Goal: Task Accomplishment & Management: Manage account settings

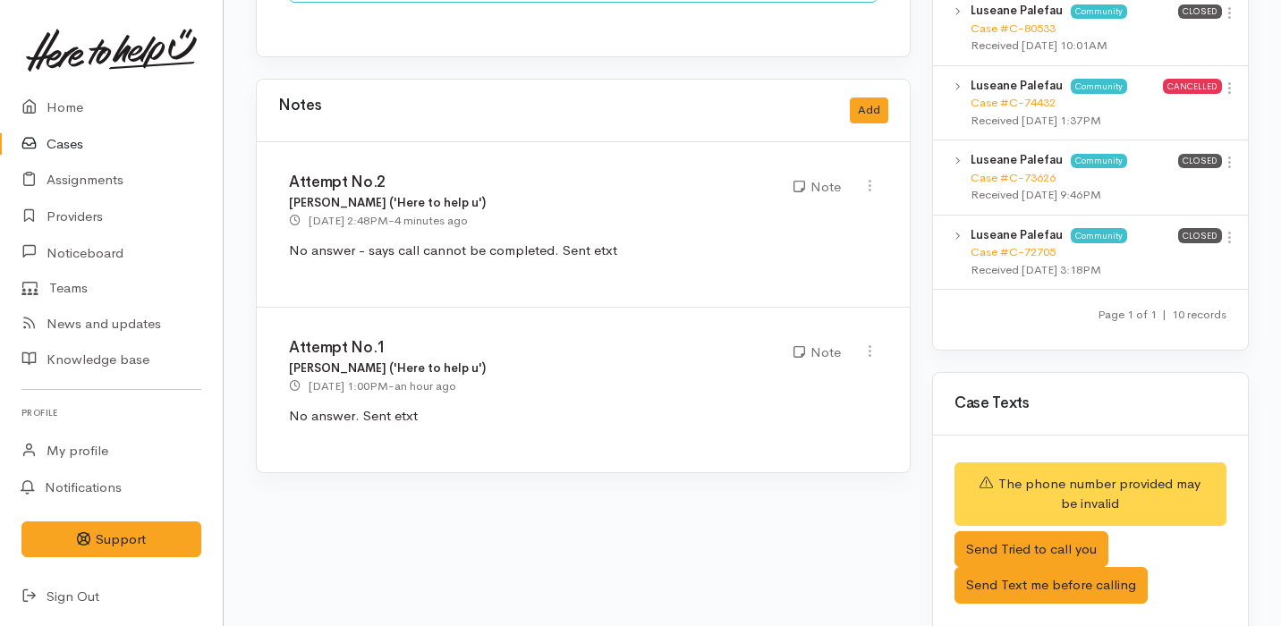
scroll to position [1554, 0]
click at [109, 211] on link "Providers" at bounding box center [111, 217] width 223 height 37
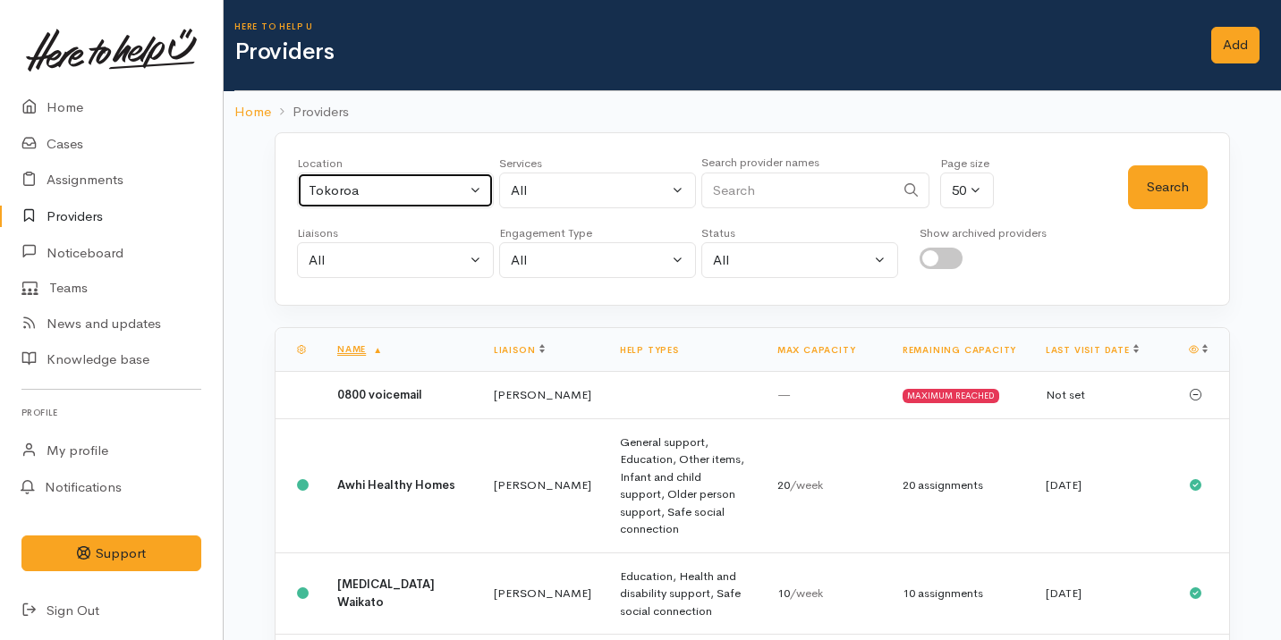
click at [413, 193] on div "Tokoroa" at bounding box center [387, 191] width 157 height 21
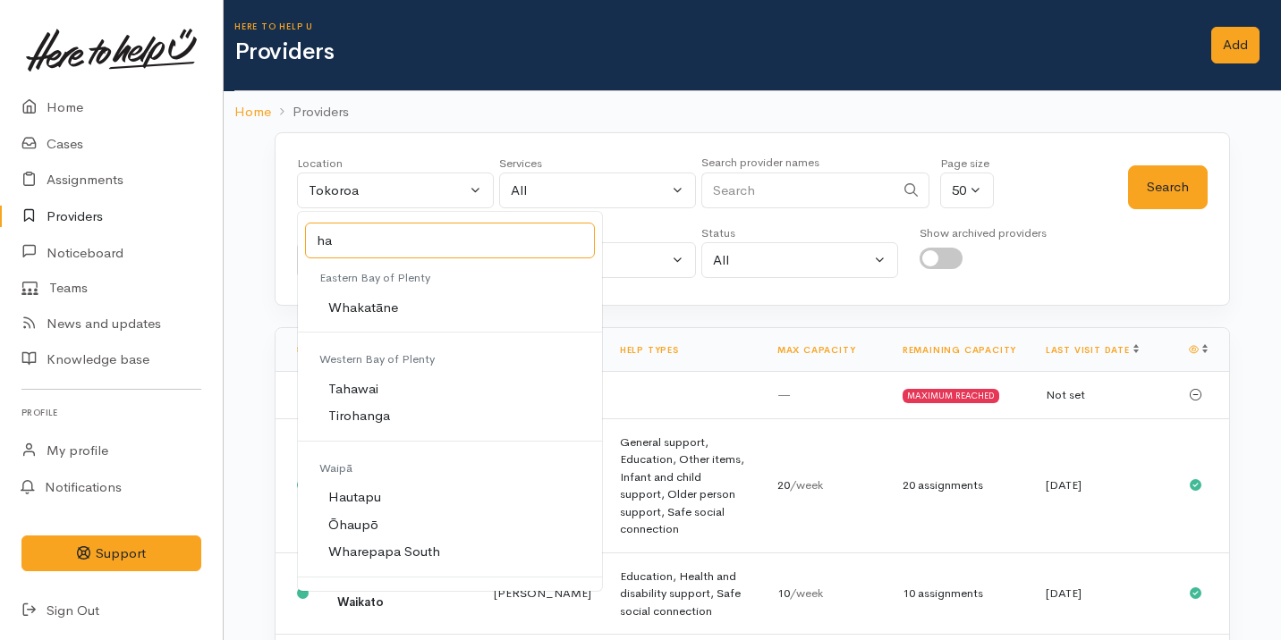
type input "ham"
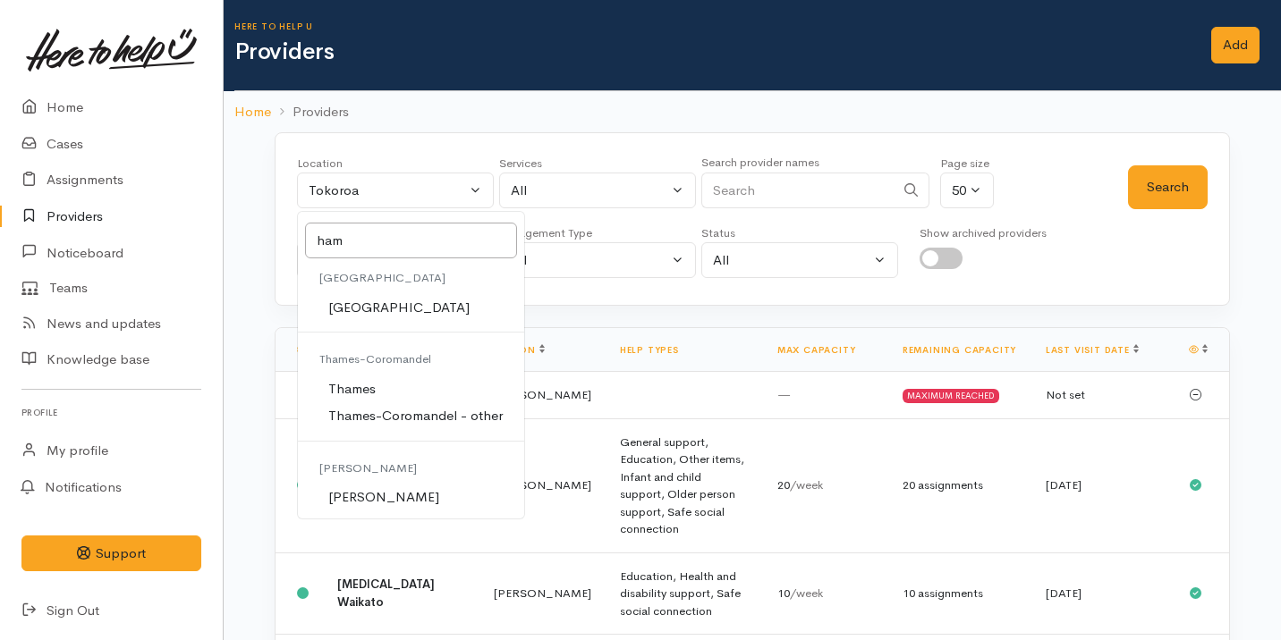
click at [413, 497] on link "[PERSON_NAME]" at bounding box center [411, 498] width 226 height 28
select select "1"
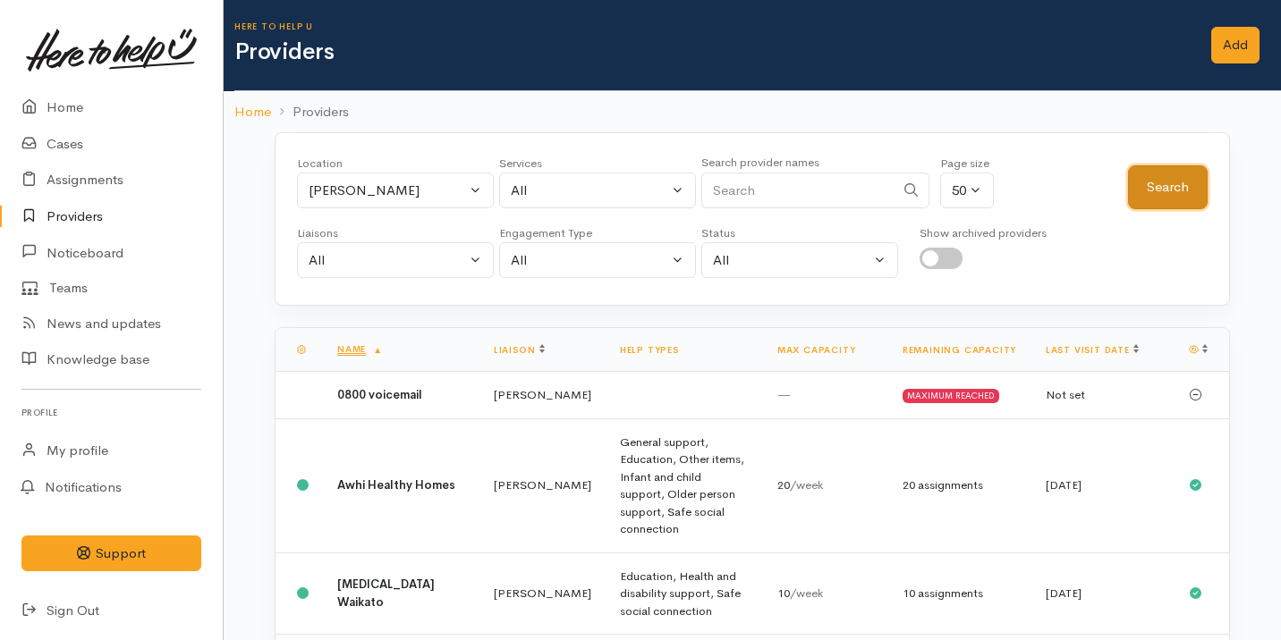
click at [1180, 184] on button "Search" at bounding box center [1168, 187] width 80 height 44
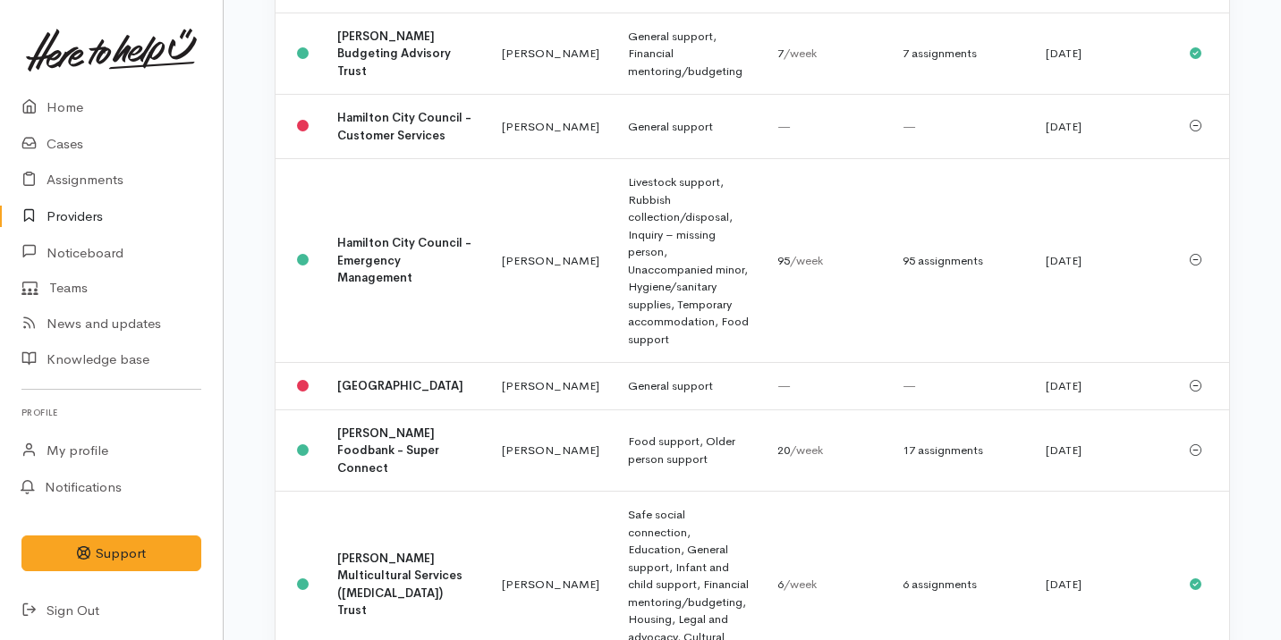
scroll to position [2702, 0]
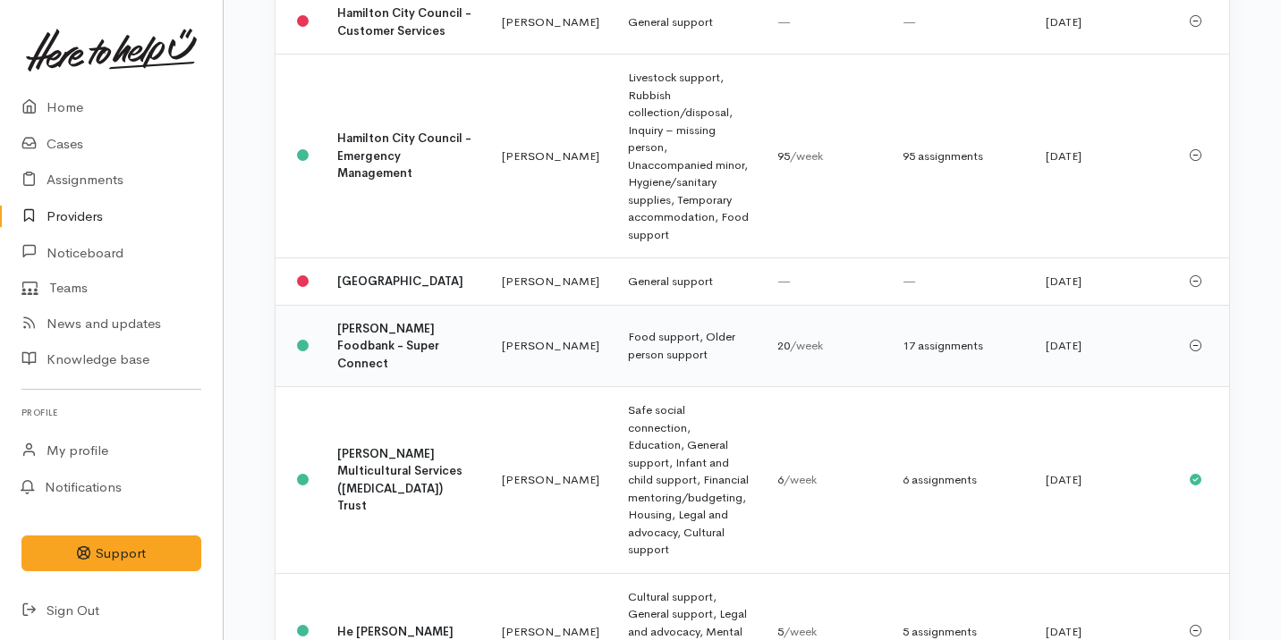
click at [675, 305] on td "Food support, Older person support" at bounding box center [687, 346] width 149 height 82
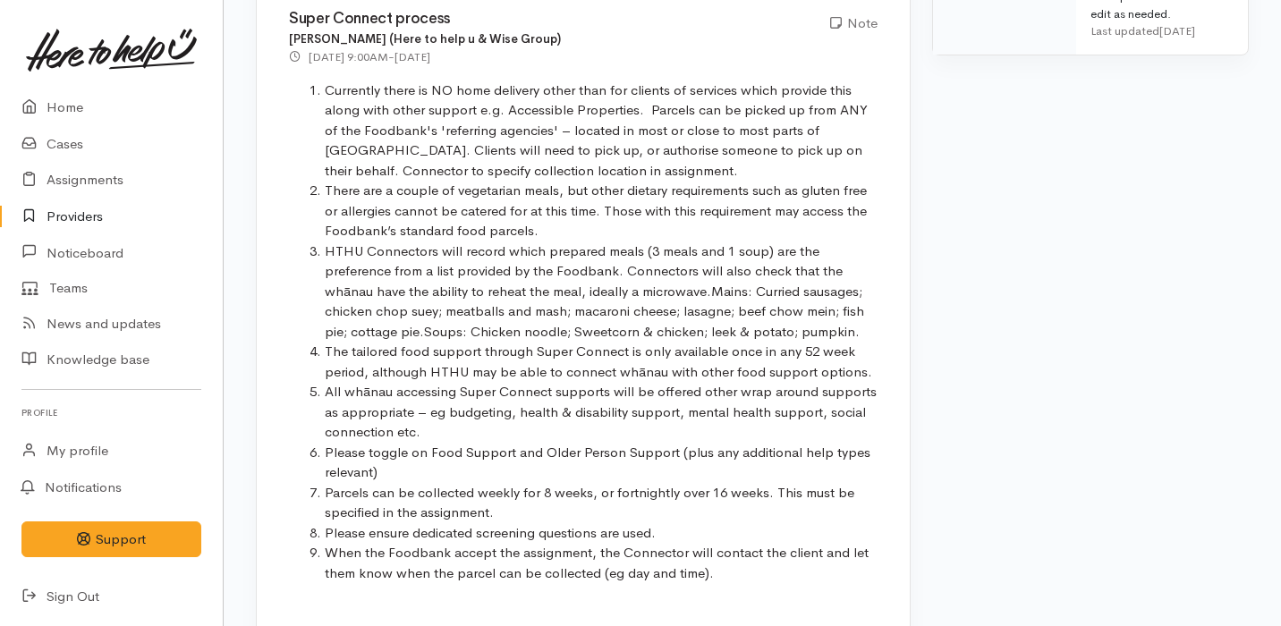
scroll to position [1260, 0]
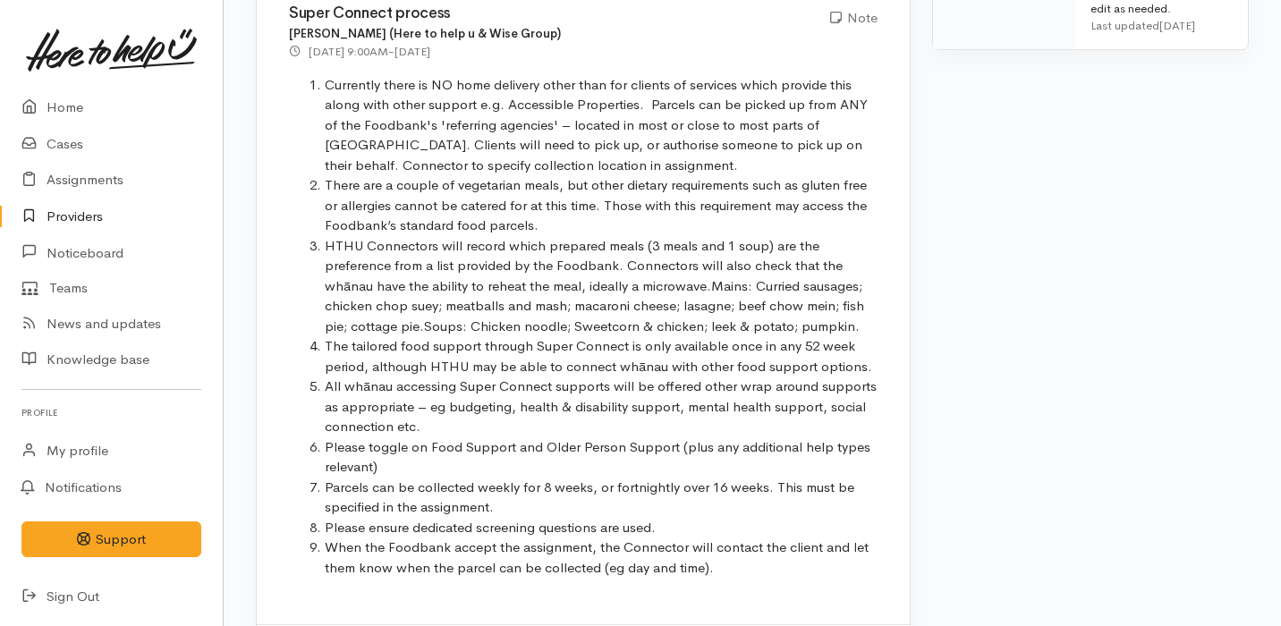
click at [726, 377] on li "All whānau accessing Super Connect supports will be offered other wrap around s…" at bounding box center [601, 407] width 553 height 61
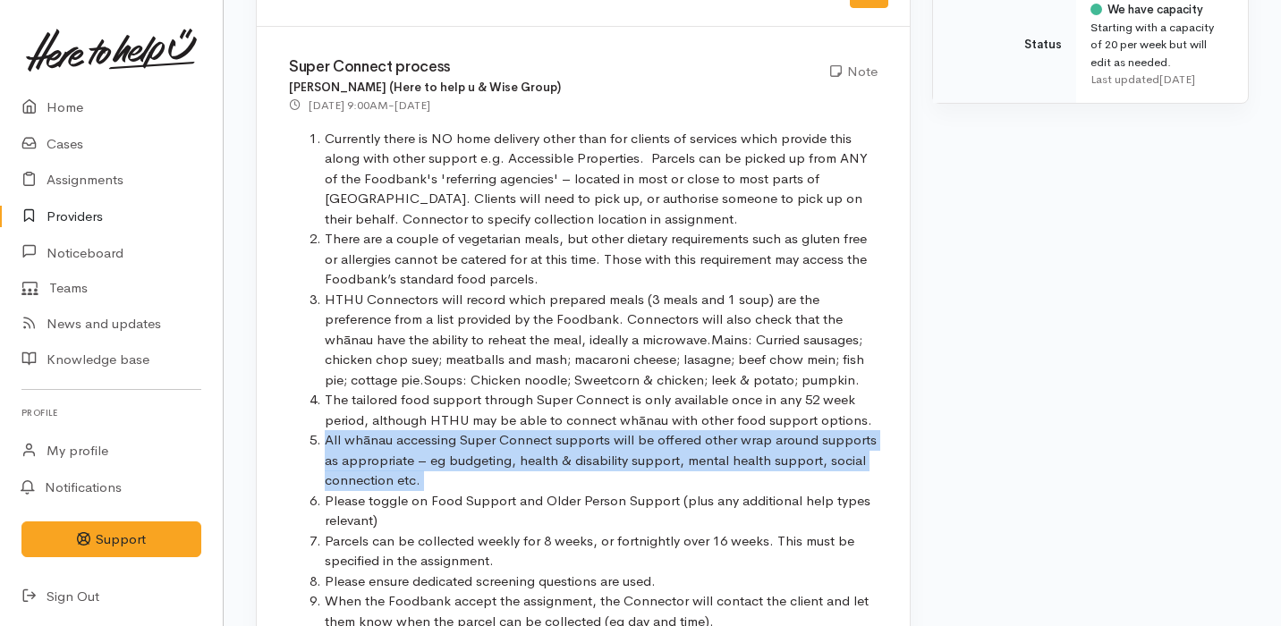
scroll to position [1206, 0]
click at [122, 103] on link "Home" at bounding box center [111, 107] width 223 height 37
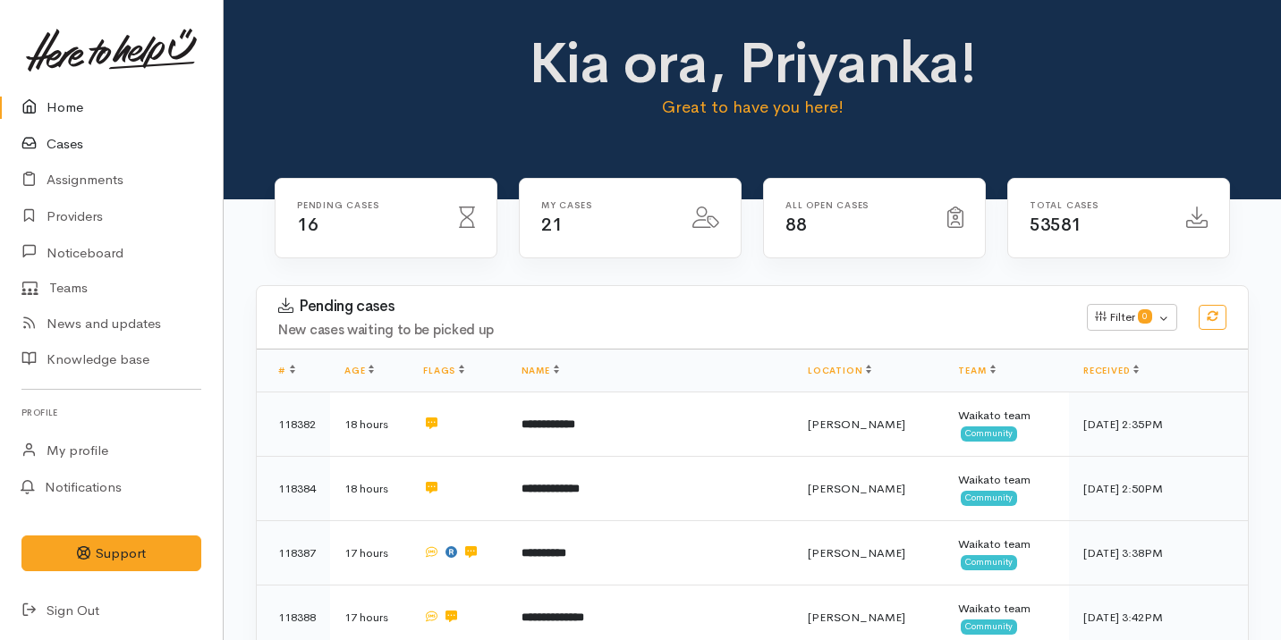
click at [113, 140] on link "Cases" at bounding box center [111, 144] width 223 height 37
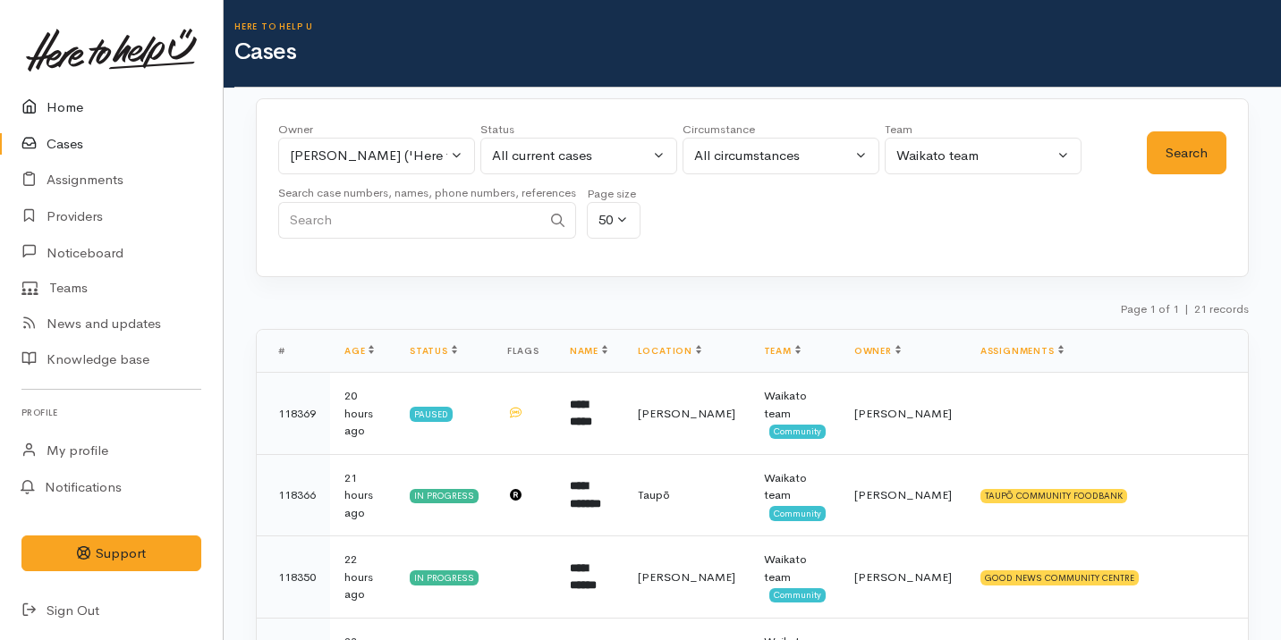
click at [104, 108] on link "Home" at bounding box center [111, 107] width 223 height 37
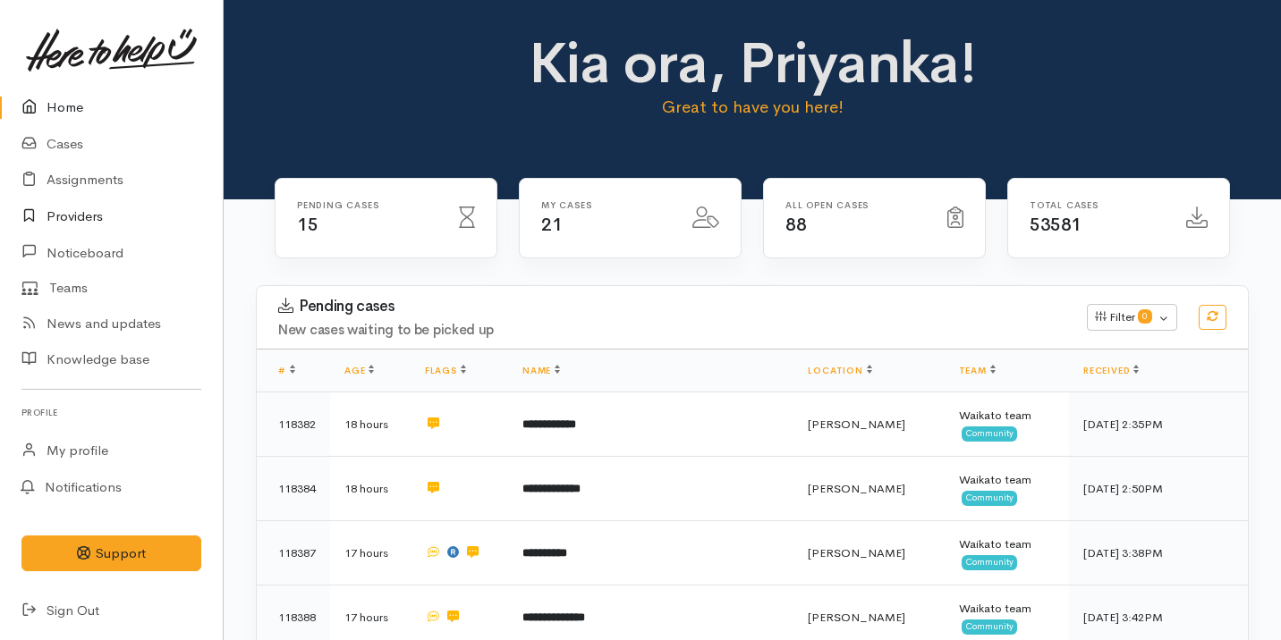
click at [185, 199] on link "Providers" at bounding box center [111, 217] width 223 height 37
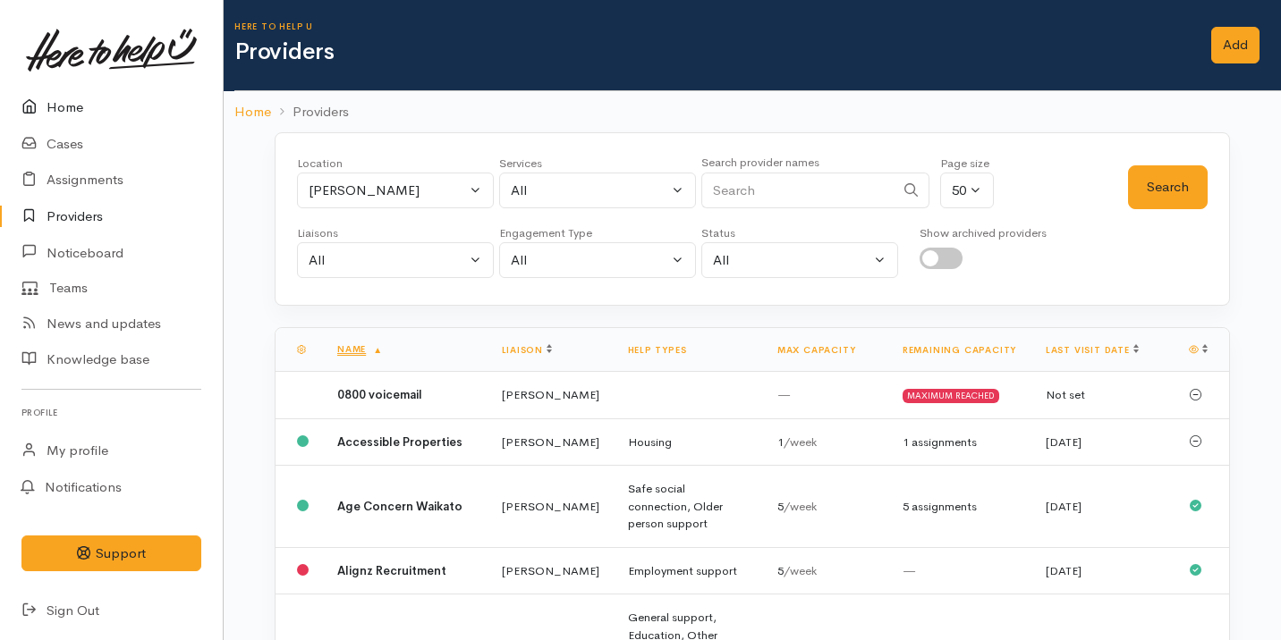
click at [116, 107] on link "Home" at bounding box center [111, 107] width 223 height 37
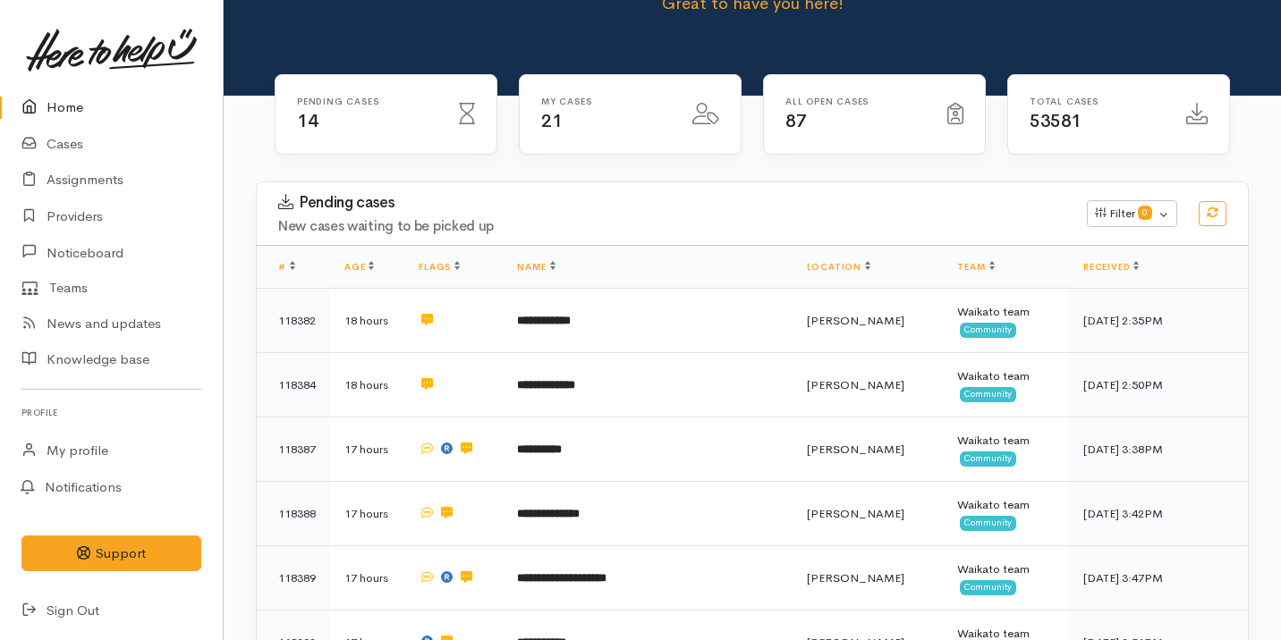
scroll to position [324, 0]
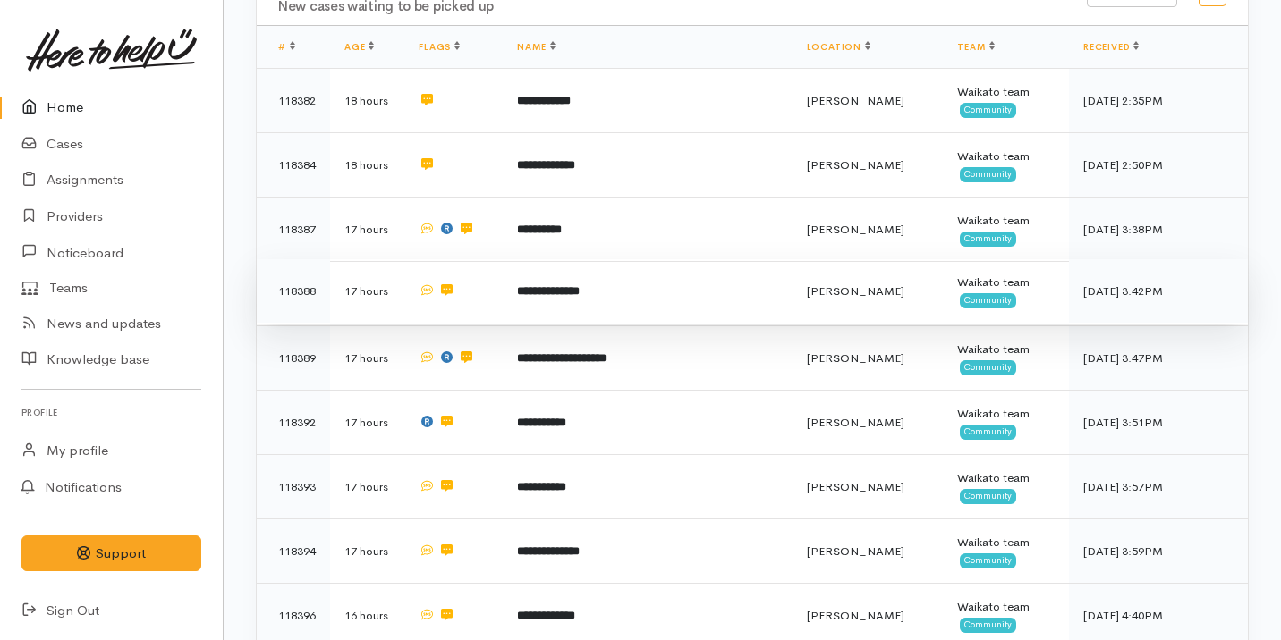
click at [696, 300] on td "**********" at bounding box center [647, 291] width 289 height 64
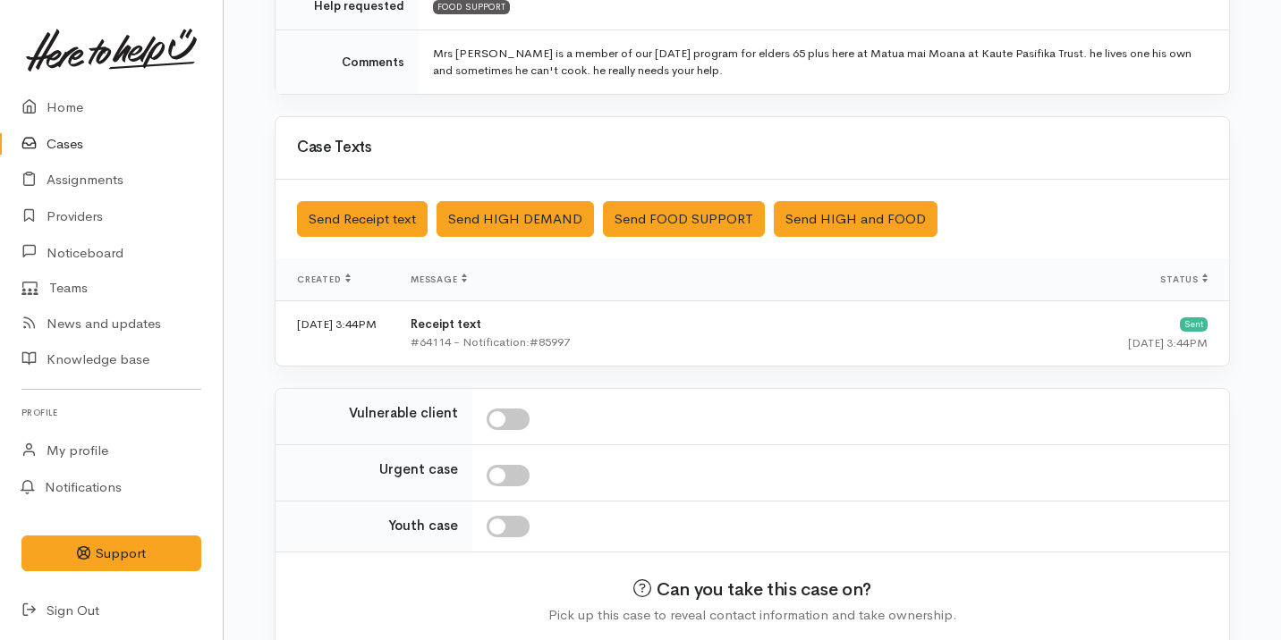
scroll to position [500, 0]
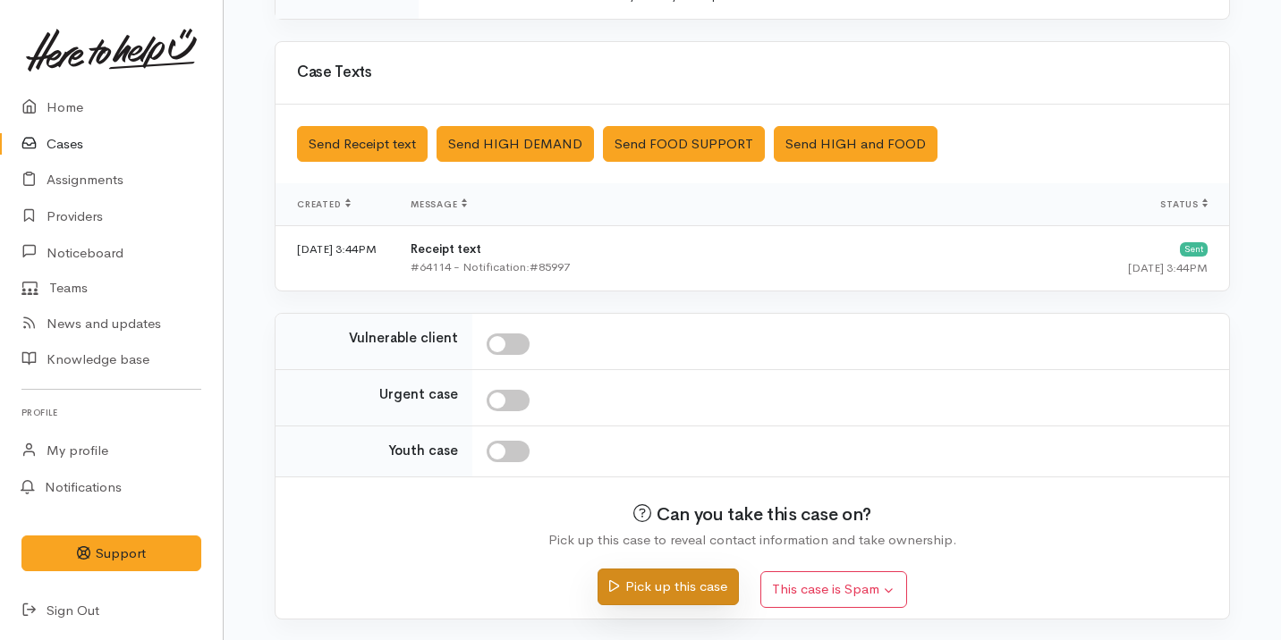
click at [656, 575] on button "Pick up this case" at bounding box center [667, 587] width 140 height 37
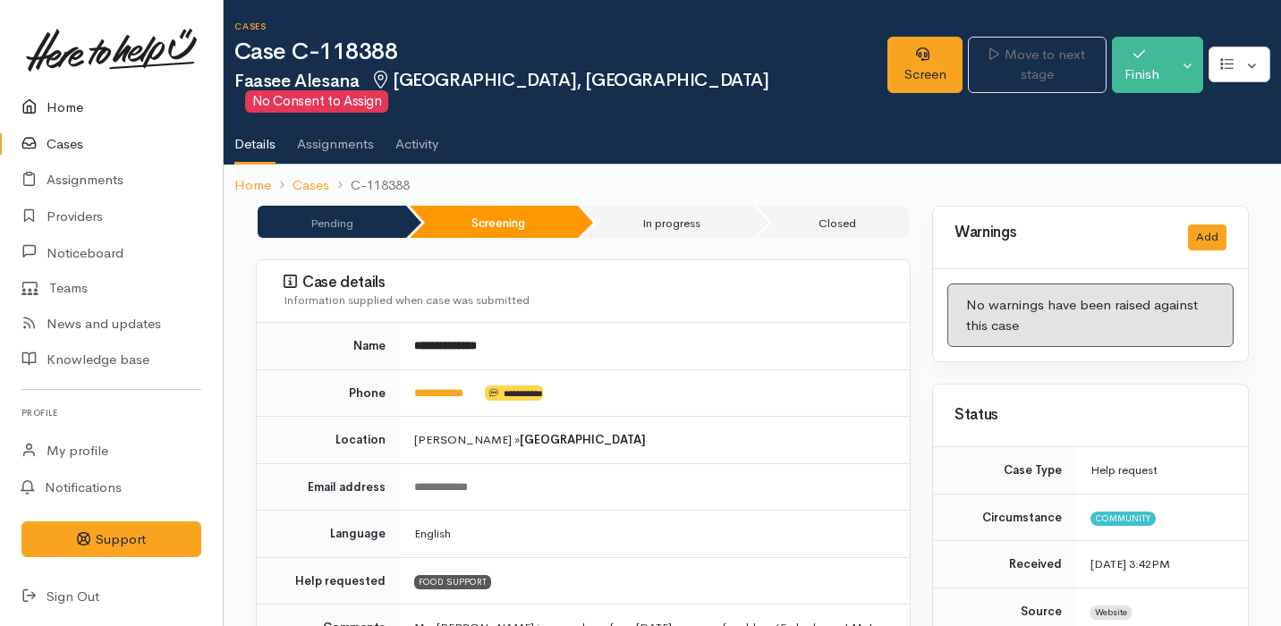
click at [130, 104] on link "Home" at bounding box center [111, 107] width 223 height 37
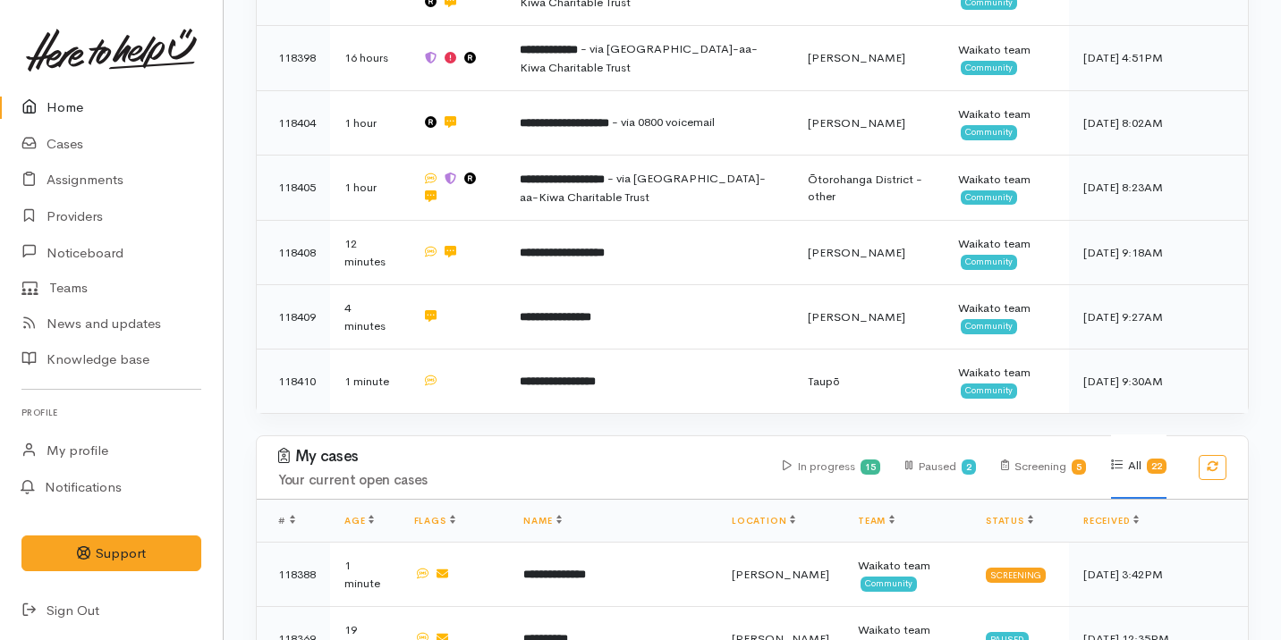
scroll to position [825, 0]
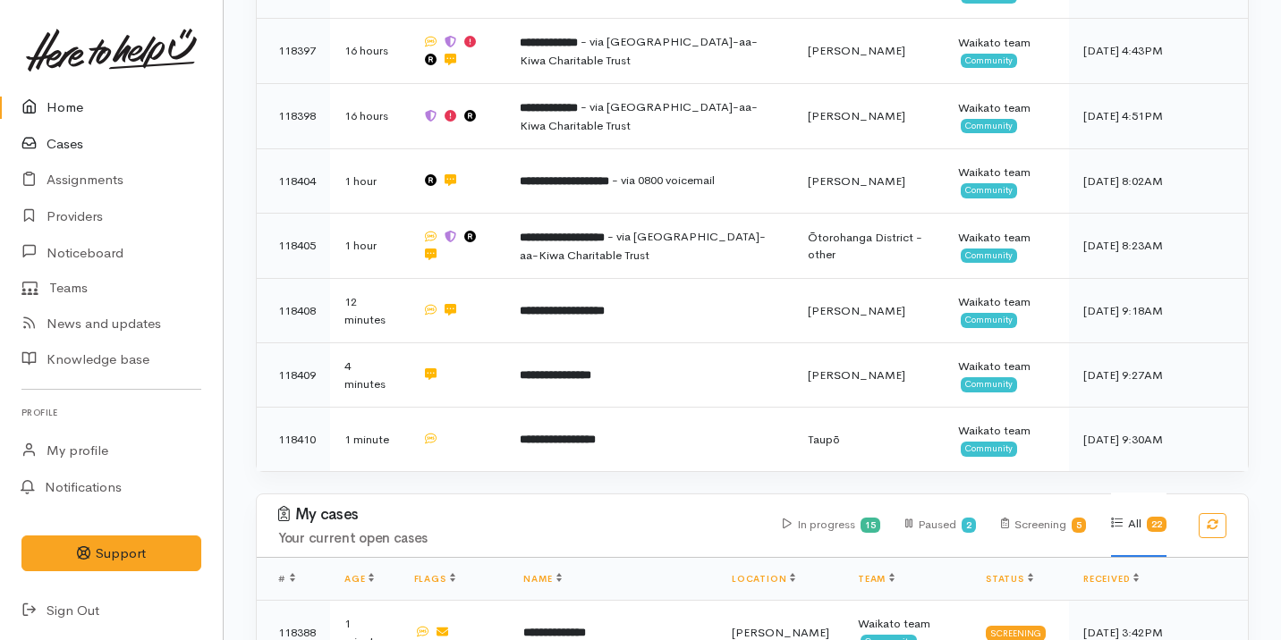
click at [101, 149] on link "Cases" at bounding box center [111, 144] width 223 height 37
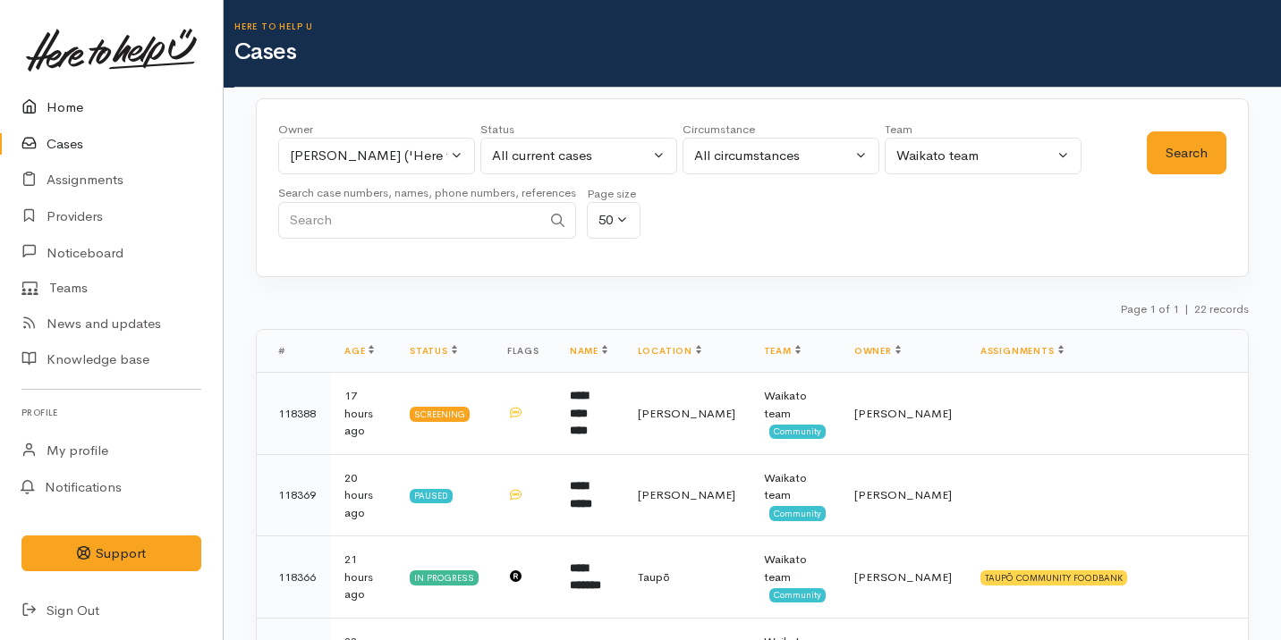
click at [86, 112] on link "Home" at bounding box center [111, 107] width 223 height 37
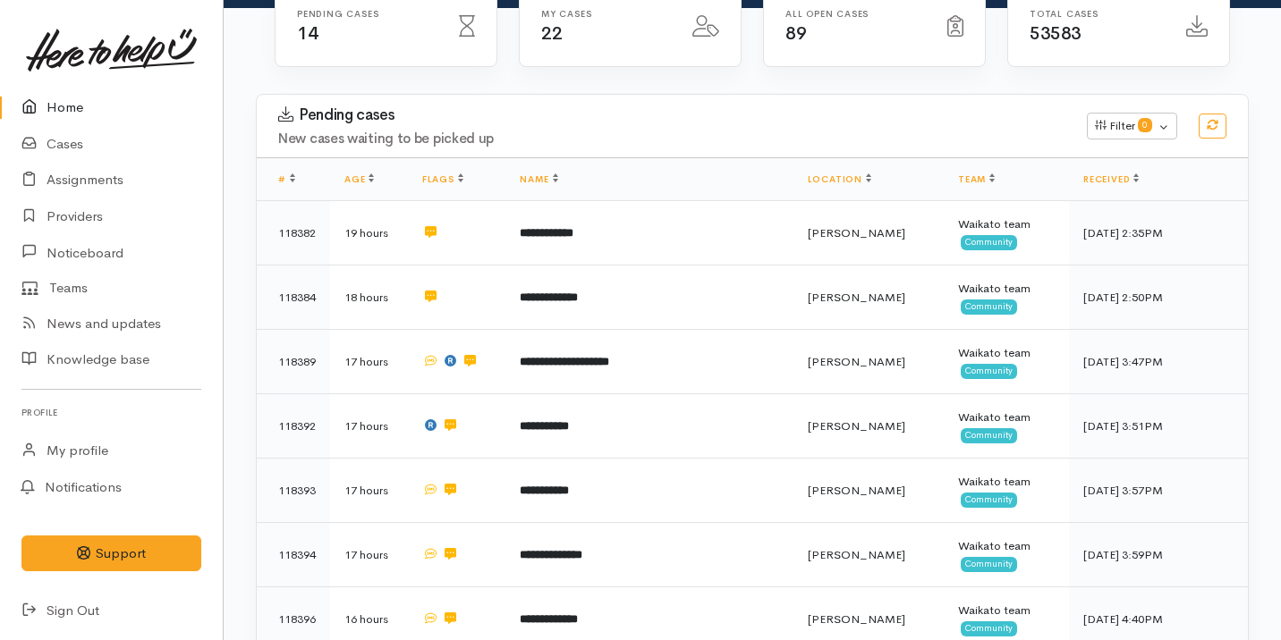
scroll to position [221, 0]
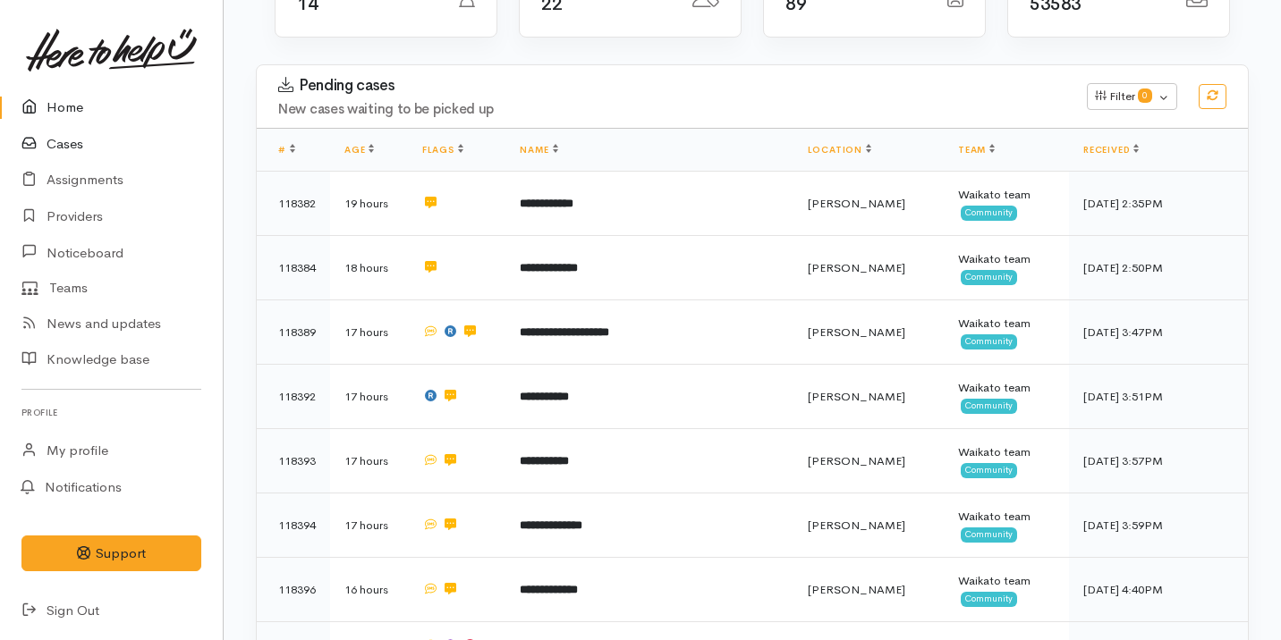
click at [72, 138] on link "Cases" at bounding box center [111, 144] width 223 height 37
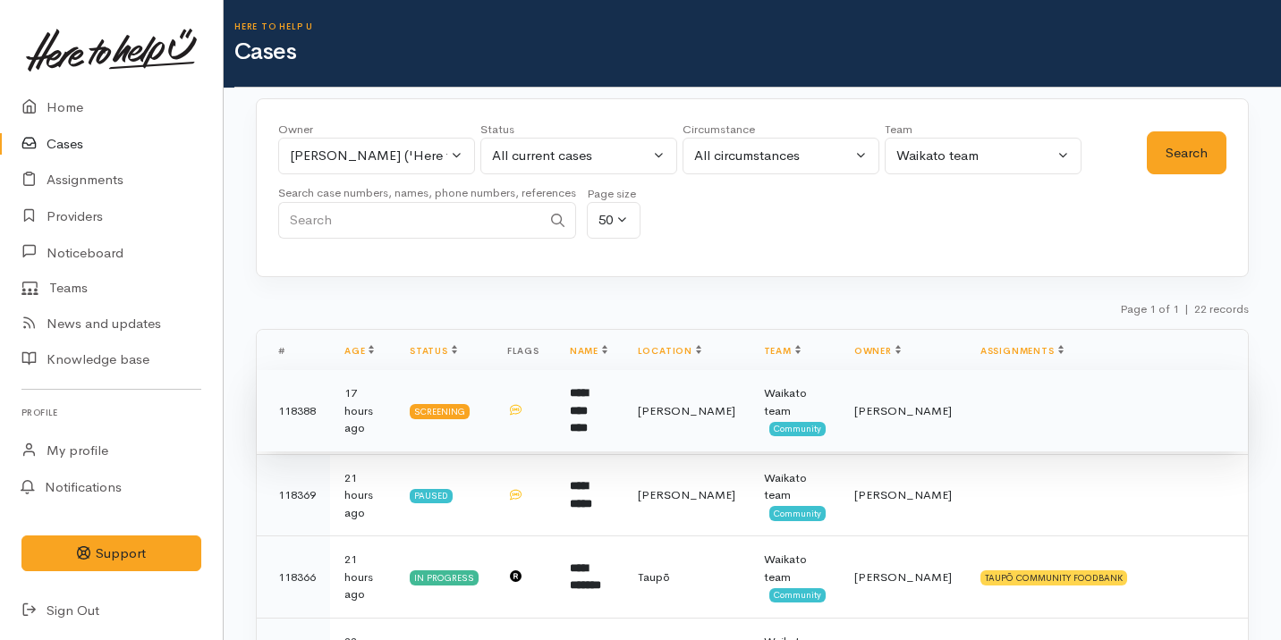
click at [623, 425] on td "**********" at bounding box center [589, 411] width 68 height 82
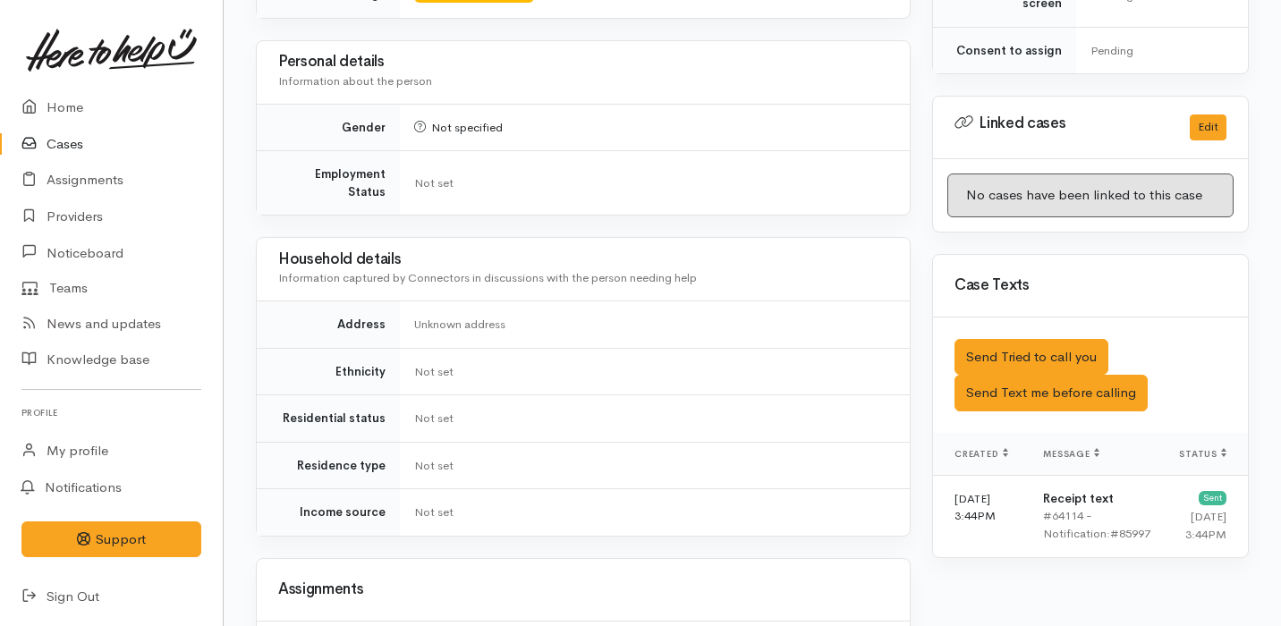
scroll to position [1117, 0]
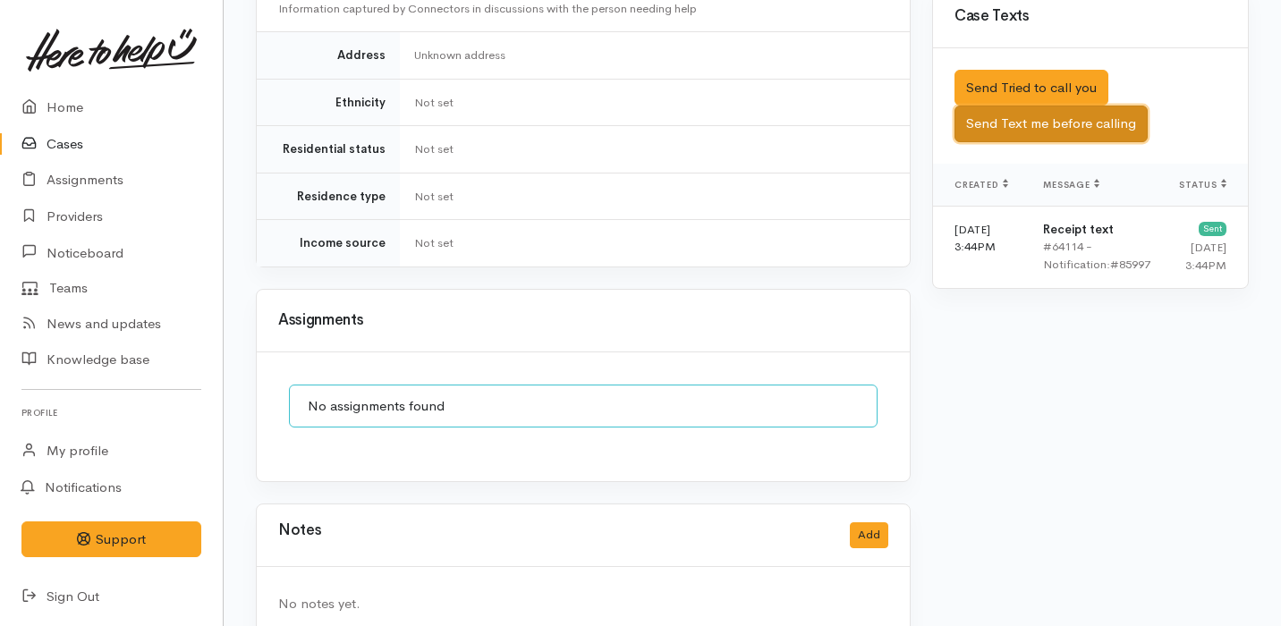
click at [1027, 106] on button "Send Text me before calling" at bounding box center [1050, 124] width 193 height 37
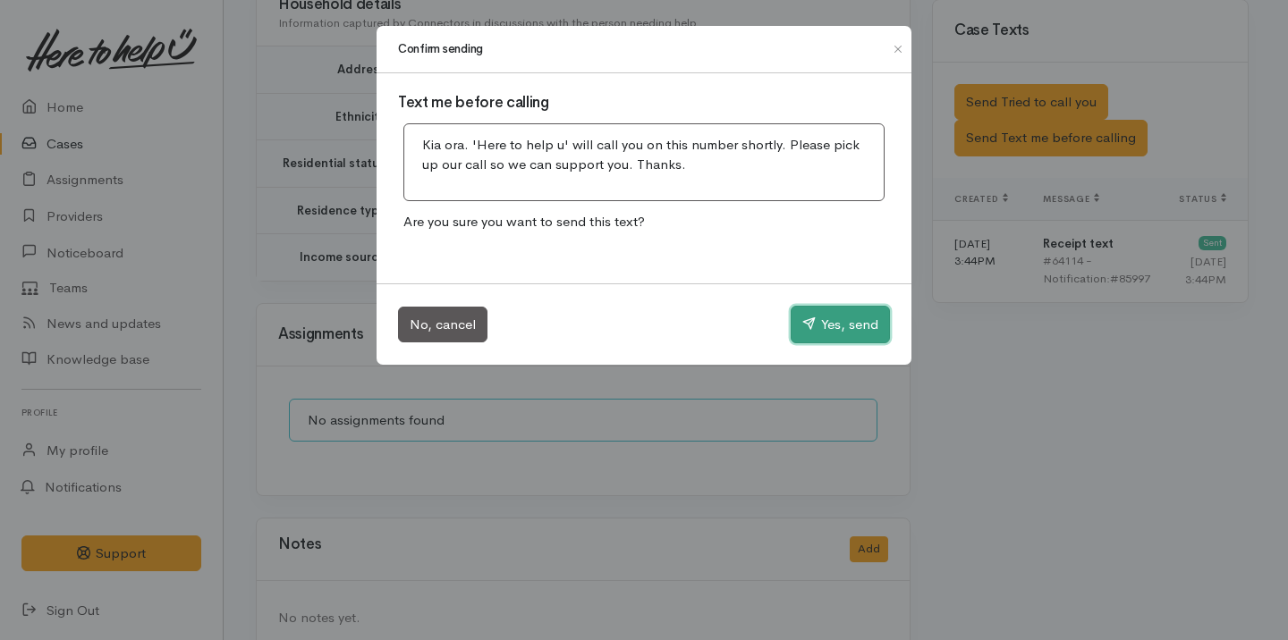
click at [841, 326] on button "Yes, send" at bounding box center [840, 325] width 99 height 38
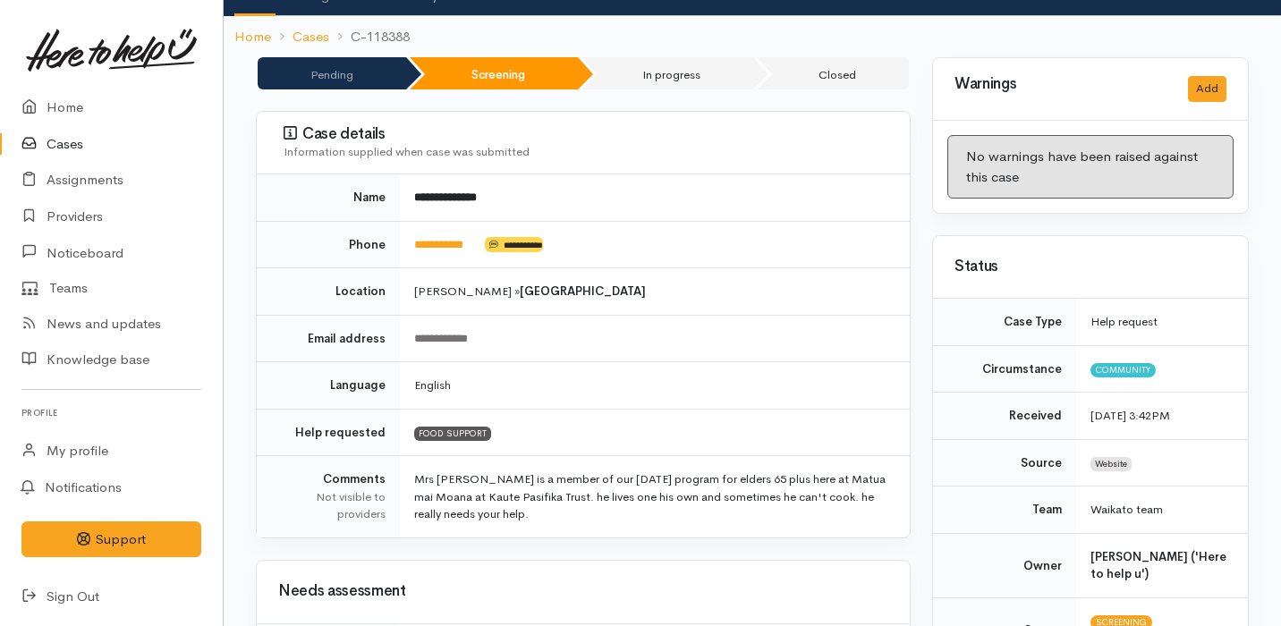
scroll to position [0, 0]
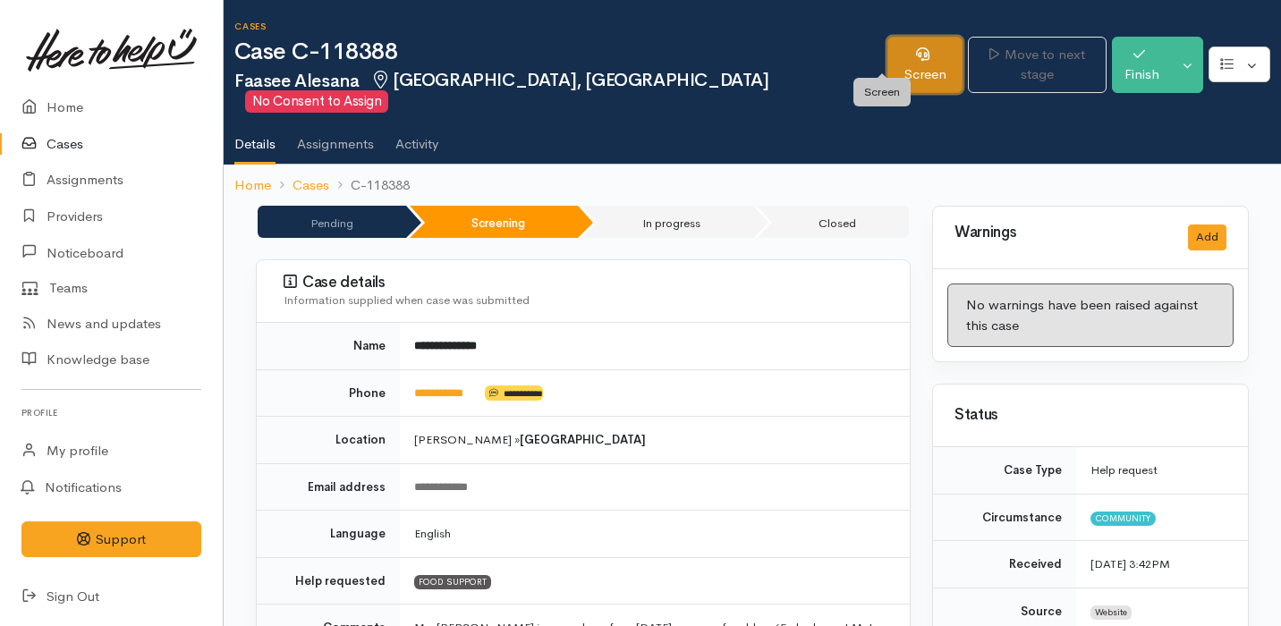
click at [887, 58] on link "Screen" at bounding box center [925, 65] width 76 height 56
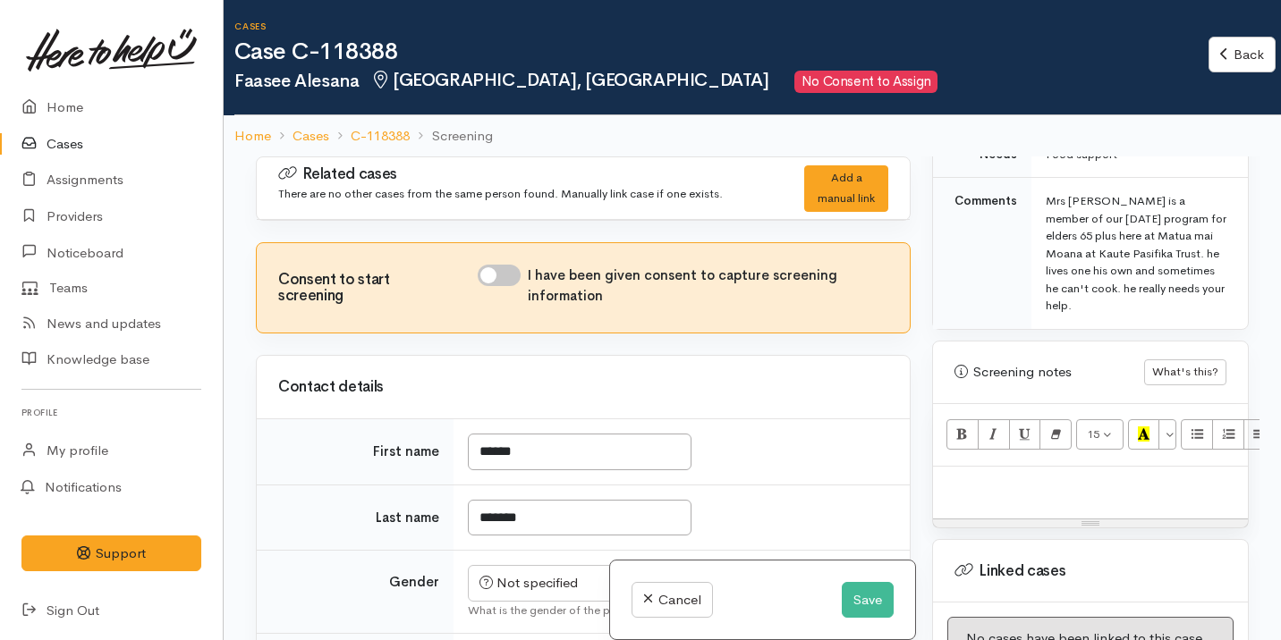
scroll to position [972, 0]
click at [1081, 471] on p at bounding box center [1090, 481] width 297 height 21
paste div
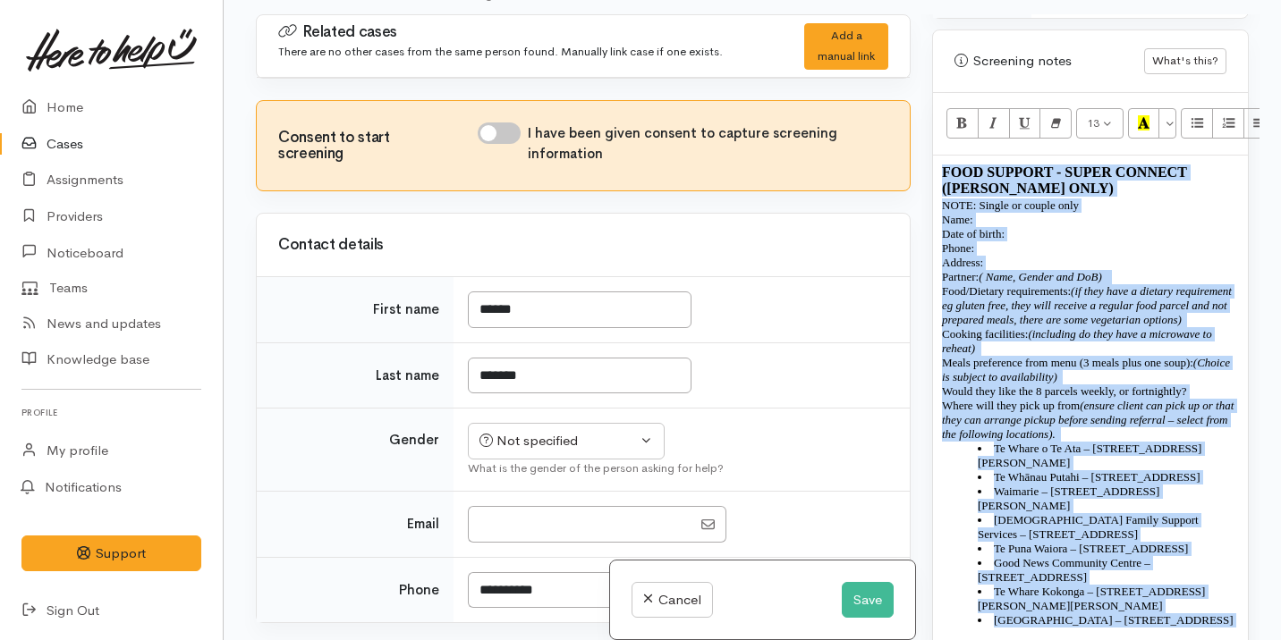
scroll to position [1001, 0]
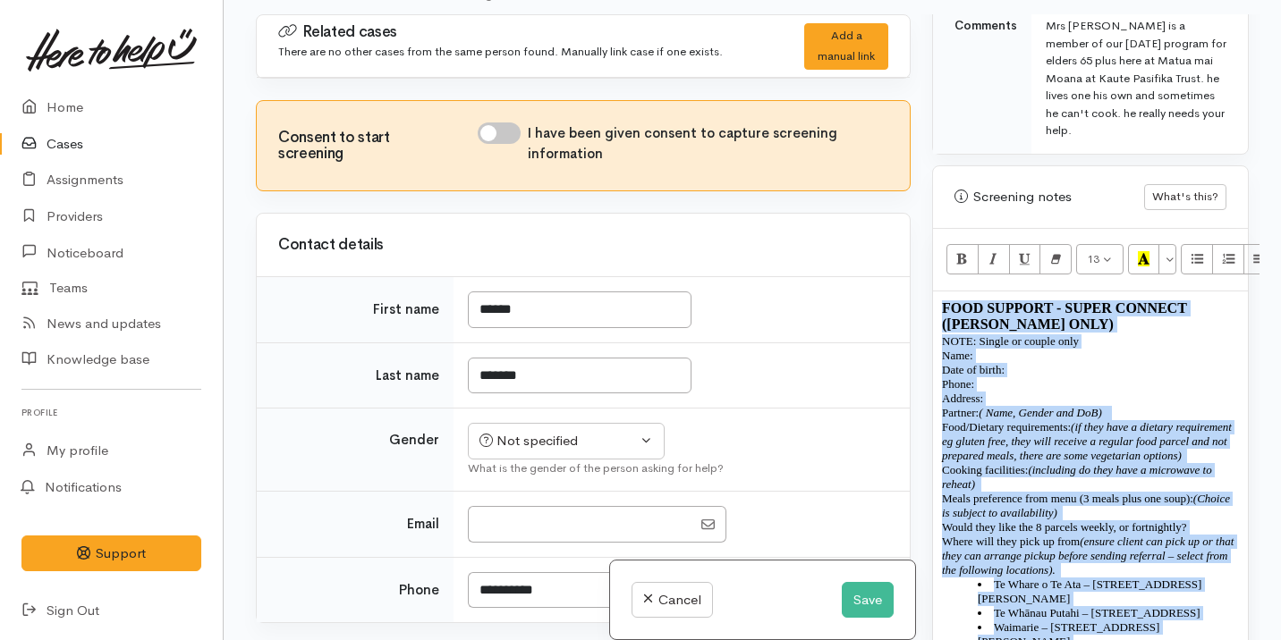
drag, startPoint x: 1224, startPoint y: 436, endPoint x: 943, endPoint y: 216, distance: 358.0
click at [943, 229] on div "13 8 9 10 11 12 14 18 24 36 Background Color Transparent Select #ffff00 Text Co…" at bounding box center [1090, 598] width 315 height 739
click at [1061, 251] on icon "Remove Font Style (⌘+\\)" at bounding box center [1056, 258] width 12 height 15
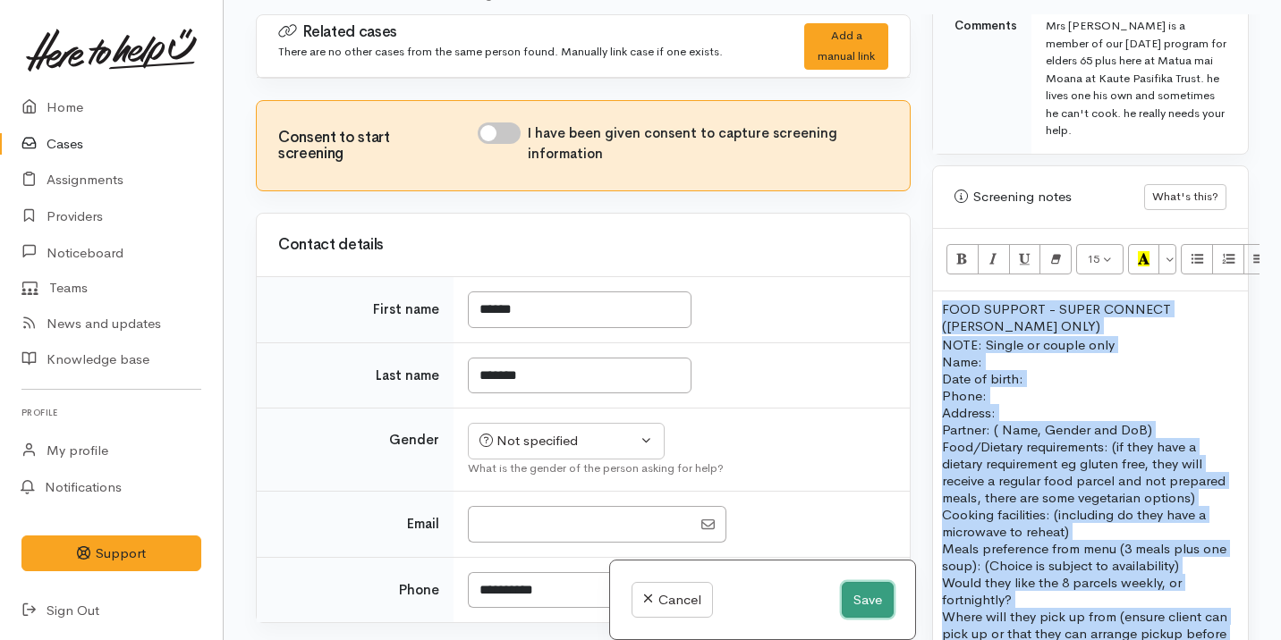
click at [859, 589] on button "Save" at bounding box center [868, 600] width 52 height 37
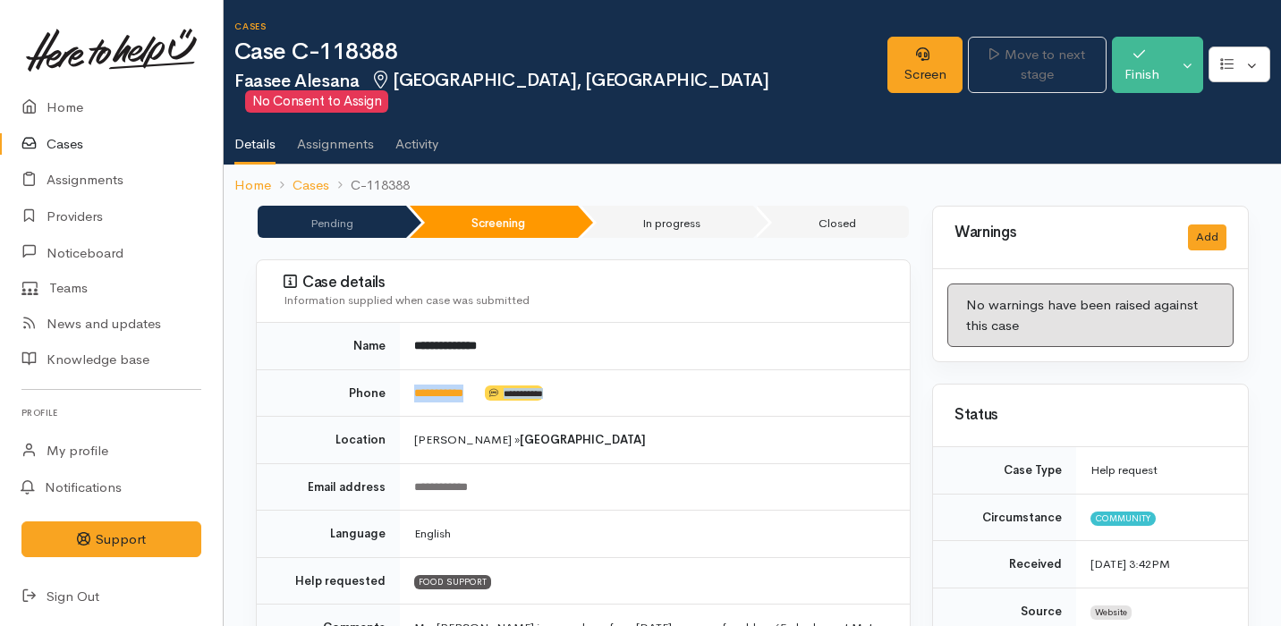
drag, startPoint x: 485, startPoint y: 384, endPoint x: 385, endPoint y: 382, distance: 100.2
click at [385, 382] on tr "**********" at bounding box center [583, 392] width 653 height 47
click at [563, 323] on td "**********" at bounding box center [655, 346] width 510 height 47
drag, startPoint x: 484, startPoint y: 372, endPoint x: 414, endPoint y: 376, distance: 69.8
click at [414, 376] on td "**********" at bounding box center [655, 392] width 510 height 47
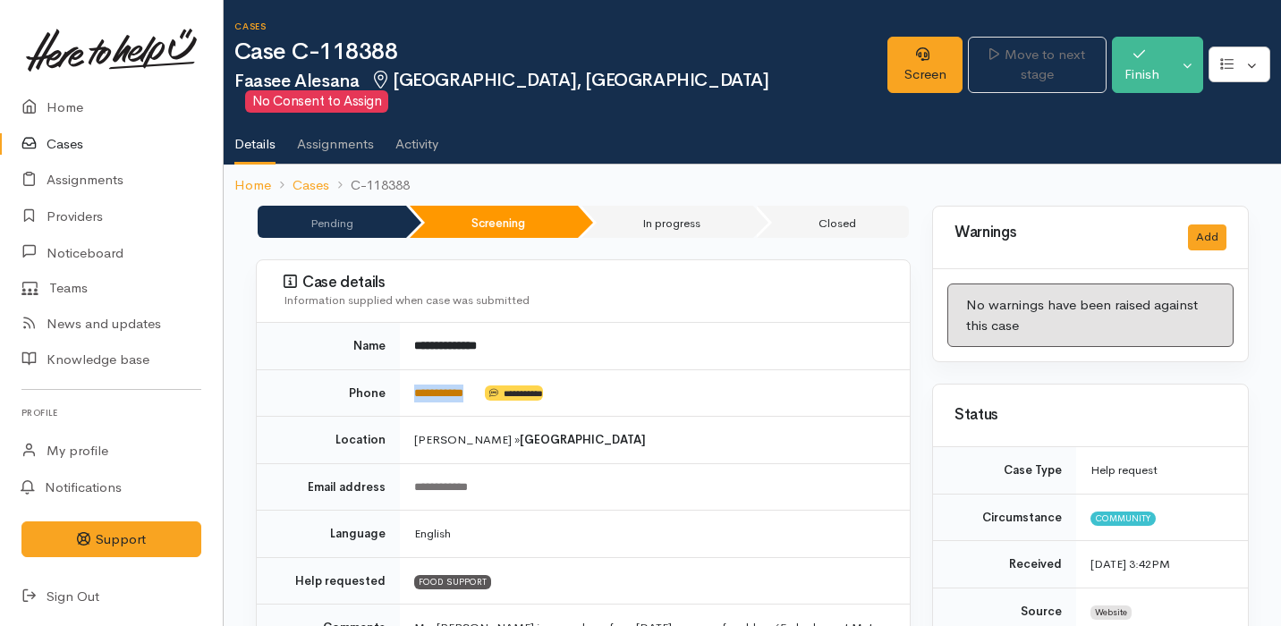
copy td "**********"
click at [887, 52] on link "Screen" at bounding box center [925, 65] width 76 height 56
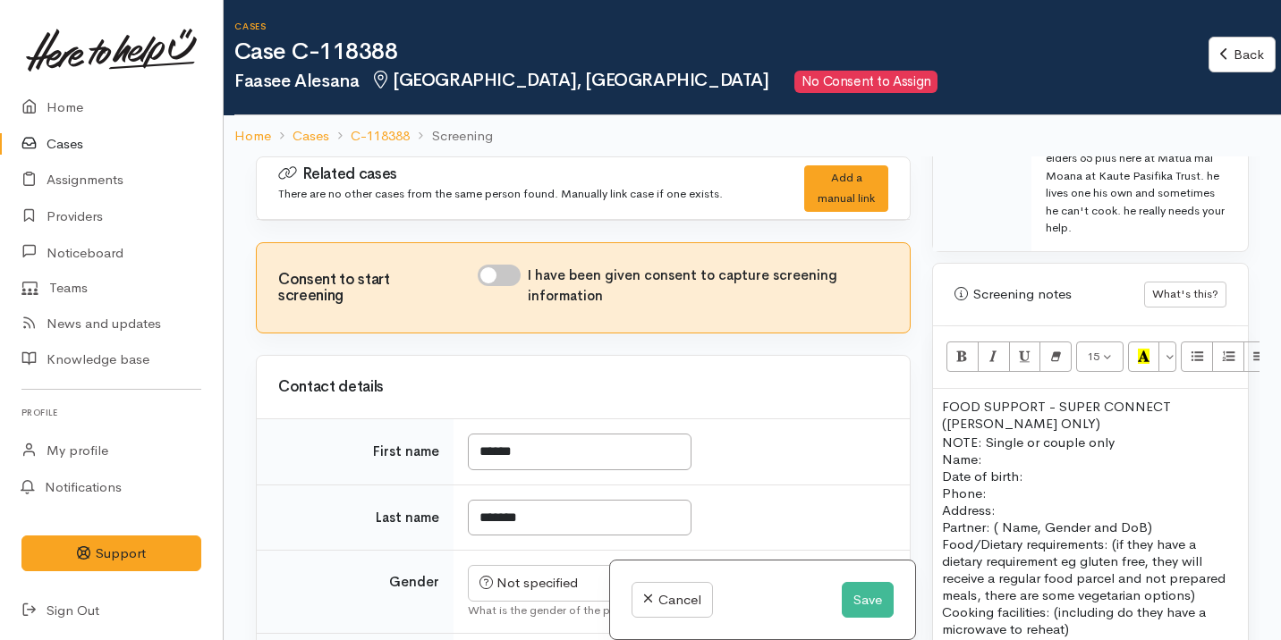
scroll to position [1045, 0]
click at [1006, 452] on p "Name:   Date of birth:  Phone:" at bounding box center [1090, 477] width 297 height 51
click at [988, 452] on p "Name:   [PERSON_NAME] Date of birth:  Phone:" at bounding box center [1090, 477] width 297 height 51
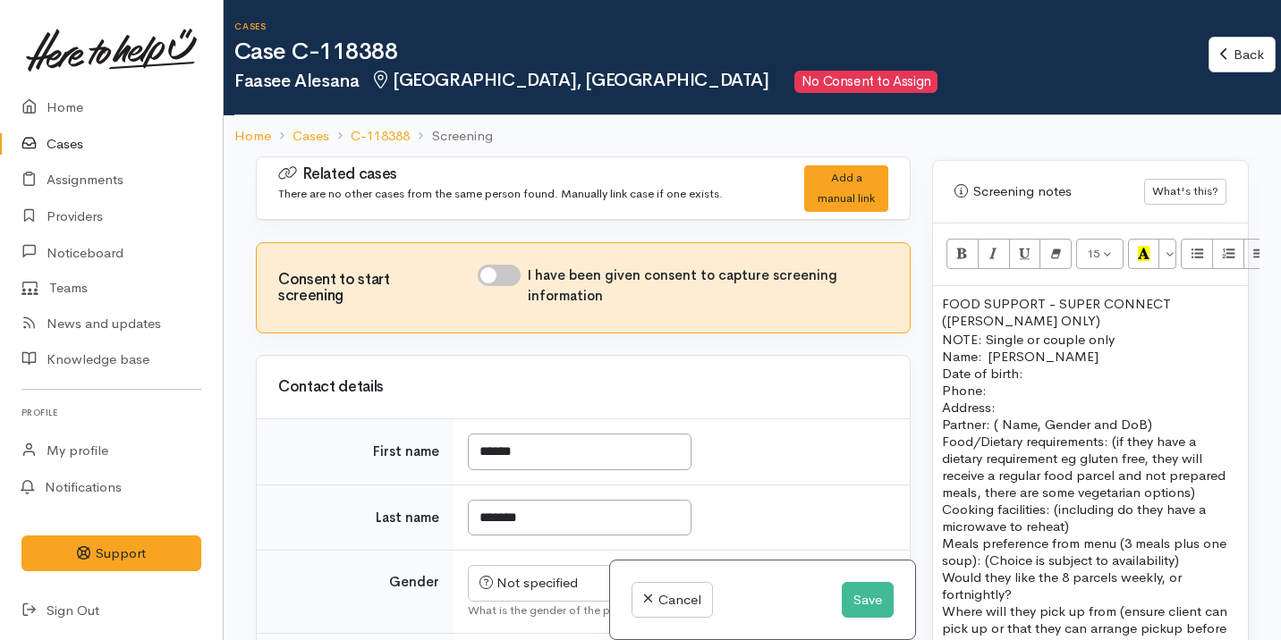
scroll to position [1152, 0]
drag, startPoint x: 1121, startPoint y: 325, endPoint x: 1025, endPoint y: 320, distance: 96.7
click at [1025, 327] on p "NOTE: Single or couple only" at bounding box center [1090, 335] width 297 height 17
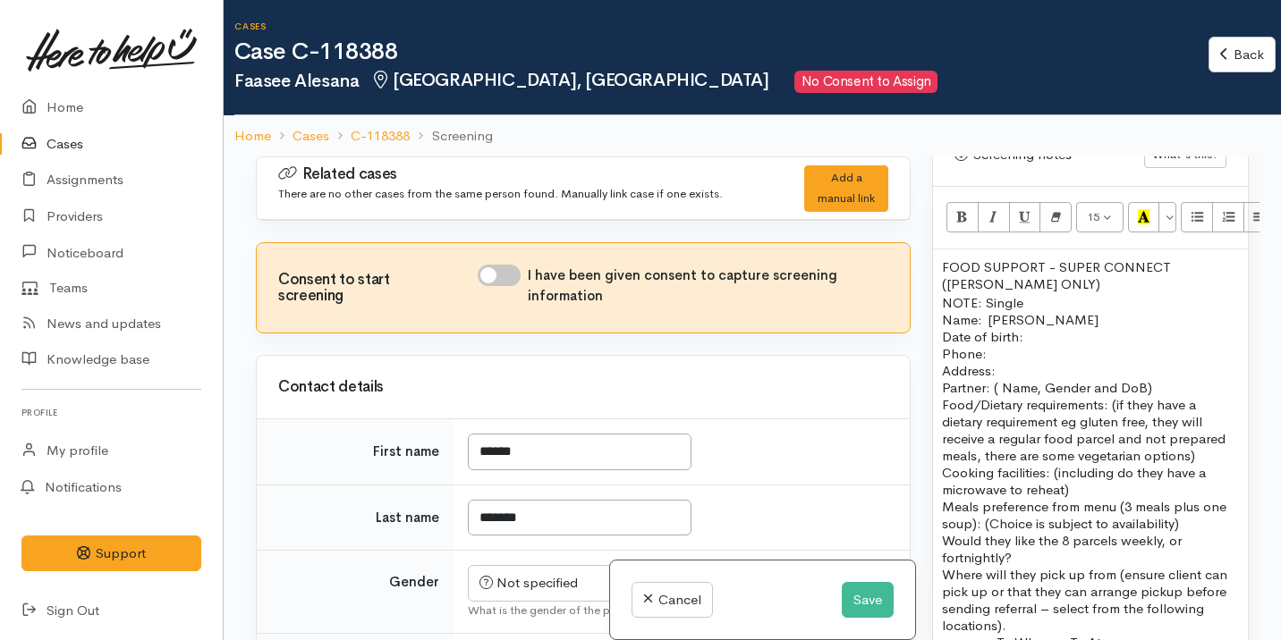
scroll to position [1299, 0]
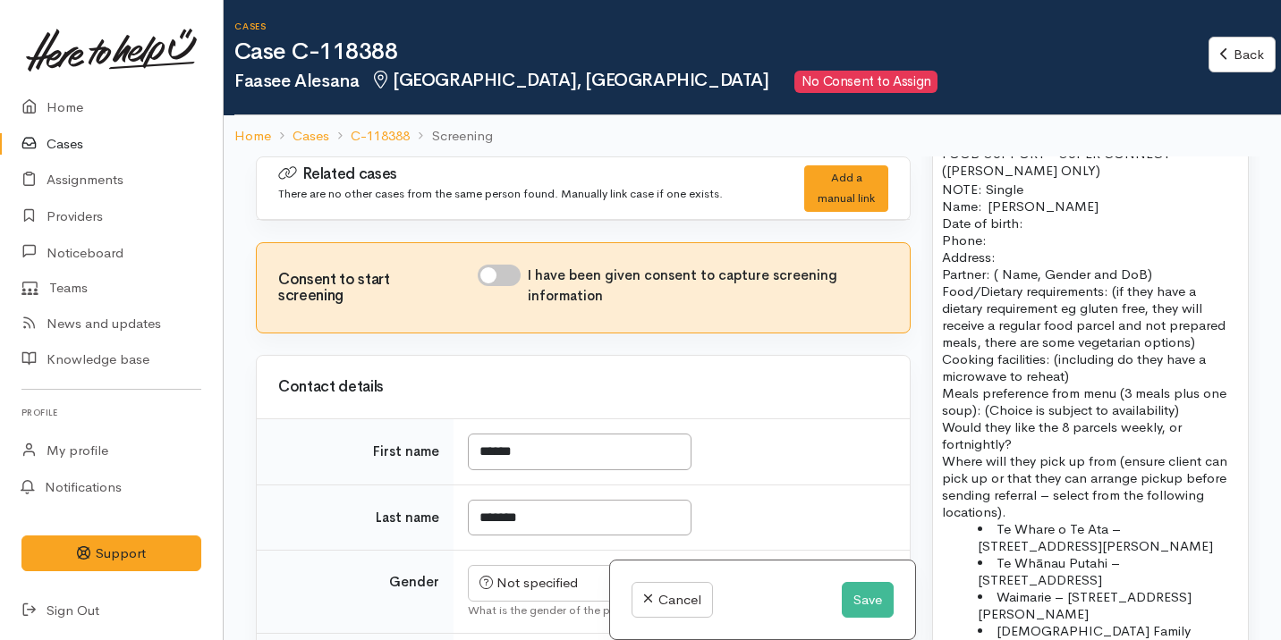
click at [1043, 300] on p "Partner: ( Name, Gender and DoB)   Food/Dietary requirements: (if they have a d…" at bounding box center [1090, 325] width 297 height 119
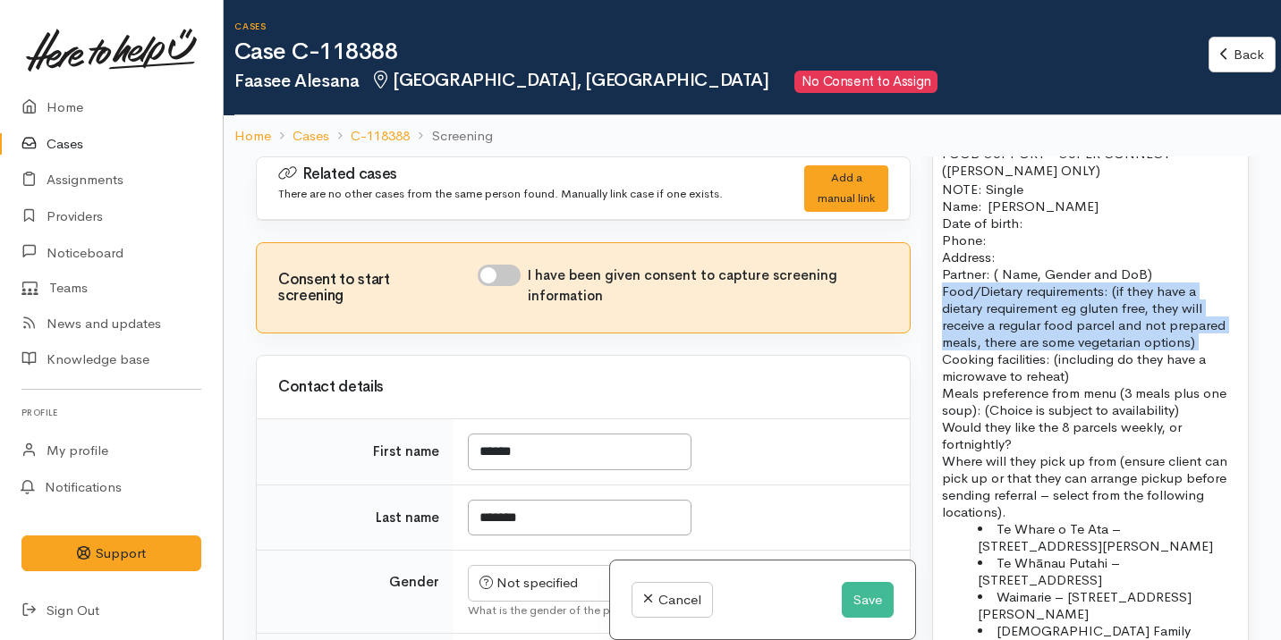
click at [1043, 300] on p "Partner: ( Name, Gender and DoB)   Food/Dietary requirements: (if they have a d…" at bounding box center [1090, 325] width 297 height 119
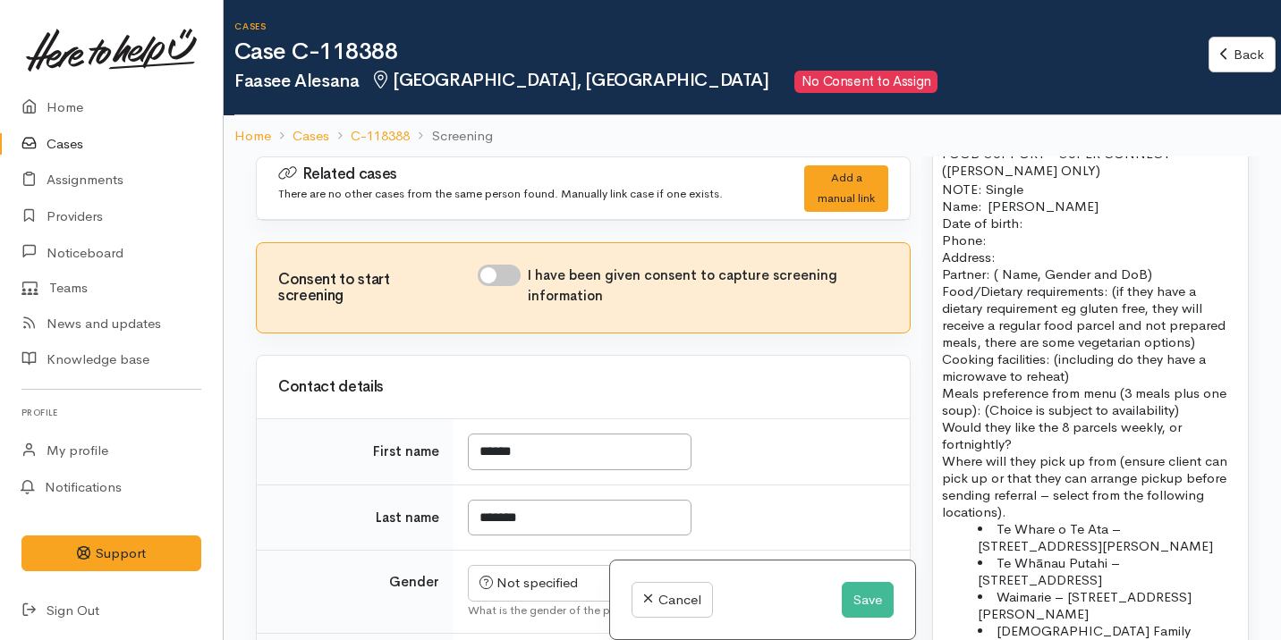
click at [495, 274] on input "I have been given consent to capture screening information" at bounding box center [499, 275] width 43 height 21
checkbox input "true"
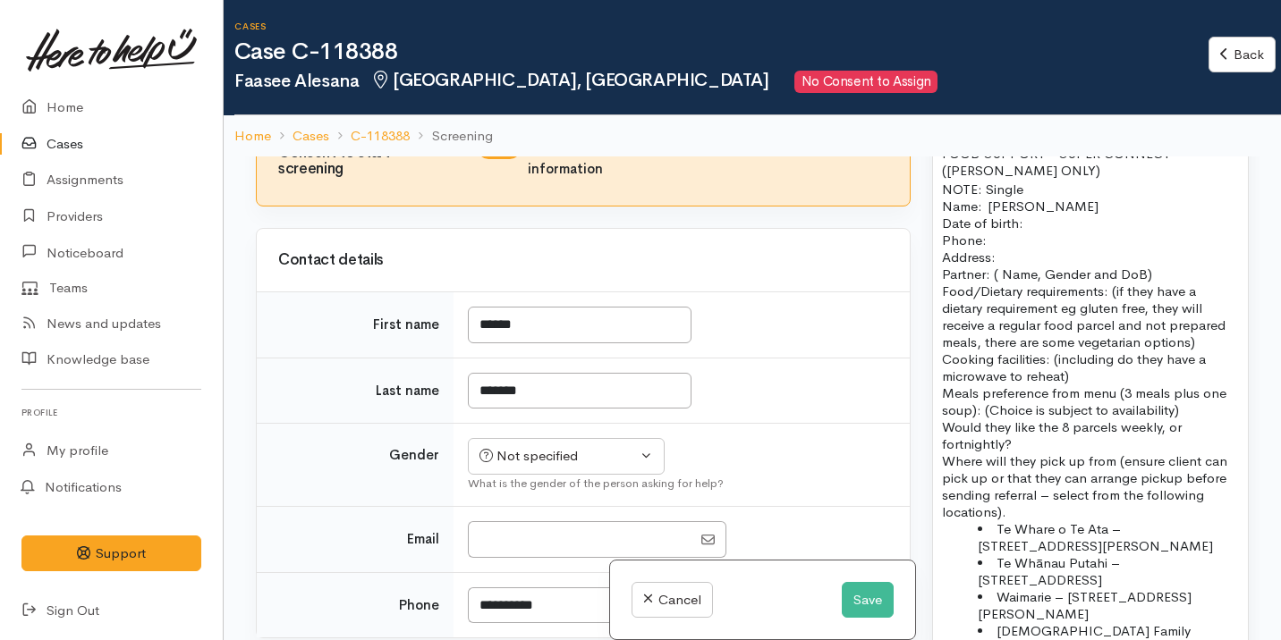
scroll to position [157, 0]
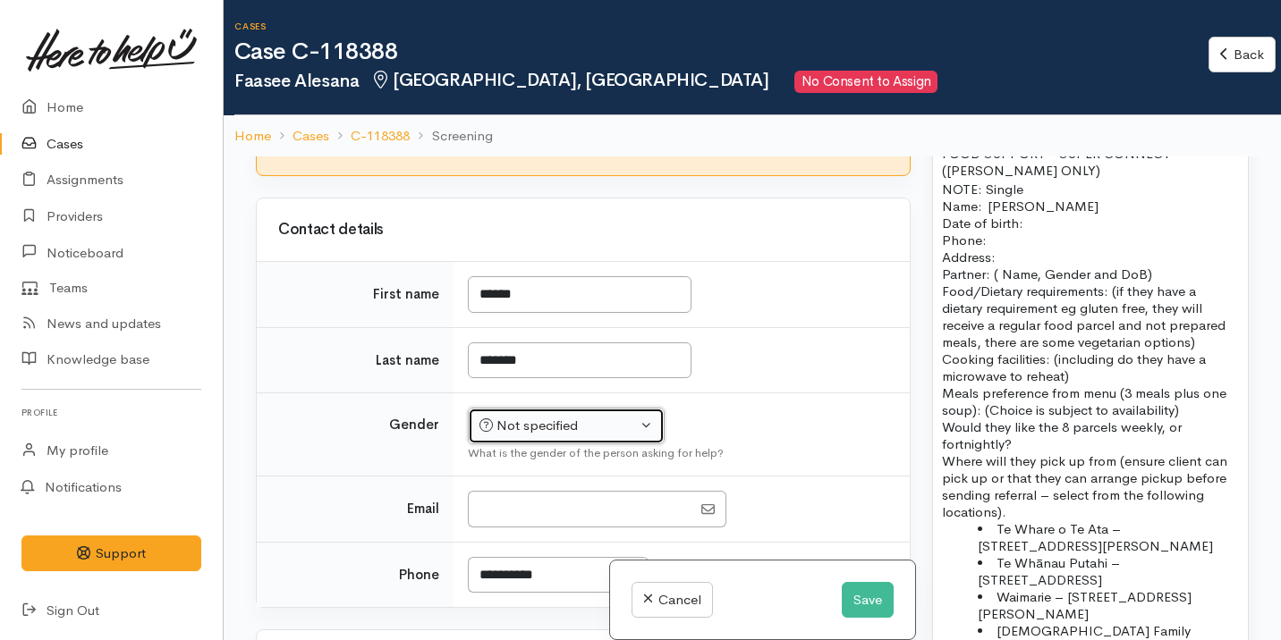
click at [596, 431] on div "Not specified" at bounding box center [557, 426] width 157 height 21
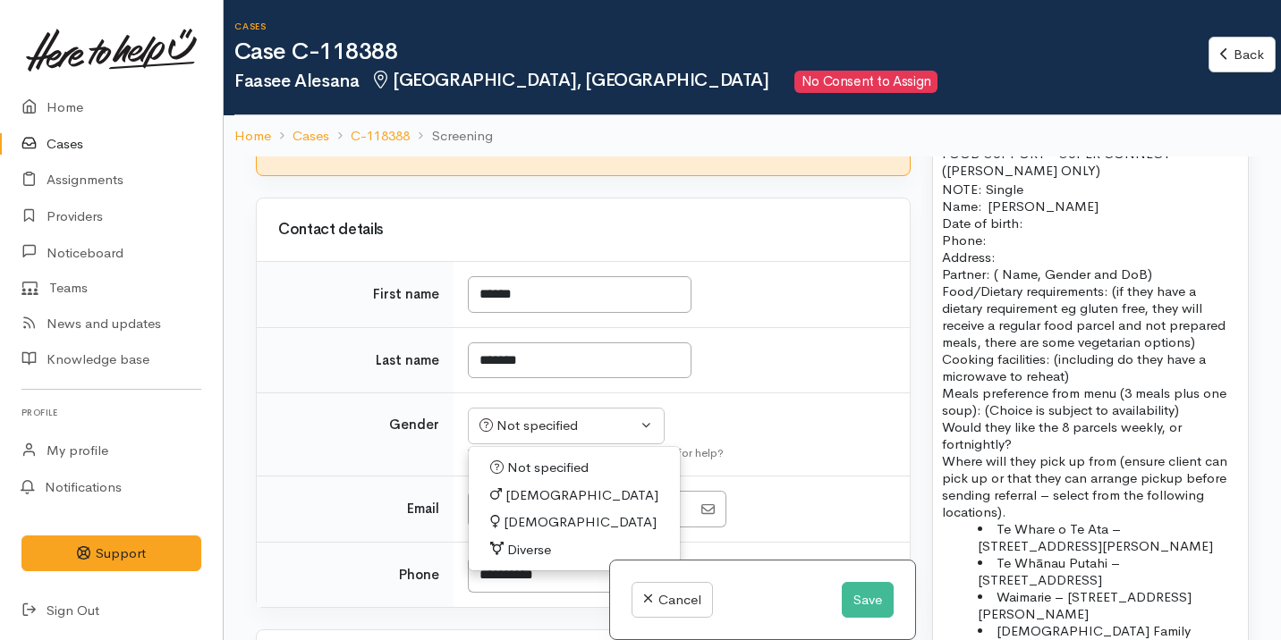
click at [542, 521] on span "[DEMOGRAPHIC_DATA]" at bounding box center [579, 522] width 153 height 21
select select "[DEMOGRAPHIC_DATA]"
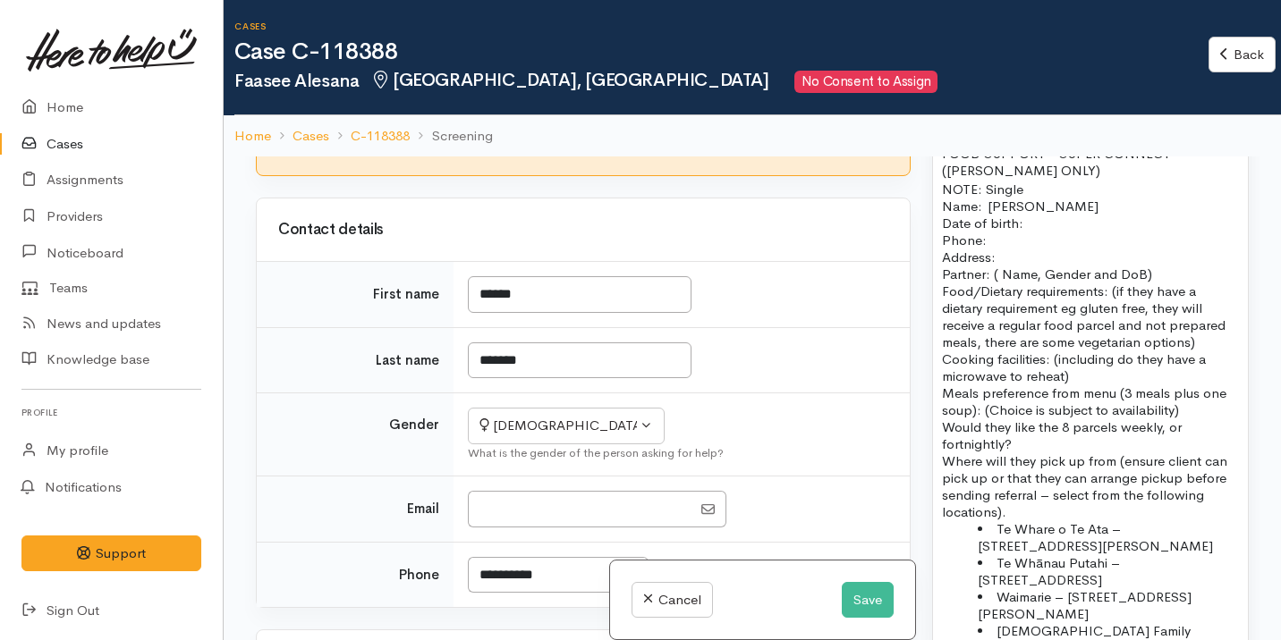
click at [1038, 208] on p "Name:  Faasee Alesana Date of birth:  Phone:" at bounding box center [1090, 223] width 297 height 51
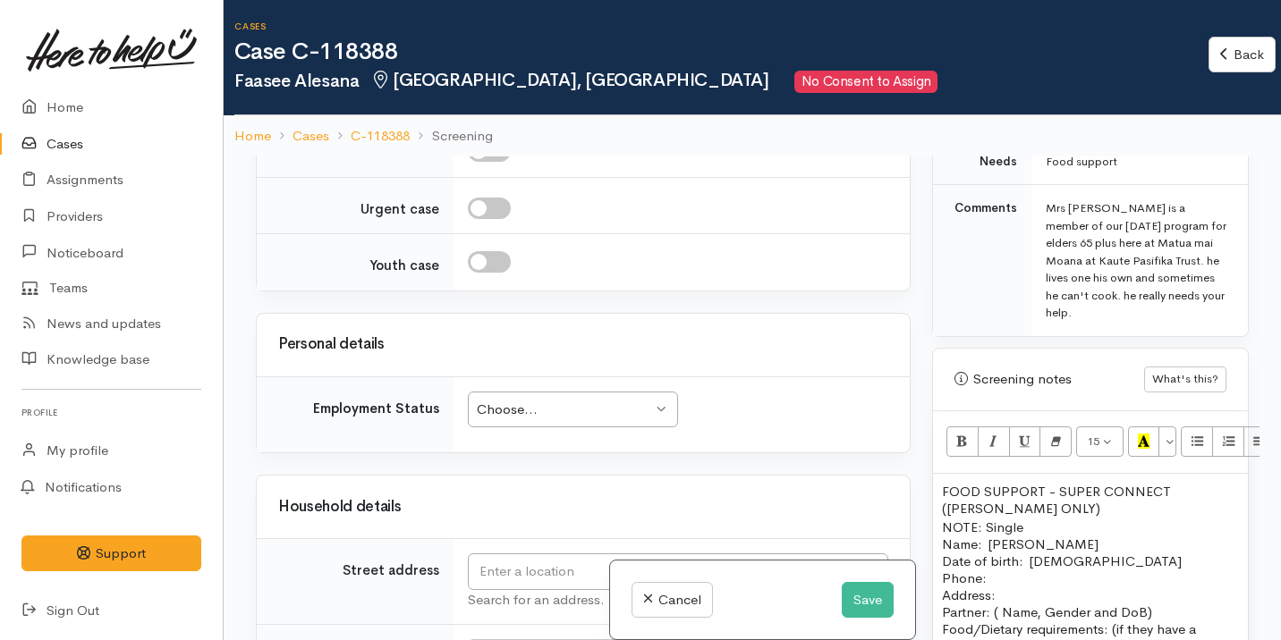
scroll to position [959, 0]
click at [865, 614] on button "Save" at bounding box center [868, 600] width 52 height 37
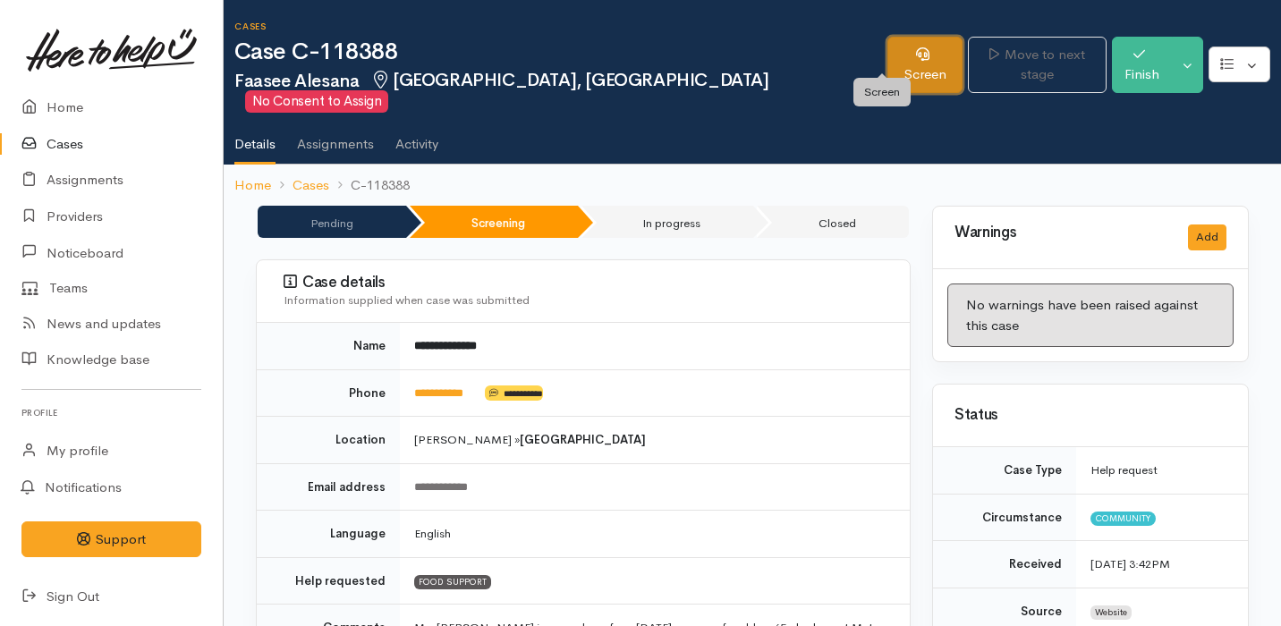
click at [908, 64] on link "Screen" at bounding box center [925, 65] width 76 height 56
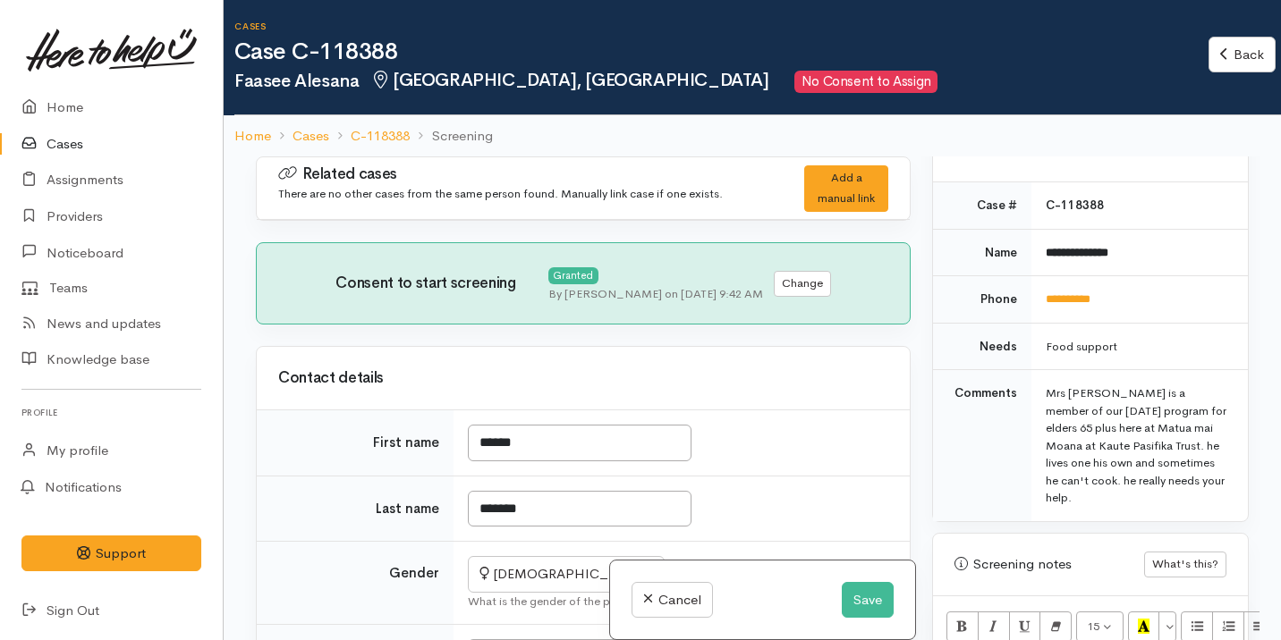
scroll to position [1305, 0]
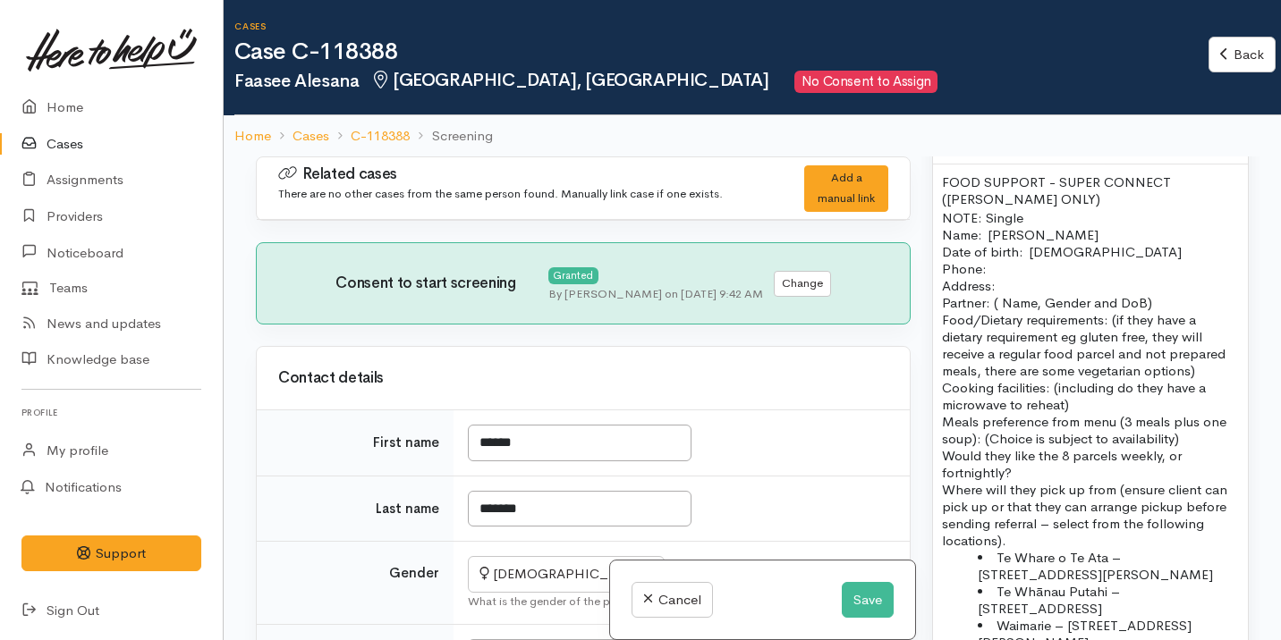
click at [1057, 252] on p "Name:  Faasee Alesana Date of birth:  19/09/1957 Phone:" at bounding box center [1090, 251] width 297 height 51
drag, startPoint x: 1030, startPoint y: 254, endPoint x: 1108, endPoint y: 257, distance: 77.9
click at [1108, 257] on p "Name:  Faasee Alesana Date of birth:  19/09/1957 Phone:" at bounding box center [1090, 251] width 297 height 51
click at [884, 594] on button "Save" at bounding box center [868, 600] width 52 height 37
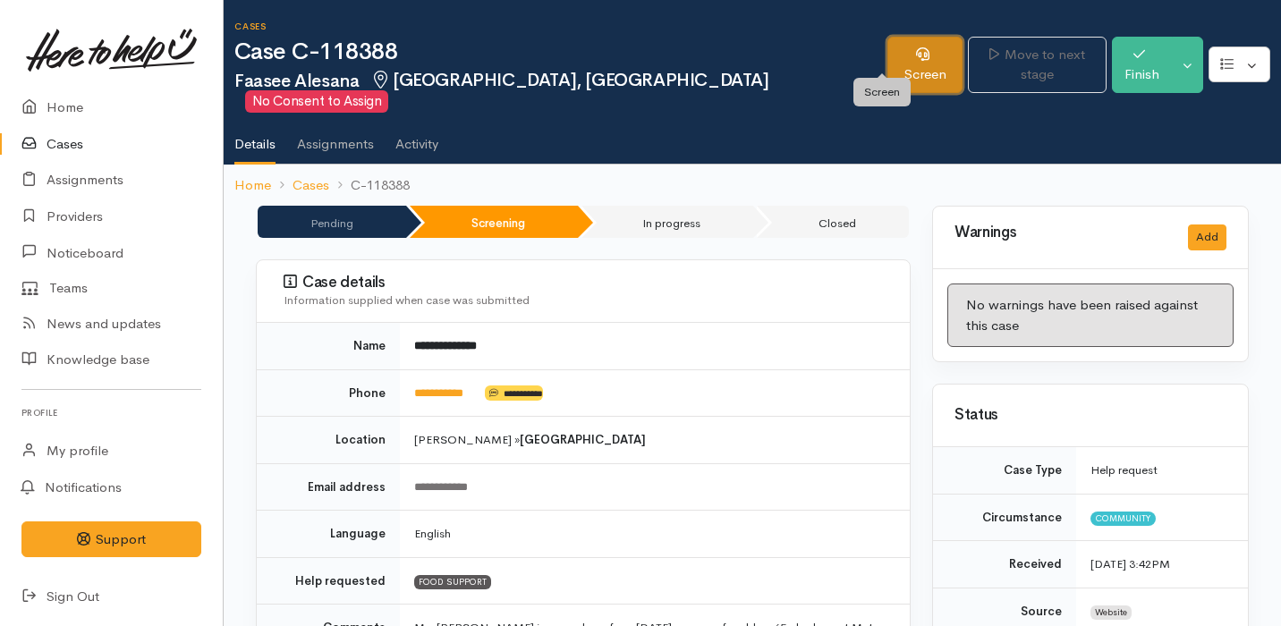
click at [901, 47] on link "Screen" at bounding box center [925, 65] width 76 height 56
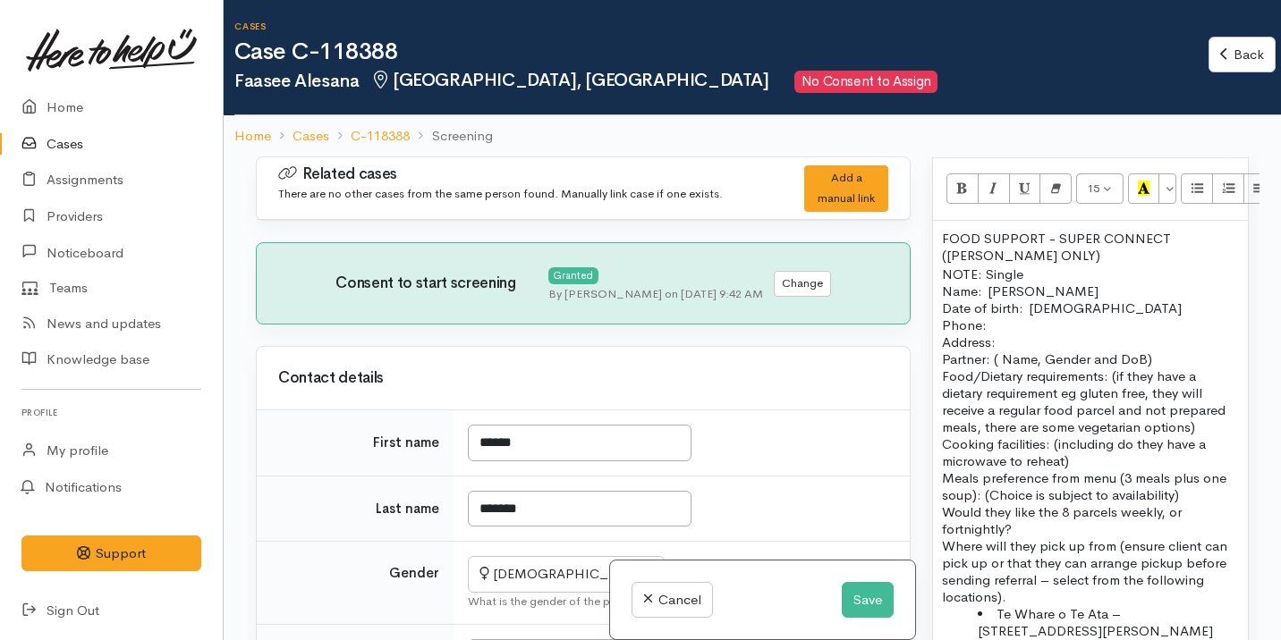
scroll to position [1300, 0]
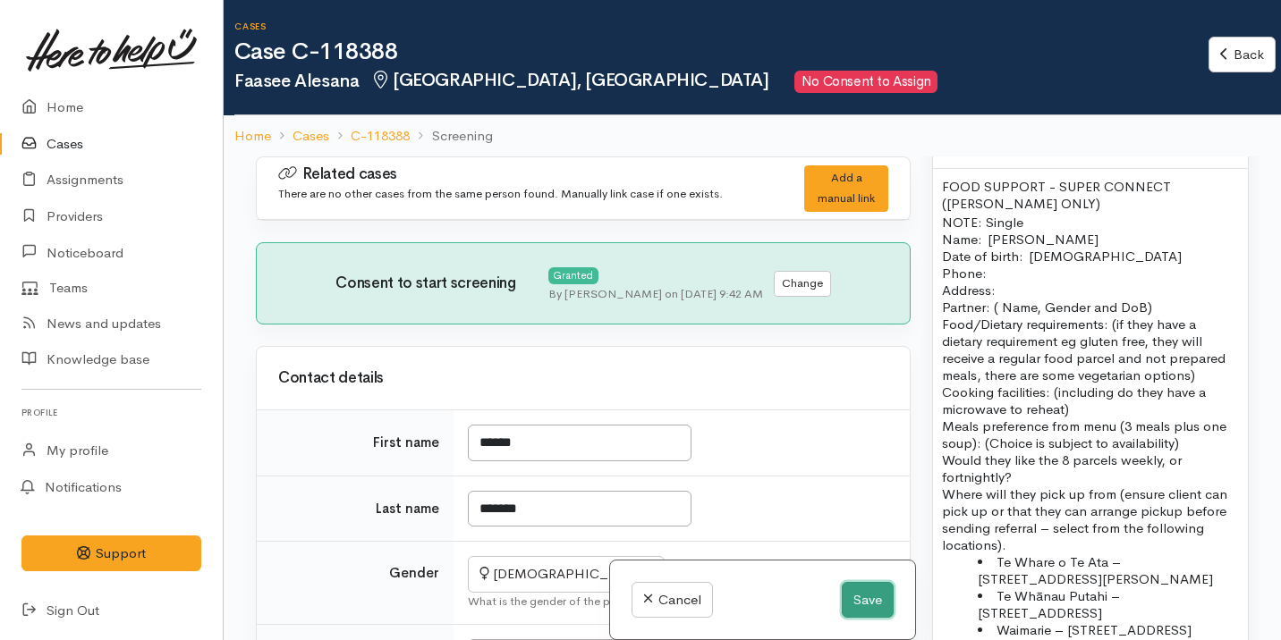
click at [883, 588] on button "Save" at bounding box center [868, 600] width 52 height 37
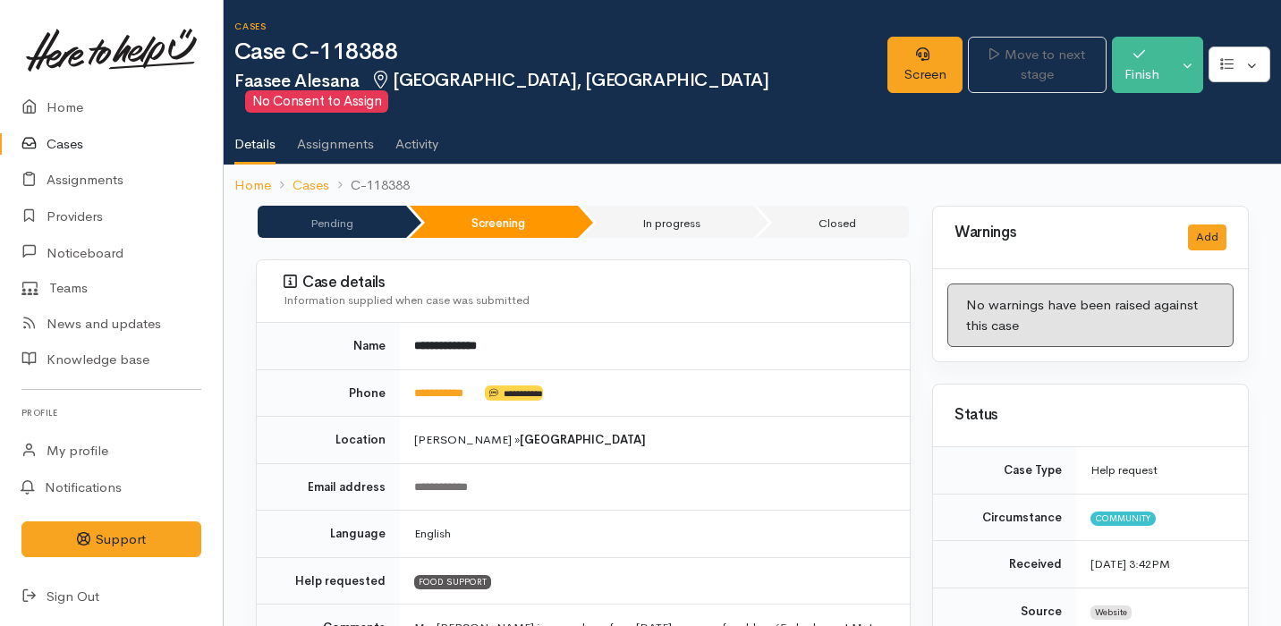
click at [132, 147] on link "Cases" at bounding box center [111, 144] width 223 height 37
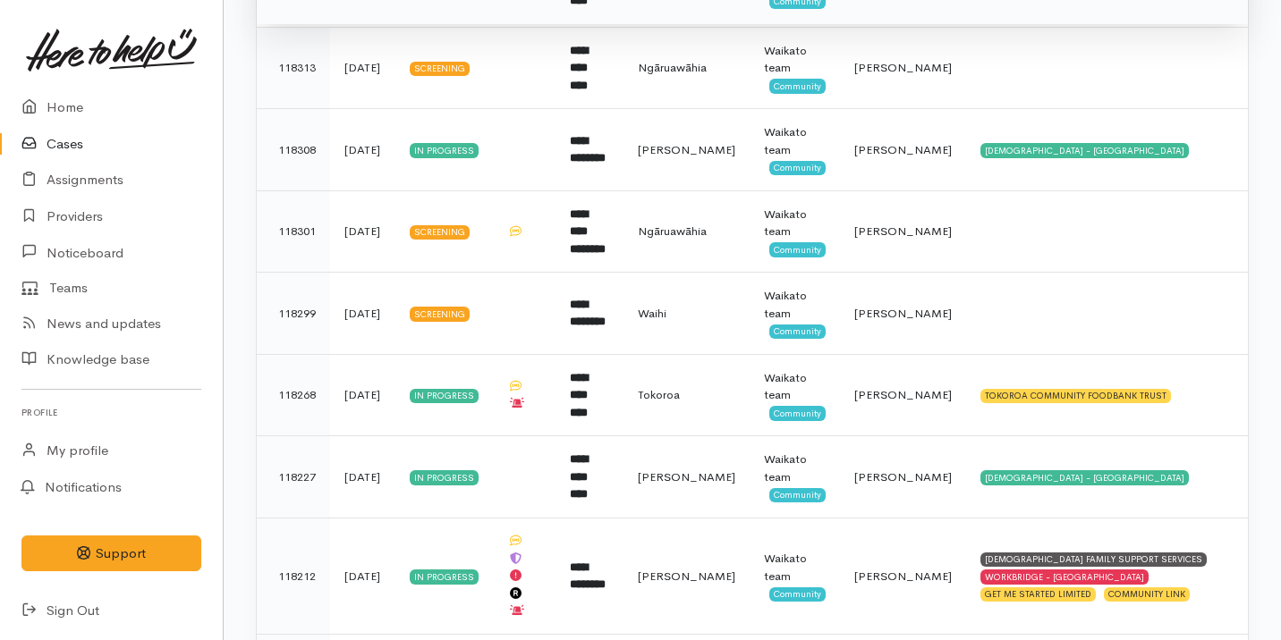
scroll to position [1092, 0]
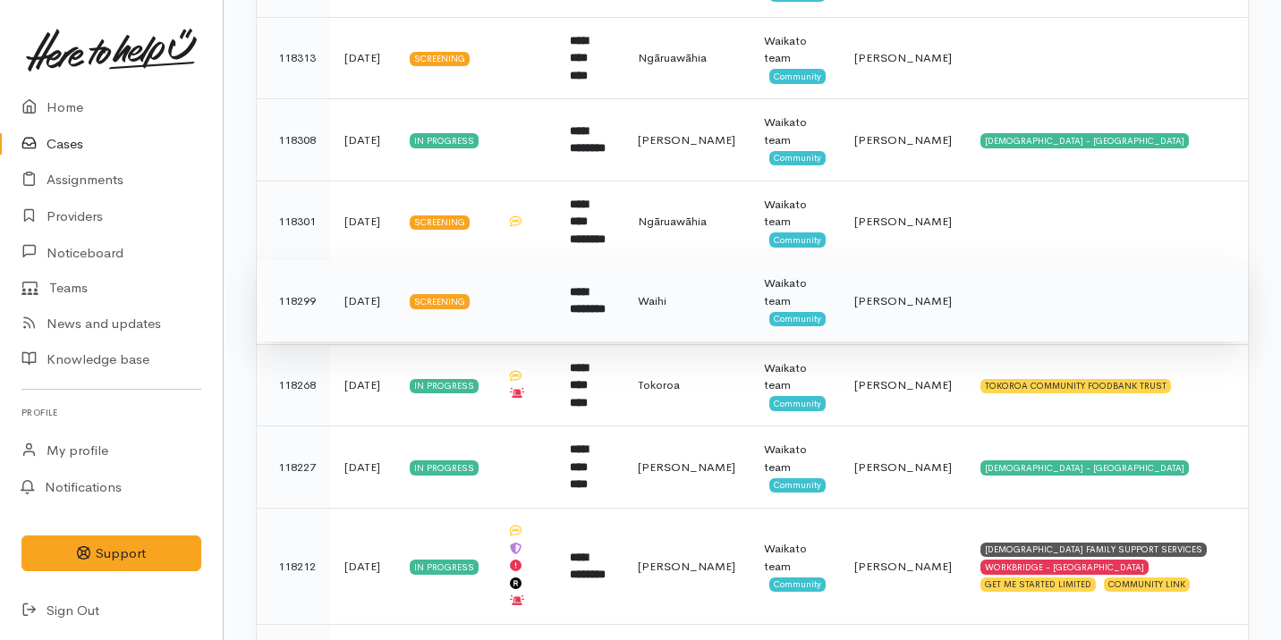
click at [966, 295] on td at bounding box center [1107, 301] width 282 height 82
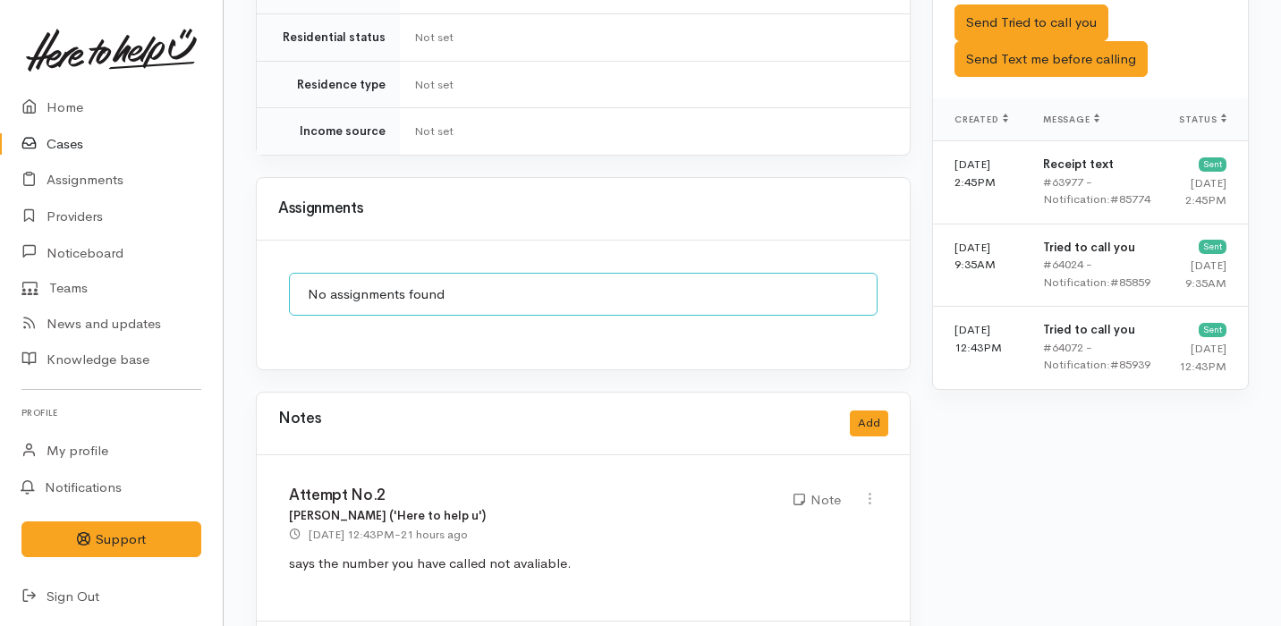
scroll to position [1053, 0]
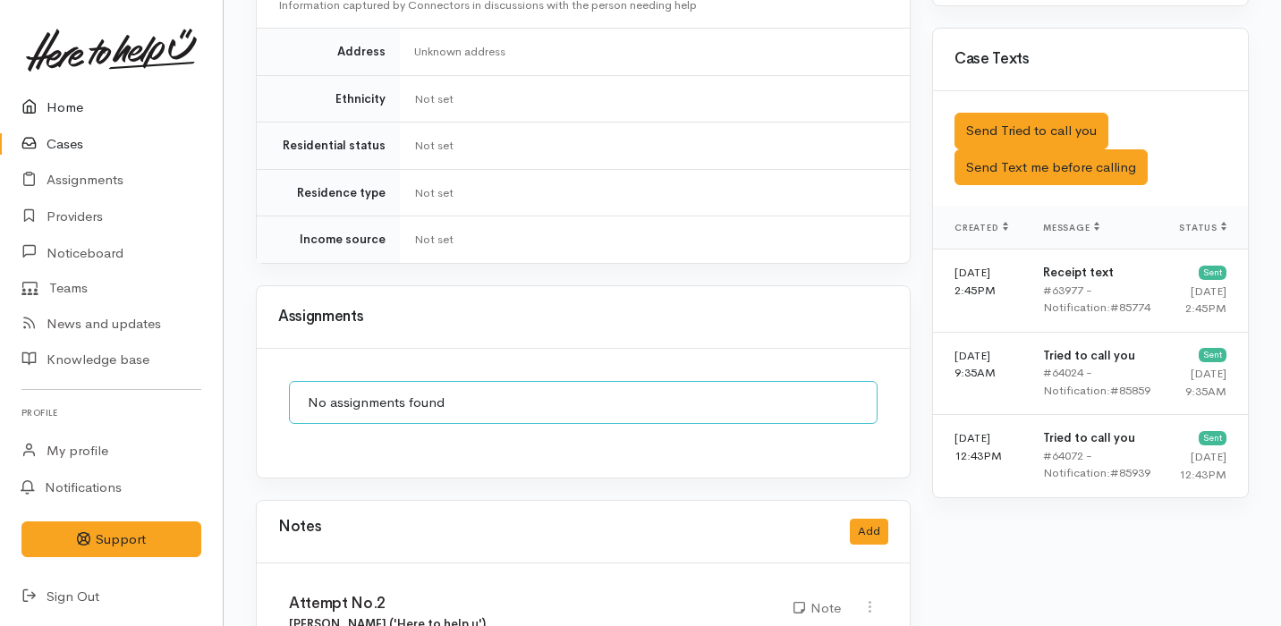
click at [100, 118] on link "Home" at bounding box center [111, 107] width 223 height 37
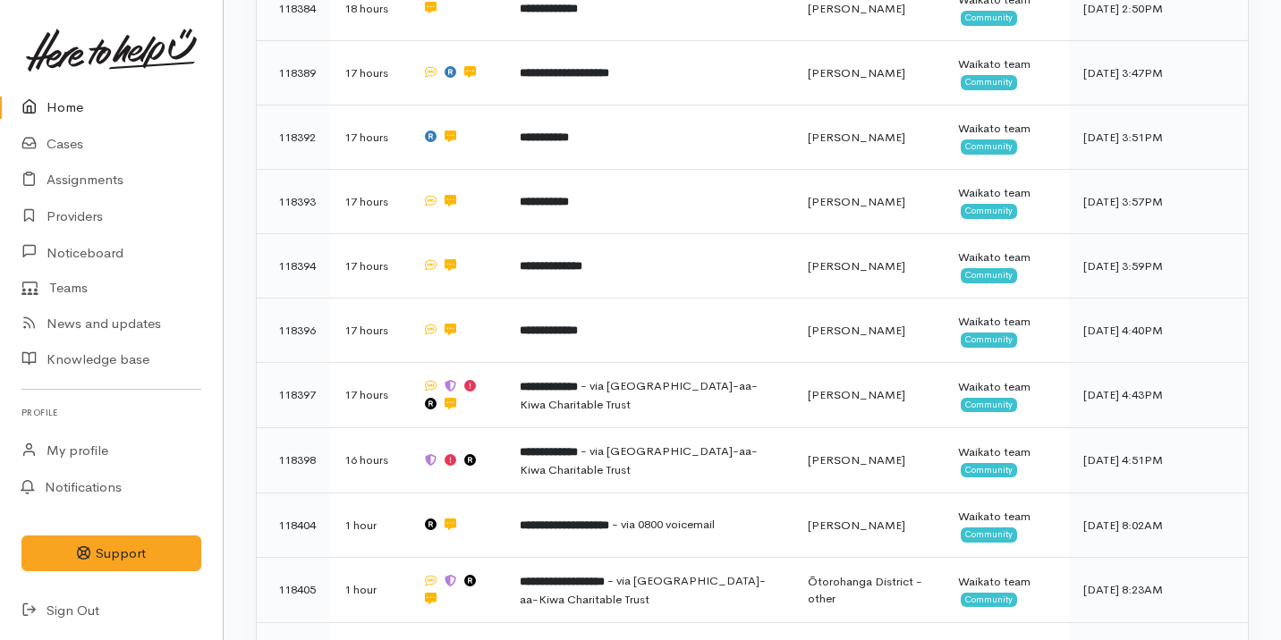
scroll to position [472, 0]
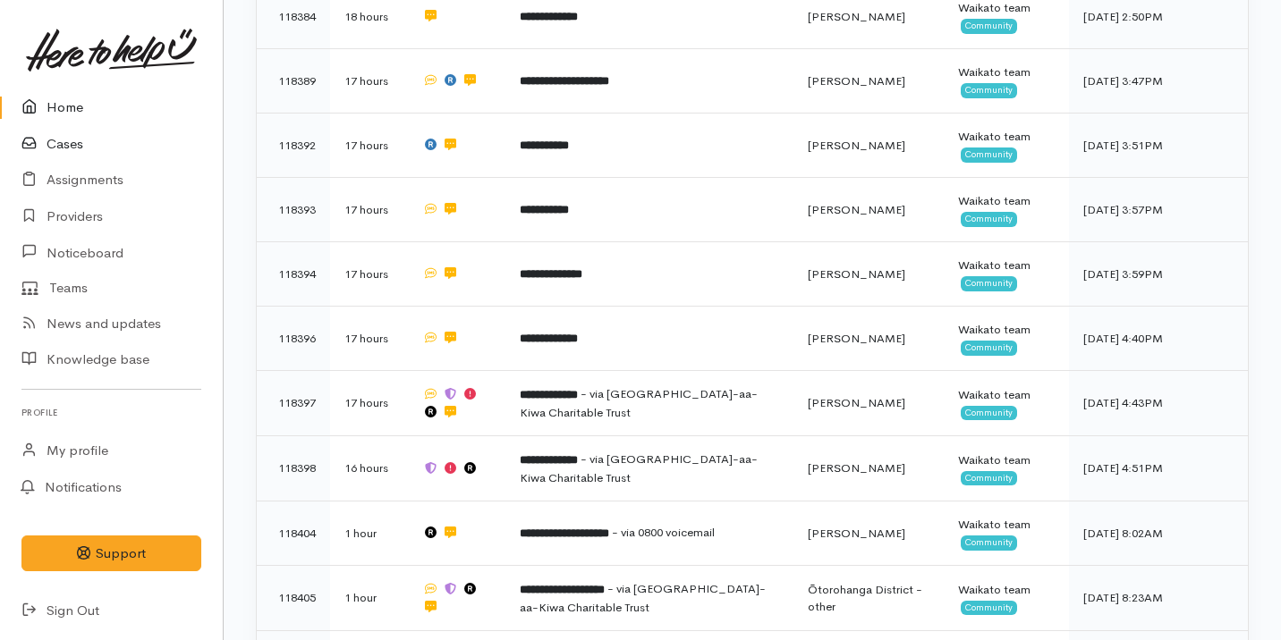
click at [132, 145] on link "Cases" at bounding box center [111, 144] width 223 height 37
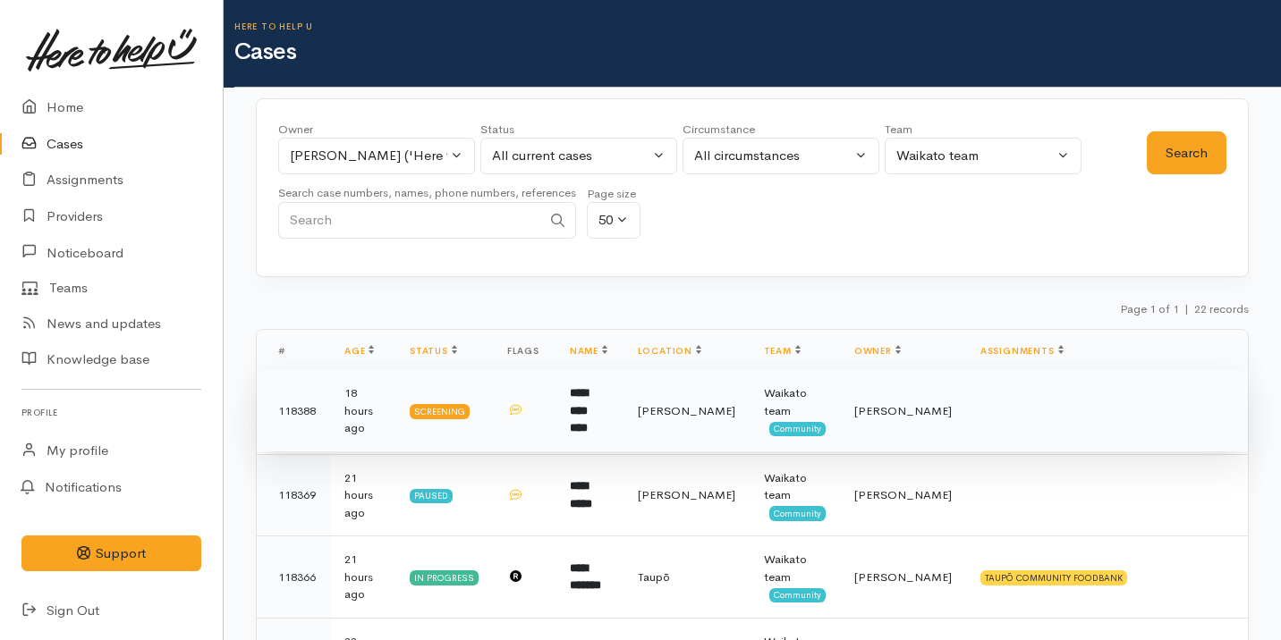
click at [966, 414] on td at bounding box center [1107, 411] width 282 height 82
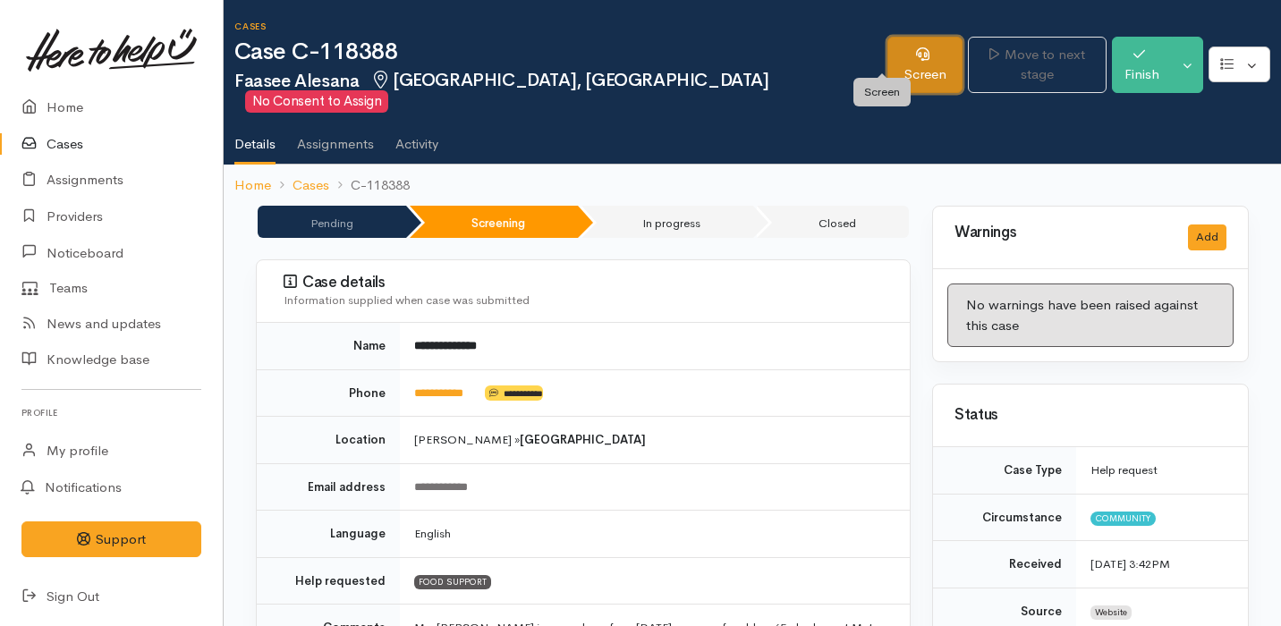
click at [887, 57] on link "Screen" at bounding box center [925, 65] width 76 height 56
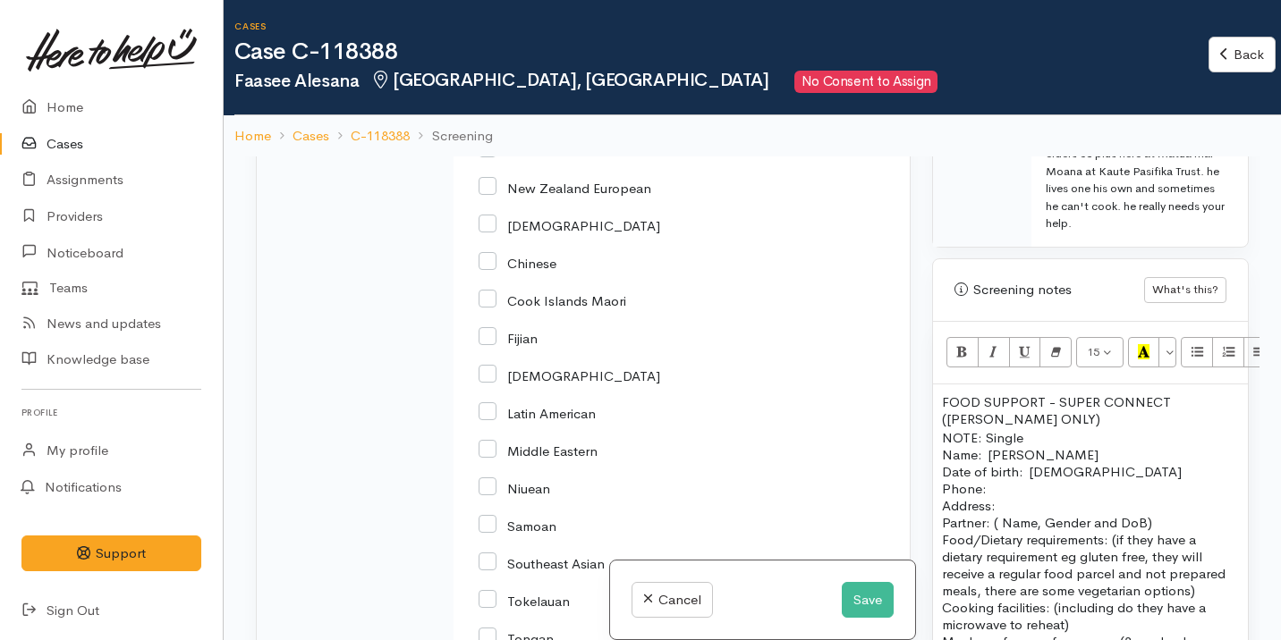
scroll to position [3003, 0]
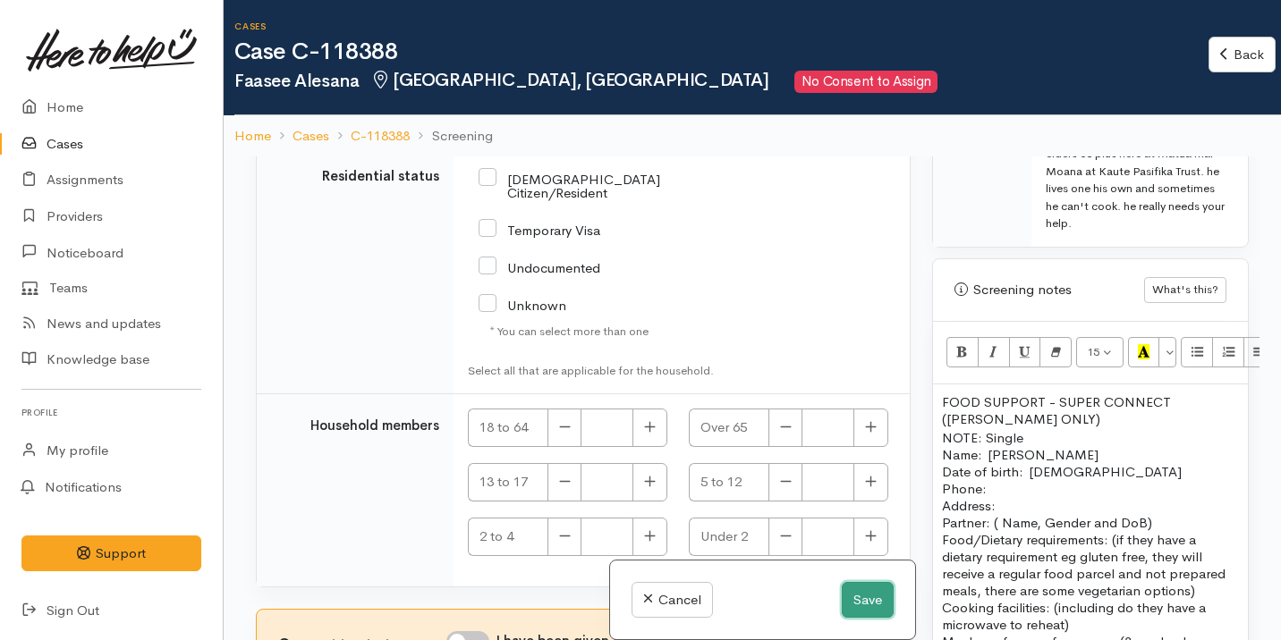
click at [857, 601] on button "Save" at bounding box center [868, 600] width 52 height 37
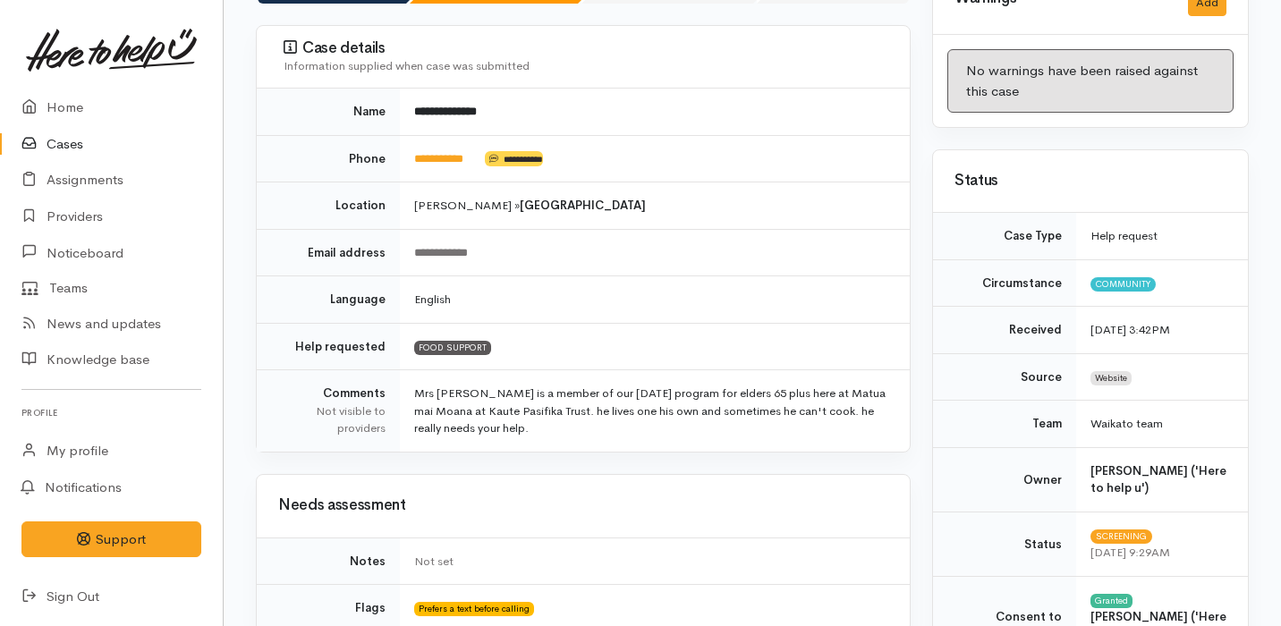
scroll to position [238, 0]
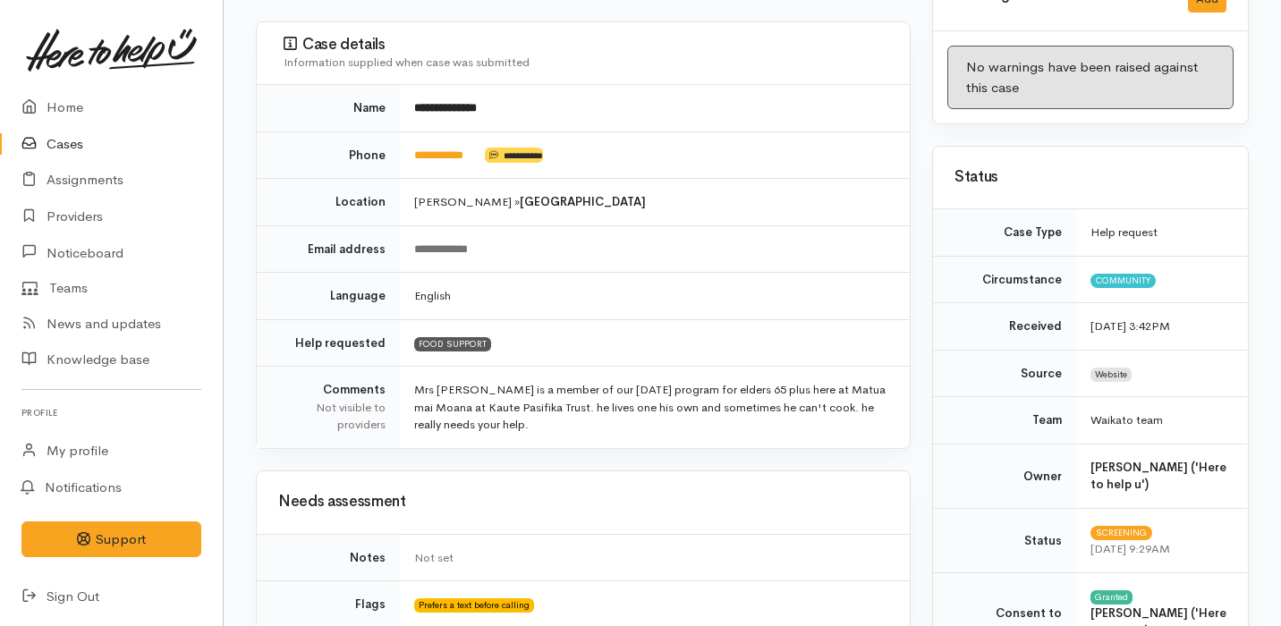
click at [708, 371] on td "Mrs [PERSON_NAME] is a member of our [DATE] program for elders 65 plus here at …" at bounding box center [655, 407] width 510 height 81
click at [91, 103] on link "Home" at bounding box center [111, 107] width 223 height 37
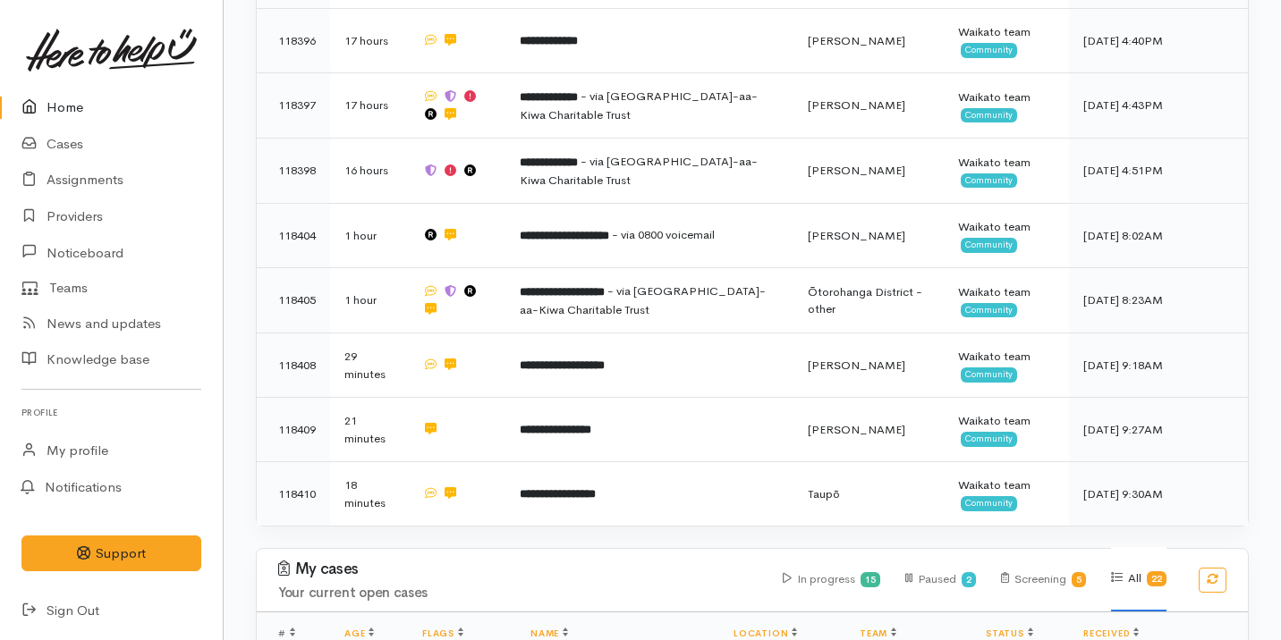
scroll to position [799, 0]
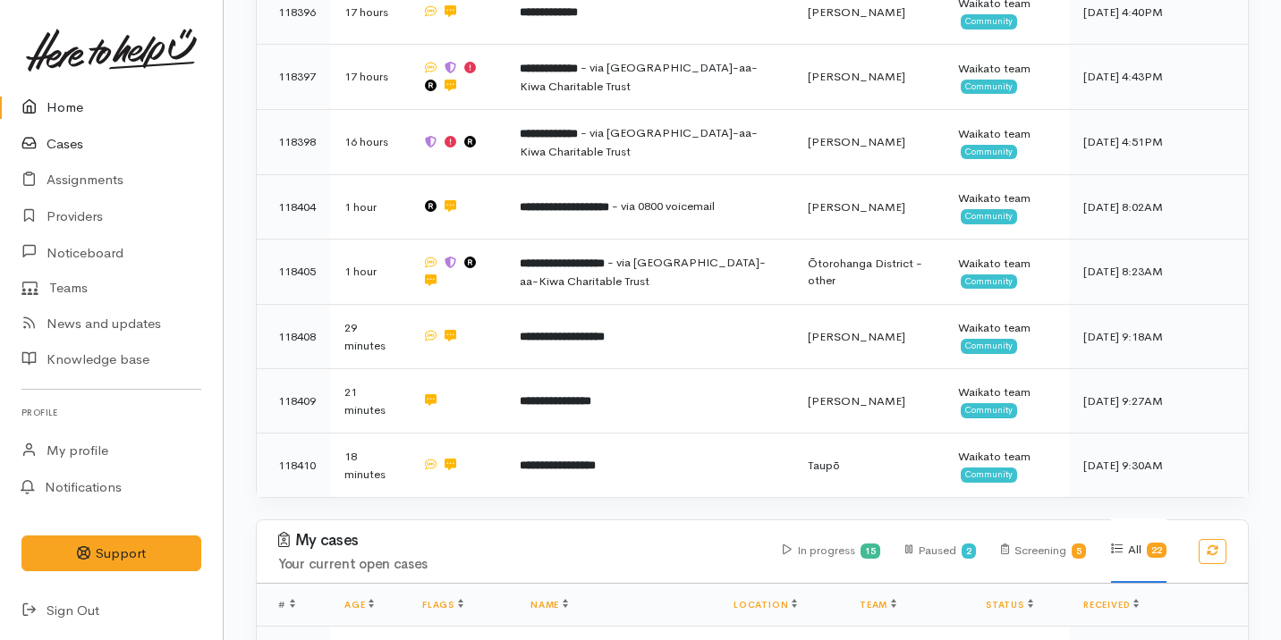
click at [90, 139] on link "Cases" at bounding box center [111, 144] width 223 height 37
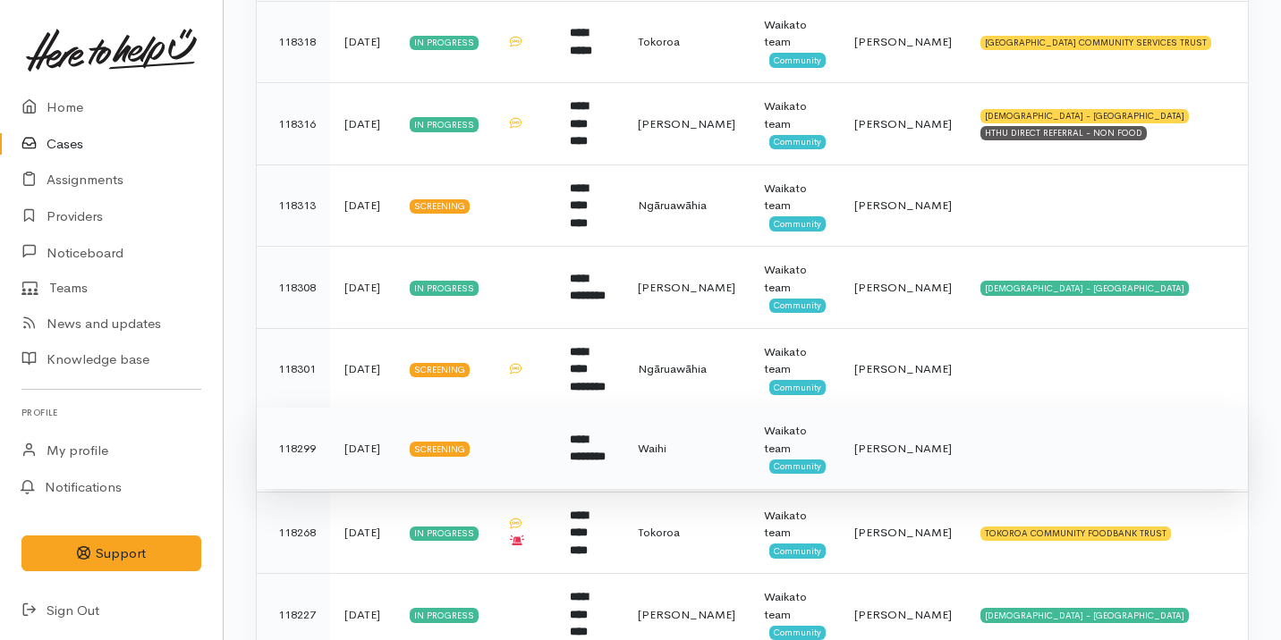
scroll to position [942, 0]
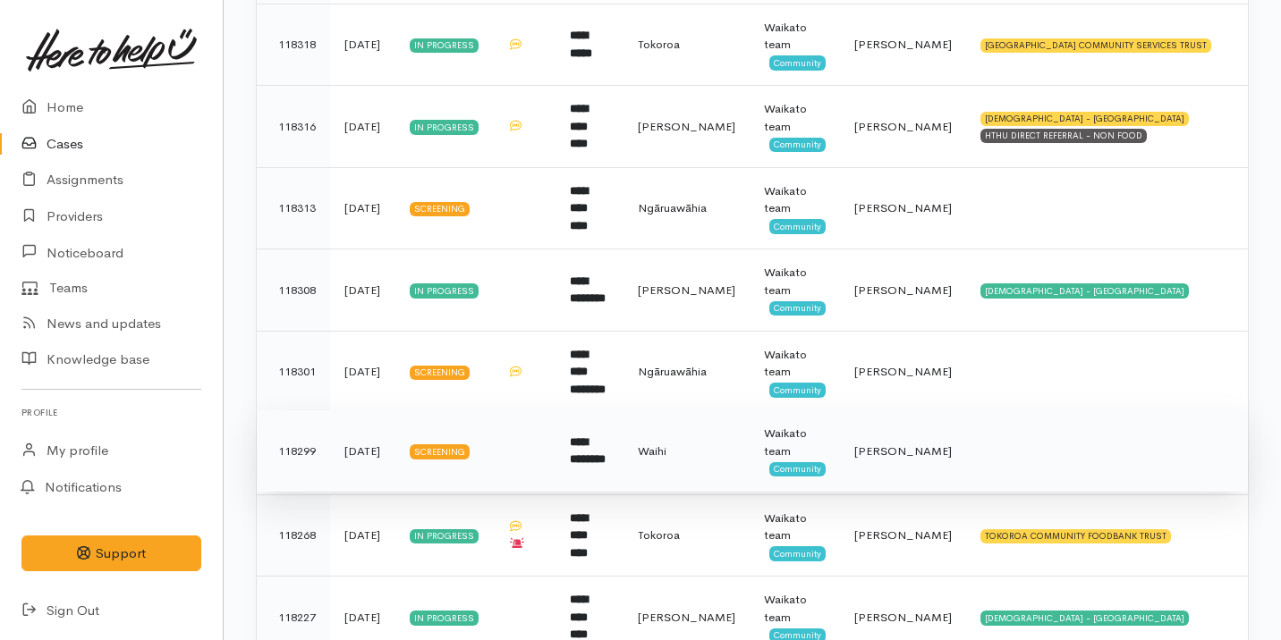
click at [623, 444] on td "**********" at bounding box center [589, 451] width 68 height 82
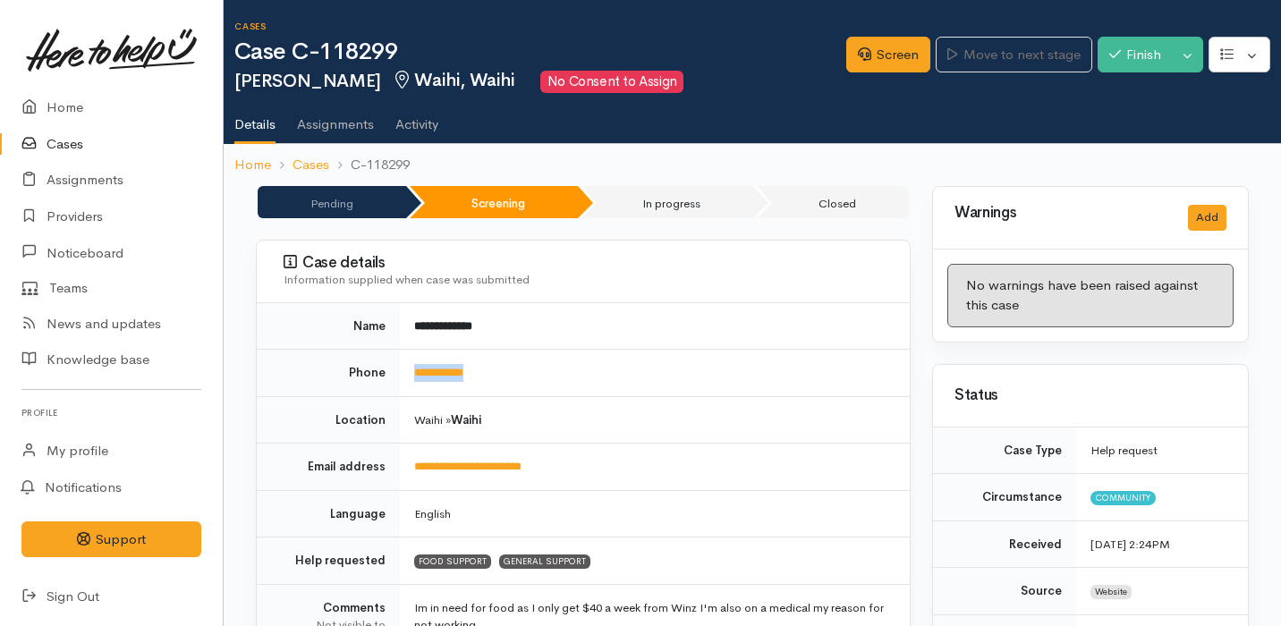
drag, startPoint x: 493, startPoint y: 377, endPoint x: 407, endPoint y: 375, distance: 85.9
click at [407, 375] on td "**********" at bounding box center [655, 373] width 510 height 47
copy link "**********"
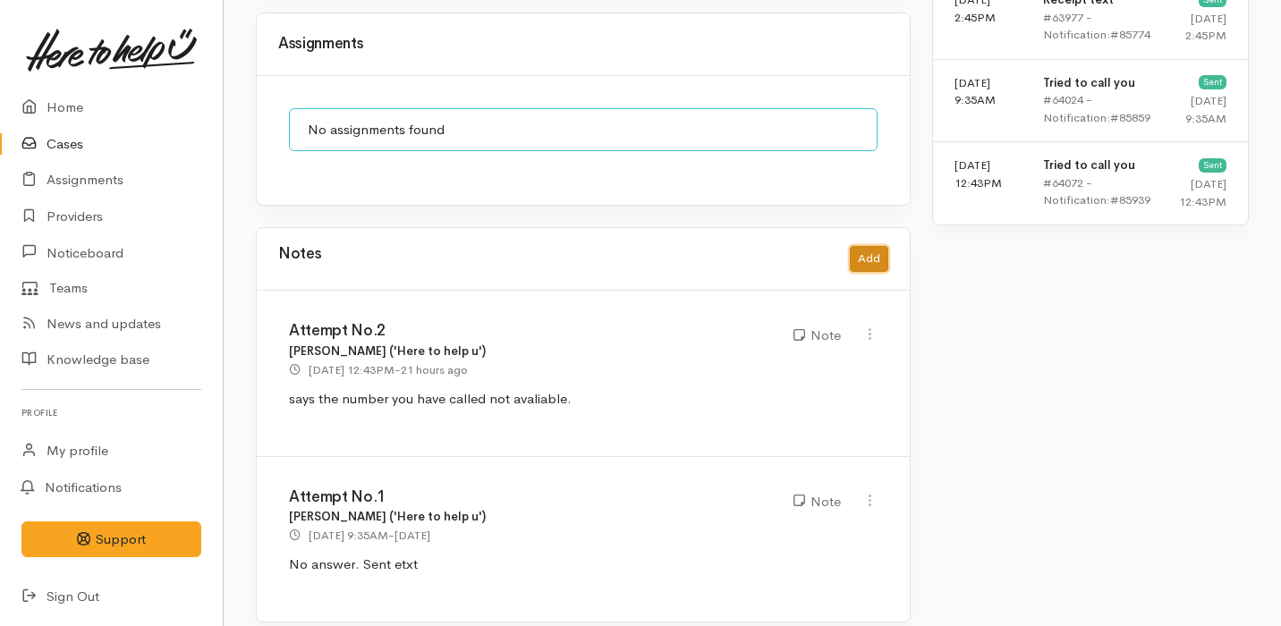
click at [882, 246] on button "Add" at bounding box center [869, 259] width 38 height 26
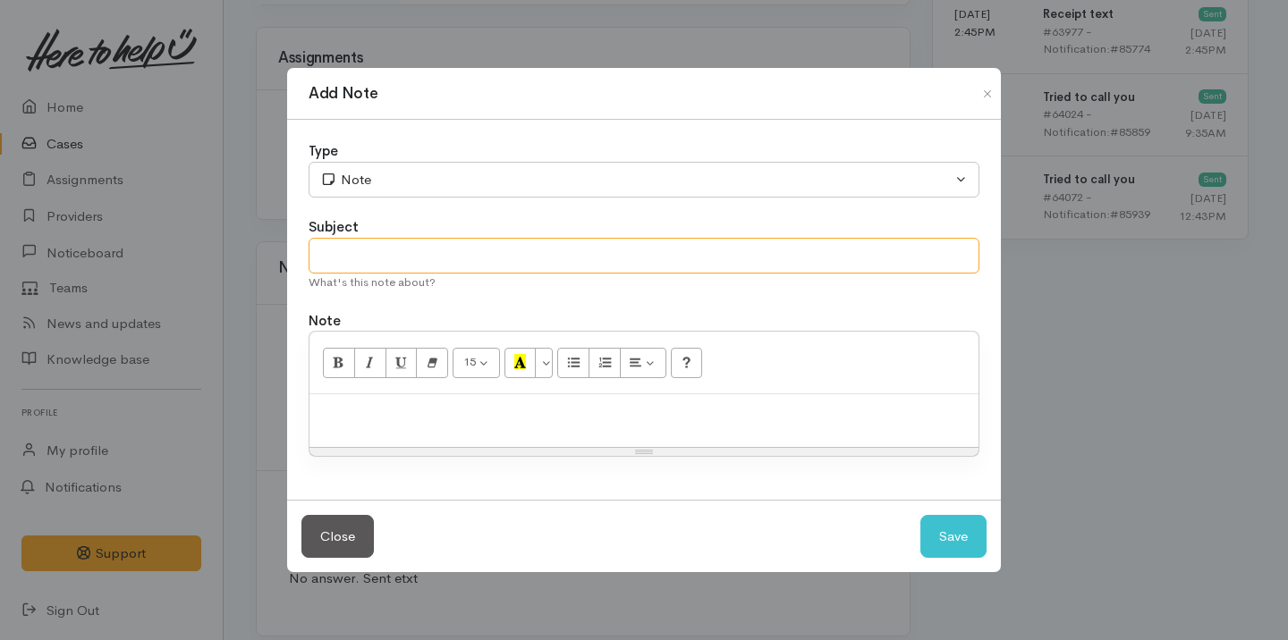
click at [462, 260] on input "text" at bounding box center [644, 256] width 671 height 37
type input "Attempt No.3"
click at [415, 419] on p at bounding box center [643, 413] width 651 height 21
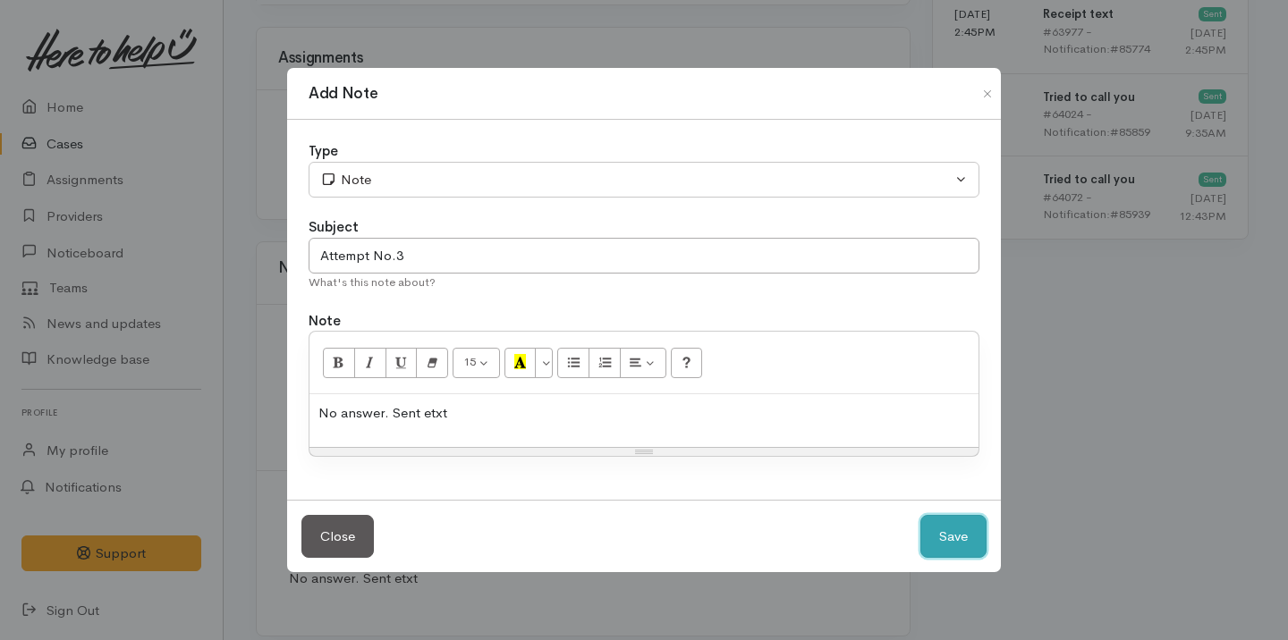
click at [927, 528] on button "Save" at bounding box center [953, 537] width 66 height 44
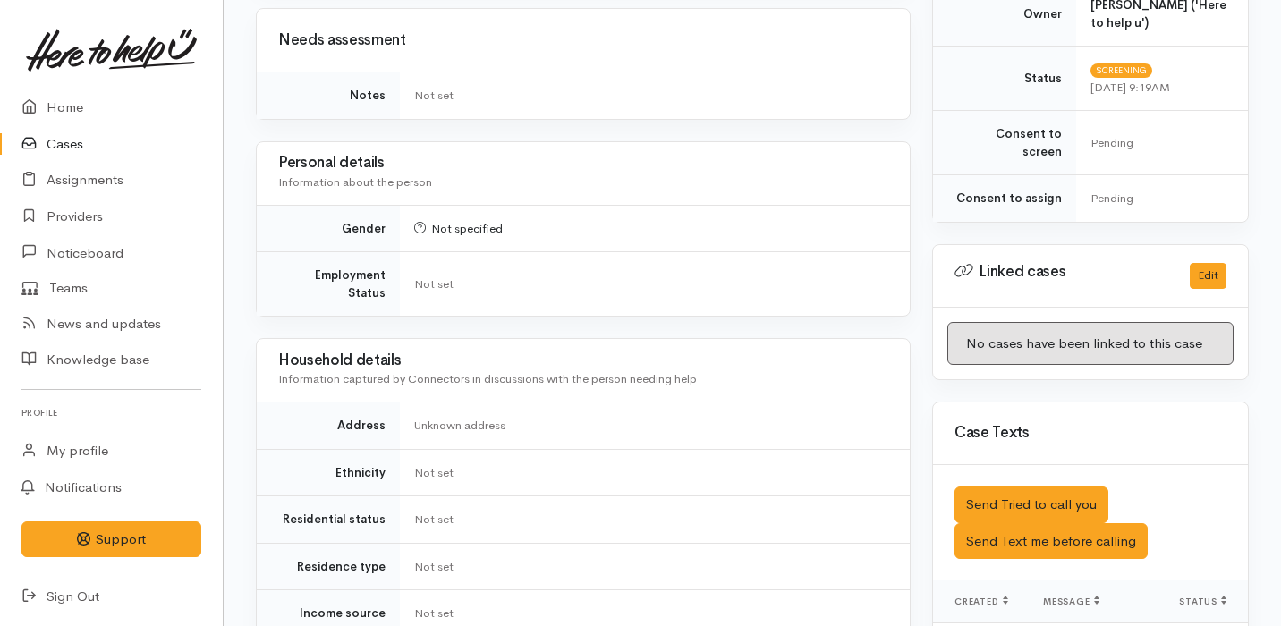
scroll to position [627, 0]
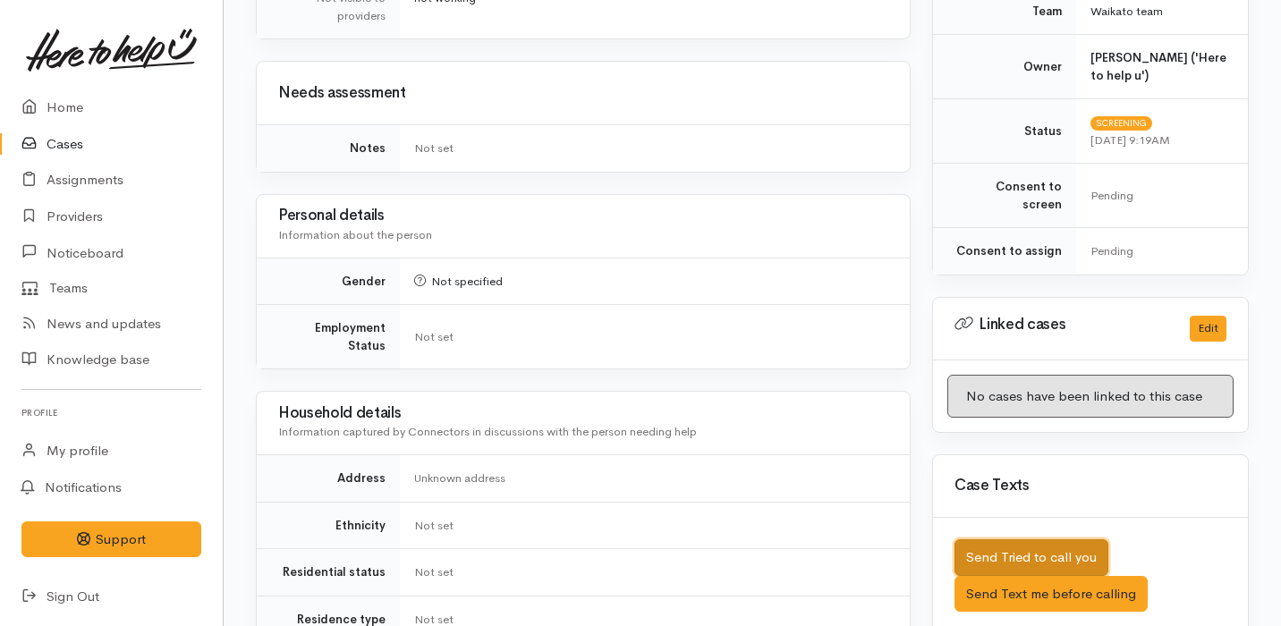
click at [1052, 539] on button "Send Tried to call you" at bounding box center [1031, 557] width 154 height 37
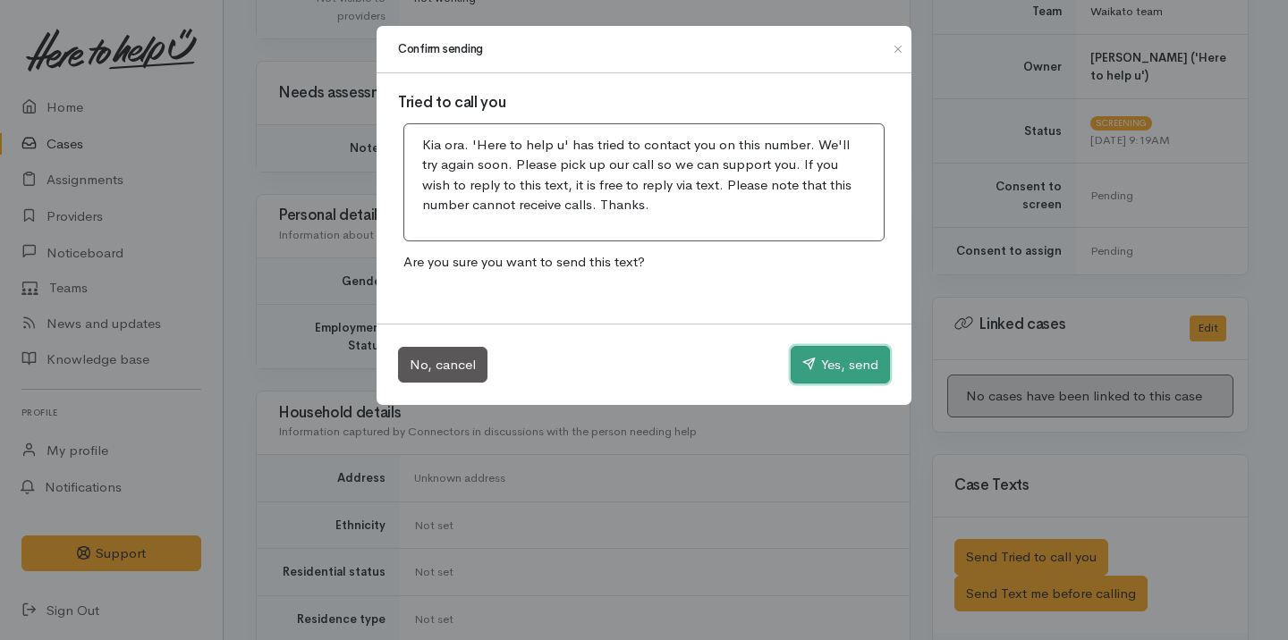
click at [856, 359] on button "Yes, send" at bounding box center [840, 365] width 99 height 38
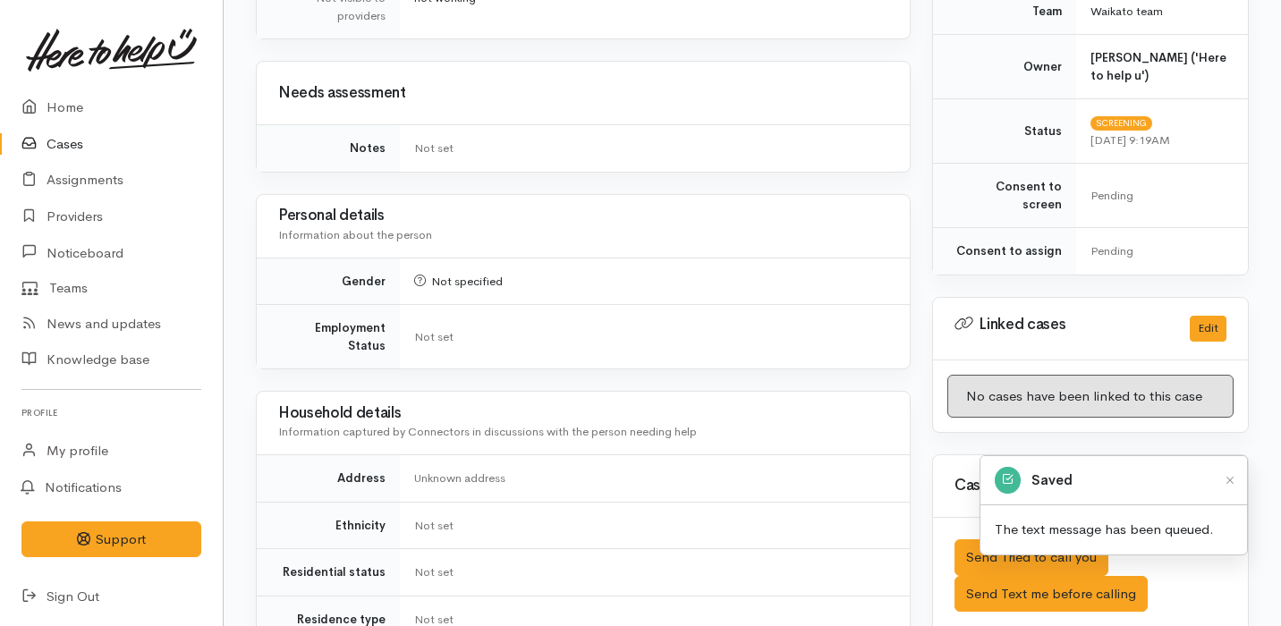
click at [76, 151] on link "Cases" at bounding box center [111, 144] width 223 height 37
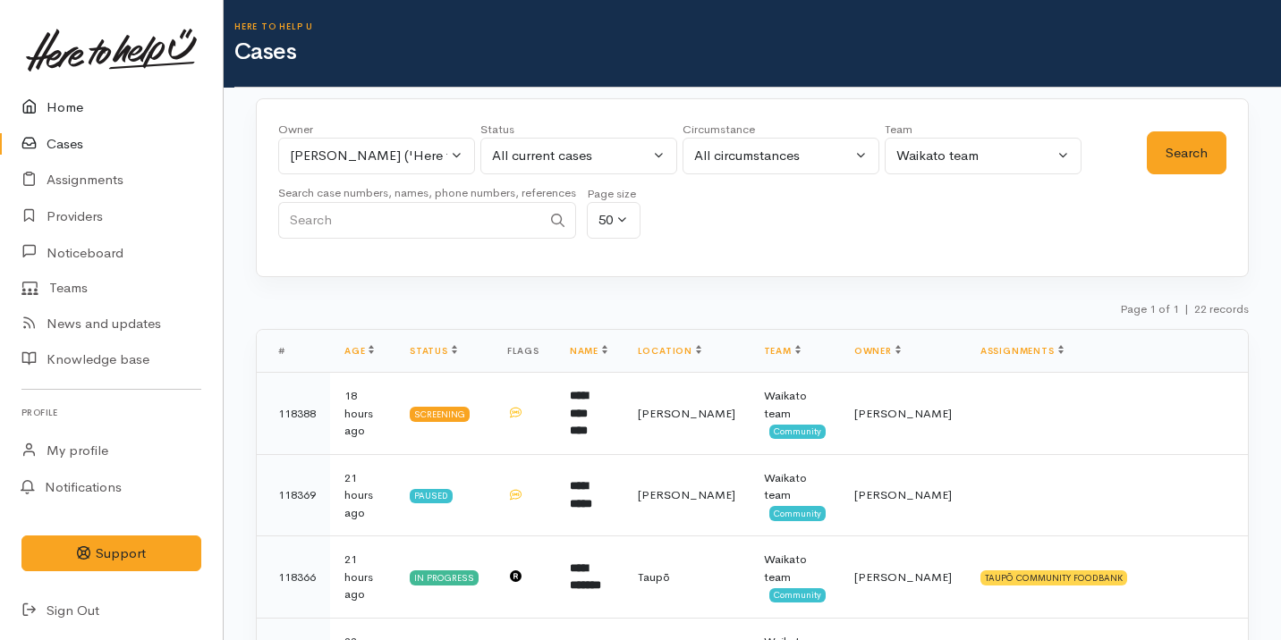
click at [82, 111] on link "Home" at bounding box center [111, 107] width 223 height 37
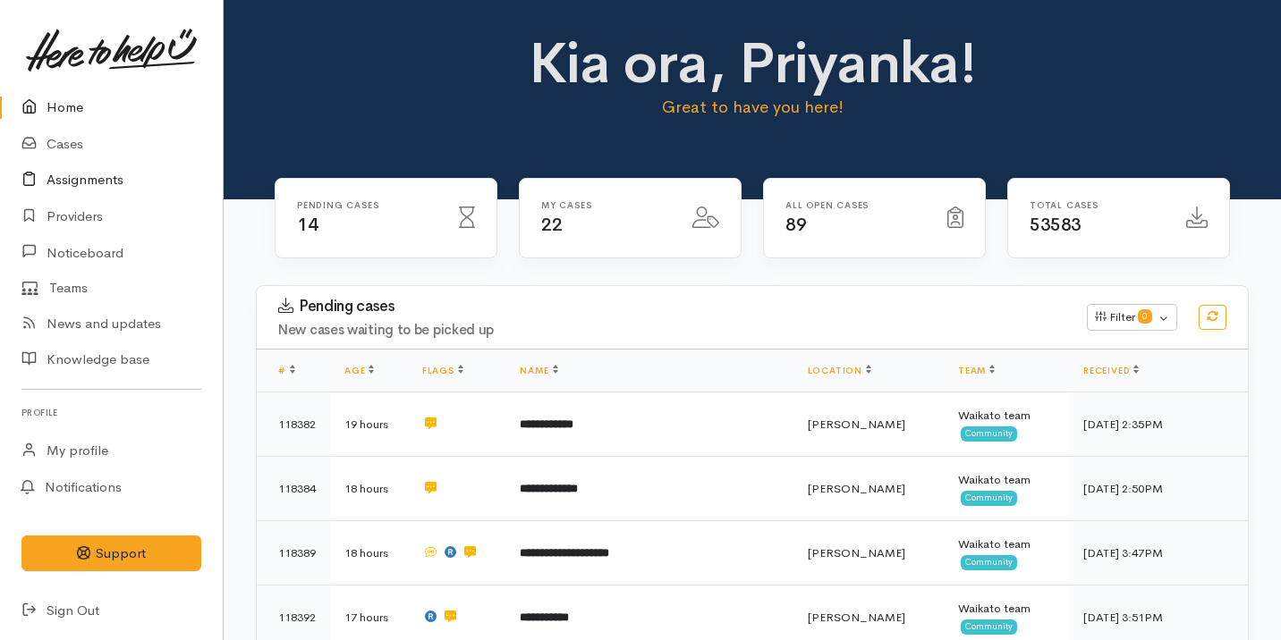
click at [110, 162] on link "Assignments" at bounding box center [111, 180] width 223 height 37
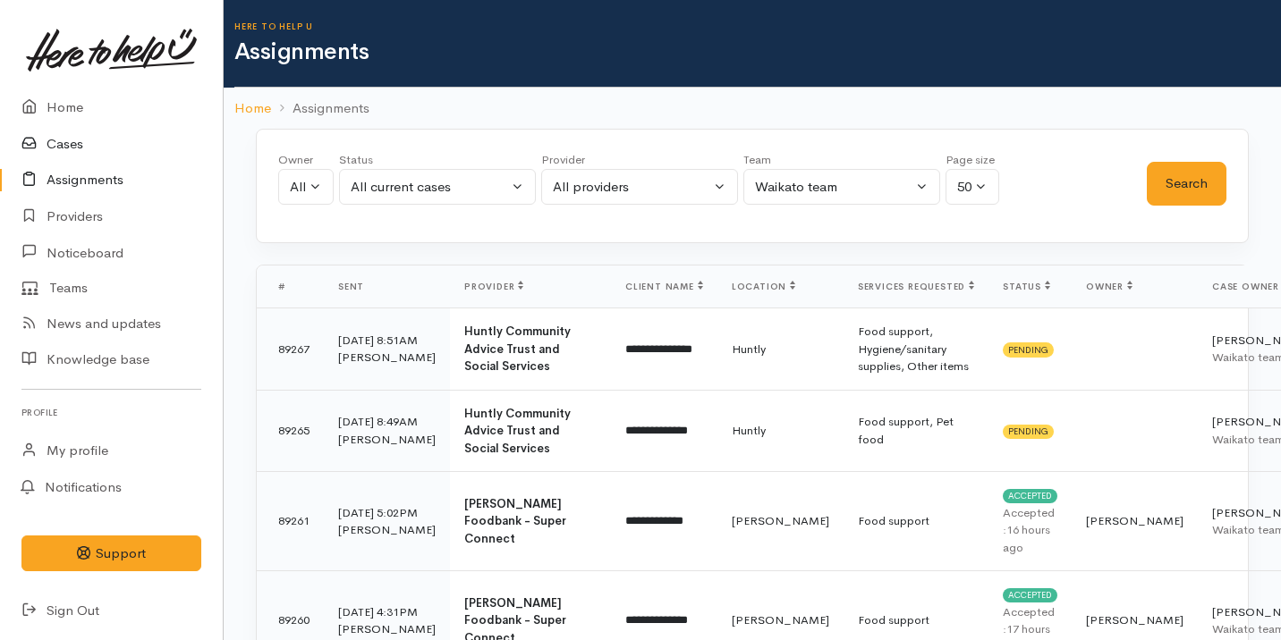
click at [109, 146] on link "Cases" at bounding box center [111, 144] width 223 height 37
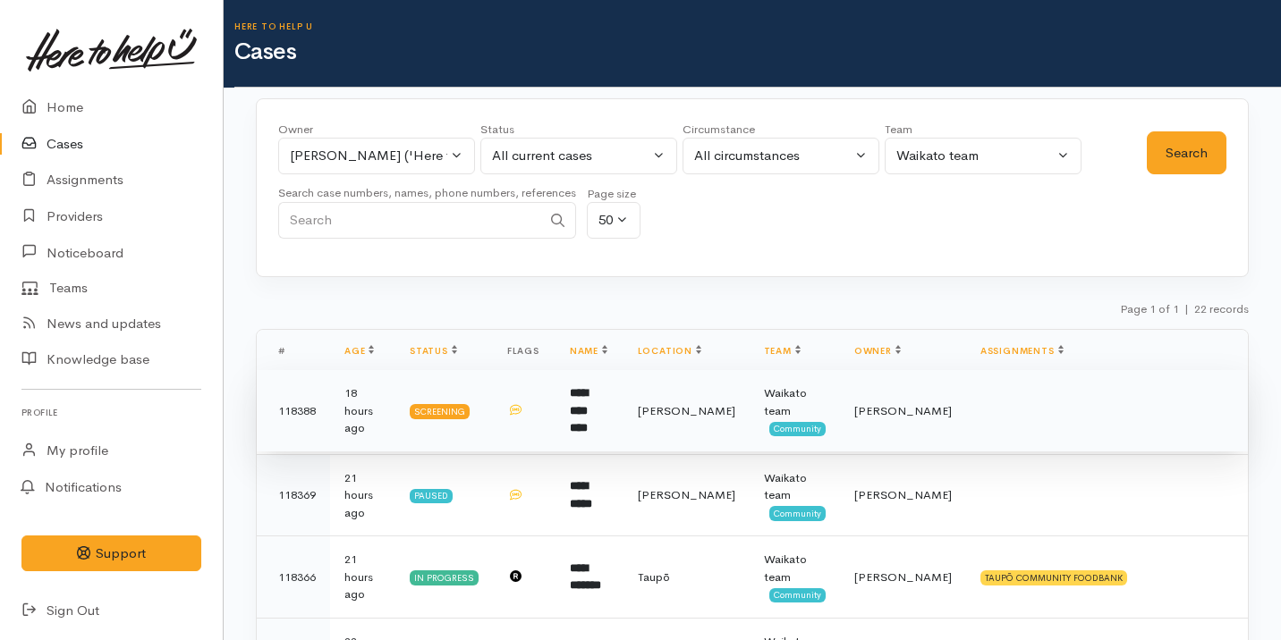
click at [555, 428] on td at bounding box center [524, 411] width 63 height 82
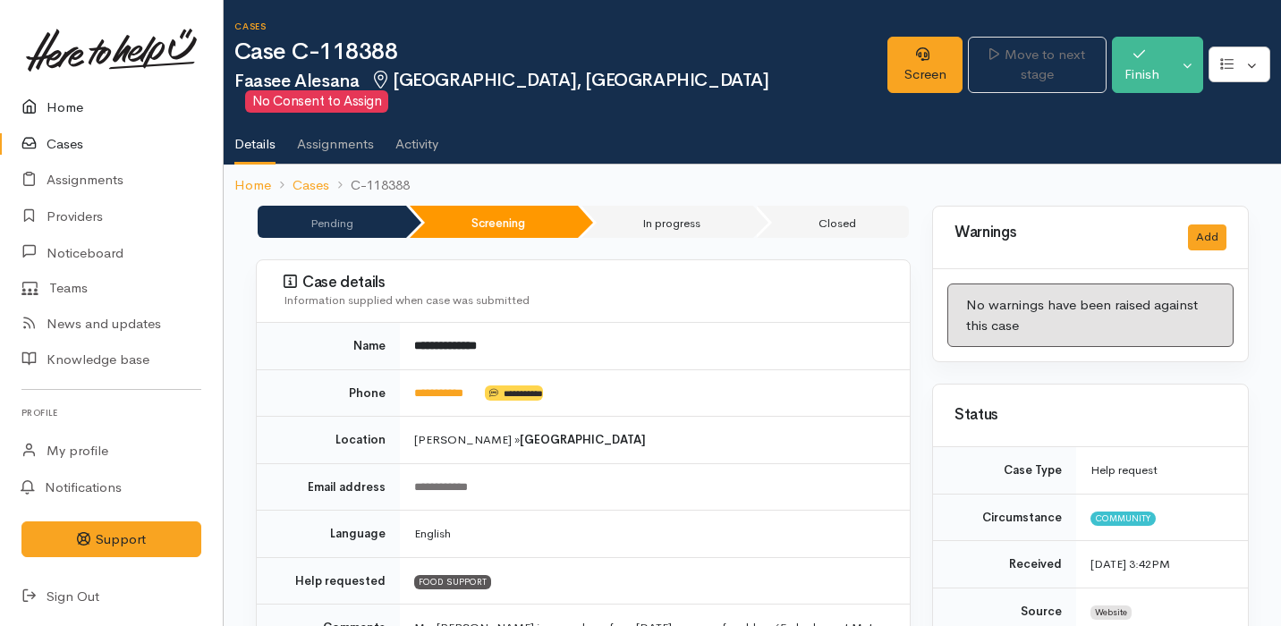
click at [77, 113] on link "Home" at bounding box center [111, 107] width 223 height 37
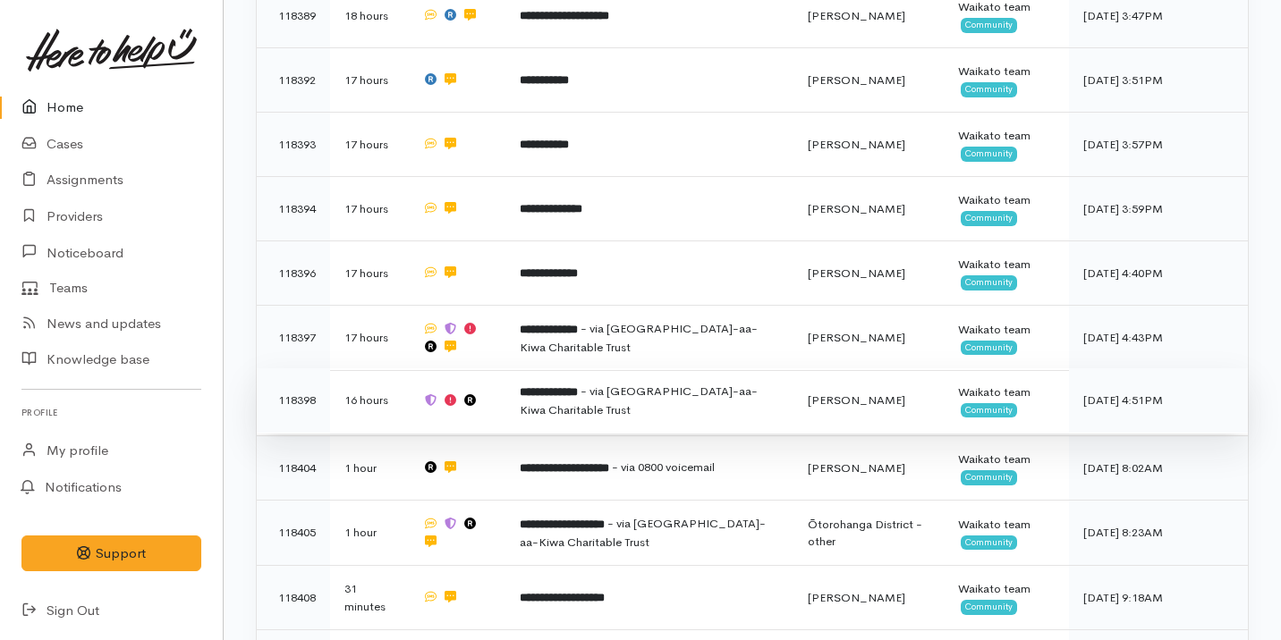
scroll to position [538, 0]
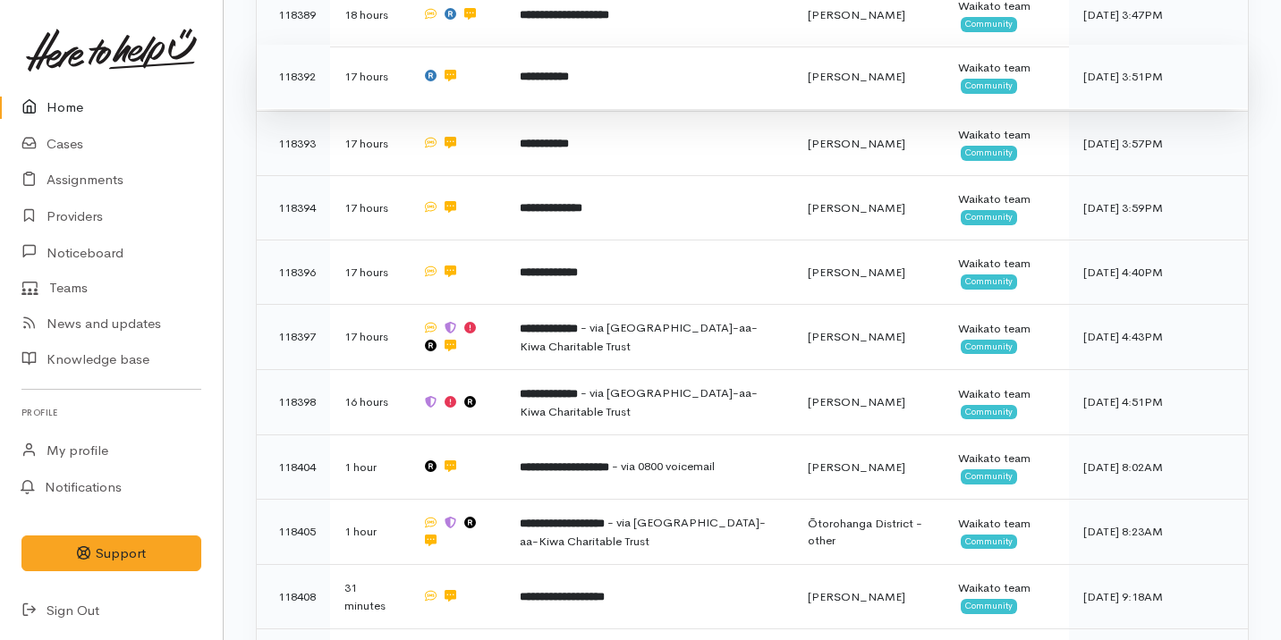
click at [496, 64] on td at bounding box center [457, 77] width 98 height 64
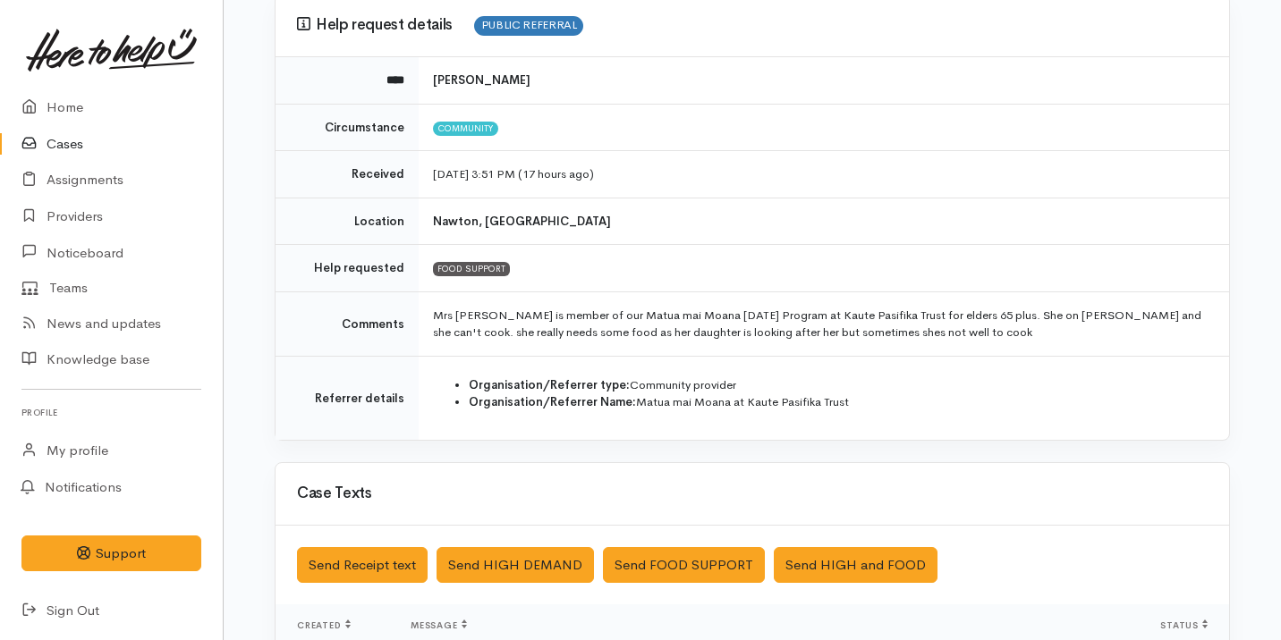
scroll to position [157, 0]
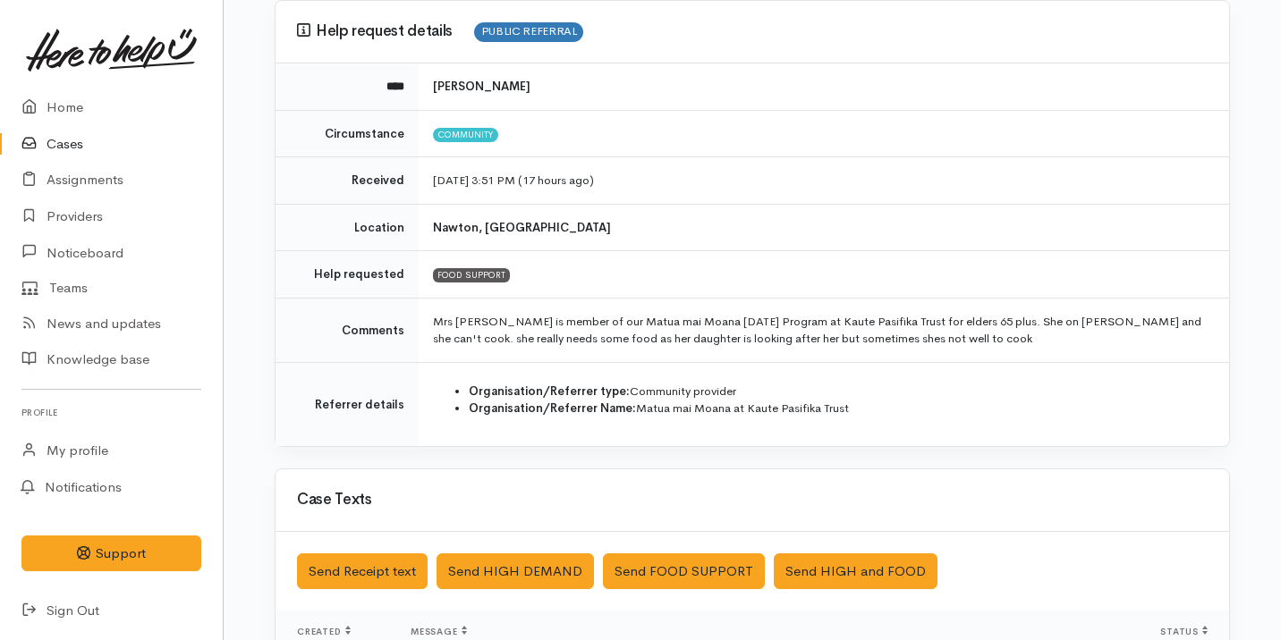
click at [512, 342] on td "Mrs Leofo is member of our Matua mai Moana Community Day Program at Kaute Pasif…" at bounding box center [824, 330] width 810 height 64
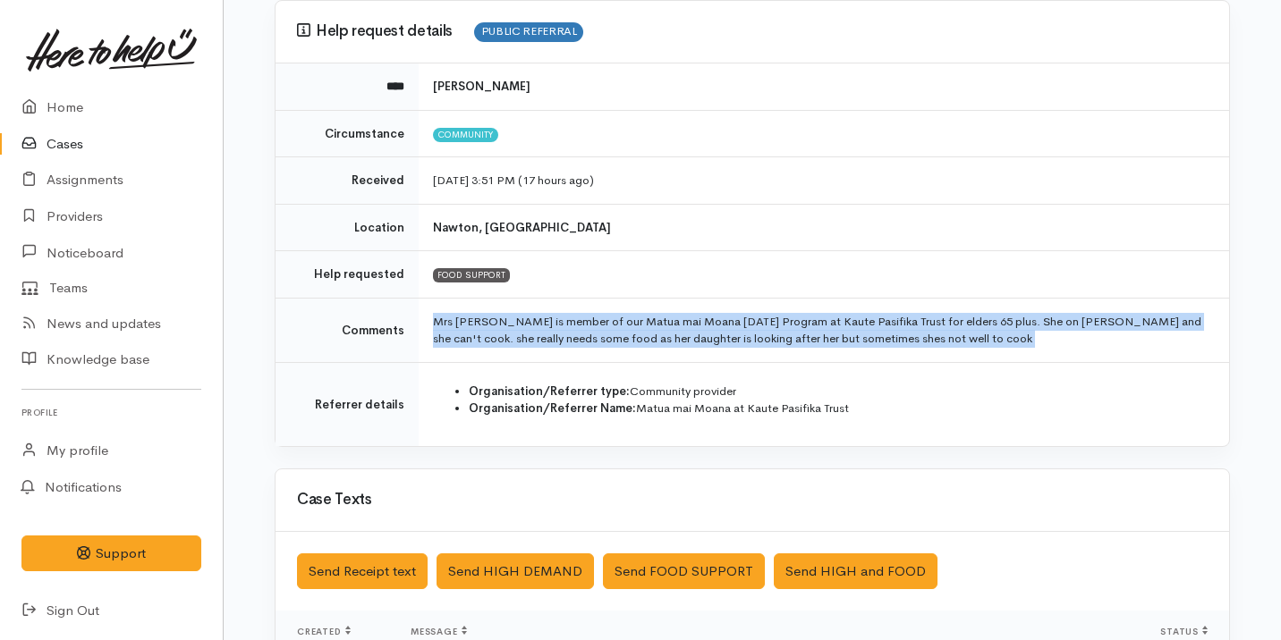
click at [101, 146] on link "Cases" at bounding box center [111, 144] width 223 height 37
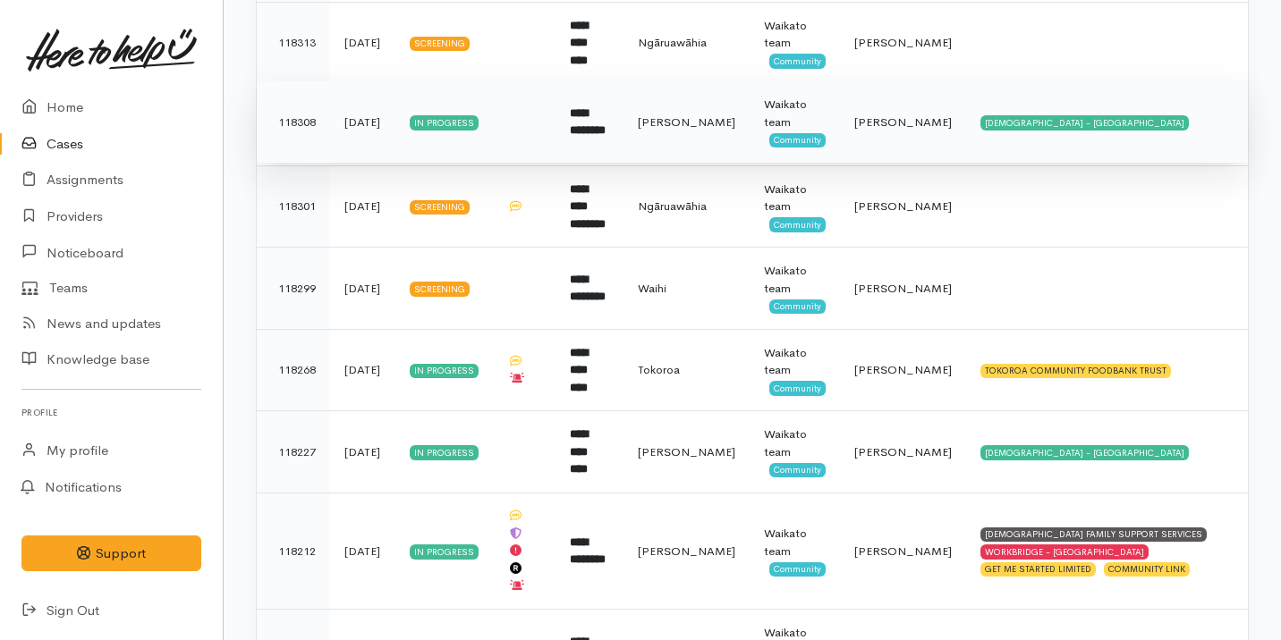
scroll to position [1134, 0]
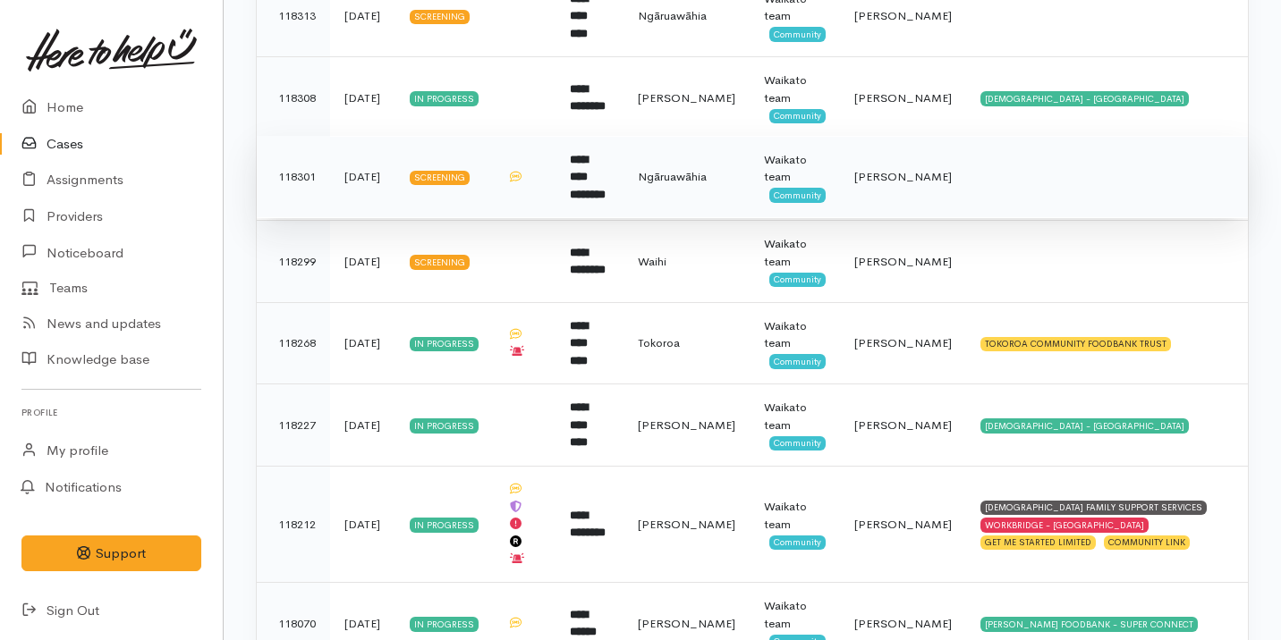
click at [554, 201] on td at bounding box center [524, 177] width 63 height 82
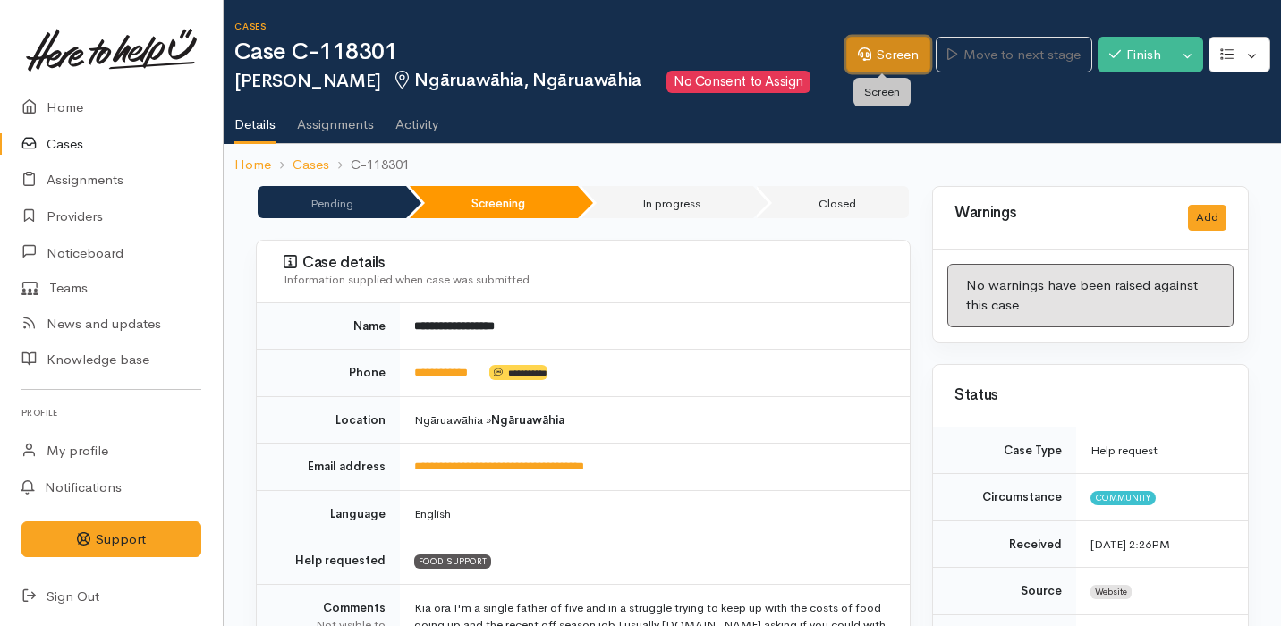
click at [854, 39] on link "Screen" at bounding box center [888, 55] width 84 height 37
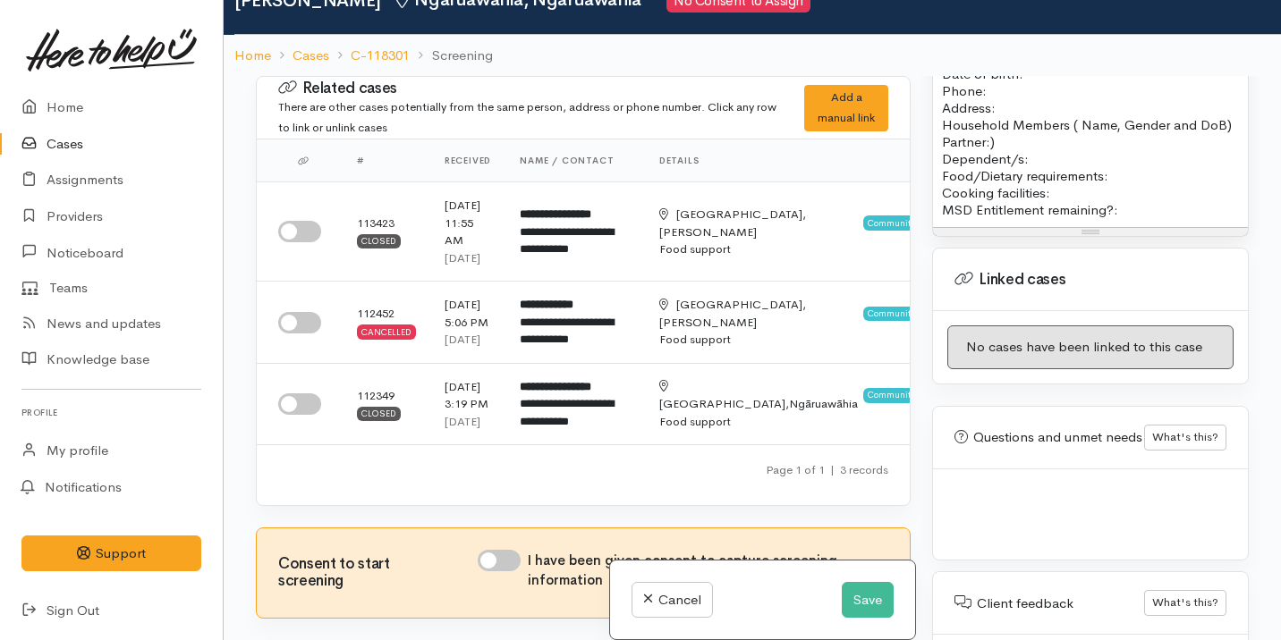
scroll to position [157, 0]
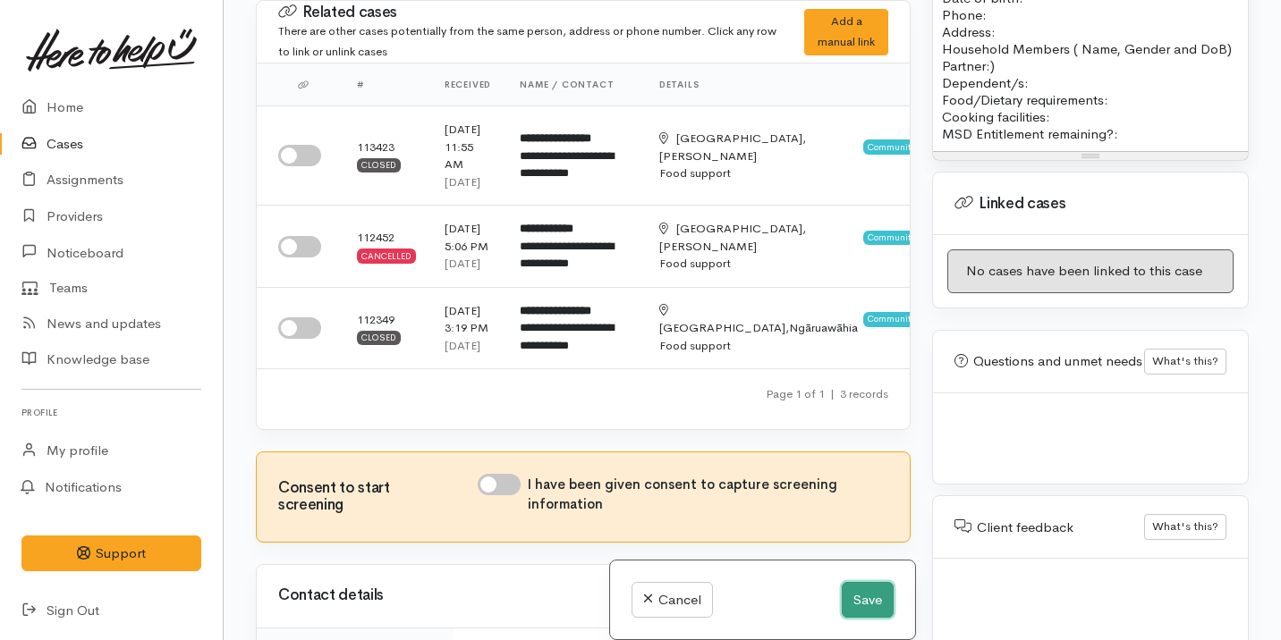
click at [863, 594] on button "Save" at bounding box center [868, 600] width 52 height 37
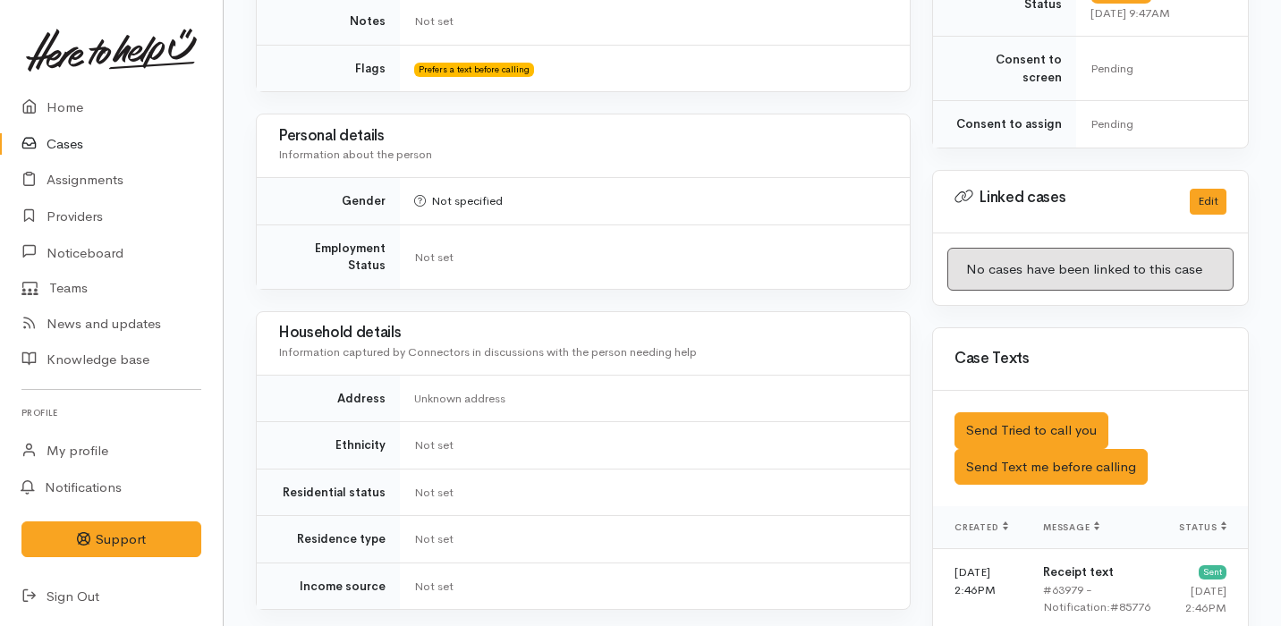
scroll to position [1136, 0]
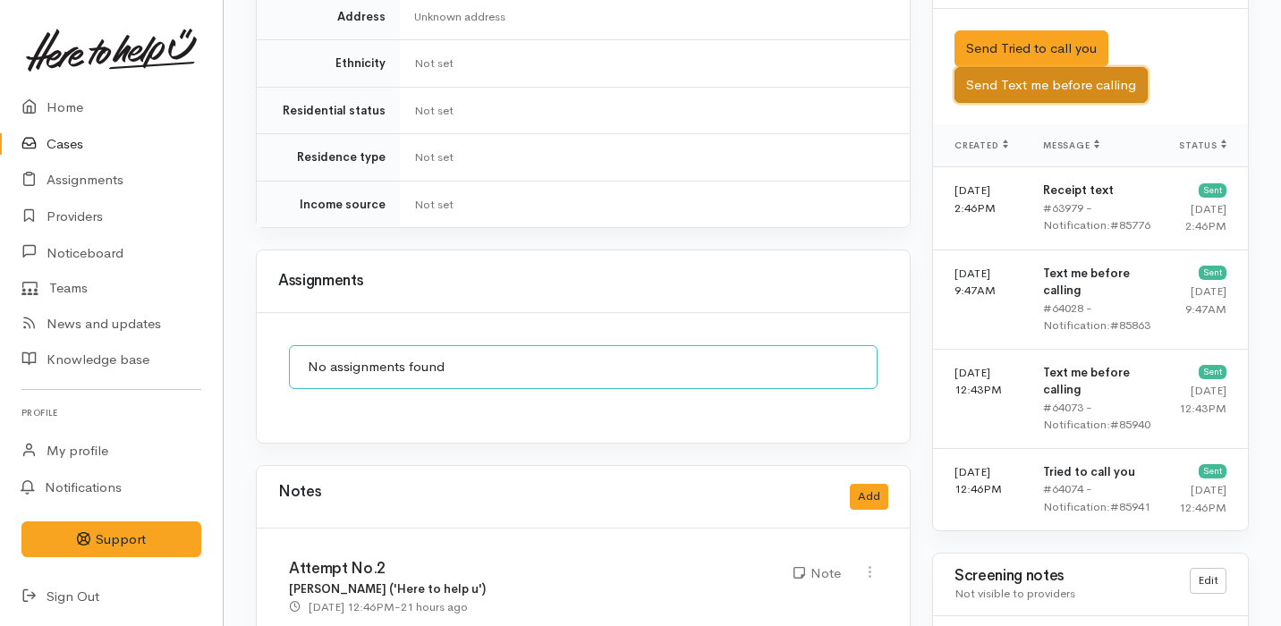
click at [1081, 67] on button "Send Text me before calling" at bounding box center [1050, 85] width 193 height 37
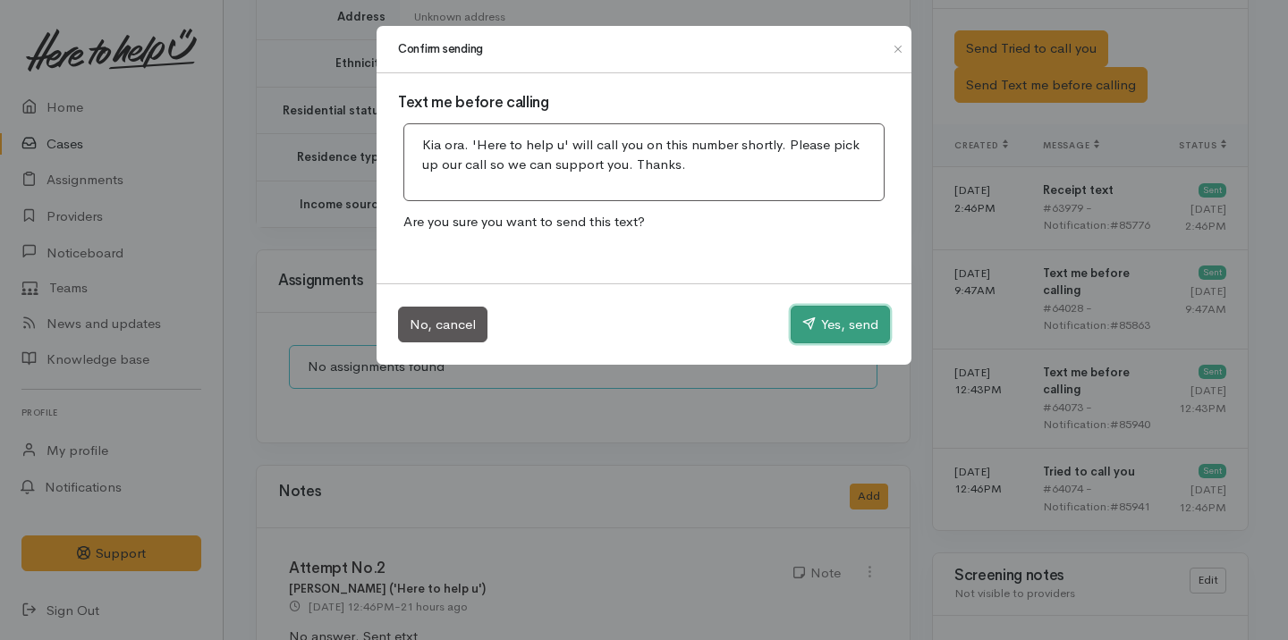
click at [832, 309] on button "Yes, send" at bounding box center [840, 325] width 99 height 38
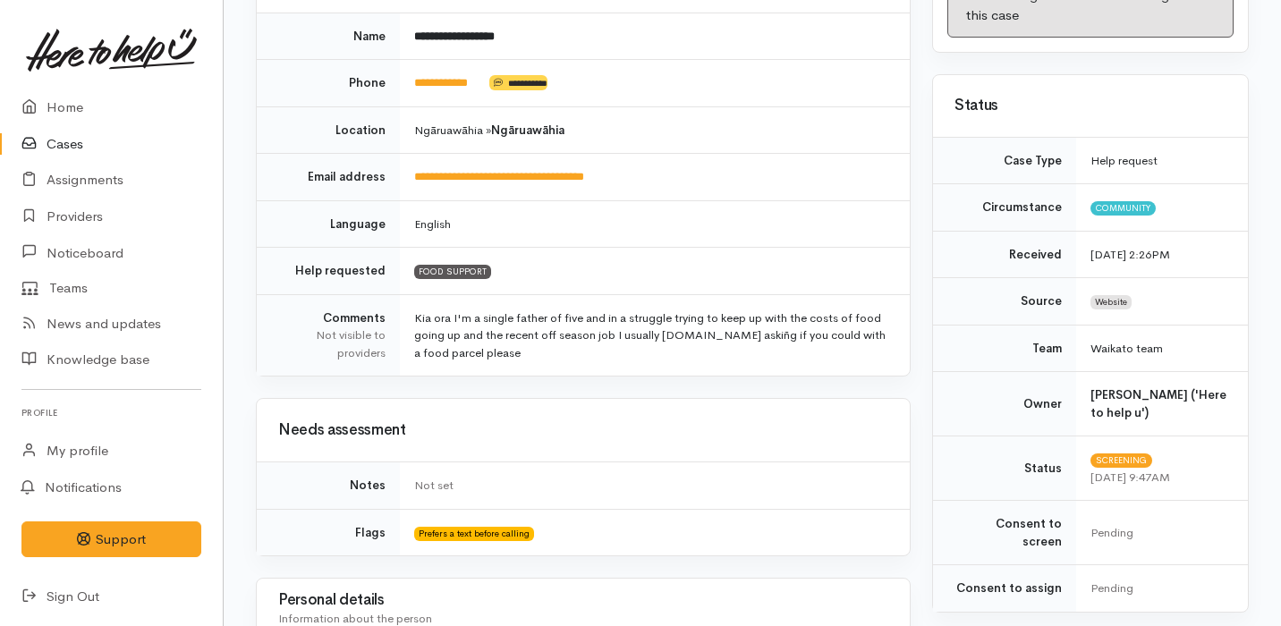
scroll to position [0, 0]
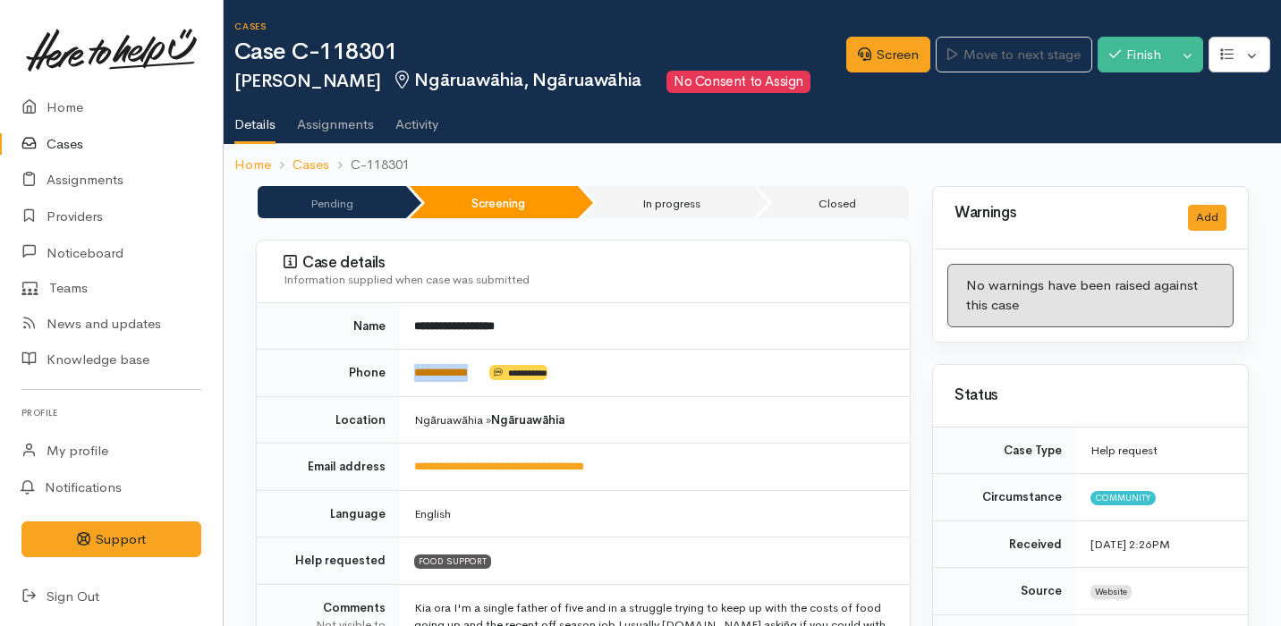
drag, startPoint x: 496, startPoint y: 370, endPoint x: 414, endPoint y: 374, distance: 82.4
click at [414, 374] on td "**********" at bounding box center [655, 373] width 510 height 47
copy td "**********"
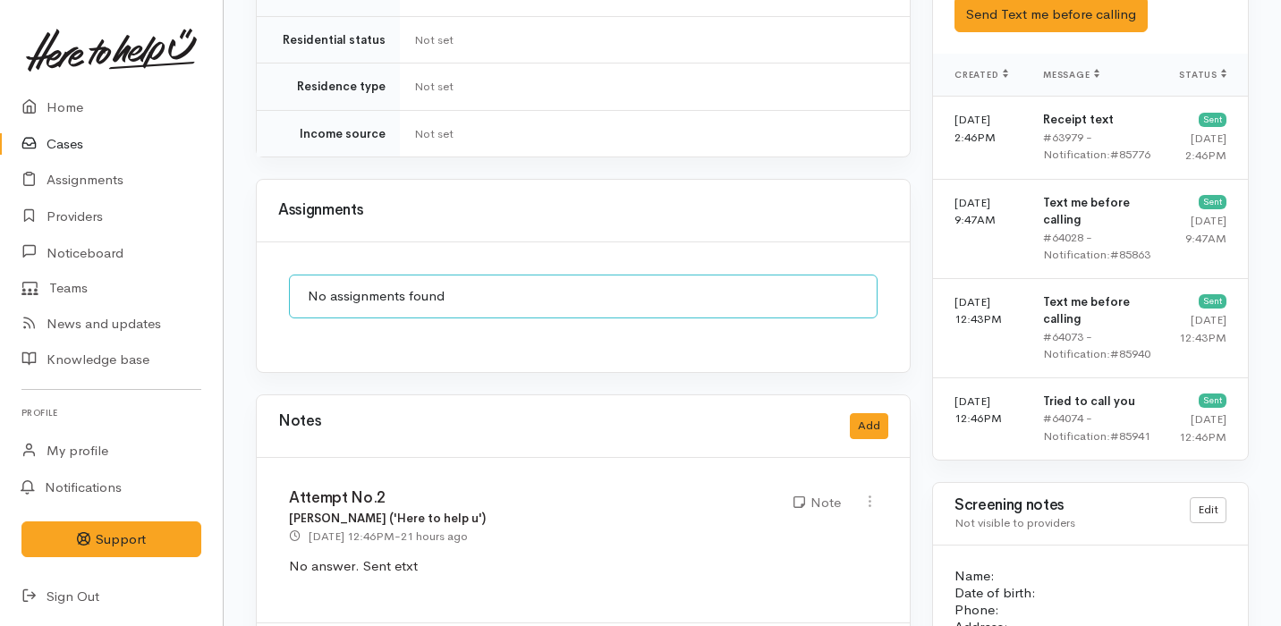
scroll to position [1391, 0]
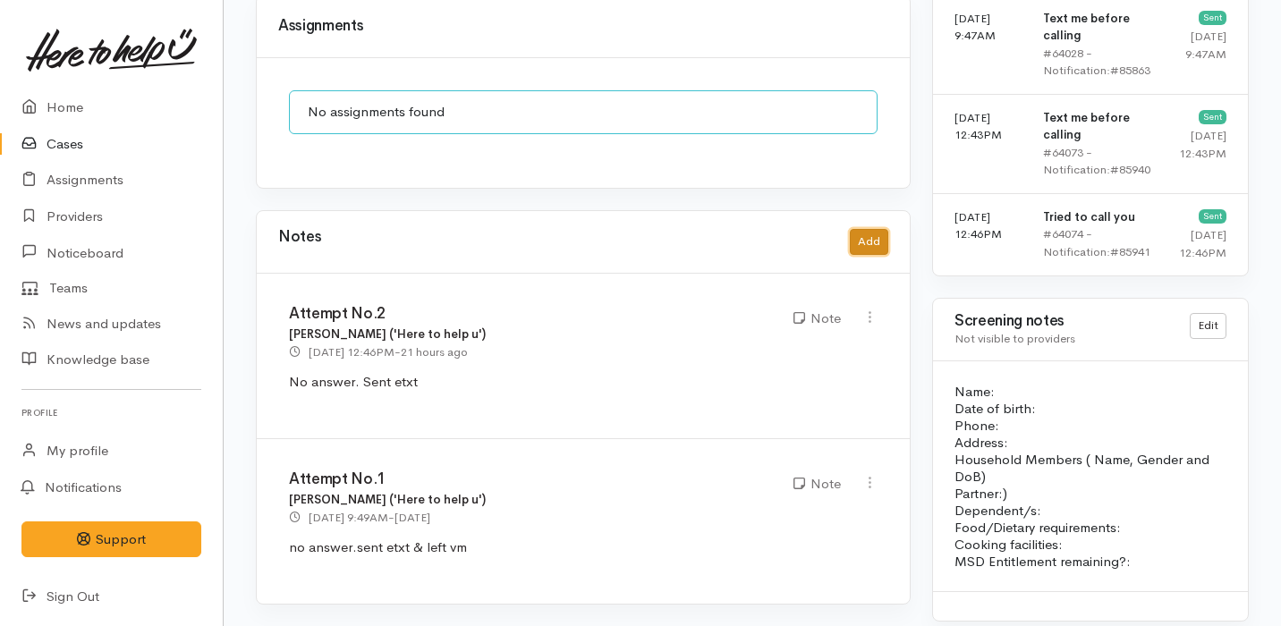
click at [876, 229] on button "Add" at bounding box center [869, 242] width 38 height 26
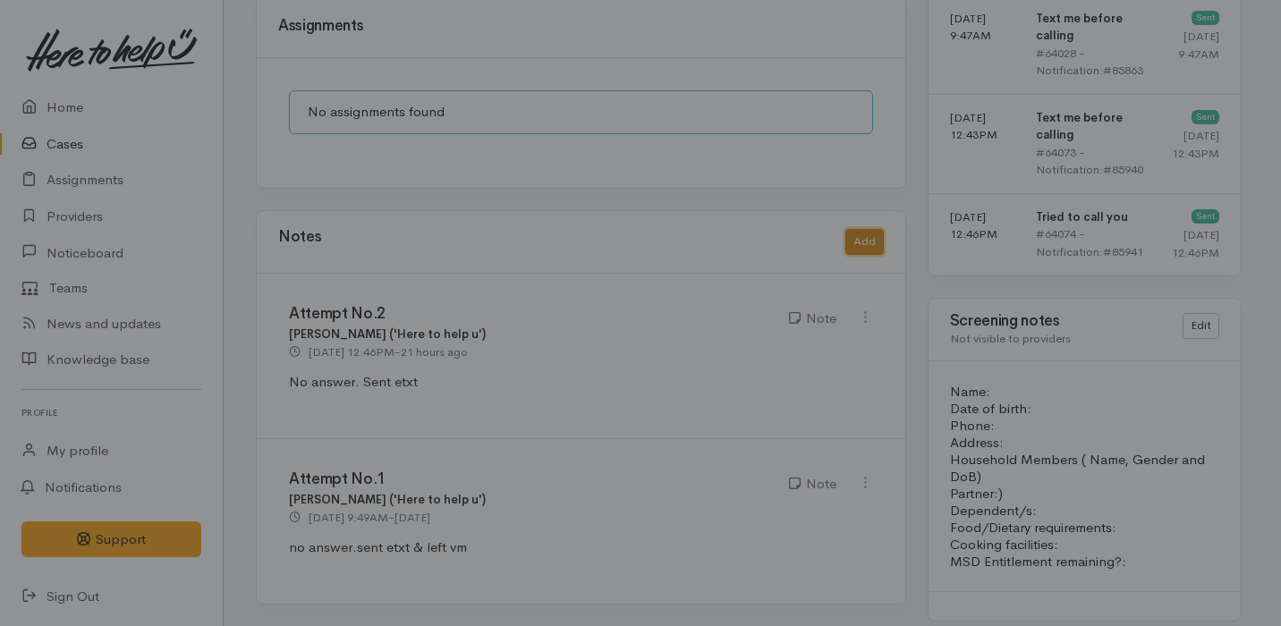
scroll to position [1376, 0]
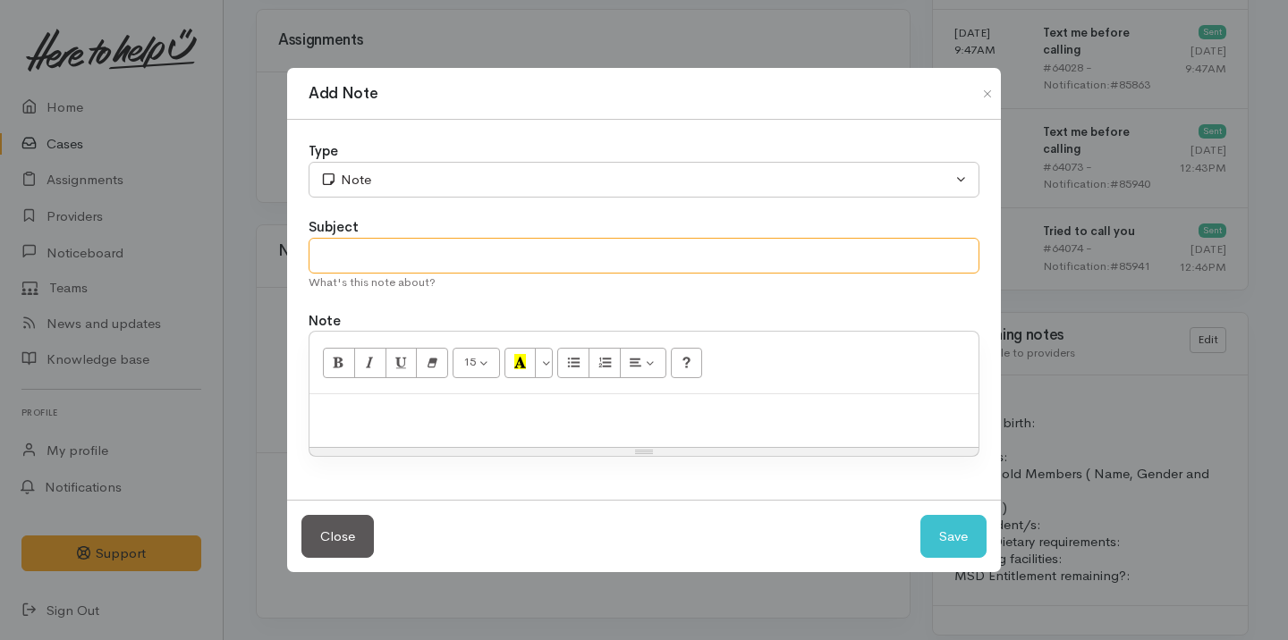
click at [484, 261] on input "text" at bounding box center [644, 256] width 671 height 37
type input "Attempt No.3"
click at [469, 419] on p at bounding box center [643, 413] width 651 height 21
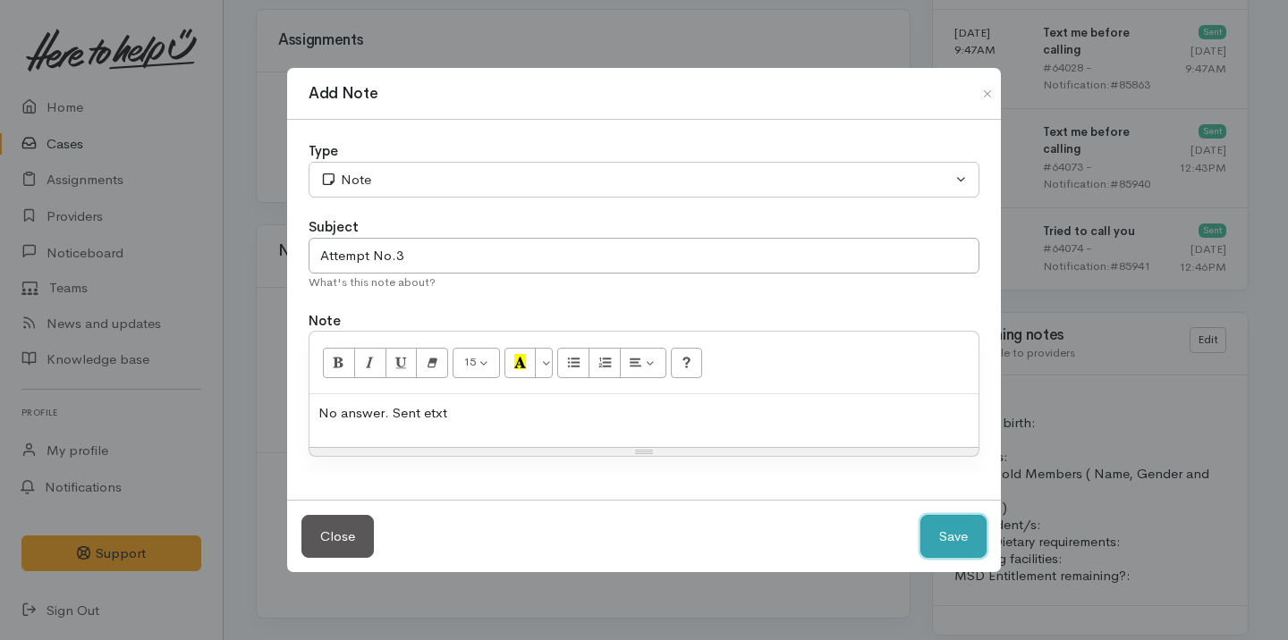
click at [933, 541] on button "Save" at bounding box center [953, 537] width 66 height 44
click at [950, 537] on button "Save" at bounding box center [953, 537] width 66 height 44
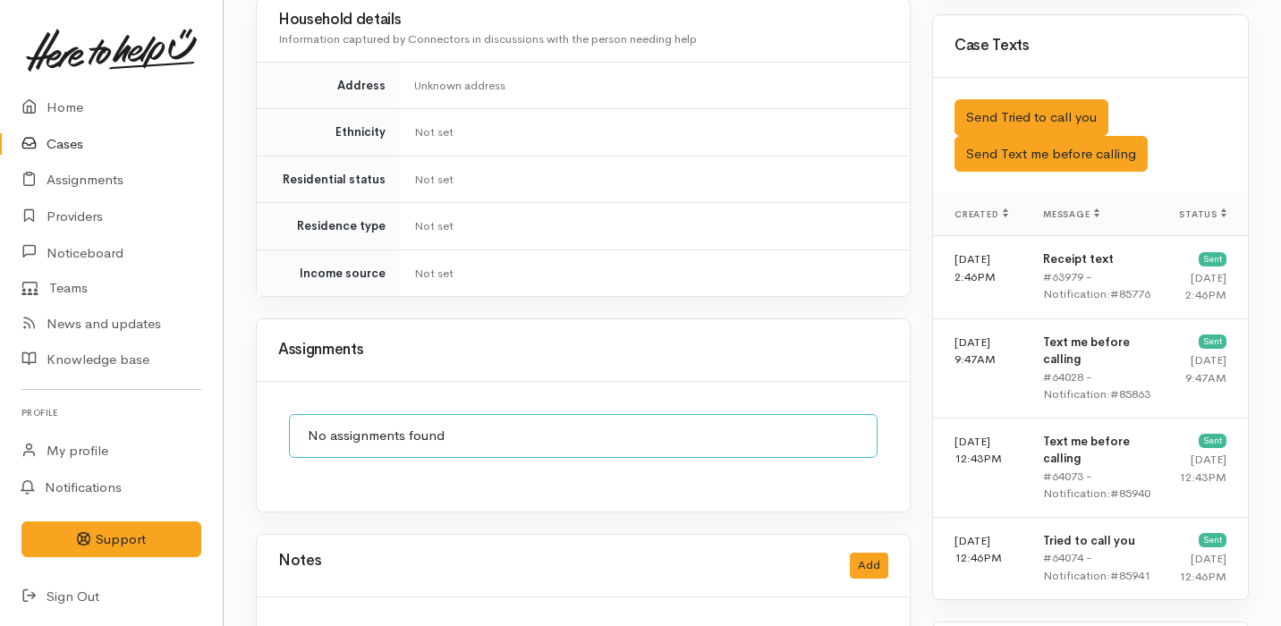
scroll to position [1028, 0]
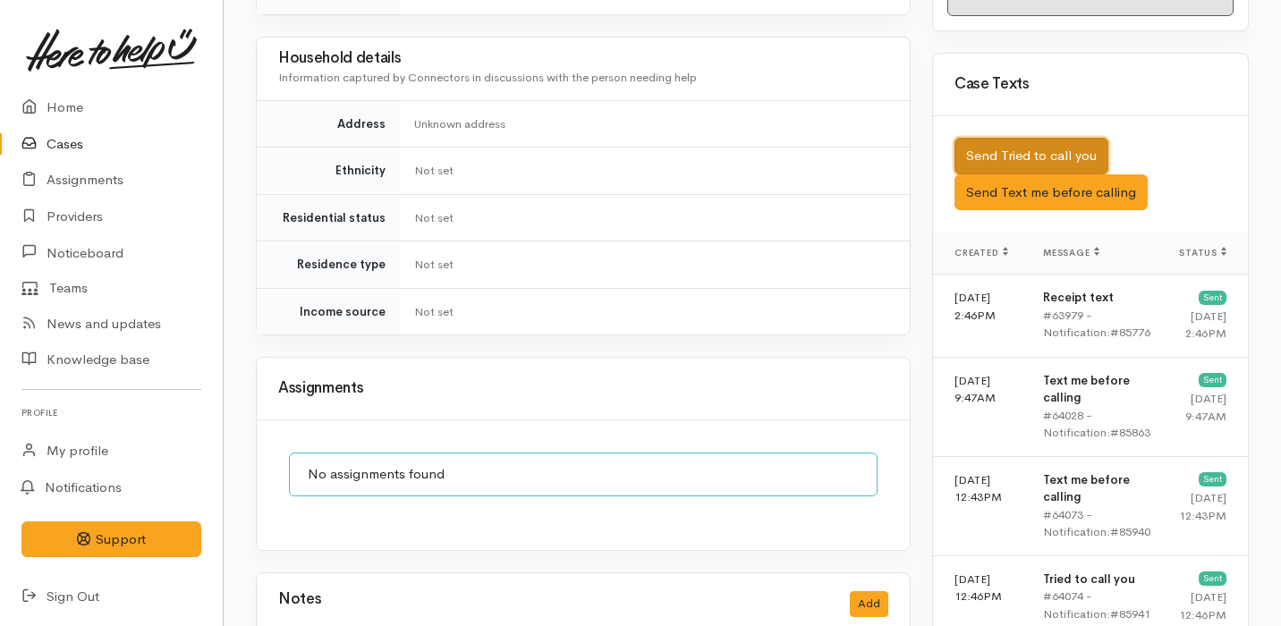
click at [991, 138] on button "Send Tried to call you" at bounding box center [1031, 156] width 154 height 37
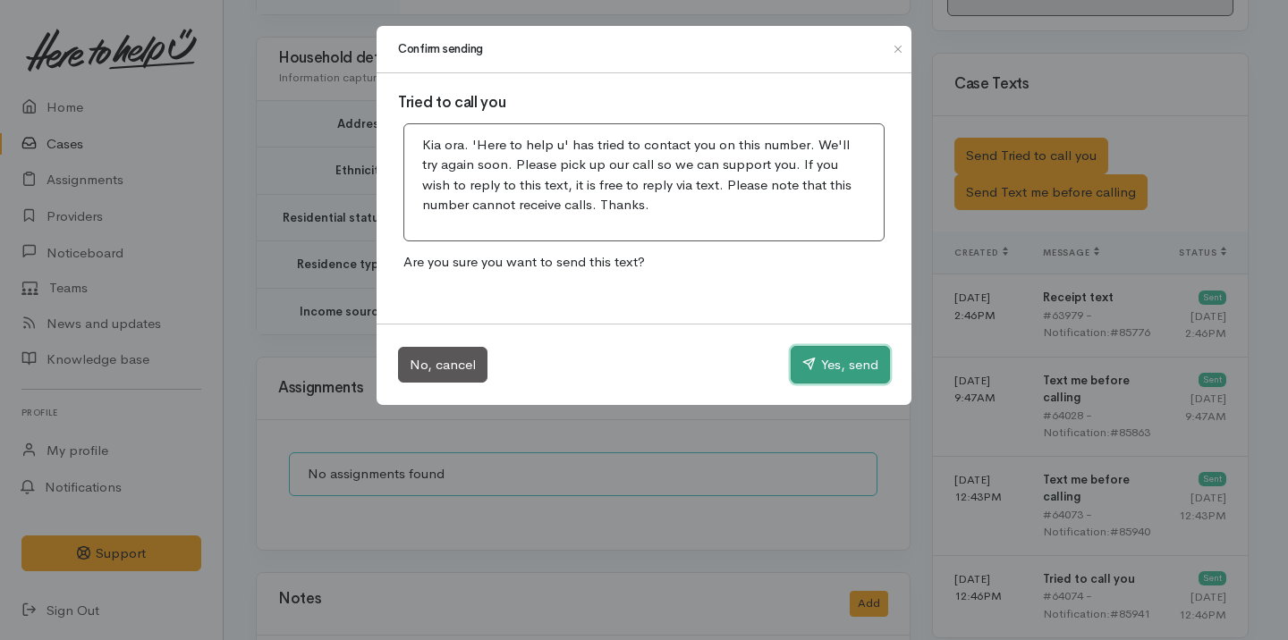
click at [817, 360] on button "Yes, send" at bounding box center [840, 365] width 99 height 38
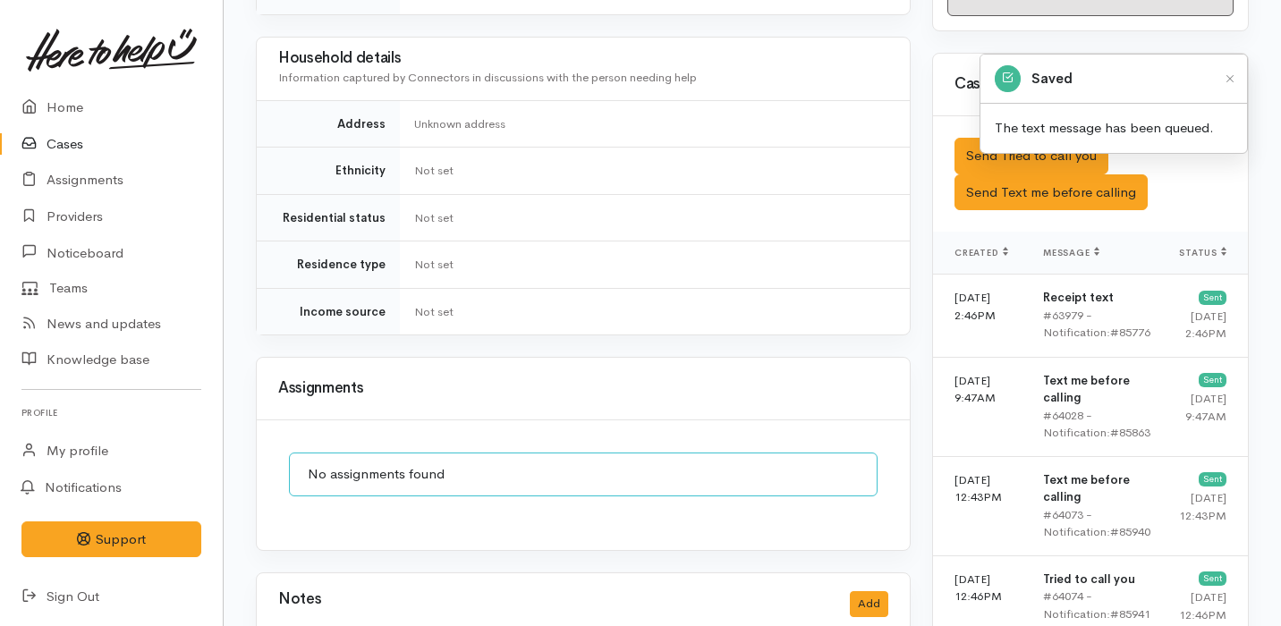
click at [127, 138] on link "Cases" at bounding box center [111, 144] width 223 height 37
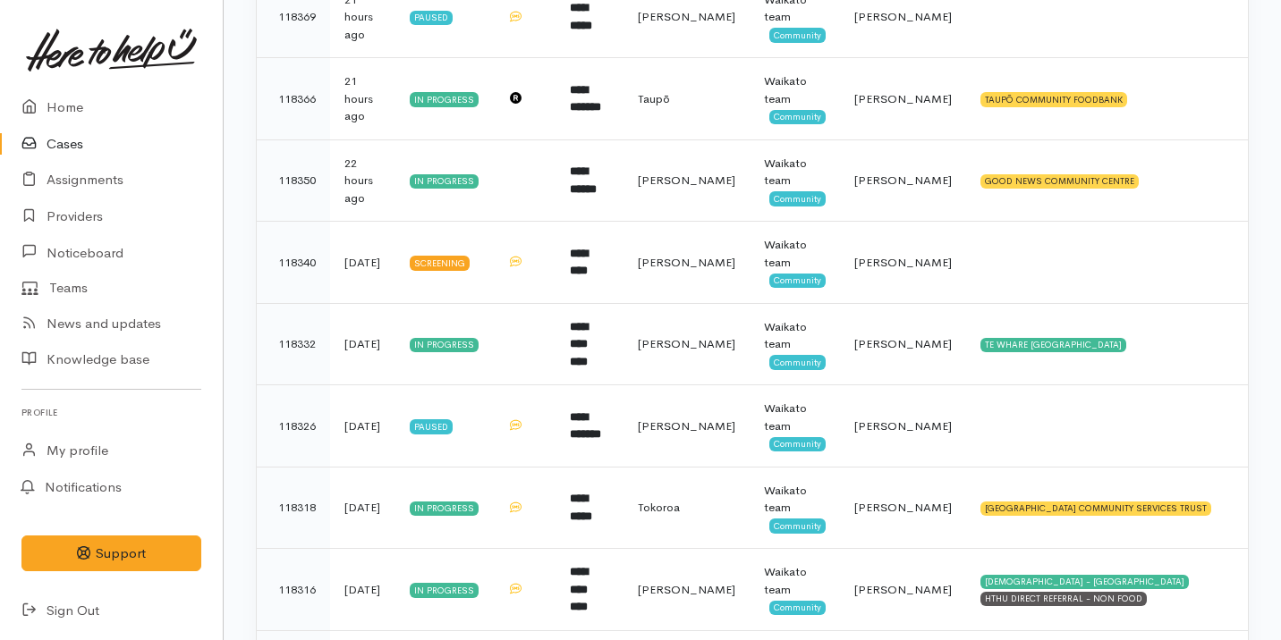
scroll to position [936, 0]
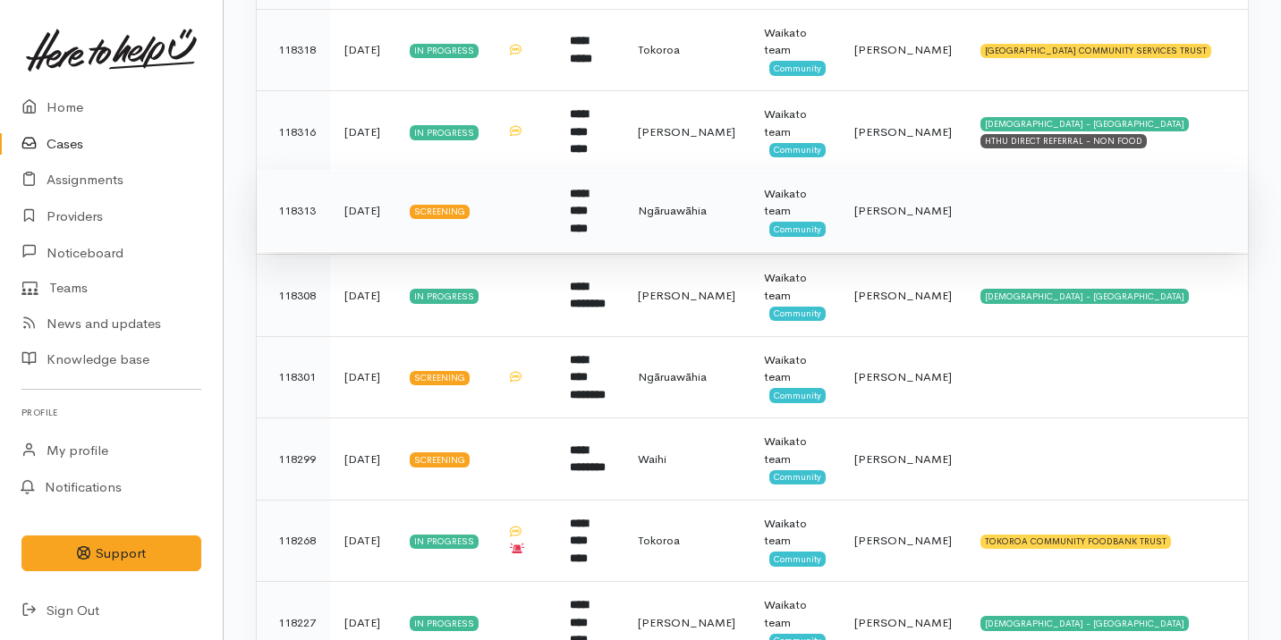
click at [623, 237] on td "**********" at bounding box center [589, 211] width 68 height 82
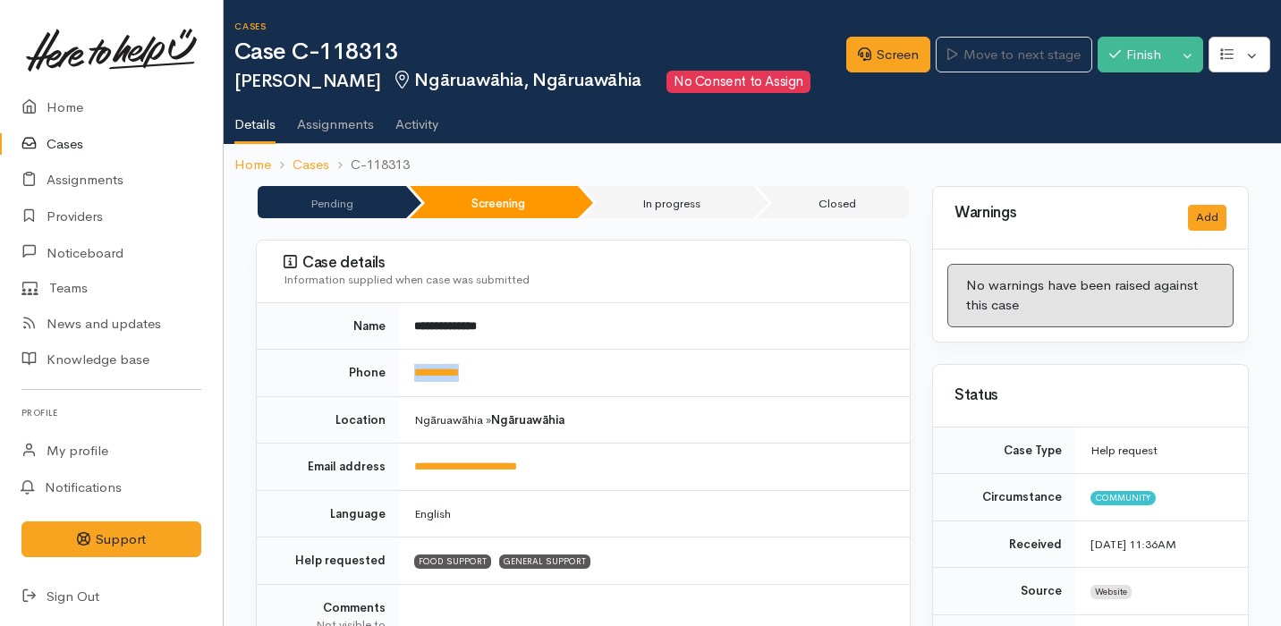
drag, startPoint x: 504, startPoint y: 368, endPoint x: 406, endPoint y: 368, distance: 98.4
click at [406, 368] on td "**********" at bounding box center [655, 373] width 510 height 47
copy link "**********"
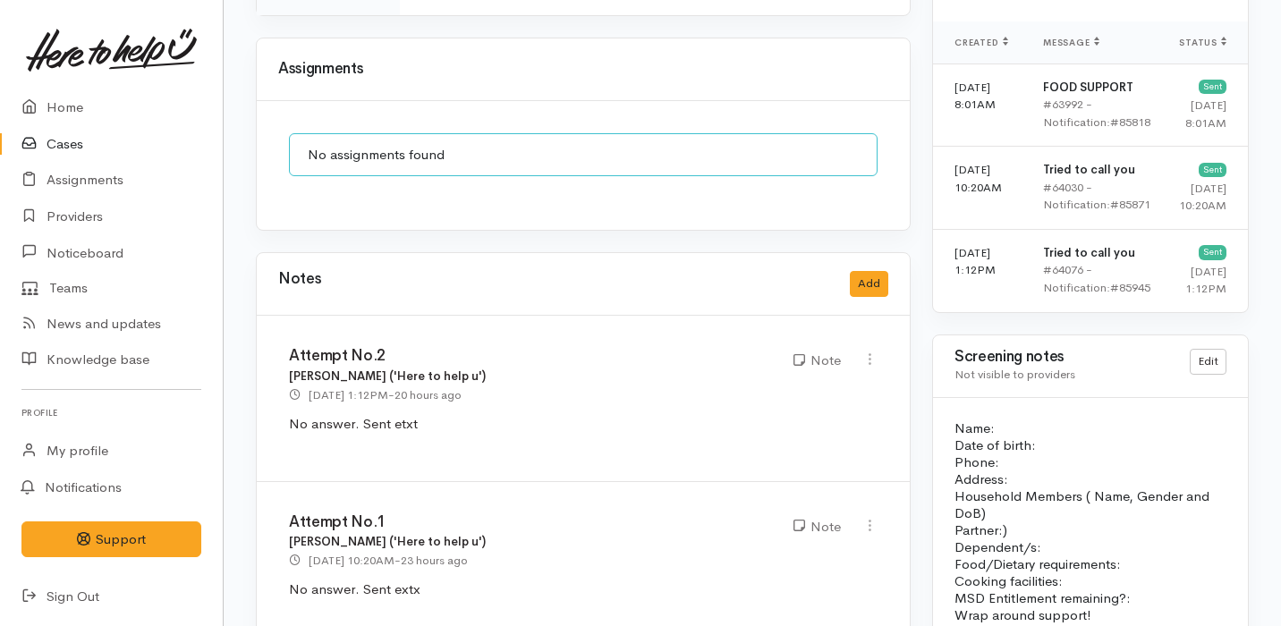
scroll to position [1504, 0]
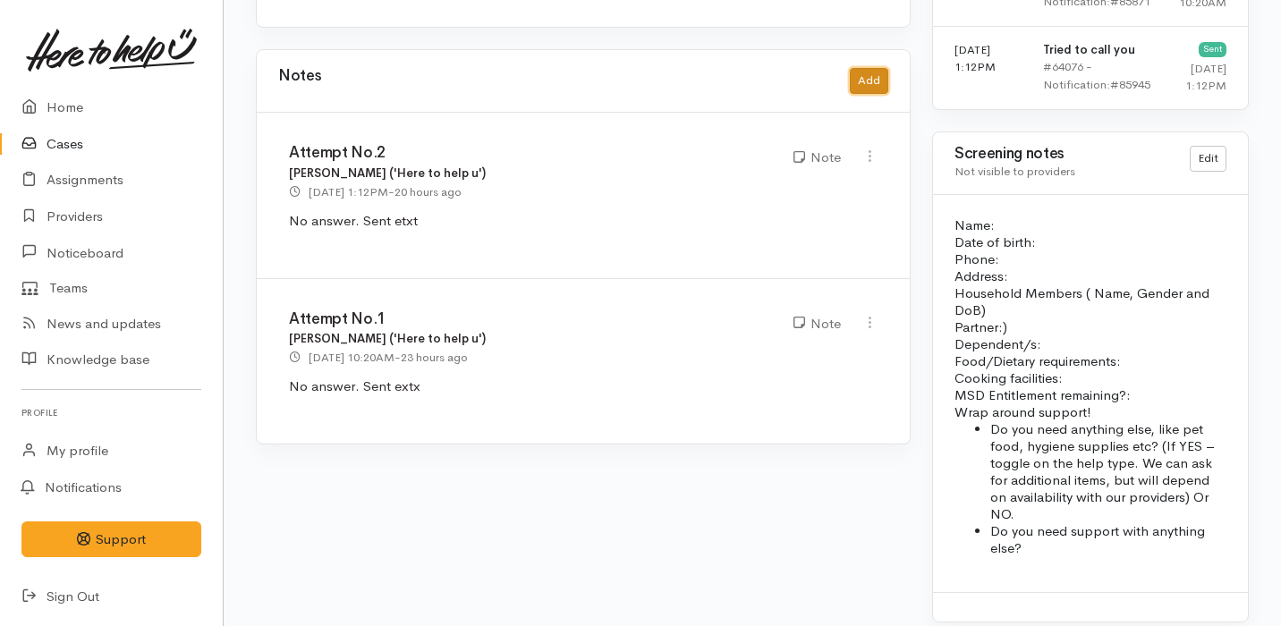
click at [876, 69] on button "Add" at bounding box center [869, 81] width 38 height 26
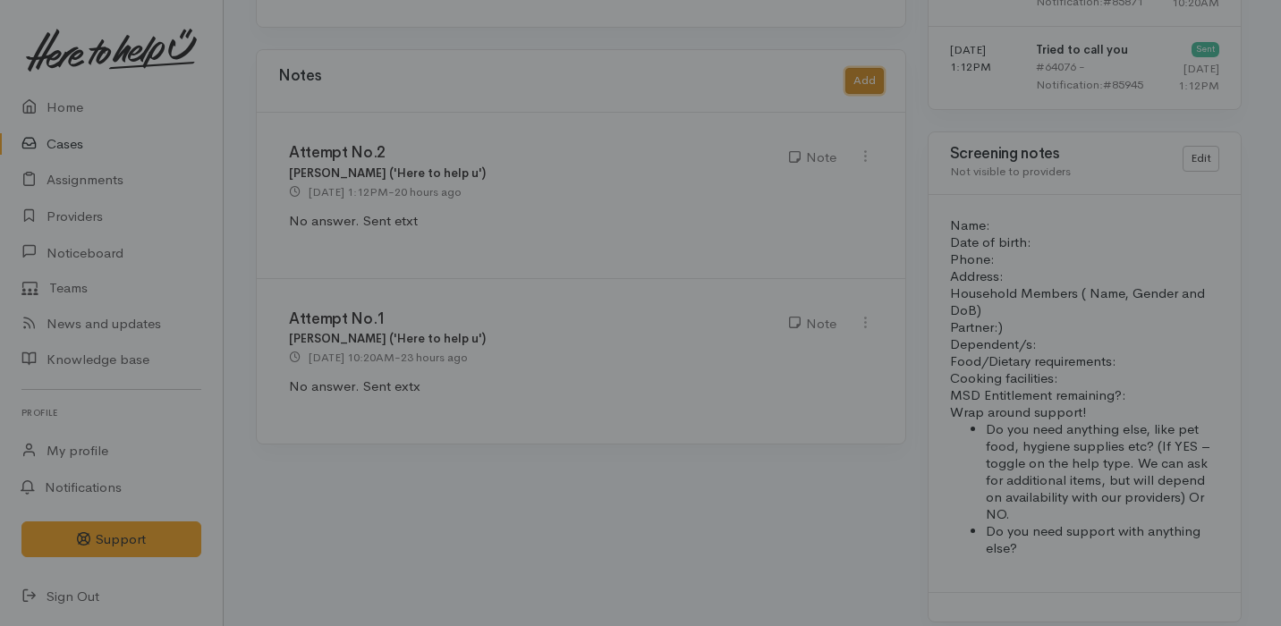
scroll to position [1473, 0]
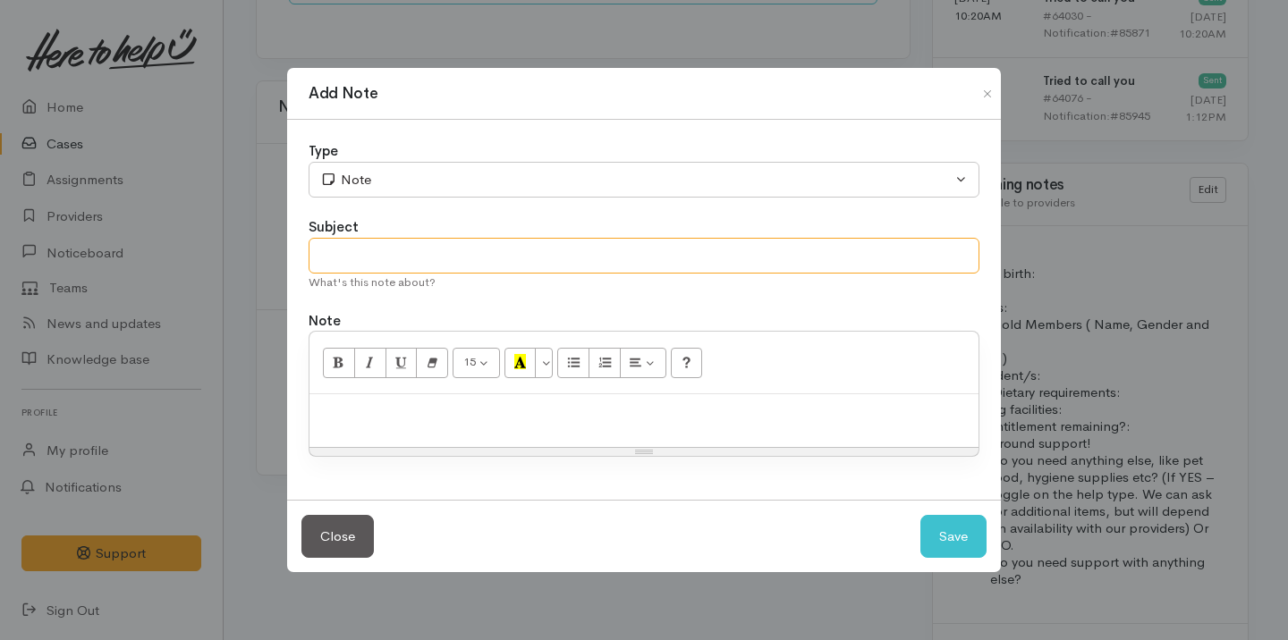
click at [504, 260] on input "text" at bounding box center [644, 256] width 671 height 37
type input "Attempt No.3"
click at [503, 419] on p at bounding box center [643, 413] width 651 height 21
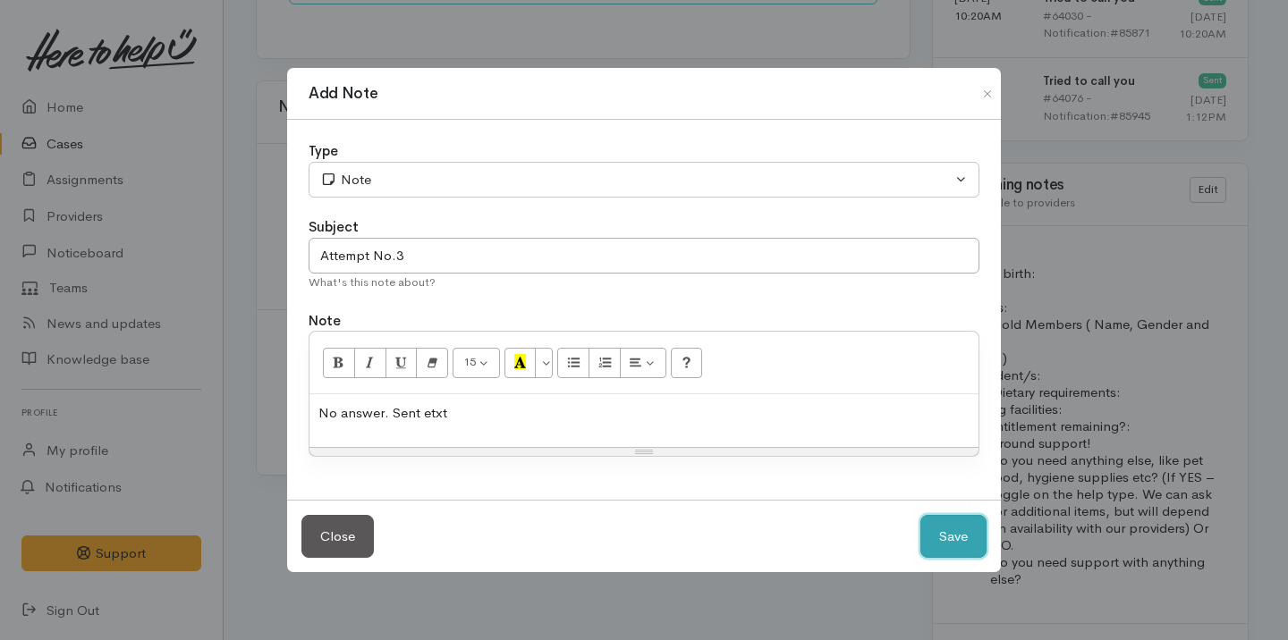
click at [956, 532] on button "Save" at bounding box center [953, 537] width 66 height 44
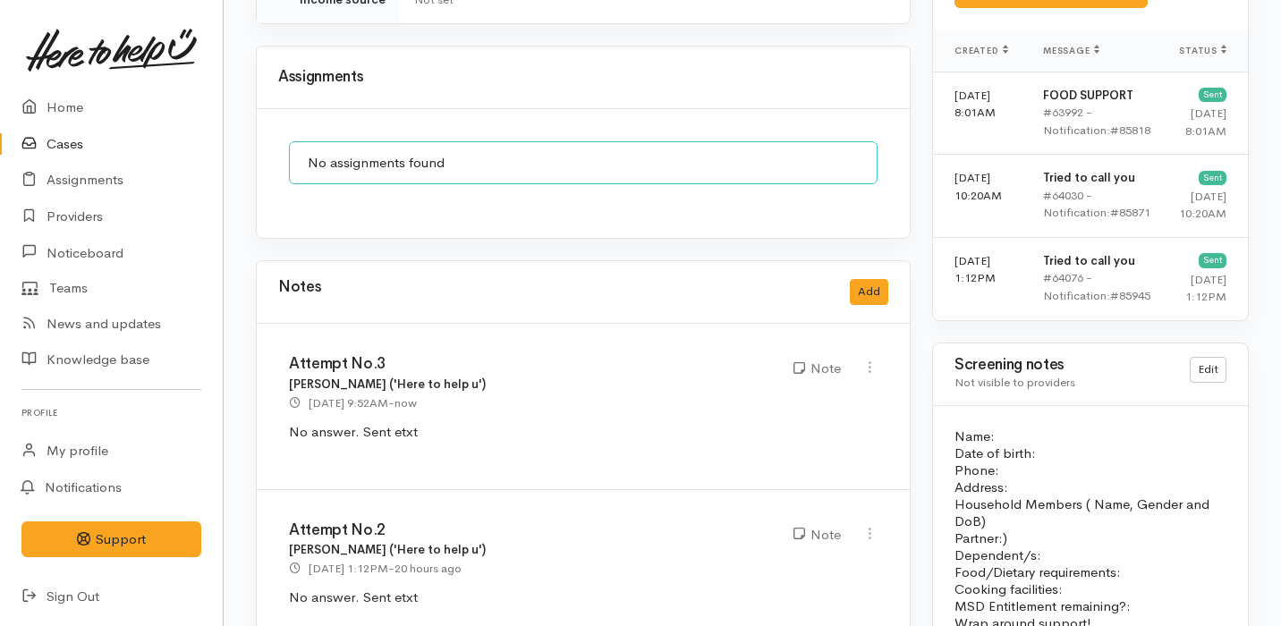
scroll to position [970, 0]
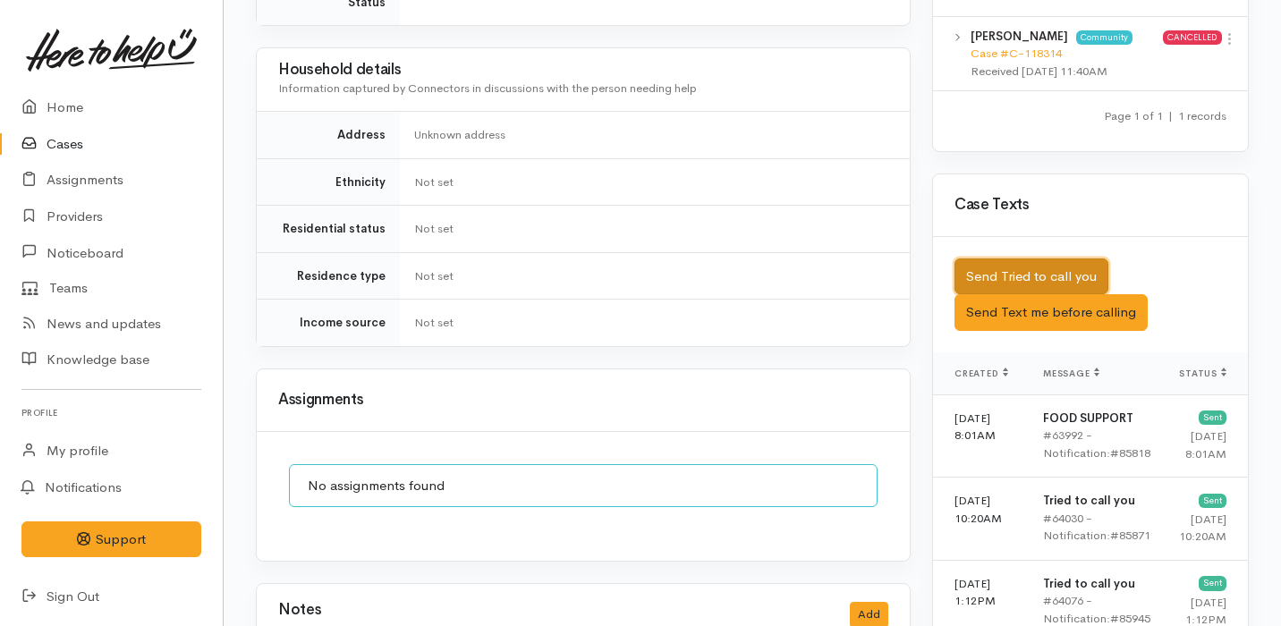
click at [1047, 258] on button "Send Tried to call you" at bounding box center [1031, 276] width 154 height 37
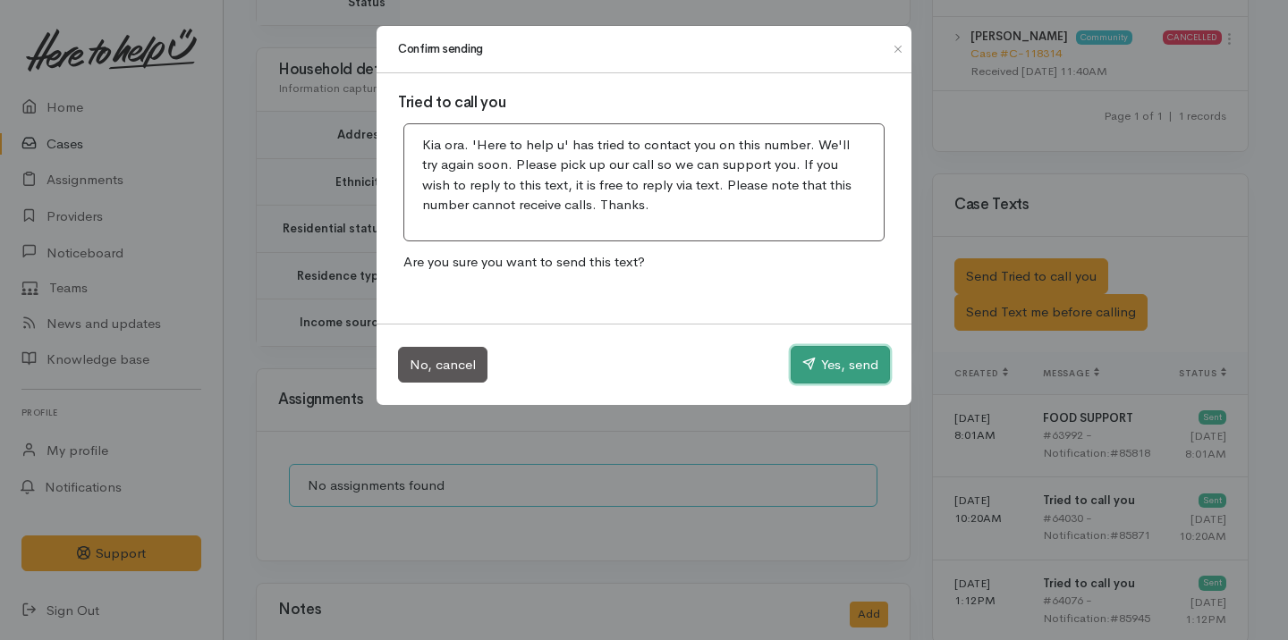
click at [876, 365] on button "Yes, send" at bounding box center [840, 365] width 99 height 38
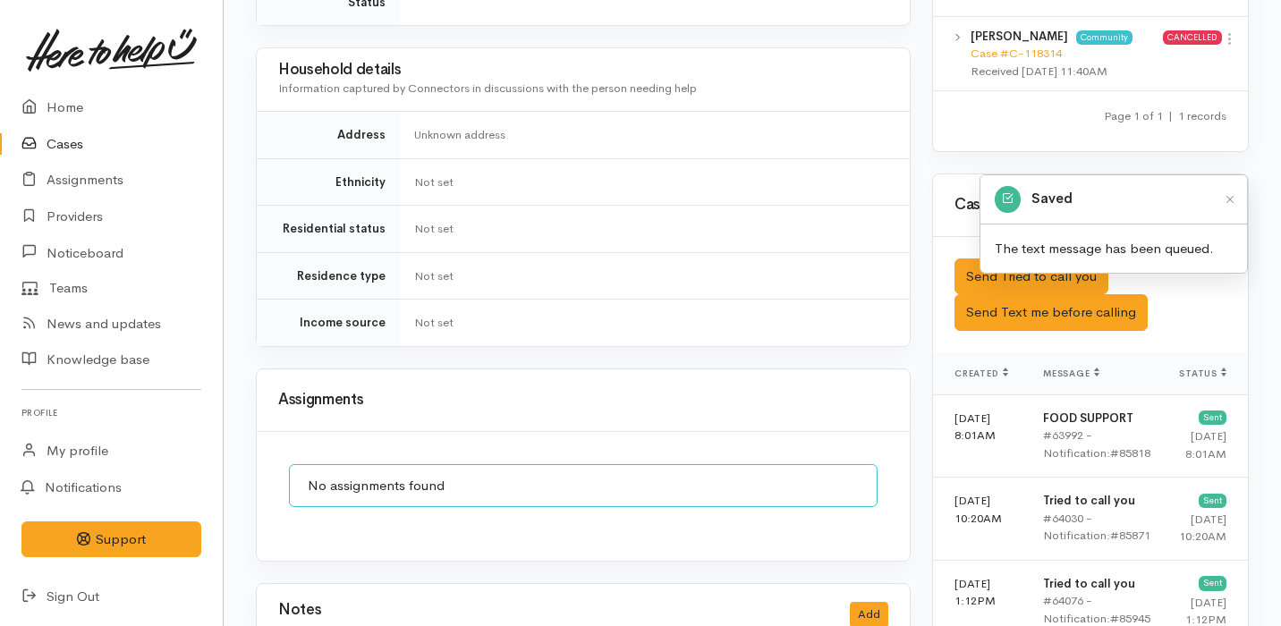
click at [123, 138] on link "Cases" at bounding box center [111, 144] width 223 height 37
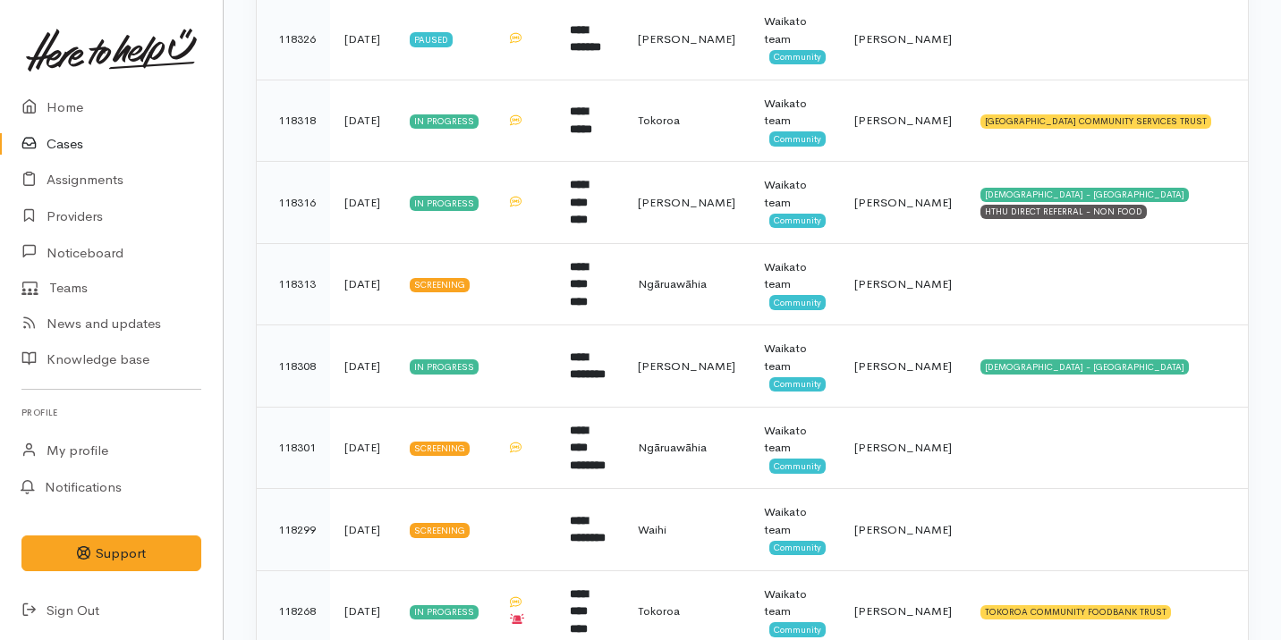
scroll to position [868, 0]
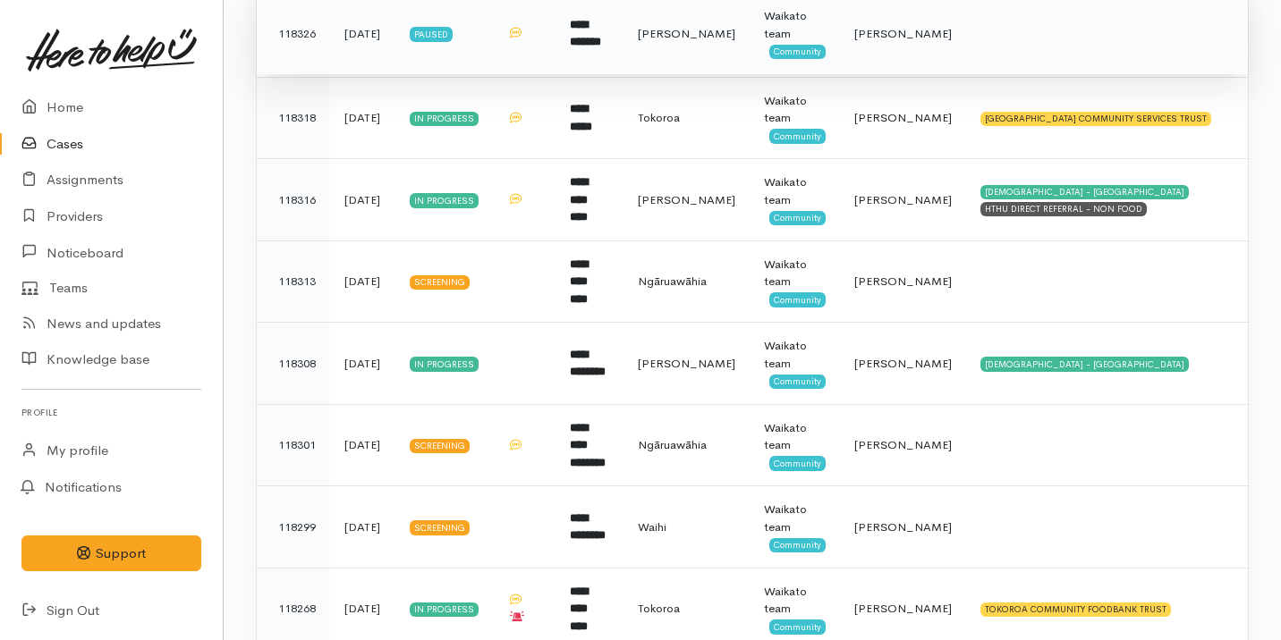
click at [597, 30] on b "**********" at bounding box center [585, 34] width 31 height 30
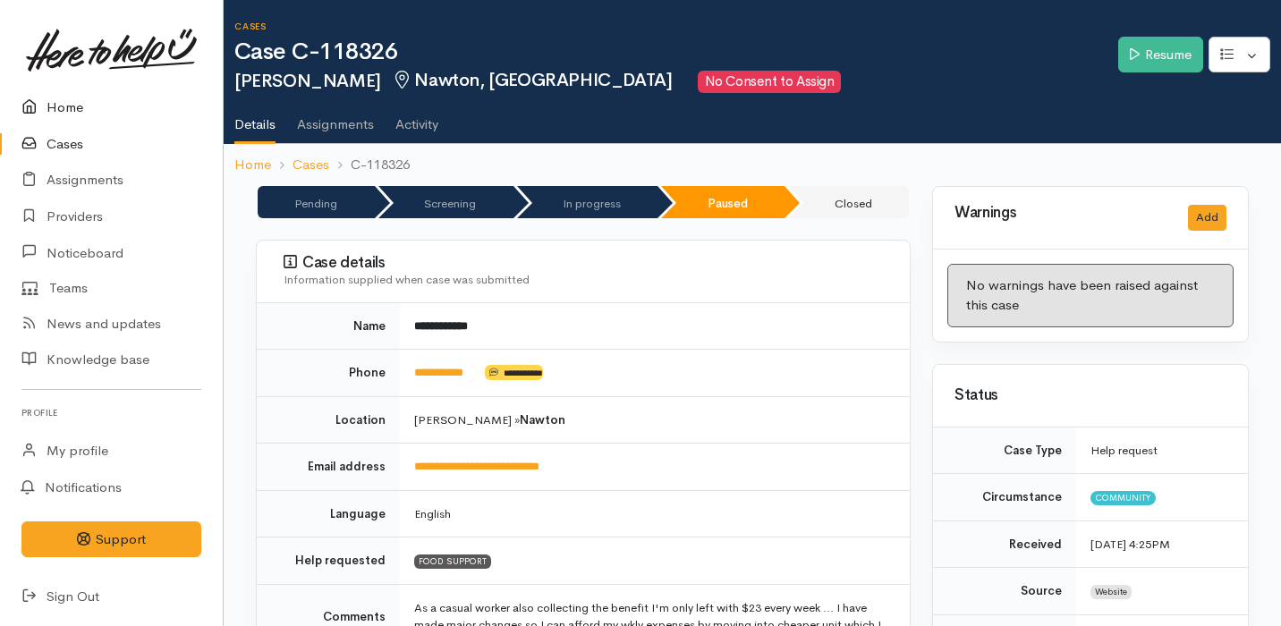
click at [127, 108] on link "Home" at bounding box center [111, 107] width 223 height 37
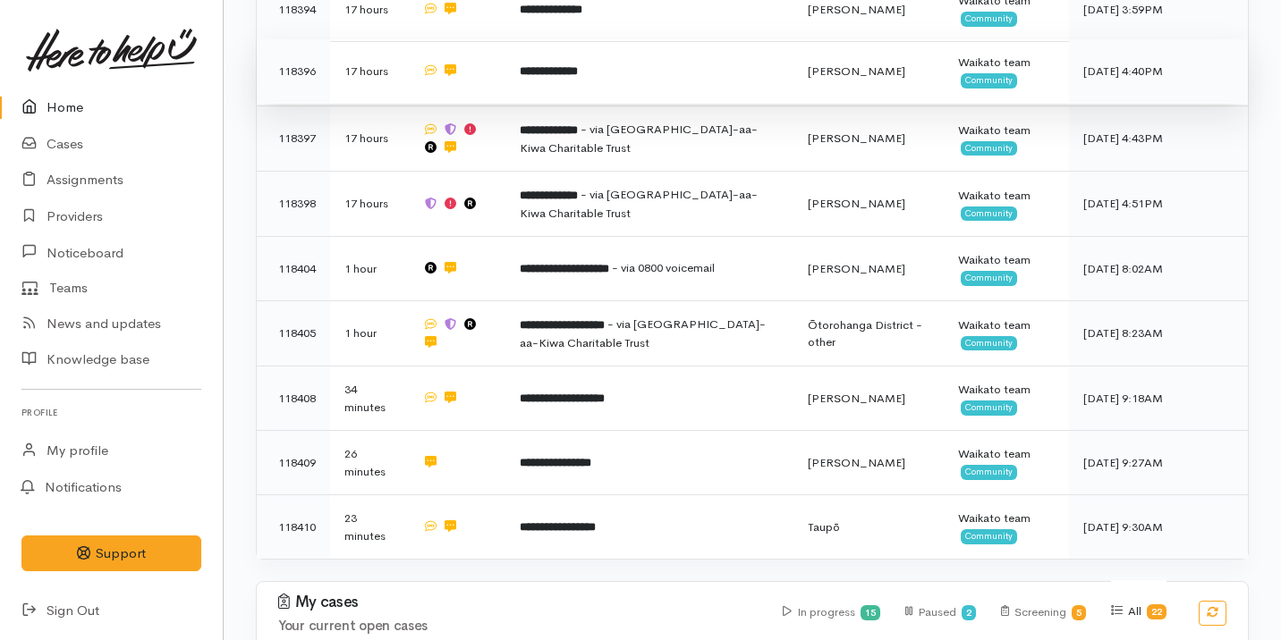
scroll to position [675, 0]
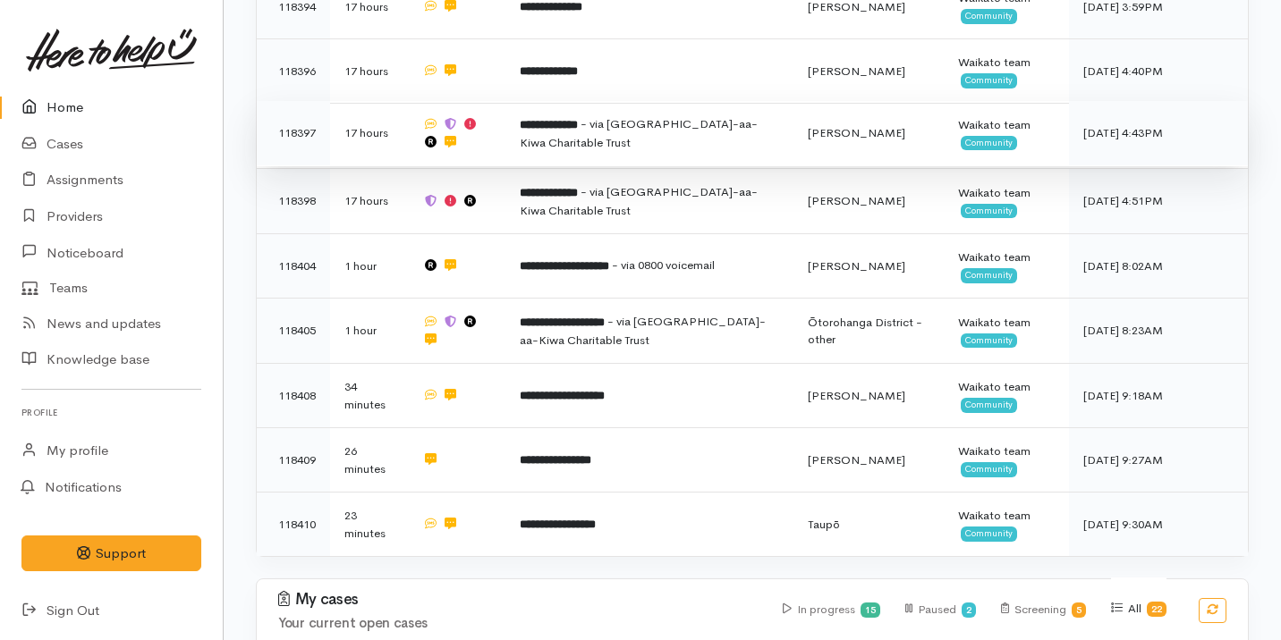
click at [554, 146] on span "- via Te Ngaakau-aa-Kiwa Charitable Trust" at bounding box center [639, 133] width 238 height 34
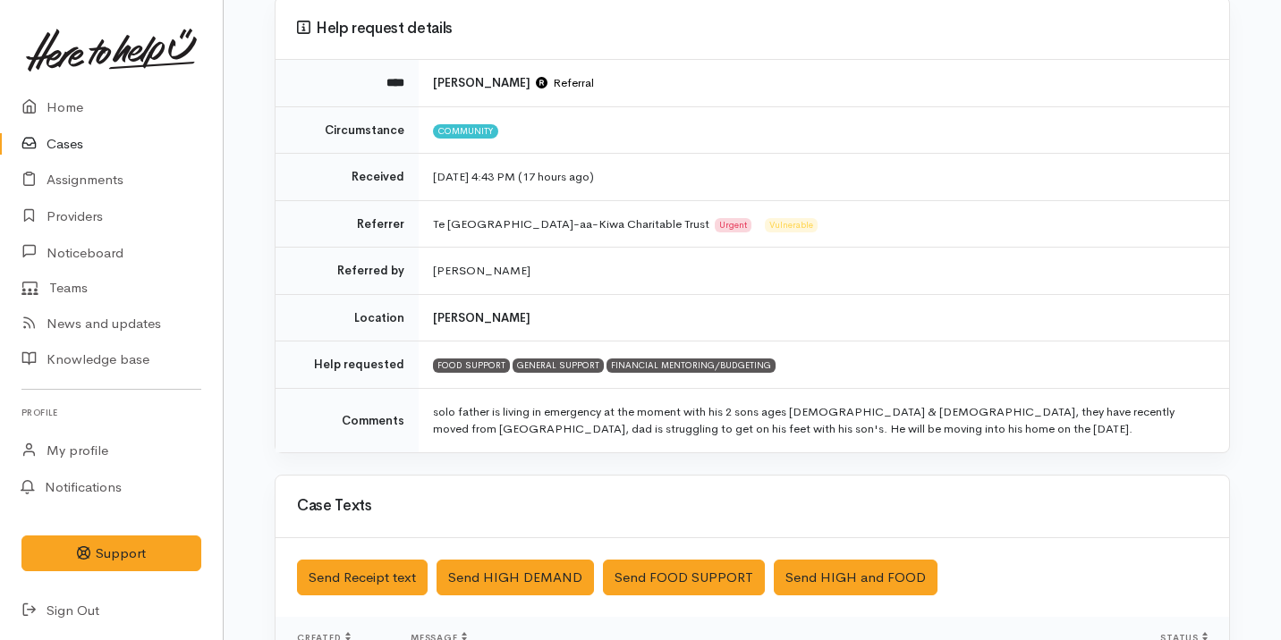
scroll to position [323, 0]
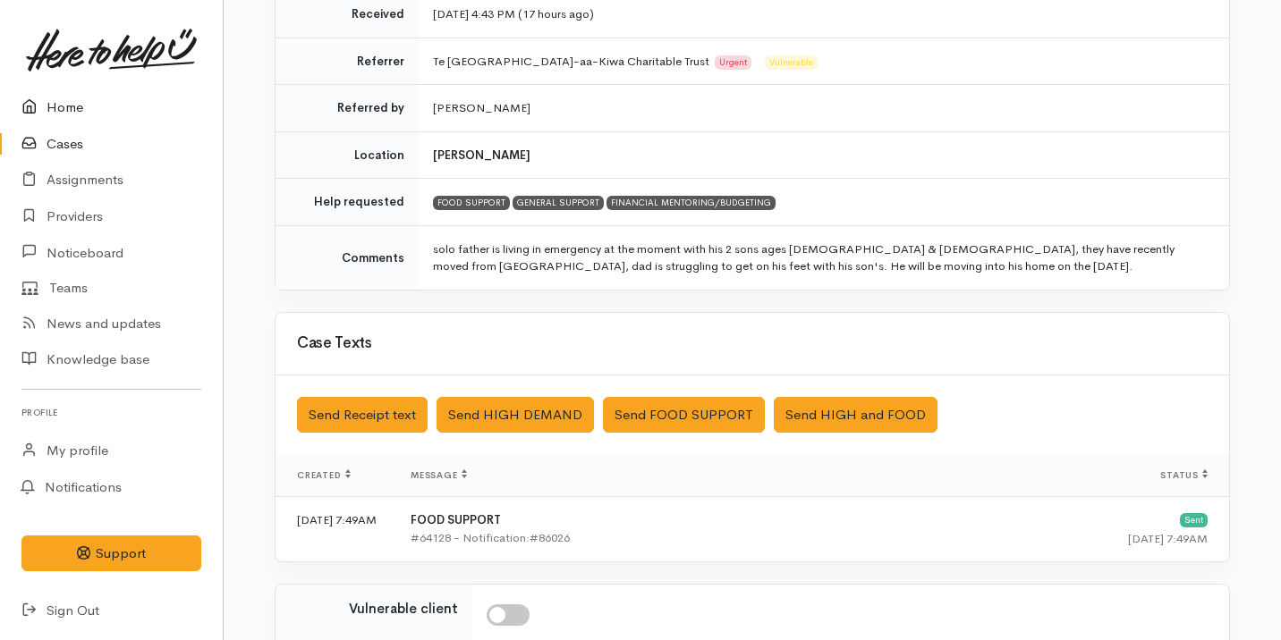
click at [155, 121] on link "Home" at bounding box center [111, 107] width 223 height 37
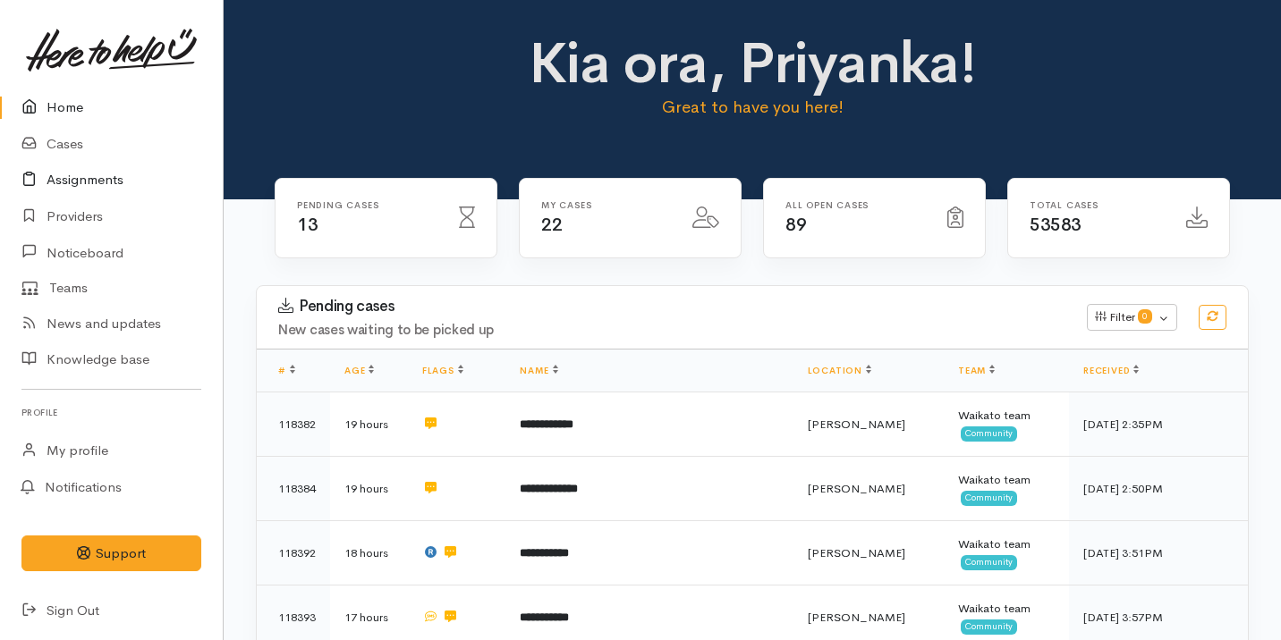
click at [151, 171] on link "Assignments" at bounding box center [111, 180] width 223 height 37
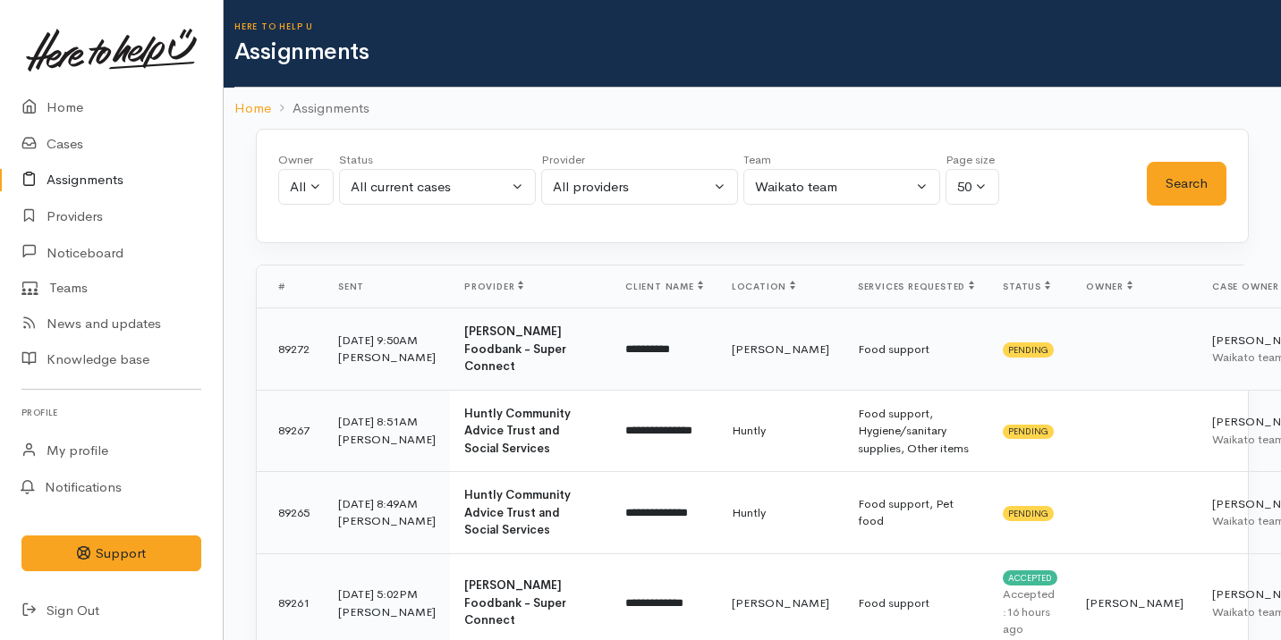
click at [480, 346] on b "[PERSON_NAME] Foodbank - Super Connect" at bounding box center [515, 349] width 102 height 50
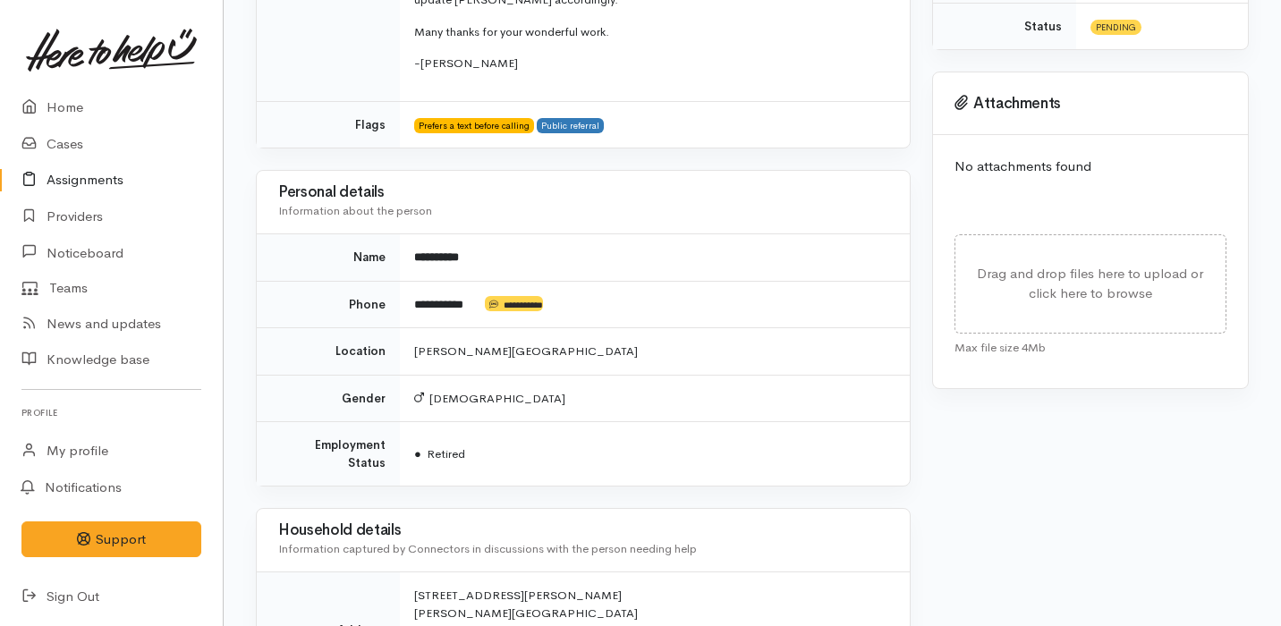
scroll to position [703, 0]
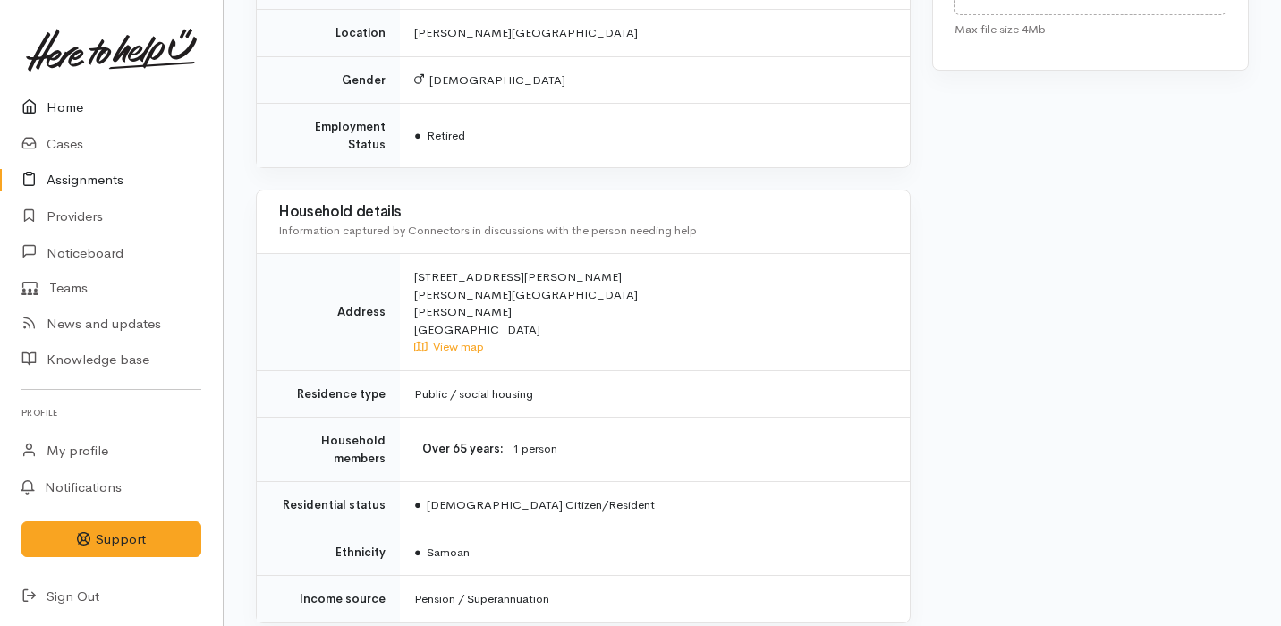
click at [152, 112] on link "Home" at bounding box center [111, 107] width 223 height 37
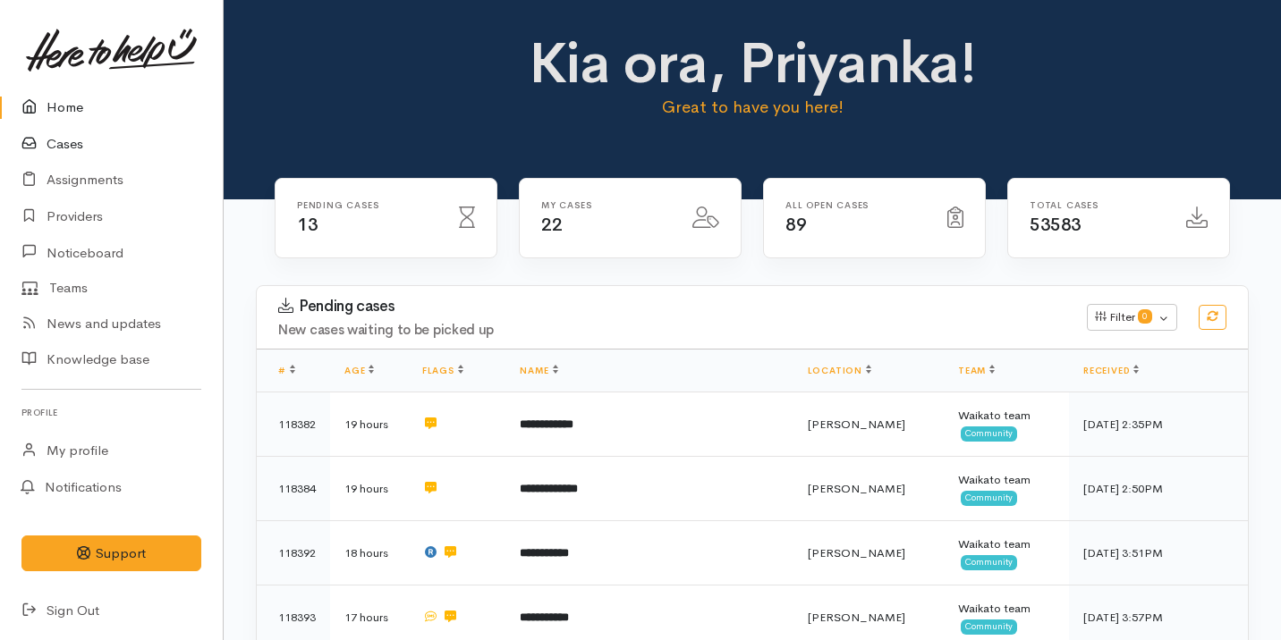
click at [110, 138] on link "Cases" at bounding box center [111, 144] width 223 height 37
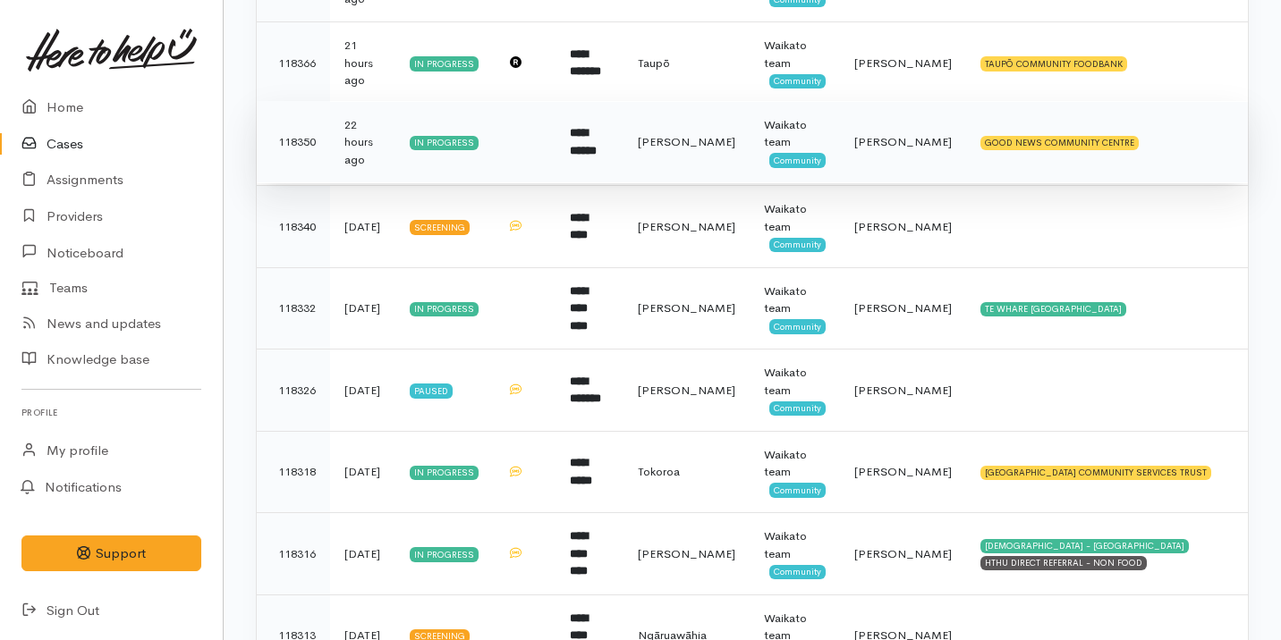
scroll to position [591, 0]
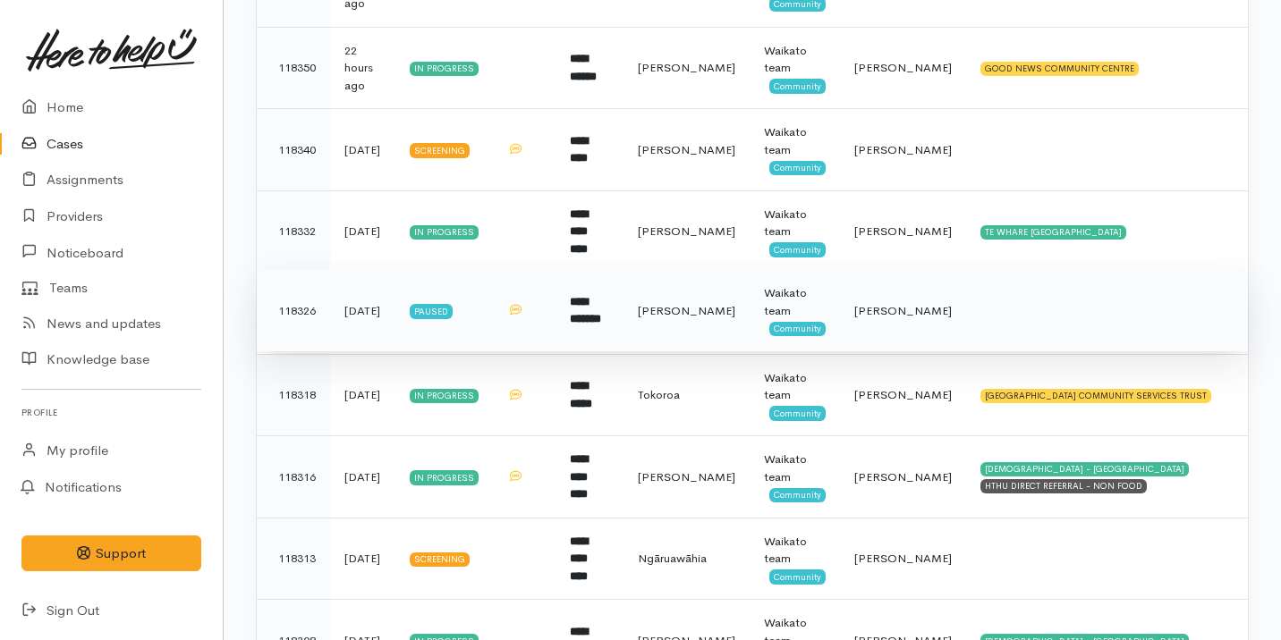
click at [623, 334] on td "**********" at bounding box center [589, 311] width 68 height 82
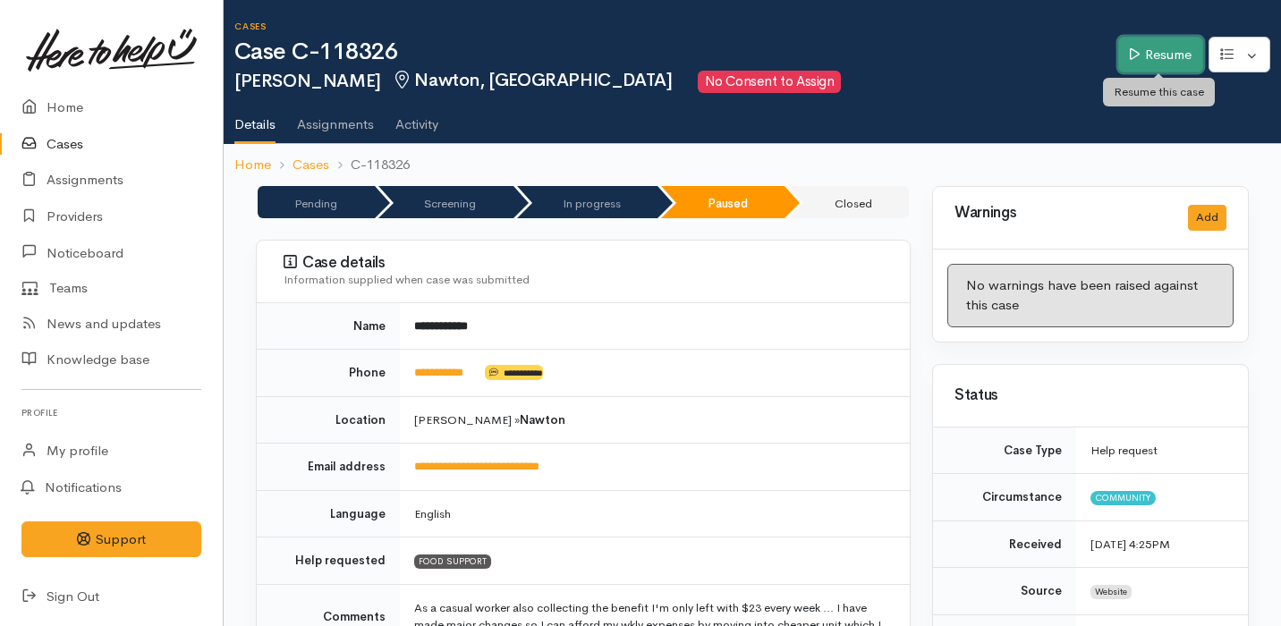
click at [1146, 58] on link "Resume" at bounding box center [1160, 55] width 85 height 37
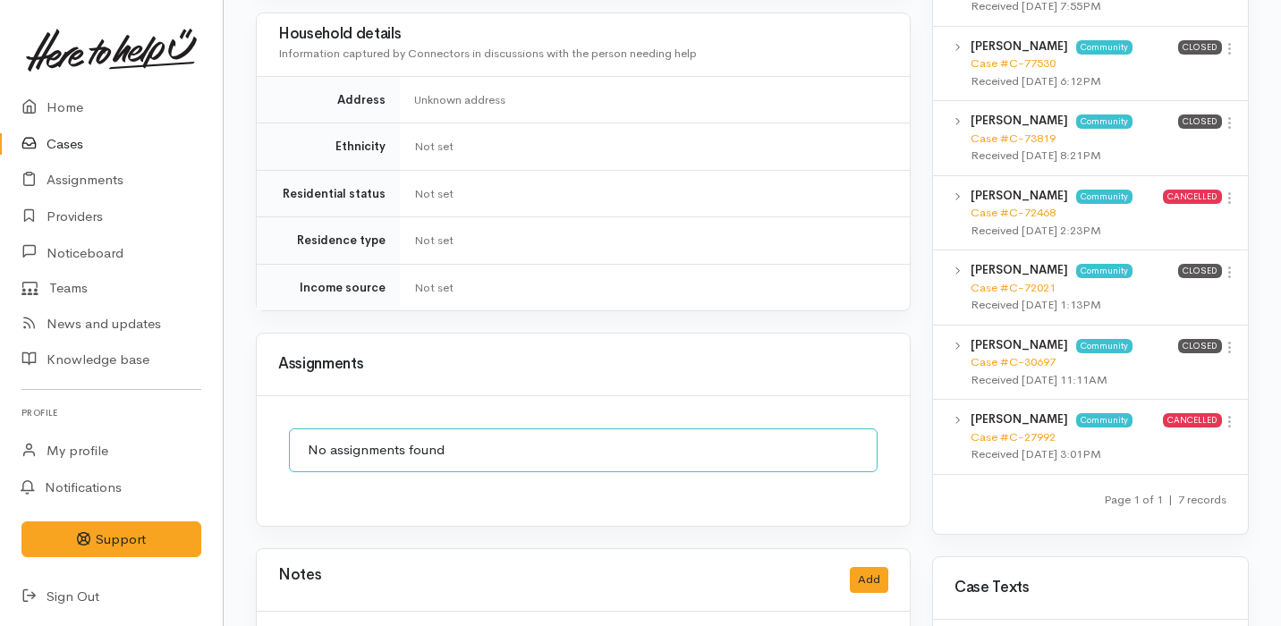
scroll to position [1422, 0]
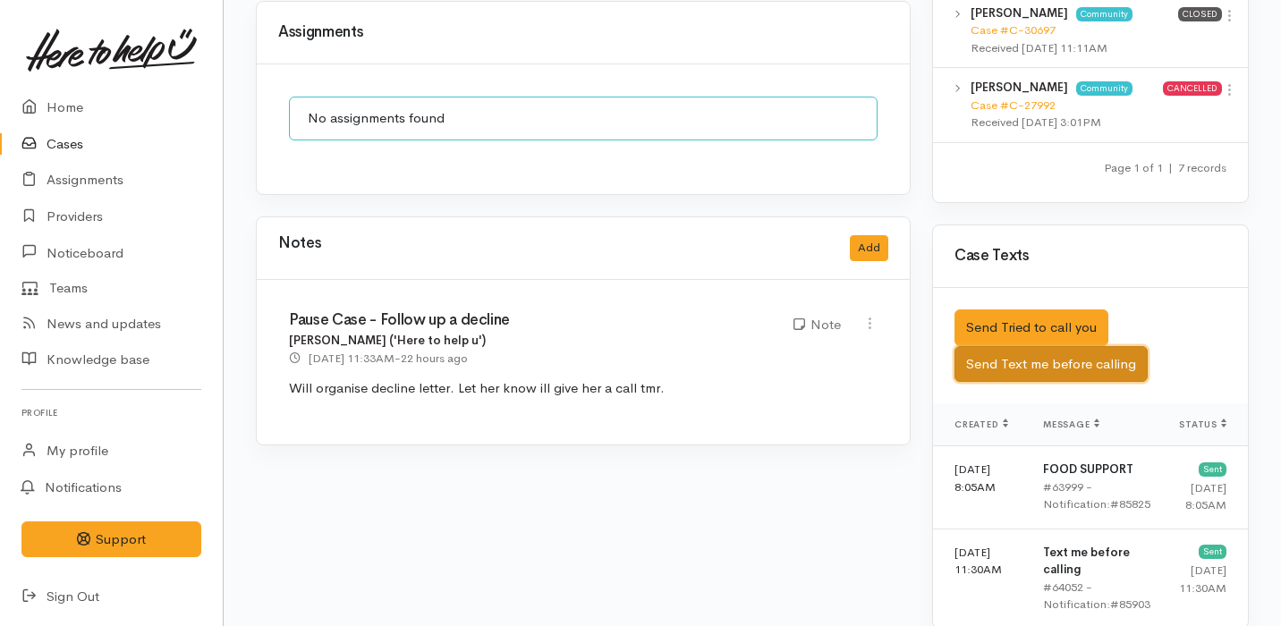
click at [1045, 346] on button "Send Text me before calling" at bounding box center [1050, 364] width 193 height 37
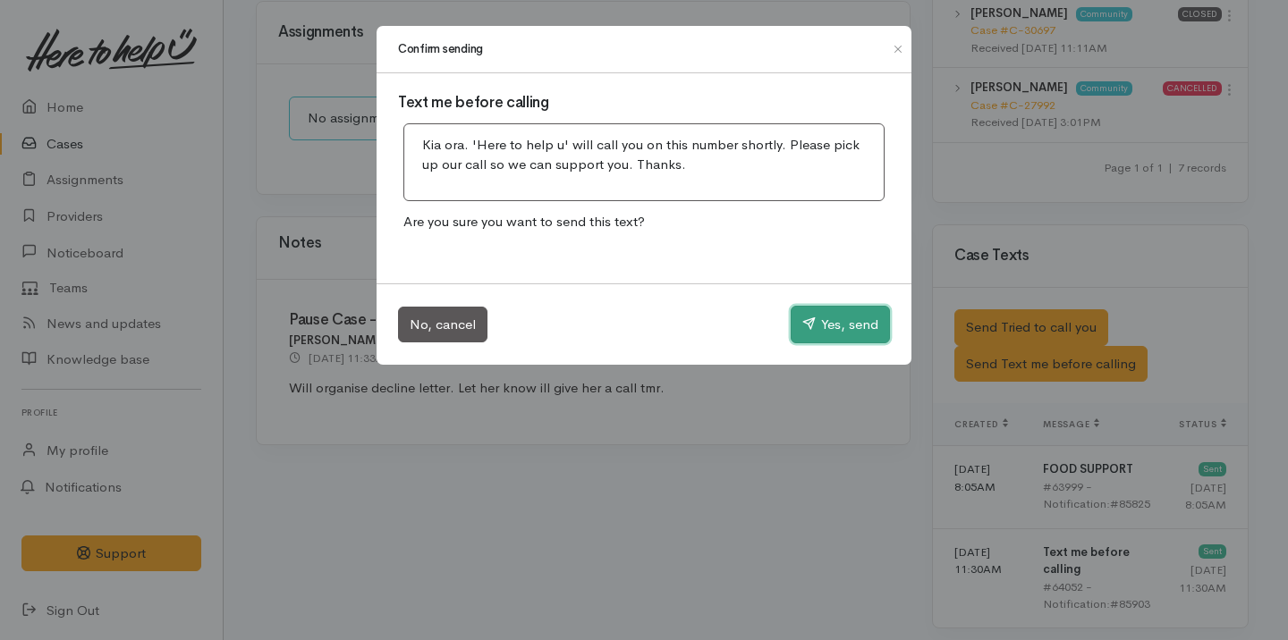
click at [791, 321] on button "Yes, send" at bounding box center [840, 325] width 99 height 38
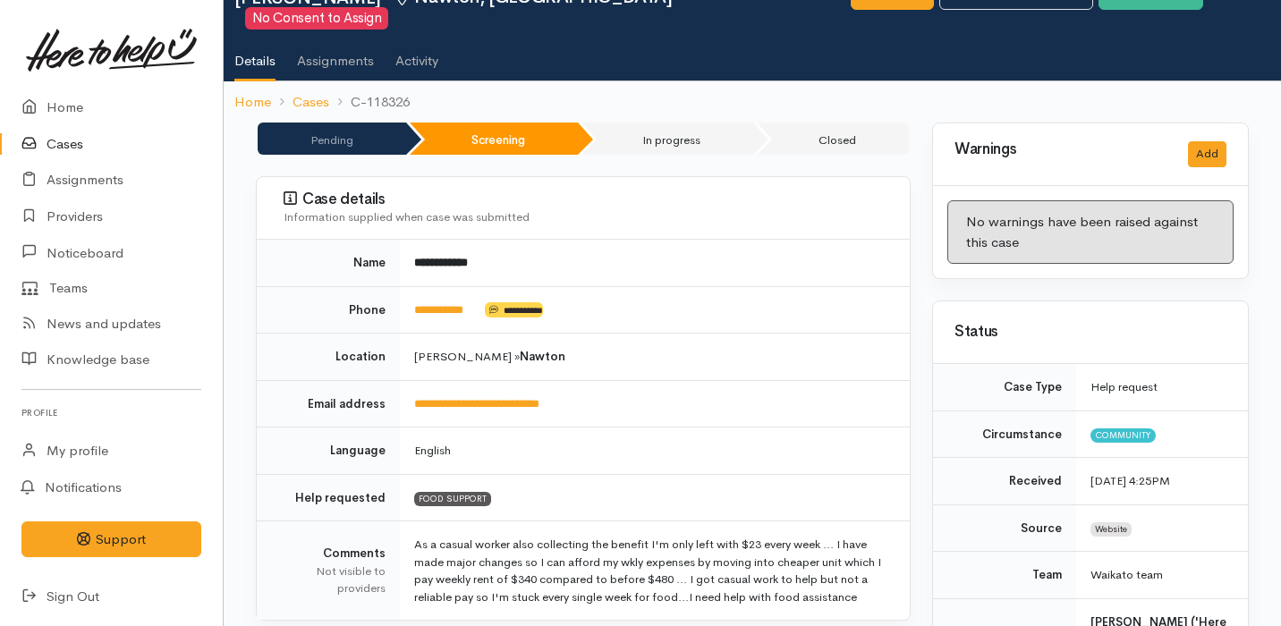
scroll to position [0, 0]
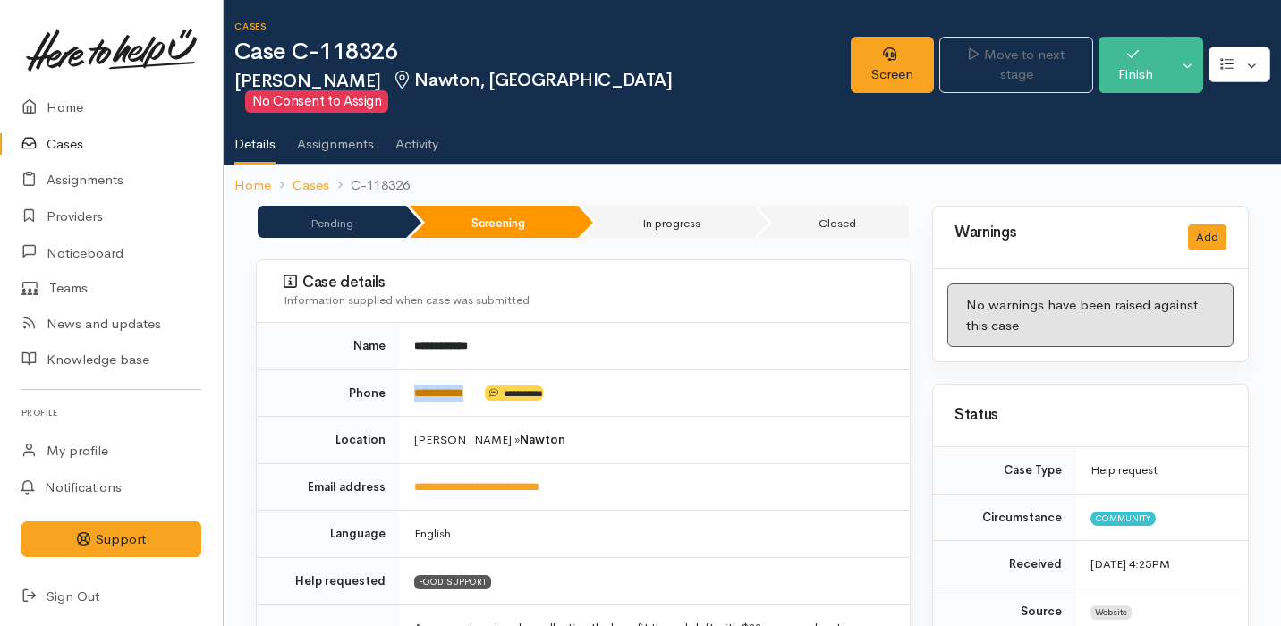
drag, startPoint x: 495, startPoint y: 376, endPoint x: 417, endPoint y: 373, distance: 77.9
click at [417, 373] on td "**********" at bounding box center [655, 392] width 510 height 47
copy td "**********"
click at [871, 61] on link "Screen" at bounding box center [891, 65] width 83 height 56
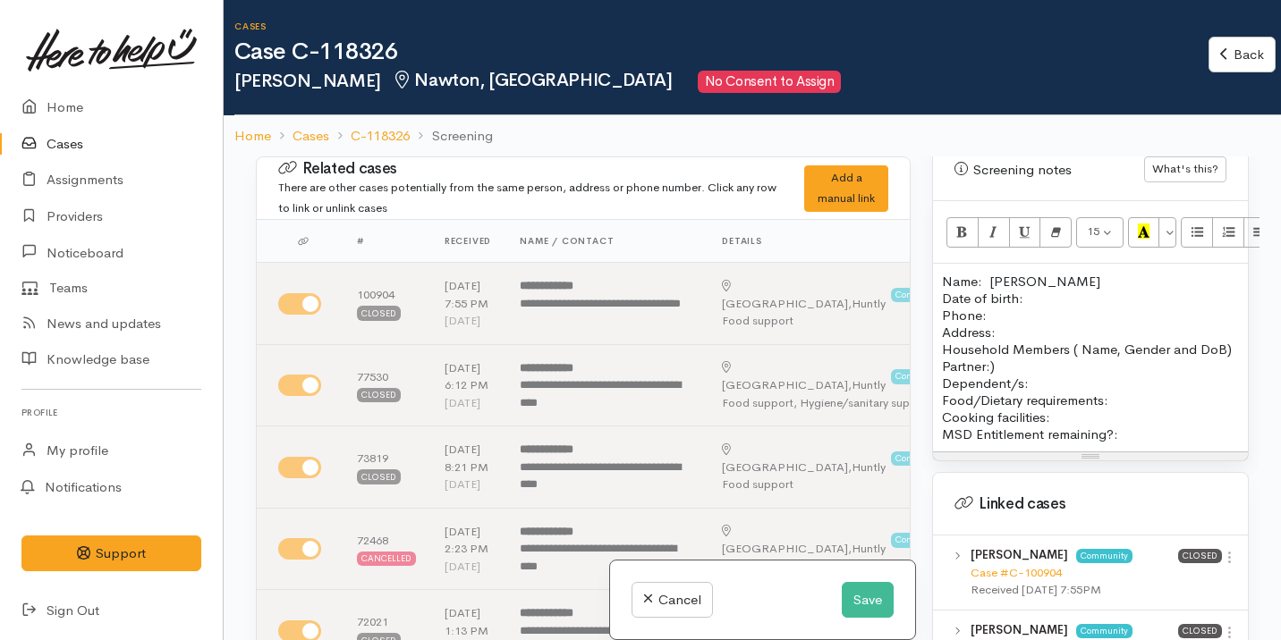
scroll to position [1216, 0]
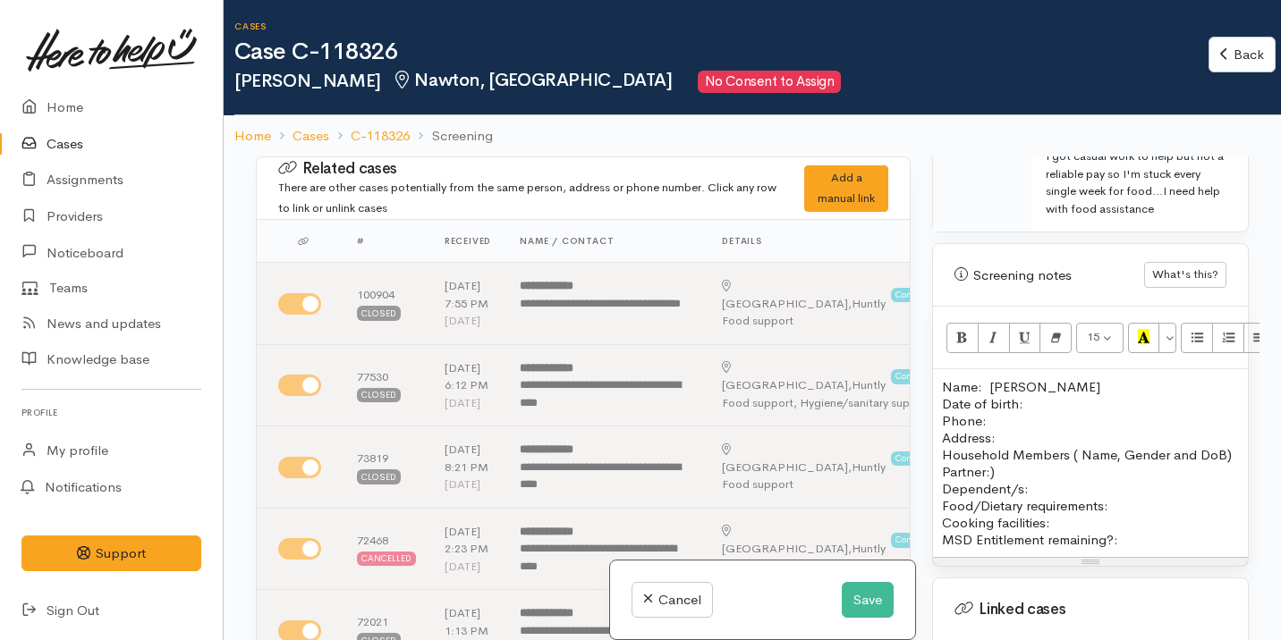
click at [992, 385] on p "Name: Amo Whareana Date of birth: Phone:" at bounding box center [1090, 403] width 297 height 51
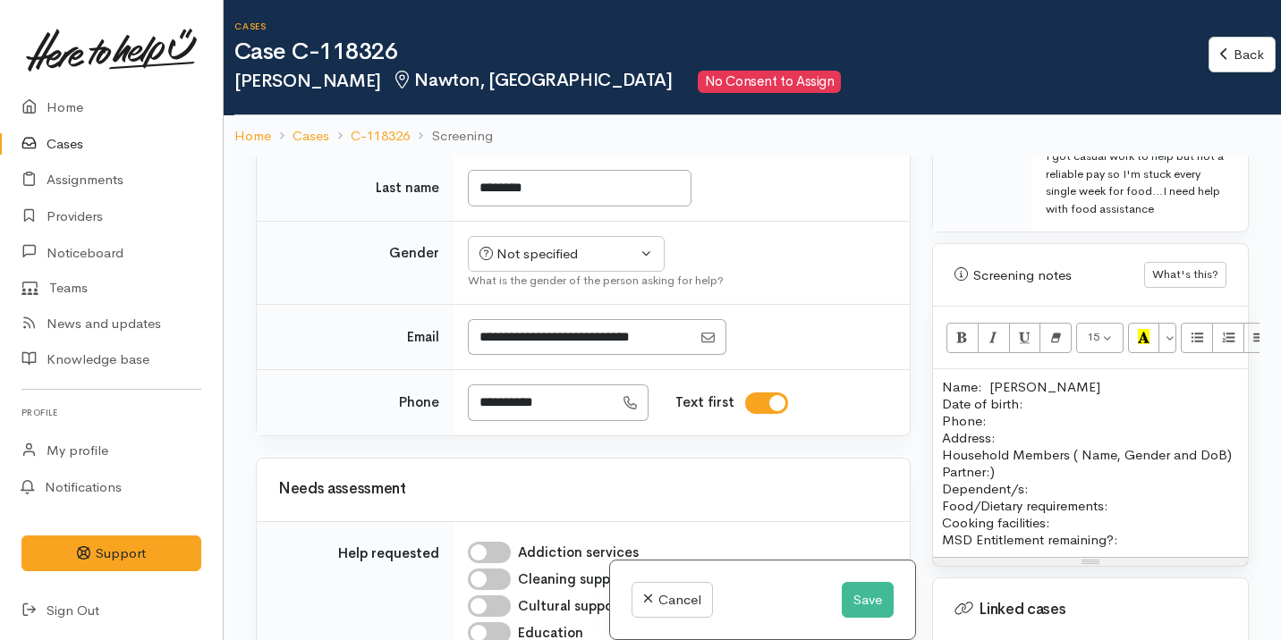
scroll to position [1184, 0]
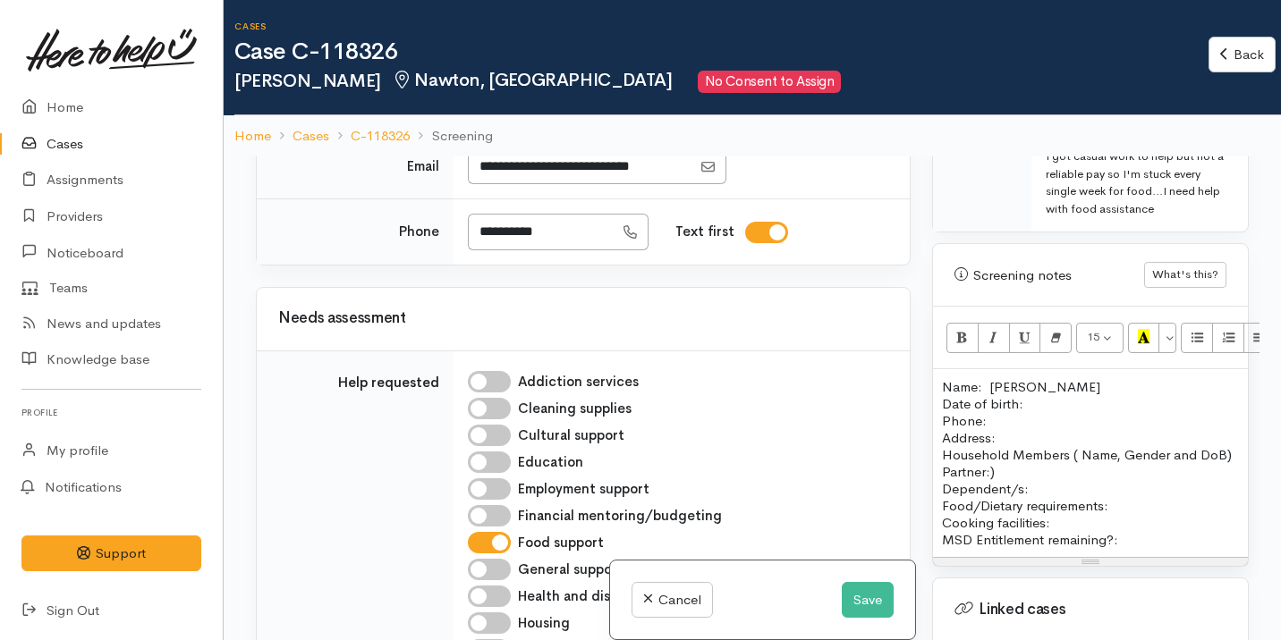
click at [630, 94] on div "Not specified" at bounding box center [557, 83] width 157 height 21
click at [546, 194] on link "[DEMOGRAPHIC_DATA]" at bounding box center [574, 180] width 211 height 28
select select "[DEMOGRAPHIC_DATA]"
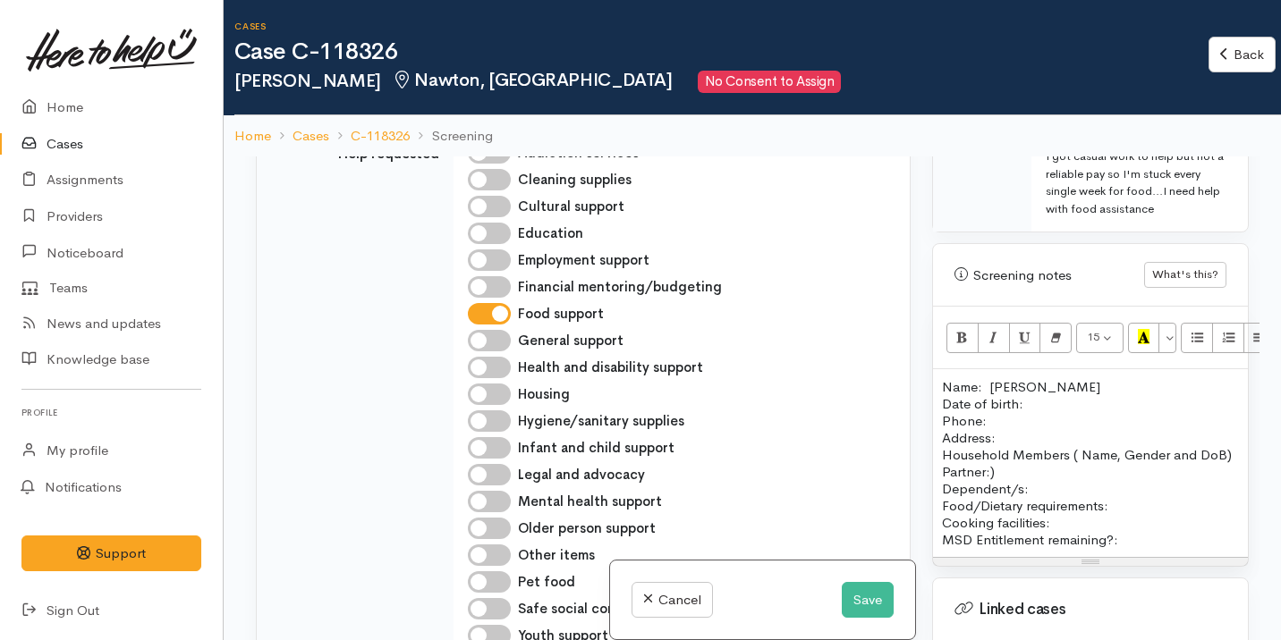
scroll to position [1341, 0]
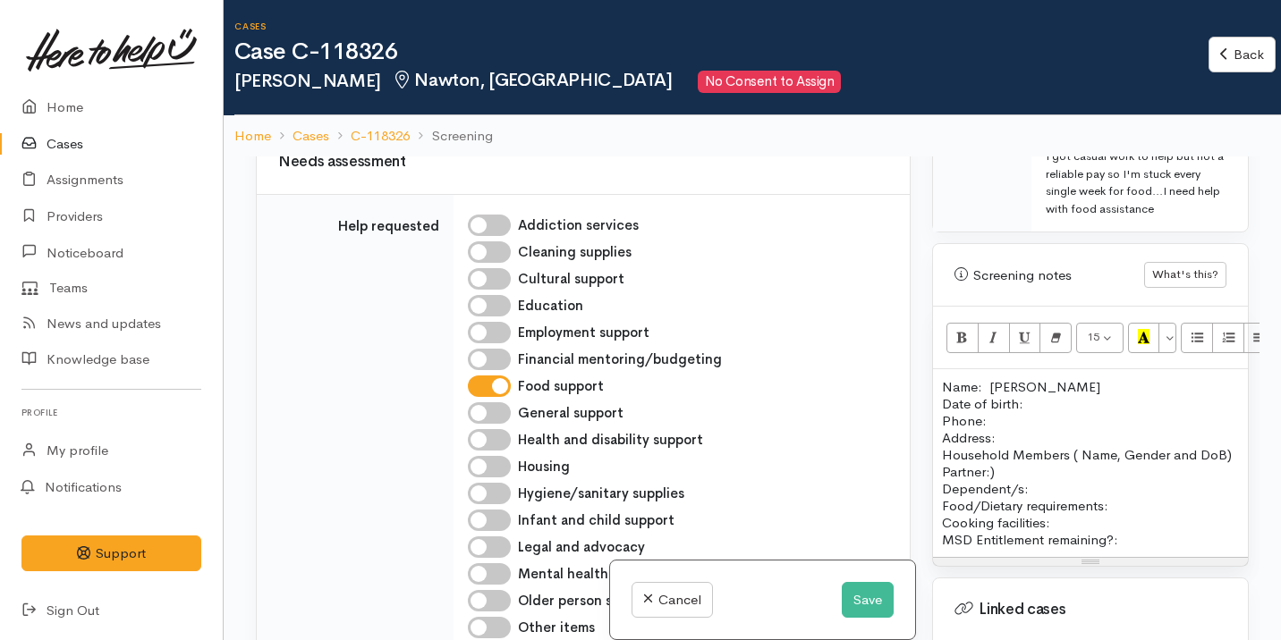
click at [1028, 403] on p "Name: Amo Whareana Date of birth: Phone:" at bounding box center [1090, 403] width 297 height 51
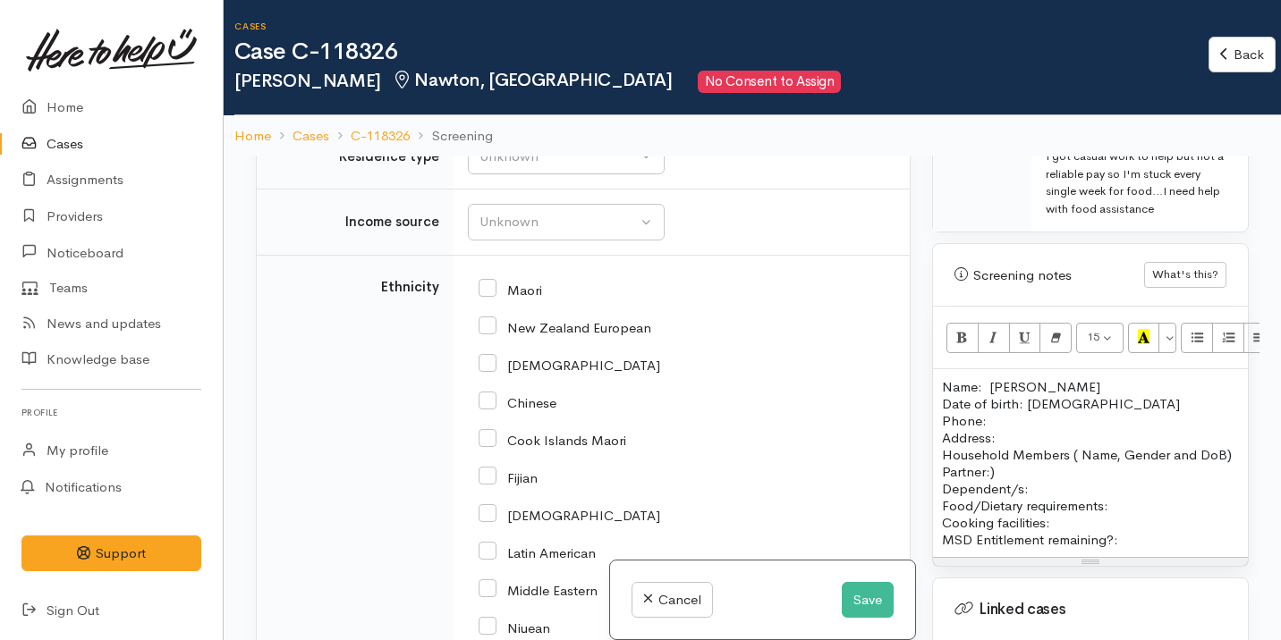
scroll to position [2803, 0]
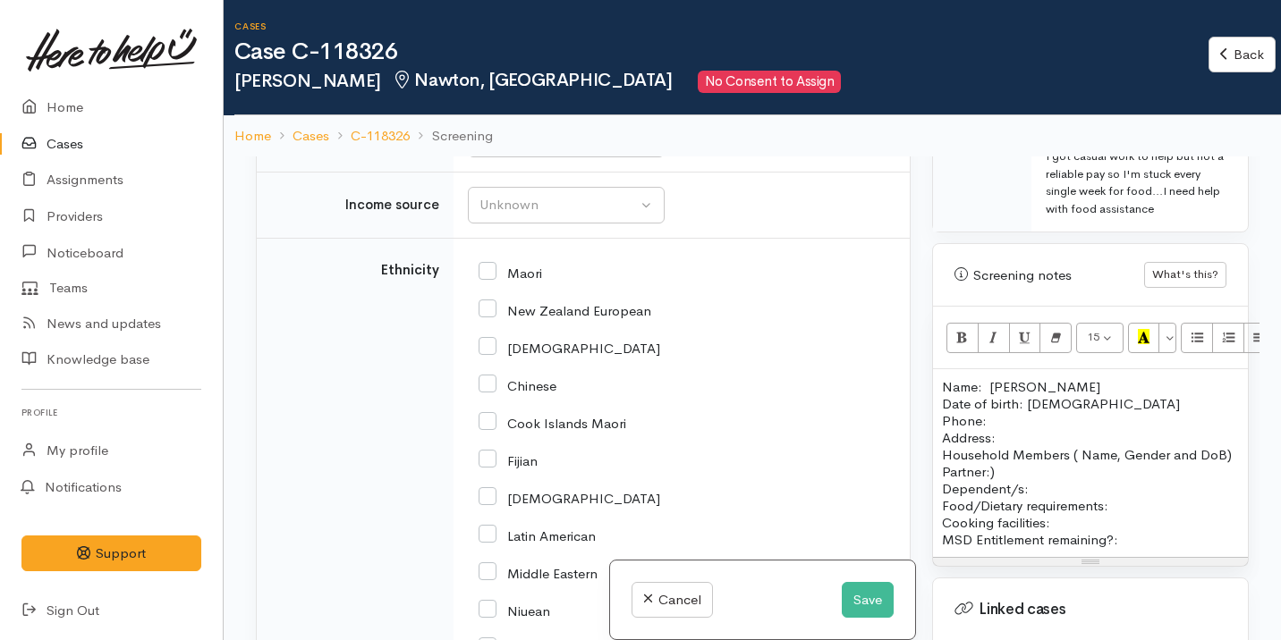
click at [605, 72] on input "text" at bounding box center [678, 54] width 420 height 37
type input "2"
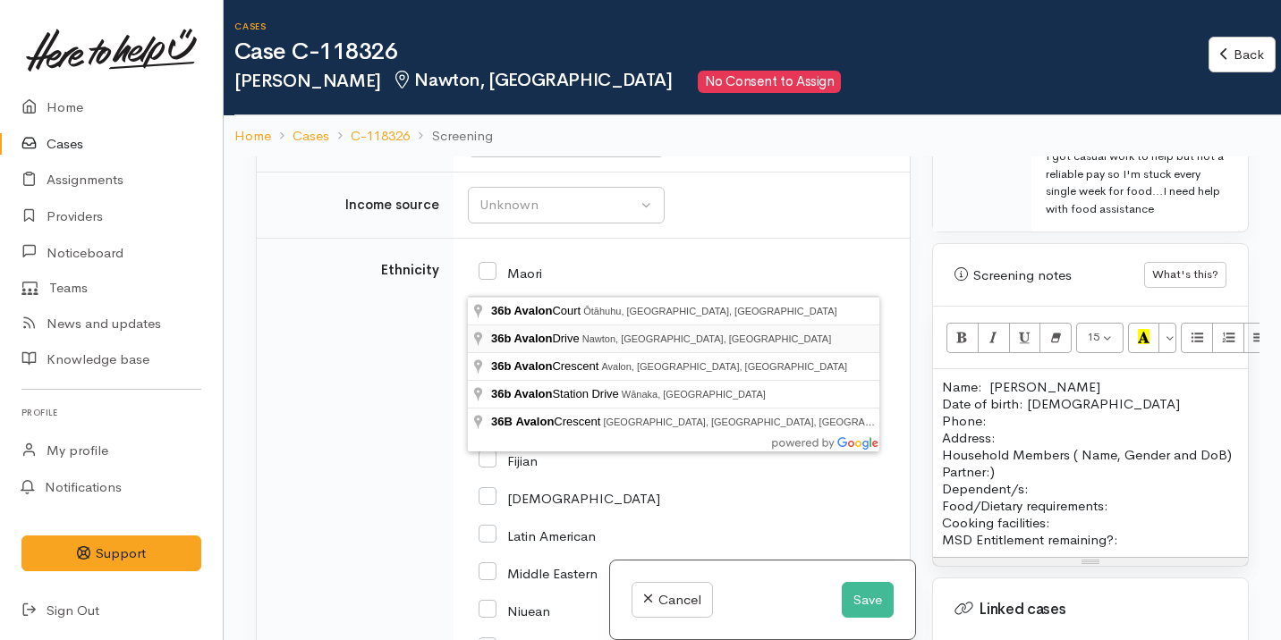
type input "36b Avalon Drive, Nawton, Hamilton, New Zealand"
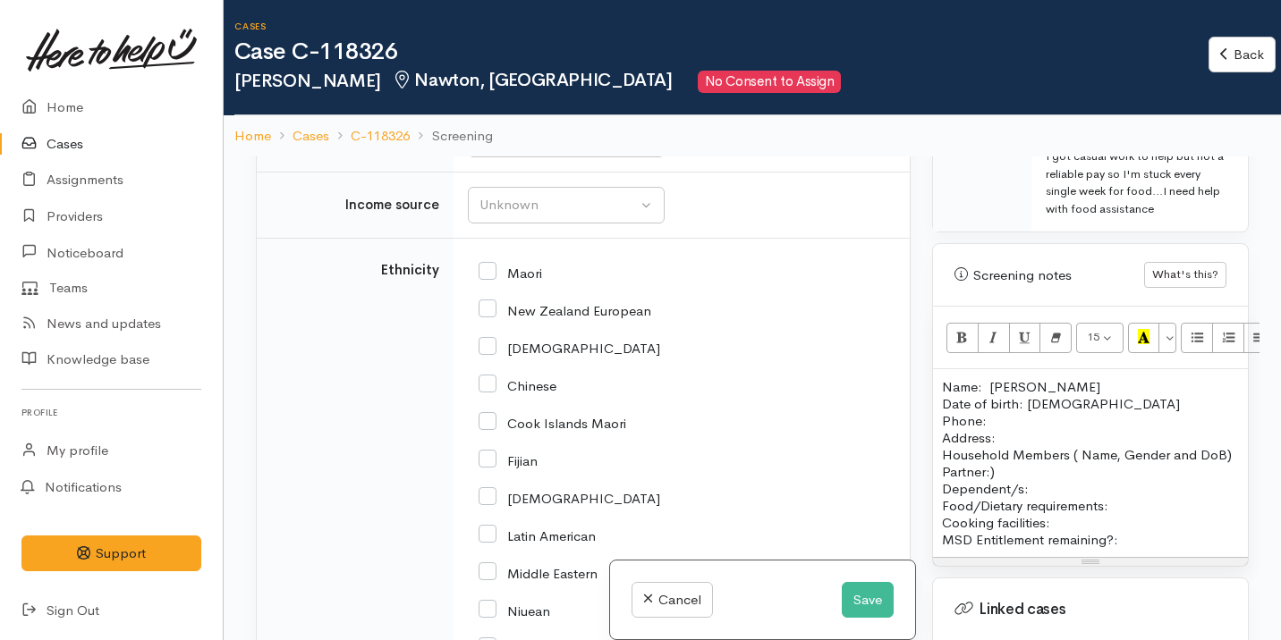
click at [625, 72] on input "36b Avalon Drive, Nawton, Hamilton, New Zealand" at bounding box center [678, 54] width 420 height 37
click at [1019, 436] on p "Address:" at bounding box center [1090, 437] width 297 height 17
click at [607, 150] on div "Unknown" at bounding box center [557, 140] width 157 height 21
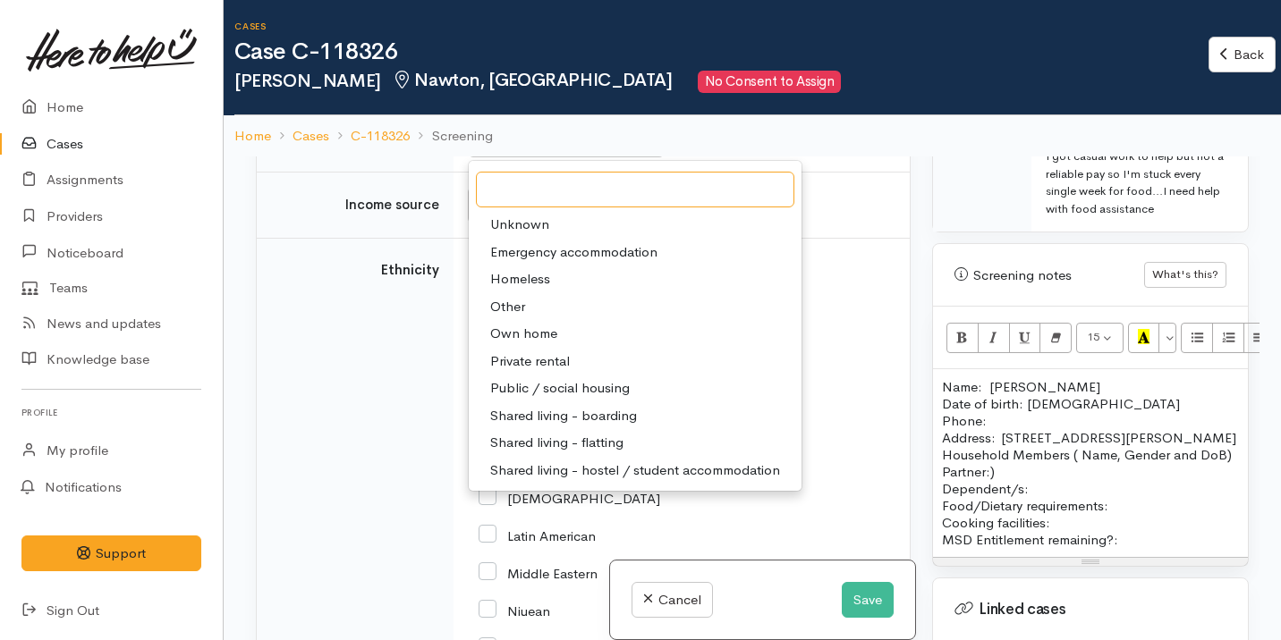
scroll to position [2983, 0]
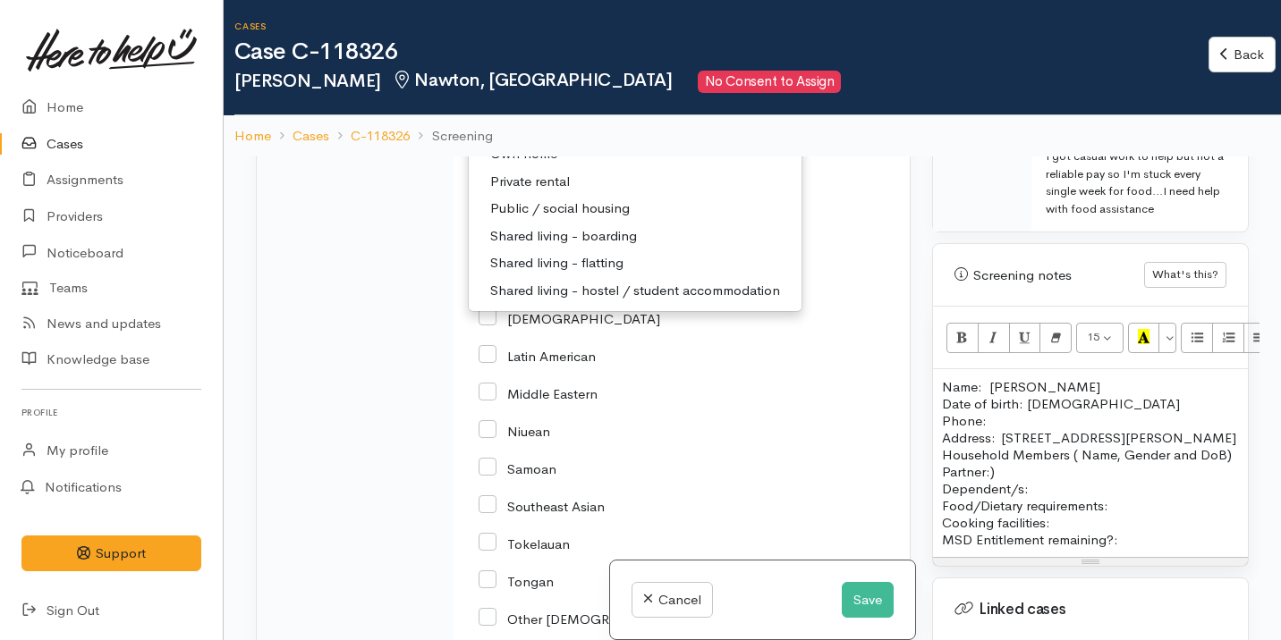
click at [574, 196] on link "Private rental" at bounding box center [635, 182] width 333 height 28
select select "2"
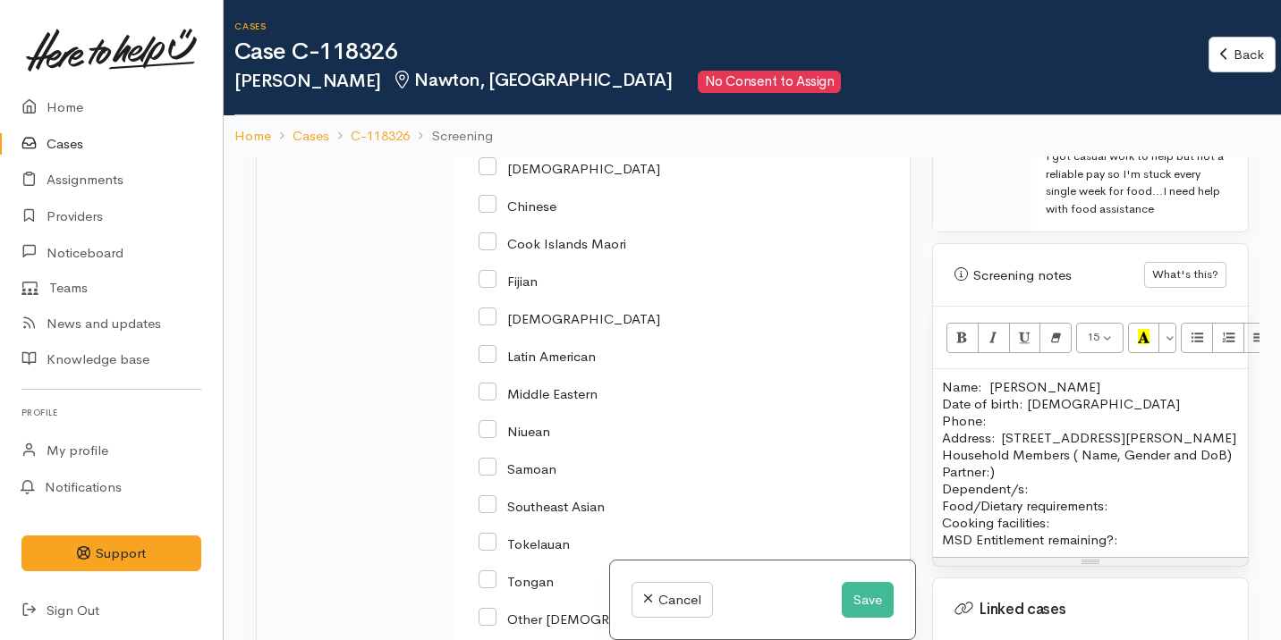
click at [537, 36] on div "Unknown" at bounding box center [557, 25] width 157 height 21
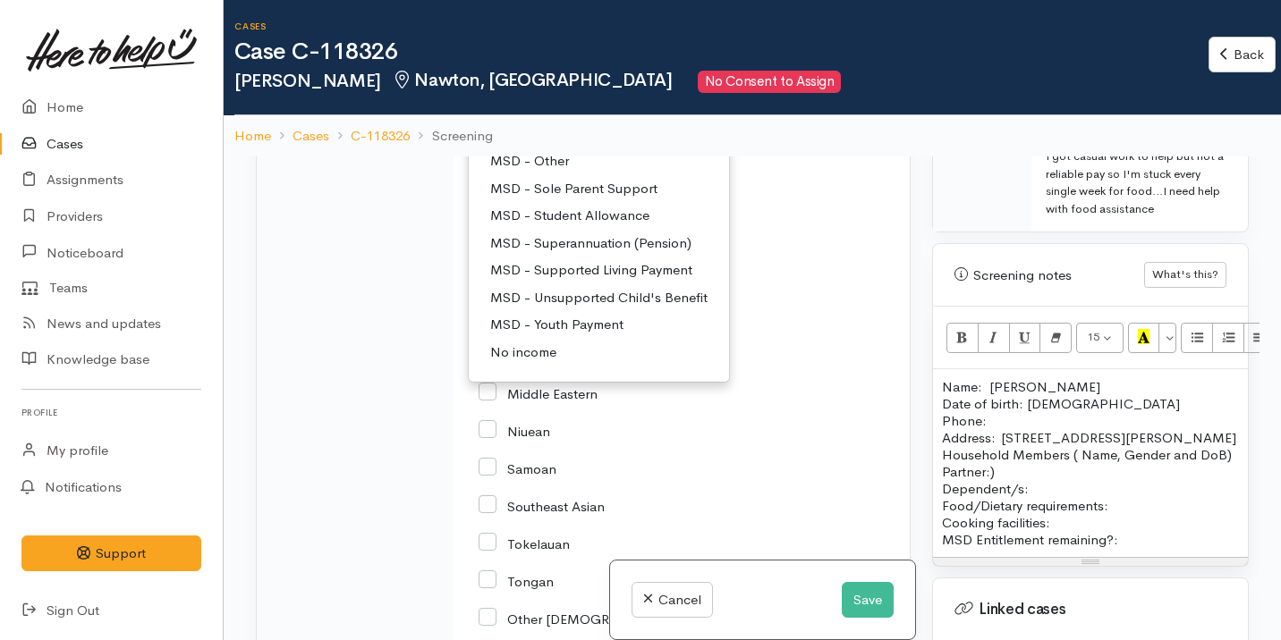
scroll to position [142, 0]
click at [581, 143] on span "MSD - Jobseeker Support" at bounding box center [570, 133] width 160 height 21
select select "4"
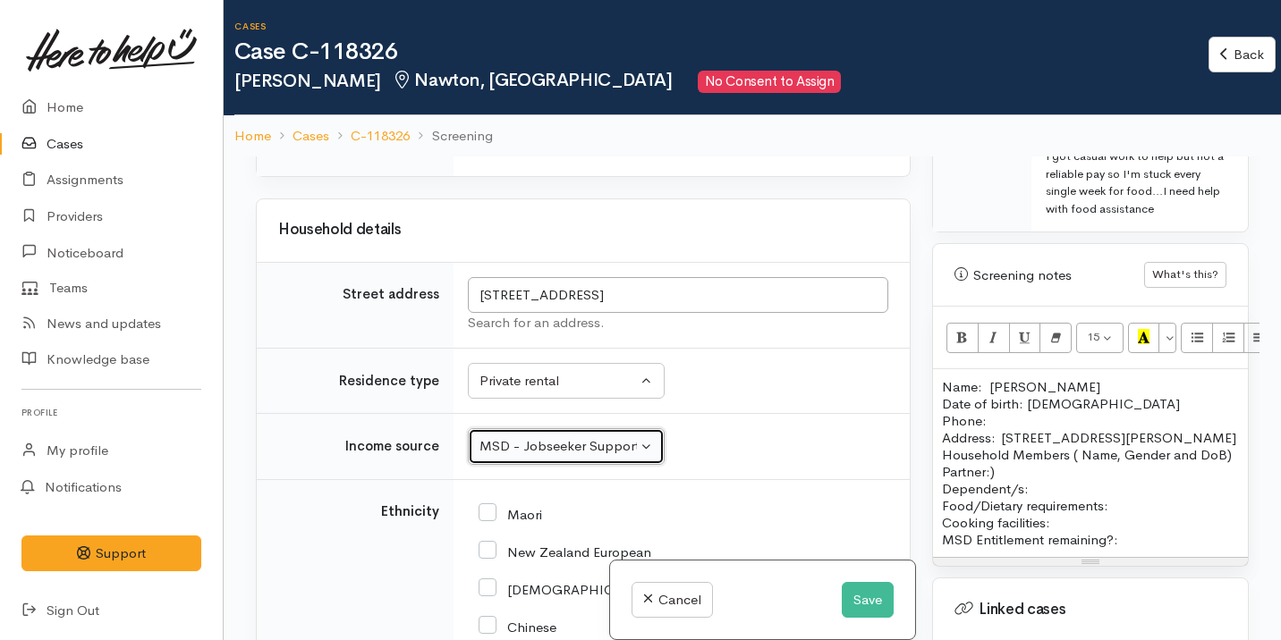
scroll to position [2575, 0]
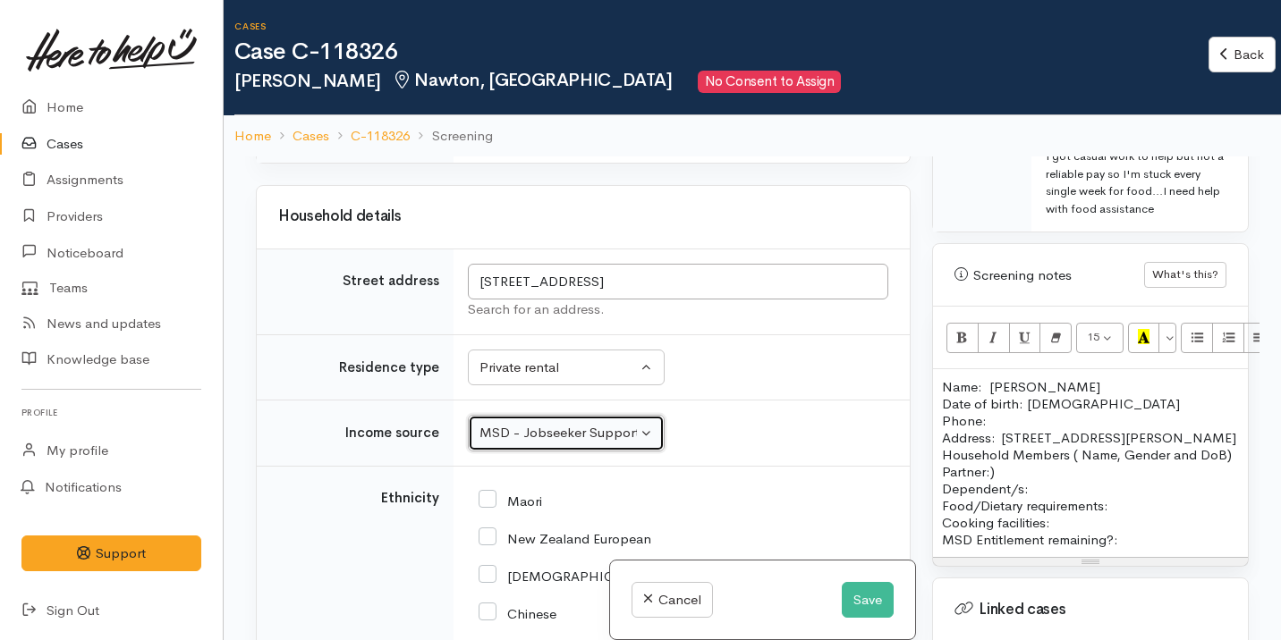
click at [558, 130] on div "Choose..." at bounding box center [564, 119] width 175 height 21
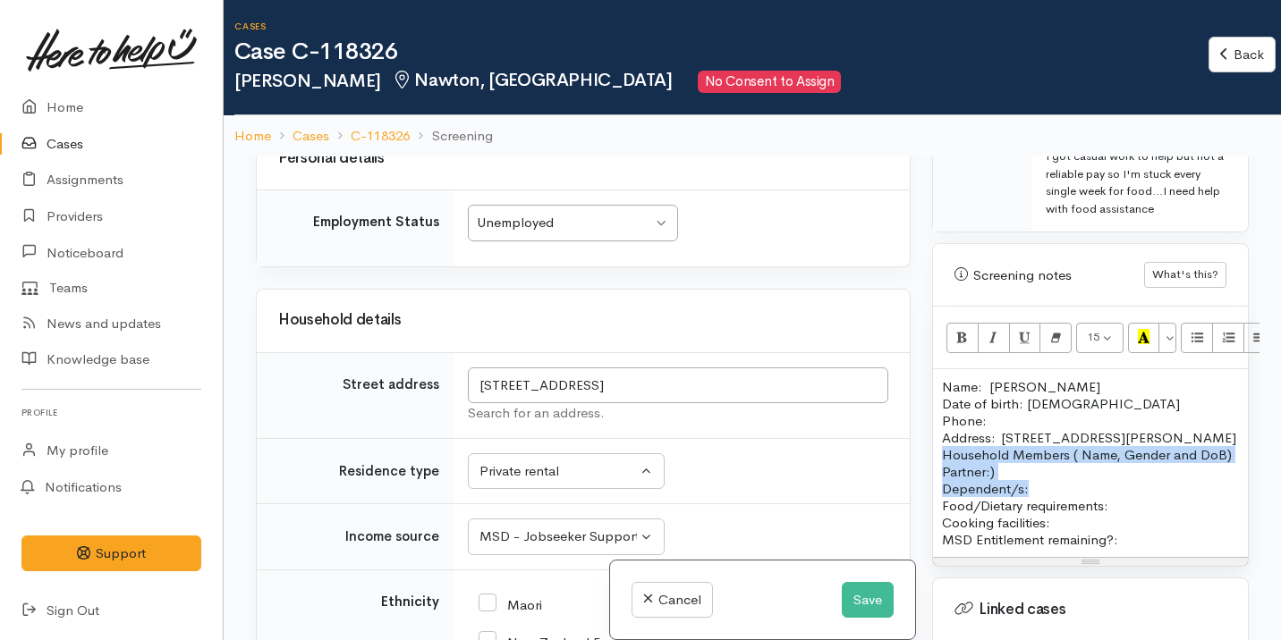
drag, startPoint x: 1036, startPoint y: 518, endPoint x: 924, endPoint y: 472, distance: 120.7
click at [924, 471] on div "Warnings Add No warnings have been raised against this case Add Warning Title ●…" at bounding box center [1090, 477] width 338 height 640
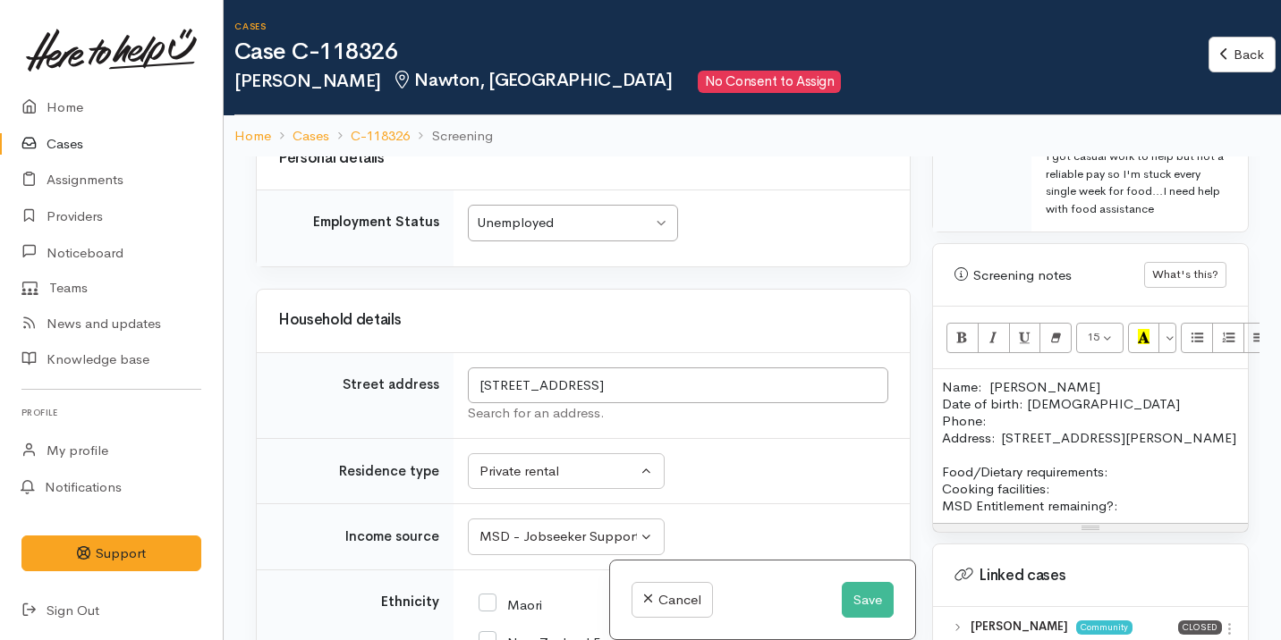
click at [1128, 484] on p "Food/Dietary requirements: Cooking facilities: MSD Entitlement remaining?:" at bounding box center [1090, 488] width 297 height 51
click at [1067, 503] on p "Food/Dietary requirements: No Cooking facilities: MSD Entitlement remaining?:" at bounding box center [1090, 488] width 297 height 51
click at [1133, 514] on p "Food/Dietary requirements: No Cooking facilities: Kitchen MSD Entitlement remai…" at bounding box center [1090, 488] width 297 height 51
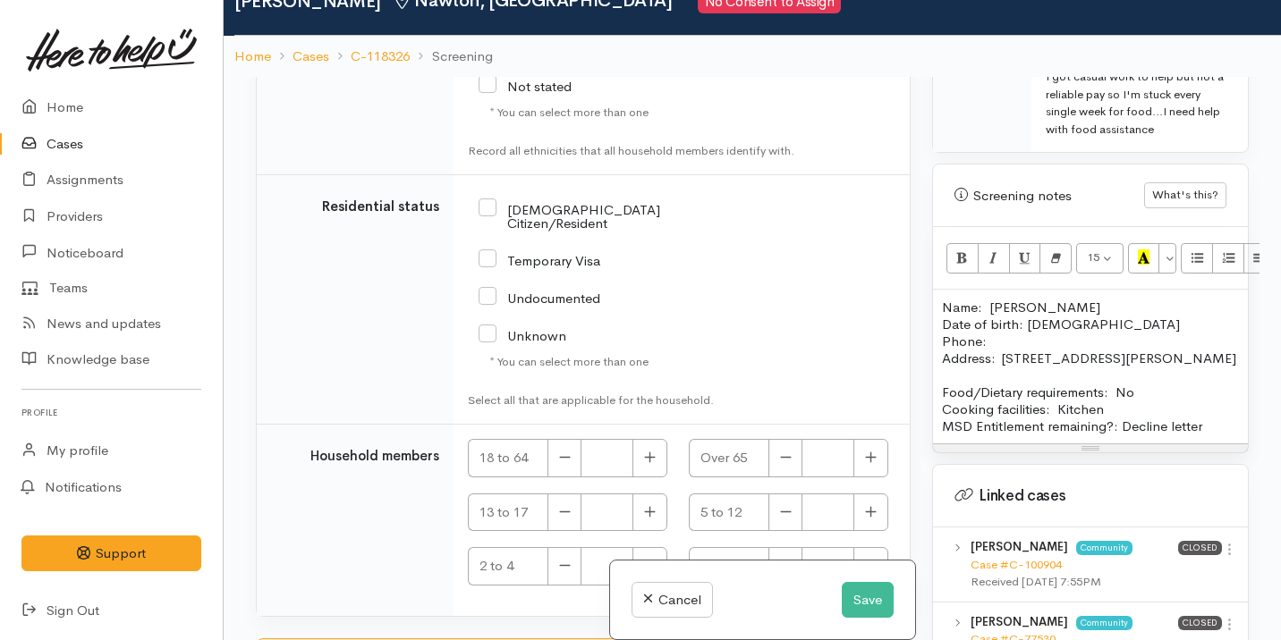
scroll to position [3670, 0]
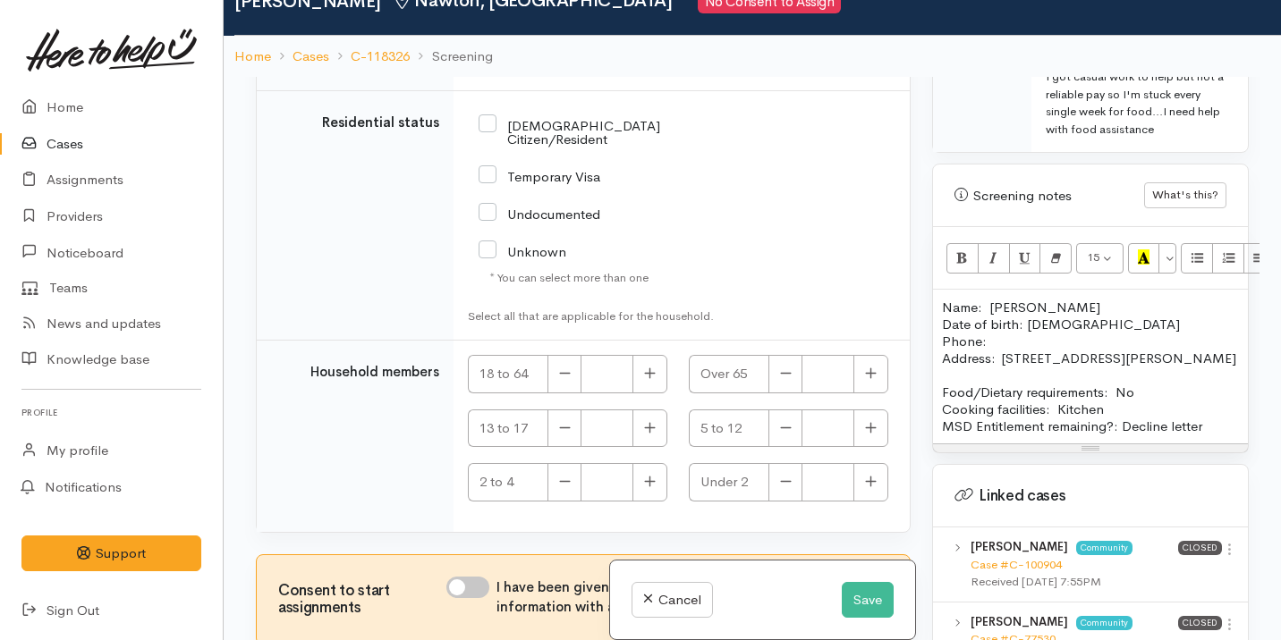
click at [571, 157] on div "NZ Citizen/Resident" at bounding box center [607, 131] width 258 height 51
click at [561, 146] on input "NZ Citizen/Resident" at bounding box center [600, 131] width 245 height 30
checkbox input "true"
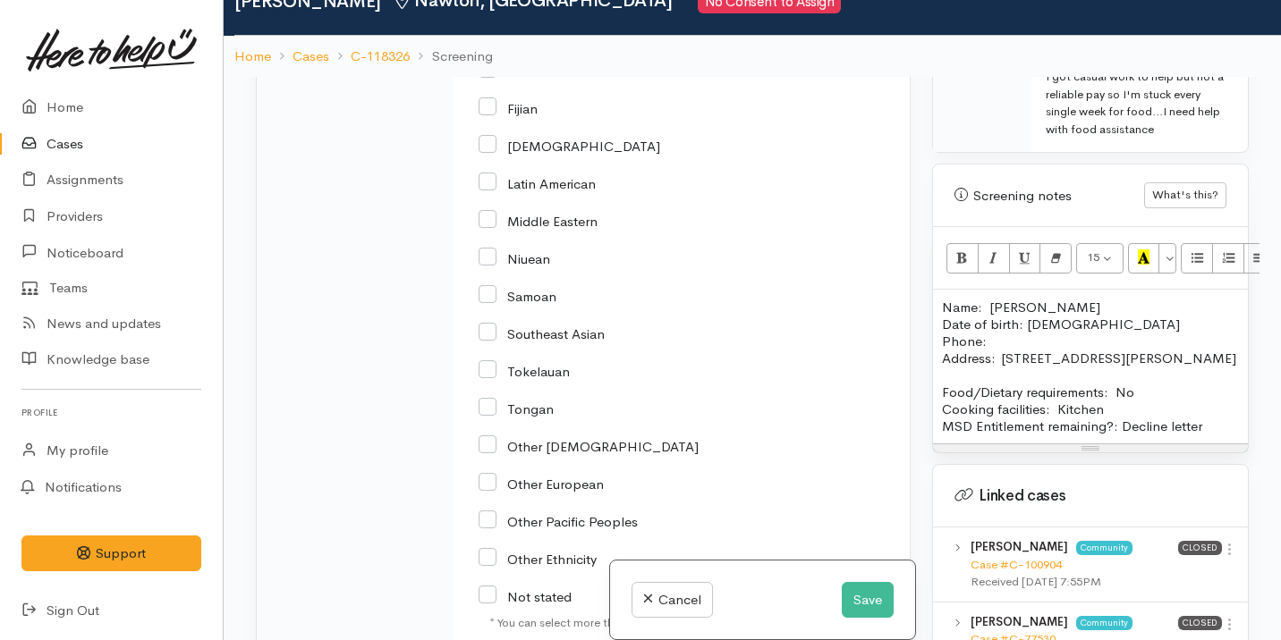
scroll to position [2895, 0]
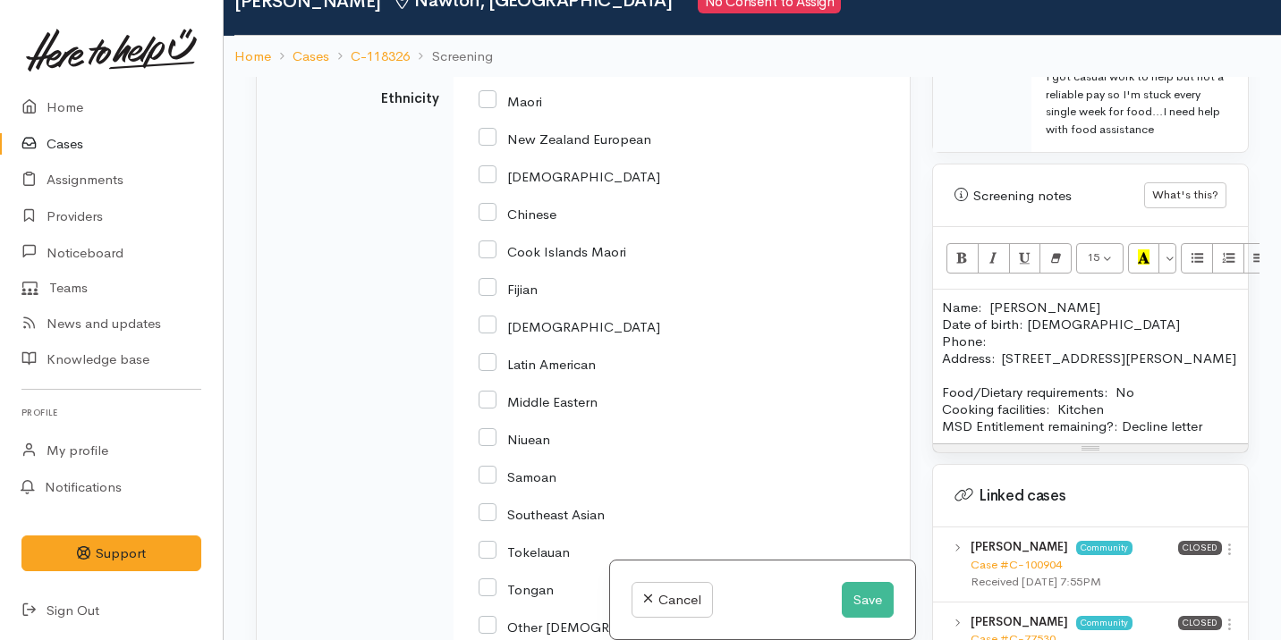
click at [516, 108] on input "Maori" at bounding box center [509, 100] width 63 height 16
checkbox input "true"
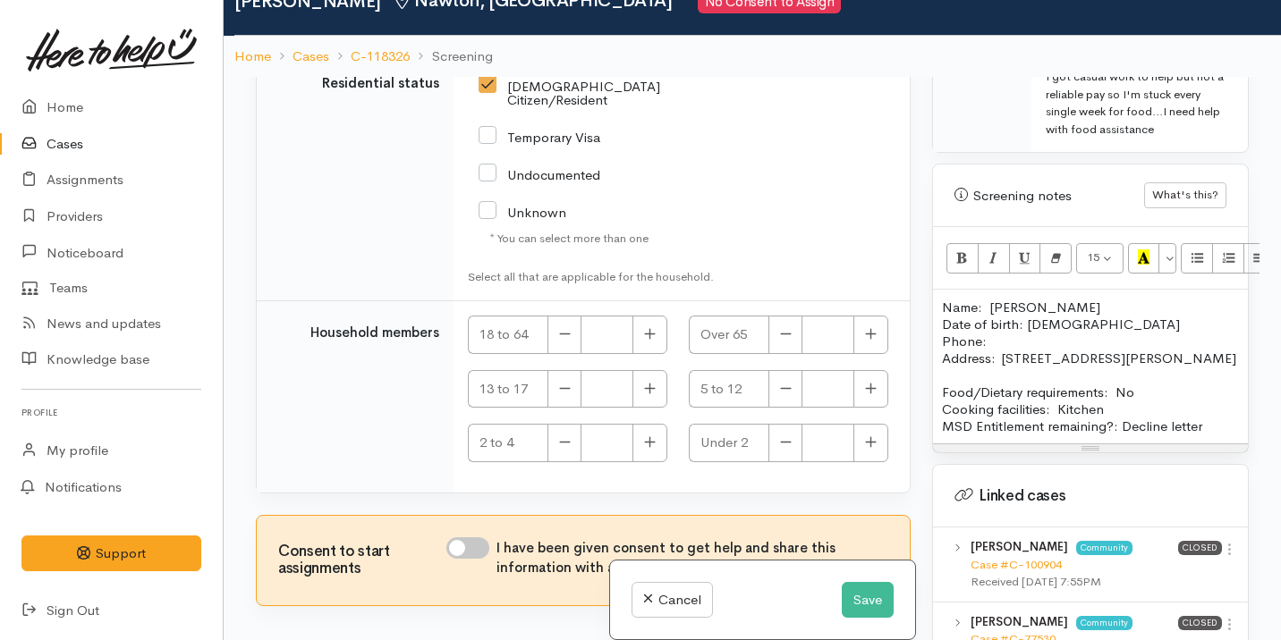
scroll to position [3919, 0]
click at [649, 341] on button "button" at bounding box center [649, 335] width 35 height 38
type input "1"
click at [475, 549] on input "I have been given consent to get help and share this information with appropria…" at bounding box center [467, 547] width 43 height 21
checkbox input "true"
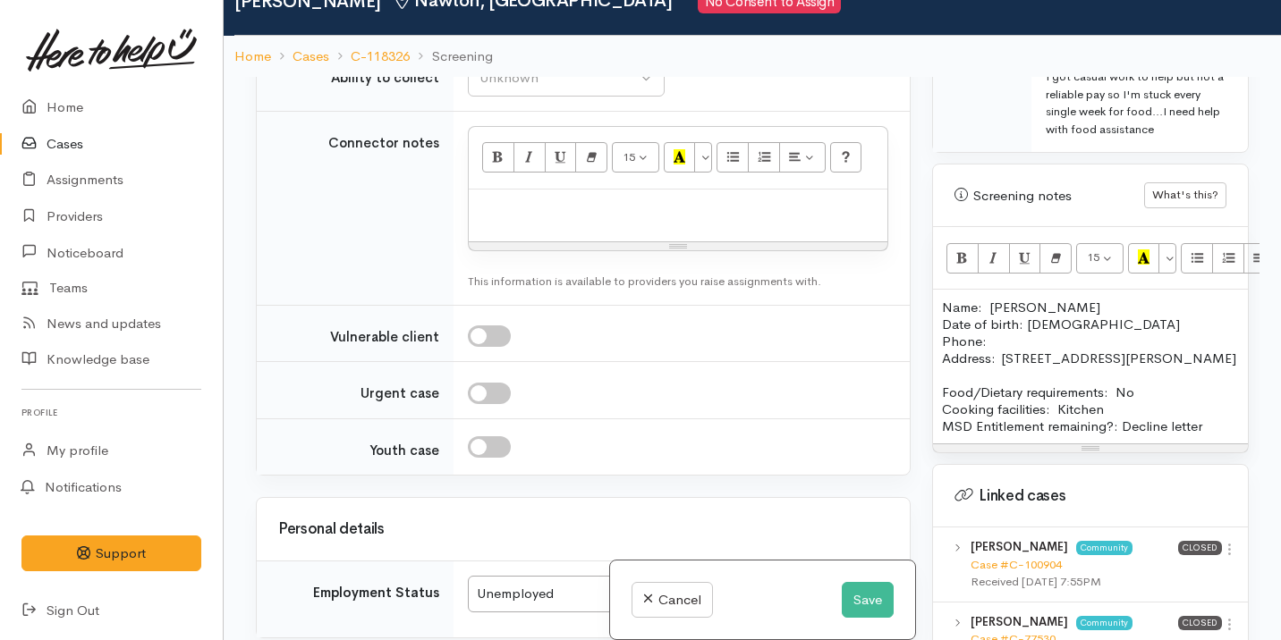
scroll to position [1933, 0]
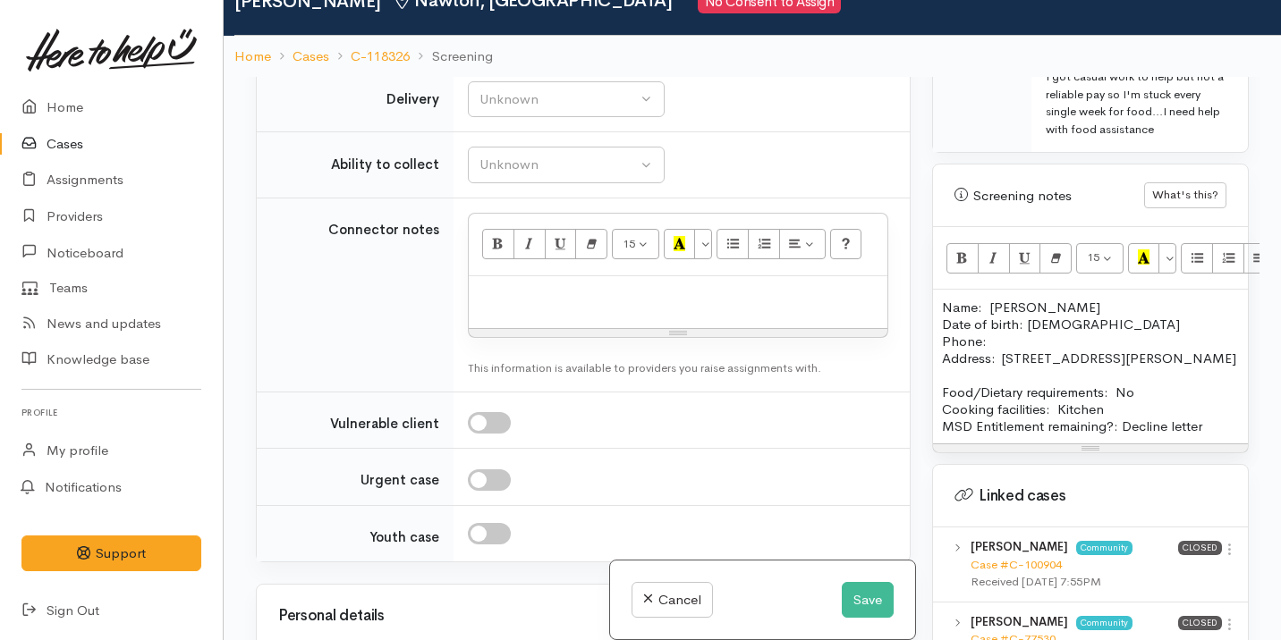
click at [525, 132] on td "Unknown Delivery needed Delivery preferred No Unknown" at bounding box center [681, 99] width 456 height 66
click at [517, 110] on div "Unknown" at bounding box center [557, 99] width 157 height 21
click at [531, 281] on link "No" at bounding box center [566, 267] width 195 height 28
select select "1"
click at [535, 175] on div "Unknown" at bounding box center [557, 165] width 157 height 21
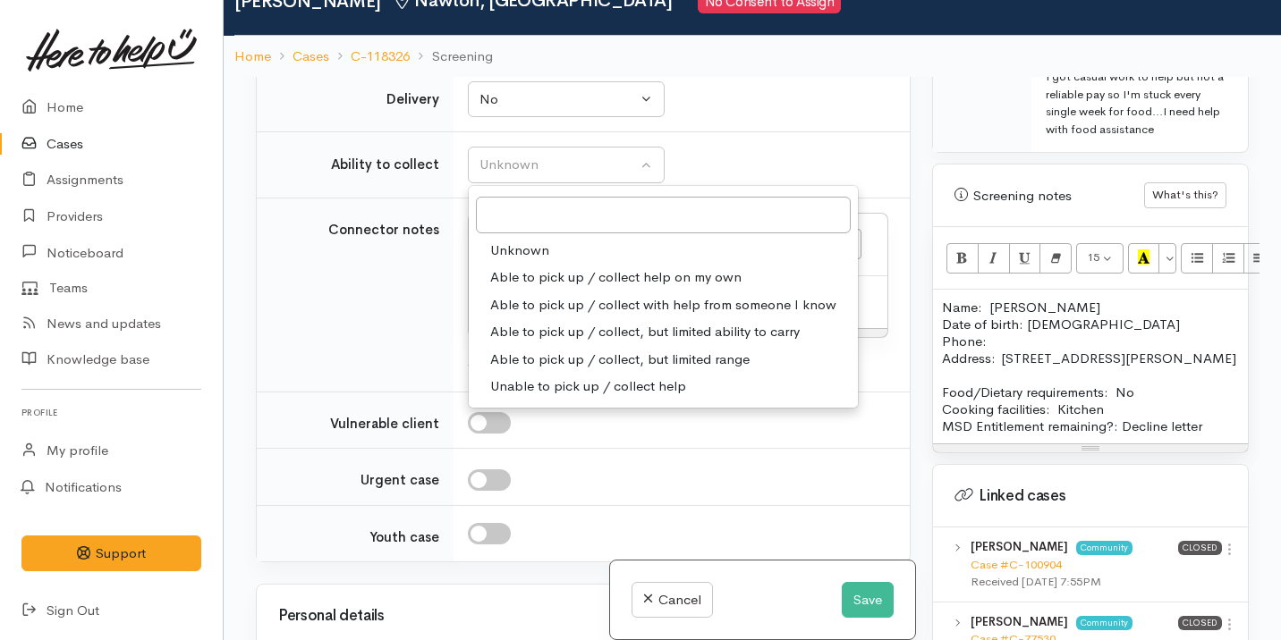
click at [577, 288] on span "Able to pick up / collect help on my own" at bounding box center [615, 277] width 251 height 21
select select "2"
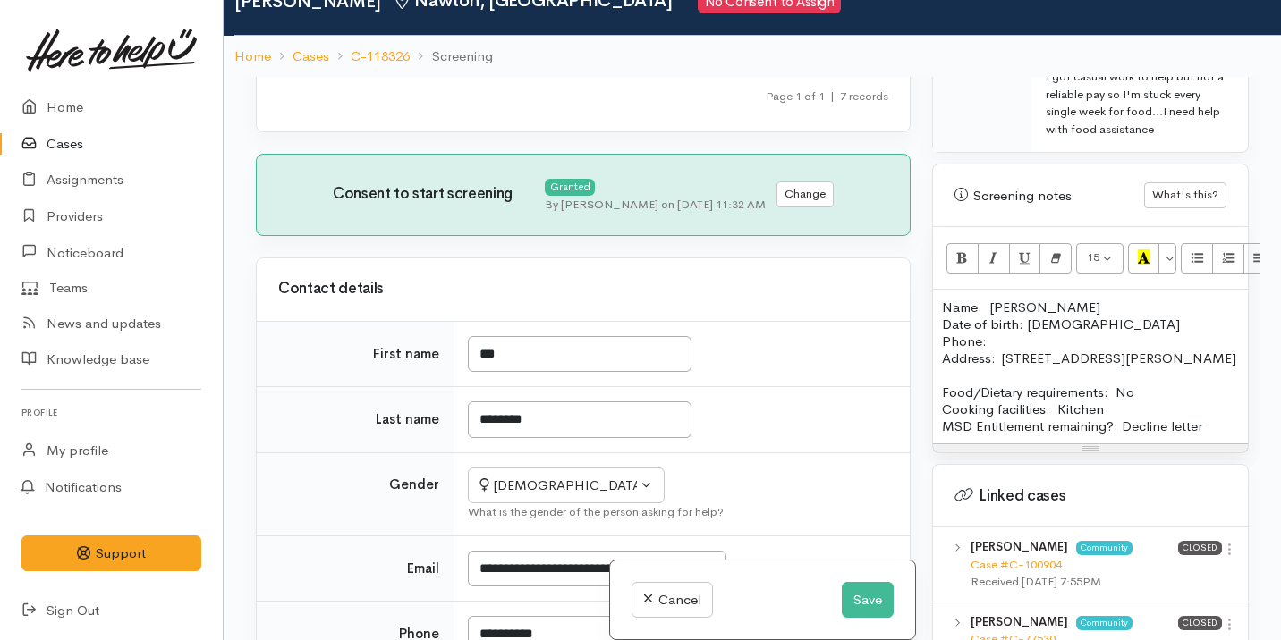
scroll to position [1023, 0]
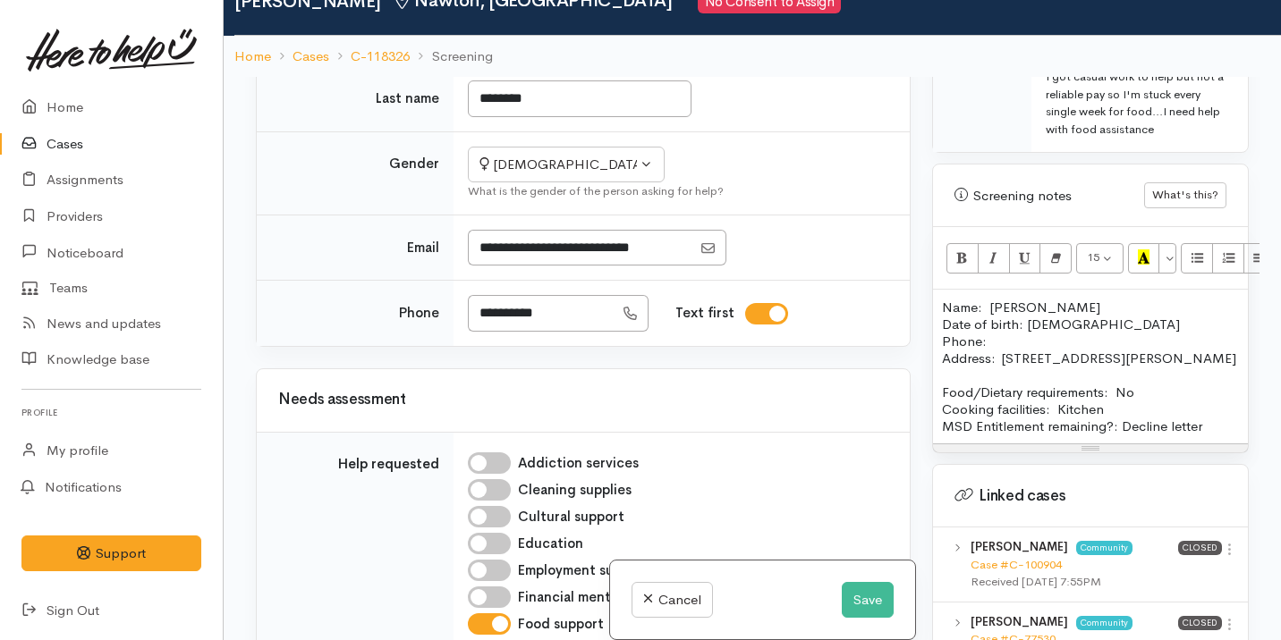
click at [1001, 343] on p "Name: Amo Whareana Date of birth: 15/08/1976 Phone:" at bounding box center [1090, 324] width 297 height 51
click at [940, 361] on div "Name: Amo Whareana Date of birth: 15/08/1976 Phone:  0204268153 Address:  36b A…" at bounding box center [1090, 367] width 315 height 154
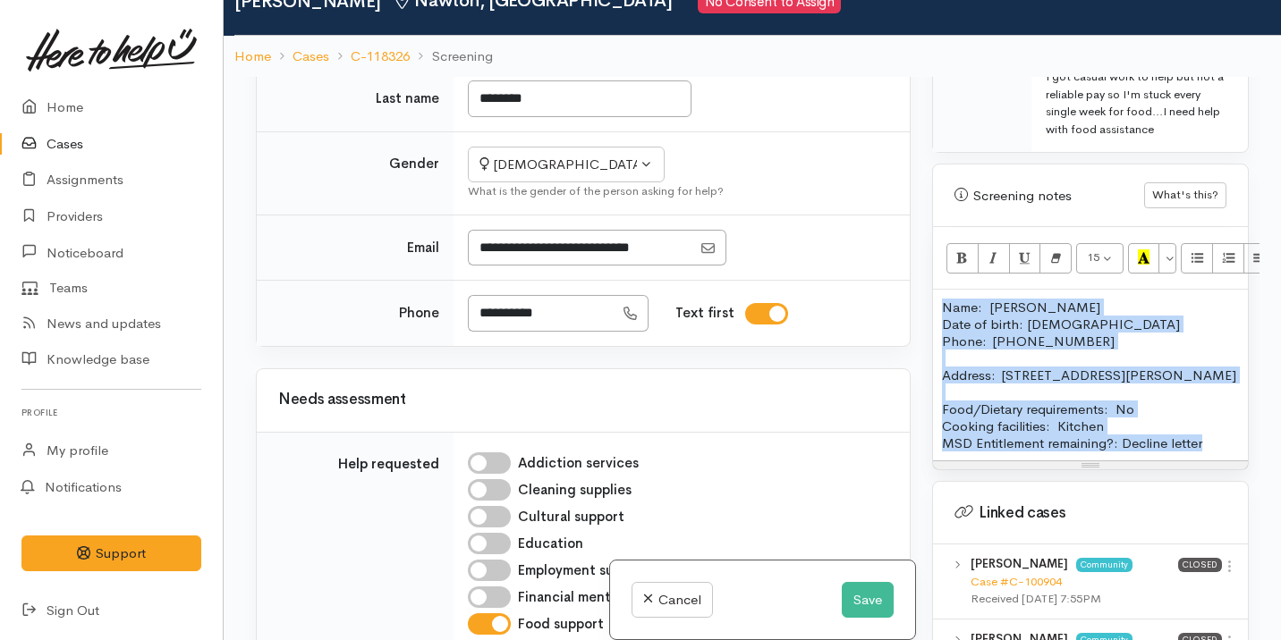
drag, startPoint x: 1212, startPoint y: 463, endPoint x: 914, endPoint y: 308, distance: 336.0
click at [914, 308] on div "Related cases There are other cases potentially from the same person, address o…" at bounding box center [752, 397] width 1014 height 640
copy div "Name: Amo Whareana Date of birth: 15/08/1976 Phone:  0204268153 Address:  36b A…"
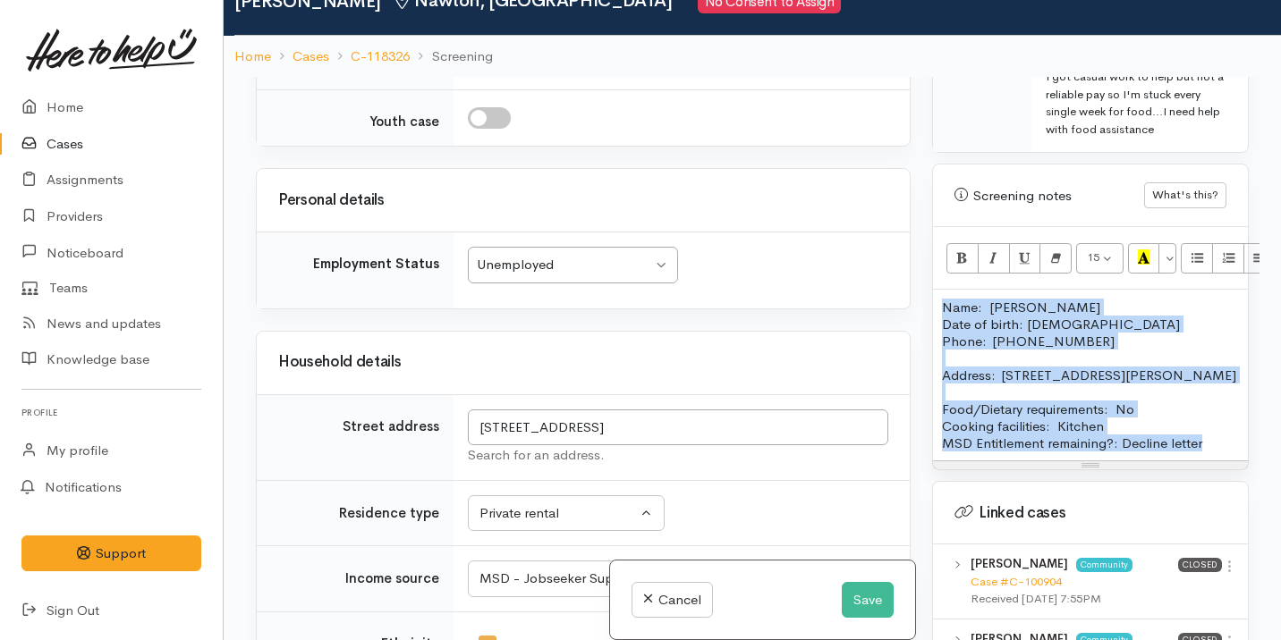
scroll to position [2113, 0]
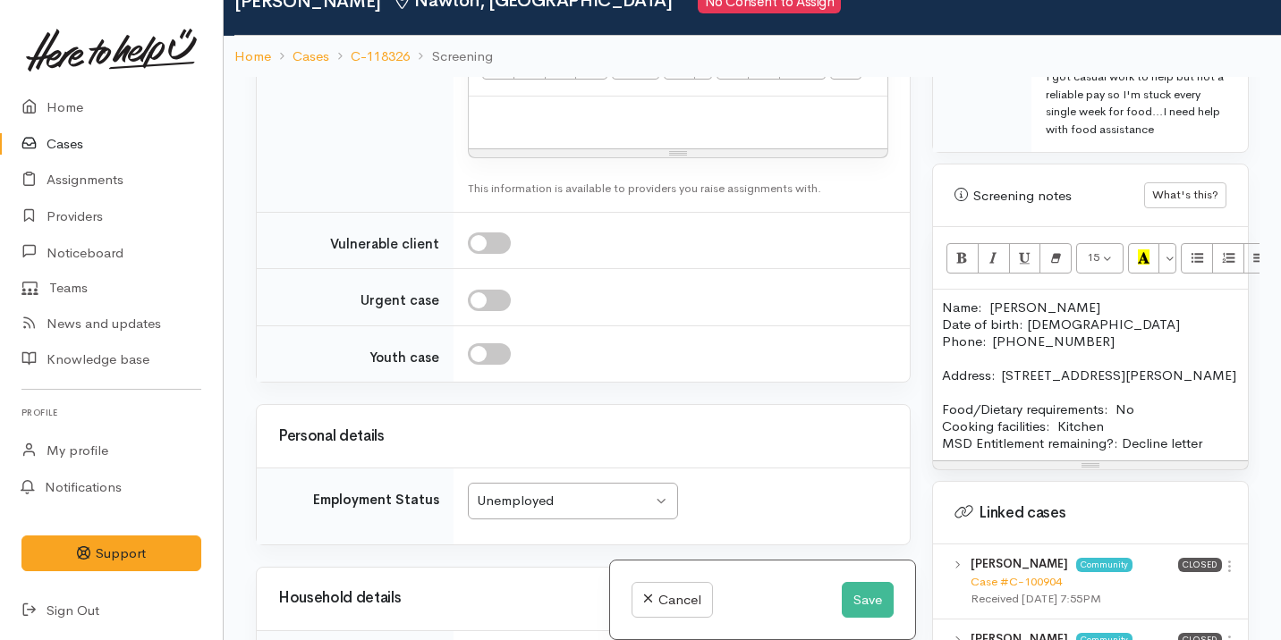
click at [585, 126] on p at bounding box center [678, 116] width 401 height 21
paste div
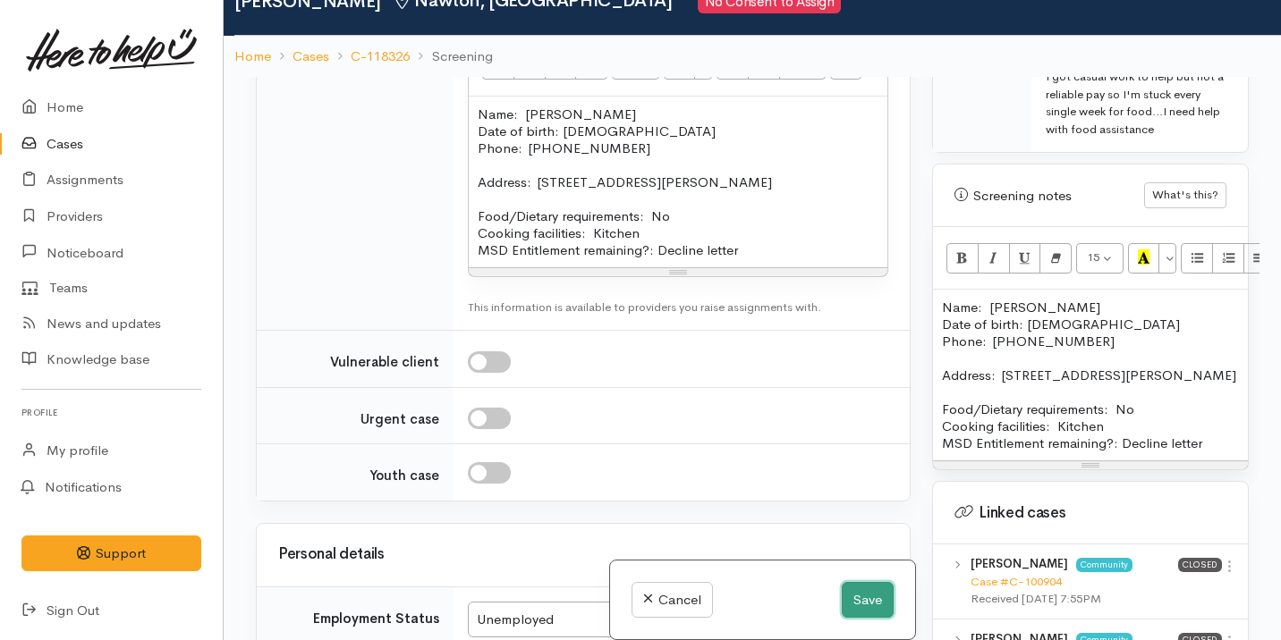
click at [857, 588] on button "Save" at bounding box center [868, 600] width 52 height 37
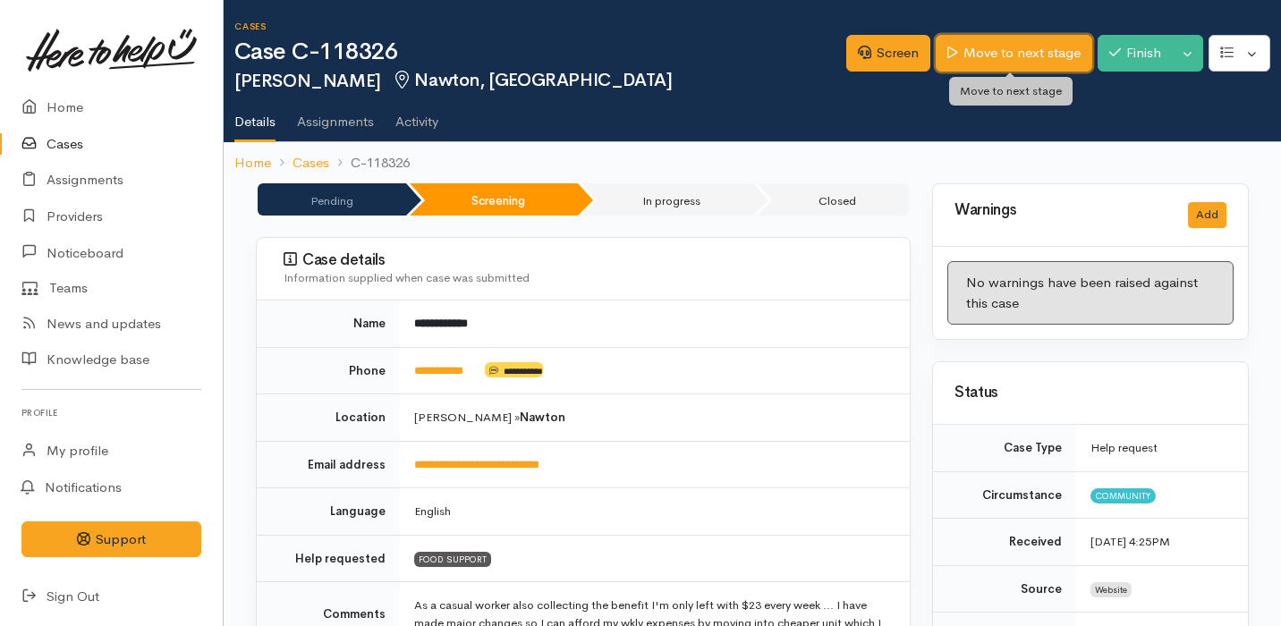
click at [985, 44] on link "Move to next stage" at bounding box center [1013, 53] width 156 height 37
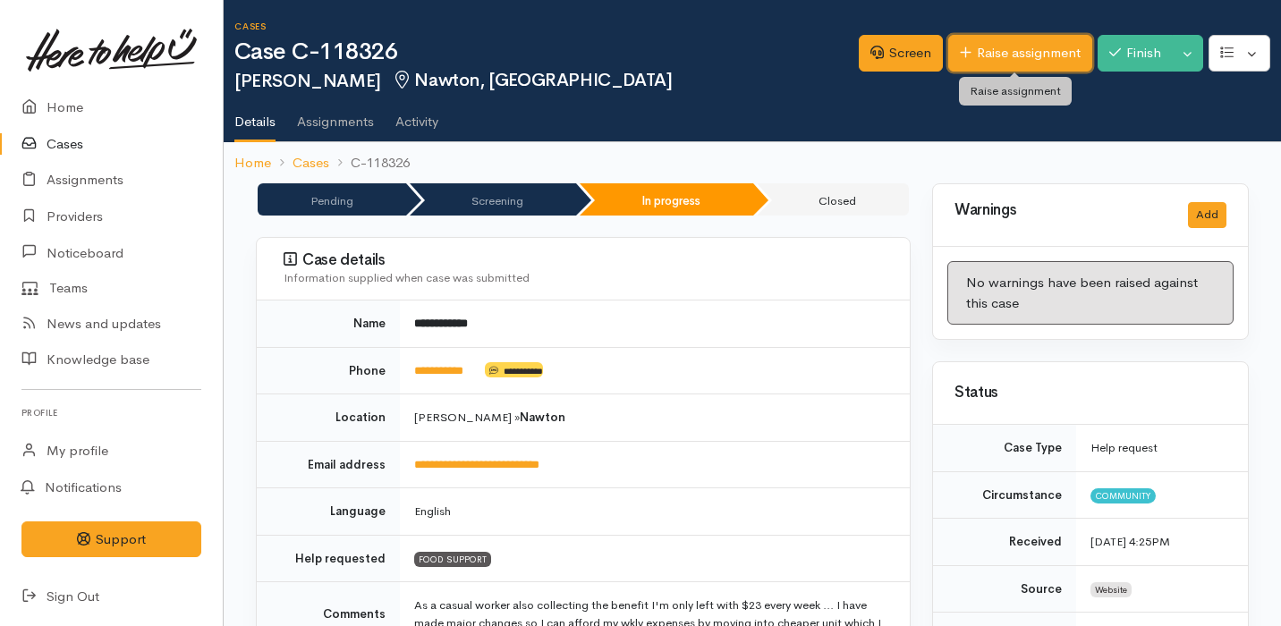
click at [977, 52] on link "Raise assignment" at bounding box center [1020, 53] width 144 height 37
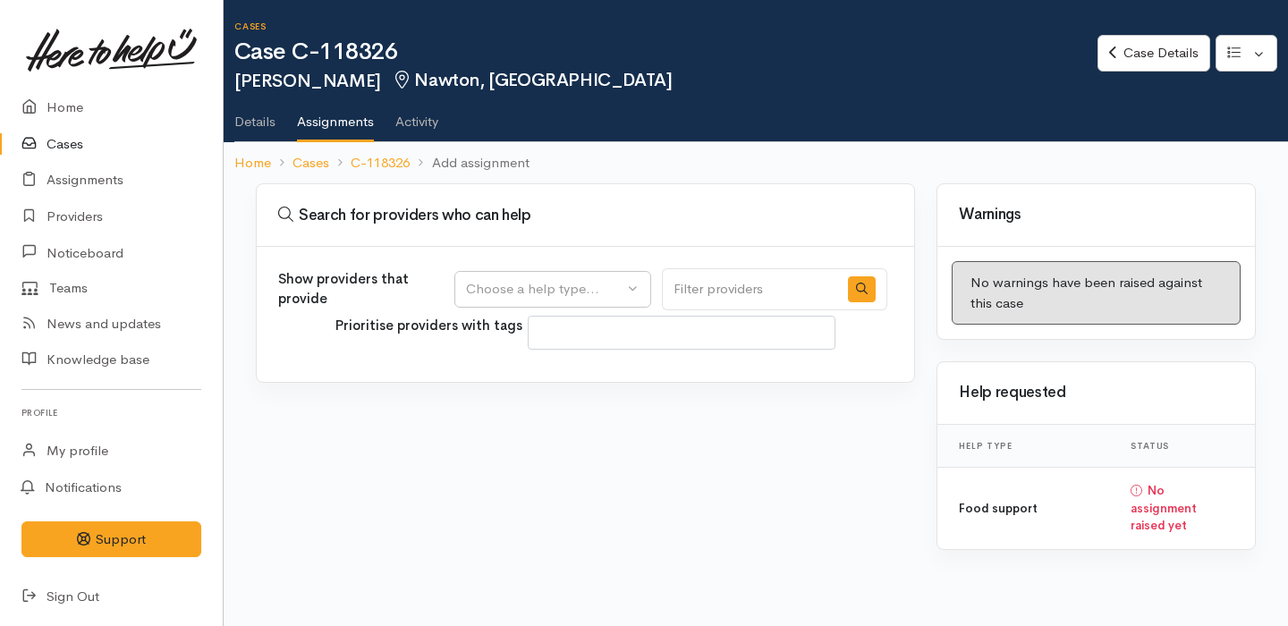
select select
click at [563, 298] on div "Choose a help type..." at bounding box center [544, 289] width 157 height 21
click at [555, 368] on span "Food support" at bounding box center [518, 375] width 83 height 21
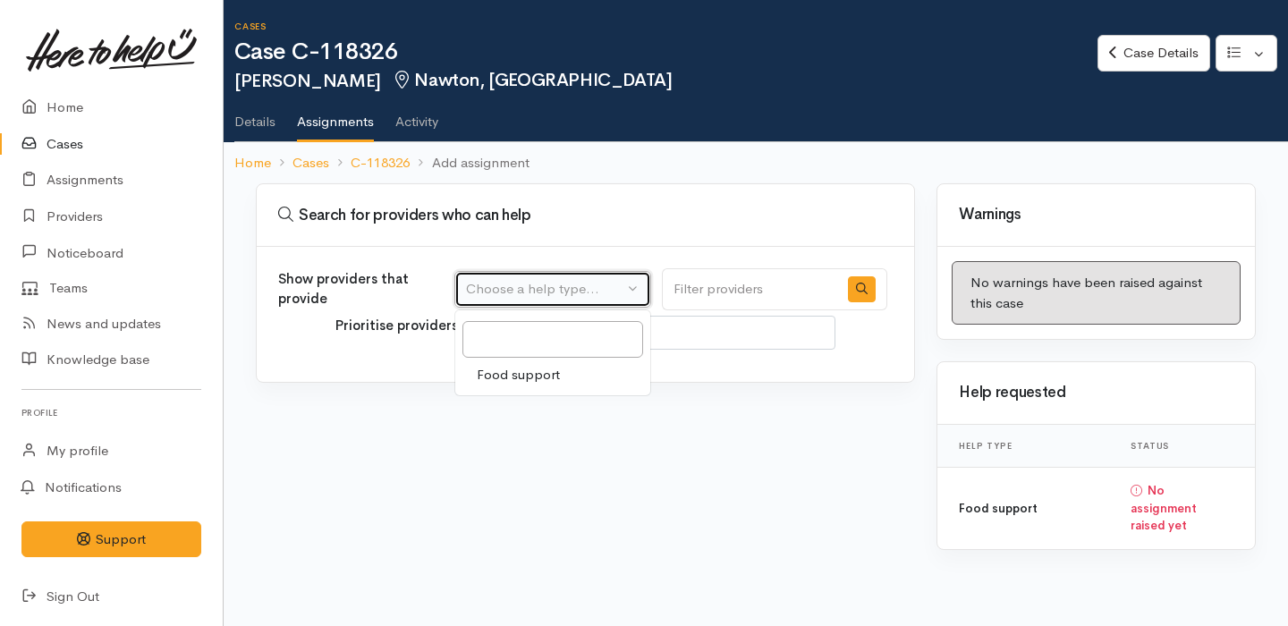
select select "3"
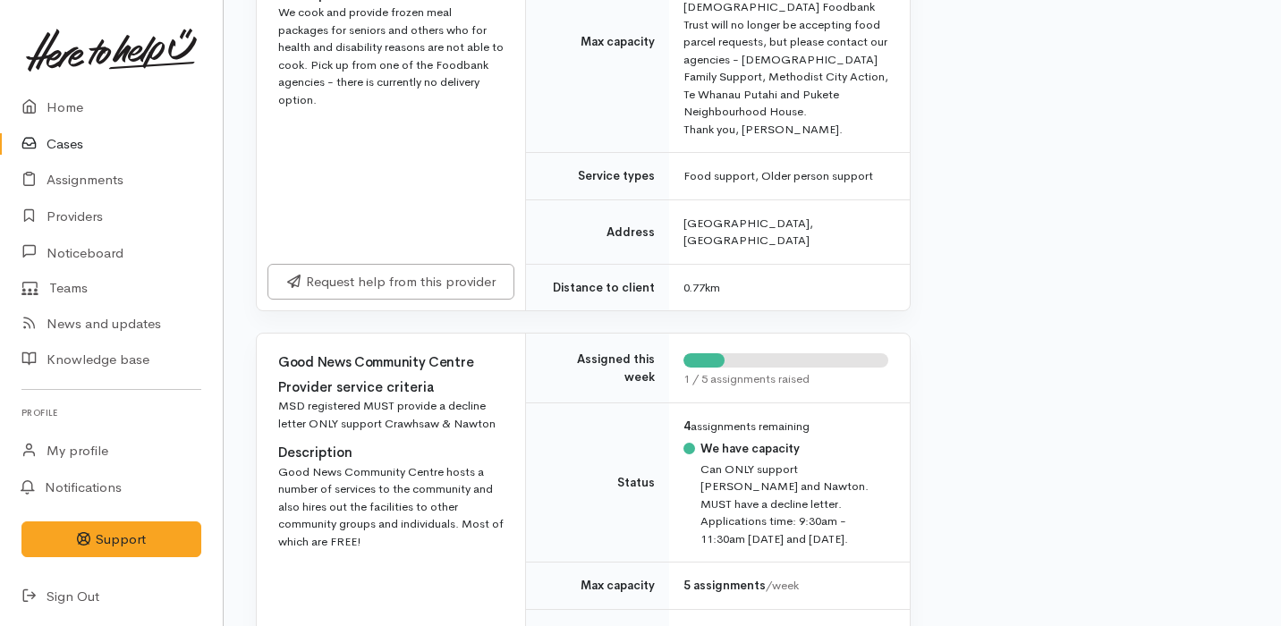
scroll to position [1246, 0]
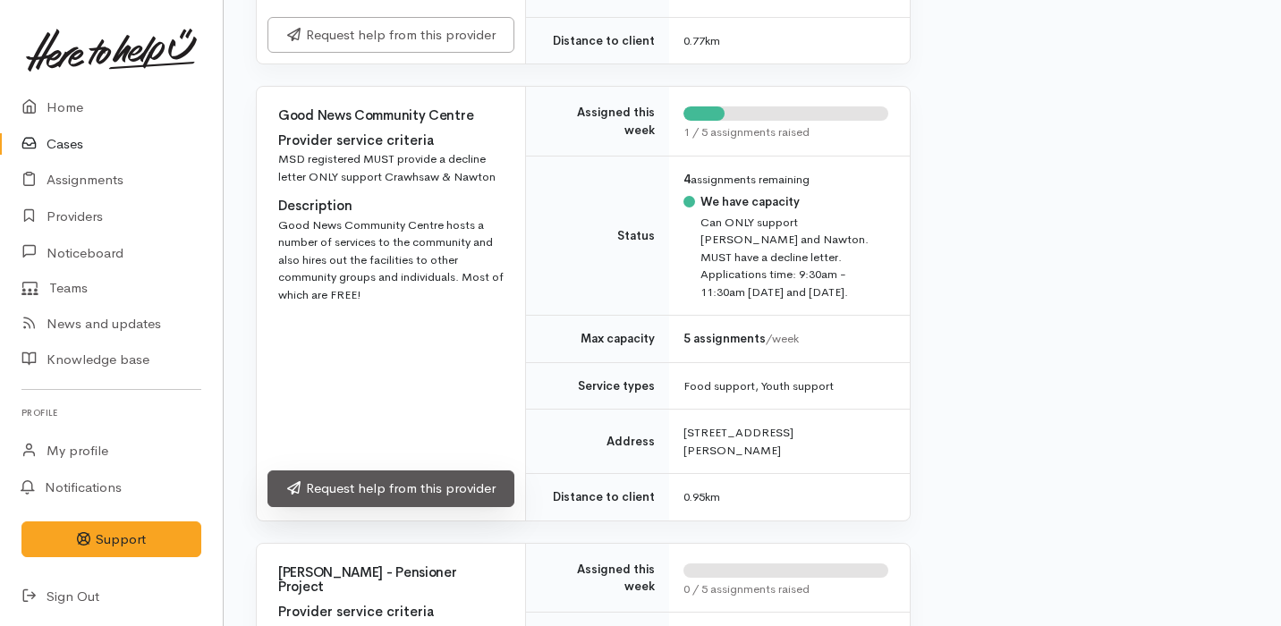
click at [463, 470] on link "Request help from this provider" at bounding box center [390, 488] width 247 height 37
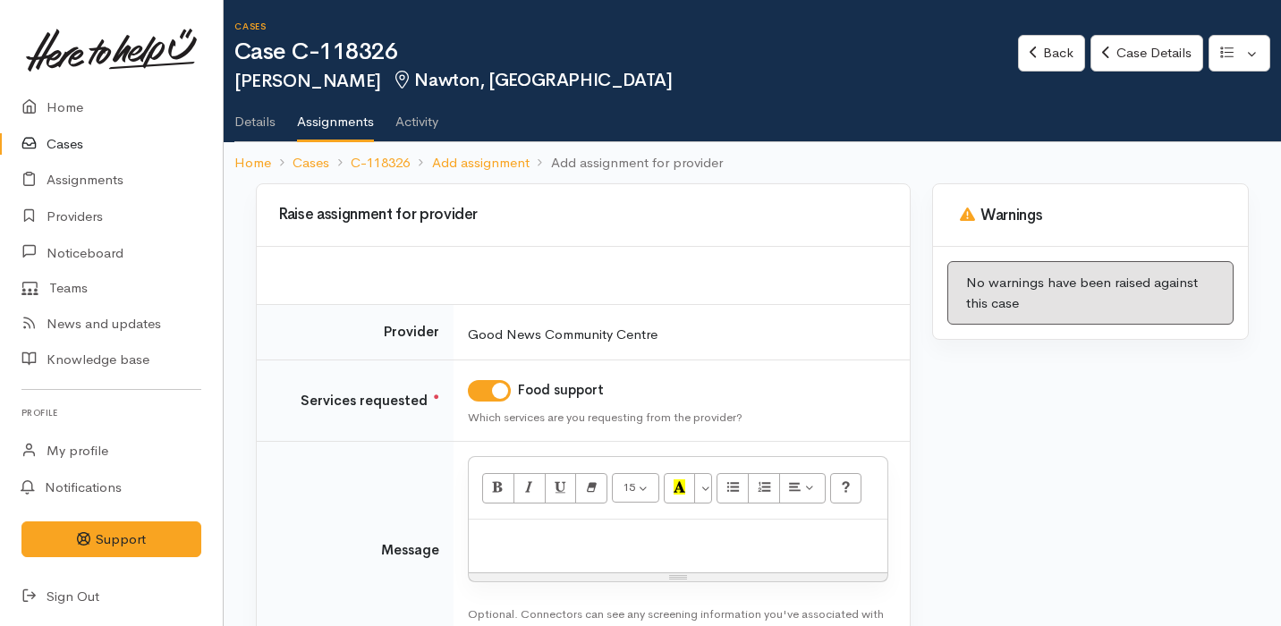
click at [564, 530] on p at bounding box center [678, 539] width 401 height 21
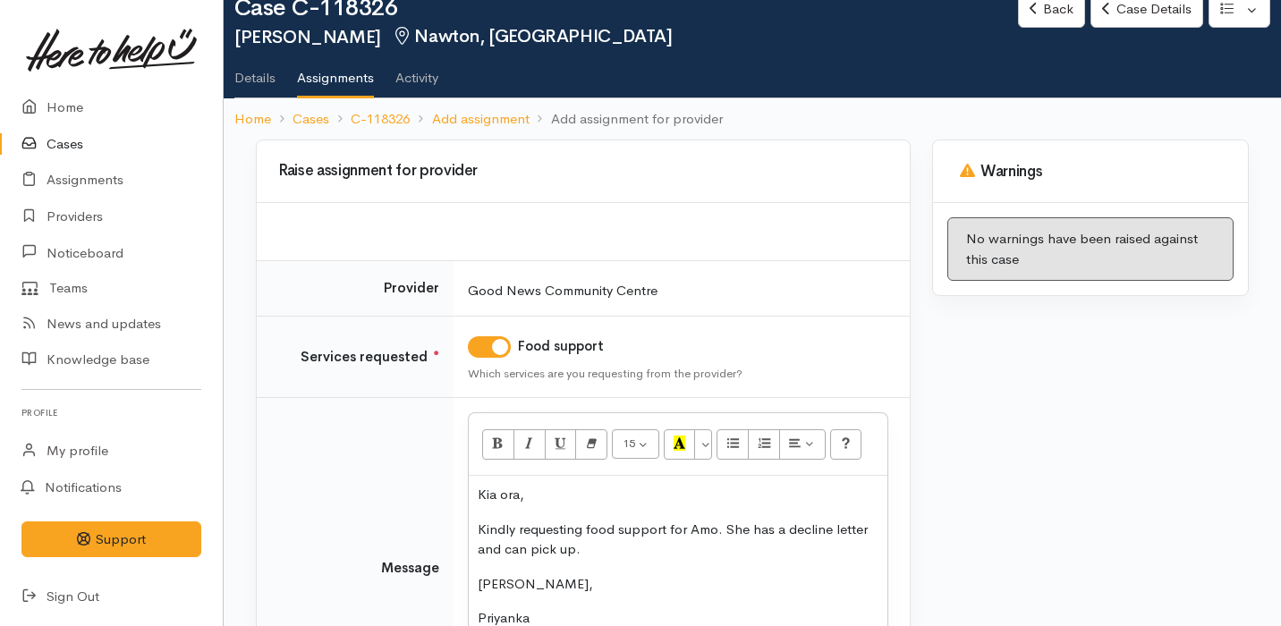
scroll to position [250, 0]
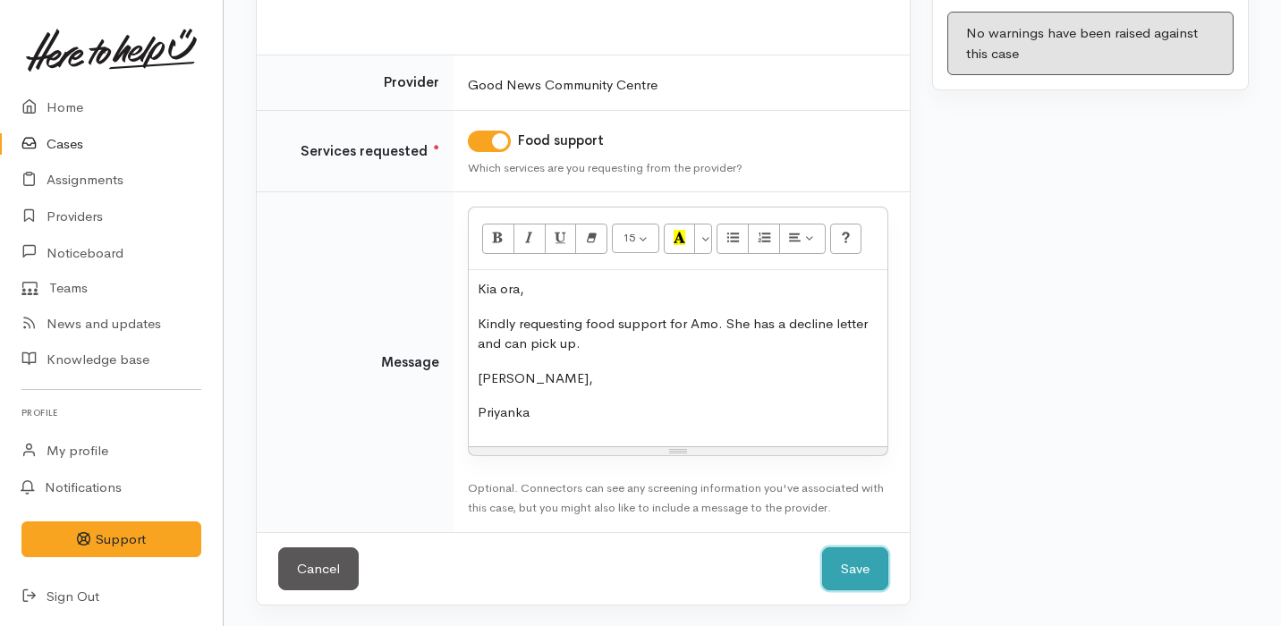
click at [869, 567] on button "Save" at bounding box center [855, 569] width 66 height 44
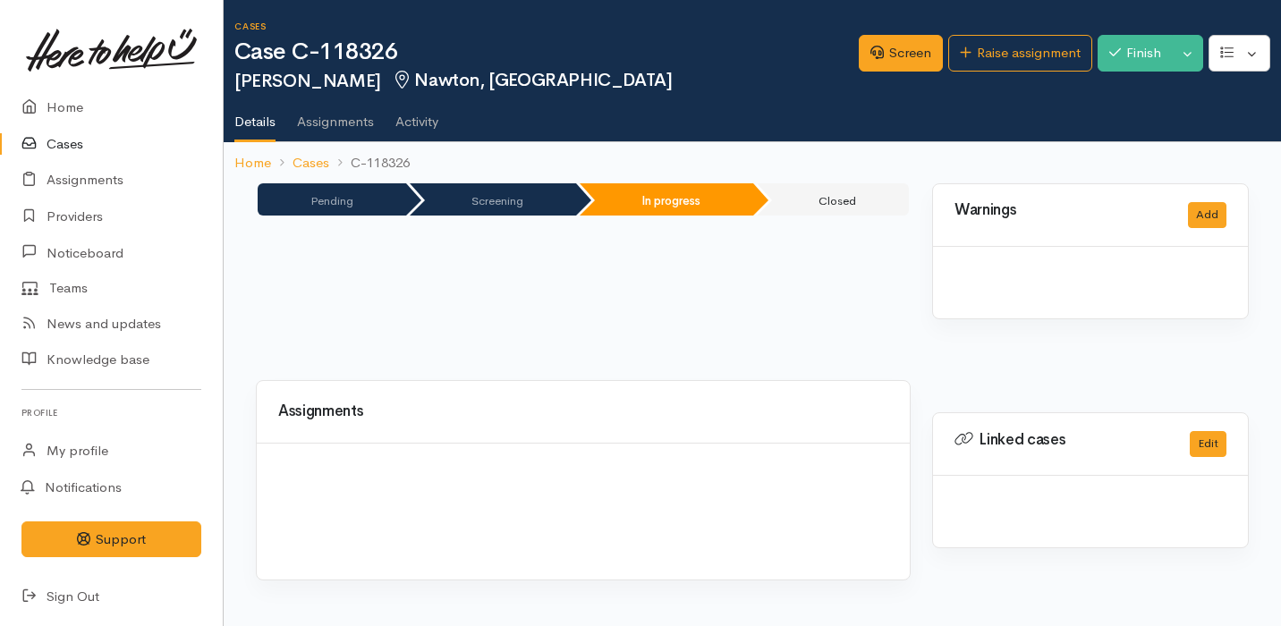
click at [95, 143] on link "Cases" at bounding box center [111, 144] width 223 height 37
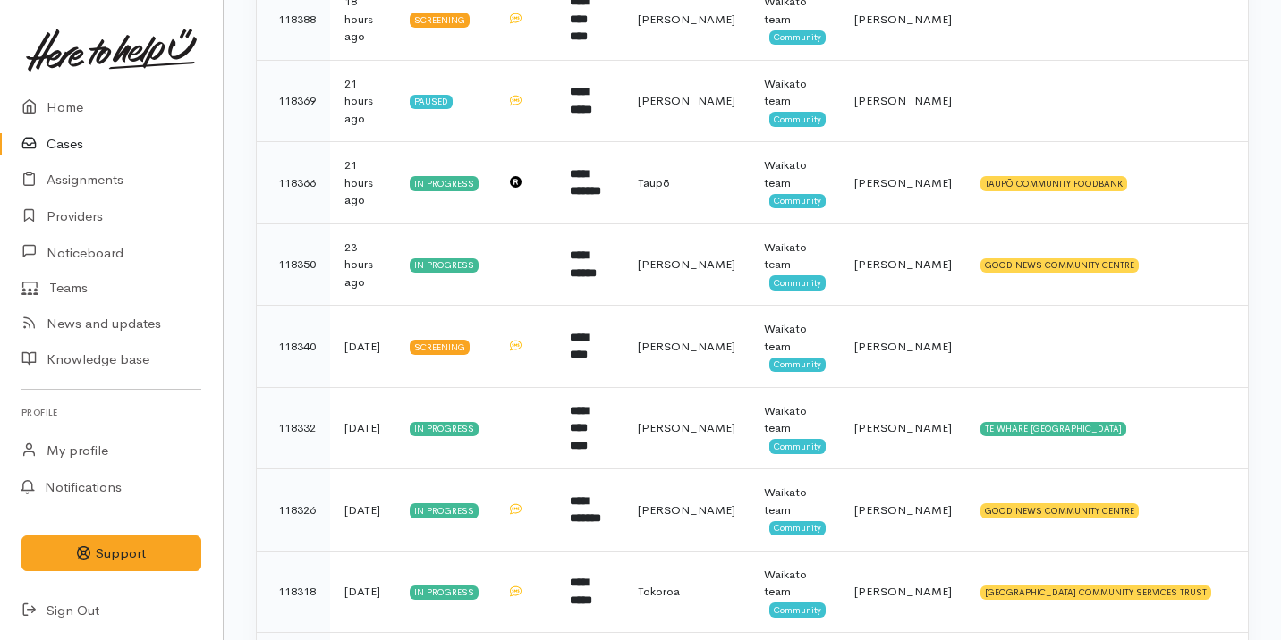
scroll to position [402, 0]
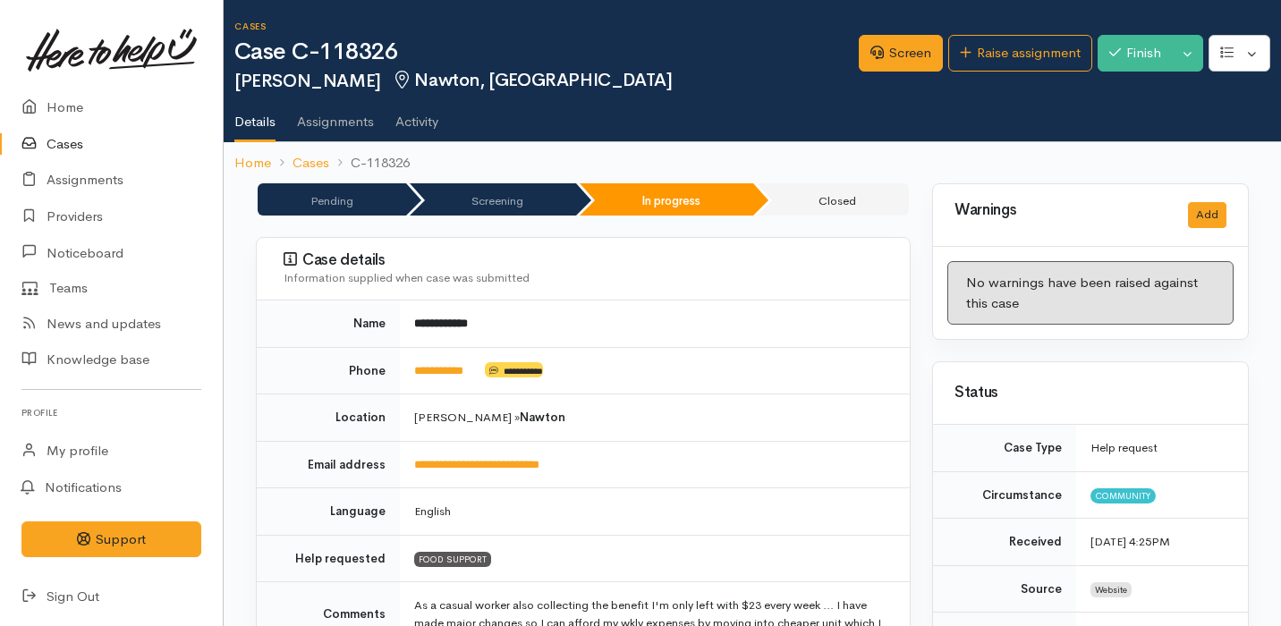
click at [94, 148] on link "Cases" at bounding box center [111, 144] width 223 height 37
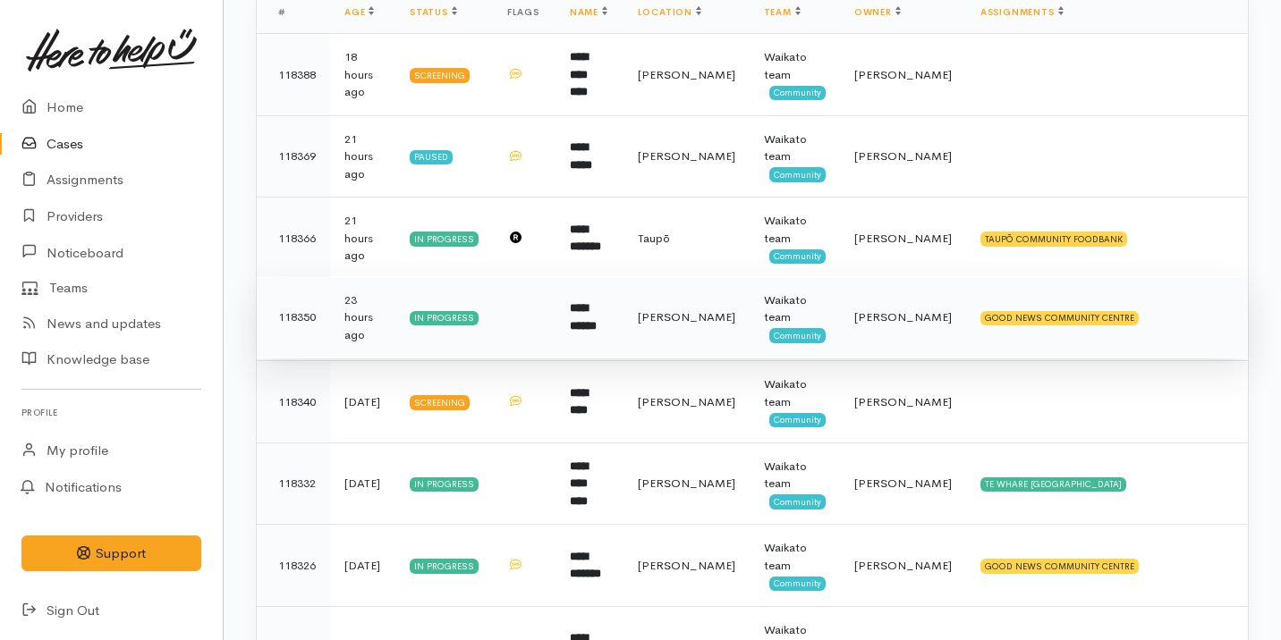
scroll to position [343, 0]
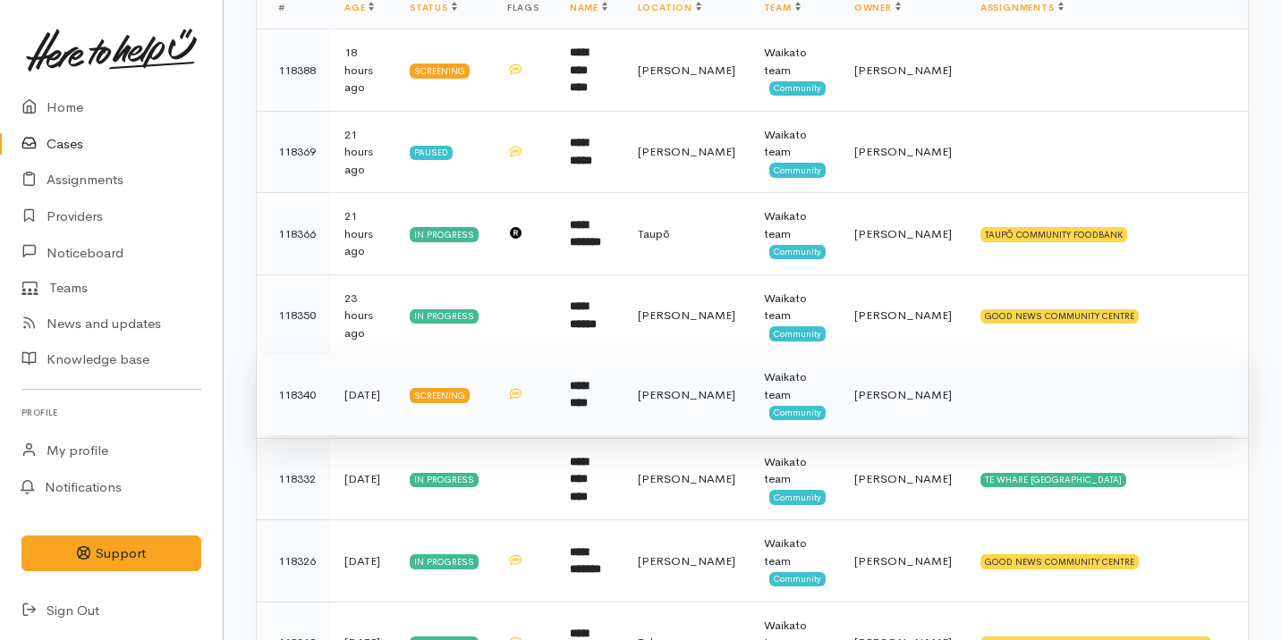
click at [664, 376] on td "[PERSON_NAME]" at bounding box center [686, 395] width 126 height 82
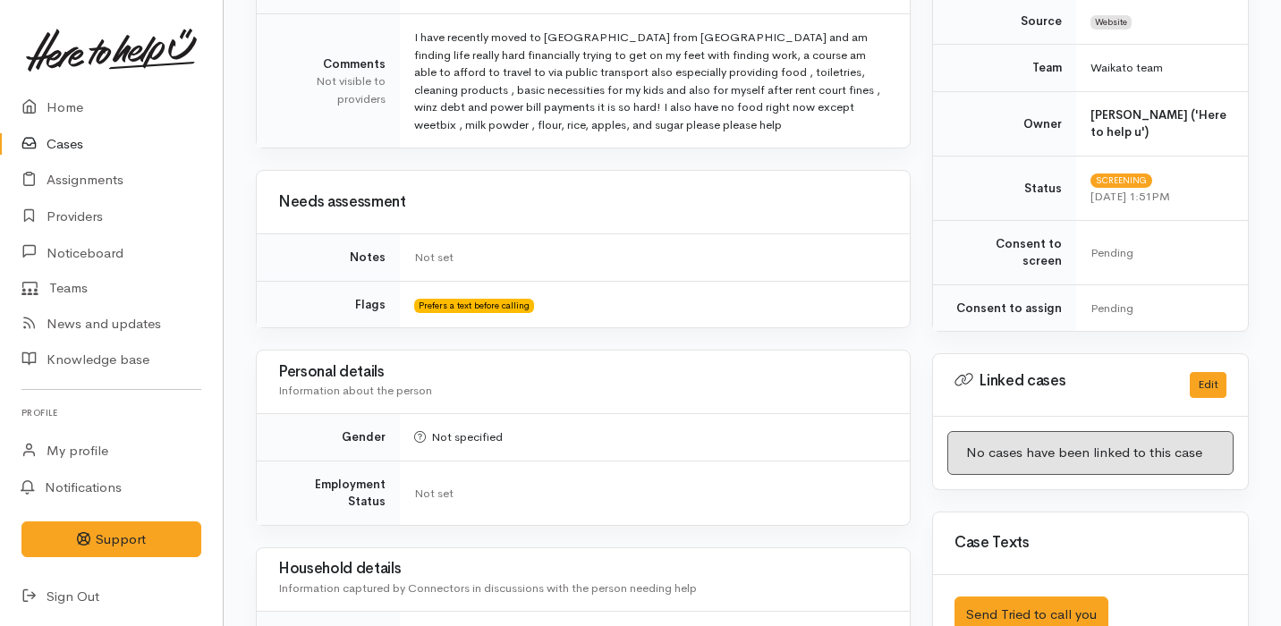
scroll to position [883, 0]
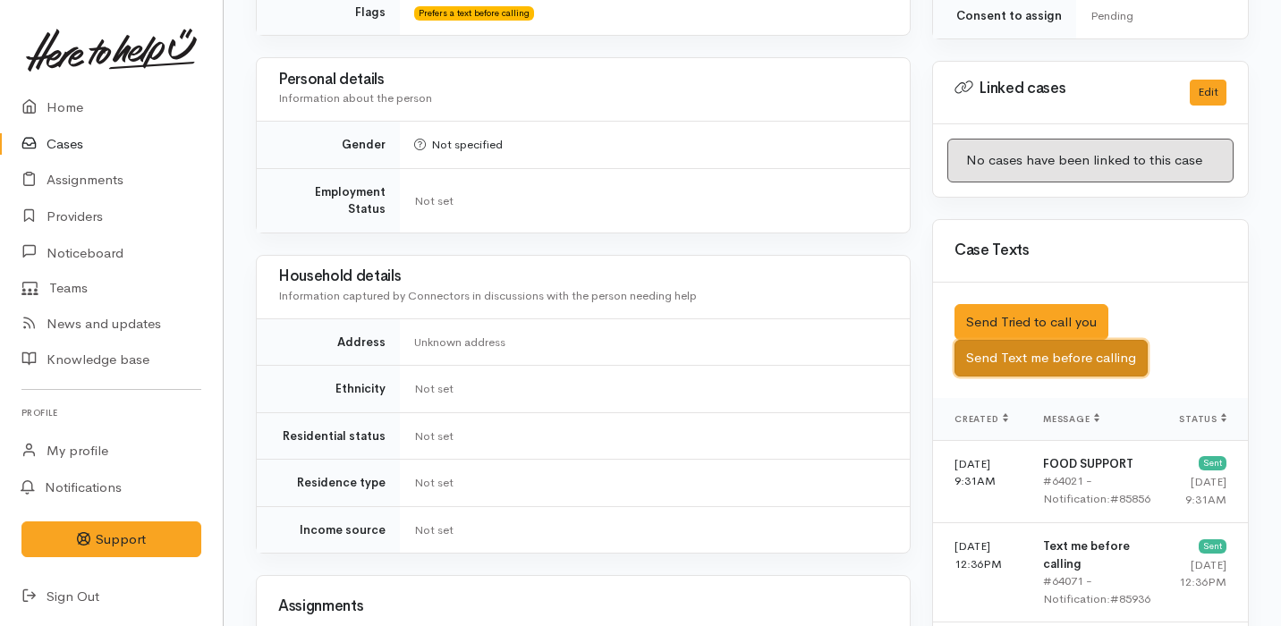
click at [1087, 340] on button "Send Text me before calling" at bounding box center [1050, 358] width 193 height 37
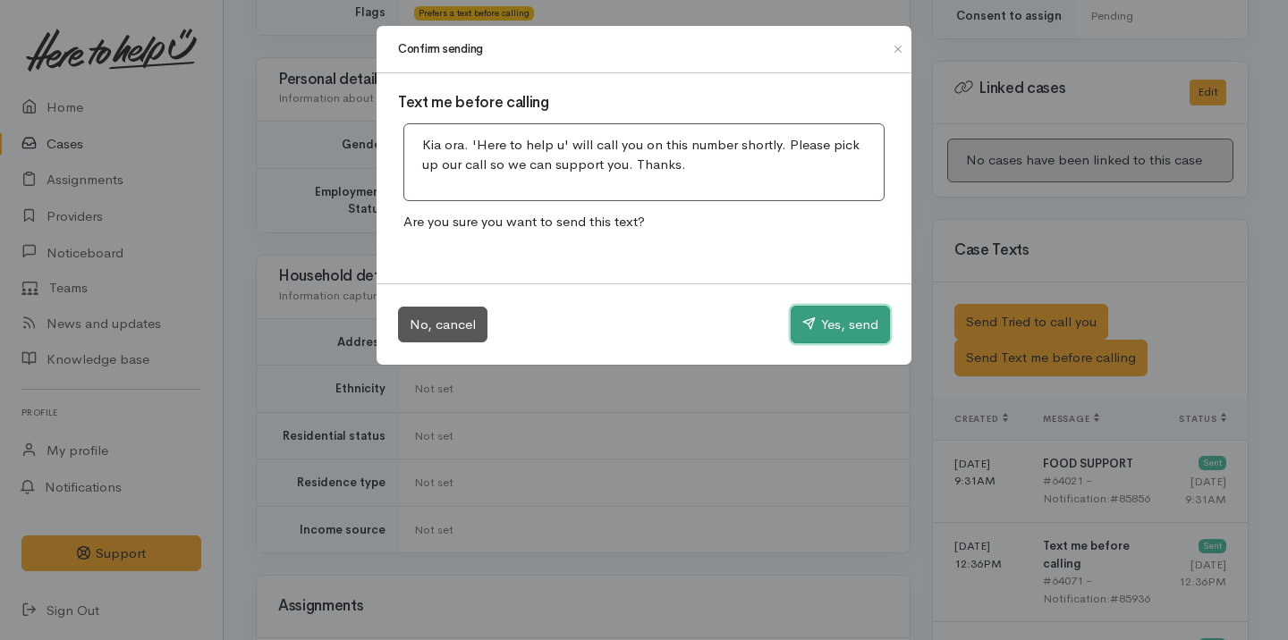
click at [833, 322] on button "Yes, send" at bounding box center [840, 325] width 99 height 38
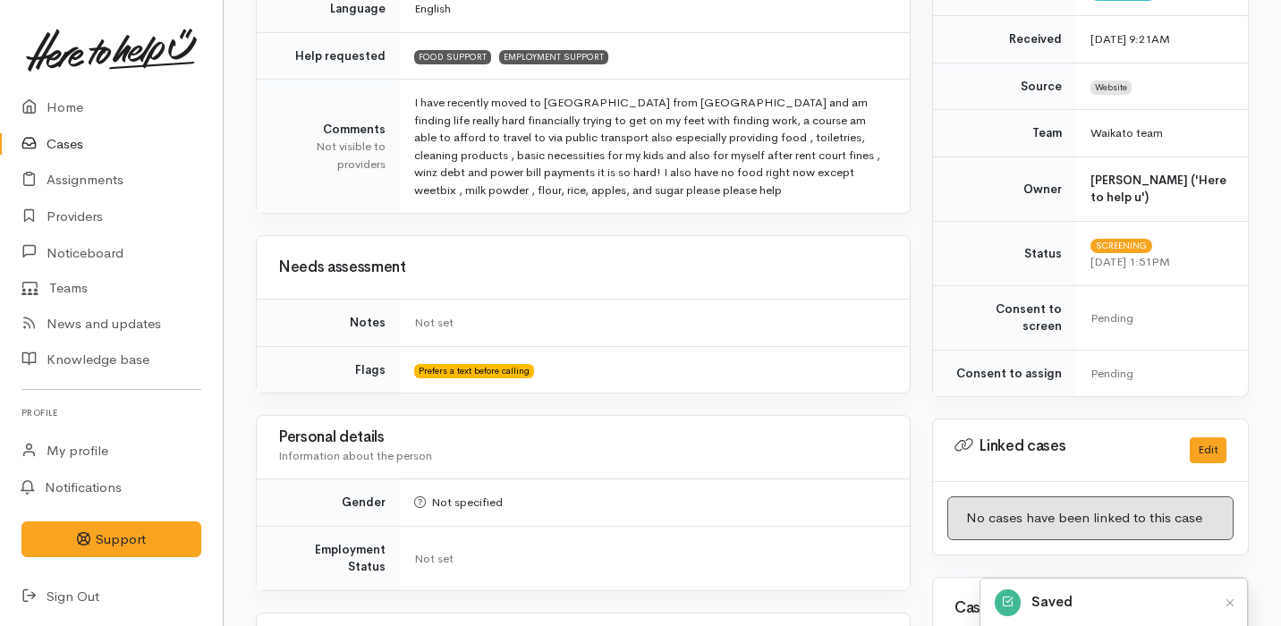
scroll to position [0, 0]
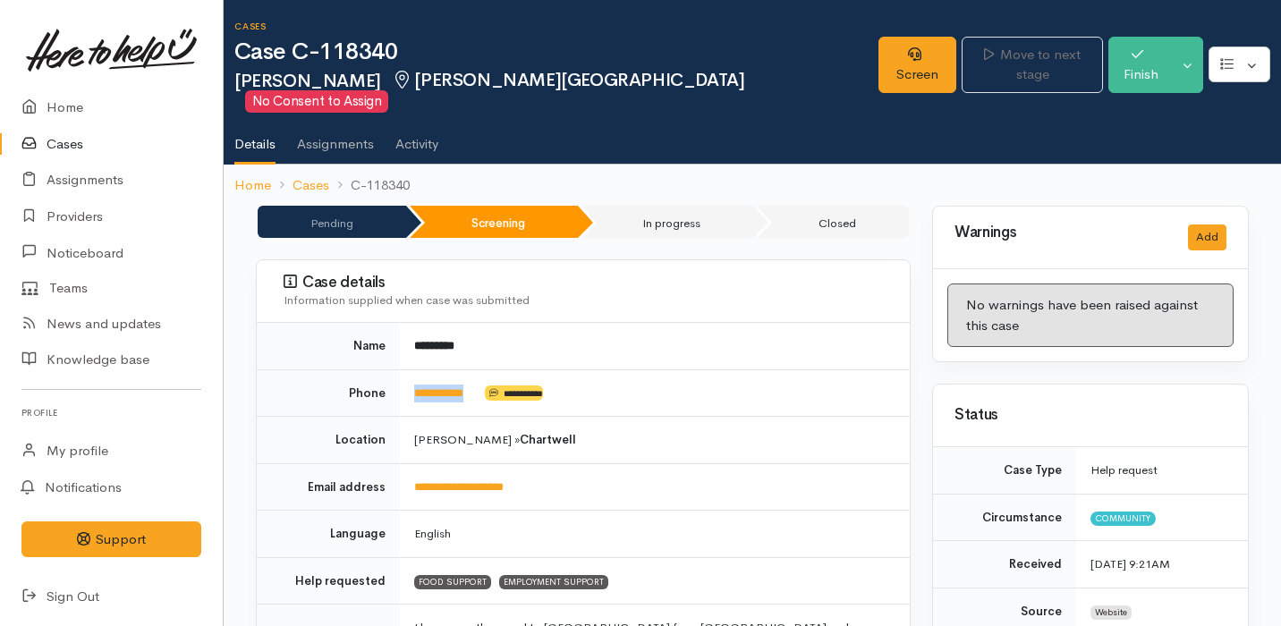
drag, startPoint x: 496, startPoint y: 376, endPoint x: 411, endPoint y: 375, distance: 85.0
click at [411, 375] on td "**********" at bounding box center [655, 392] width 510 height 47
copy td "**********"
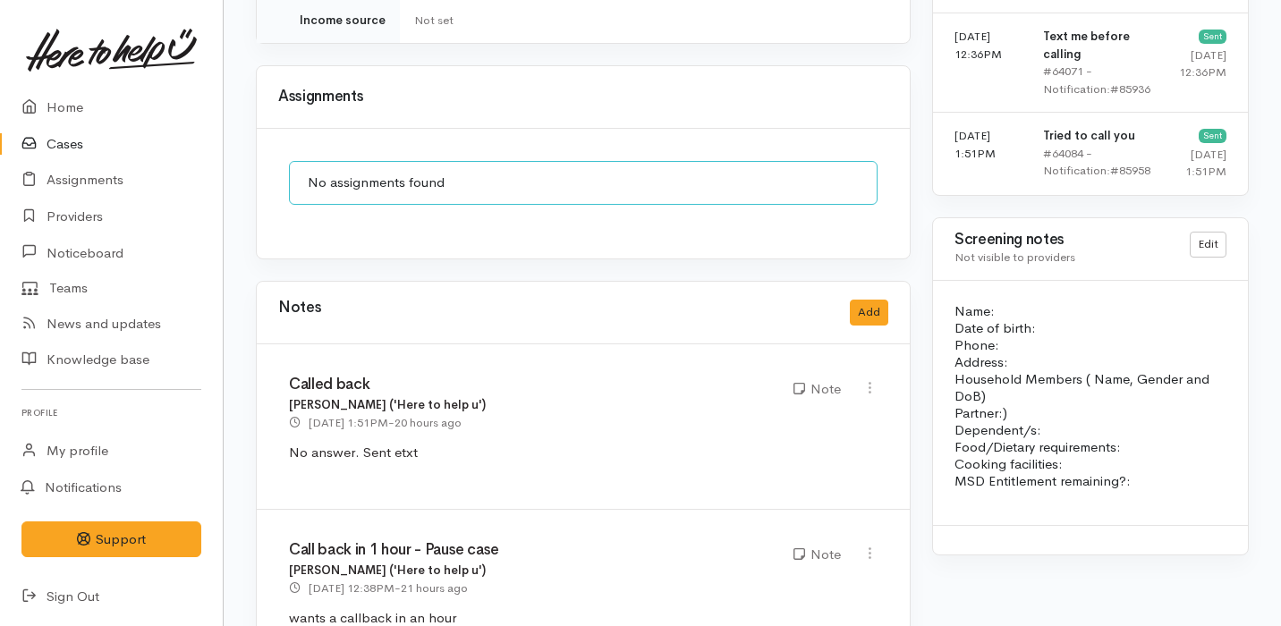
scroll to position [1426, 0]
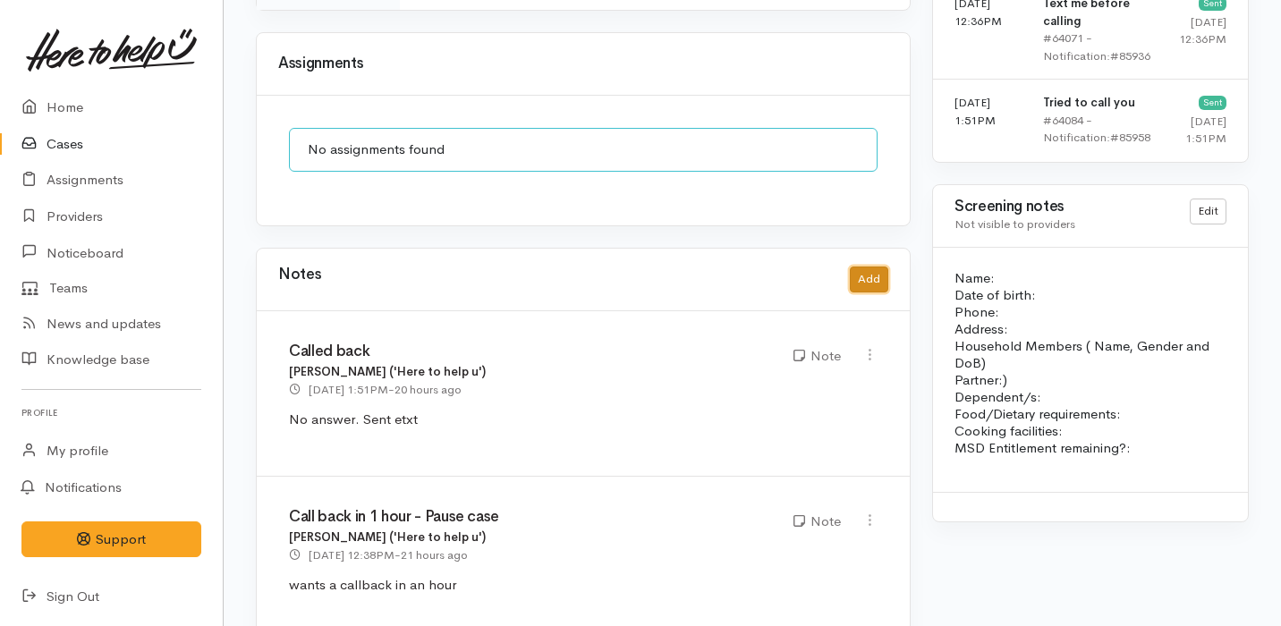
click at [866, 267] on button "Add" at bounding box center [869, 280] width 38 height 26
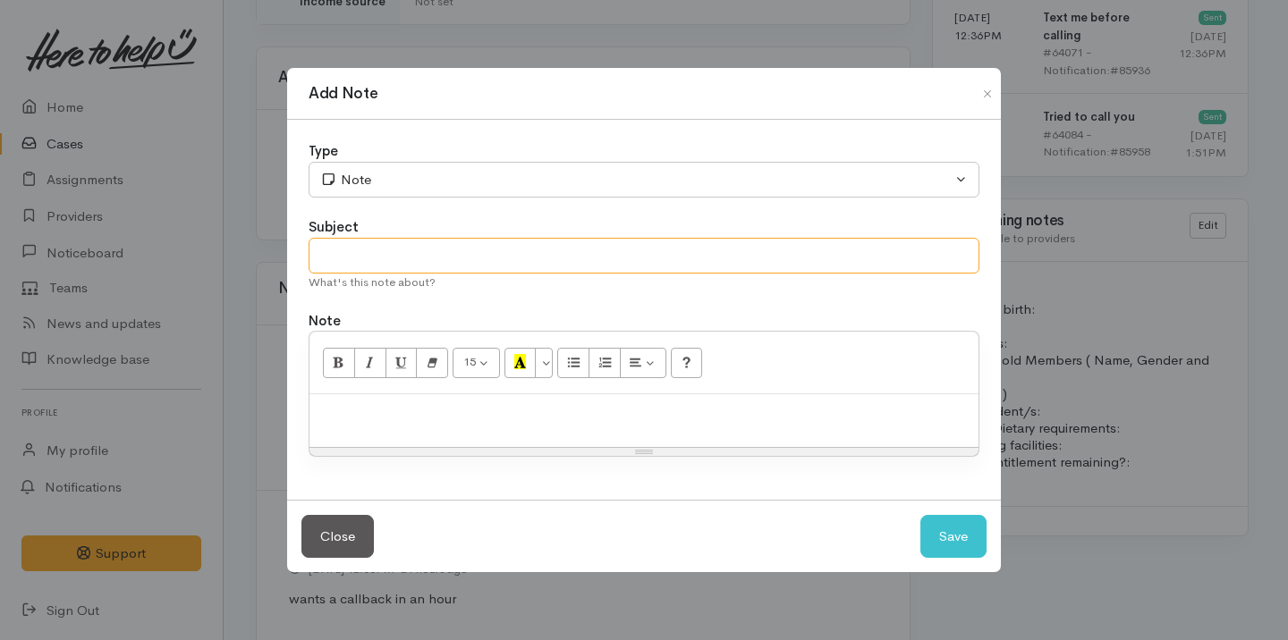
click at [470, 246] on input "text" at bounding box center [644, 256] width 671 height 37
type input "Attempt No.3"
click at [388, 410] on p at bounding box center [643, 413] width 651 height 21
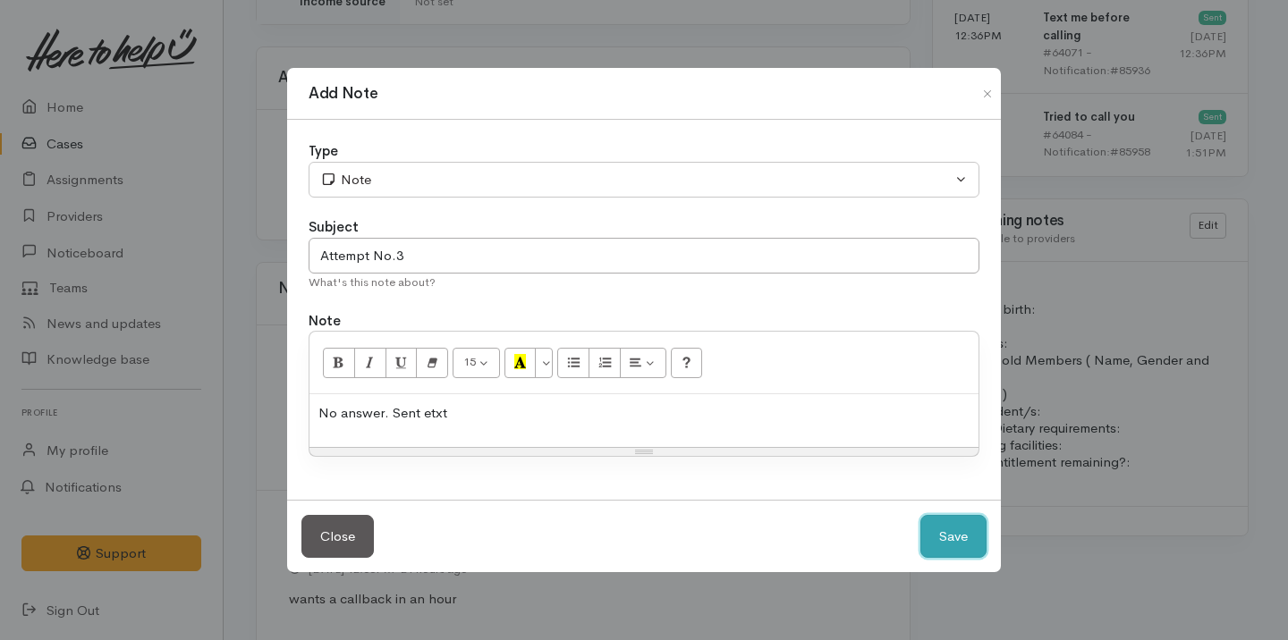
click at [935, 529] on button "Save" at bounding box center [953, 537] width 66 height 44
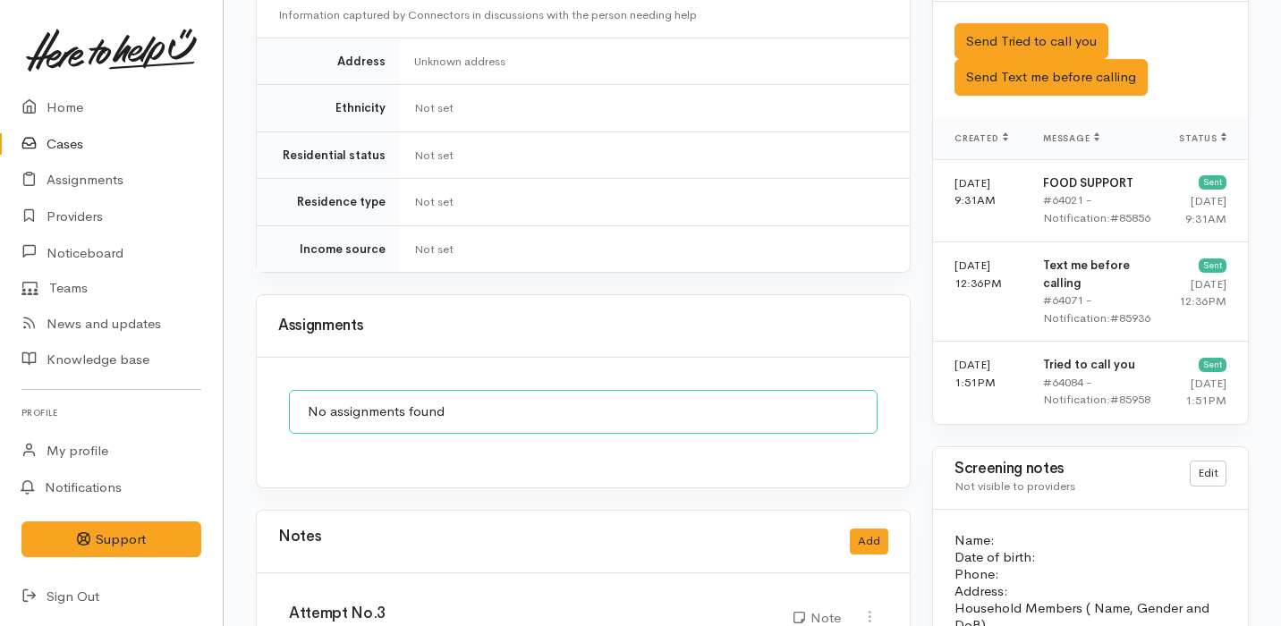
scroll to position [899, 0]
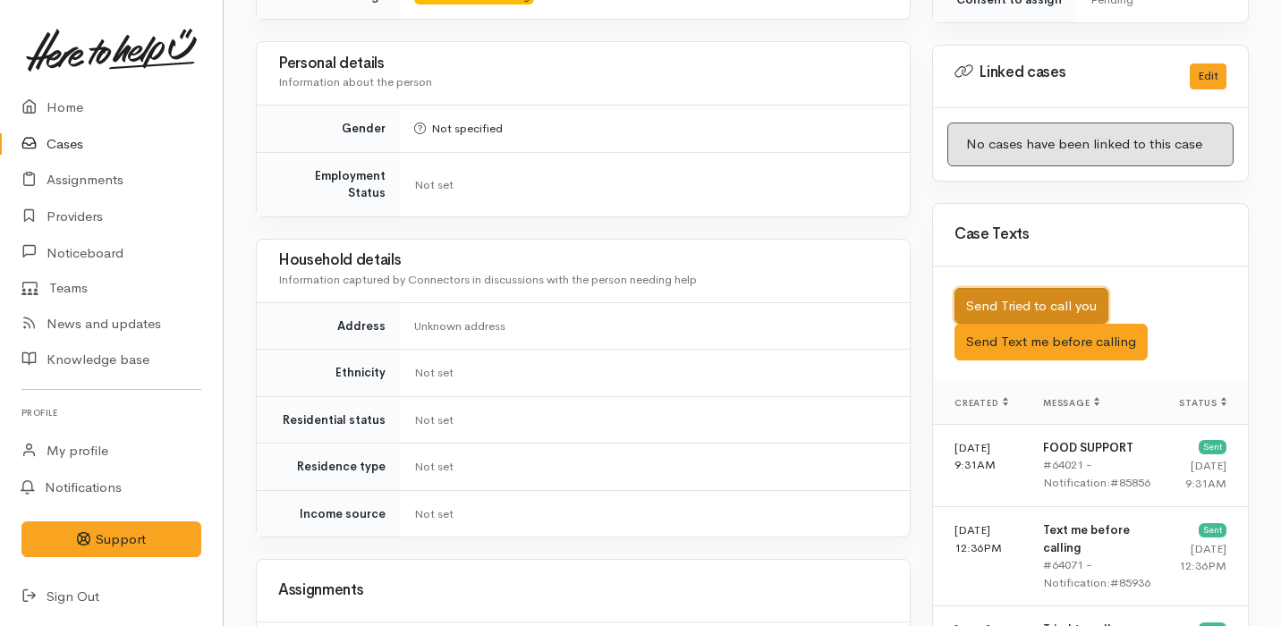
click at [1011, 288] on button "Send Tried to call you" at bounding box center [1031, 306] width 154 height 37
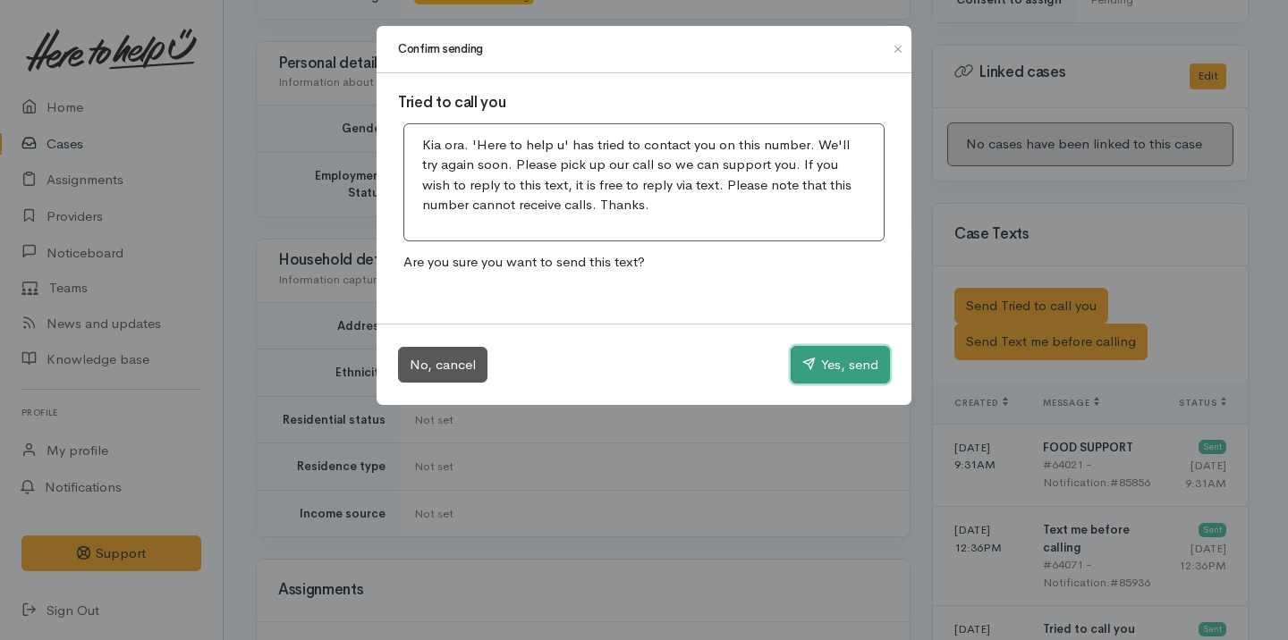
click at [833, 355] on button "Yes, send" at bounding box center [840, 365] width 99 height 38
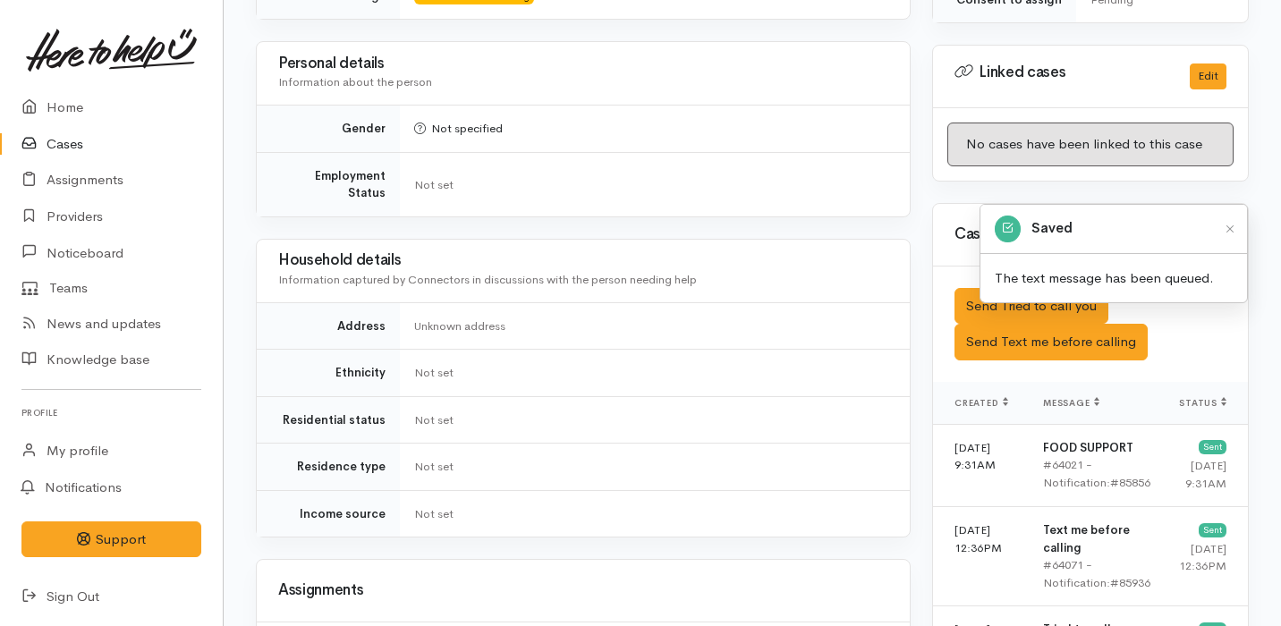
click at [155, 147] on link "Cases" at bounding box center [111, 144] width 223 height 37
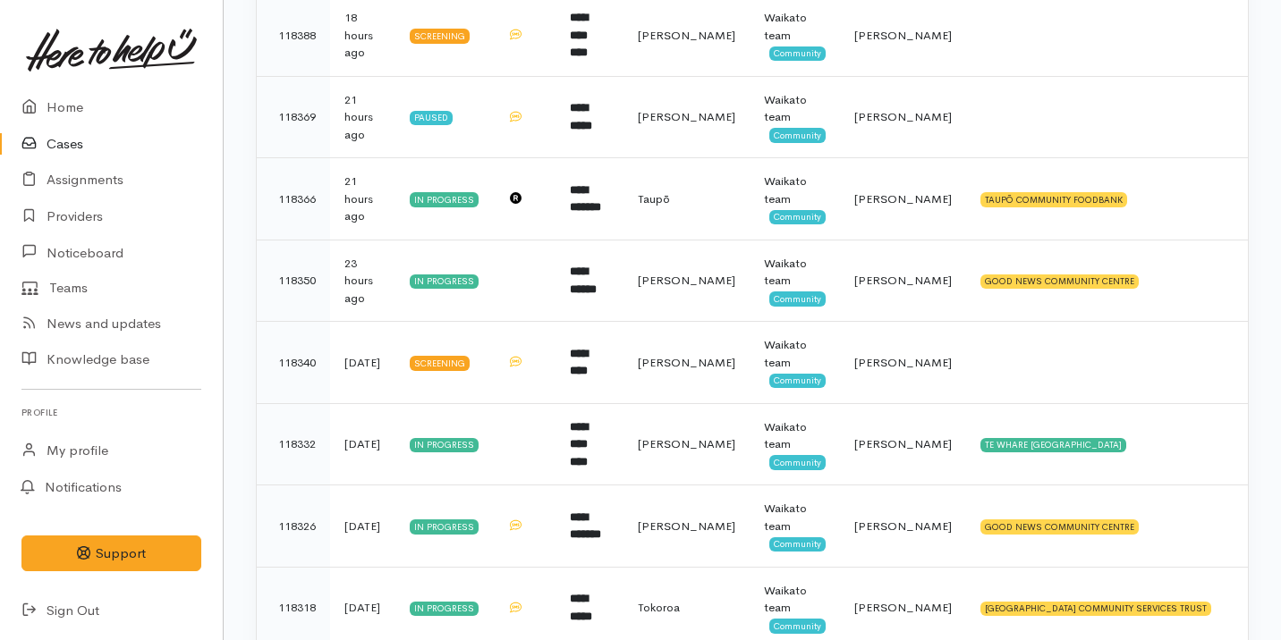
scroll to position [325, 0]
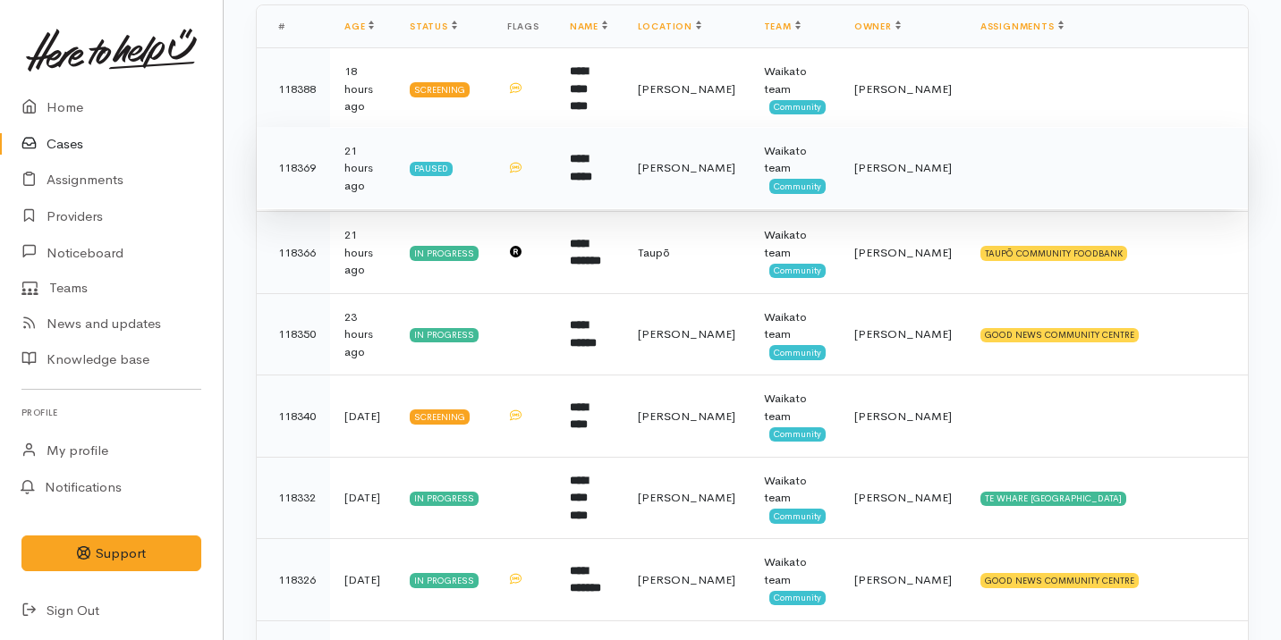
click at [554, 149] on td at bounding box center [524, 168] width 63 height 82
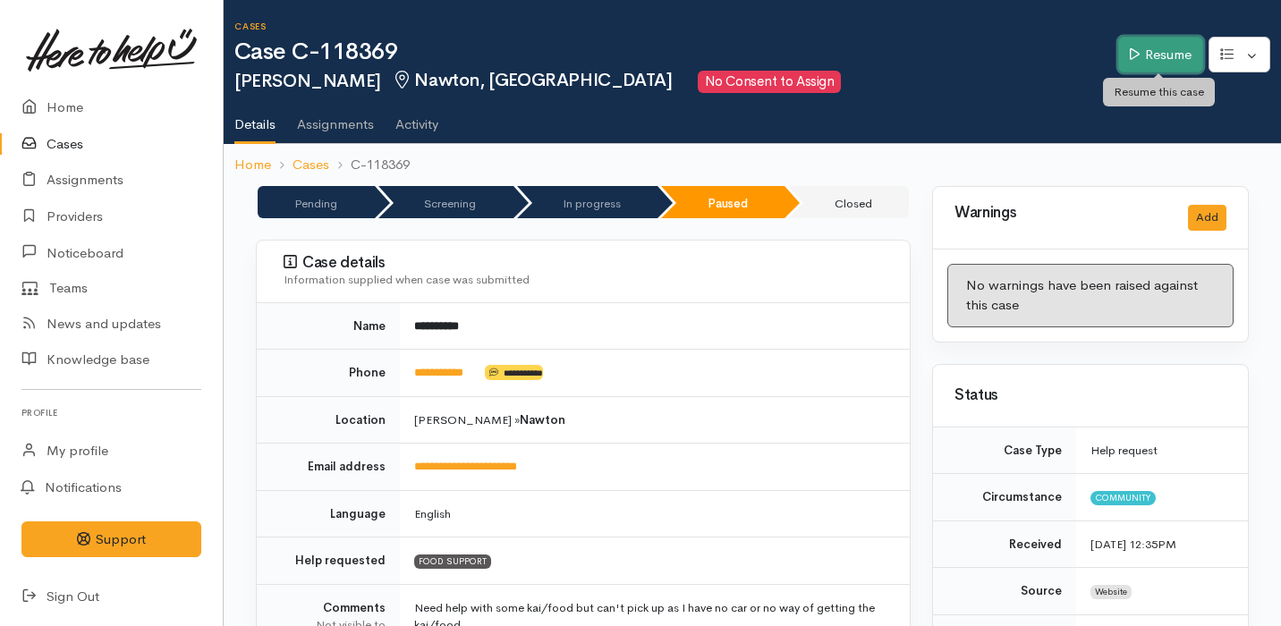
click at [1147, 51] on link "Resume" at bounding box center [1160, 55] width 85 height 37
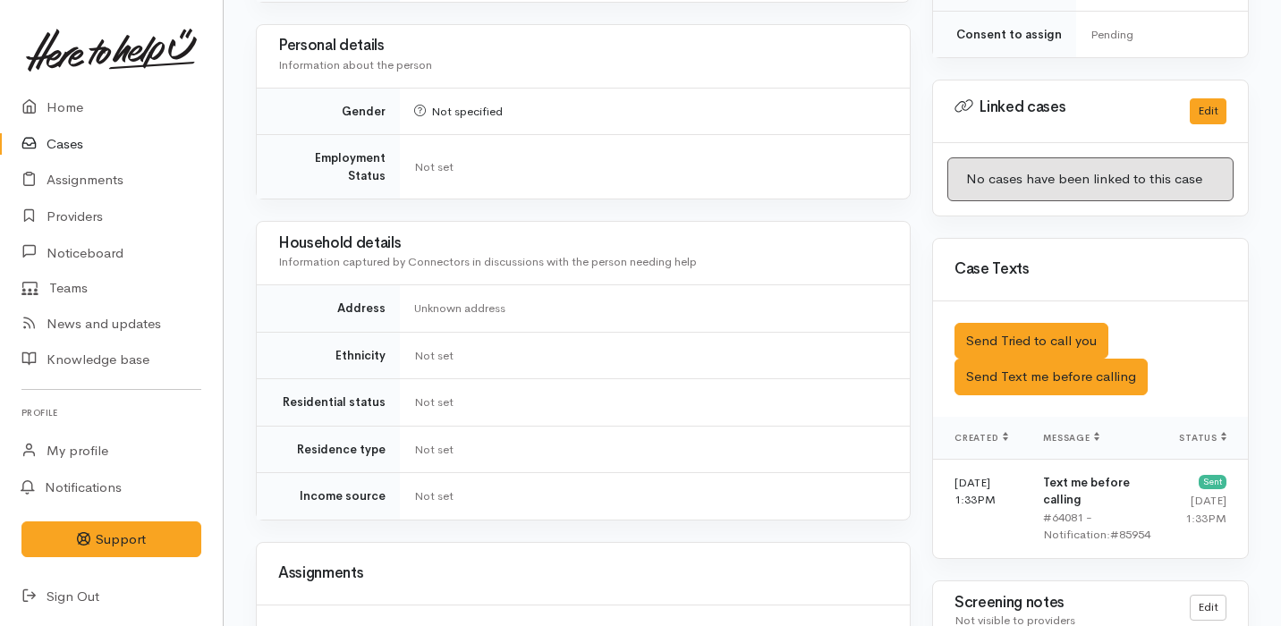
scroll to position [1015, 0]
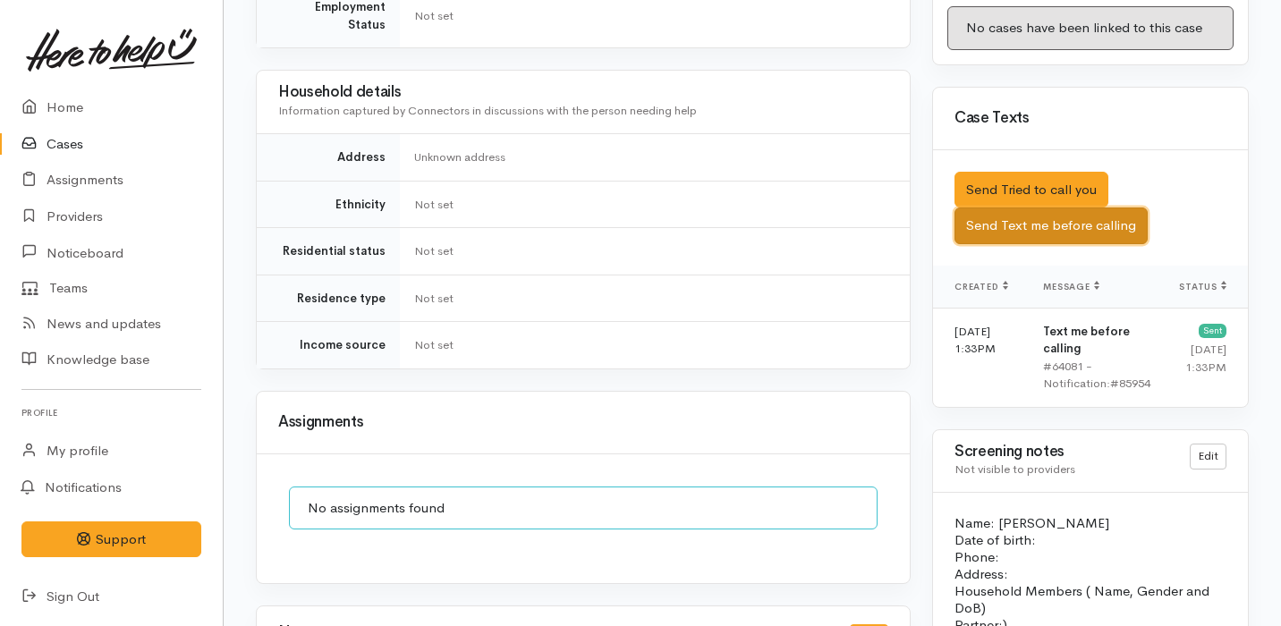
click at [1006, 207] on button "Send Text me before calling" at bounding box center [1050, 225] width 193 height 37
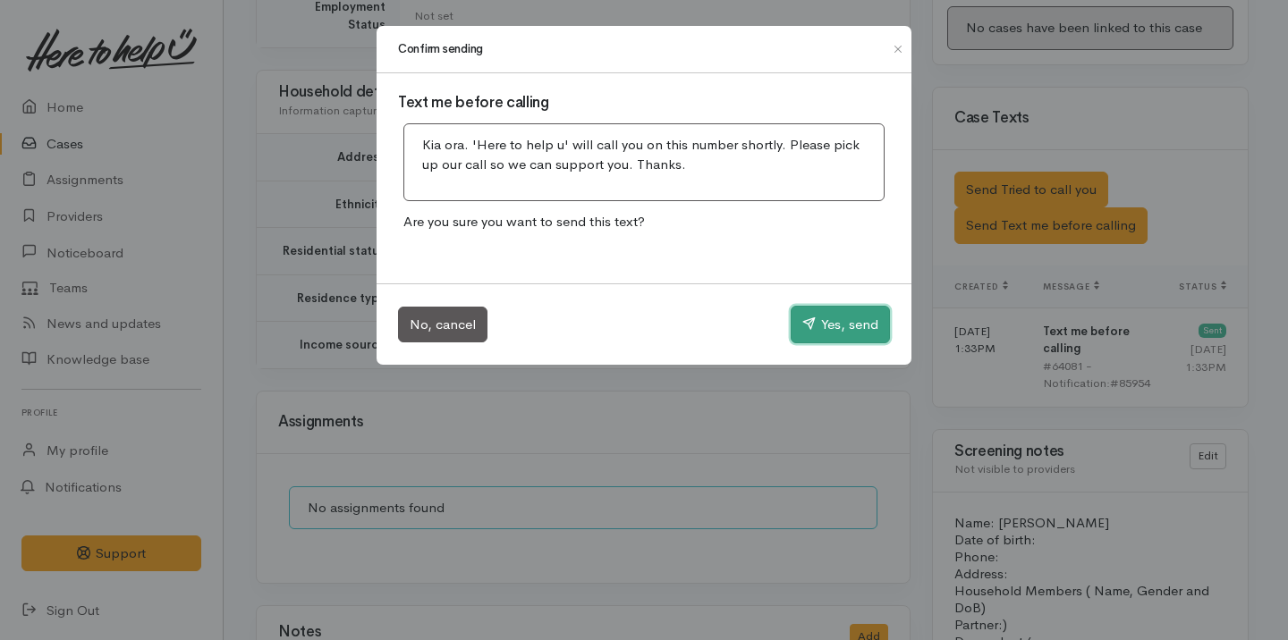
click at [842, 318] on button "Yes, send" at bounding box center [840, 325] width 99 height 38
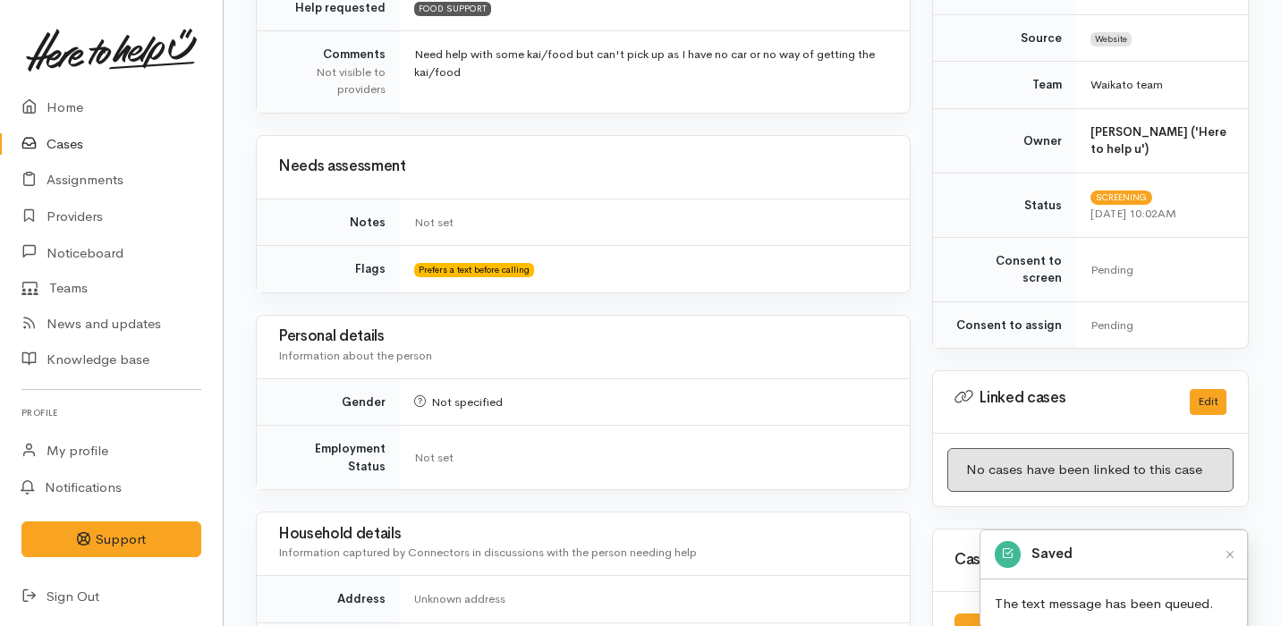
scroll to position [0, 0]
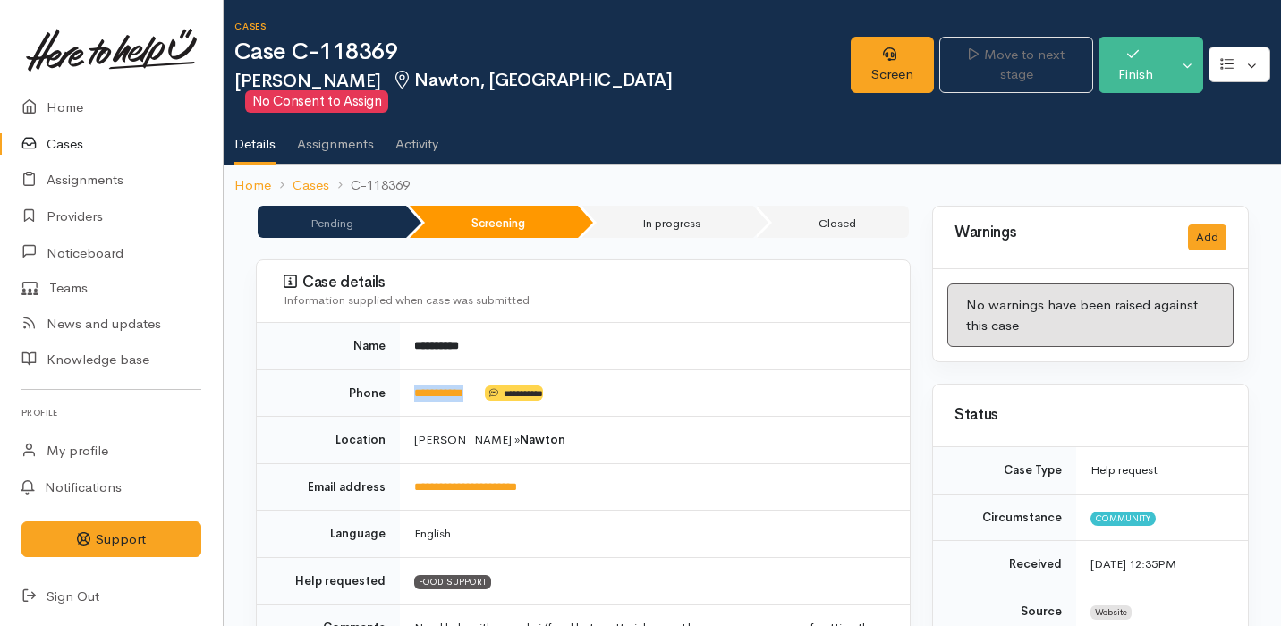
drag, startPoint x: 493, startPoint y: 377, endPoint x: 412, endPoint y: 377, distance: 80.5
click at [412, 377] on td "**********" at bounding box center [655, 392] width 510 height 47
copy td "**********"
click at [875, 50] on link "Screen" at bounding box center [891, 65] width 83 height 56
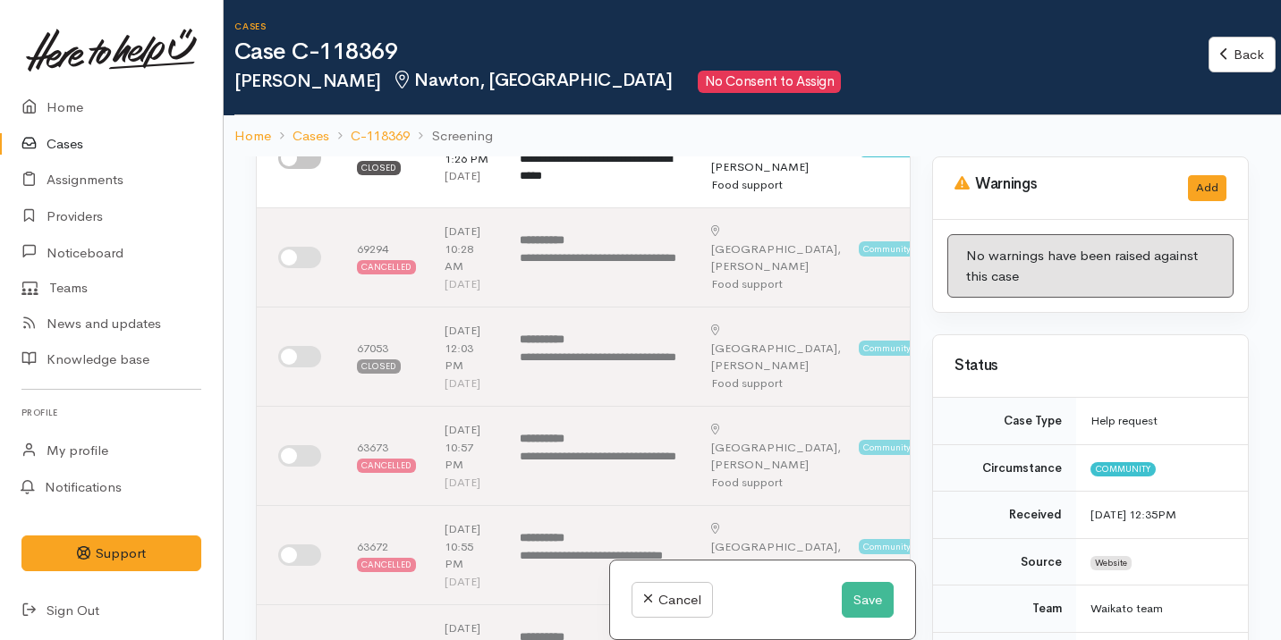
scroll to position [152, 0]
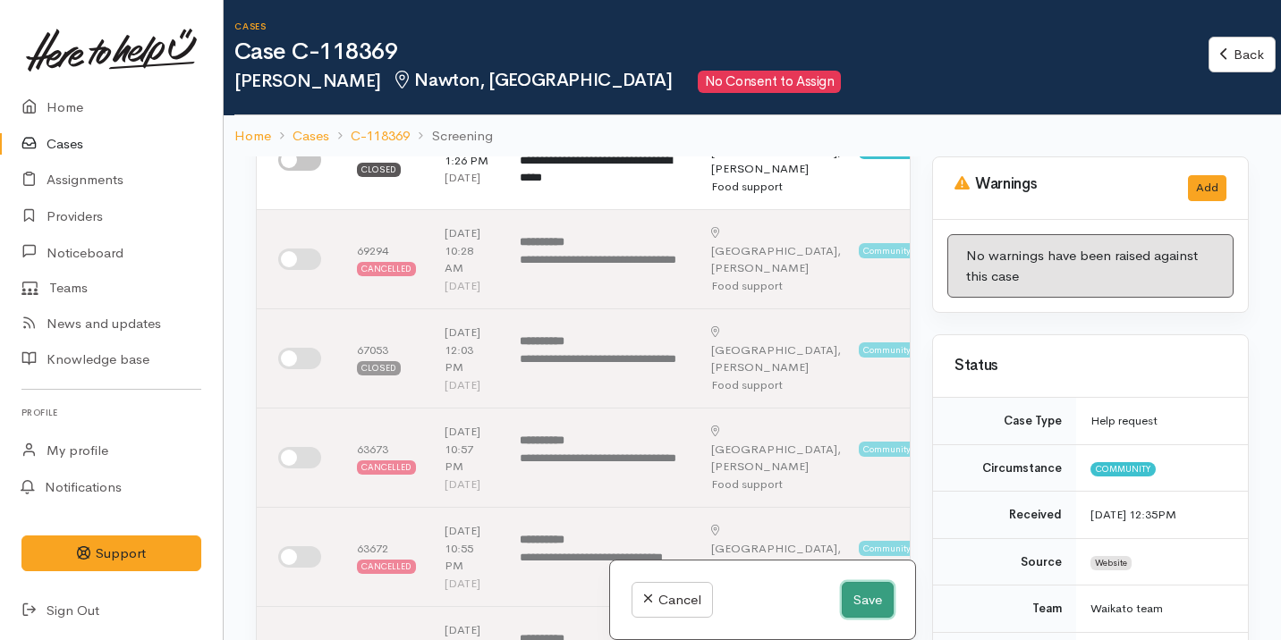
click at [867, 613] on button "Save" at bounding box center [868, 600] width 52 height 37
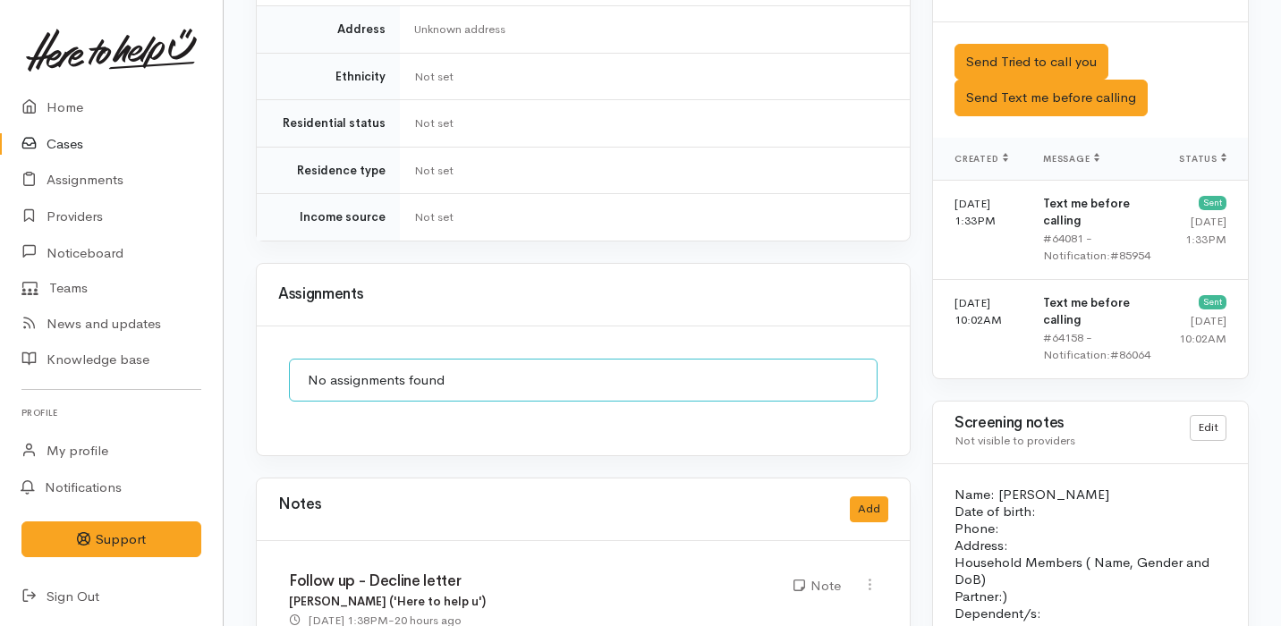
scroll to position [1392, 0]
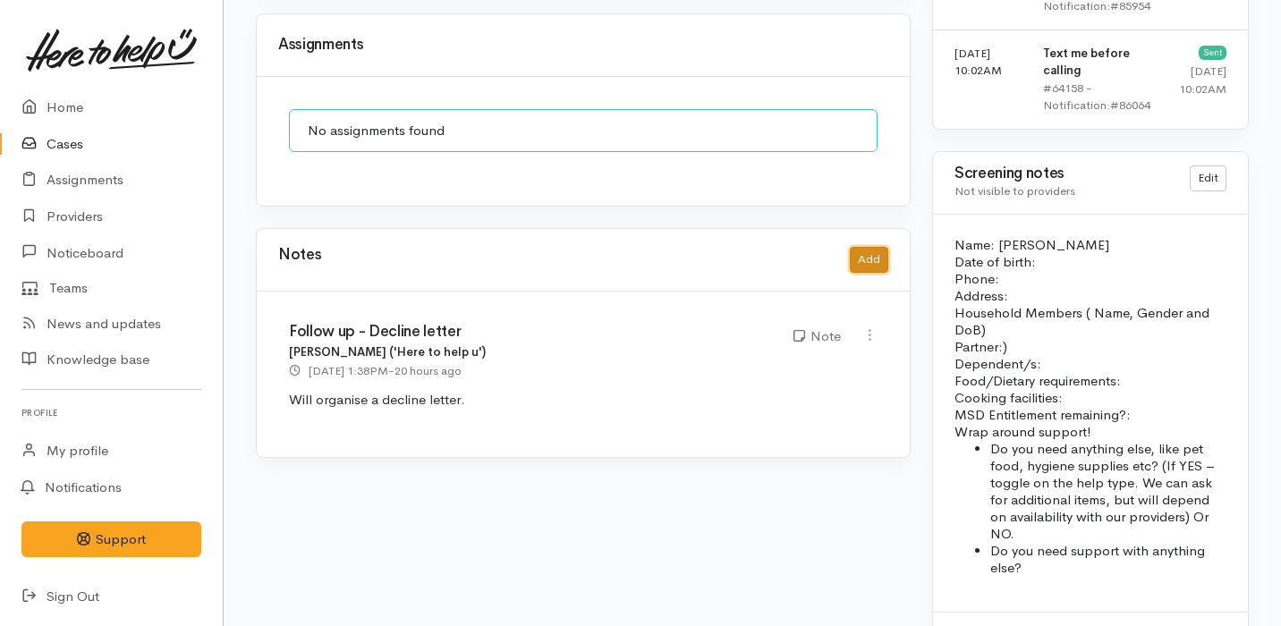
click at [876, 247] on button "Add" at bounding box center [869, 260] width 38 height 26
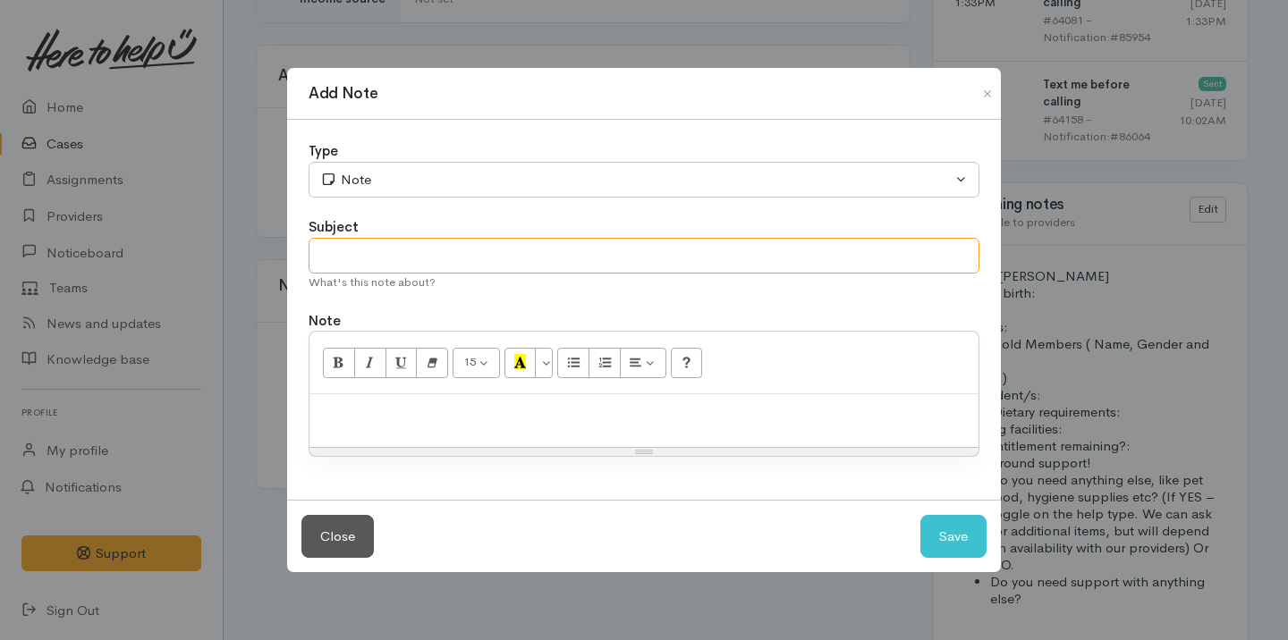
click at [473, 247] on input "text" at bounding box center [644, 256] width 671 height 37
click at [402, 258] on input "Spoke on thw phone" at bounding box center [644, 256] width 671 height 37
type input "Spoke on the phone"
click at [401, 426] on div at bounding box center [643, 420] width 669 height 53
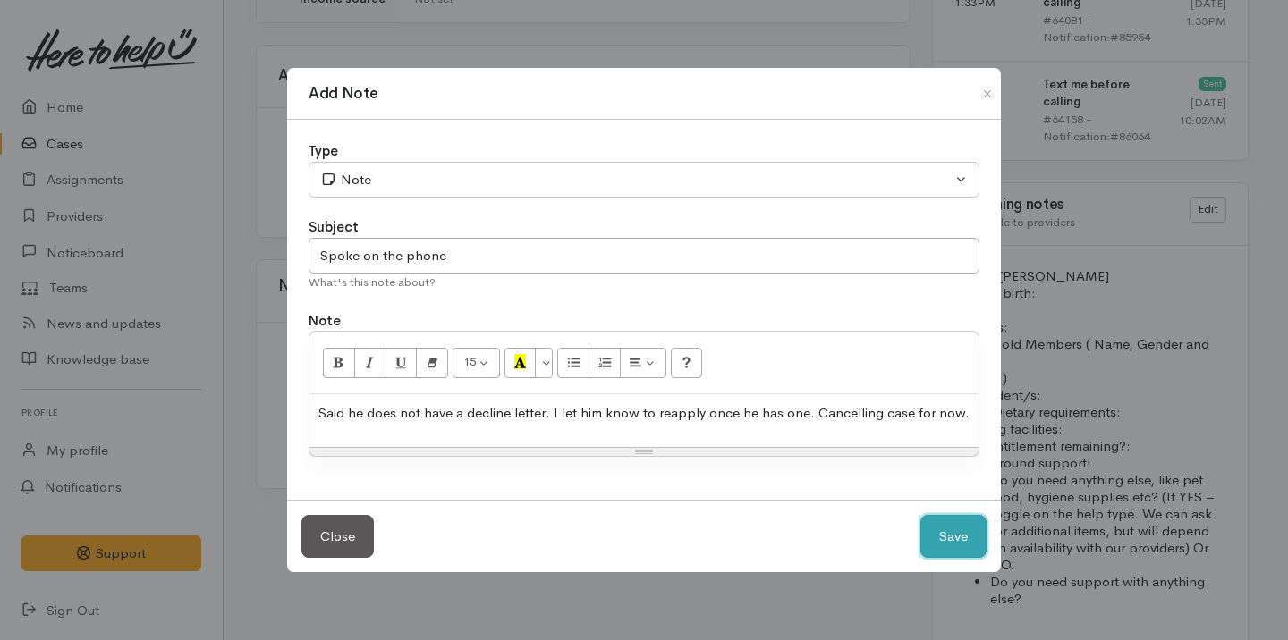
click at [956, 527] on button "Save" at bounding box center [953, 537] width 66 height 44
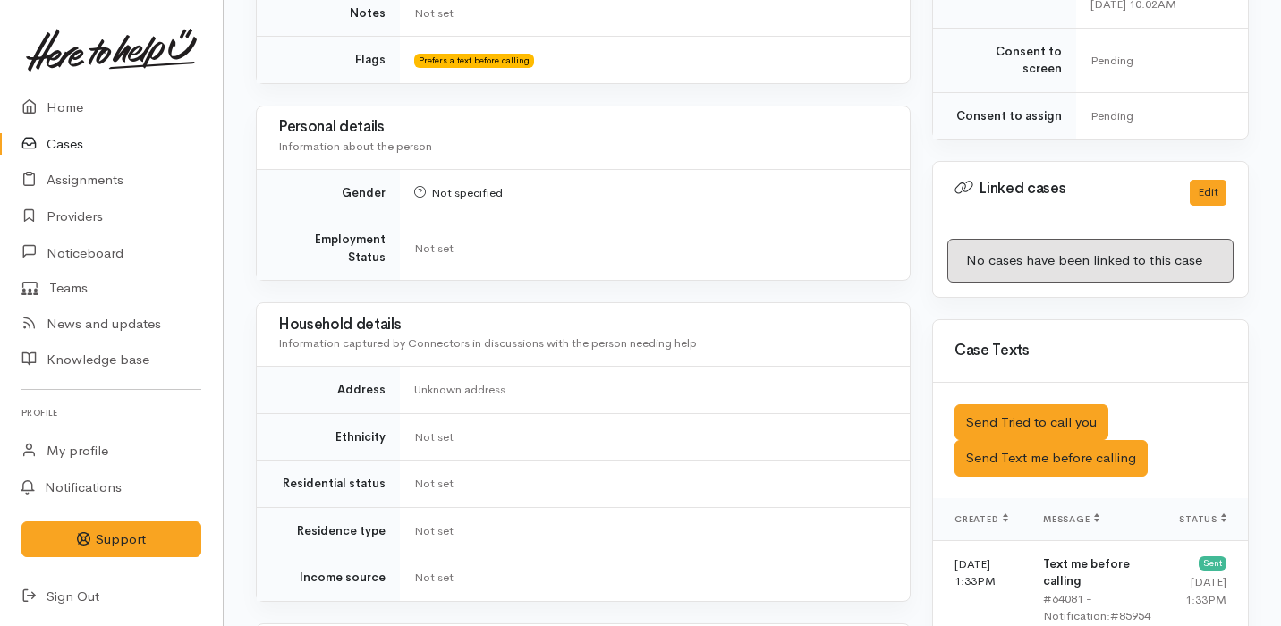
scroll to position [0, 0]
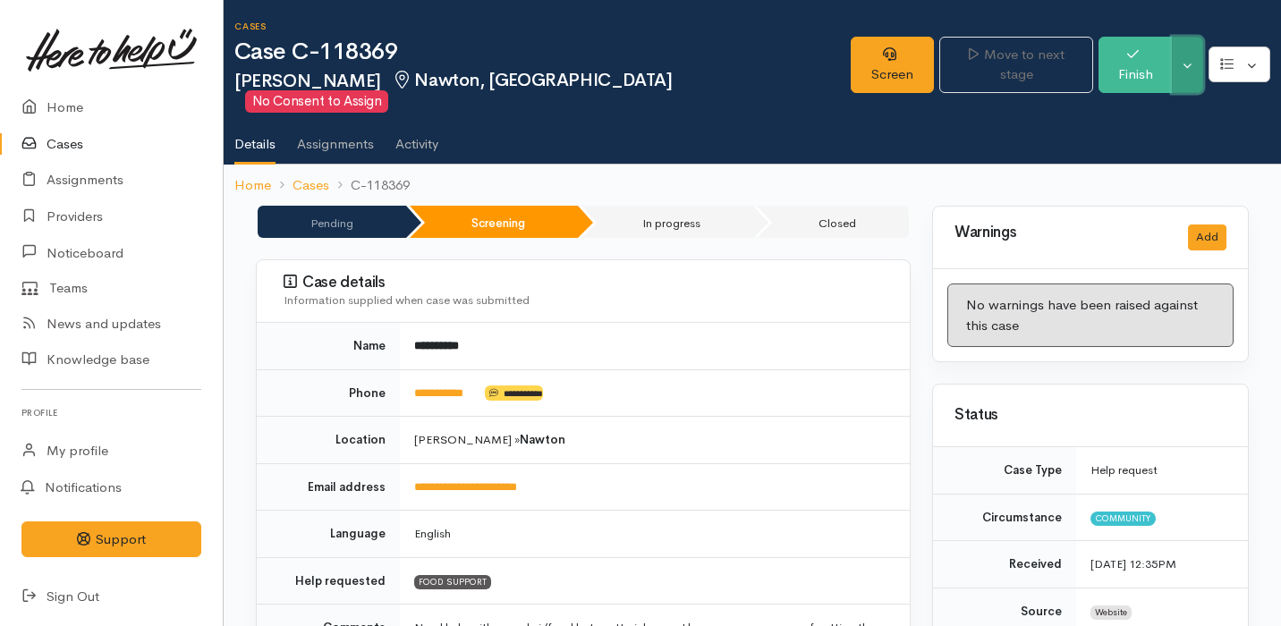
click at [1192, 47] on button "Toggle Dropdown" at bounding box center [1187, 65] width 31 height 56
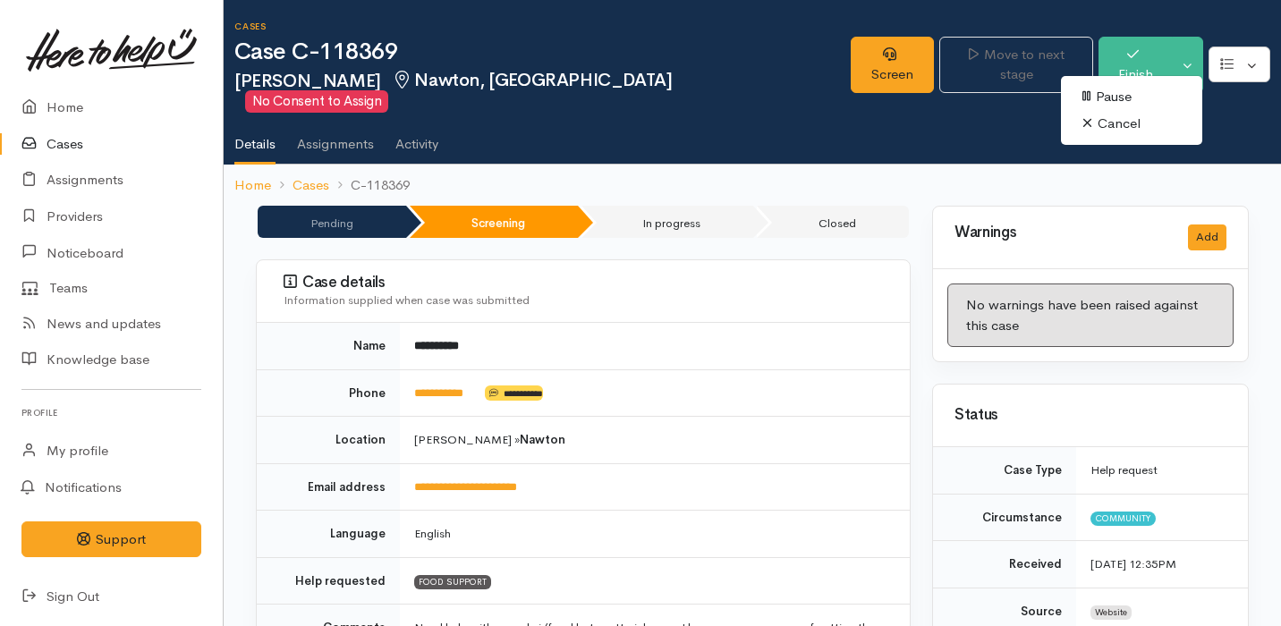
click at [1125, 135] on link "Cancel" at bounding box center [1131, 124] width 141 height 28
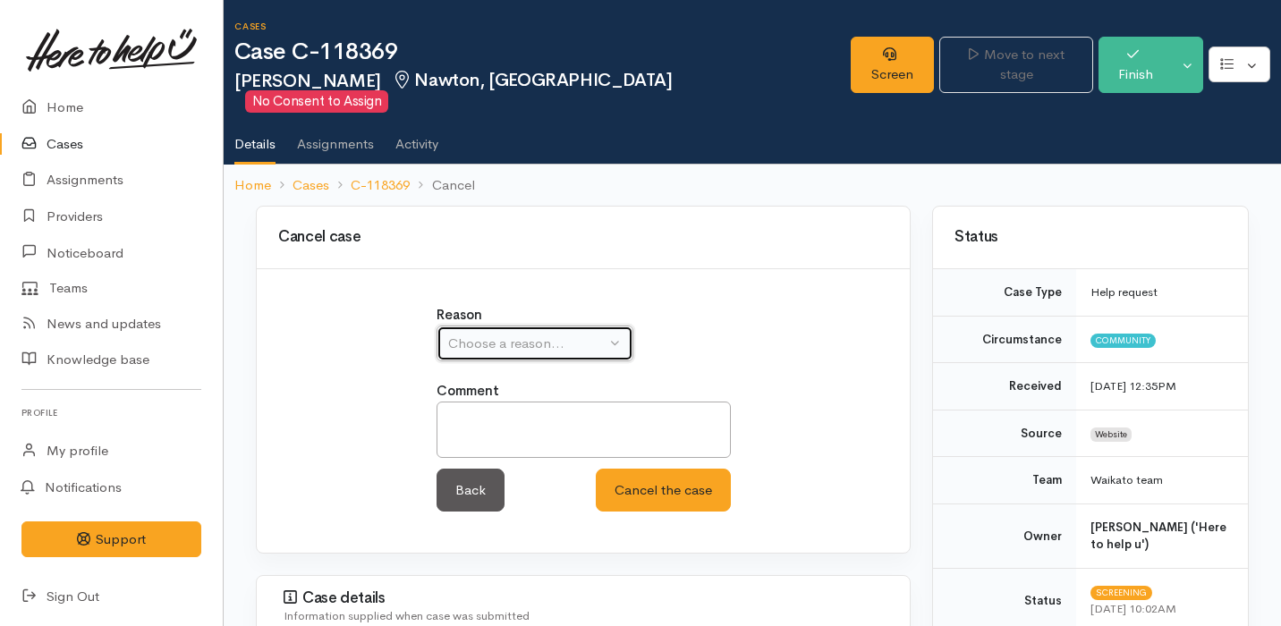
click at [594, 334] on div "Choose a reason..." at bounding box center [526, 344] width 157 height 21
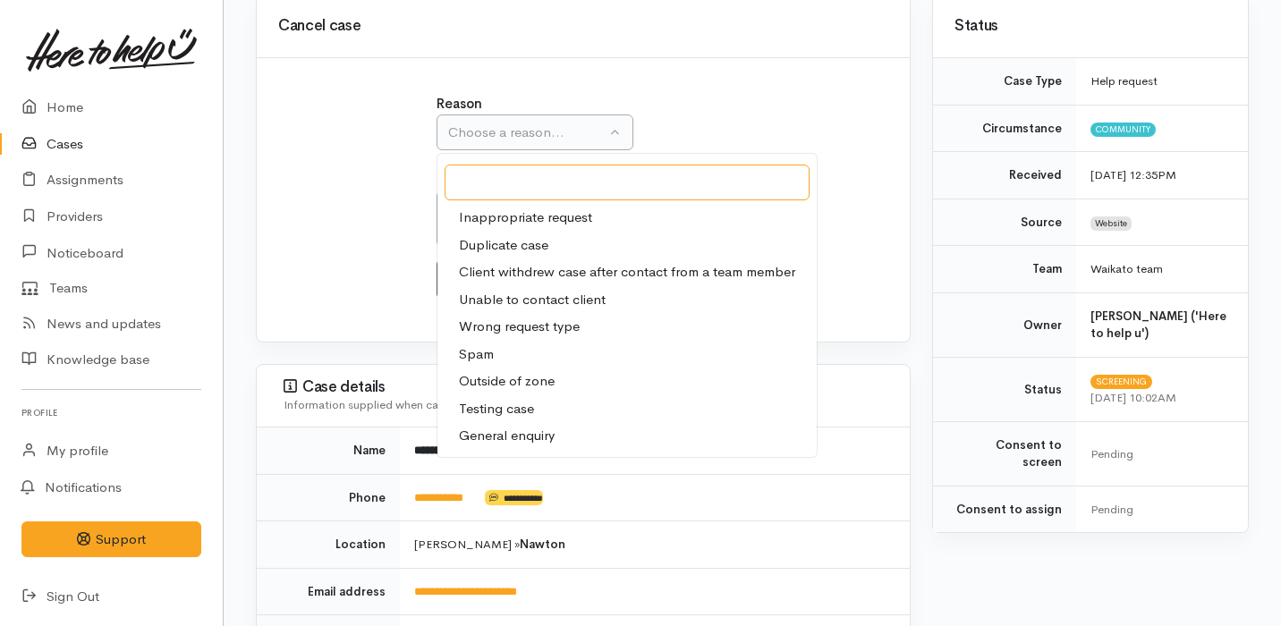
scroll to position [213, 0]
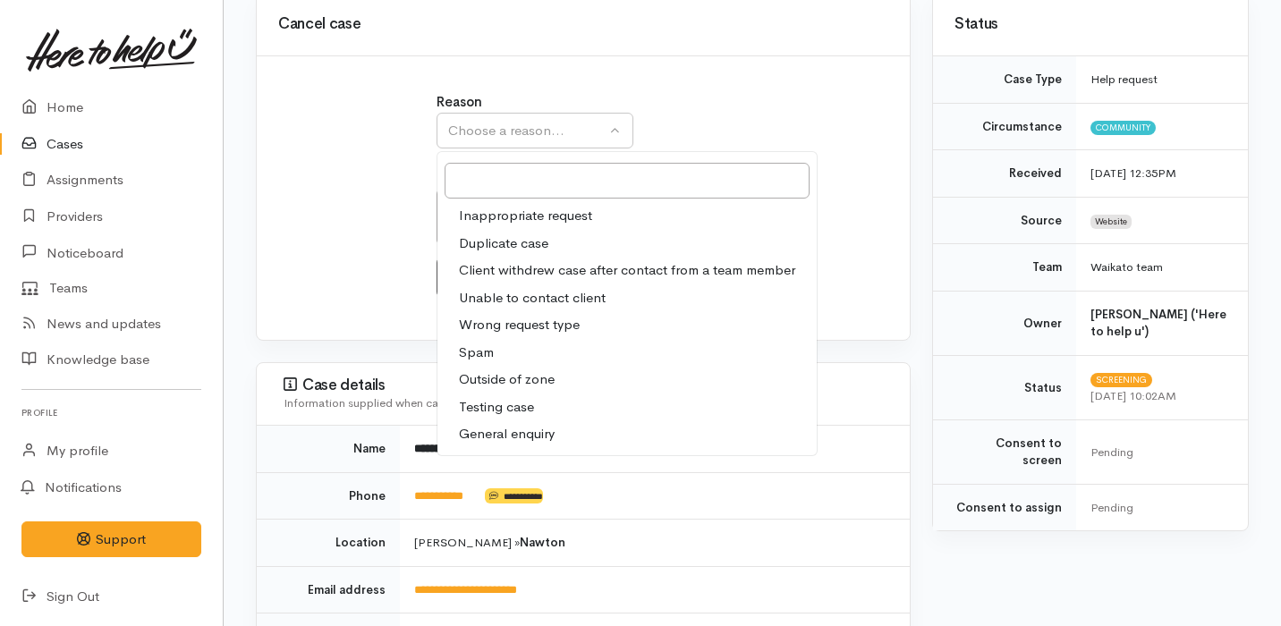
click at [599, 260] on span "Client withdrew case after contact from a team member" at bounding box center [627, 270] width 336 height 21
select select "3"
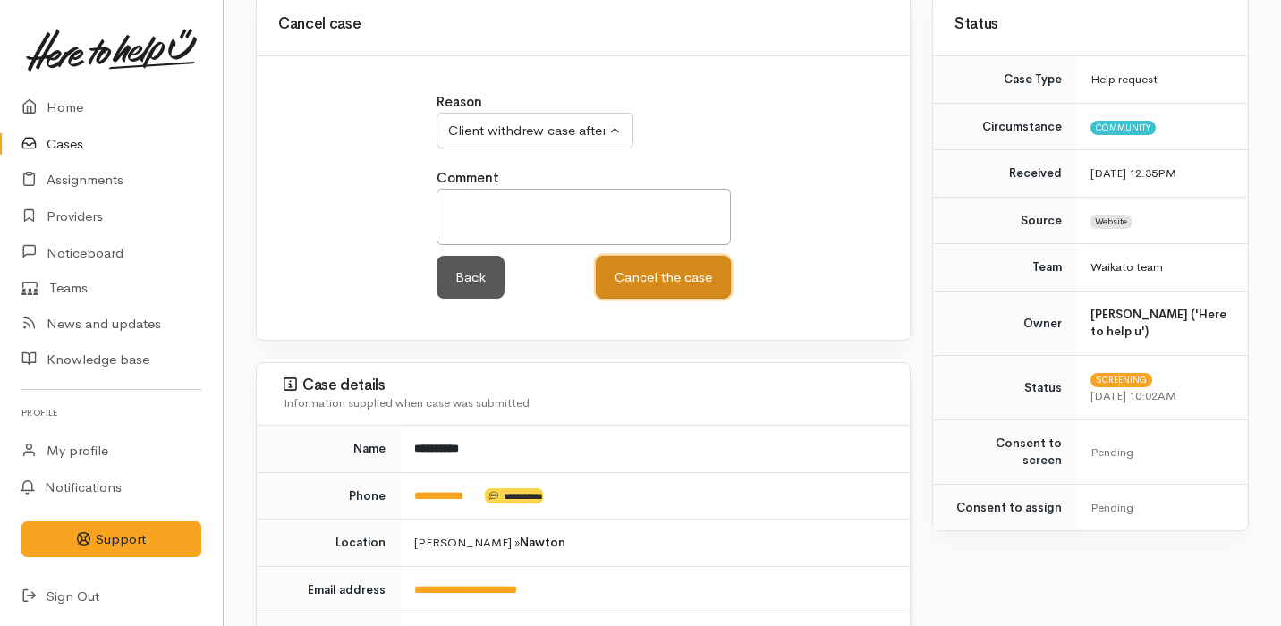
click at [677, 259] on button "Cancel the case" at bounding box center [663, 278] width 135 height 44
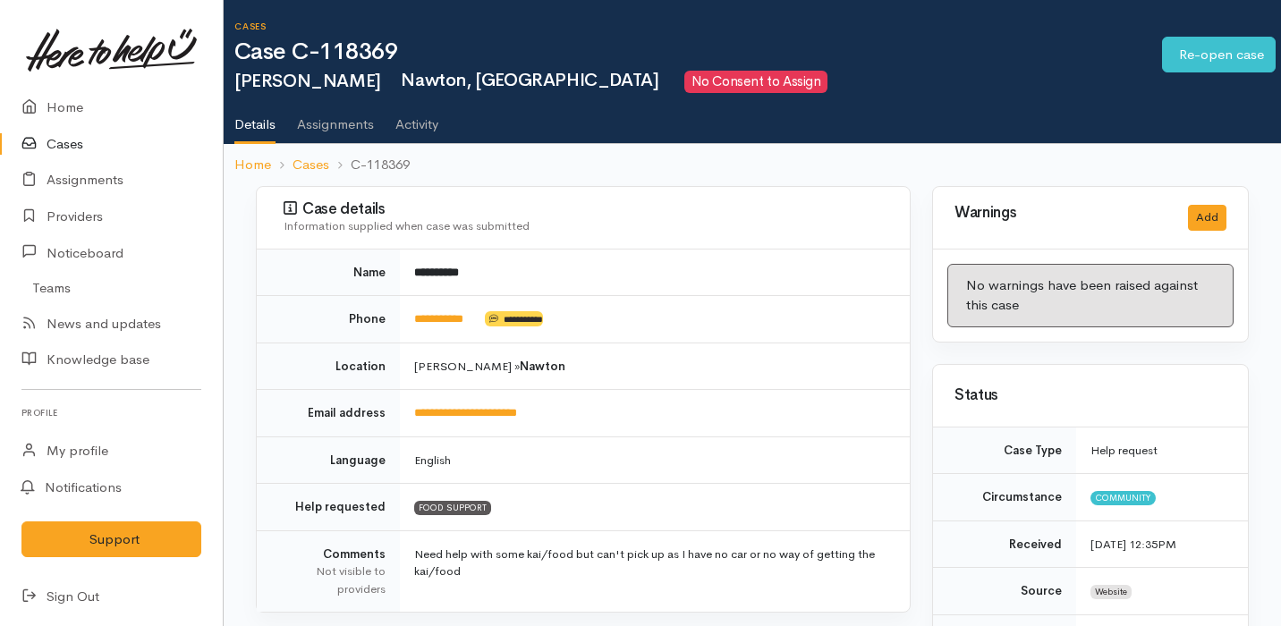
click at [70, 141] on link "Cases" at bounding box center [111, 144] width 223 height 37
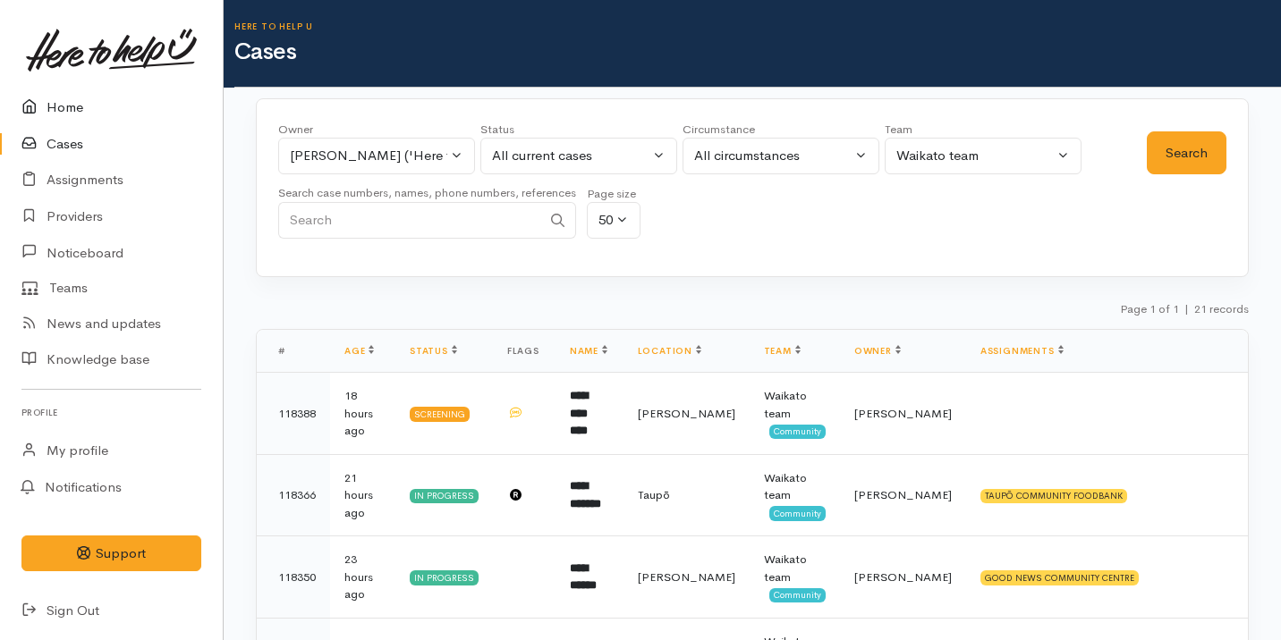
click at [63, 123] on link "Home" at bounding box center [111, 107] width 223 height 37
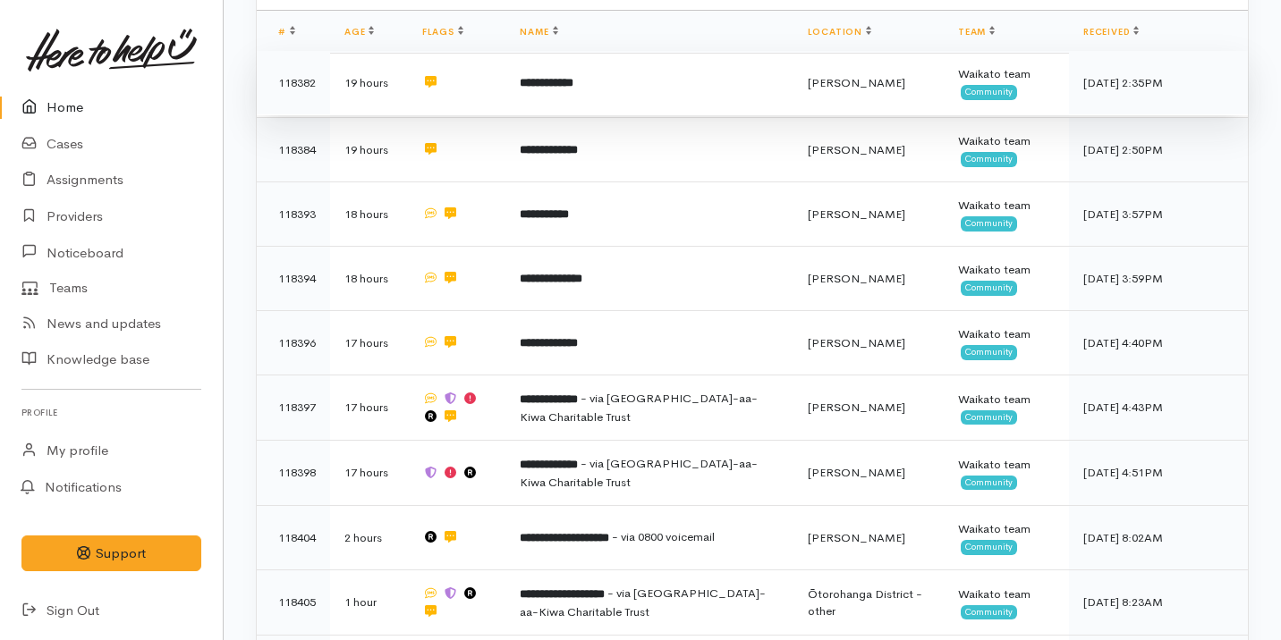
scroll to position [416, 0]
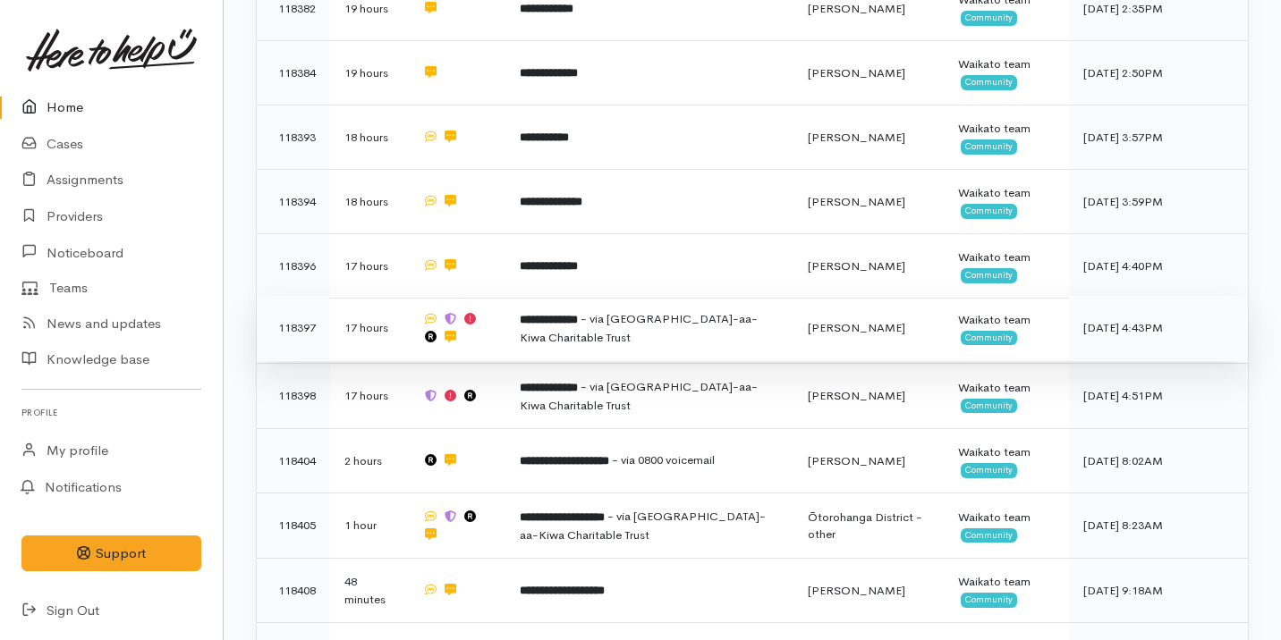
click at [593, 349] on td "**********" at bounding box center [648, 328] width 287 height 65
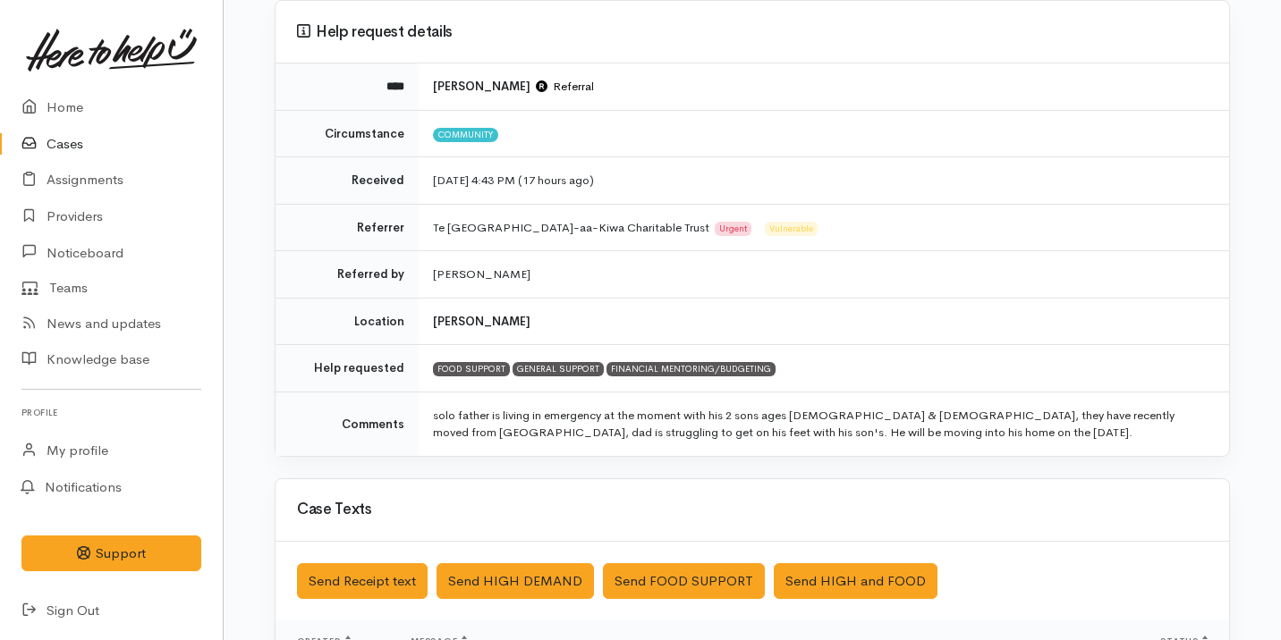
scroll to position [153, 0]
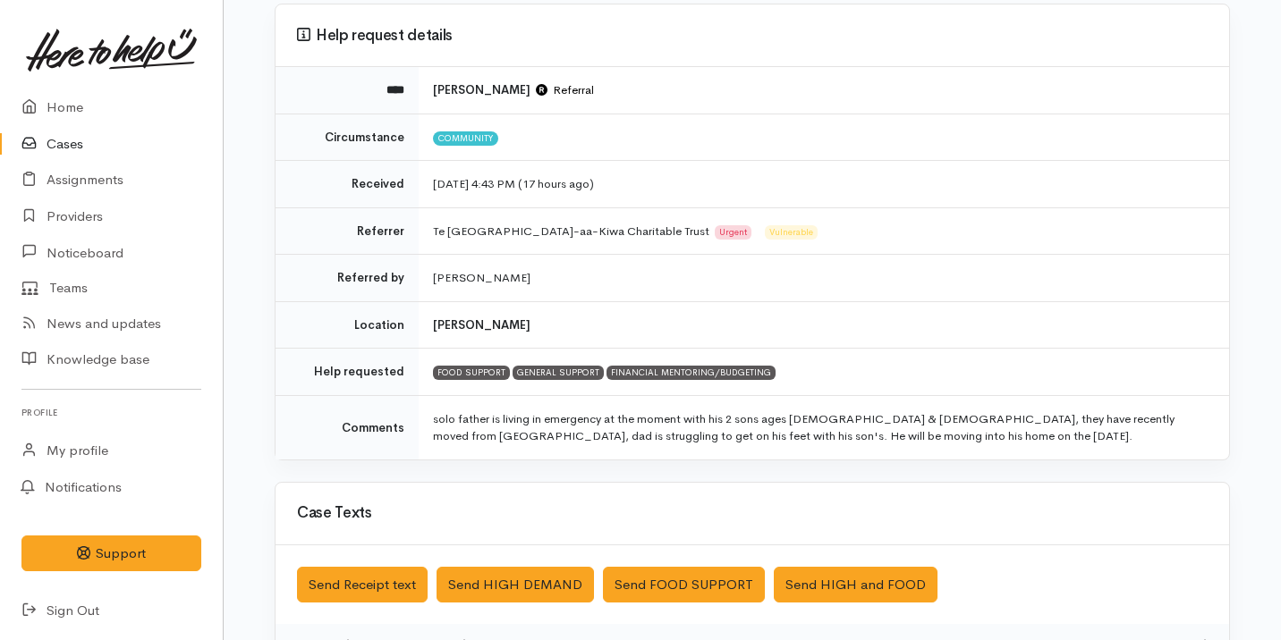
click at [147, 144] on link "Cases" at bounding box center [111, 144] width 223 height 37
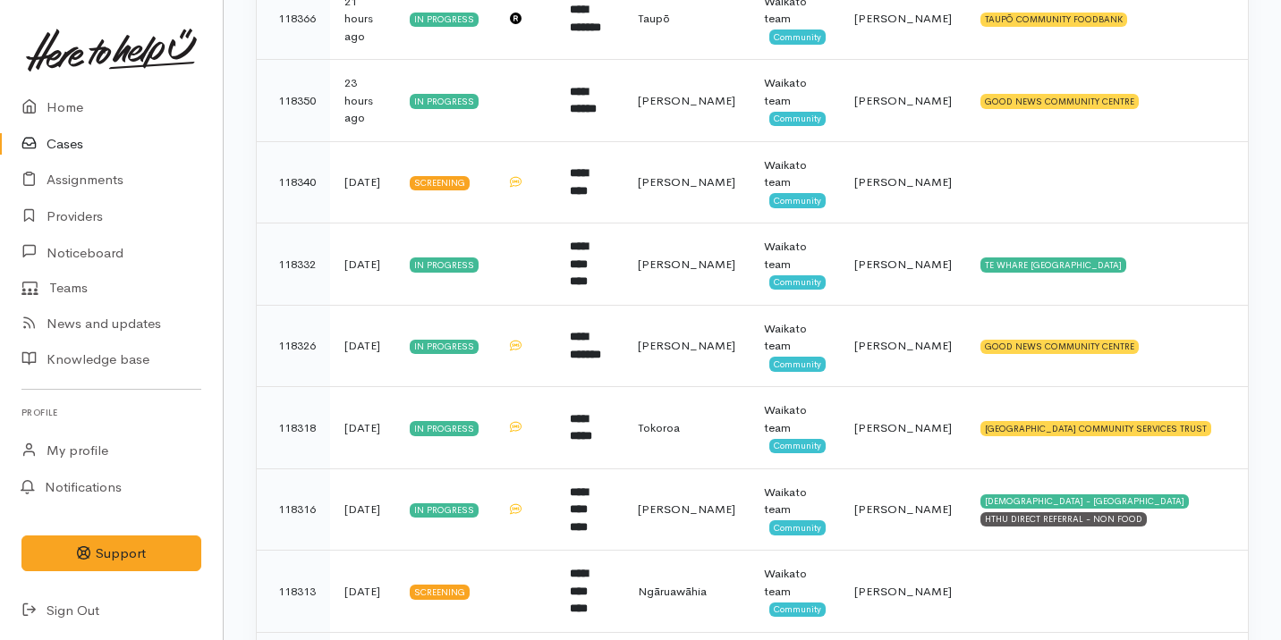
scroll to position [345, 0]
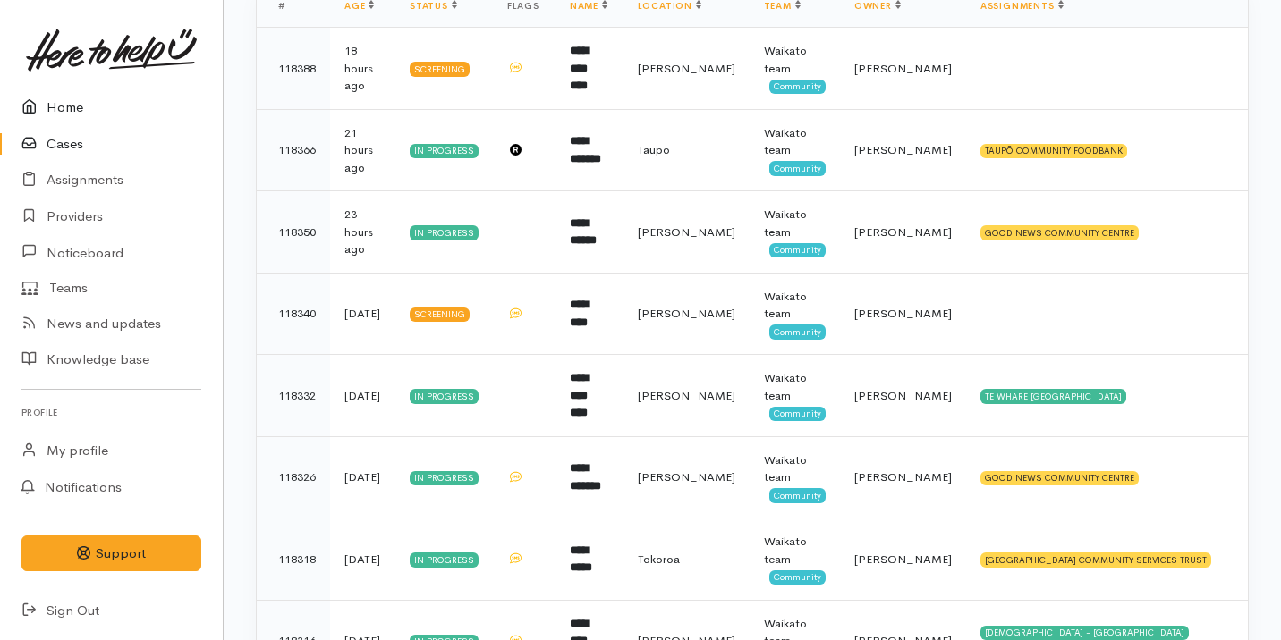
click at [120, 102] on link "Home" at bounding box center [111, 107] width 223 height 37
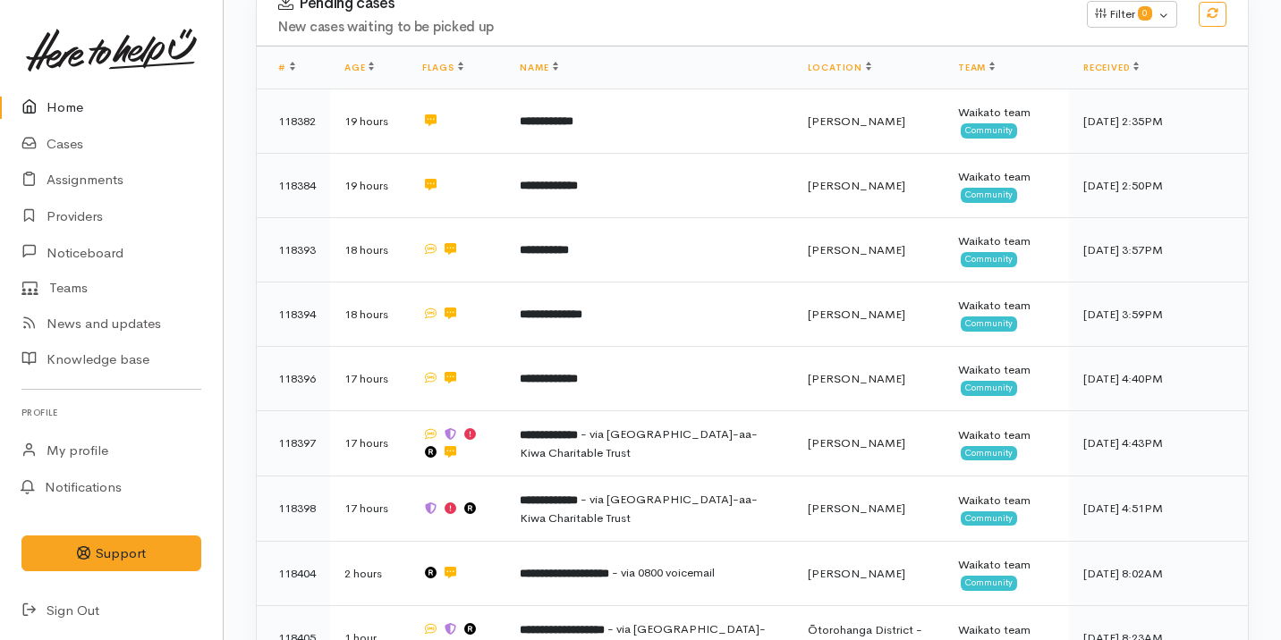
scroll to position [396, 0]
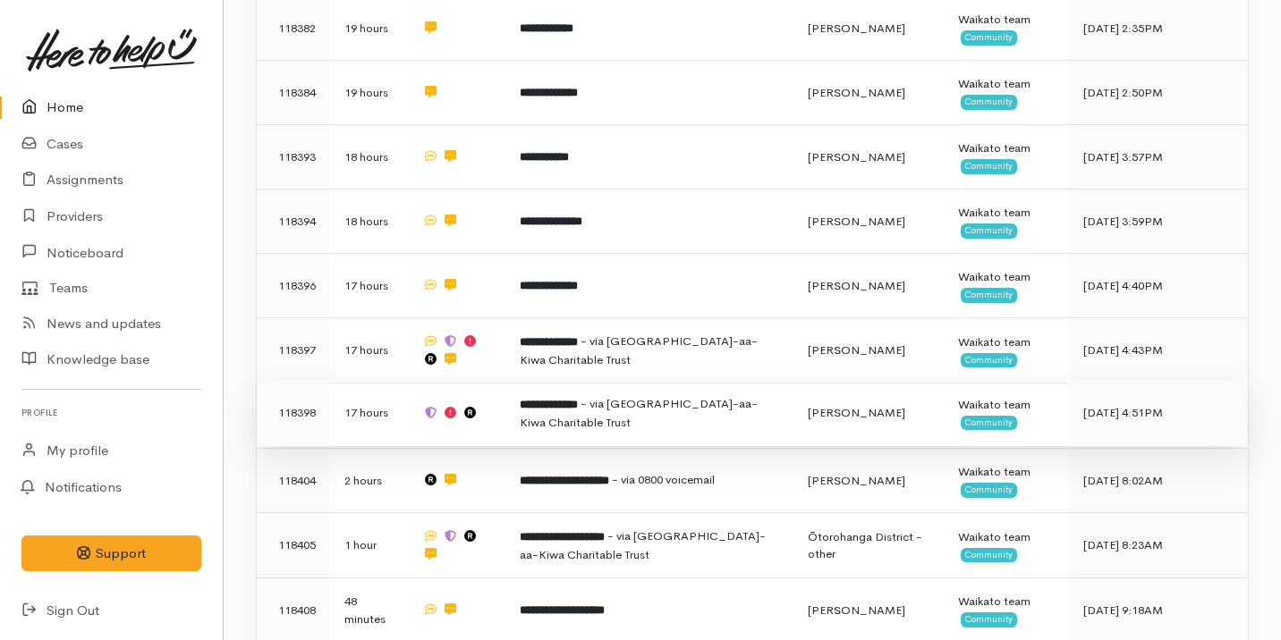
click at [503, 440] on td at bounding box center [457, 413] width 98 height 65
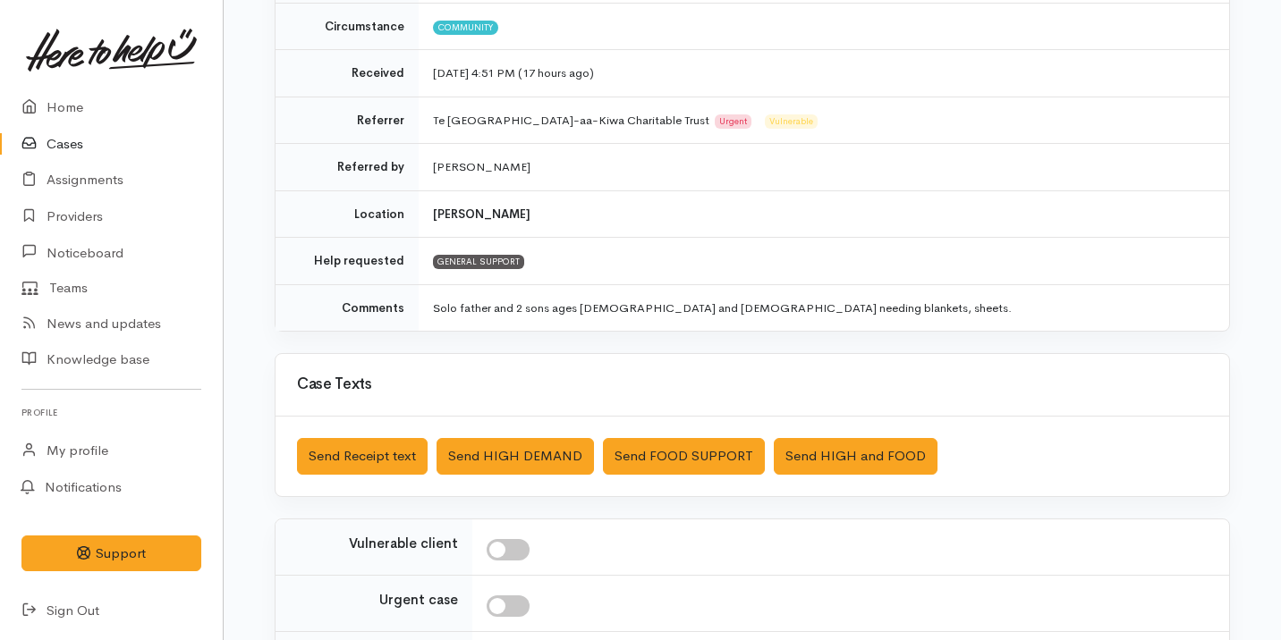
scroll to position [270, 0]
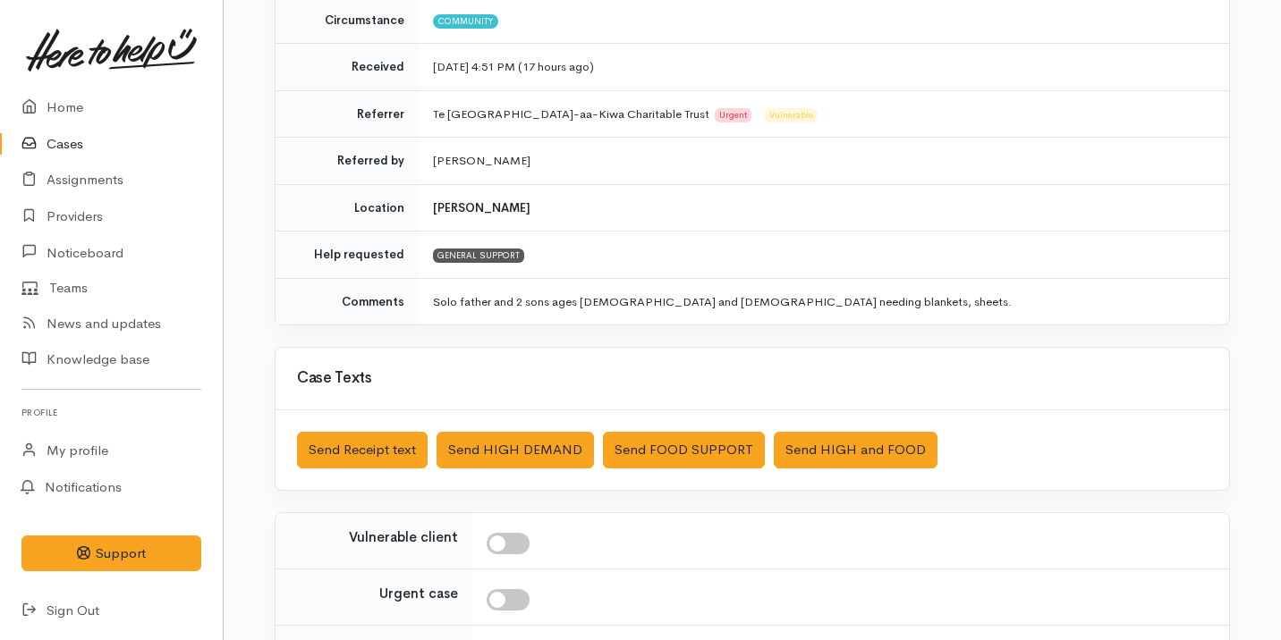
click at [131, 148] on link "Cases" at bounding box center [111, 144] width 223 height 37
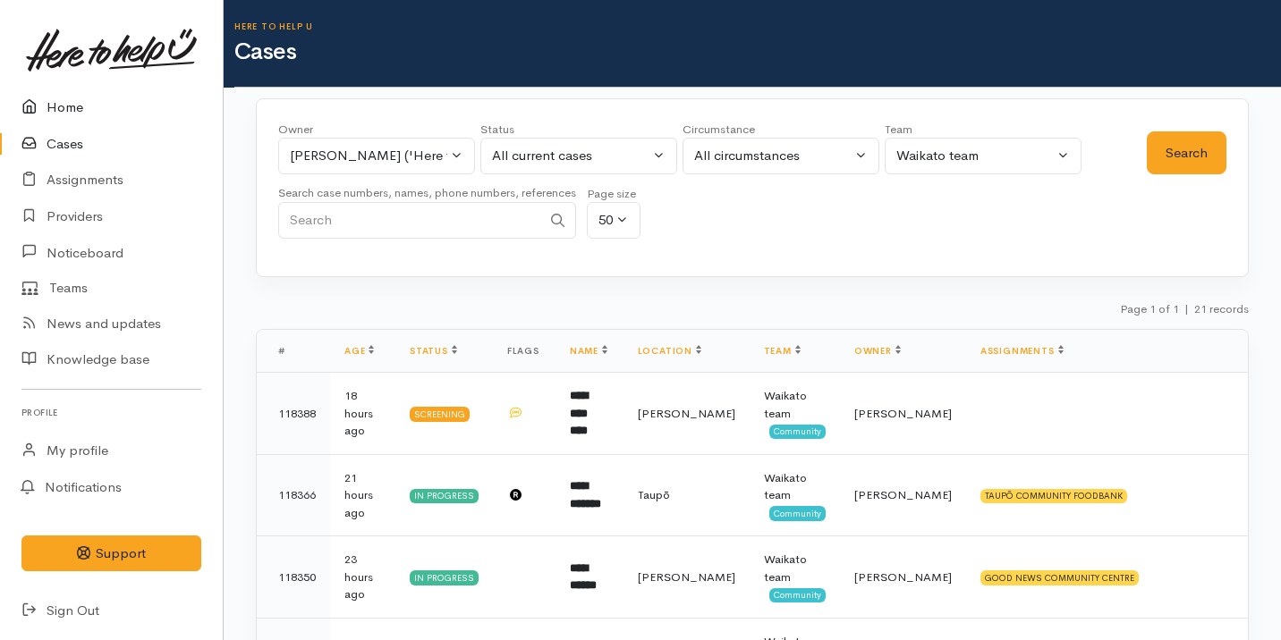
click at [172, 116] on link "Home" at bounding box center [111, 107] width 223 height 37
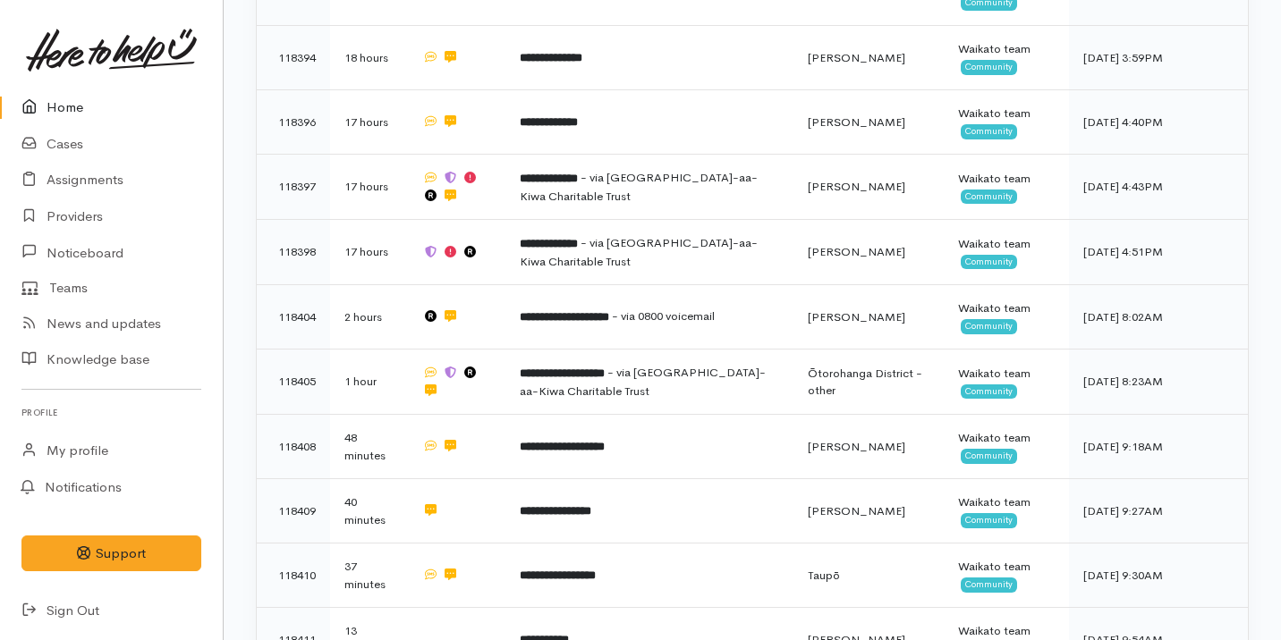
scroll to position [562, 0]
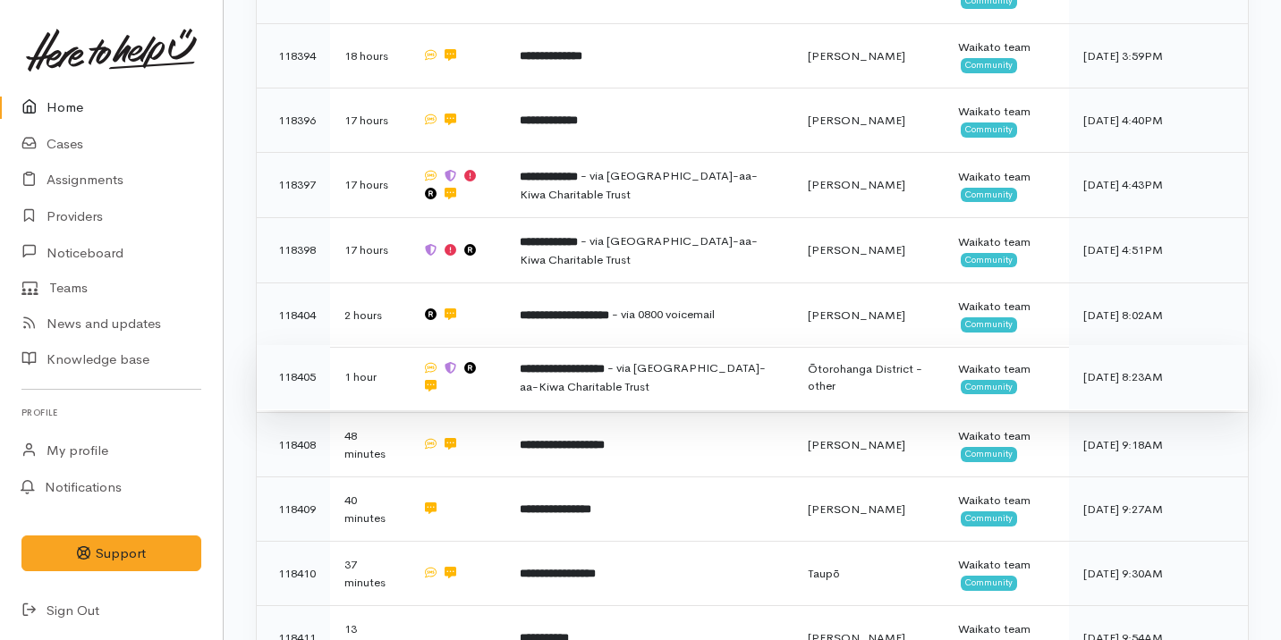
click at [506, 361] on td at bounding box center [457, 377] width 98 height 65
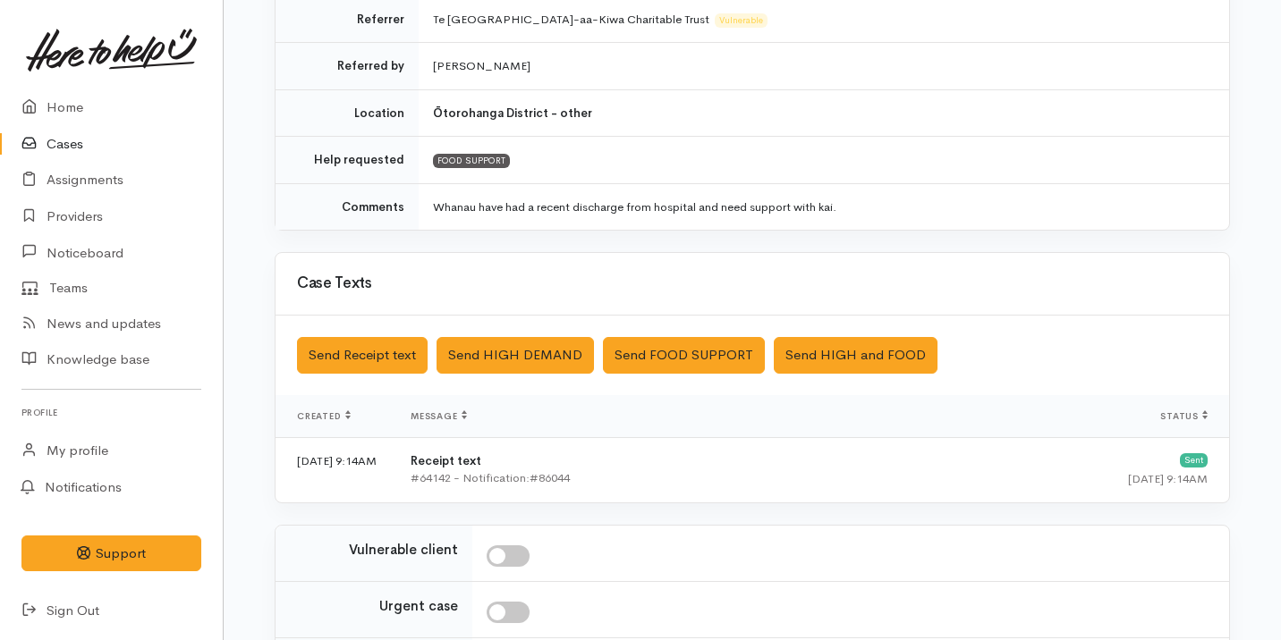
scroll to position [577, 0]
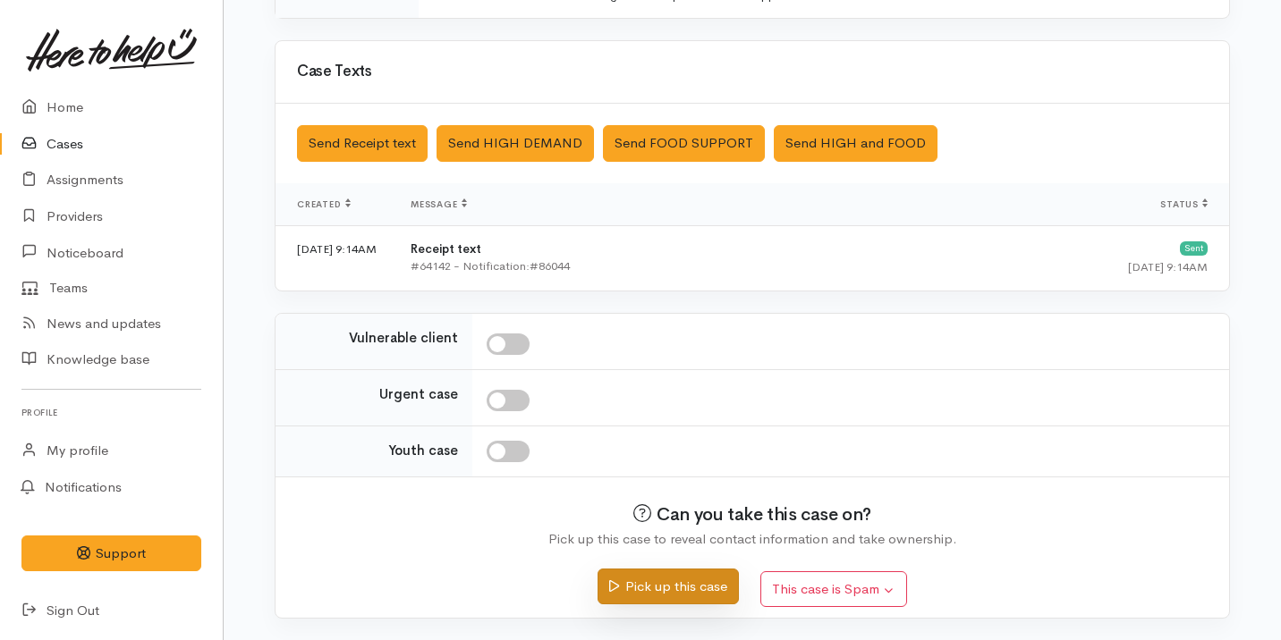
click at [660, 600] on button "Pick up this case" at bounding box center [667, 587] width 140 height 37
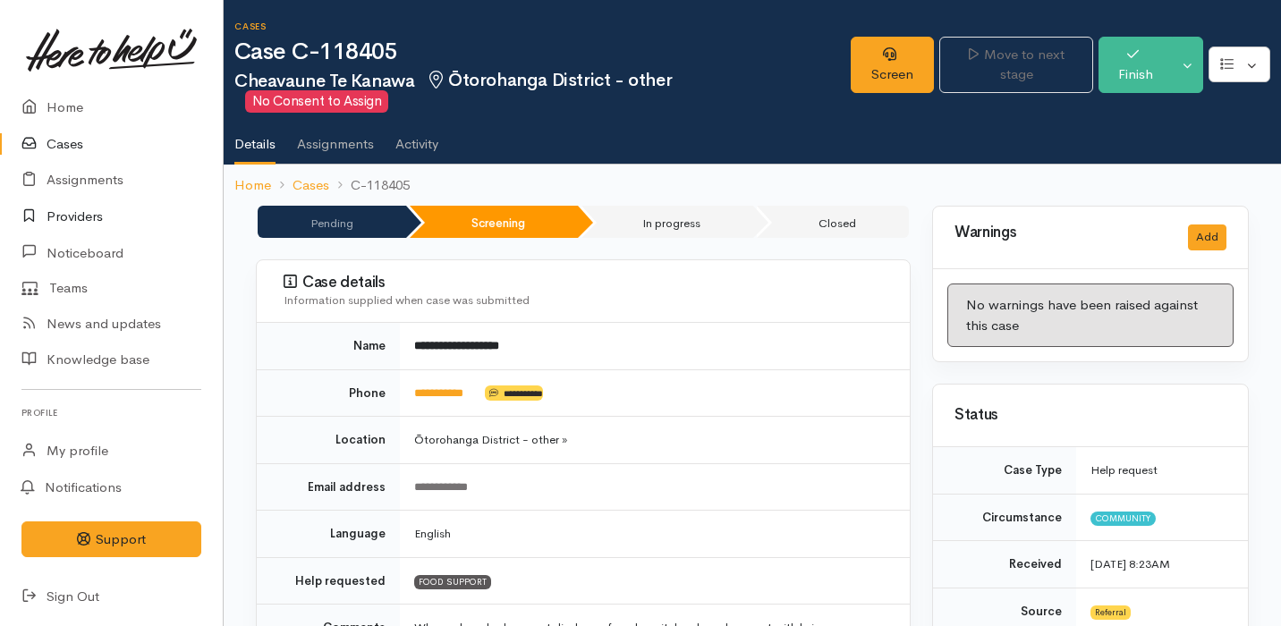
click at [120, 210] on link "Providers" at bounding box center [111, 217] width 223 height 37
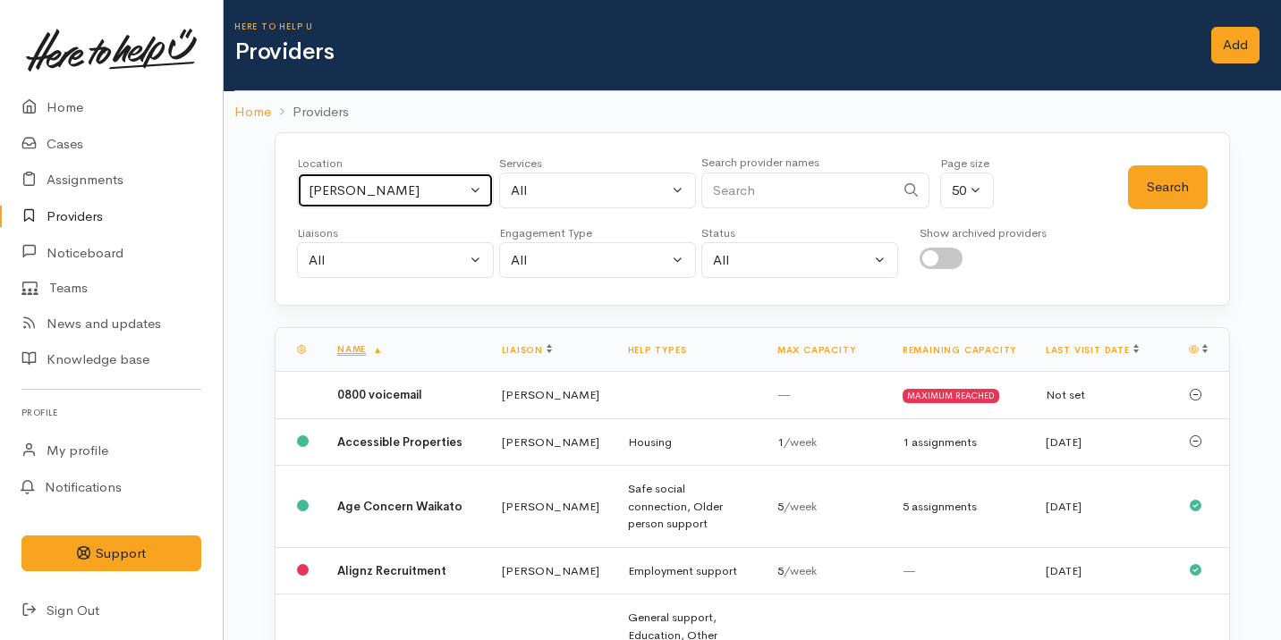
click at [392, 199] on div "Hamilton" at bounding box center [387, 191] width 157 height 21
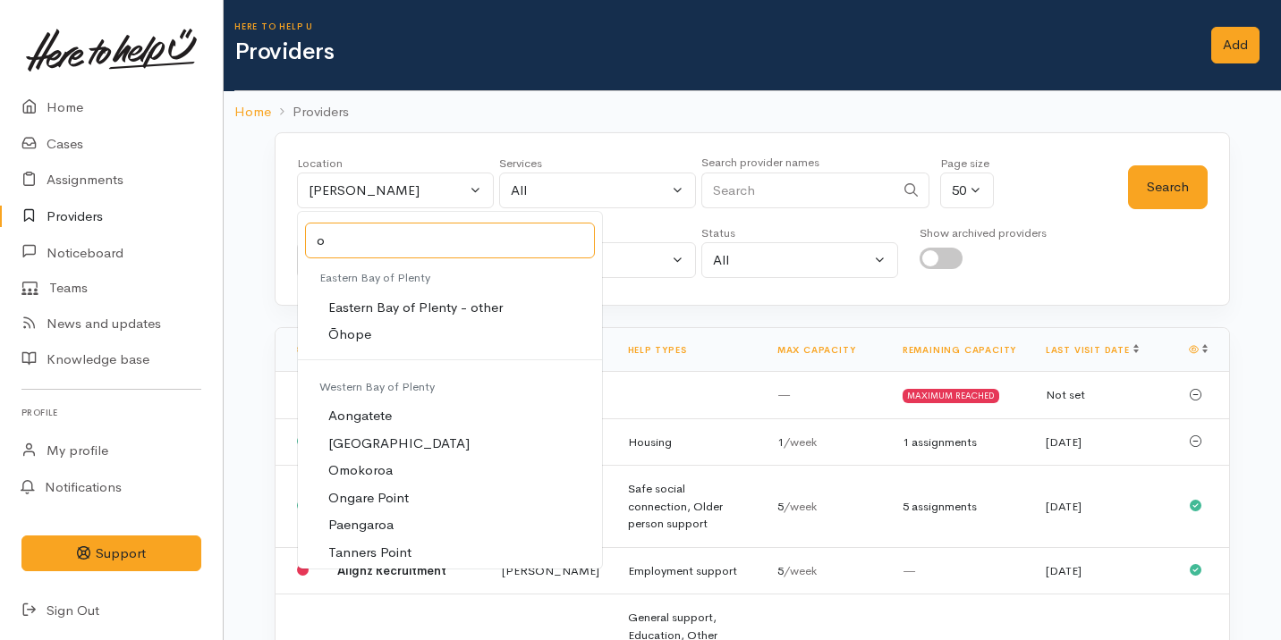
type input "ot"
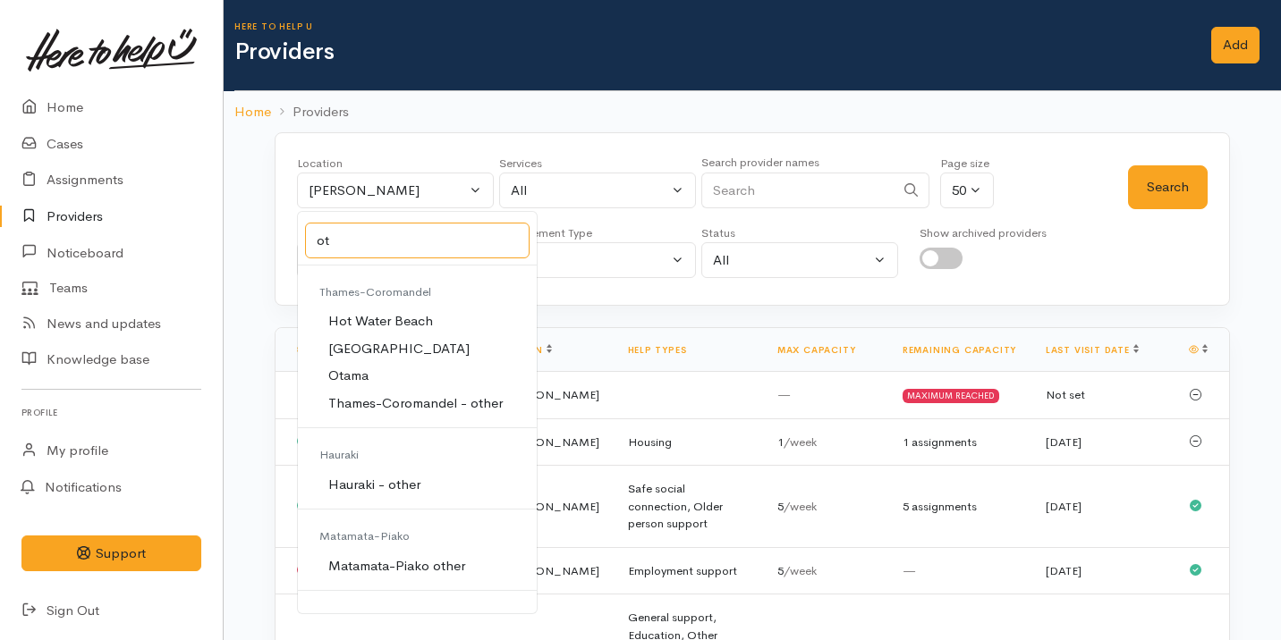
scroll to position [635, 0]
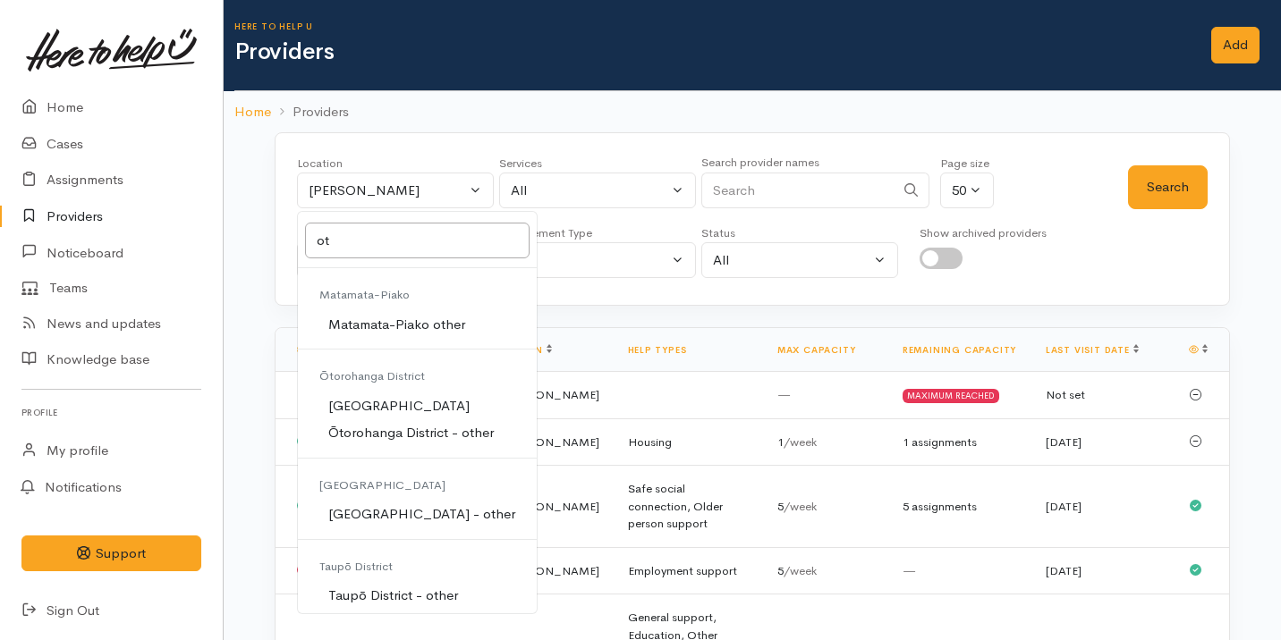
click at [460, 425] on span "Ōtorohanga District - other" at bounding box center [410, 433] width 165 height 21
select select "160"
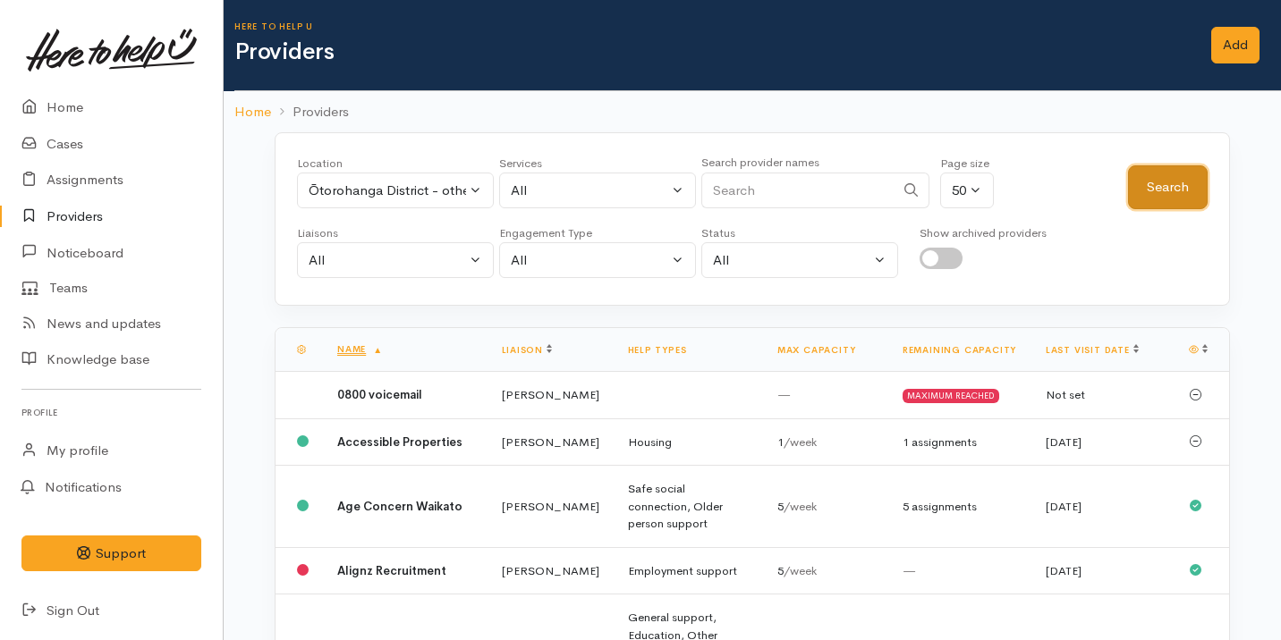
click at [1146, 195] on button "Search" at bounding box center [1168, 187] width 80 height 44
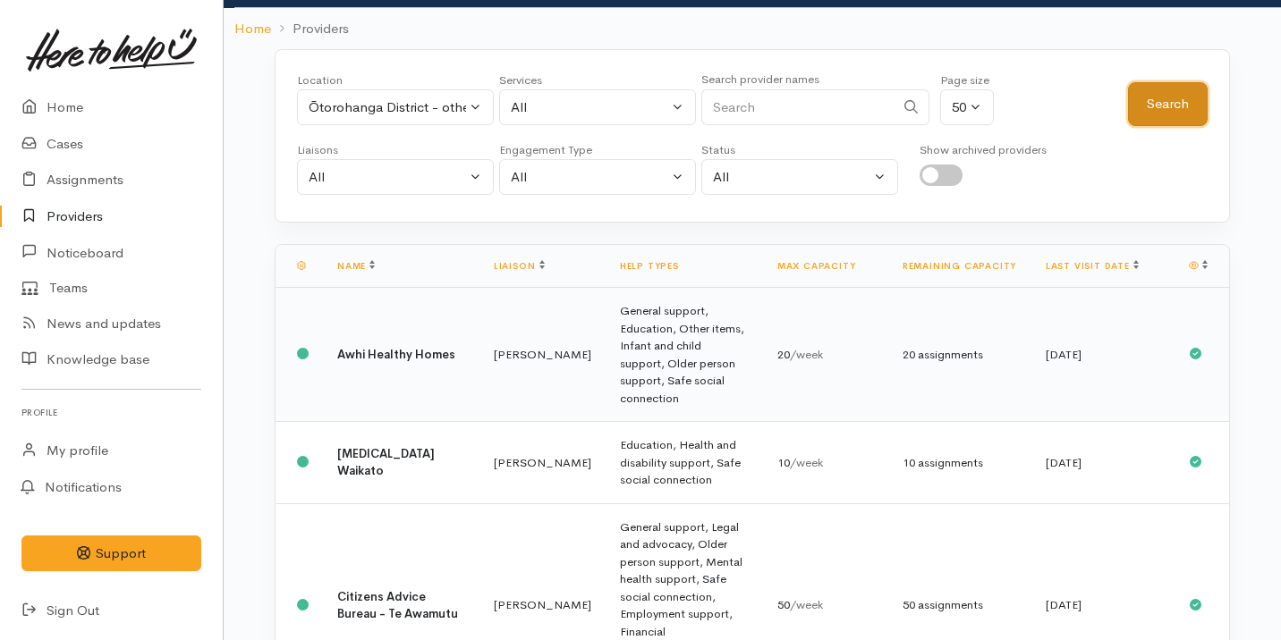
scroll to position [0, 0]
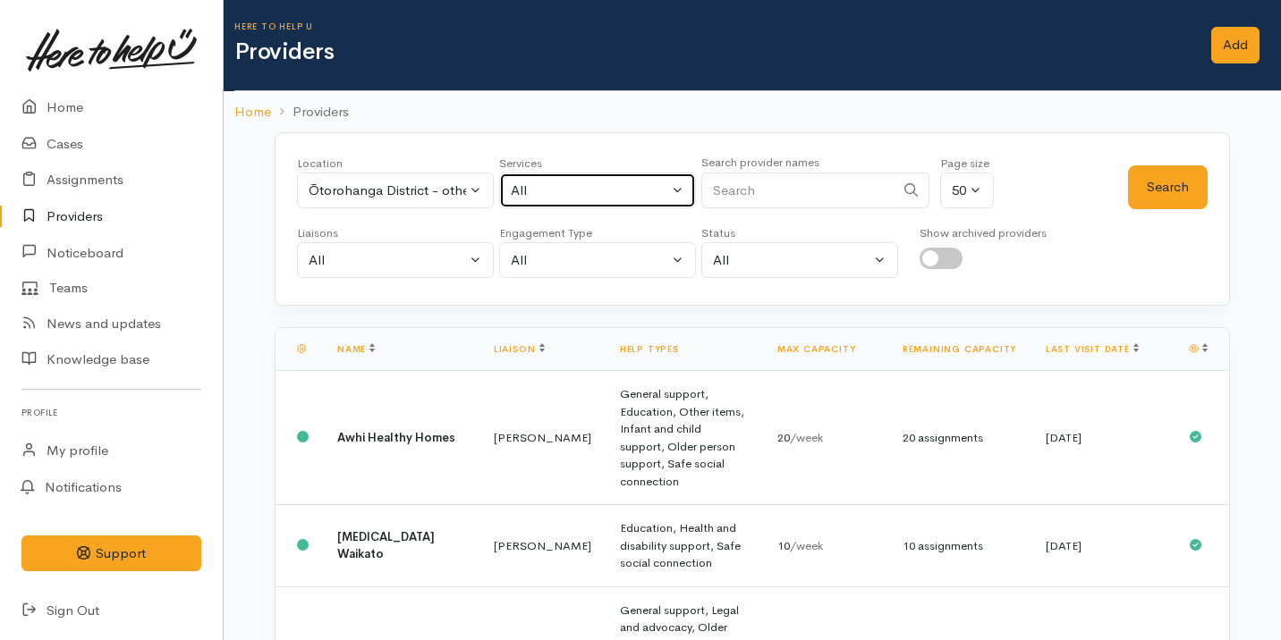
click at [599, 204] on button "All" at bounding box center [597, 191] width 197 height 37
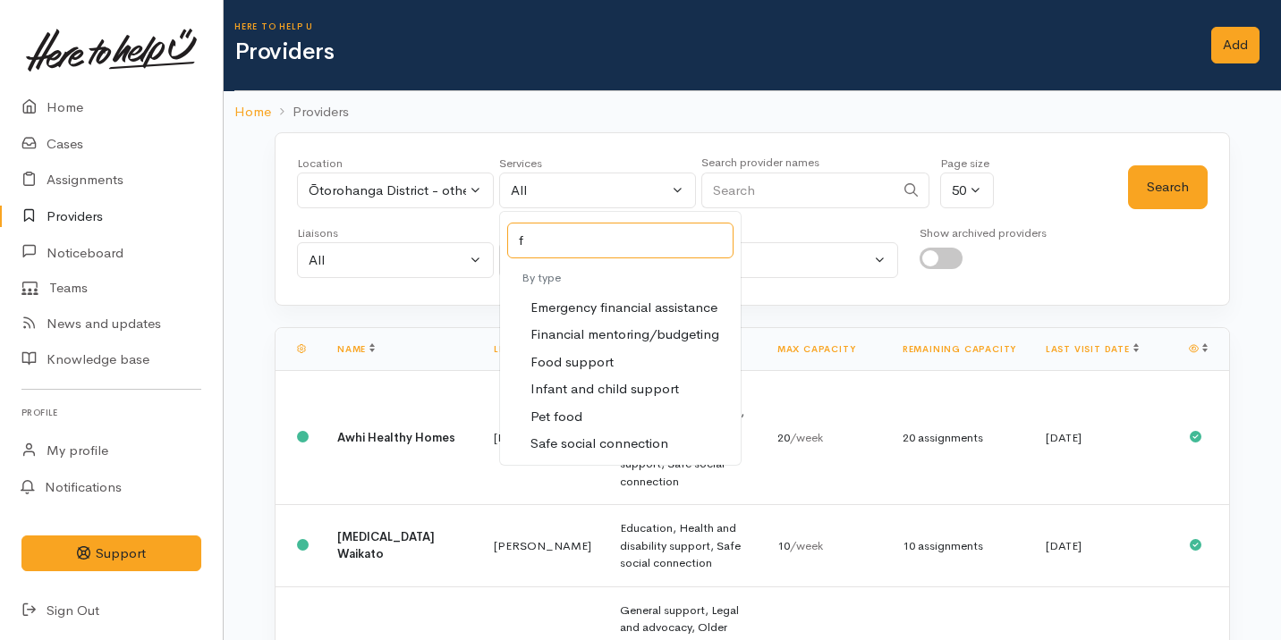
type input "f"
click at [602, 366] on span "Food support" at bounding box center [571, 362] width 83 height 21
select select "3"
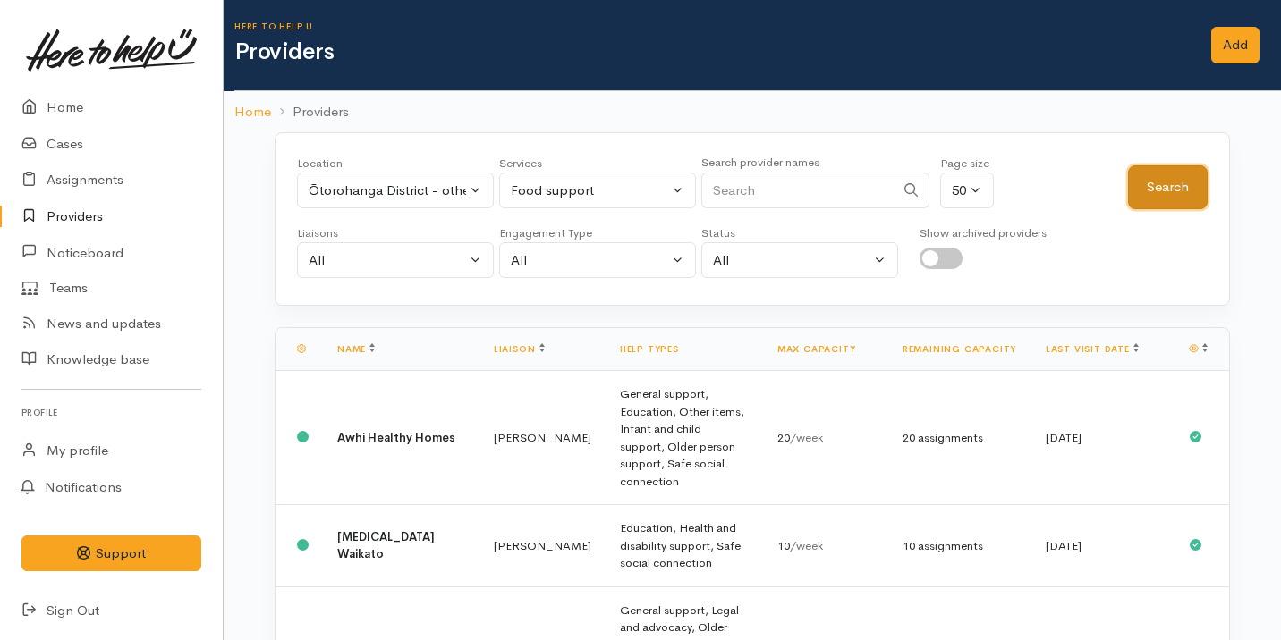
click at [1146, 184] on button "Search" at bounding box center [1168, 187] width 80 height 44
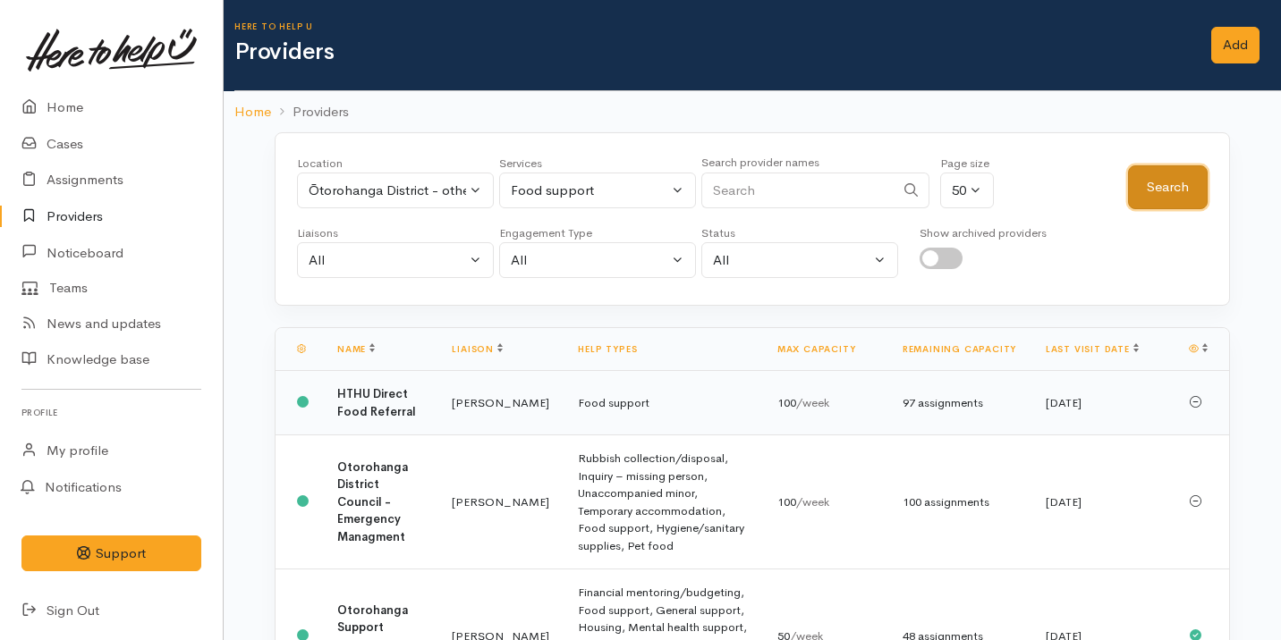
scroll to position [98, 0]
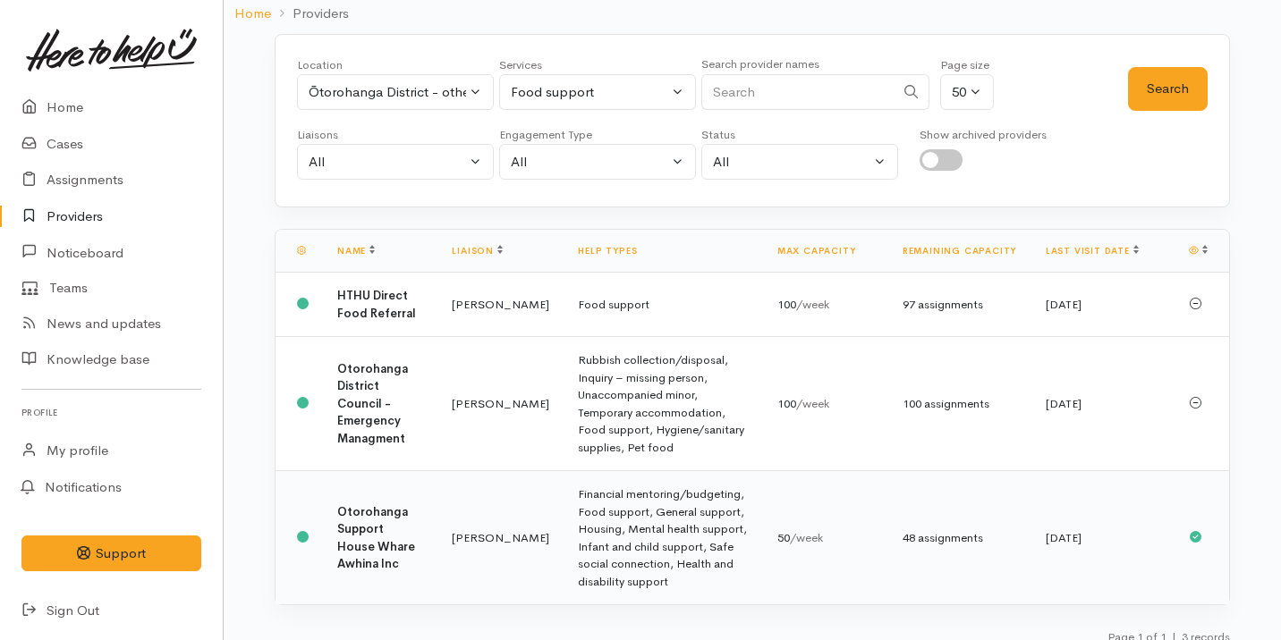
click at [522, 511] on td "Katarina Daly" at bounding box center [500, 538] width 126 height 134
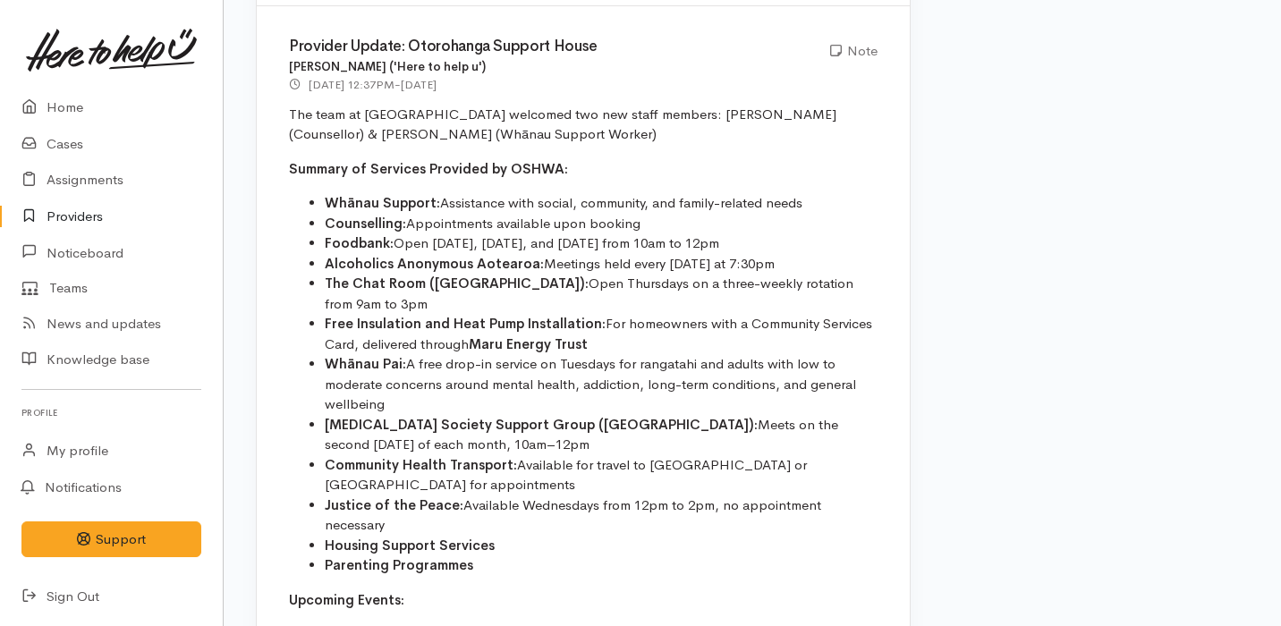
scroll to position [1099, 0]
click at [522, 511] on li "Justice of the Peace: Available Wednesdays from 12pm to 2pm, no appointment nec…" at bounding box center [601, 515] width 553 height 40
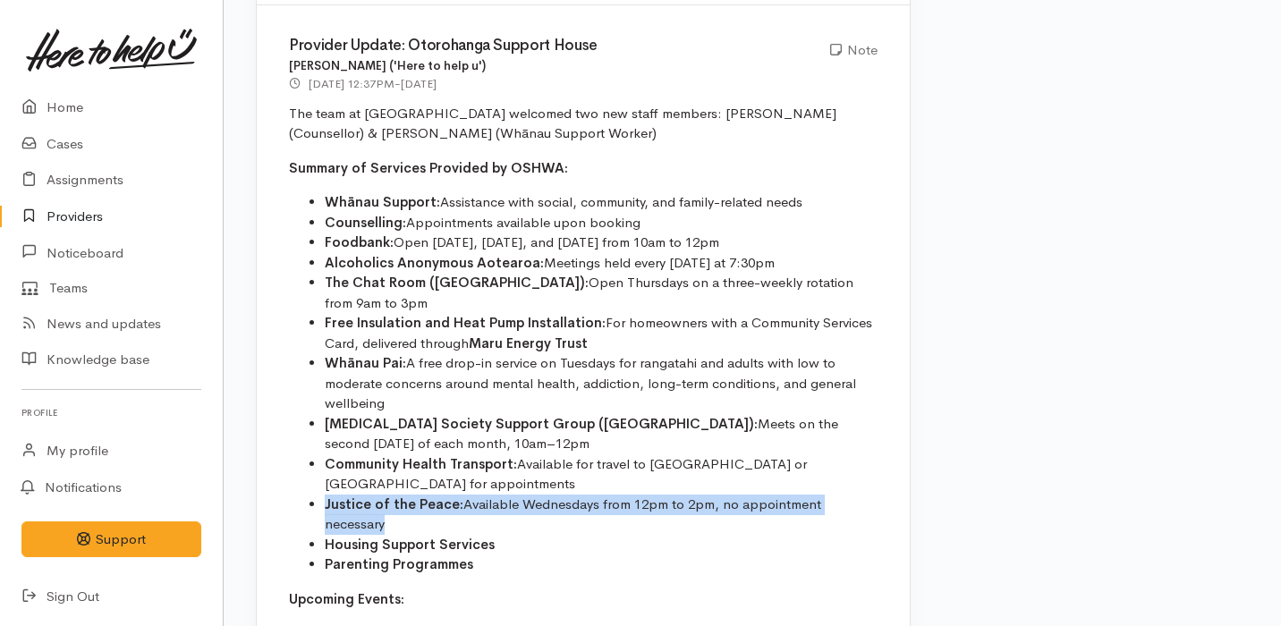
click at [522, 511] on li "Justice of the Peace: Available Wednesdays from 12pm to 2pm, no appointment nec…" at bounding box center [601, 515] width 553 height 40
click at [500, 535] on li "Housing Support Services" at bounding box center [601, 545] width 553 height 21
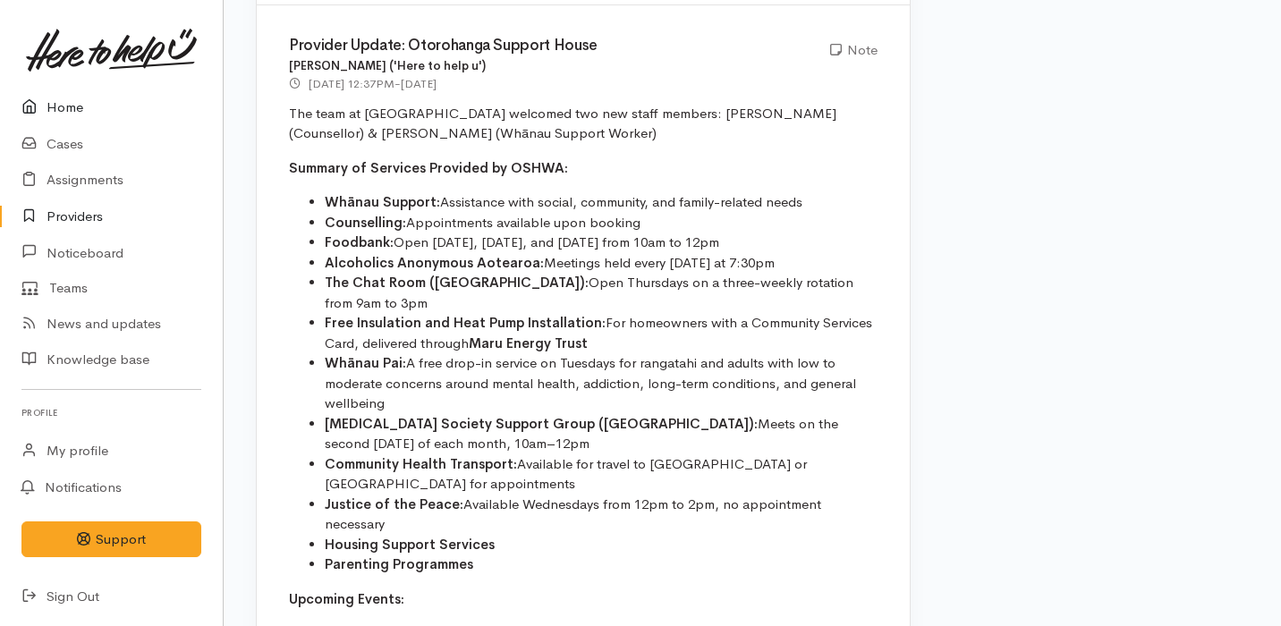
click at [105, 110] on link "Home" at bounding box center [111, 107] width 223 height 37
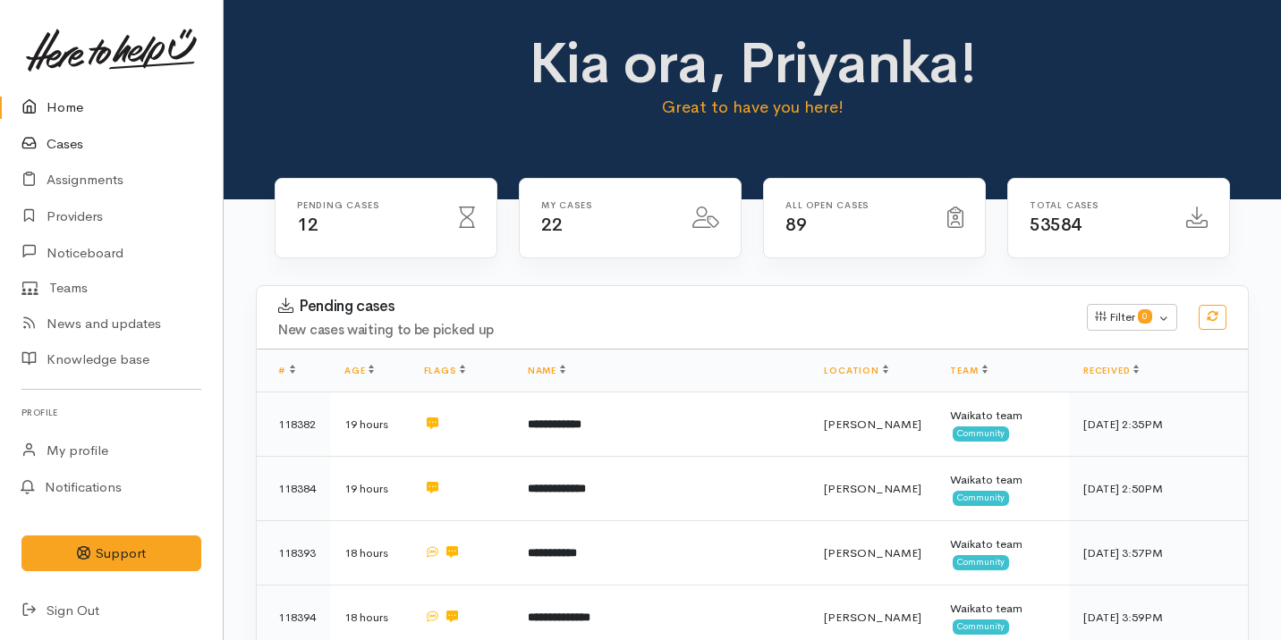
click at [108, 143] on link "Cases" at bounding box center [111, 144] width 223 height 37
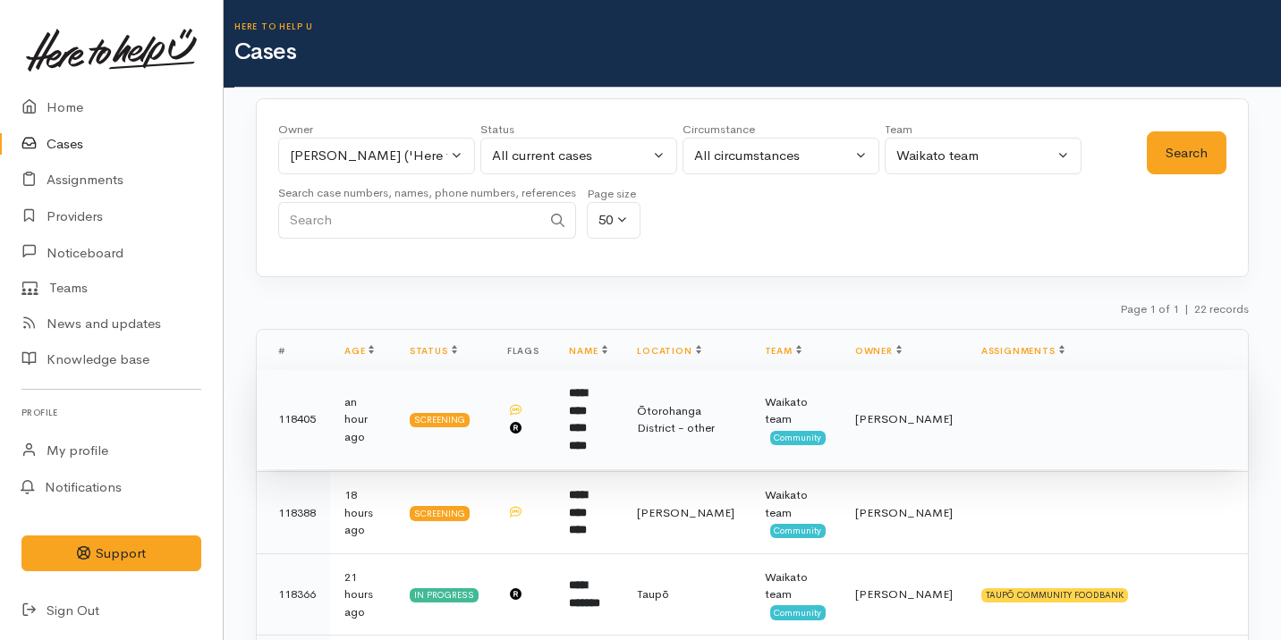
click at [580, 410] on td "**********" at bounding box center [588, 419] width 68 height 99
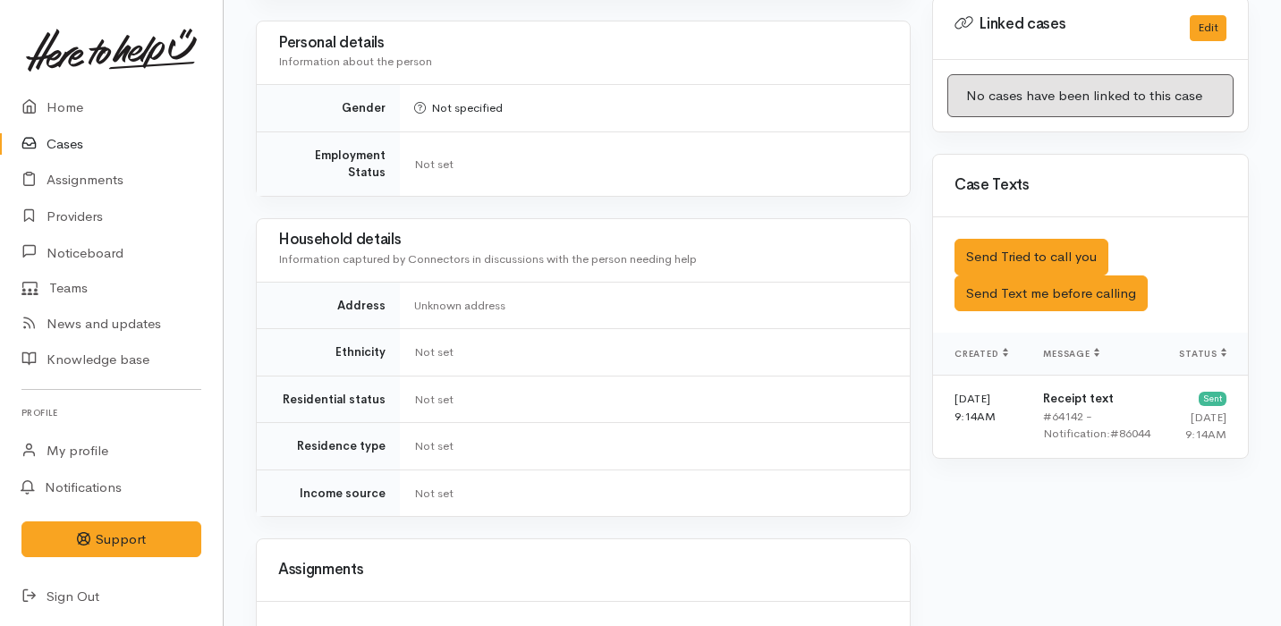
scroll to position [1023, 0]
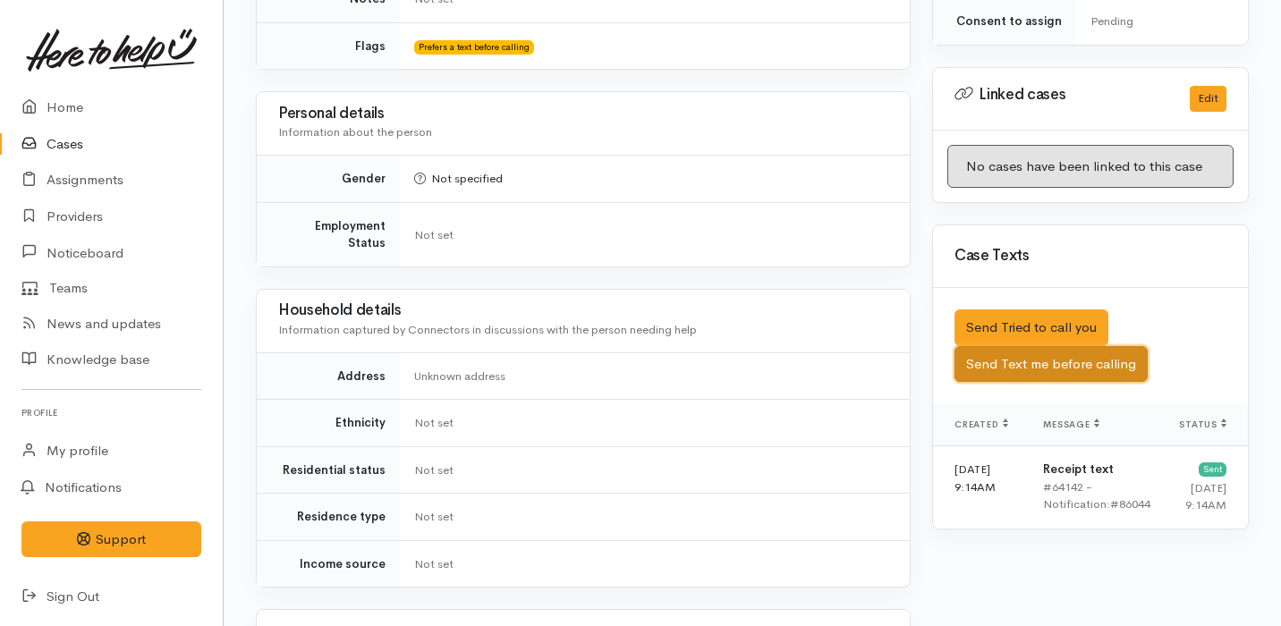
click at [997, 346] on button "Send Text me before calling" at bounding box center [1050, 364] width 193 height 37
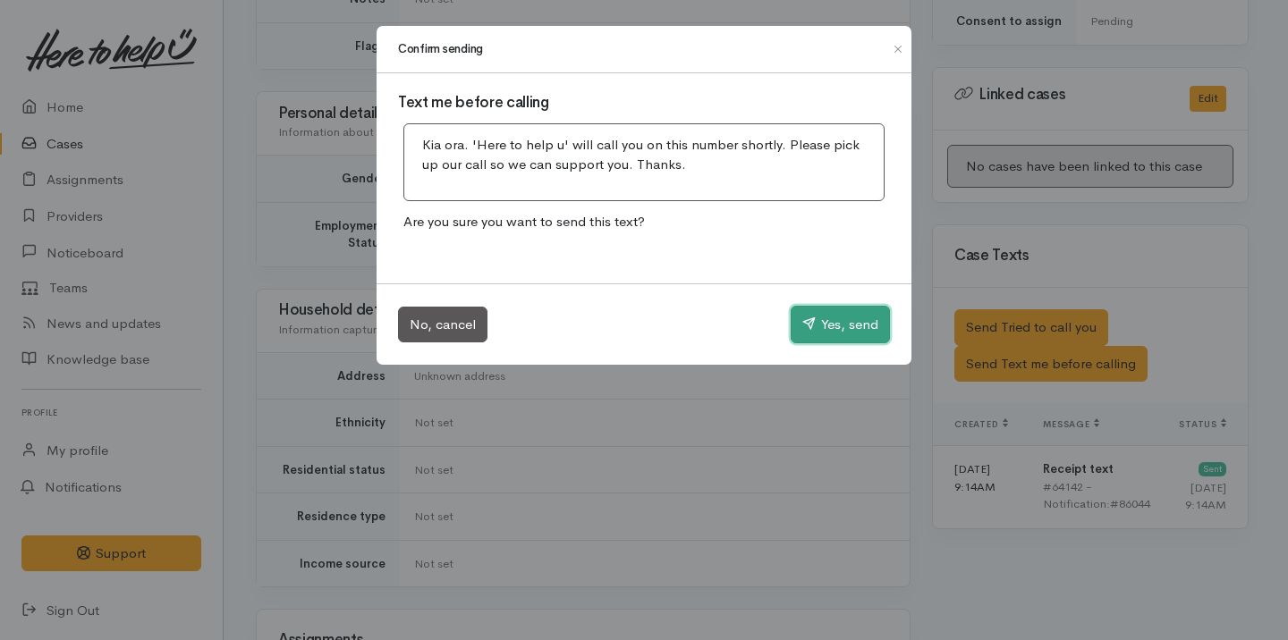
click at [850, 325] on button "Yes, send" at bounding box center [840, 325] width 99 height 38
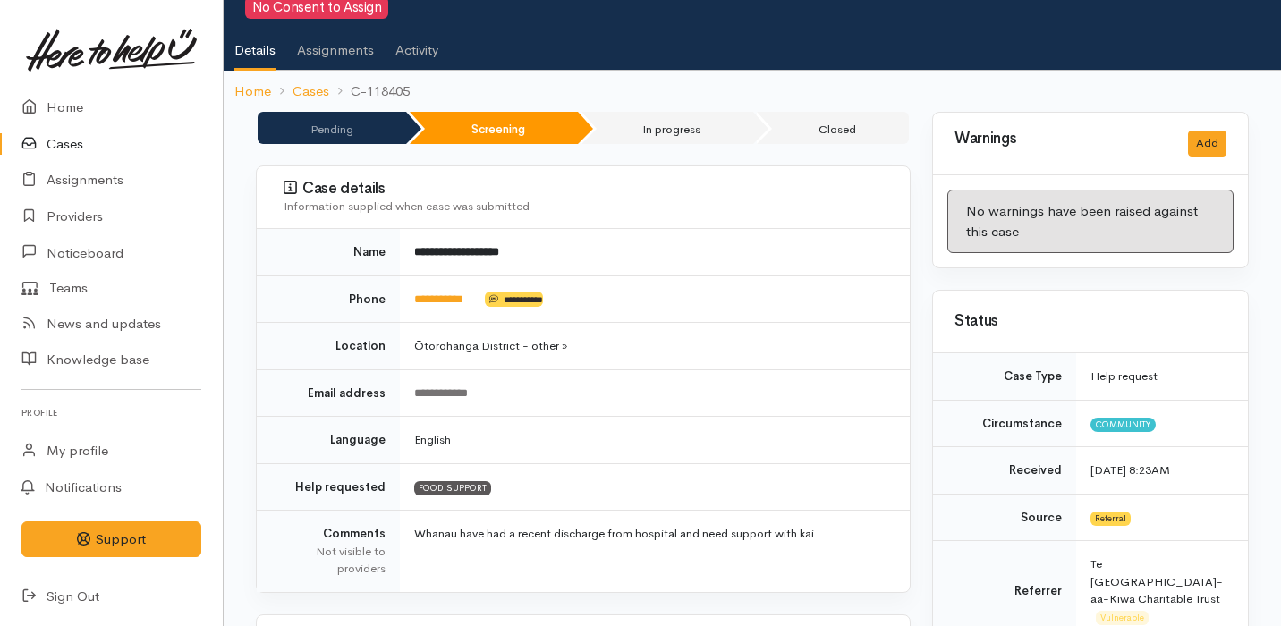
scroll to position [0, 0]
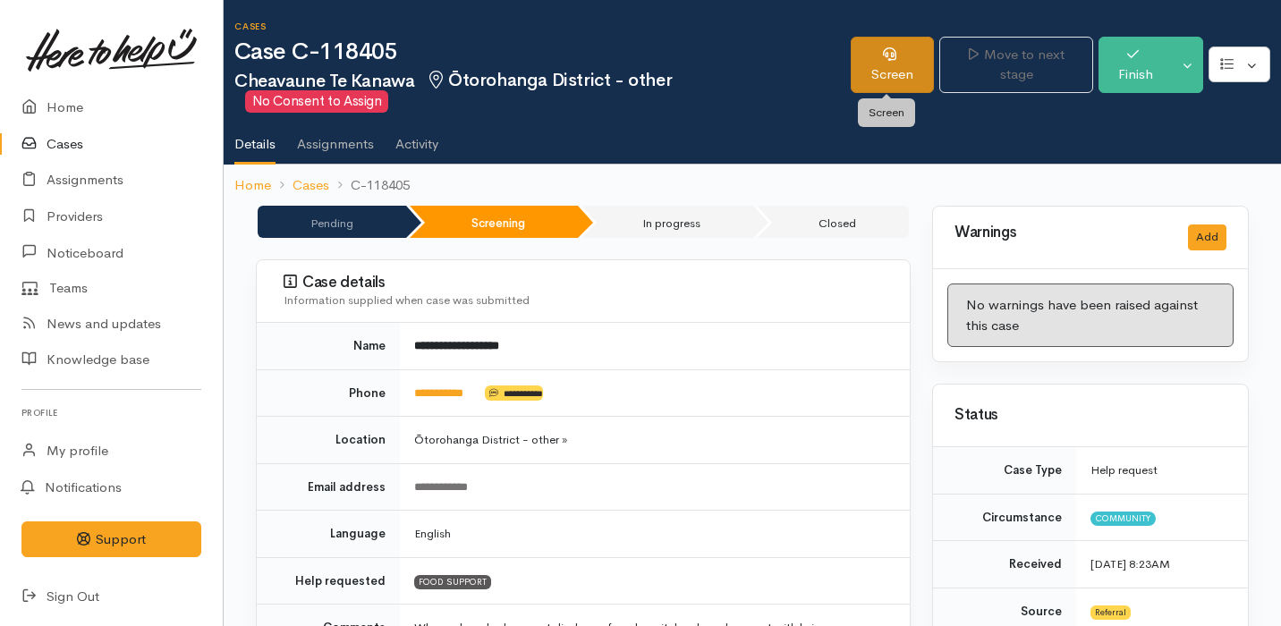
click at [884, 60] on link "Screen" at bounding box center [891, 65] width 83 height 56
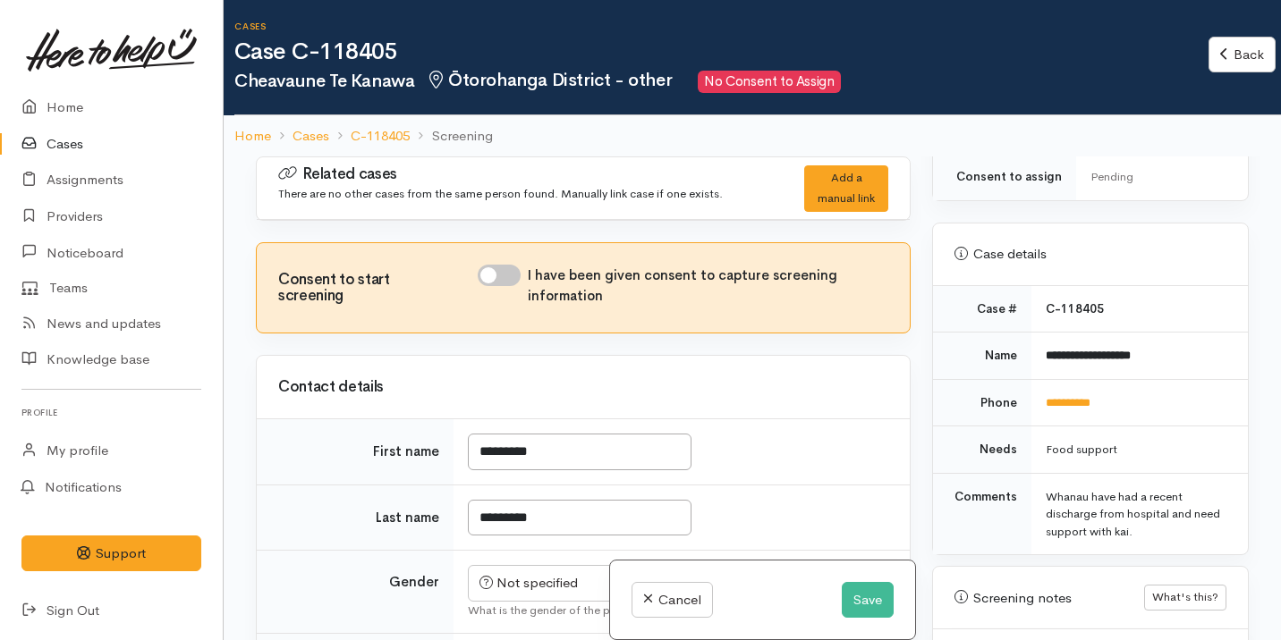
scroll to position [1021, 0]
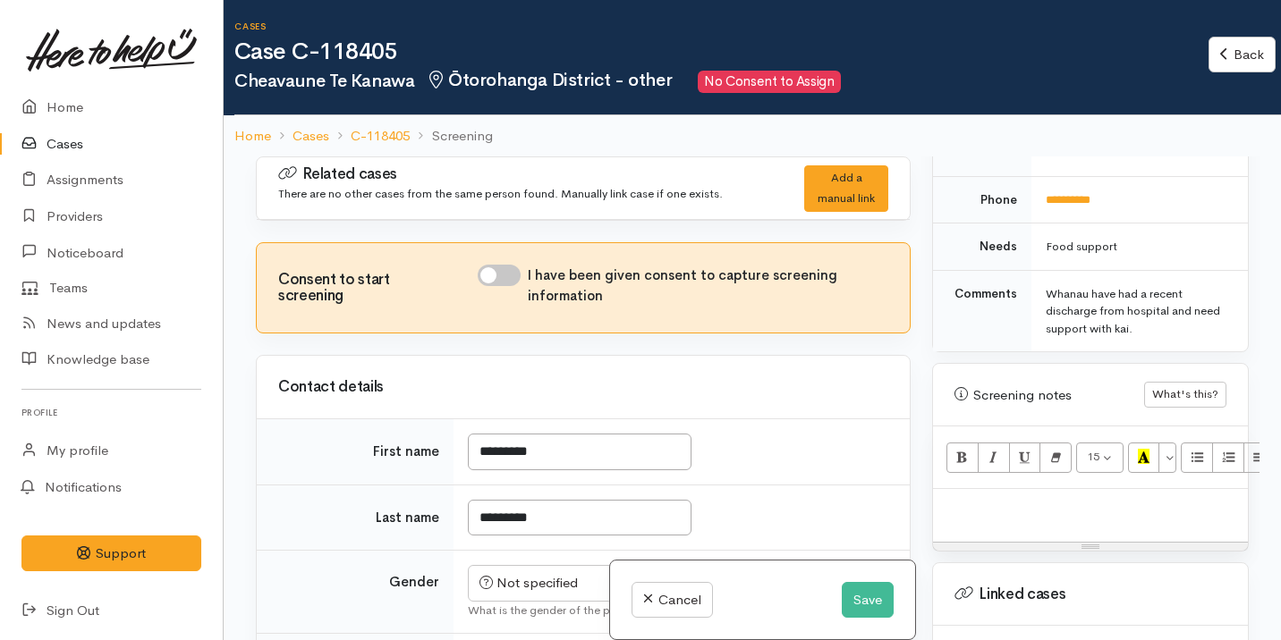
click at [1092, 498] on p at bounding box center [1090, 508] width 297 height 21
paste div
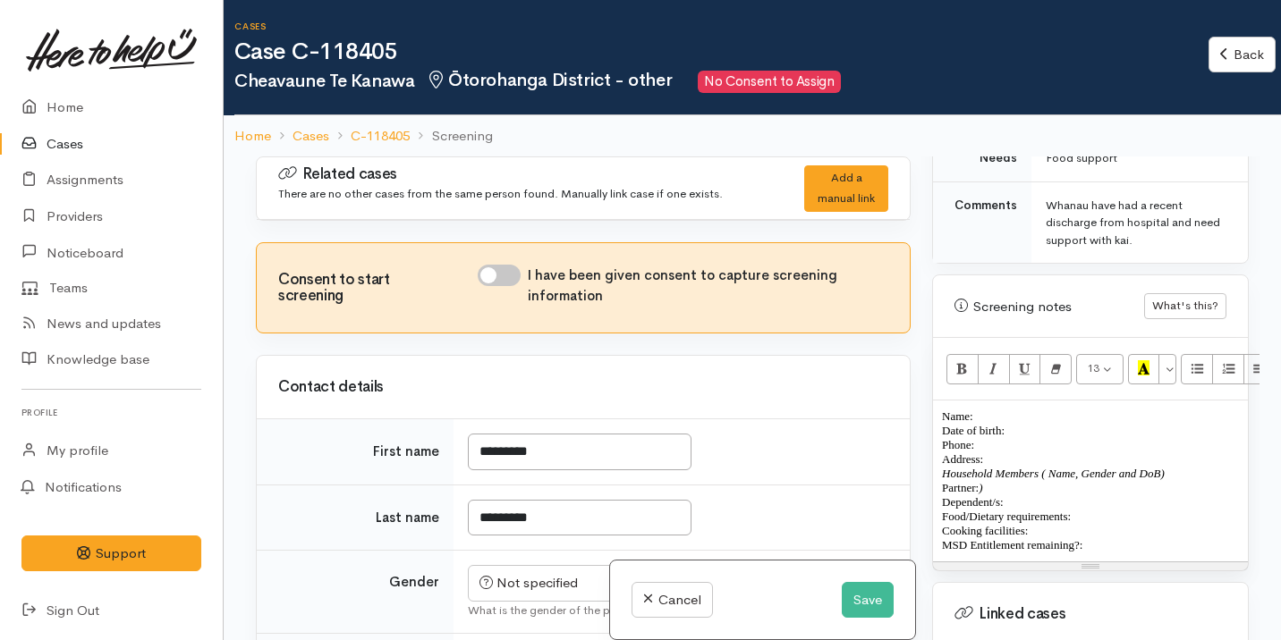
scroll to position [1124, 0]
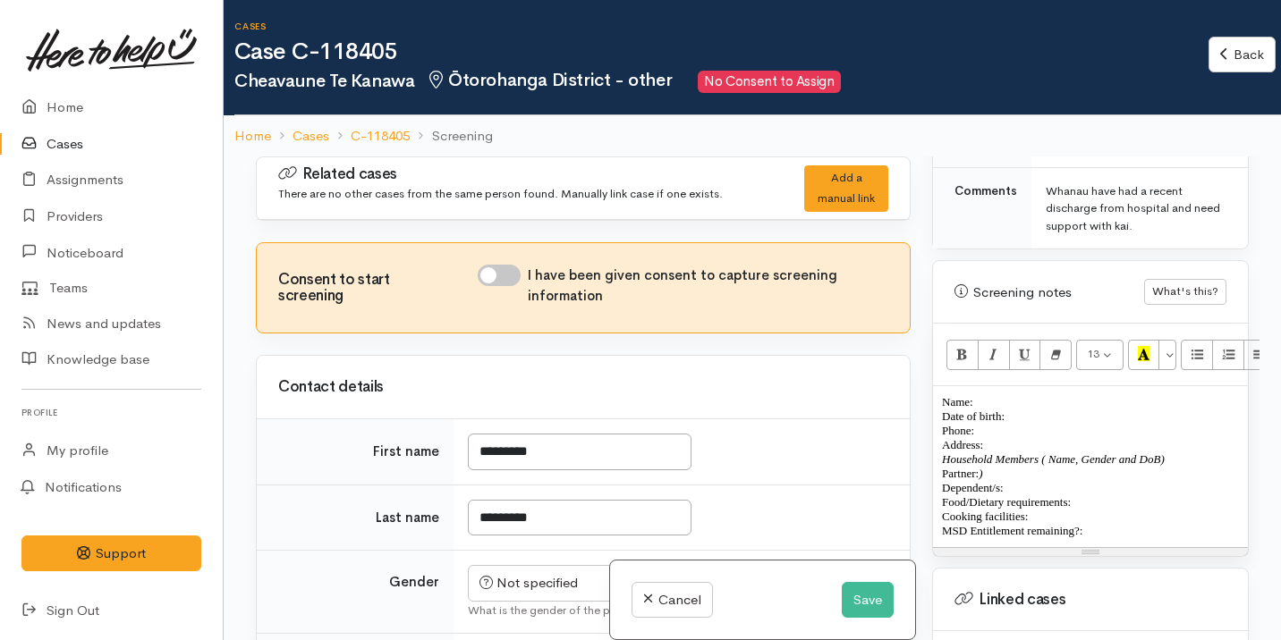
drag, startPoint x: 1099, startPoint y: 496, endPoint x: 929, endPoint y: 360, distance: 217.6
click at [929, 360] on div "Warnings Add No warnings have been raised against this case Add Warning Title ●…" at bounding box center [1090, 477] width 338 height 640
click at [1063, 340] on button "Remove Font Style (⌘+\\)" at bounding box center [1055, 355] width 32 height 30
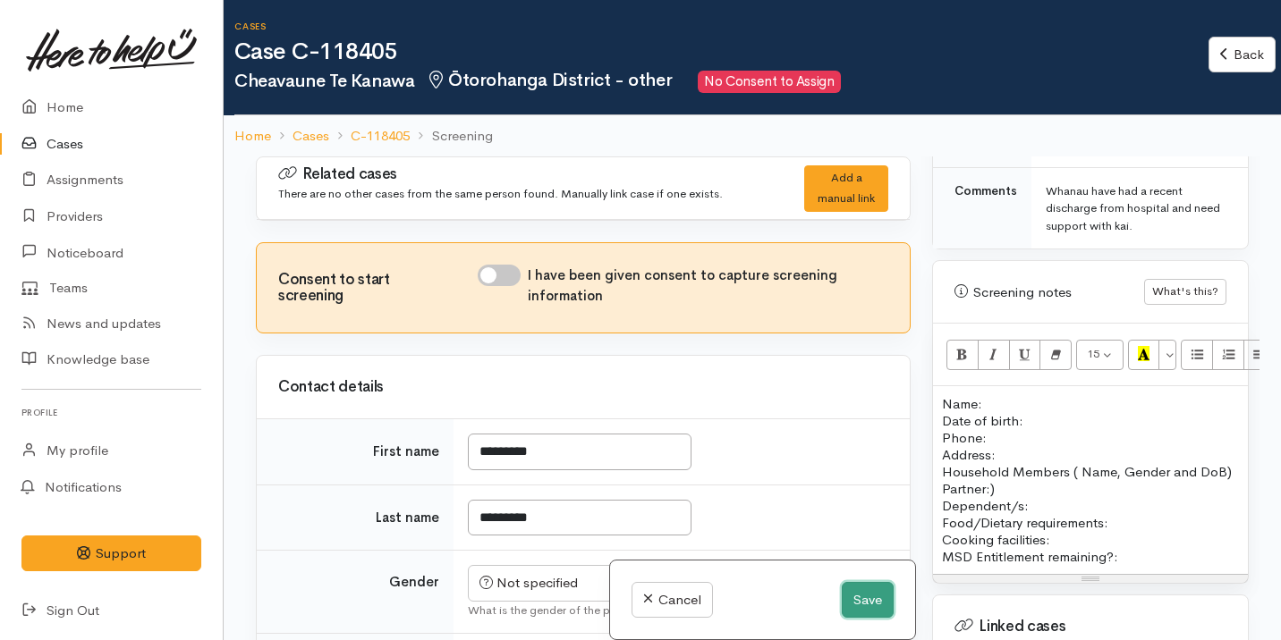
click at [859, 597] on button "Save" at bounding box center [868, 600] width 52 height 37
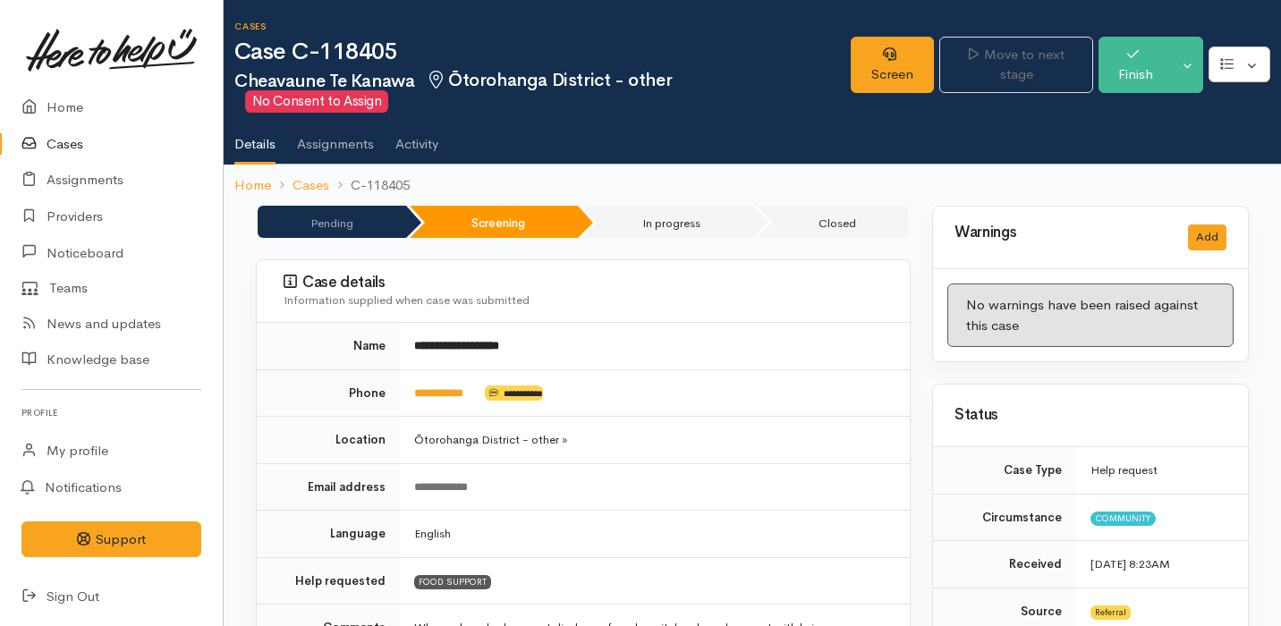
click at [129, 152] on link "Cases" at bounding box center [111, 144] width 223 height 37
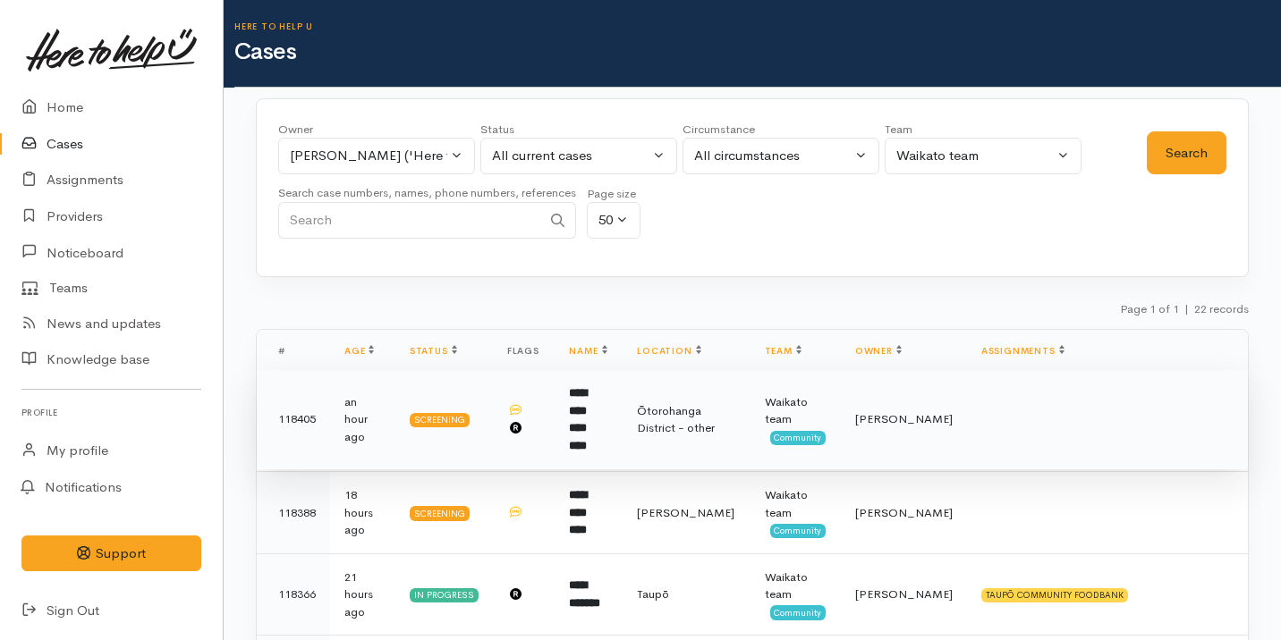
click at [587, 396] on b "**********" at bounding box center [578, 419] width 18 height 64
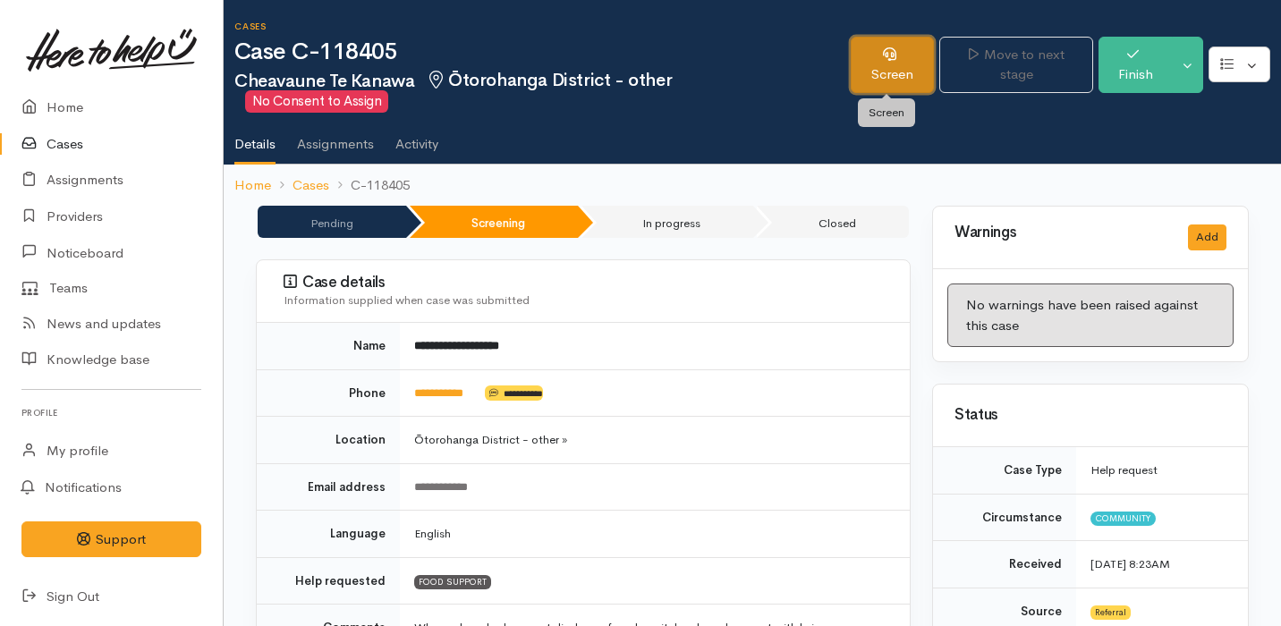
click at [911, 80] on link "Screen" at bounding box center [891, 65] width 83 height 56
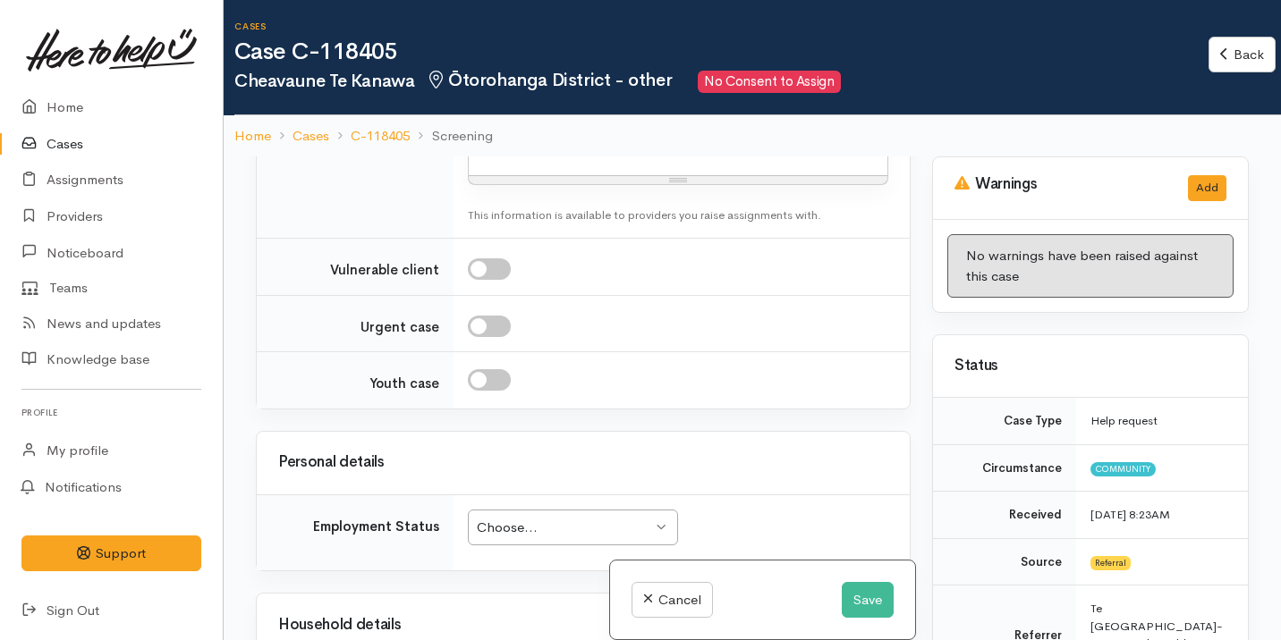
scroll to position [1410, 0]
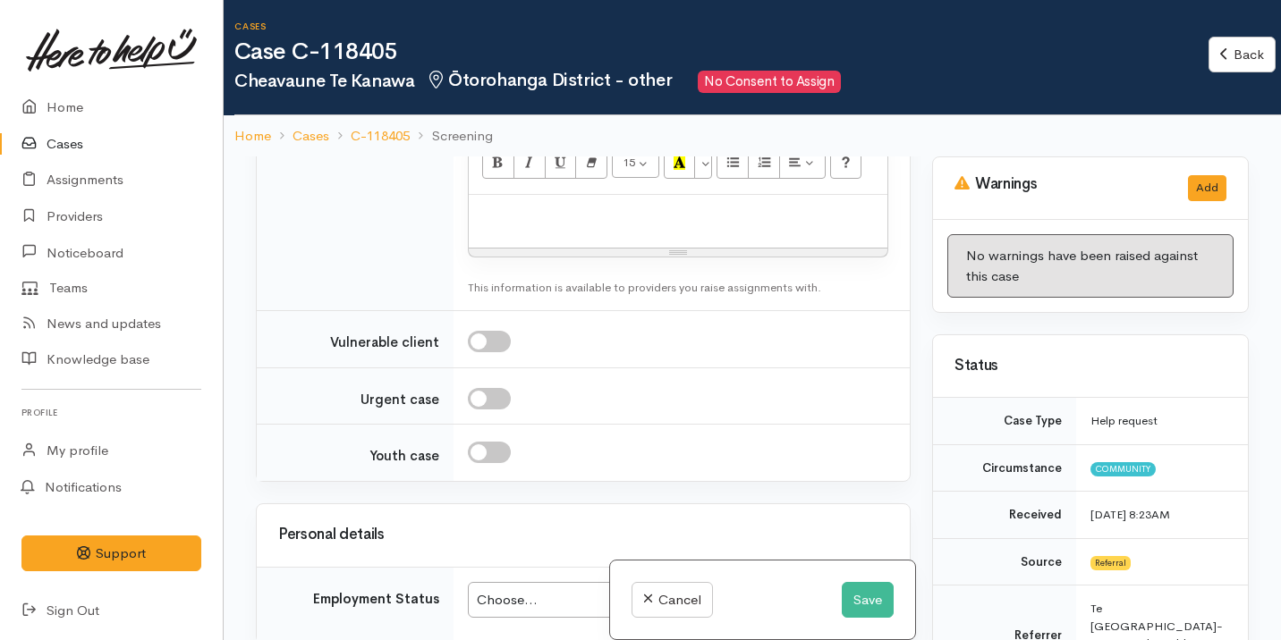
click at [486, 339] on input "checkbox" at bounding box center [489, 341] width 43 height 21
checkbox input "true"
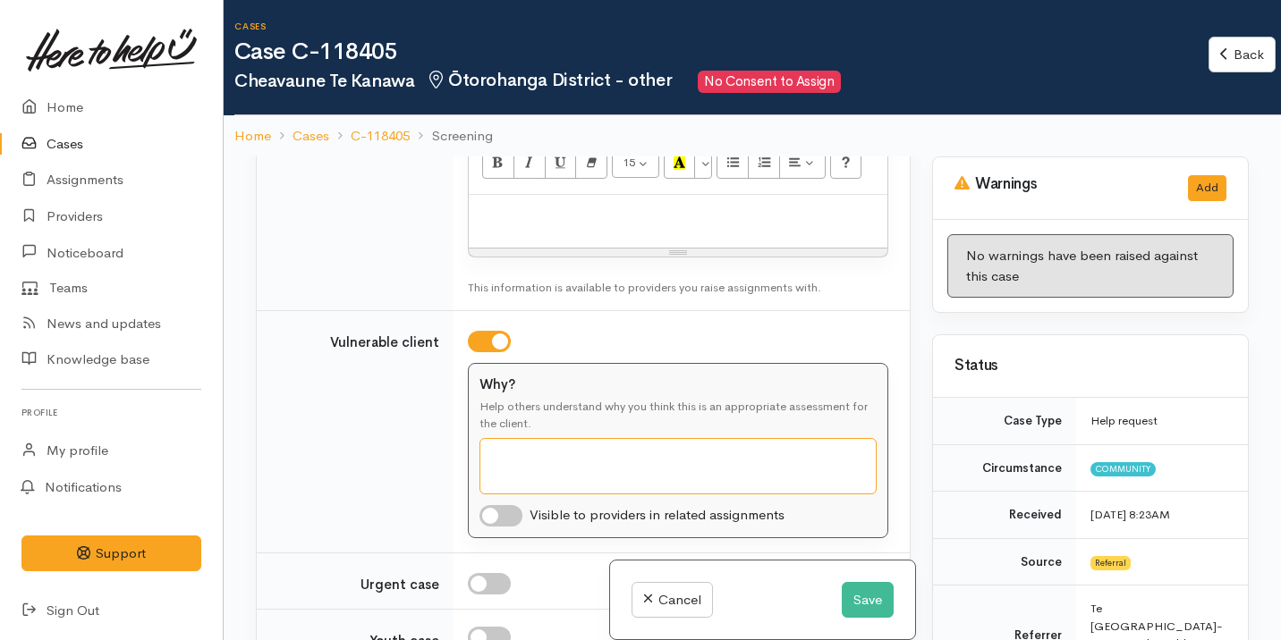
click at [715, 441] on textarea "Why?" at bounding box center [677, 466] width 397 height 56
type textarea "reffered"
click at [865, 599] on button "Save" at bounding box center [868, 600] width 52 height 37
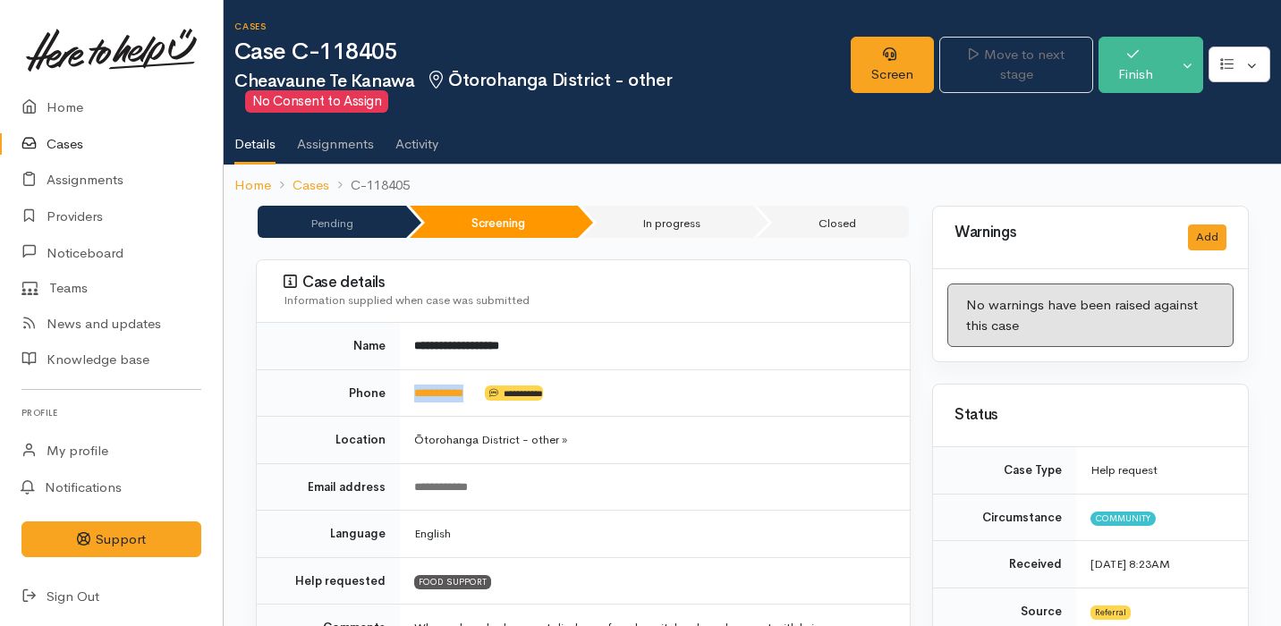
drag, startPoint x: 487, startPoint y: 389, endPoint x: 410, endPoint y: 385, distance: 76.1
click at [410, 386] on td "**********" at bounding box center [655, 392] width 510 height 47
copy td "**********"
click at [902, 71] on link "Screen" at bounding box center [891, 65] width 83 height 56
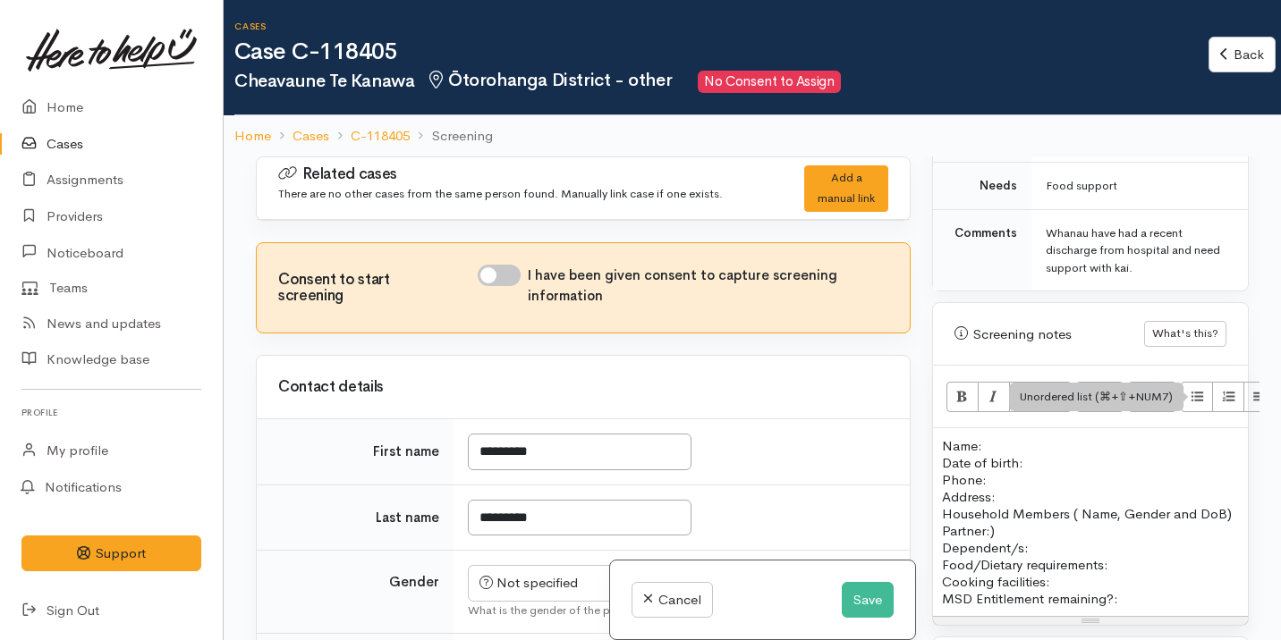
scroll to position [1085, 0]
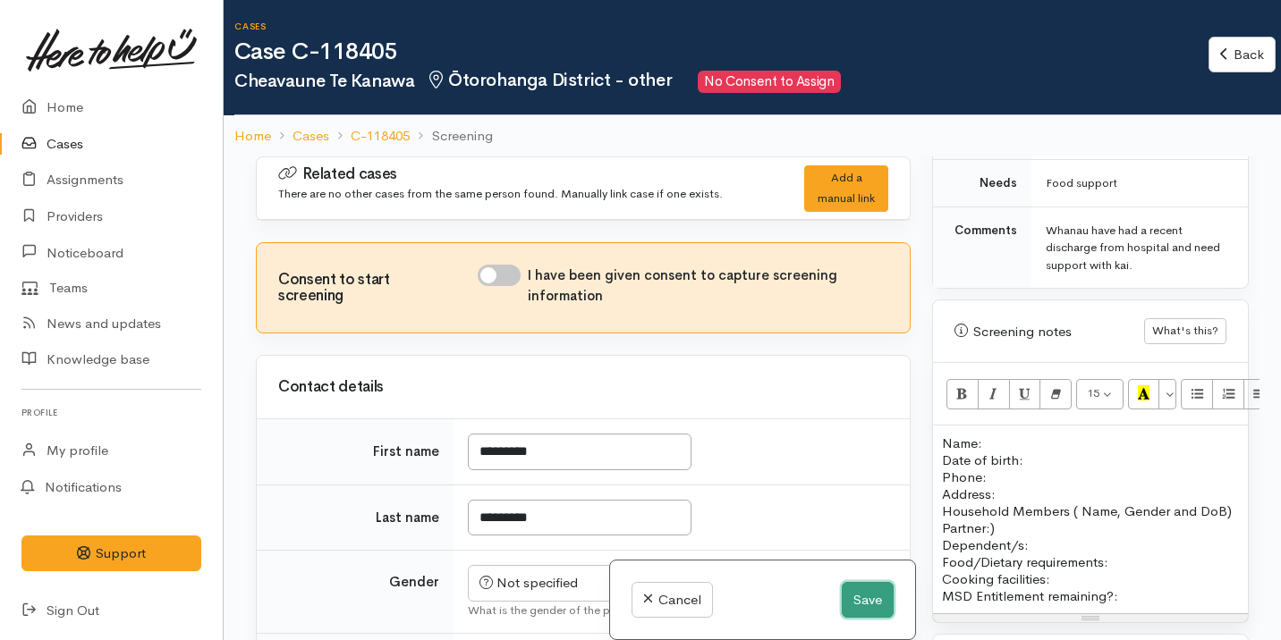
click at [854, 596] on button "Save" at bounding box center [868, 600] width 52 height 37
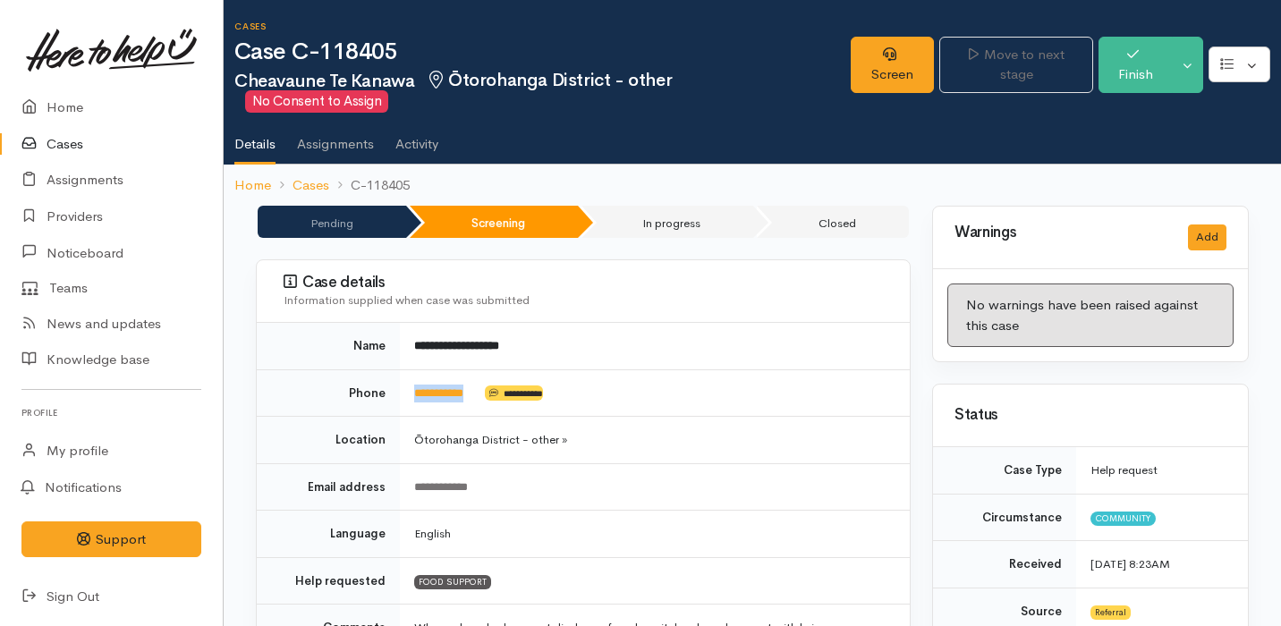
drag, startPoint x: 487, startPoint y: 395, endPoint x: 396, endPoint y: 393, distance: 91.2
click at [396, 393] on tr "**********" at bounding box center [583, 392] width 653 height 47
copy tr "**********"
click at [882, 42] on link "Screen" at bounding box center [891, 65] width 83 height 56
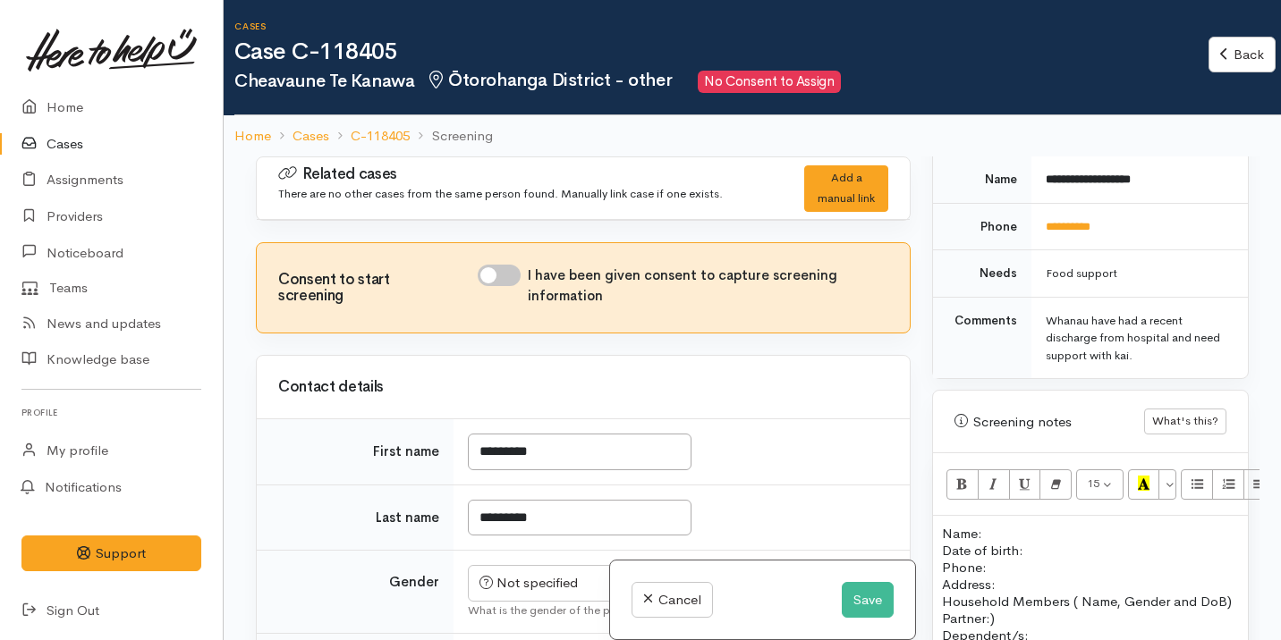
scroll to position [1078, 0]
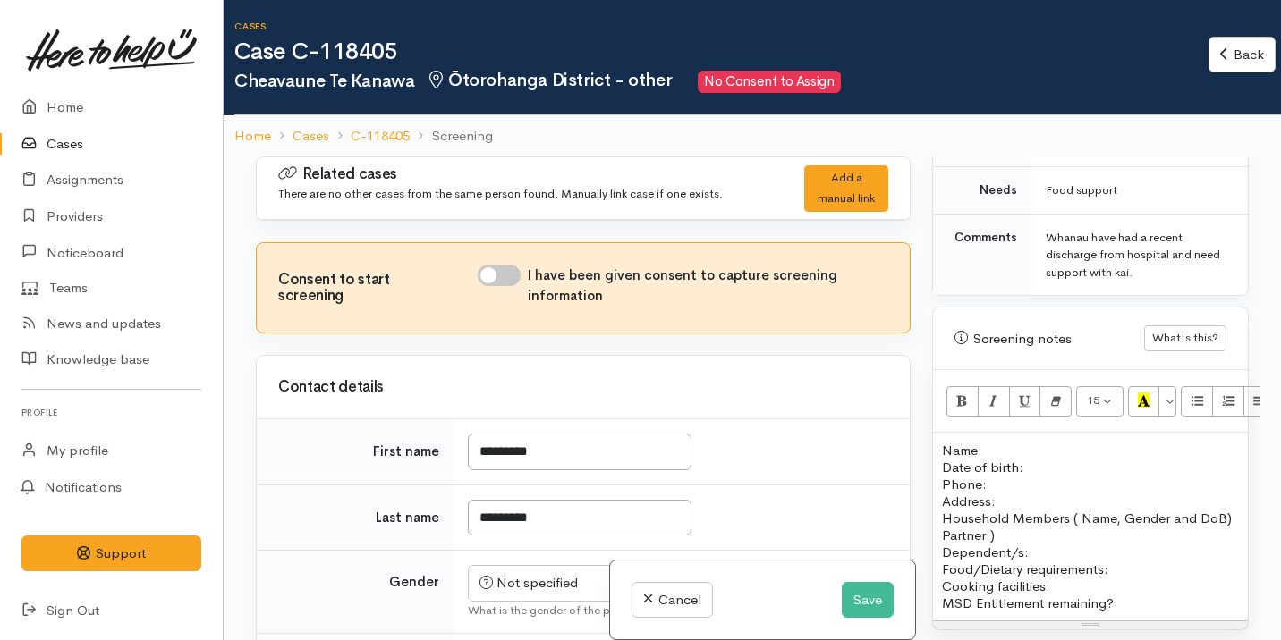
click at [1012, 442] on p "Name: Date of birth: Phone:" at bounding box center [1090, 467] width 297 height 51
click at [511, 260] on div "Consent to start screening I have been given consent to capture screening infor…" at bounding box center [583, 287] width 653 height 89
click at [509, 283] on input "I have been given consent to capture screening information" at bounding box center [499, 275] width 43 height 21
checkbox input "true"
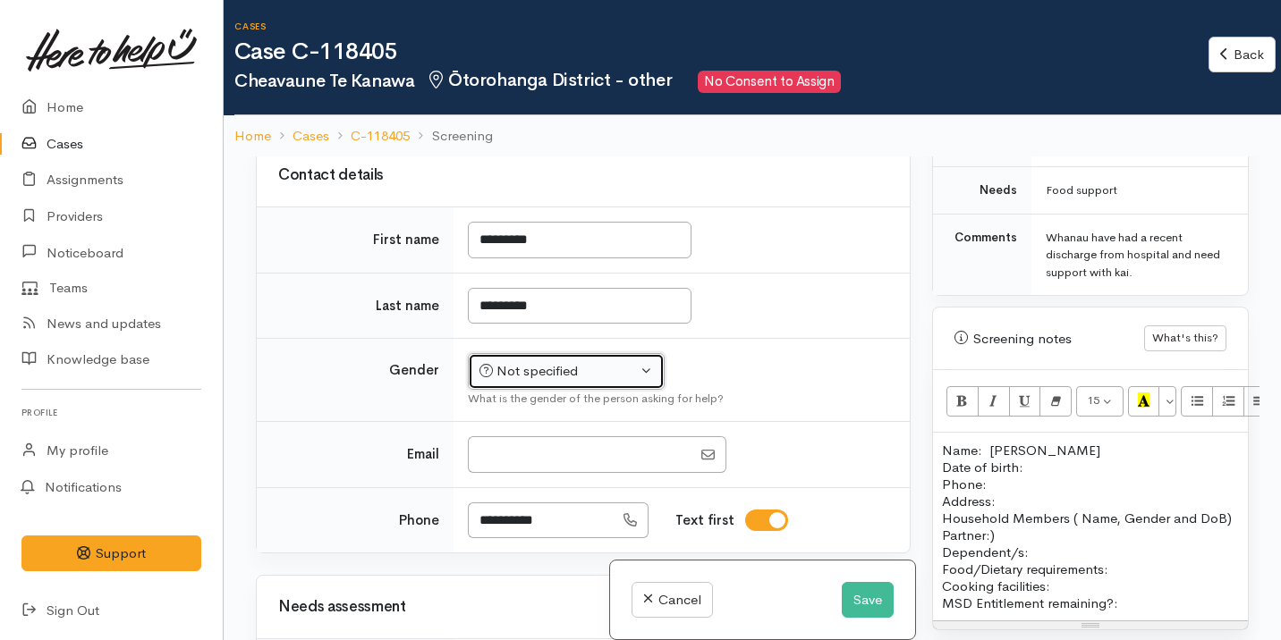
click at [563, 378] on div "Not specified" at bounding box center [557, 371] width 157 height 21
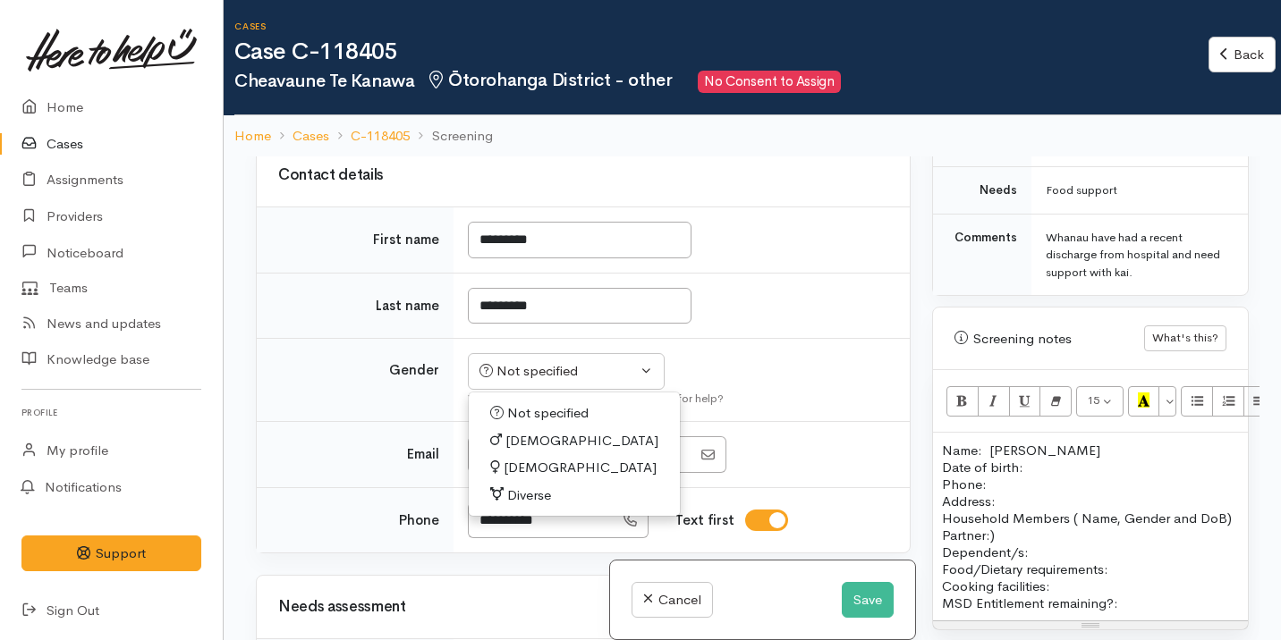
click at [546, 472] on span "[DEMOGRAPHIC_DATA]" at bounding box center [579, 468] width 153 height 21
select select "Female"
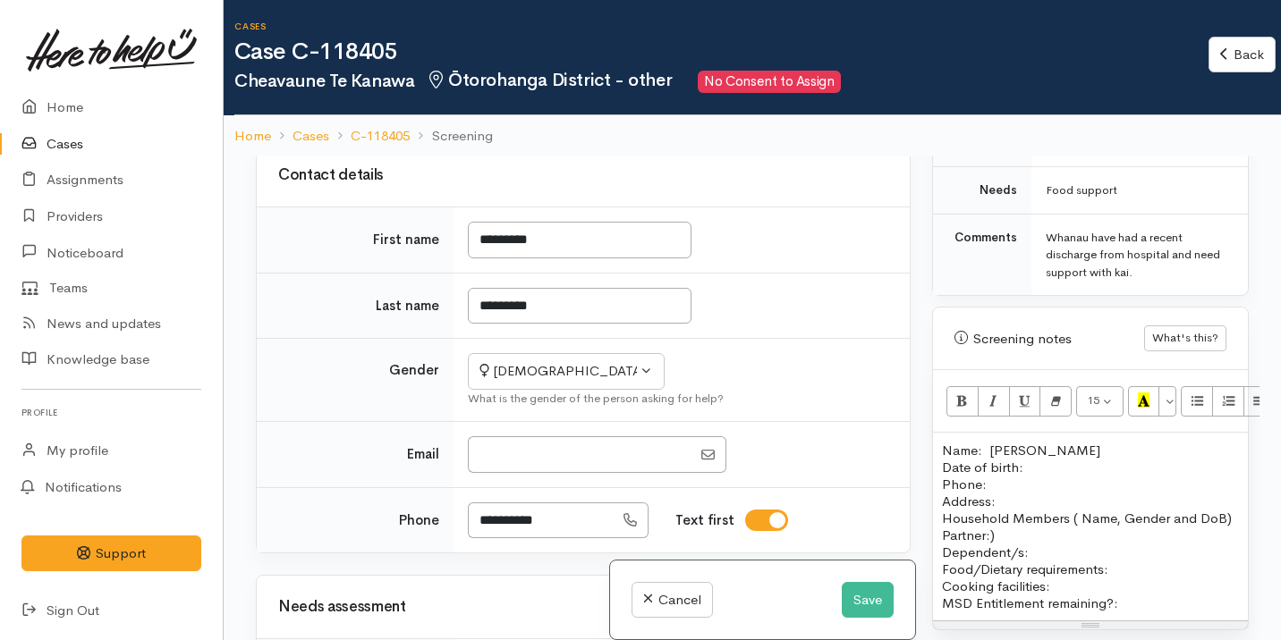
click at [1055, 442] on p "Name: Cheavaune Te Kanawa Date of birth: Phone:" at bounding box center [1090, 467] width 297 height 51
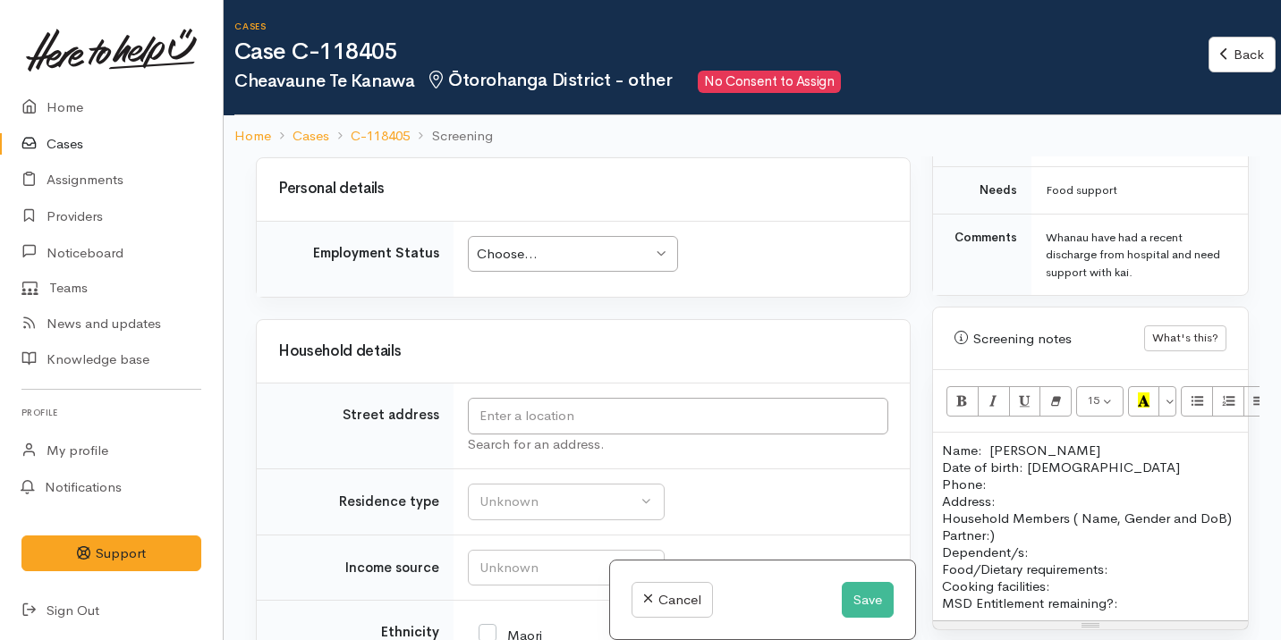
scroll to position [1946, 0]
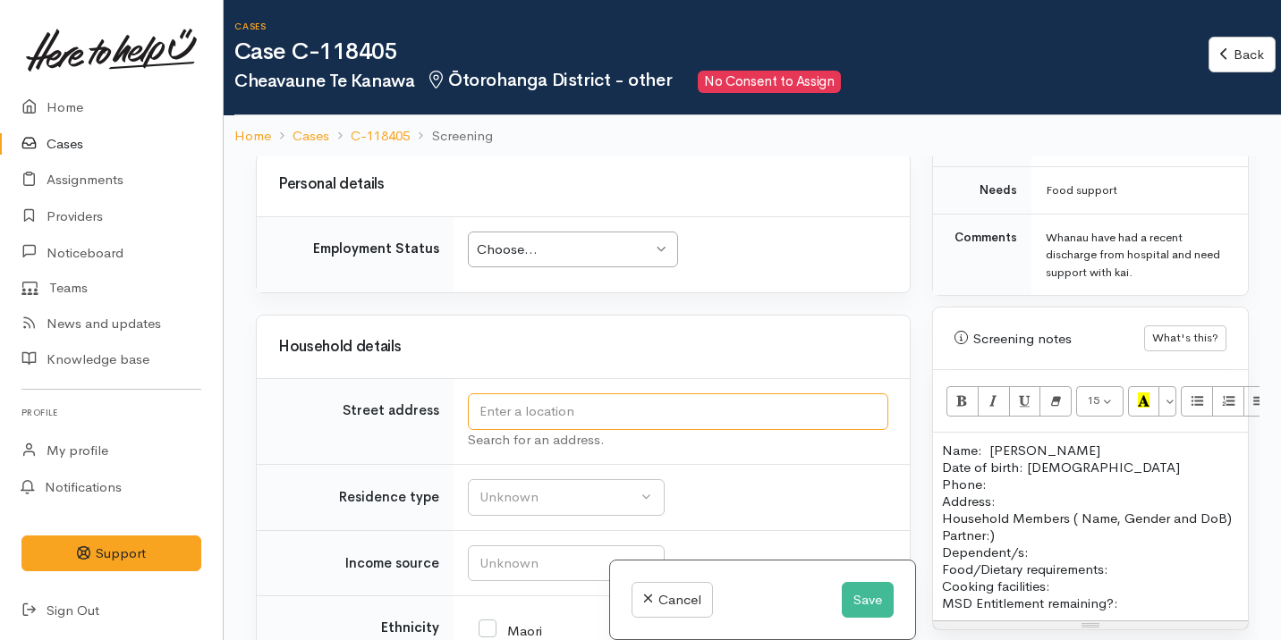
click at [622, 405] on input "text" at bounding box center [678, 411] width 420 height 37
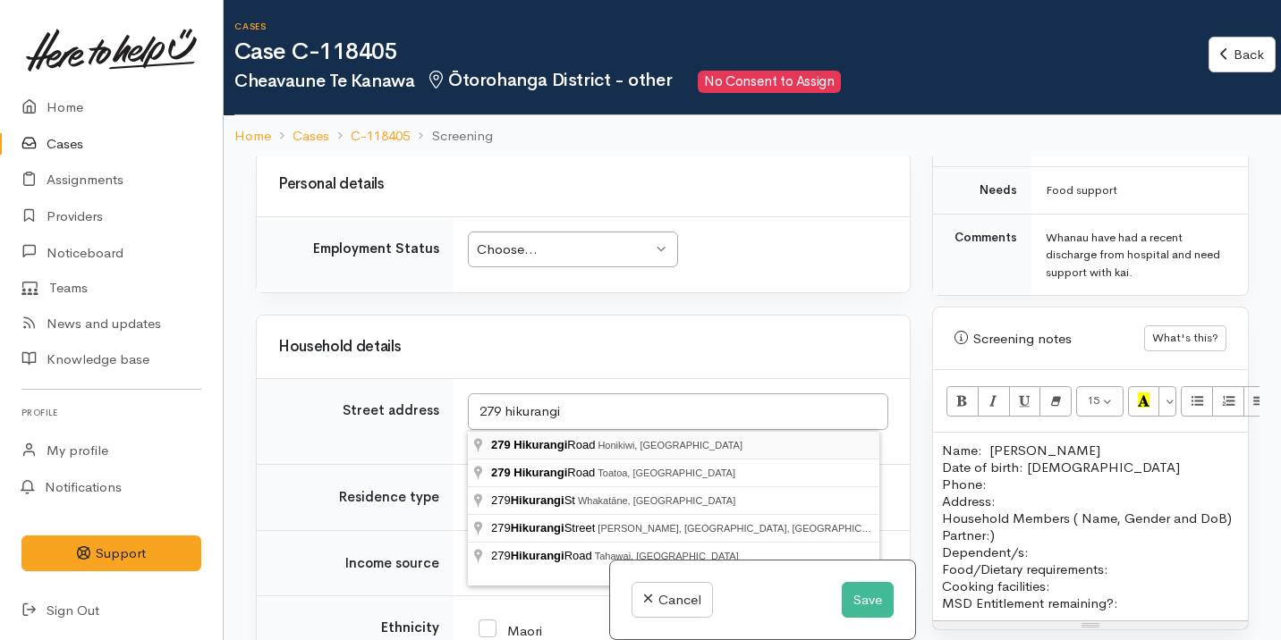
type input "279 Hikurangi Road, Honikiwi, New Zealand"
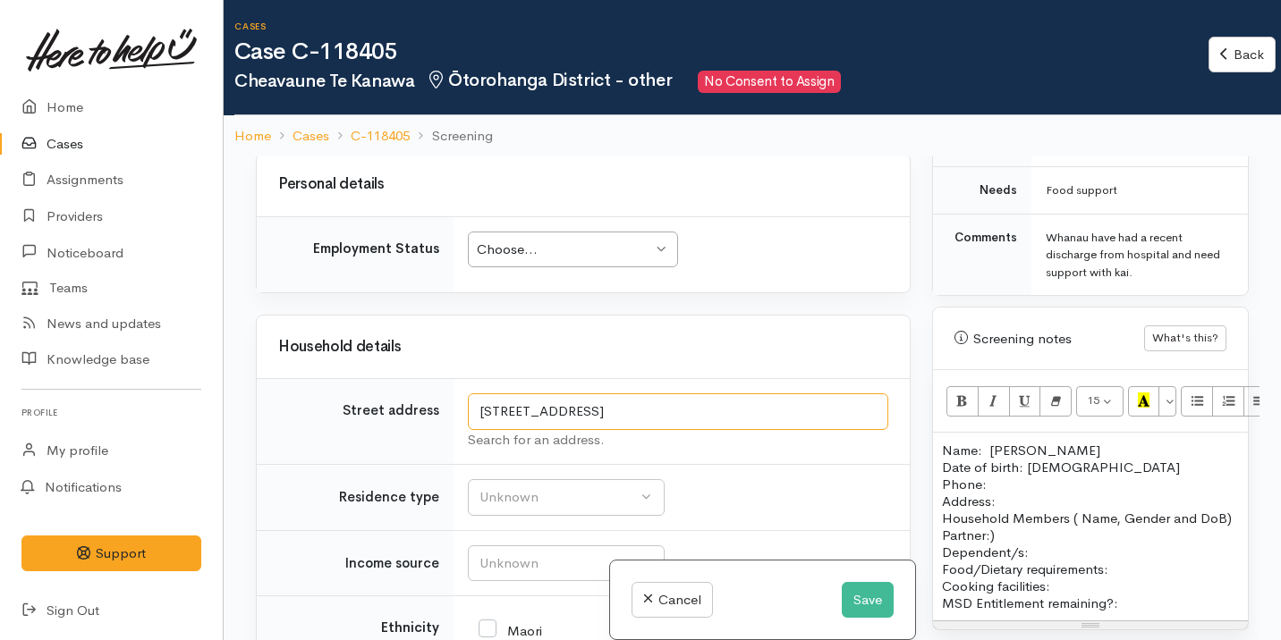
click at [710, 408] on input "279 Hikurangi Road, Honikiwi, New Zealand" at bounding box center [678, 411] width 420 height 37
click at [1039, 450] on p "Name: Cheavaune Te Kanawa Date of birth: 08/09/2000 Phone:" at bounding box center [1090, 467] width 297 height 51
click at [1010, 493] on p "Address:" at bounding box center [1090, 501] width 297 height 17
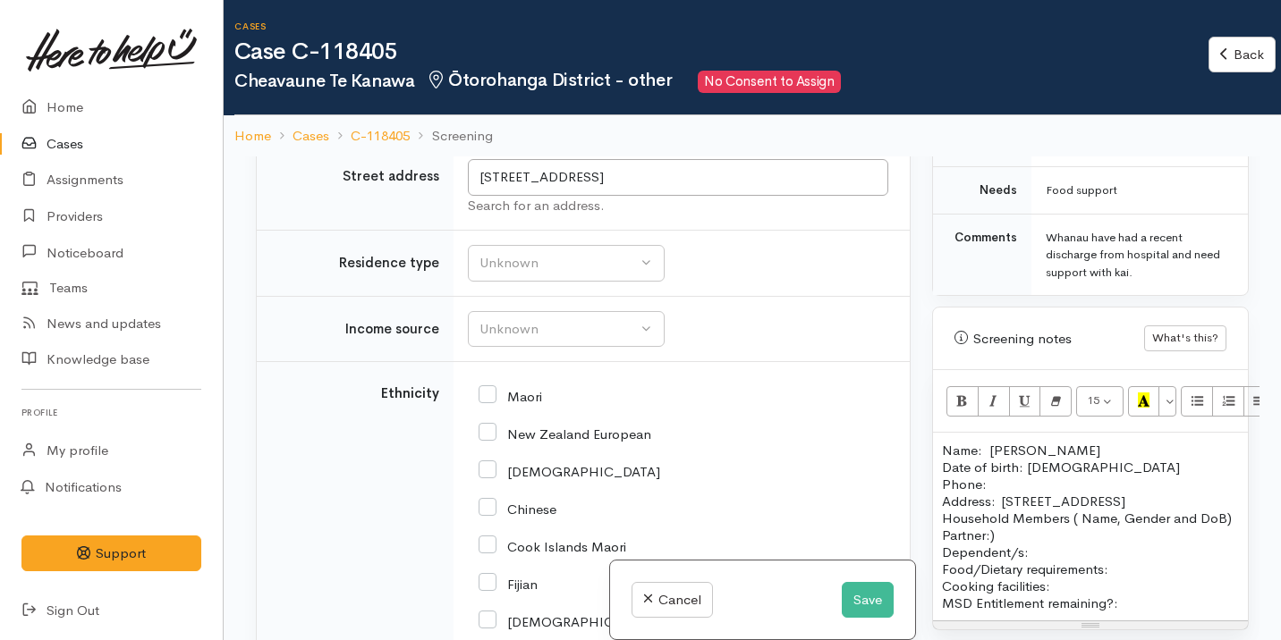
scroll to position [2611, 0]
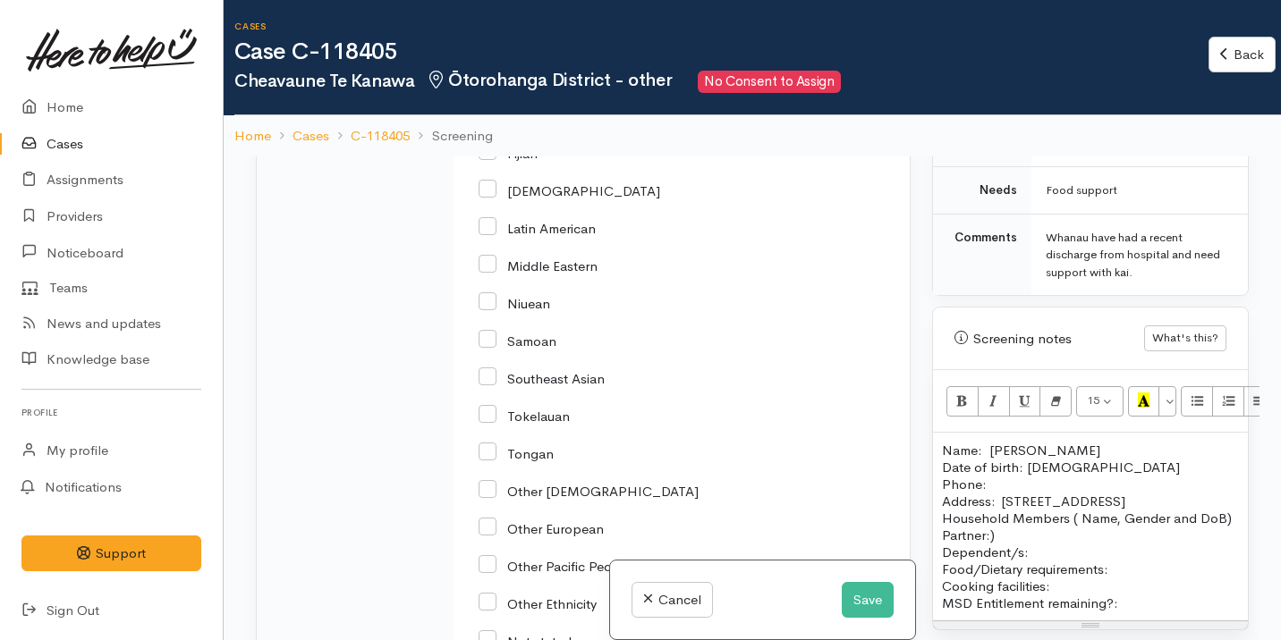
drag, startPoint x: 979, startPoint y: 519, endPoint x: 1071, endPoint y: 503, distance: 93.4
click at [1071, 510] on p "Household Members ( Name, Gender and DoB) Partner:) Dependent/s:" at bounding box center [1090, 535] width 297 height 51
click at [1038, 537] on p "Household Members: Partner:) Dependent/s:" at bounding box center [1090, 535] width 297 height 51
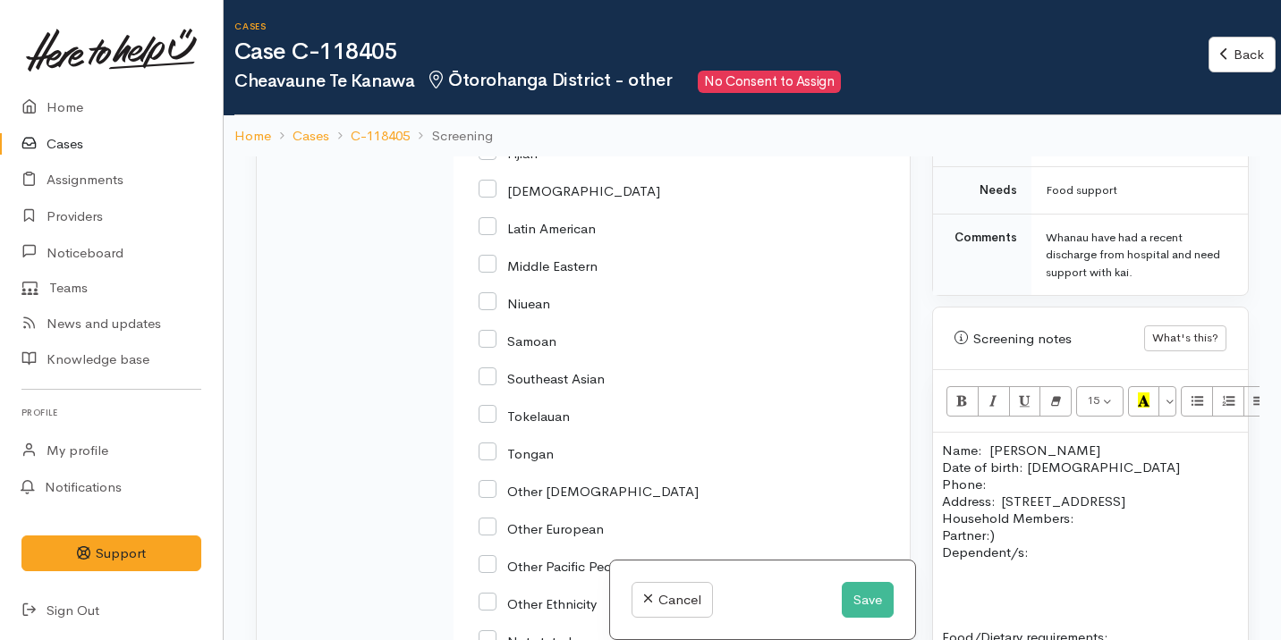
click at [954, 578] on p at bounding box center [1090, 586] width 297 height 17
click at [1189, 386] on button "Unordered list (⌘+⇧+NUM7)" at bounding box center [1196, 401] width 32 height 30
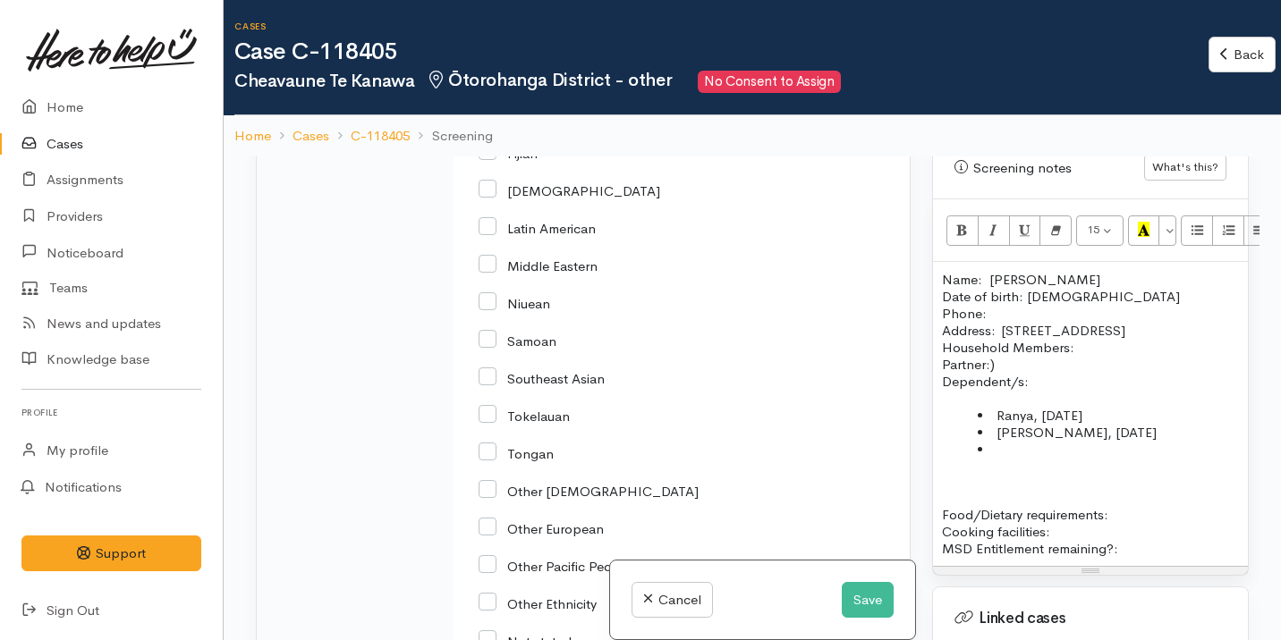
scroll to position [1250, 0]
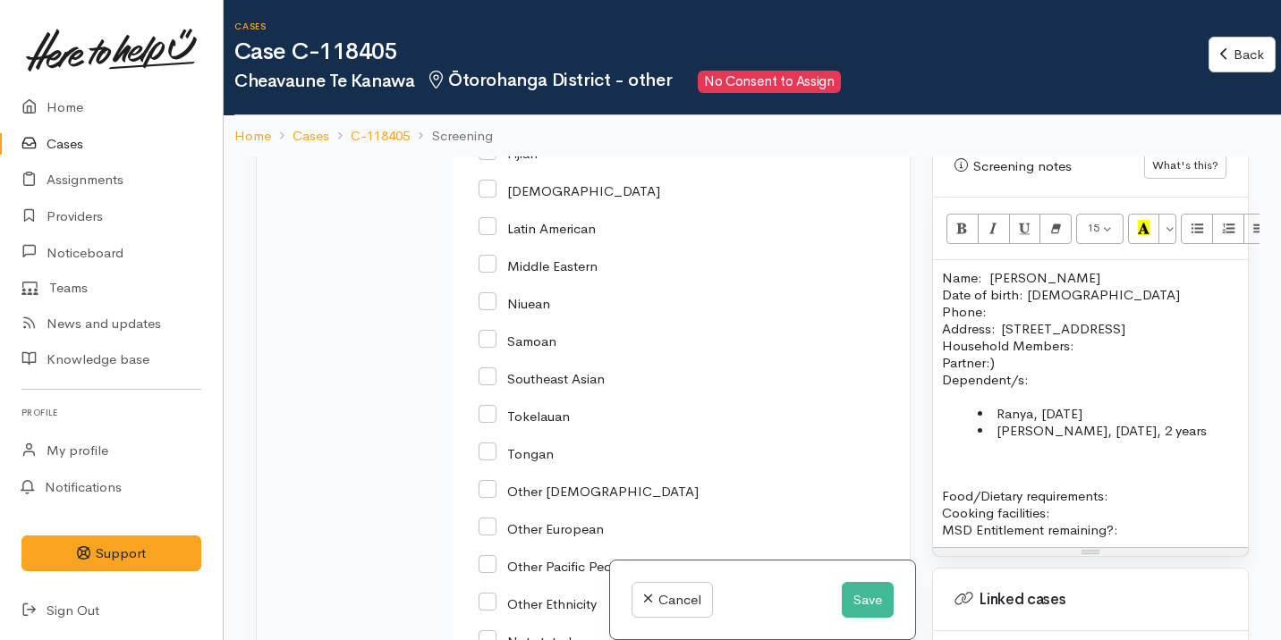
click at [1118, 405] on li "Ranya, 25/05/2020" at bounding box center [1107, 413] width 261 height 17
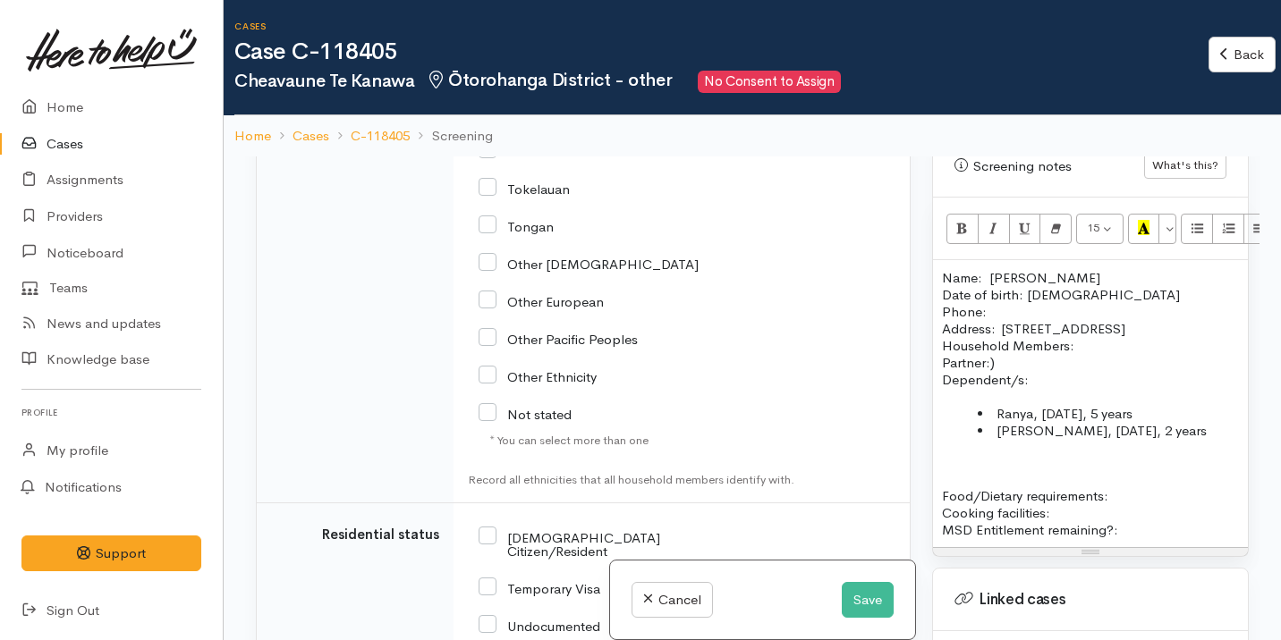
scroll to position [2865, 0]
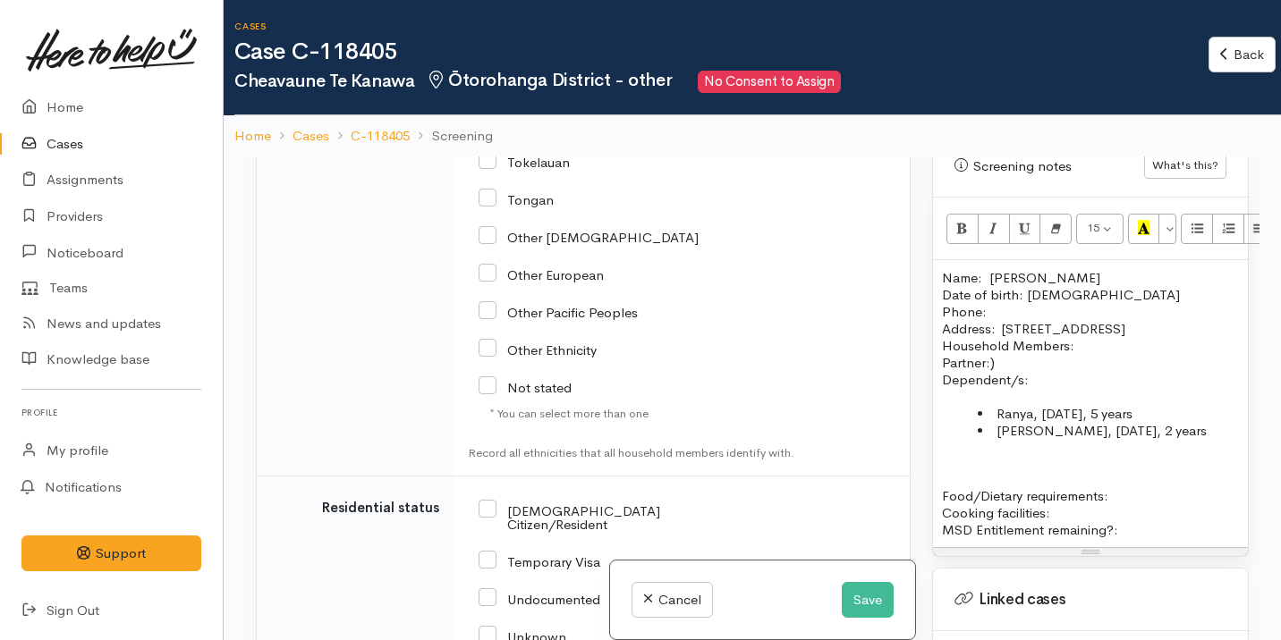
click at [1005, 347] on p "Household Members: Partner:) Dependent/s:" at bounding box center [1090, 362] width 297 height 51
drag, startPoint x: 990, startPoint y: 351, endPoint x: 934, endPoint y: 346, distance: 56.5
click at [934, 346] on div "Name: Cheavaune Te Kanawa Date of birth: 08/09/2000 Phone:  Address:  279 Hikur…" at bounding box center [1090, 403] width 315 height 287
click at [957, 470] on p at bounding box center [1090, 478] width 297 height 17
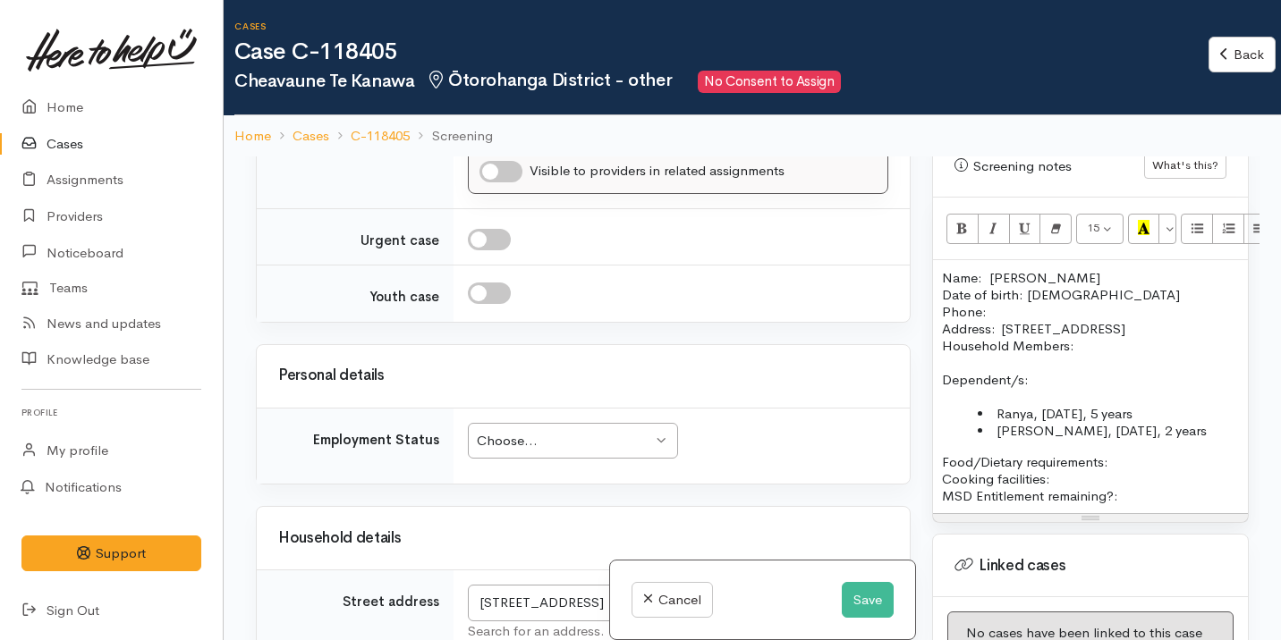
scroll to position [1800, 0]
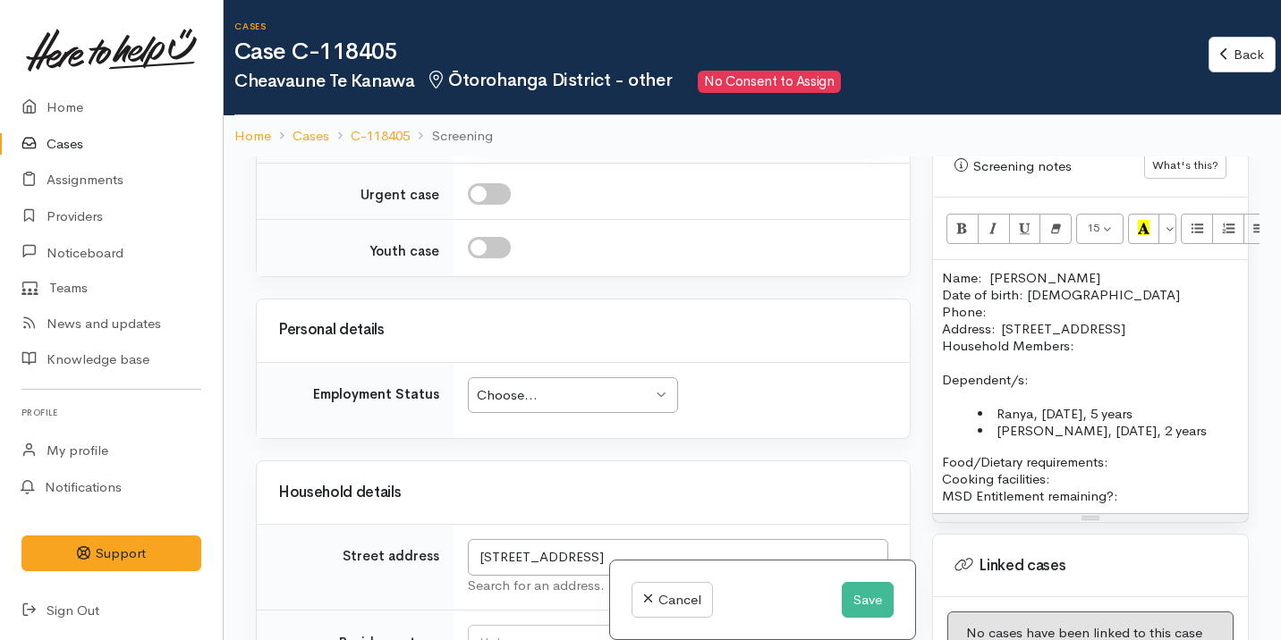
click at [526, 405] on div "Choose... Choose..." at bounding box center [573, 395] width 210 height 37
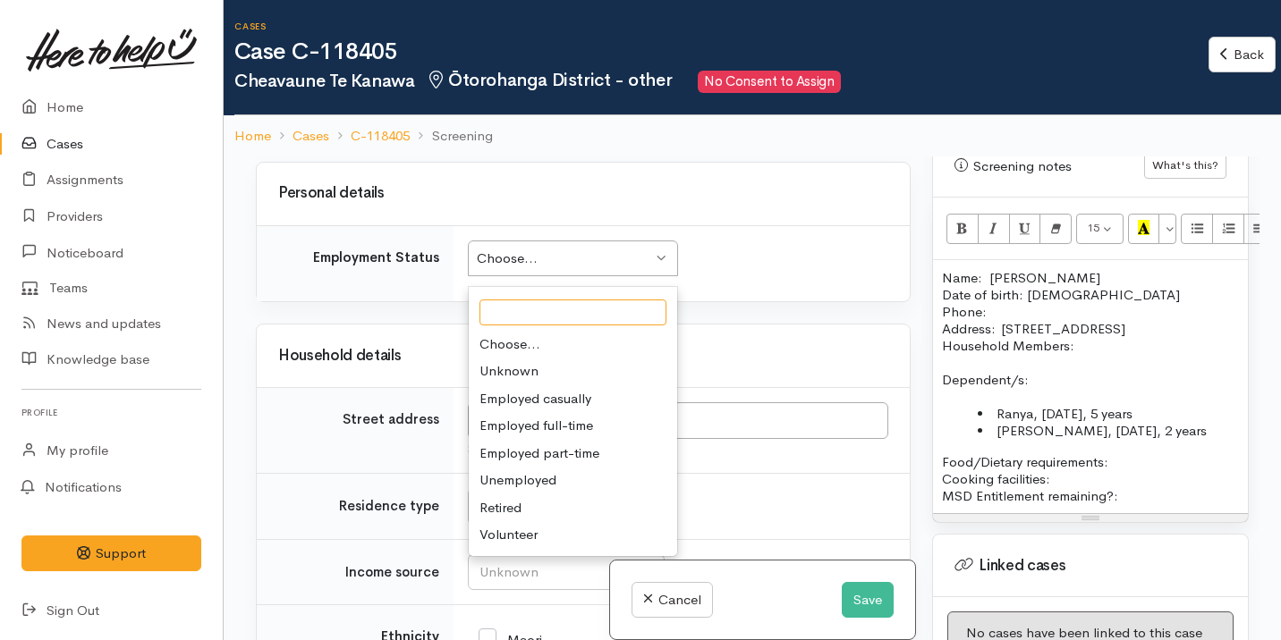
scroll to position [1938, 0]
click at [688, 350] on h3 "Household details" at bounding box center [583, 355] width 610 height 17
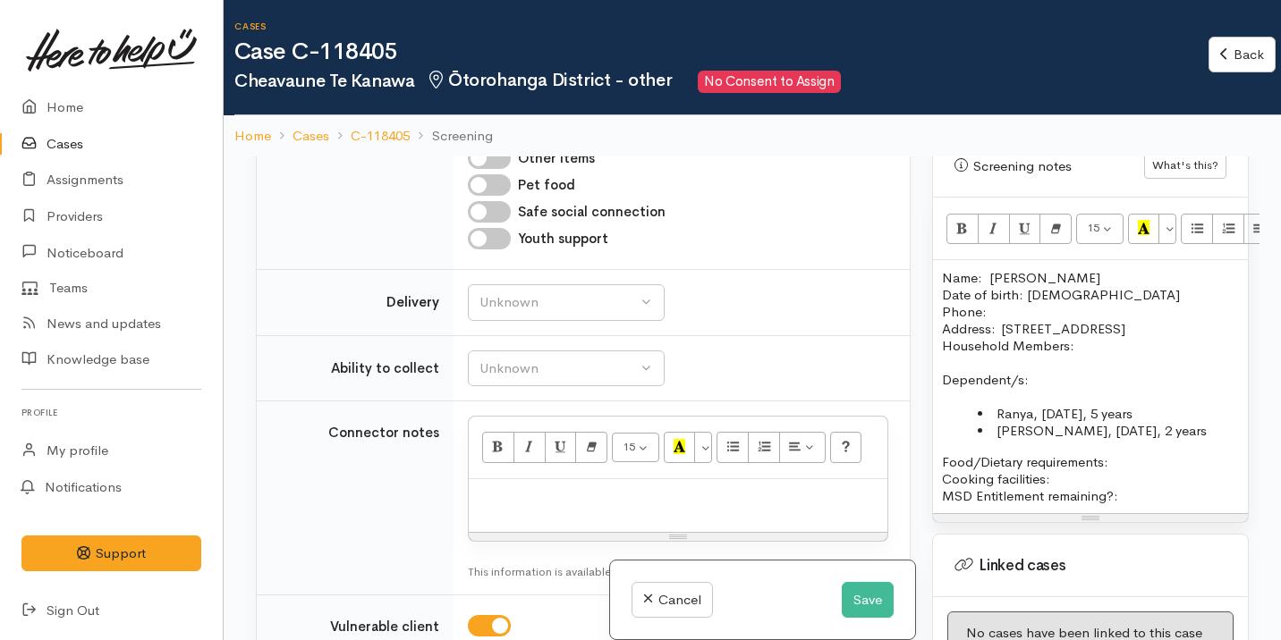
scroll to position [1130, 0]
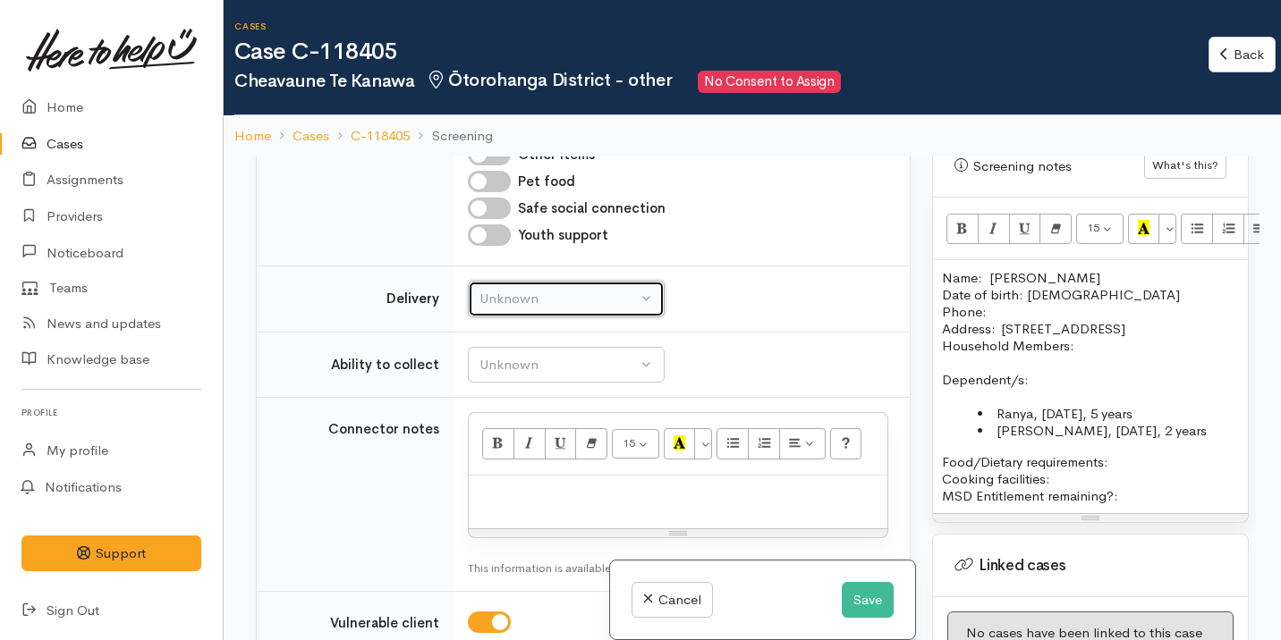
click at [528, 290] on div "Unknown" at bounding box center [557, 299] width 157 height 21
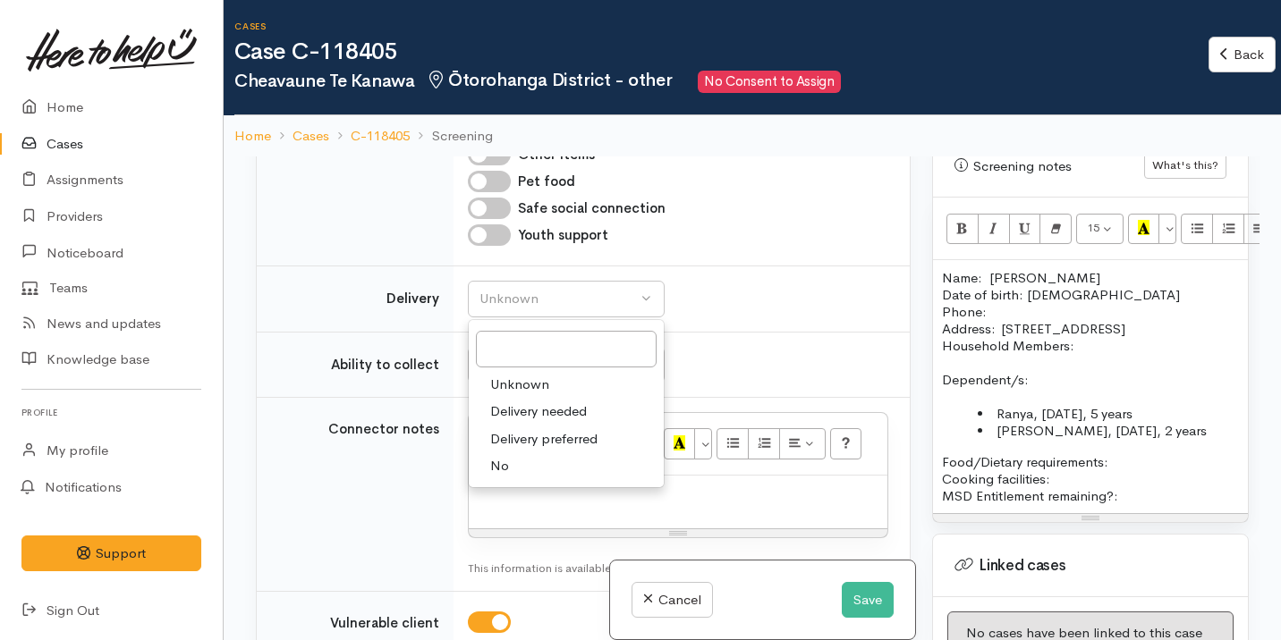
click at [518, 469] on link "No" at bounding box center [566, 467] width 195 height 28
select select "1"
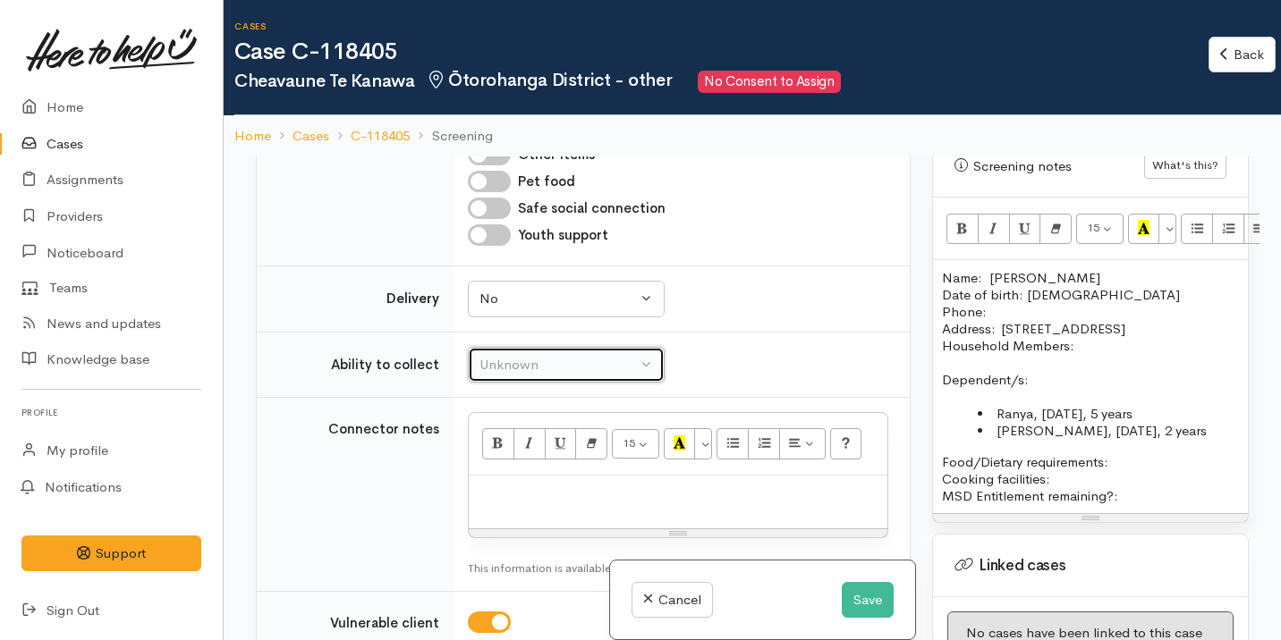
click at [577, 371] on div "Unknown" at bounding box center [557, 365] width 157 height 21
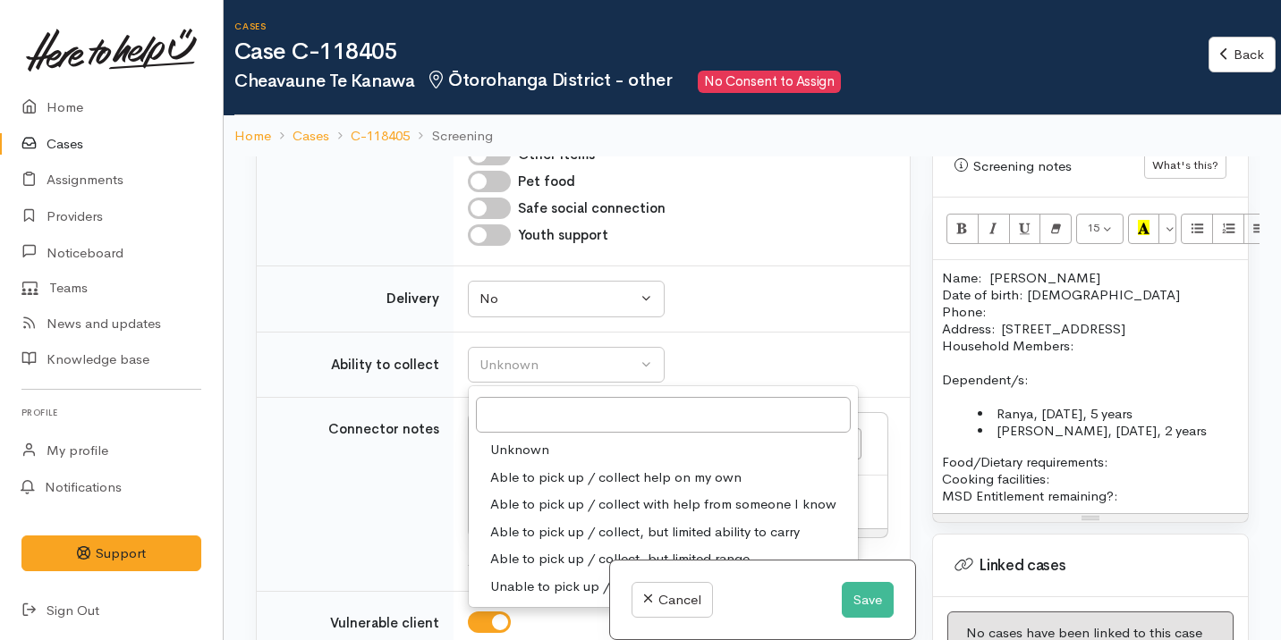
click at [584, 473] on span "Able to pick up / collect help on my own" at bounding box center [615, 478] width 251 height 21
select select "2"
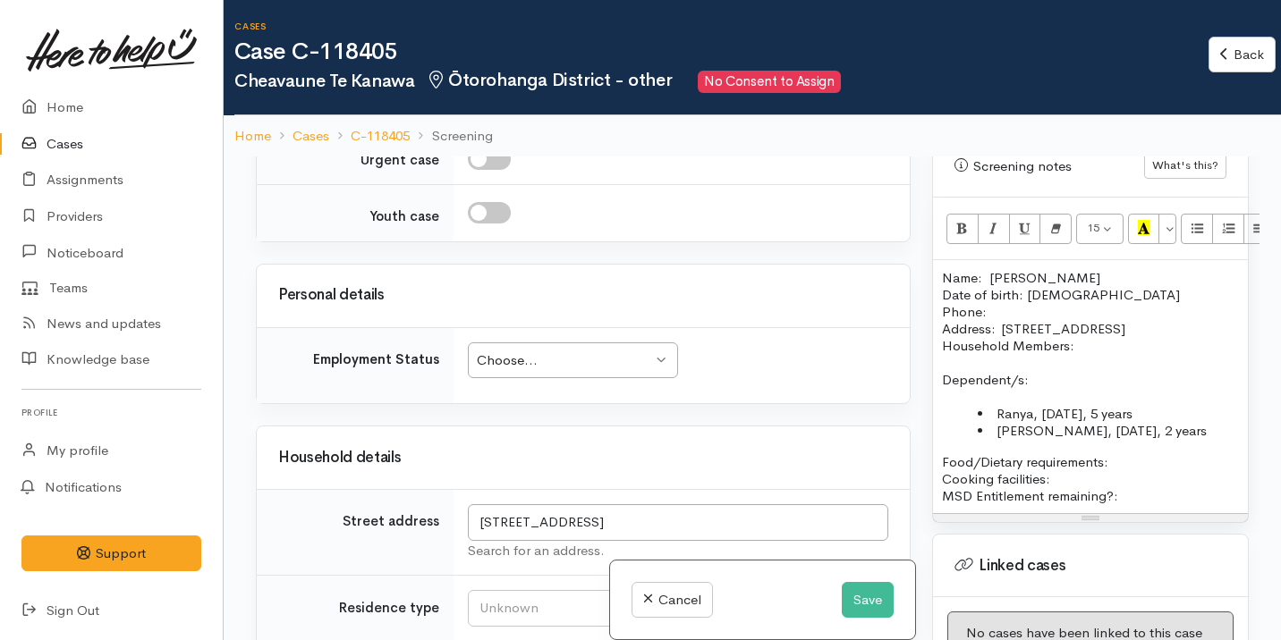
scroll to position [1851, 0]
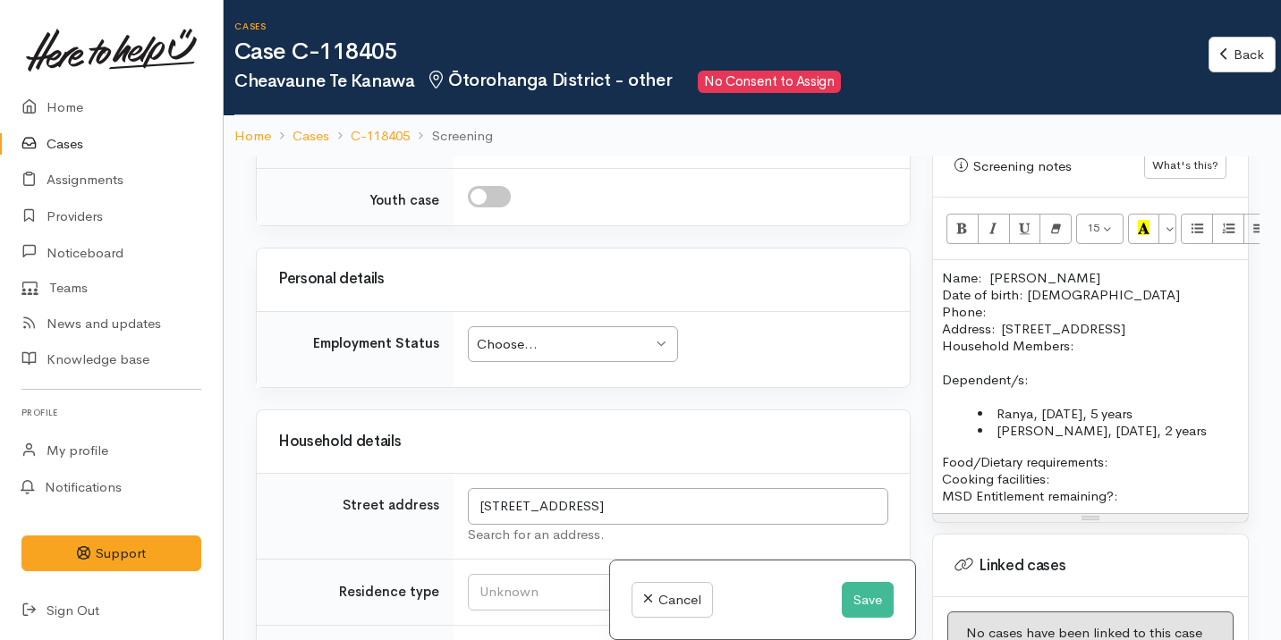
click at [580, 327] on div "Choose... Choose..." at bounding box center [573, 344] width 210 height 37
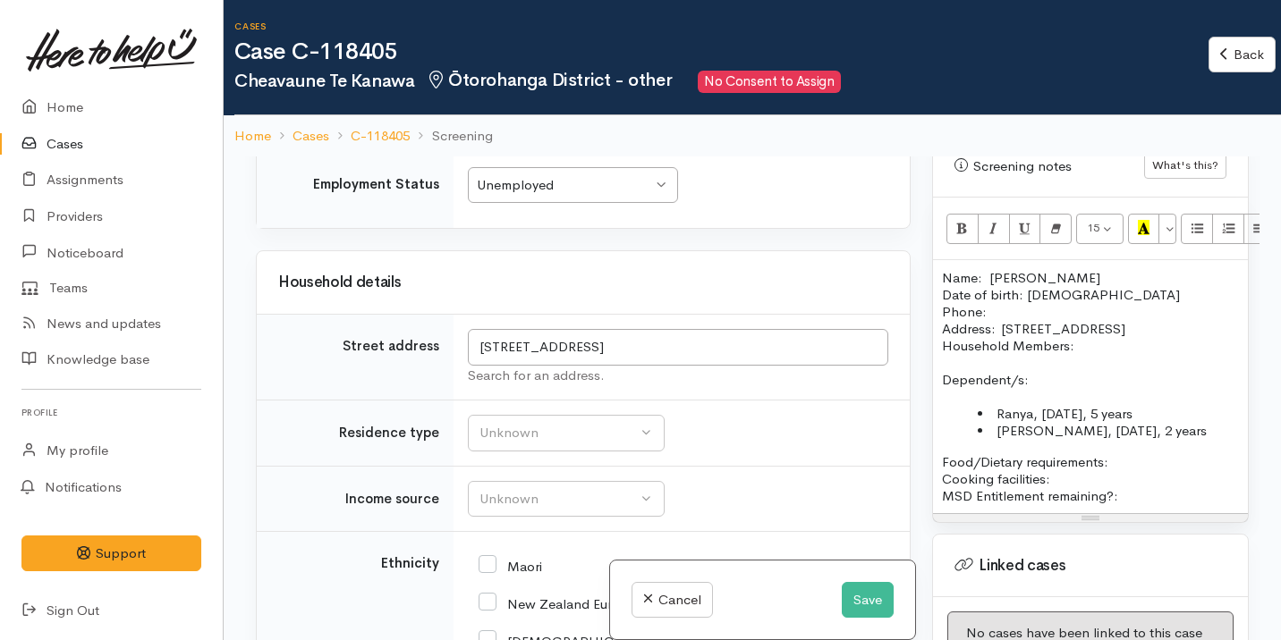
scroll to position [2179, 0]
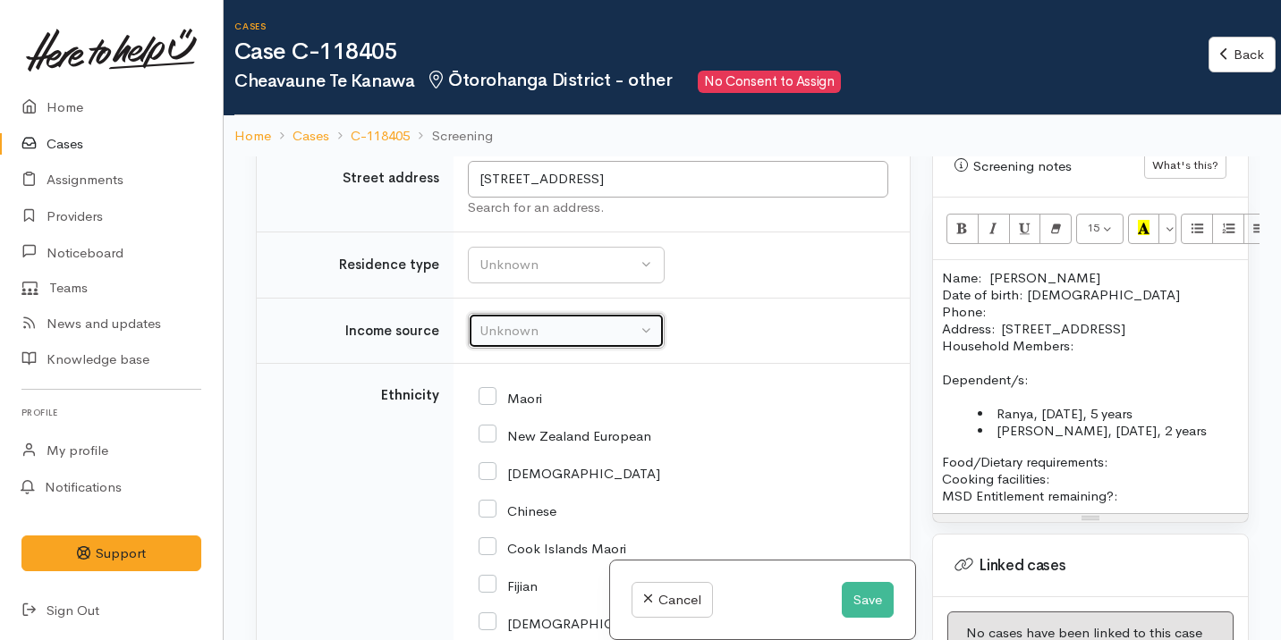
click at [567, 334] on div "Unknown" at bounding box center [557, 331] width 157 height 21
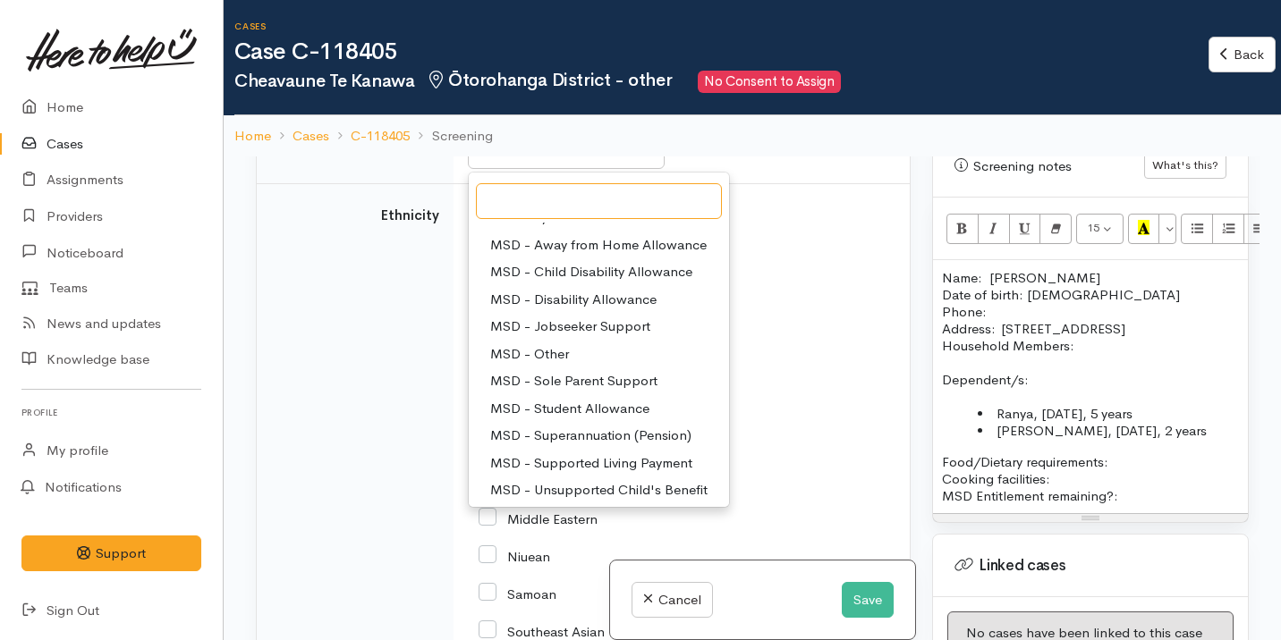
scroll to position [78, 0]
click at [583, 371] on span "MSD - Sole Parent Support" at bounding box center [573, 377] width 167 height 21
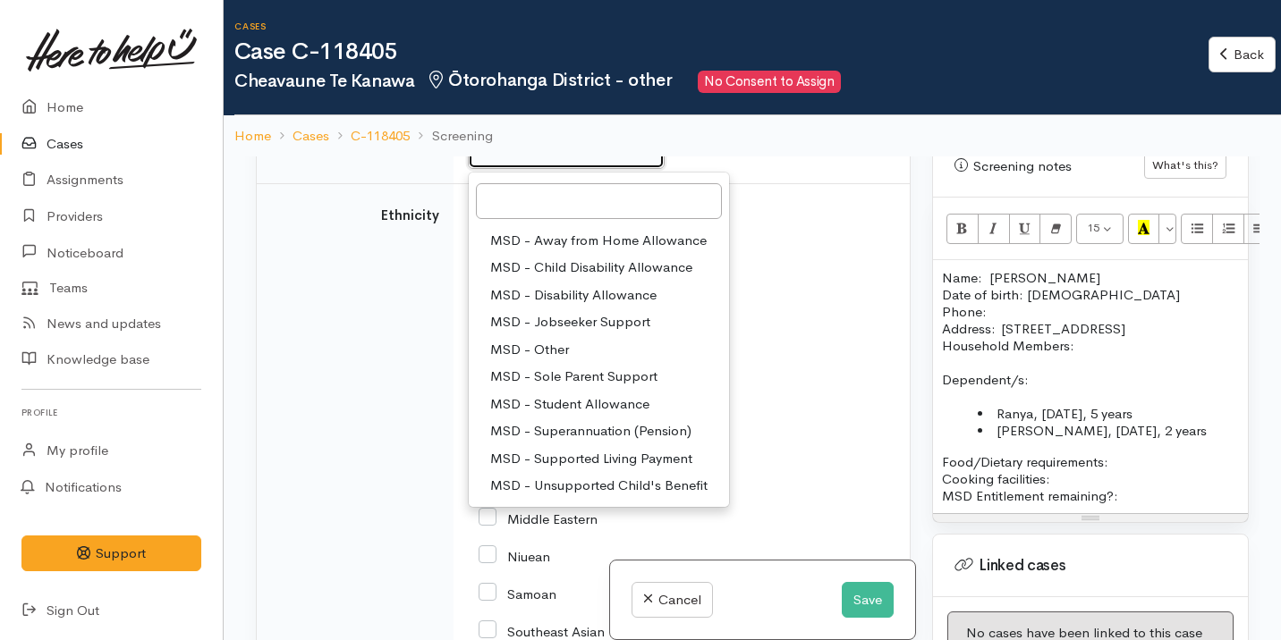
select select "7"
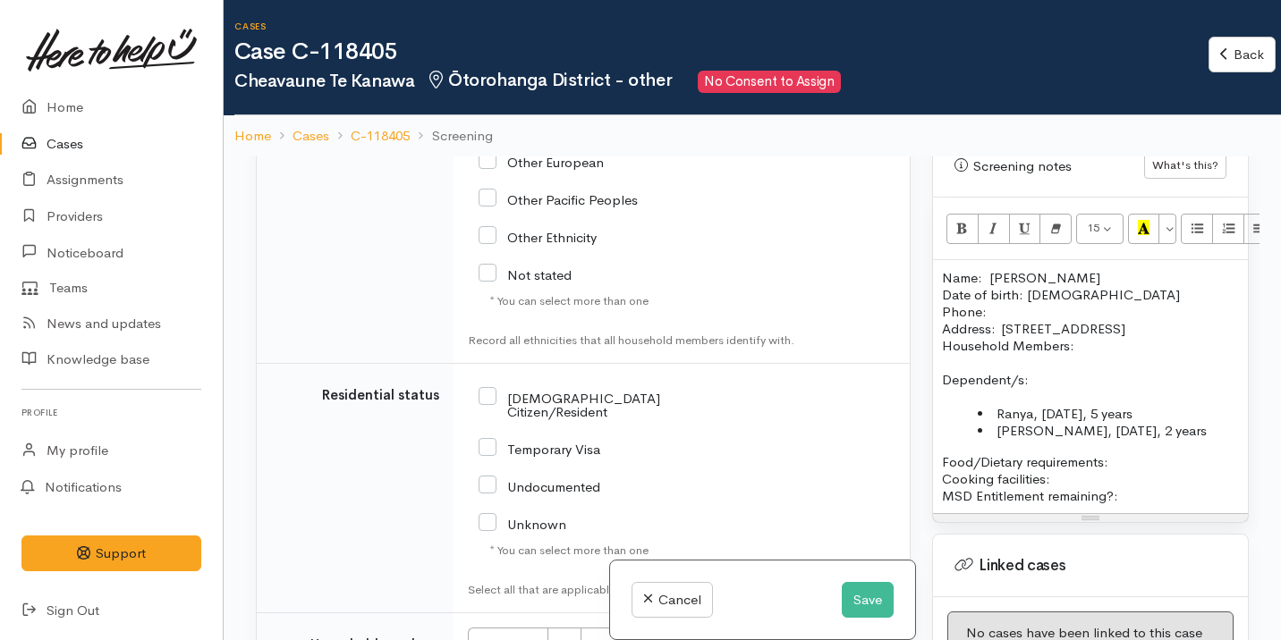
scroll to position [2979, 0]
click at [580, 400] on input "NZ Citizen/Resident" at bounding box center [600, 403] width 245 height 30
checkbox input "true"
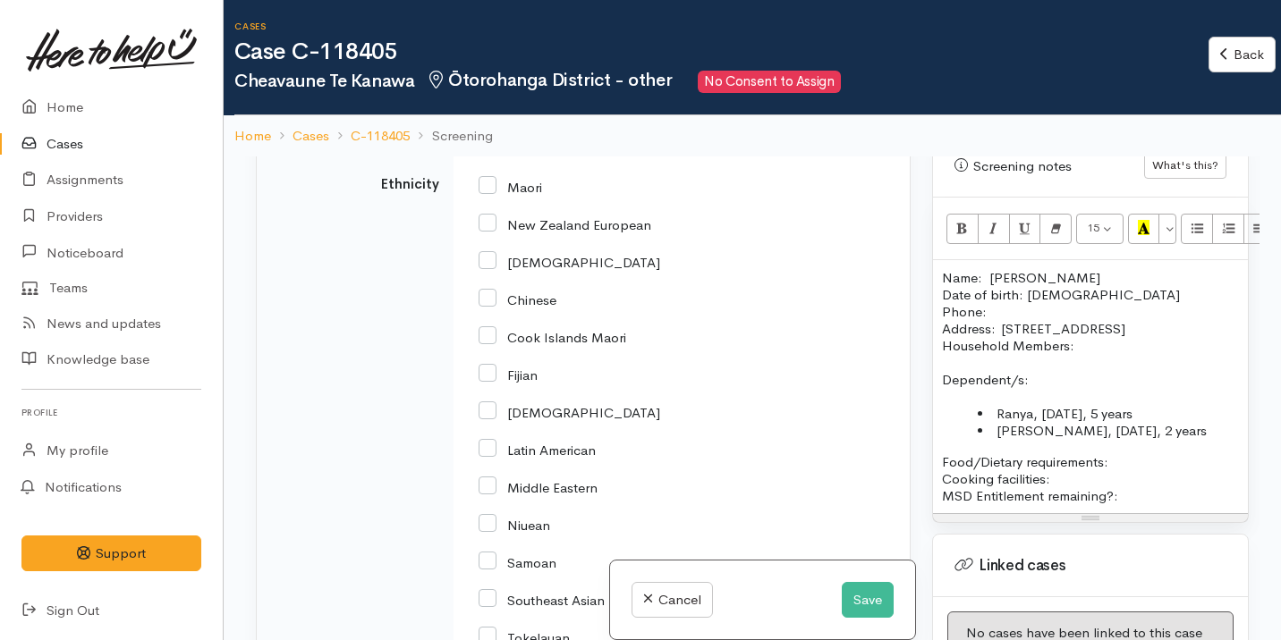
scroll to position [2306, 0]
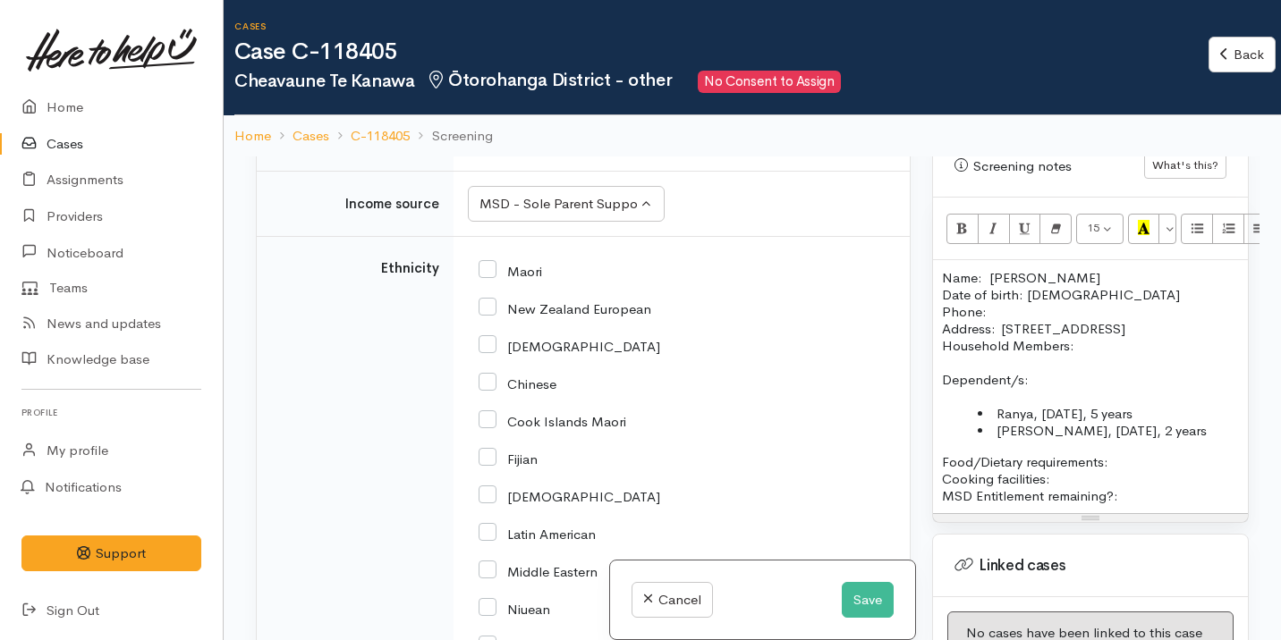
click at [532, 273] on input "Maori" at bounding box center [509, 270] width 63 height 16
checkbox input "true"
click at [551, 306] on input "New Zealand European" at bounding box center [564, 308] width 173 height 16
checkbox input "true"
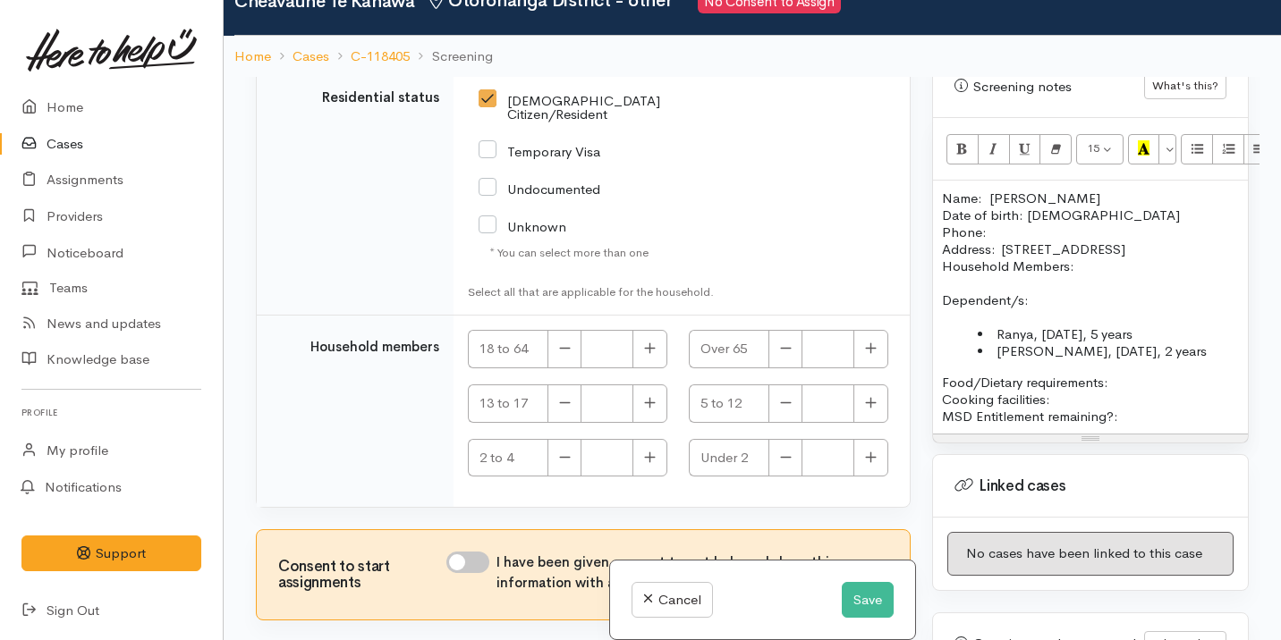
scroll to position [111, 0]
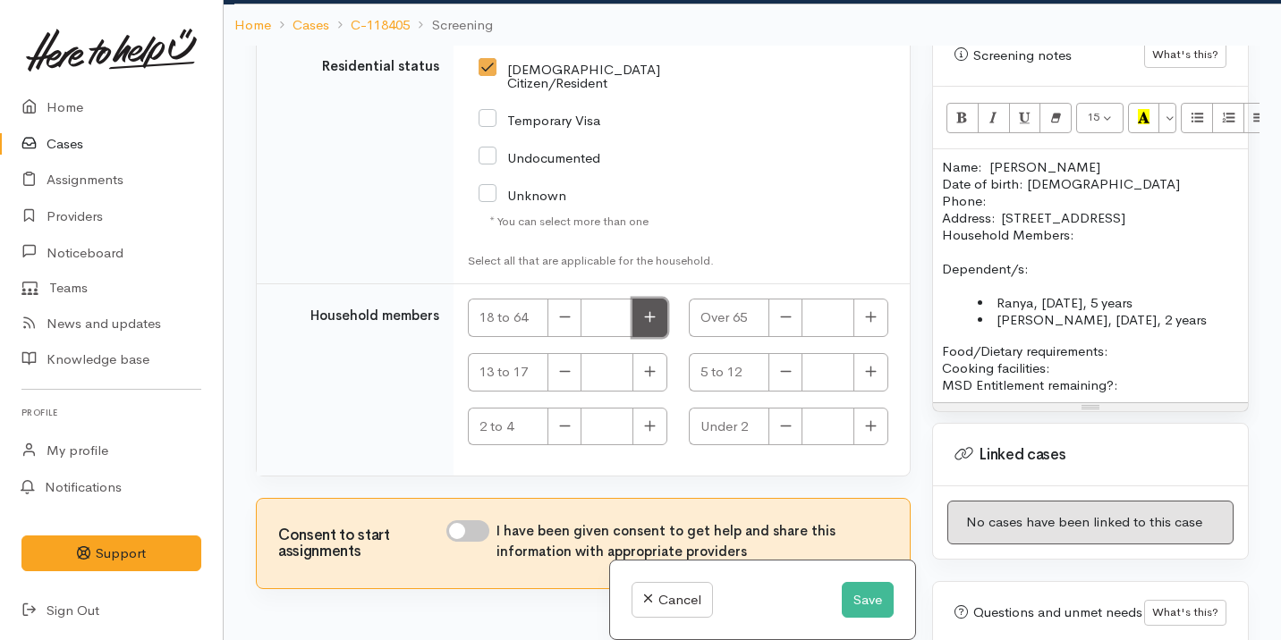
click at [647, 310] on icon "button" at bounding box center [650, 316] width 12 height 13
type input "1"
click at [481, 520] on input "I have been given consent to get help and share this information with appropria…" at bounding box center [467, 530] width 43 height 21
checkbox input "true"
click at [646, 420] on icon "button" at bounding box center [649, 425] width 11 height 11
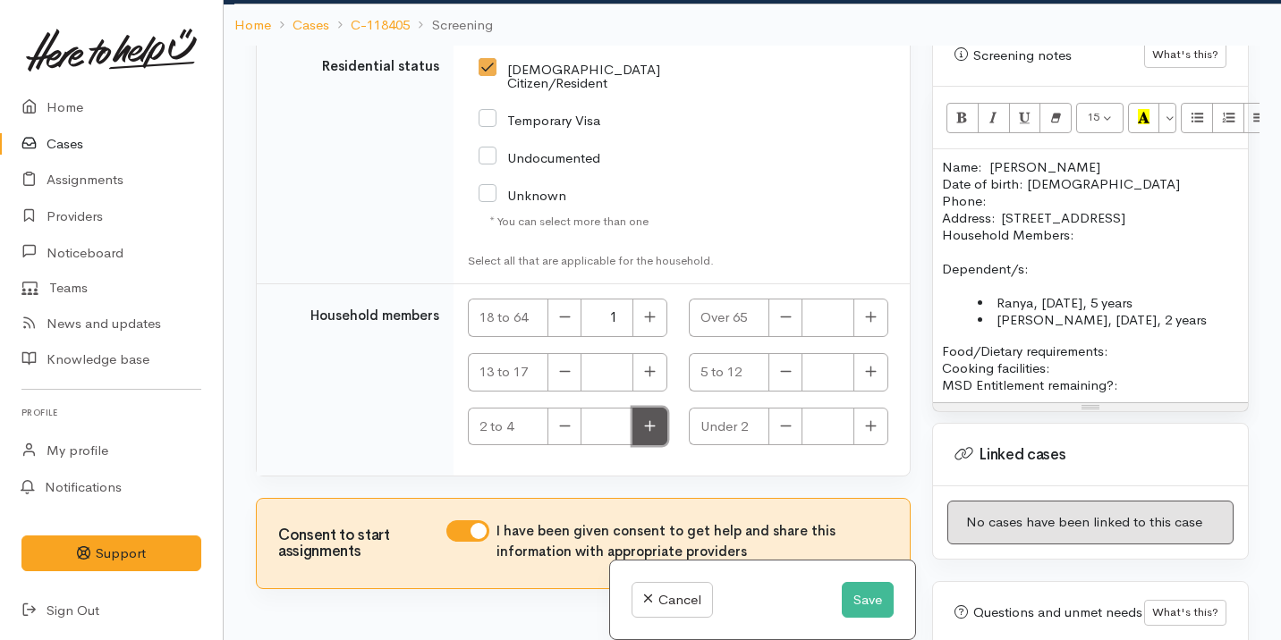
type input "1"
click at [860, 365] on button "button" at bounding box center [870, 372] width 35 height 38
type input "1"
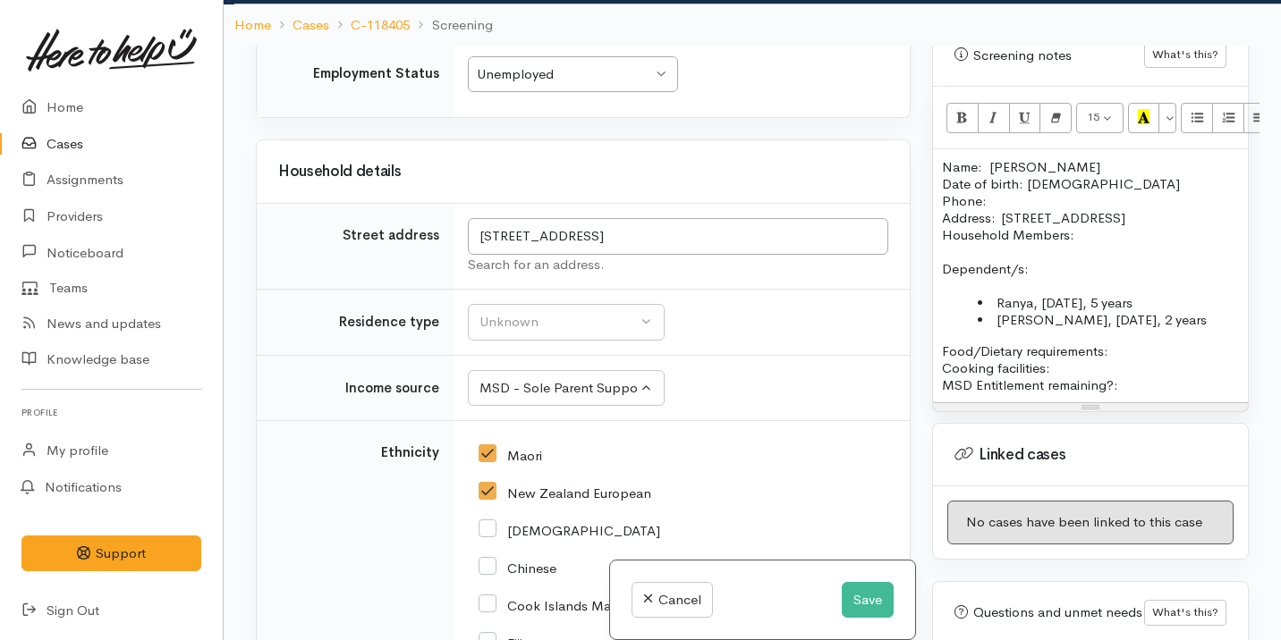
scroll to position [2112, 0]
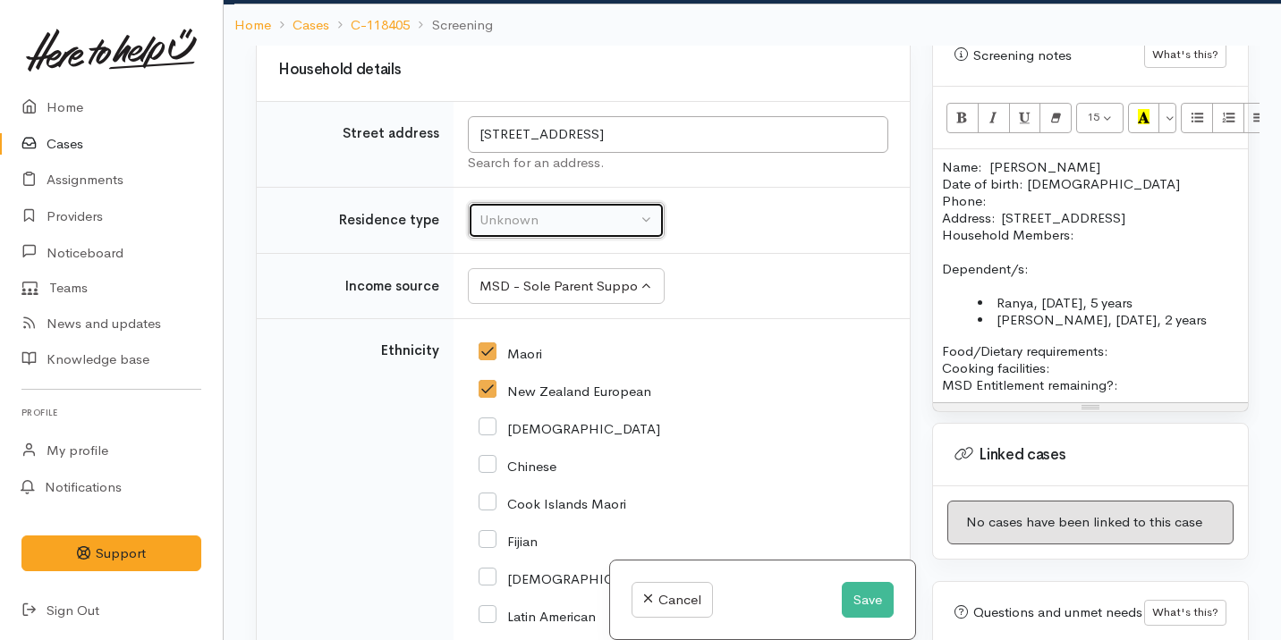
click at [566, 220] on div "Unknown" at bounding box center [557, 220] width 157 height 21
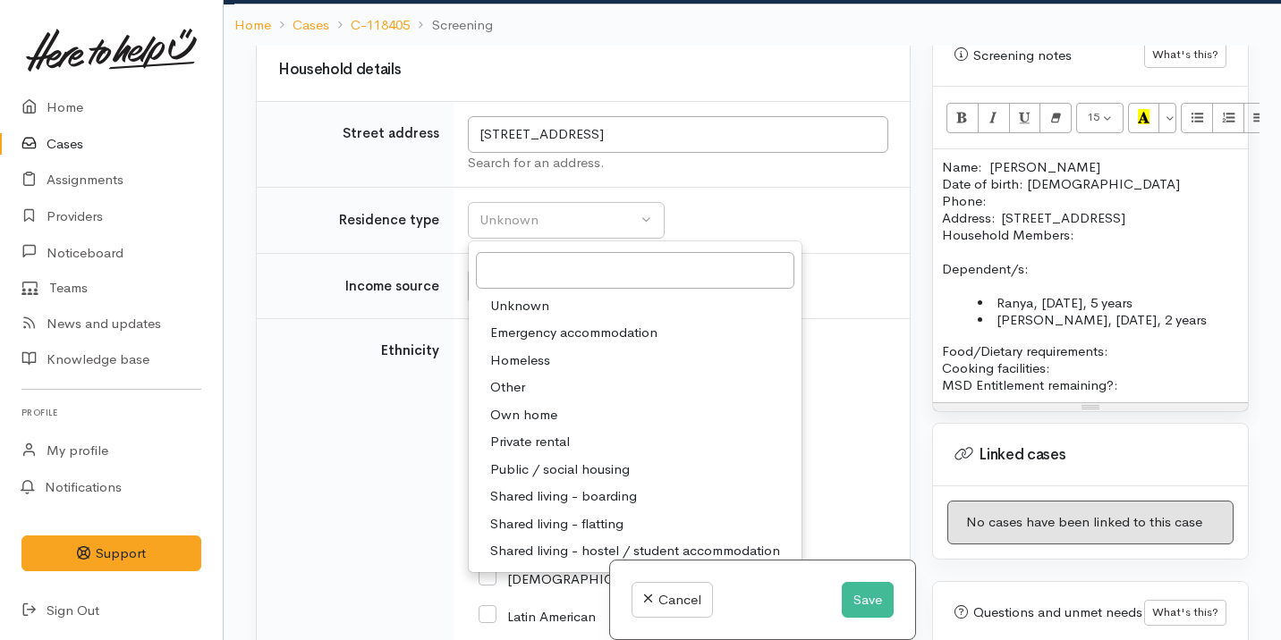
click at [554, 433] on span "Private rental" at bounding box center [530, 442] width 80 height 21
select select "2"
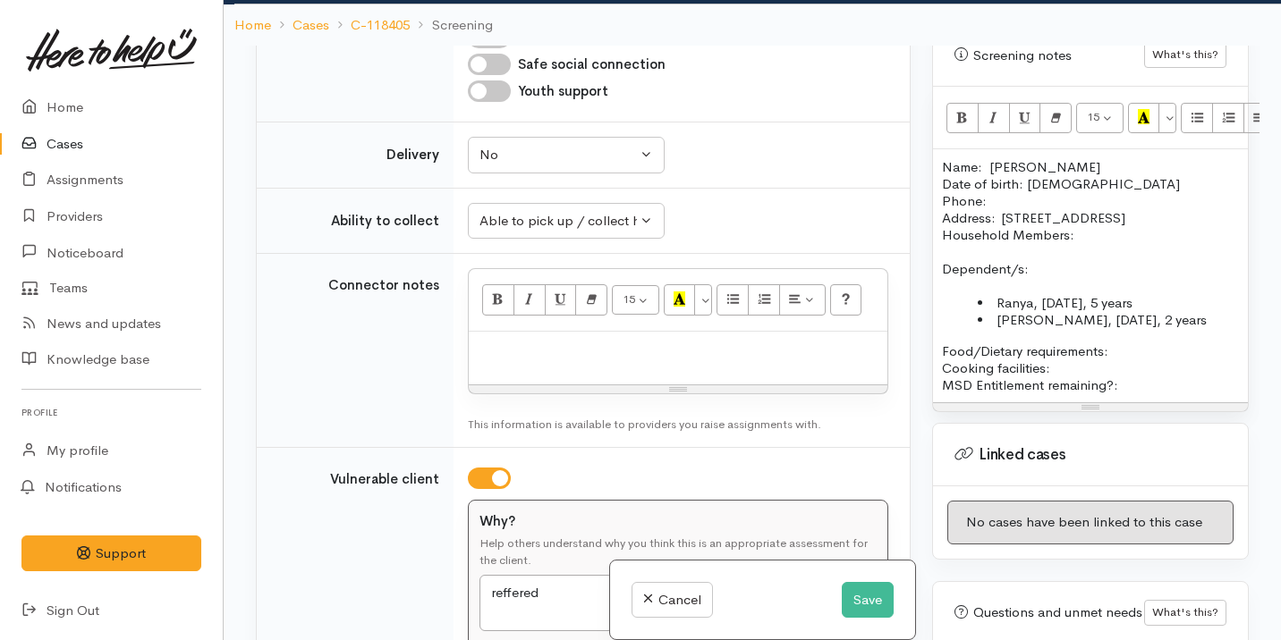
scroll to position [1126, 0]
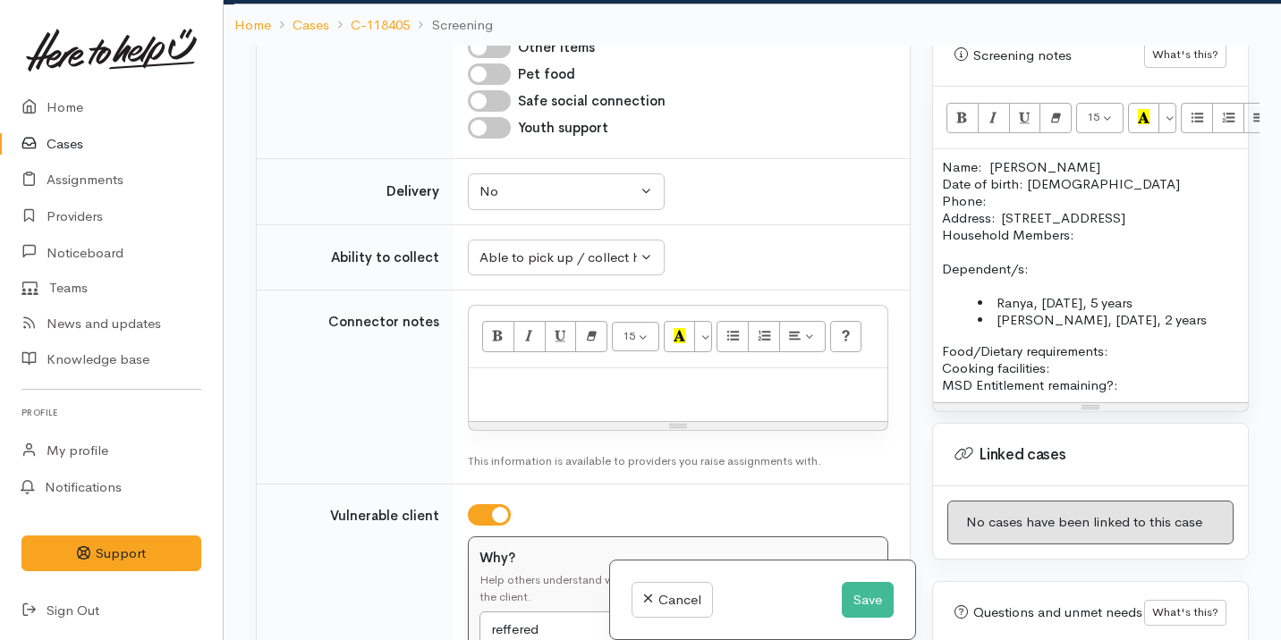
click at [1139, 349] on p "Food/Dietary requirements: Cooking facilities: MSD Entitlement remaining?:" at bounding box center [1090, 368] width 297 height 51
click at [1130, 371] on p "Food/Dietary requirements: Cooking facilities: MSD Entitlement remaining?:" at bounding box center [1090, 368] width 297 height 51
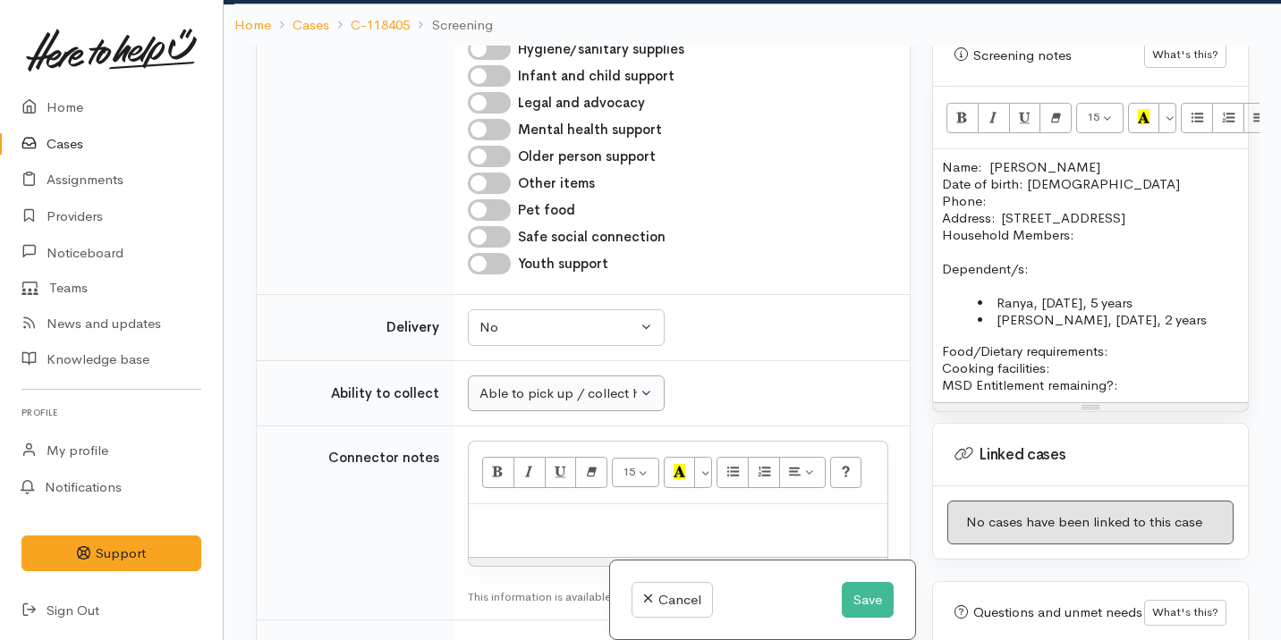
scroll to position [841, 0]
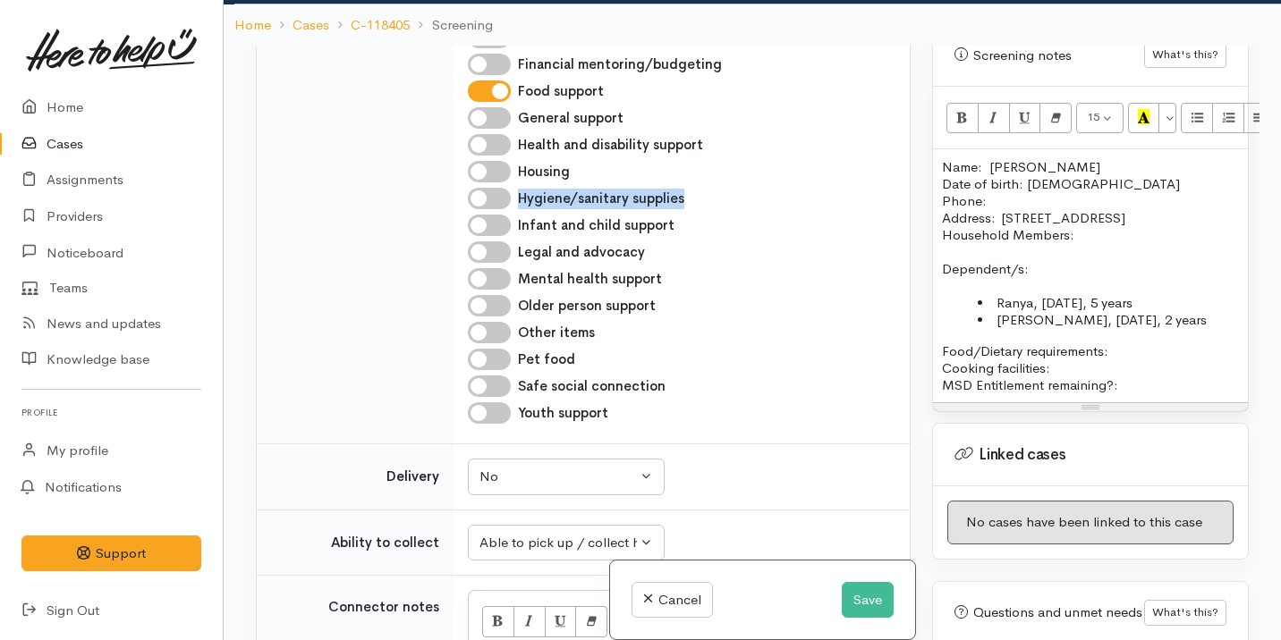
drag, startPoint x: 519, startPoint y: 200, endPoint x: 693, endPoint y: 201, distance: 174.4
click at [693, 201] on div "Hygiene/sanitary supplies" at bounding box center [678, 198] width 420 height 21
copy label "Hygiene/sanitary supplies"
click at [470, 224] on input "Infant and child support" at bounding box center [489, 225] width 43 height 21
drag, startPoint x: 520, startPoint y: 224, endPoint x: 711, endPoint y: 224, distance: 190.5
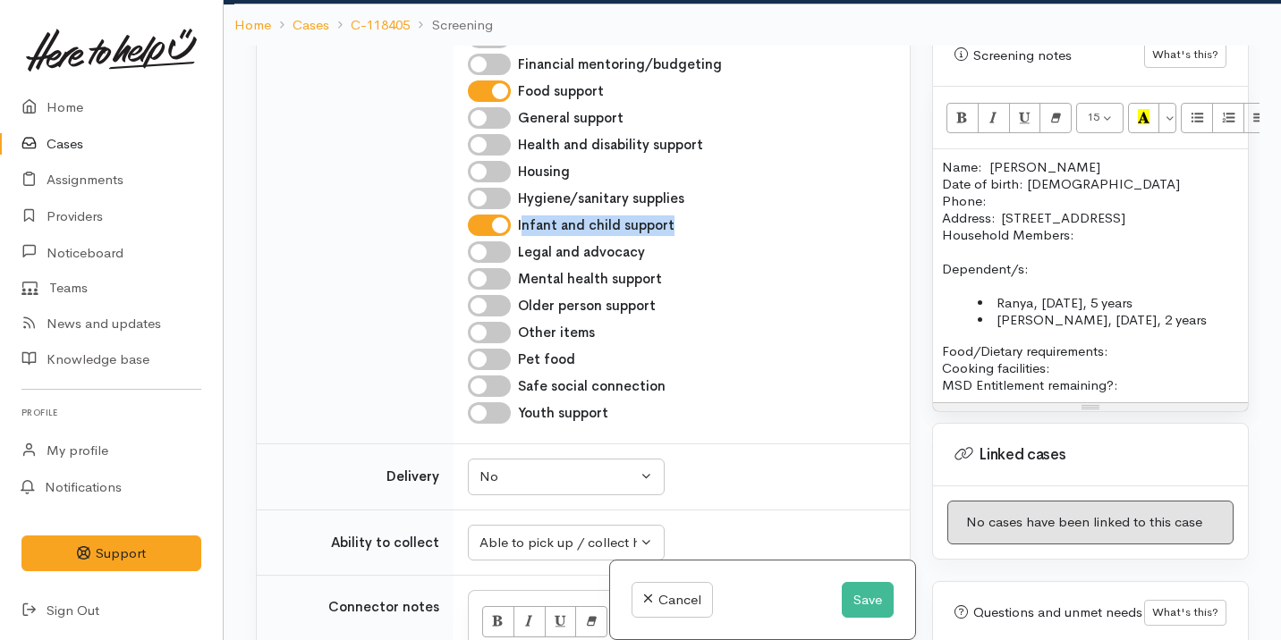
click at [711, 224] on div "Infant and child support" at bounding box center [678, 225] width 420 height 21
click at [661, 225] on label "Infant and child support" at bounding box center [596, 226] width 157 height 21
click at [511, 225] on input "Infant and child support" at bounding box center [489, 225] width 43 height 21
drag, startPoint x: 671, startPoint y: 227, endPoint x: 510, endPoint y: 225, distance: 161.0
click at [509, 225] on div "Infant and child support" at bounding box center [678, 225] width 420 height 21
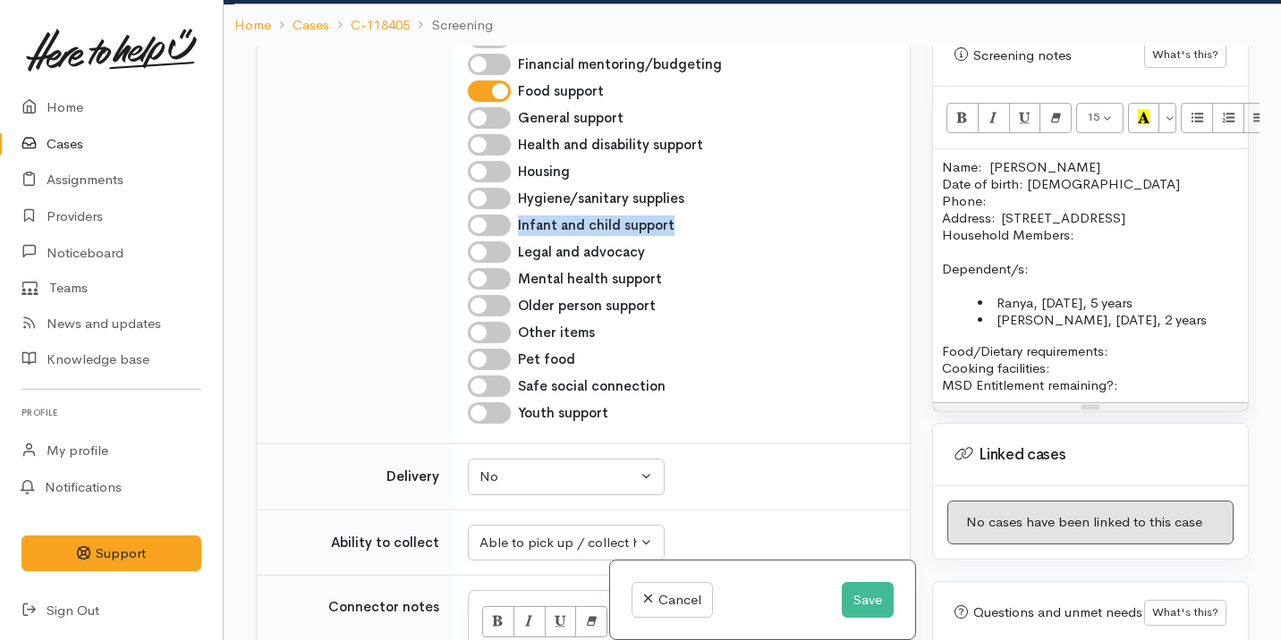
copy div "Infant and child support"
click at [479, 222] on input "Infant and child support" at bounding box center [489, 225] width 43 height 21
click at [1140, 365] on p "Food/Dietary requirements: Cooking facilities: MSD Entitlement remaining?:" at bounding box center [1090, 368] width 297 height 51
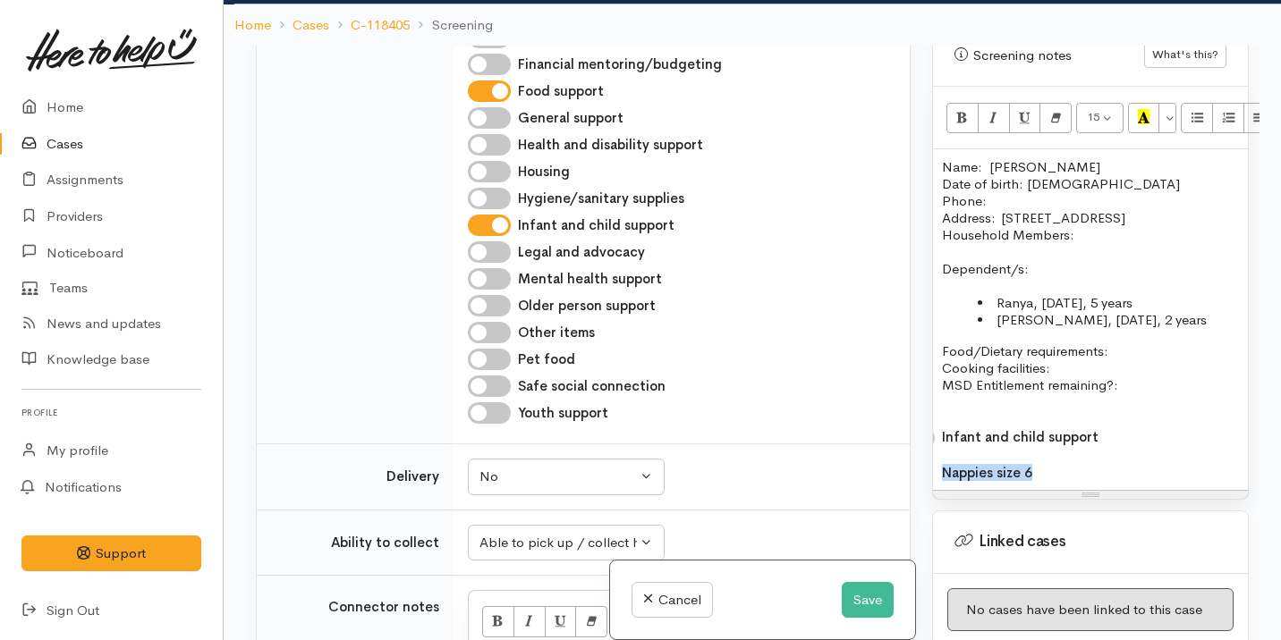
drag, startPoint x: 1044, startPoint y: 459, endPoint x: 938, endPoint y: 454, distance: 105.6
click at [936, 454] on div "Name: Cheavaune Te Kanawa Date of birth: 08/09/2000 Phone:  Address:  279 Hikur…" at bounding box center [1090, 319] width 315 height 340
click at [963, 109] on icon "Bold (⌘+B)" at bounding box center [962, 116] width 12 height 15
click at [964, 109] on icon "Bold (⌘+B)" at bounding box center [962, 116] width 12 height 15
click at [1037, 463] on p "Nappies size 6" at bounding box center [1090, 472] width 297 height 18
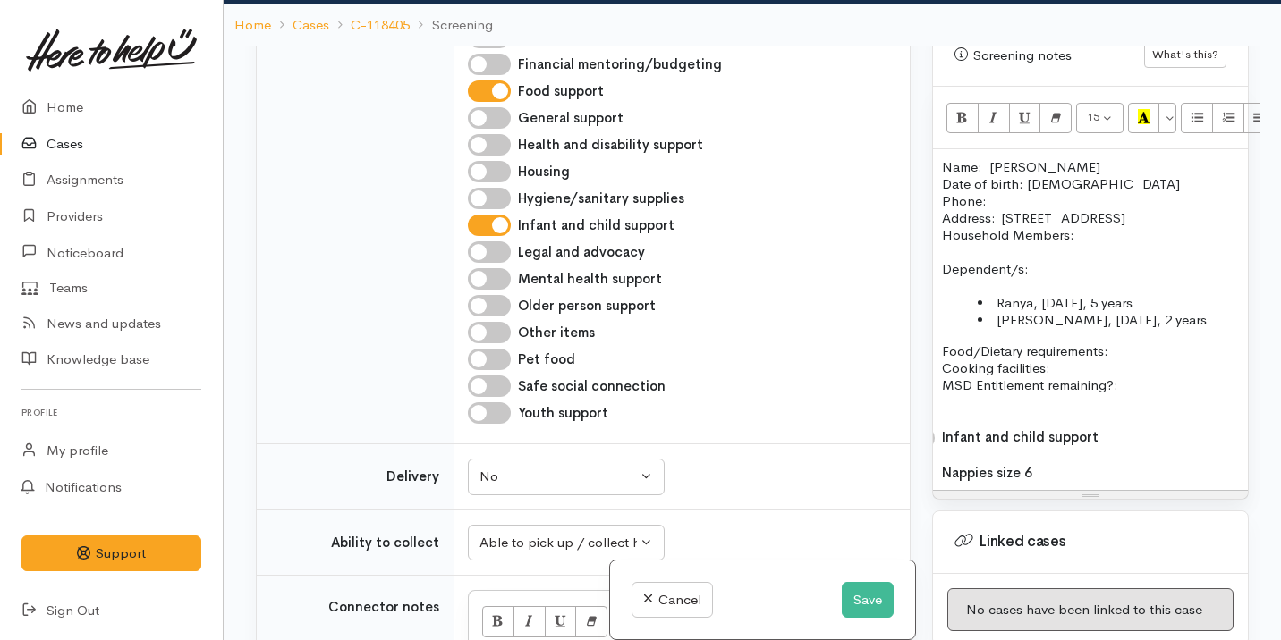
click at [1037, 463] on p "Nappies size 6" at bounding box center [1090, 472] width 297 height 18
click at [969, 103] on button "Bold (⌘+B)" at bounding box center [962, 118] width 32 height 30
click at [1062, 428] on label "Infant and child support" at bounding box center [1020, 436] width 157 height 17
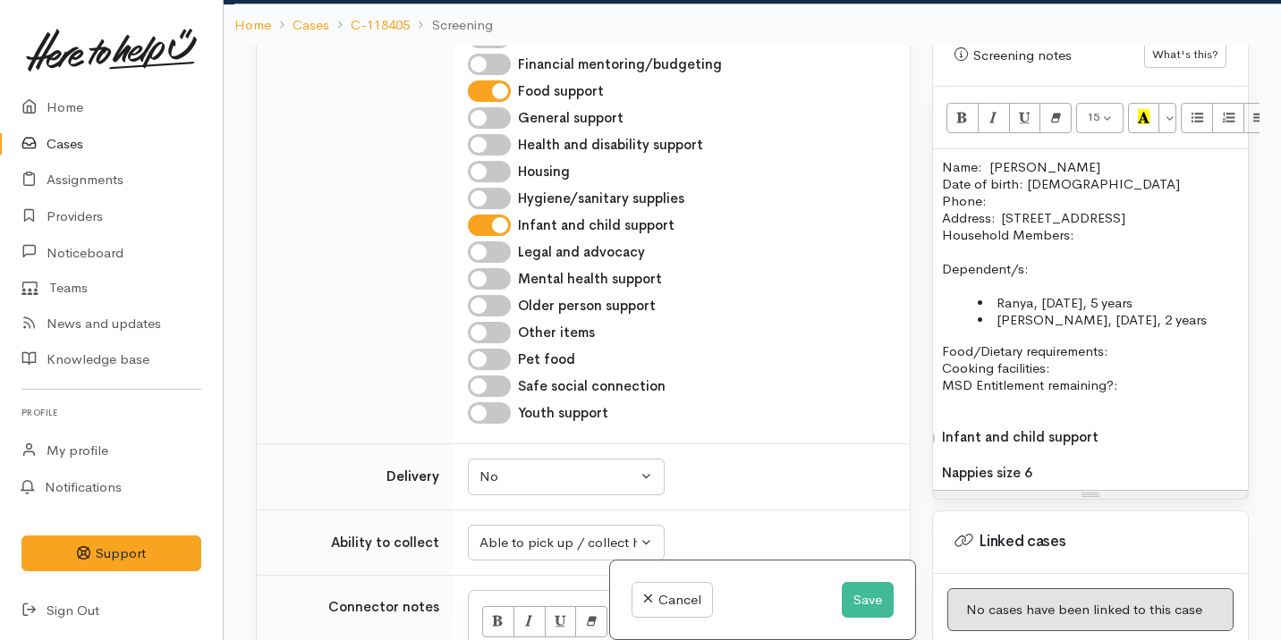
click at [511, 236] on input "Infant and child support" at bounding box center [489, 225] width 43 height 21
click at [1062, 428] on label "Infant and child support" at bounding box center [1020, 436] width 157 height 17
click at [511, 236] on input "Infant and child support" at bounding box center [489, 225] width 43 height 21
click at [1012, 428] on label "Infant and child support" at bounding box center [1020, 436] width 157 height 17
click at [511, 236] on input "Infant and child support" at bounding box center [489, 225] width 43 height 21
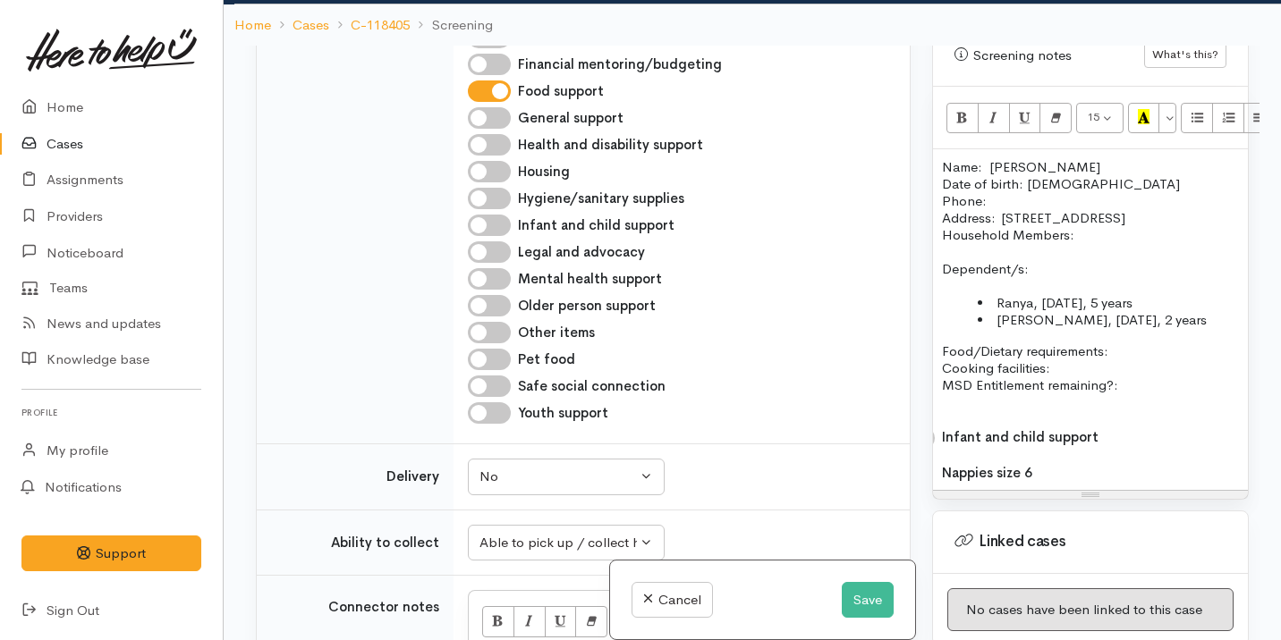
click at [1004, 428] on label "Infant and child support" at bounding box center [1020, 436] width 157 height 17
click at [511, 236] on input "Infant and child support" at bounding box center [489, 225] width 43 height 21
click at [1004, 428] on label "Infant and child support" at bounding box center [1020, 436] width 157 height 17
click at [511, 236] on input "Infant and child support" at bounding box center [489, 225] width 43 height 21
click at [1004, 428] on label "Infant and child support" at bounding box center [1020, 436] width 157 height 17
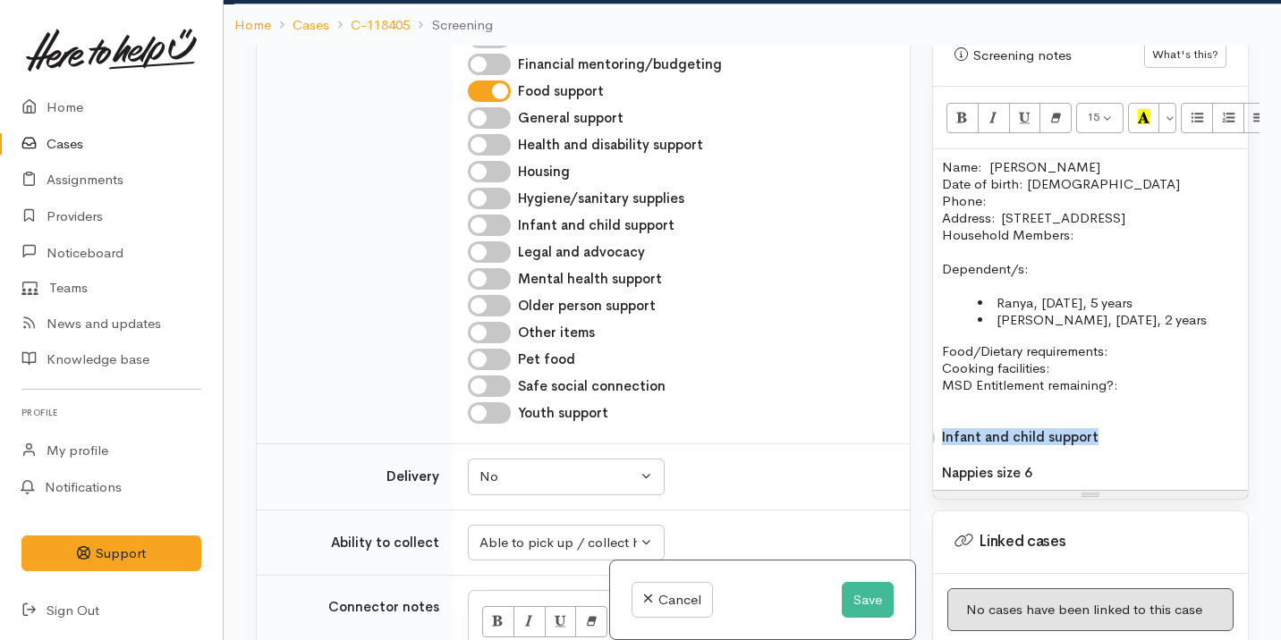
click at [511, 236] on input "Infant and child support" at bounding box center [489, 225] width 43 height 21
checkbox input "true"
click at [964, 109] on icon "Bold (⌘+B)" at bounding box center [962, 116] width 12 height 15
click at [1136, 103] on button "Recent Color" at bounding box center [1144, 118] width 32 height 30
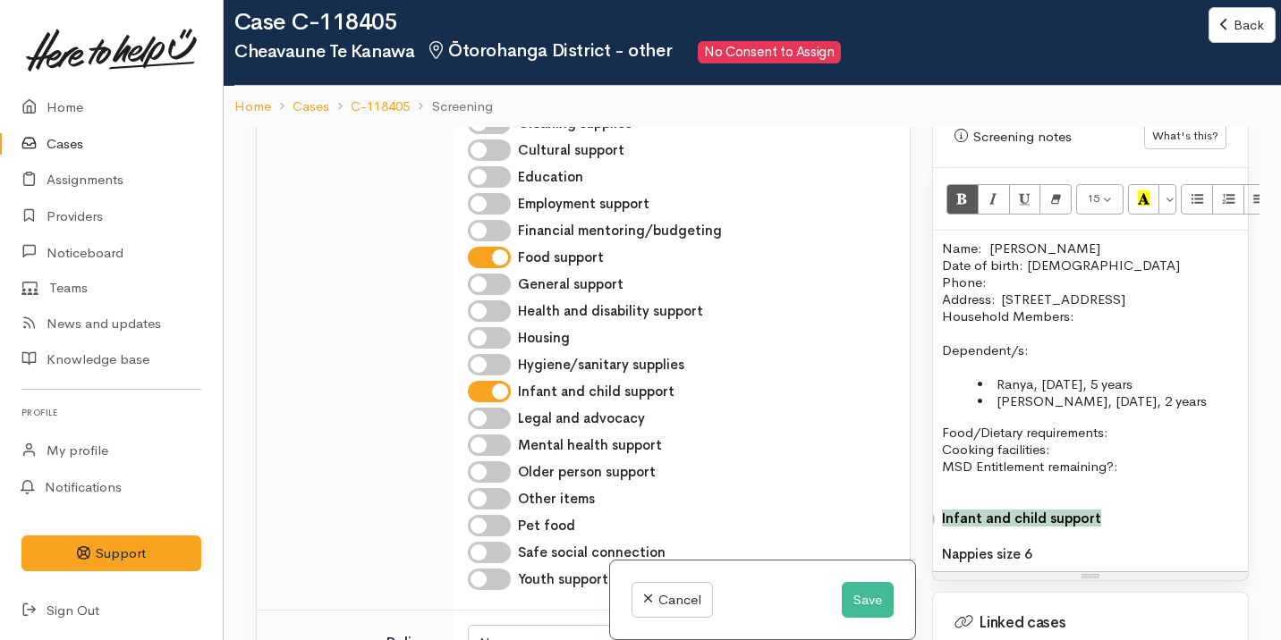
scroll to position [757, 0]
click at [996, 250] on p "Name: Cheavaune Te Kanawa Date of birth: 08/09/2000 Phone:" at bounding box center [1090, 265] width 297 height 51
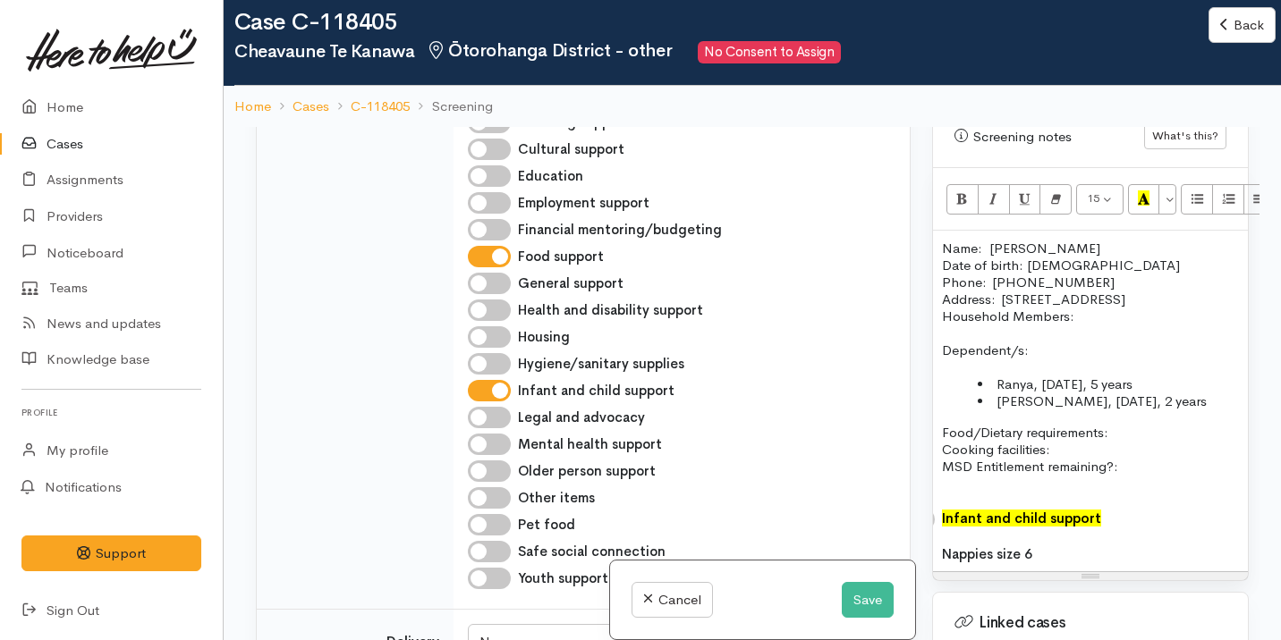
click at [1016, 314] on p "Household Members: Dependent/s:" at bounding box center [1090, 333] width 297 height 51
click at [945, 308] on p "Household Members: Dependent/s:" at bounding box center [1090, 333] width 297 height 51
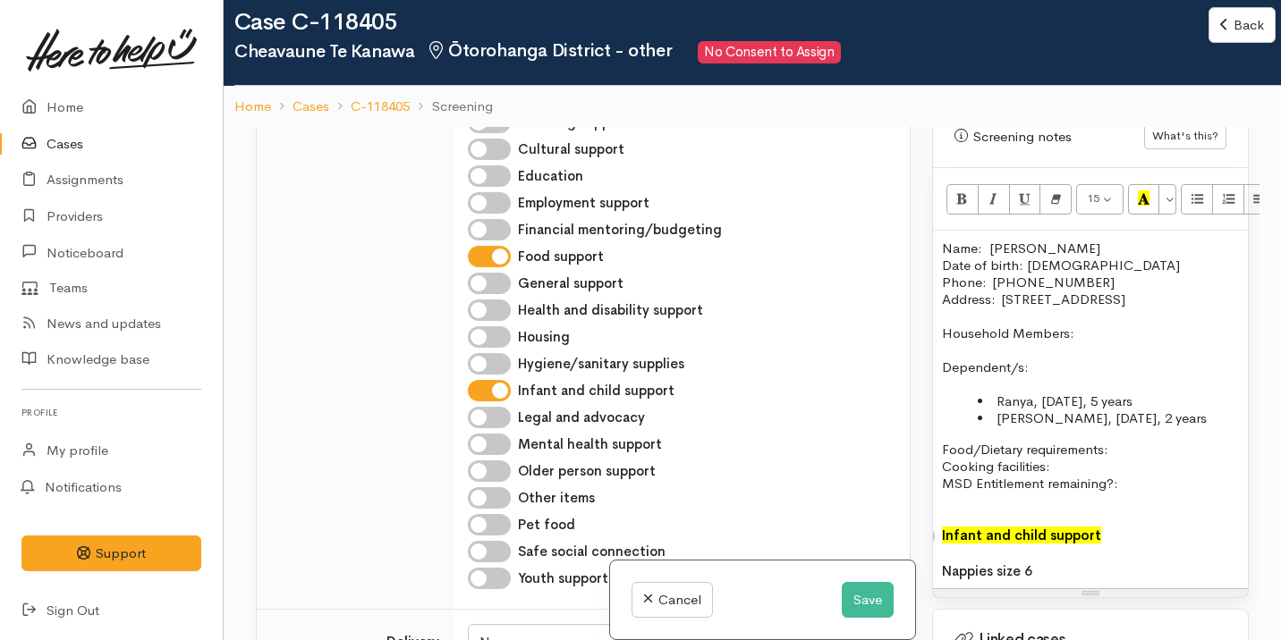
click at [1045, 349] on p "Household Members: Dependent/s:" at bounding box center [1090, 350] width 297 height 51
drag, startPoint x: 1112, startPoint y: 311, endPoint x: 960, endPoint y: 308, distance: 152.1
click at [960, 325] on p "Household Members: Dependent/s: Children" at bounding box center [1090, 350] width 297 height 51
click at [999, 325] on p "Household Members: Dependent/s: Children" at bounding box center [1090, 350] width 297 height 51
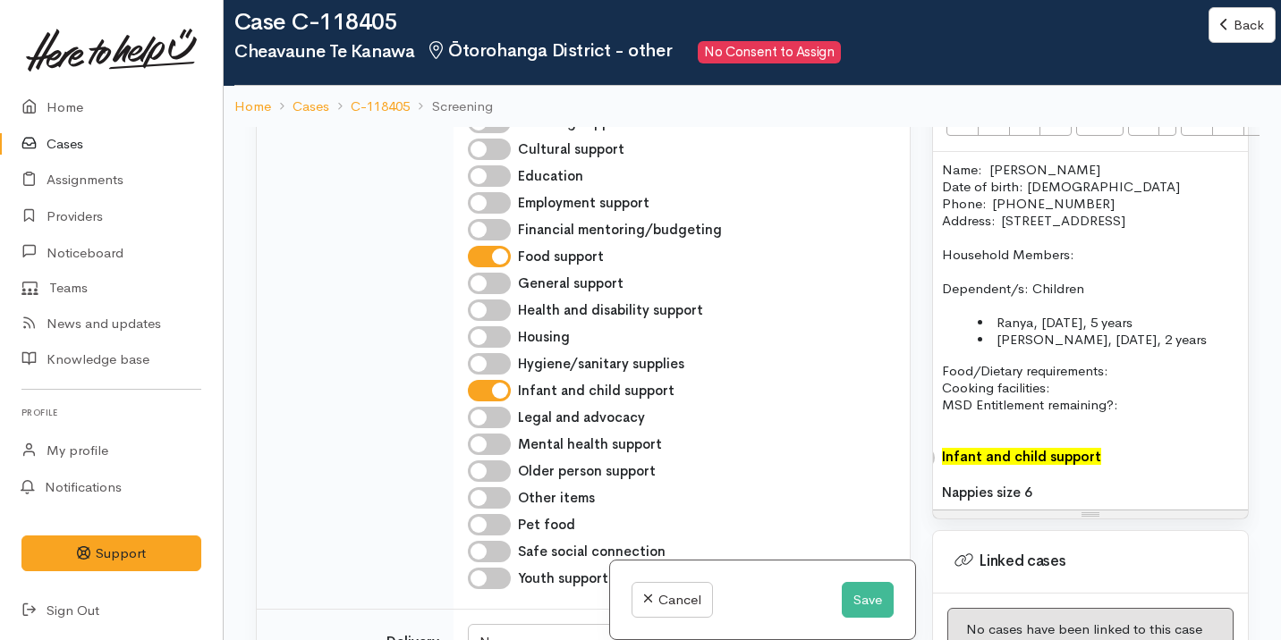
scroll to position [1342, 0]
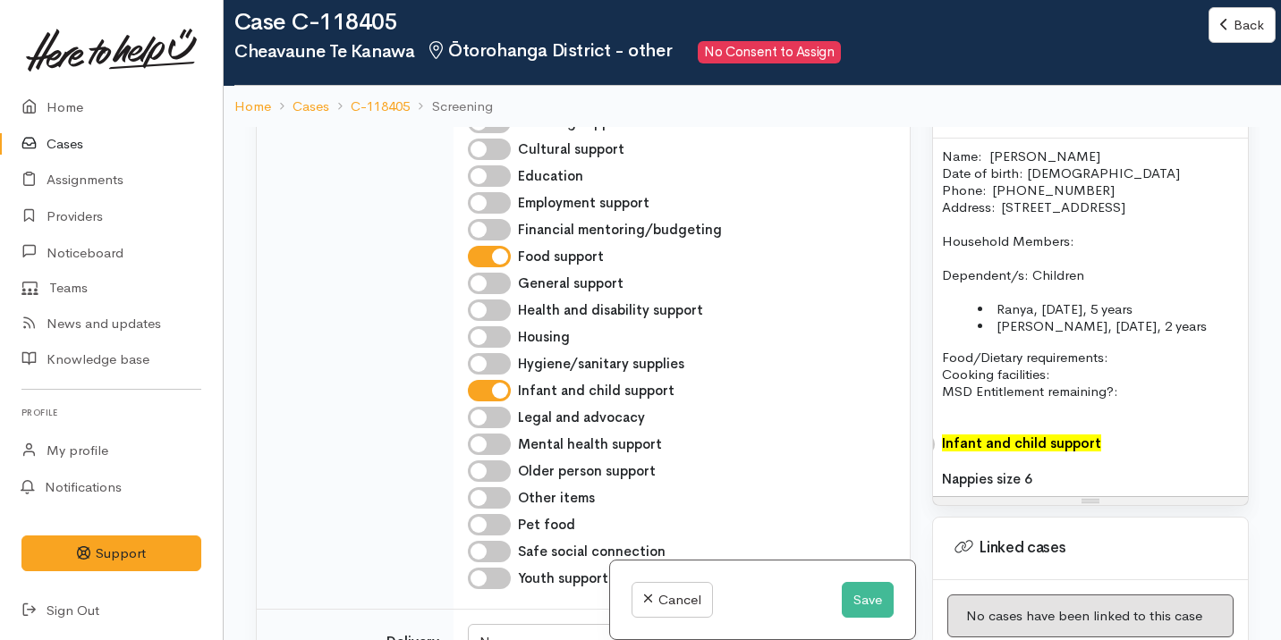
click at [1070, 357] on p "Food/Dietary requirements: Cooking facilities: MSD Entitlement remaining?:" at bounding box center [1090, 374] width 297 height 51
click at [1131, 376] on p "Food/Dietary requirements: Cooking facilities: Kitchen MSD Entitlement remainin…" at bounding box center [1090, 374] width 297 height 51
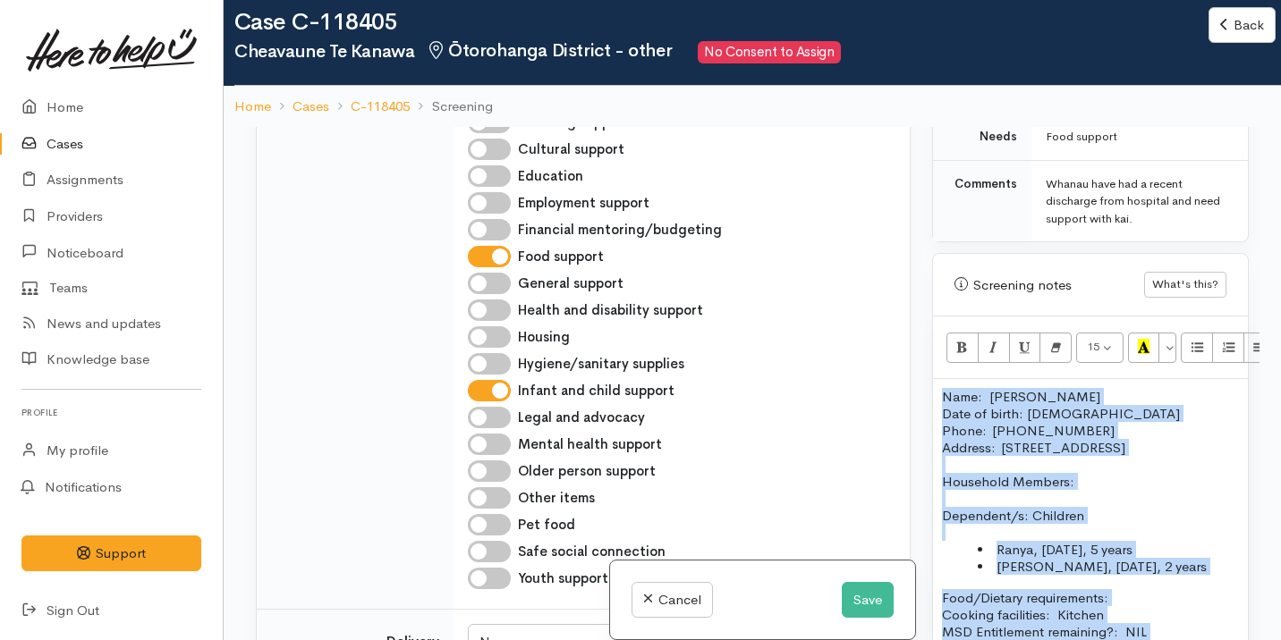
scroll to position [1071, 0]
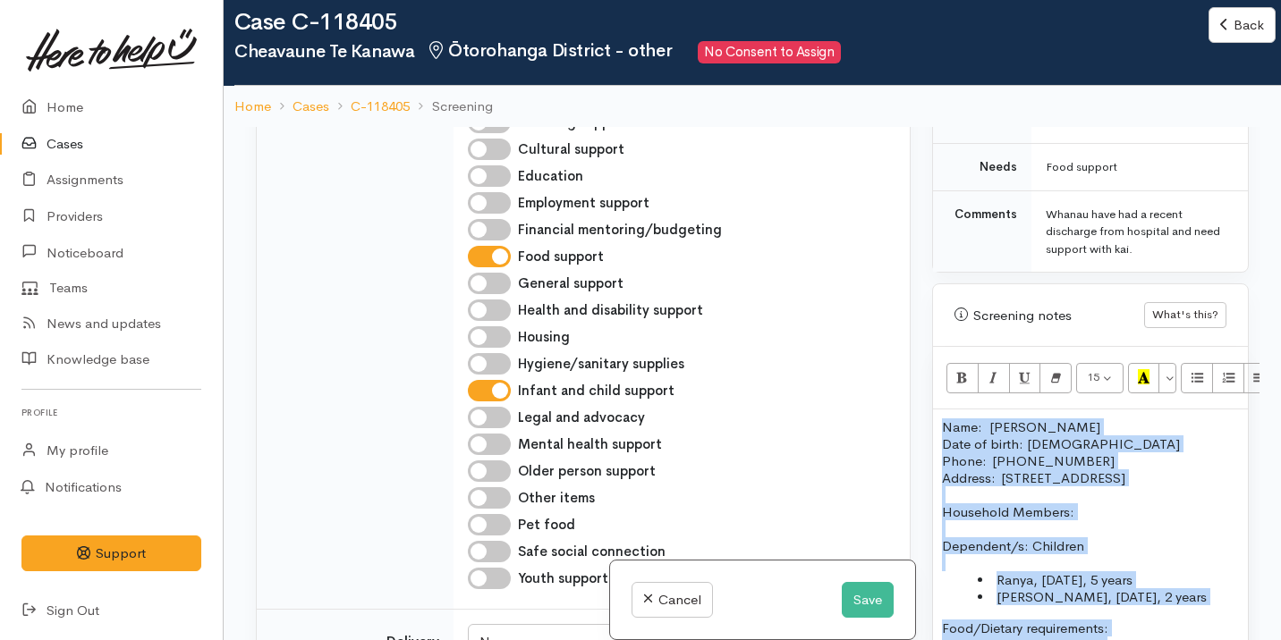
drag, startPoint x: 1045, startPoint y: 467, endPoint x: 912, endPoint y: 179, distance: 316.9
click at [913, 174] on div "Related cases There are no other cases from the same person found. Manually lin…" at bounding box center [752, 447] width 1014 height 640
copy div "Name: Cheavaune Te Kanawa Date of birth: 08/09/2000 Phone:  022 523 9108 Addres…"
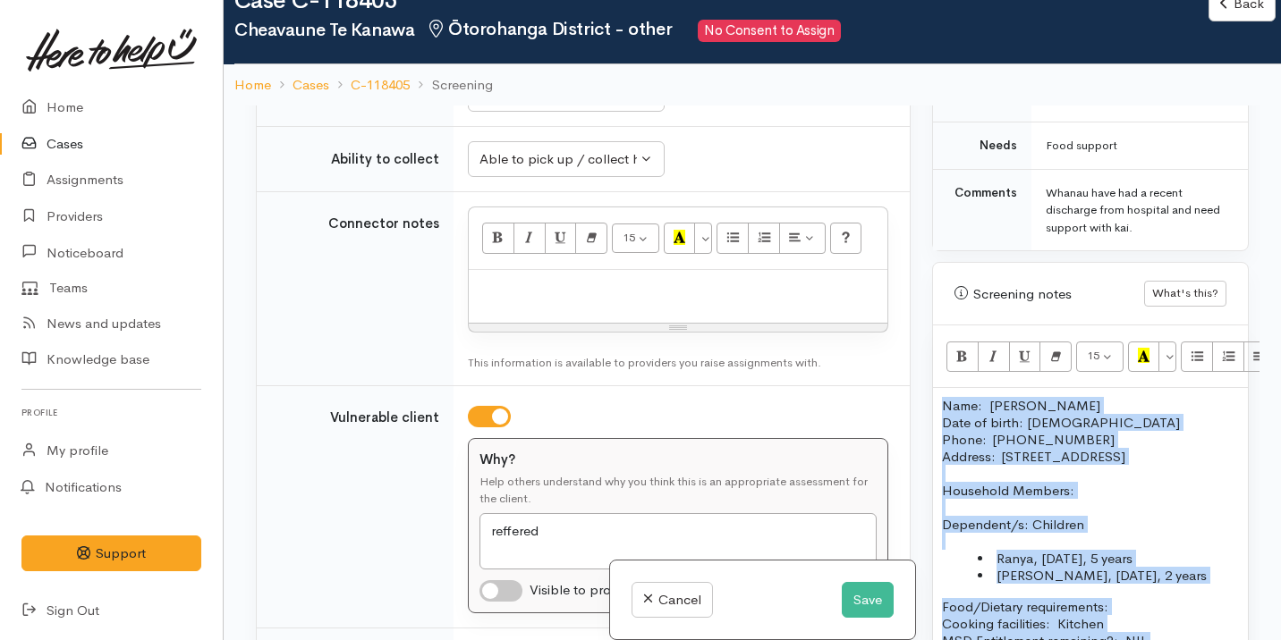
scroll to position [1206, 0]
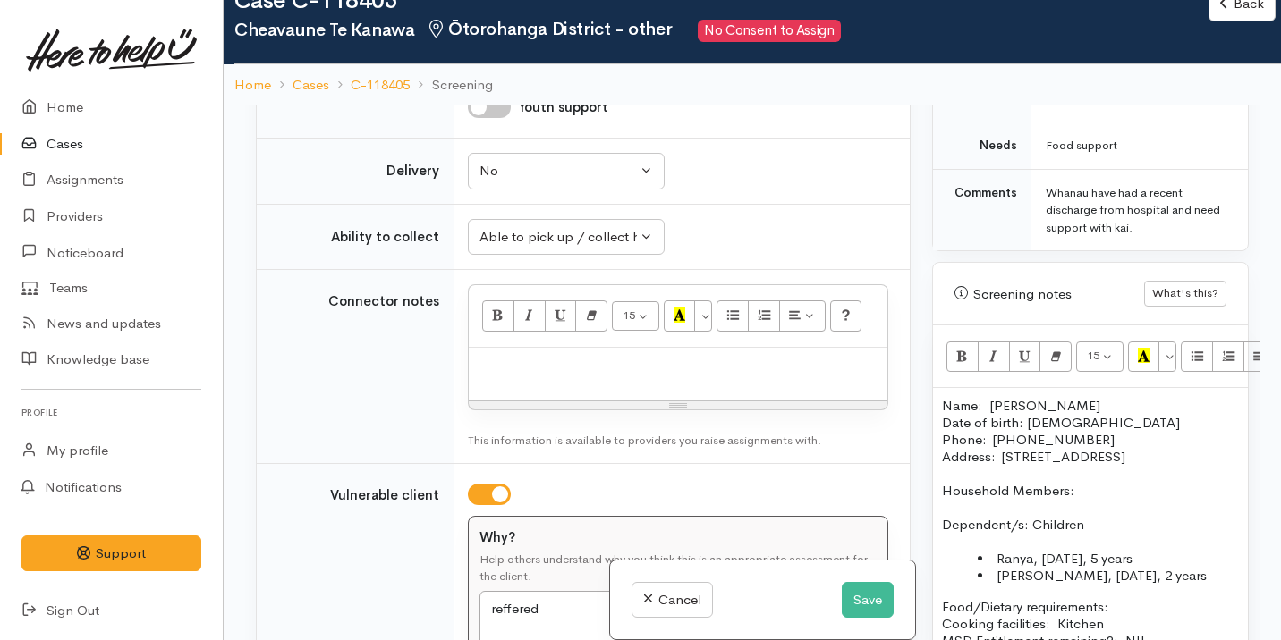
click at [618, 373] on p at bounding box center [678, 367] width 401 height 21
paste div
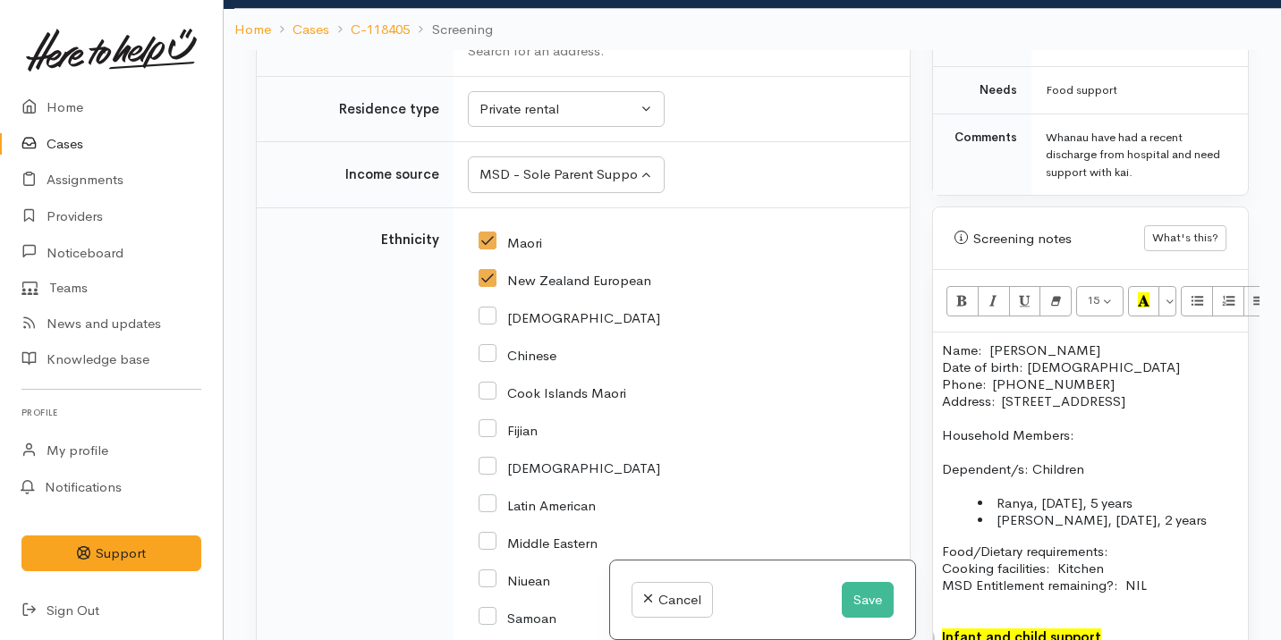
scroll to position [3501, 0]
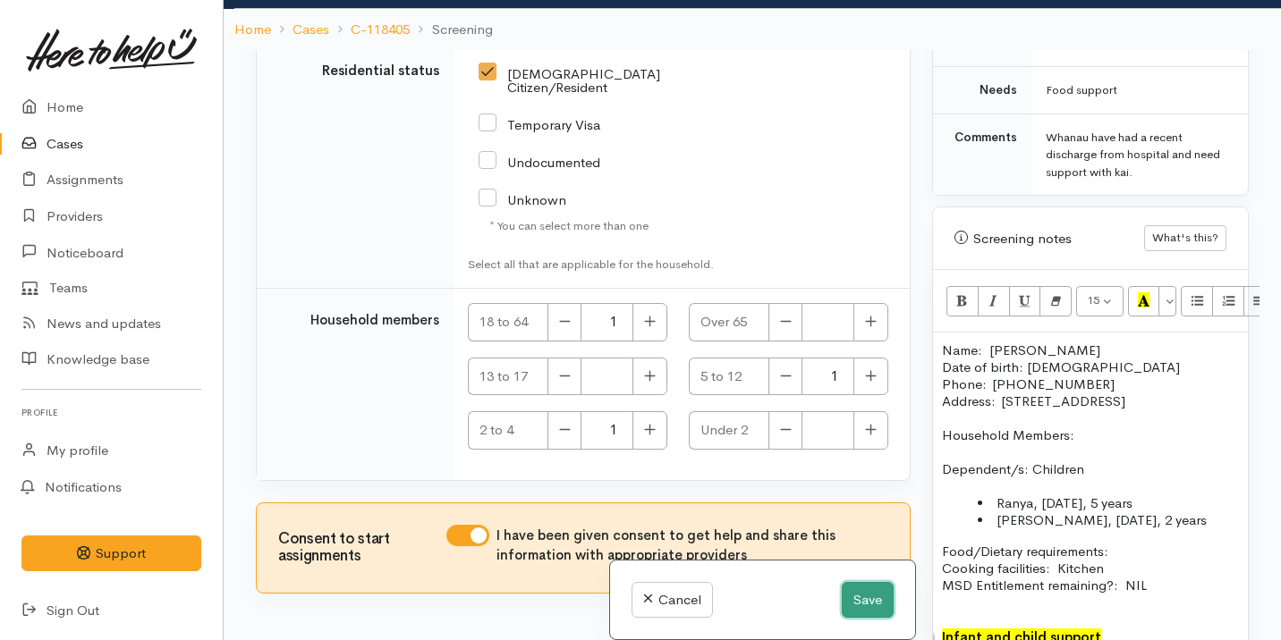
click at [859, 588] on button "Save" at bounding box center [868, 600] width 52 height 37
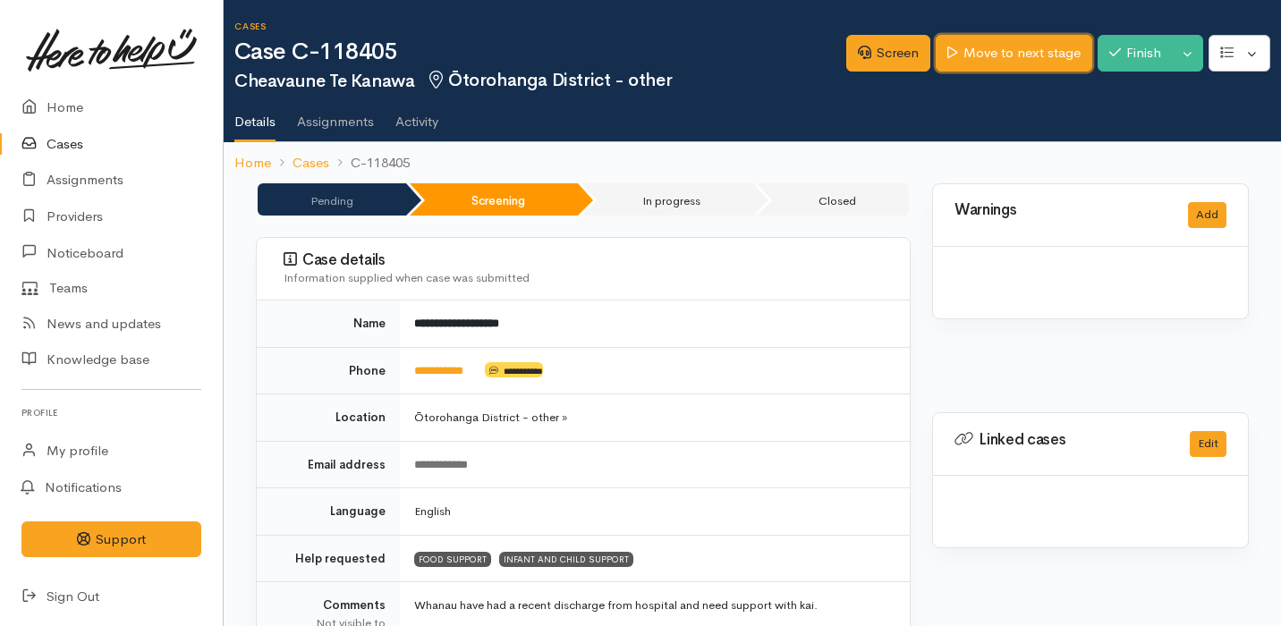
click at [1005, 50] on link "Move to next stage" at bounding box center [1013, 53] width 156 height 37
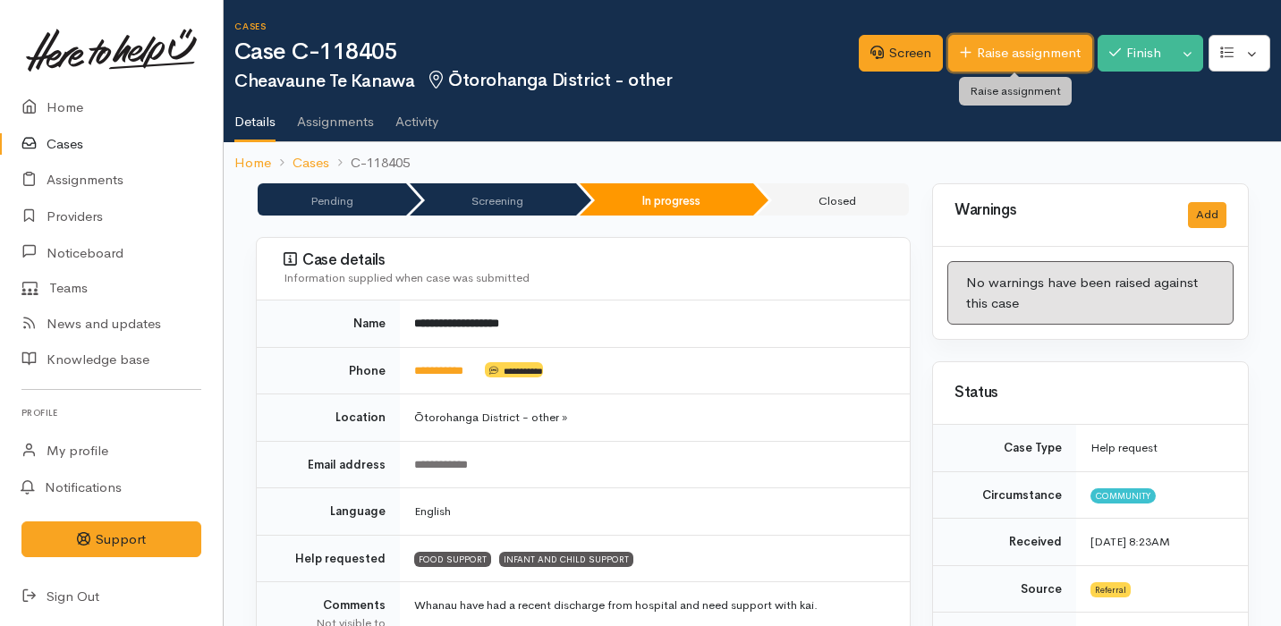
click at [1024, 44] on link "Raise assignment" at bounding box center [1020, 53] width 144 height 37
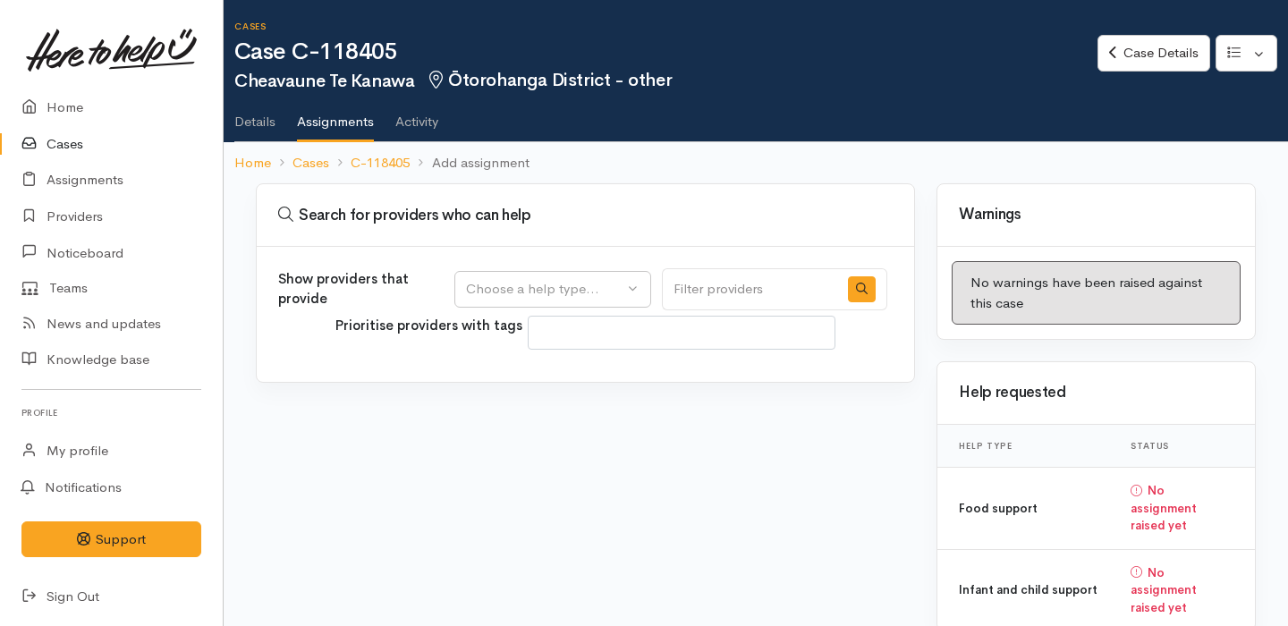
select select
click at [593, 296] on div "Choose a help type..." at bounding box center [544, 289] width 157 height 21
click at [592, 369] on link "Food support" at bounding box center [552, 375] width 195 height 28
select select "3"
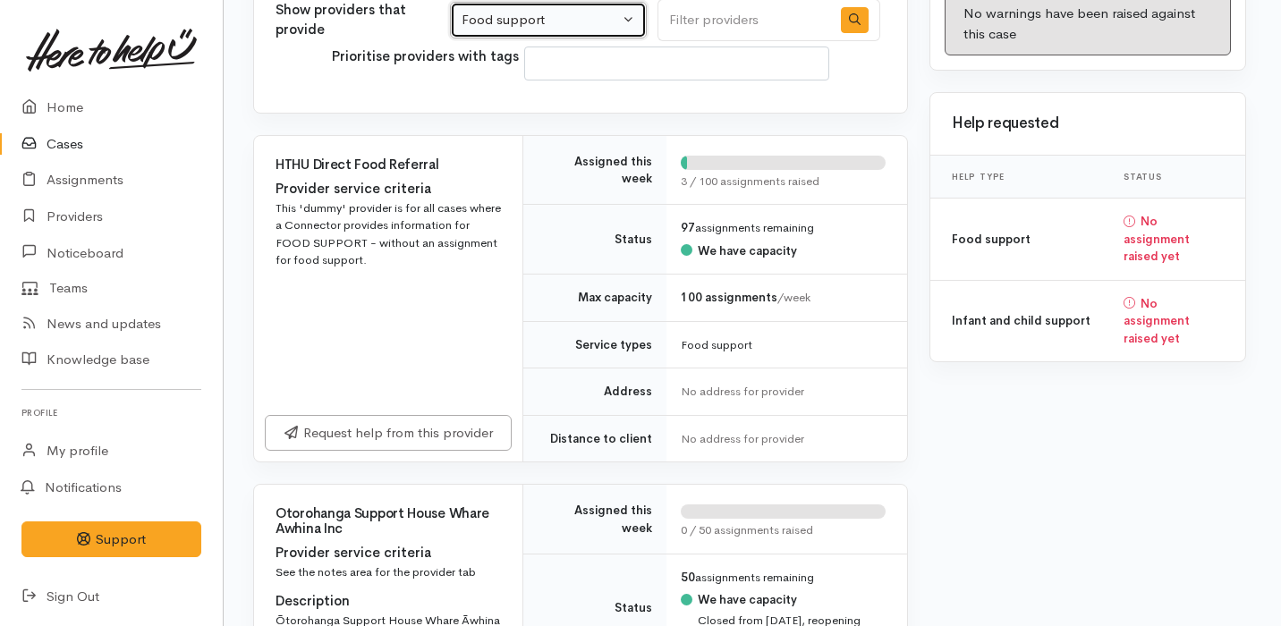
scroll to position [631, 3]
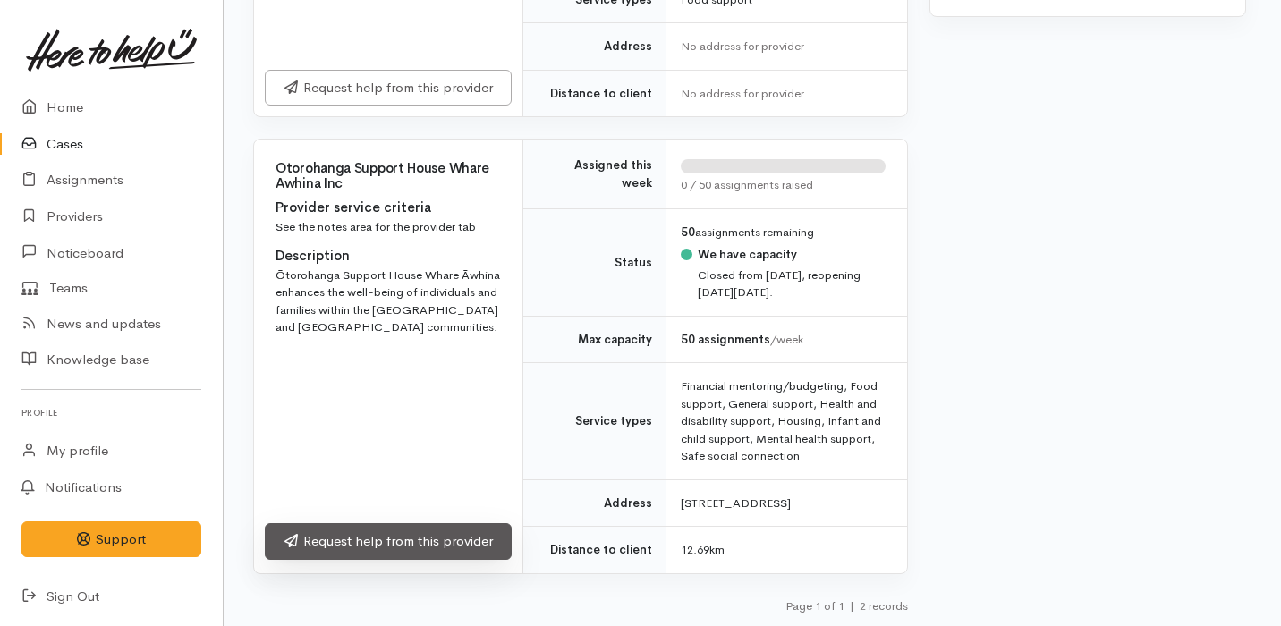
click at [409, 540] on link "Request help from this provider" at bounding box center [388, 541] width 247 height 37
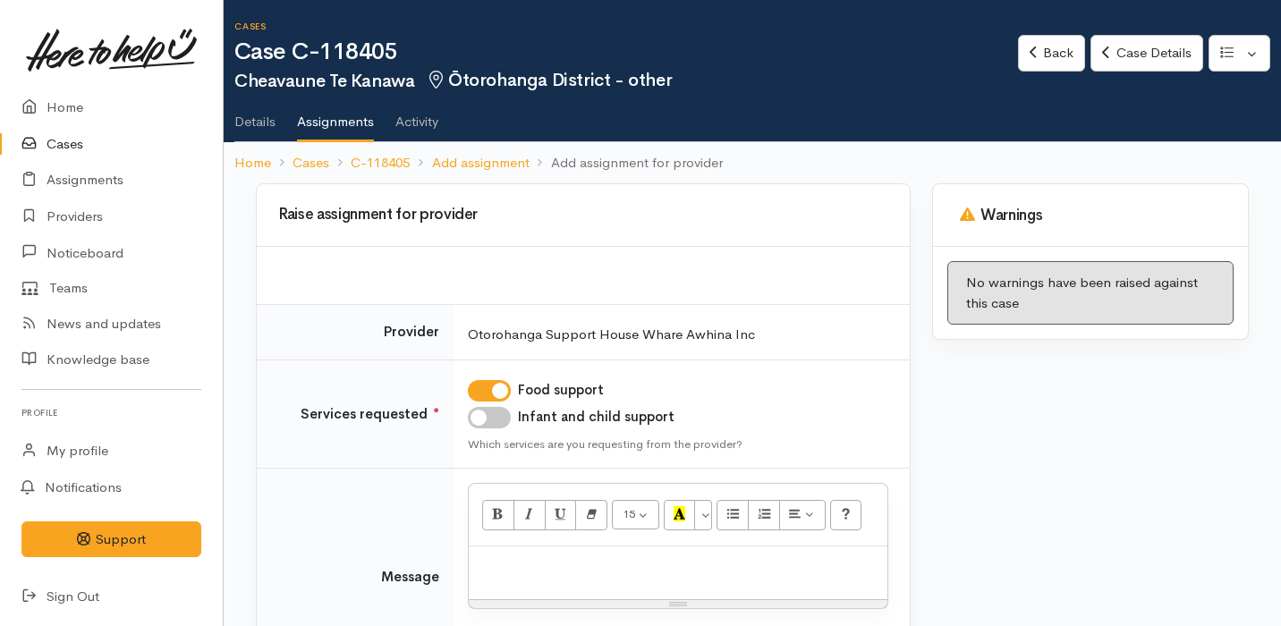
click at [492, 410] on input "Infant and child support" at bounding box center [489, 417] width 43 height 21
checkbox input "true"
click at [512, 567] on p at bounding box center [678, 565] width 401 height 21
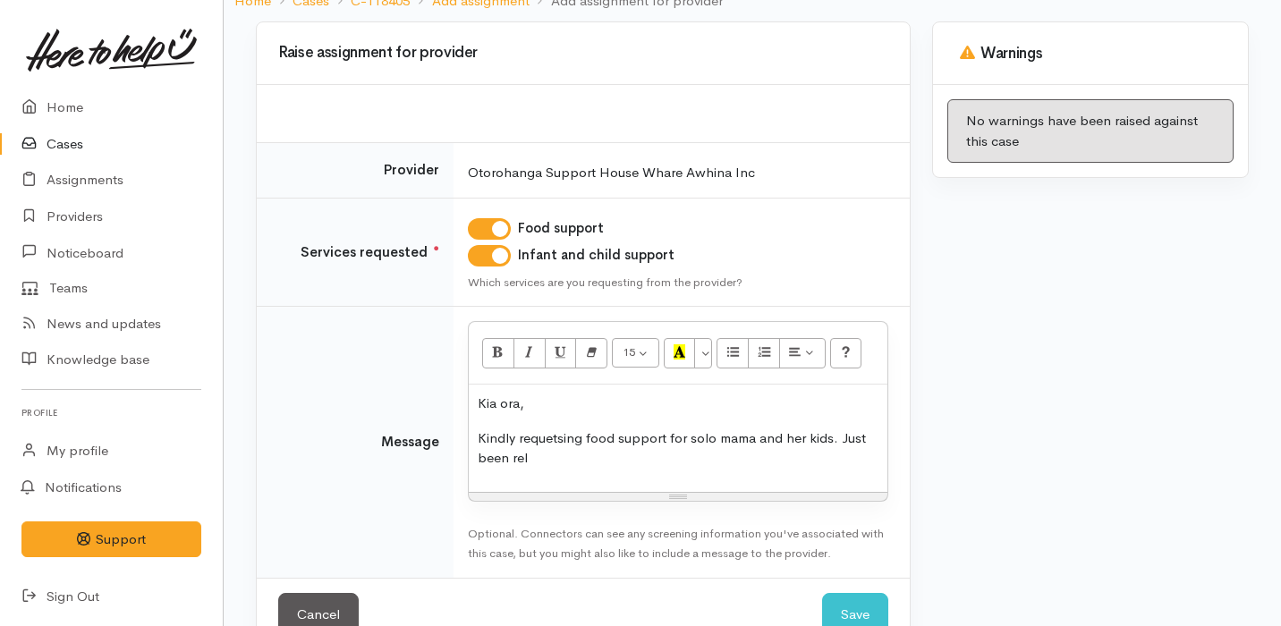
scroll to position [163, 0]
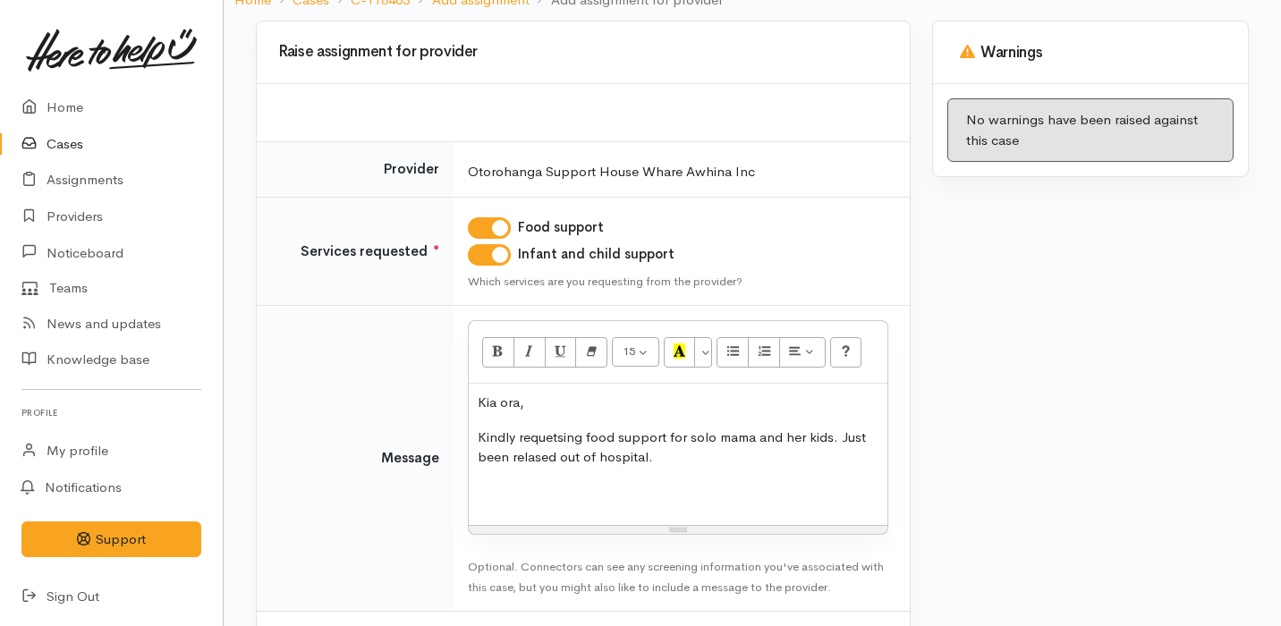
click at [520, 464] on p "Kindly requetsing food support for solo mama and her kids. Just been relased ou…" at bounding box center [678, 447] width 401 height 40
click at [668, 445] on p "Kindly requetsing food support for solo mama and her kids. Just been released o…" at bounding box center [678, 447] width 401 height 40
click at [668, 455] on p "Kindly requetsing food support for solo mama and her kids. Just been released o…" at bounding box center [678, 447] width 401 height 40
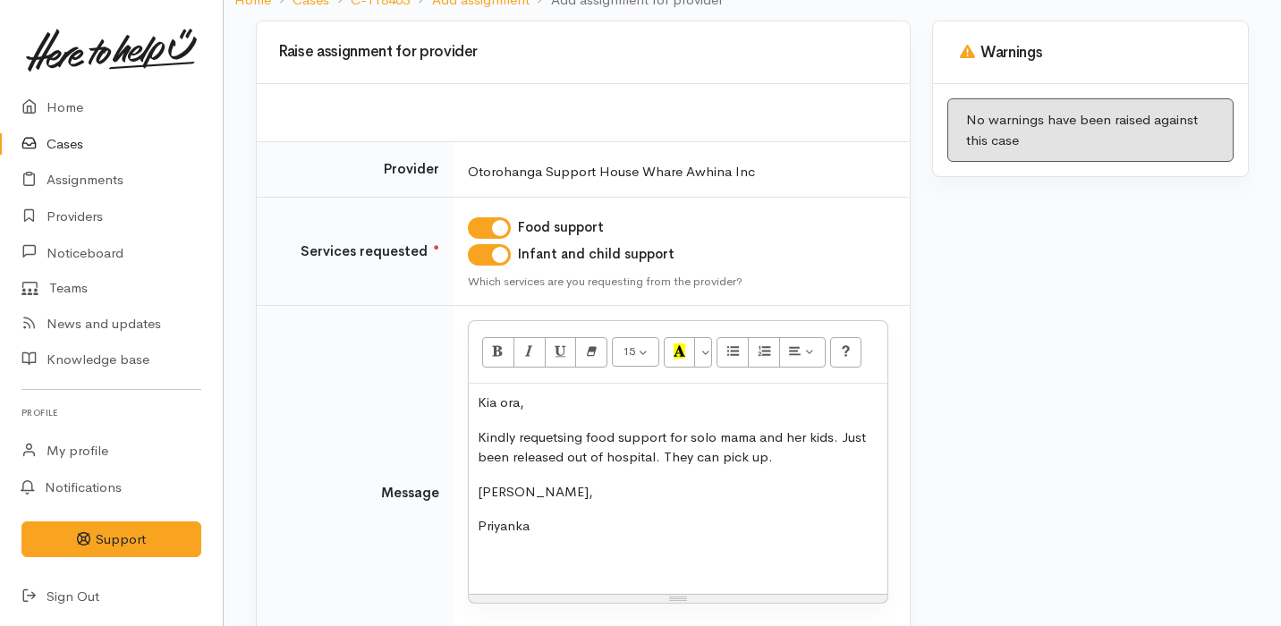
click at [553, 441] on p "Kindly requetsing food support for solo mama and her kids. Just been released o…" at bounding box center [678, 447] width 401 height 40
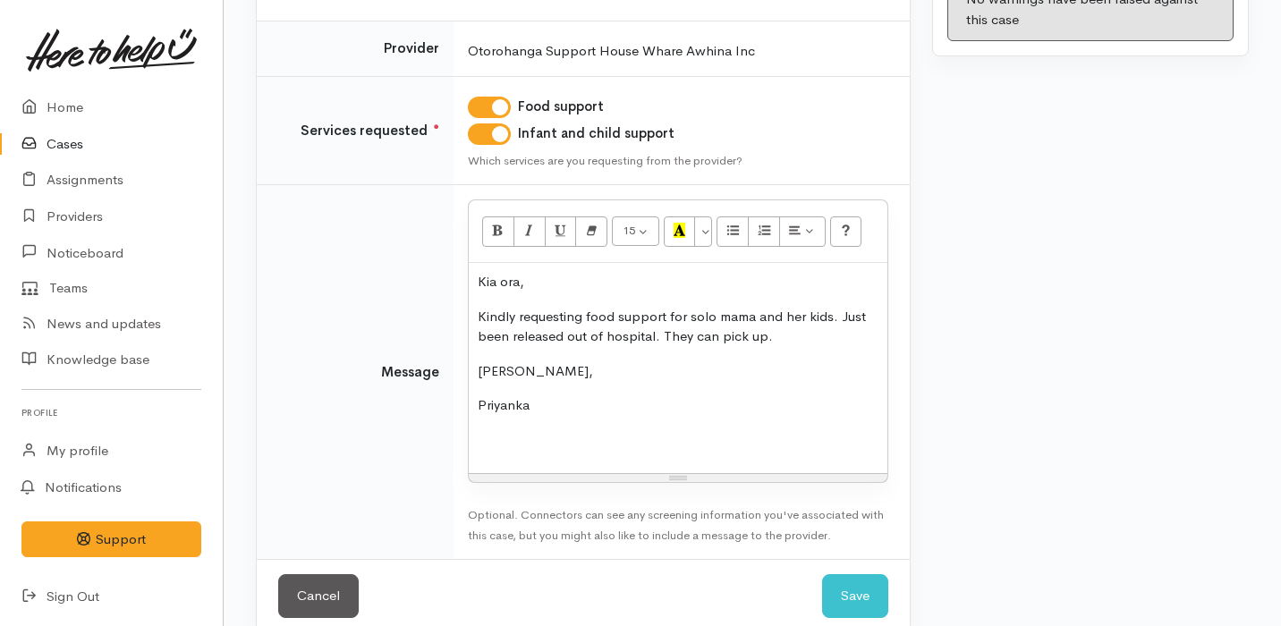
scroll to position [311, 0]
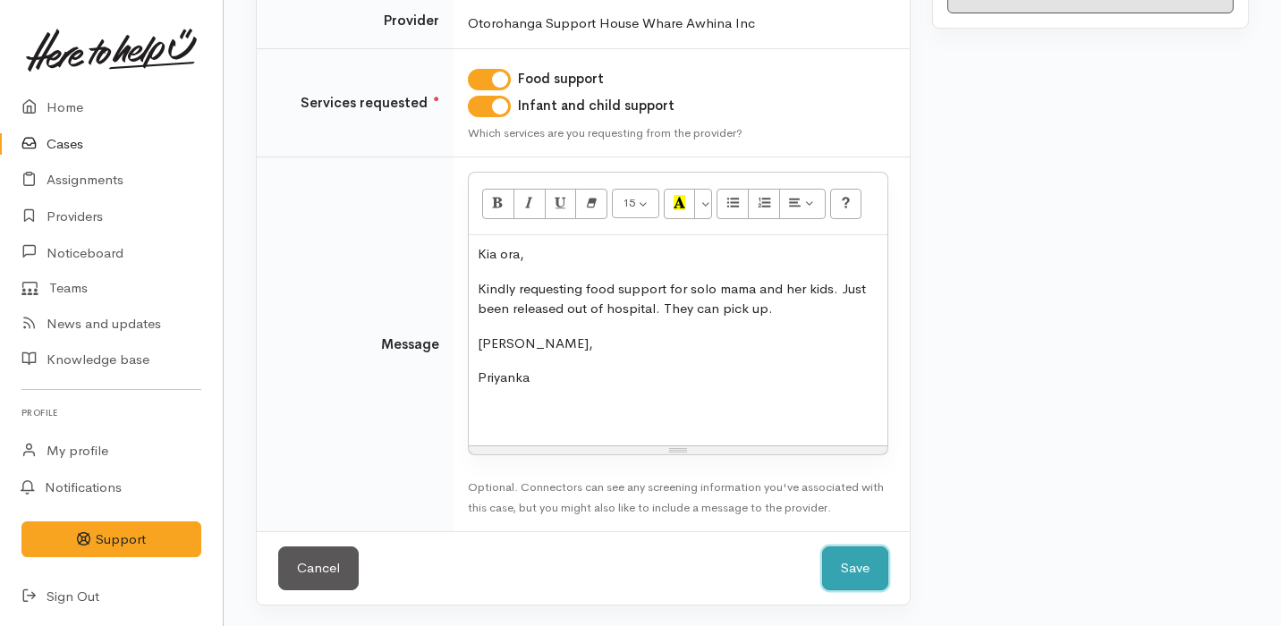
click at [847, 585] on button "Save" at bounding box center [855, 568] width 66 height 44
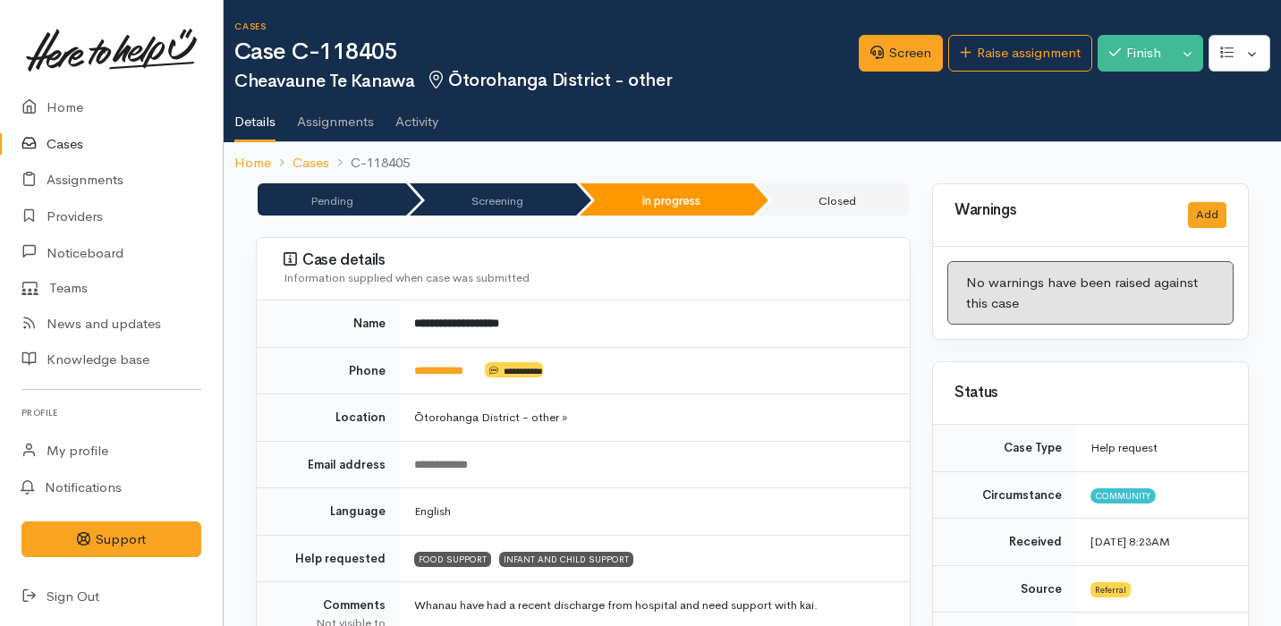
click at [80, 142] on link "Cases" at bounding box center [111, 144] width 223 height 37
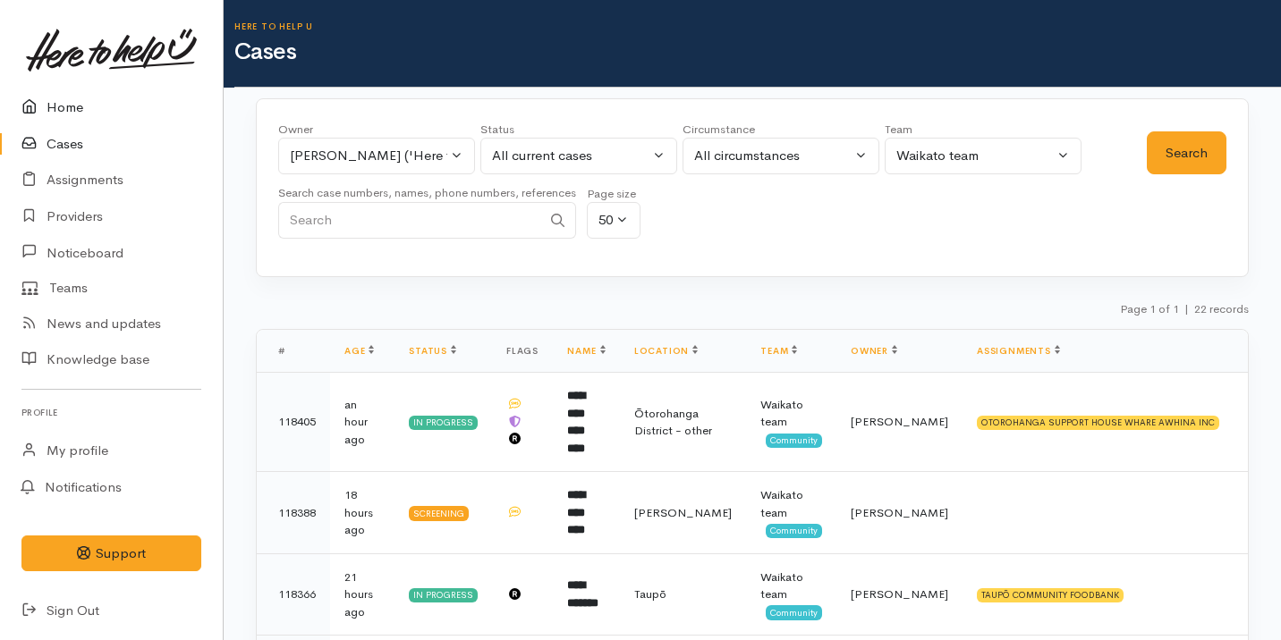
click at [152, 119] on link "Home" at bounding box center [111, 107] width 223 height 37
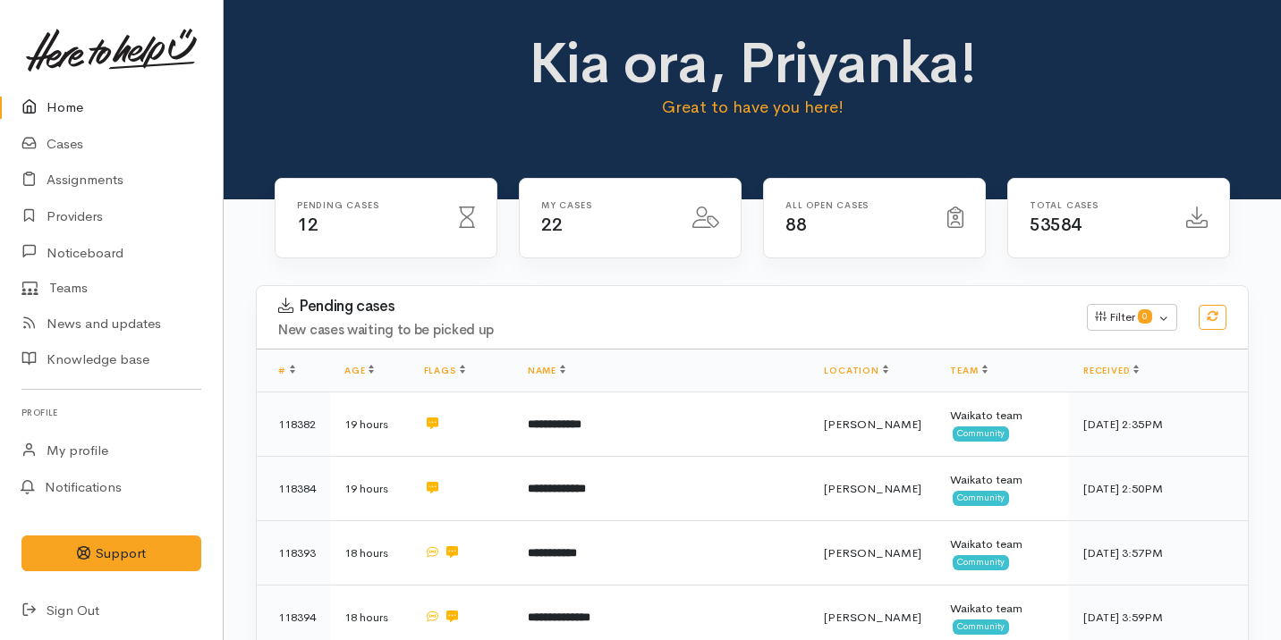
scroll to position [656, 0]
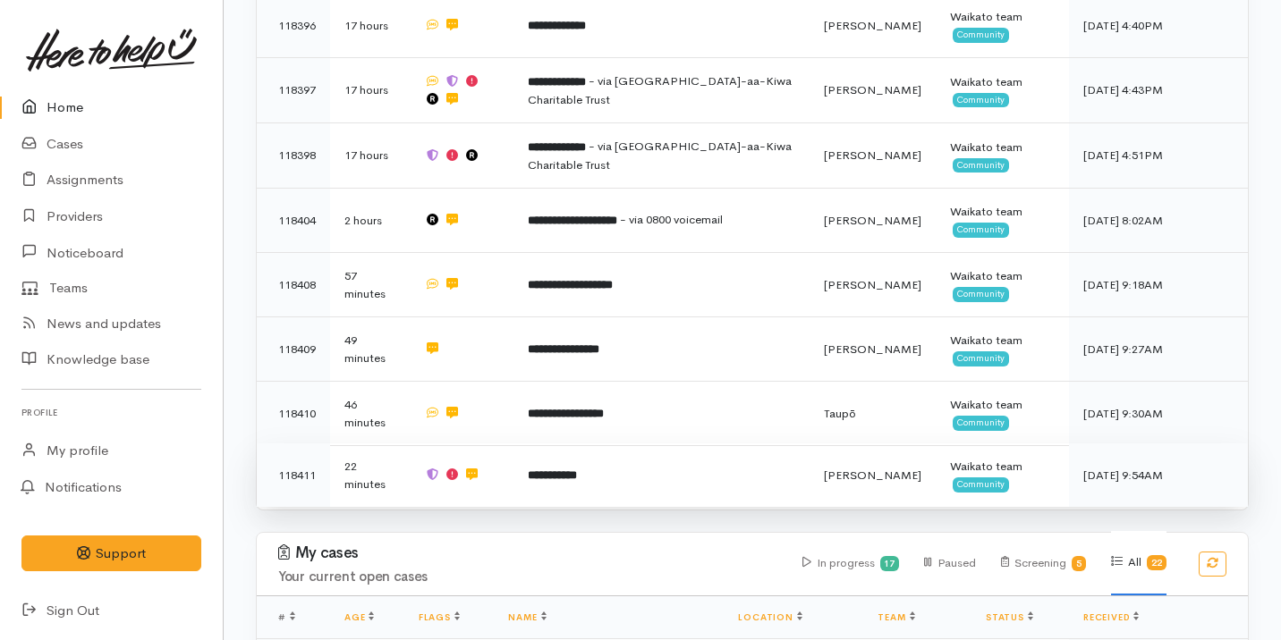
click at [507, 461] on td at bounding box center [462, 476] width 104 height 64
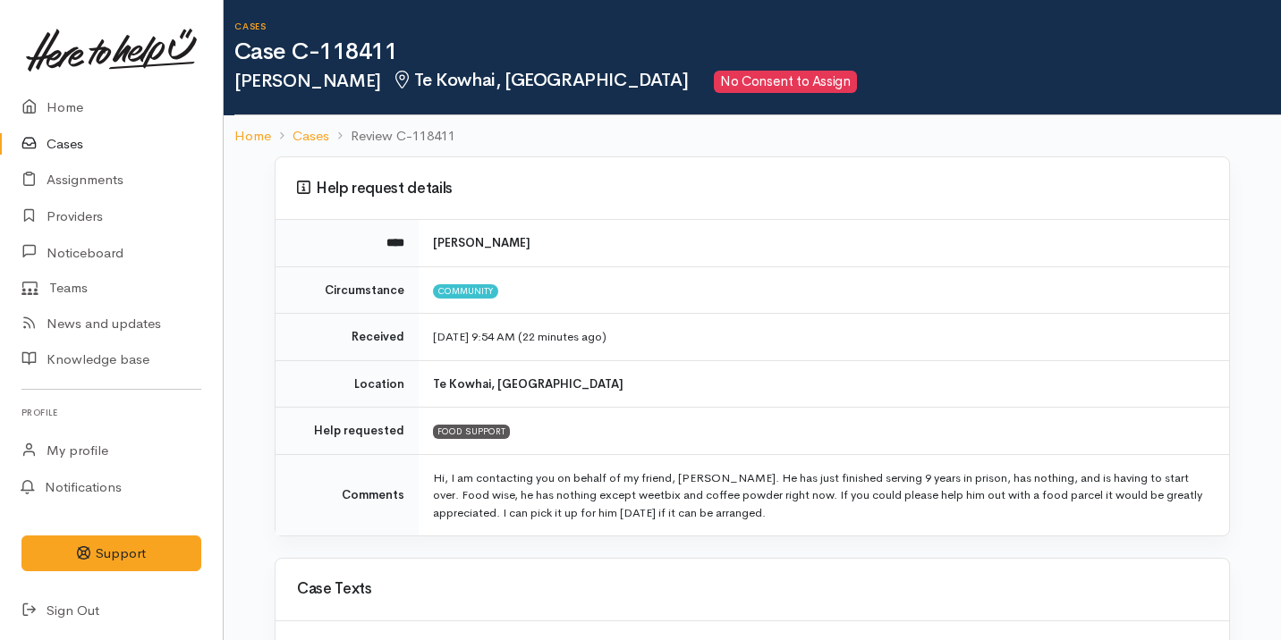
click at [502, 486] on td "Hi, I am contacting you on behalf of my friend, [PERSON_NAME]. He has just fini…" at bounding box center [824, 494] width 810 height 81
click at [502, 486] on td "Hi, I am contacting you on behalf of my friend, Tim. He has just finished servi…" at bounding box center [824, 494] width 810 height 81
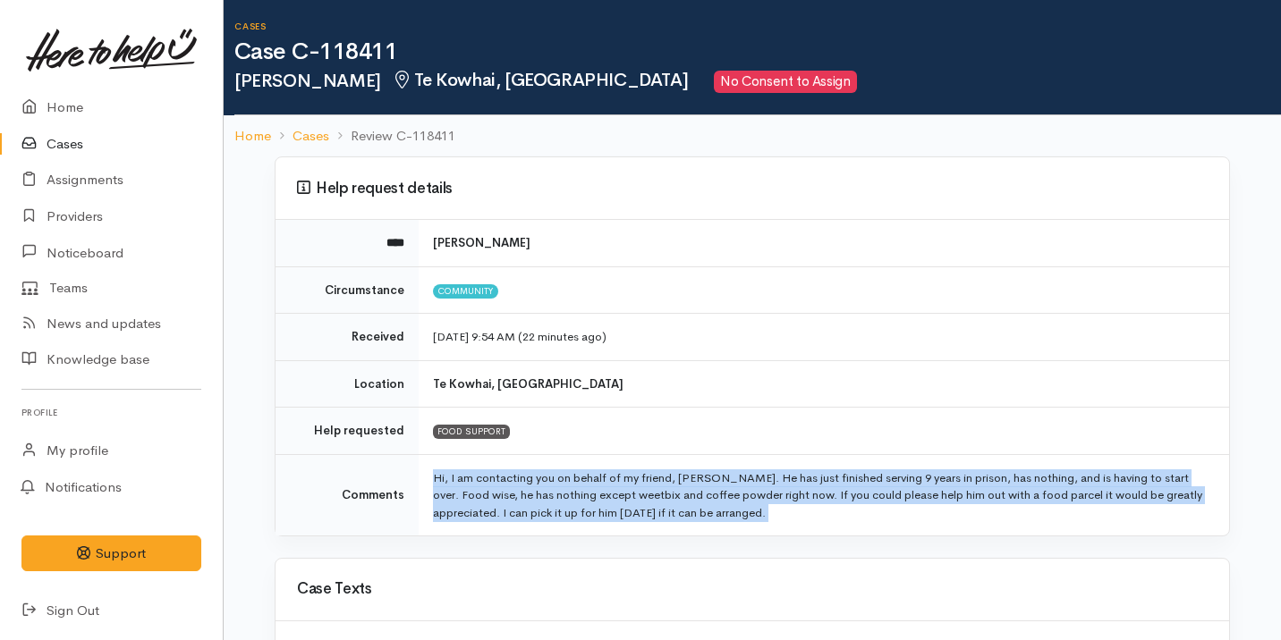
click at [502, 486] on td "Hi, I am contacting you on behalf of my friend, Tim. He has just finished servi…" at bounding box center [824, 494] width 810 height 81
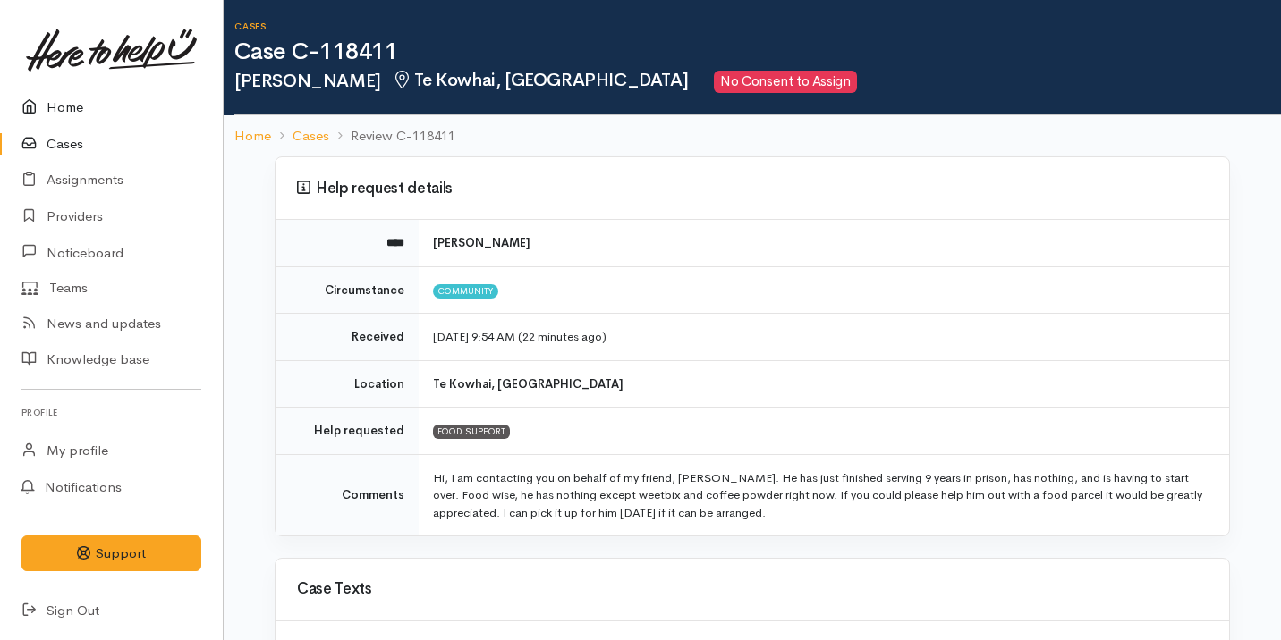
click at [106, 90] on link "Home" at bounding box center [111, 107] width 223 height 37
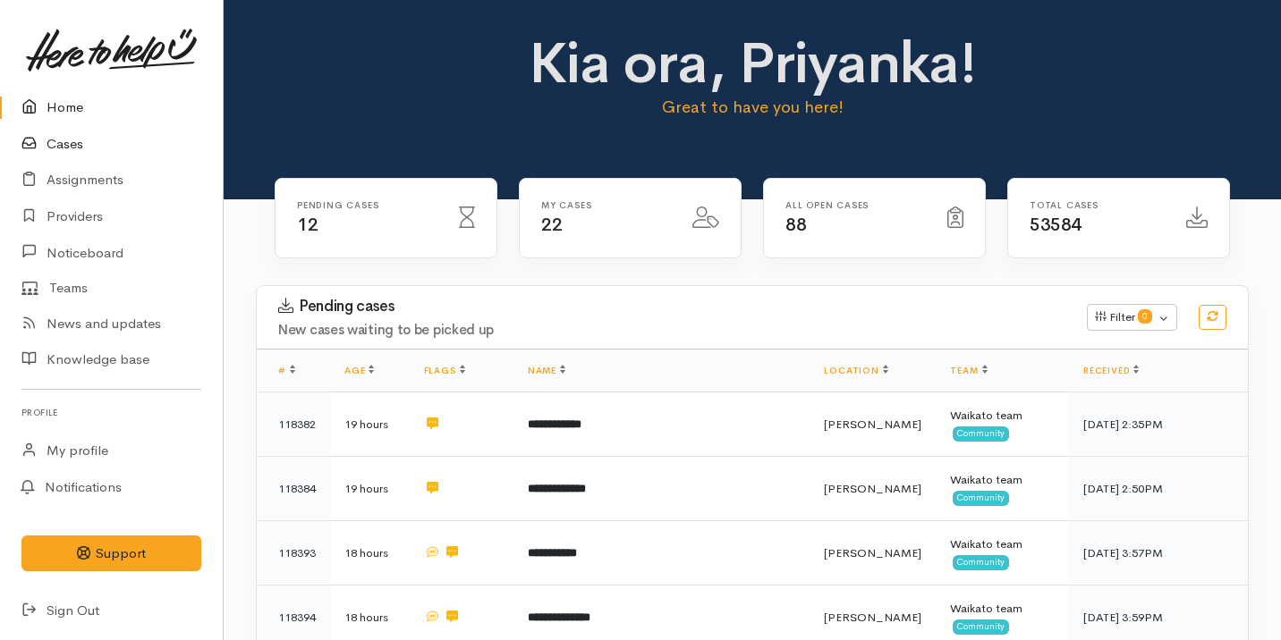
click at [110, 147] on link "Cases" at bounding box center [111, 144] width 223 height 37
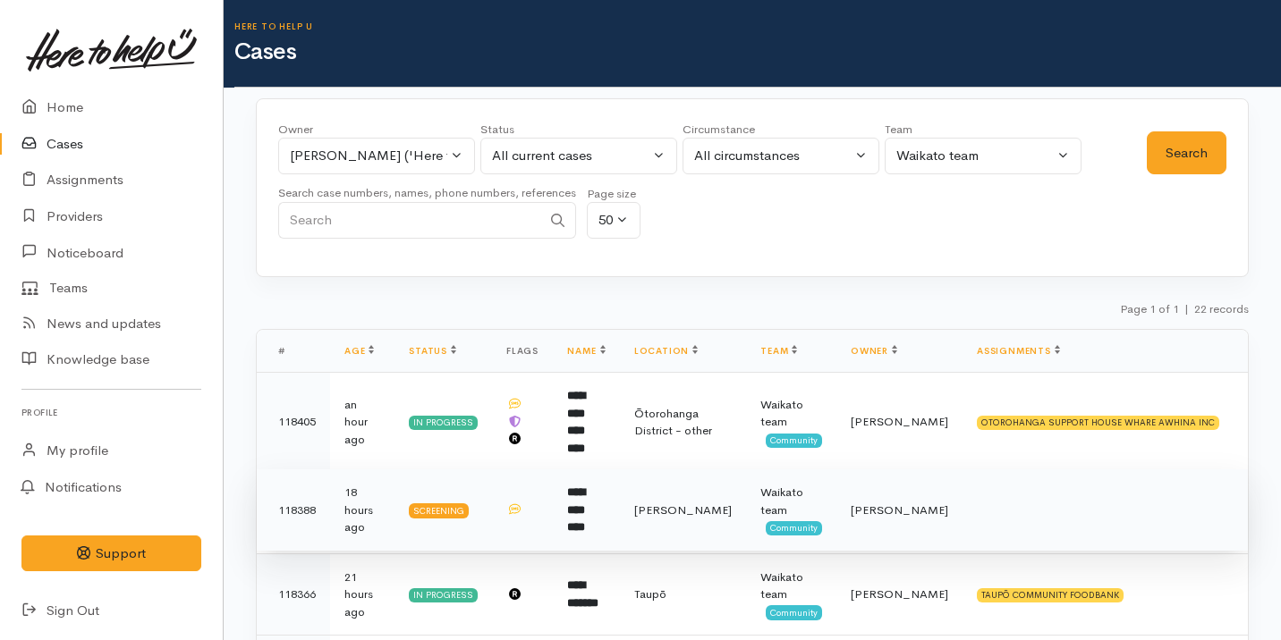
click at [569, 527] on td "**********" at bounding box center [586, 511] width 67 height 82
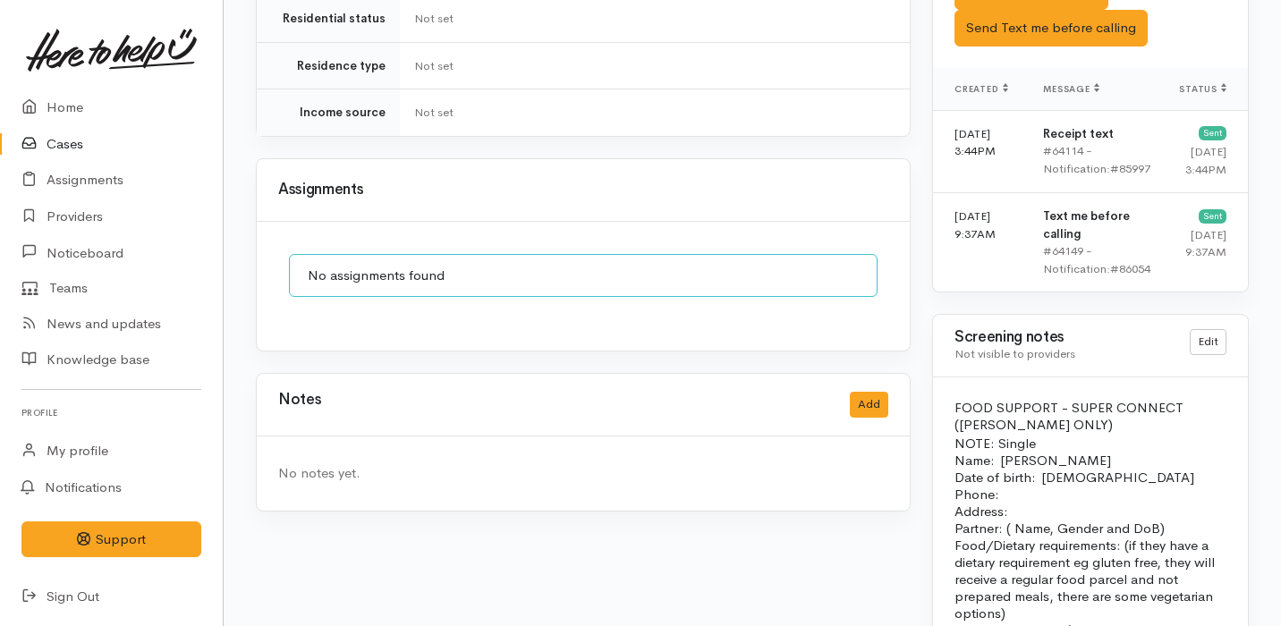
scroll to position [1213, 0]
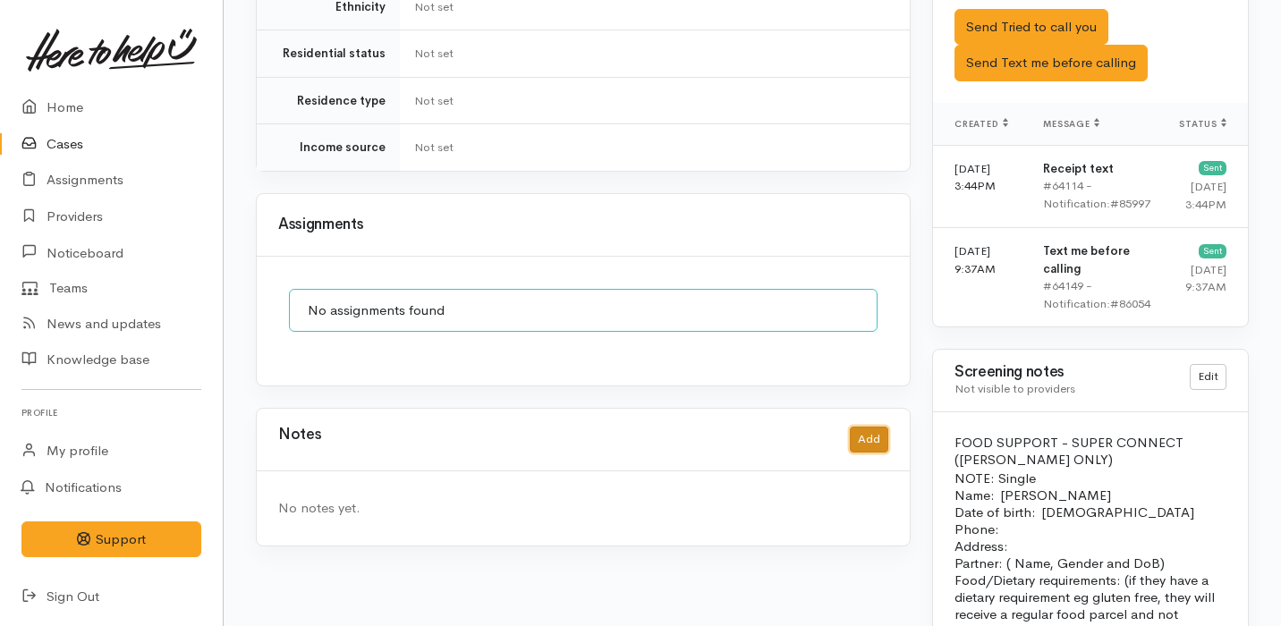
click at [855, 427] on button "Add" at bounding box center [869, 440] width 38 height 26
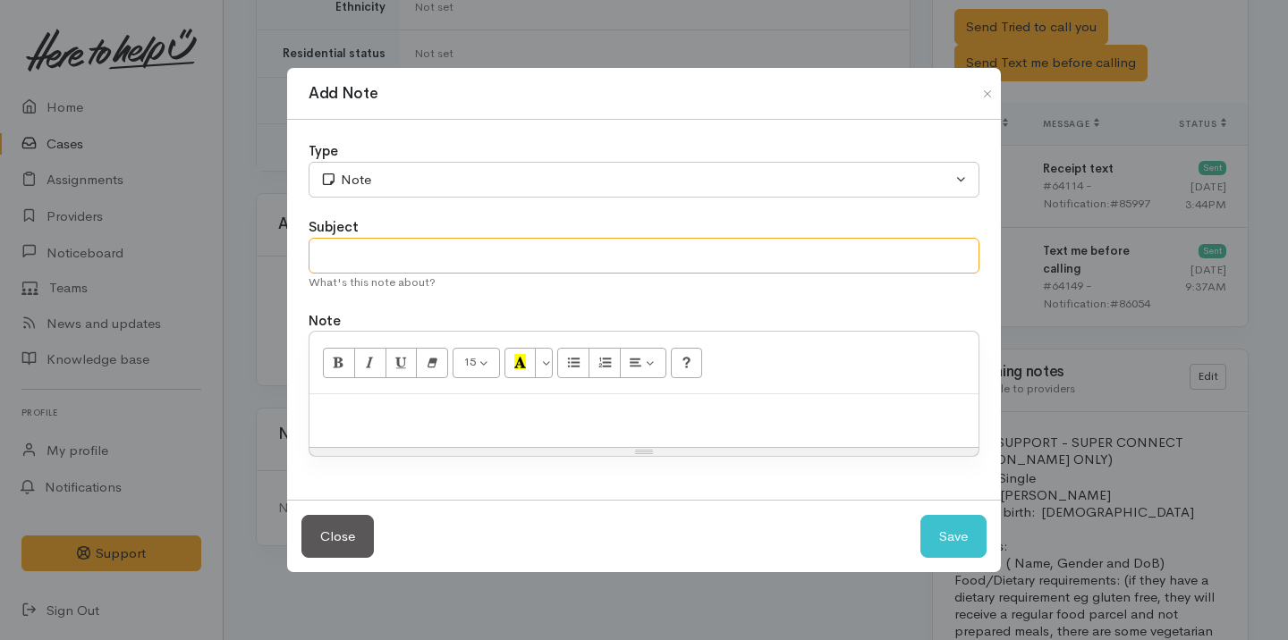
click at [484, 253] on input "text" at bounding box center [644, 256] width 671 height 37
type input "Spoke on the phone"
click at [444, 416] on p at bounding box center [643, 413] width 651 height 21
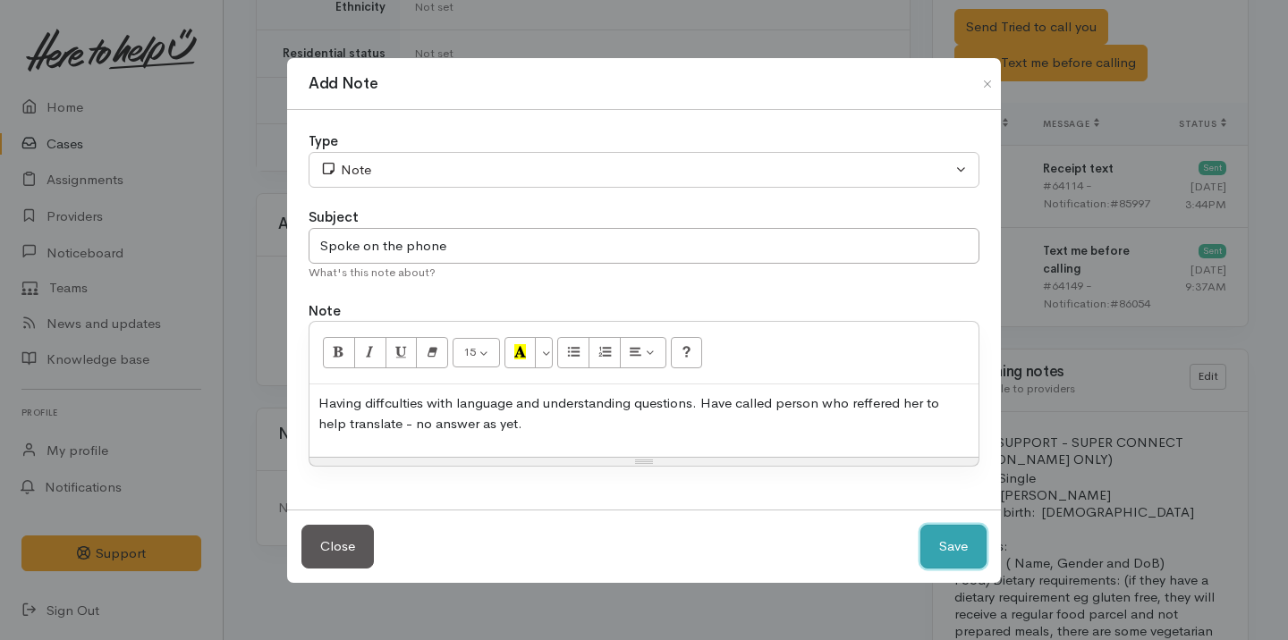
click at [939, 539] on button "Save" at bounding box center [953, 547] width 66 height 44
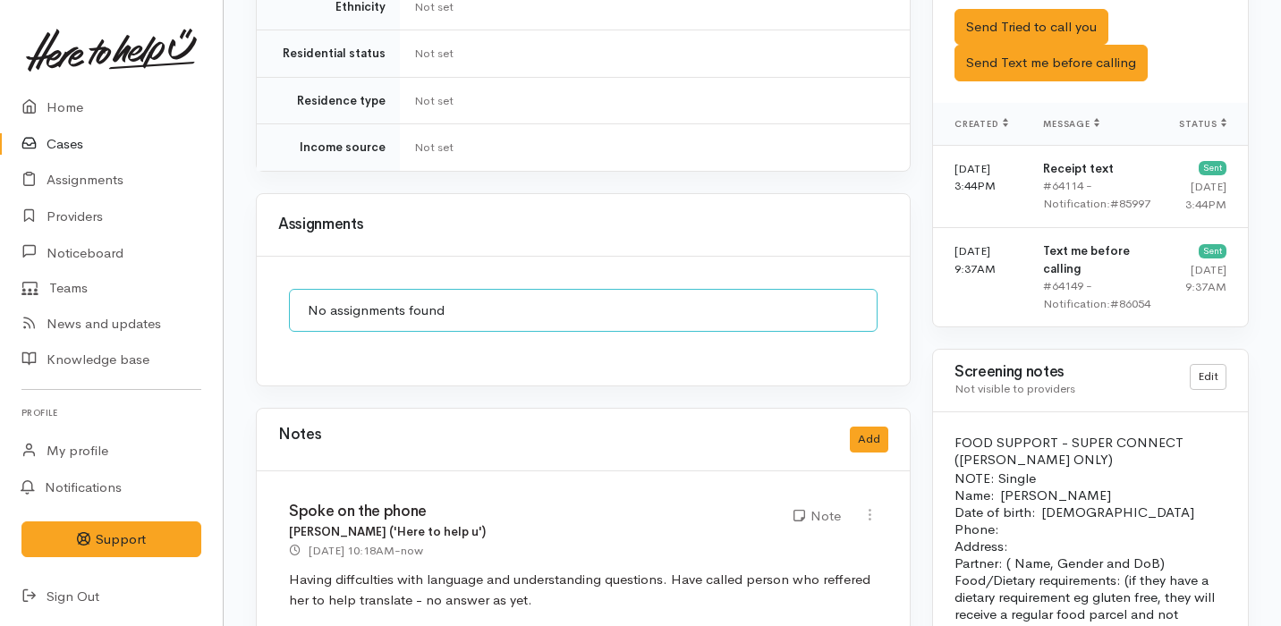
click at [109, 141] on link "Cases" at bounding box center [111, 144] width 223 height 37
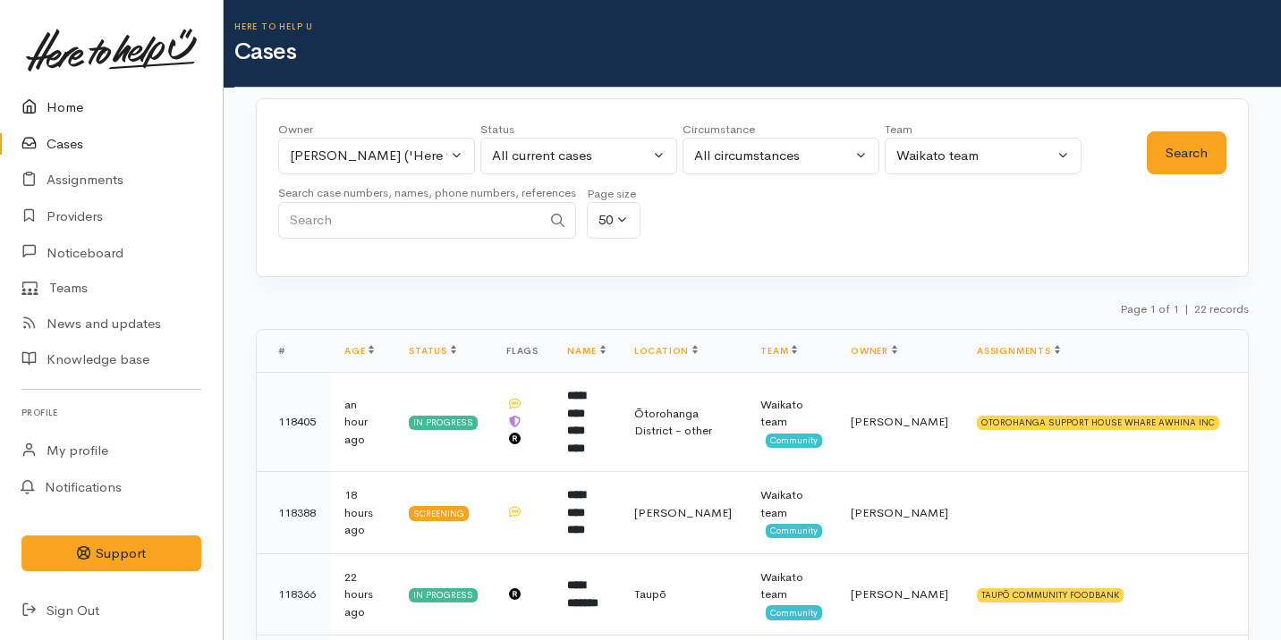
click at [121, 89] on link "Home" at bounding box center [111, 107] width 223 height 37
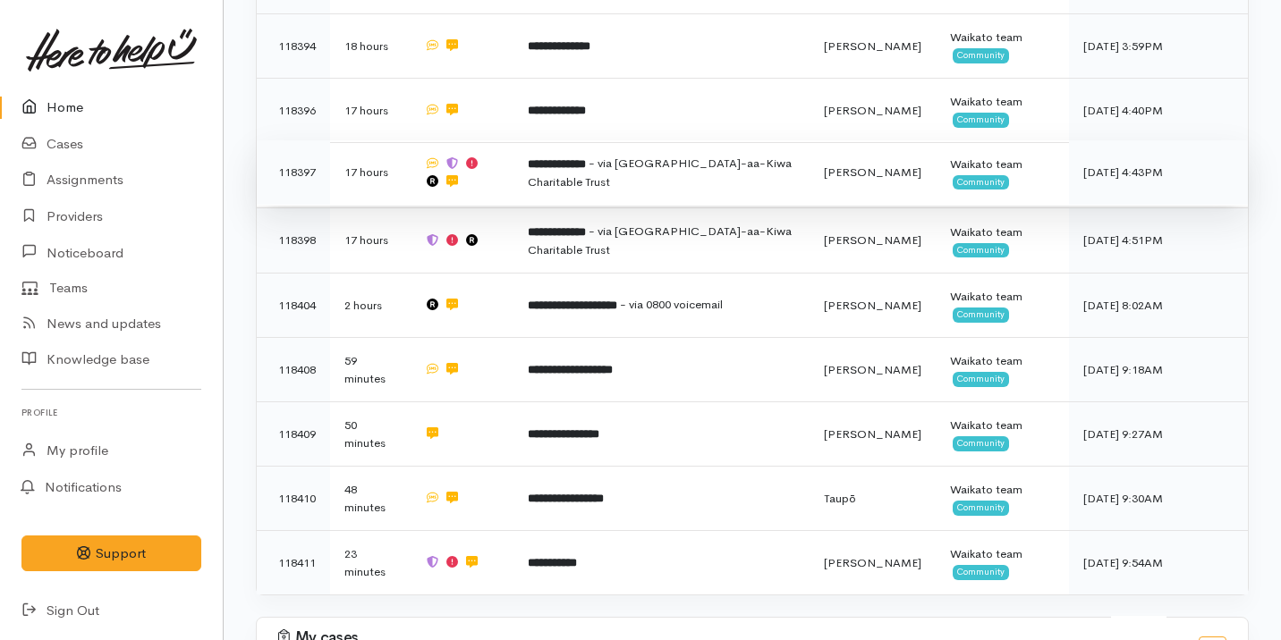
scroll to position [572, 0]
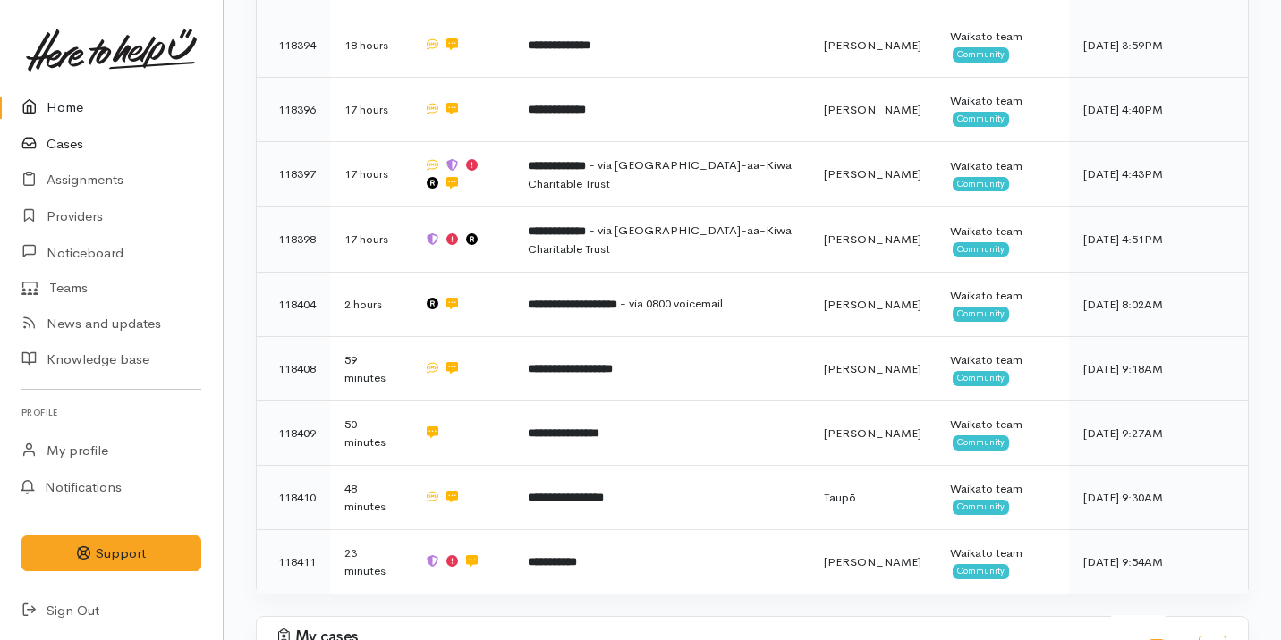
click at [156, 140] on link "Cases" at bounding box center [111, 144] width 223 height 37
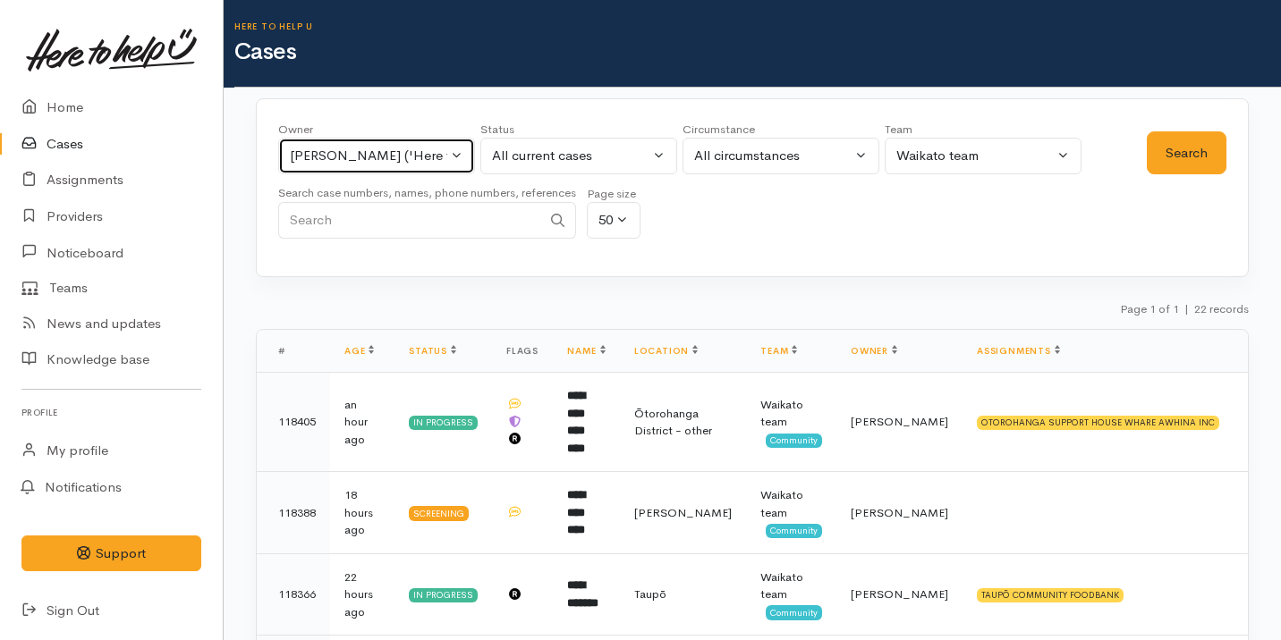
click at [339, 155] on div "[PERSON_NAME] ('Here to help u')" at bounding box center [368, 156] width 157 height 21
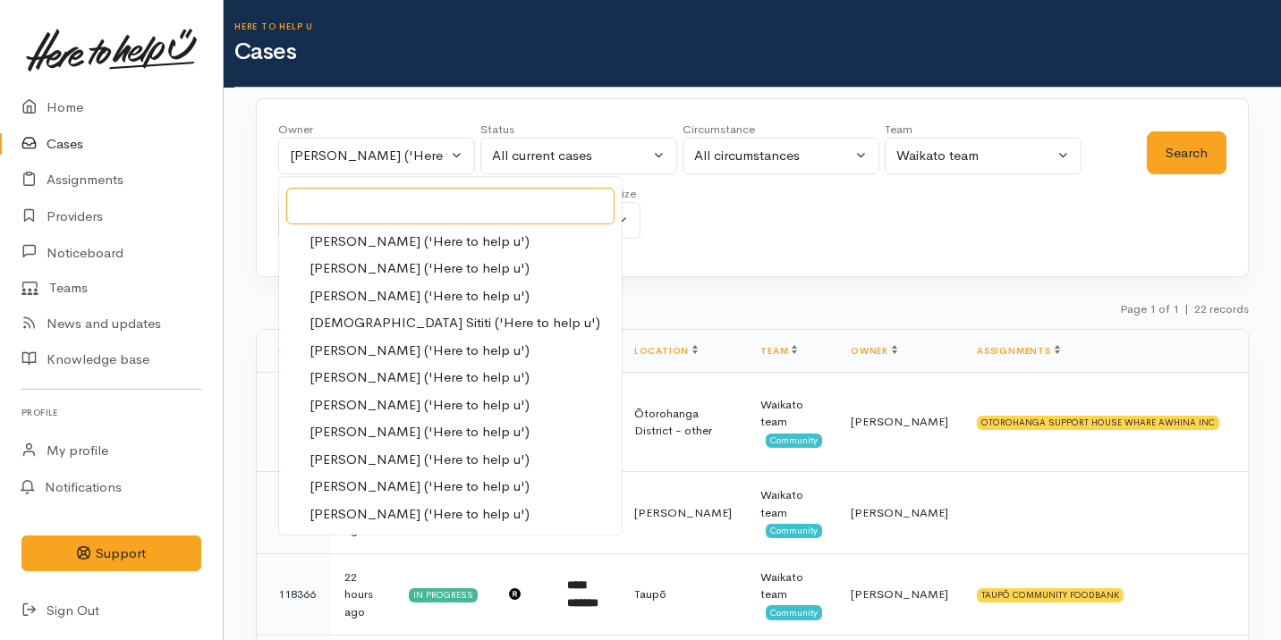
scroll to position [790, 0]
click at [407, 459] on span "Sarah Guinness ('Here to help u')" at bounding box center [419, 461] width 220 height 21
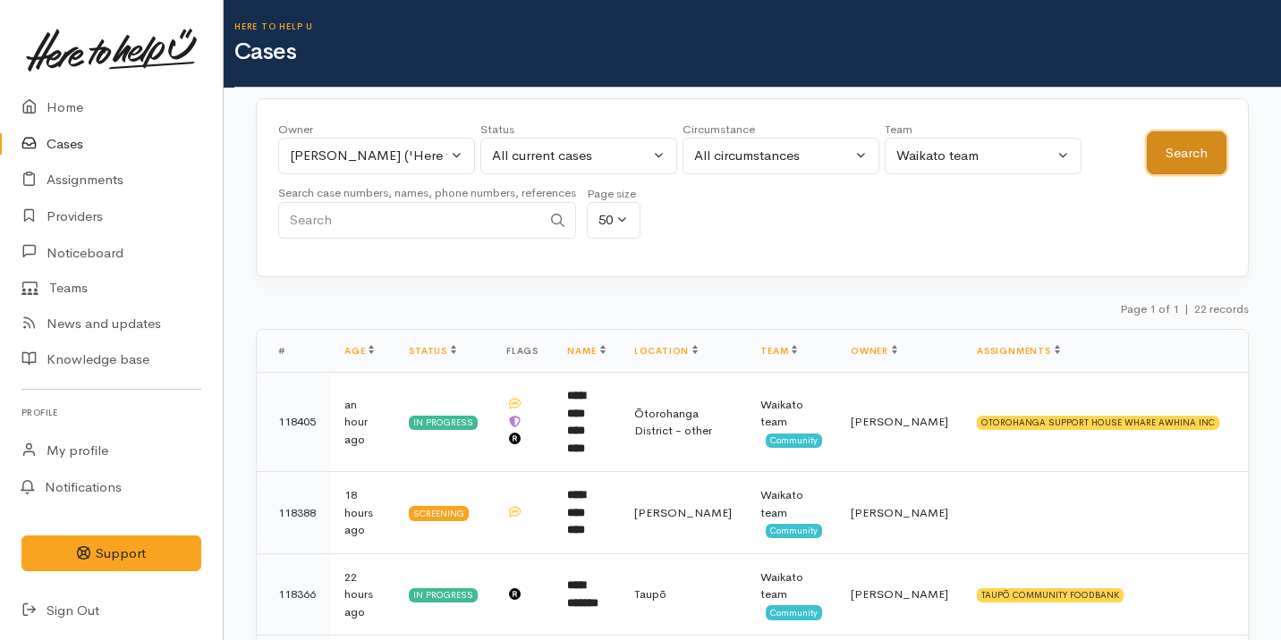
click at [1153, 140] on button "Search" at bounding box center [1187, 153] width 80 height 44
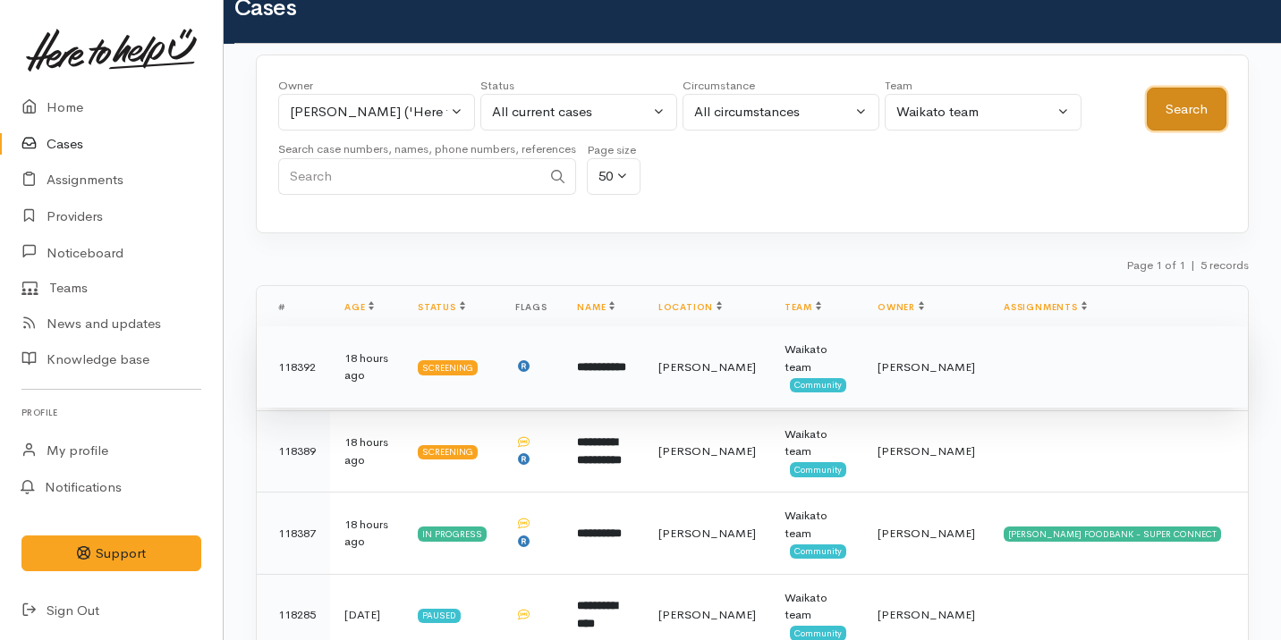
scroll to position [0, 0]
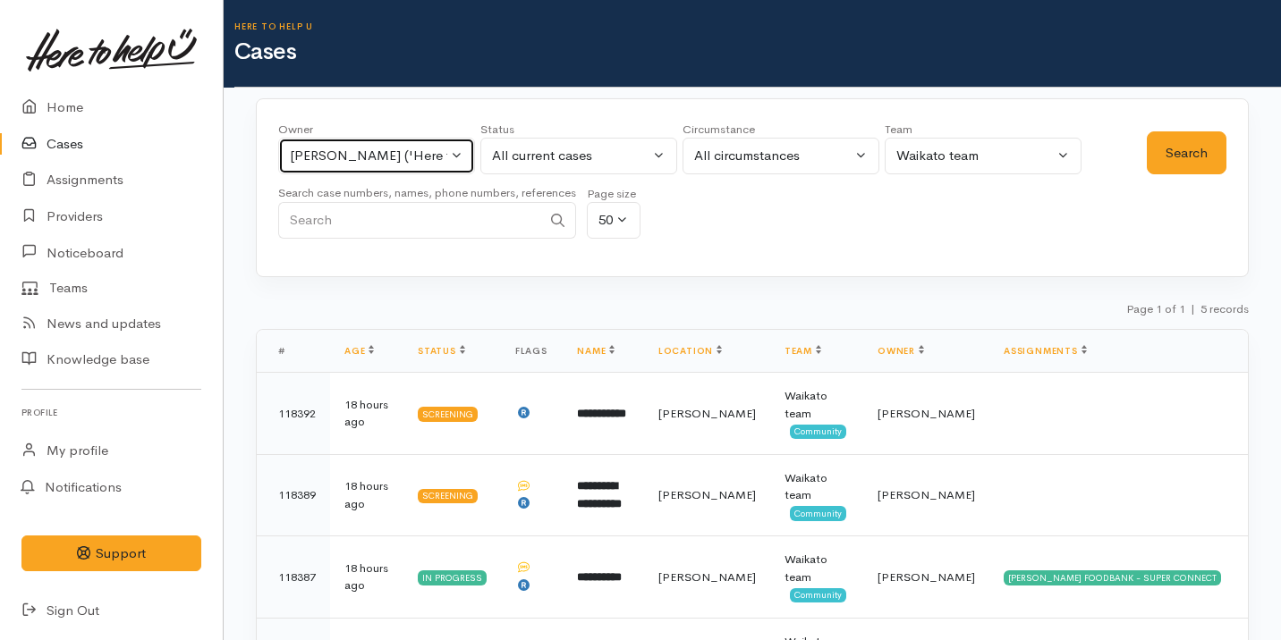
click at [403, 164] on div "Sarah Guinness ('Here to help u')" at bounding box center [368, 156] width 157 height 21
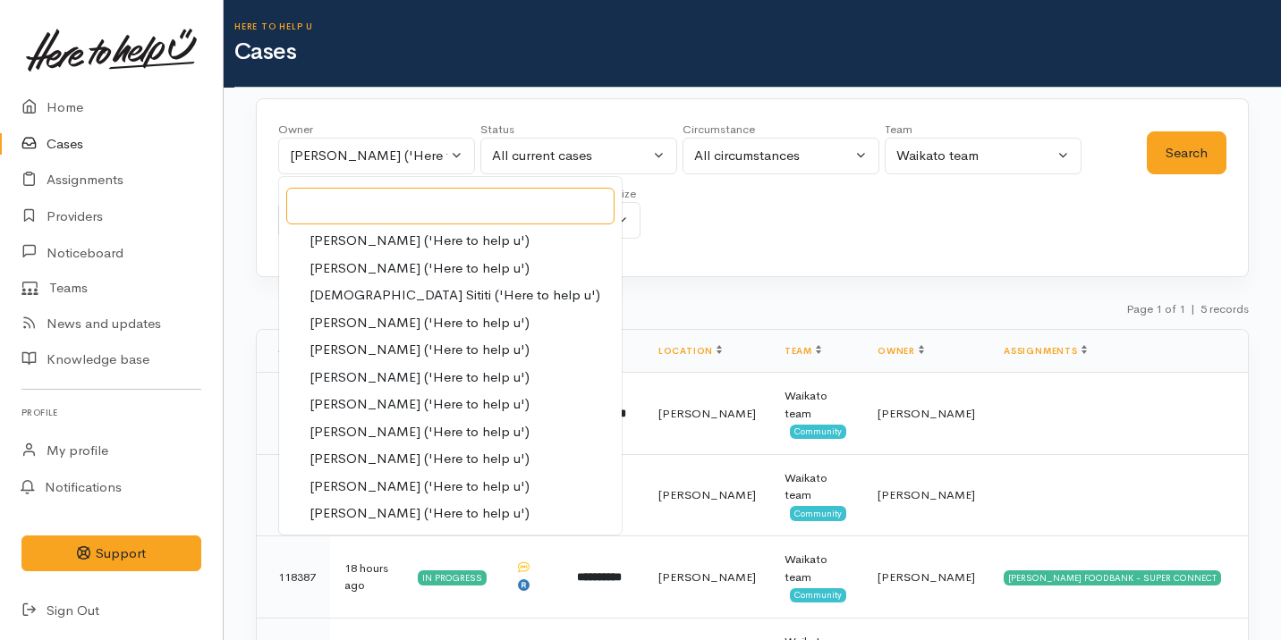
scroll to position [740, 0]
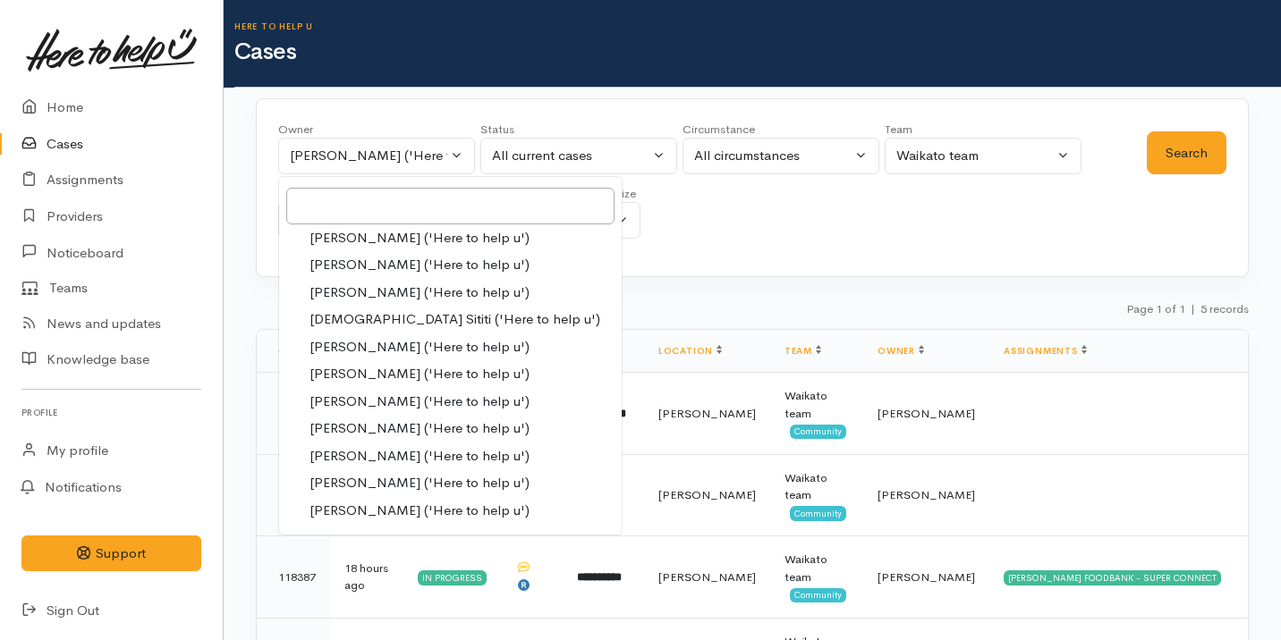
click at [416, 372] on span "Nicole Rusk ('Here to help u')" at bounding box center [419, 374] width 220 height 21
select select "2314"
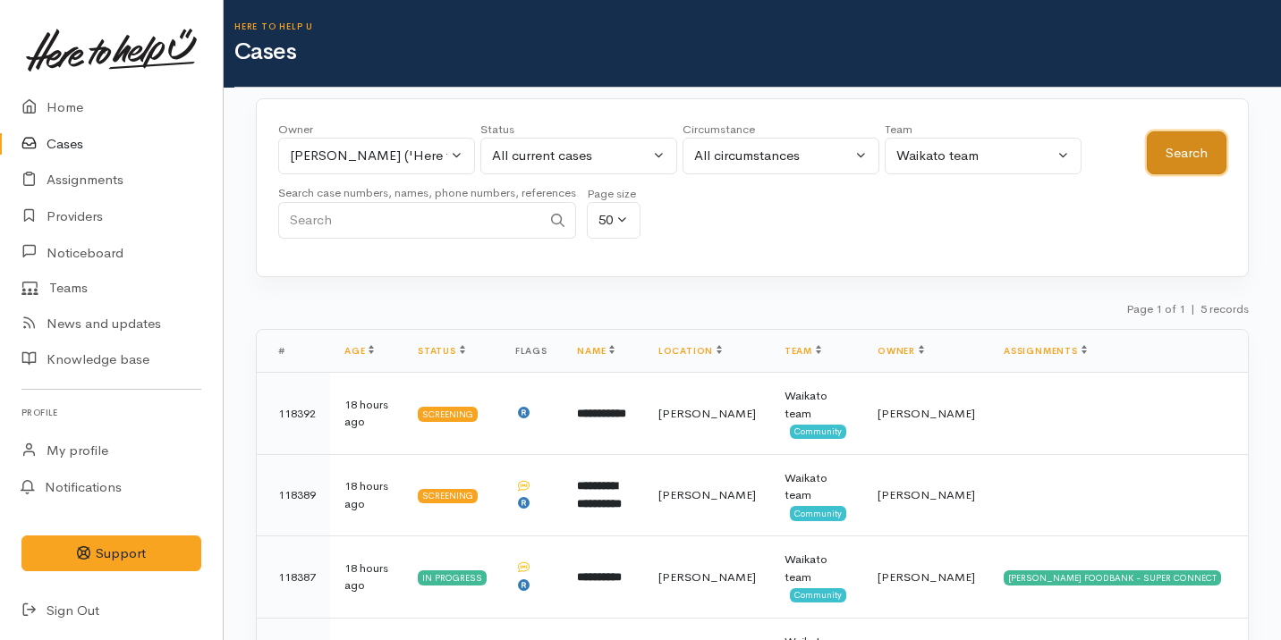
click at [1172, 142] on button "Search" at bounding box center [1187, 153] width 80 height 44
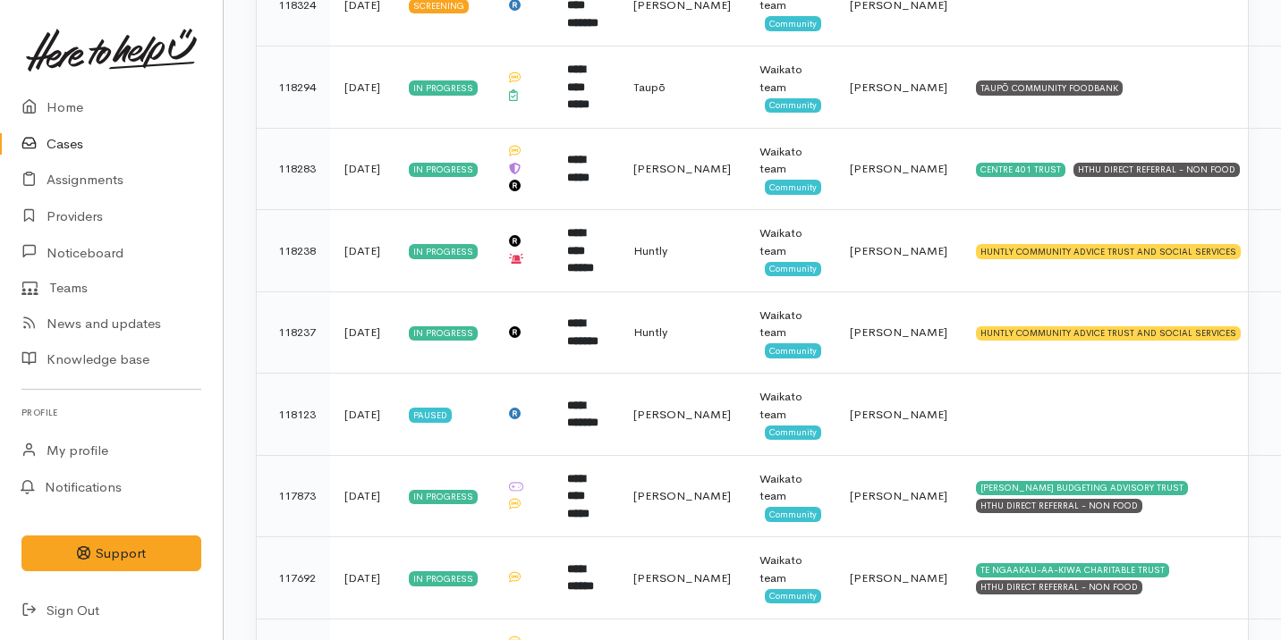
scroll to position [0, 0]
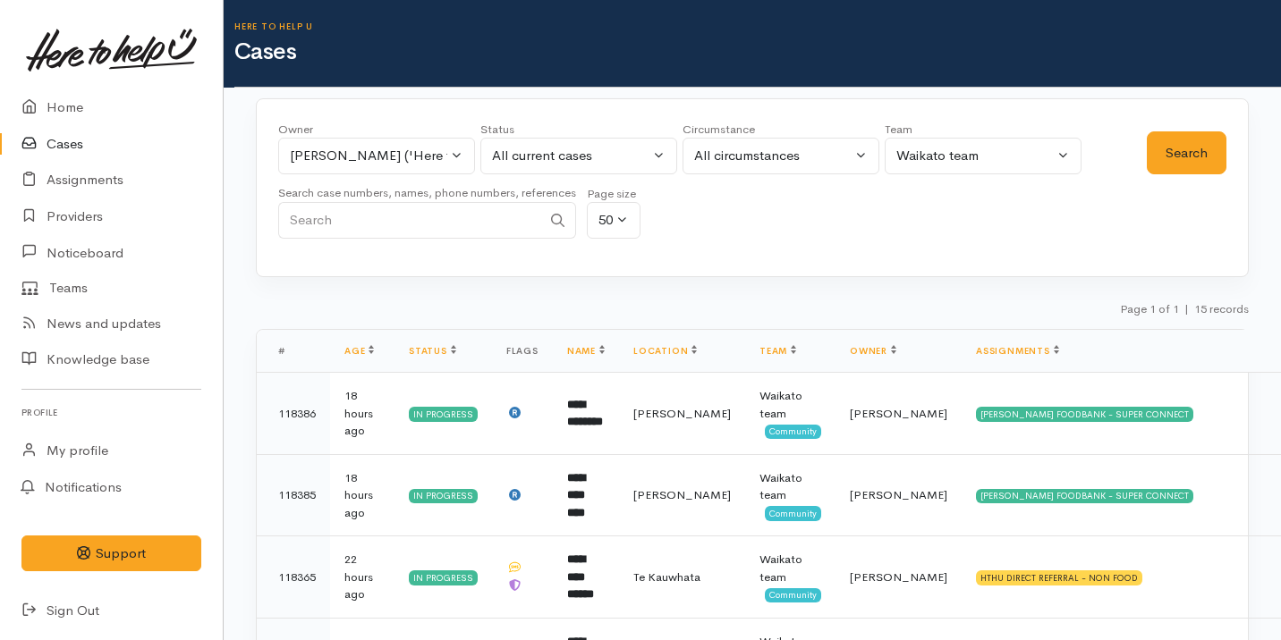
click at [123, 135] on link "Cases" at bounding box center [111, 144] width 223 height 37
click at [125, 114] on link "Home" at bounding box center [111, 107] width 223 height 37
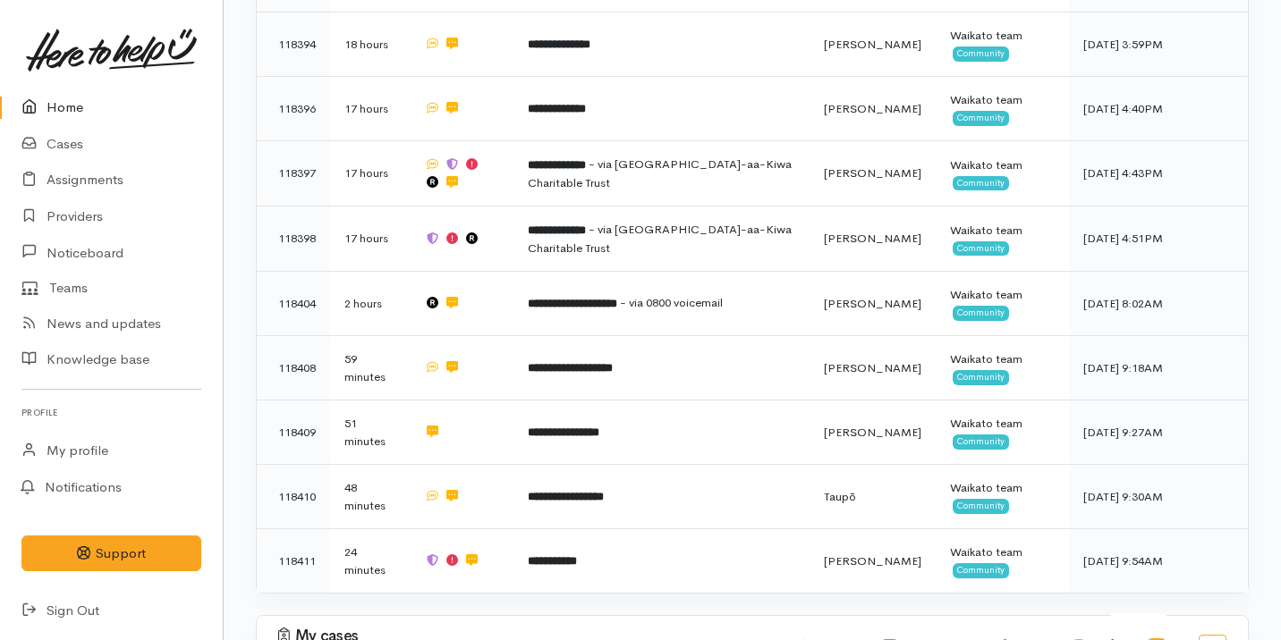
scroll to position [715, 0]
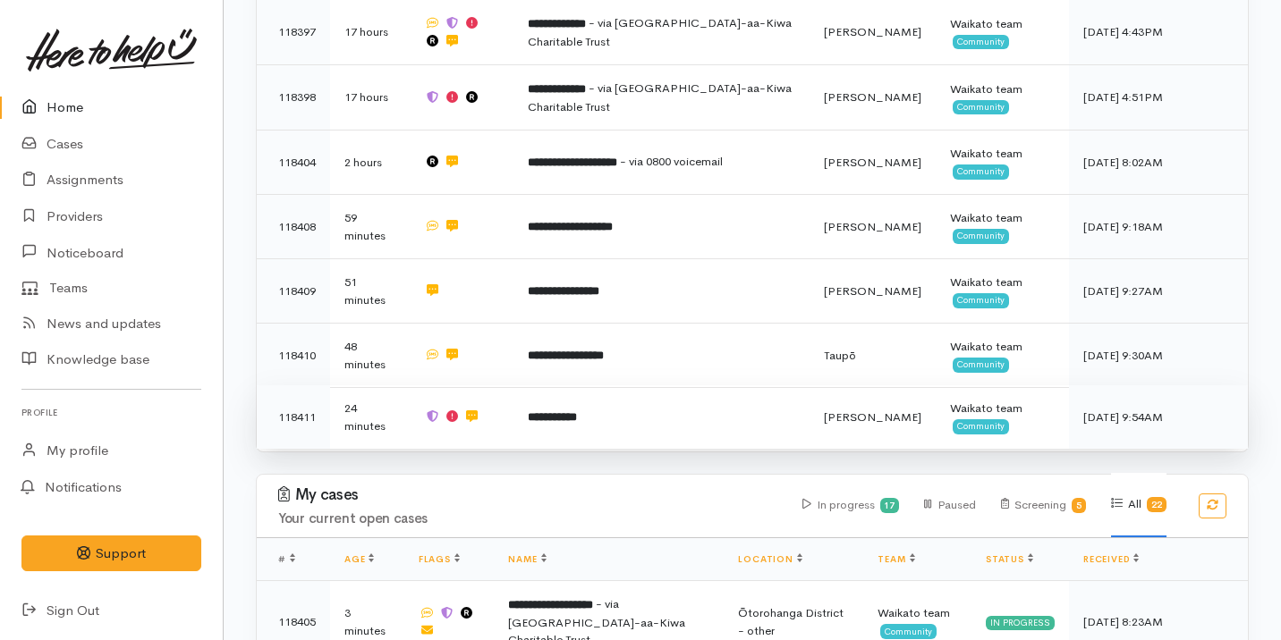
click at [505, 420] on td at bounding box center [462, 417] width 104 height 64
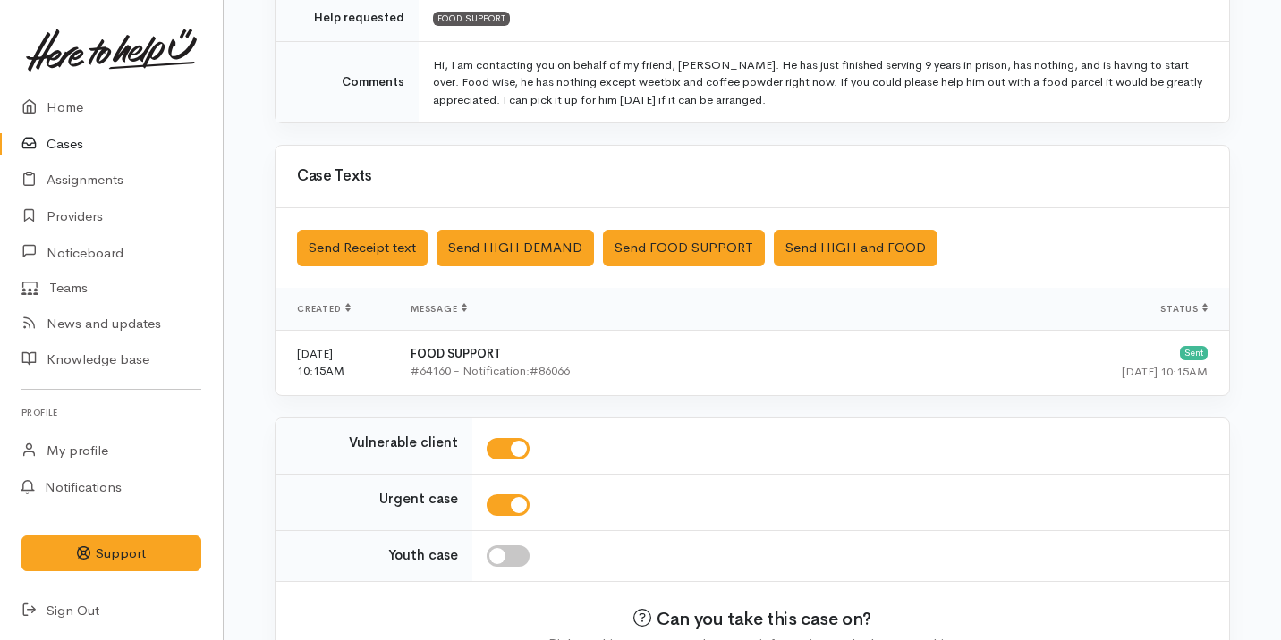
scroll to position [518, 0]
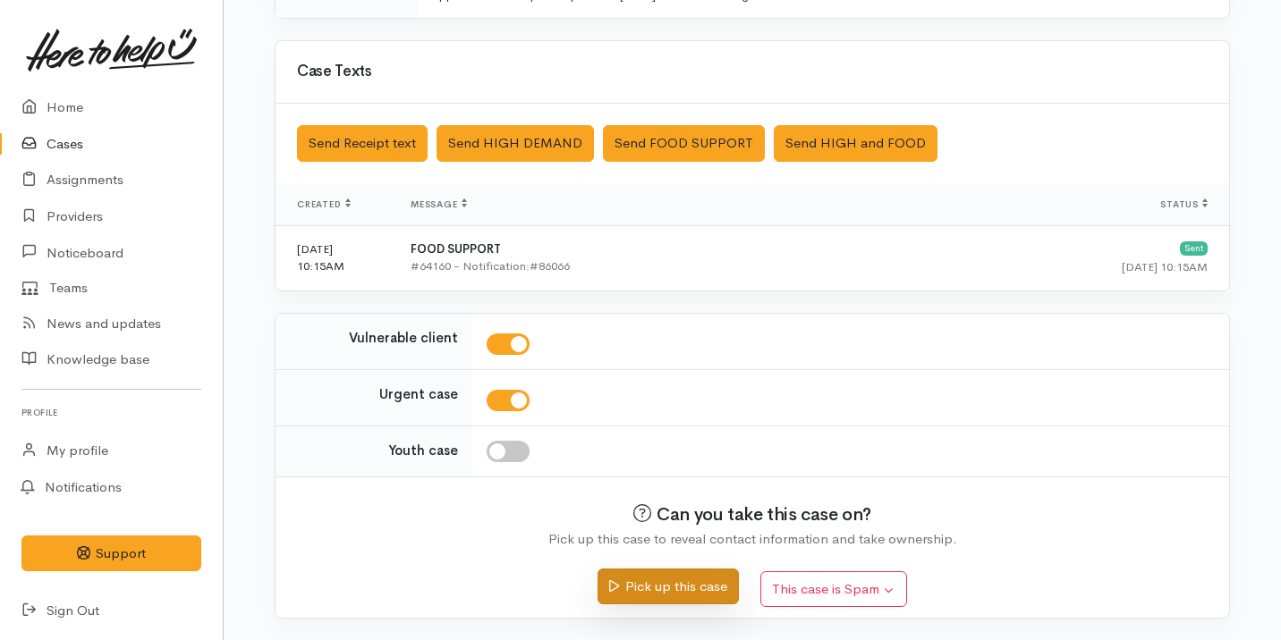
click at [621, 575] on button "Pick up this case" at bounding box center [667, 587] width 140 height 37
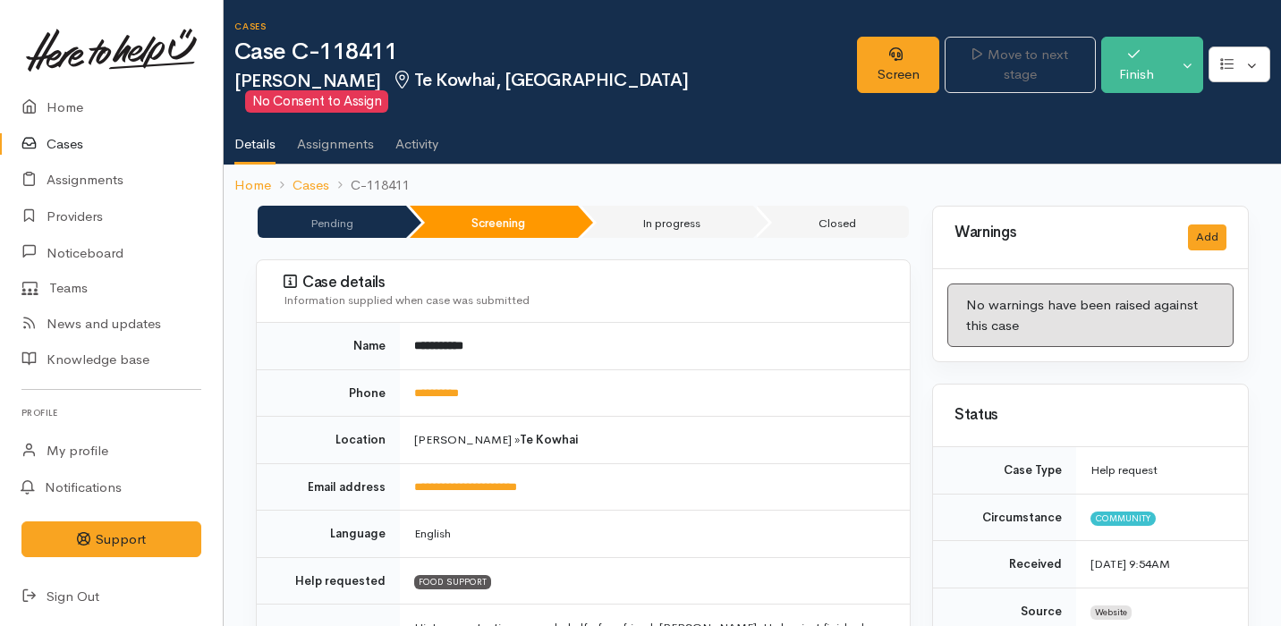
click at [886, 32] on div "Screen Move to next stage Finish Toggle Dropdown Pause" at bounding box center [1069, 67] width 424 height 80
click at [885, 53] on link "Screen" at bounding box center [898, 65] width 82 height 56
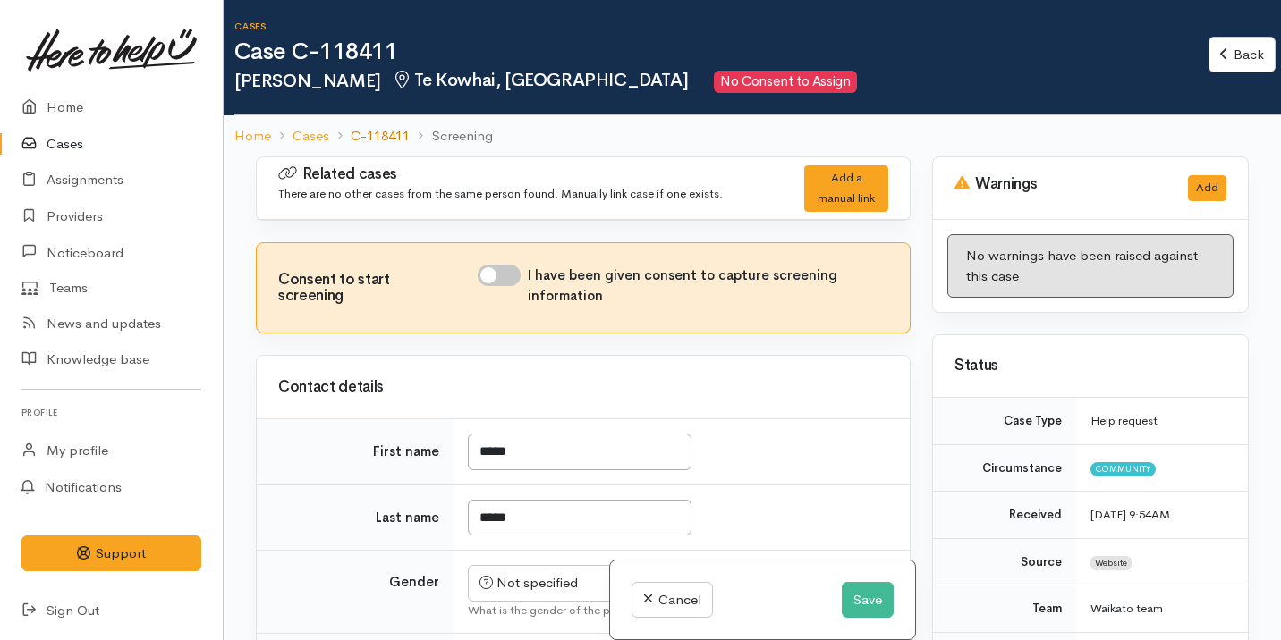
click at [397, 136] on link "C-118411" at bounding box center [380, 136] width 59 height 21
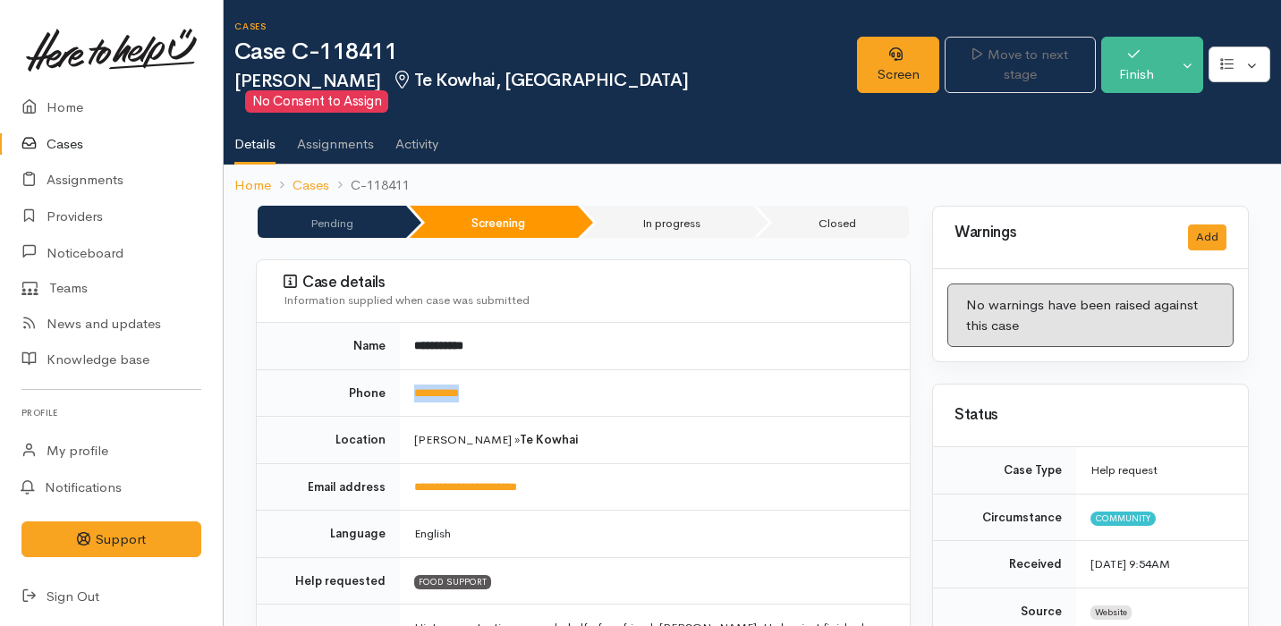
drag, startPoint x: 486, startPoint y: 379, endPoint x: 412, endPoint y: 377, distance: 73.4
click at [411, 377] on td "**********" at bounding box center [655, 392] width 510 height 47
copy link "**********"
click at [897, 45] on link "Screen" at bounding box center [898, 65] width 82 height 56
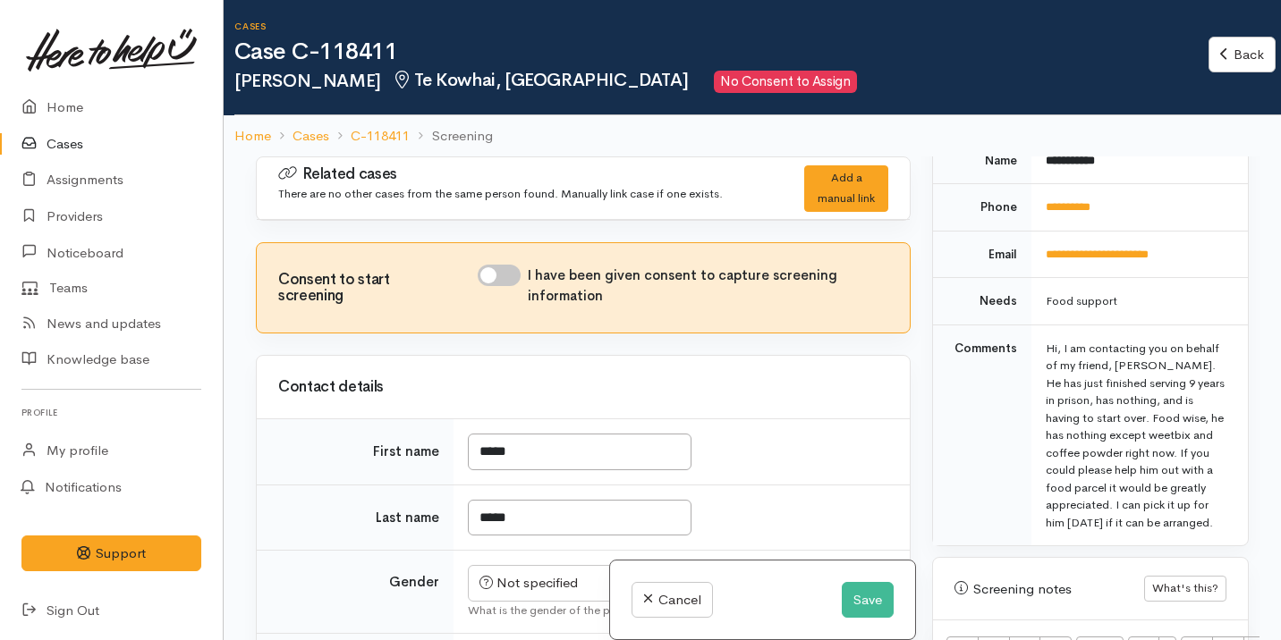
scroll to position [1043, 0]
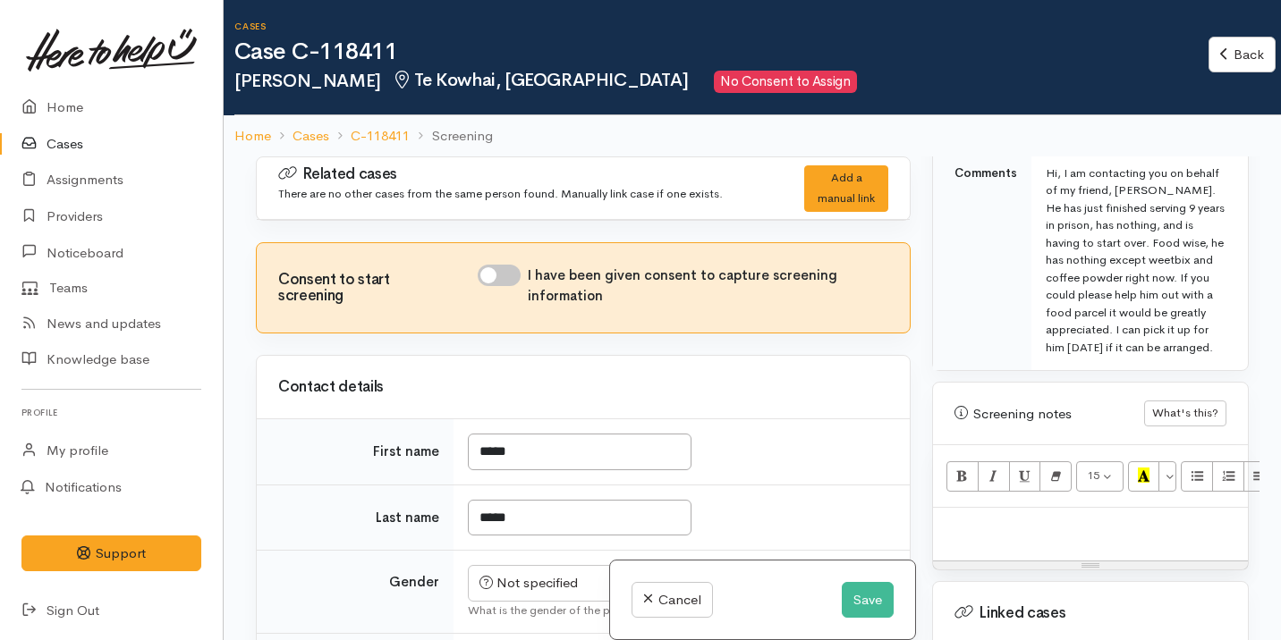
click at [1057, 517] on p at bounding box center [1090, 527] width 297 height 21
paste div
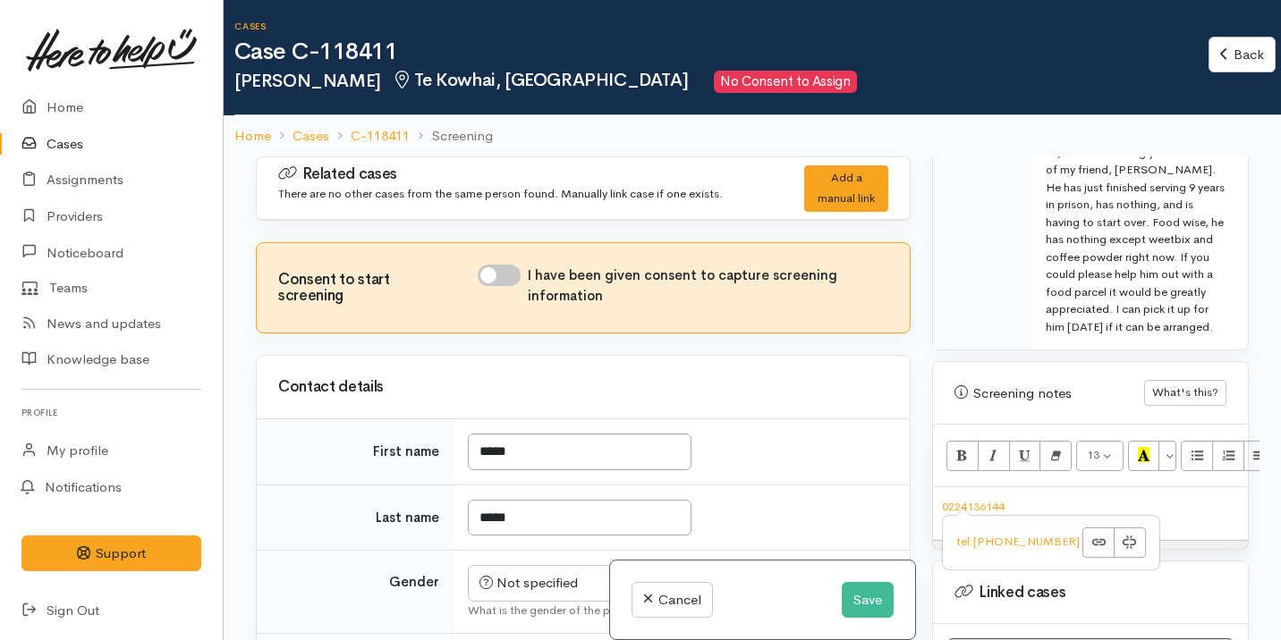
scroll to position [1064, 0]
drag, startPoint x: 1033, startPoint y: 491, endPoint x: 916, endPoint y: 484, distance: 117.4
click at [916, 484] on div "Related cases There are no other cases from the same person found. Manually lin…" at bounding box center [752, 477] width 1014 height 640
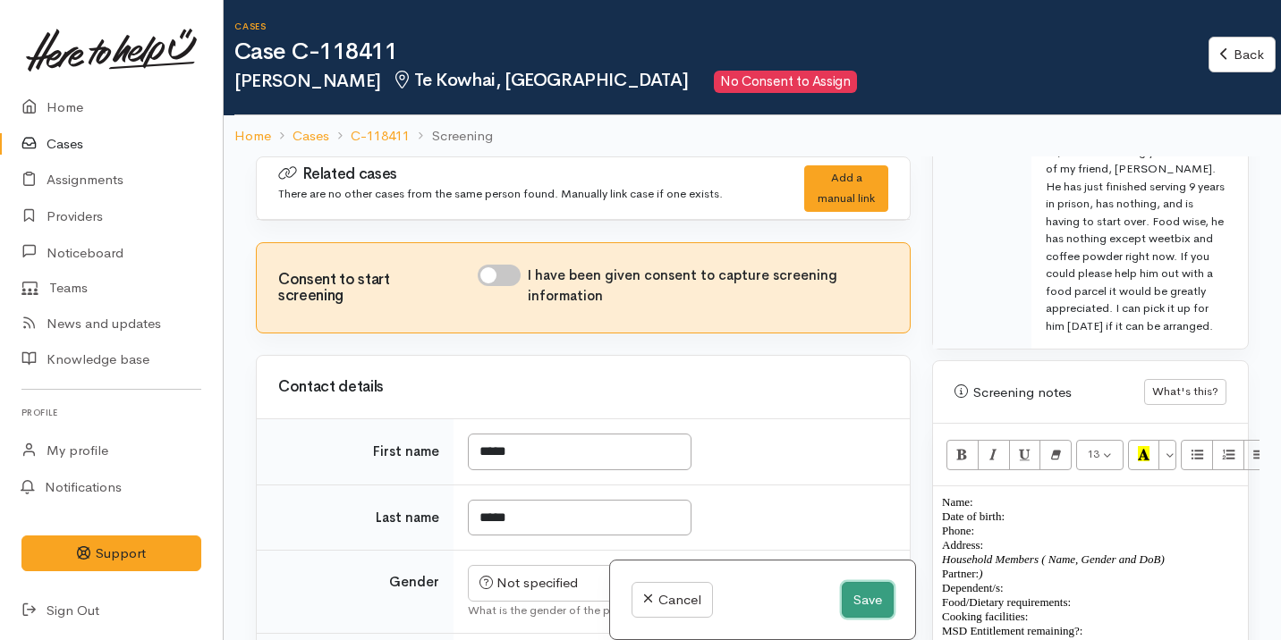
click at [863, 594] on button "Save" at bounding box center [868, 600] width 52 height 37
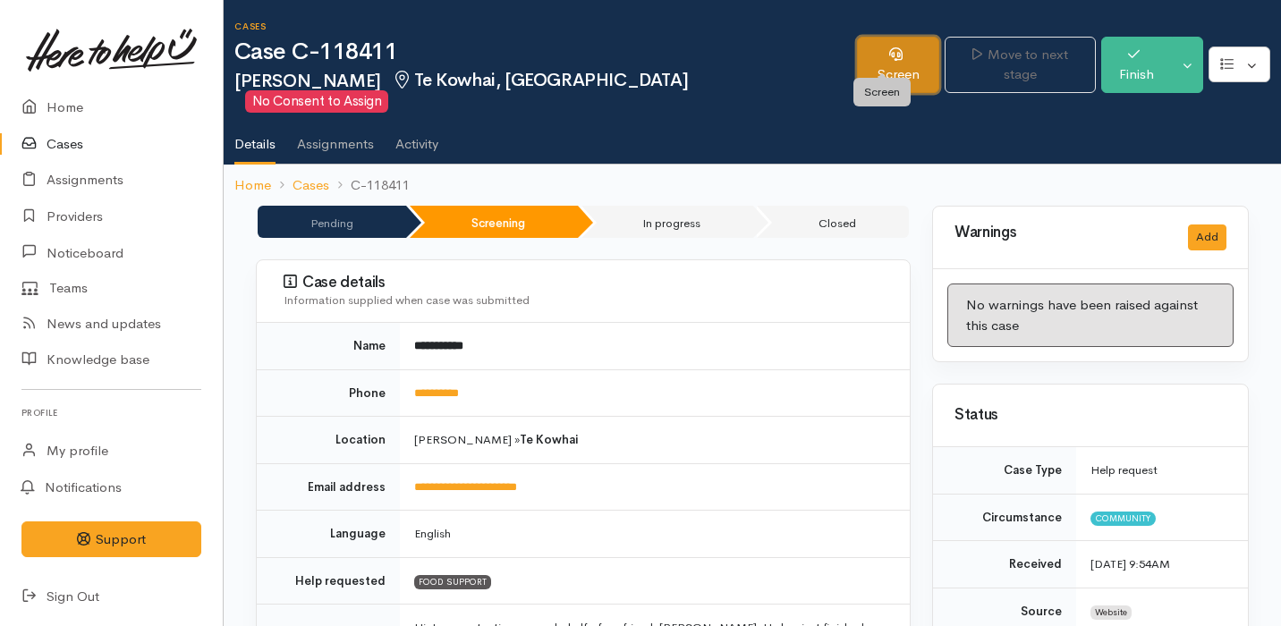
click at [879, 58] on link "Screen" at bounding box center [898, 65] width 82 height 56
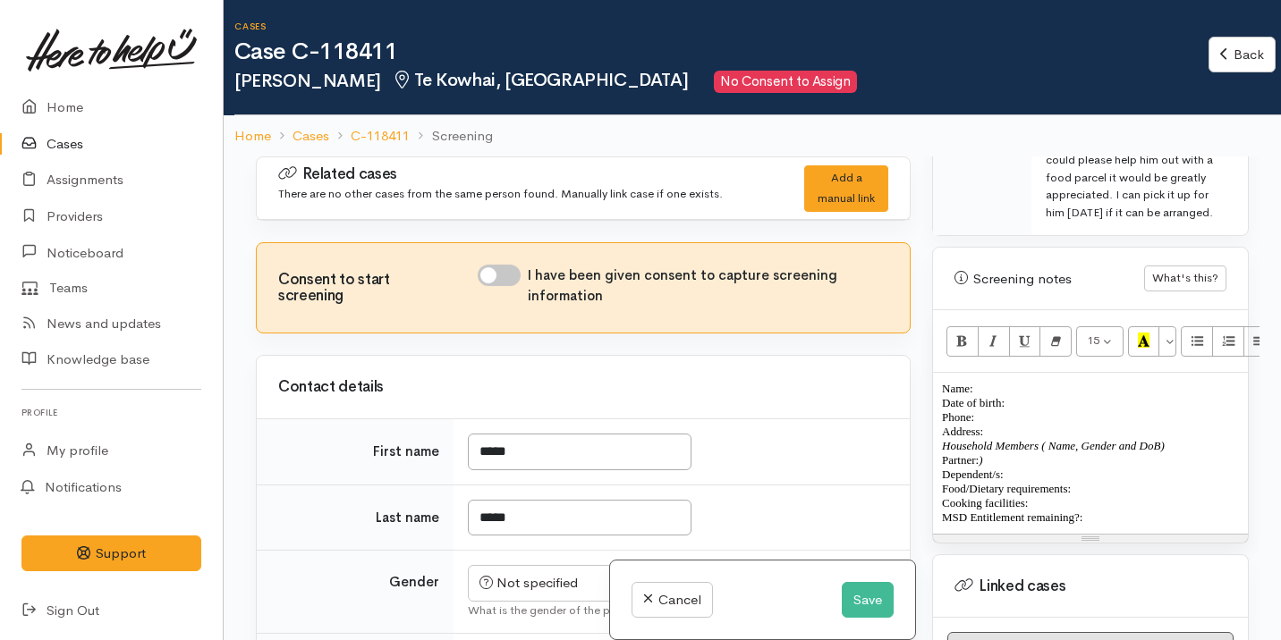
scroll to position [1182, 0]
drag, startPoint x: 1106, startPoint y: 498, endPoint x: 937, endPoint y: 357, distance: 220.3
click at [937, 368] on div "Name: Date of birth: Phone:  Address:  Household Members ( Name, Gender and DoB…" at bounding box center [1090, 448] width 315 height 161
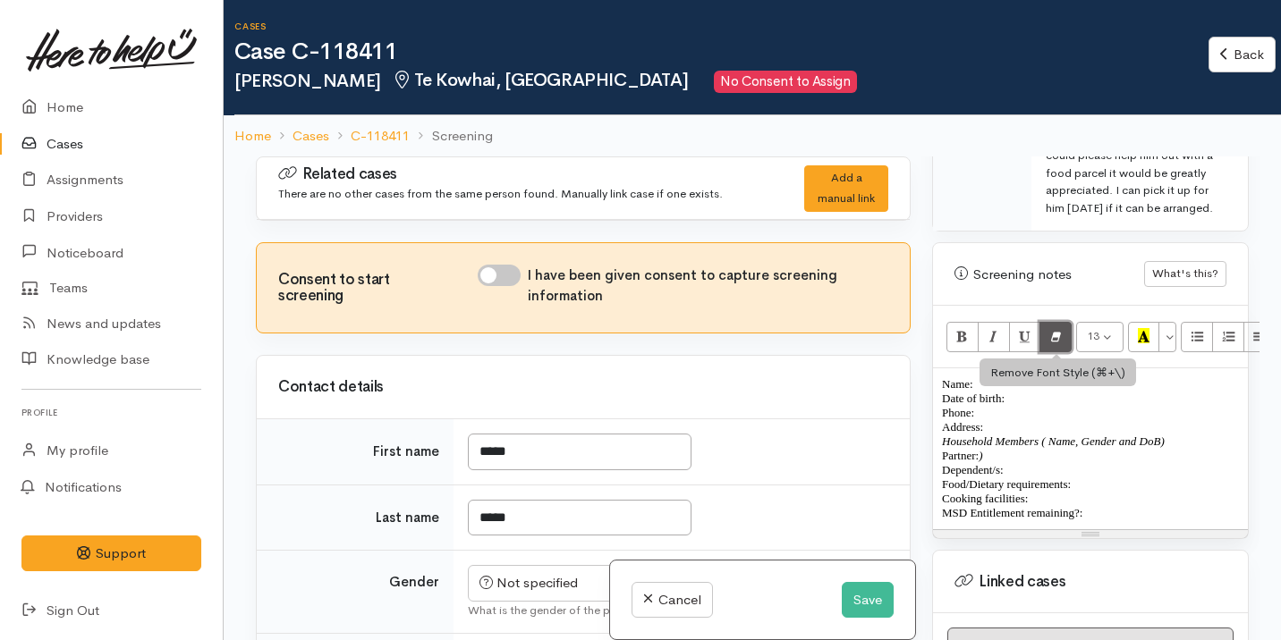
click at [1056, 328] on icon "Remove Font Style (⌘+\\)" at bounding box center [1056, 335] width 12 height 15
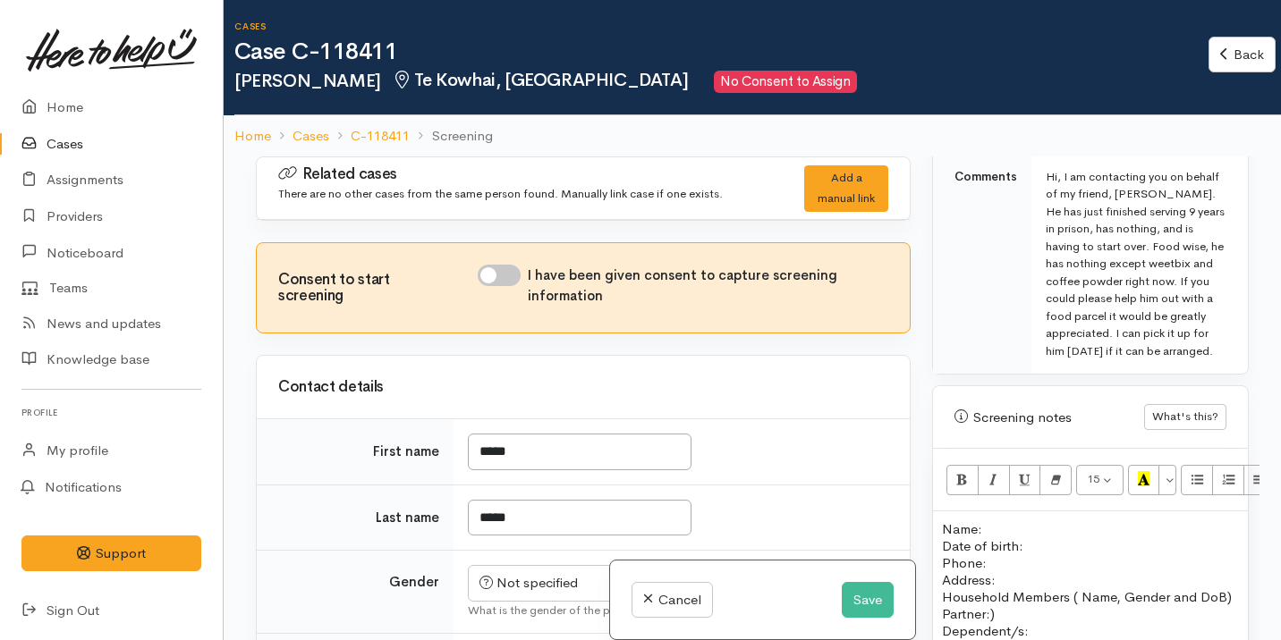
scroll to position [1033, 0]
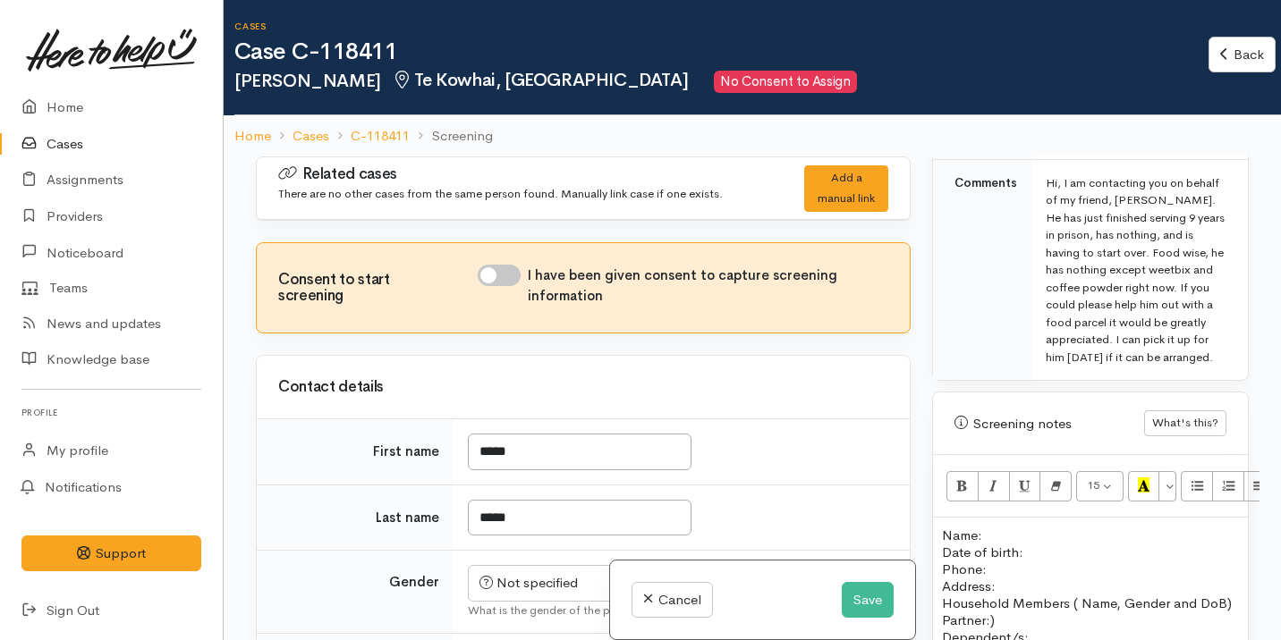
click at [500, 280] on input "I have been given consent to capture screening information" at bounding box center [499, 275] width 43 height 21
checkbox input "true"
click at [939, 518] on div "Name: Date of birth: Phone:  Address:  Household Members ( Name, Gender and DoB…" at bounding box center [1090, 612] width 315 height 188
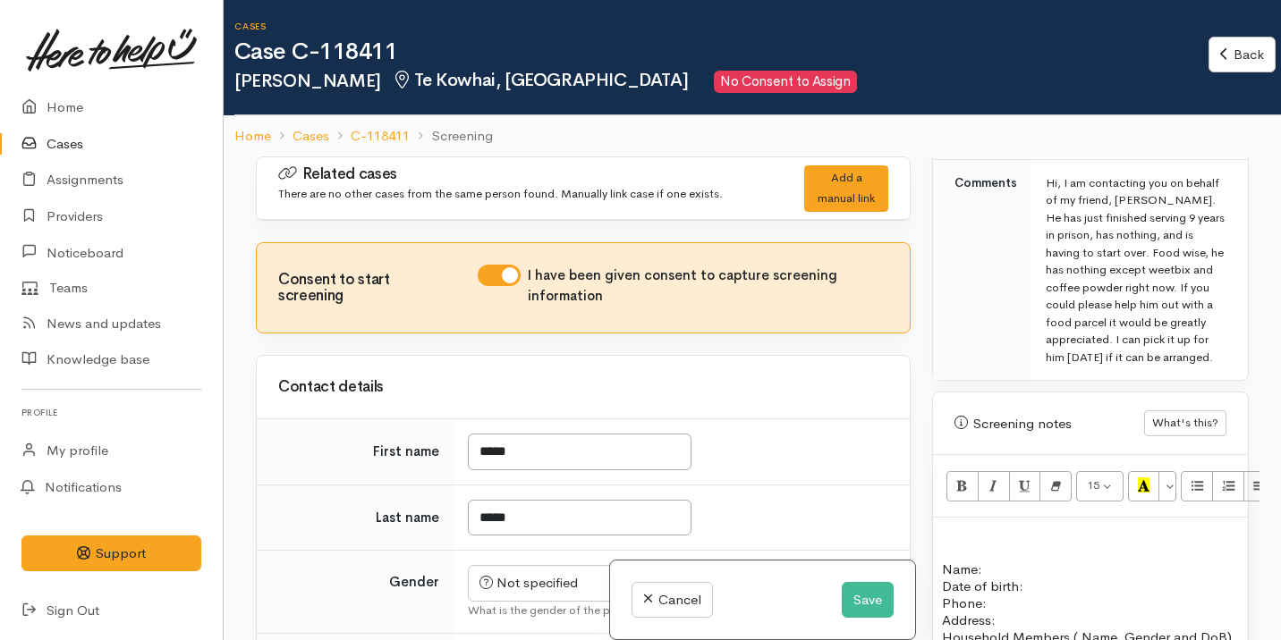
click at [960, 527] on p at bounding box center [1090, 535] width 297 height 17
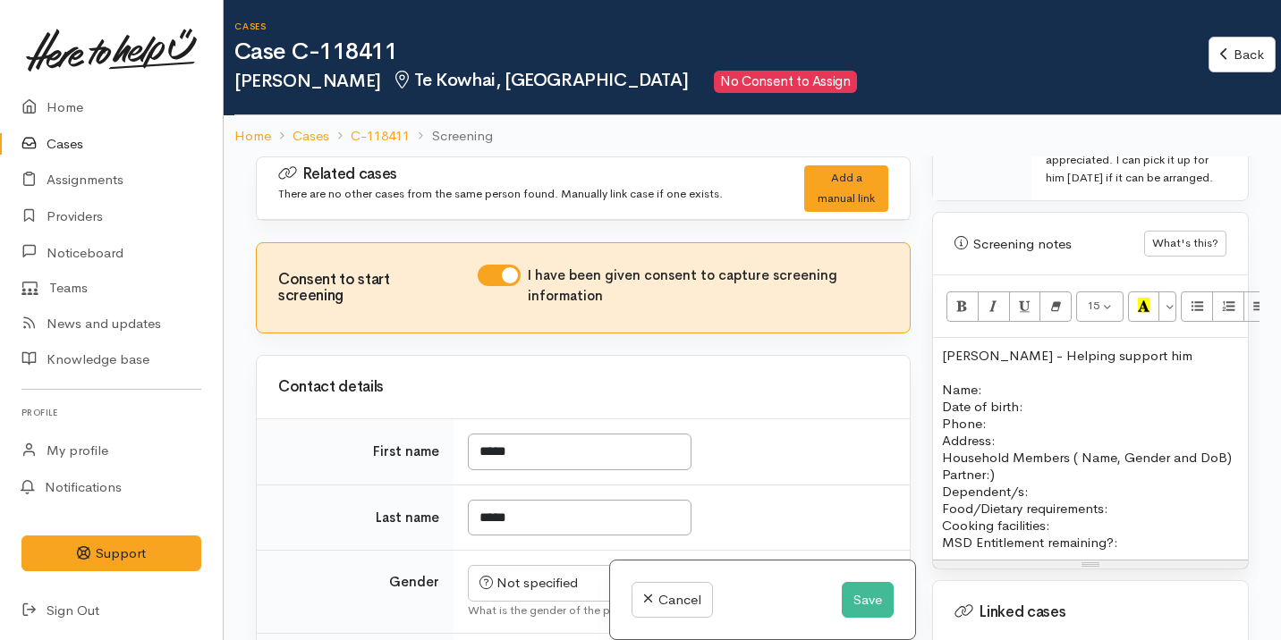
scroll to position [1214, 0]
click at [1071, 406] on p "Name: Date of birth: Phone:" at bounding box center [1090, 405] width 297 height 51
click at [958, 346] on p "Casey Freer - Helping support him" at bounding box center [1090, 354] width 297 height 17
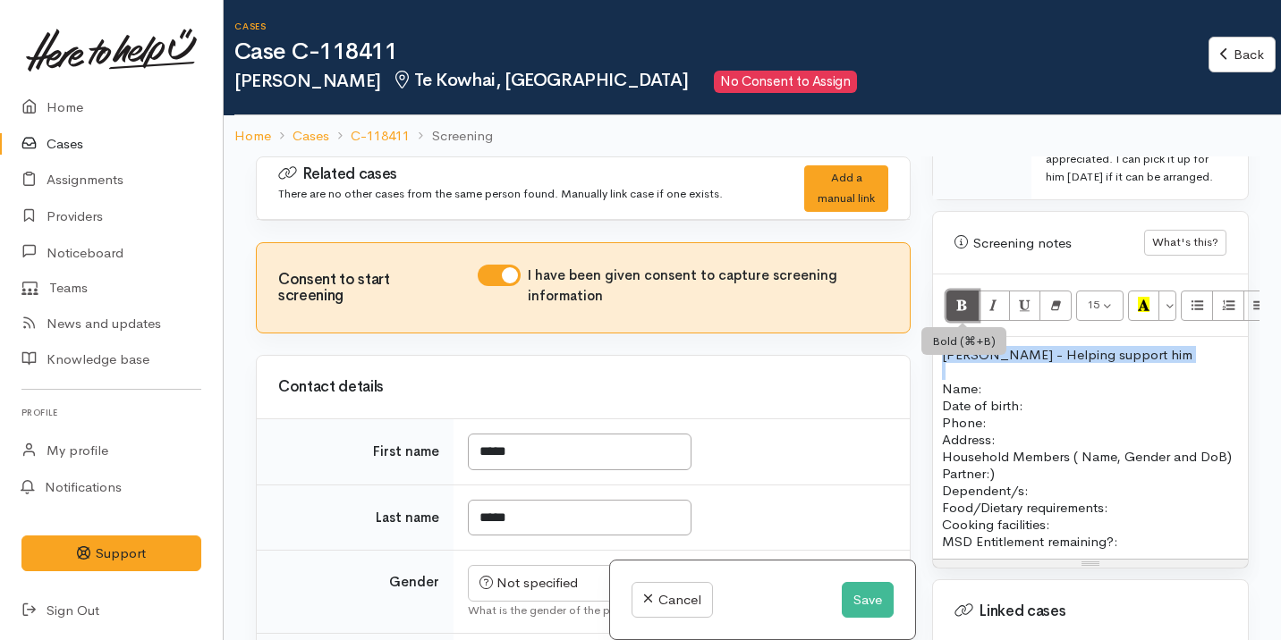
click at [957, 297] on icon "Bold (⌘+B)" at bounding box center [962, 304] width 12 height 15
click at [1136, 292] on button "Recent Color" at bounding box center [1144, 306] width 32 height 30
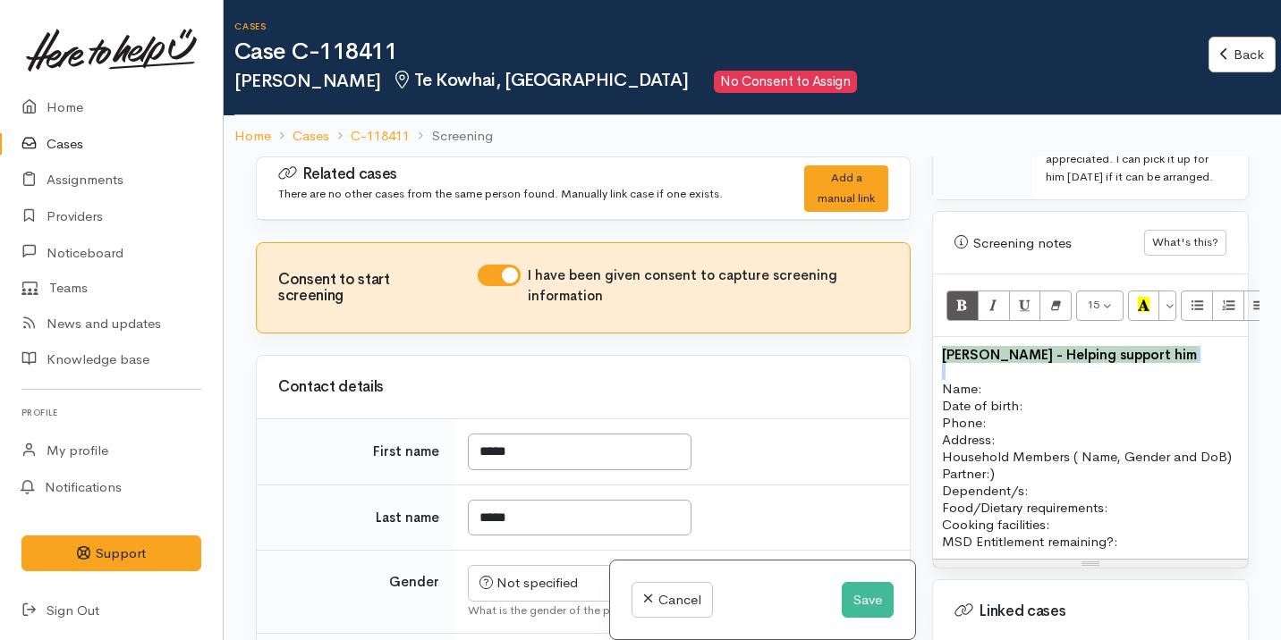
click at [978, 398] on p "Name: Date of birth: Phone:" at bounding box center [1090, 405] width 297 height 51
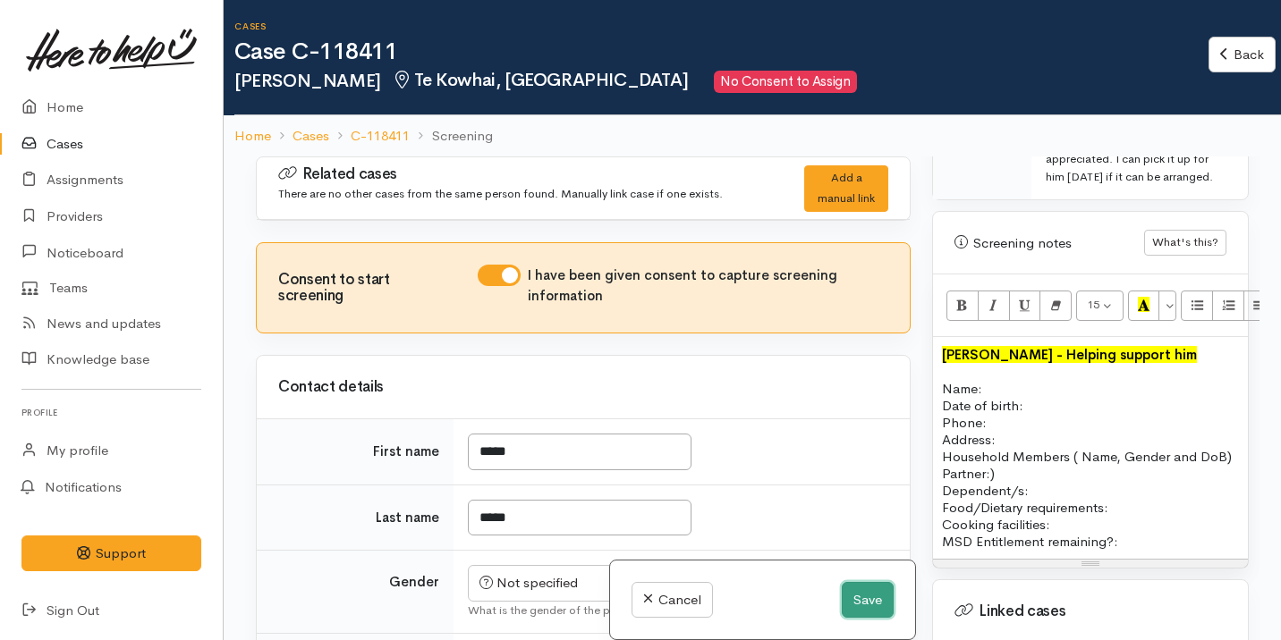
click at [850, 606] on button "Save" at bounding box center [868, 600] width 52 height 37
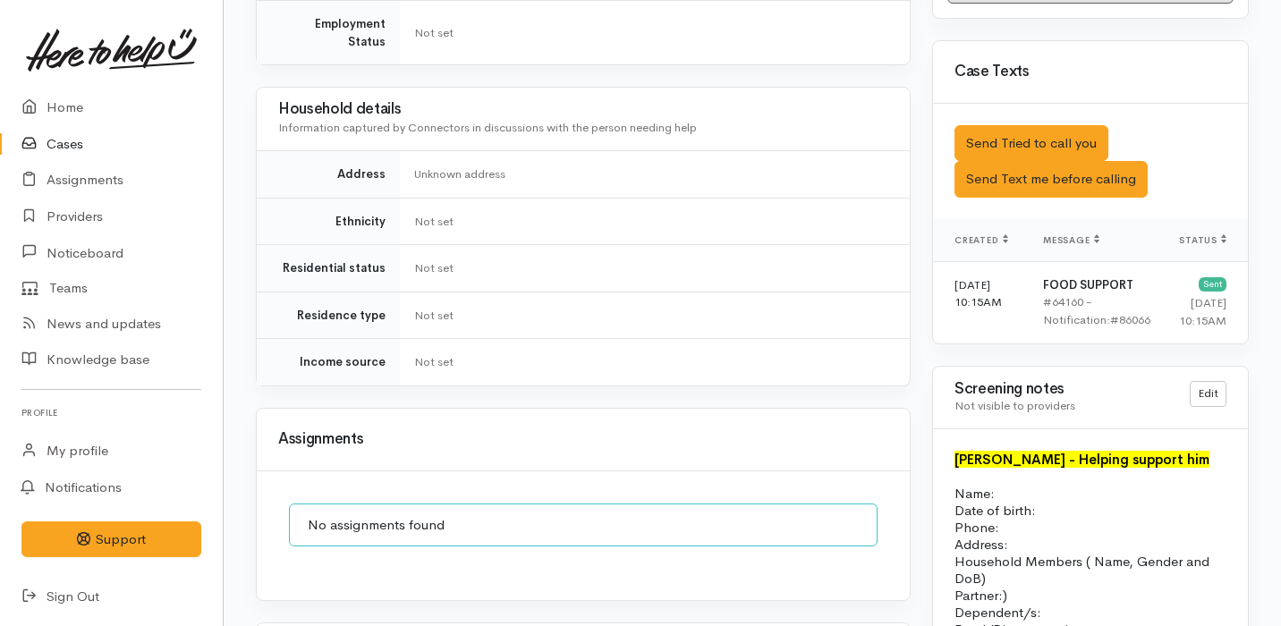
scroll to position [1215, 0]
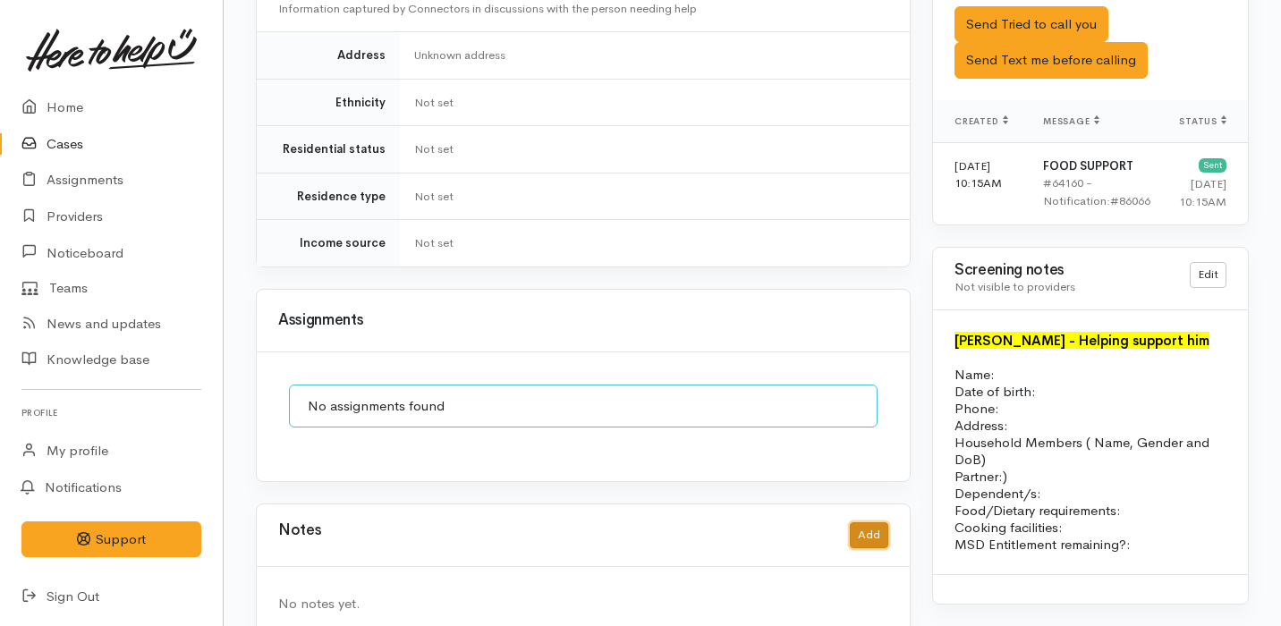
click at [883, 522] on button "Add" at bounding box center [869, 535] width 38 height 26
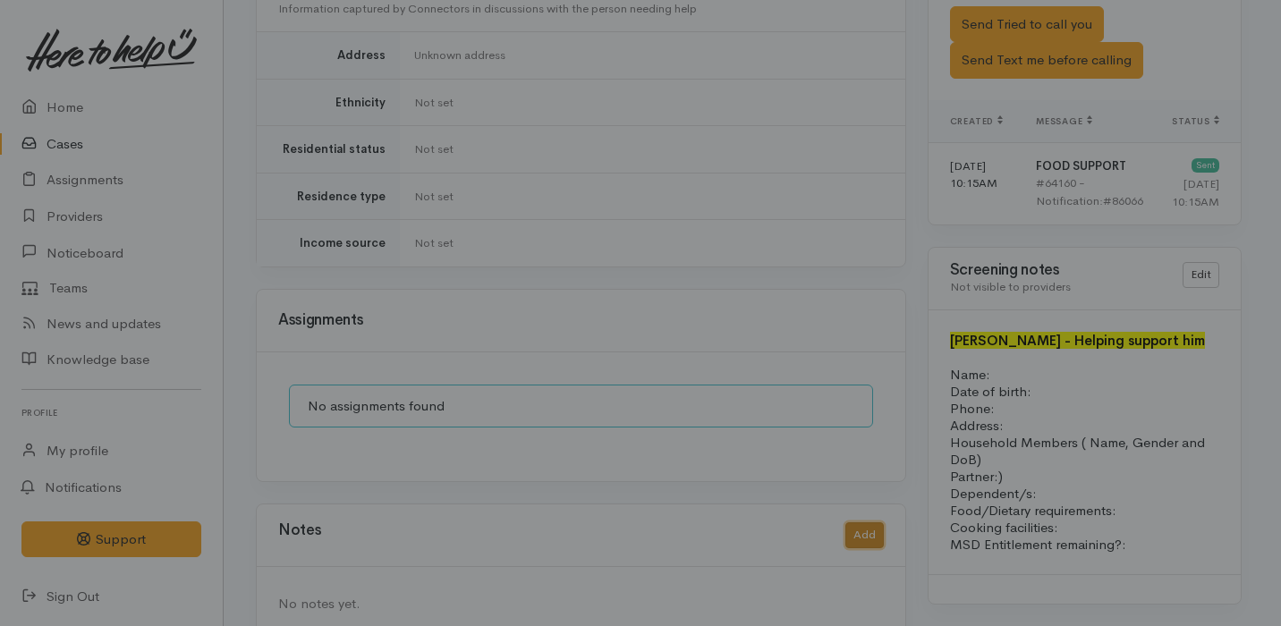
scroll to position [1201, 0]
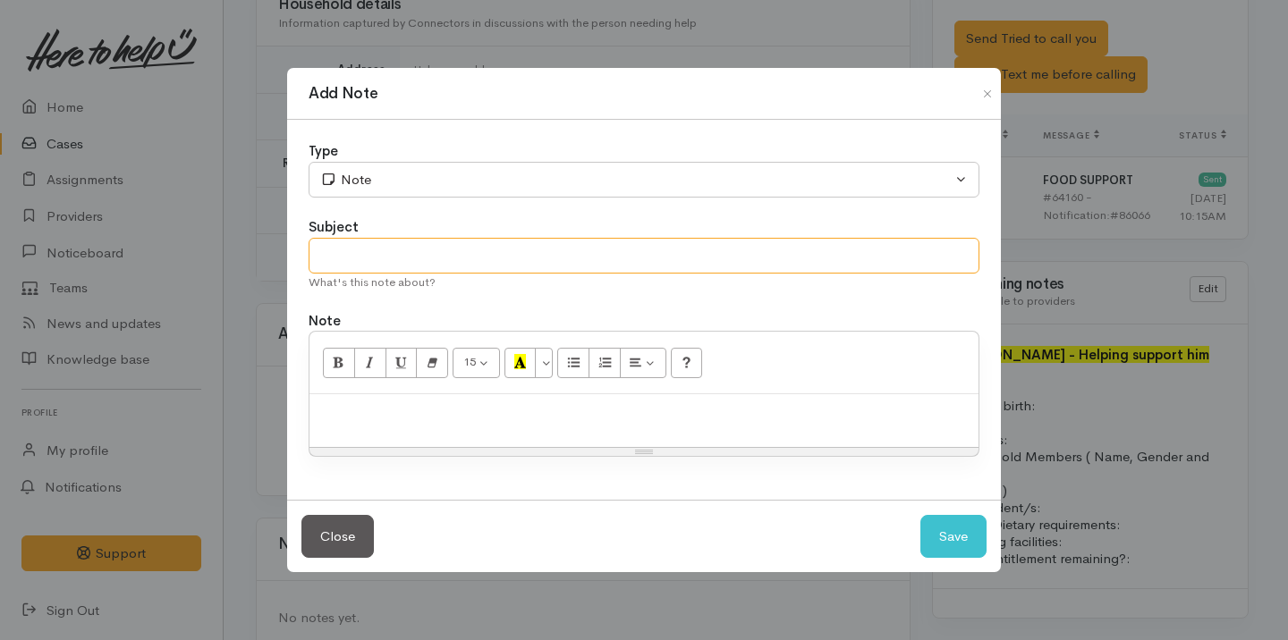
click at [416, 250] on input "text" at bounding box center [644, 256] width 671 height 37
type input "z"
type input "Spoke on the phone"
click at [461, 401] on div at bounding box center [643, 420] width 669 height 53
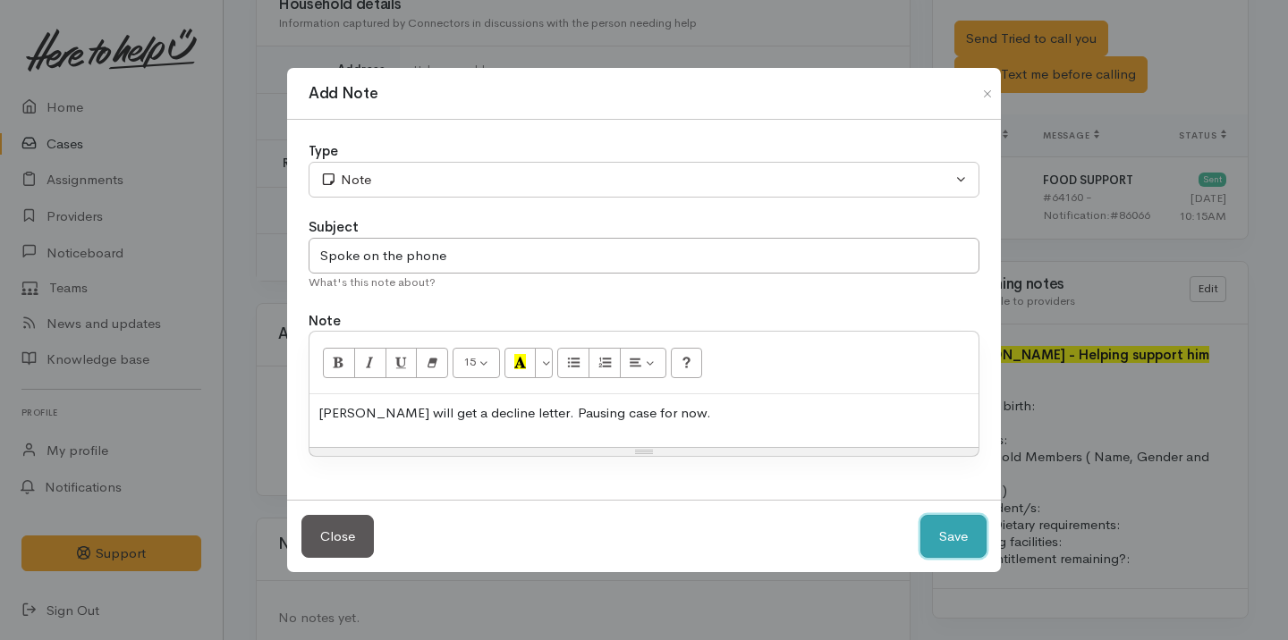
click at [943, 539] on button "Save" at bounding box center [953, 537] width 66 height 44
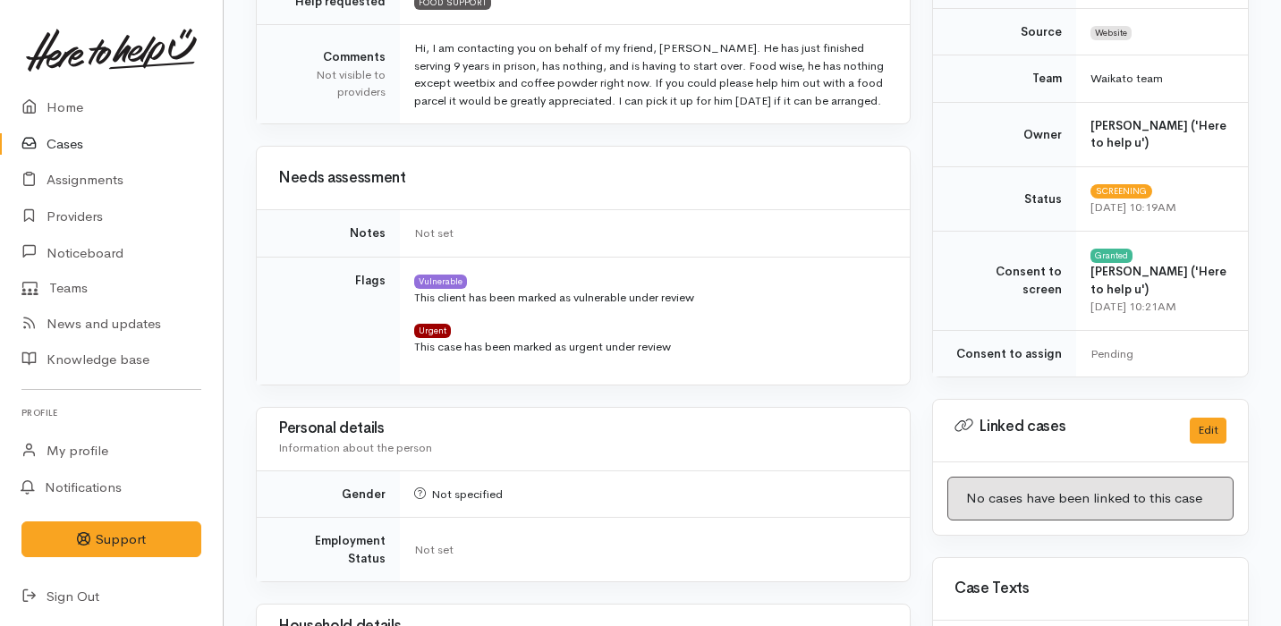
scroll to position [0, 0]
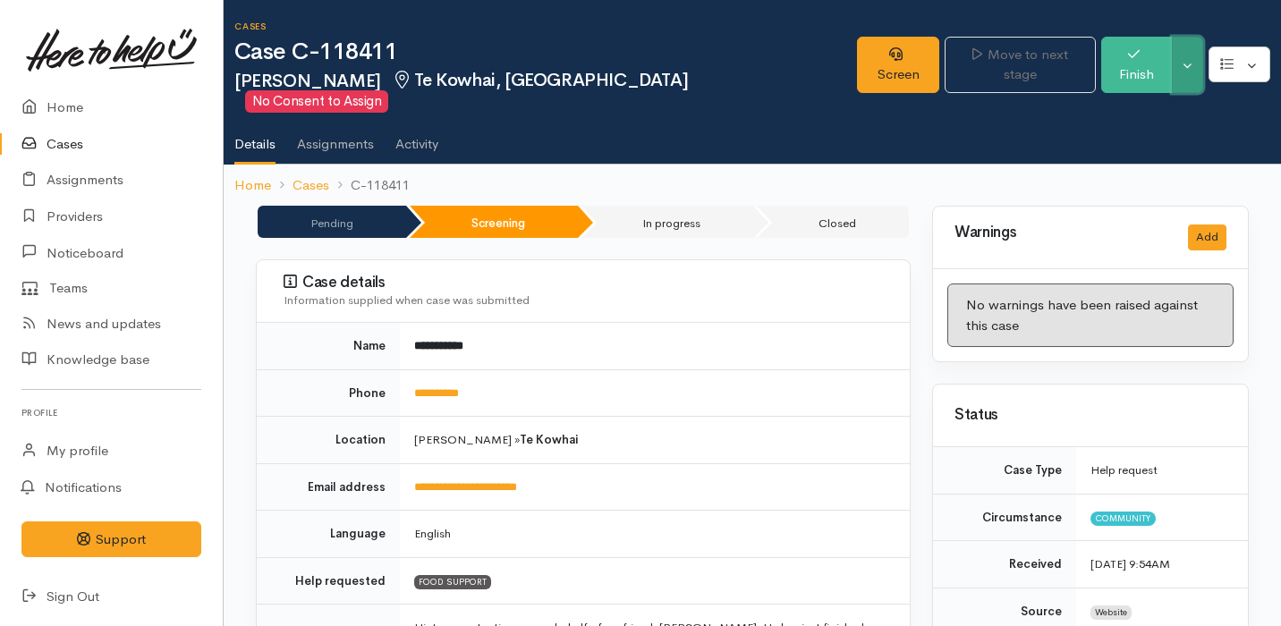
click at [1191, 46] on button "Toggle Dropdown" at bounding box center [1187, 65] width 31 height 56
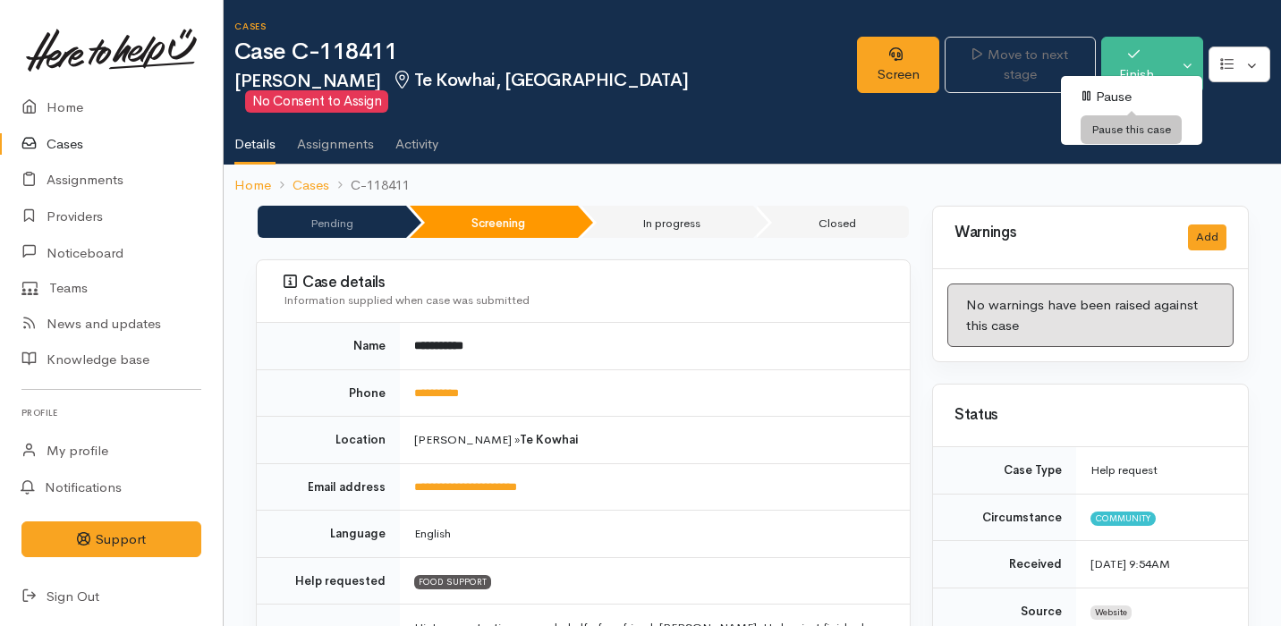
click at [1170, 97] on link "Pause" at bounding box center [1131, 97] width 141 height 28
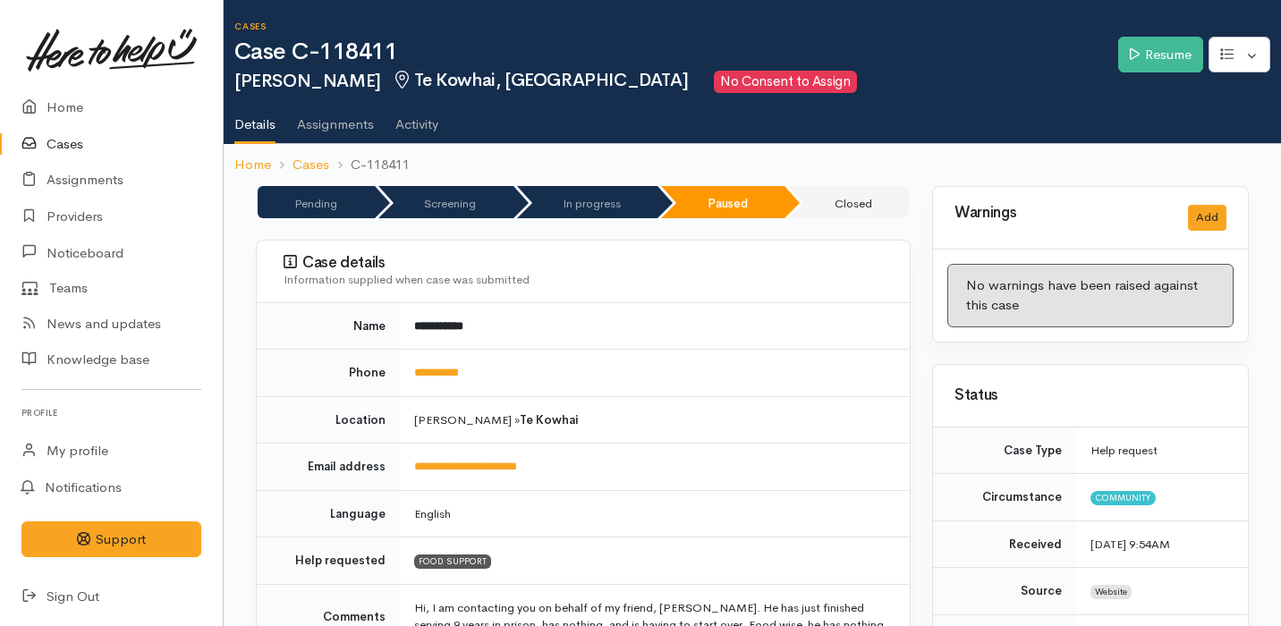
click at [56, 133] on link "Cases" at bounding box center [111, 144] width 223 height 37
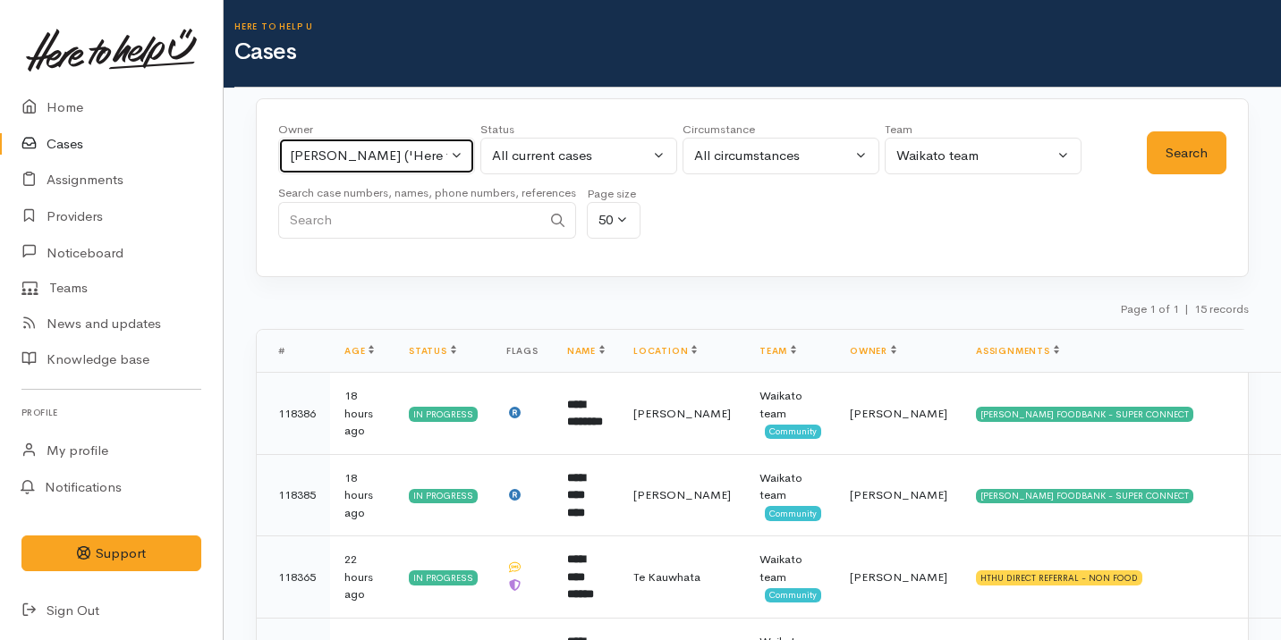
click at [416, 144] on button "Nicole Rusk ('Here to help u')" at bounding box center [376, 156] width 197 height 37
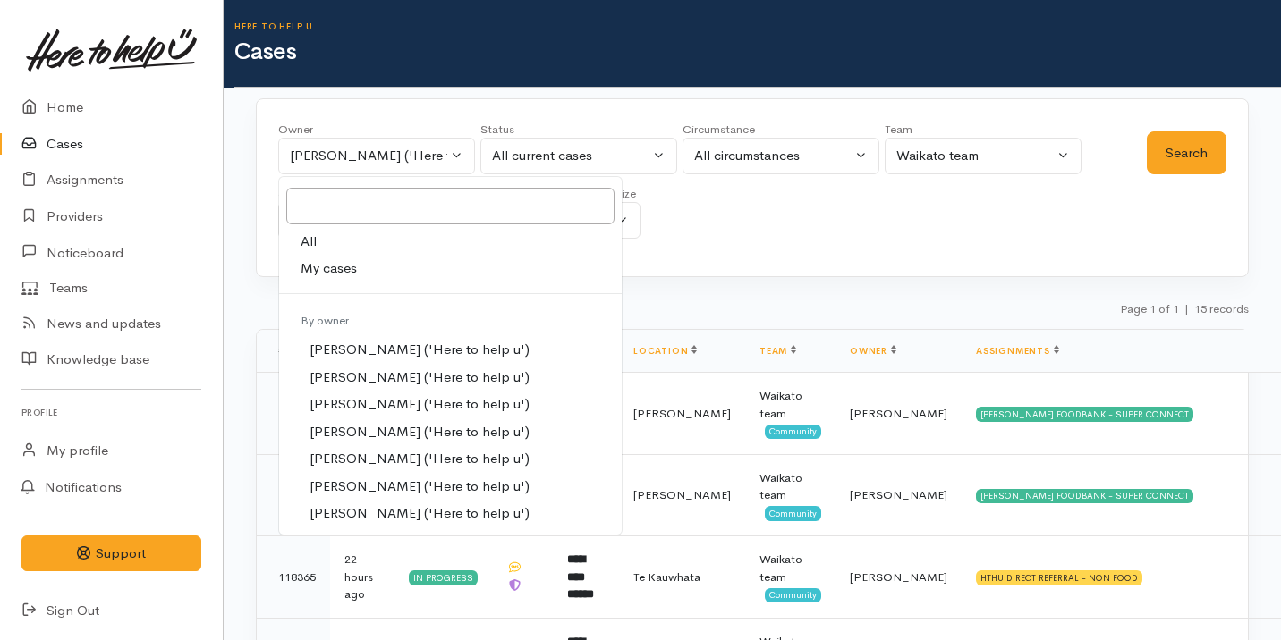
click at [403, 272] on link "My cases" at bounding box center [450, 269] width 343 height 28
select select "2109"
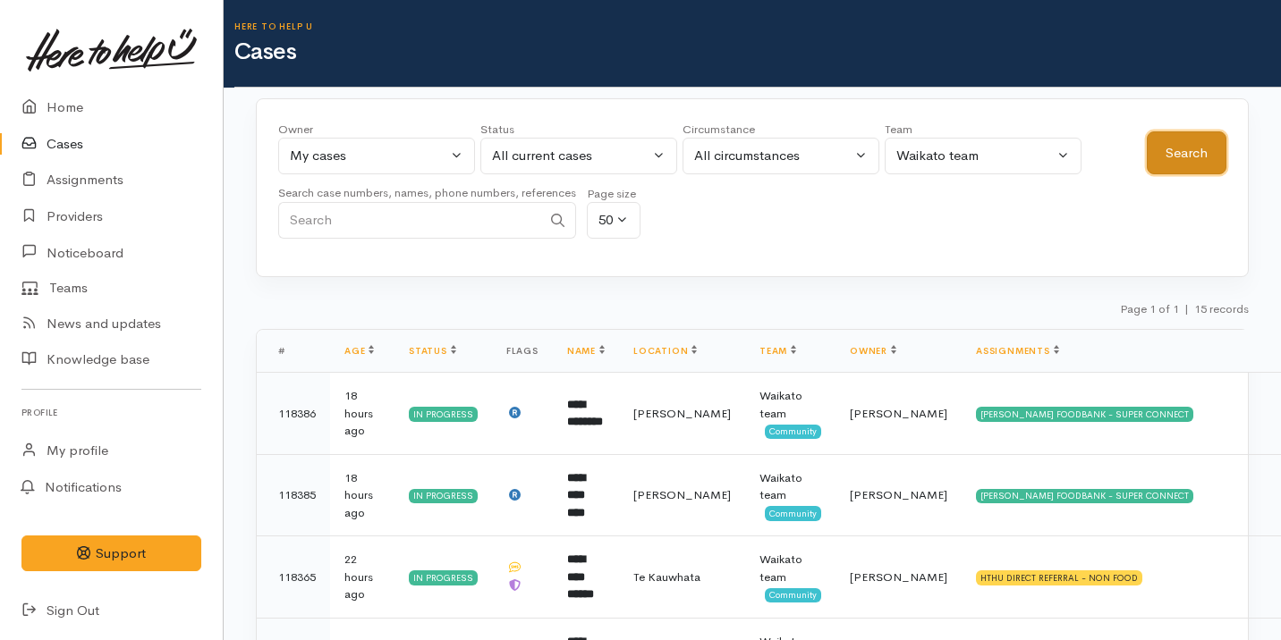
click at [1170, 154] on button "Search" at bounding box center [1187, 153] width 80 height 44
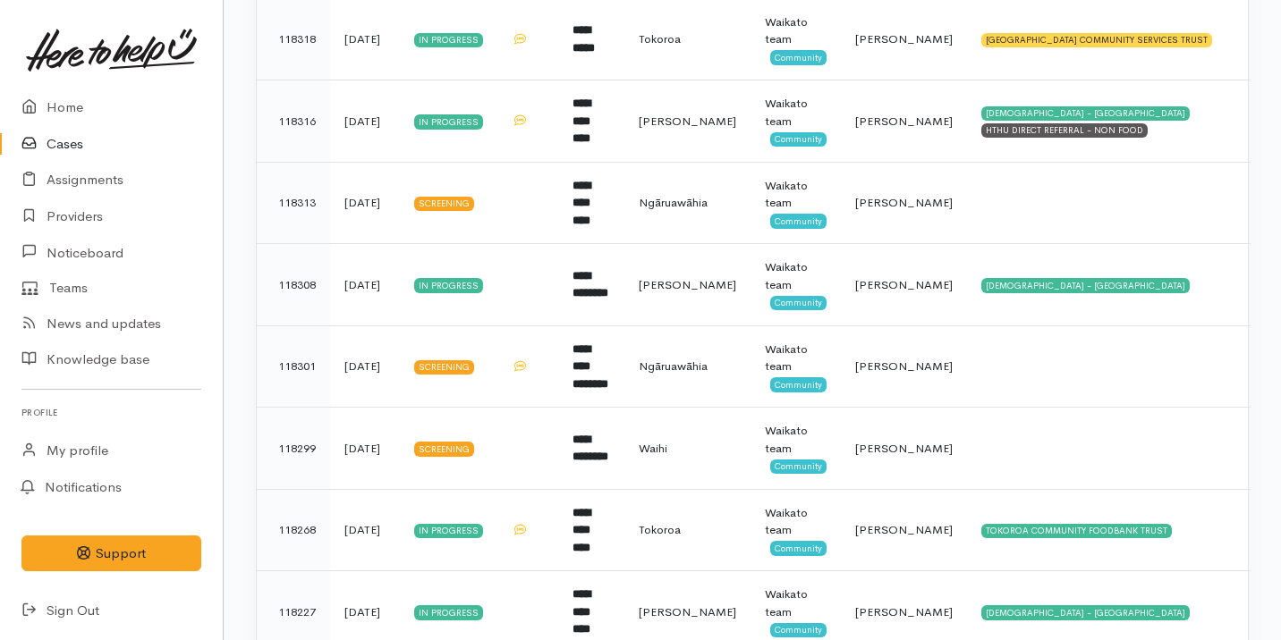
scroll to position [1085, 0]
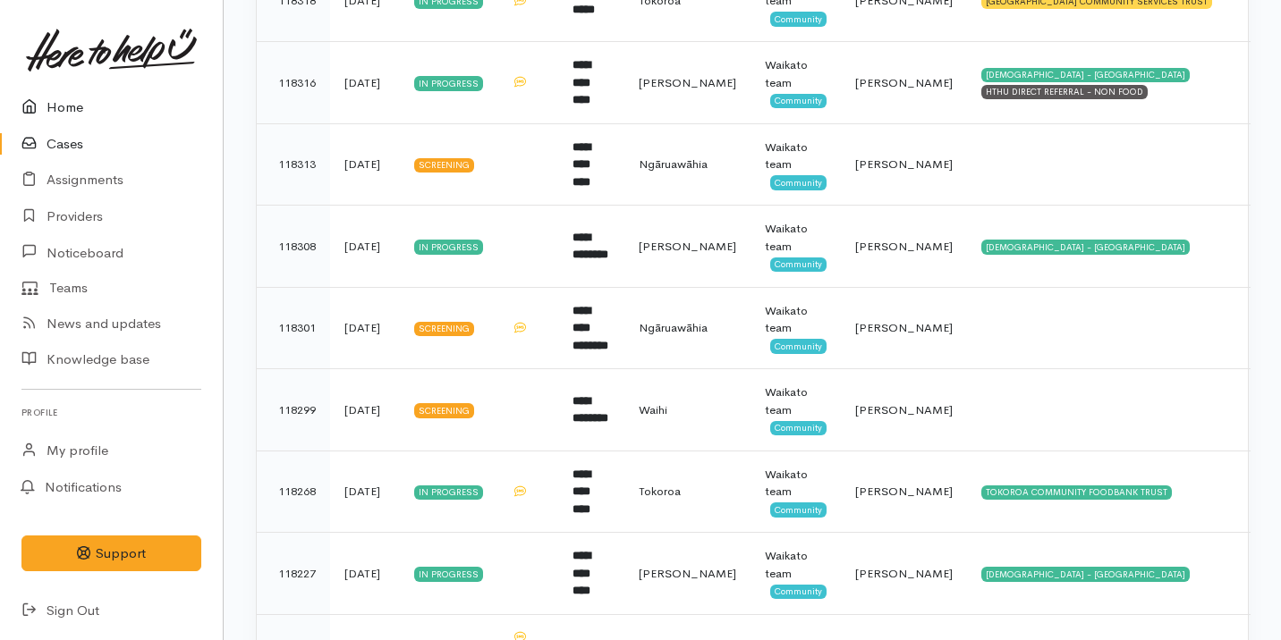
click at [146, 115] on link "Home" at bounding box center [111, 107] width 223 height 37
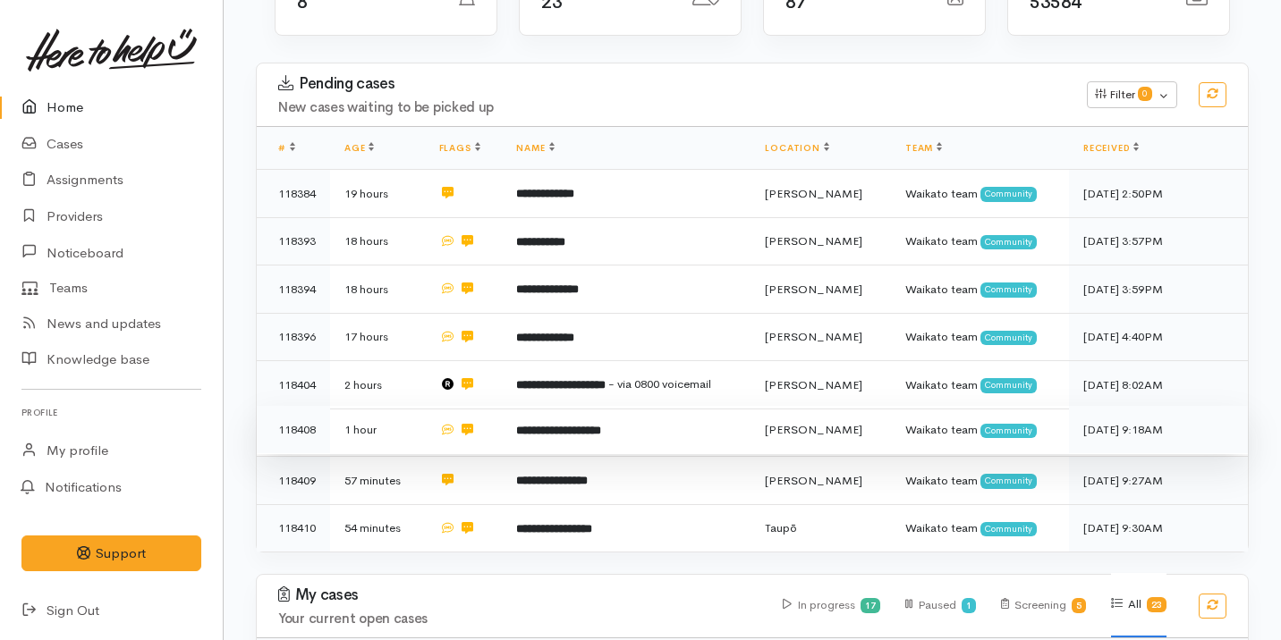
scroll to position [196, 0]
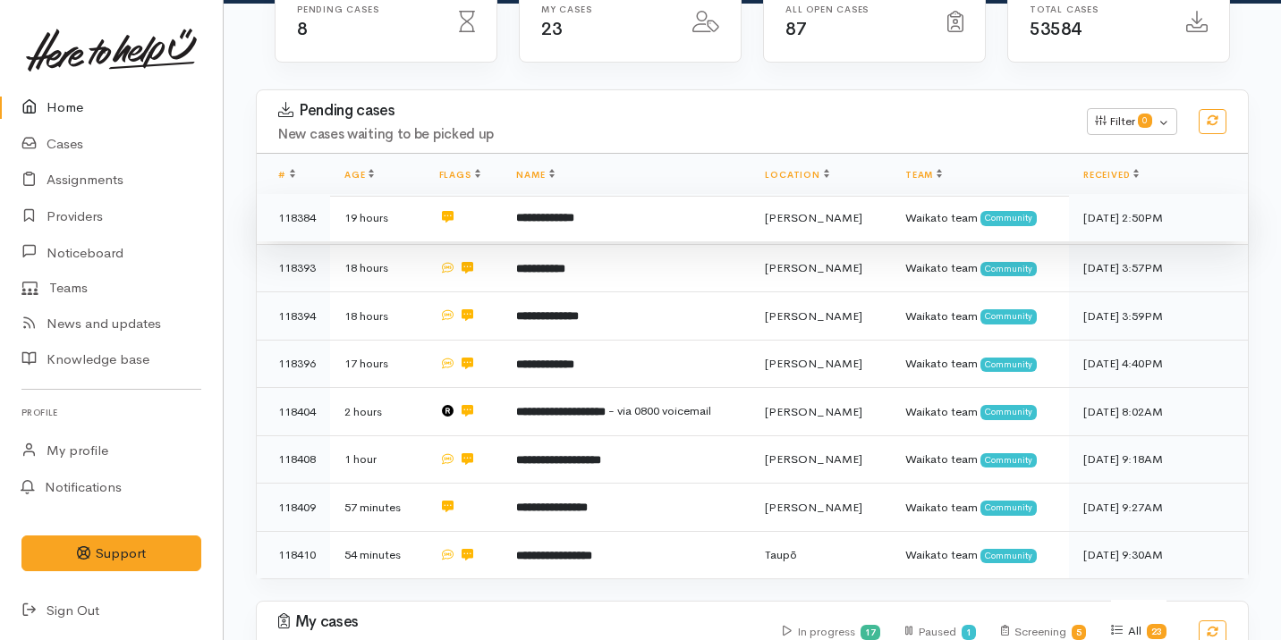
click at [616, 222] on td "**********" at bounding box center [626, 218] width 249 height 48
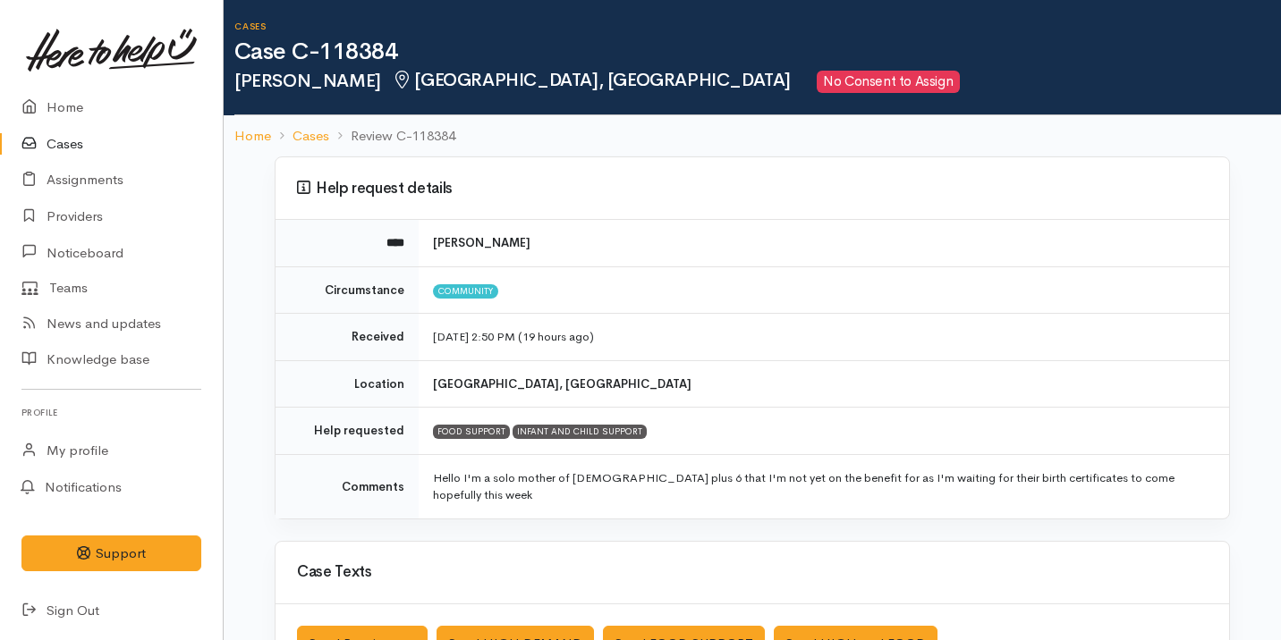
click at [59, 133] on link "Cases" at bounding box center [111, 144] width 223 height 37
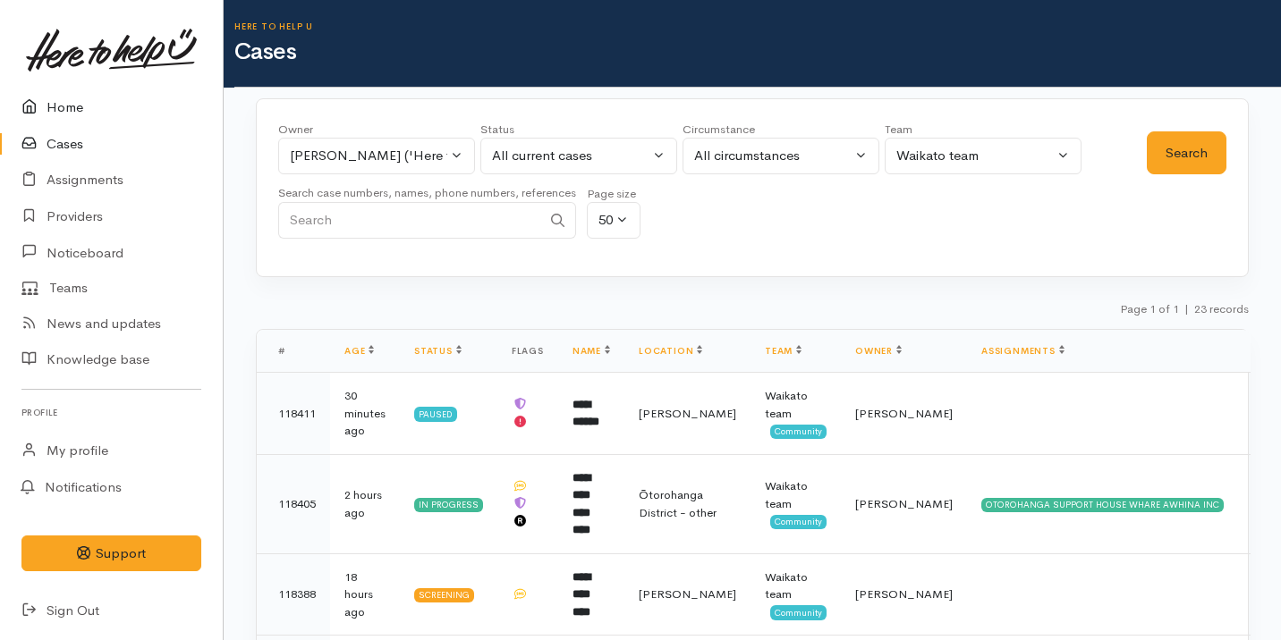
click at [71, 97] on link "Home" at bounding box center [111, 107] width 223 height 37
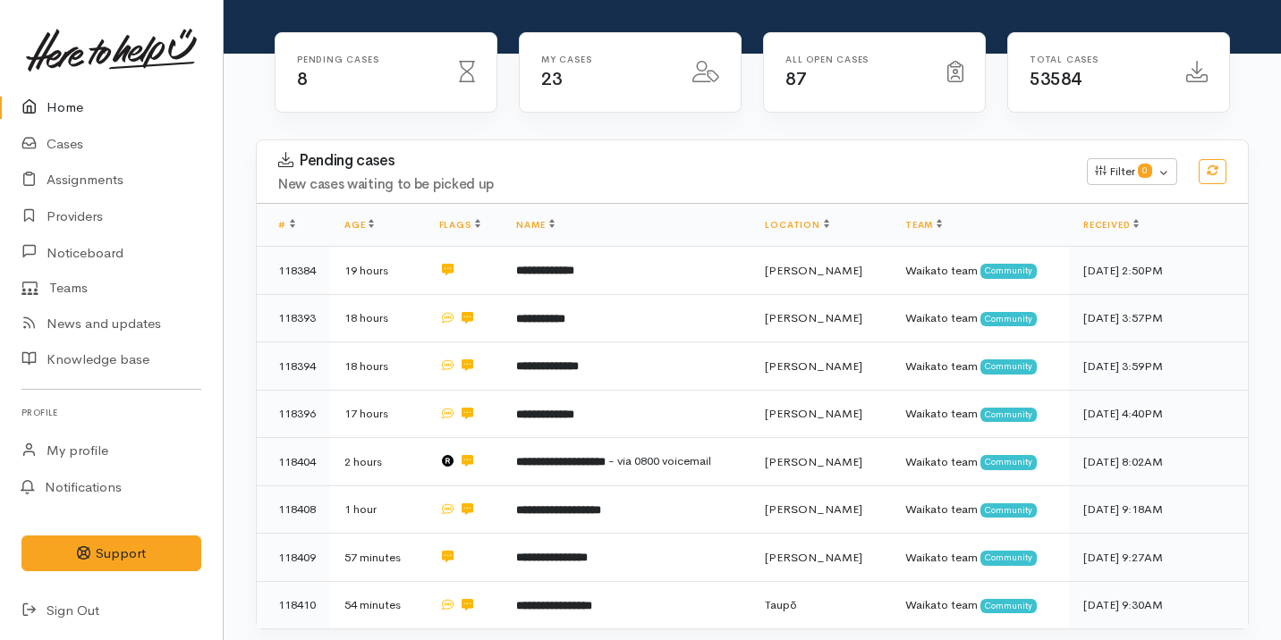
scroll to position [369, 0]
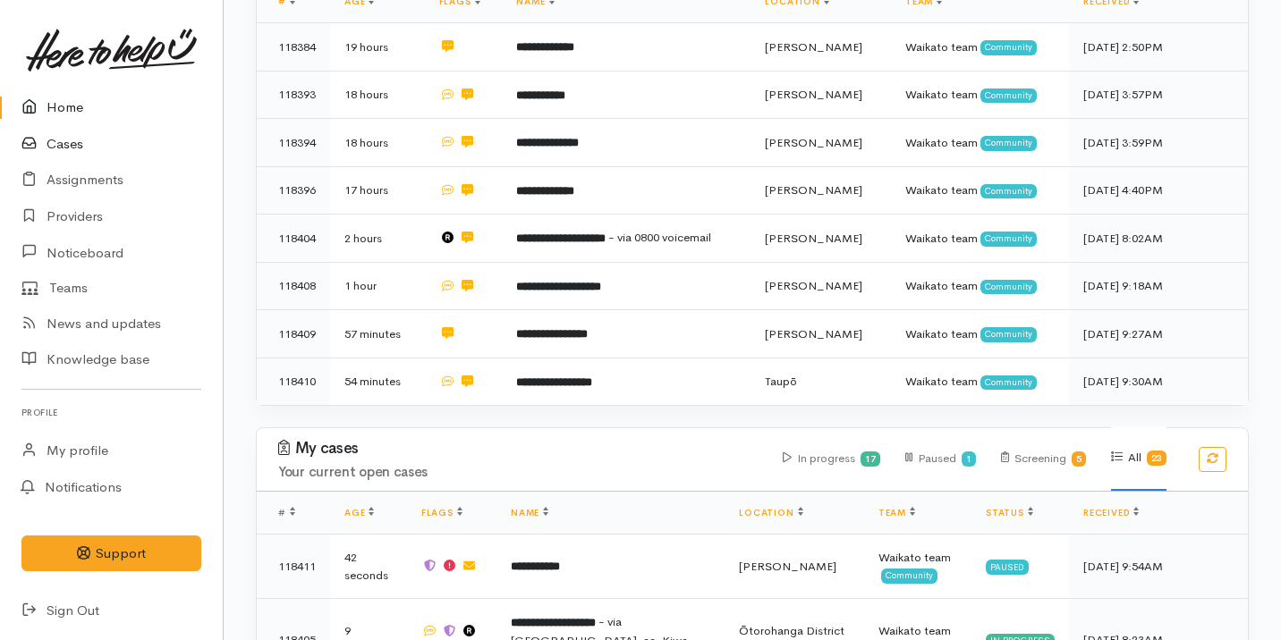
click at [121, 145] on link "Cases" at bounding box center [111, 144] width 223 height 37
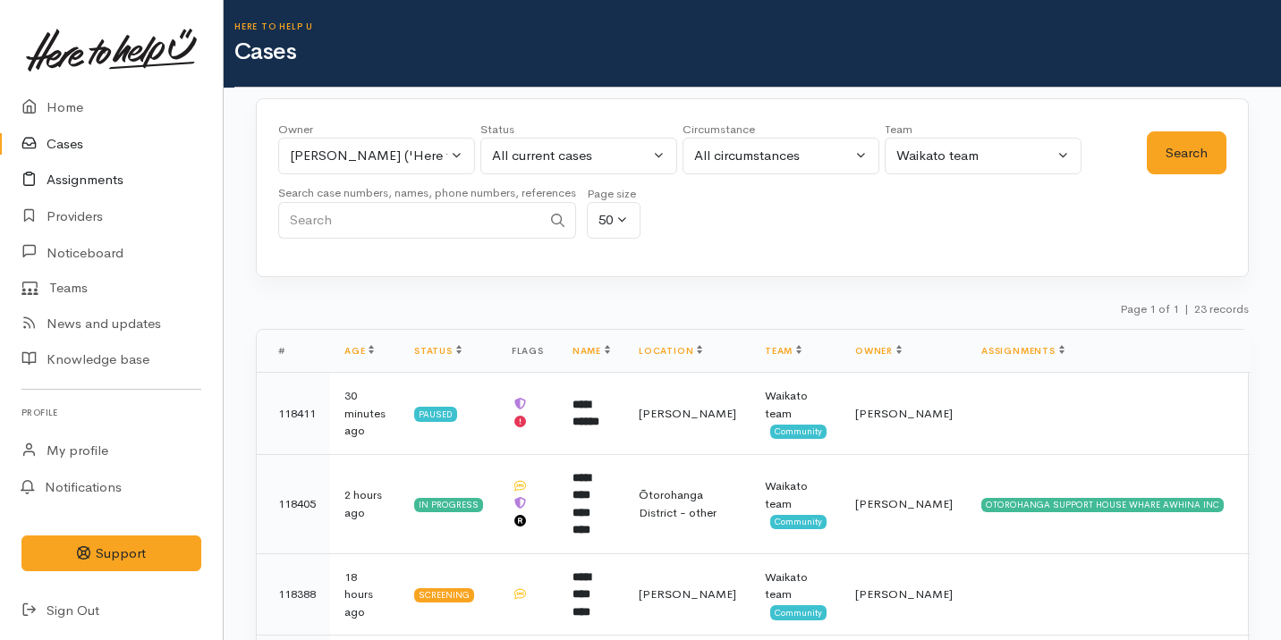
click at [96, 186] on link "Assignments" at bounding box center [111, 180] width 223 height 37
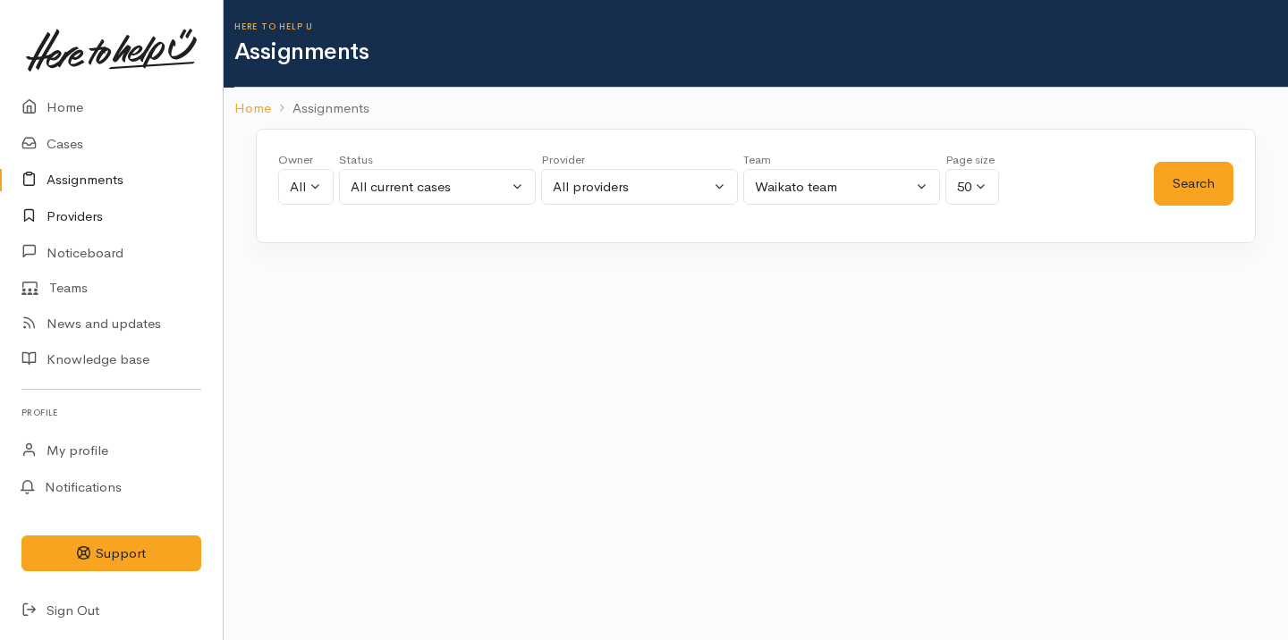
click at [100, 221] on link "Providers" at bounding box center [111, 217] width 223 height 37
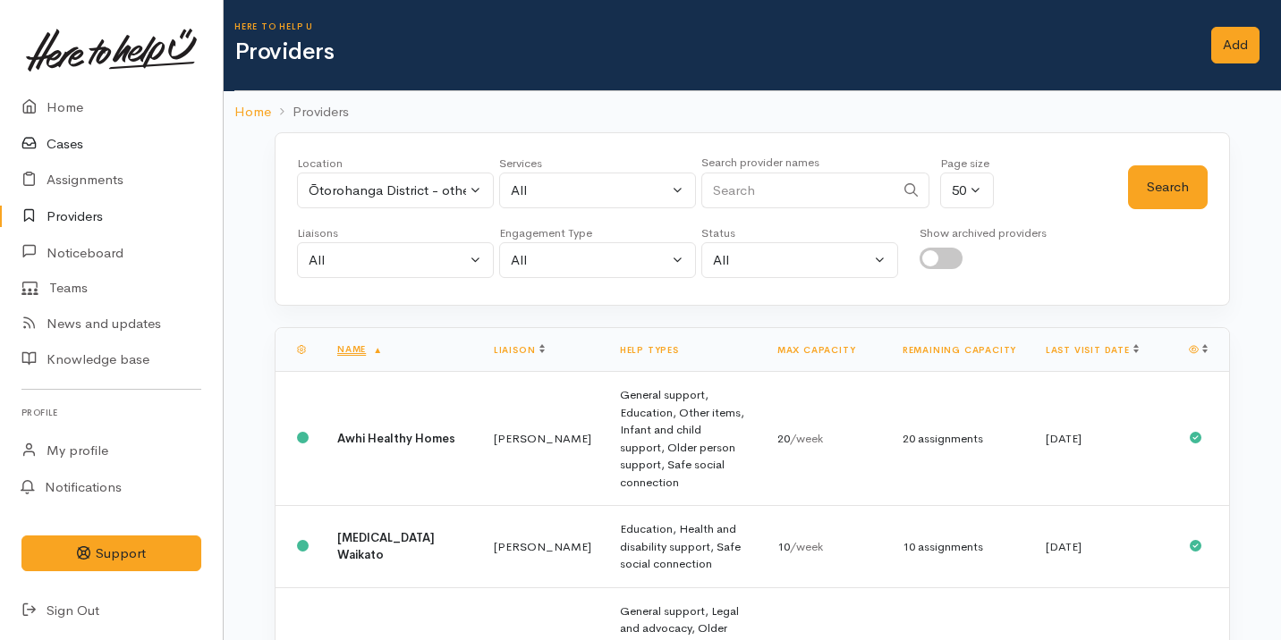
click at [106, 148] on link "Cases" at bounding box center [111, 144] width 223 height 37
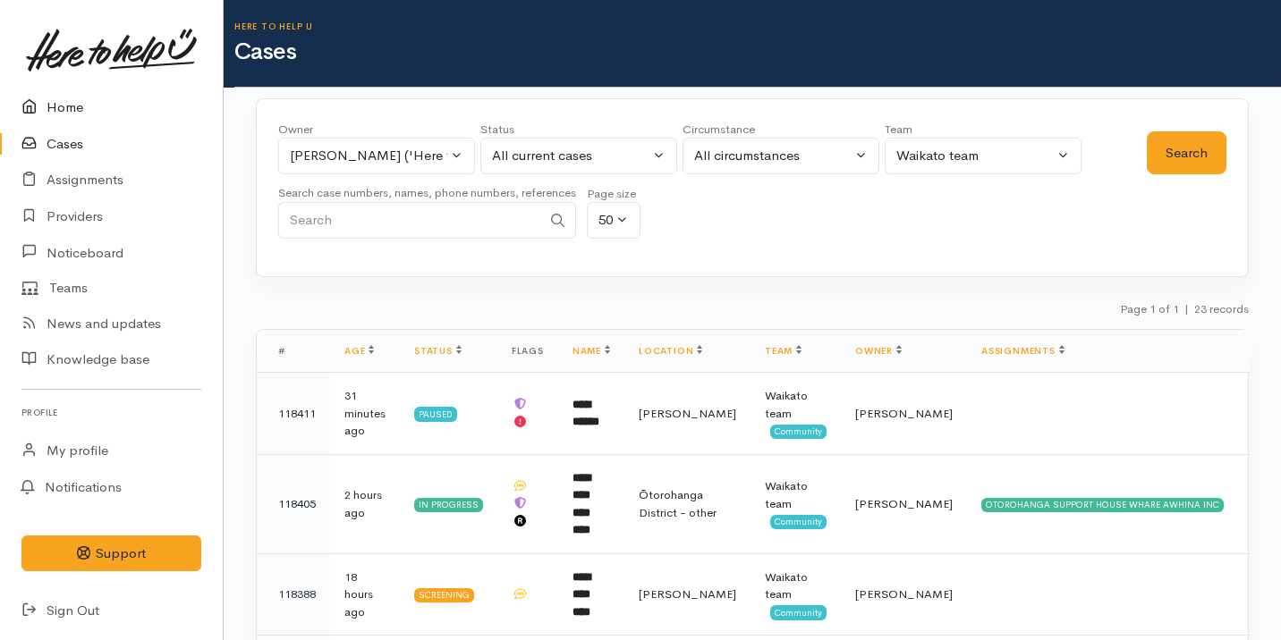
click at [104, 96] on link "Home" at bounding box center [111, 107] width 223 height 37
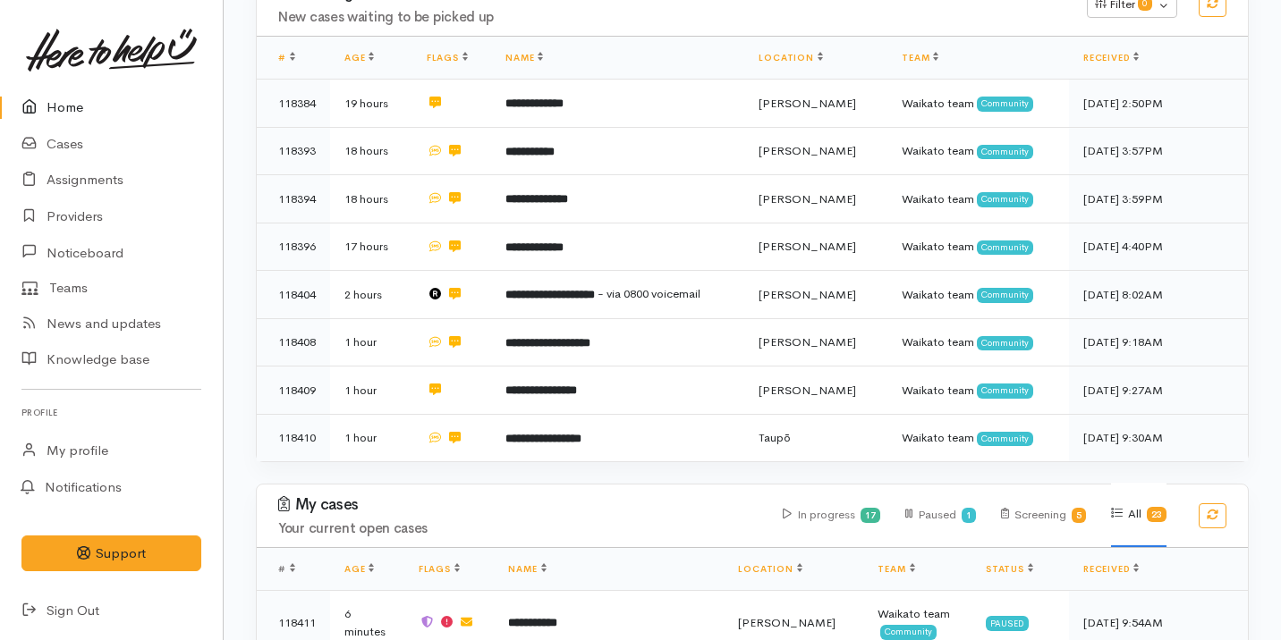
scroll to position [309, 0]
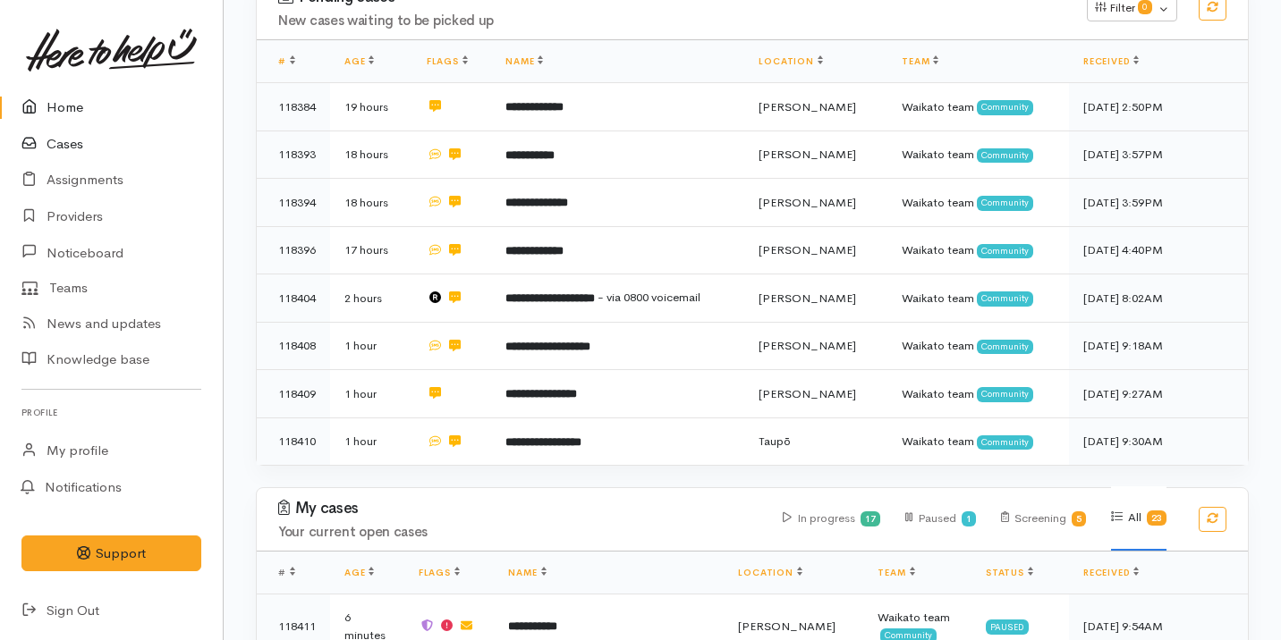
click at [110, 153] on link "Cases" at bounding box center [111, 144] width 223 height 37
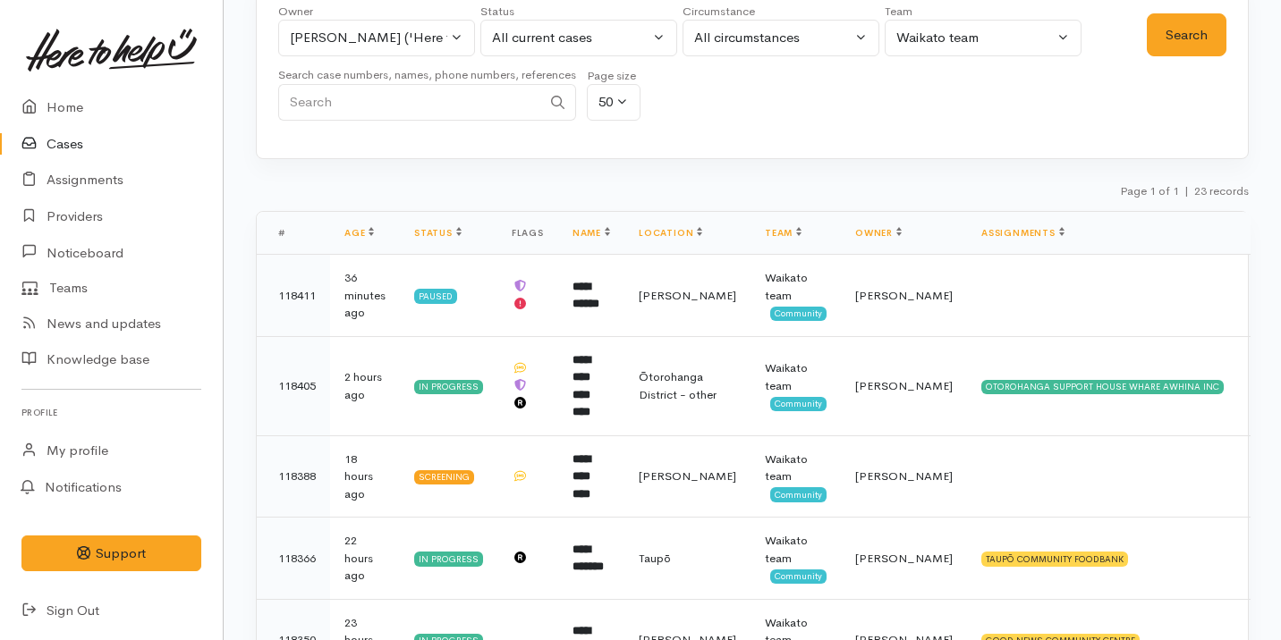
scroll to position [412, 0]
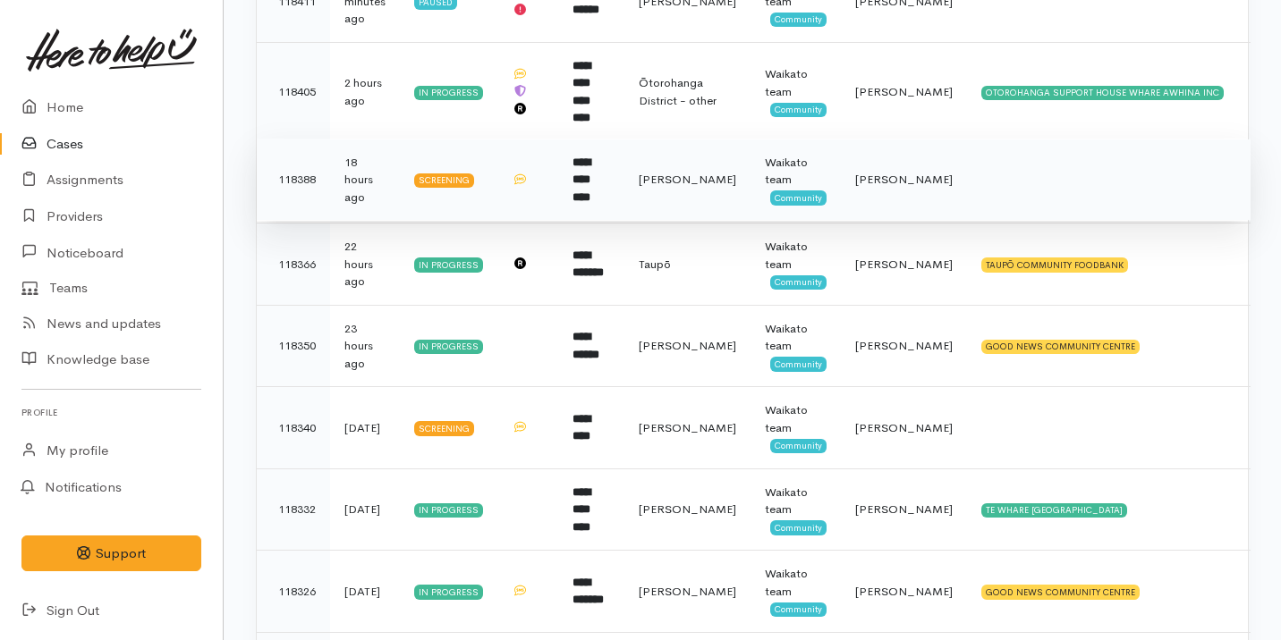
click at [556, 173] on td at bounding box center [527, 180] width 61 height 82
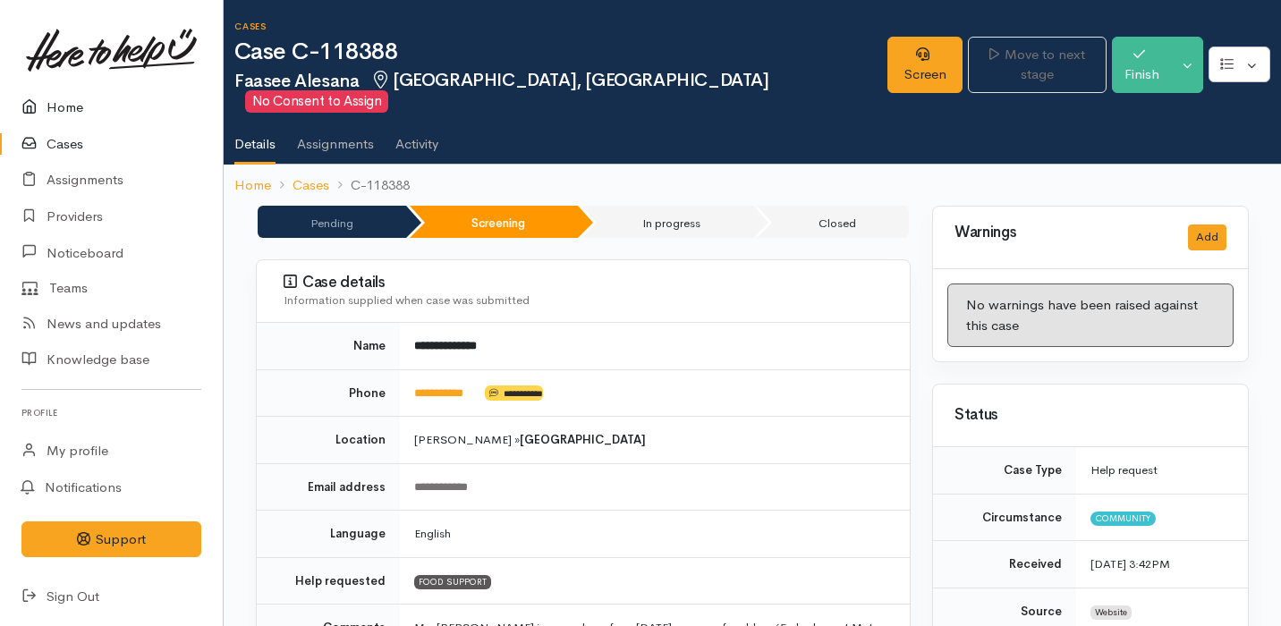
click at [149, 107] on link "Home" at bounding box center [111, 107] width 223 height 37
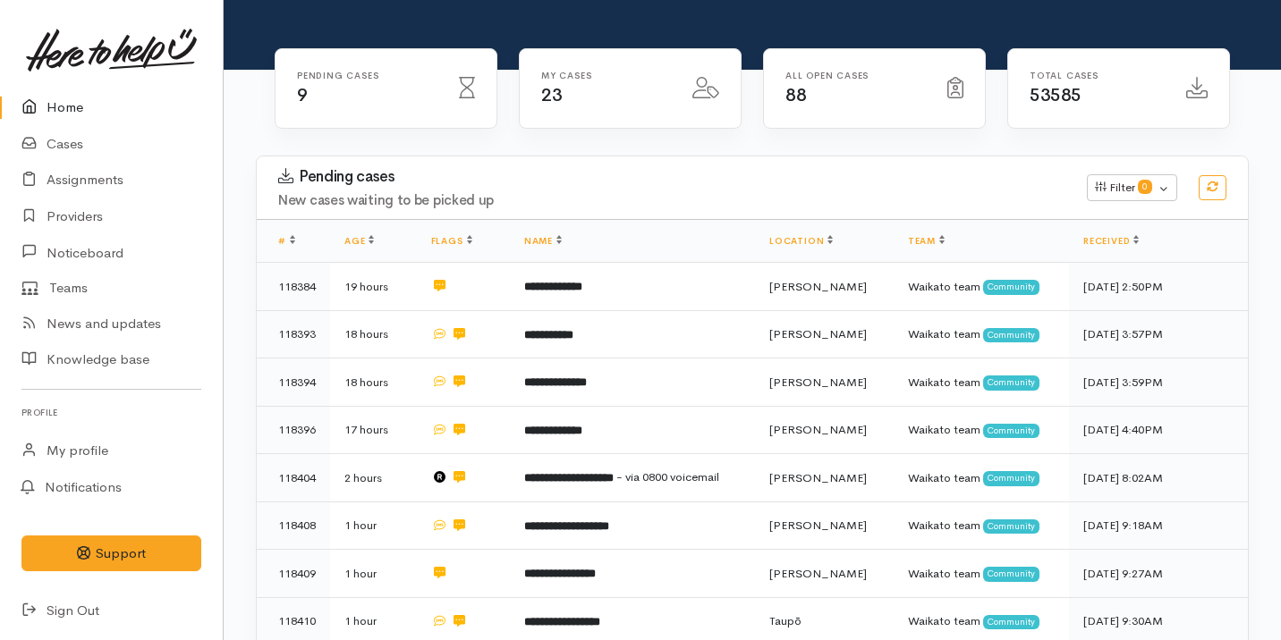
scroll to position [183, 0]
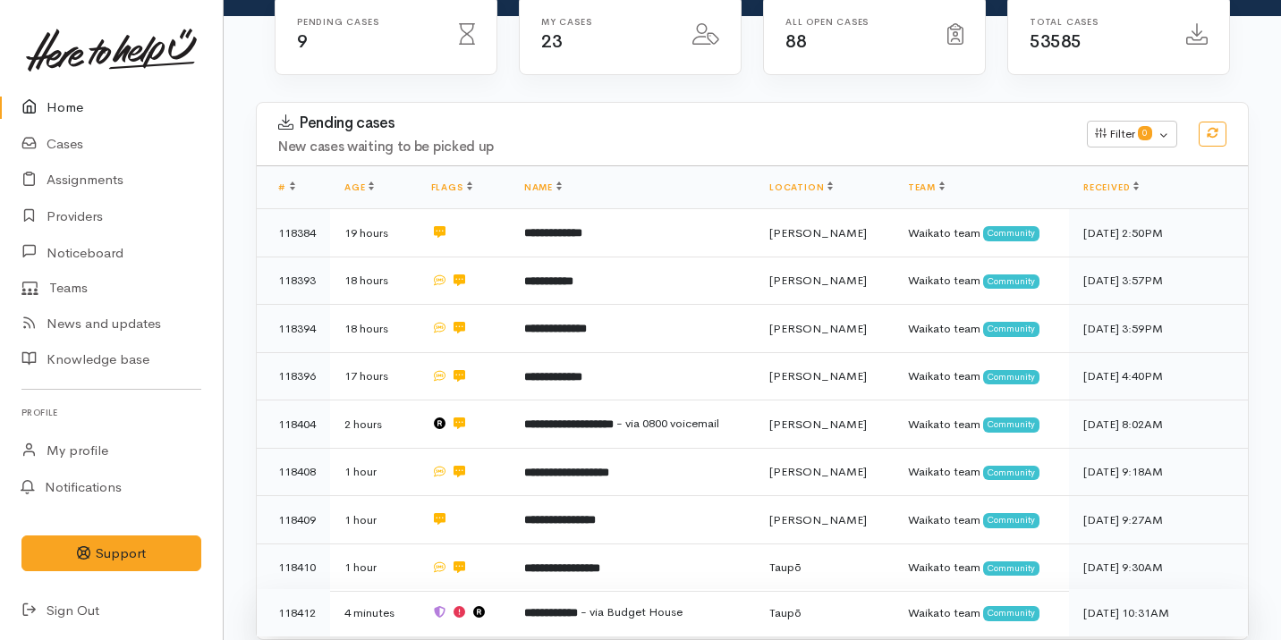
click at [574, 614] on td "**********" at bounding box center [632, 612] width 245 height 47
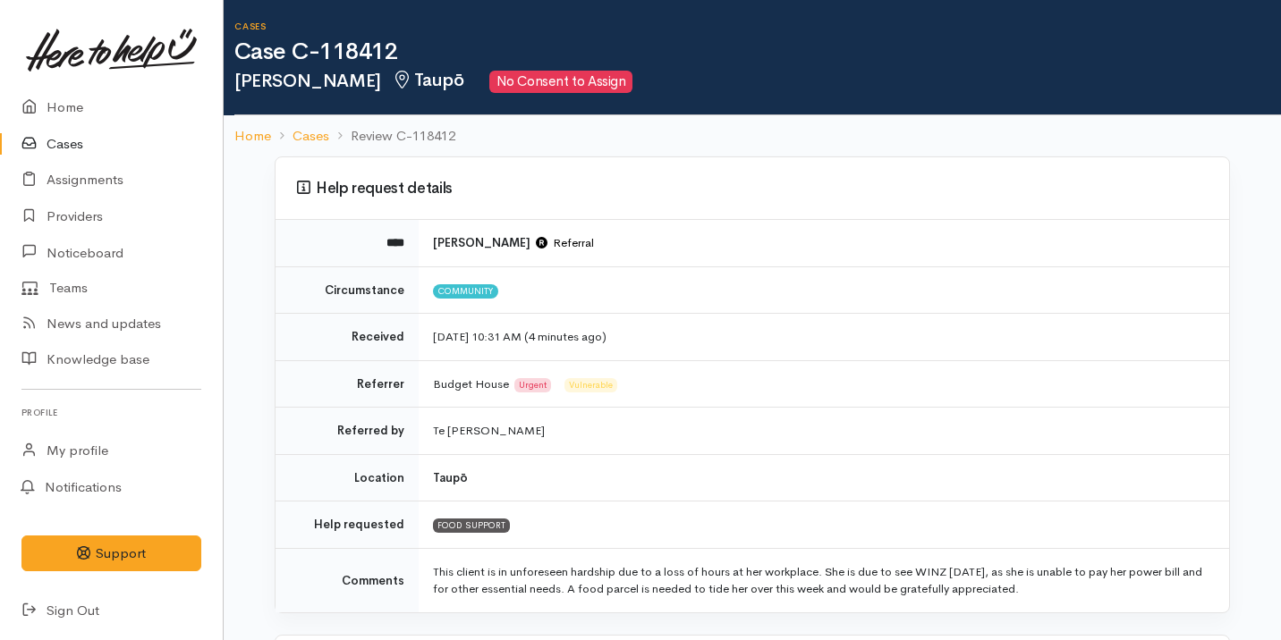
click at [574, 591] on td "This client is in unforeseen hardship due to a loss of hours at her workplace. …" at bounding box center [824, 580] width 810 height 64
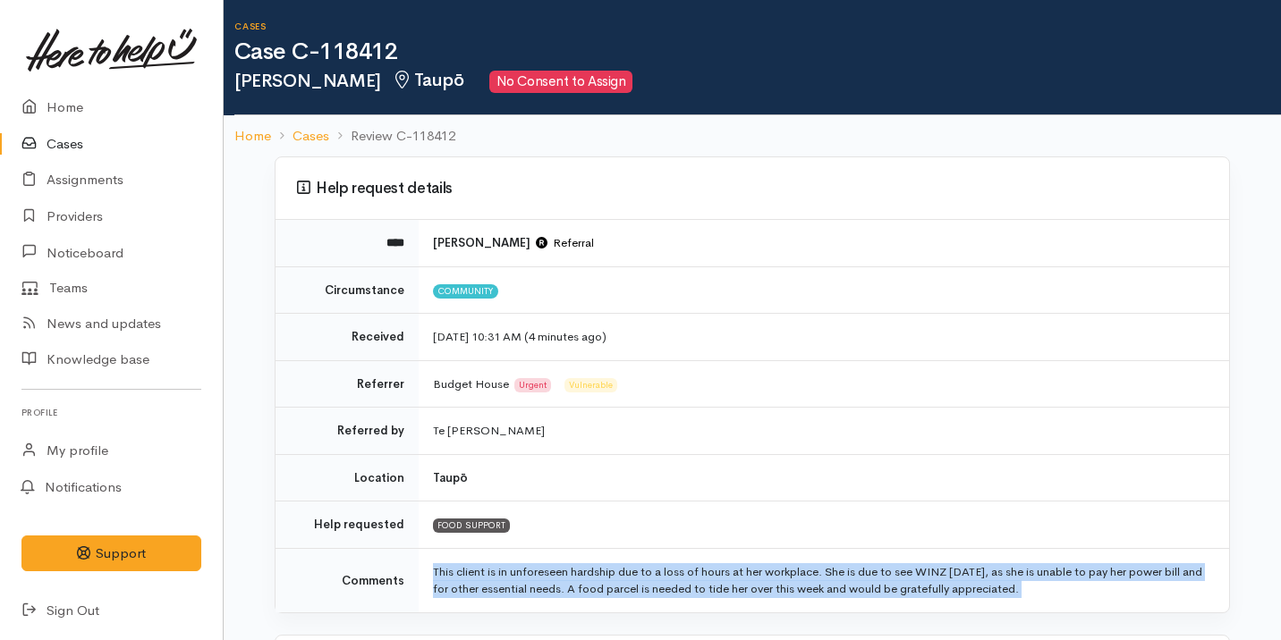
click at [574, 591] on td "This client is in unforeseen hardship due to a loss of hours at her workplace. …" at bounding box center [824, 580] width 810 height 64
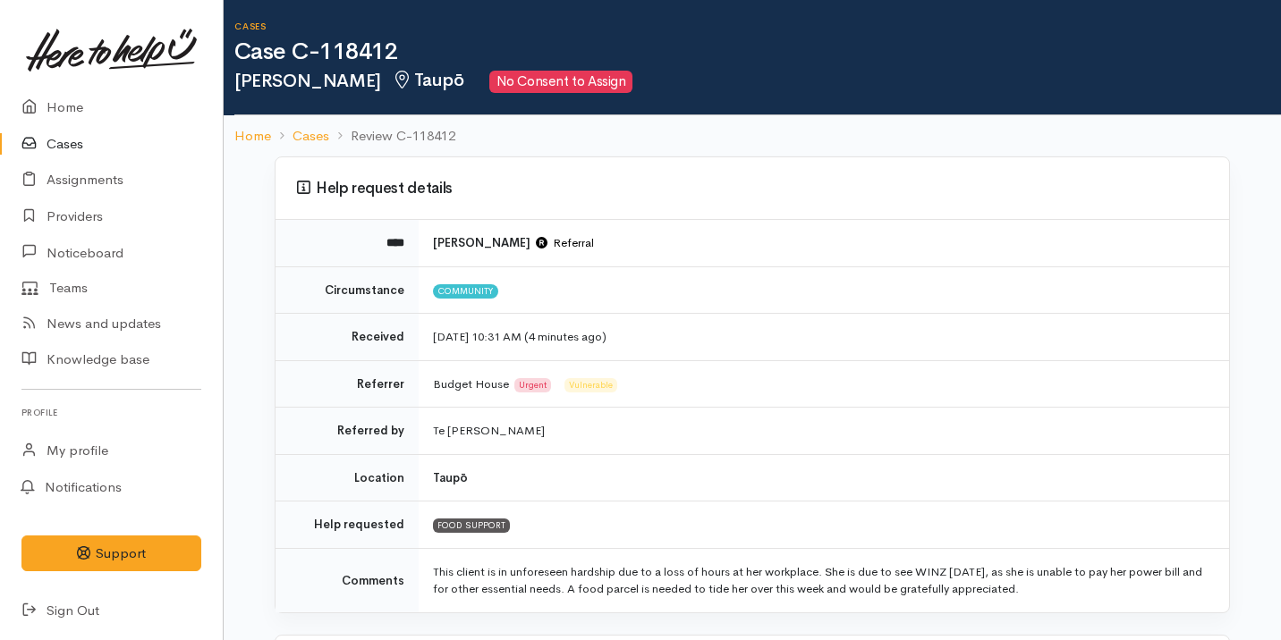
click at [574, 591] on td "This client is in unforeseen hardship due to a loss of hours at her workplace. …" at bounding box center [824, 580] width 810 height 64
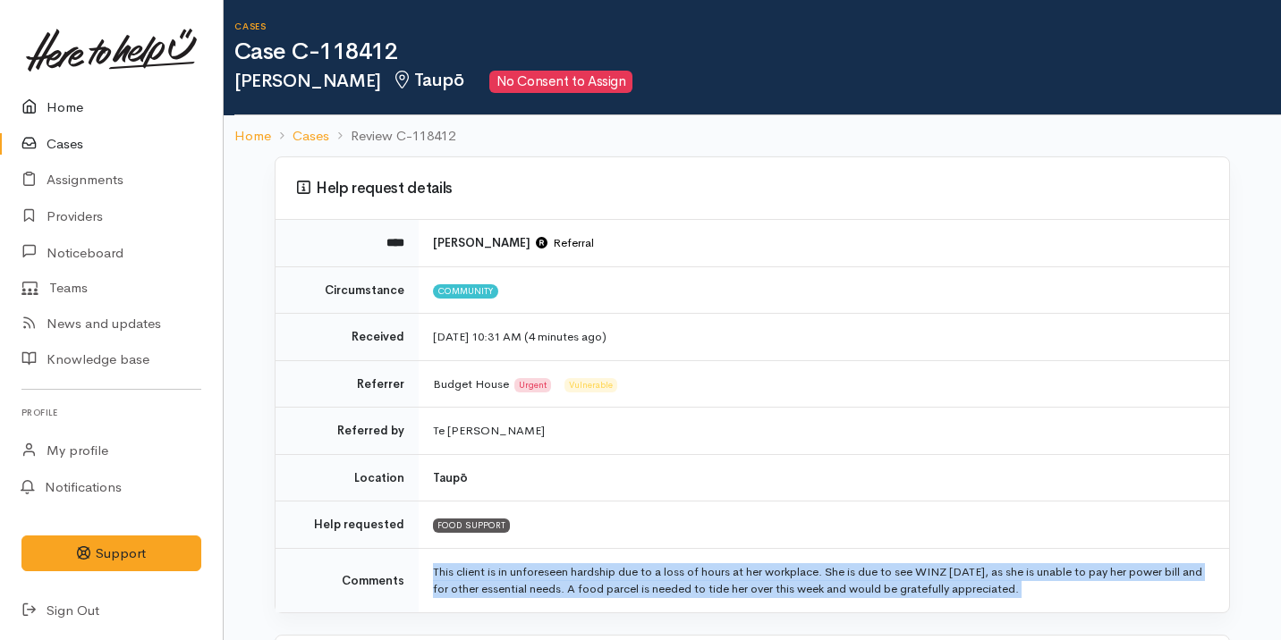
click at [166, 102] on link "Home" at bounding box center [111, 107] width 223 height 37
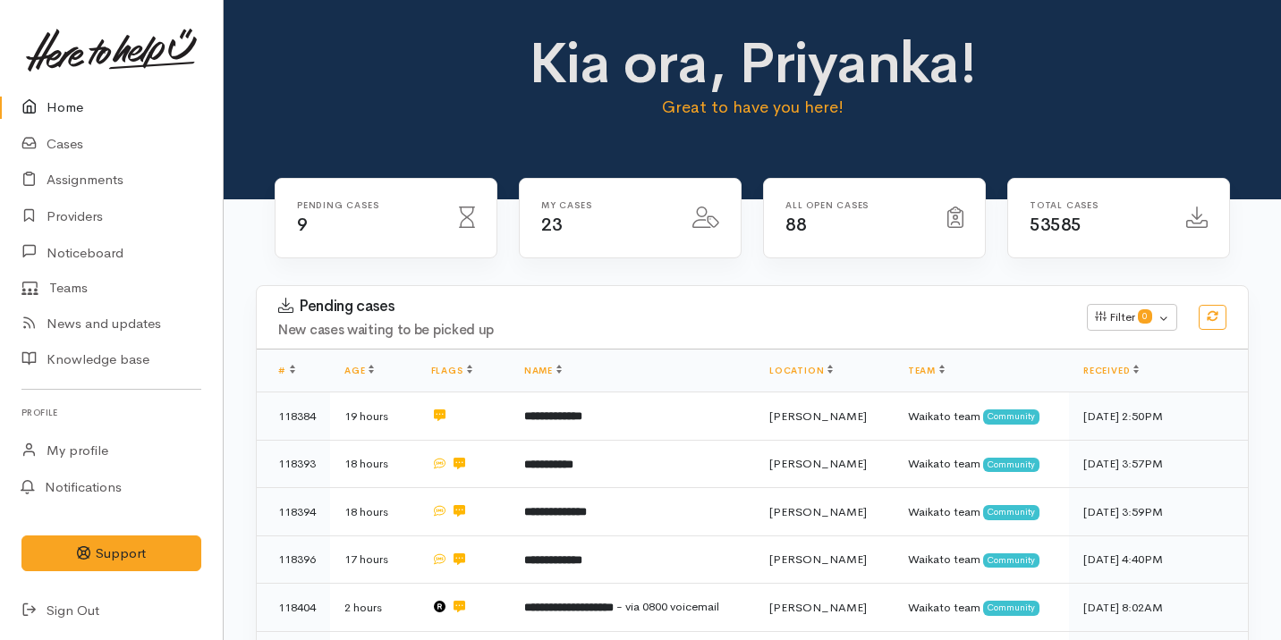
scroll to position [506, 0]
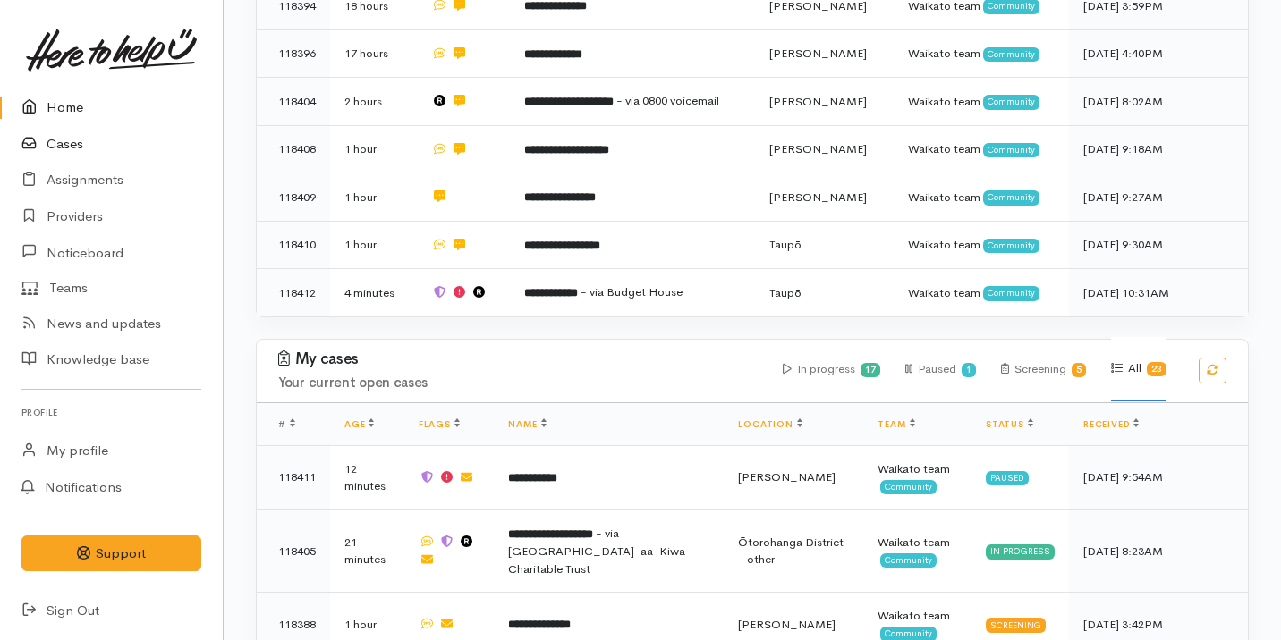
click at [123, 144] on link "Cases" at bounding box center [111, 144] width 223 height 37
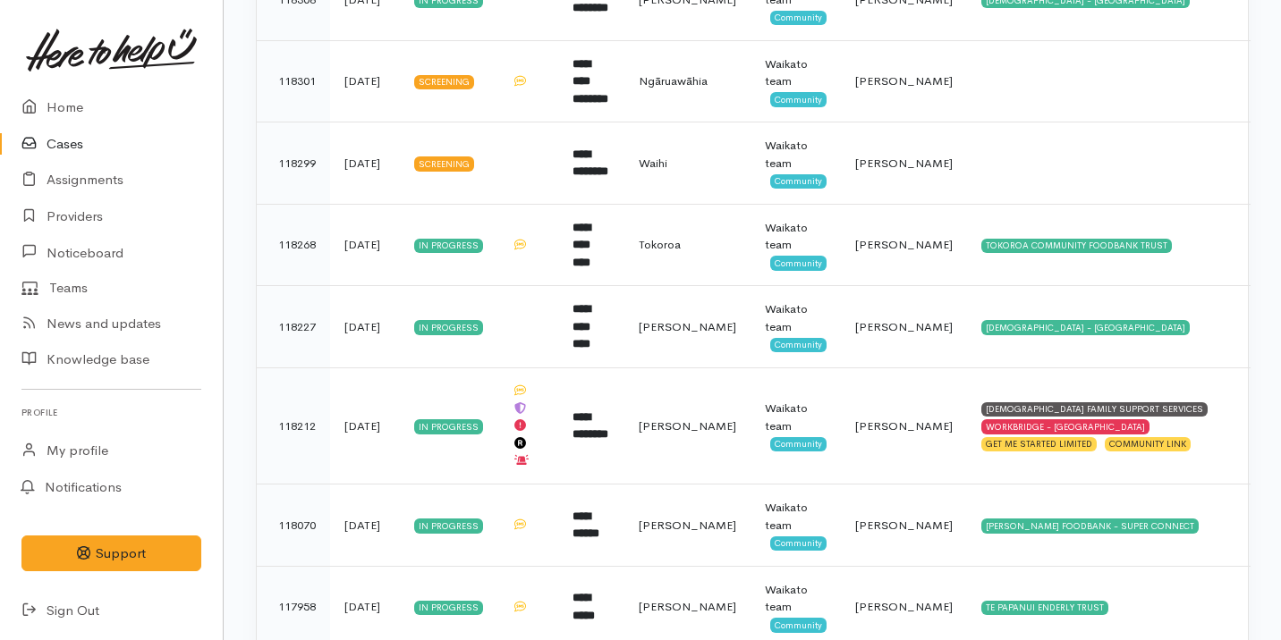
scroll to position [1335, 0]
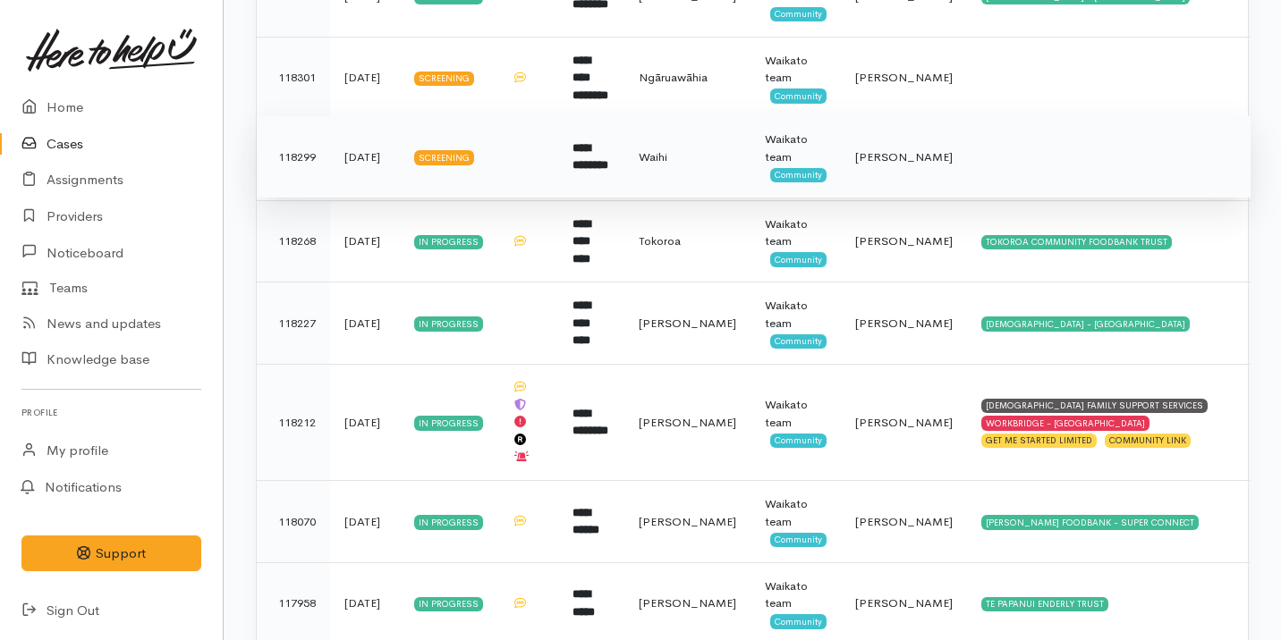
click at [522, 146] on td at bounding box center [527, 157] width 61 height 82
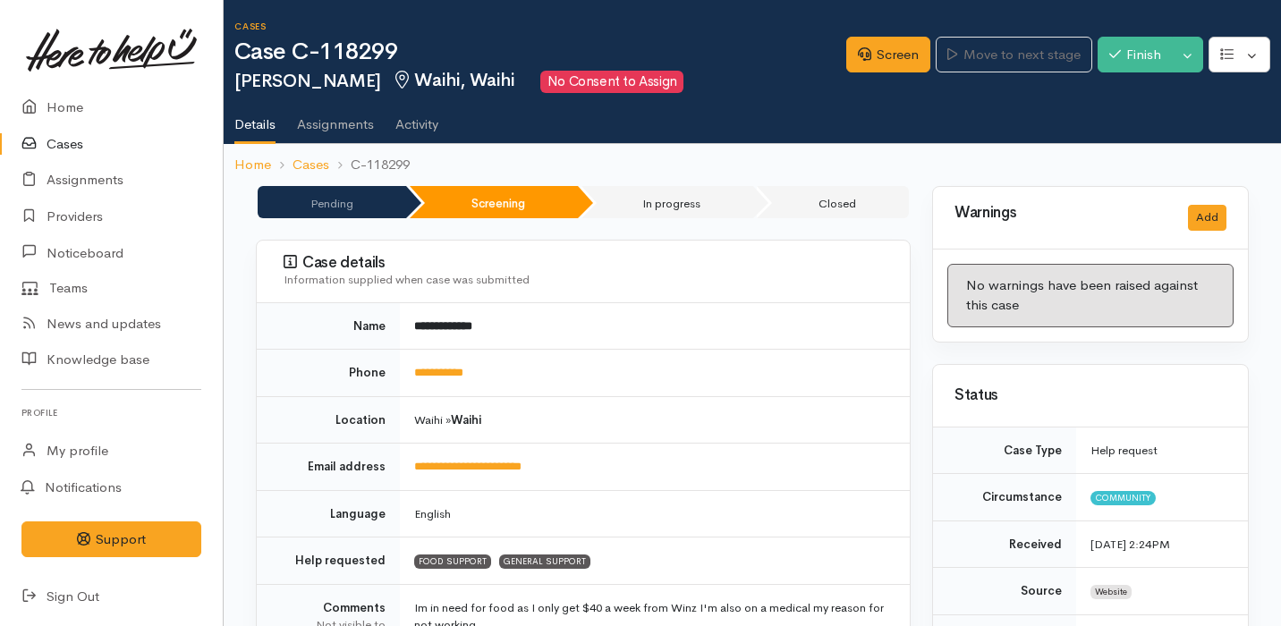
scroll to position [1492, 0]
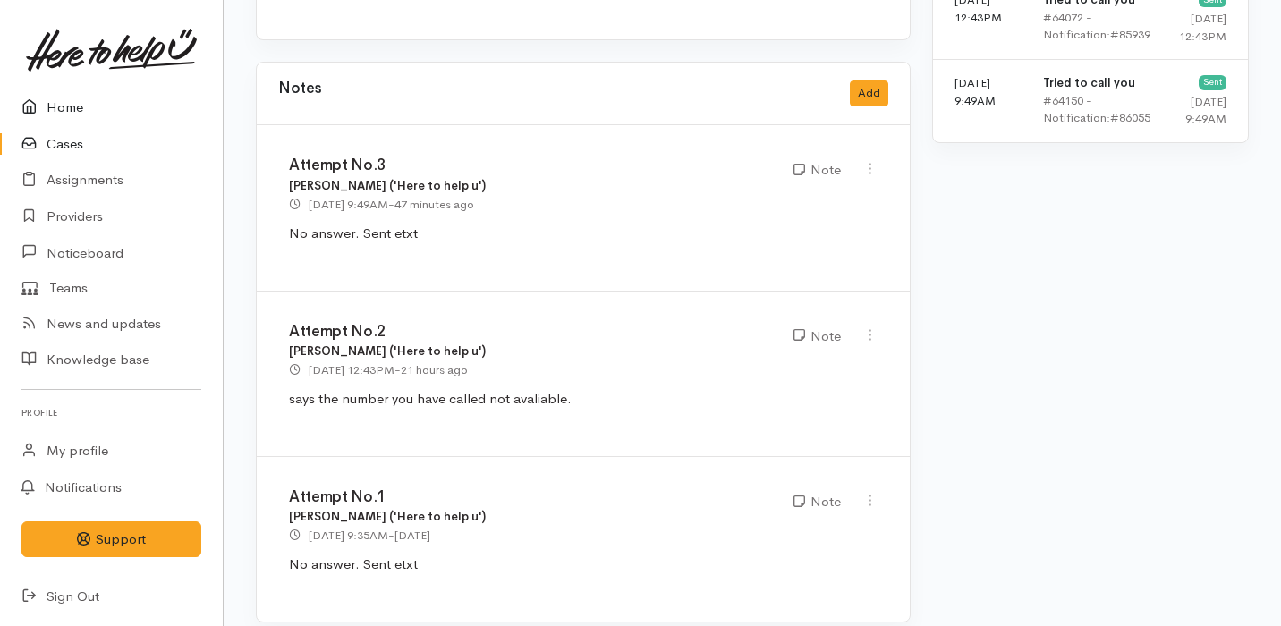
click at [194, 98] on link "Home" at bounding box center [111, 107] width 223 height 37
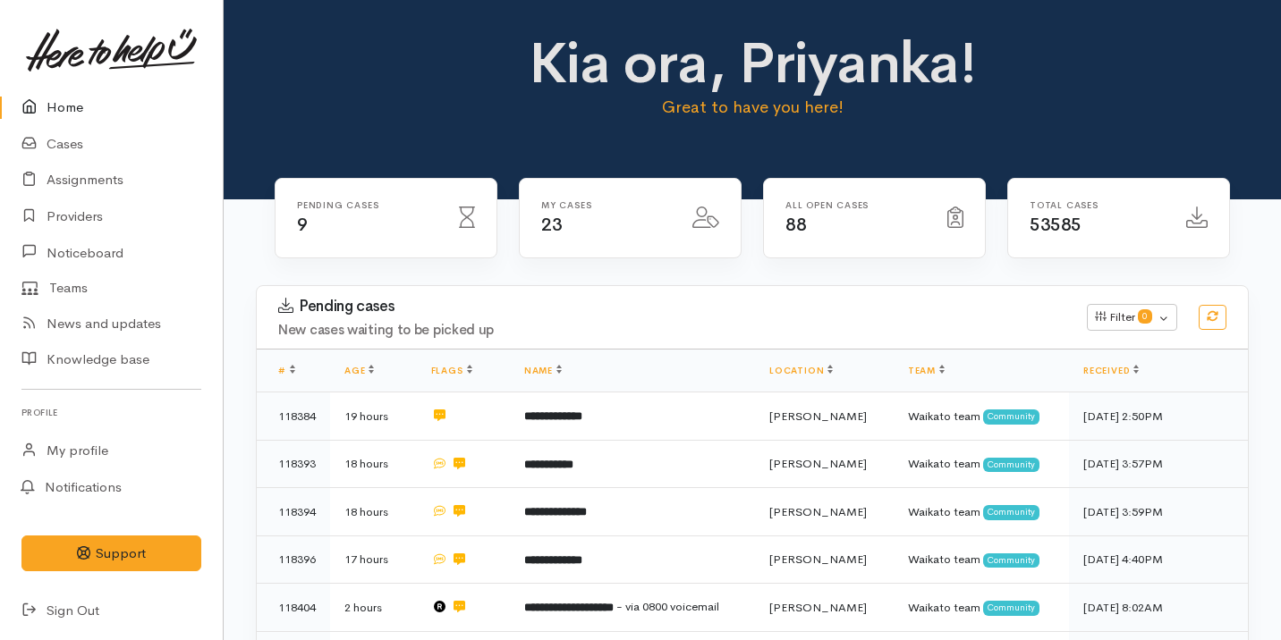
scroll to position [244, 0]
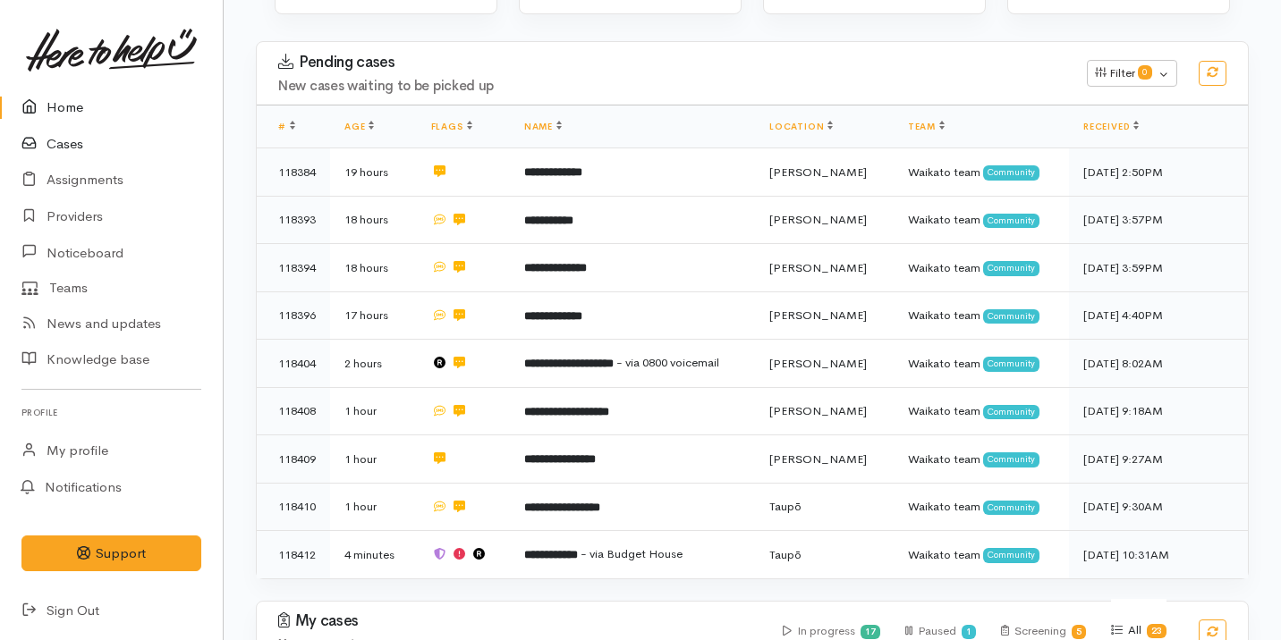
click at [113, 144] on link "Cases" at bounding box center [111, 144] width 223 height 37
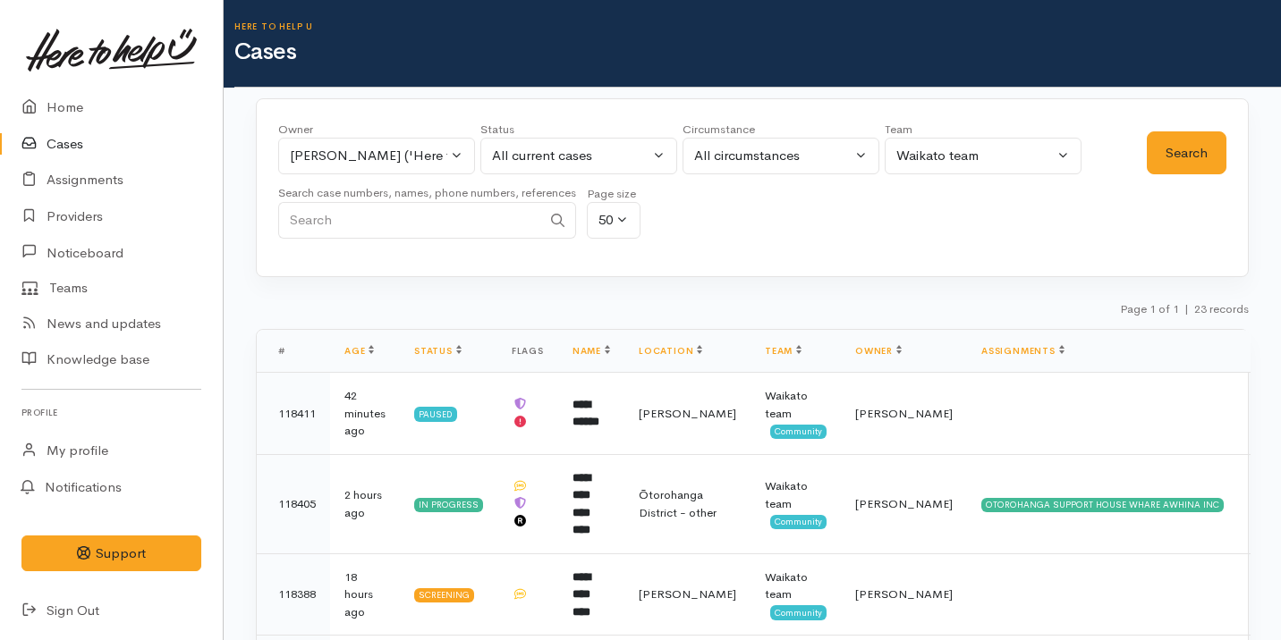
click at [822, 262] on div "Owner All My cases [PERSON_NAME] ('Here to help u') [PERSON_NAME] ('Here to hel…" at bounding box center [752, 187] width 993 height 179
click at [65, 113] on link "Home" at bounding box center [111, 107] width 223 height 37
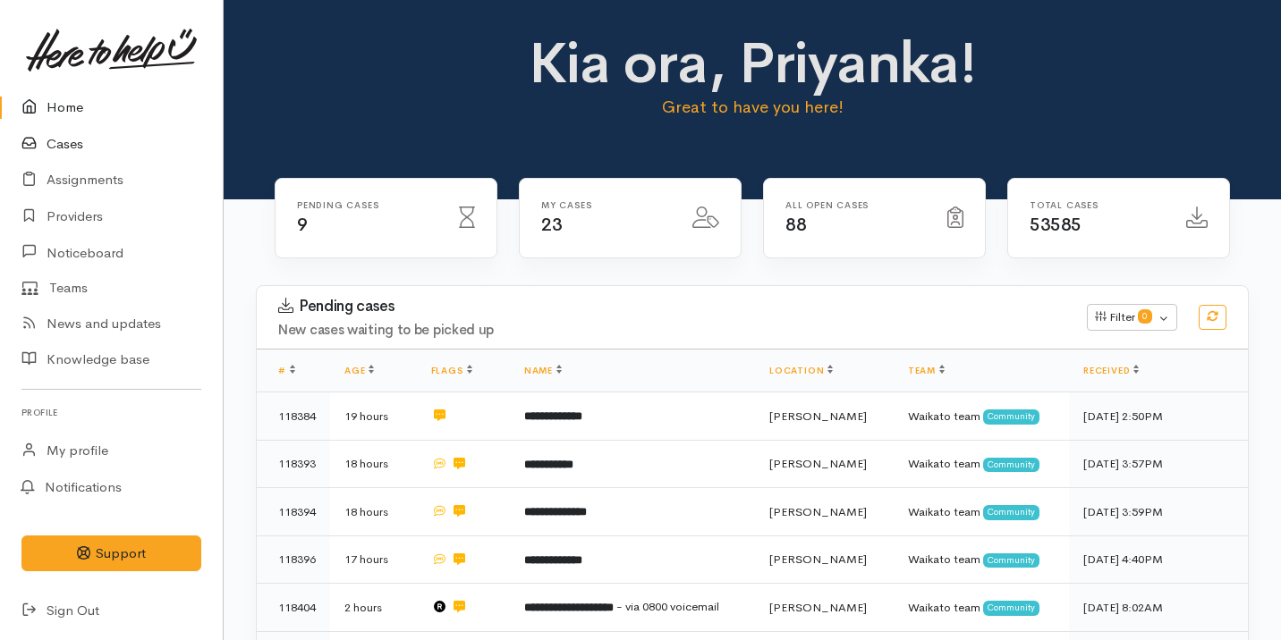
click at [44, 146] on icon at bounding box center [33, 144] width 25 height 22
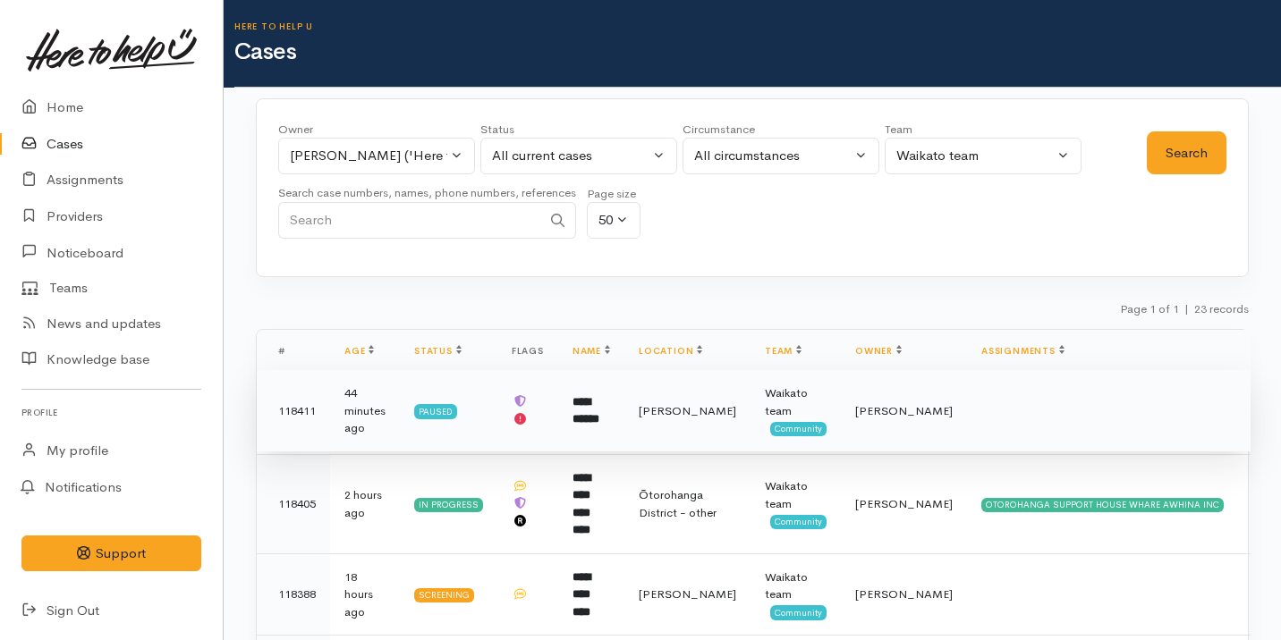
click at [1003, 427] on td at bounding box center [1108, 411] width 283 height 82
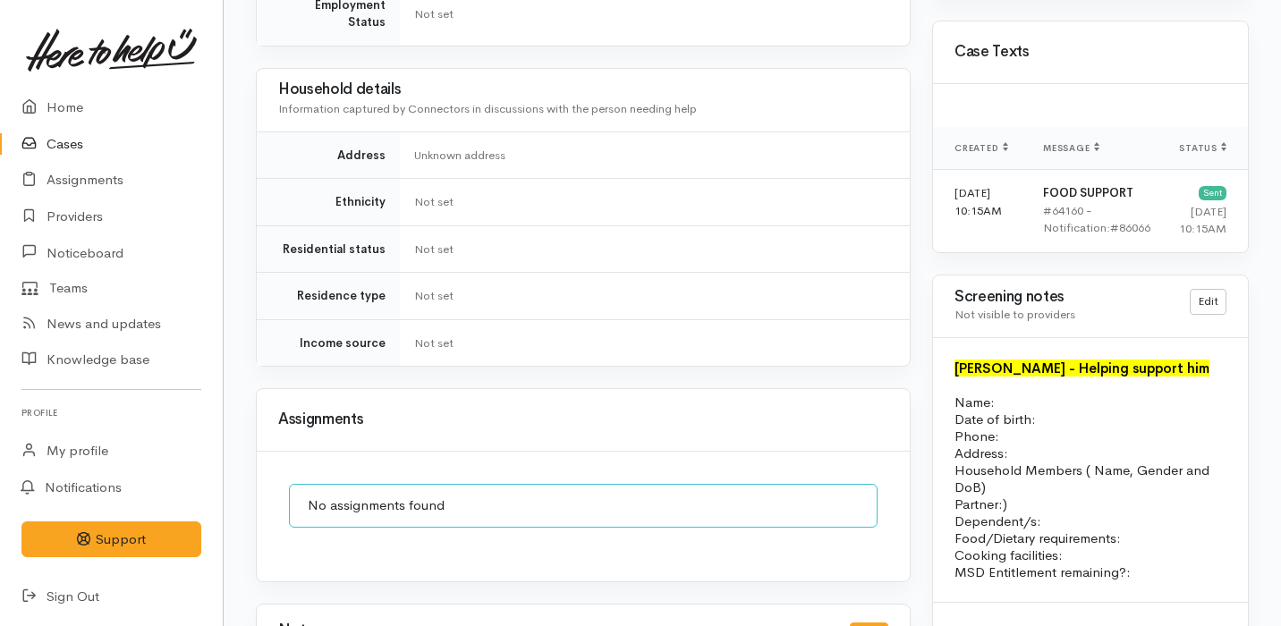
scroll to position [1306, 0]
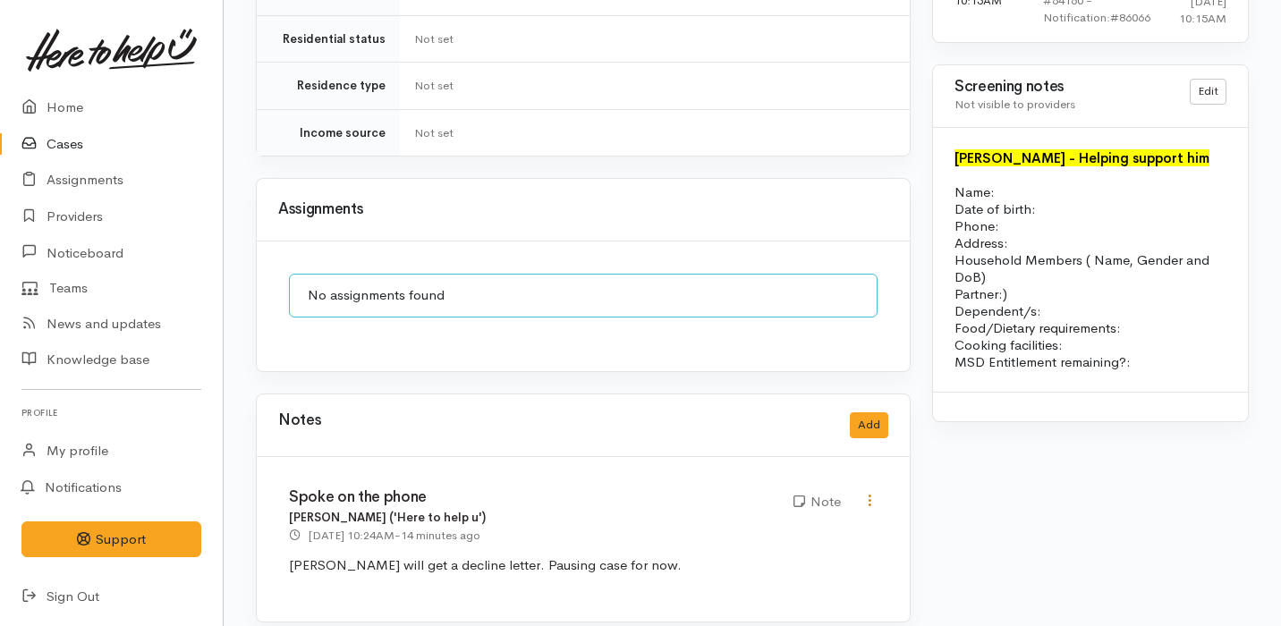
click at [873, 493] on icon at bounding box center [869, 500] width 15 height 15
click at [783, 521] on link "Edit" at bounding box center [805, 535] width 141 height 28
type input "Spoke on the phone"
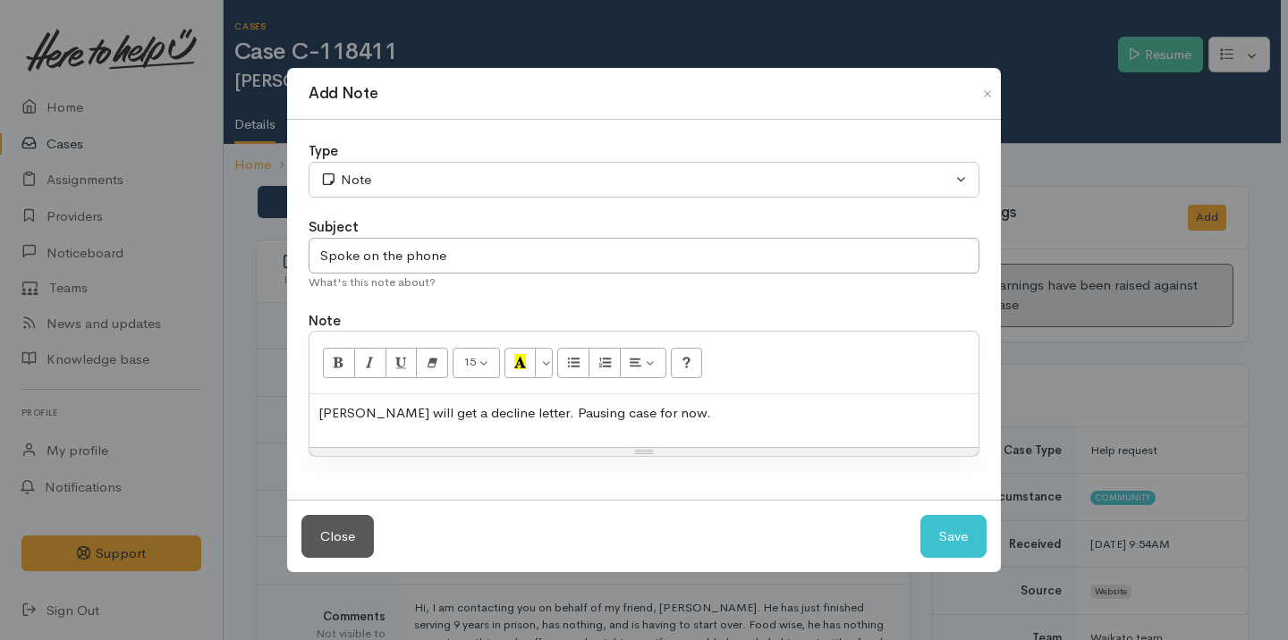
click at [667, 421] on p "Tim will get a decline letter. Pausing case for now." at bounding box center [643, 413] width 651 height 21
click at [970, 530] on button "Save" at bounding box center [953, 537] width 66 height 44
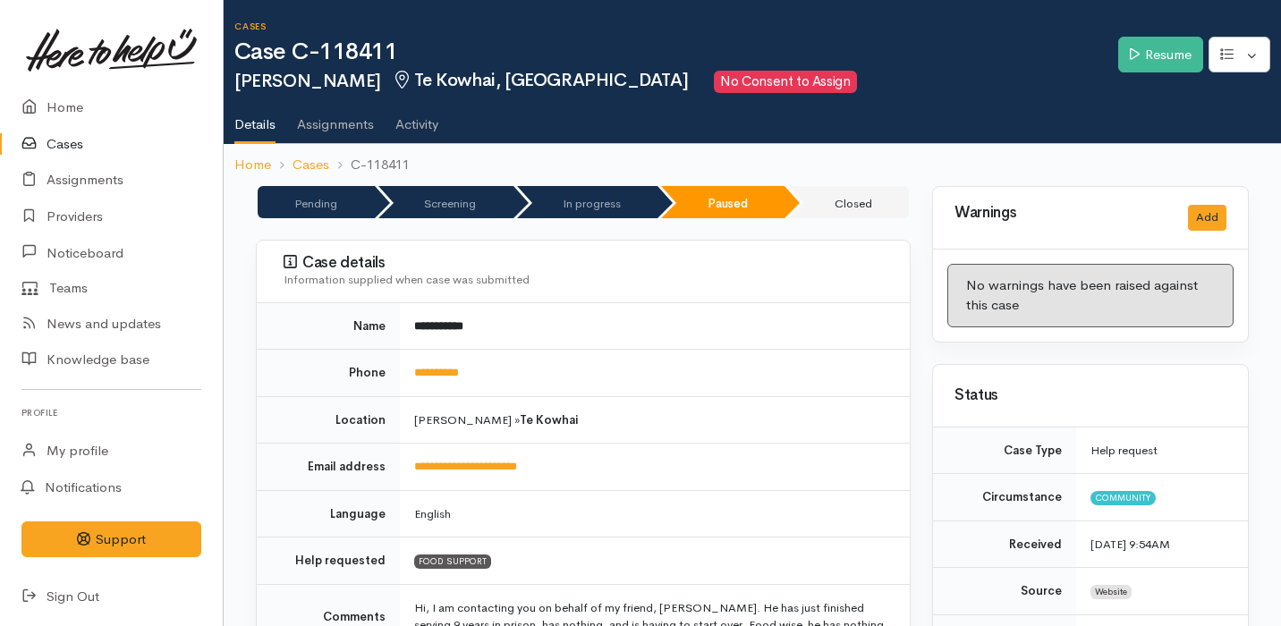
click at [113, 146] on link "Cases" at bounding box center [111, 144] width 223 height 37
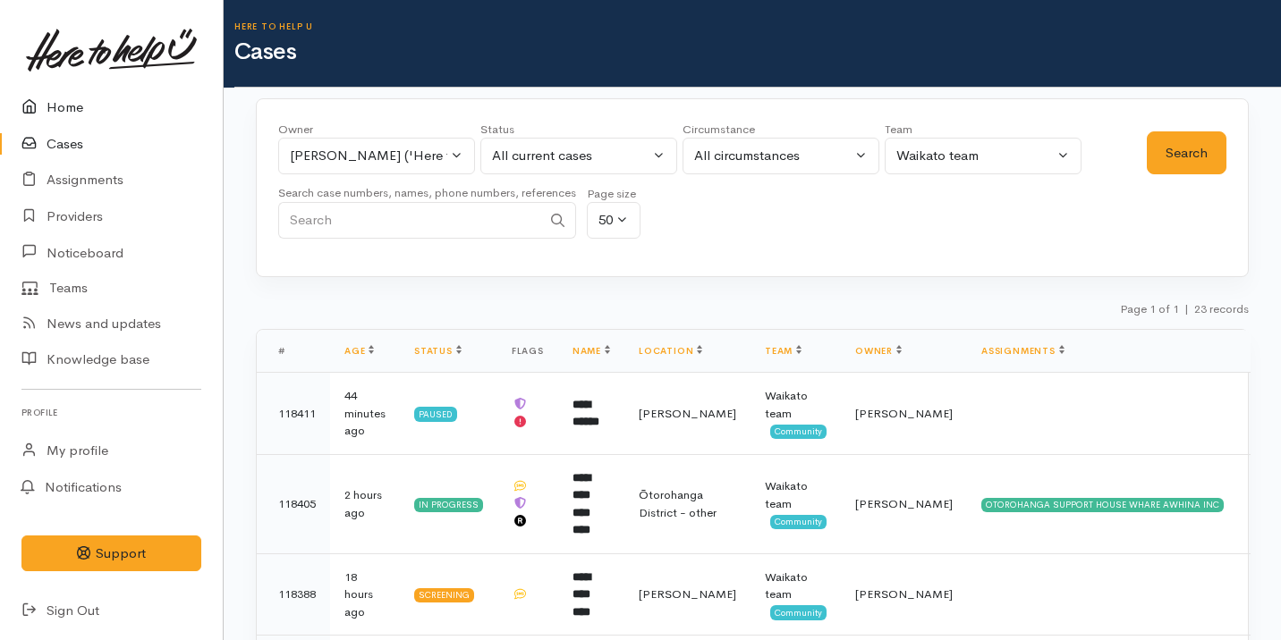
click at [123, 111] on link "Home" at bounding box center [111, 107] width 223 height 37
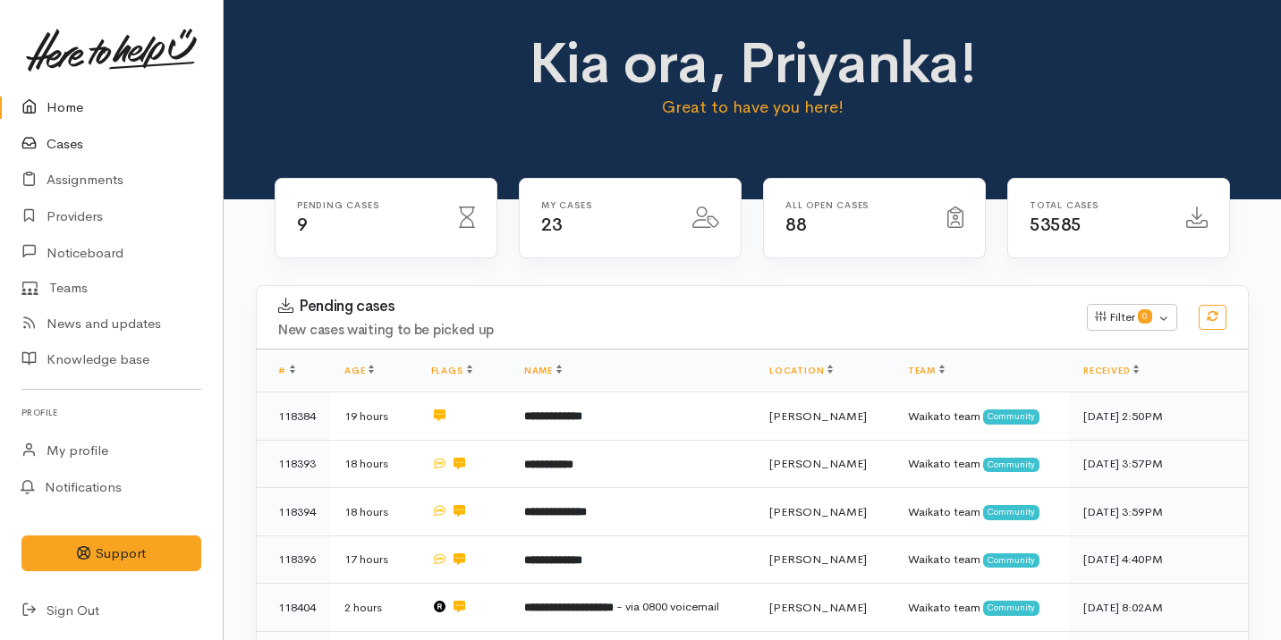
click at [102, 140] on link "Cases" at bounding box center [111, 144] width 223 height 37
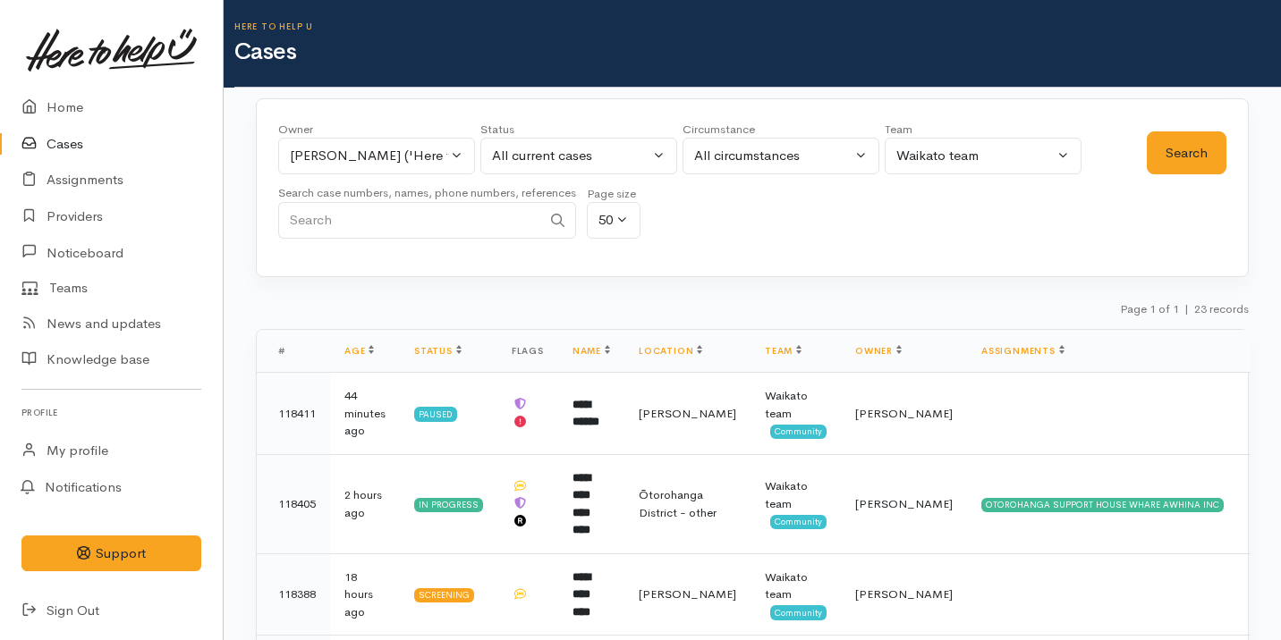
click at [762, 245] on div "Owner All My cases Aandrea Murray ('Here to help u') Akash Prakash ('Here to he…" at bounding box center [712, 185] width 868 height 129
click at [862, 267] on div "Owner All My cases Aandrea Murray ('Here to help u') Akash Prakash ('Here to he…" at bounding box center [752, 187] width 993 height 179
click at [103, 105] on link "Home" at bounding box center [111, 107] width 223 height 37
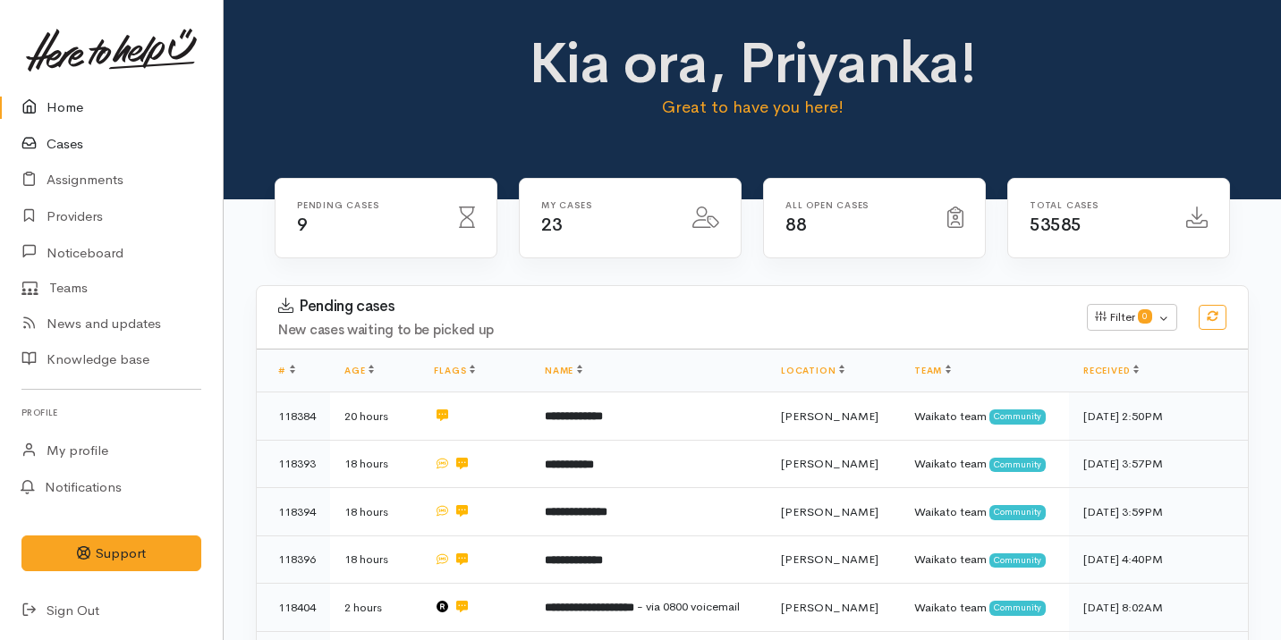
click at [111, 151] on link "Cases" at bounding box center [111, 144] width 223 height 37
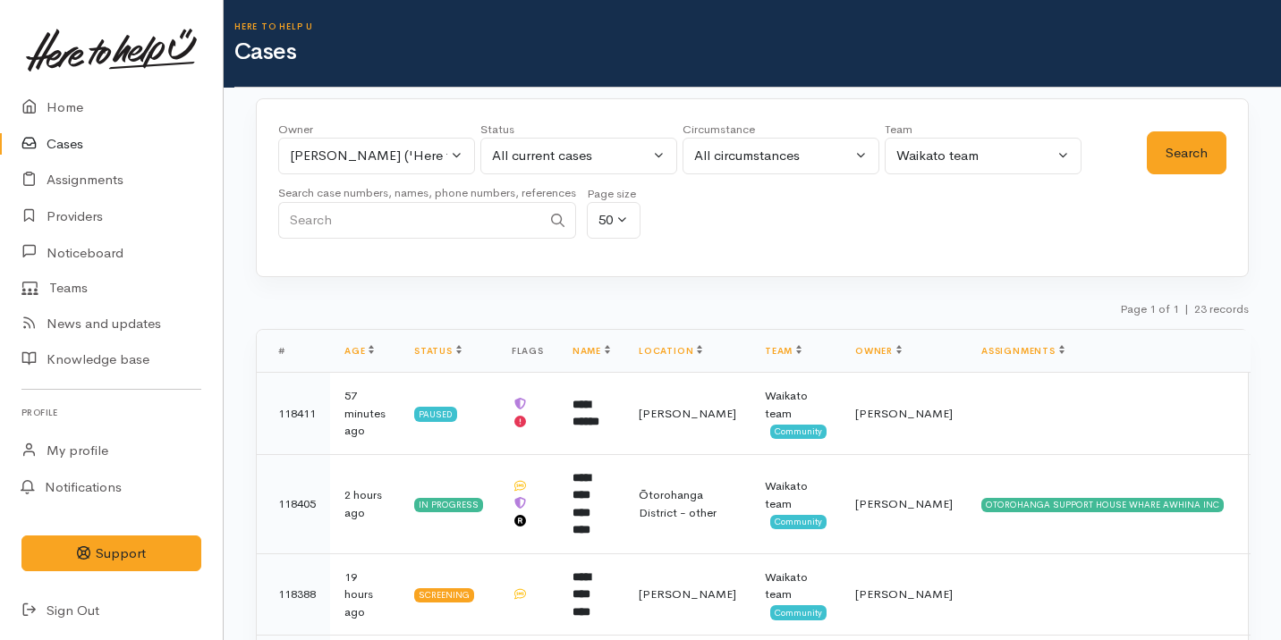
click at [114, 137] on link "Cases" at bounding box center [111, 144] width 223 height 37
click at [116, 119] on link "Home" at bounding box center [111, 107] width 223 height 37
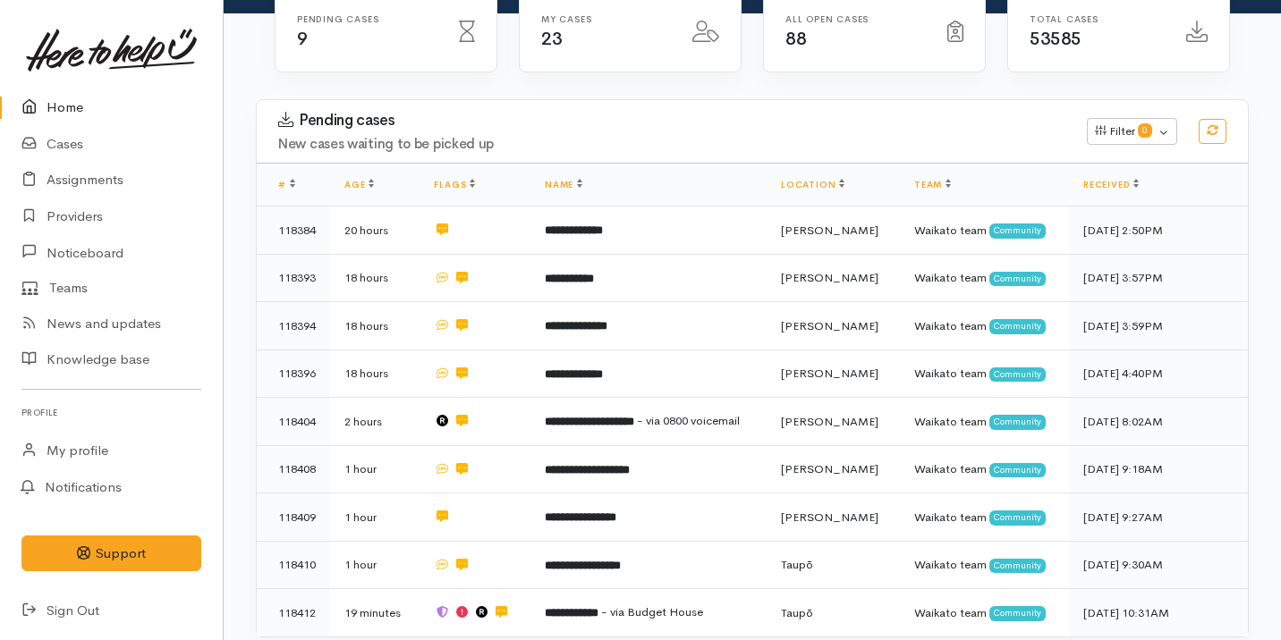
scroll to position [518, 0]
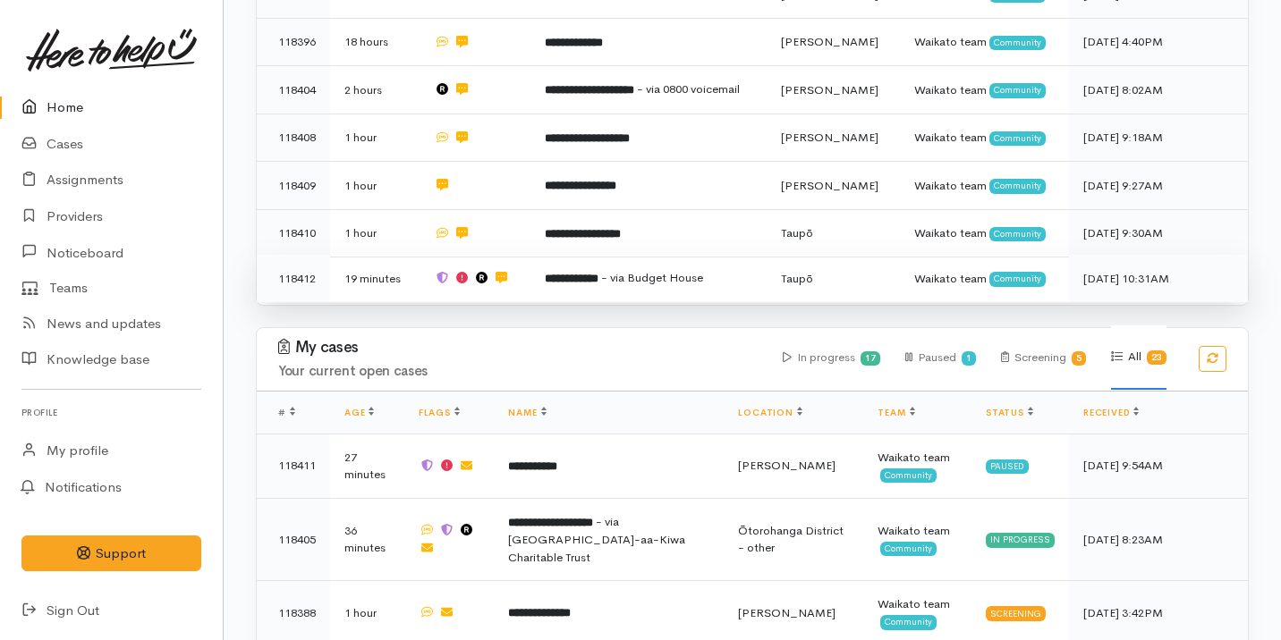
click at [626, 276] on span "- via Budget House" at bounding box center [652, 277] width 102 height 15
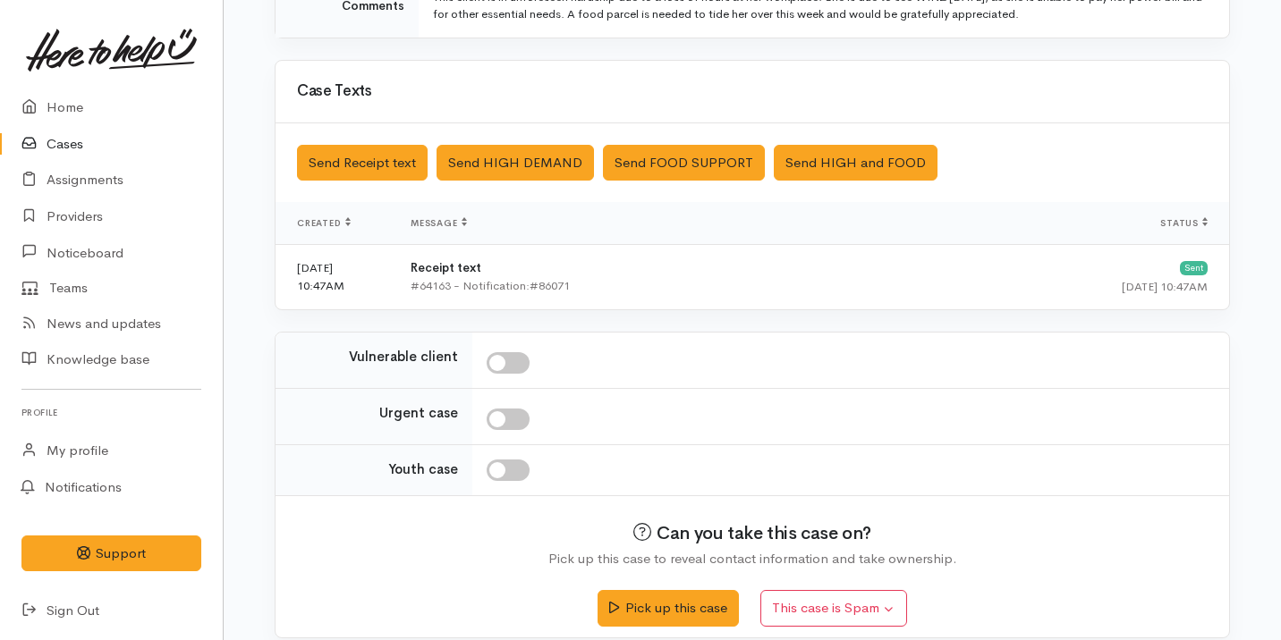
scroll to position [594, 0]
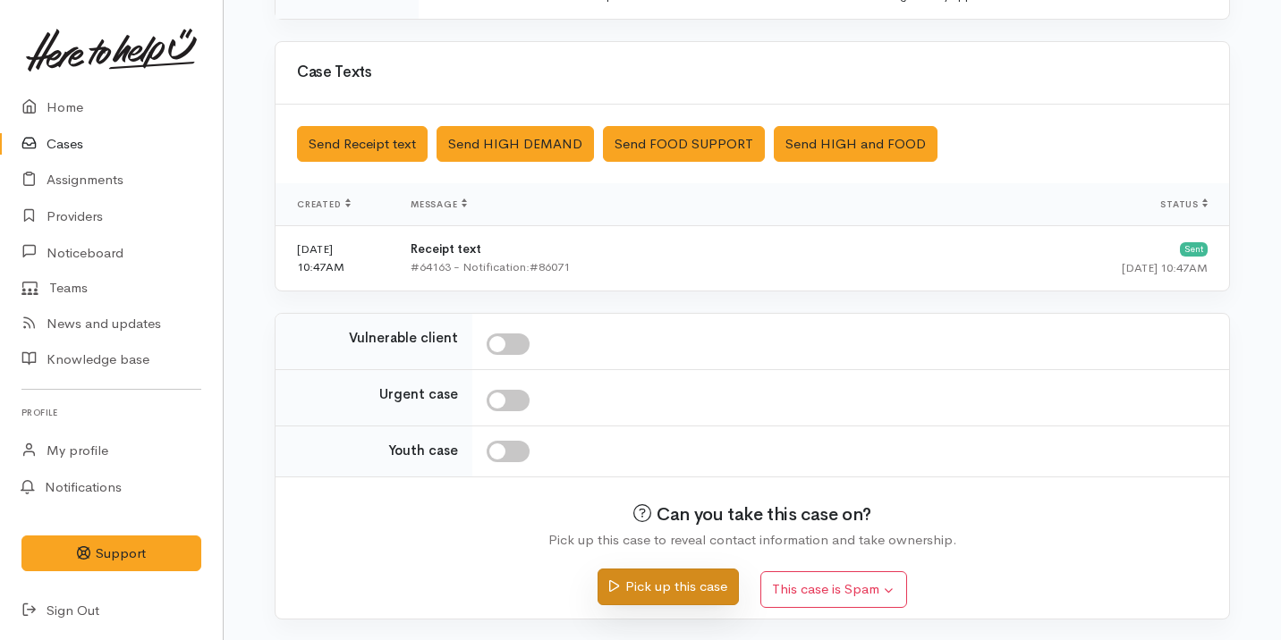
click at [679, 595] on button "Pick up this case" at bounding box center [667, 587] width 140 height 37
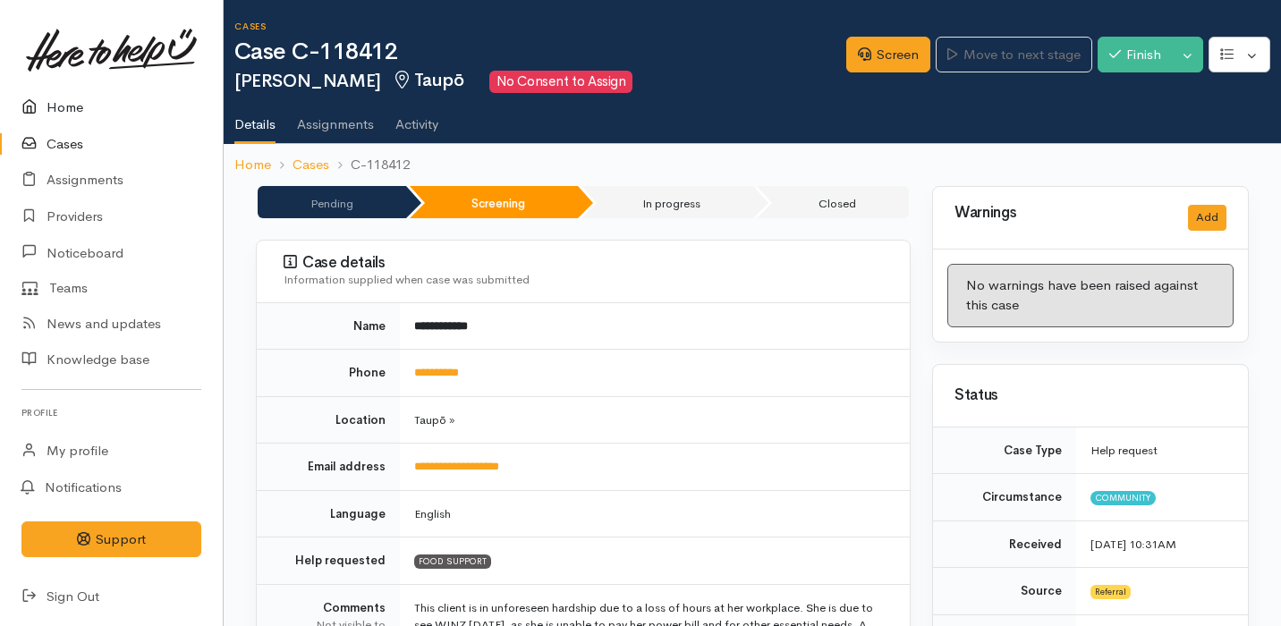
click at [108, 110] on link "Home" at bounding box center [111, 107] width 223 height 37
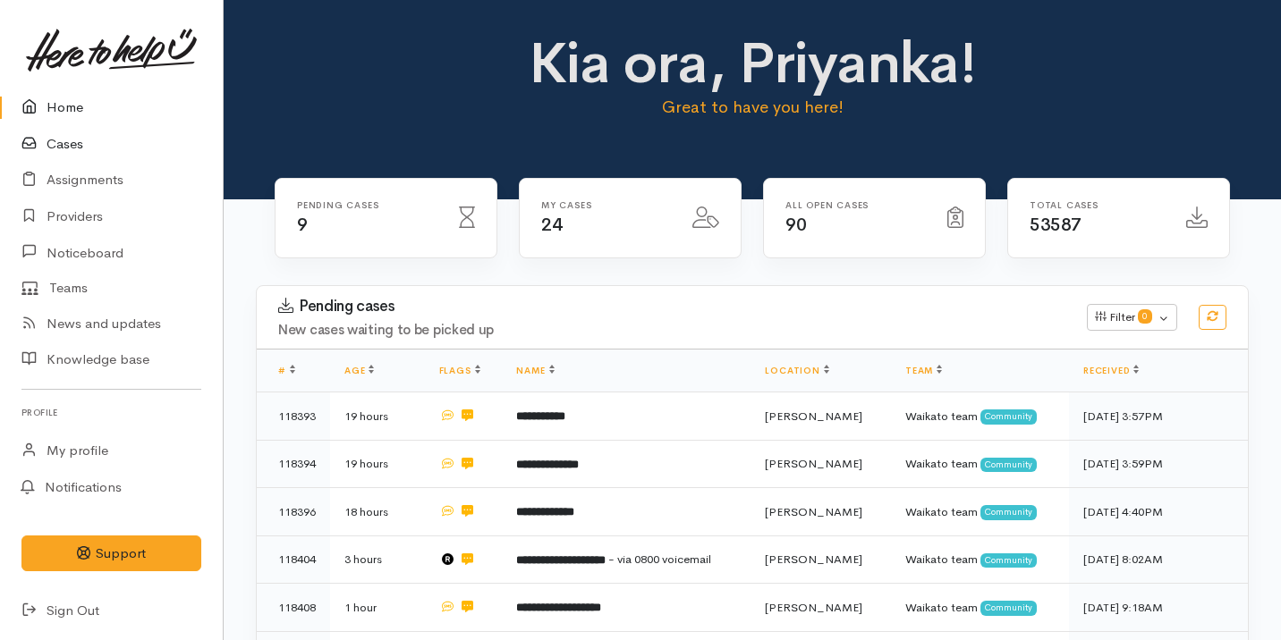
click at [124, 143] on link "Cases" at bounding box center [111, 144] width 223 height 37
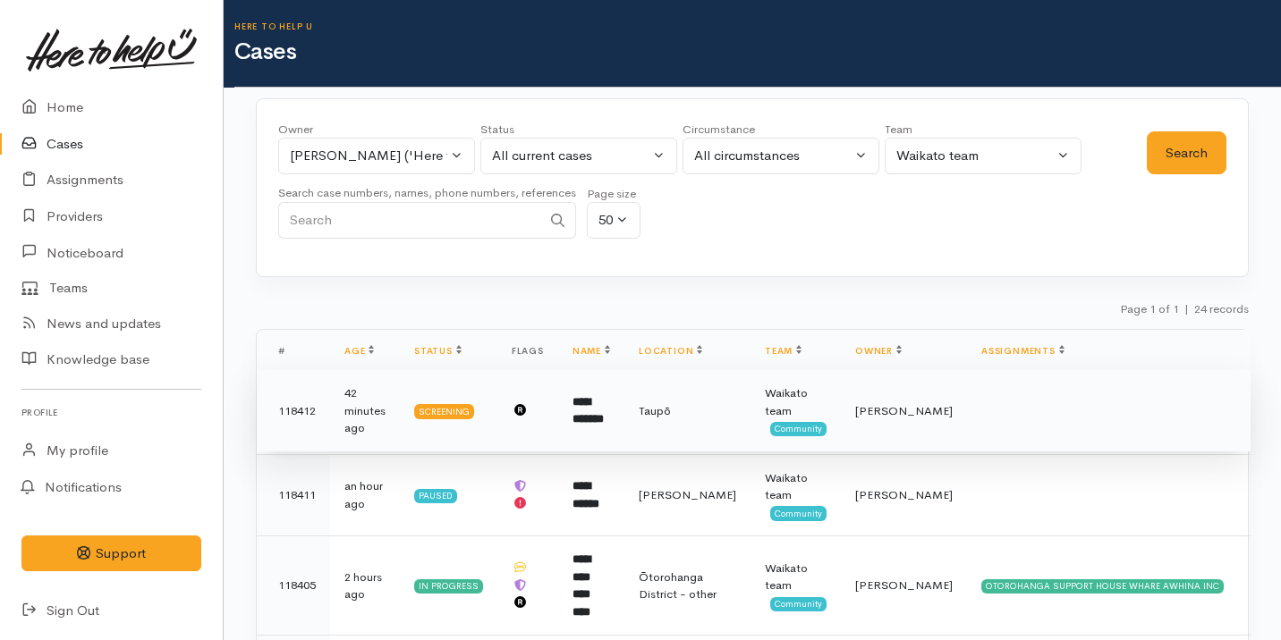
click at [701, 399] on td "Taupō" at bounding box center [687, 411] width 126 height 82
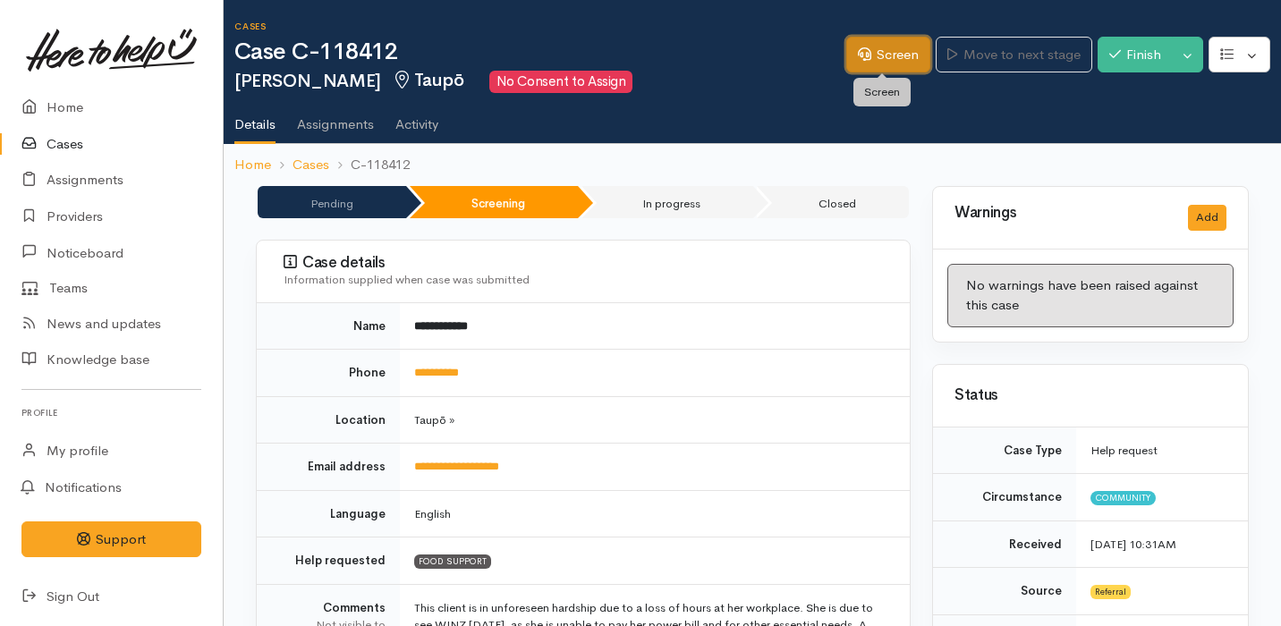
click at [867, 60] on link "Screen" at bounding box center [888, 55] width 84 height 37
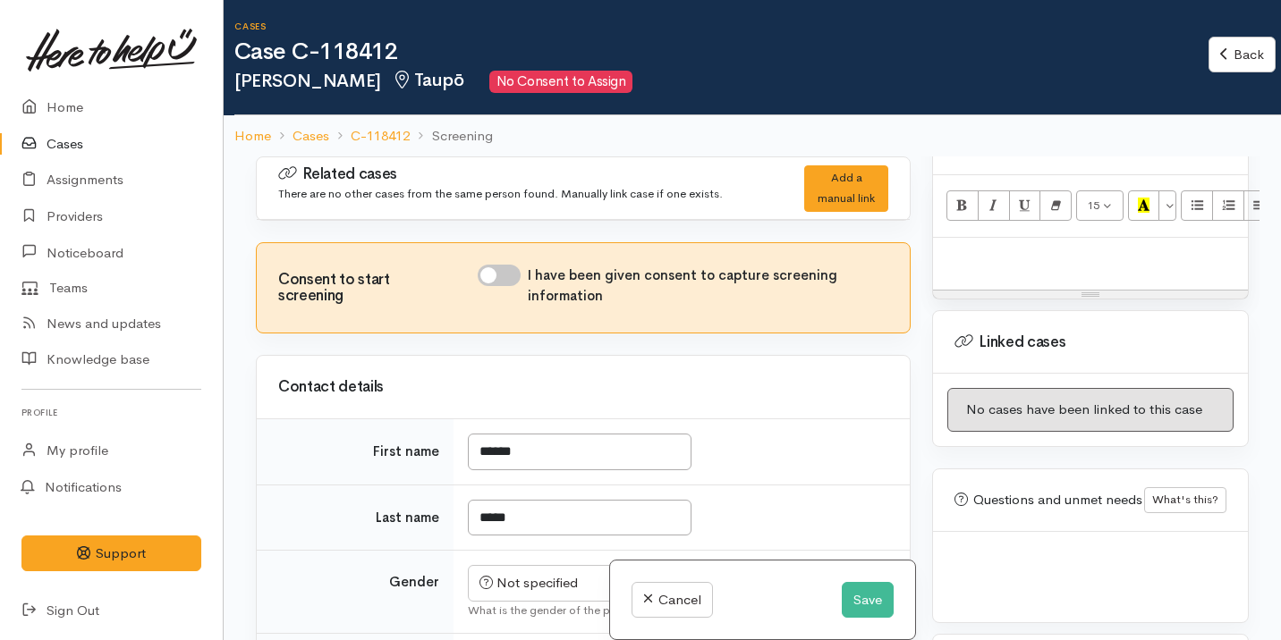
scroll to position [19, 0]
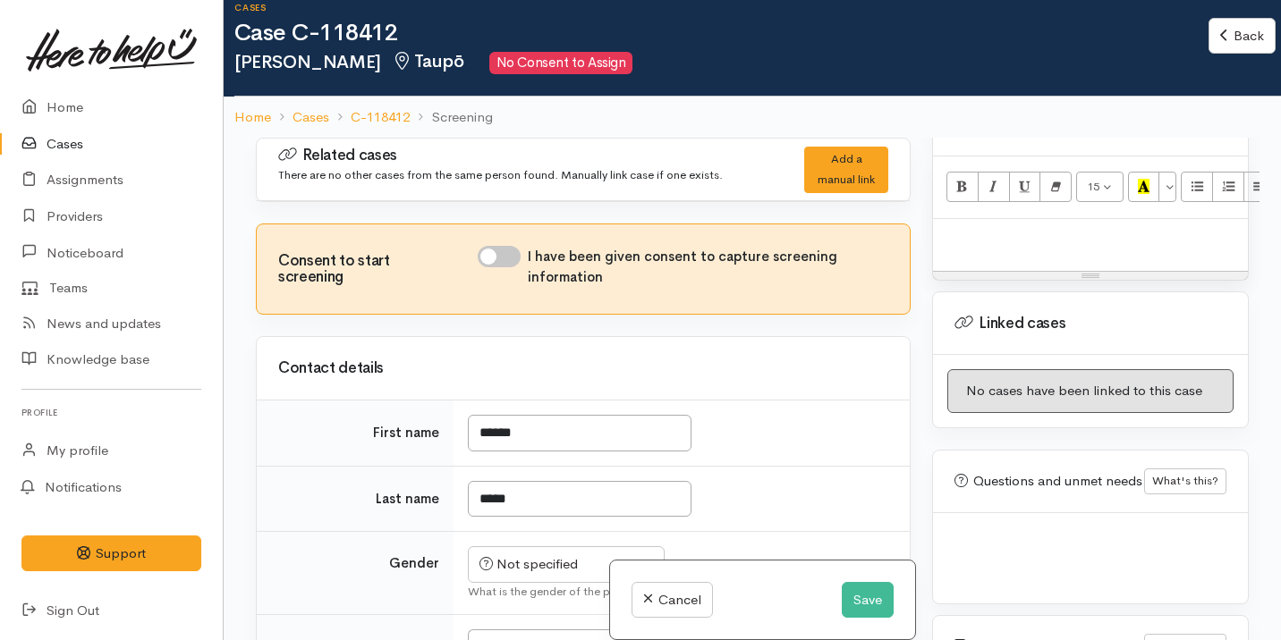
click at [1020, 228] on p at bounding box center [1090, 238] width 297 height 21
paste div
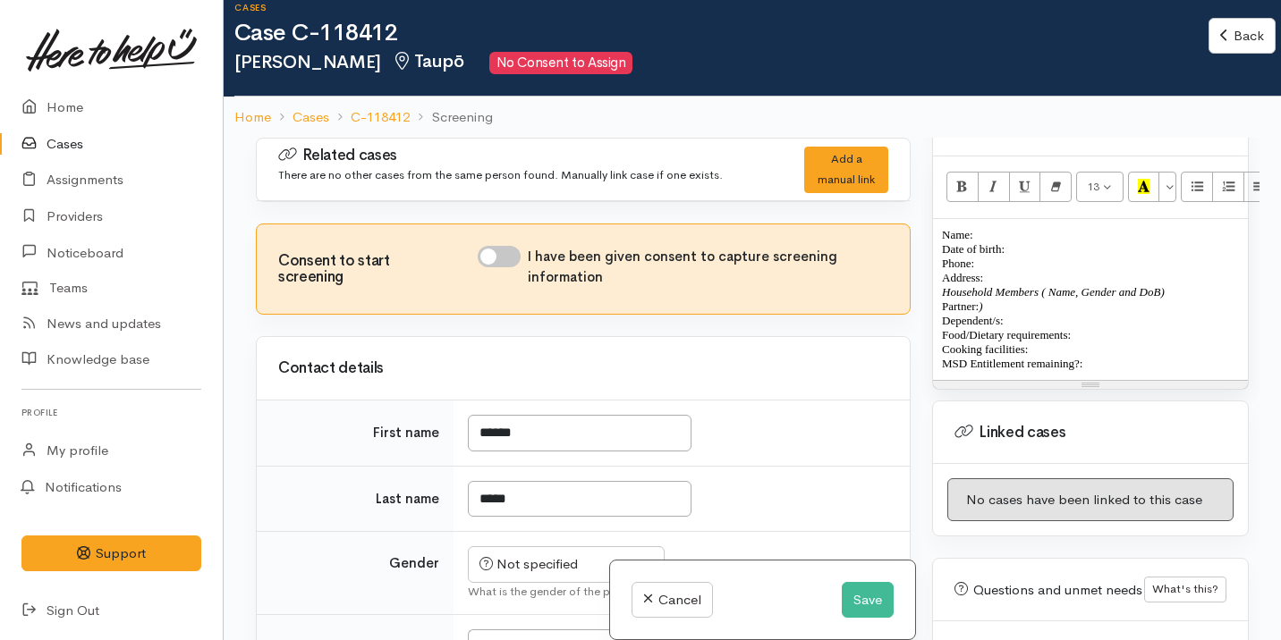
drag, startPoint x: 943, startPoint y: 220, endPoint x: 1102, endPoint y: 357, distance: 209.2
click at [1103, 358] on div "Name: Date of birth: Phone:  Address:  Household Members ( Name, Gender and DoB…" at bounding box center [1090, 299] width 315 height 161
click at [1050, 179] on icon "Remove Font Style (⌘+\\)" at bounding box center [1056, 186] width 12 height 15
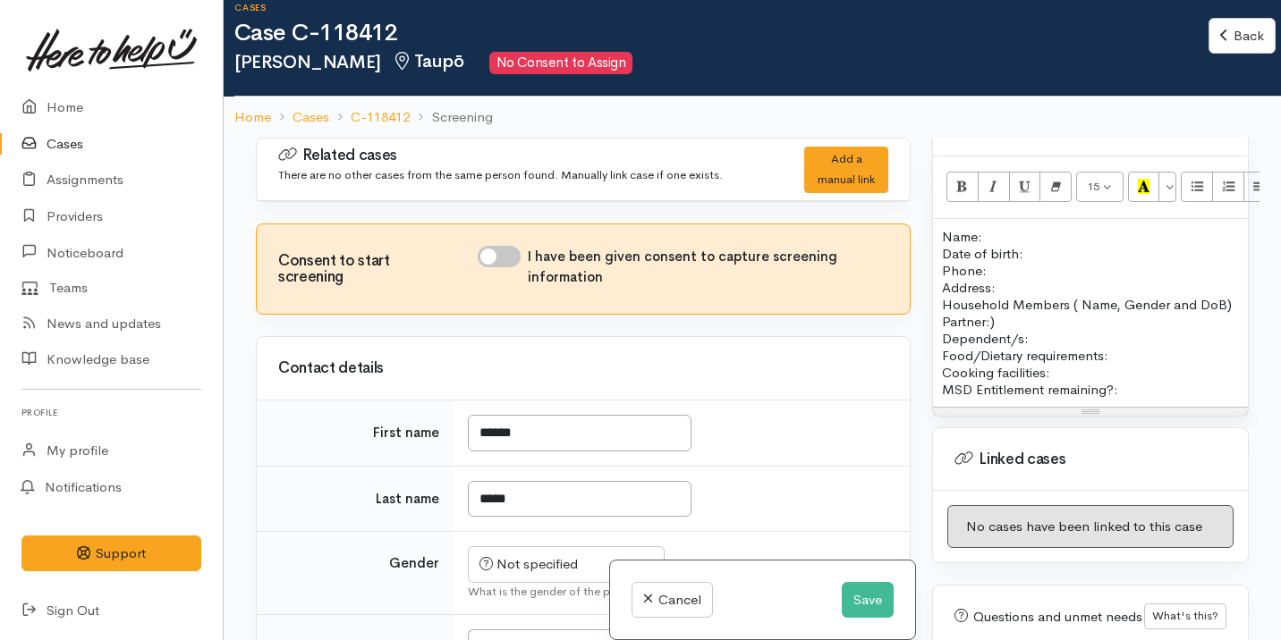
click at [1148, 386] on p "Food/Dietary requirements: Cooking facilities: MSD Entitlement remaining?:" at bounding box center [1090, 372] width 297 height 51
click at [850, 610] on button "Save" at bounding box center [868, 600] width 52 height 37
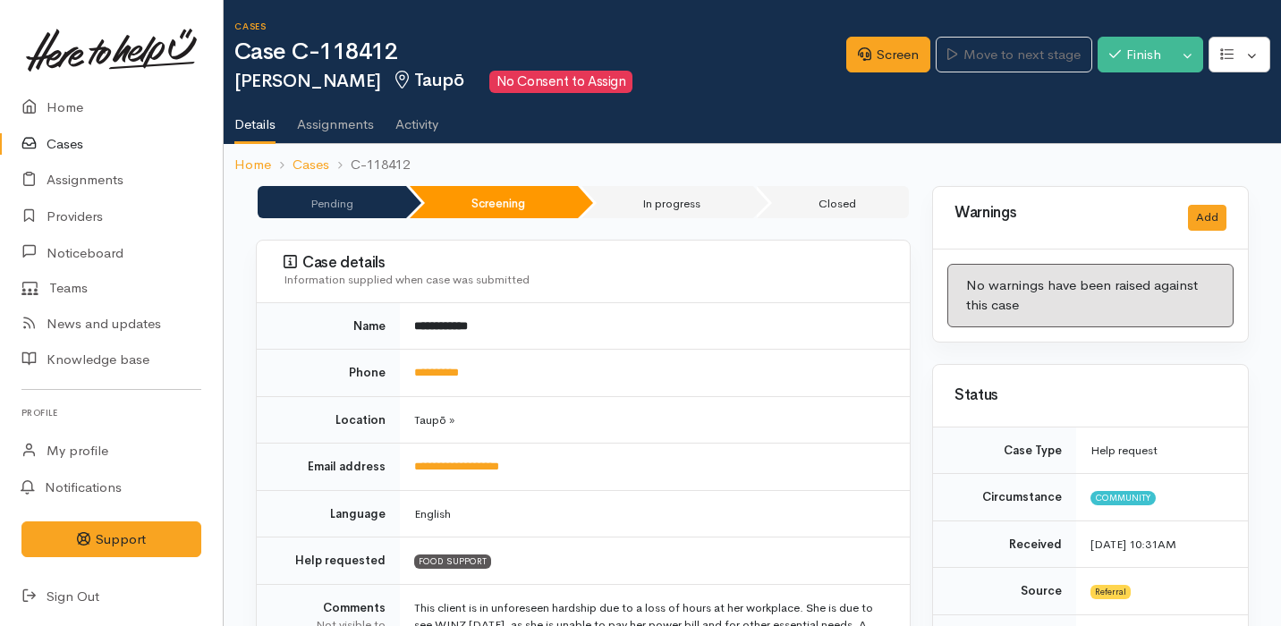
click at [849, 608] on td "This client is in unforeseen hardship due to a loss of hours at her workplace. …" at bounding box center [655, 624] width 510 height 81
drag, startPoint x: 490, startPoint y: 378, endPoint x: 410, endPoint y: 379, distance: 79.6
click at [410, 379] on td "**********" at bounding box center [655, 373] width 510 height 47
copy link "**********"
click at [1211, 135] on ul "Details Assignments Activity" at bounding box center [757, 118] width 1046 height 51
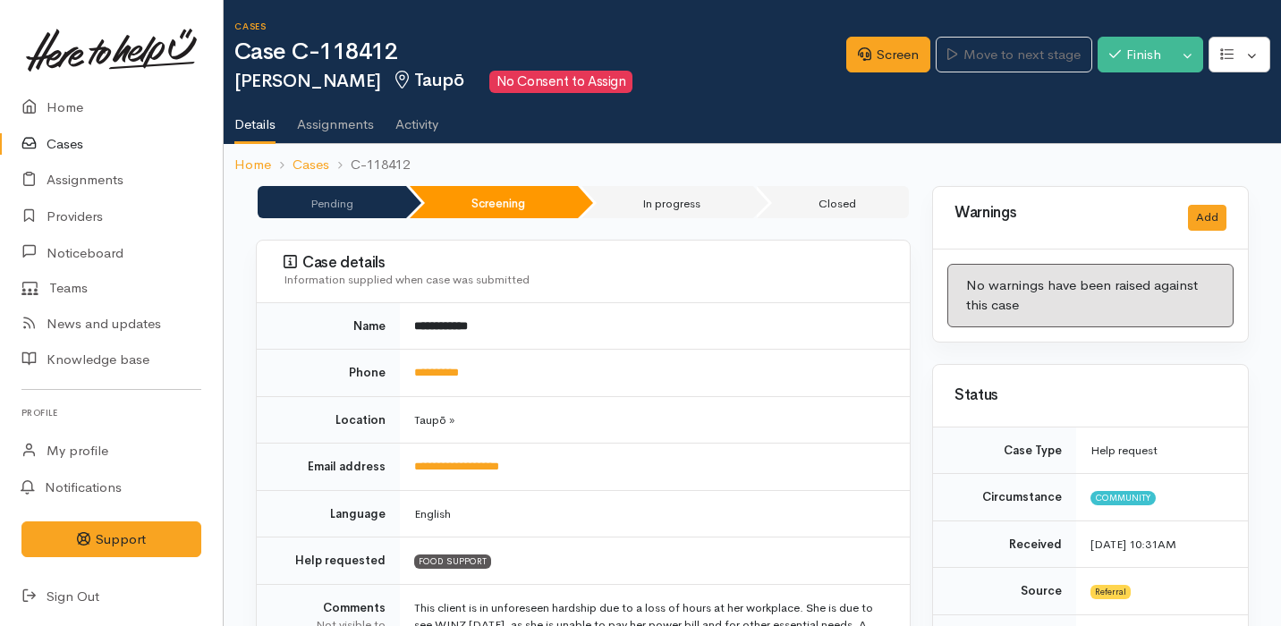
click at [119, 148] on link "Cases" at bounding box center [111, 144] width 223 height 37
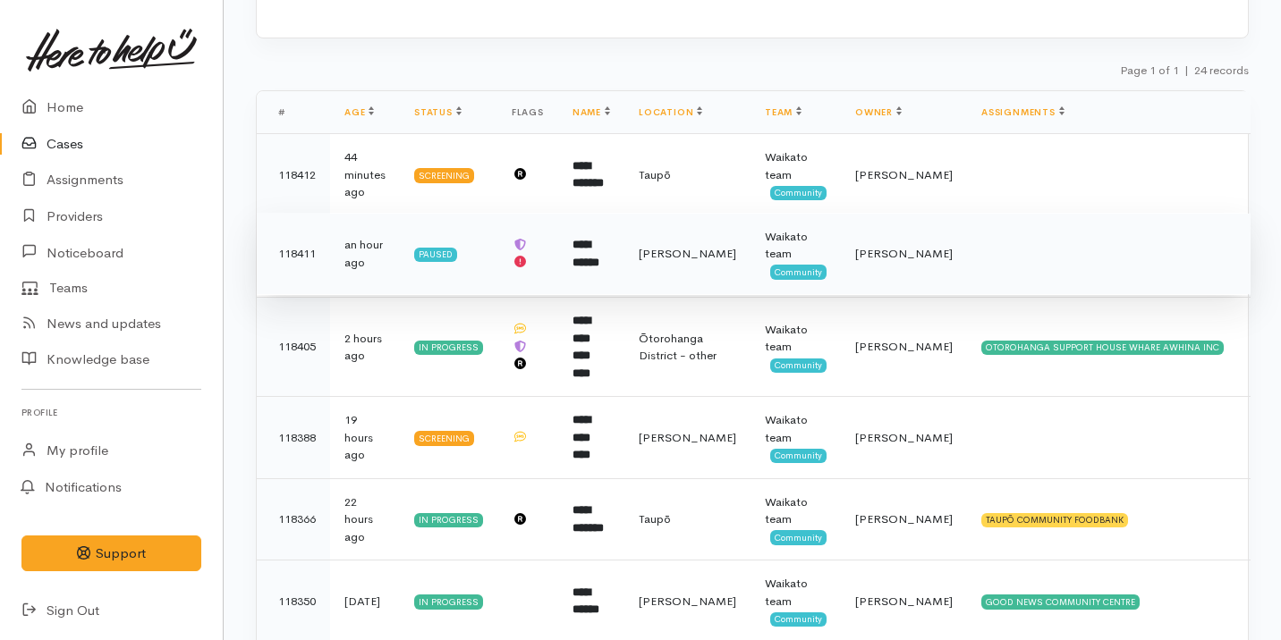
scroll to position [261, 0]
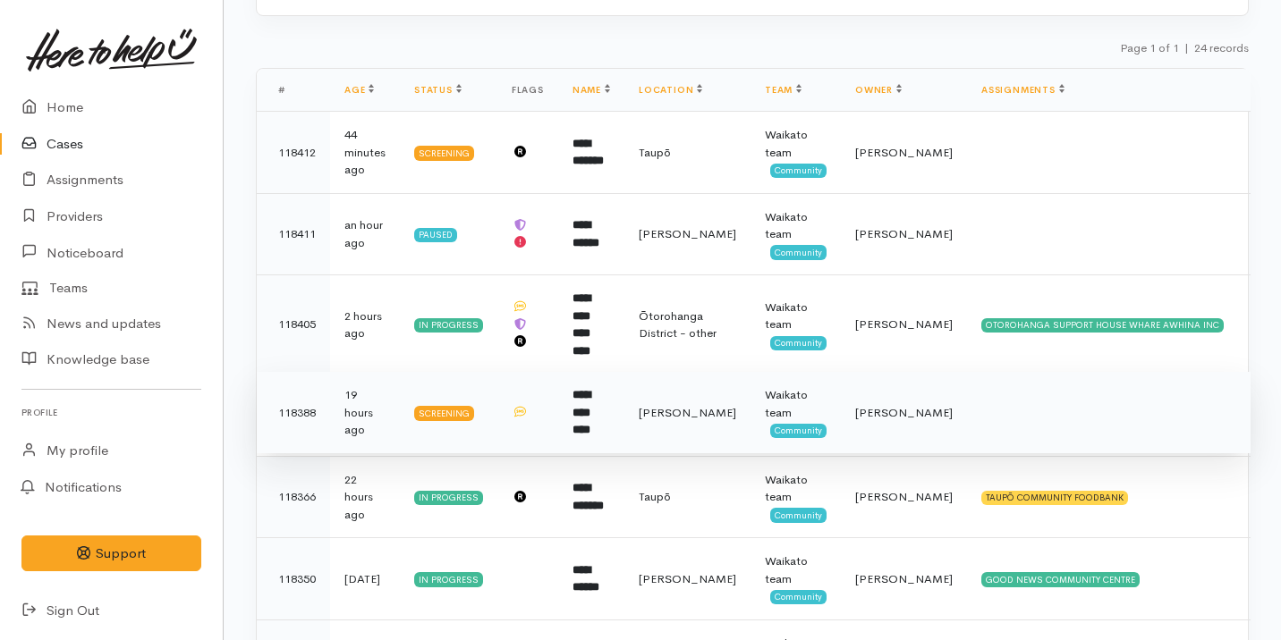
click at [624, 411] on td "**********" at bounding box center [591, 413] width 66 height 82
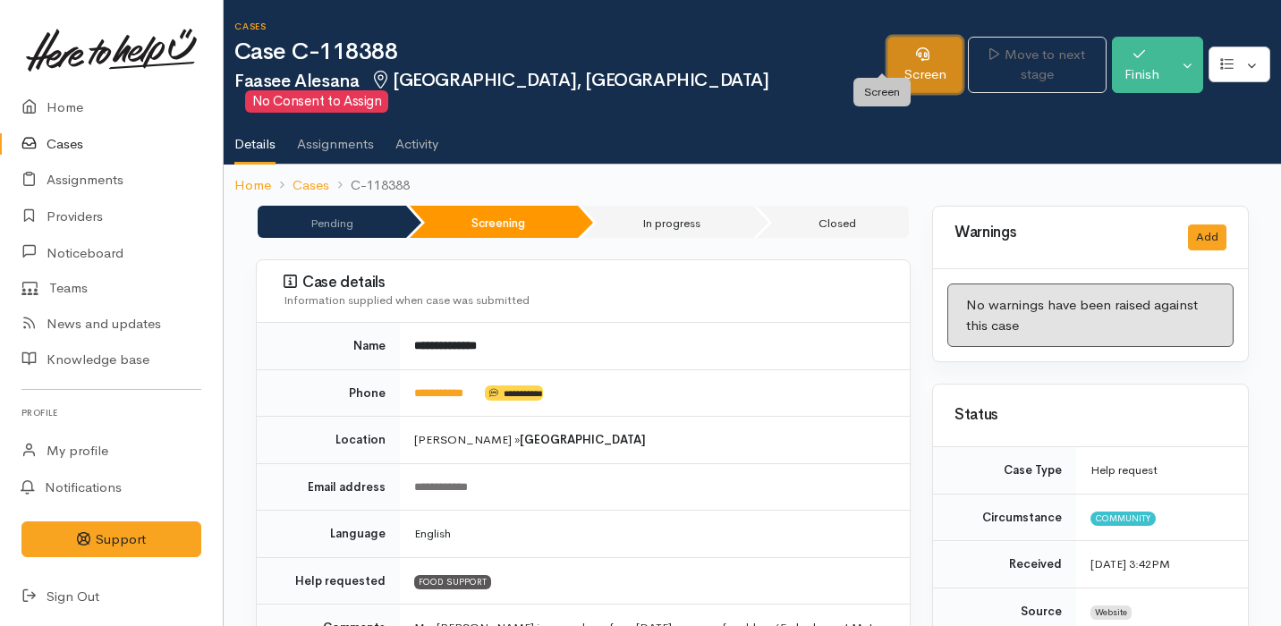
click at [887, 50] on link "Screen" at bounding box center [925, 65] width 76 height 56
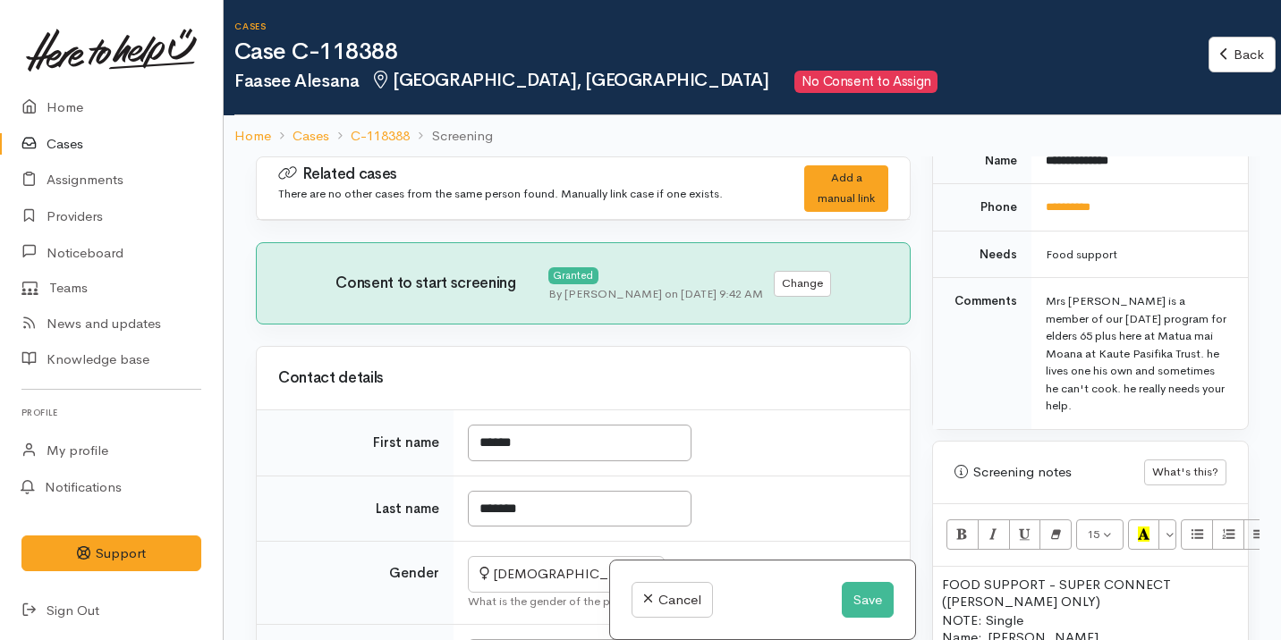
scroll to position [1309, 0]
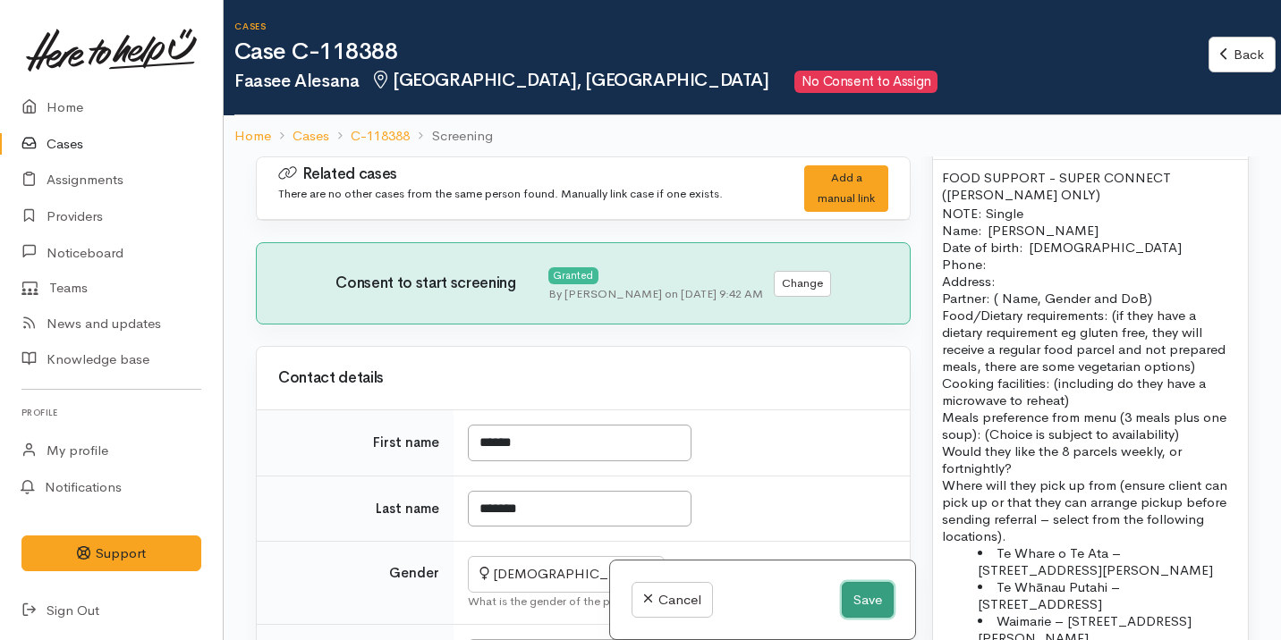
click at [851, 595] on button "Save" at bounding box center [868, 600] width 52 height 37
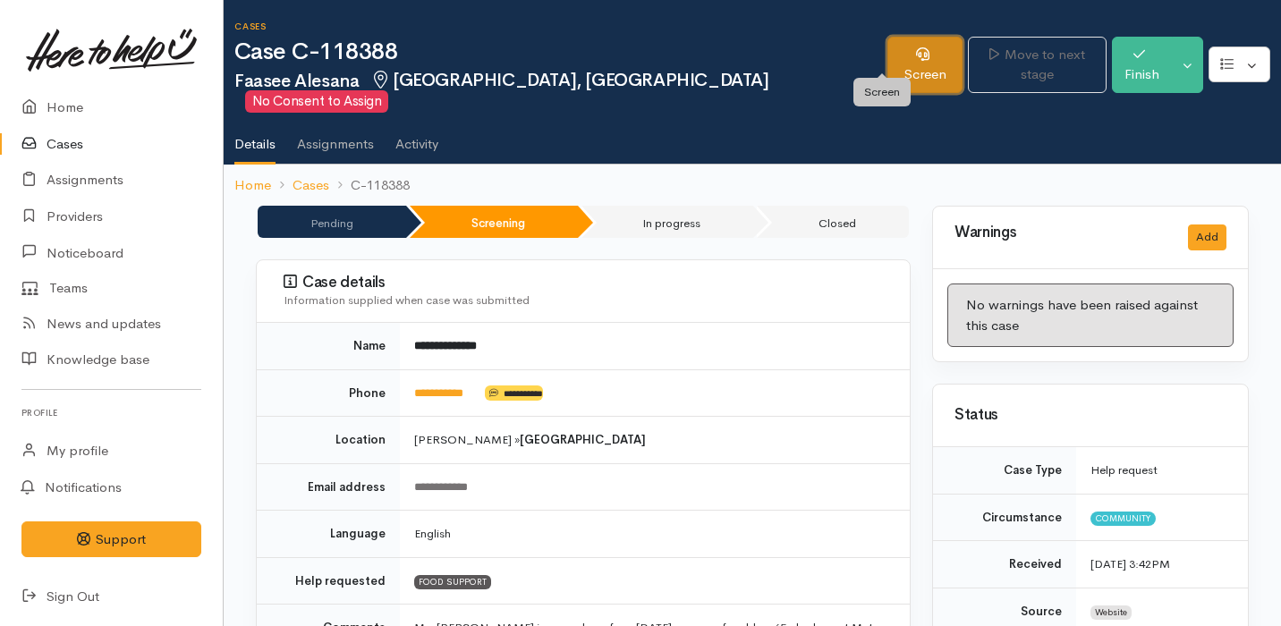
click at [894, 49] on link "Screen" at bounding box center [925, 65] width 76 height 56
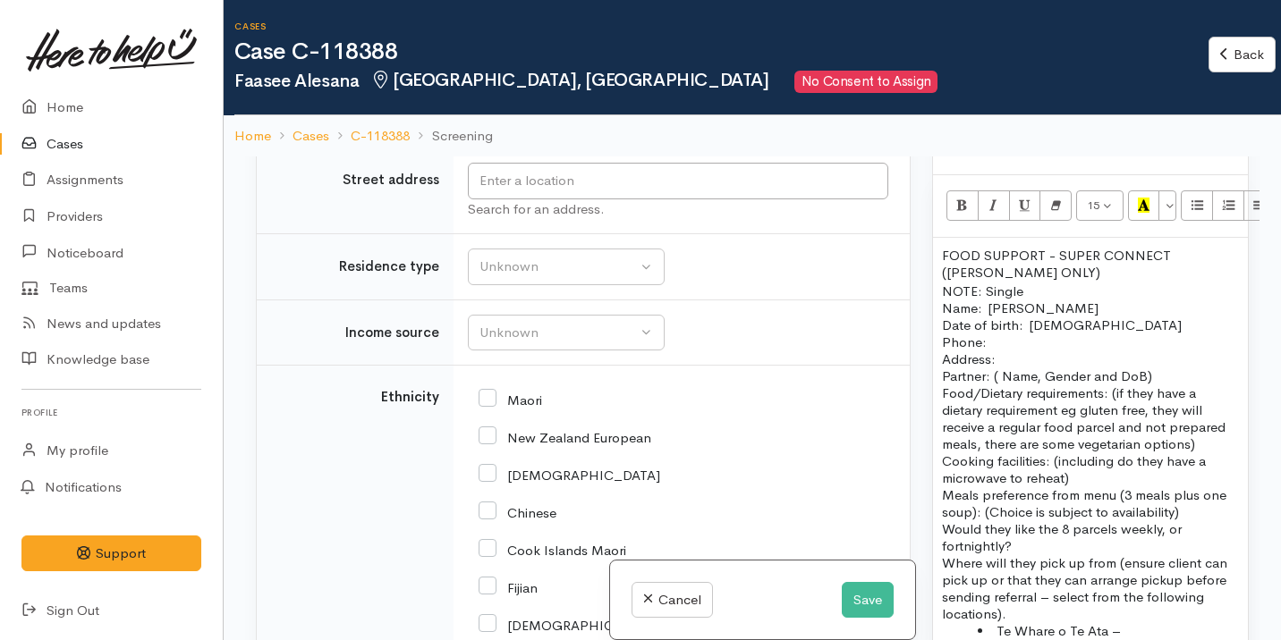
scroll to position [1823, 0]
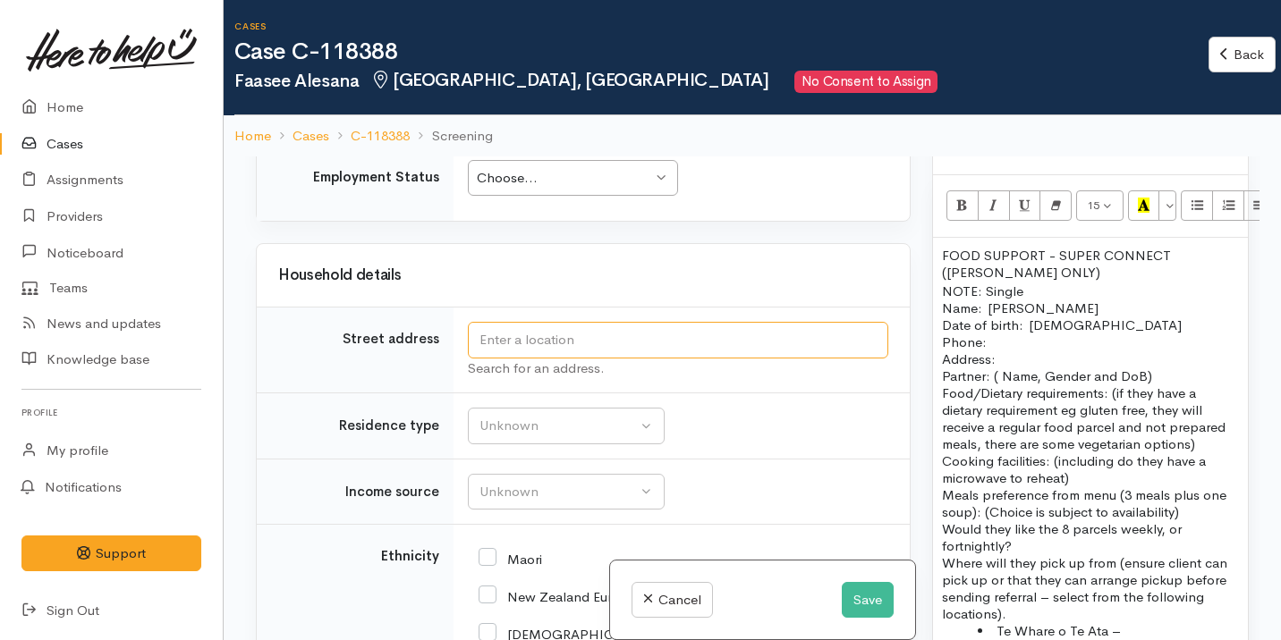
click at [672, 348] on input "text" at bounding box center [678, 340] width 420 height 37
click at [861, 598] on button "Save" at bounding box center [868, 600] width 52 height 37
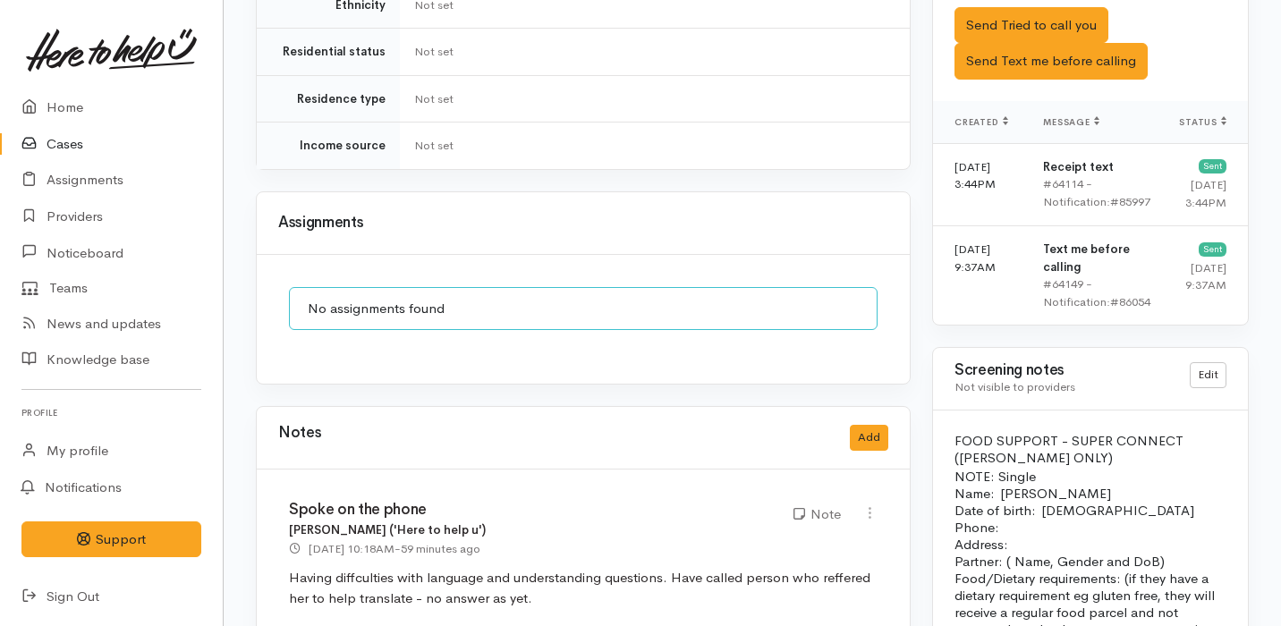
scroll to position [1556, 0]
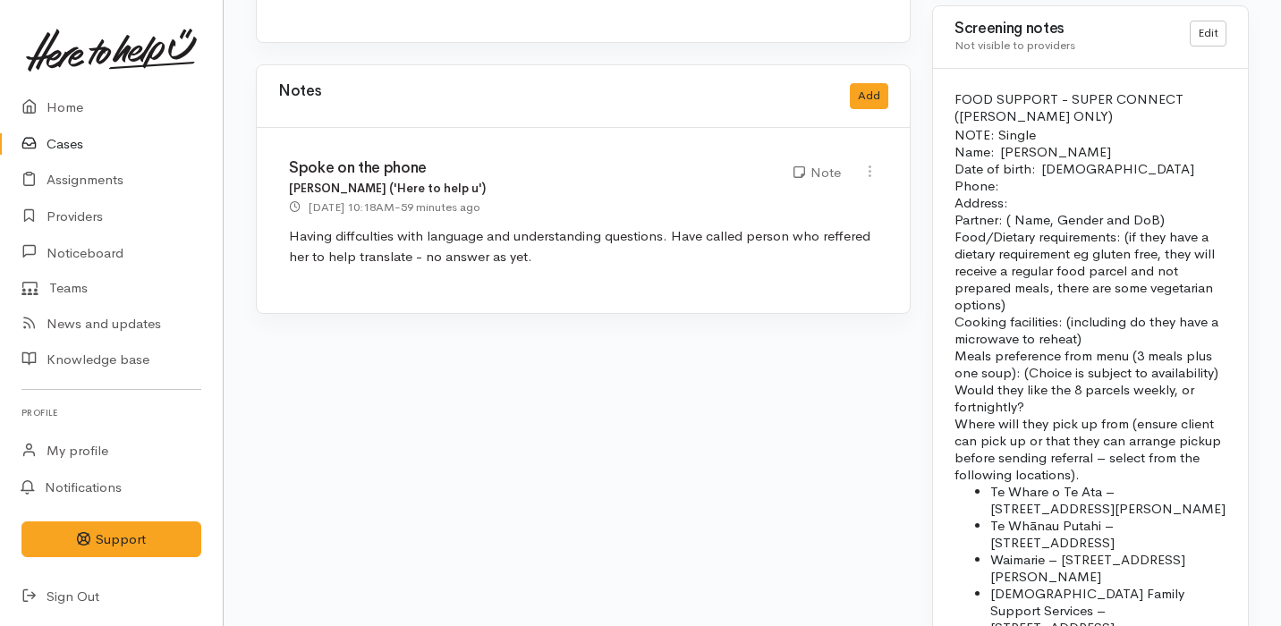
click at [884, 78] on div "Notes Add" at bounding box center [583, 96] width 610 height 37
click at [875, 83] on button "Add" at bounding box center [869, 96] width 38 height 26
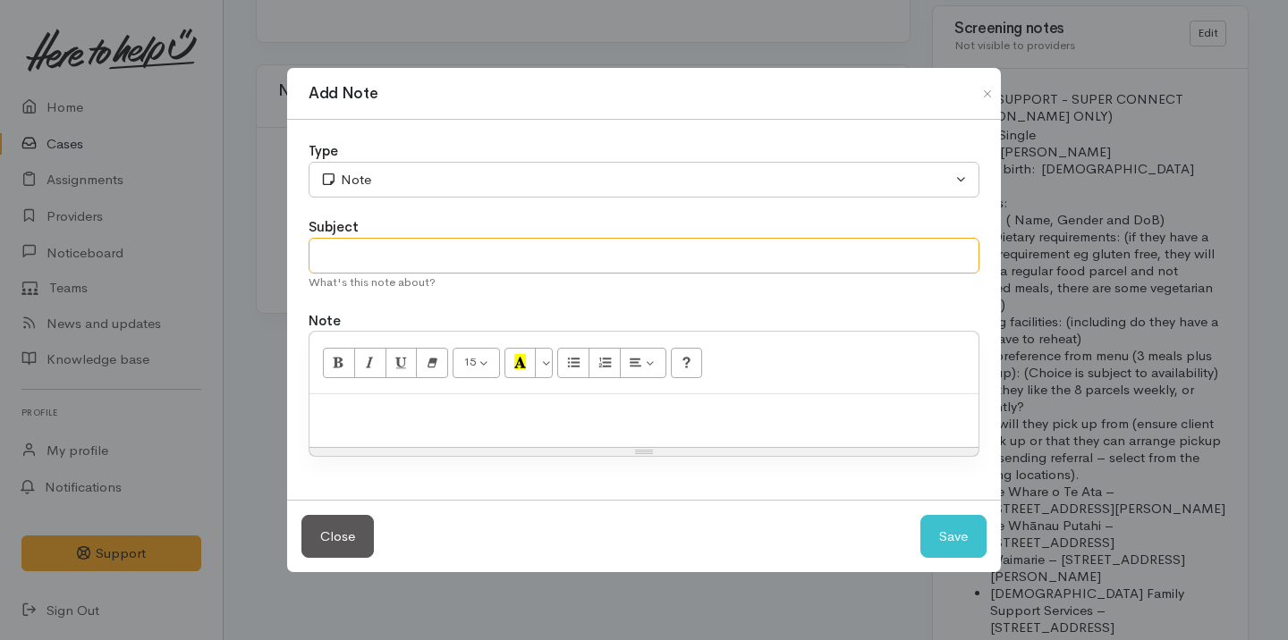
click at [539, 256] on input "text" at bounding box center [644, 256] width 671 height 37
type input "Spoke to reffer"
click at [451, 402] on div at bounding box center [643, 420] width 669 height 53
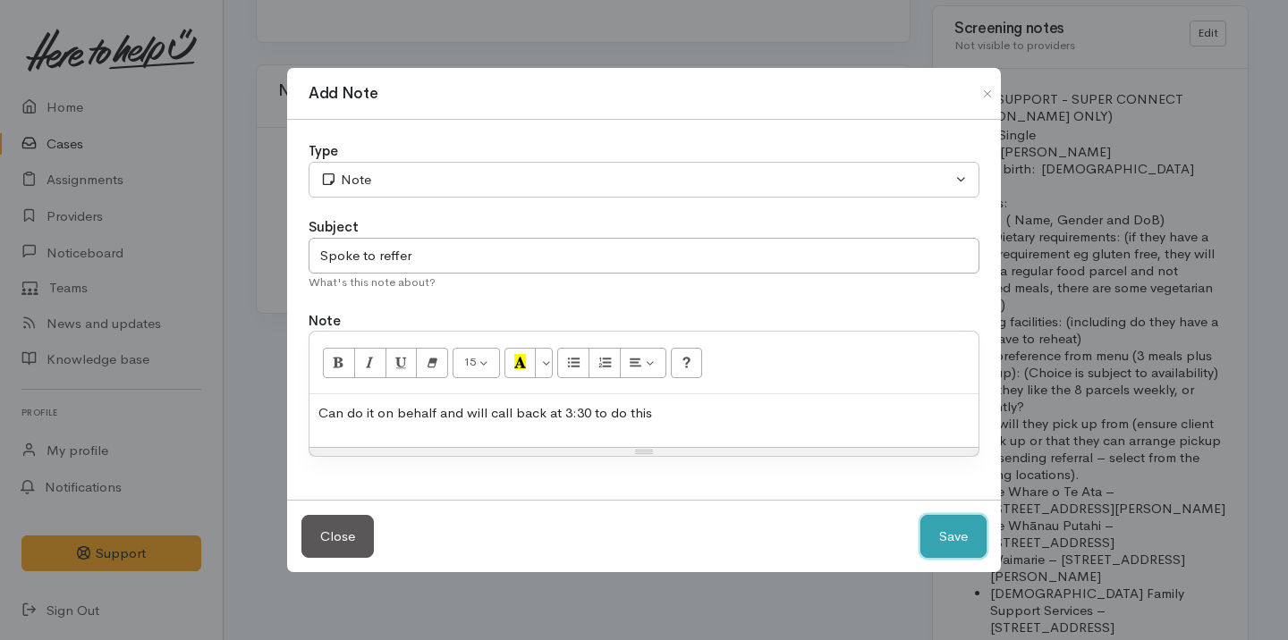
click at [941, 537] on button "Save" at bounding box center [953, 537] width 66 height 44
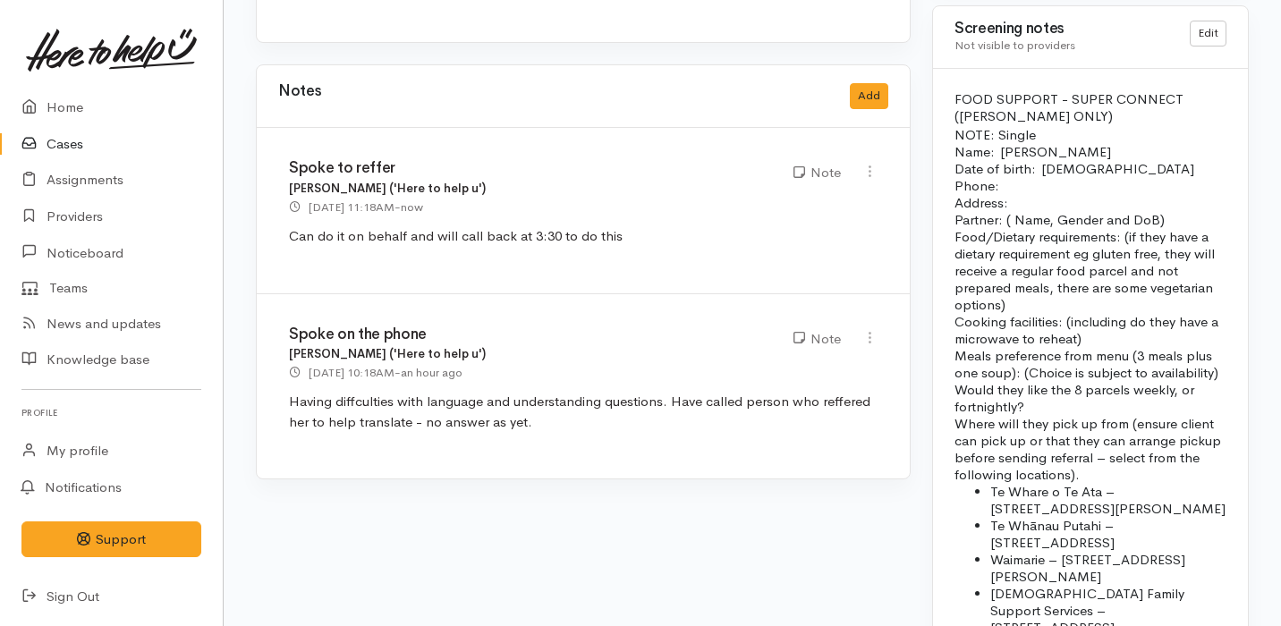
click at [89, 152] on link "Cases" at bounding box center [111, 144] width 223 height 37
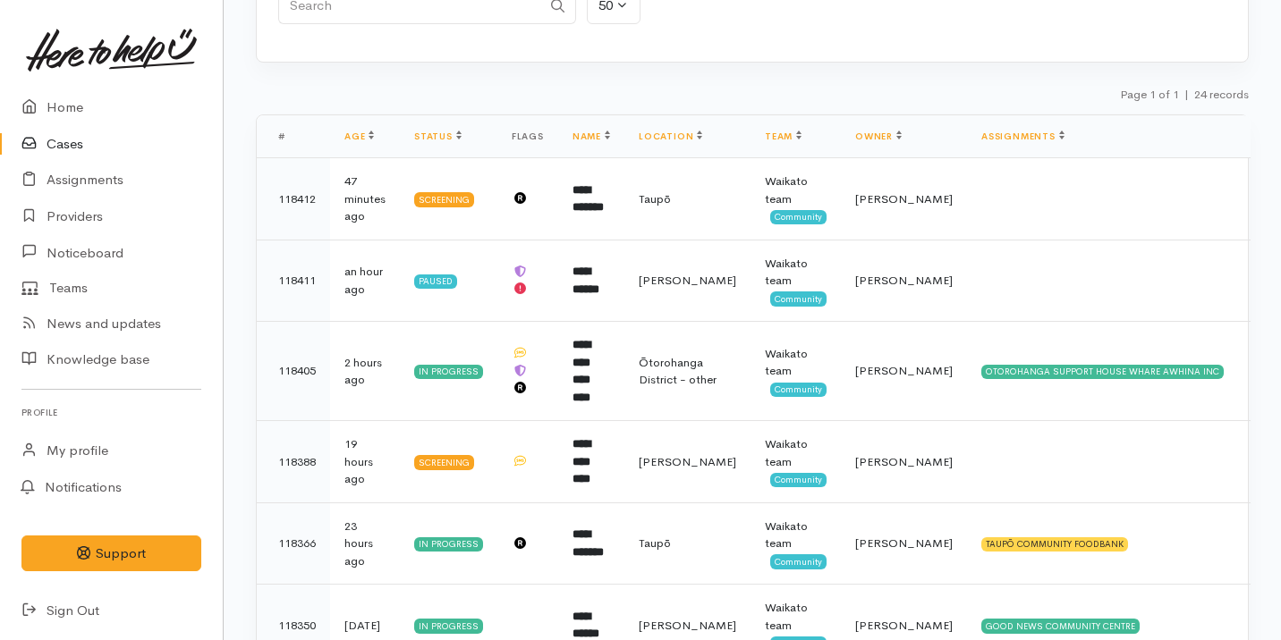
scroll to position [427, 0]
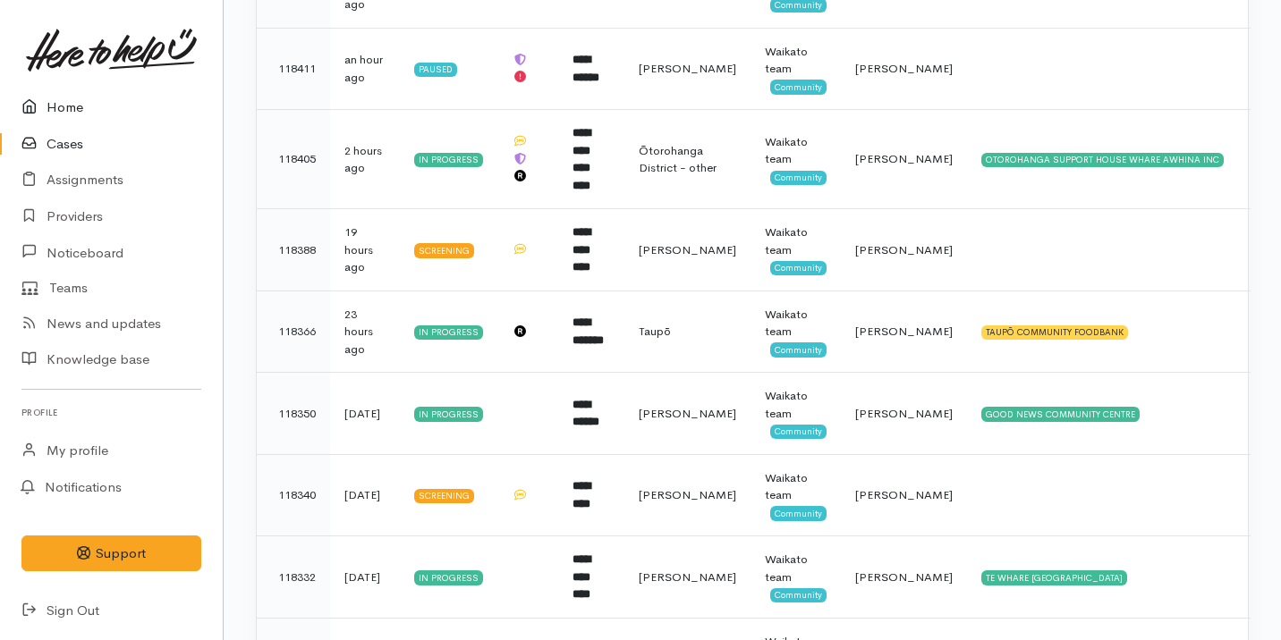
click at [96, 107] on link "Home" at bounding box center [111, 107] width 223 height 37
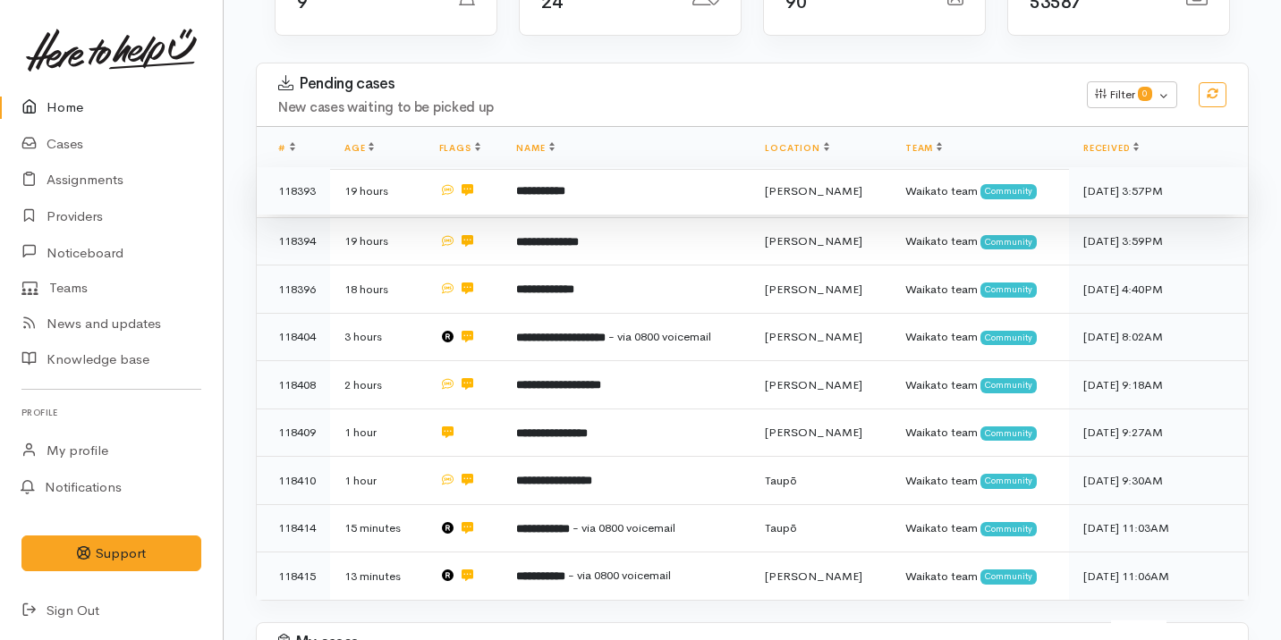
scroll to position [532, 0]
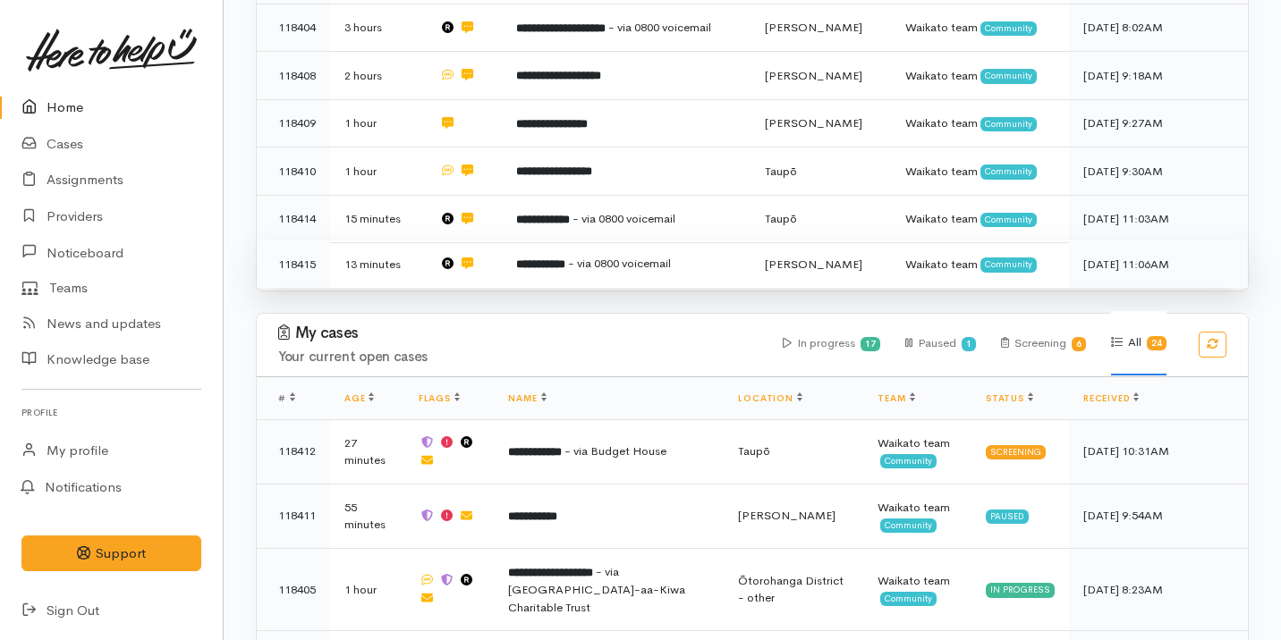
click at [662, 258] on span "- via 0800 voicemail" at bounding box center [619, 263] width 103 height 15
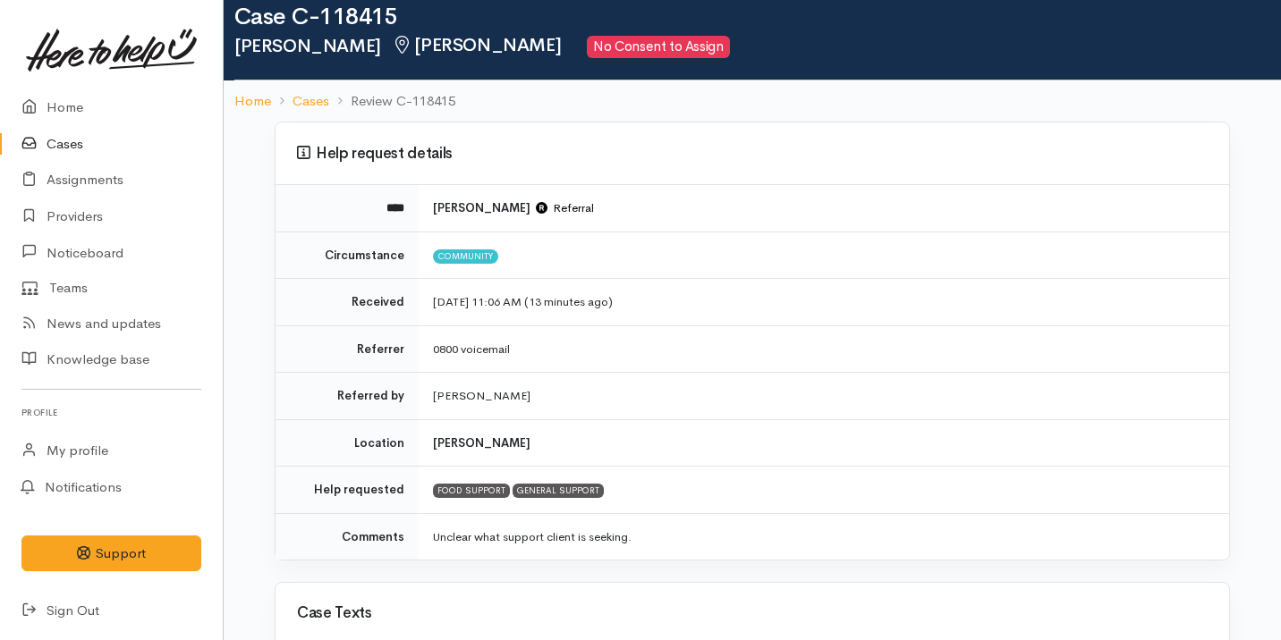
scroll to position [37, 0]
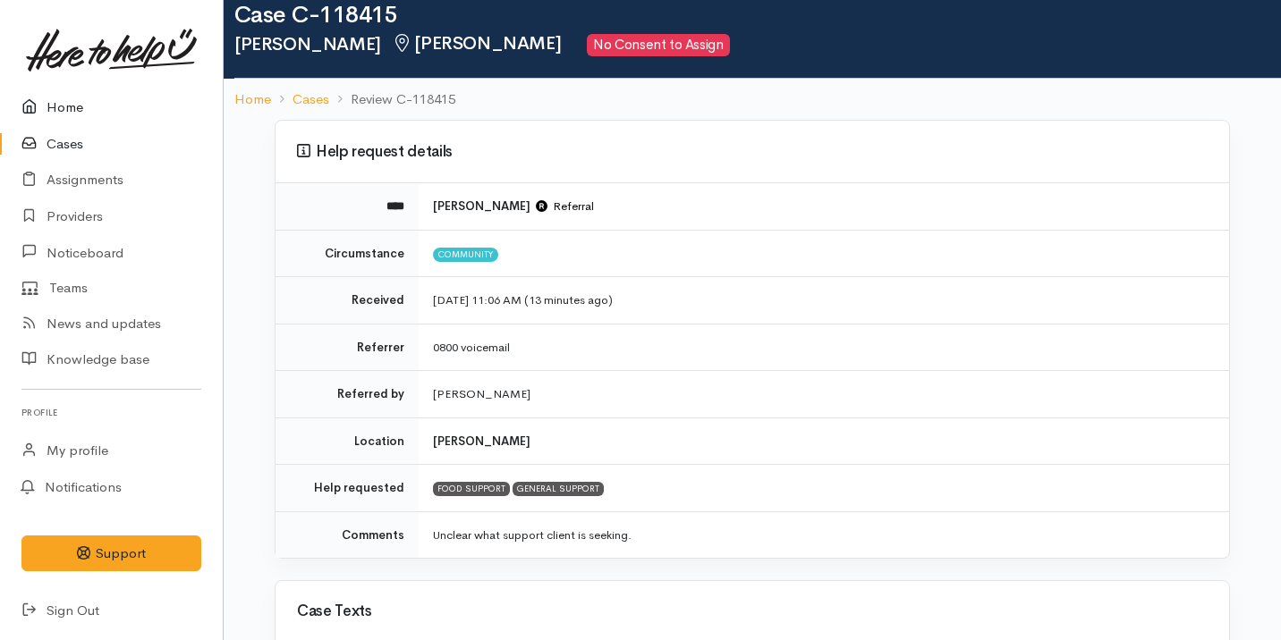
click at [72, 117] on link "Home" at bounding box center [111, 107] width 223 height 37
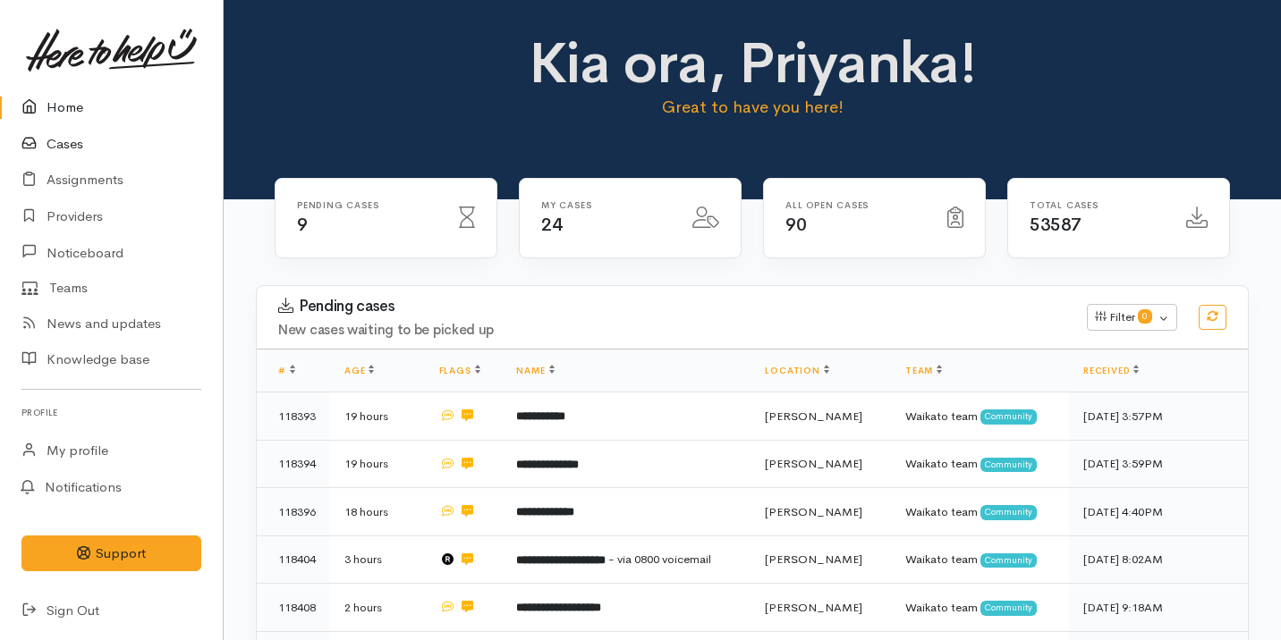
click at [80, 141] on link "Cases" at bounding box center [111, 144] width 223 height 37
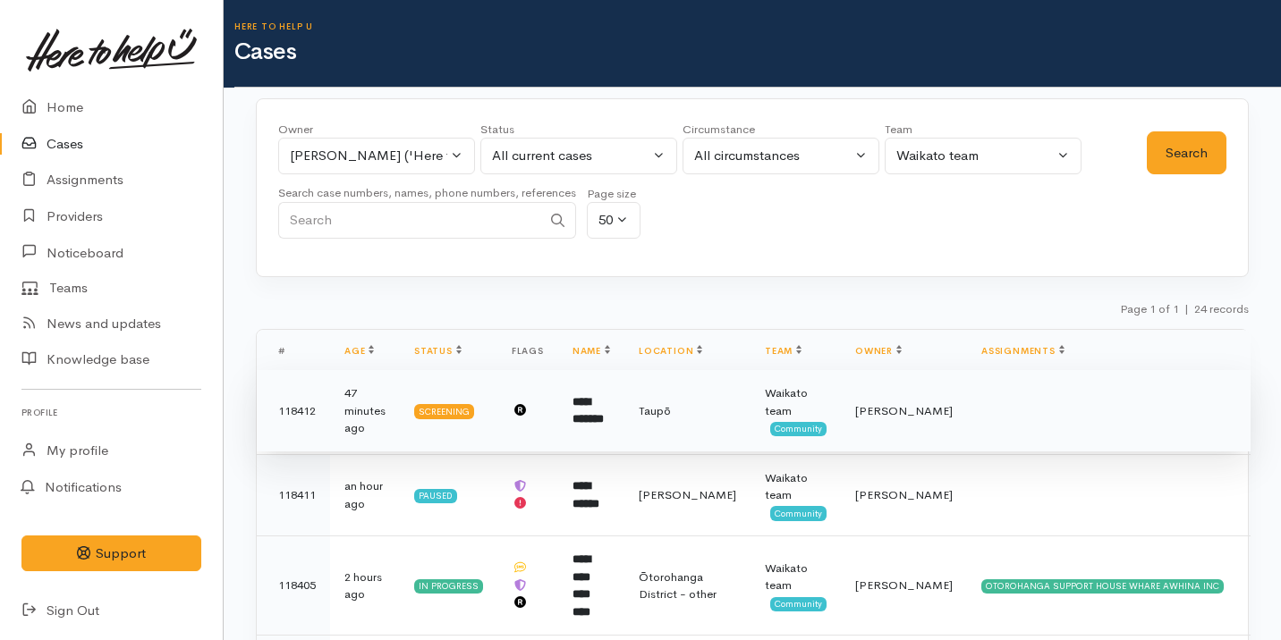
click at [675, 392] on td "Taupō" at bounding box center [687, 411] width 126 height 82
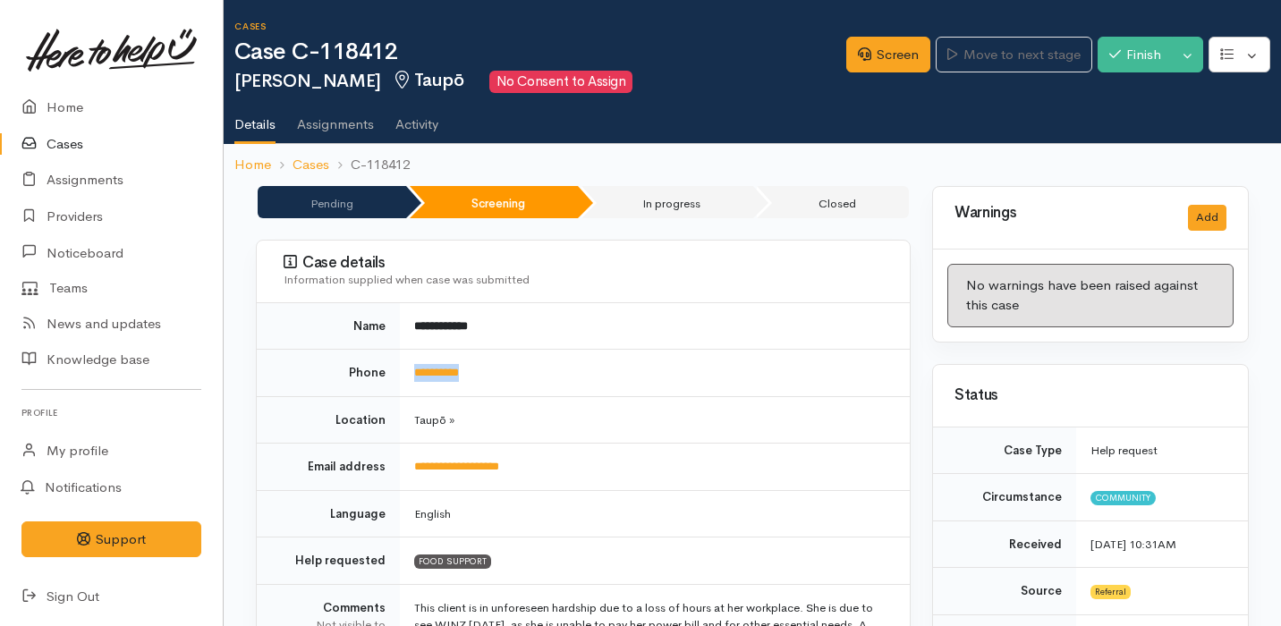
drag, startPoint x: 511, startPoint y: 374, endPoint x: 410, endPoint y: 369, distance: 101.2
click at [405, 369] on td "**********" at bounding box center [655, 373] width 510 height 47
copy link "**********"
click at [69, 105] on link "Home" at bounding box center [111, 107] width 223 height 37
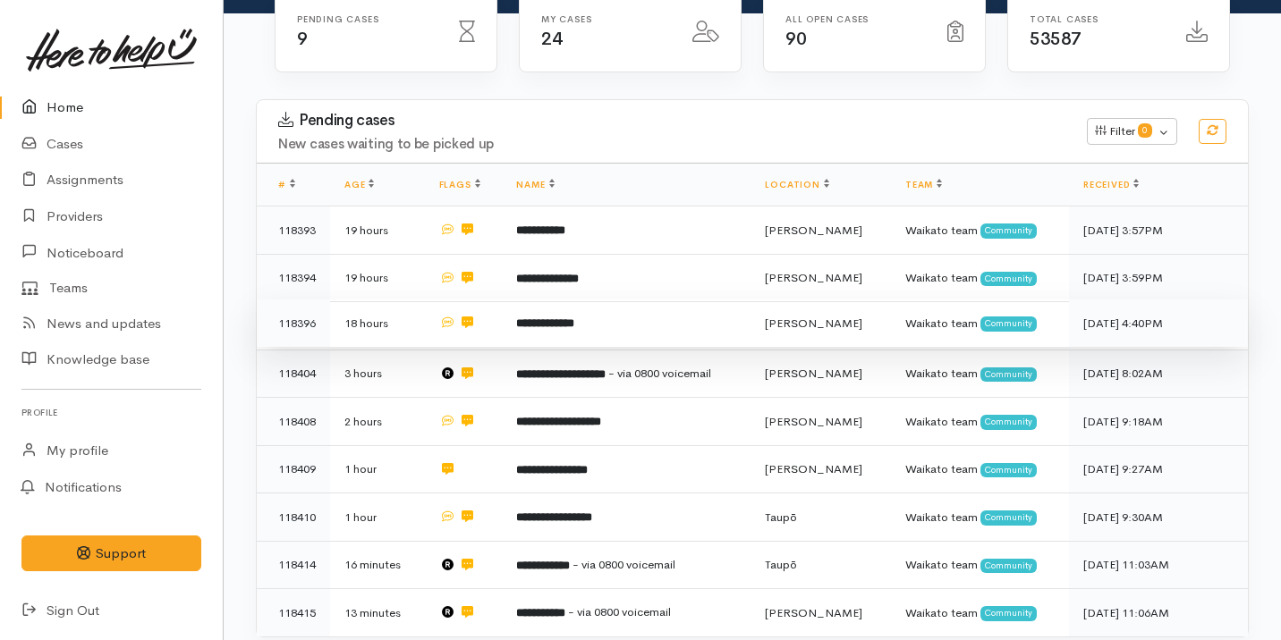
scroll to position [427, 0]
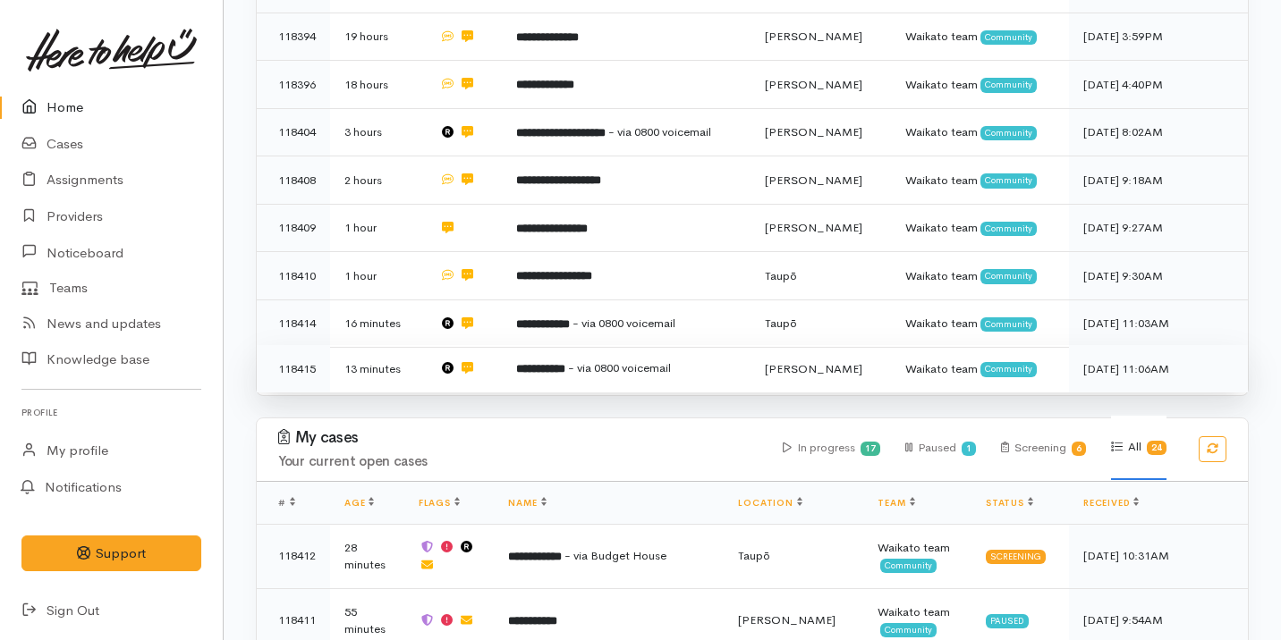
click at [559, 364] on b "**********" at bounding box center [540, 369] width 49 height 12
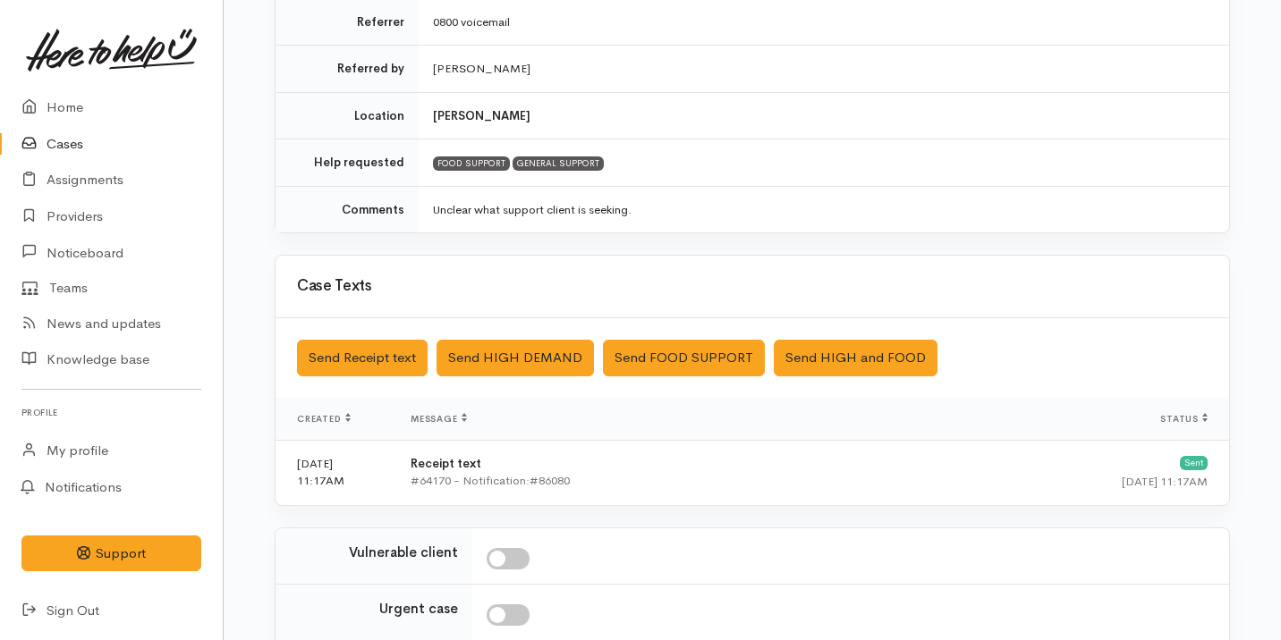
scroll to position [577, 0]
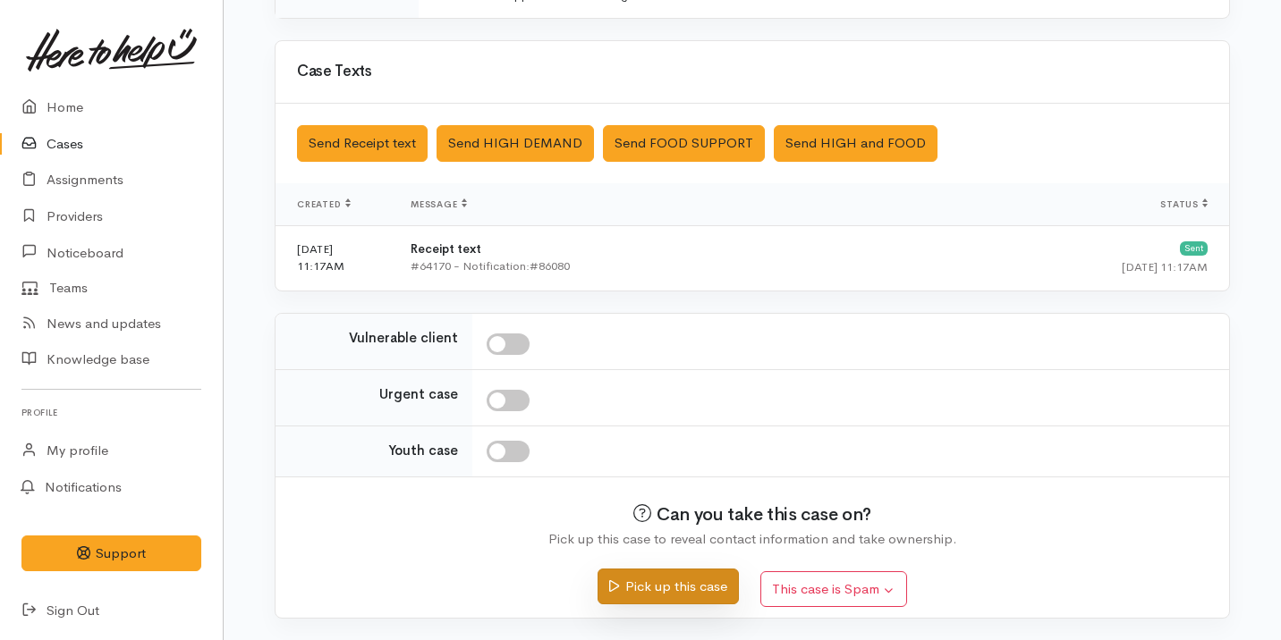
click at [652, 587] on button "Pick up this case" at bounding box center [667, 587] width 140 height 37
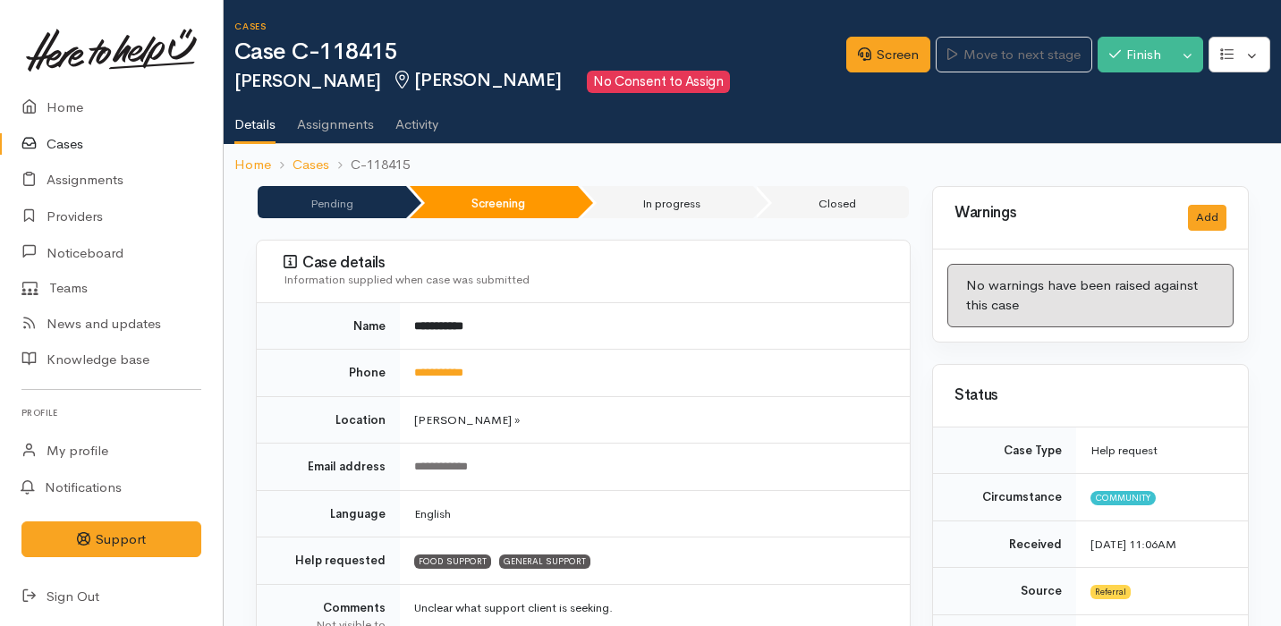
click at [59, 136] on link "Cases" at bounding box center [111, 144] width 223 height 37
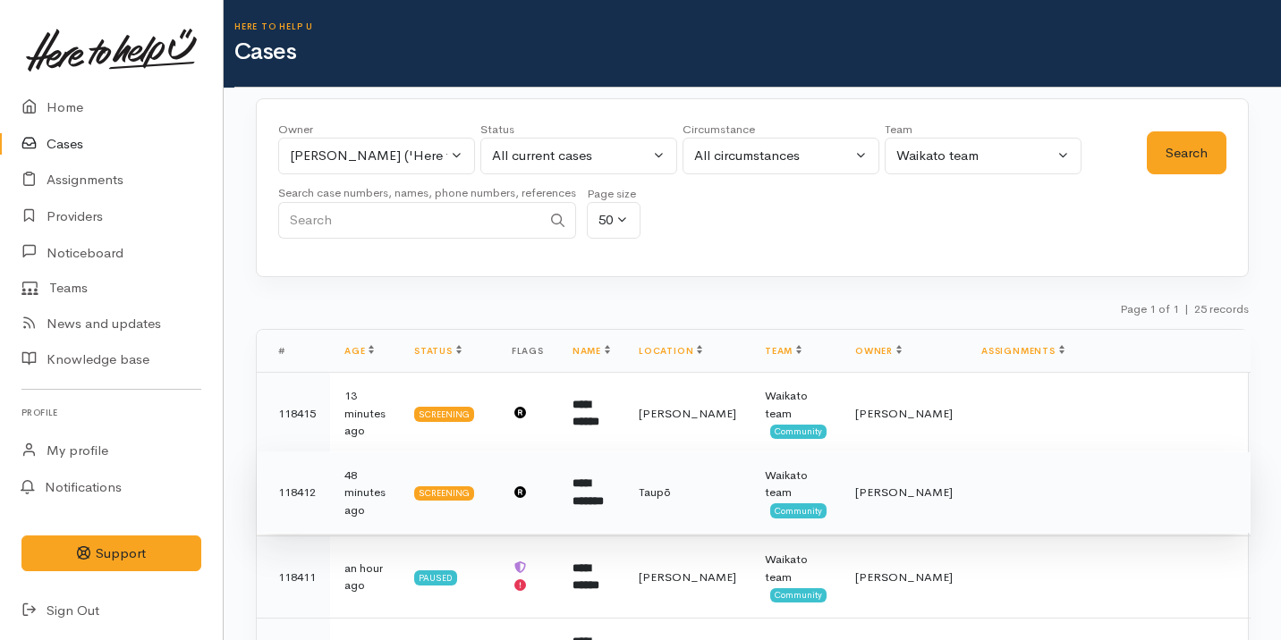
click at [624, 480] on td "**********" at bounding box center [591, 493] width 66 height 82
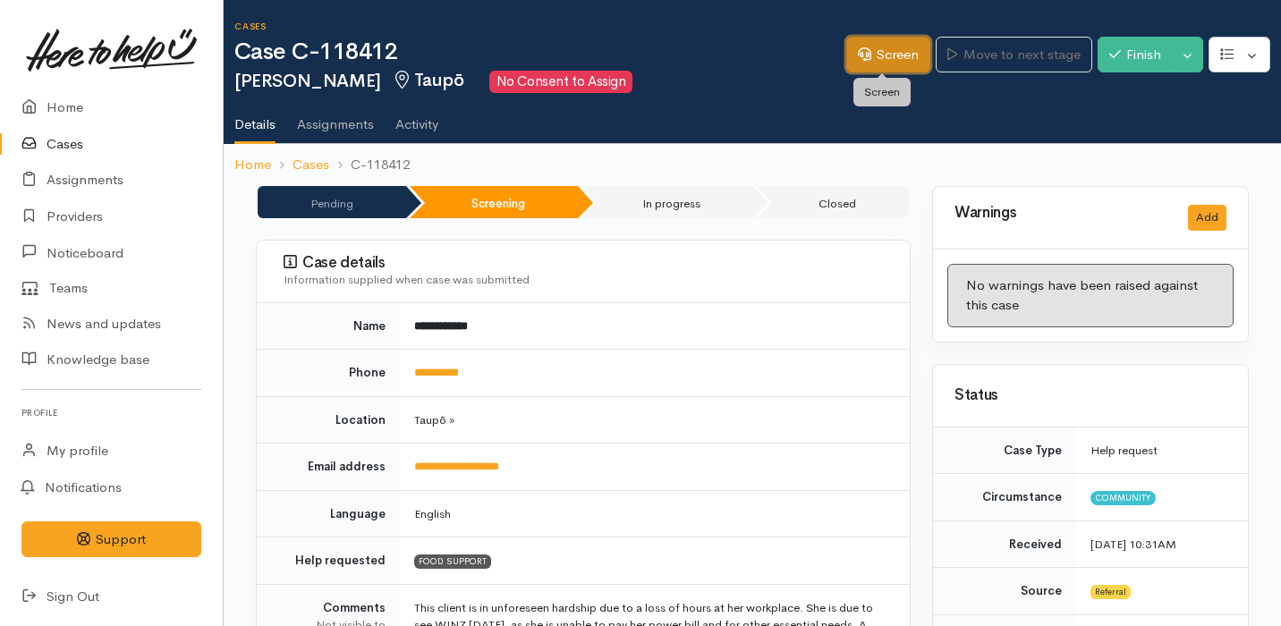
click at [876, 56] on link "Screen" at bounding box center [888, 55] width 84 height 37
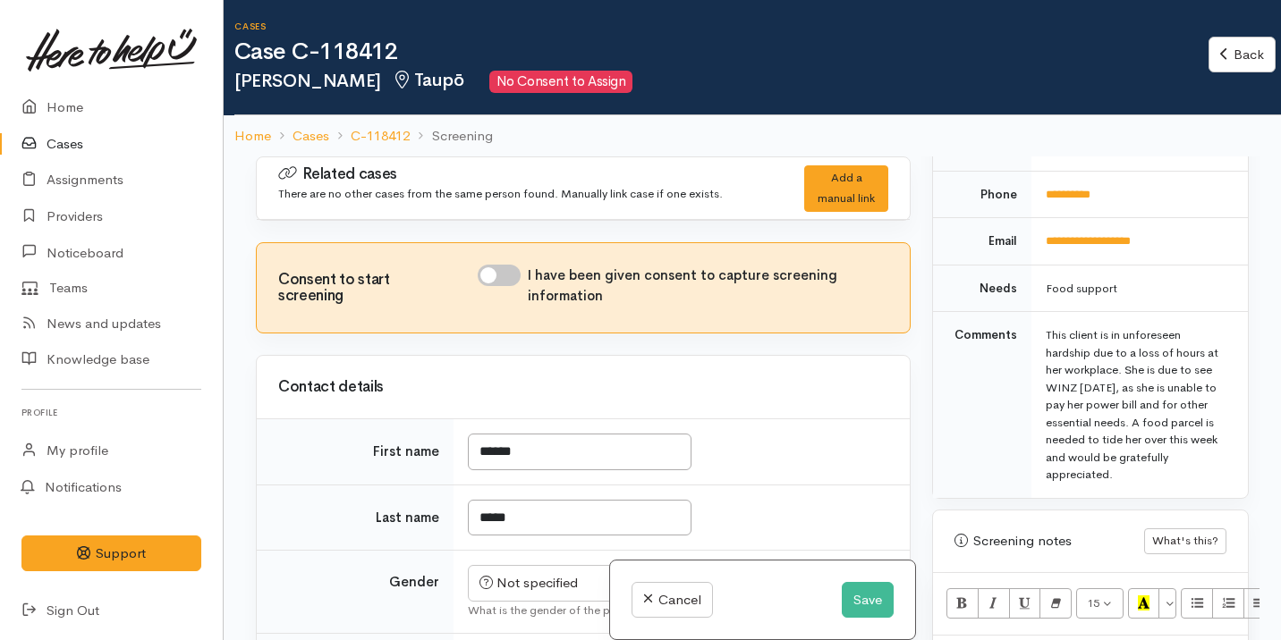
scroll to position [1216, 0]
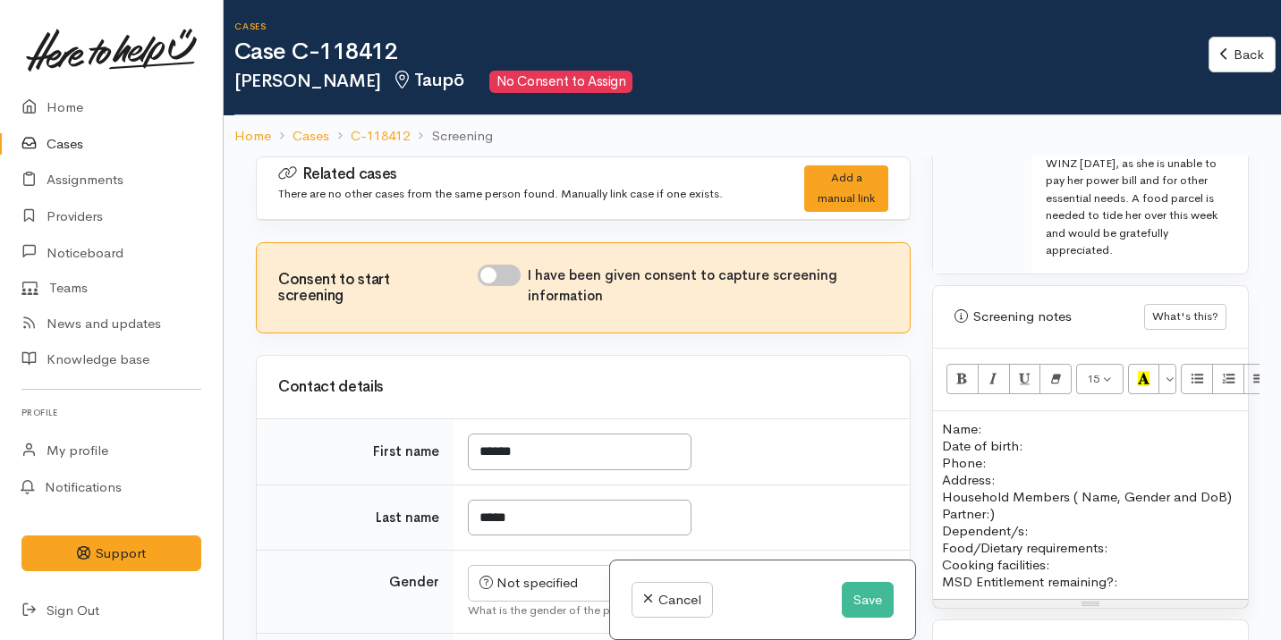
click at [1006, 420] on p "Name: Date of birth: Phone:" at bounding box center [1090, 445] width 297 height 51
click at [505, 273] on input "I have been given consent to capture screening information" at bounding box center [499, 275] width 43 height 21
checkbox input "true"
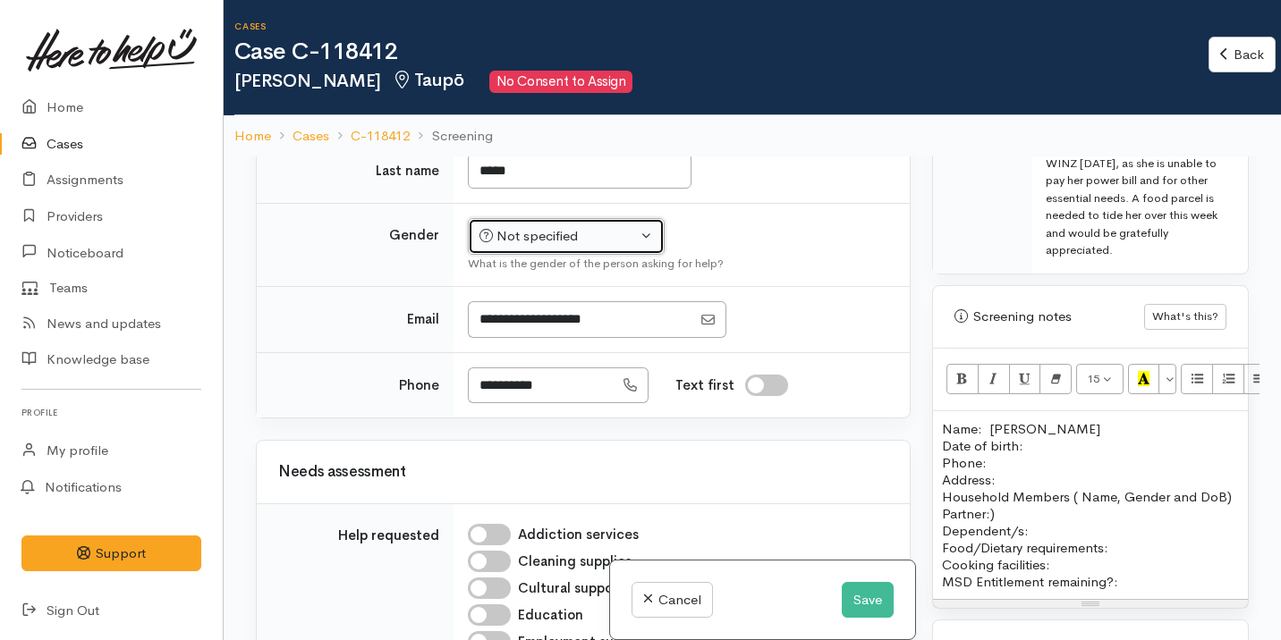
click at [563, 226] on div "Not specified" at bounding box center [557, 236] width 157 height 21
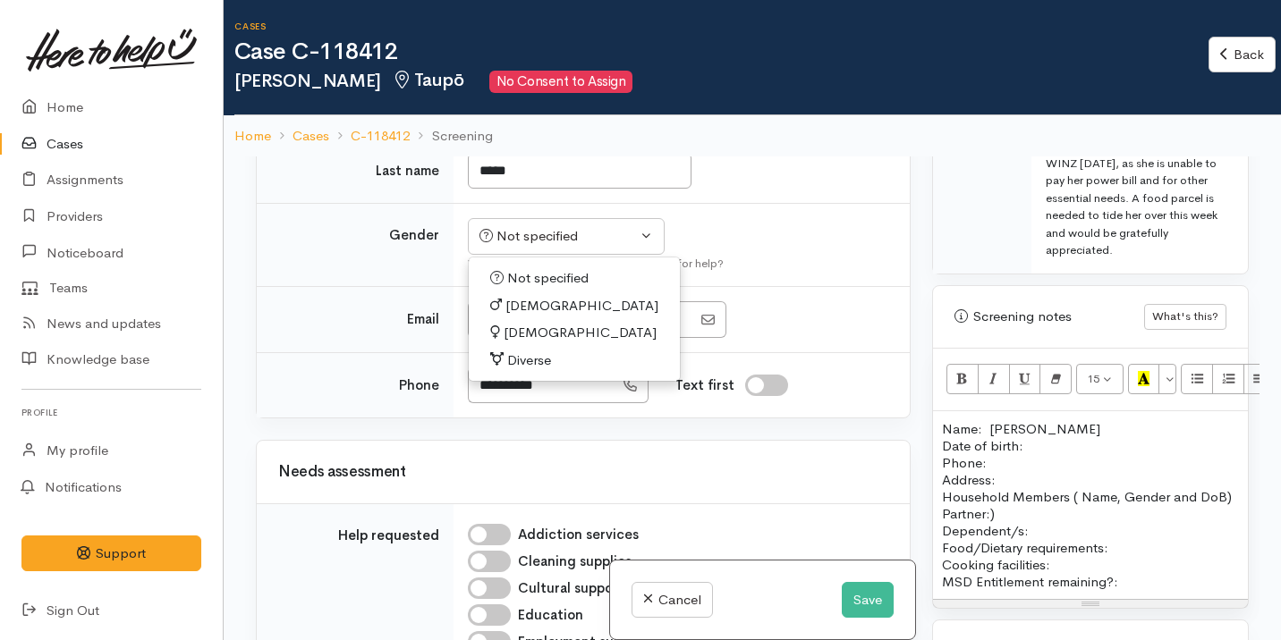
click at [536, 328] on span "[DEMOGRAPHIC_DATA]" at bounding box center [579, 333] width 153 height 21
select select "[DEMOGRAPHIC_DATA]"
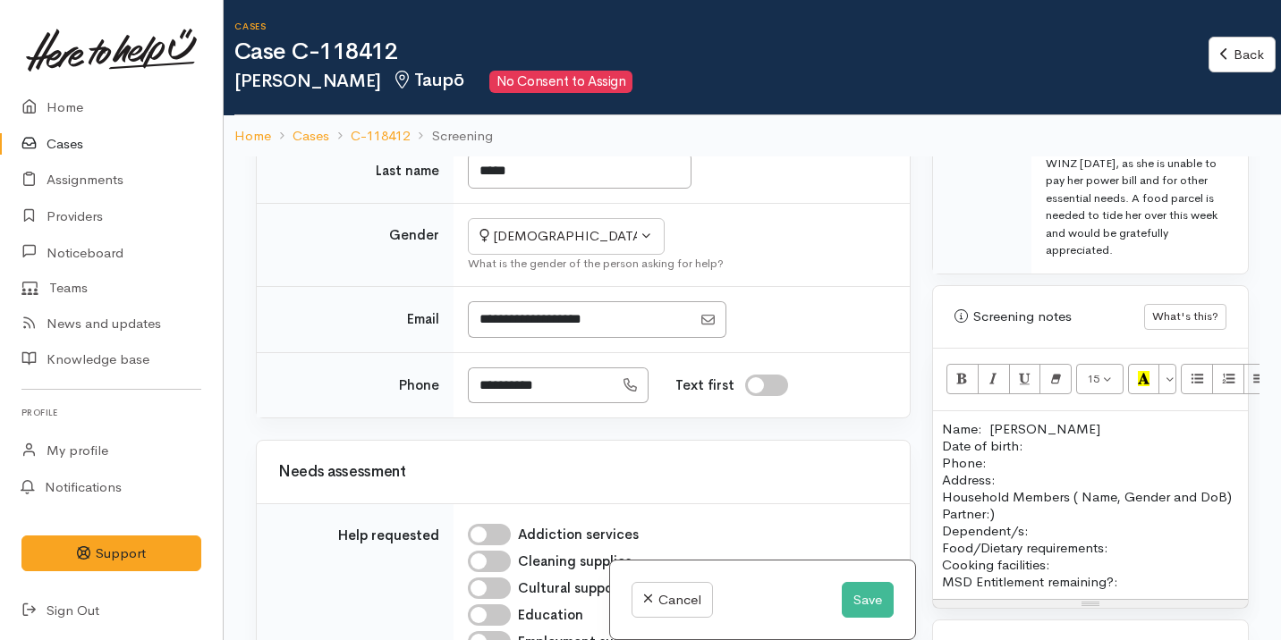
click at [1045, 427] on p "Name: Martha Rangi Date of birth: Phone:" at bounding box center [1090, 445] width 297 height 51
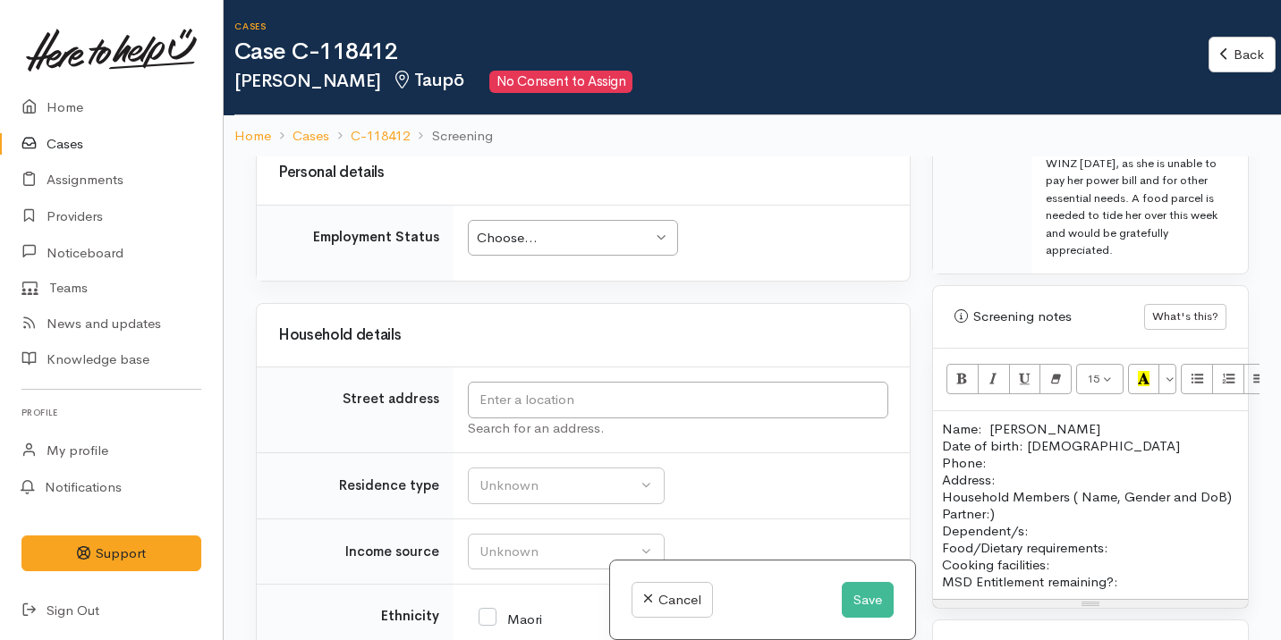
scroll to position [1824, 0]
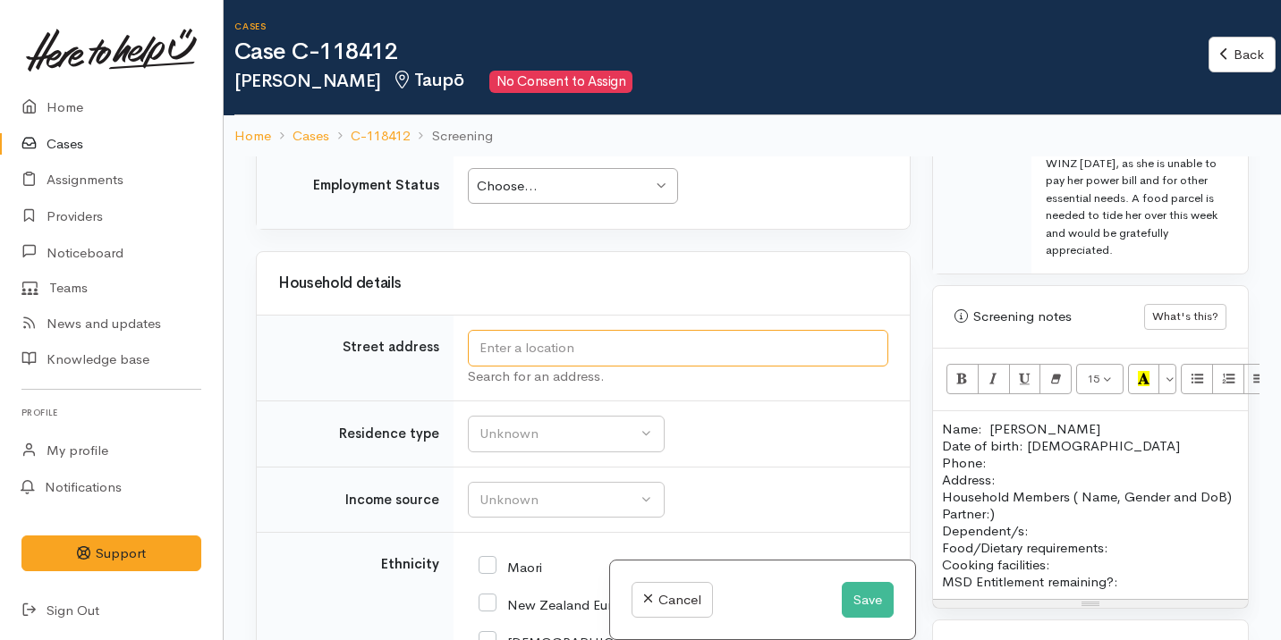
click at [522, 343] on input "text" at bounding box center [678, 348] width 420 height 37
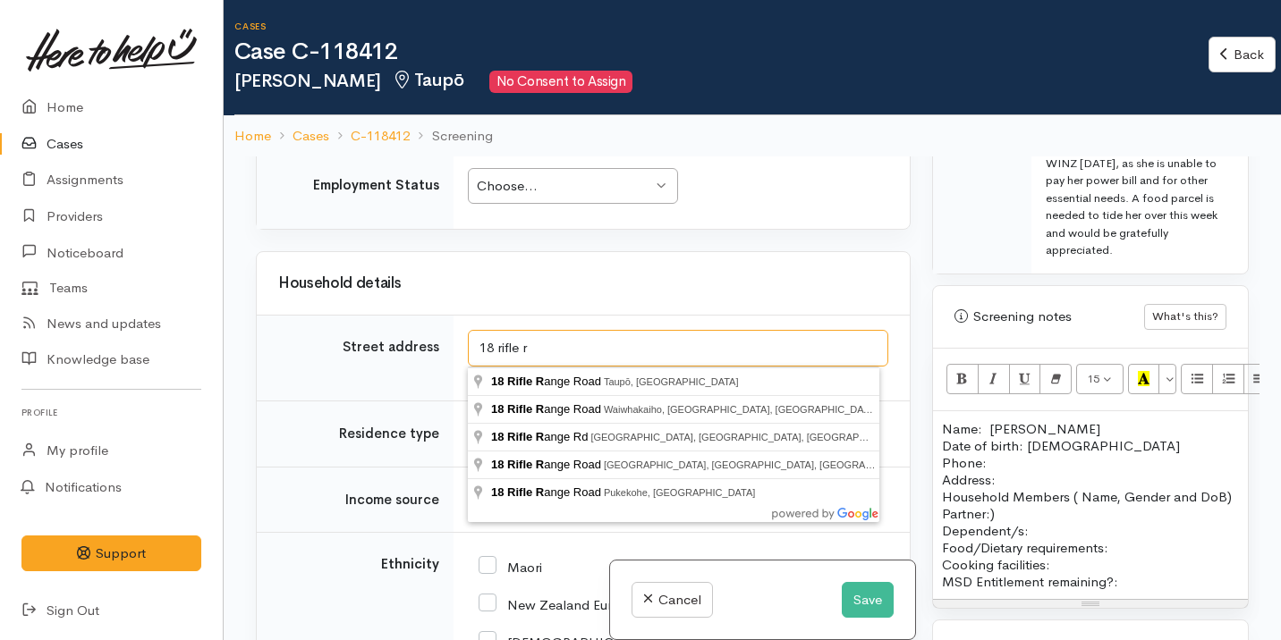
click at [494, 348] on input "18 rifle r" at bounding box center [678, 348] width 420 height 37
type input "86 Rifle Range Road, Taupō, New Zealand"
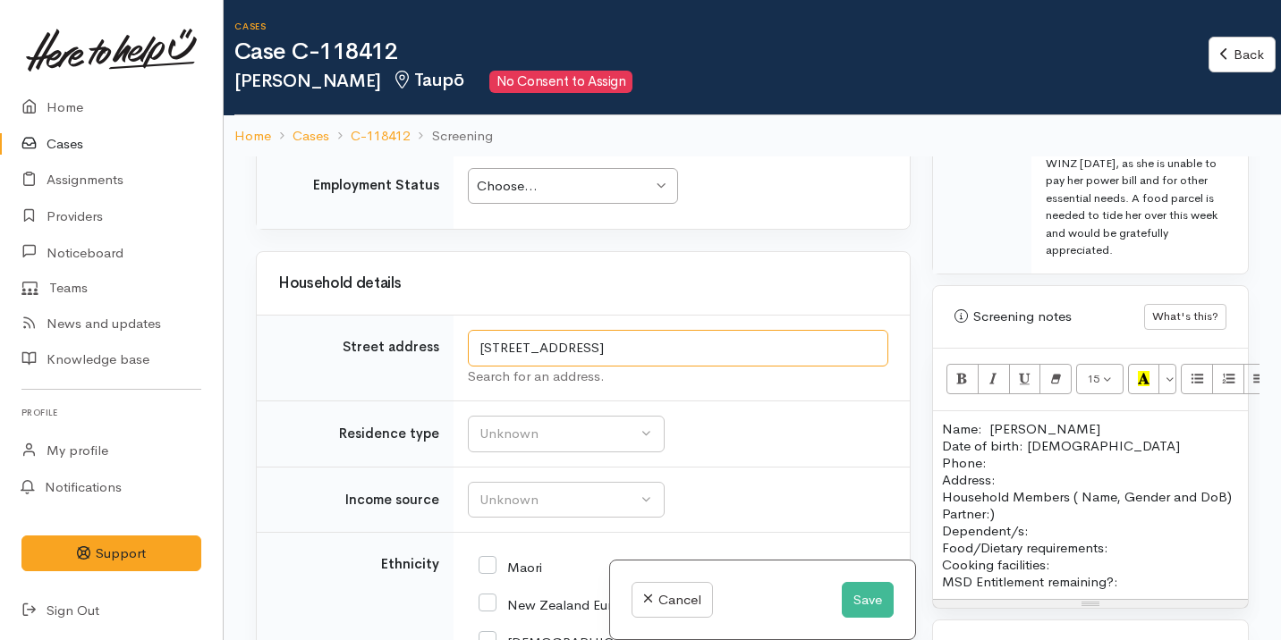
click at [573, 349] on input "86 Rifle Range Road, Taupō, New Zealand" at bounding box center [678, 348] width 420 height 37
click at [1023, 471] on p "Address:" at bounding box center [1090, 479] width 297 height 17
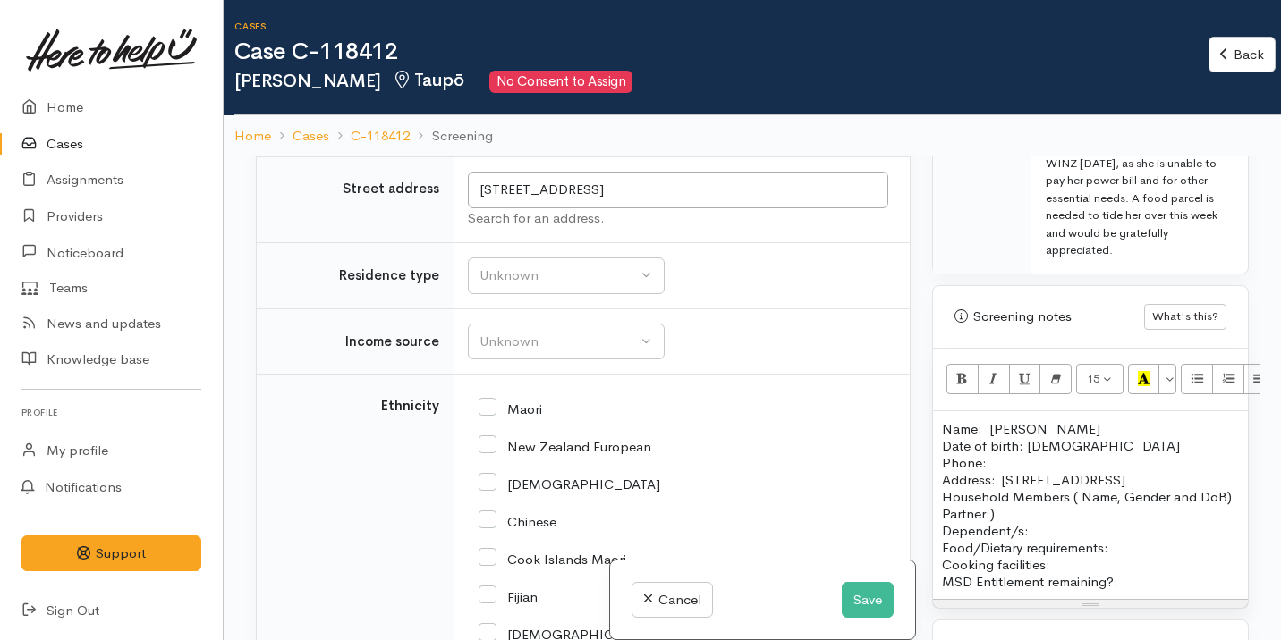
drag, startPoint x: 1001, startPoint y: 534, endPoint x: 935, endPoint y: 496, distance: 76.1
click at [935, 496] on div "Name: Martha Rangi Date of birth: 03/03/1950 Phone:  Address:  86 Rifle Range R…" at bounding box center [1090, 505] width 315 height 188
click at [1001, 527] on p "Household Members ( Name, Gender and DoB) Partner:) Dependent/s:" at bounding box center [1090, 513] width 297 height 51
click at [1050, 539] on p "Household Members ( Name, Gender and DoB) Partner:) Dependent/s:" at bounding box center [1090, 513] width 297 height 51
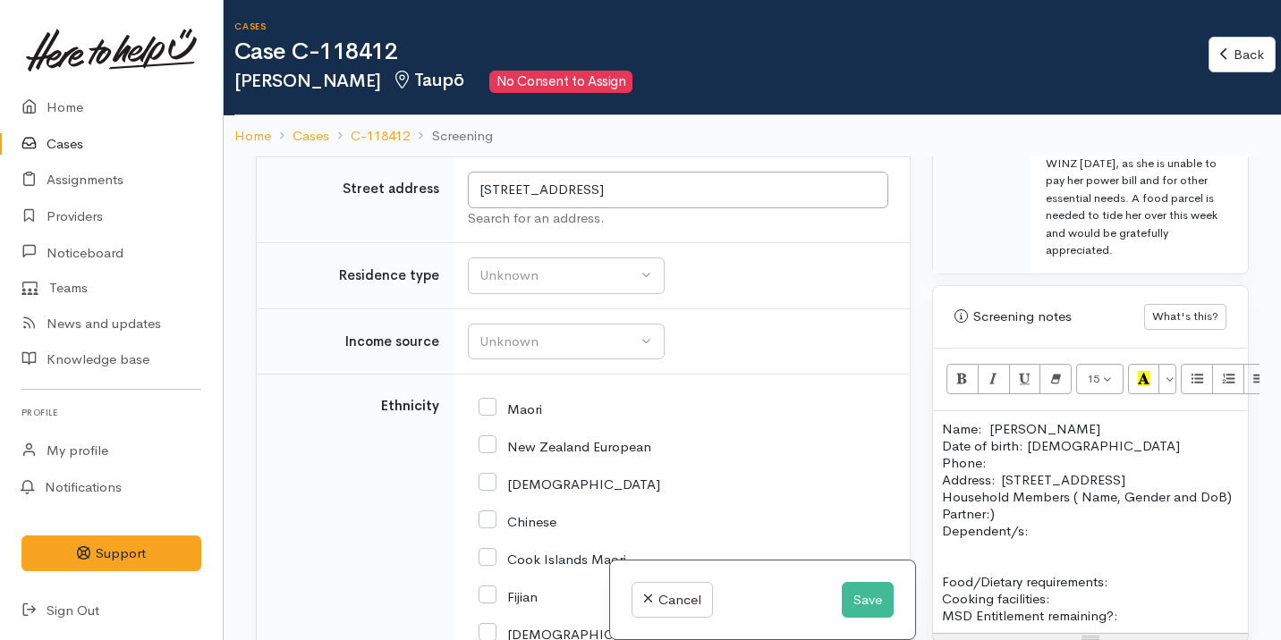
click at [1040, 539] on p "Household Members ( Name, Gender and DoB) Partner:) Dependent/s:" at bounding box center [1090, 513] width 297 height 51
click at [943, 539] on p "Household Members ( Name, Gender and DoB) Partner:) Dependent/s: Moko" at bounding box center [1090, 513] width 297 height 51
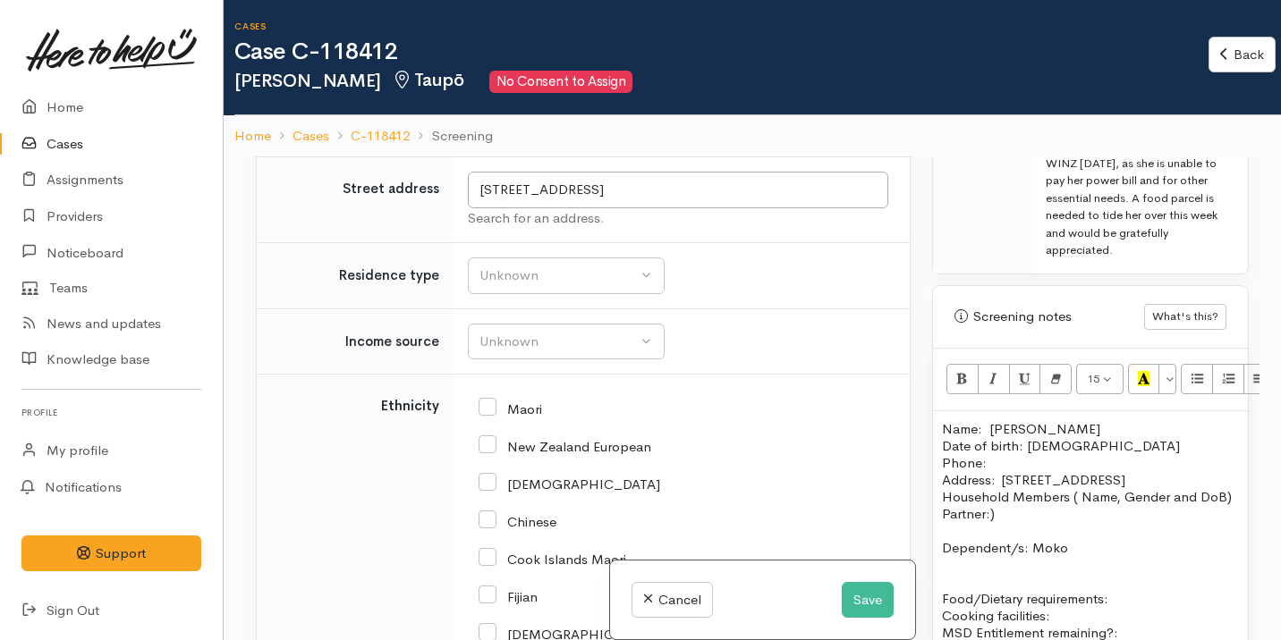
drag, startPoint x: 1009, startPoint y: 529, endPoint x: 1074, endPoint y: 494, distance: 74.4
click at [1074, 494] on p "Household Members ( Name, Gender and DoB) Partner:)" at bounding box center [1090, 505] width 297 height 34
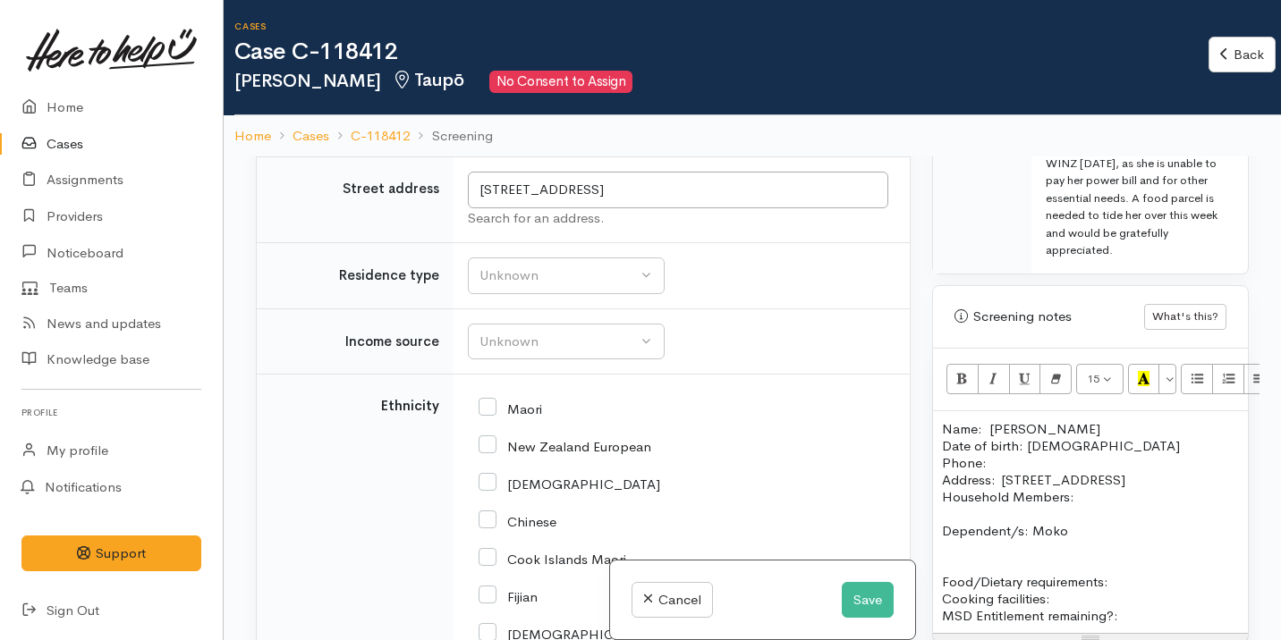
click at [1085, 529] on p "Dependent/s: Moko" at bounding box center [1090, 530] width 297 height 17
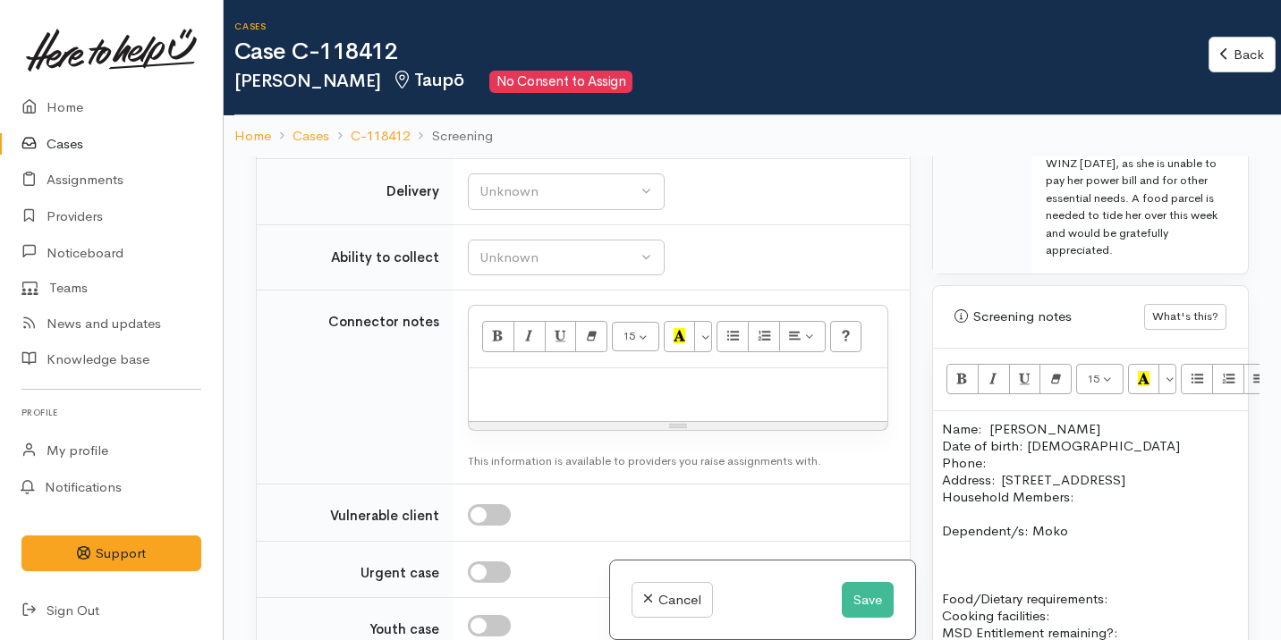
scroll to position [1375, 0]
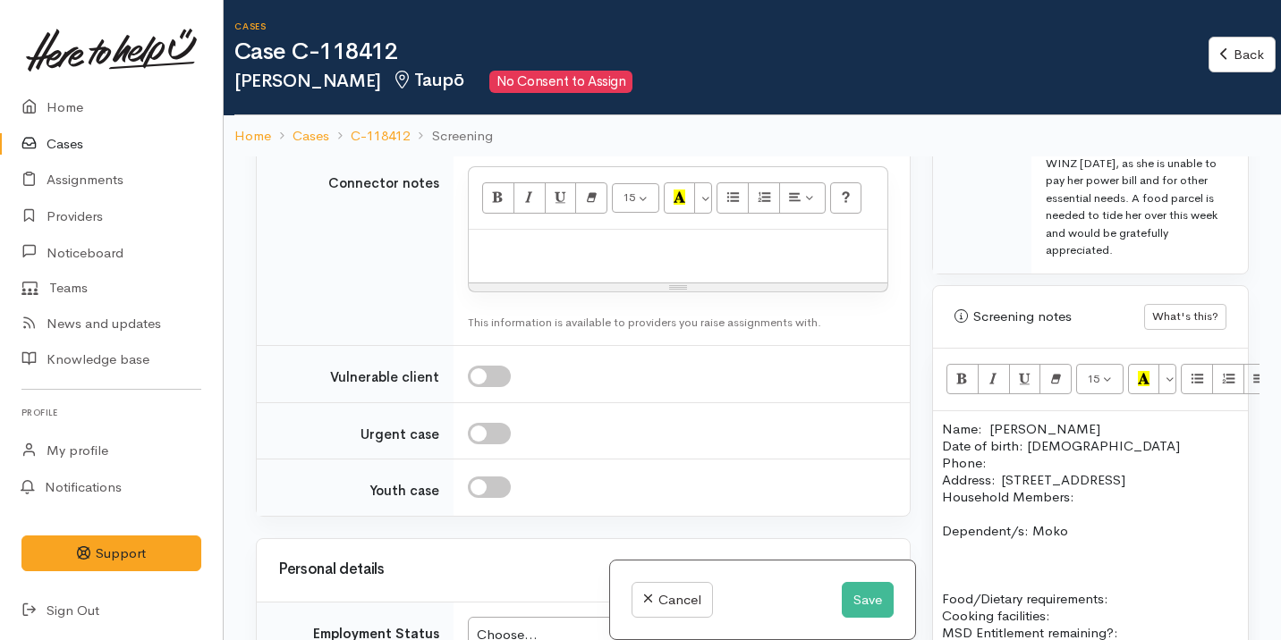
click at [489, 374] on input "checkbox" at bounding box center [489, 376] width 43 height 21
checkbox input "true"
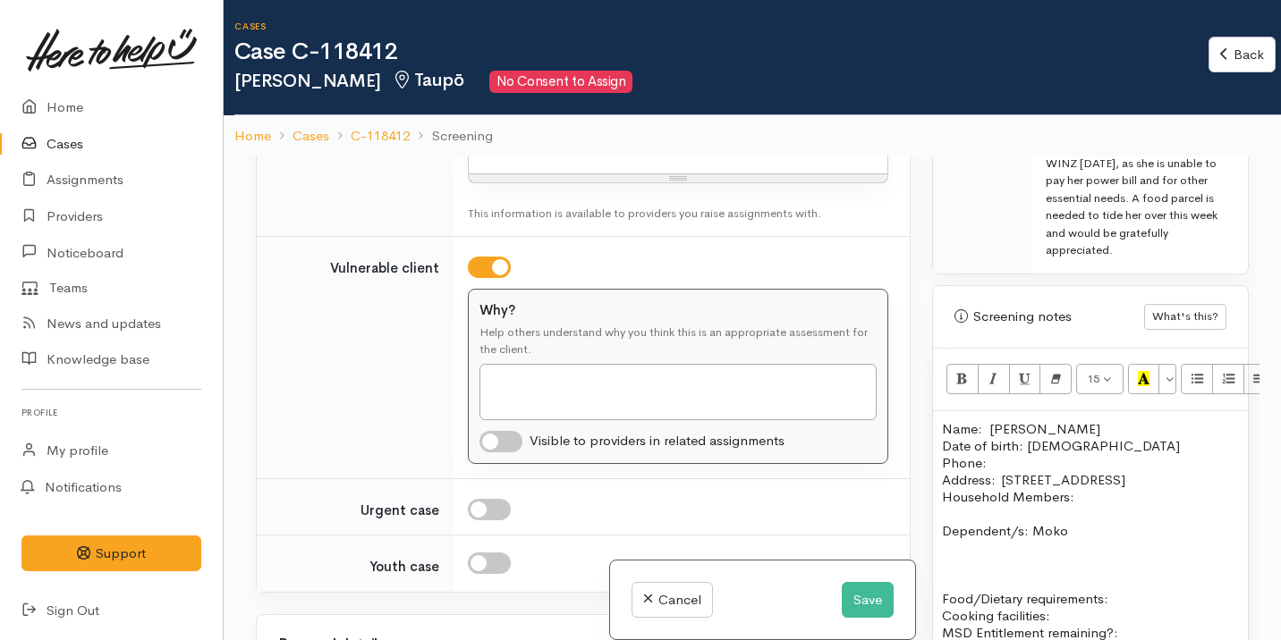
scroll to position [1491, 0]
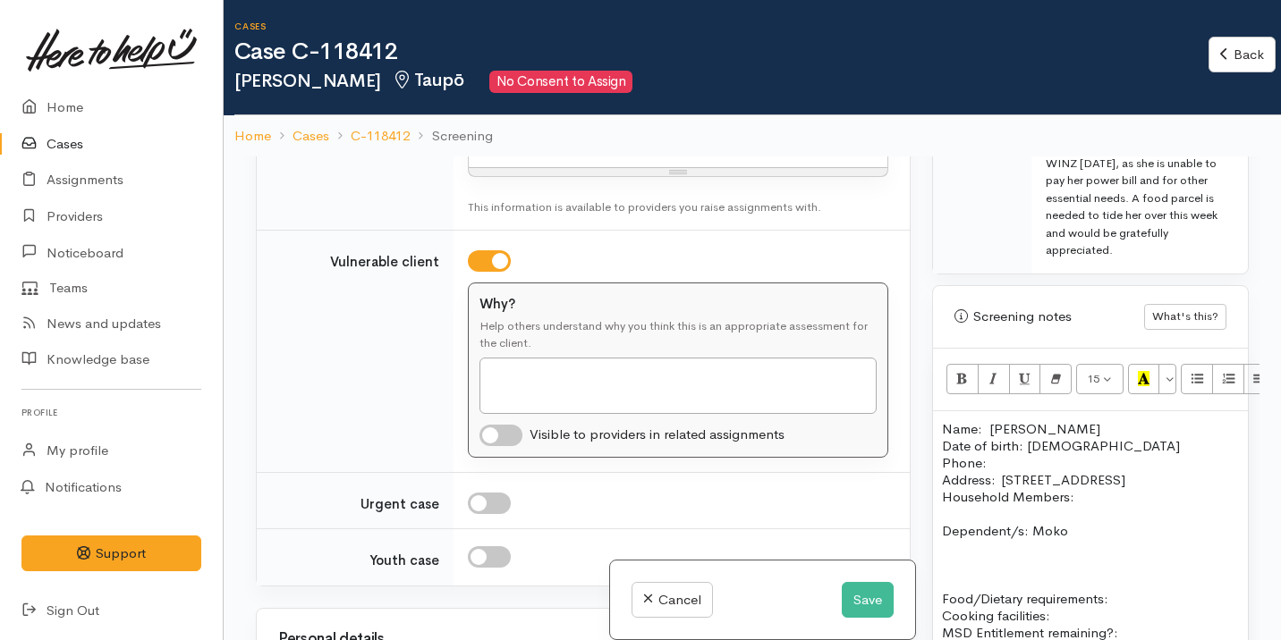
click at [1091, 531] on p "Dependent/s: Moko" at bounding box center [1090, 530] width 297 height 17
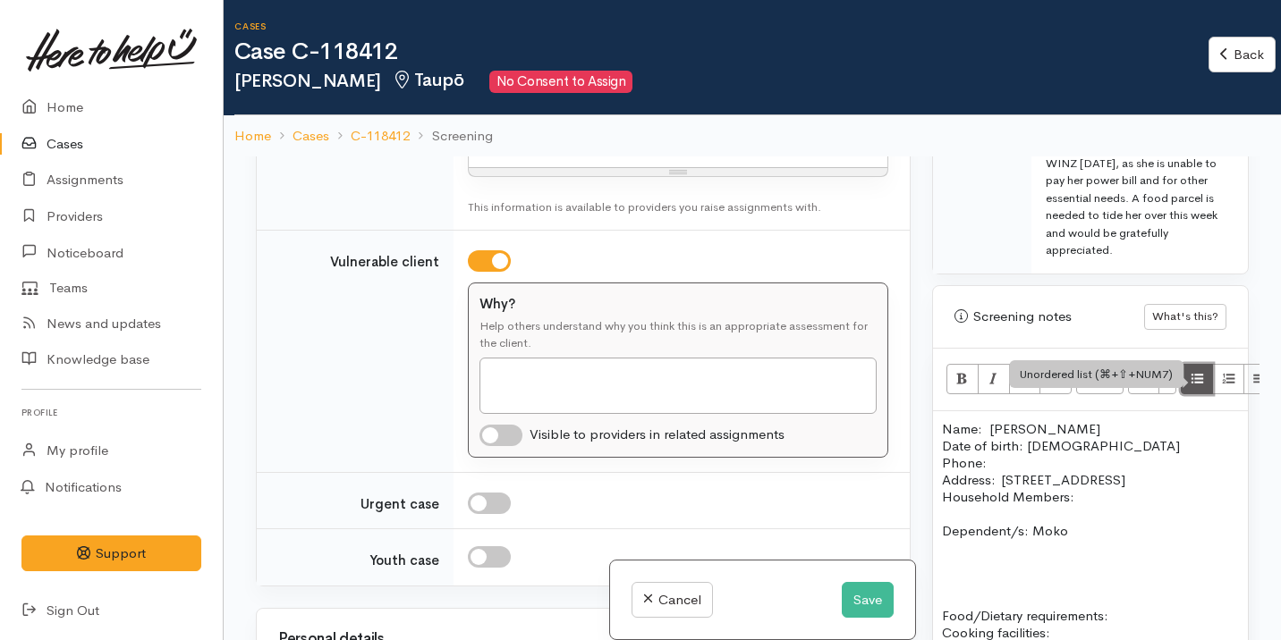
click at [1197, 371] on icon "Unordered list (⌘+⇧+NUM7)" at bounding box center [1197, 378] width 12 height 15
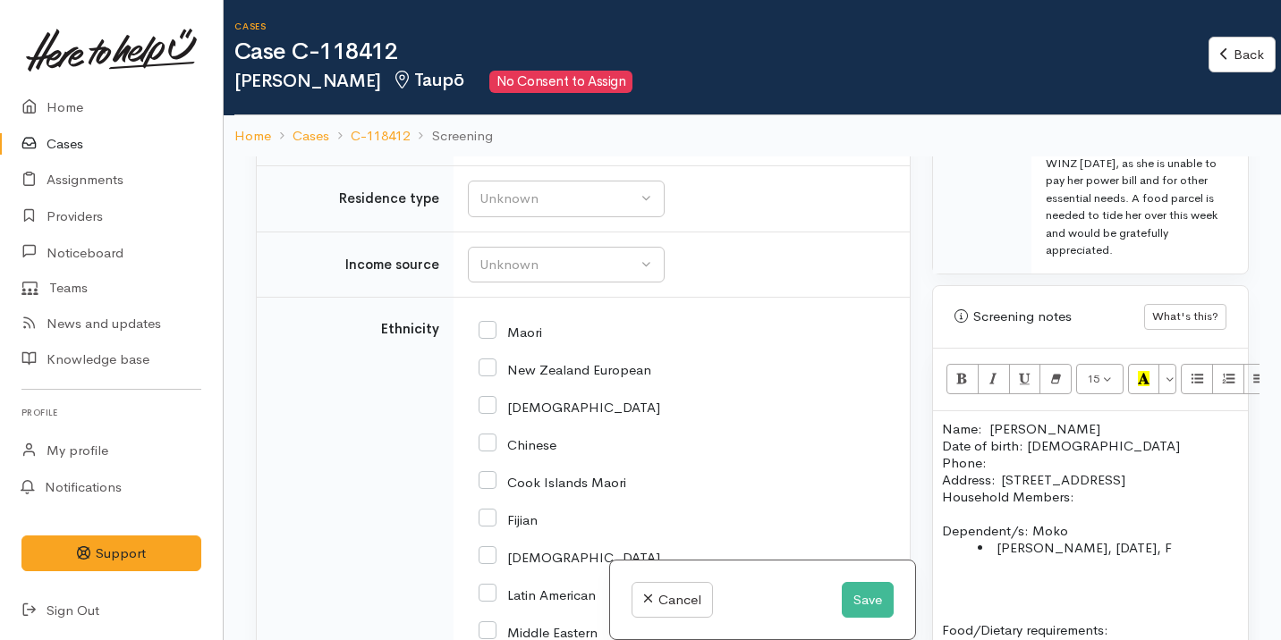
scroll to position [1376, 0]
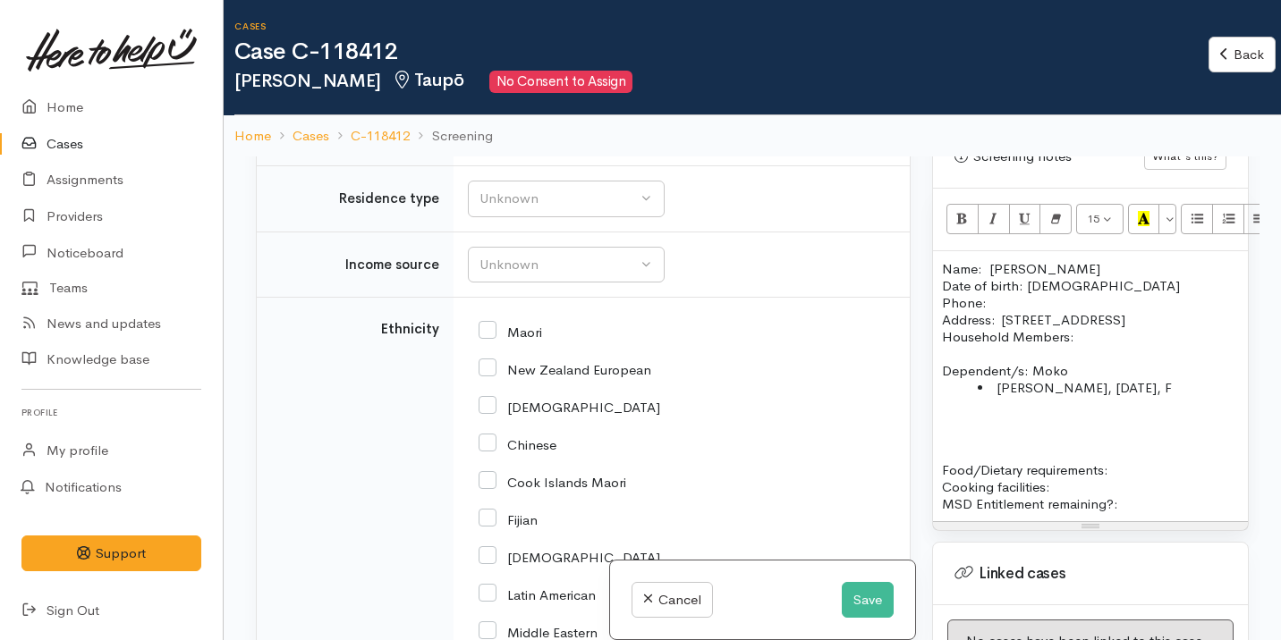
click at [969, 448] on p at bounding box center [1090, 452] width 297 height 17
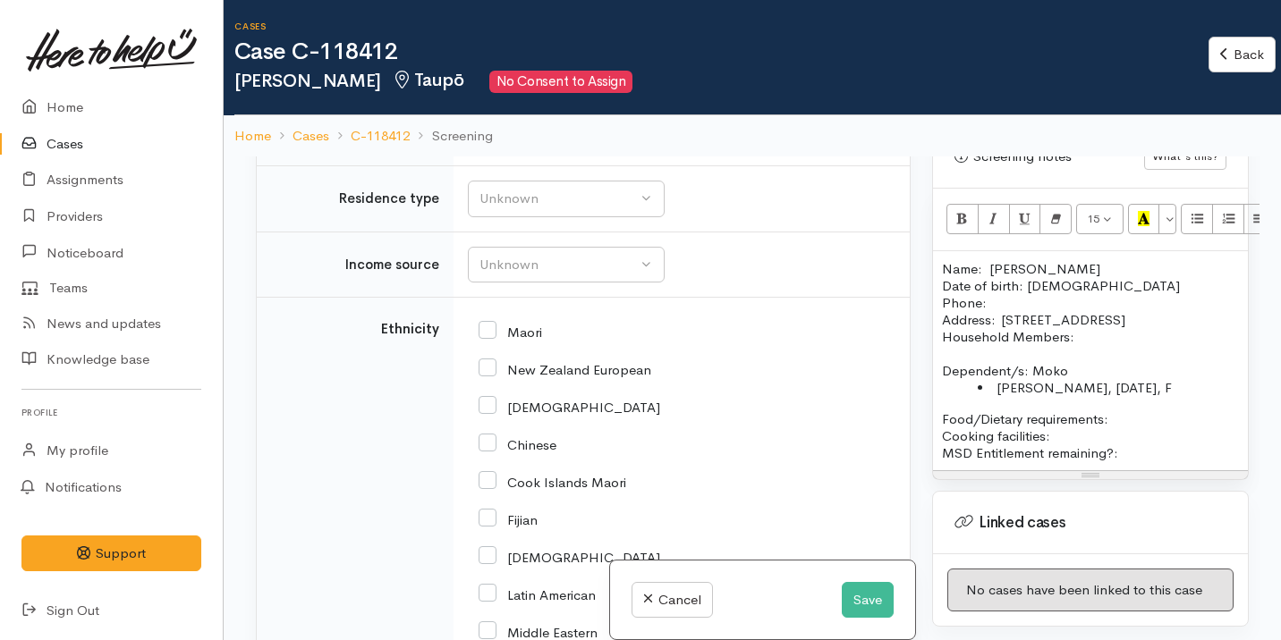
click at [1151, 419] on p "Food/Dietary requirements: Cooking facilities: MSD Entitlement remaining?:" at bounding box center [1090, 435] width 297 height 51
click at [1113, 415] on p "Food/Dietary requirements: Cooking facilities: MSD Entitlement remaining?:" at bounding box center [1090, 435] width 297 height 51
click at [1079, 434] on p "Food/Dietary requirements: No Cooking facilities: MSD Entitlement remaining?:" at bounding box center [1090, 435] width 297 height 51
click at [516, 257] on div "Unknown" at bounding box center [557, 265] width 157 height 21
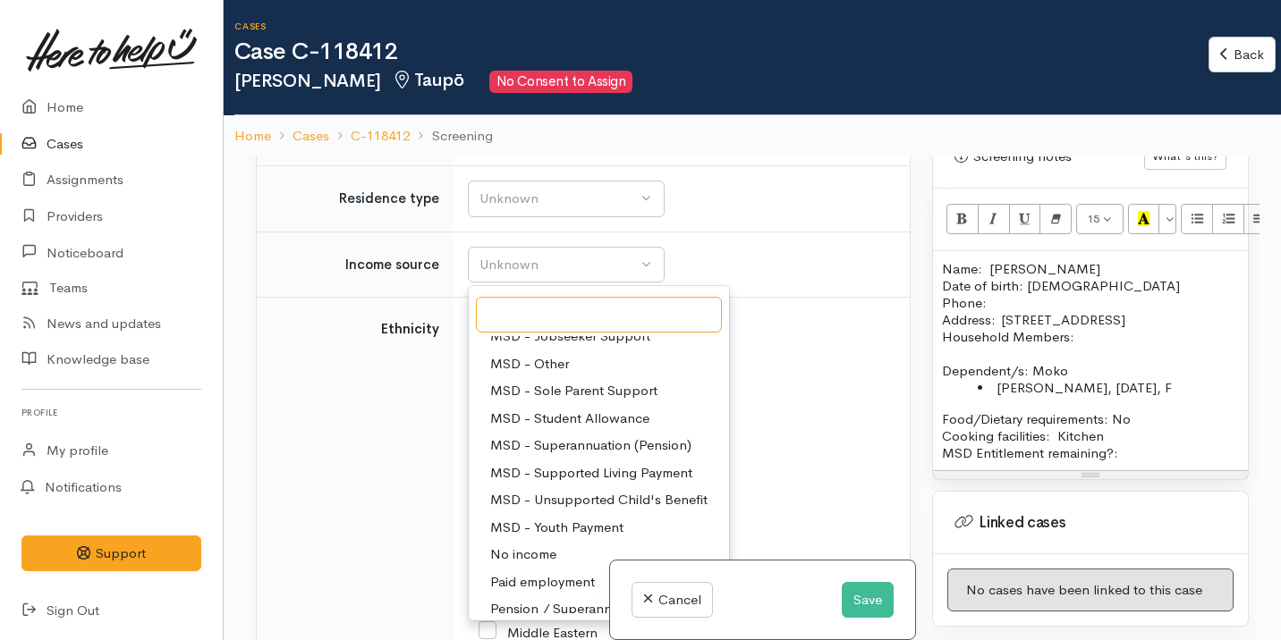
scroll to position [151, 0]
click at [593, 474] on span "MSD - Superannuation (Pension)" at bounding box center [590, 471] width 201 height 21
select select "2"
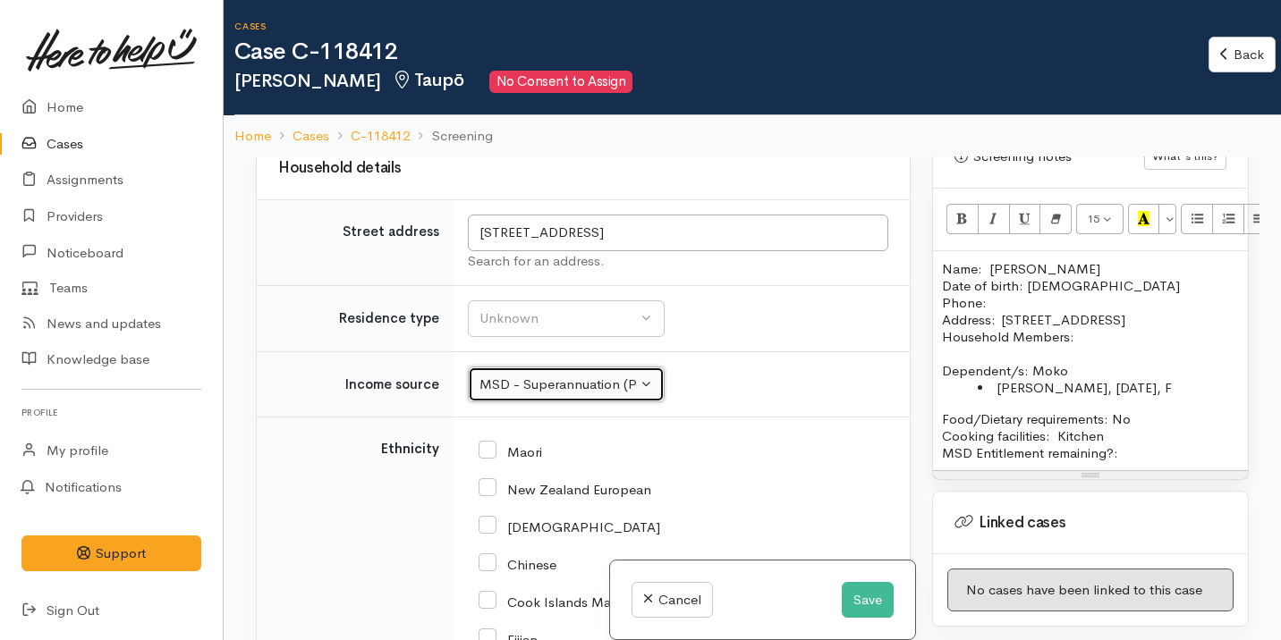
scroll to position [2055, 0]
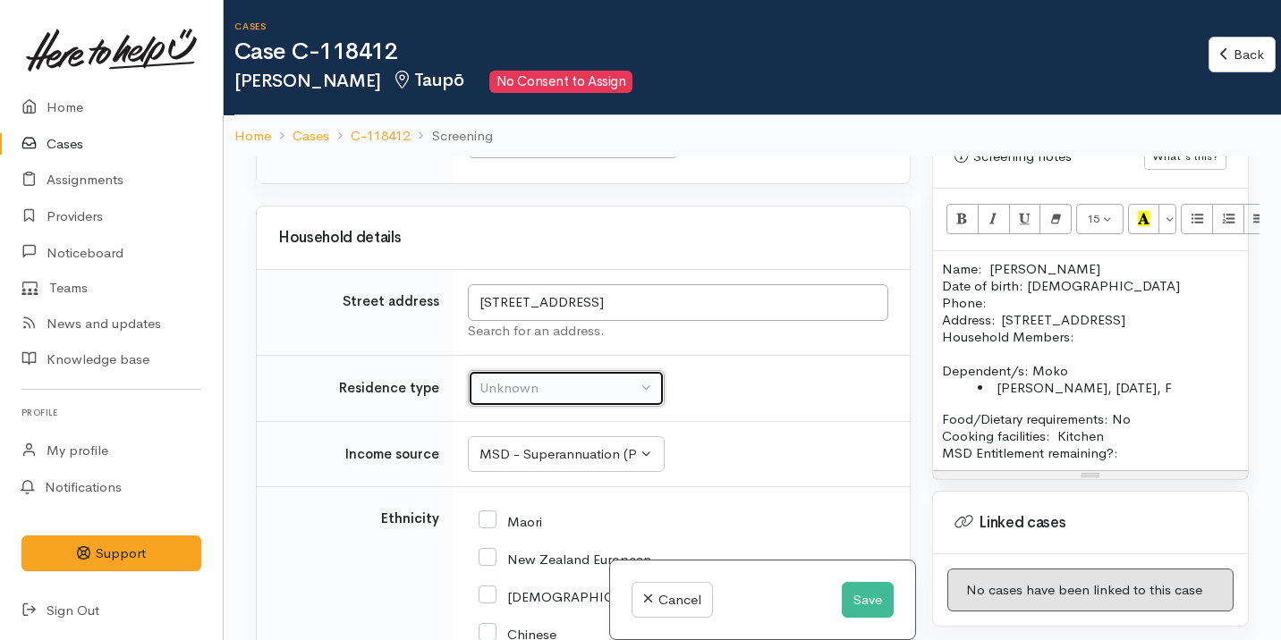
click at [591, 377] on button "Unknown" at bounding box center [566, 388] width 197 height 37
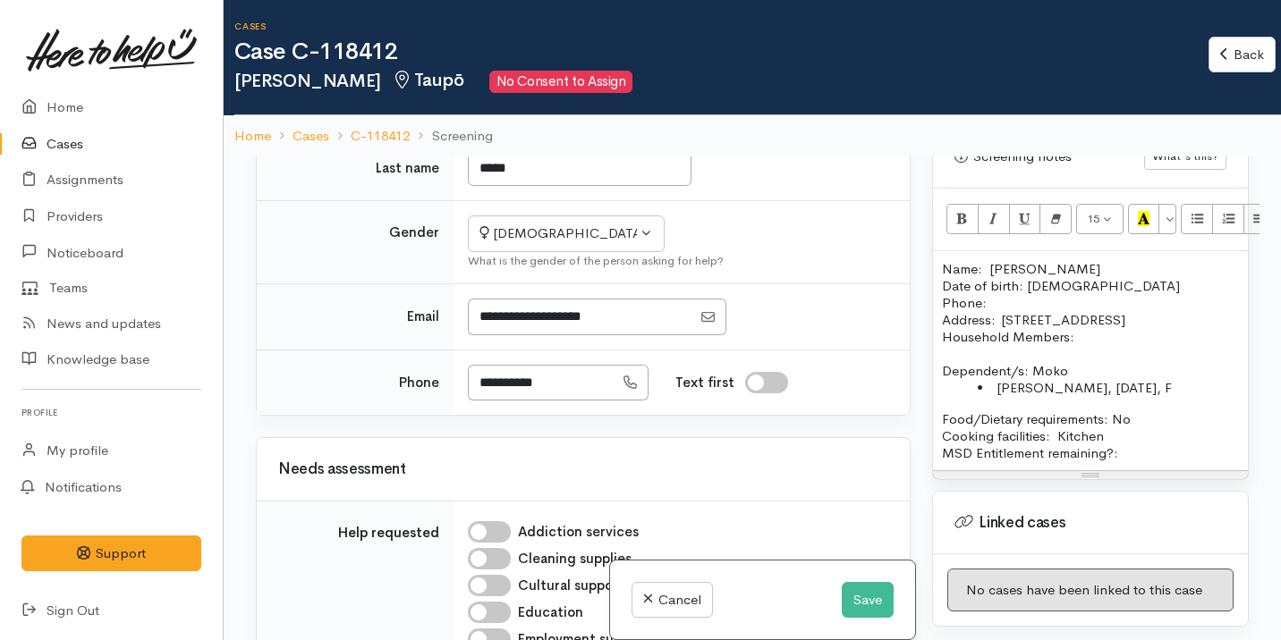
scroll to position [197, 0]
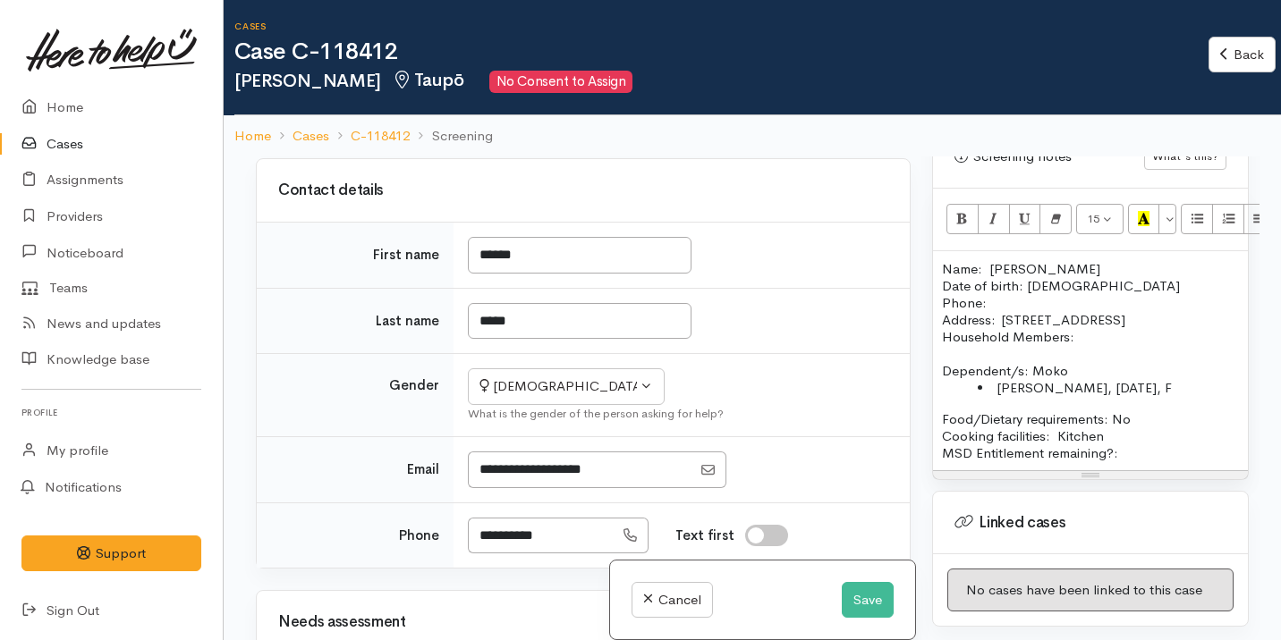
click at [1093, 339] on p "Household Members:" at bounding box center [1090, 336] width 297 height 17
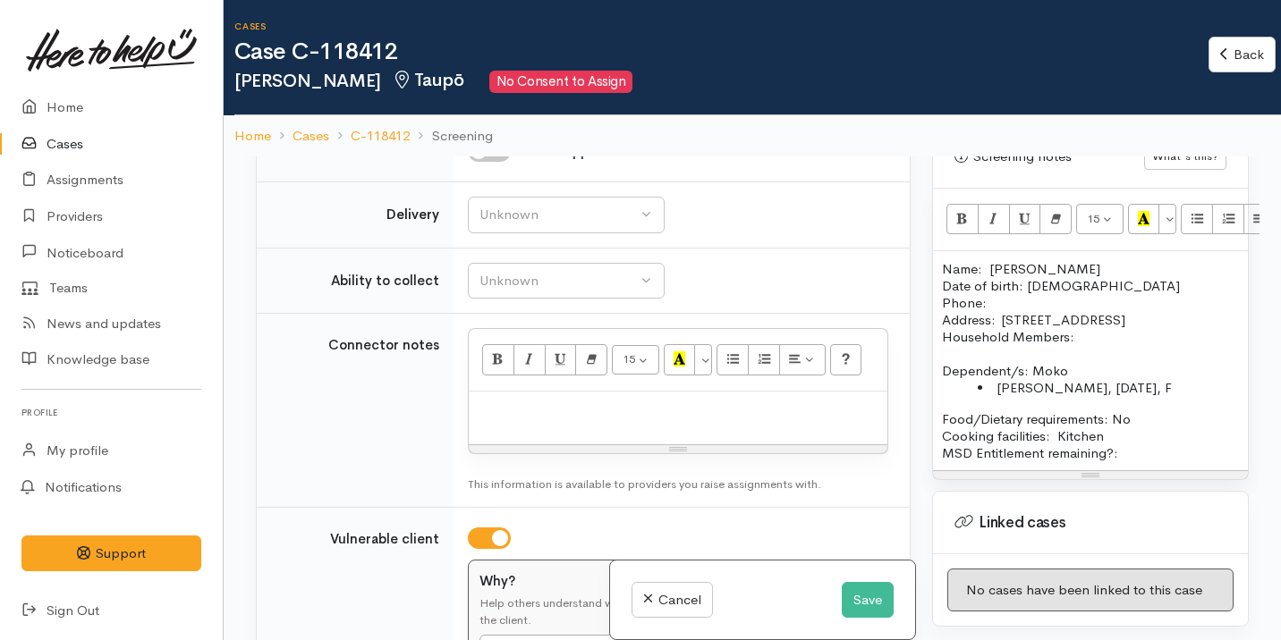
scroll to position [1203, 0]
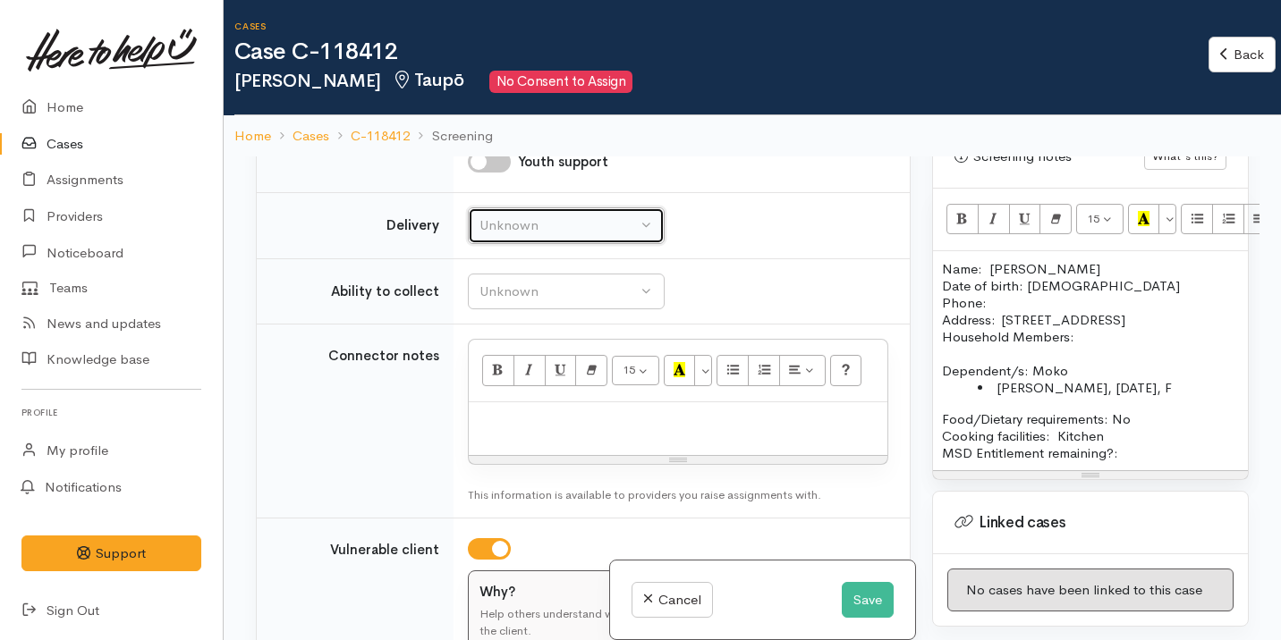
click at [539, 217] on div "Unknown" at bounding box center [557, 226] width 157 height 21
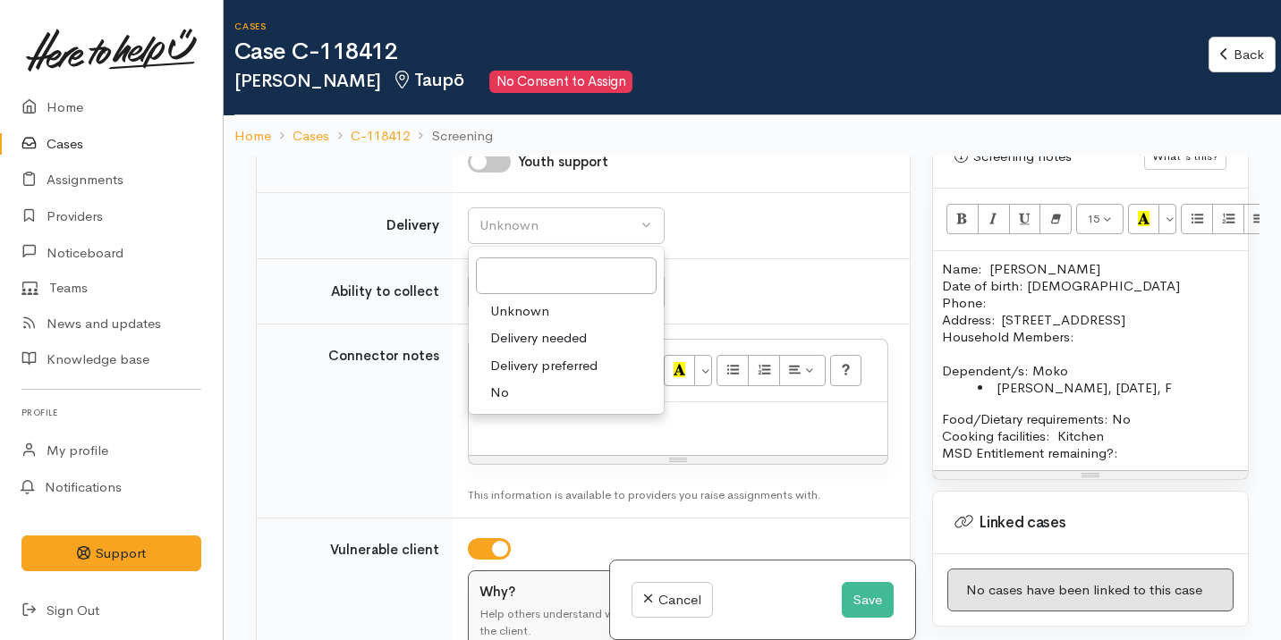
click at [531, 391] on link "No" at bounding box center [566, 393] width 195 height 28
select select "1"
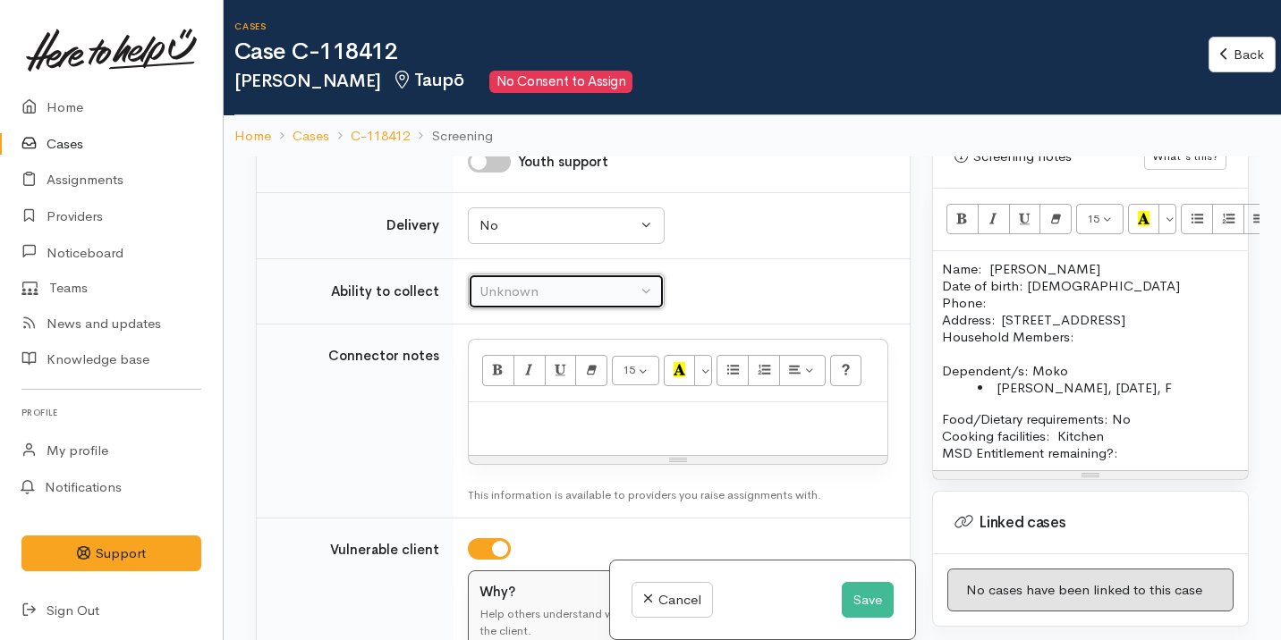
click at [546, 300] on div "Unknown" at bounding box center [557, 292] width 157 height 21
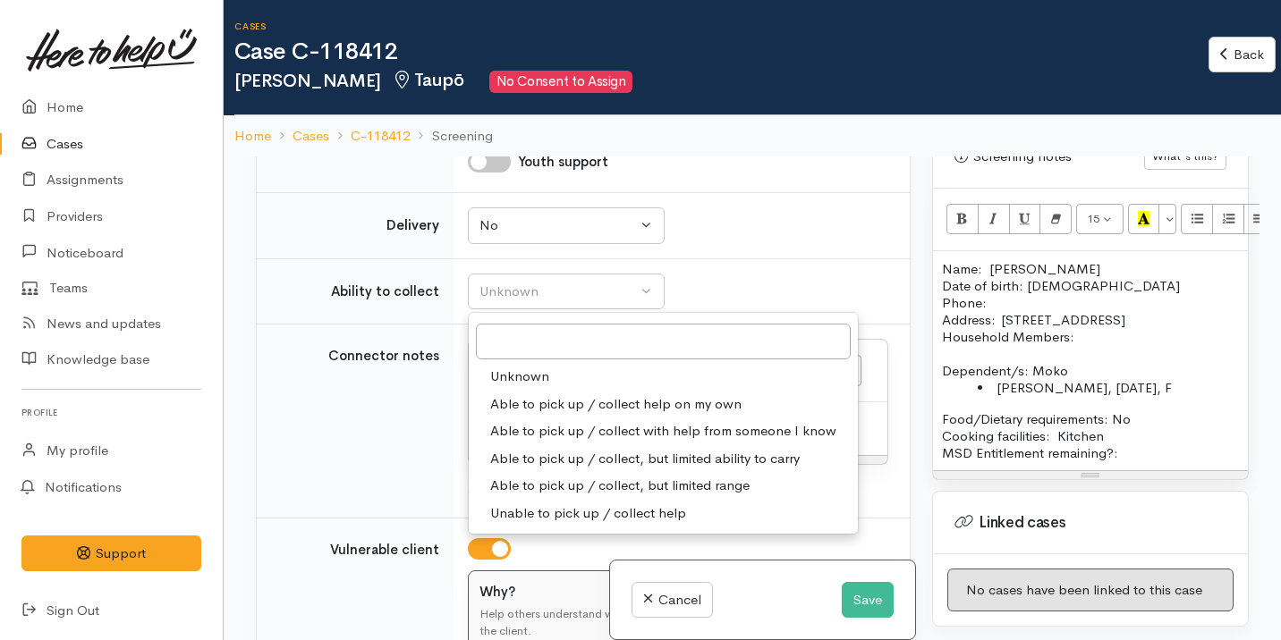
click at [585, 393] on link "Able to pick up / collect help on my own" at bounding box center [663, 405] width 389 height 28
select select "2"
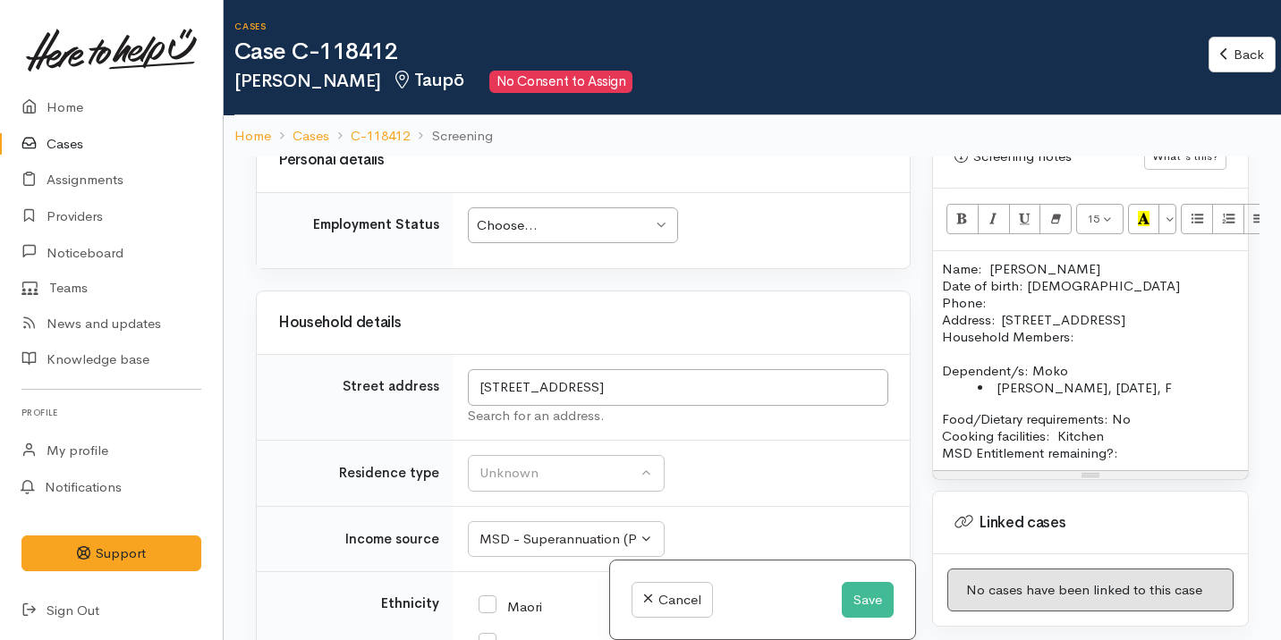
scroll to position [2187, 0]
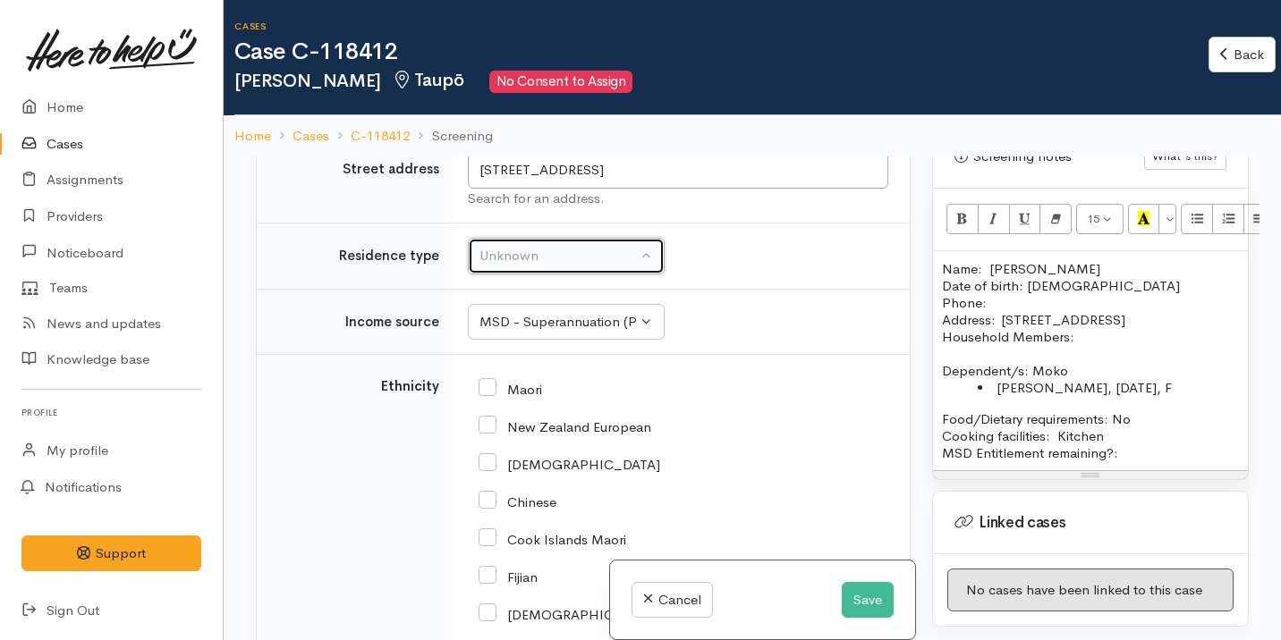
click at [560, 252] on div "Unknown" at bounding box center [557, 256] width 157 height 21
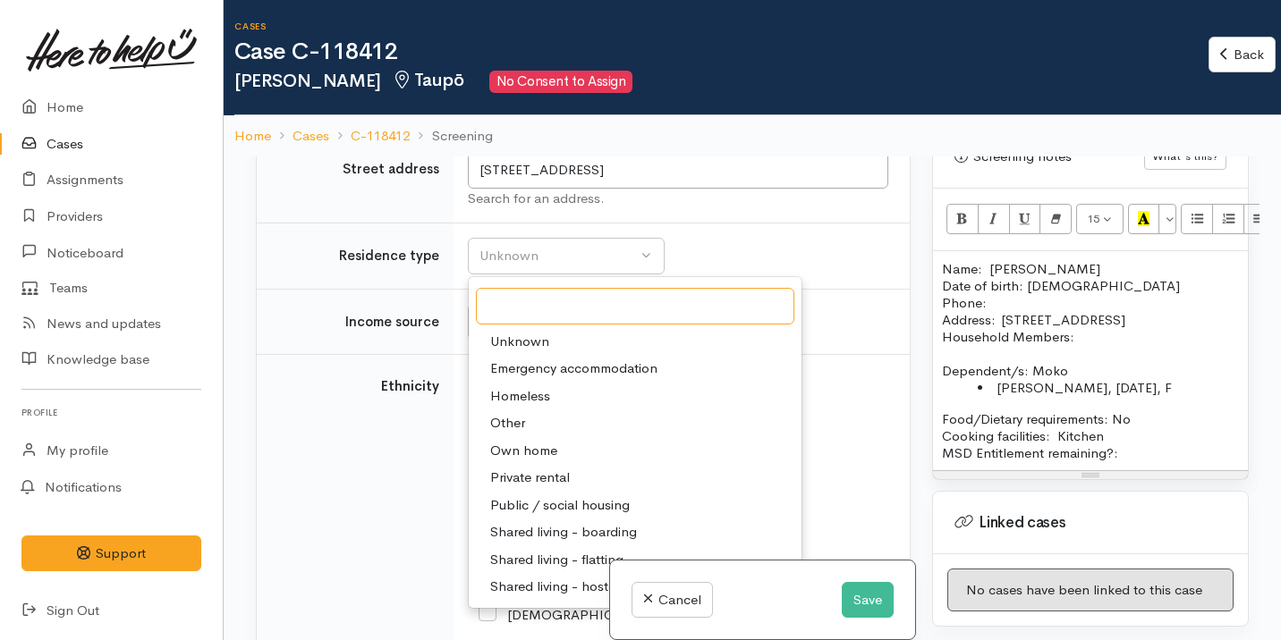
scroll to position [2202, 0]
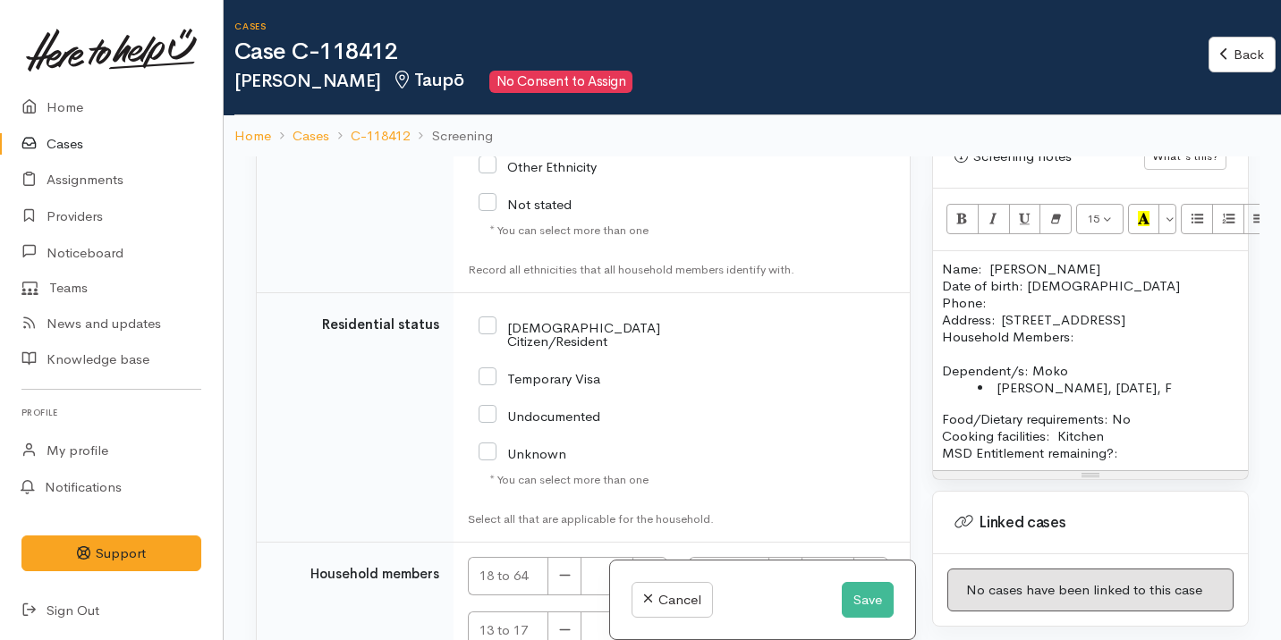
scroll to position [3047, 0]
click at [554, 326] on input "NZ Citizen/Resident" at bounding box center [600, 335] width 245 height 30
checkbox input "true"
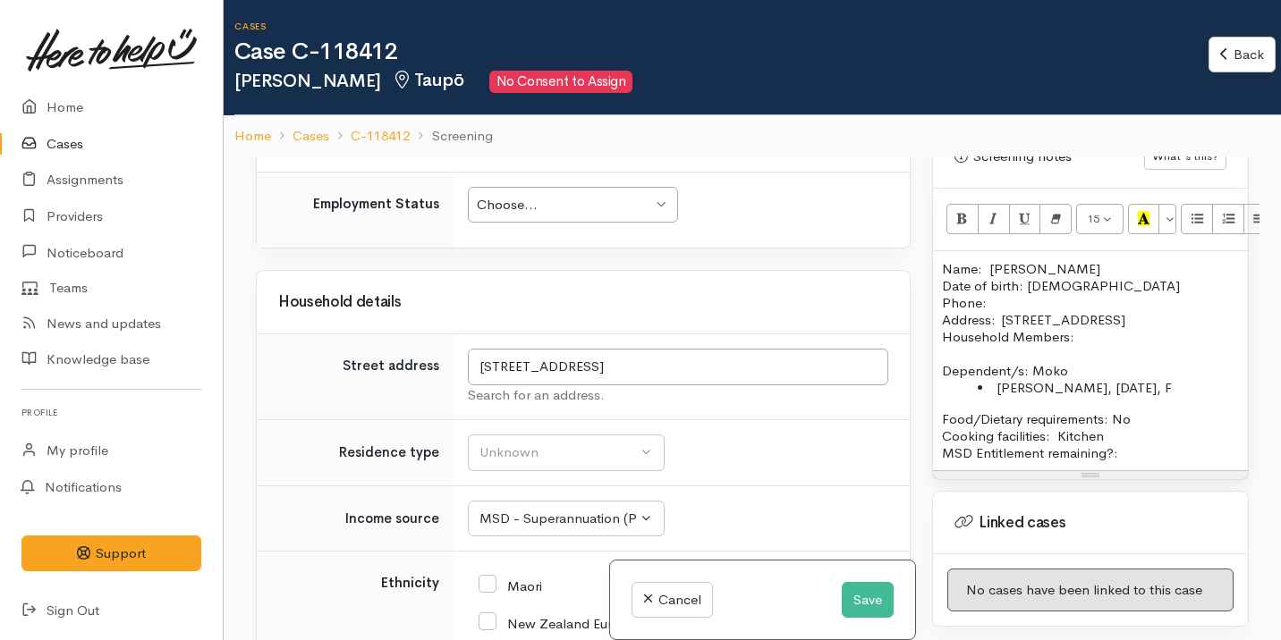
scroll to position [1989, 0]
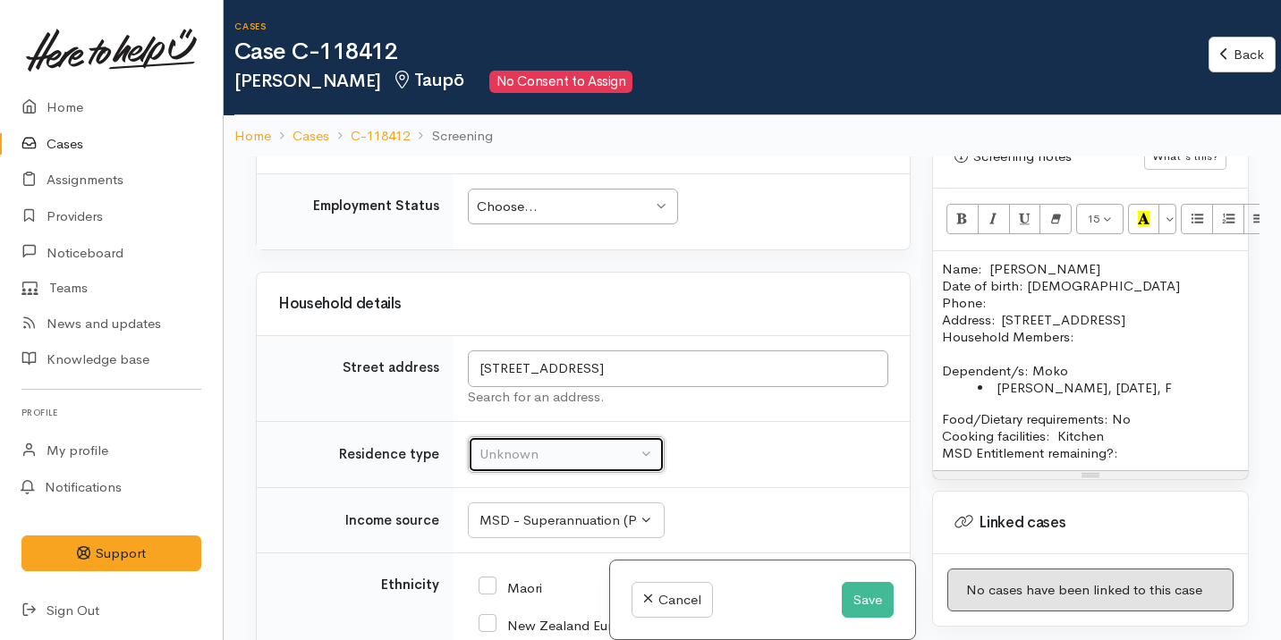
click at [553, 450] on div "Unknown" at bounding box center [557, 454] width 157 height 21
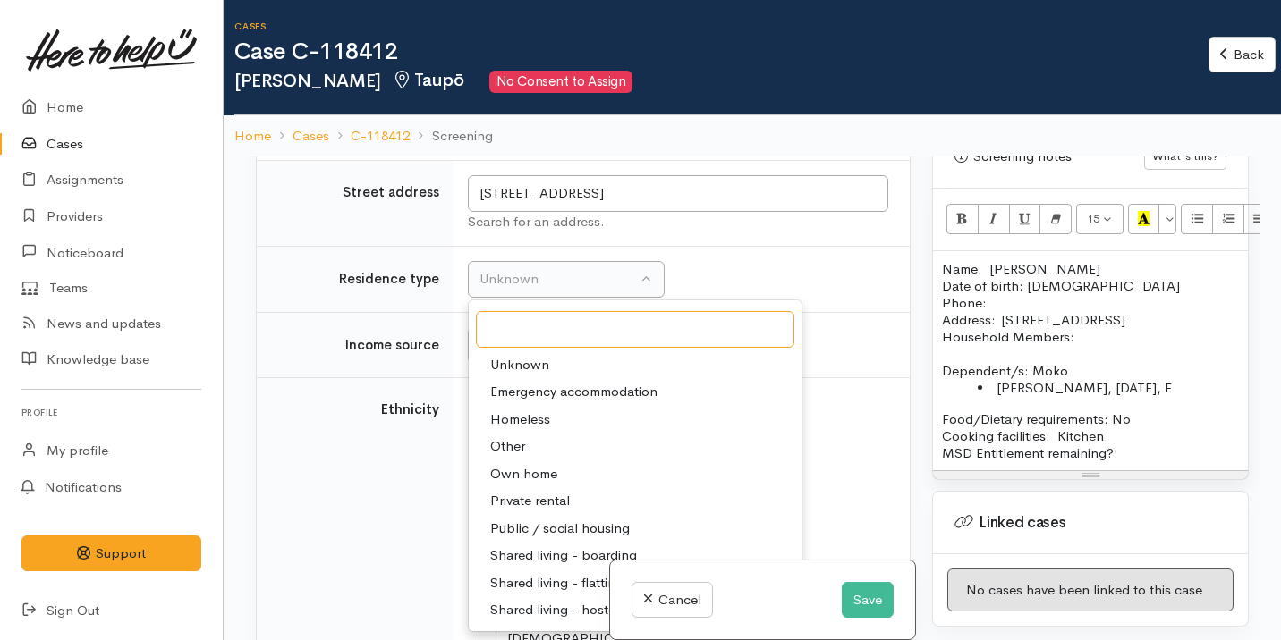
scroll to position [2166, 0]
click at [544, 495] on span "Private rental" at bounding box center [530, 499] width 80 height 21
select select "2"
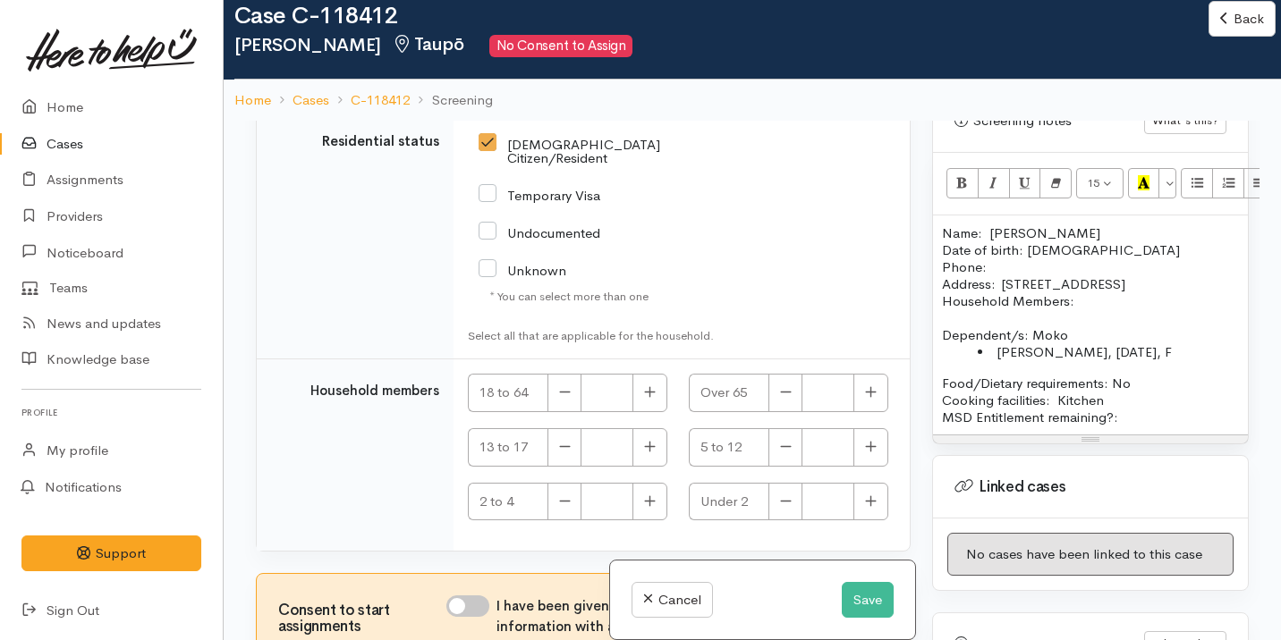
scroll to position [39, 0]
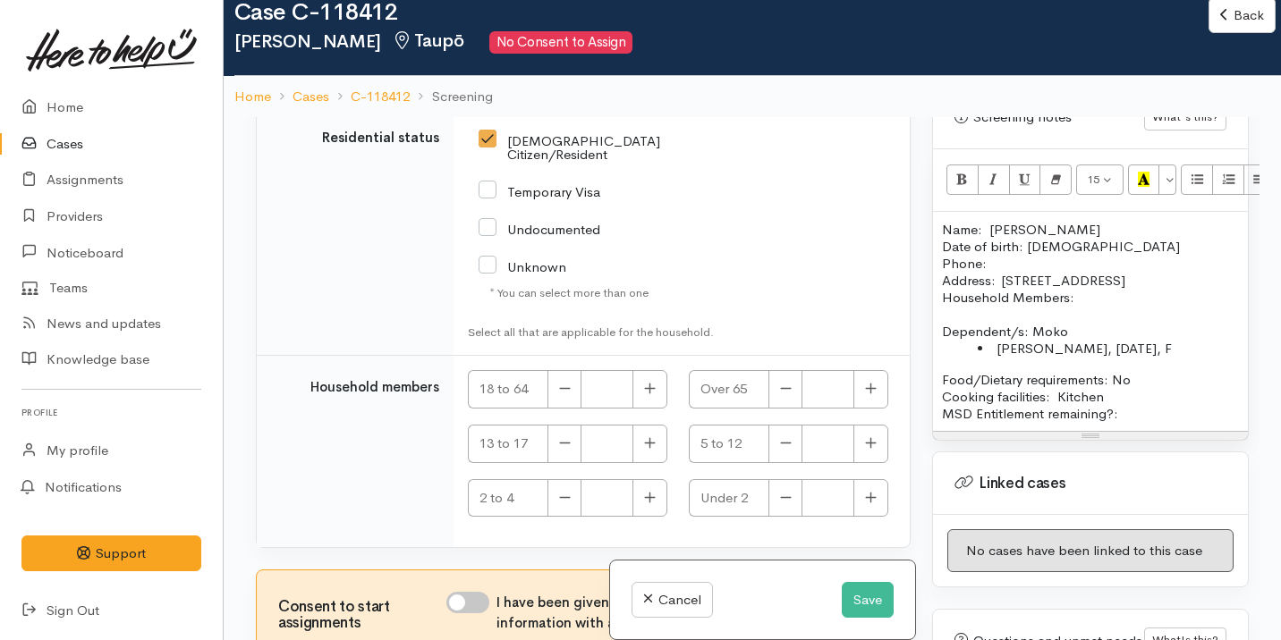
click at [470, 592] on input "I have been given consent to get help and share this information with appropria…" at bounding box center [467, 602] width 43 height 21
checkbox input "true"
click at [866, 382] on icon "button" at bounding box center [871, 388] width 12 height 13
type input "1"
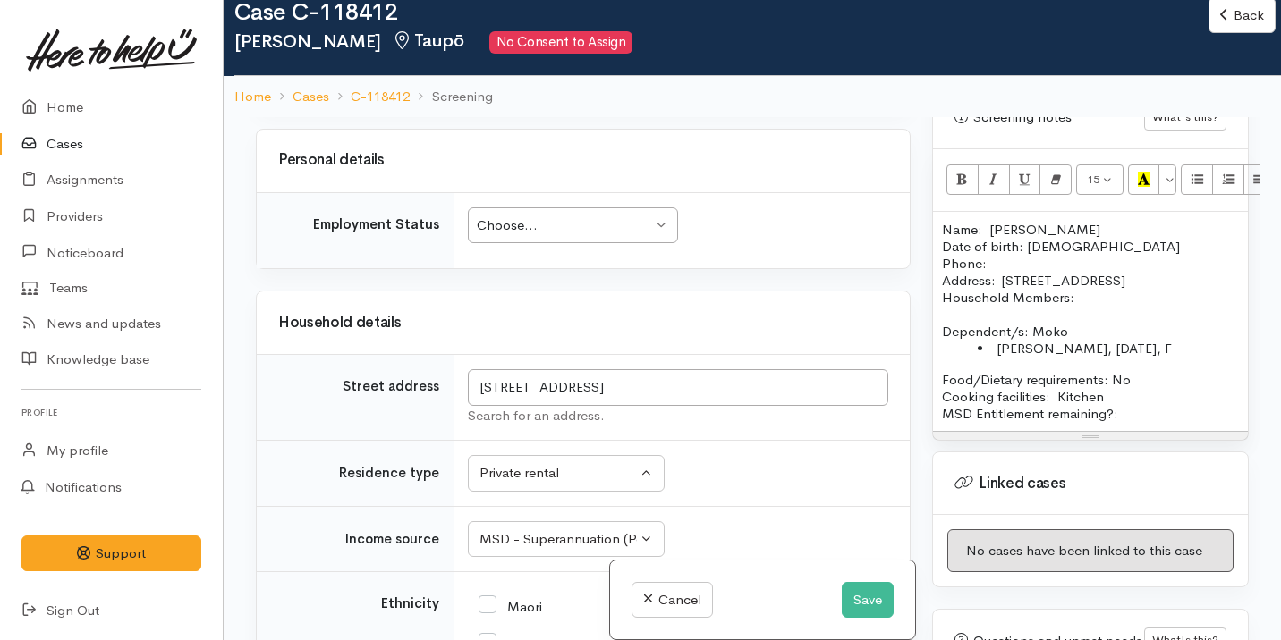
scroll to position [1860, 0]
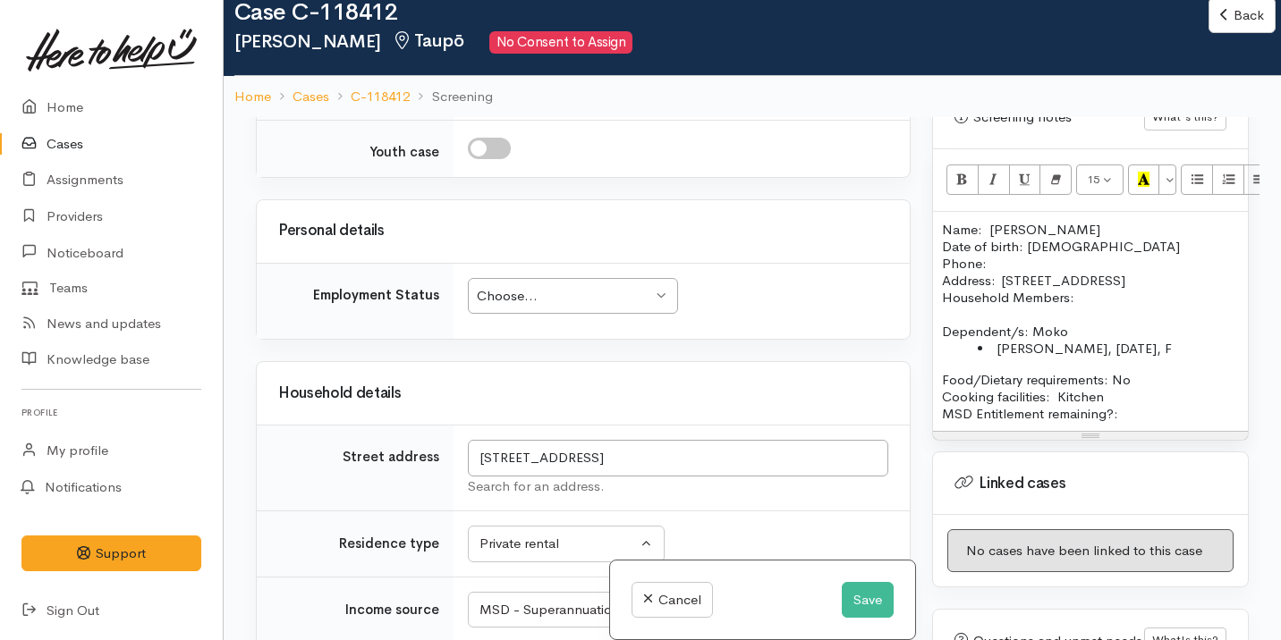
click at [524, 299] on div "Choose..." at bounding box center [564, 296] width 175 height 21
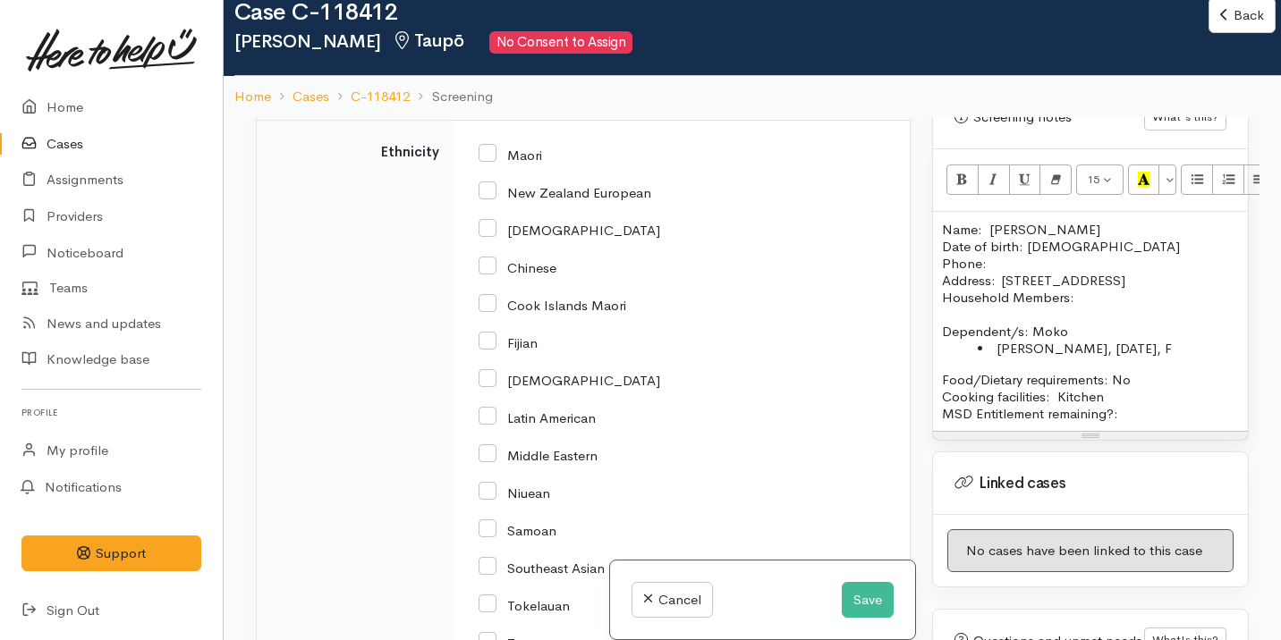
scroll to position [2283, 0]
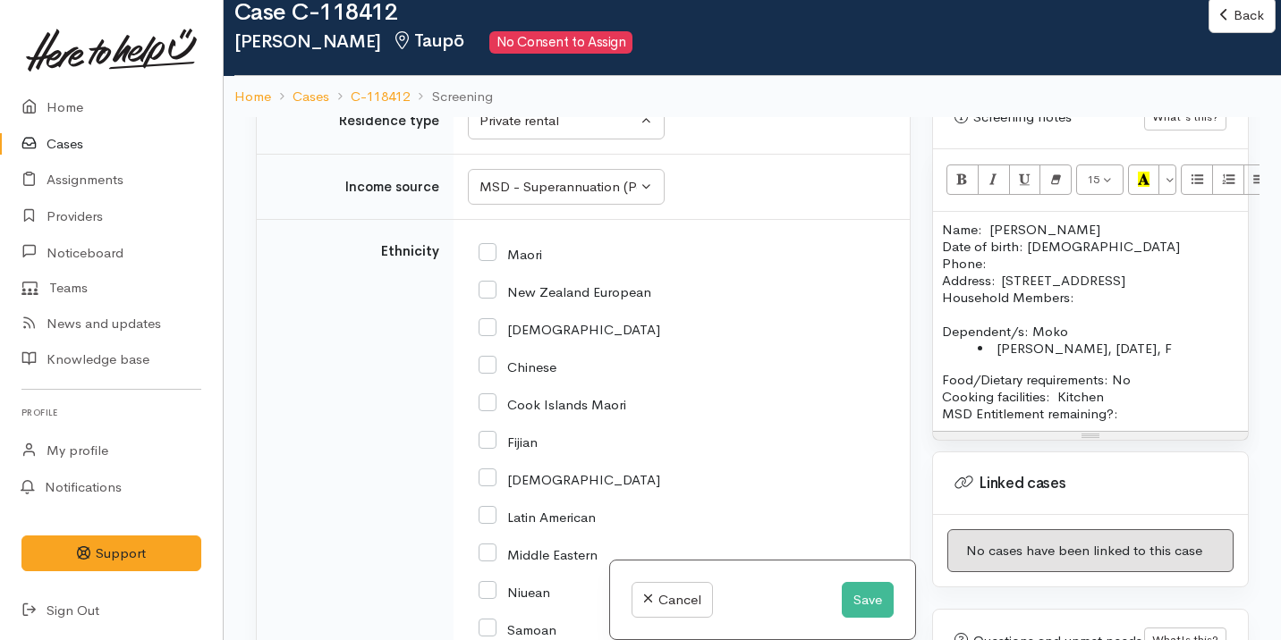
click at [518, 256] on input "Maori" at bounding box center [509, 253] width 63 height 16
checkbox input "true"
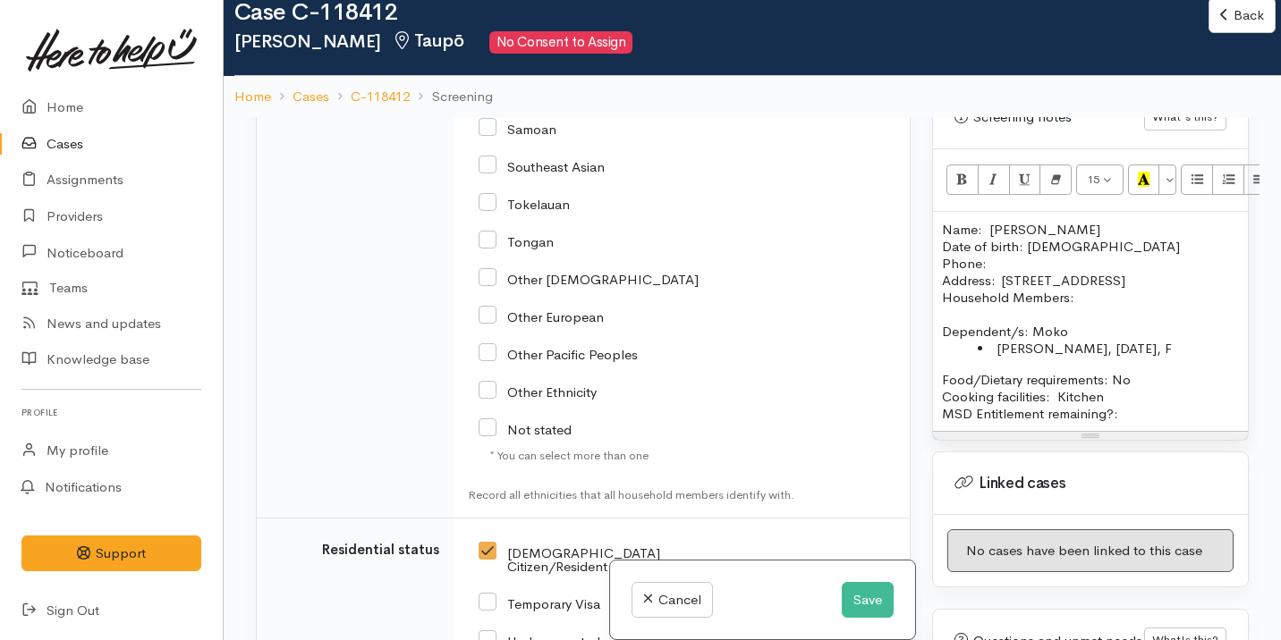
scroll to position [2782, 0]
click at [1003, 246] on p "Name: Martha Rangi Date of birth: 03/03/1950 Phone:" at bounding box center [1090, 246] width 297 height 51
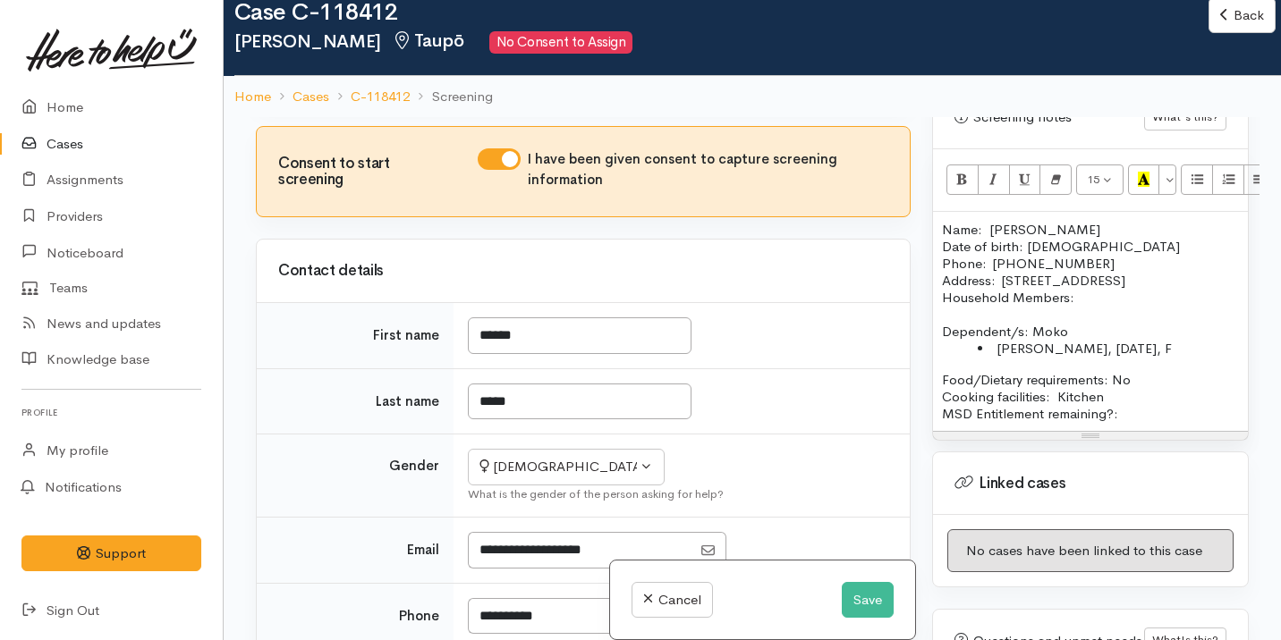
scroll to position [0, 0]
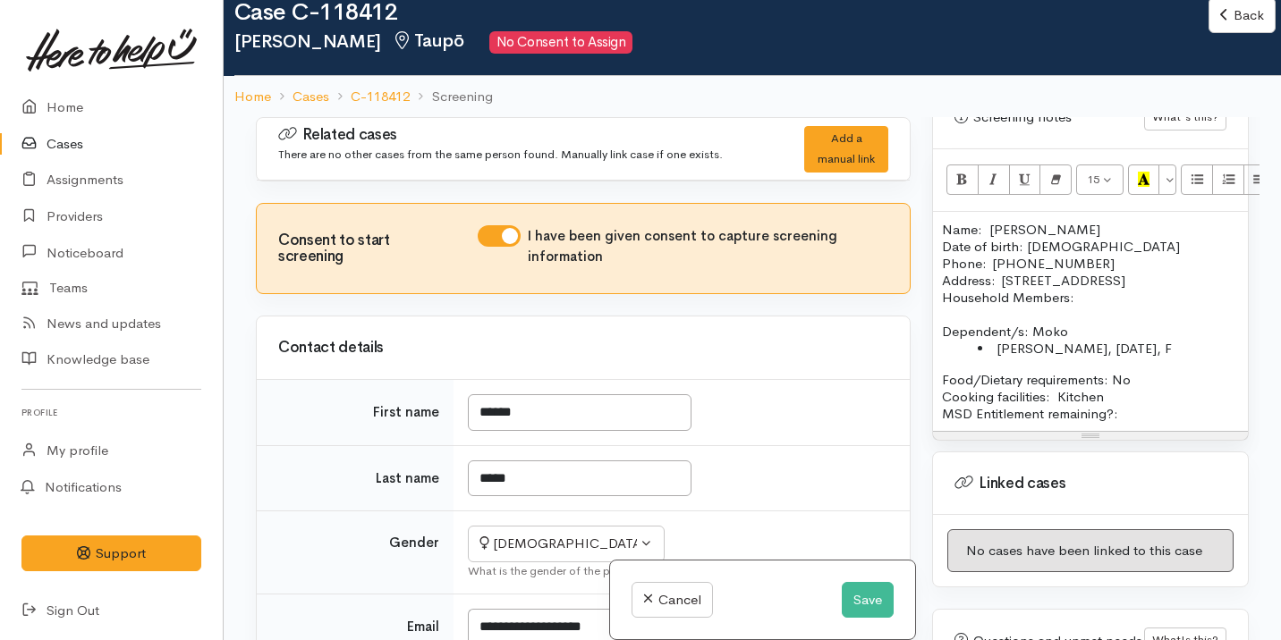
click at [1138, 424] on div "Name: Martha Rangi Date of birth: 03/03/1950 Phone:  021 178 6859 Address:  86 …" at bounding box center [1090, 321] width 315 height 219
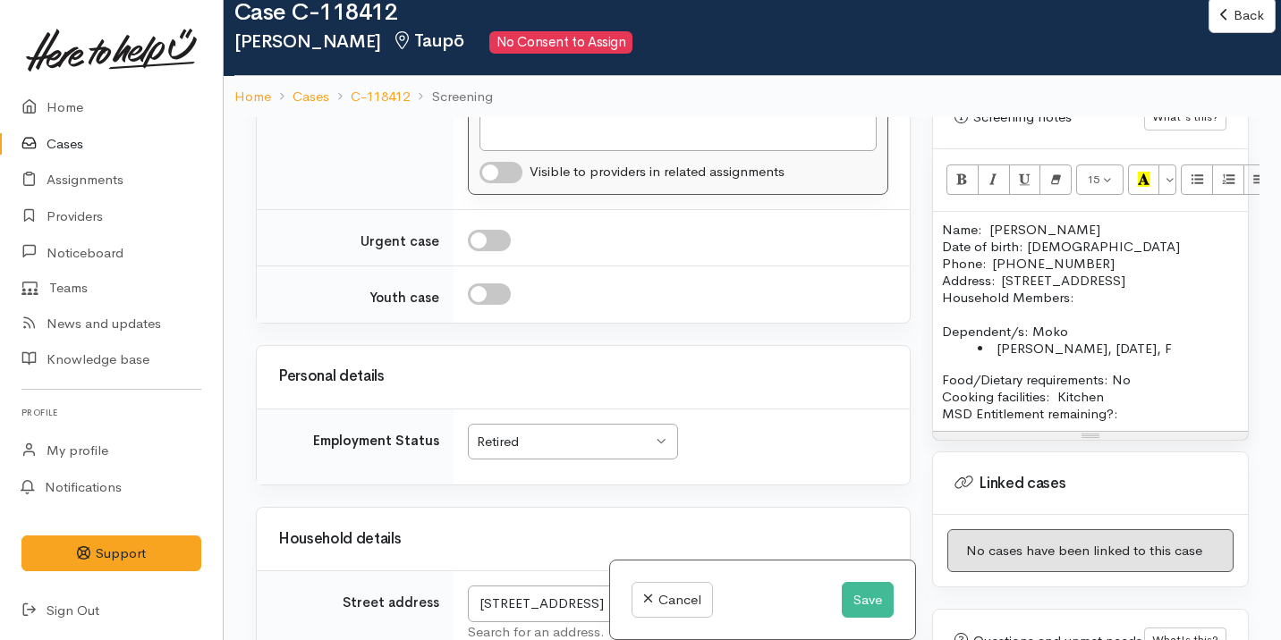
scroll to position [1730, 0]
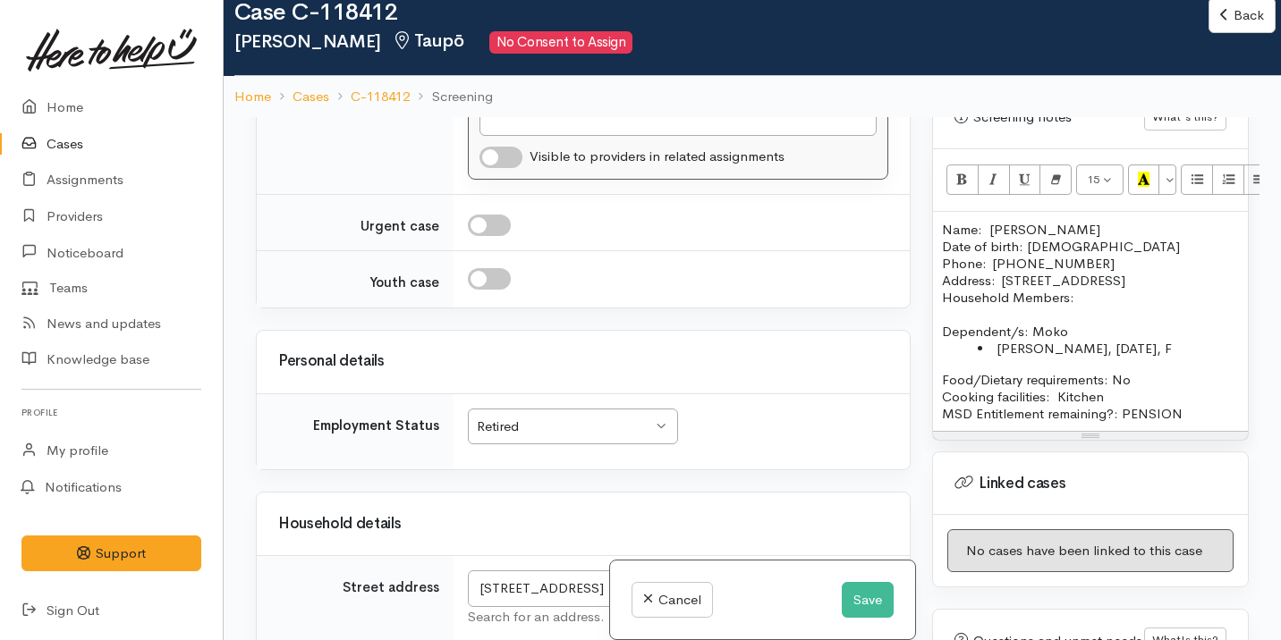
click at [943, 221] on p "Name: Martha Rangi Date of birth: 03/03/1950 Phone:  021 178 6859" at bounding box center [1090, 246] width 297 height 51
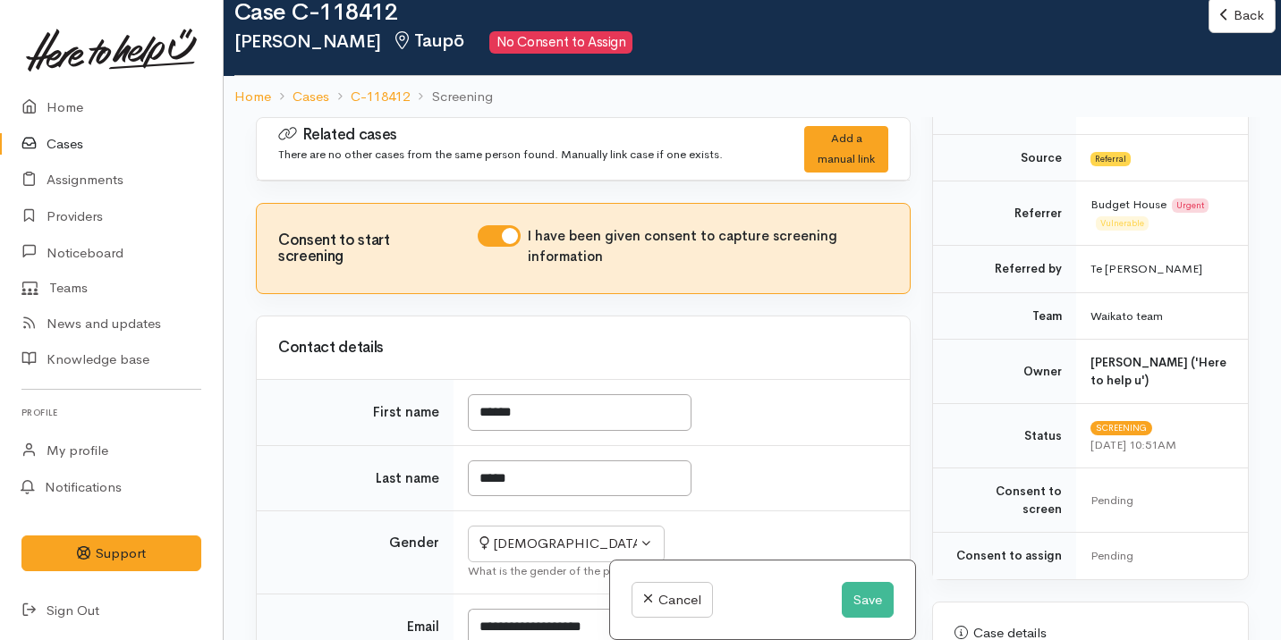
scroll to position [362, 0]
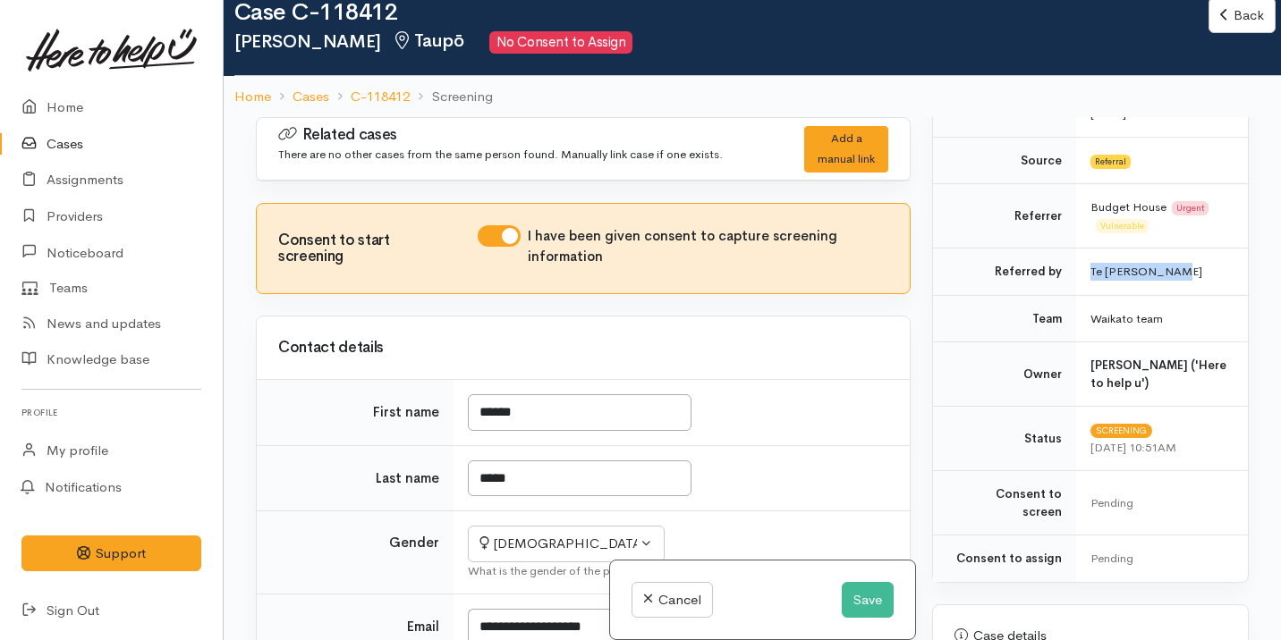
drag, startPoint x: 1088, startPoint y: 271, endPoint x: 1192, endPoint y: 269, distance: 103.8
click at [1193, 270] on td "Te [PERSON_NAME]" at bounding box center [1162, 272] width 172 height 47
copy td "Te [PERSON_NAME]"
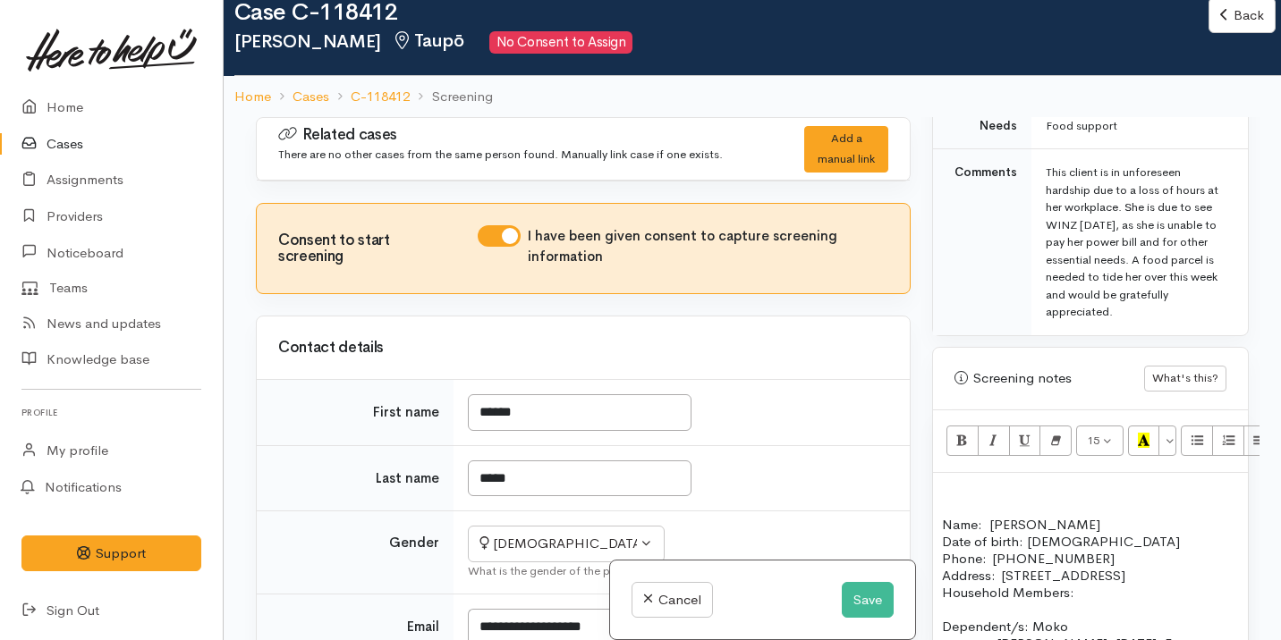
scroll to position [1127, 0]
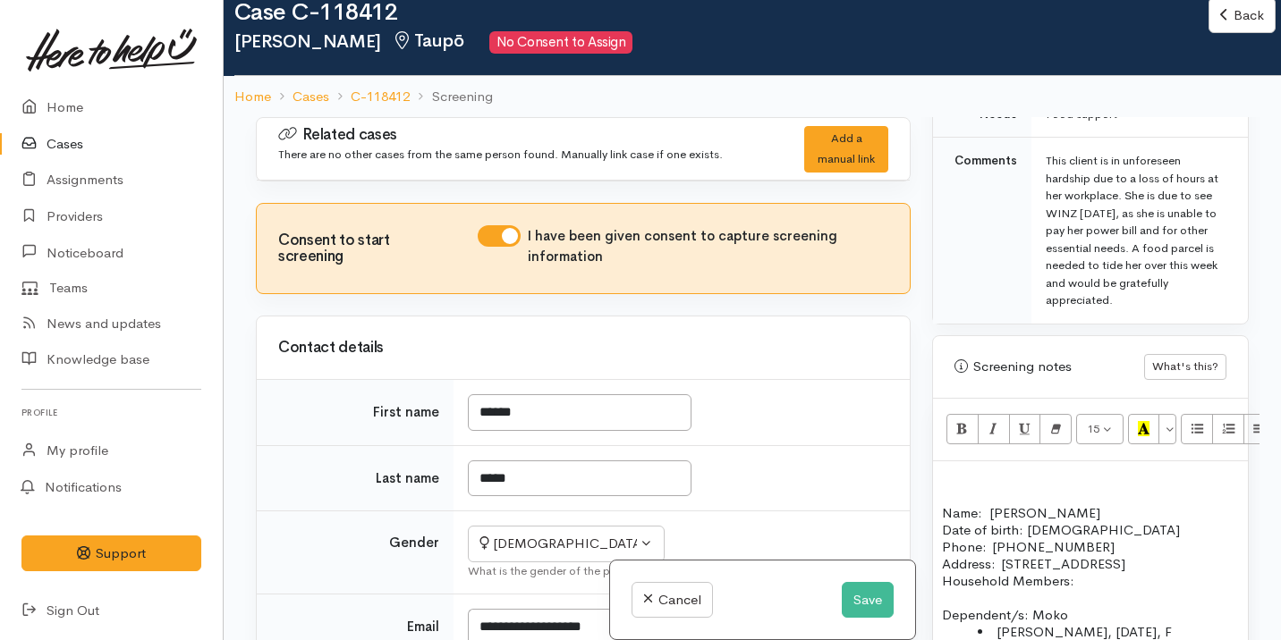
click at [969, 470] on p at bounding box center [1090, 478] width 297 height 17
click at [942, 472] on span "Te [PERSON_NAME]" at bounding box center [998, 479] width 112 height 15
click at [960, 472] on span "REFFERED: Te Whetu Dewes" at bounding box center [1029, 479] width 174 height 15
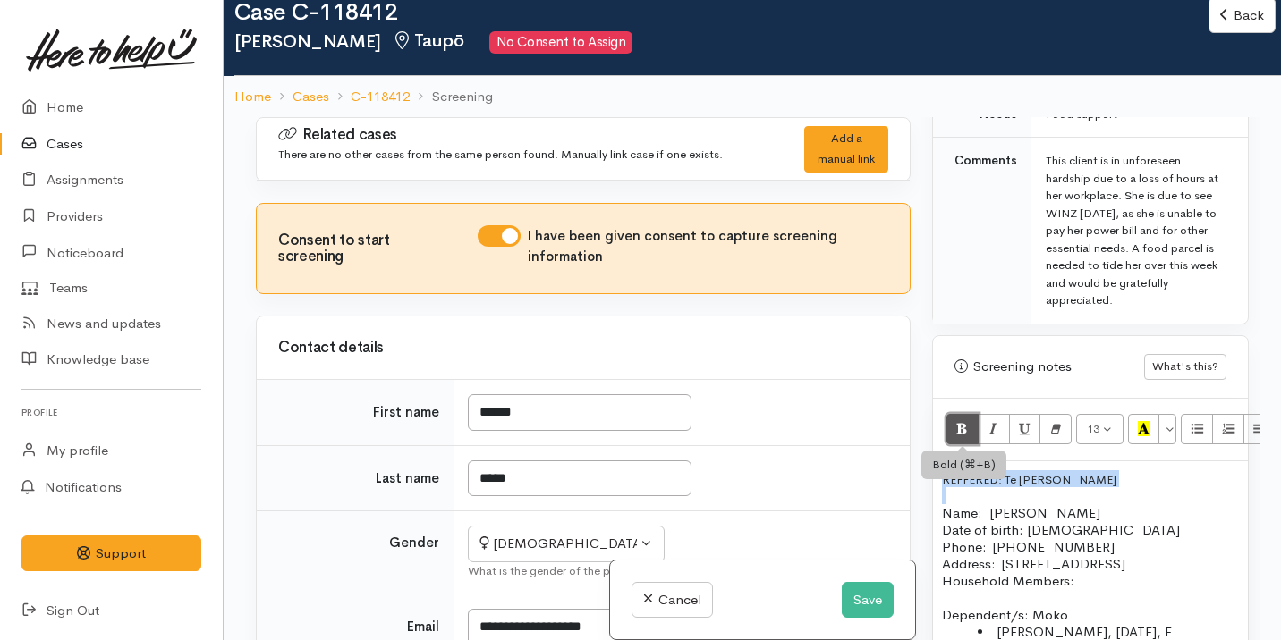
click at [954, 419] on button "Bold (⌘+B)" at bounding box center [962, 429] width 32 height 30
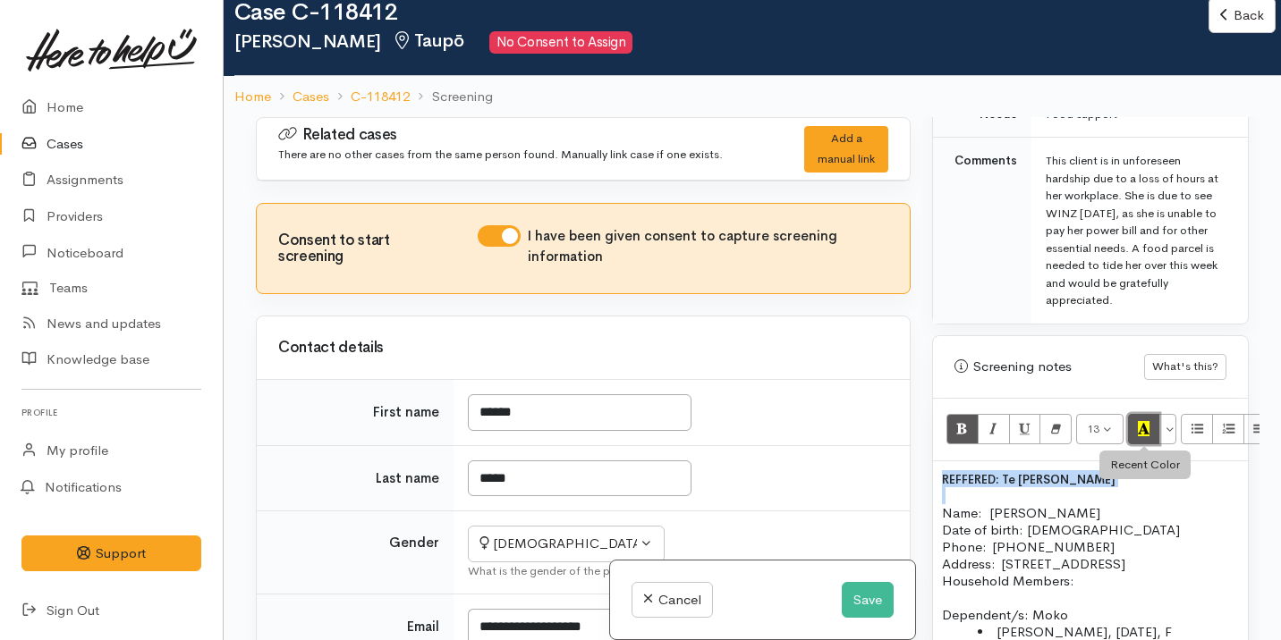
click at [1136, 414] on button "Recent Color" at bounding box center [1144, 429] width 32 height 30
click at [1002, 472] on font "REFFERED: Te Whetu Dewes" at bounding box center [1028, 479] width 173 height 15
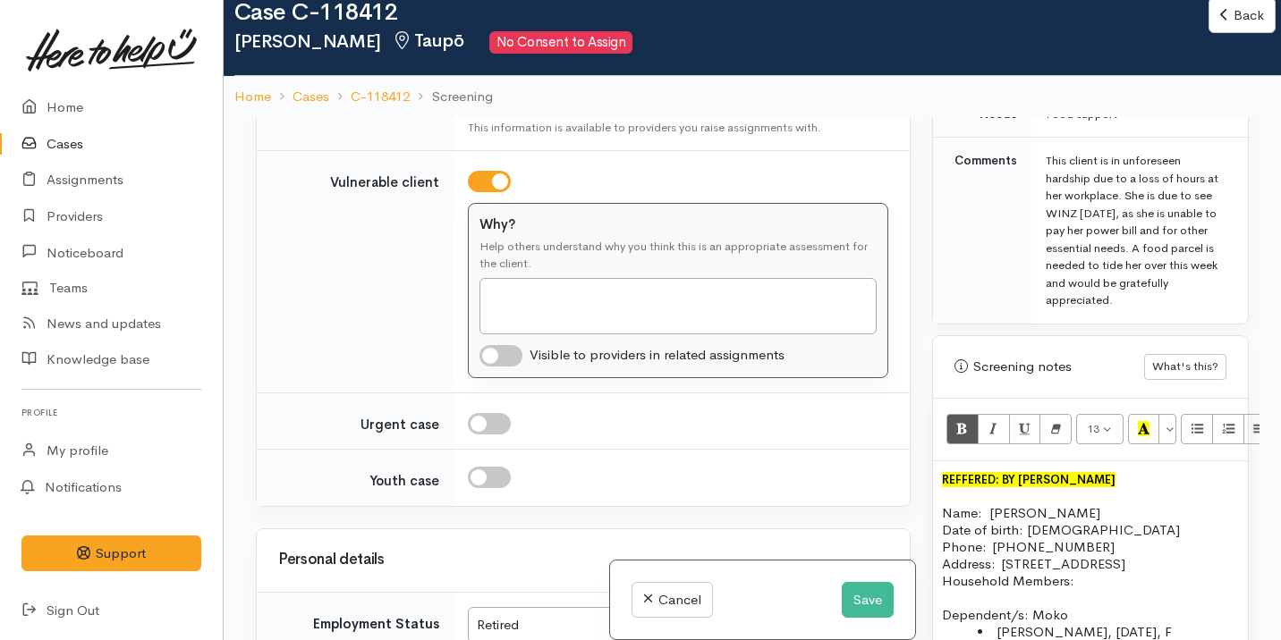
scroll to position [1534, 0]
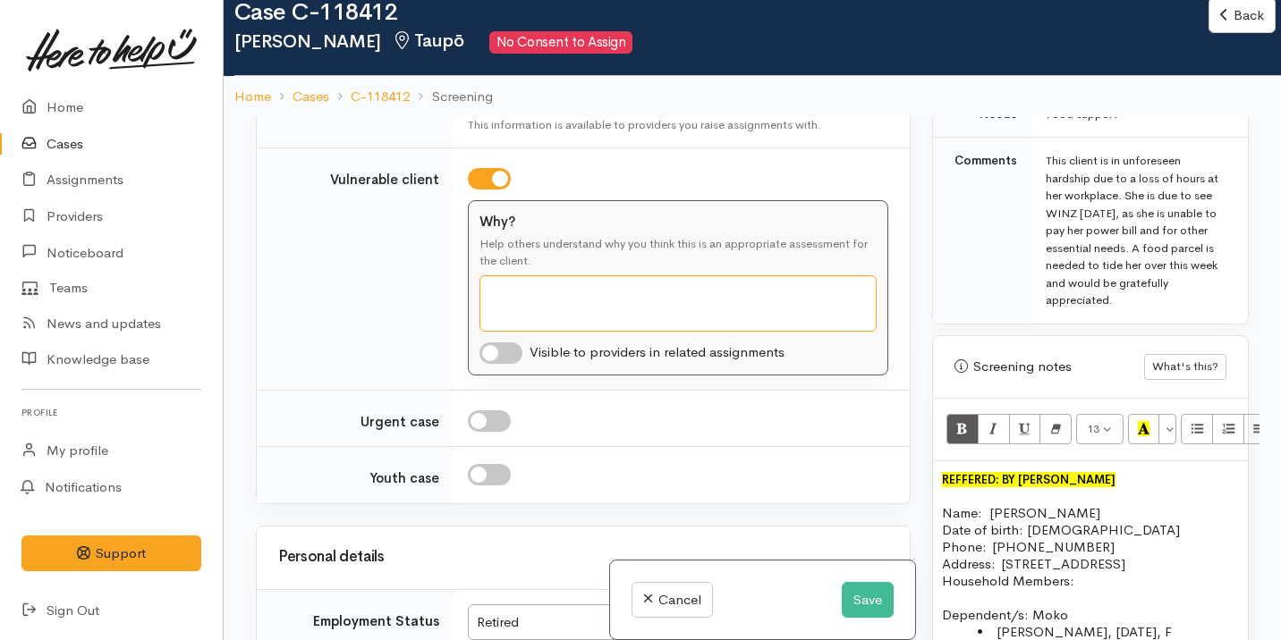
click at [584, 310] on textarea "Why?" at bounding box center [677, 303] width 397 height 56
type textarea "ELDERLY"
click at [591, 427] on div at bounding box center [678, 420] width 420 height 21
click at [967, 472] on font "REFFERED: BY Te Whetu Dewes" at bounding box center [1028, 479] width 173 height 15
click at [999, 472] on font "REFFERED: BY Te Whetu Dewes" at bounding box center [1028, 479] width 173 height 15
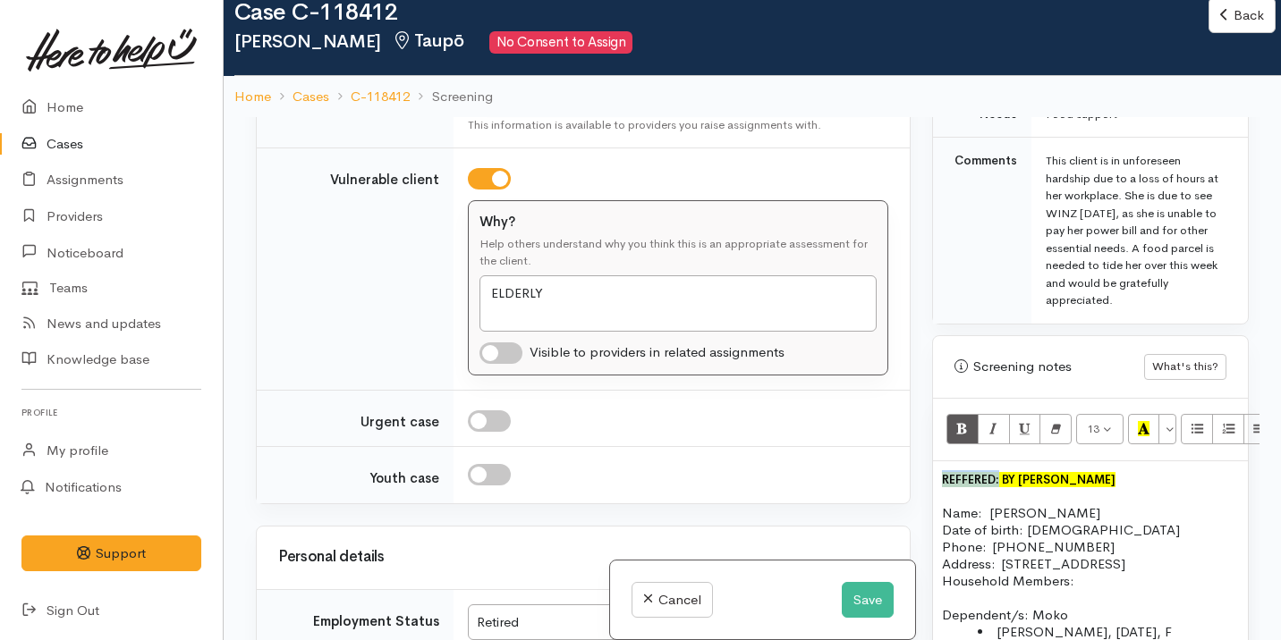
drag, startPoint x: 1001, startPoint y: 461, endPoint x: 935, endPoint y: 461, distance: 66.2
click at [934, 461] on div "REFFERED: BY Te Whetu Dewes Name: Martha Rangi Date of birth: 03/03/1950 Phone:…" at bounding box center [1090, 587] width 315 height 253
copy font "REFFERED:"
drag, startPoint x: 994, startPoint y: 461, endPoint x: 939, endPoint y: 461, distance: 55.5
click at [937, 461] on div "Reffered BY Te Whetu Dewes Name: Martha Rangi Date of birth: 03/03/1950 Phone: …" at bounding box center [1090, 587] width 315 height 253
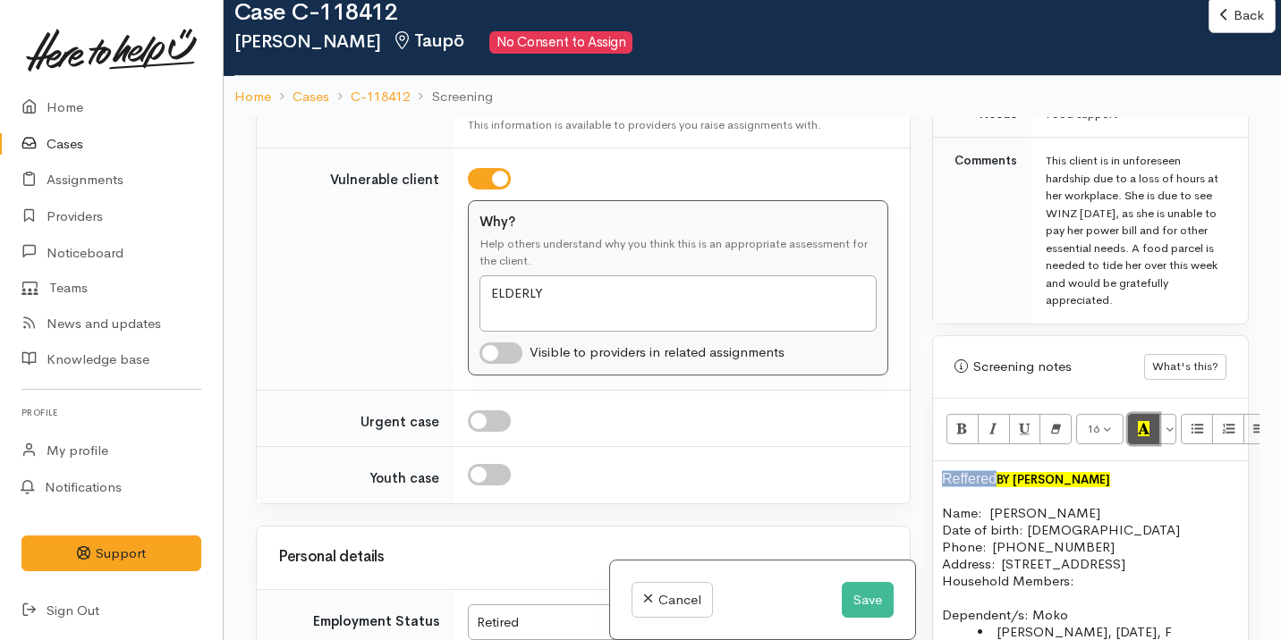
click at [1141, 421] on icon "Recent Color" at bounding box center [1144, 428] width 12 height 15
click at [966, 421] on icon "Bold (⌘+B)" at bounding box center [962, 428] width 12 height 15
click at [1134, 470] on p "Reffered BY Te Whetu Dewes" at bounding box center [1090, 478] width 297 height 17
drag, startPoint x: 1132, startPoint y: 463, endPoint x: 929, endPoint y: 455, distance: 203.2
click at [929, 455] on div "Warnings Add No warnings have been raised against this case Add Warning Title ●…" at bounding box center [1090, 437] width 338 height 640
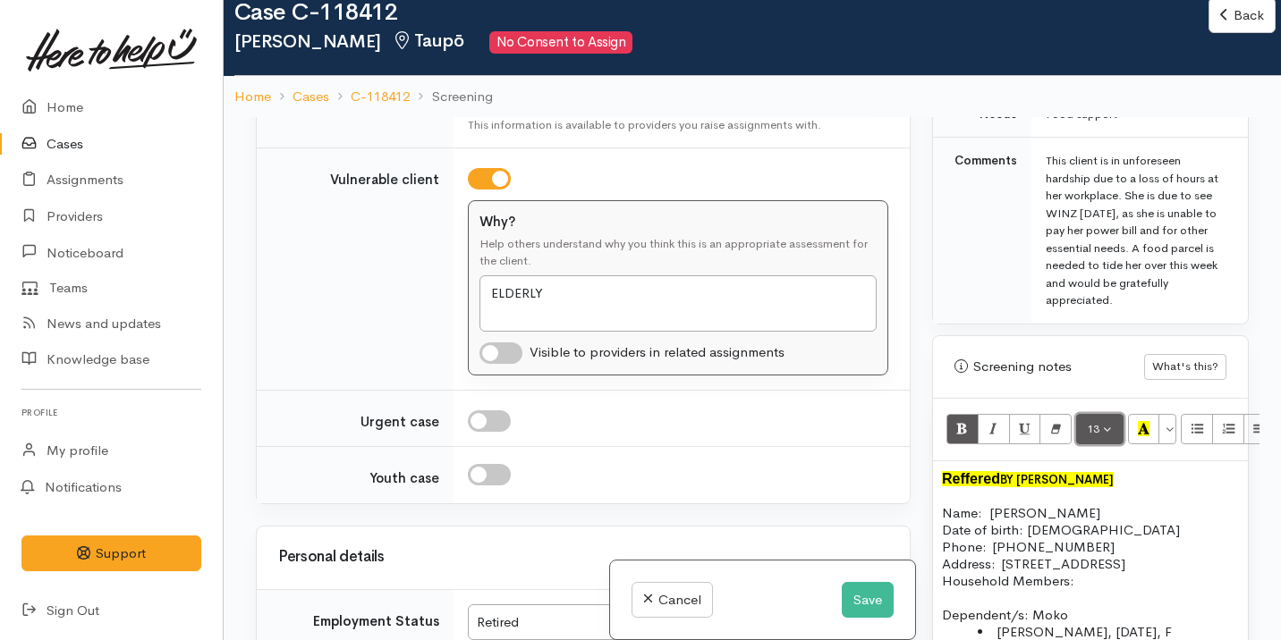
click at [1095, 421] on span "13" at bounding box center [1093, 428] width 13 height 15
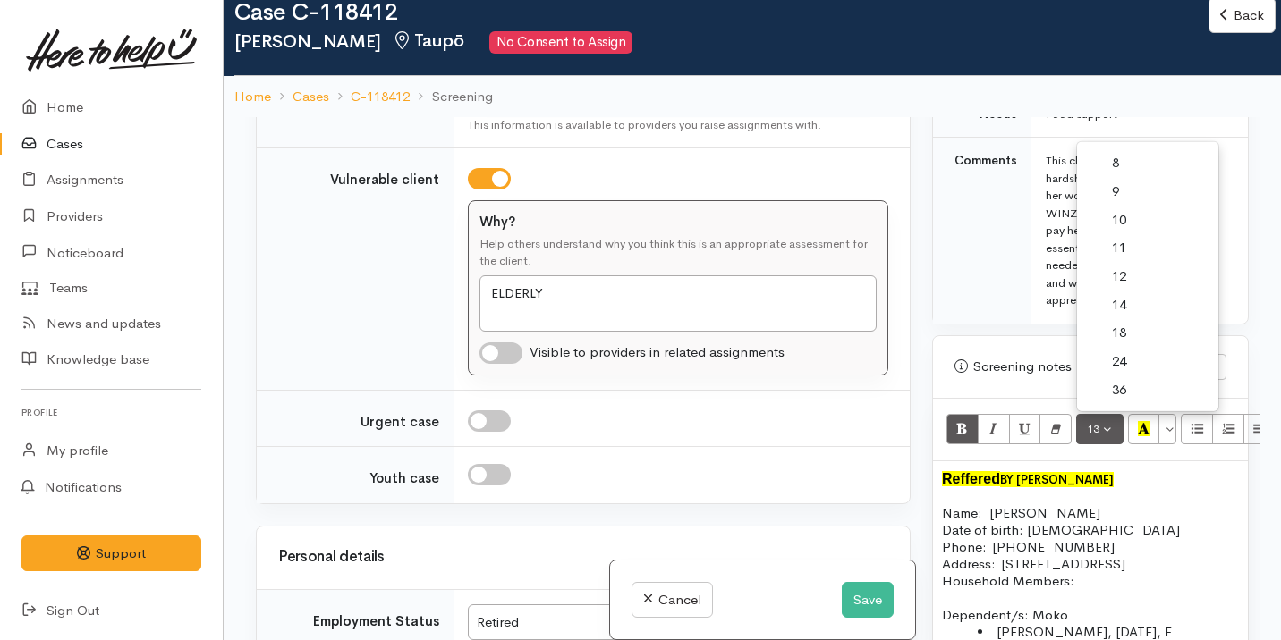
click at [1132, 263] on link "12" at bounding box center [1147, 277] width 141 height 29
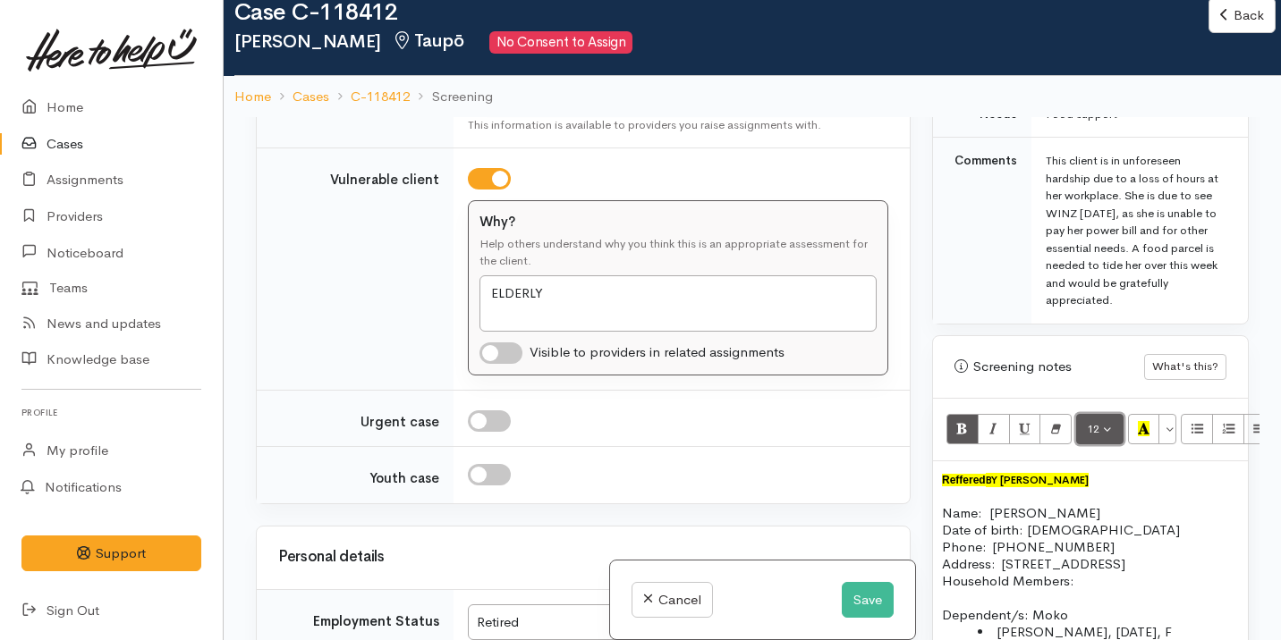
click at [1099, 414] on button "12" at bounding box center [1099, 429] width 47 height 30
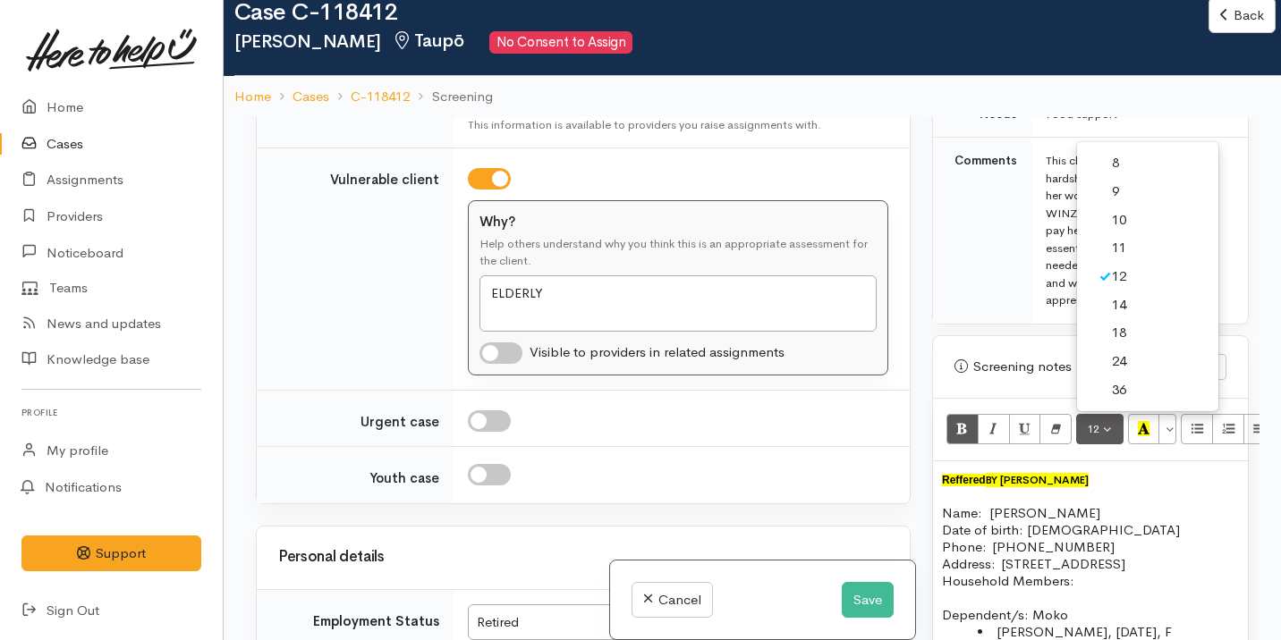
click at [1126, 291] on link "14" at bounding box center [1147, 305] width 141 height 29
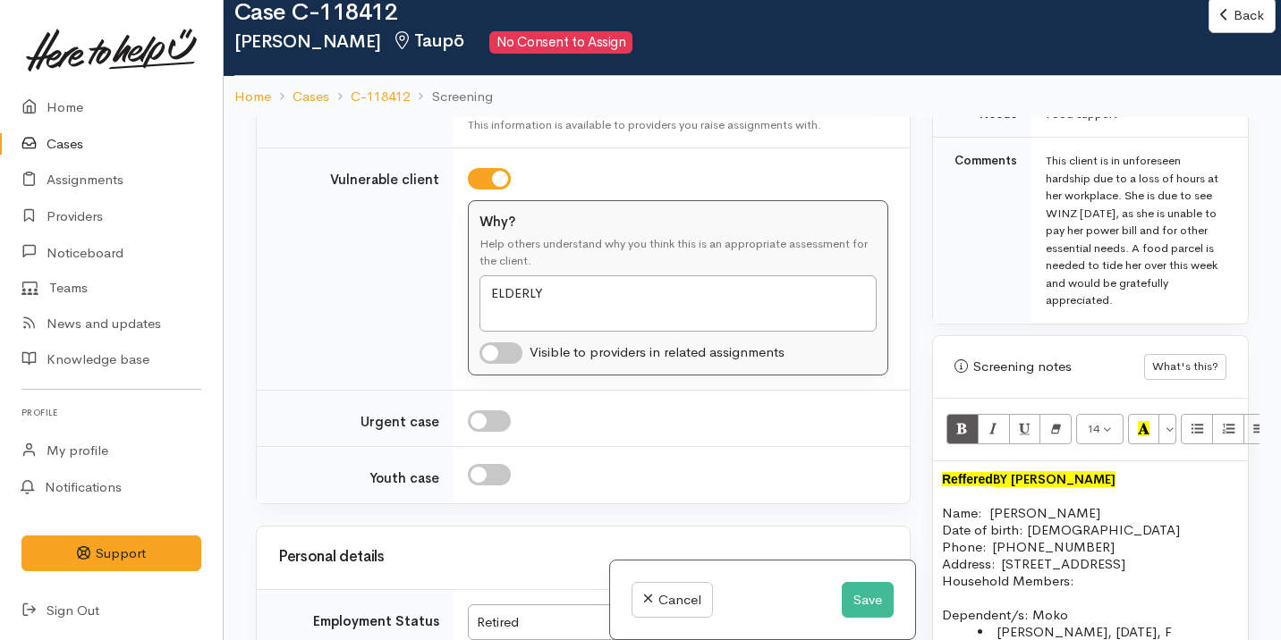
click at [1098, 487] on p at bounding box center [1090, 495] width 297 height 17
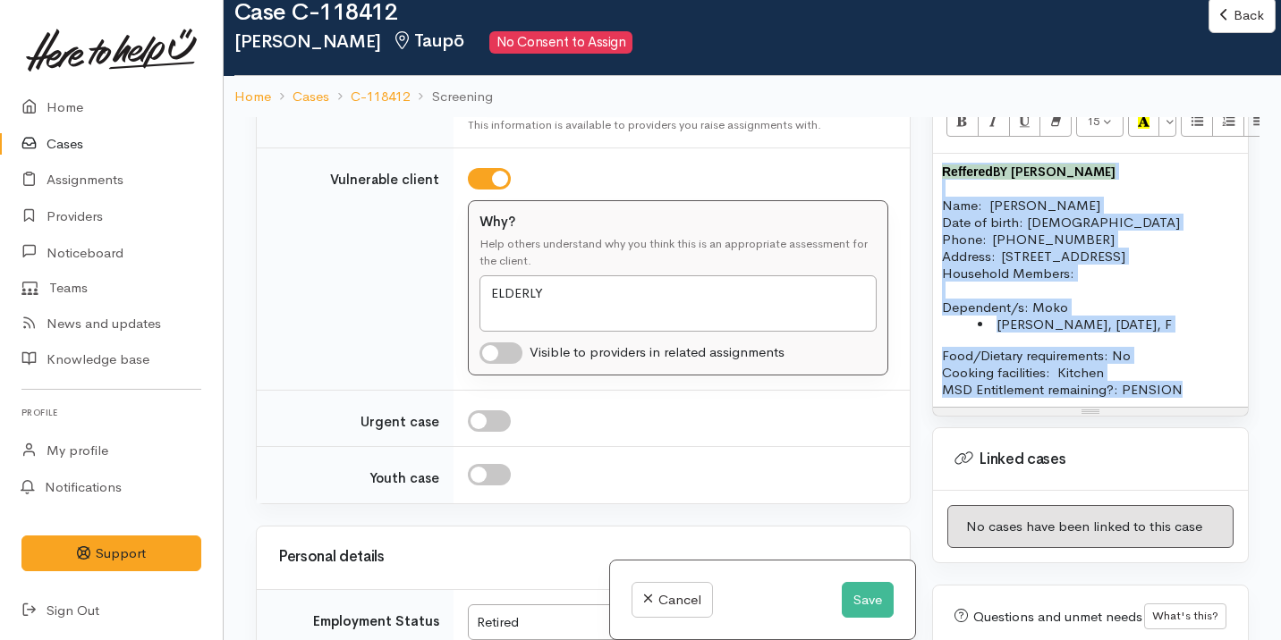
drag, startPoint x: 1201, startPoint y: 392, endPoint x: 943, endPoint y: 157, distance: 348.9
click at [941, 157] on div "Reffered BY Te Whetu Dewes Name: Martha Rangi Date of birth: 03/03/1950 Phone: …" at bounding box center [1090, 280] width 315 height 253
copy div "Reffered BY Te Whetu Dewes Name: Martha Rangi Date of birth: 03/03/1950 Phone: …"
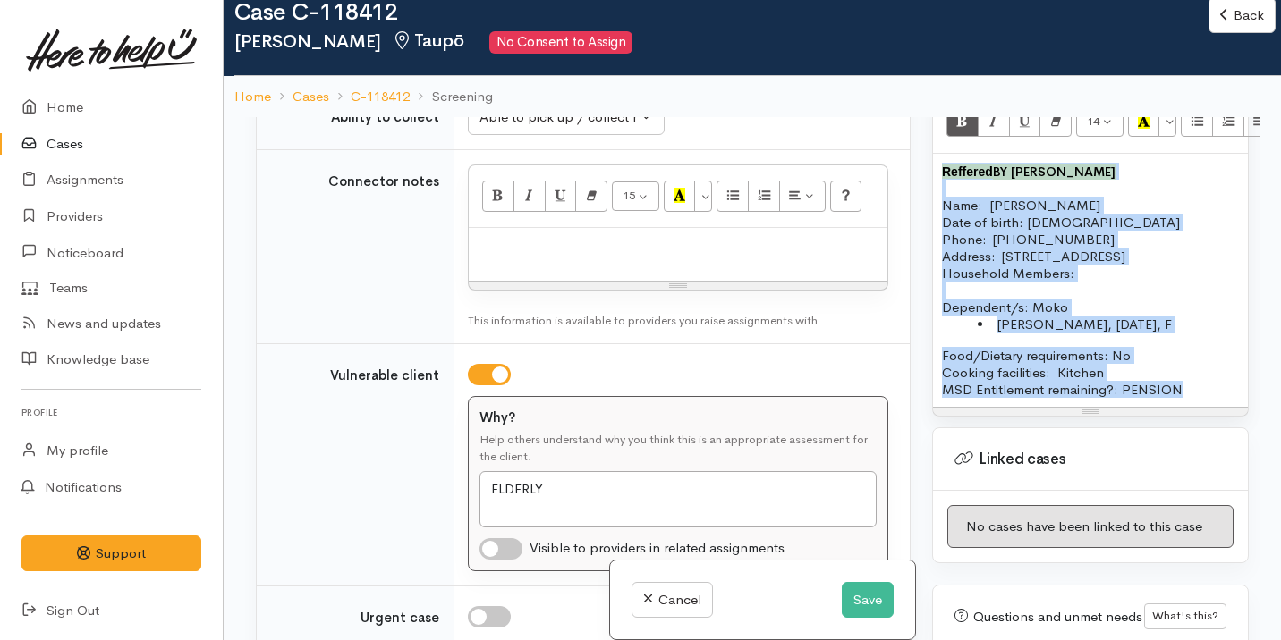
scroll to position [1078, 0]
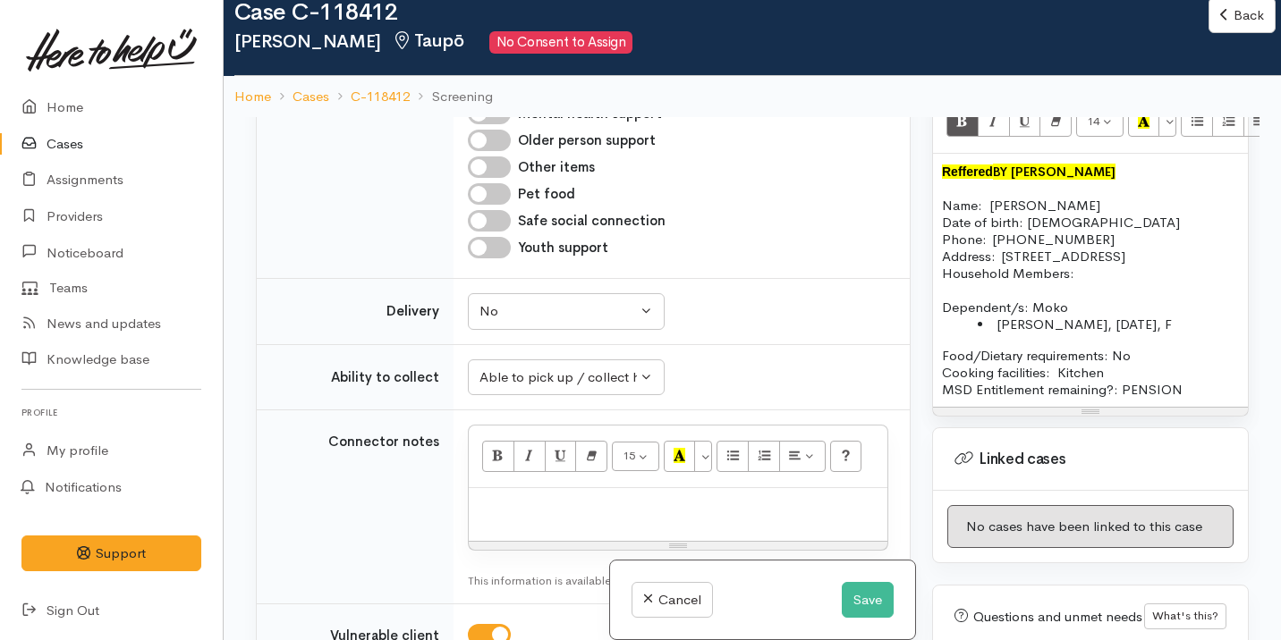
click at [547, 519] on div at bounding box center [678, 514] width 419 height 53
paste div
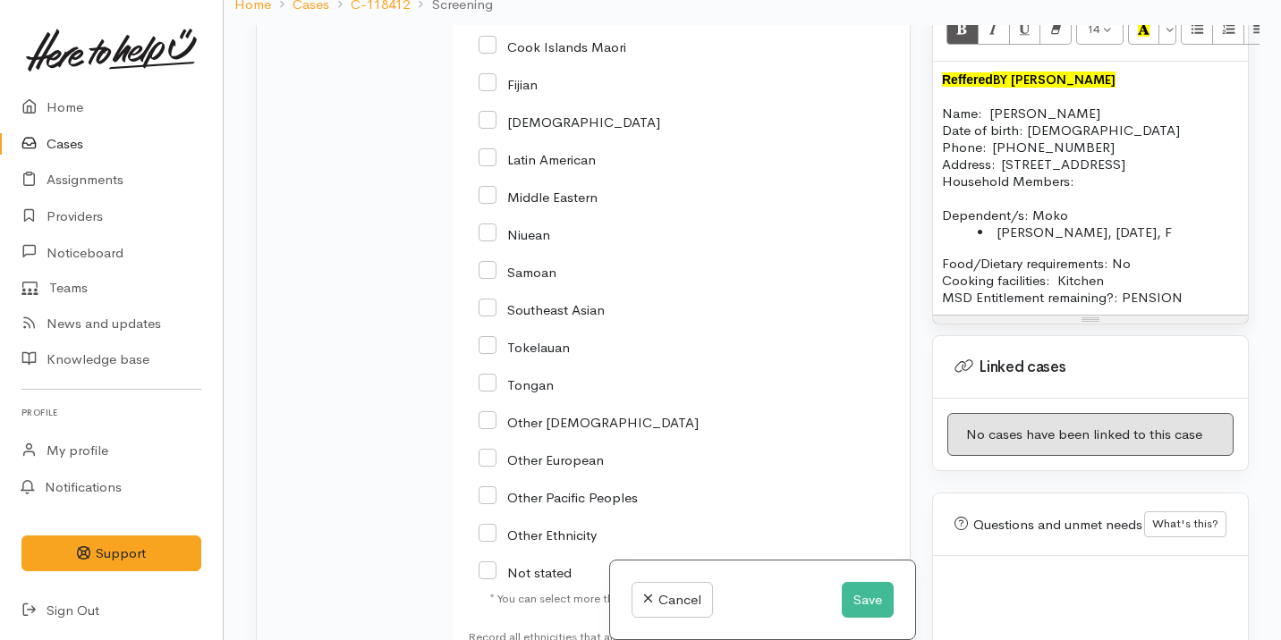
scroll to position [3397, 0]
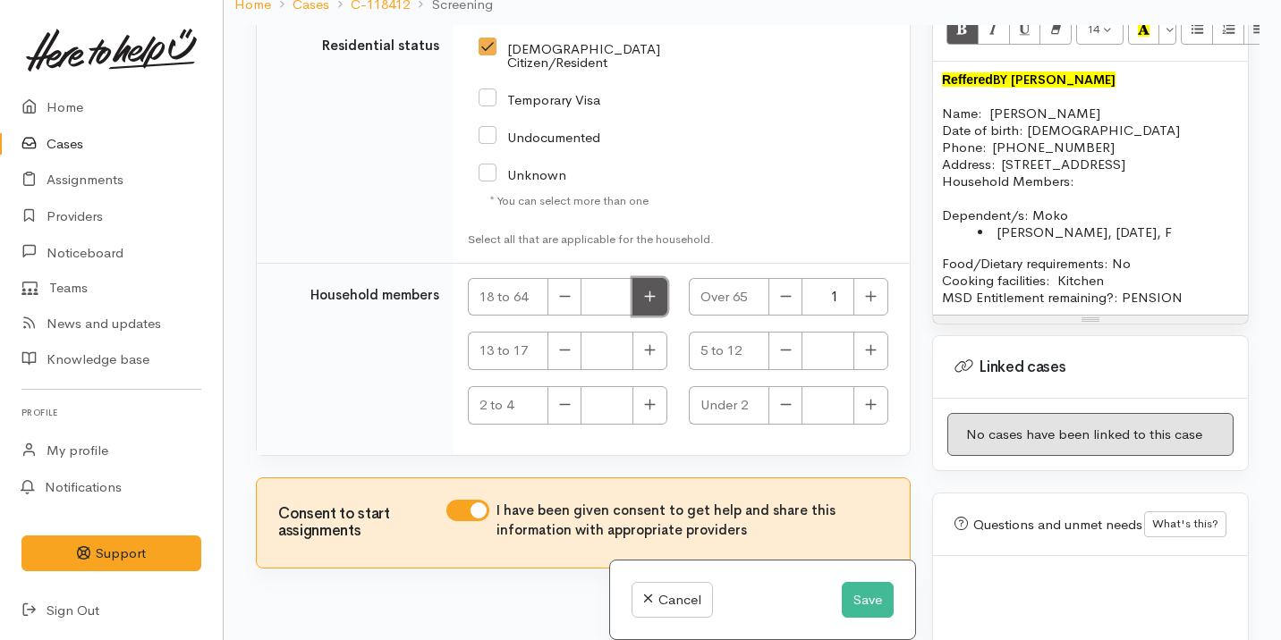
click at [644, 290] on icon "button" at bounding box center [650, 296] width 12 height 13
type input "1"
click at [855, 594] on button "Save" at bounding box center [868, 600] width 52 height 37
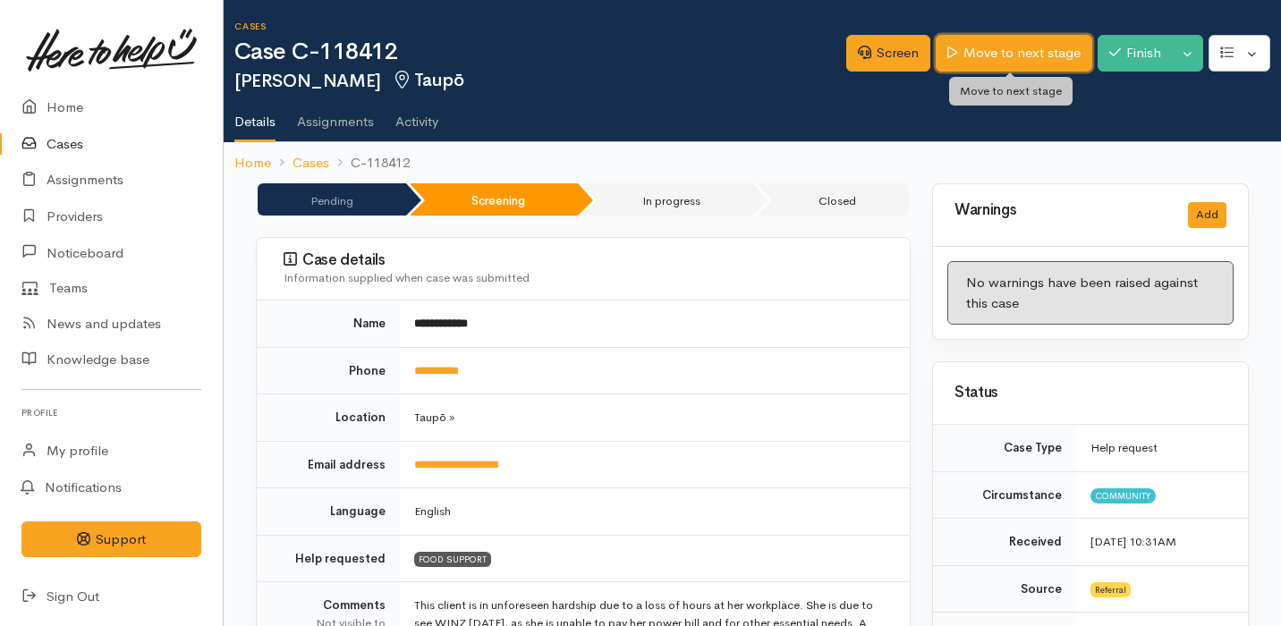
click at [1003, 38] on link "Move to next stage" at bounding box center [1013, 53] width 156 height 37
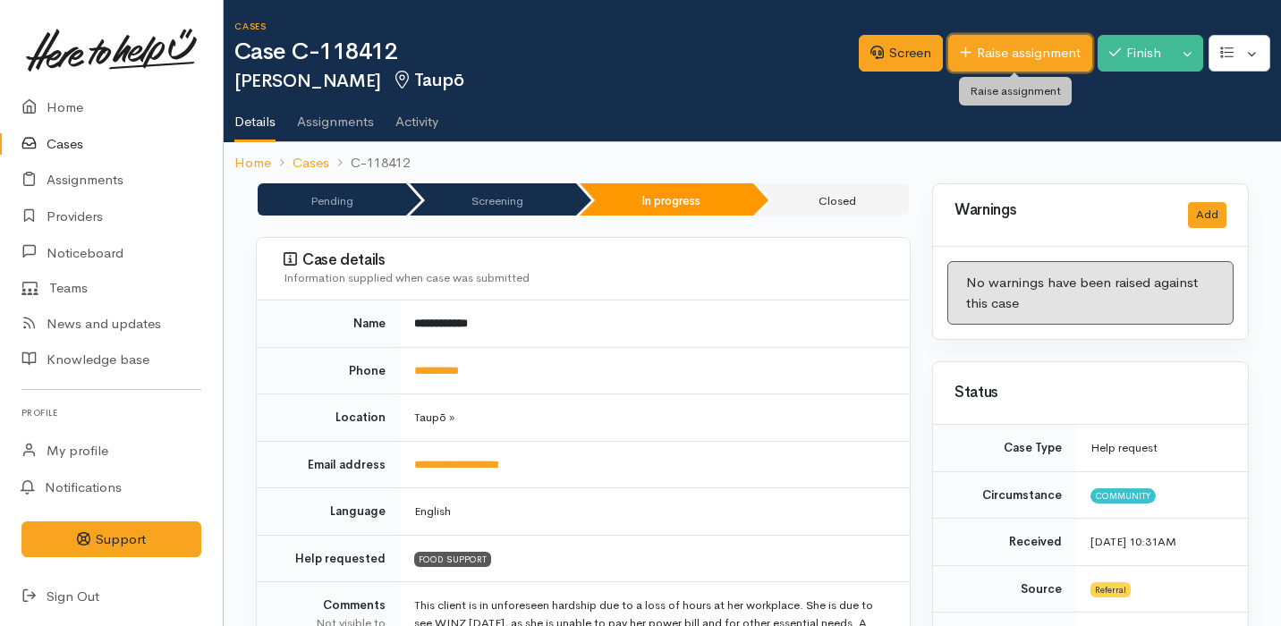
click at [998, 61] on link "Raise assignment" at bounding box center [1020, 53] width 144 height 37
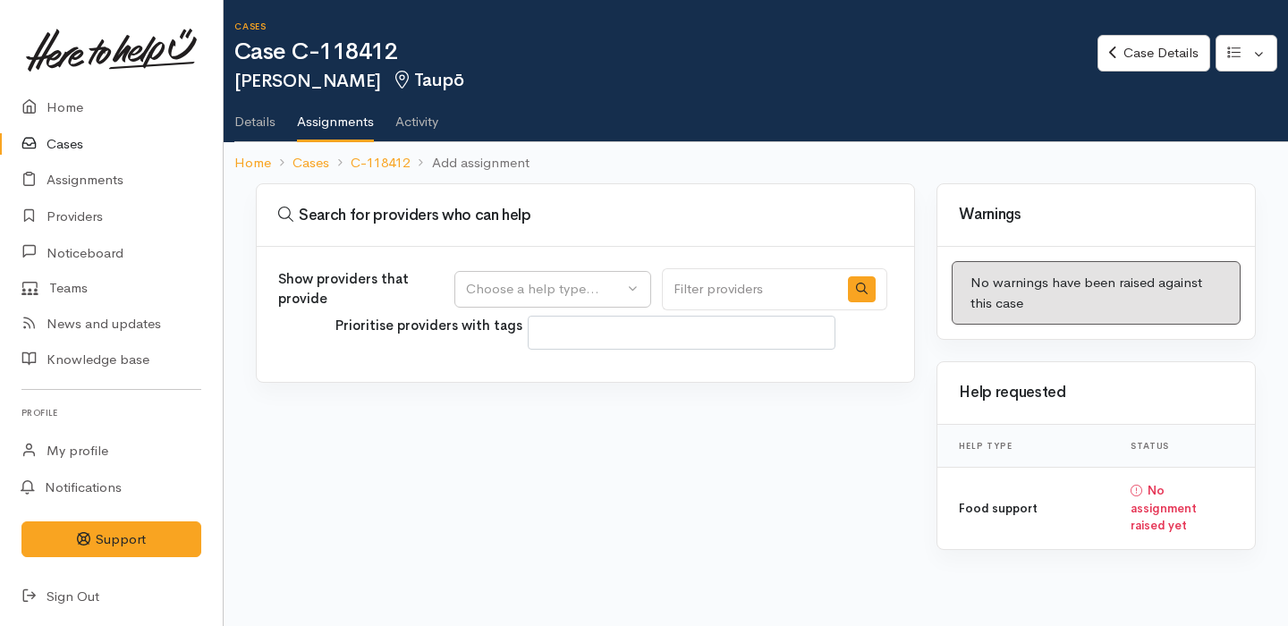
select select
click at [576, 292] on div "Choose a help type..." at bounding box center [544, 289] width 157 height 21
click at [560, 380] on span "Food support" at bounding box center [518, 375] width 83 height 21
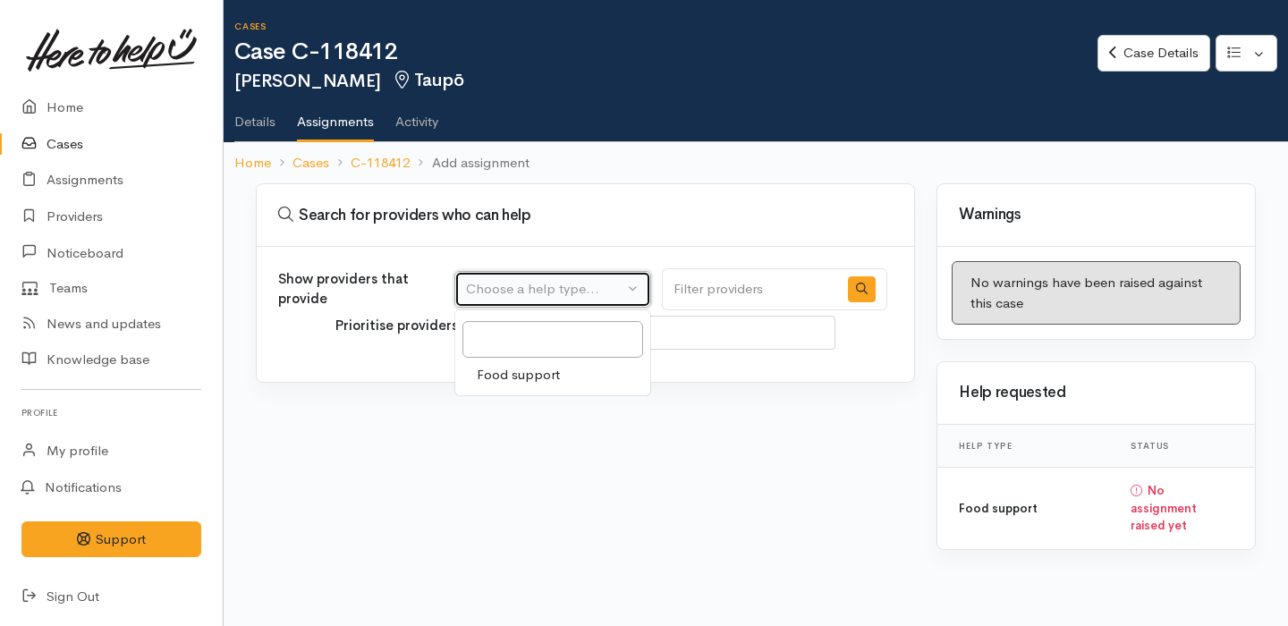
select select "3"
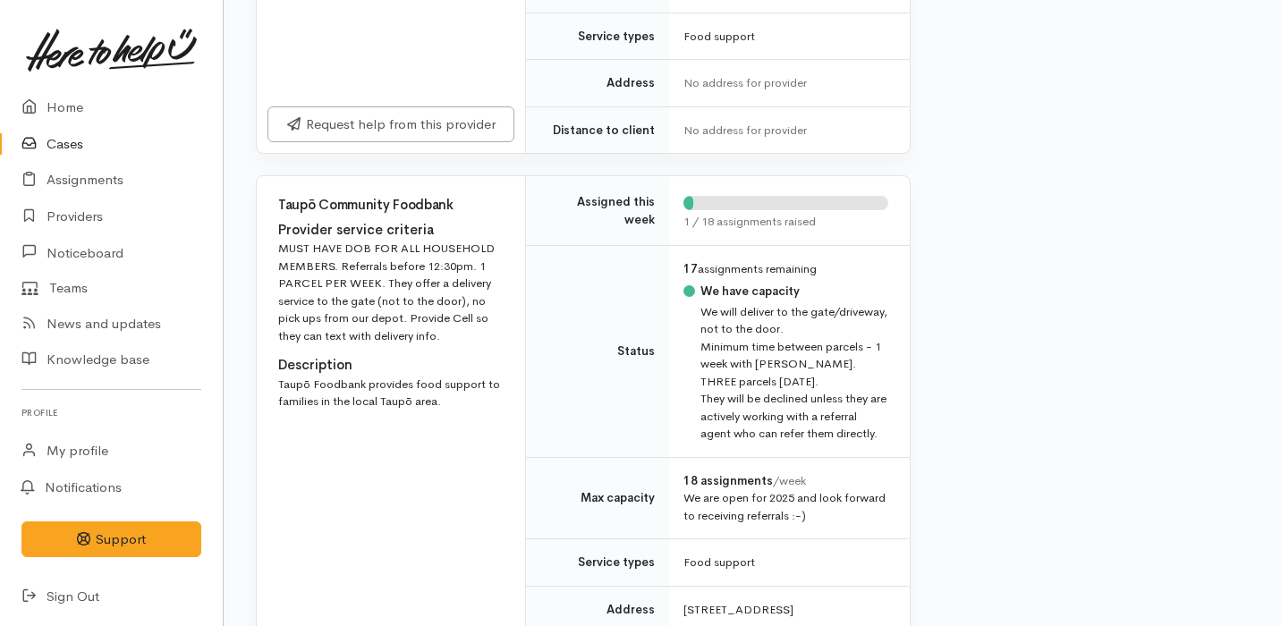
scroll to position [691, 0]
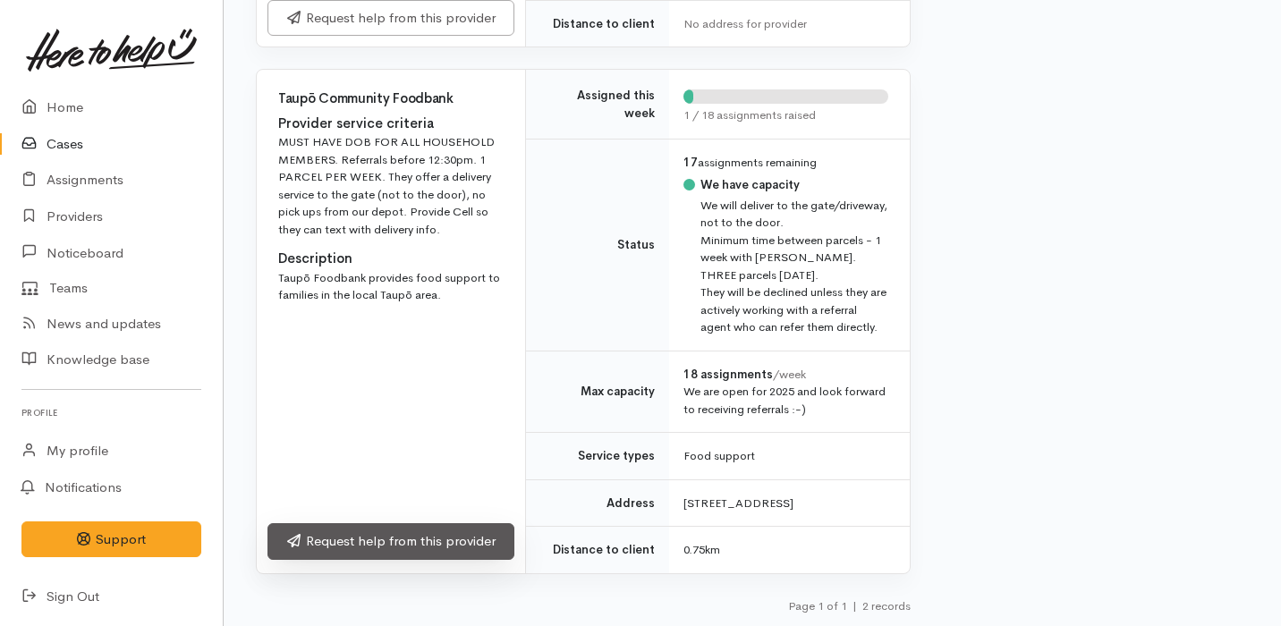
click at [424, 548] on link "Request help from this provider" at bounding box center [390, 541] width 247 height 37
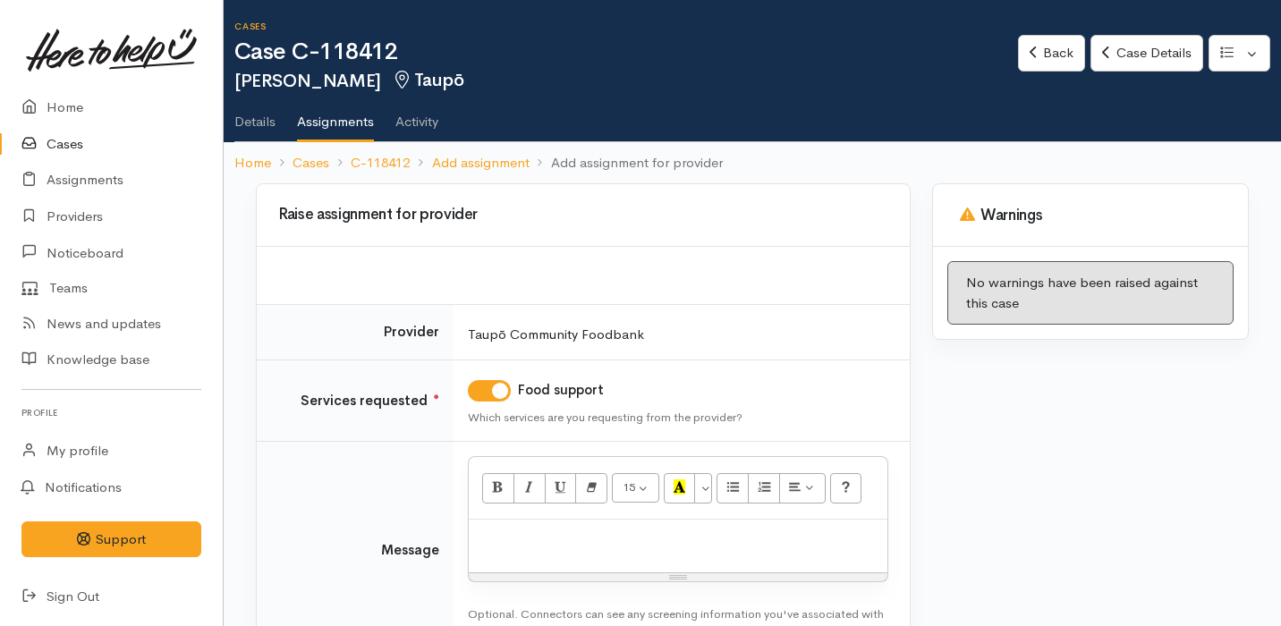
click at [546, 552] on div at bounding box center [678, 546] width 419 height 53
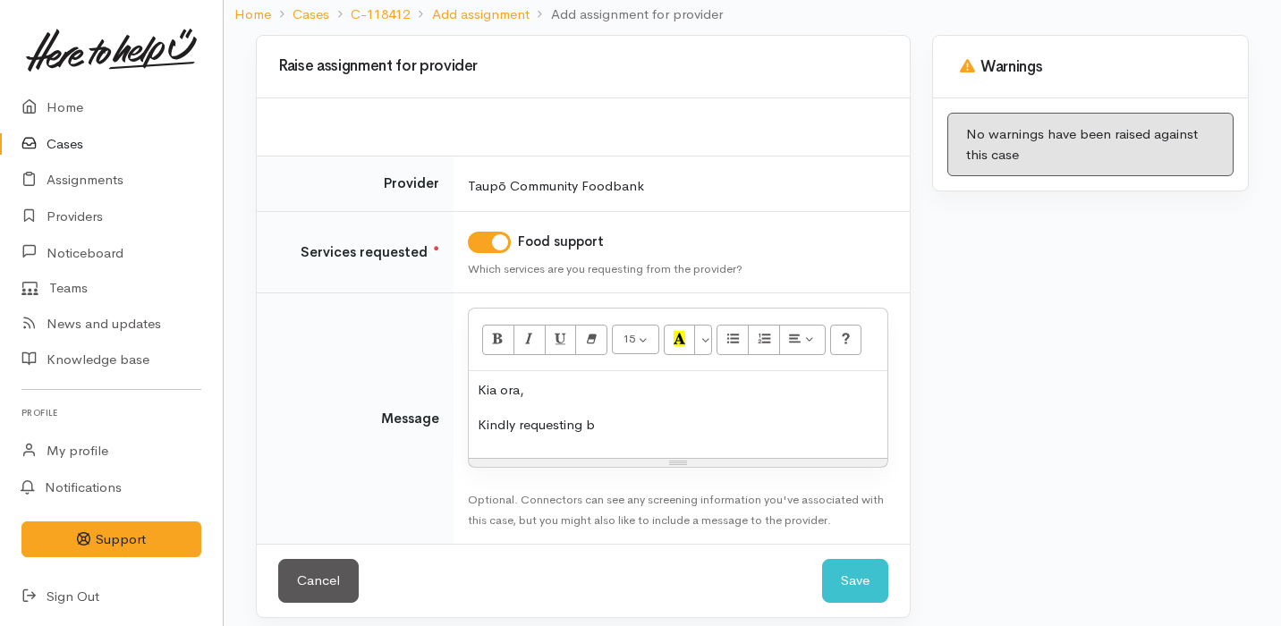
scroll to position [161, 0]
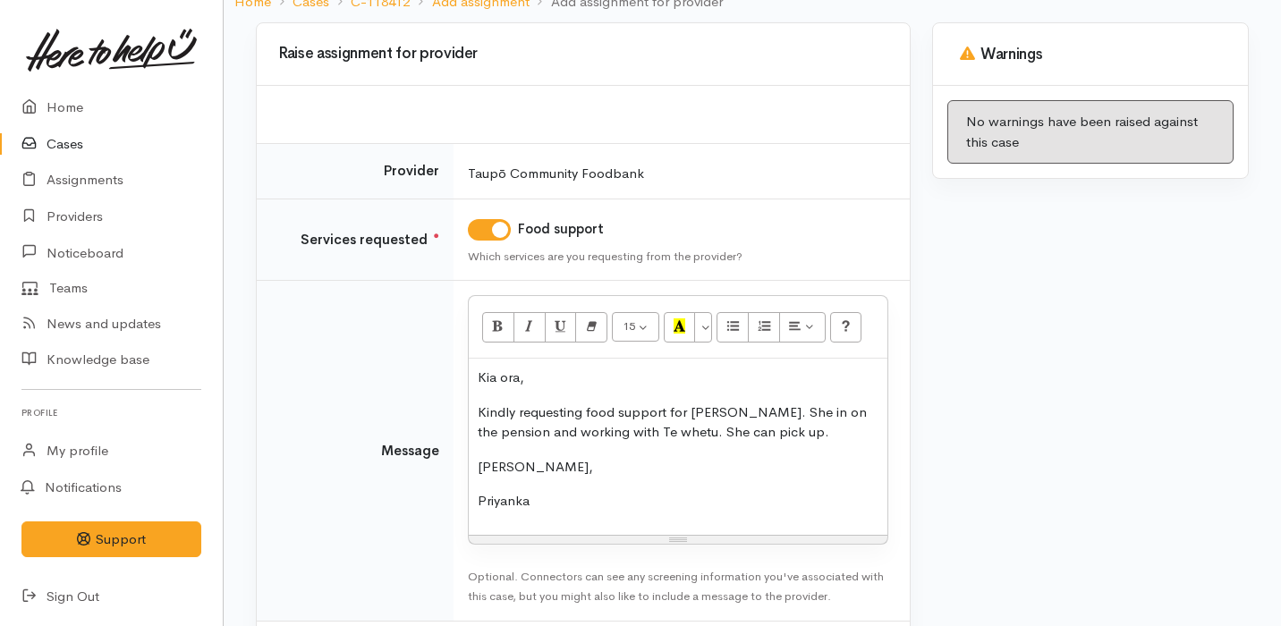
click at [729, 411] on p "Kindly requesting food support for martha. She in on the pension and working wi…" at bounding box center [678, 422] width 401 height 40
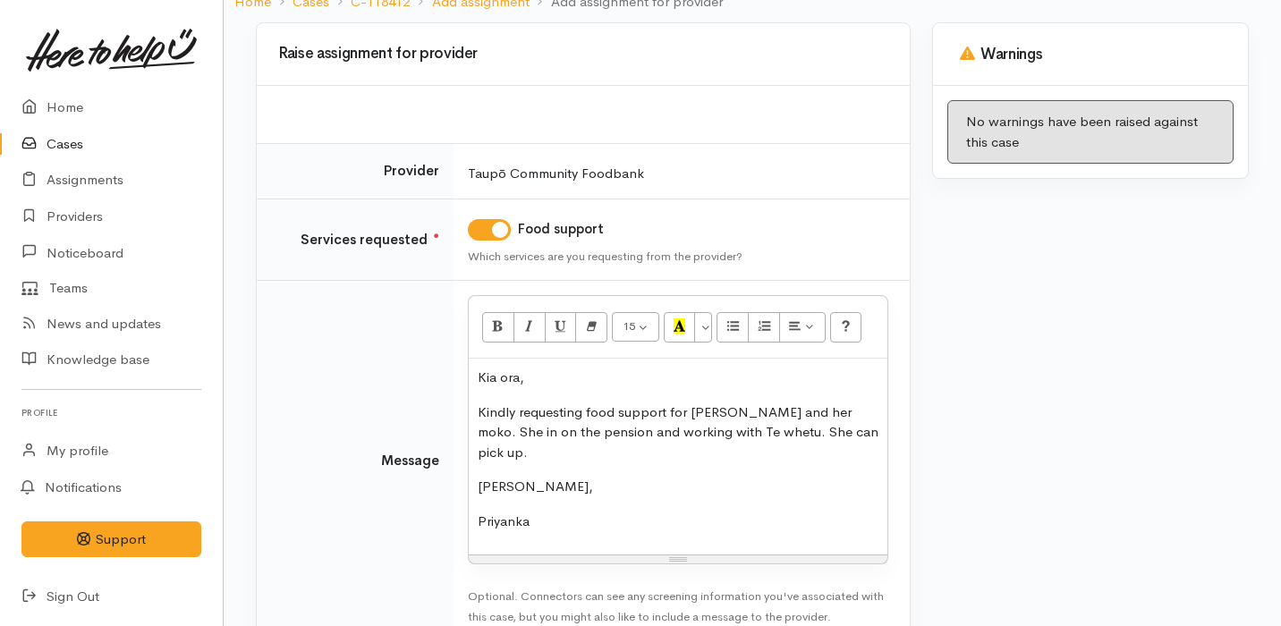
scroll to position [250, 0]
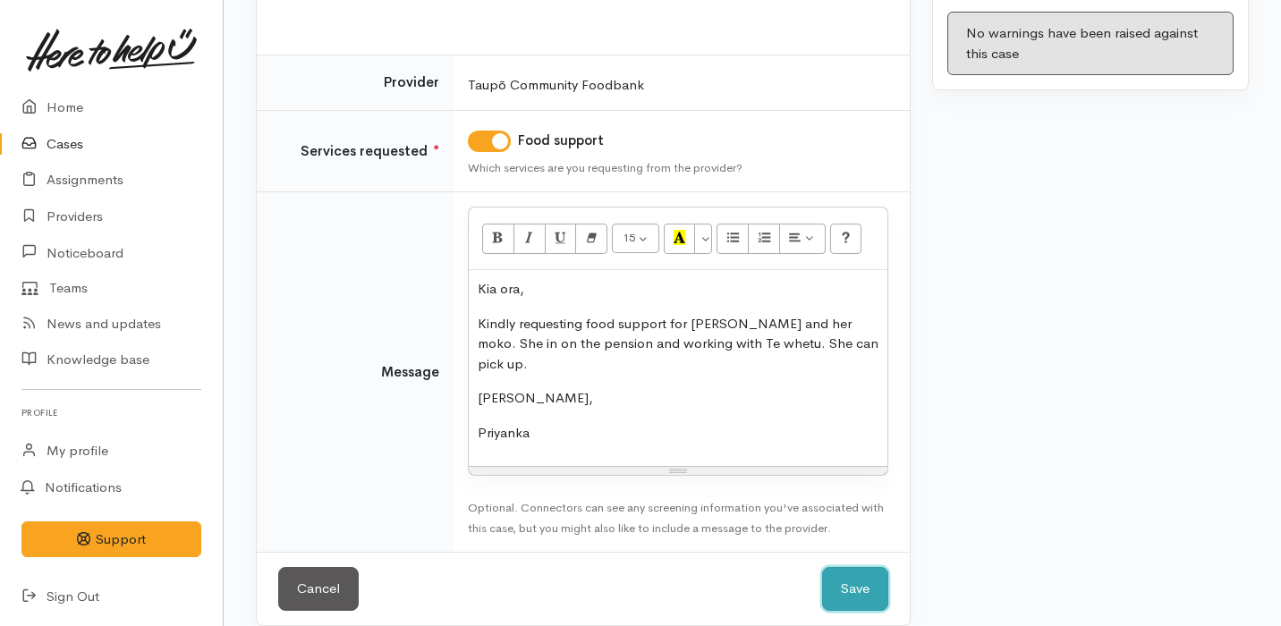
click at [876, 567] on button "Save" at bounding box center [855, 589] width 66 height 44
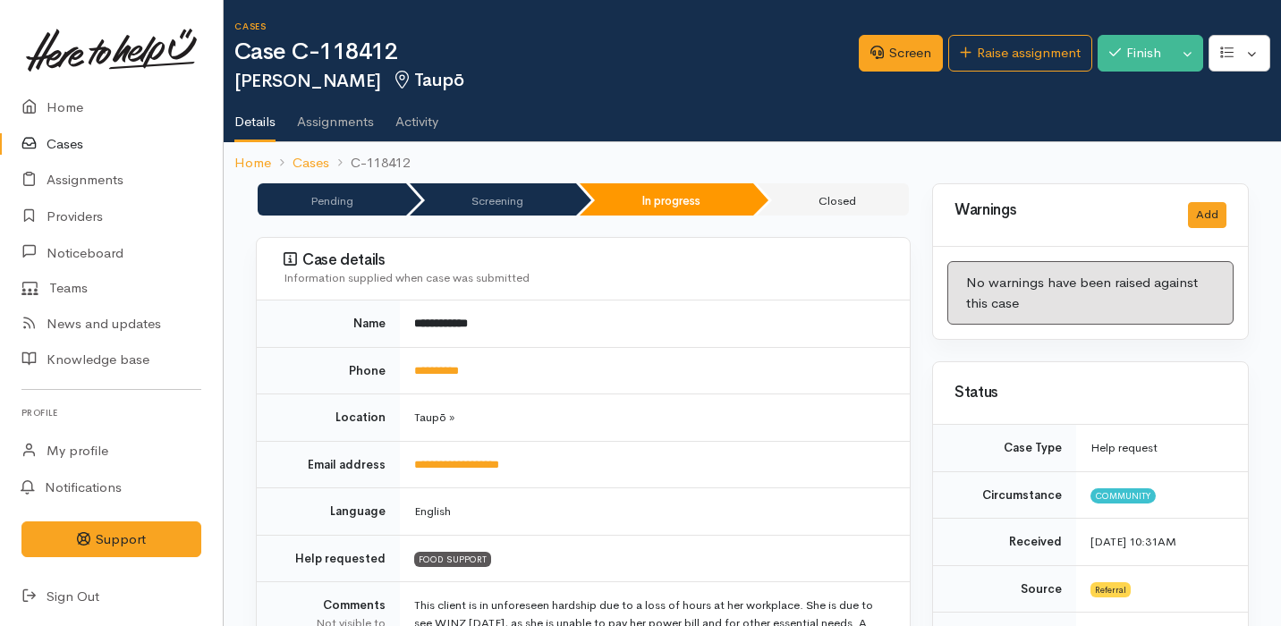
click at [79, 144] on link "Cases" at bounding box center [111, 144] width 223 height 37
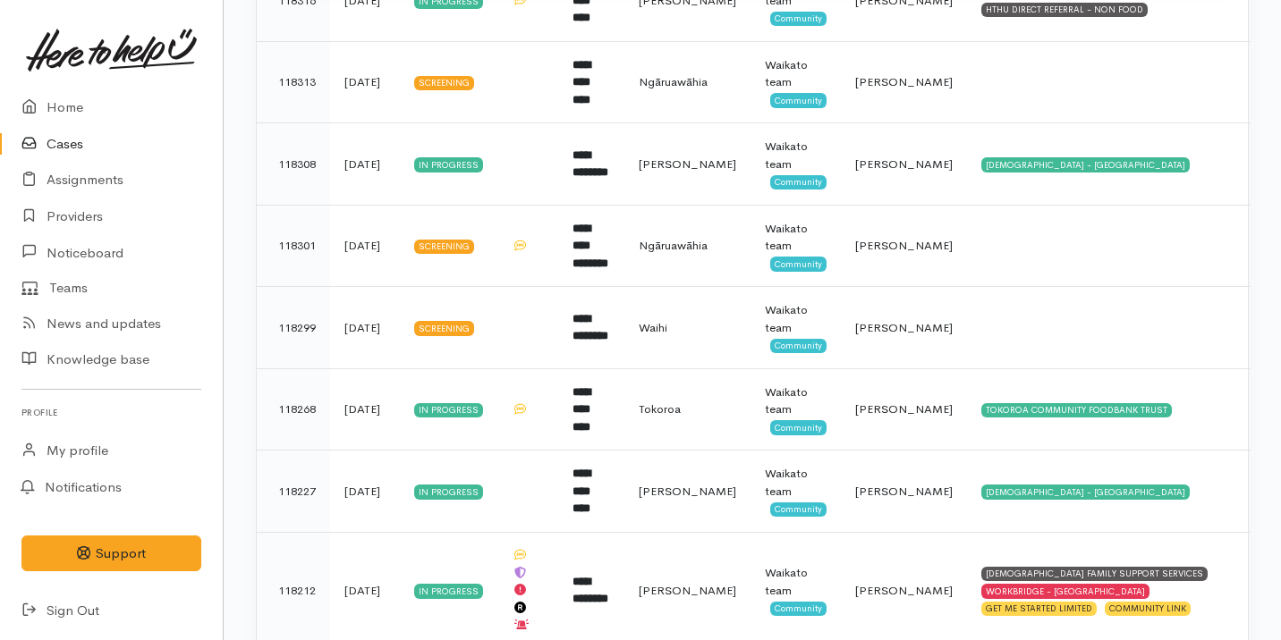
scroll to position [1407, 0]
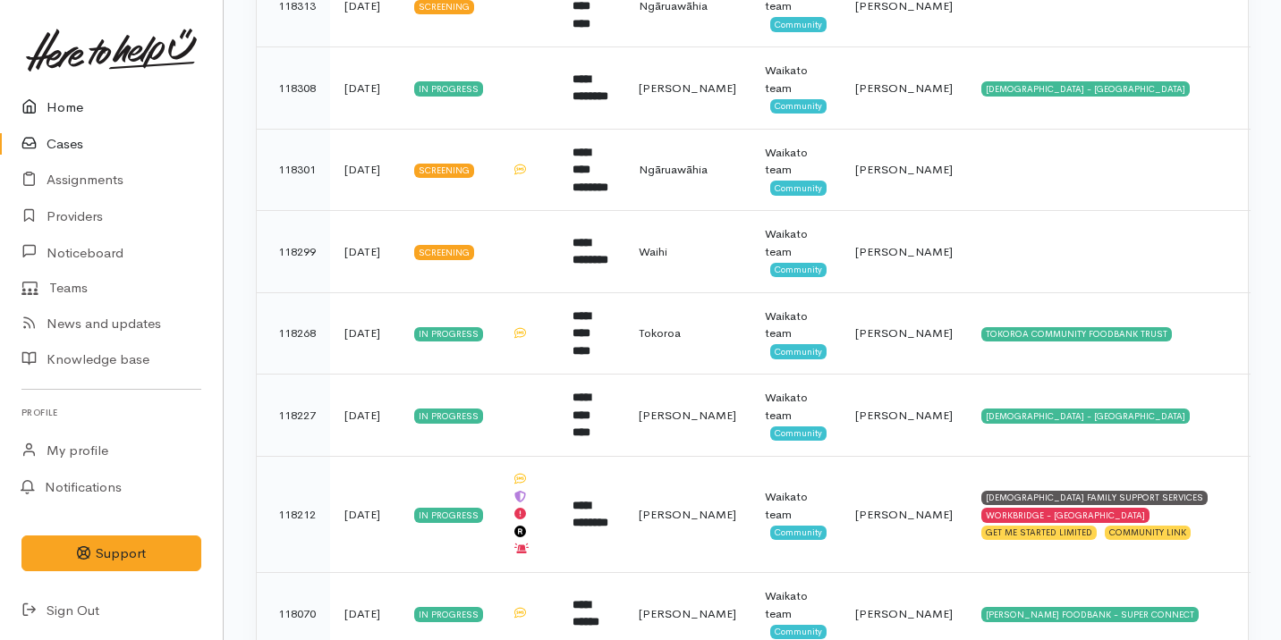
click at [137, 124] on link "Home" at bounding box center [111, 107] width 223 height 37
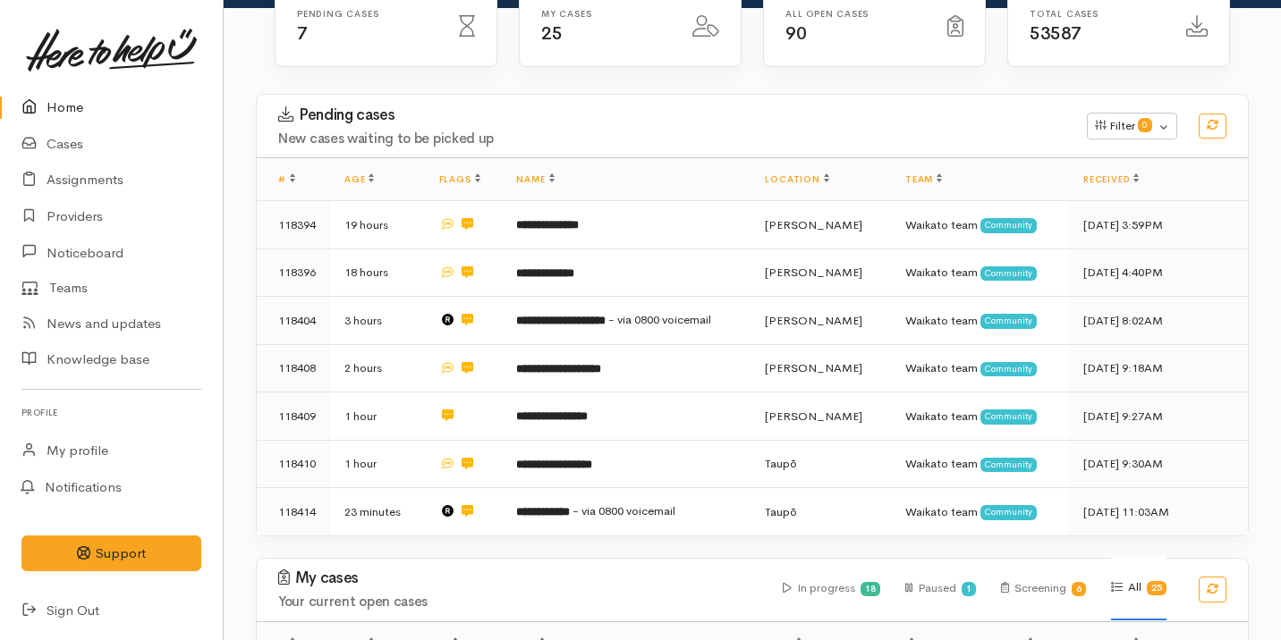
scroll to position [478, 0]
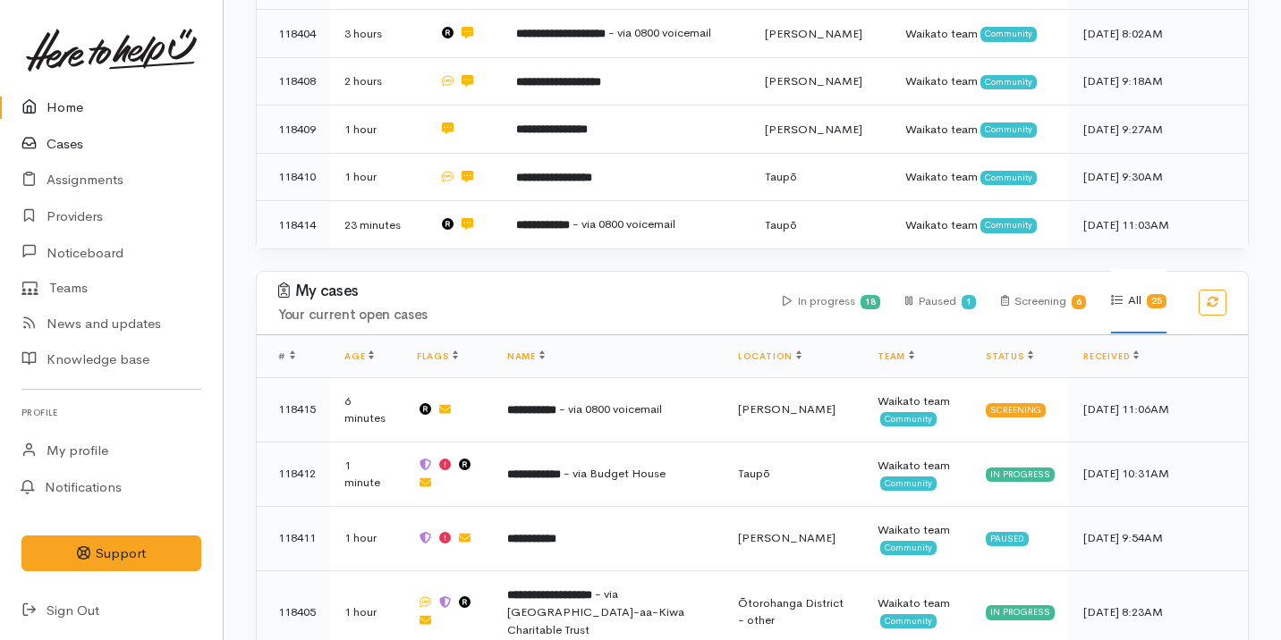
click at [96, 141] on link "Cases" at bounding box center [111, 144] width 223 height 37
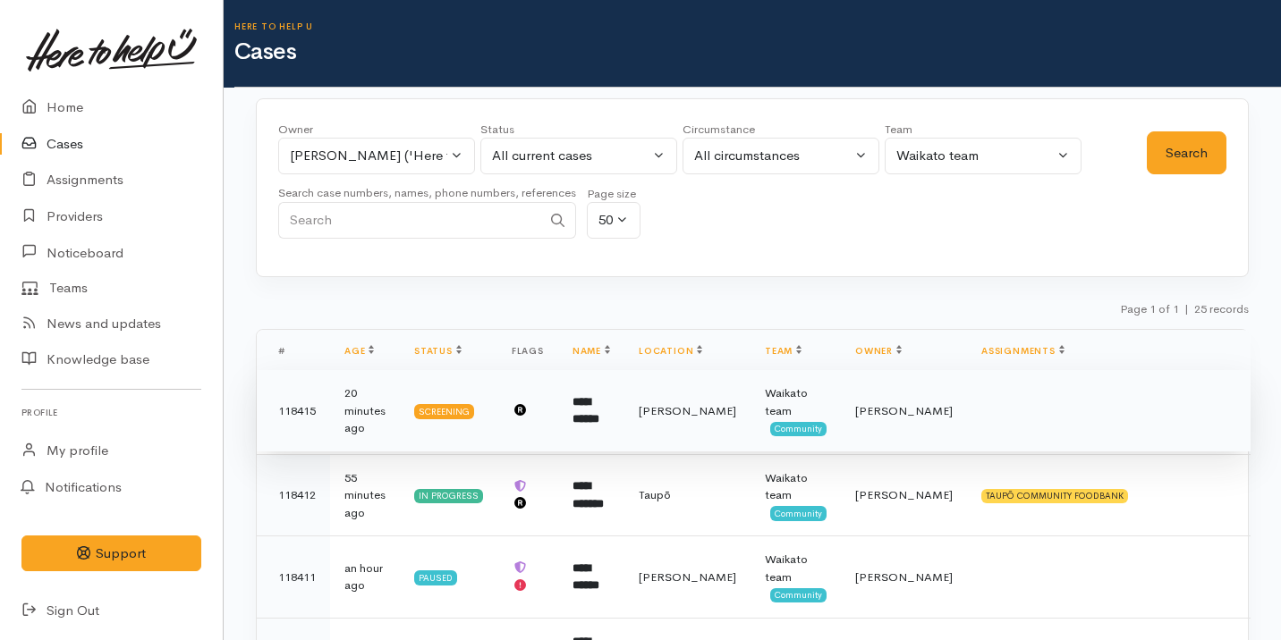
click at [692, 394] on td "[PERSON_NAME]" at bounding box center [687, 411] width 126 height 82
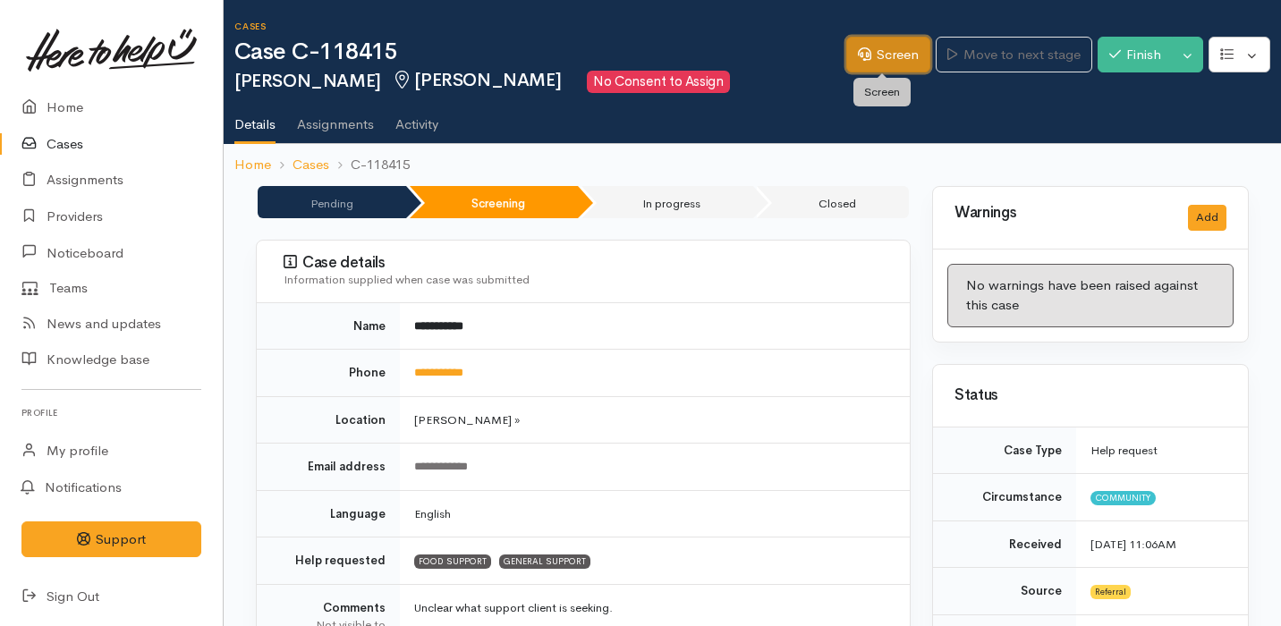
click at [858, 58] on icon at bounding box center [864, 53] width 13 height 13
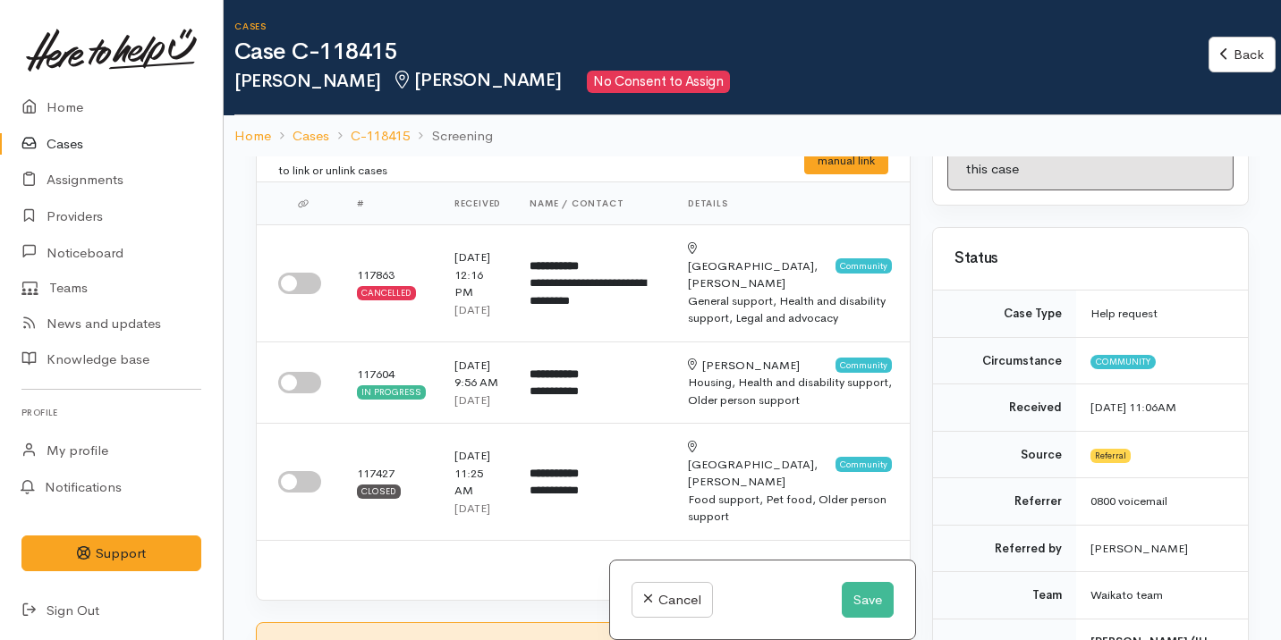
scroll to position [444, 0]
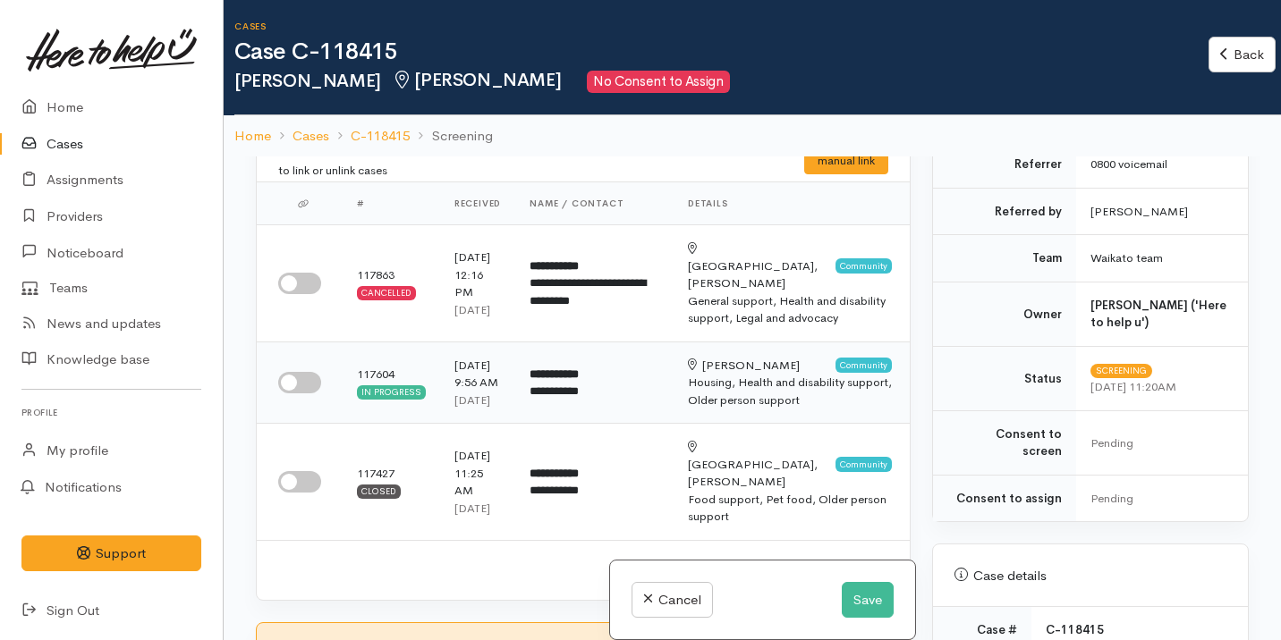
click at [300, 393] on input "checkbox" at bounding box center [299, 382] width 43 height 21
checkbox input "true"
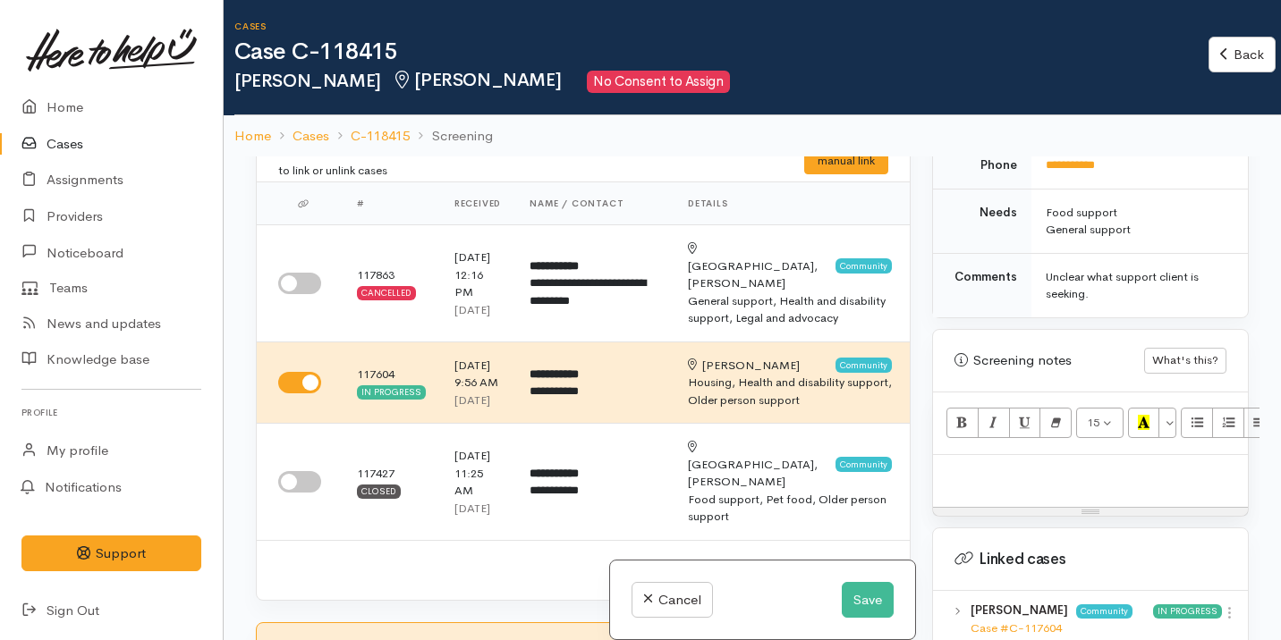
scroll to position [1073, 0]
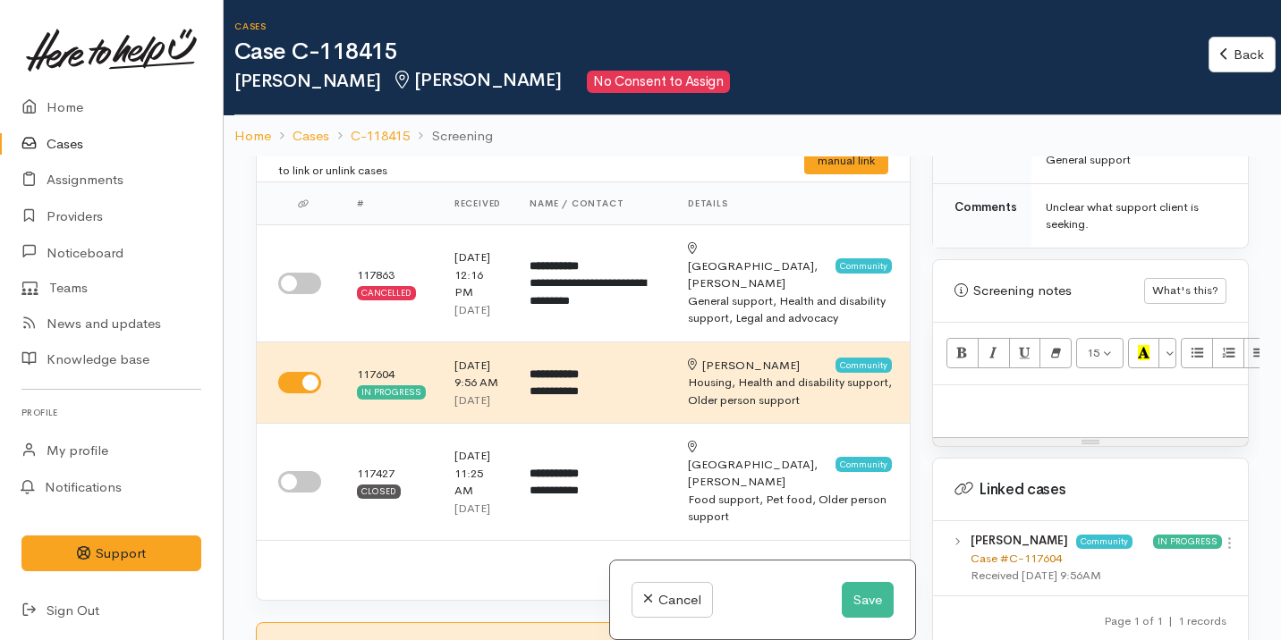
click at [1014, 551] on link "Case #C-117604" at bounding box center [1015, 558] width 91 height 15
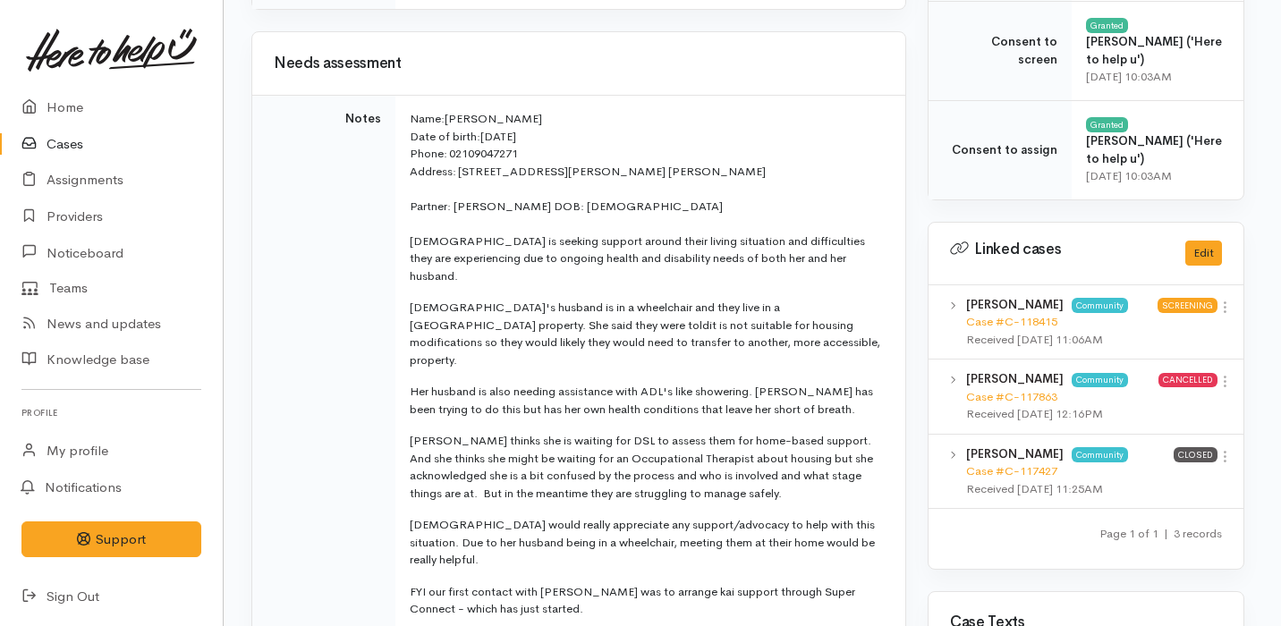
scroll to position [846, 4]
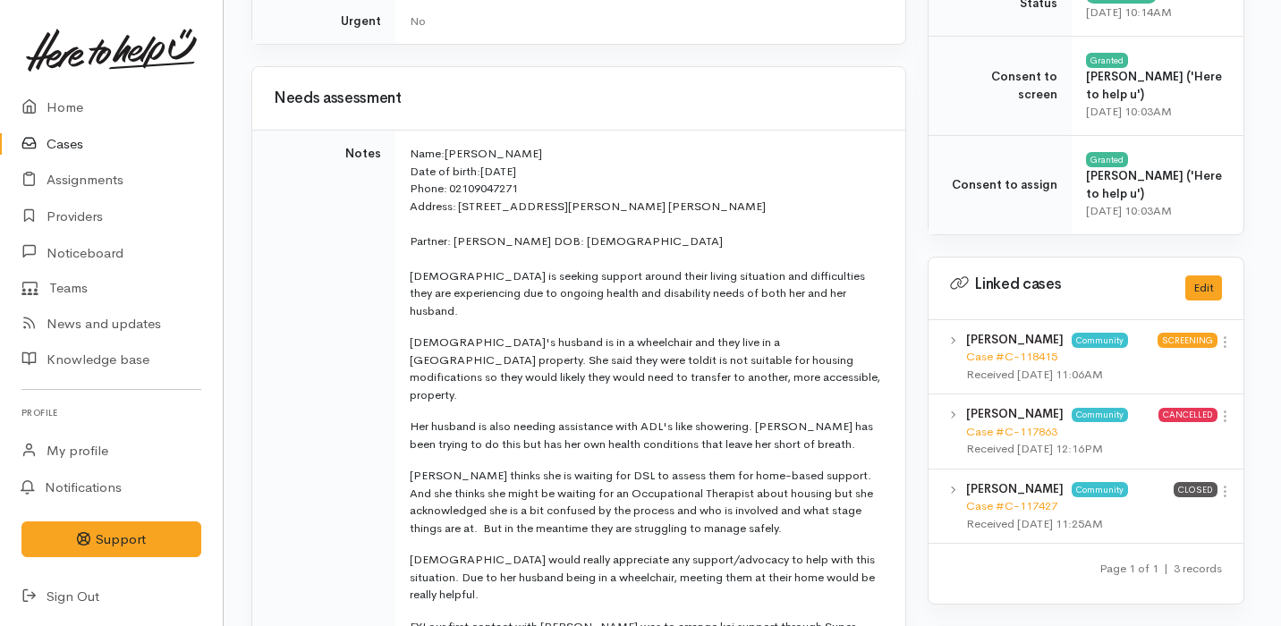
click at [588, 359] on p "[DEMOGRAPHIC_DATA]'s husband is in a wheelchair and they live in a [GEOGRAPHIC_…" at bounding box center [647, 369] width 474 height 70
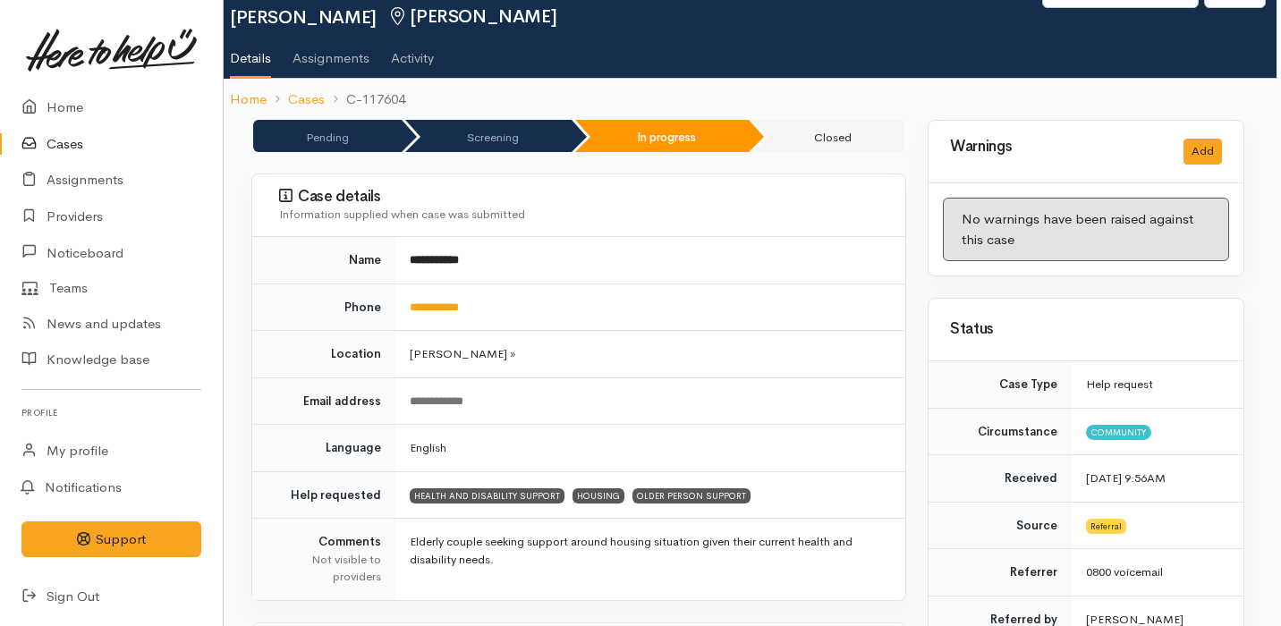
scroll to position [0, 4]
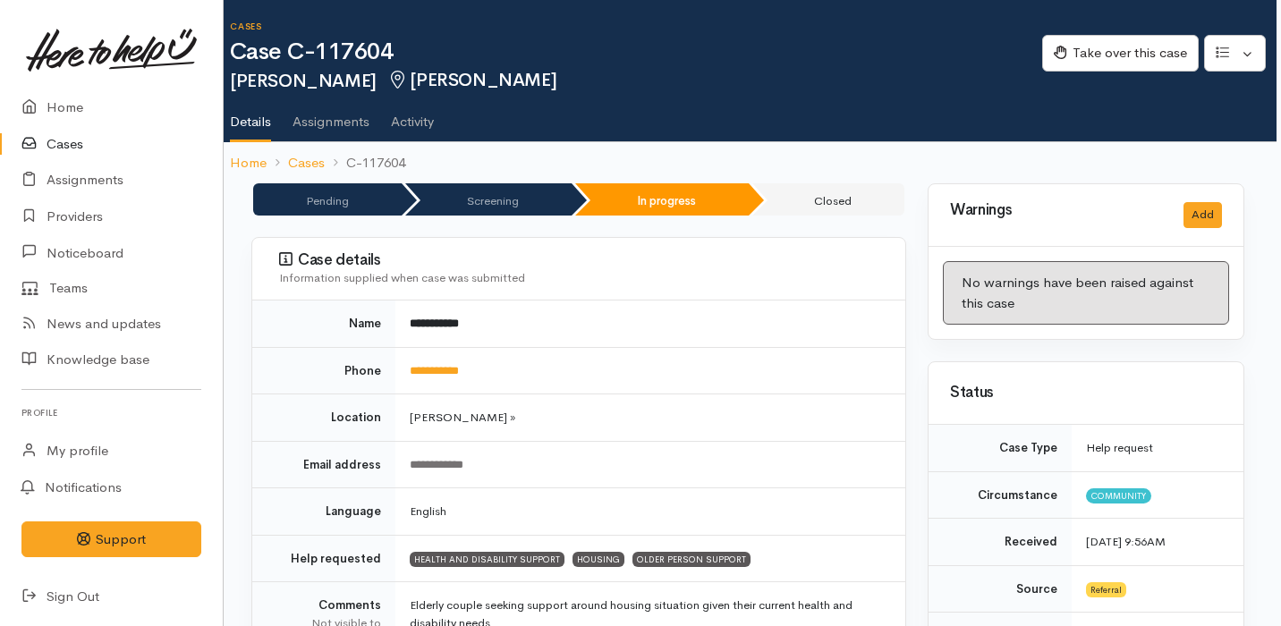
click at [77, 140] on link "Cases" at bounding box center [111, 144] width 223 height 37
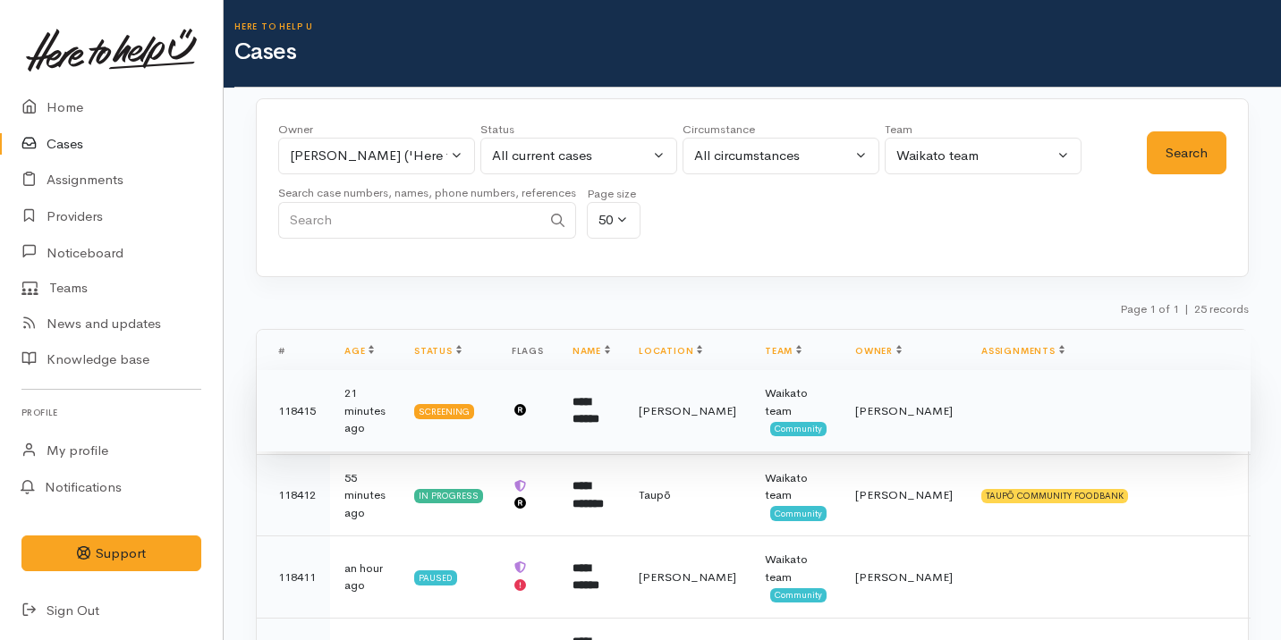
click at [599, 413] on b "**********" at bounding box center [585, 411] width 27 height 30
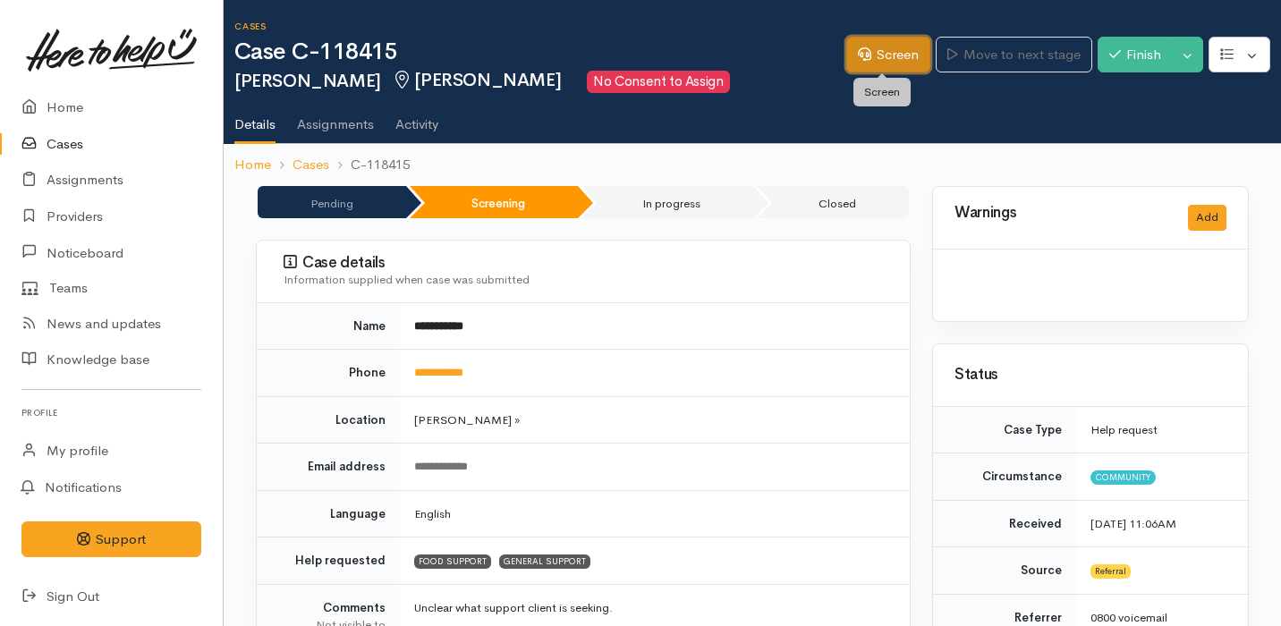
click at [864, 62] on link "Screen" at bounding box center [888, 55] width 84 height 37
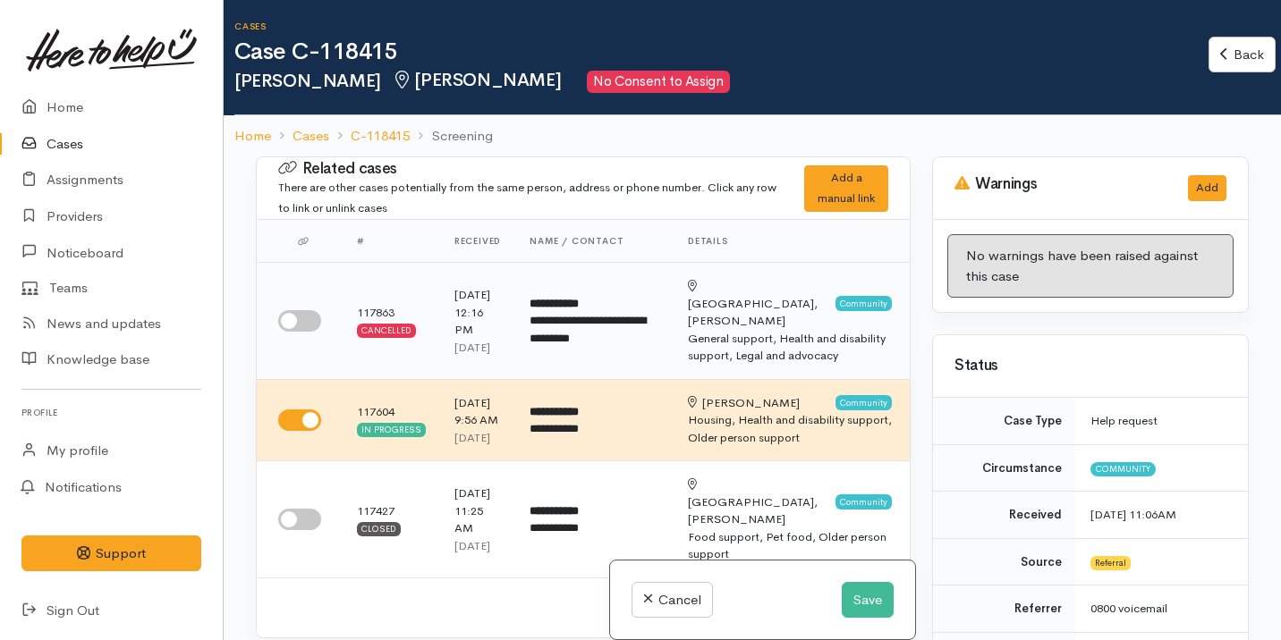
click at [300, 312] on input "checkbox" at bounding box center [299, 320] width 43 height 21
checkbox input "true"
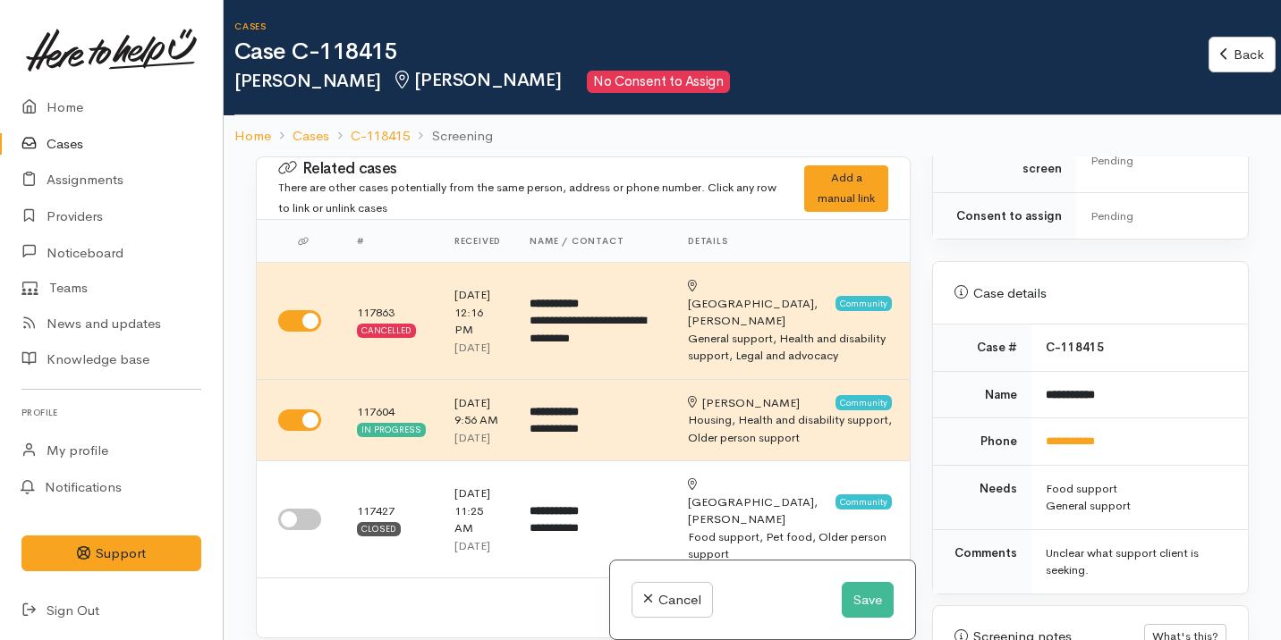
scroll to position [1155, 0]
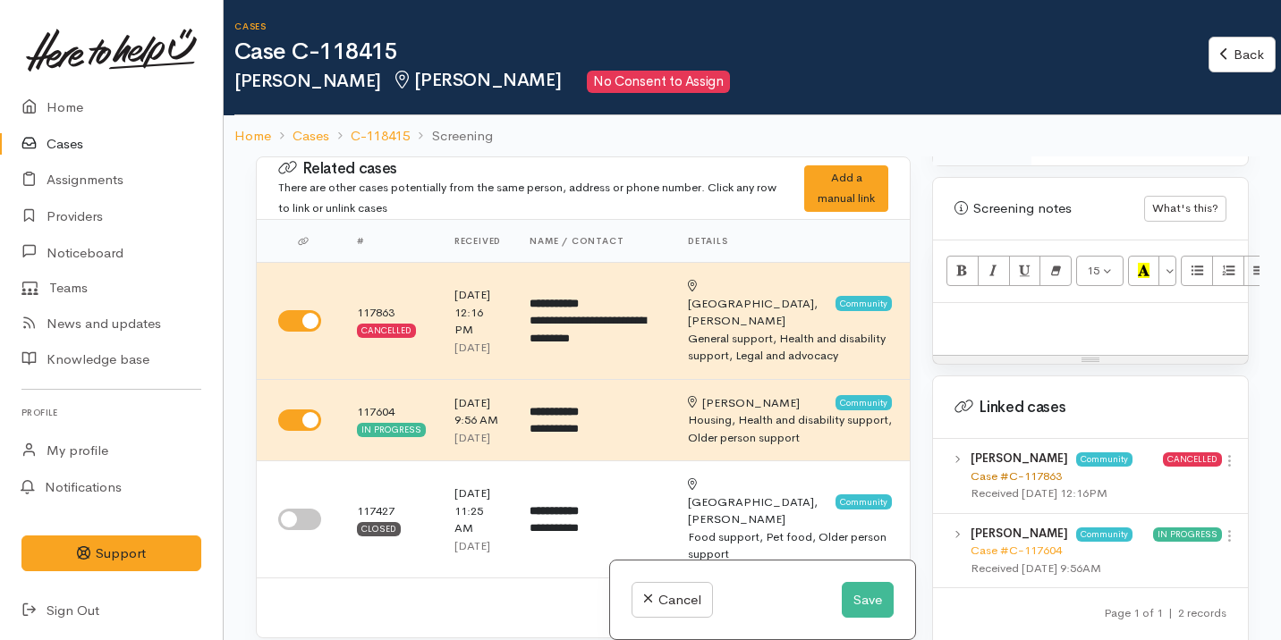
click at [985, 469] on link "Case #C-117863" at bounding box center [1015, 476] width 91 height 15
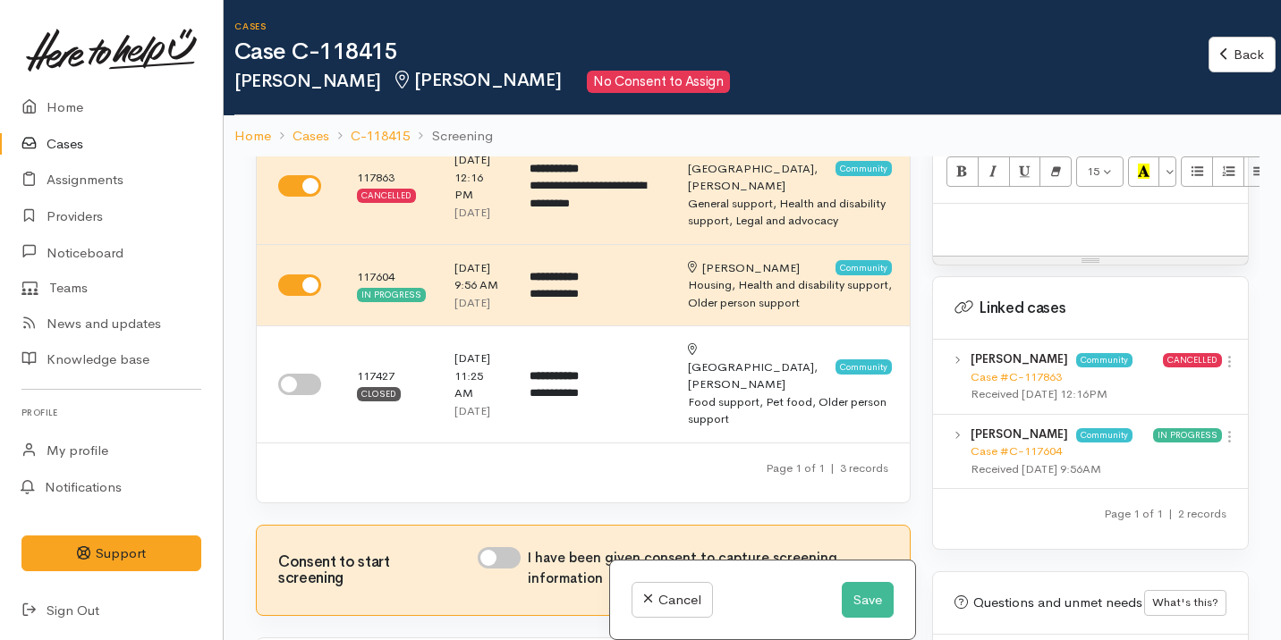
scroll to position [1257, 0]
click at [1028, 440] on div "Case #C-117604" at bounding box center [1061, 449] width 182 height 18
click at [1024, 441] on link "Case #C-117604" at bounding box center [1015, 448] width 91 height 15
click at [307, 395] on input "checkbox" at bounding box center [299, 384] width 43 height 21
checkbox input "true"
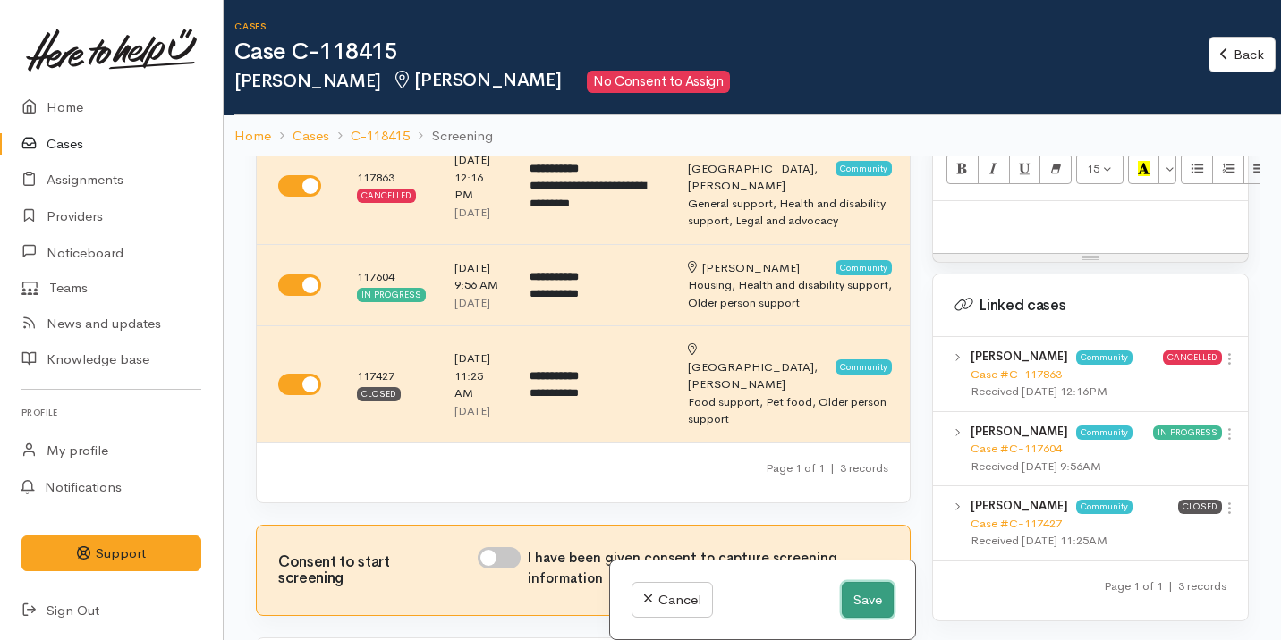
click at [853, 601] on button "Save" at bounding box center [868, 600] width 52 height 37
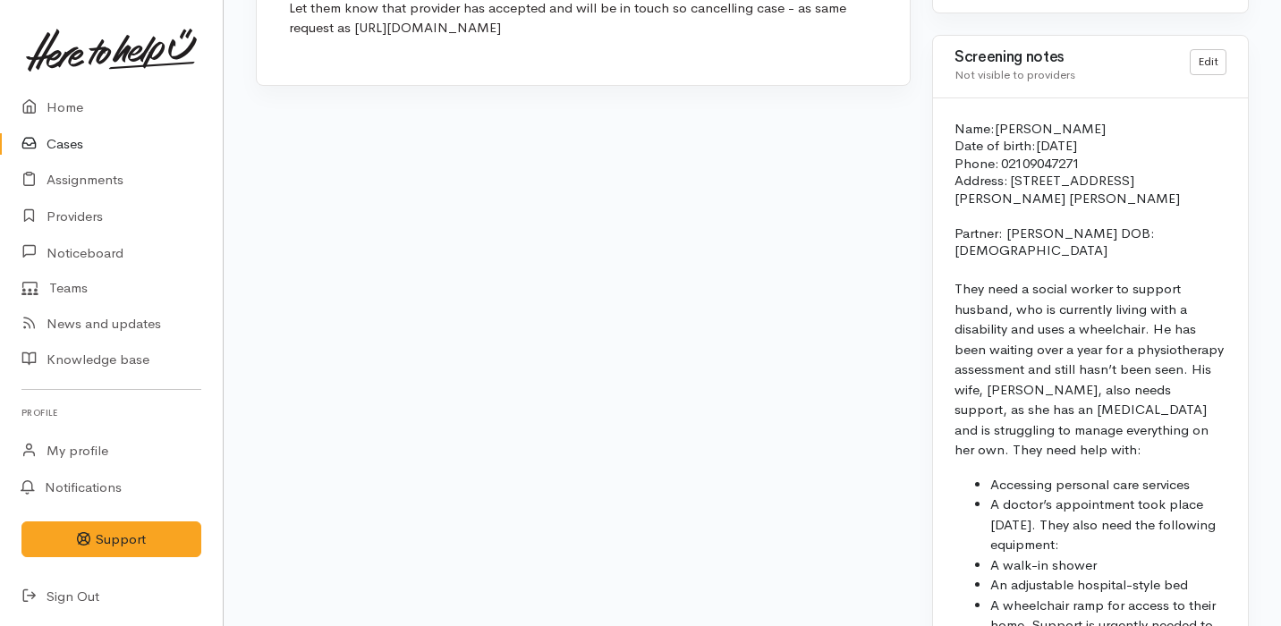
scroll to position [1685, 0]
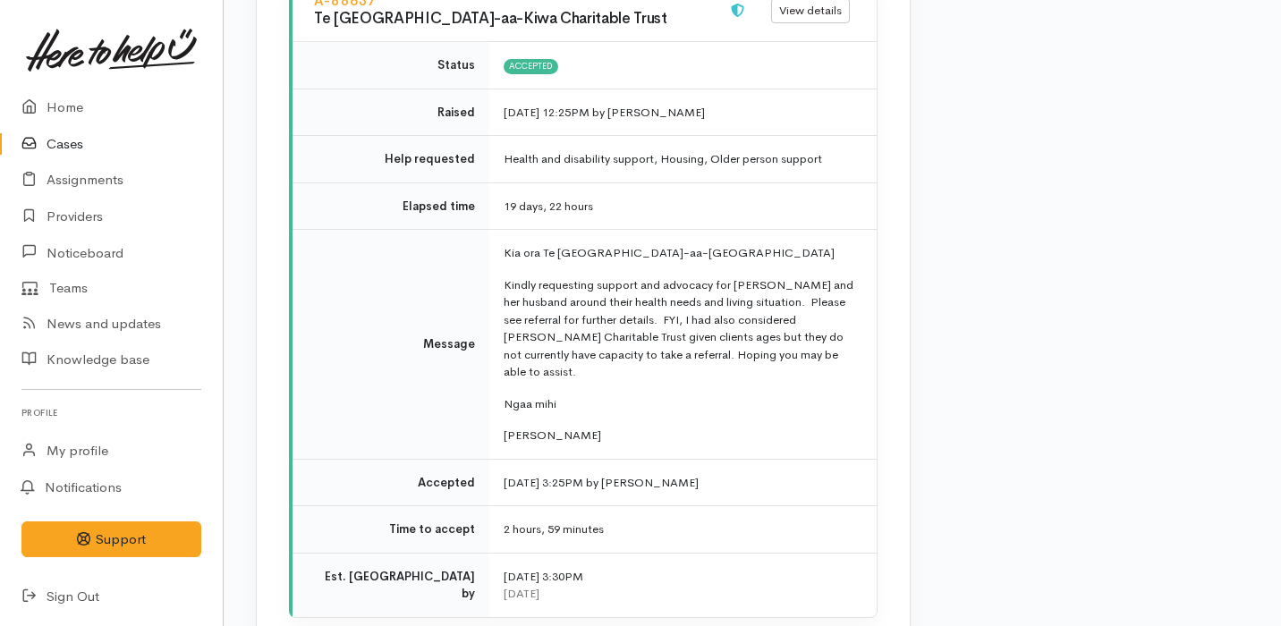
scroll to position [2990, 0]
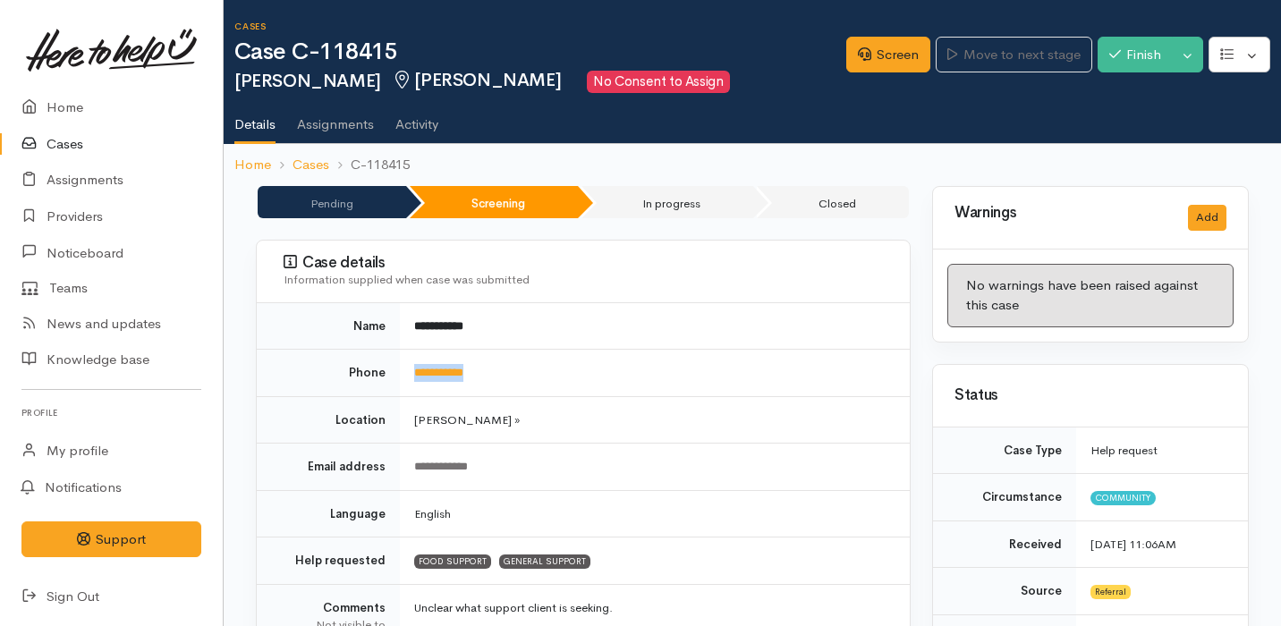
drag, startPoint x: 495, startPoint y: 381, endPoint x: 410, endPoint y: 379, distance: 84.1
click at [410, 379] on td "**********" at bounding box center [655, 373] width 510 height 47
copy link "**********"
click at [868, 44] on link "Screen" at bounding box center [888, 55] width 84 height 37
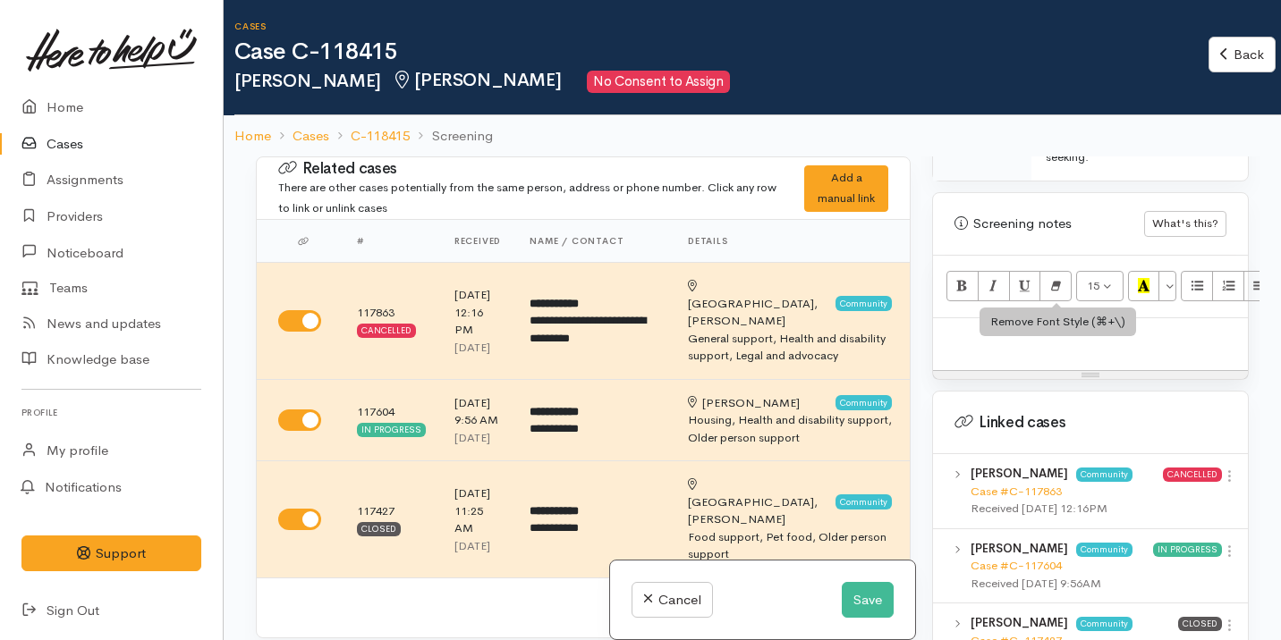
scroll to position [1386, 0]
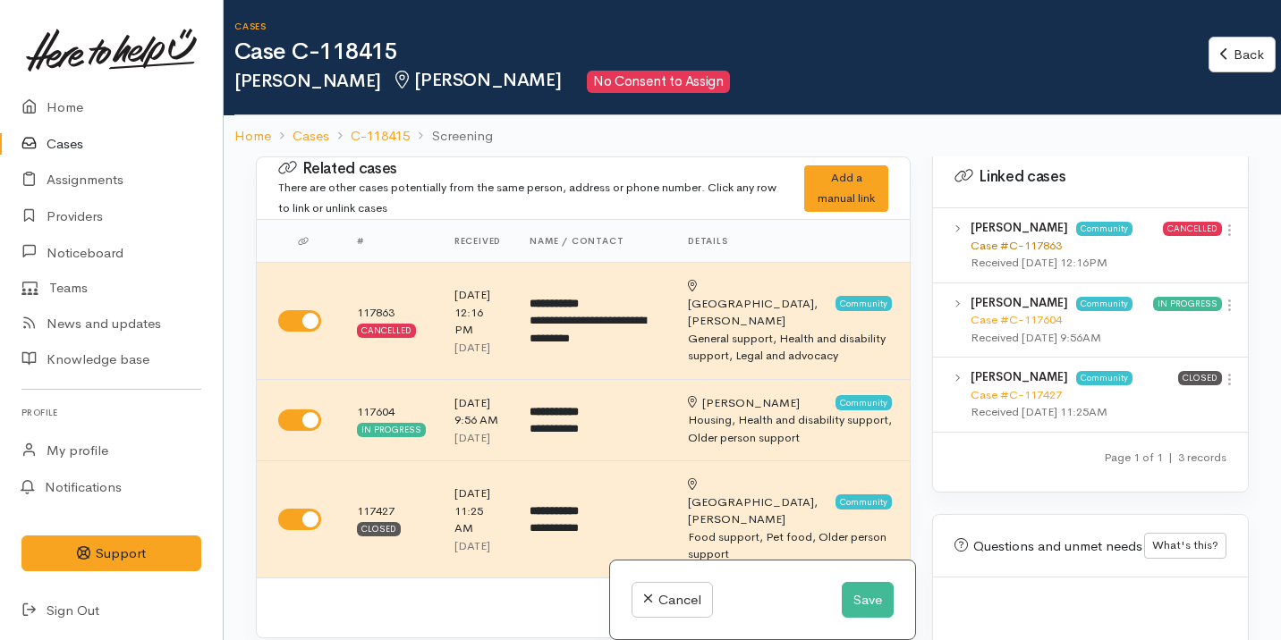
click at [1045, 238] on link "Case #C-117863" at bounding box center [1015, 245] width 91 height 15
click at [860, 602] on button "Save" at bounding box center [868, 600] width 52 height 37
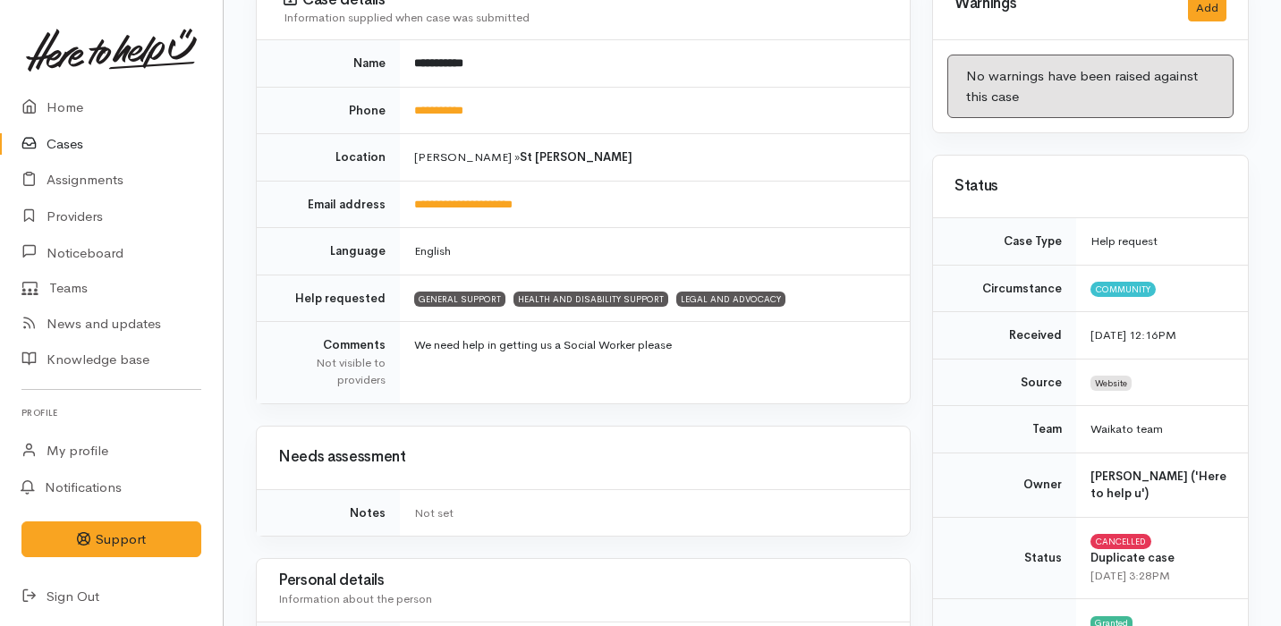
scroll to position [175, 0]
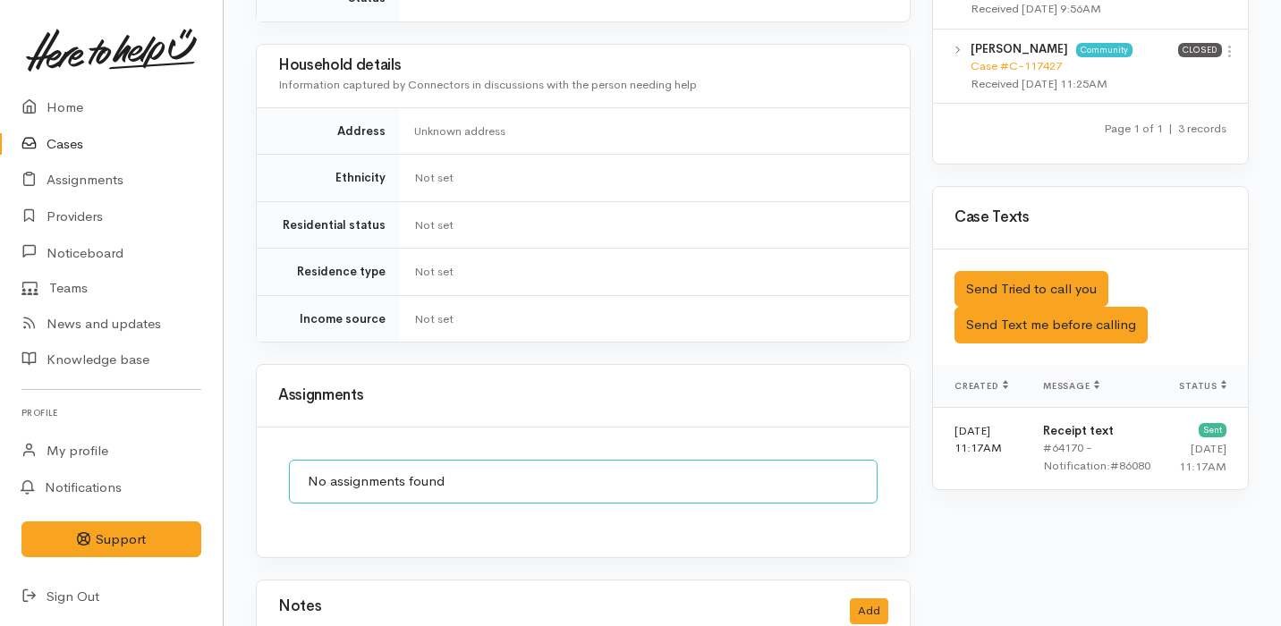
scroll to position [1297, 0]
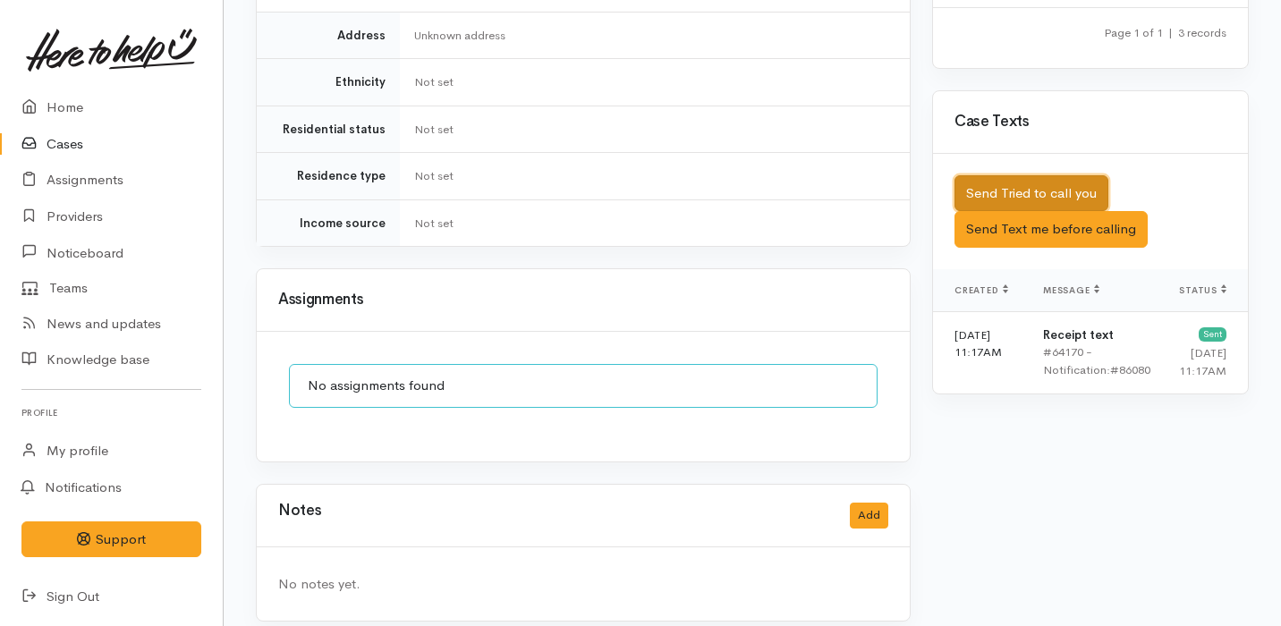
click at [1011, 175] on button "Send Tried to call you" at bounding box center [1031, 193] width 154 height 37
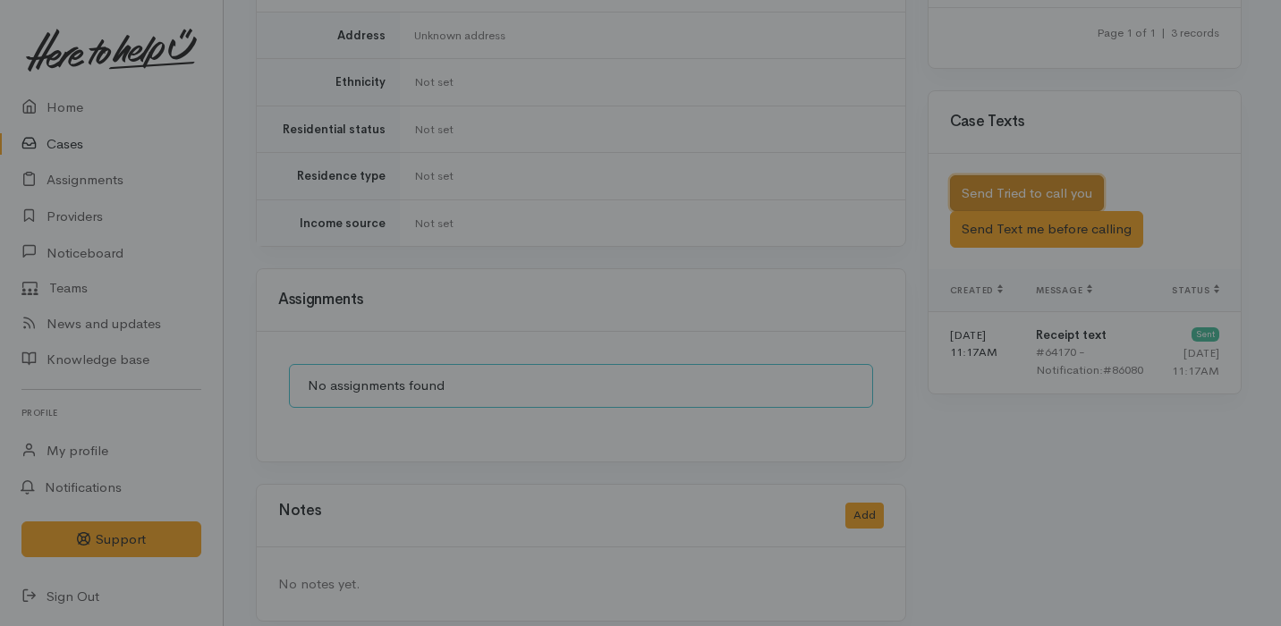
scroll to position [1282, 0]
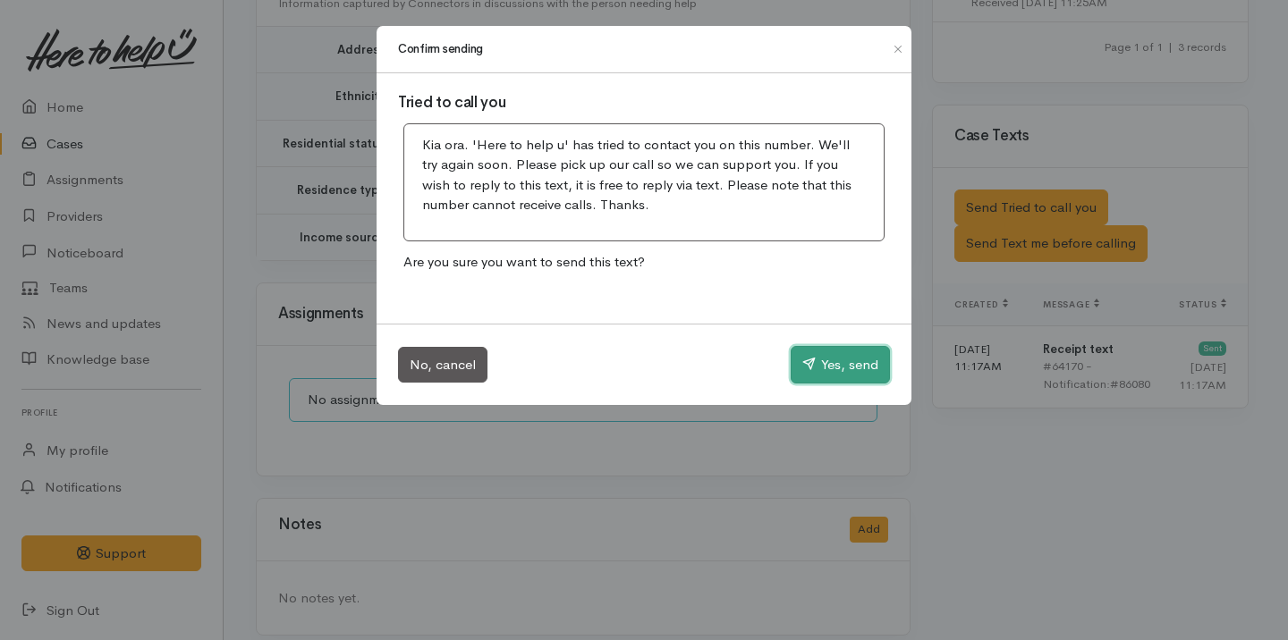
click at [857, 362] on button "Yes, send" at bounding box center [840, 365] width 99 height 38
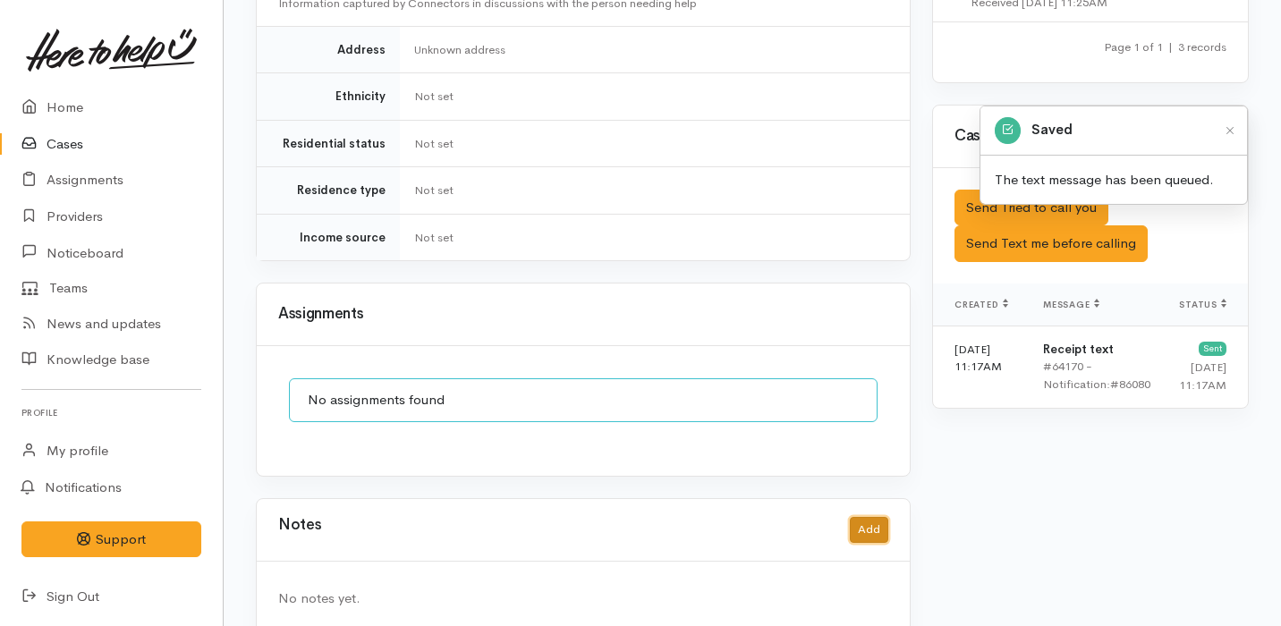
click at [867, 517] on button "Add" at bounding box center [869, 530] width 38 height 26
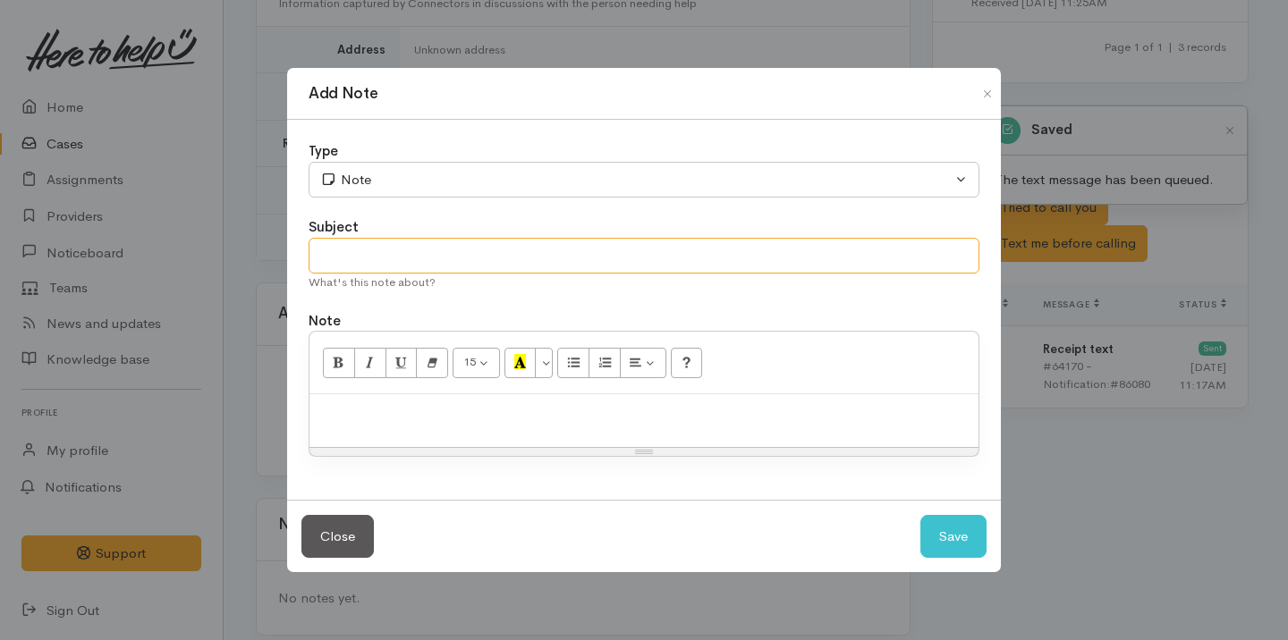
click at [356, 258] on input "text" at bounding box center [644, 256] width 671 height 37
type input "Attempt No.1"
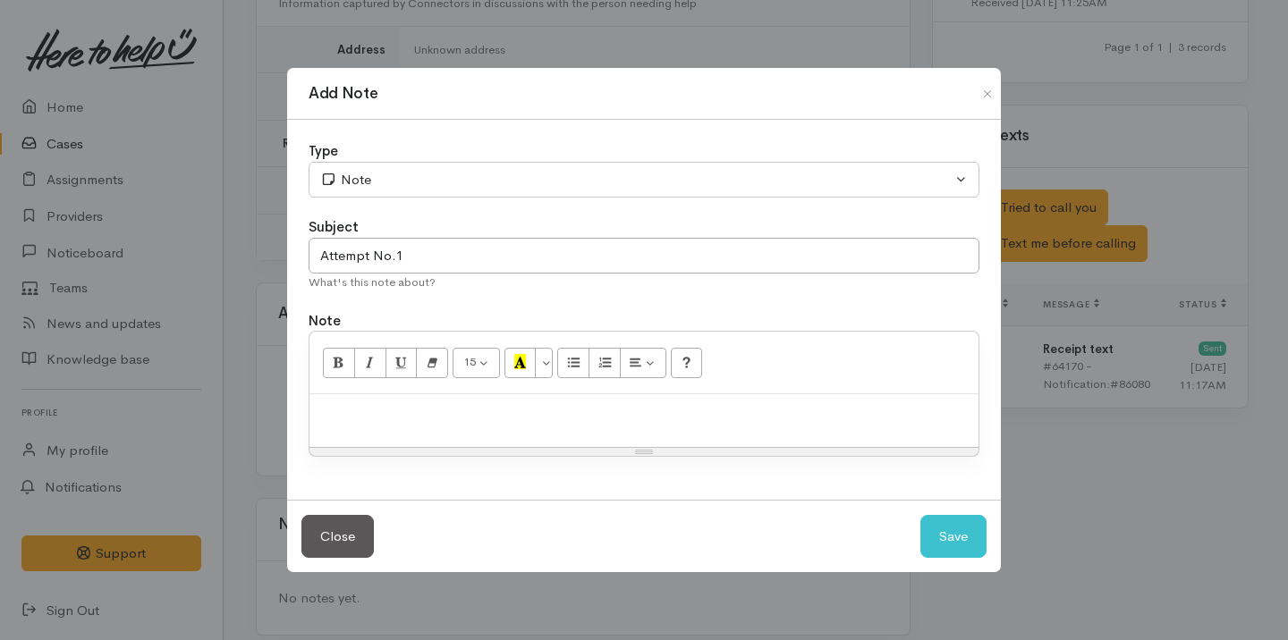
click at [385, 440] on div at bounding box center [643, 420] width 669 height 53
click at [955, 538] on button "Save" at bounding box center [953, 537] width 66 height 44
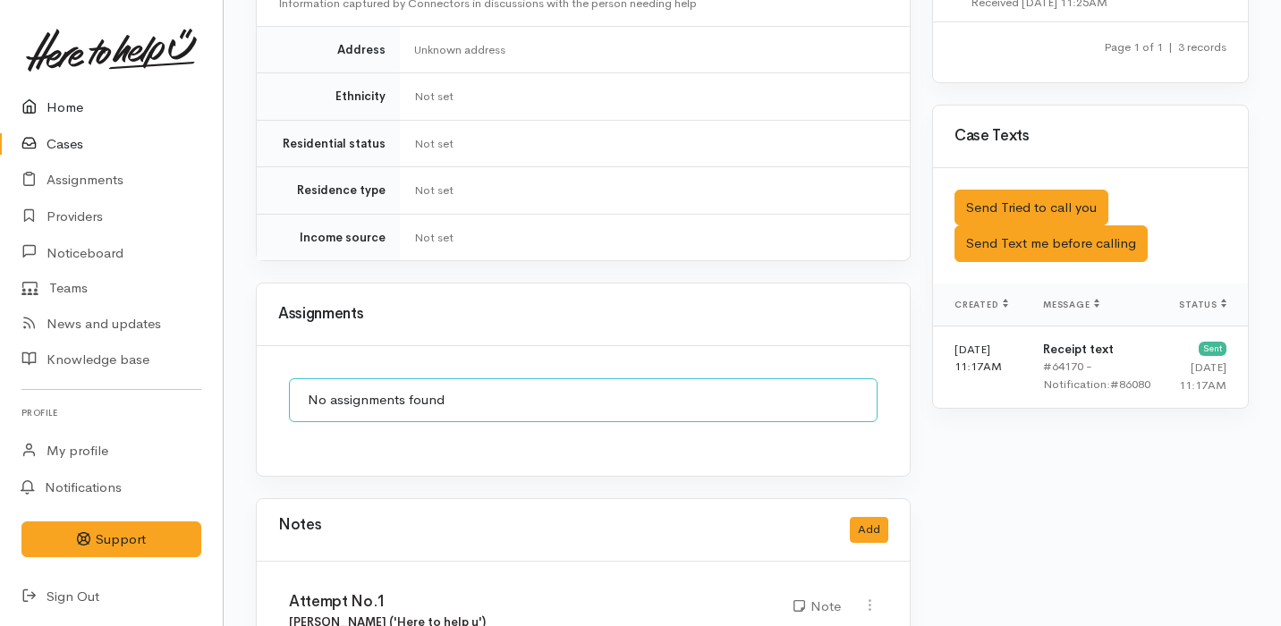
click at [118, 100] on link "Home" at bounding box center [111, 107] width 223 height 37
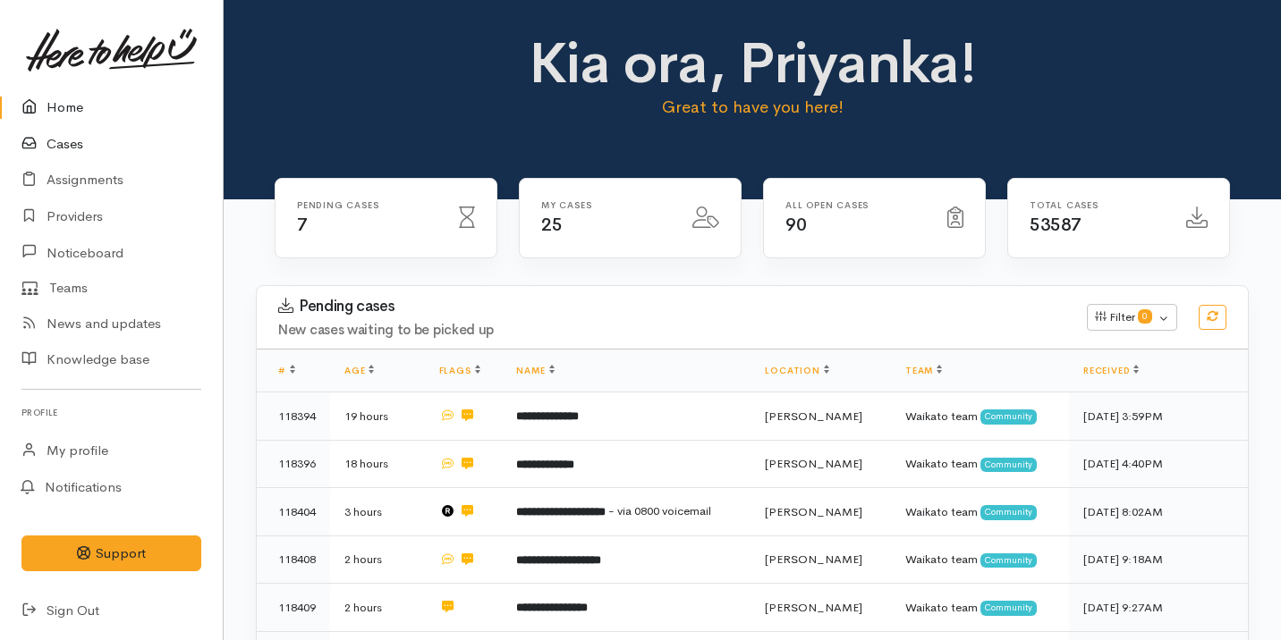
click at [119, 140] on link "Cases" at bounding box center [111, 144] width 223 height 37
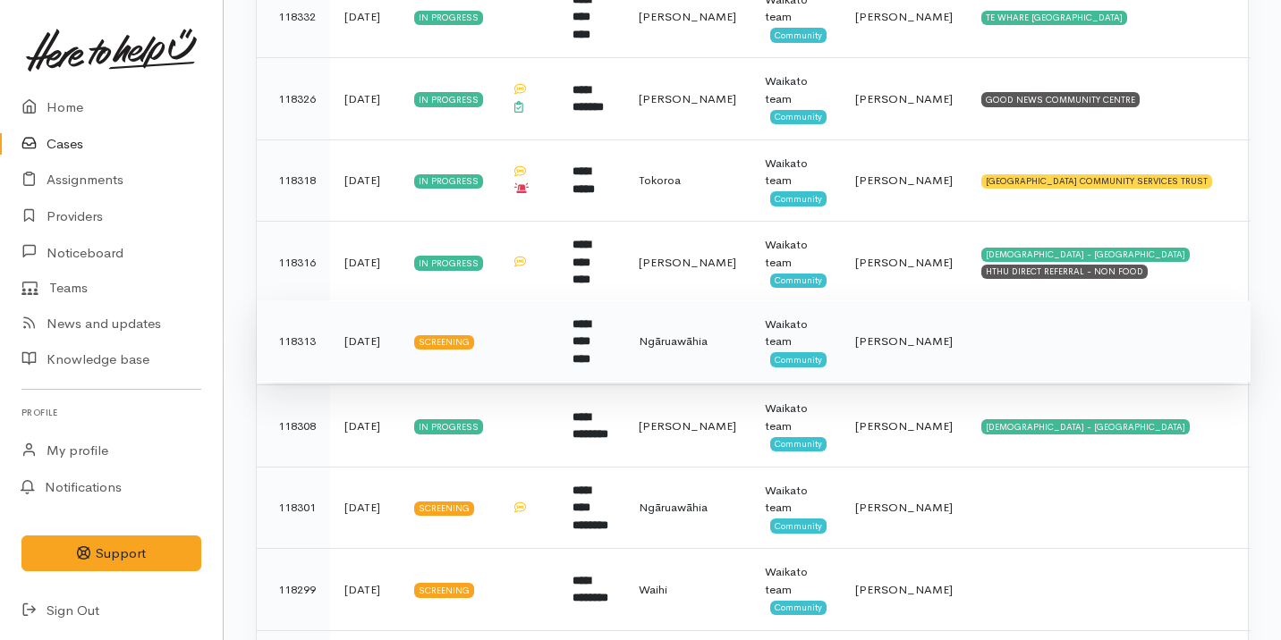
scroll to position [1252, 0]
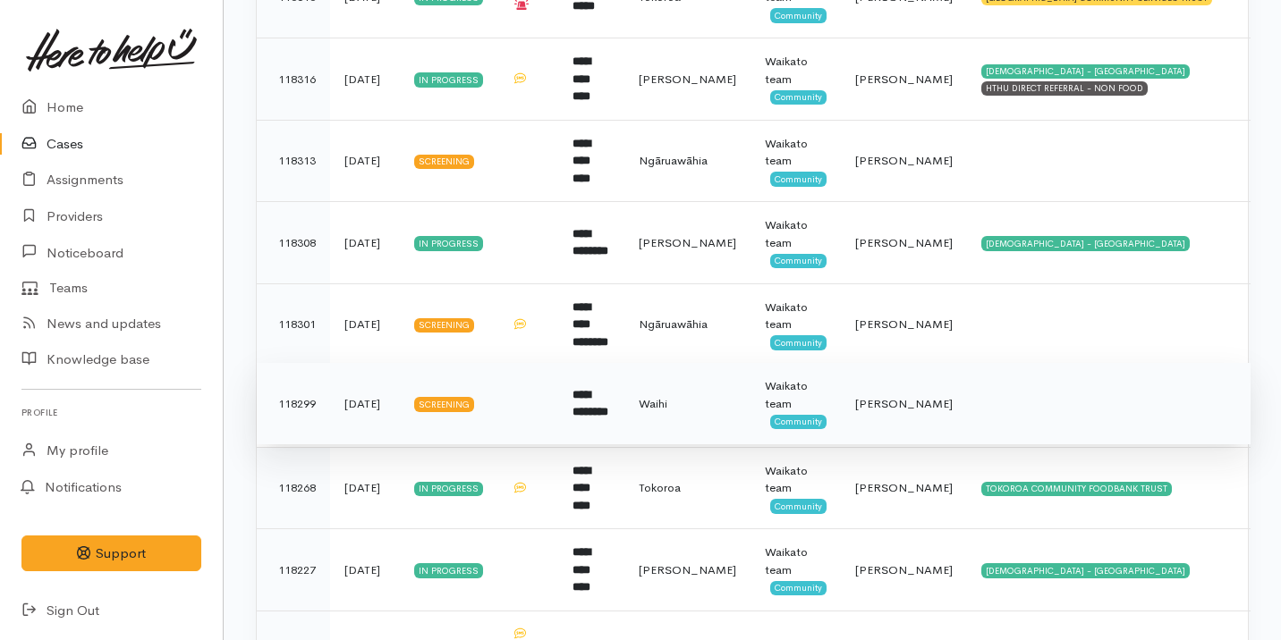
click at [580, 368] on td "**********" at bounding box center [591, 404] width 66 height 82
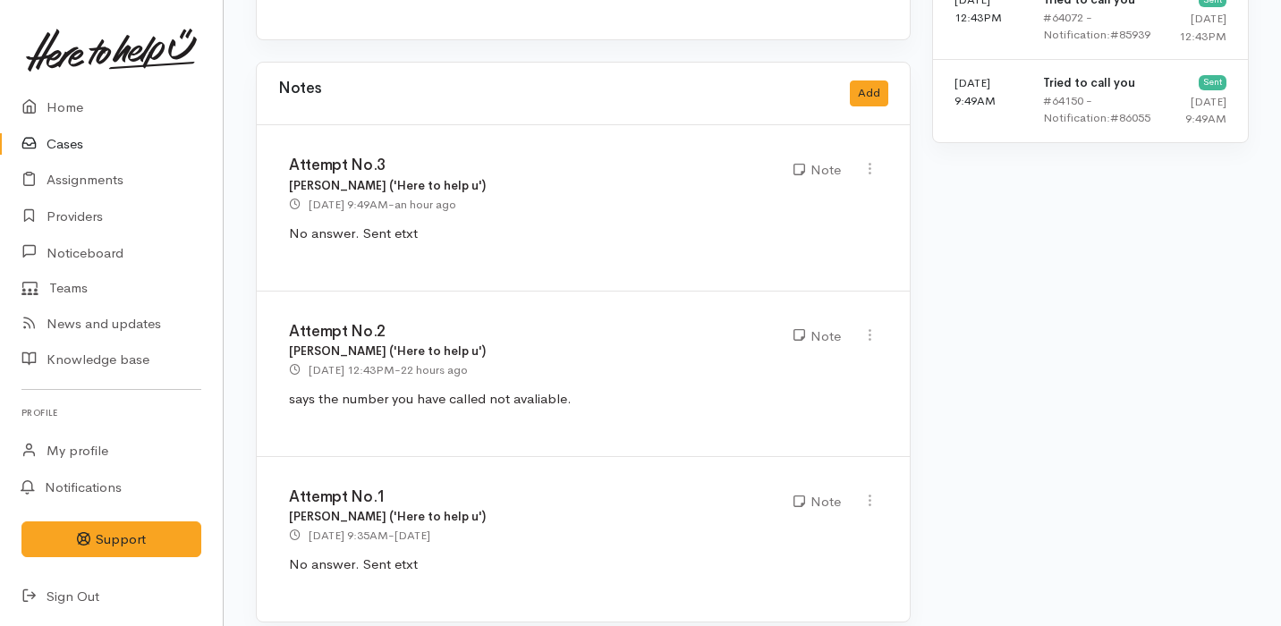
scroll to position [1484, 0]
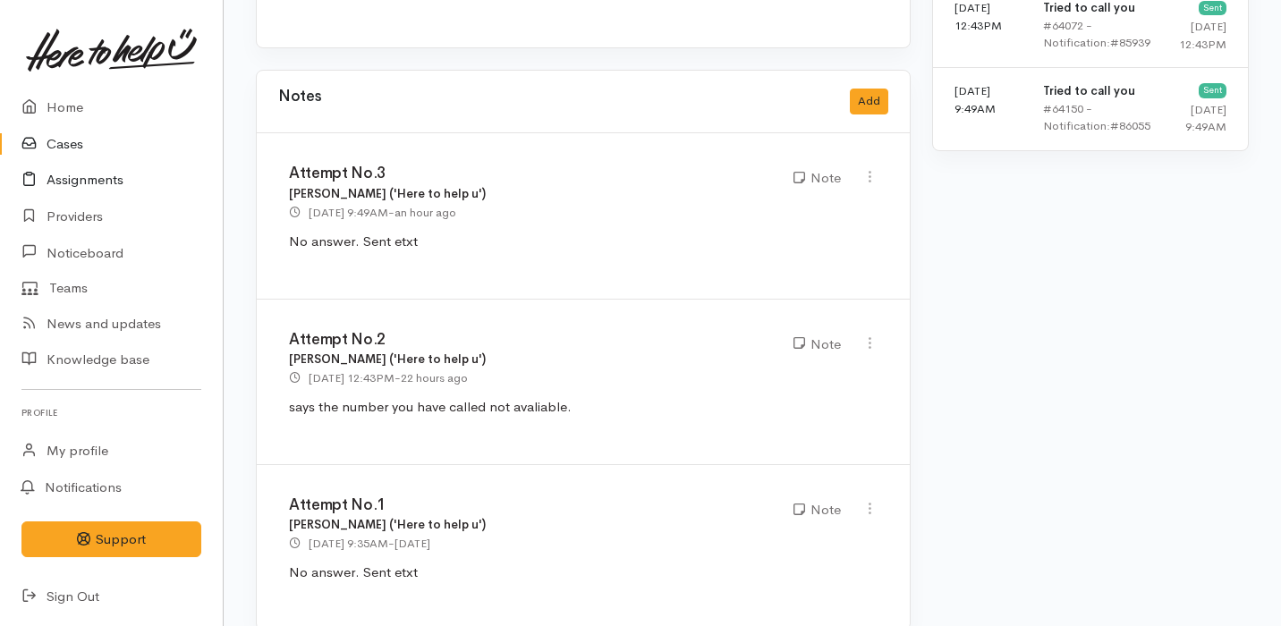
click at [134, 192] on link "Assignments" at bounding box center [111, 180] width 223 height 37
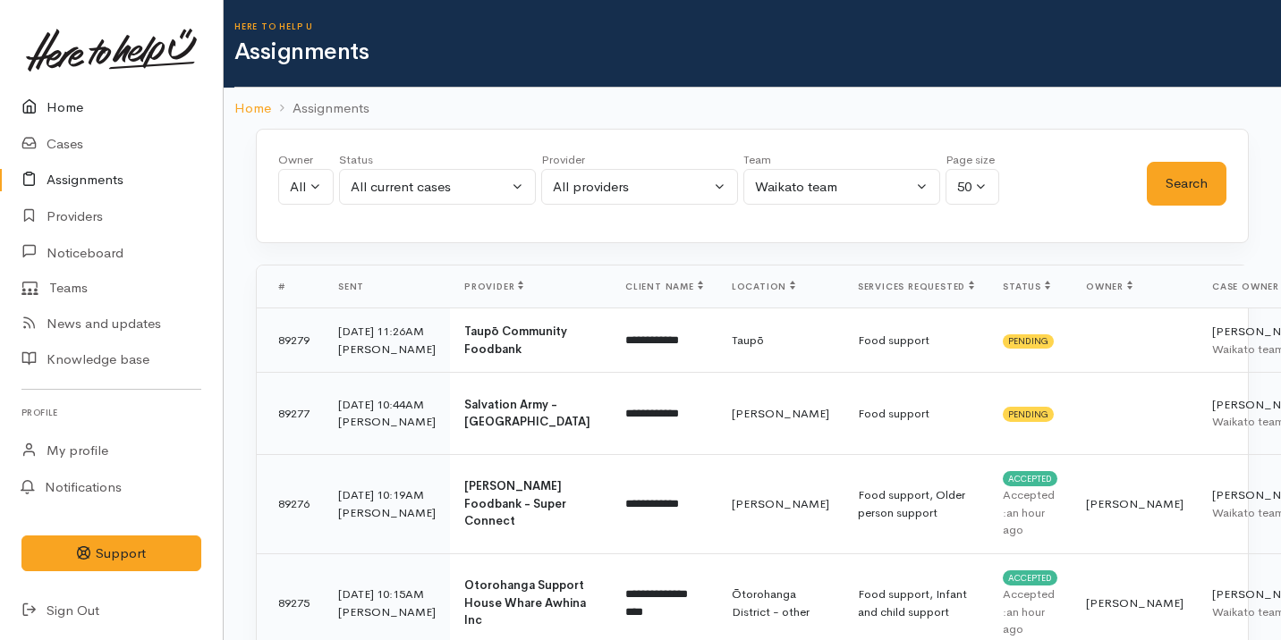
click at [100, 101] on link "Home" at bounding box center [111, 107] width 223 height 37
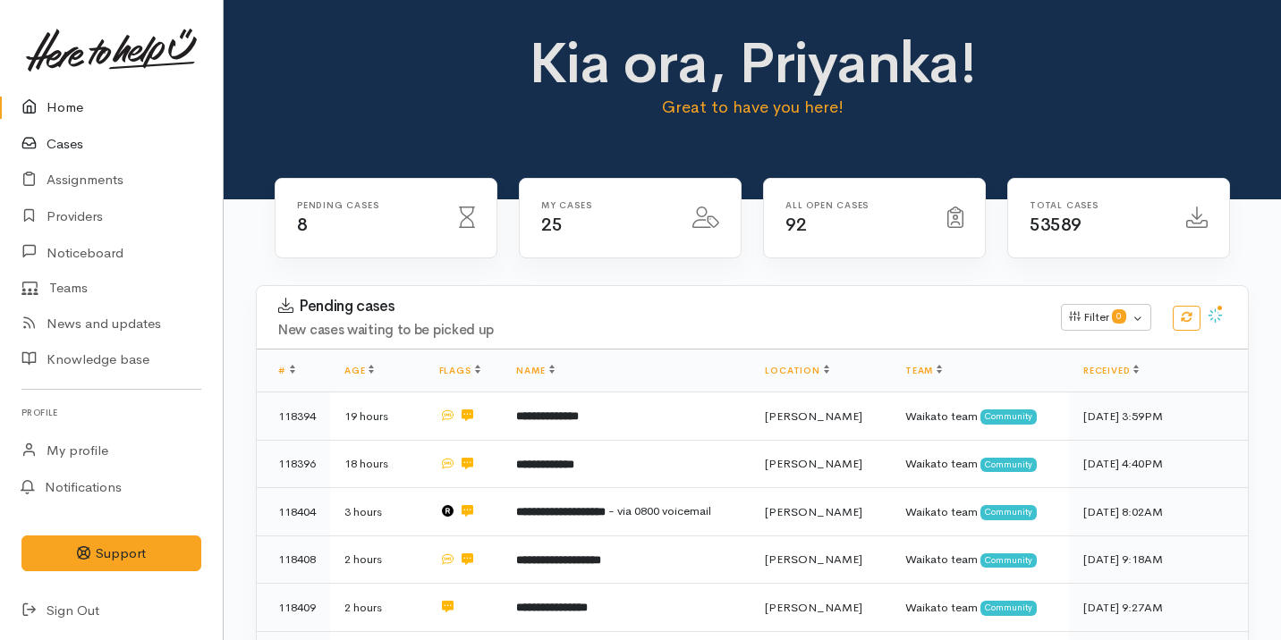
click at [106, 138] on link "Cases" at bounding box center [111, 144] width 223 height 37
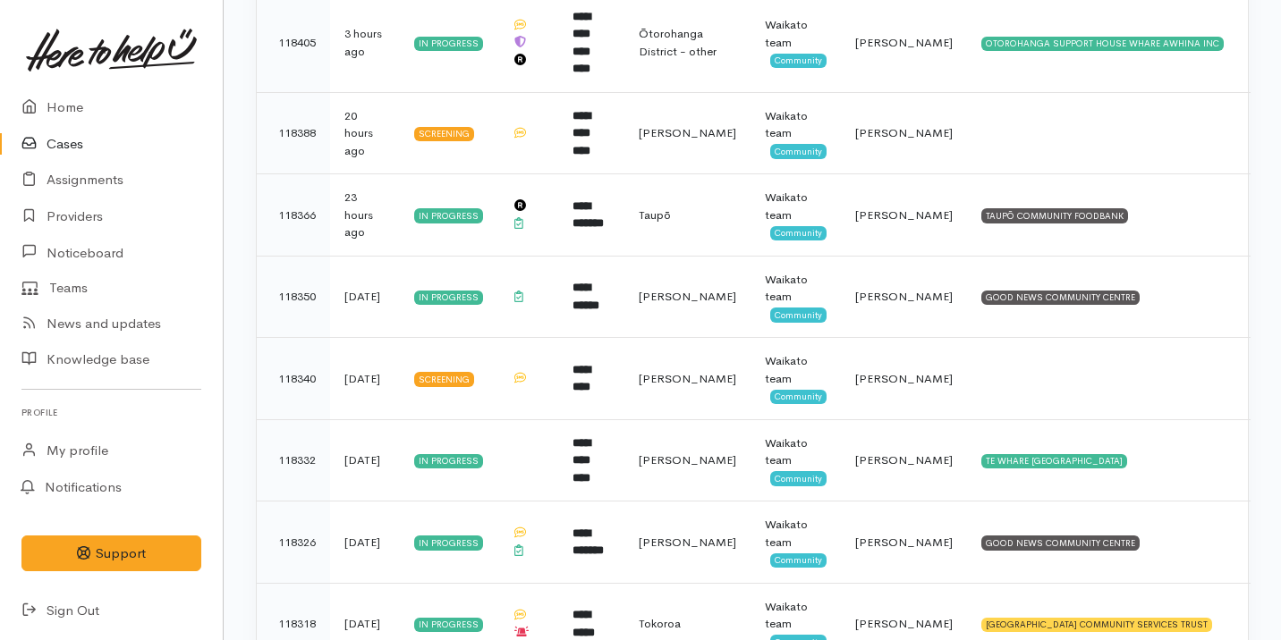
scroll to position [736, 0]
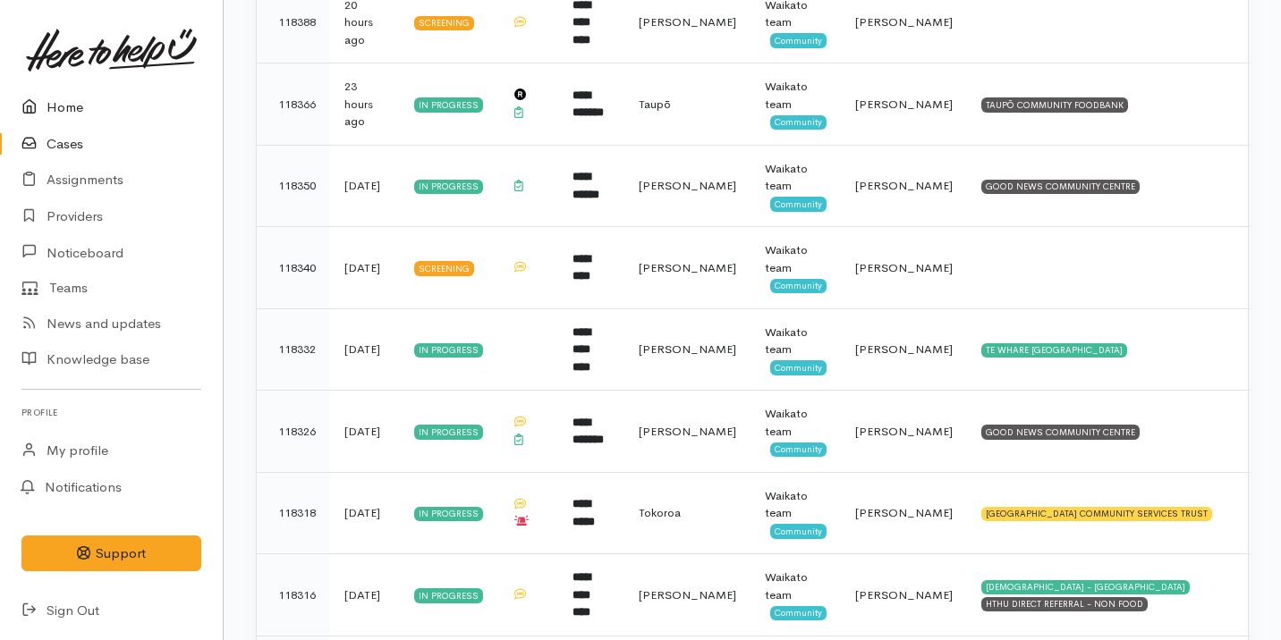
click at [146, 108] on link "Home" at bounding box center [111, 107] width 223 height 37
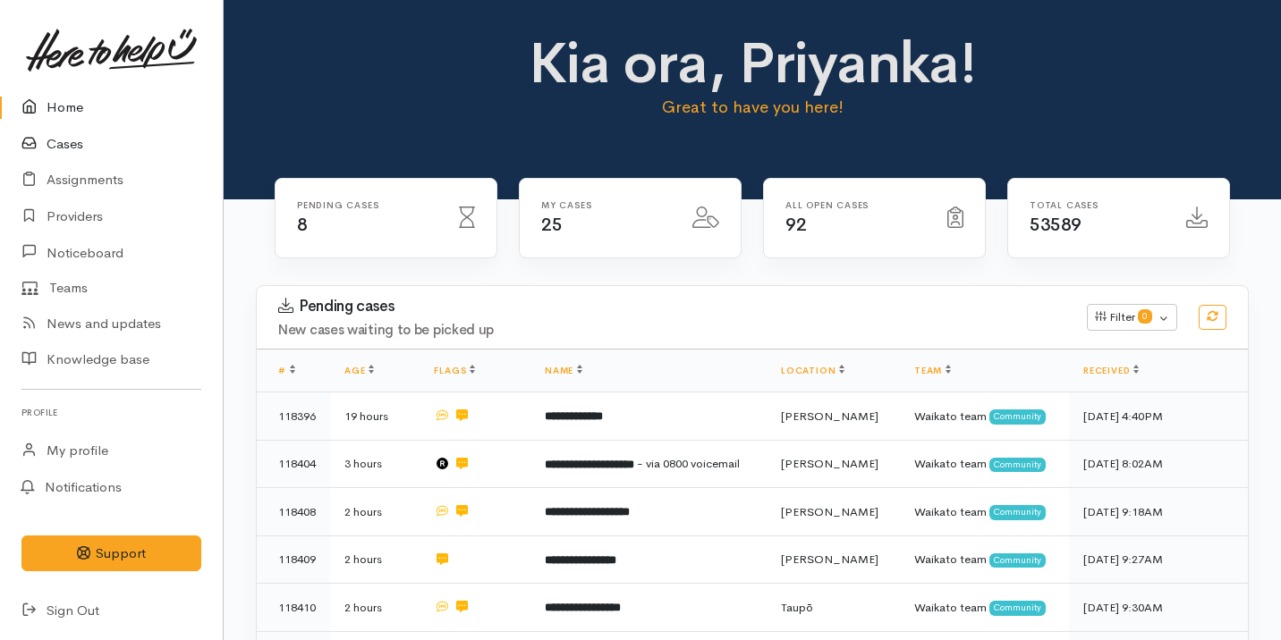
click at [148, 131] on link "Cases" at bounding box center [111, 144] width 223 height 37
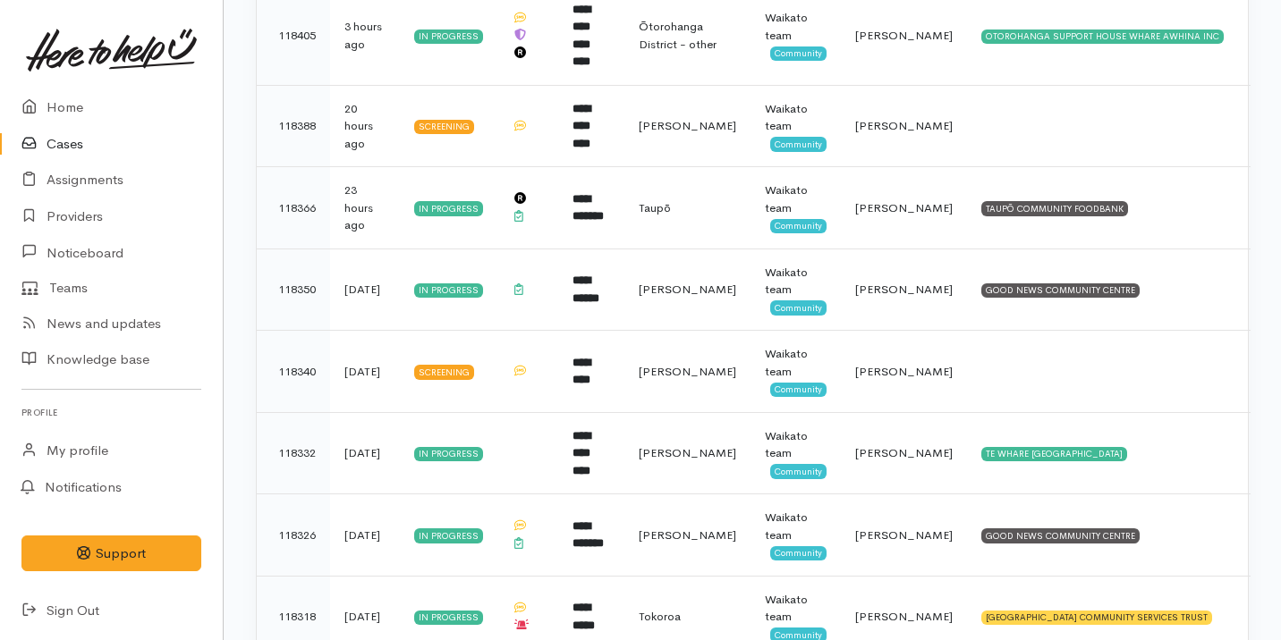
scroll to position [706, 0]
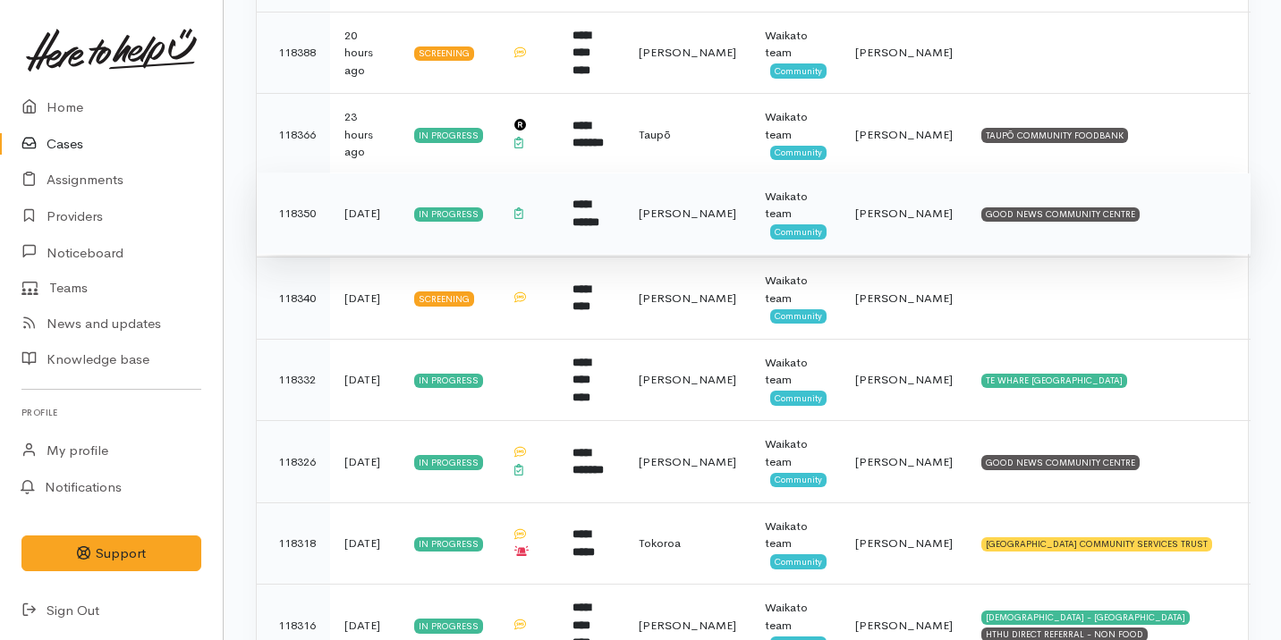
click at [724, 200] on td "[PERSON_NAME]" at bounding box center [687, 214] width 126 height 82
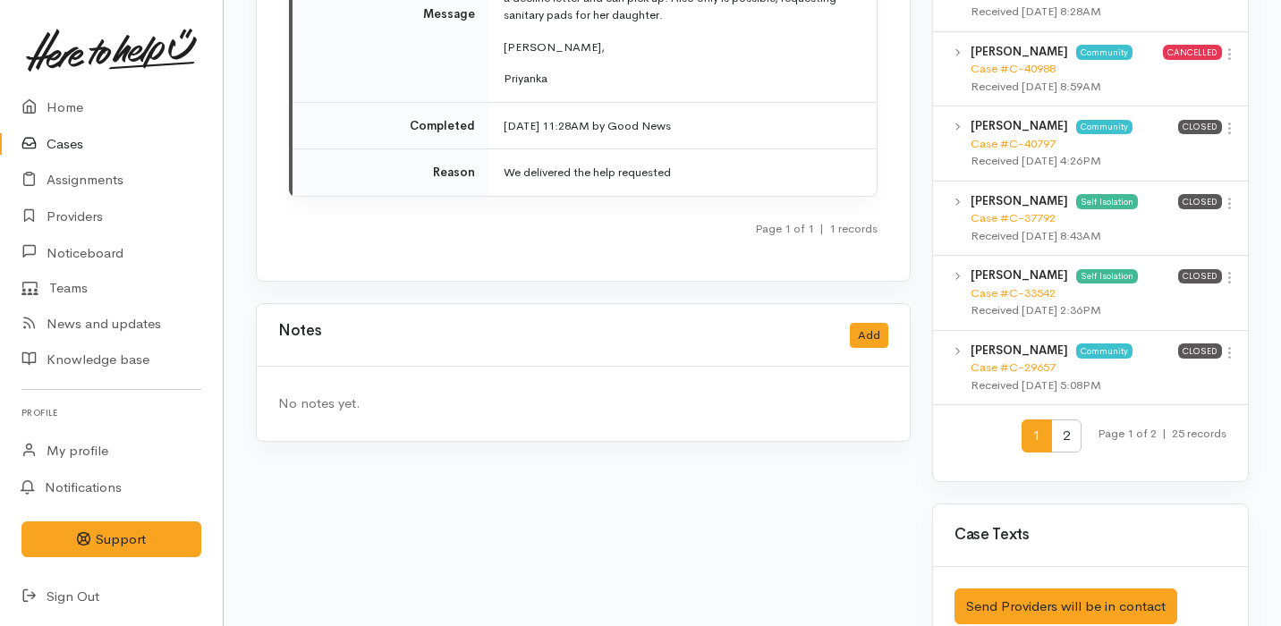
scroll to position [2202, 0]
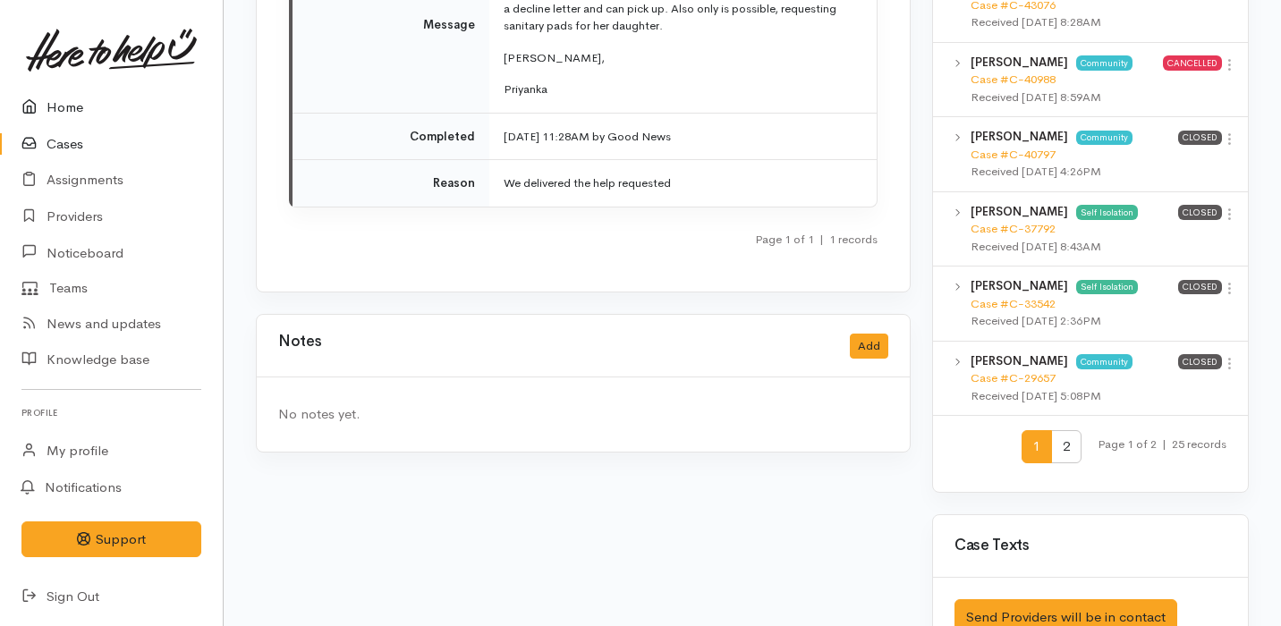
click at [157, 103] on link "Home" at bounding box center [111, 107] width 223 height 37
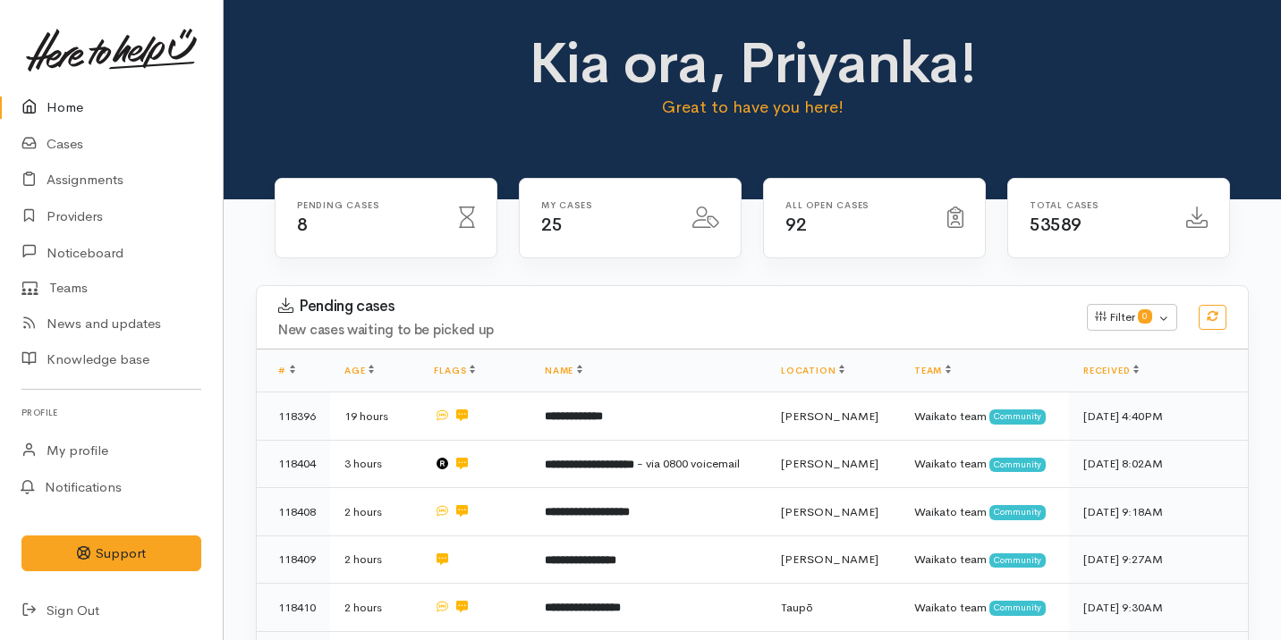
scroll to position [428, 0]
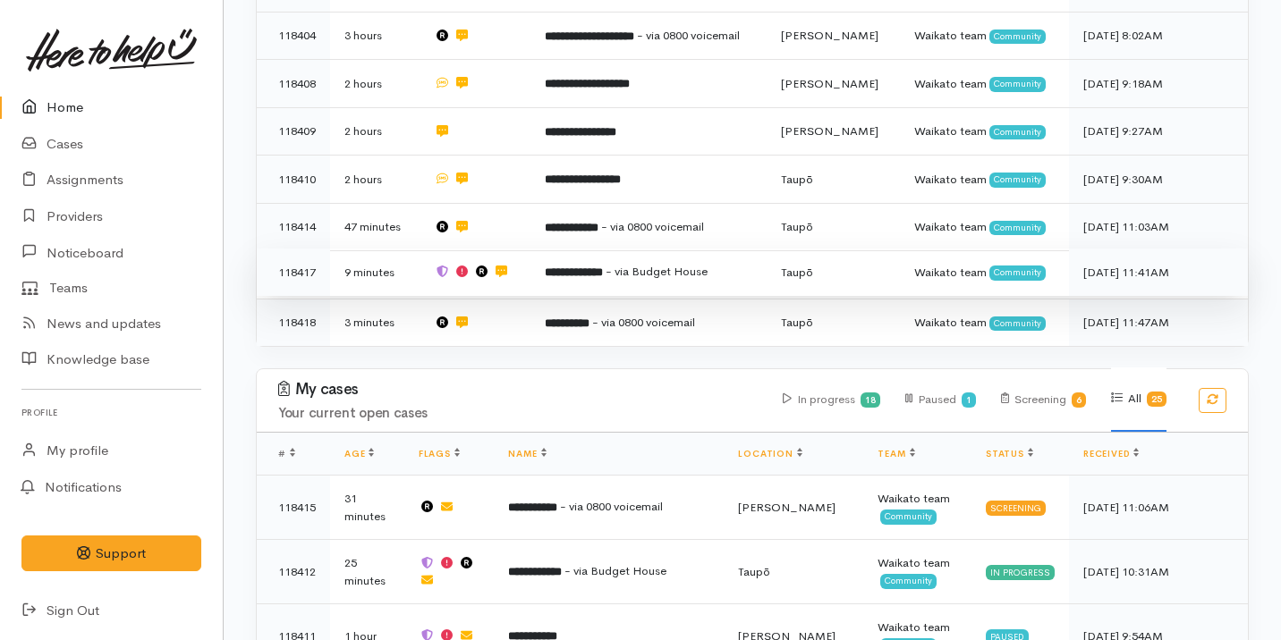
click at [539, 267] on td "**********" at bounding box center [648, 273] width 236 height 48
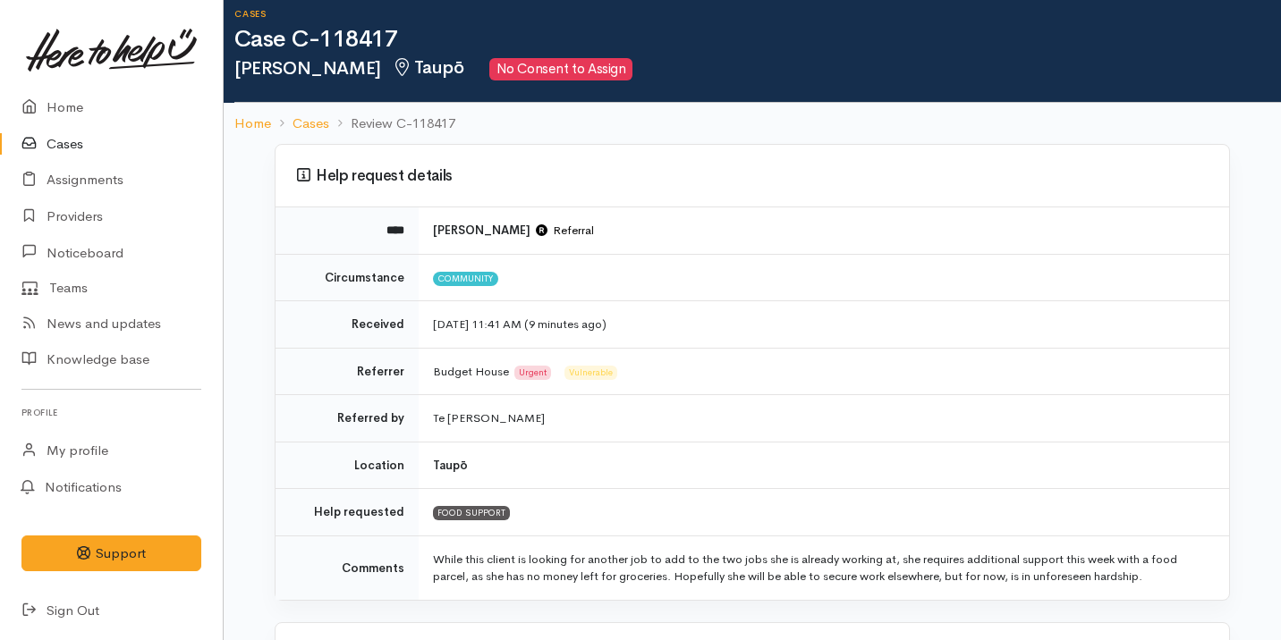
scroll to position [14, 0]
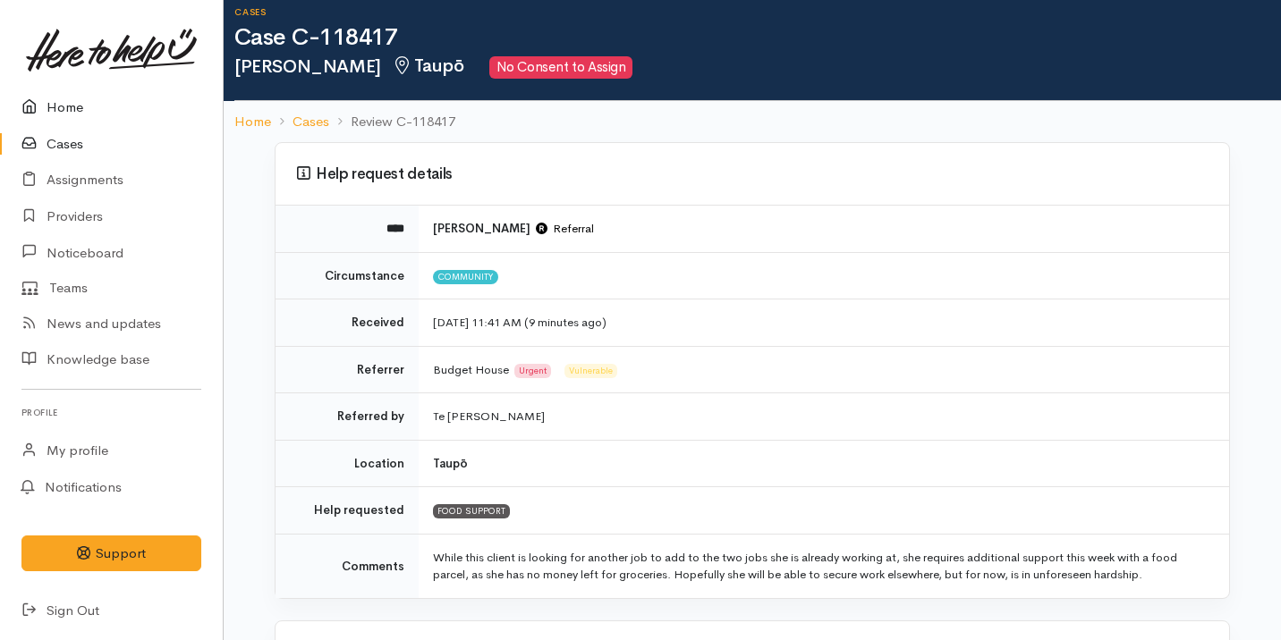
click at [118, 111] on link "Home" at bounding box center [111, 107] width 223 height 37
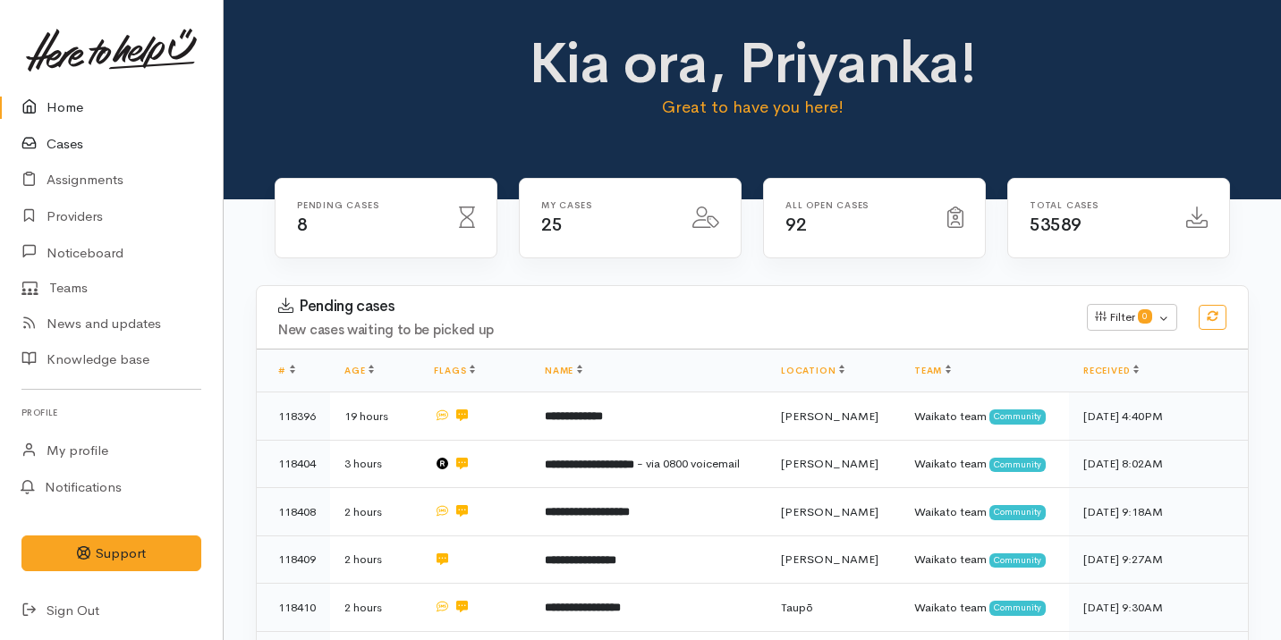
click at [132, 140] on link "Cases" at bounding box center [111, 144] width 223 height 37
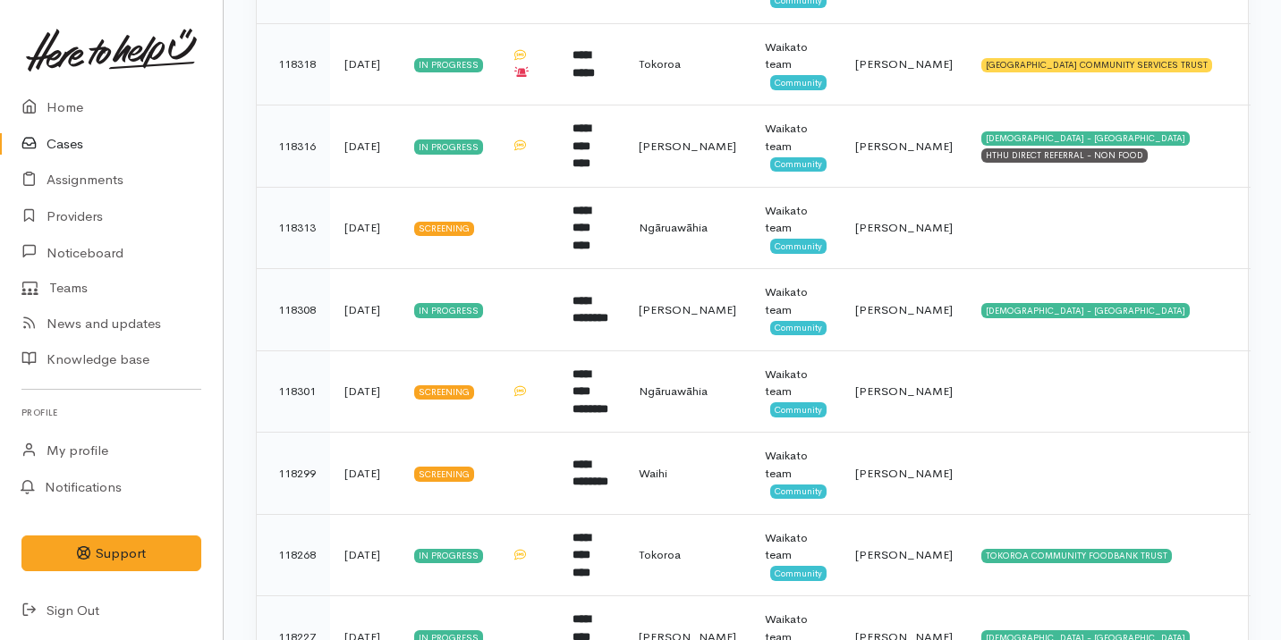
scroll to position [1393, 0]
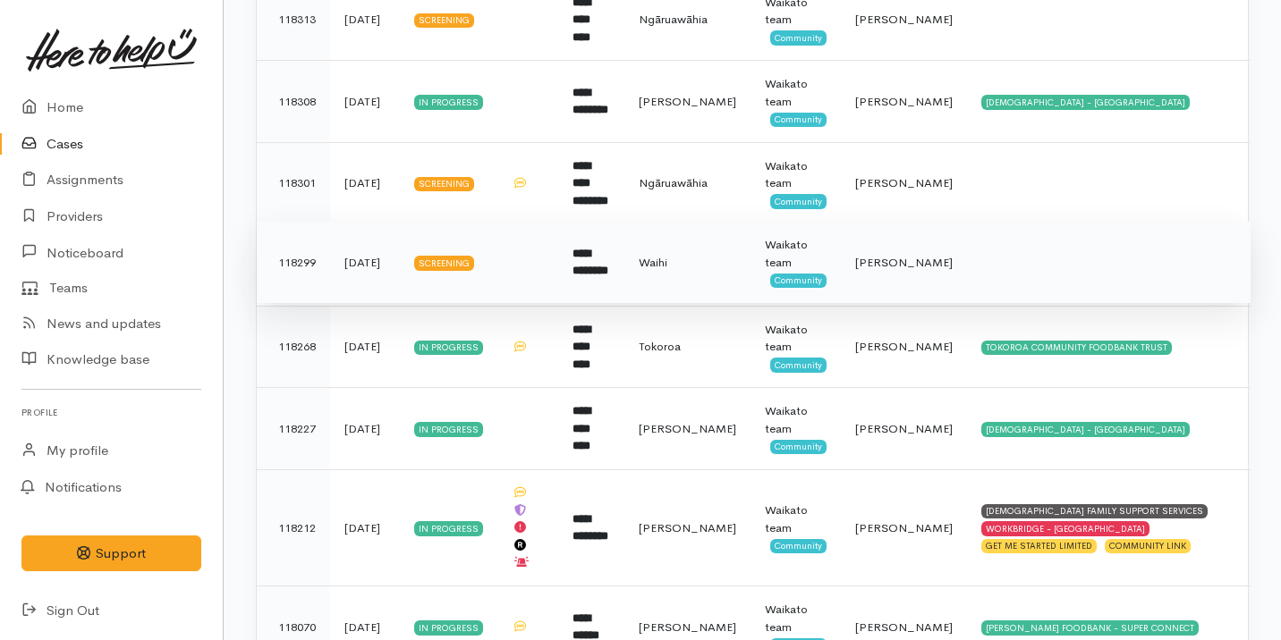
click at [608, 248] on b "**********" at bounding box center [590, 263] width 36 height 30
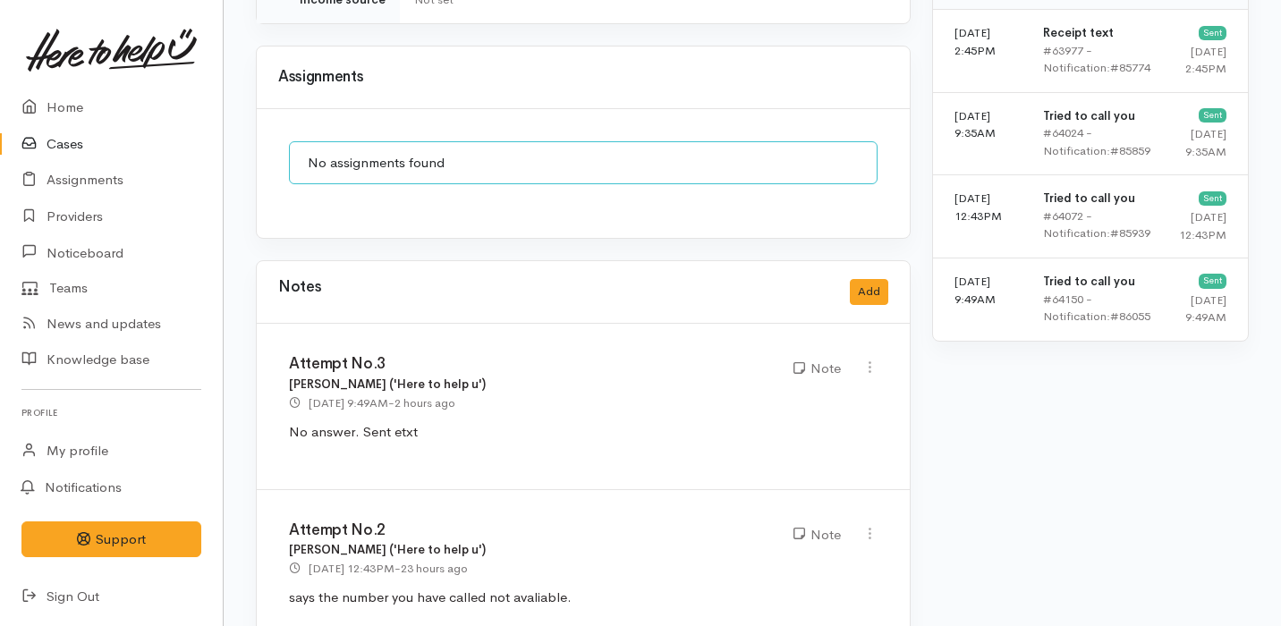
scroll to position [1290, 1]
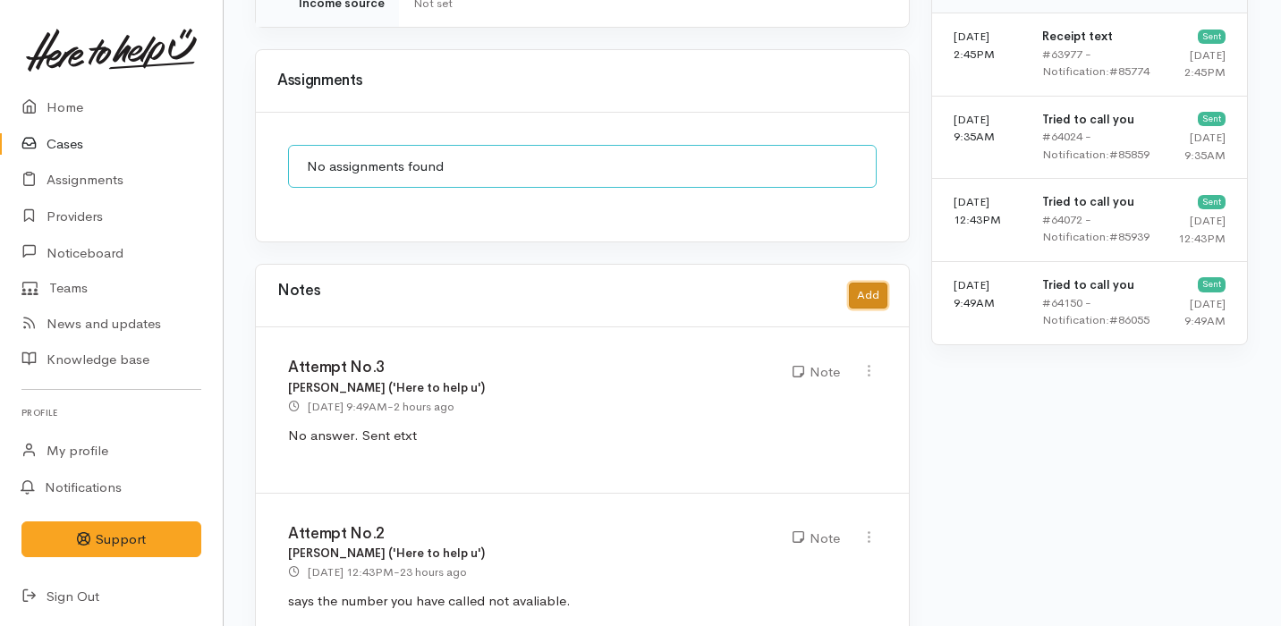
click at [878, 283] on button "Add" at bounding box center [868, 296] width 38 height 26
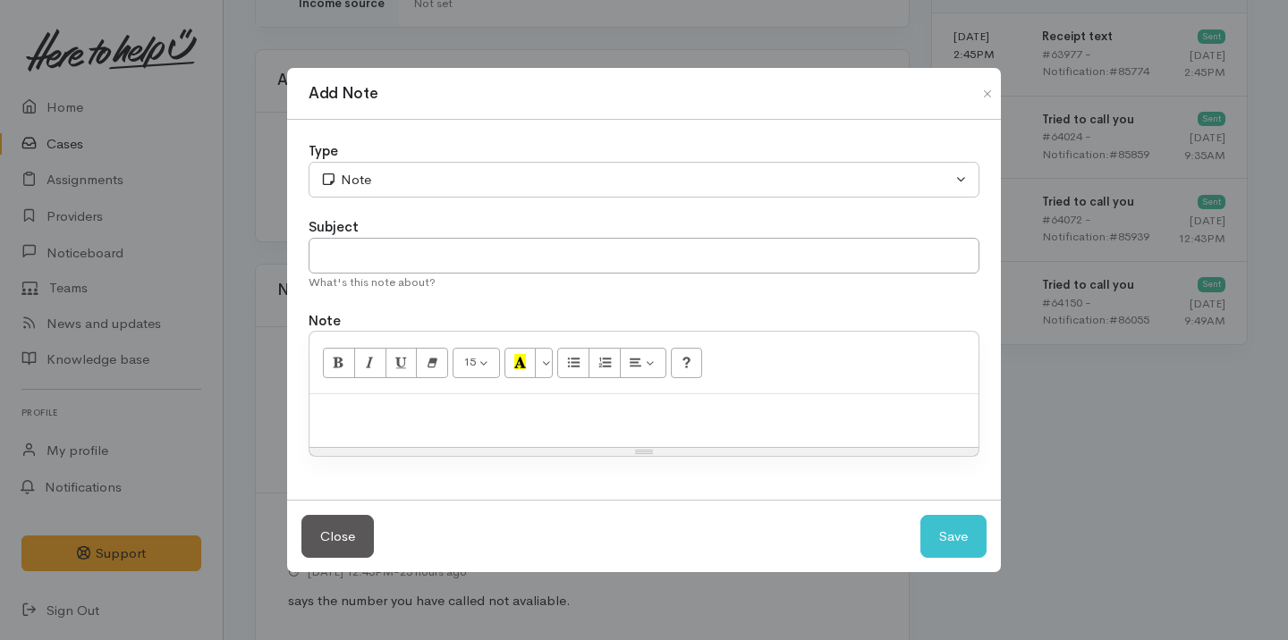
click at [309, 558] on div "Close Save" at bounding box center [644, 536] width 714 height 73
click at [342, 531] on button "Close" at bounding box center [337, 537] width 72 height 44
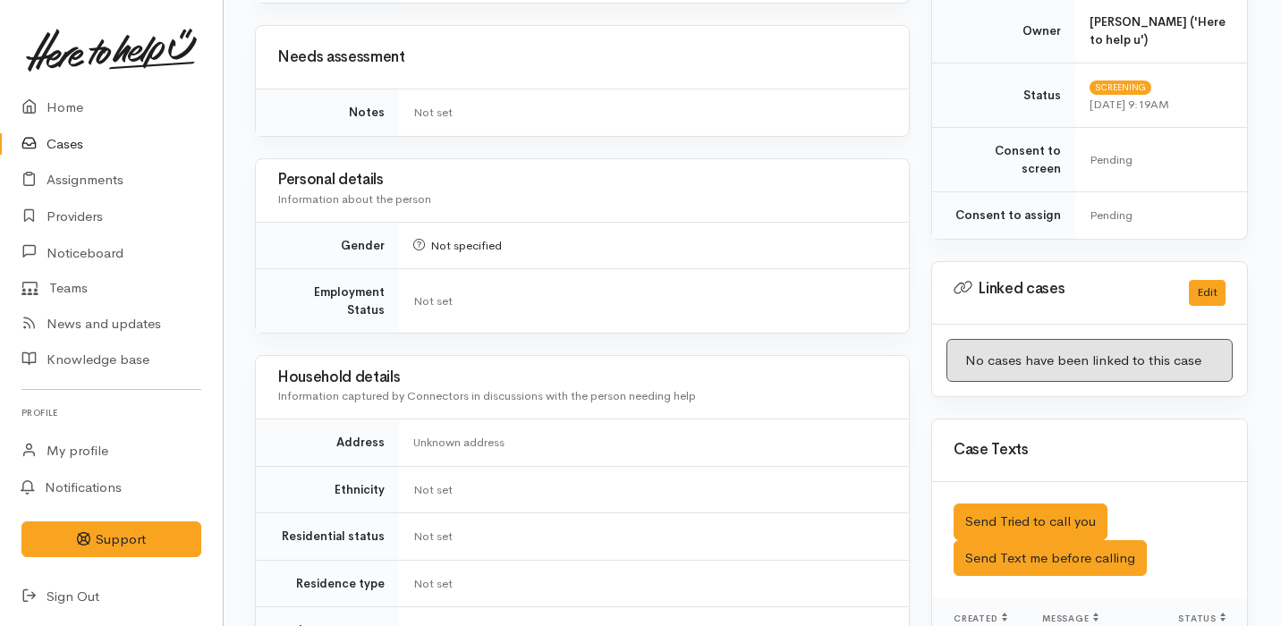
scroll to position [0, 1]
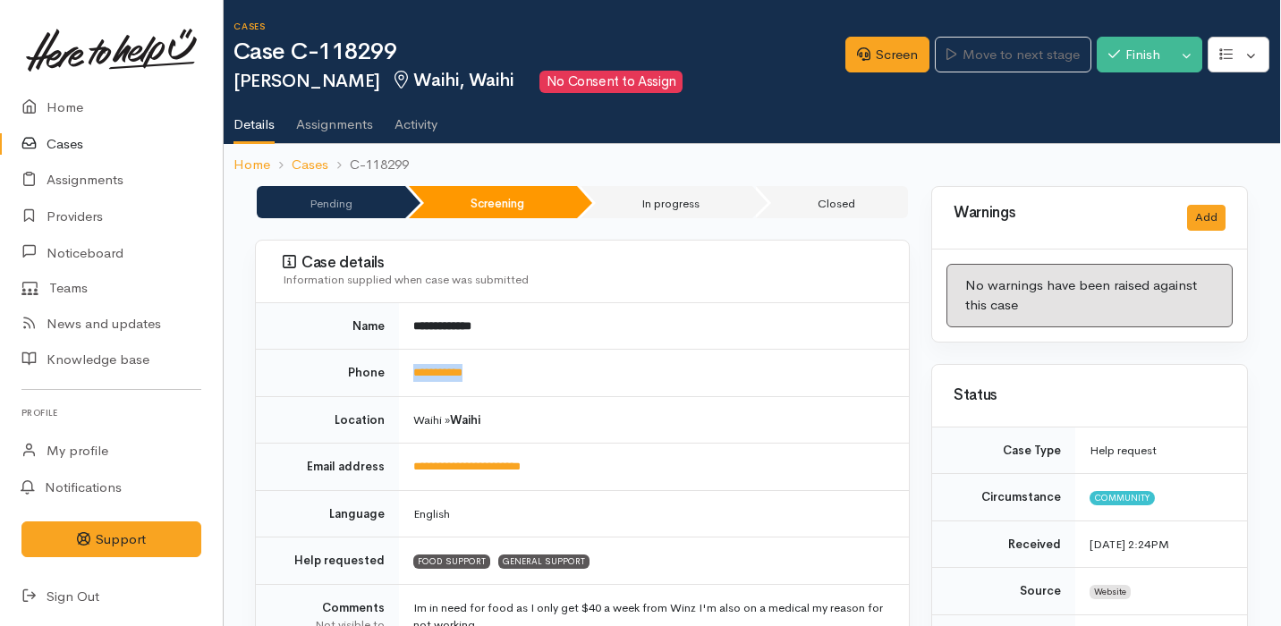
drag, startPoint x: 499, startPoint y: 388, endPoint x: 398, endPoint y: 371, distance: 102.5
click at [397, 371] on tr "**********" at bounding box center [582, 373] width 653 height 47
copy tr "**********"
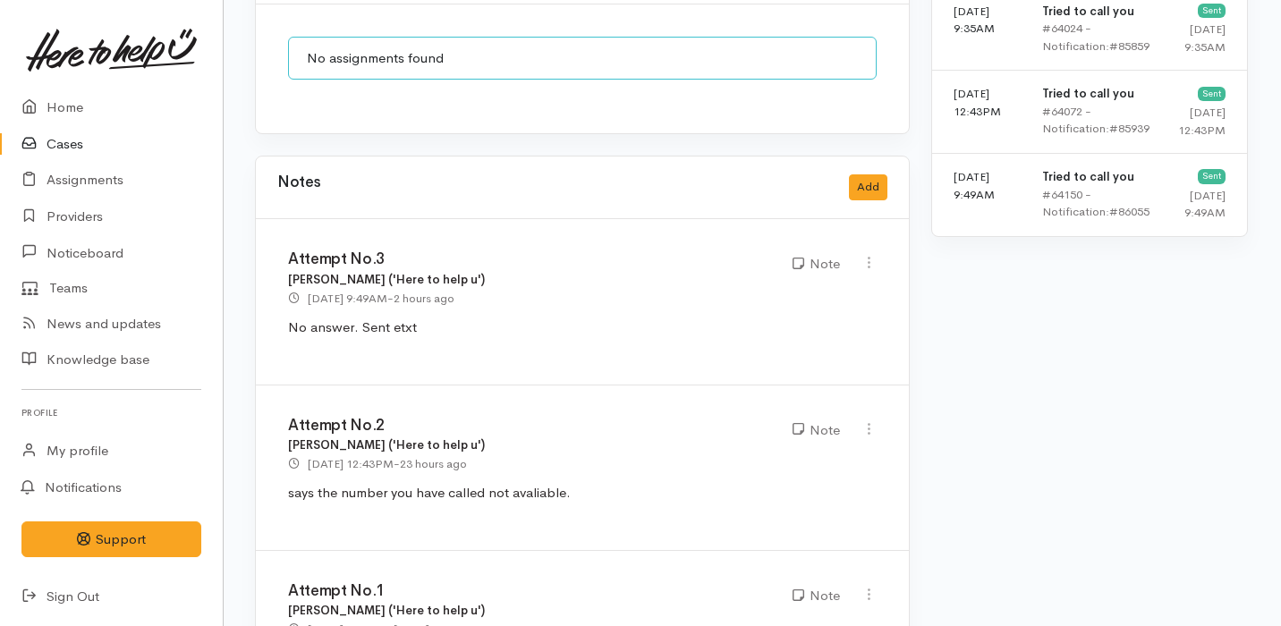
scroll to position [1492, 1]
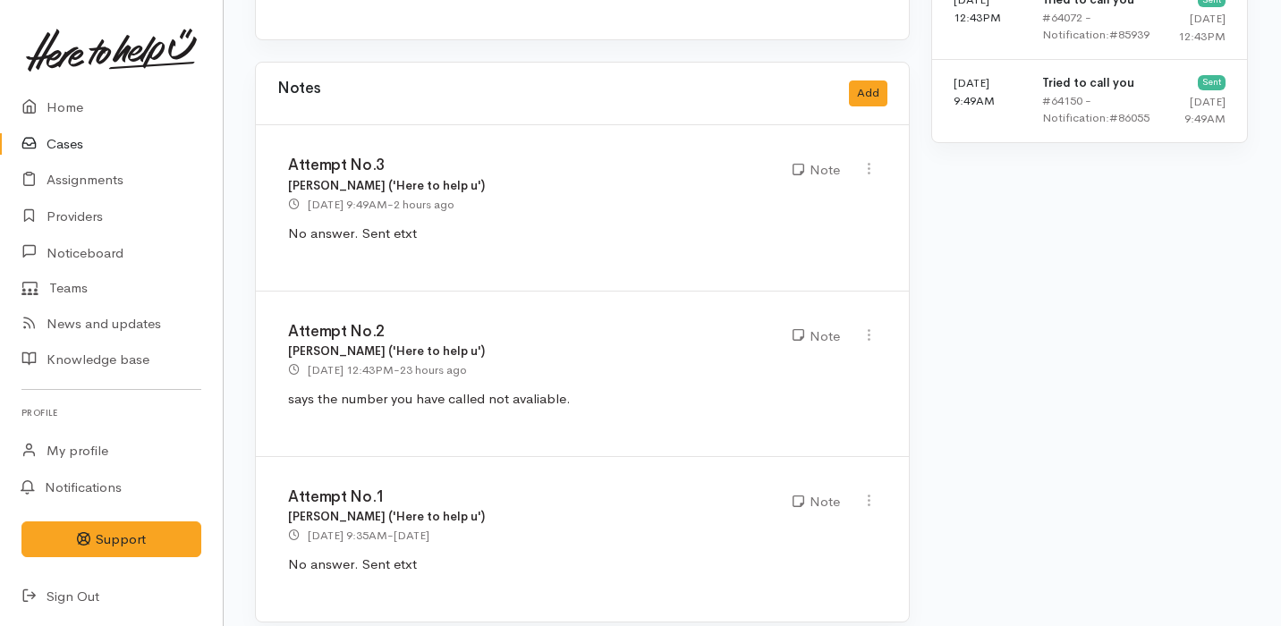
click at [873, 75] on div "Notes Add" at bounding box center [582, 93] width 610 height 37
click at [872, 82] on button "Add" at bounding box center [868, 93] width 38 height 26
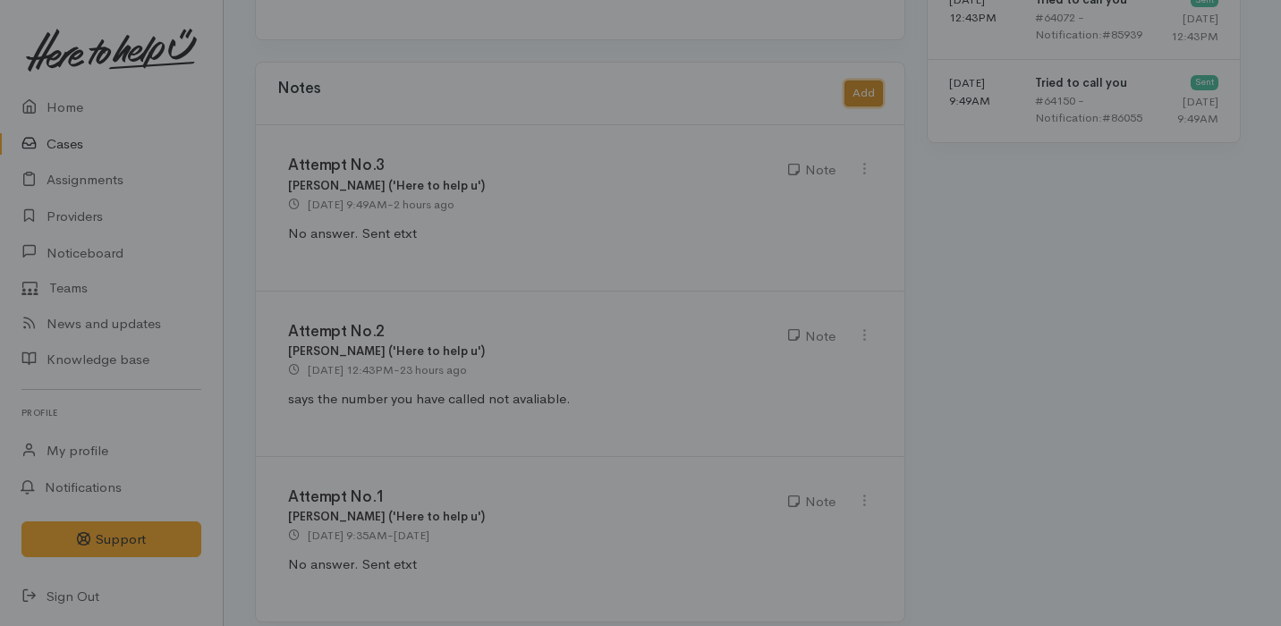
scroll to position [1477, 1]
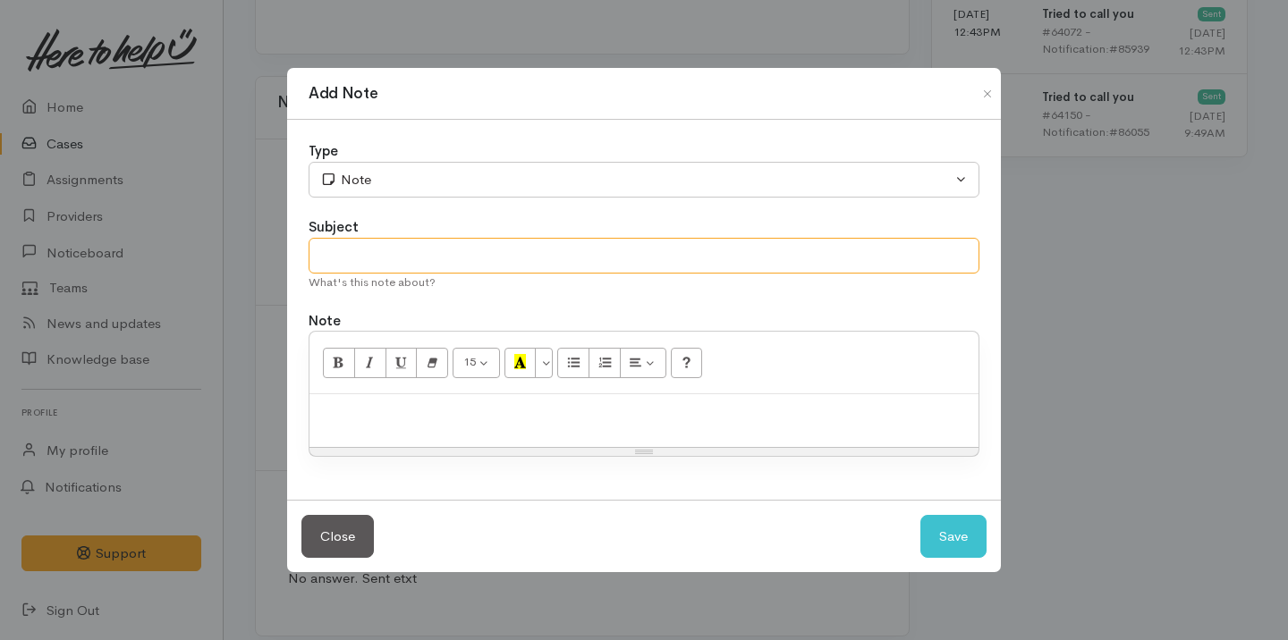
click at [449, 241] on input "text" at bounding box center [644, 256] width 671 height 37
type input "Cancel Case"
click at [429, 410] on p at bounding box center [643, 413] width 651 height 21
paste div
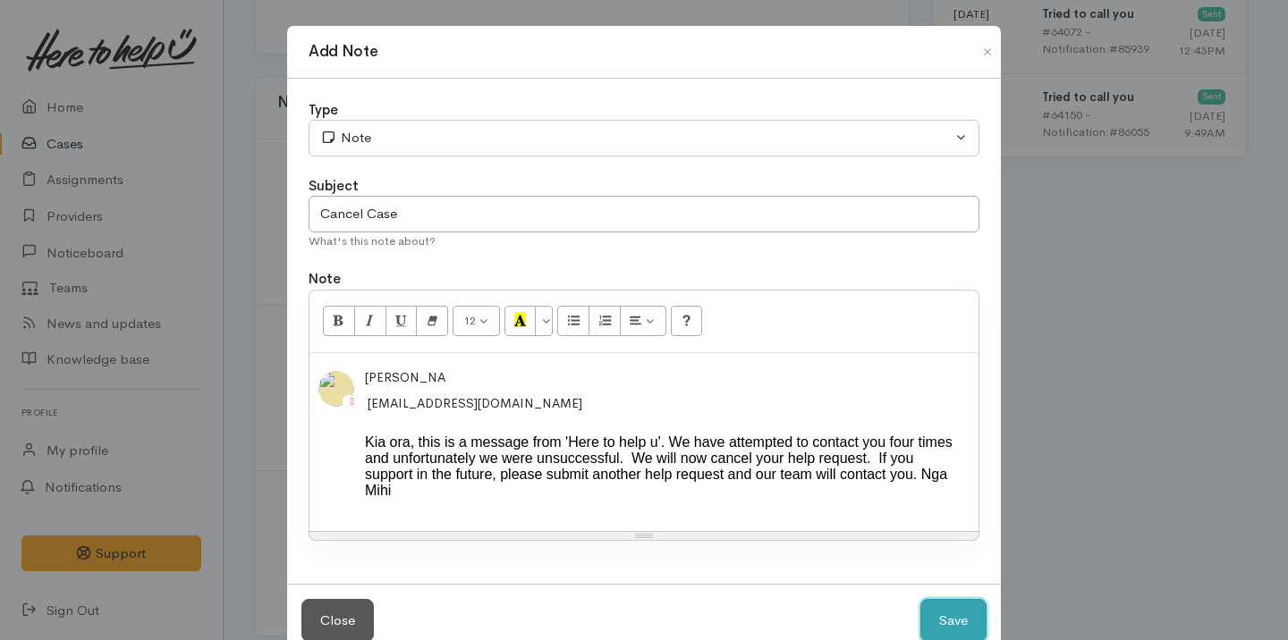
click at [950, 625] on button "Save" at bounding box center [953, 621] width 66 height 44
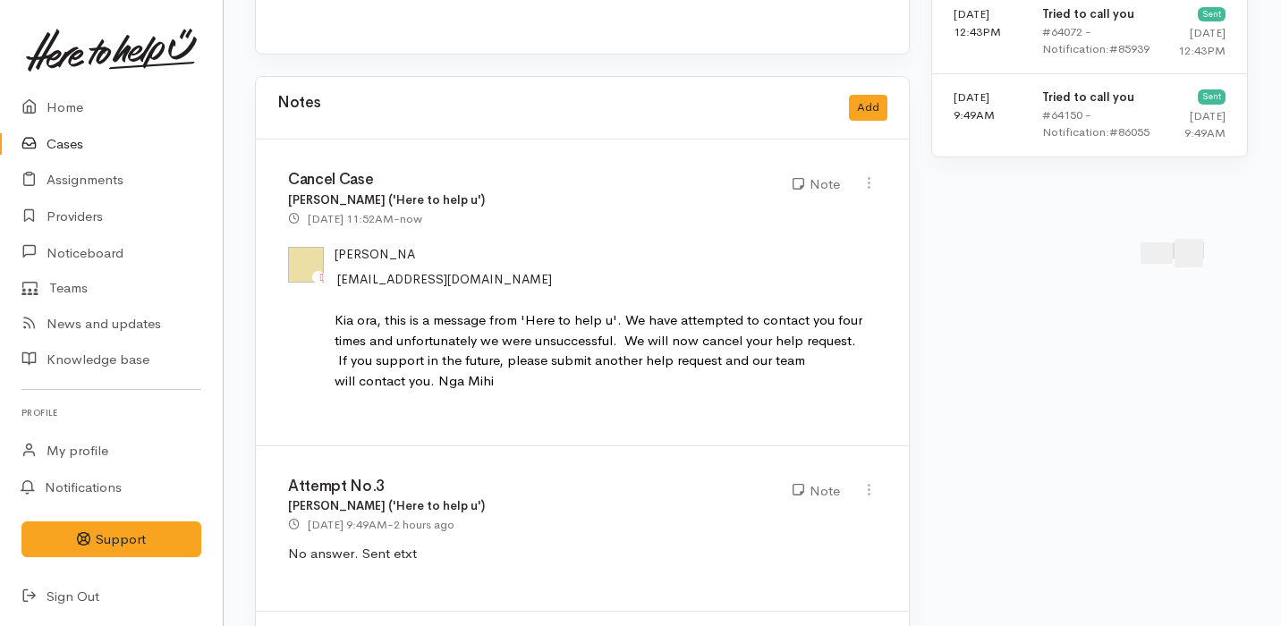
scroll to position [0, 1]
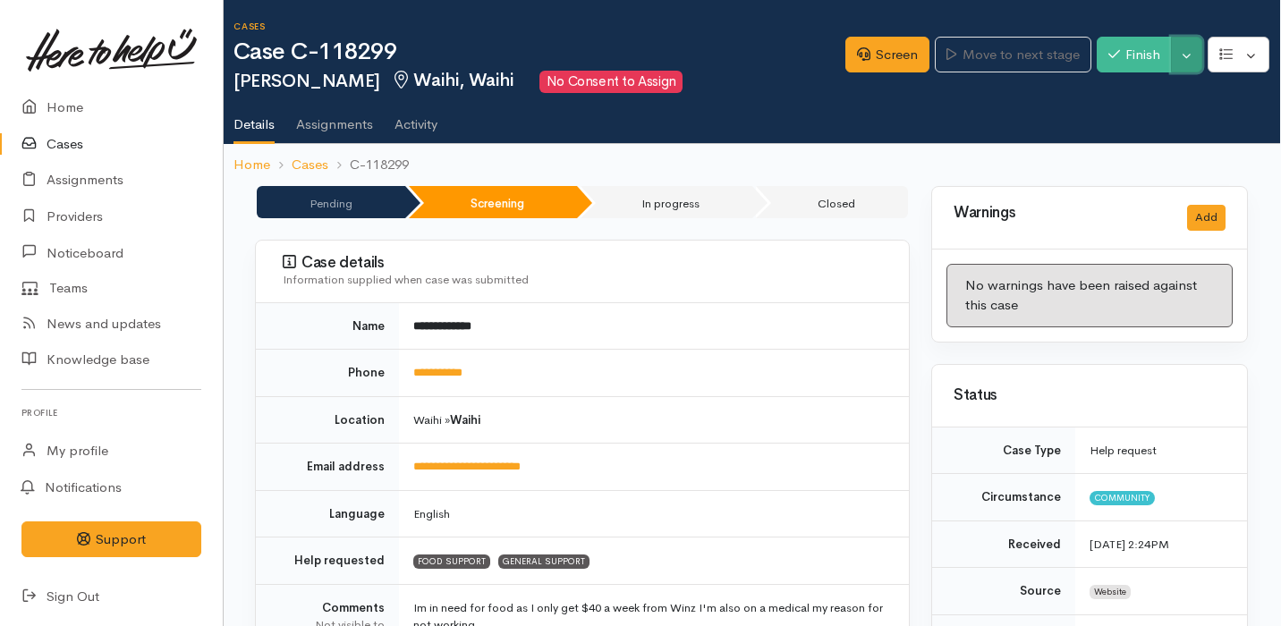
click at [1188, 60] on button "Toggle Dropdown" at bounding box center [1186, 55] width 31 height 37
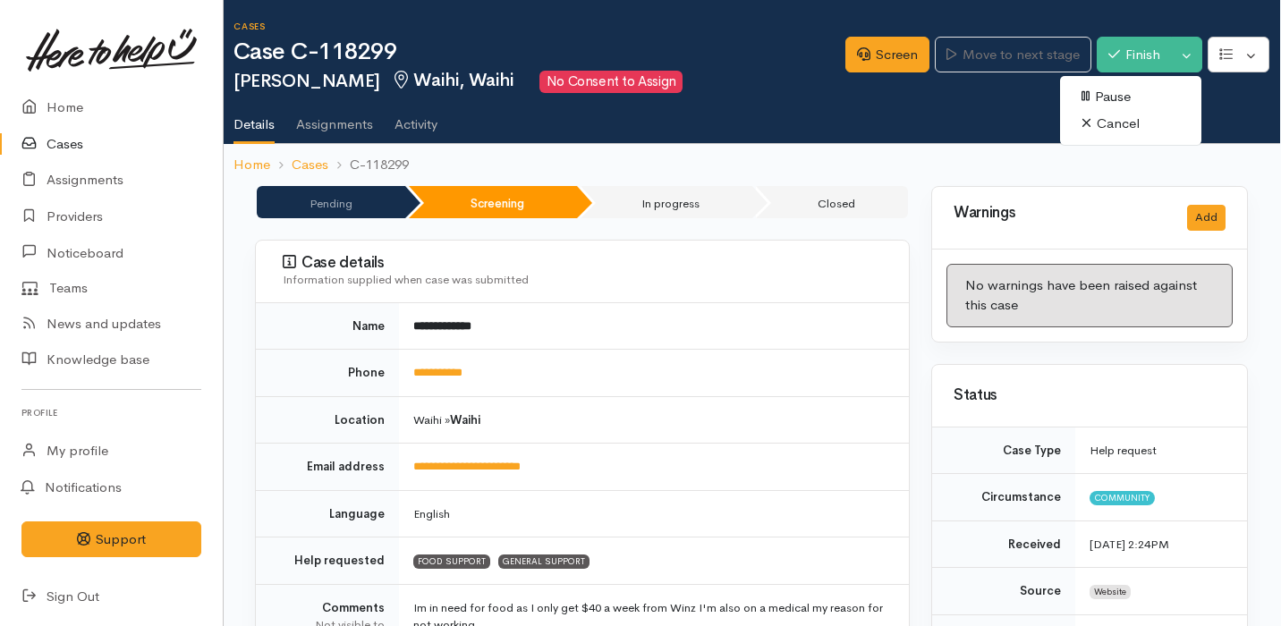
click at [1161, 117] on link "Cancel" at bounding box center [1130, 124] width 141 height 28
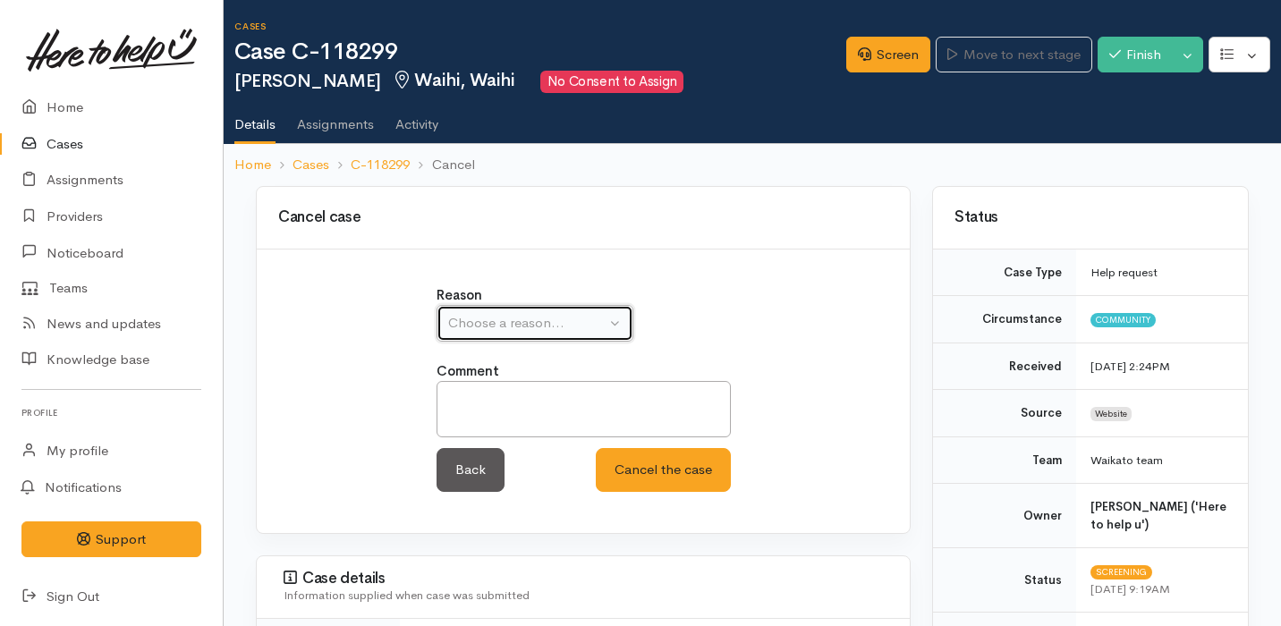
click at [540, 315] on div "Choose a reason..." at bounding box center [526, 323] width 157 height 21
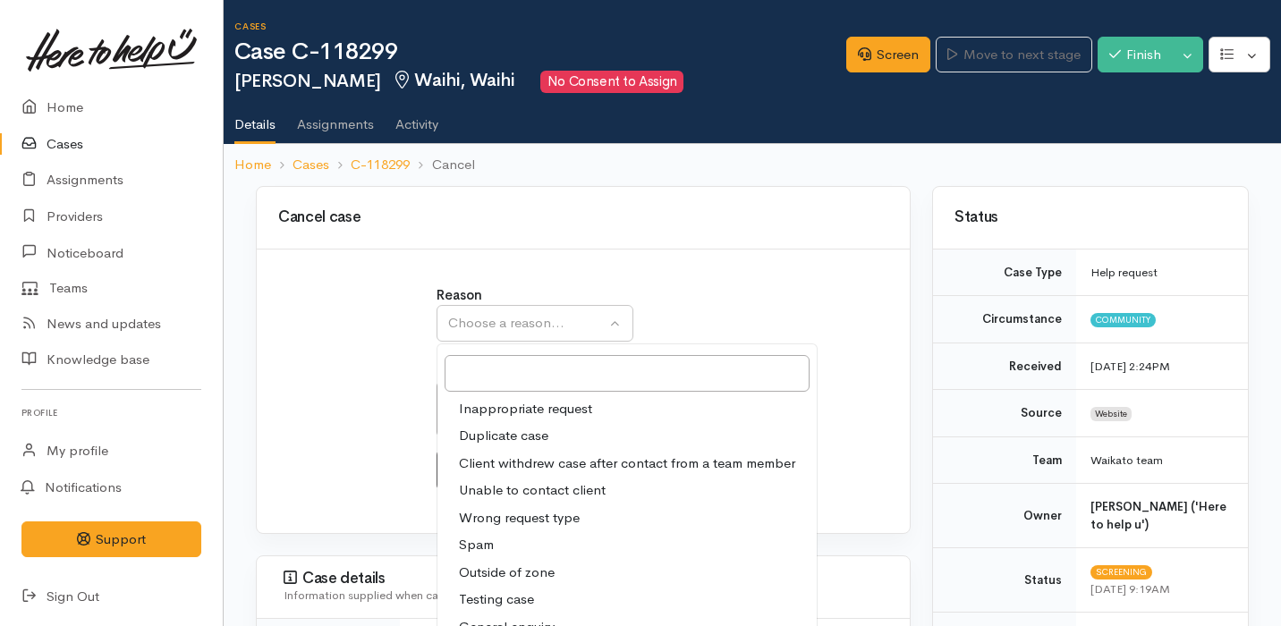
click at [570, 480] on span "Unable to contact client" at bounding box center [532, 490] width 147 height 21
select select "4"
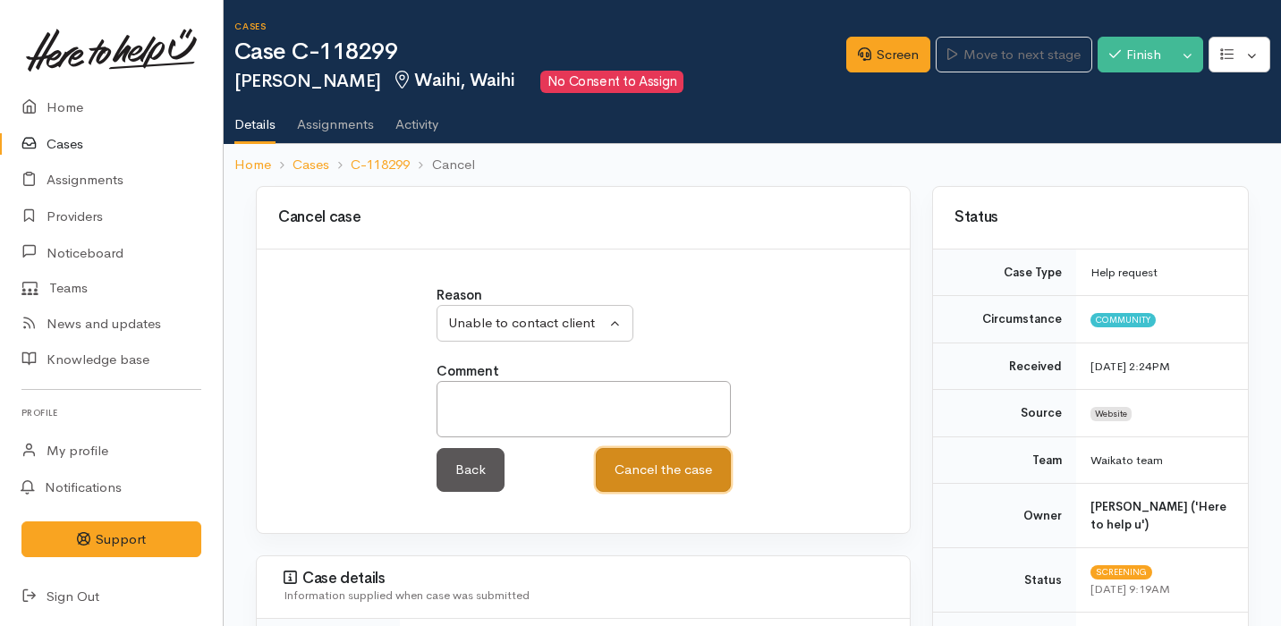
click at [664, 467] on button "Cancel the case" at bounding box center [663, 470] width 135 height 44
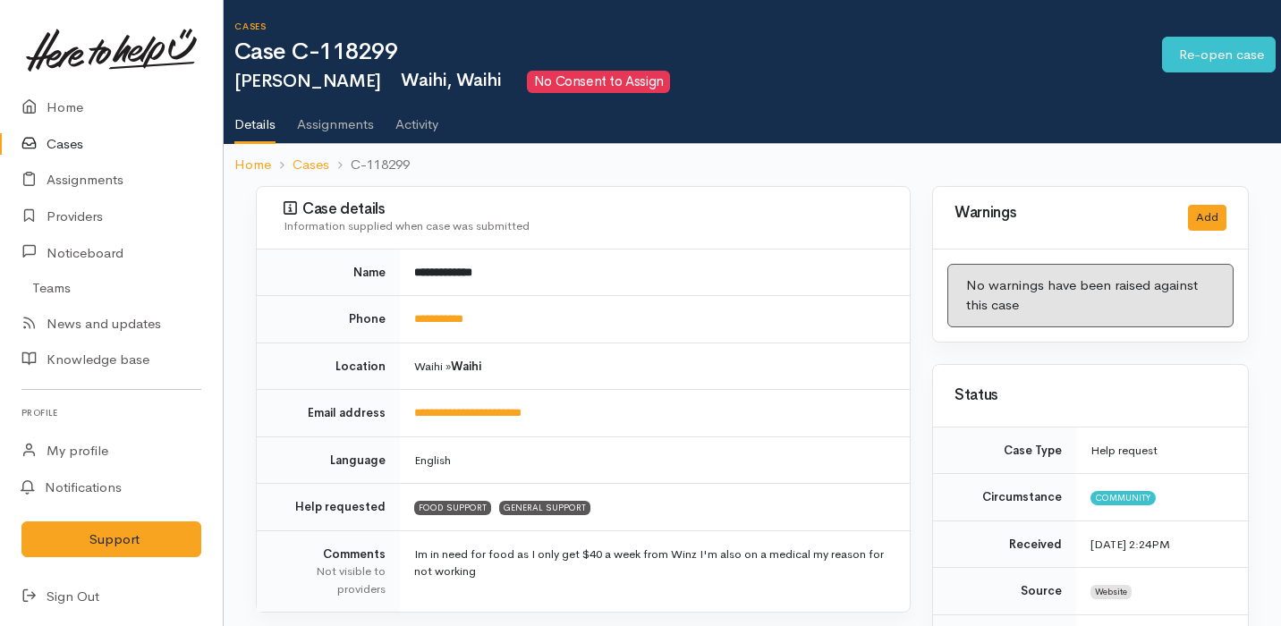
click at [80, 155] on link "Cases" at bounding box center [111, 144] width 223 height 37
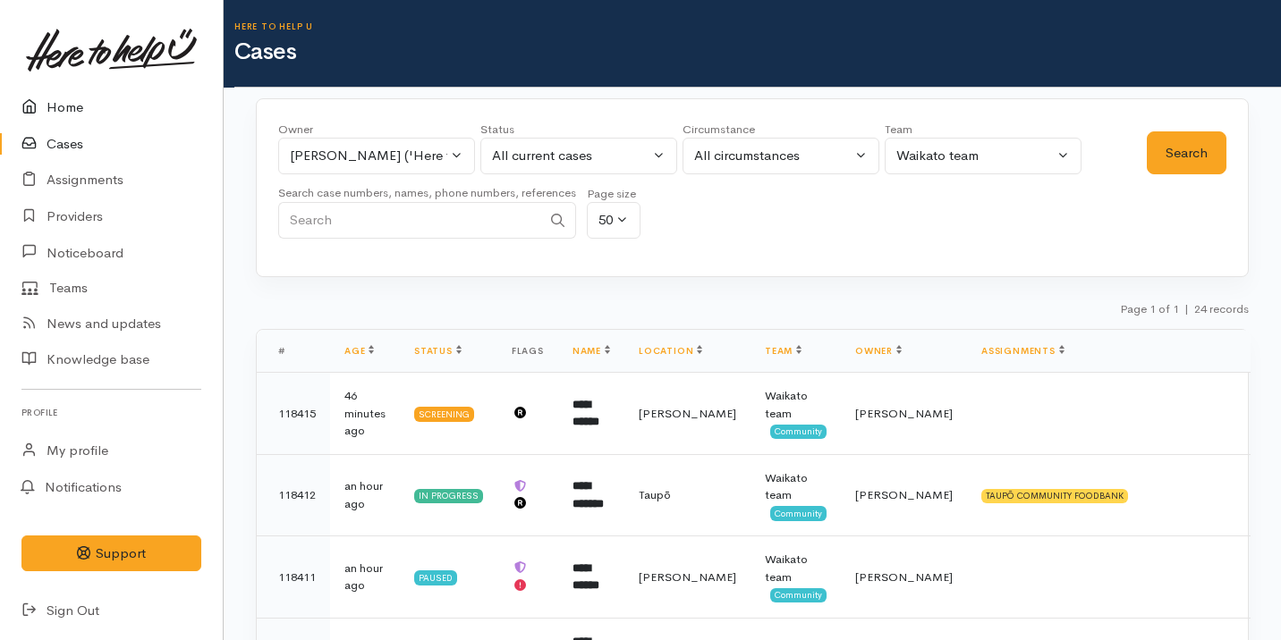
click at [141, 123] on link "Home" at bounding box center [111, 107] width 223 height 37
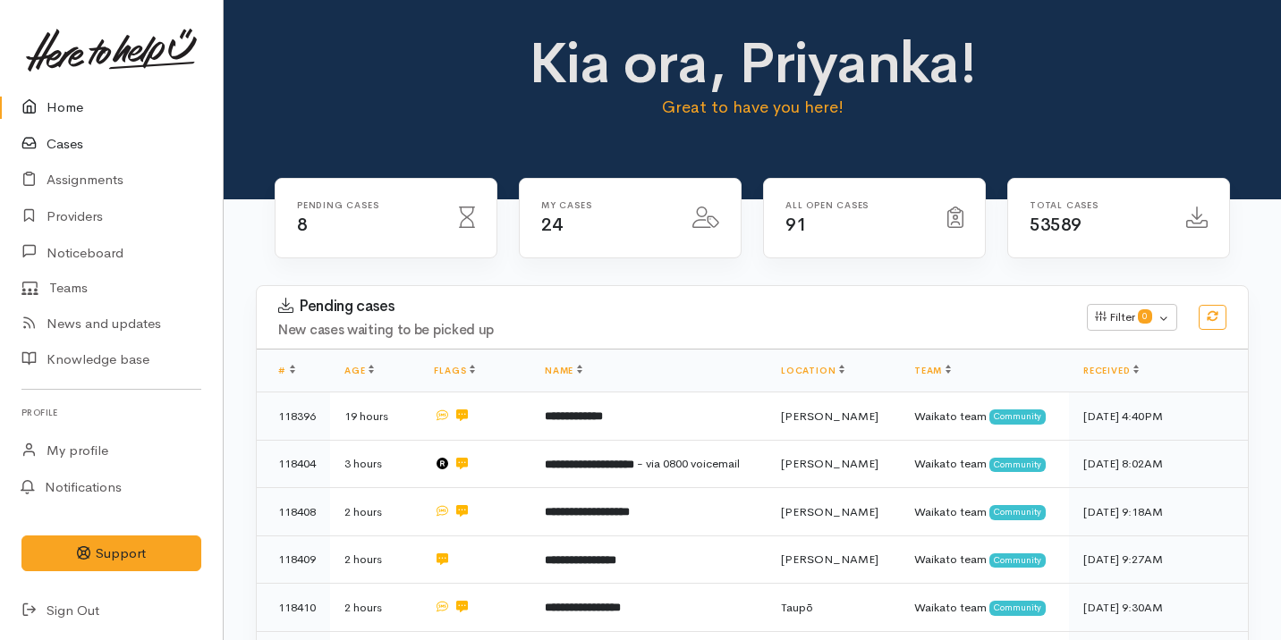
click at [92, 148] on link "Cases" at bounding box center [111, 144] width 223 height 37
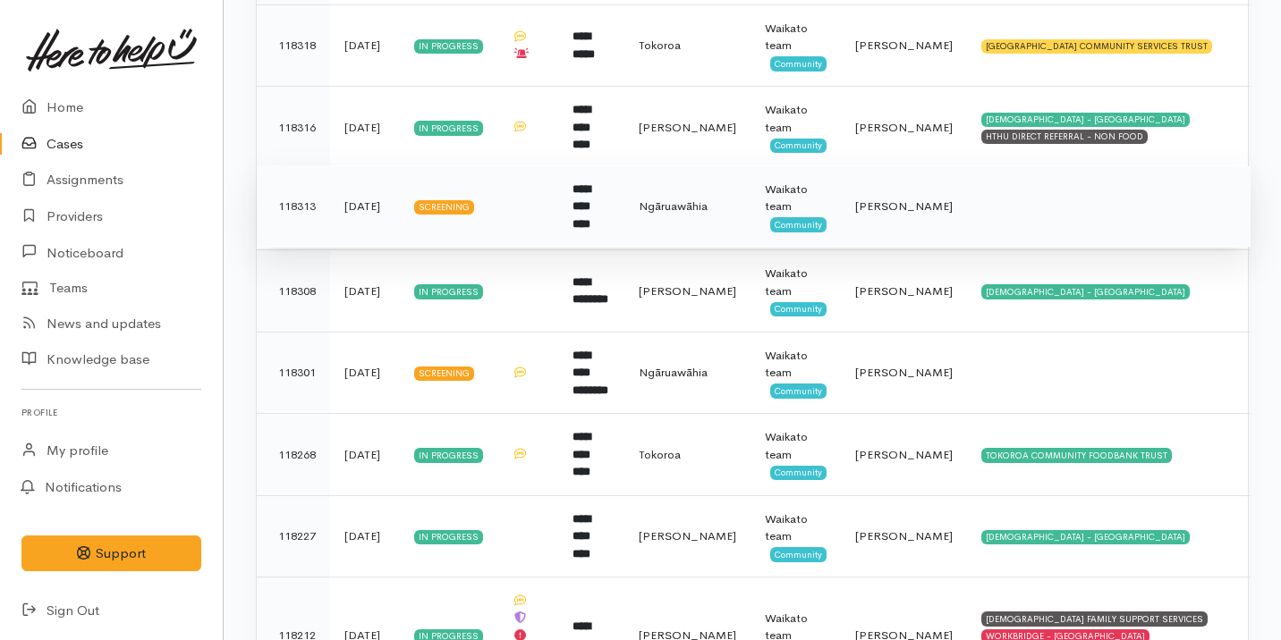
scroll to position [1293, 0]
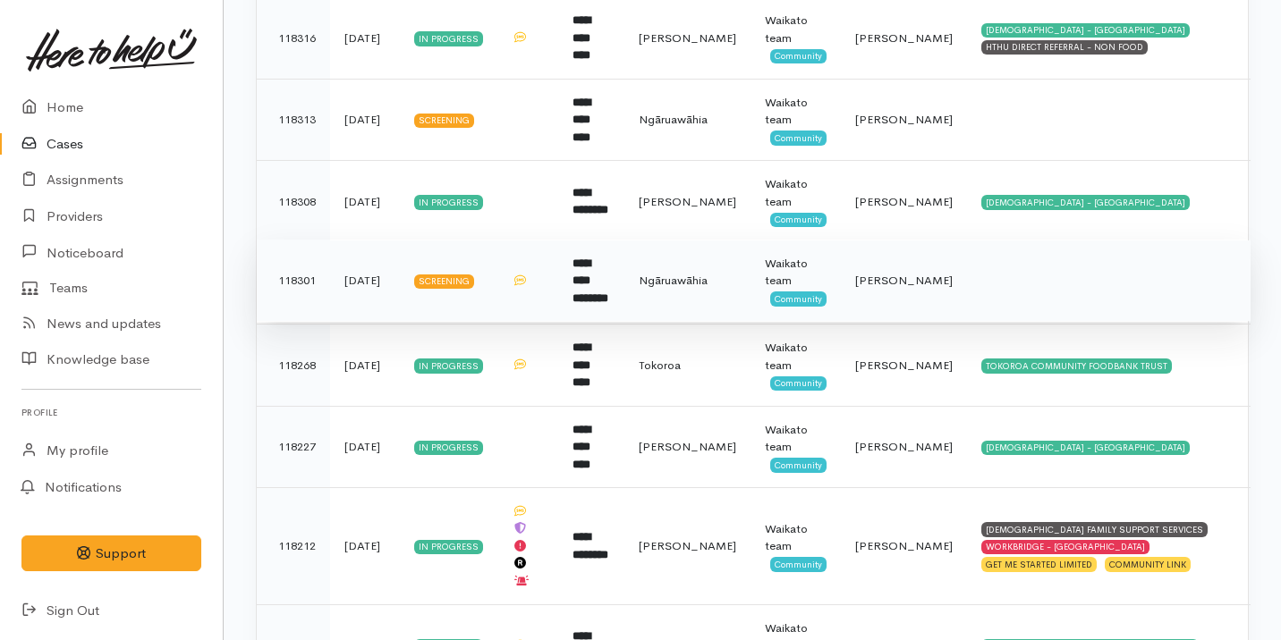
click at [624, 259] on td "**********" at bounding box center [591, 281] width 66 height 82
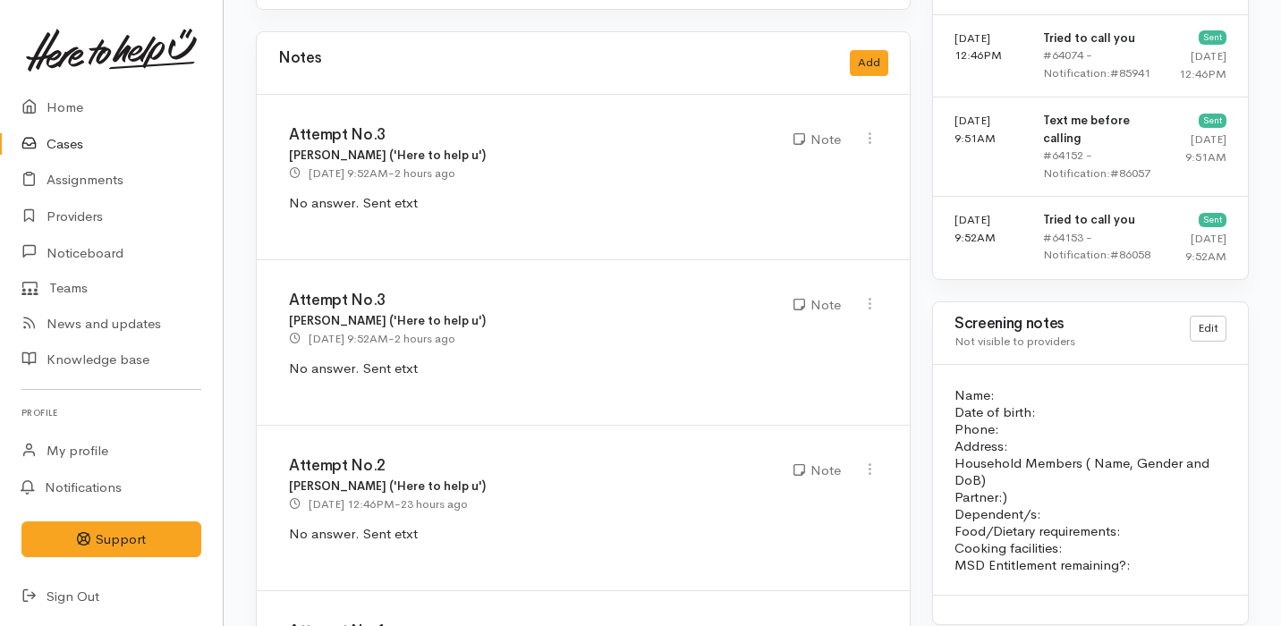
scroll to position [1571, 0]
click at [873, 129] on icon at bounding box center [869, 136] width 15 height 15
click at [830, 184] on link "Delete" at bounding box center [805, 198] width 141 height 28
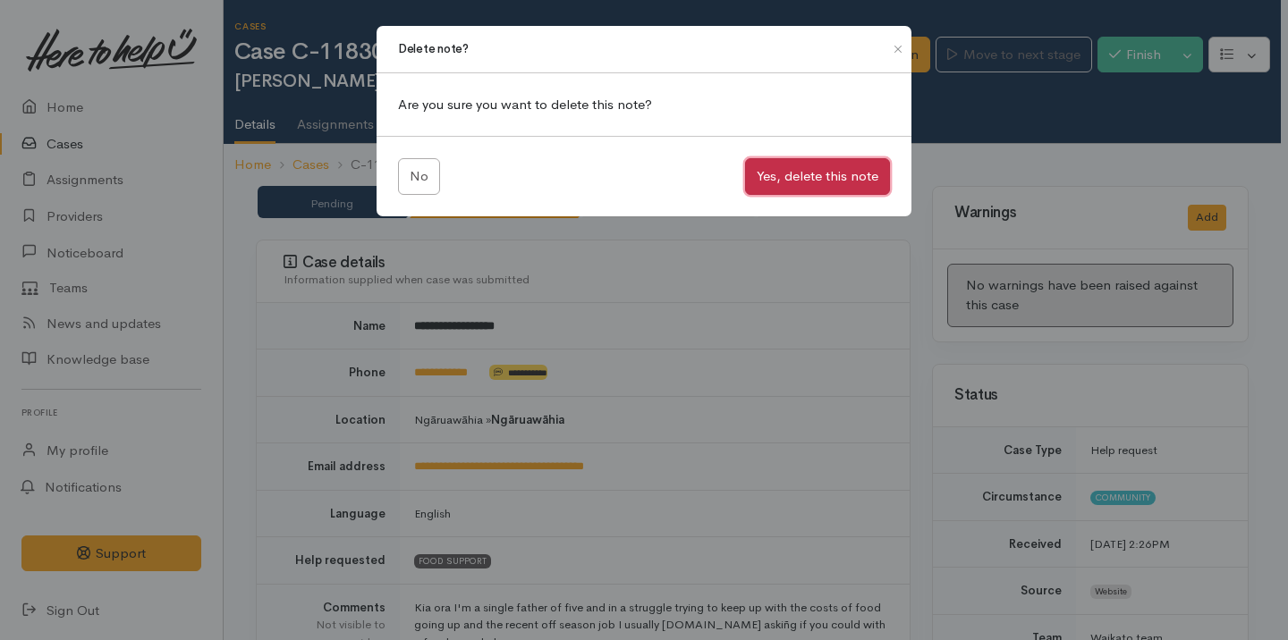
click at [808, 175] on button "Yes, delete this note" at bounding box center [817, 176] width 145 height 37
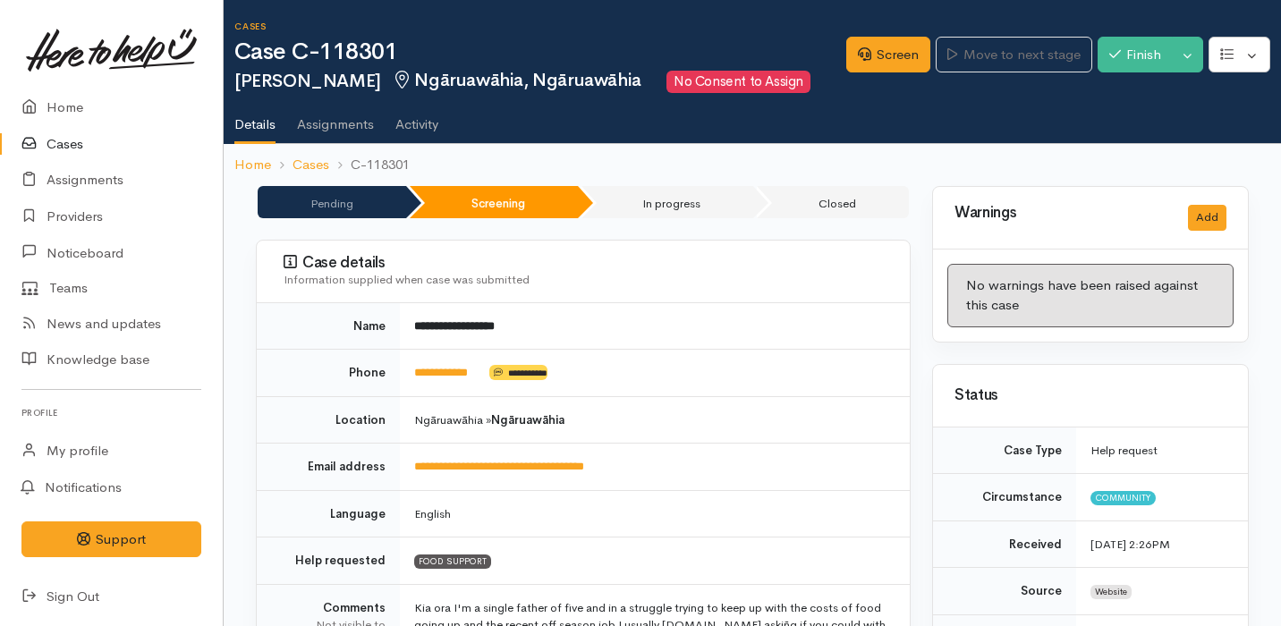
click at [363, 255] on h3 "Case details" at bounding box center [585, 263] width 605 height 18
click at [96, 146] on link "Cases" at bounding box center [111, 144] width 223 height 37
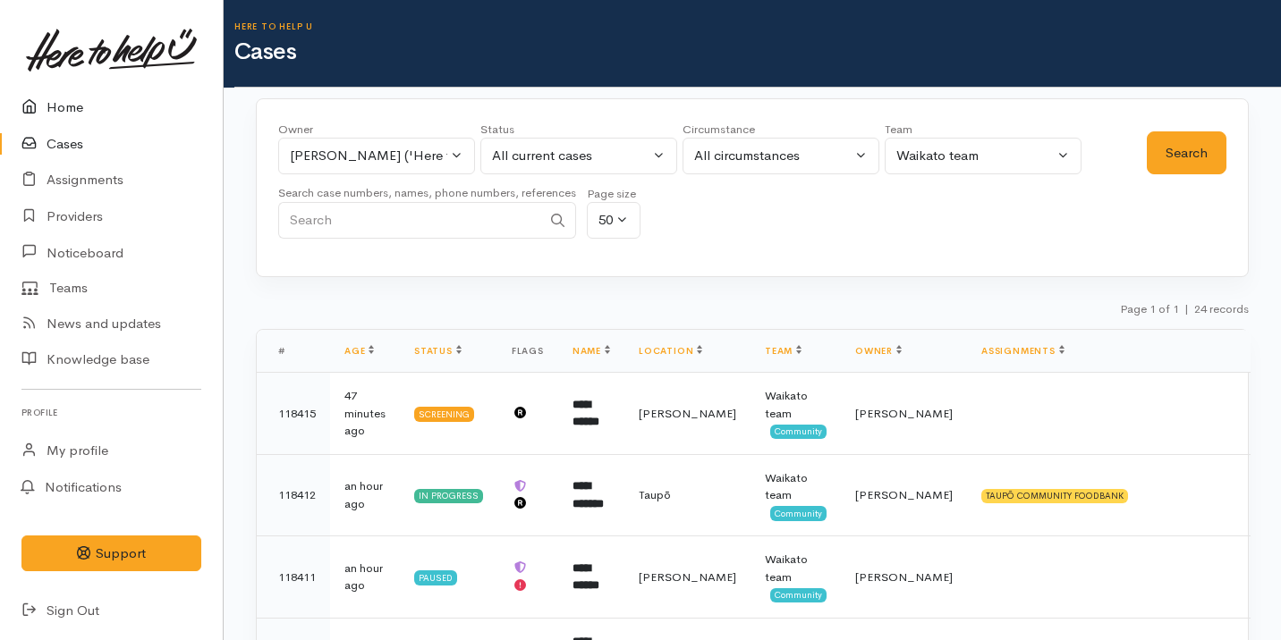
click at [182, 121] on link "Home" at bounding box center [111, 107] width 223 height 37
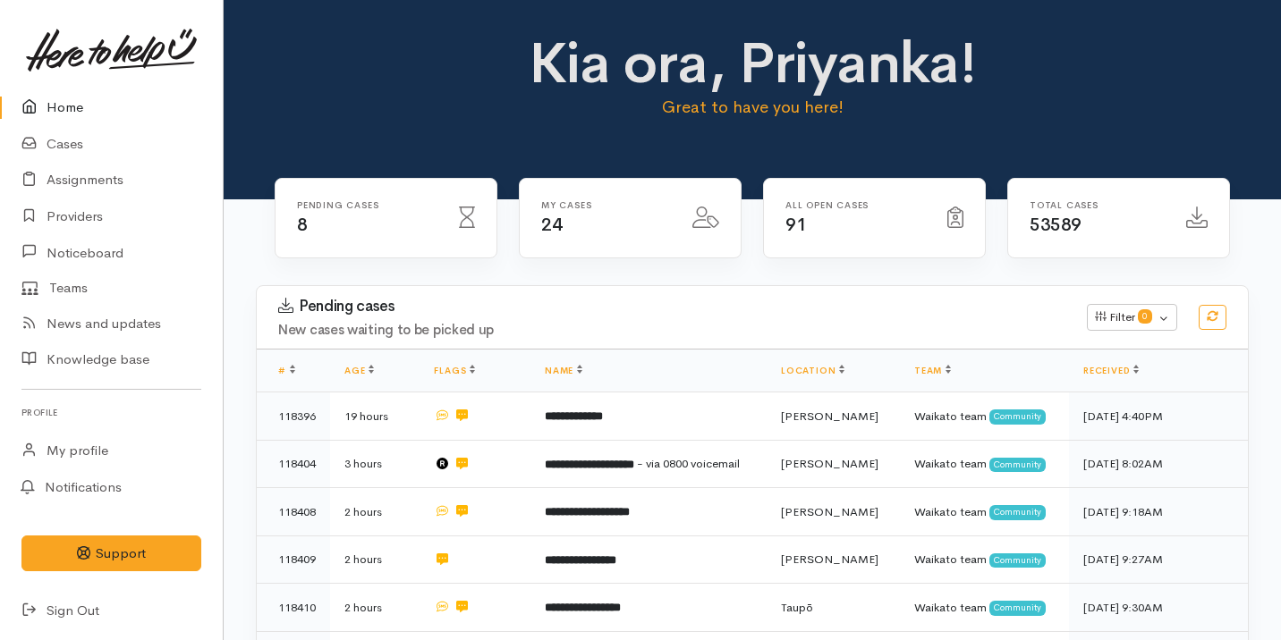
scroll to position [560, 0]
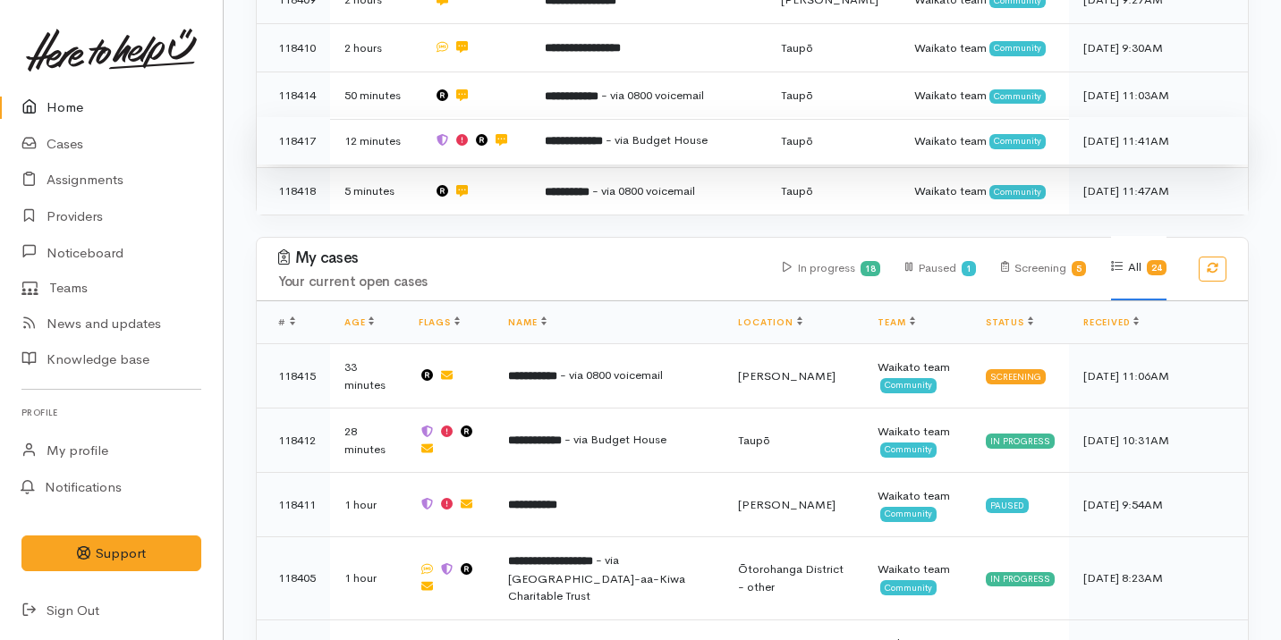
click at [605, 148] on td "**********" at bounding box center [648, 141] width 236 height 48
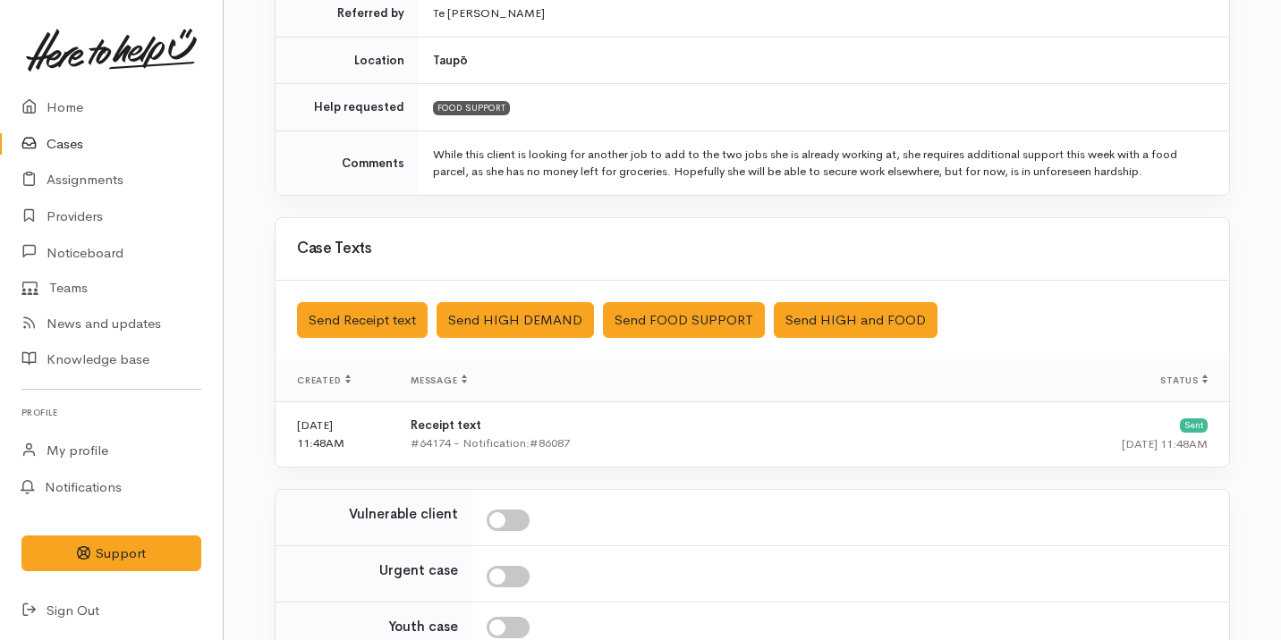
scroll to position [594, 0]
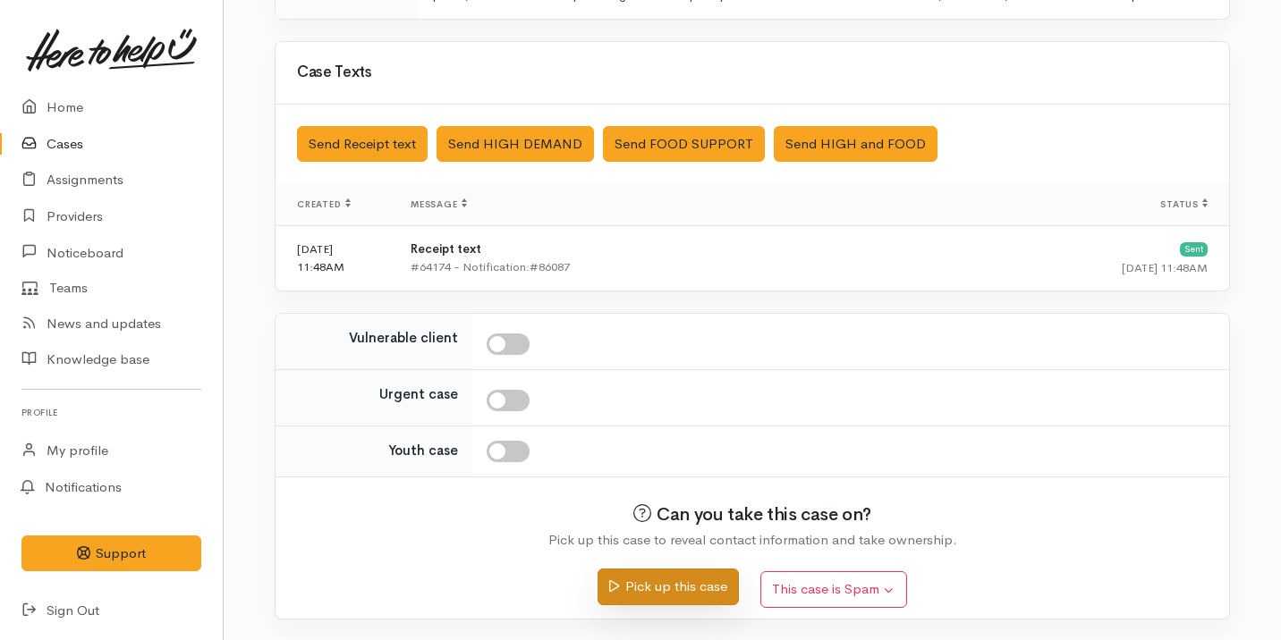
click at [664, 578] on button "Pick up this case" at bounding box center [667, 587] width 140 height 37
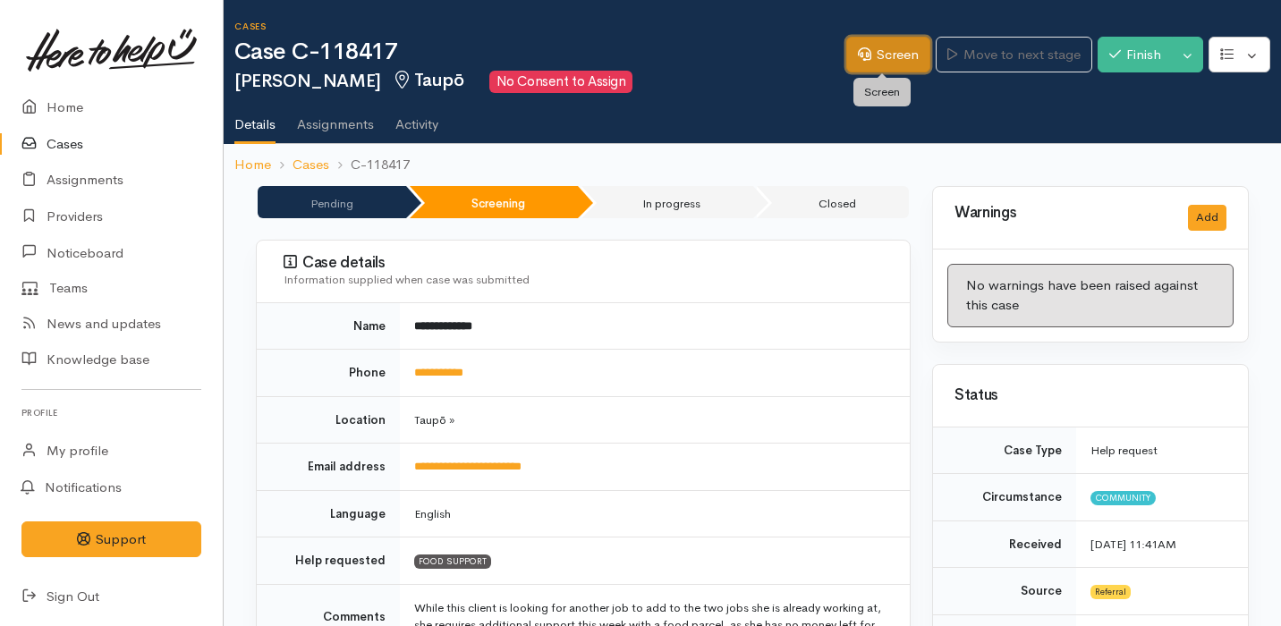
click at [859, 45] on link "Screen" at bounding box center [888, 55] width 84 height 37
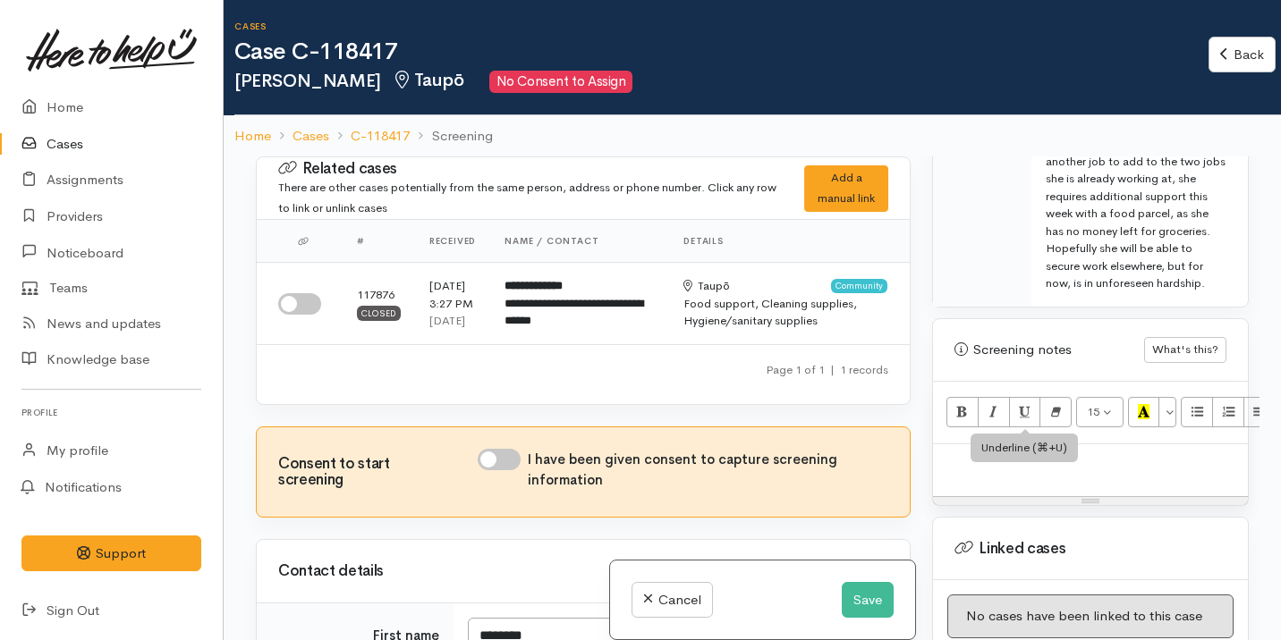
scroll to position [1184, 0]
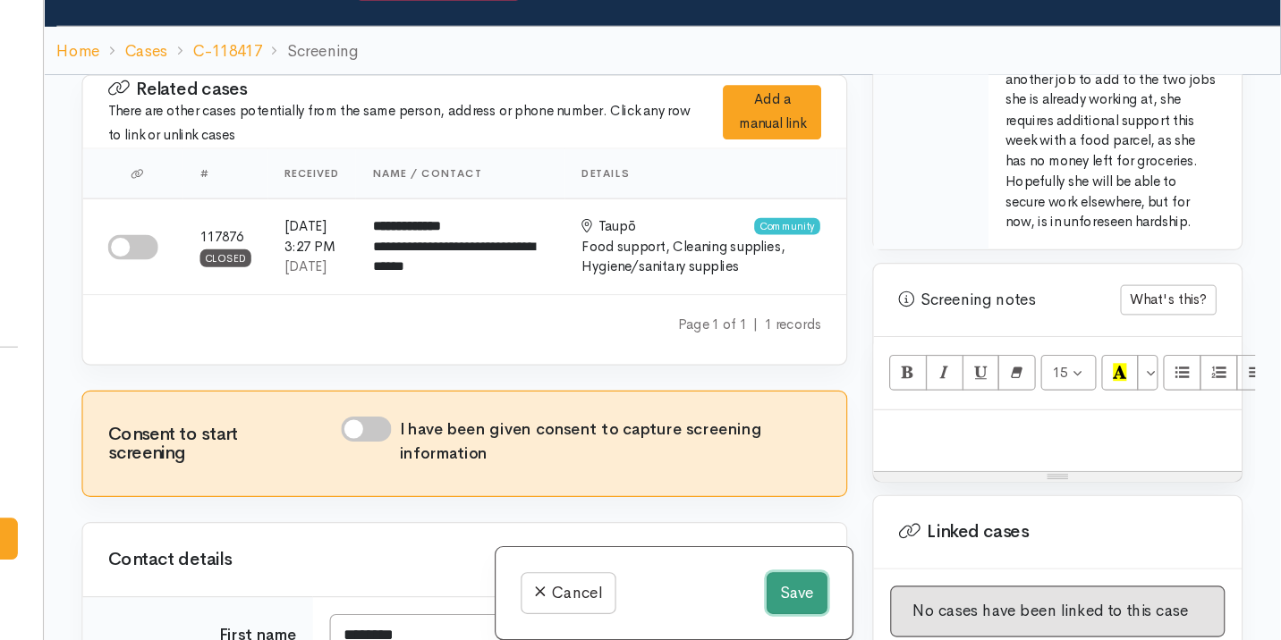
click at [842, 597] on button "Save" at bounding box center [868, 600] width 52 height 37
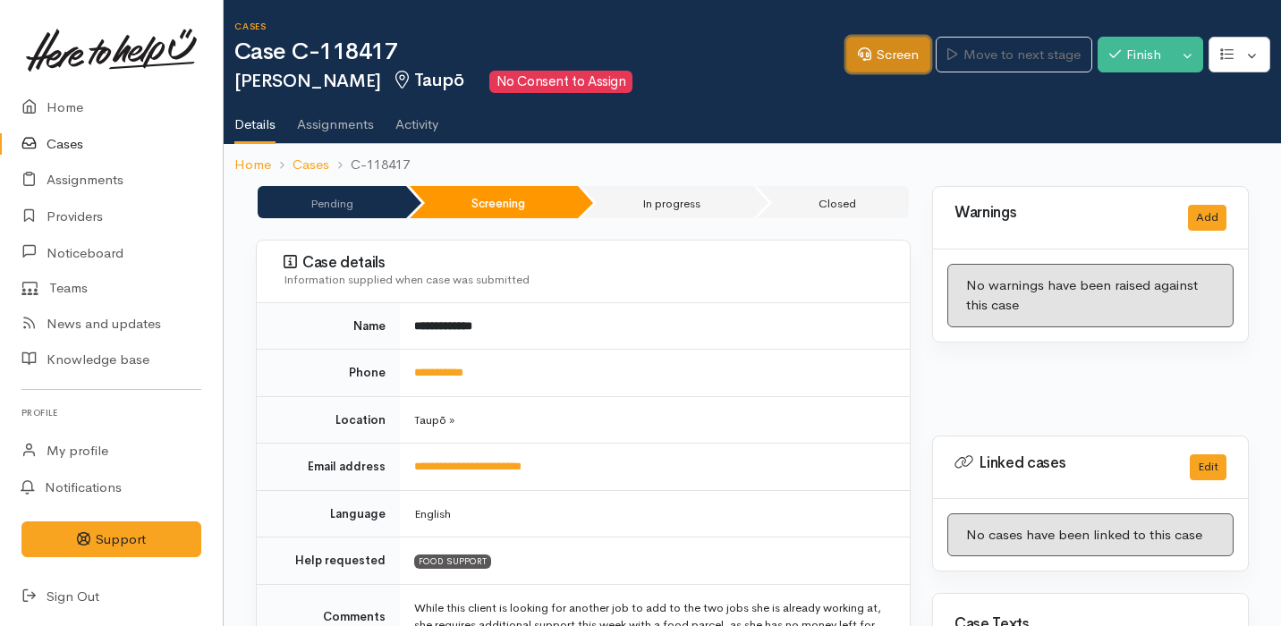
click at [898, 50] on link "Screen" at bounding box center [888, 55] width 84 height 37
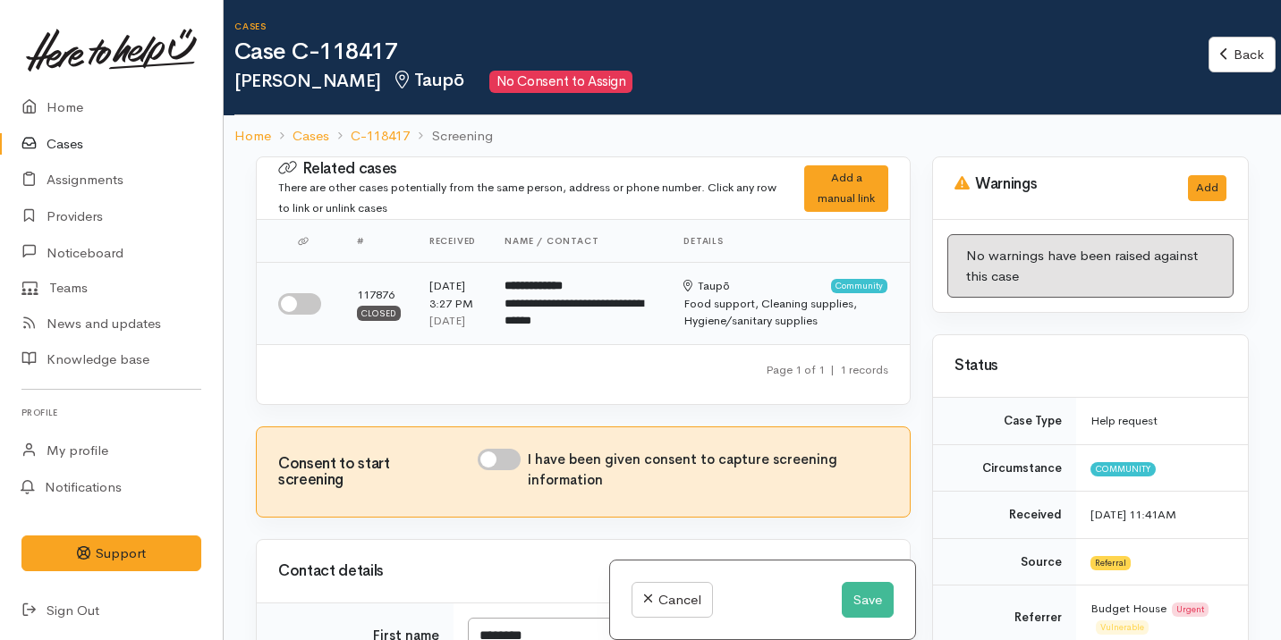
click at [315, 314] on input "checkbox" at bounding box center [299, 303] width 43 height 21
checkbox input "true"
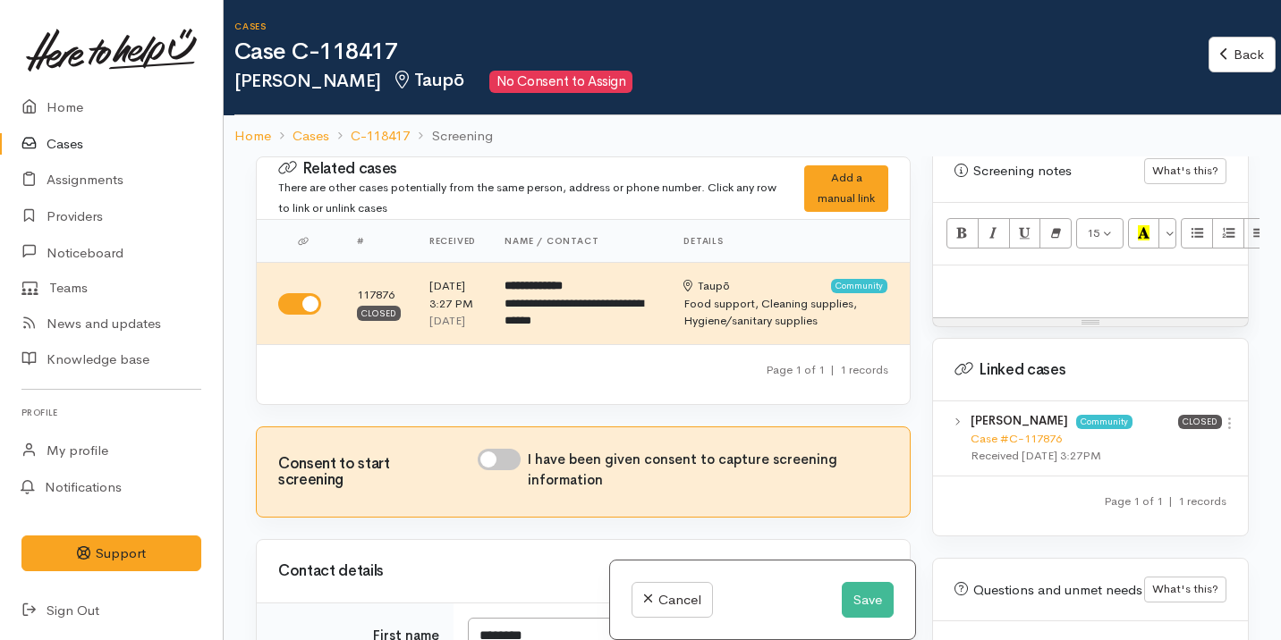
scroll to position [1469, 0]
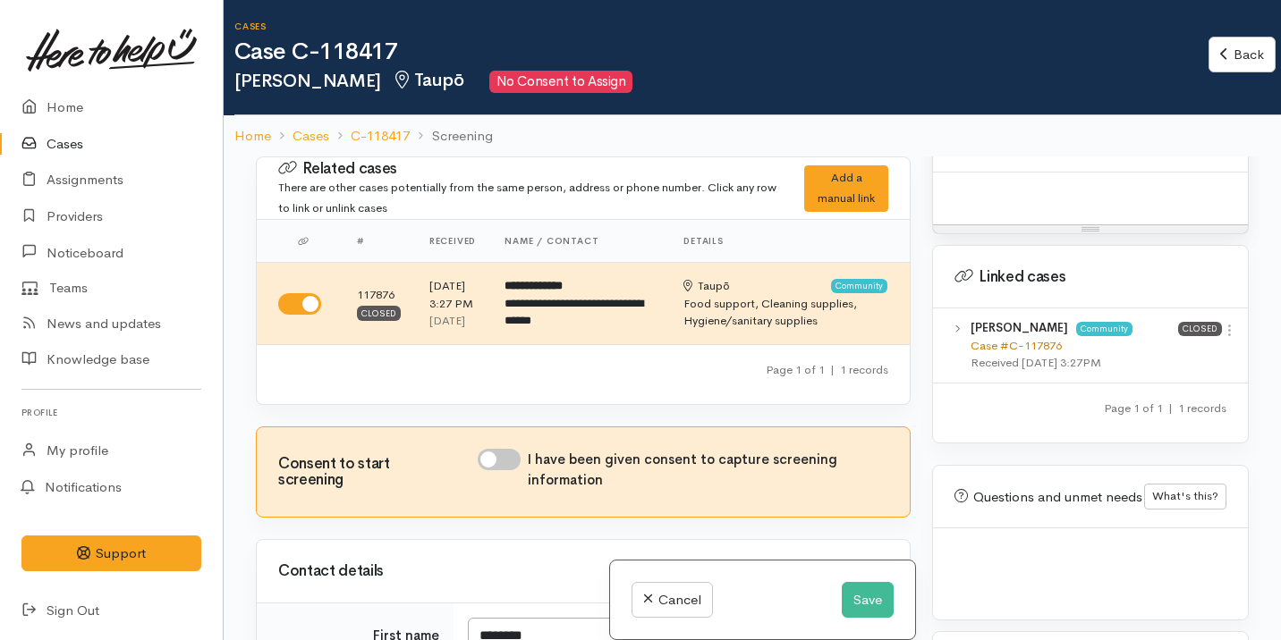
click at [1036, 338] on link "Case #C-117876" at bounding box center [1015, 345] width 91 height 15
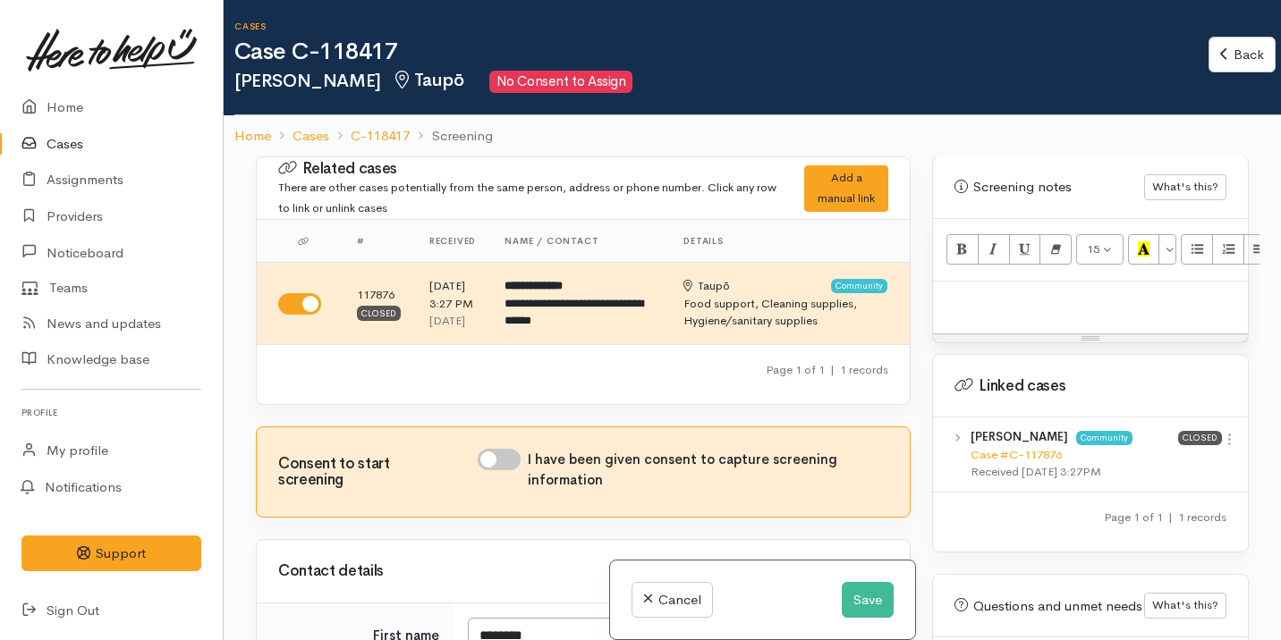
scroll to position [1338, 0]
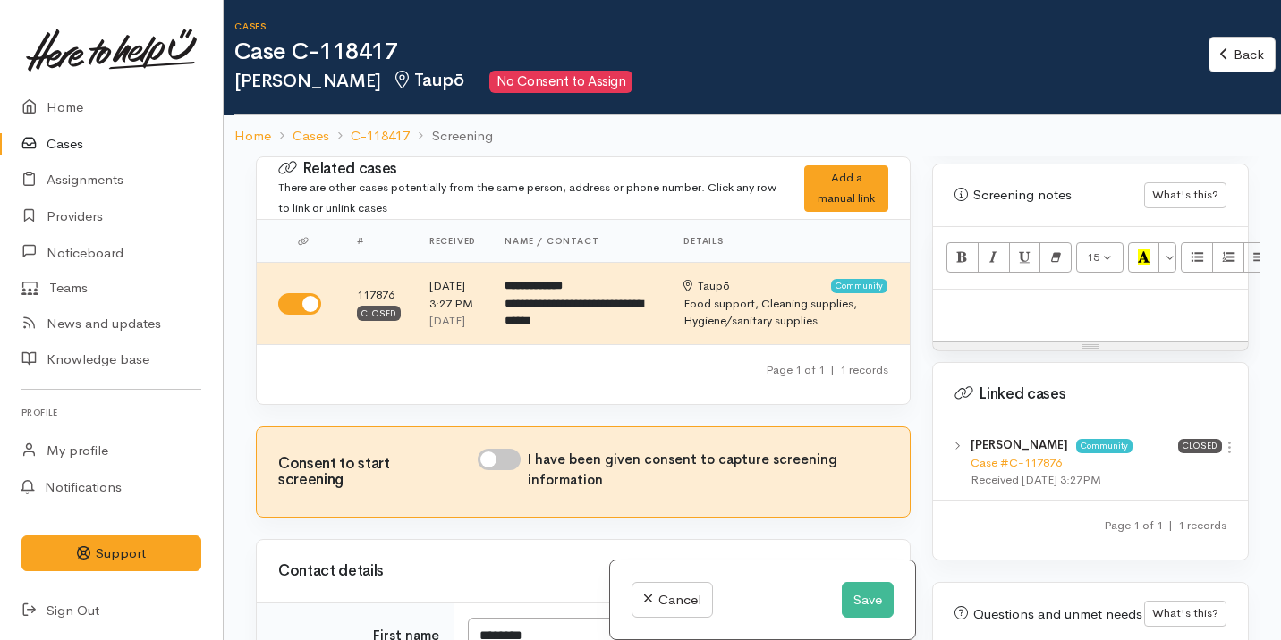
click at [1068, 315] on p at bounding box center [1090, 309] width 297 height 21
paste div
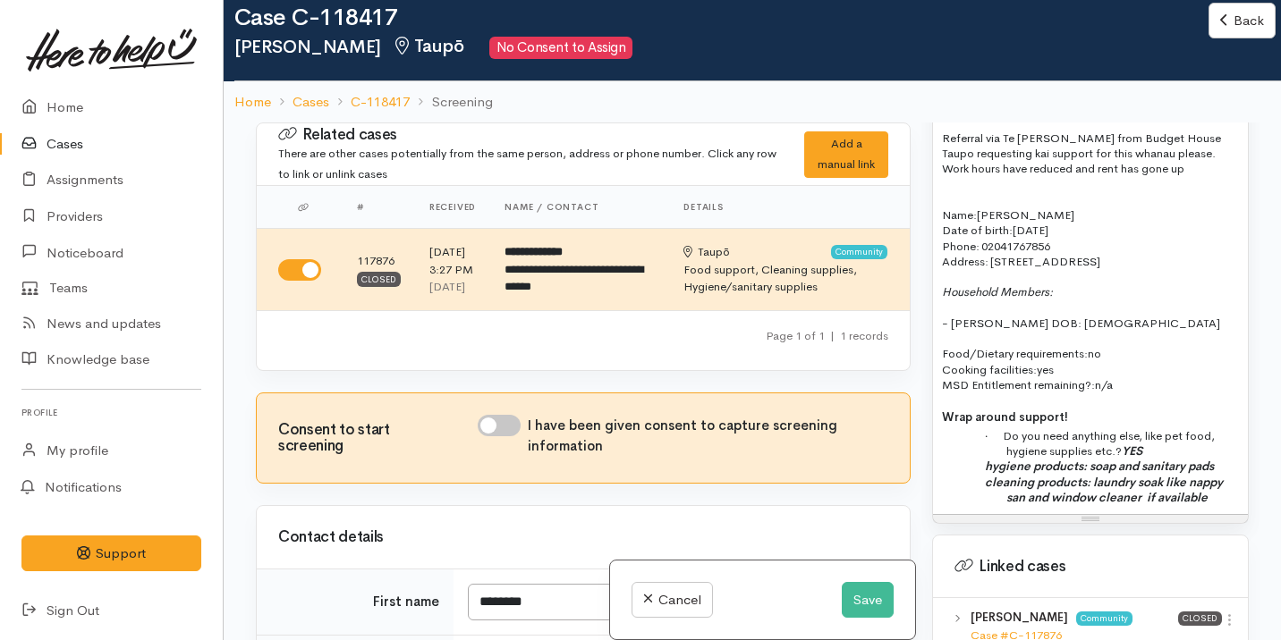
scroll to position [1489, 0]
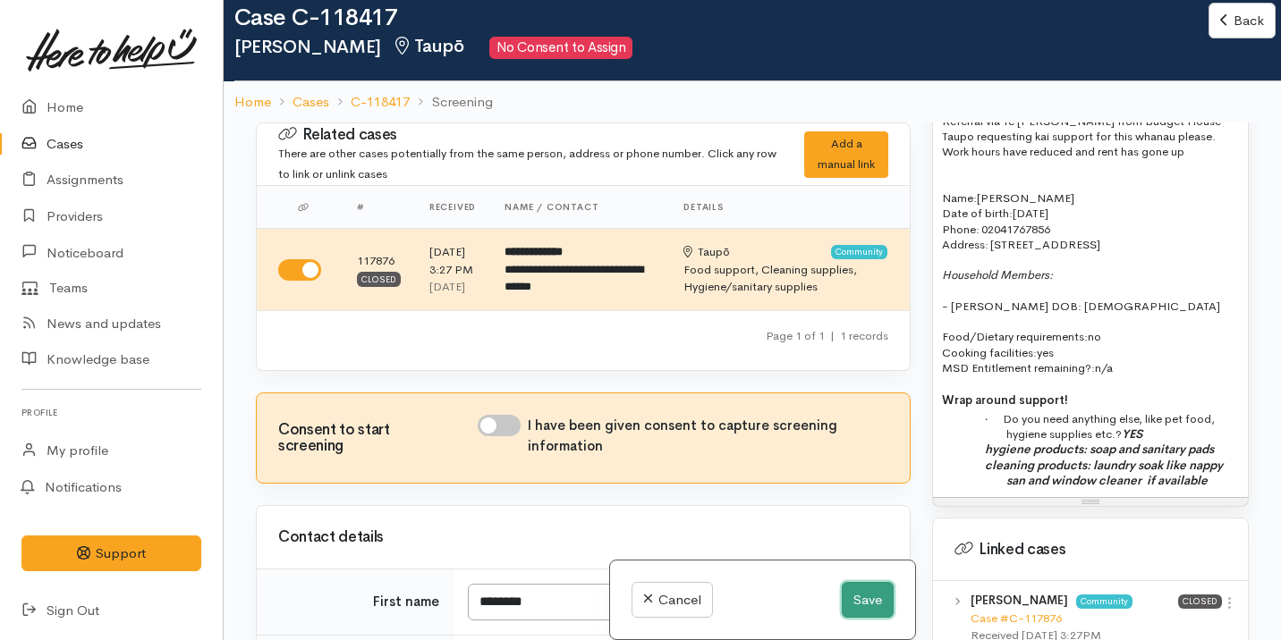
click at [849, 594] on button "Save" at bounding box center [868, 600] width 52 height 37
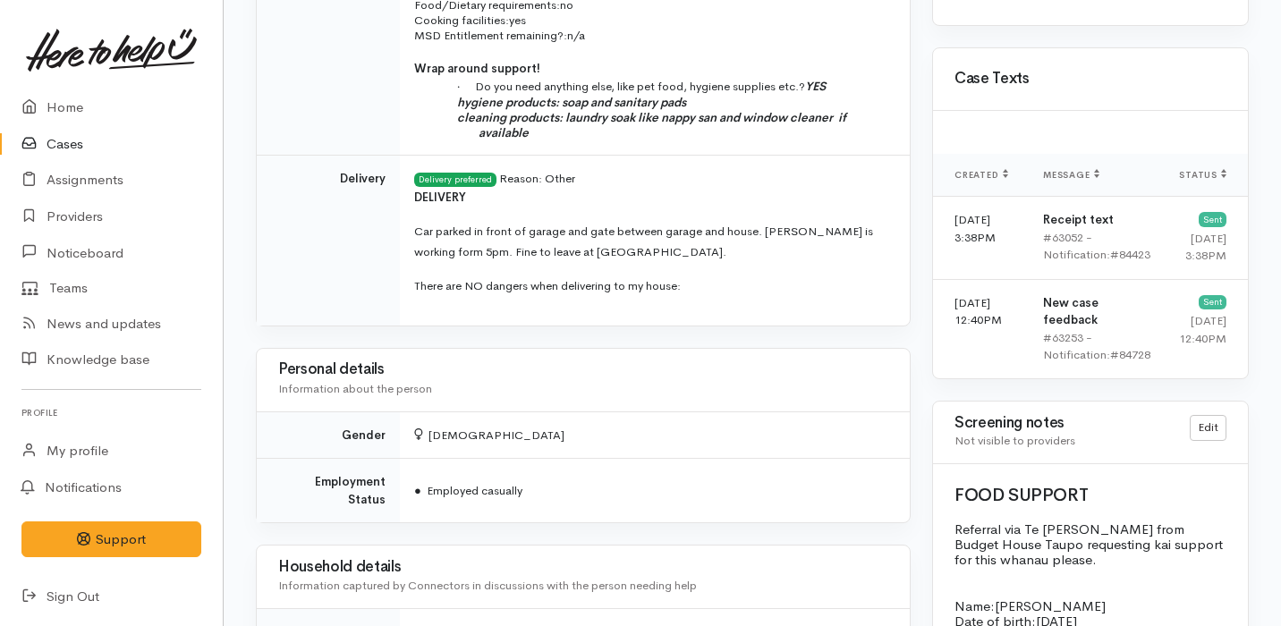
scroll to position [1025, 0]
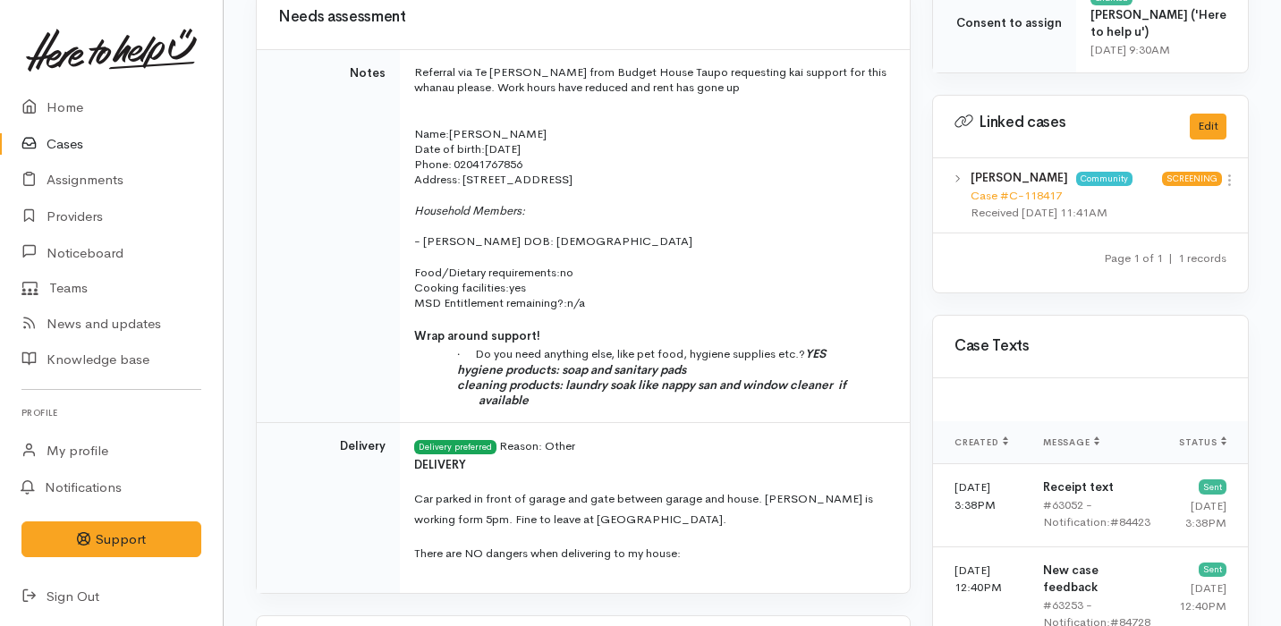
drag, startPoint x: 419, startPoint y: 70, endPoint x: 597, endPoint y: 167, distance: 202.9
click at [597, 167] on td "Referral via Te Whetu Dewes from Budget House Taupo requesting kai support for …" at bounding box center [655, 236] width 510 height 374
click at [597, 166] on p "Name: Consuelo Khan Date of birth: 25/4/1973 Phone:   02041767856" at bounding box center [651, 149] width 474 height 47
click at [595, 165] on p "Name: Consuelo Khan Date of birth: 25/4/1973 Phone:   02041767856" at bounding box center [651, 149] width 474 height 47
drag, startPoint x: 414, startPoint y: 73, endPoint x: 629, endPoint y: 419, distance: 406.5
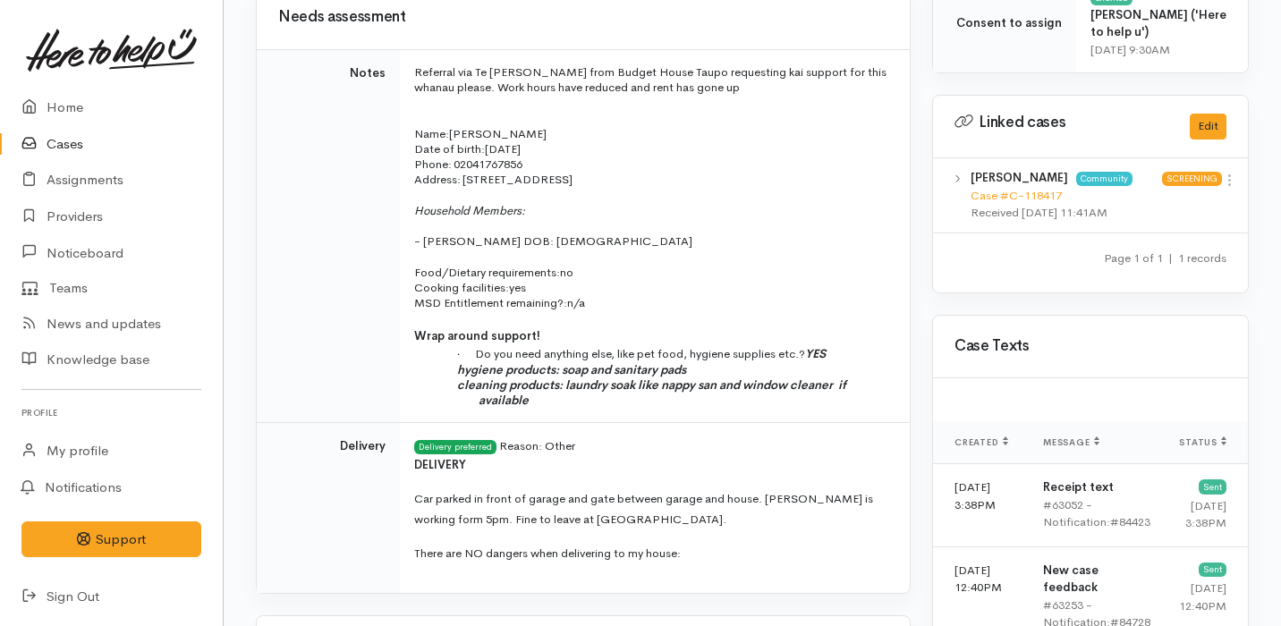
click at [629, 419] on td "Referral via Te Whetu Dewes from Budget House Taupo requesting kai support for …" at bounding box center [655, 236] width 510 height 374
copy td "Referral via Te Whetu Dewes from Budget House Taupo requesting kai support for …"
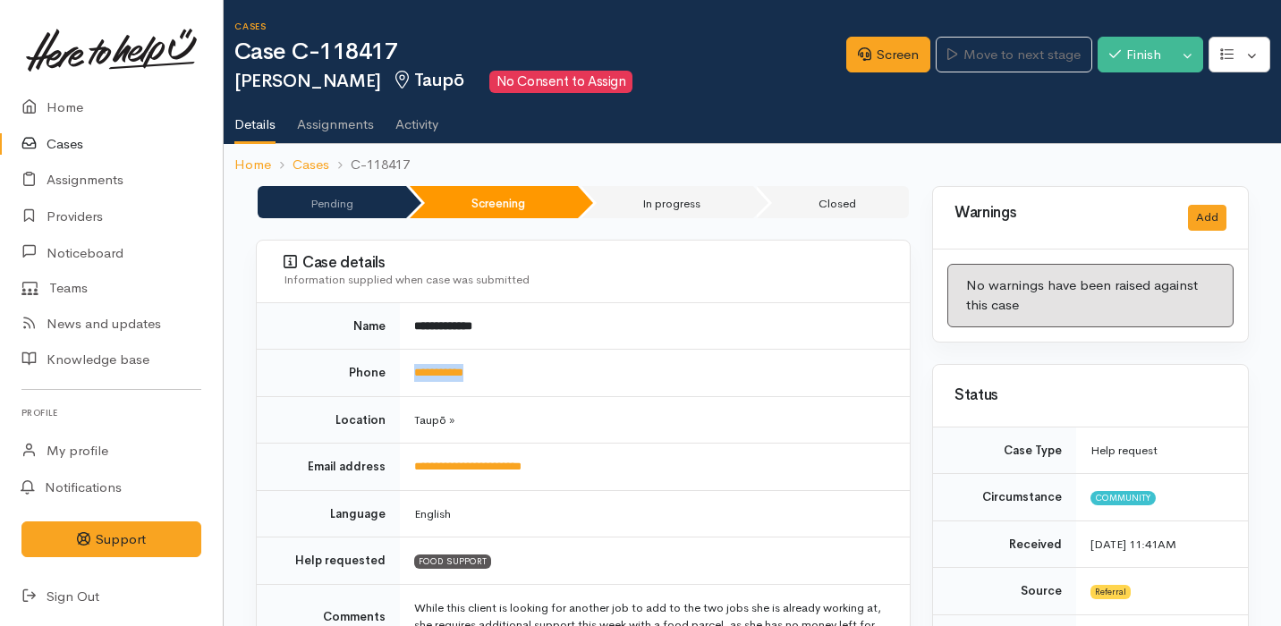
drag, startPoint x: 508, startPoint y: 368, endPoint x: 410, endPoint y: 370, distance: 97.5
click at [410, 370] on td "**********" at bounding box center [655, 373] width 510 height 47
copy link "**********"
click at [858, 47] on icon at bounding box center [864, 53] width 13 height 13
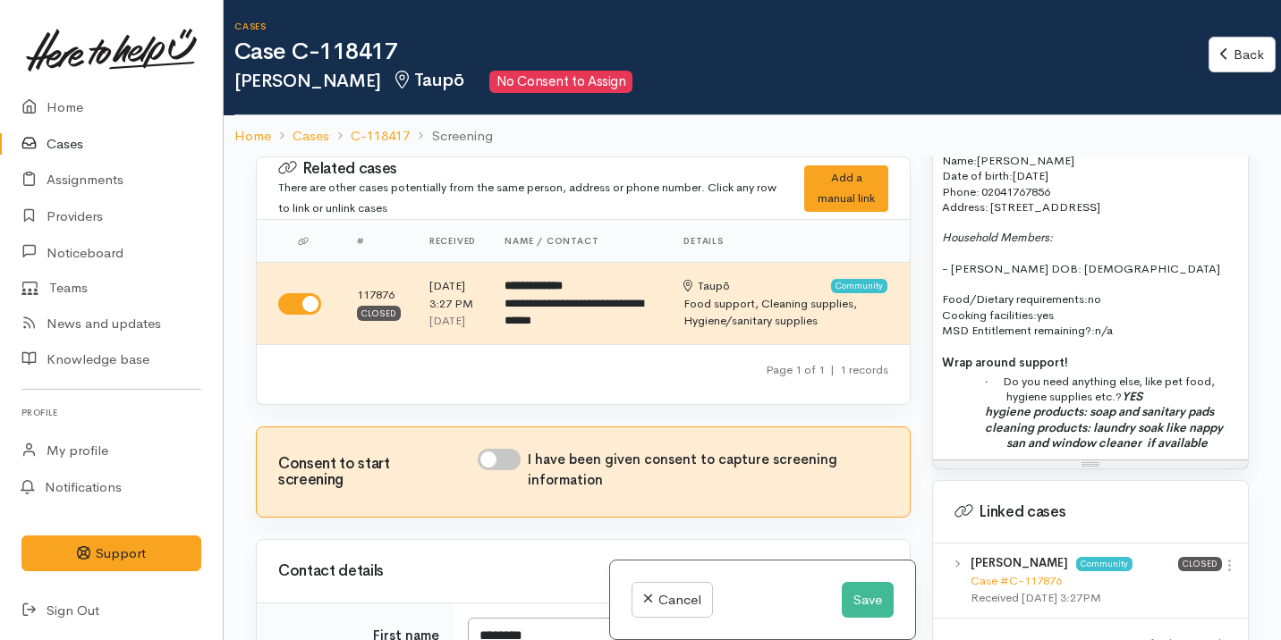
scroll to position [1517, 0]
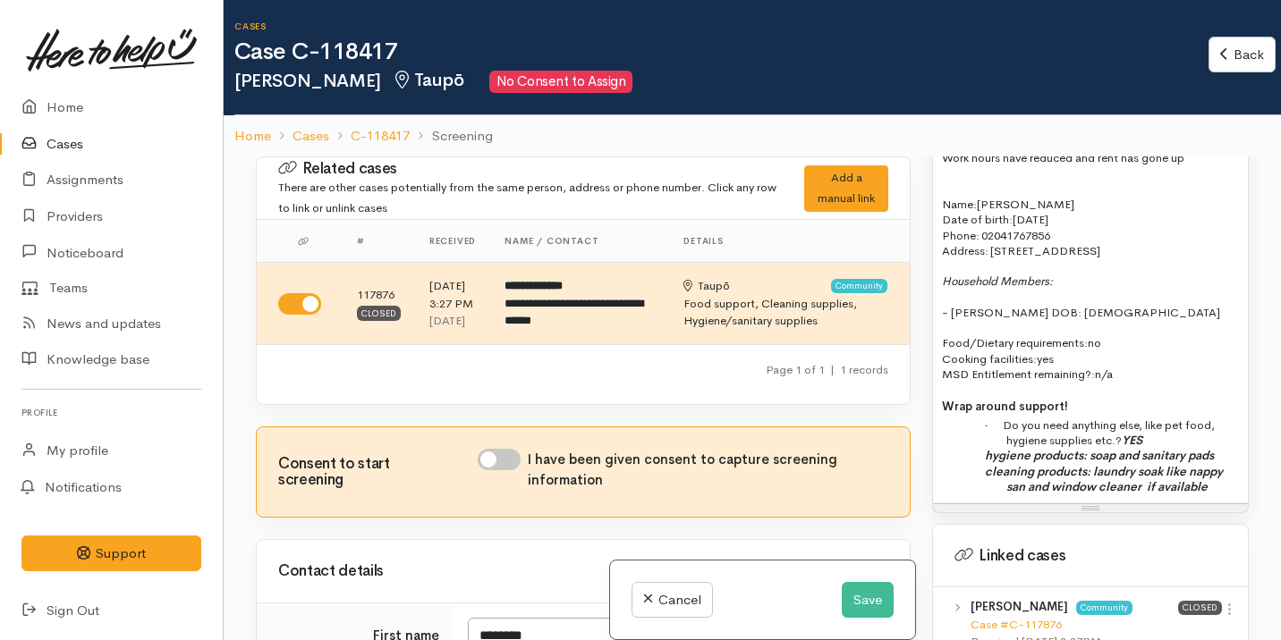
click at [942, 202] on span "Name:" at bounding box center [959, 204] width 35 height 15
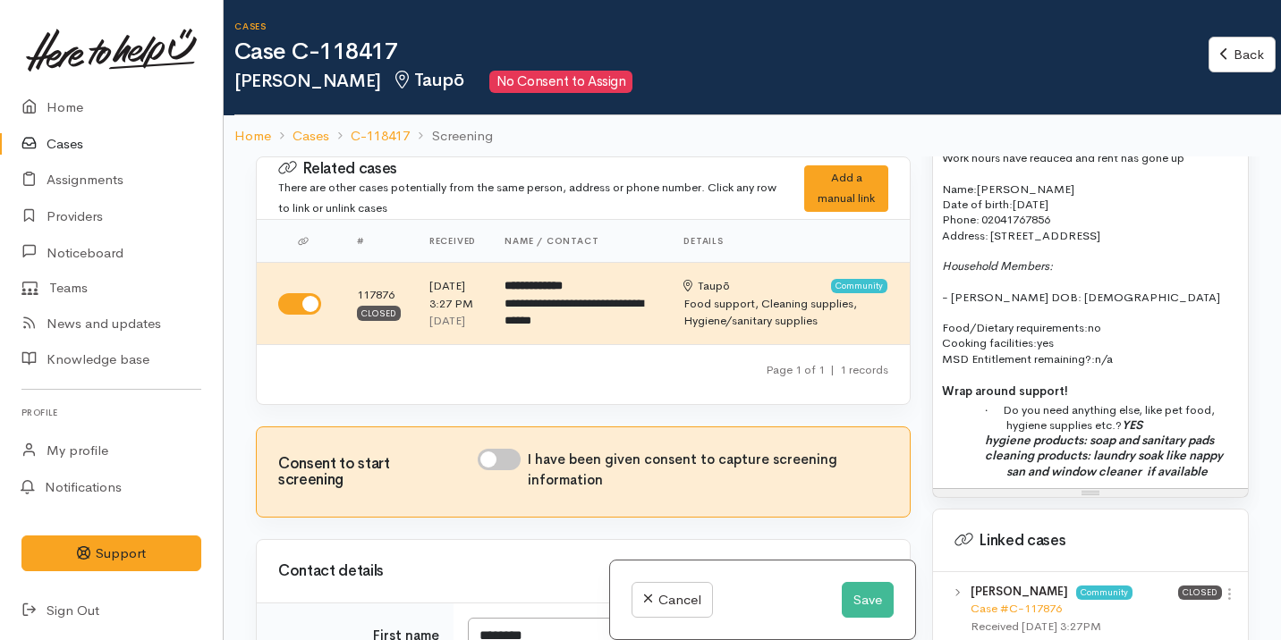
scroll to position [1417, 0]
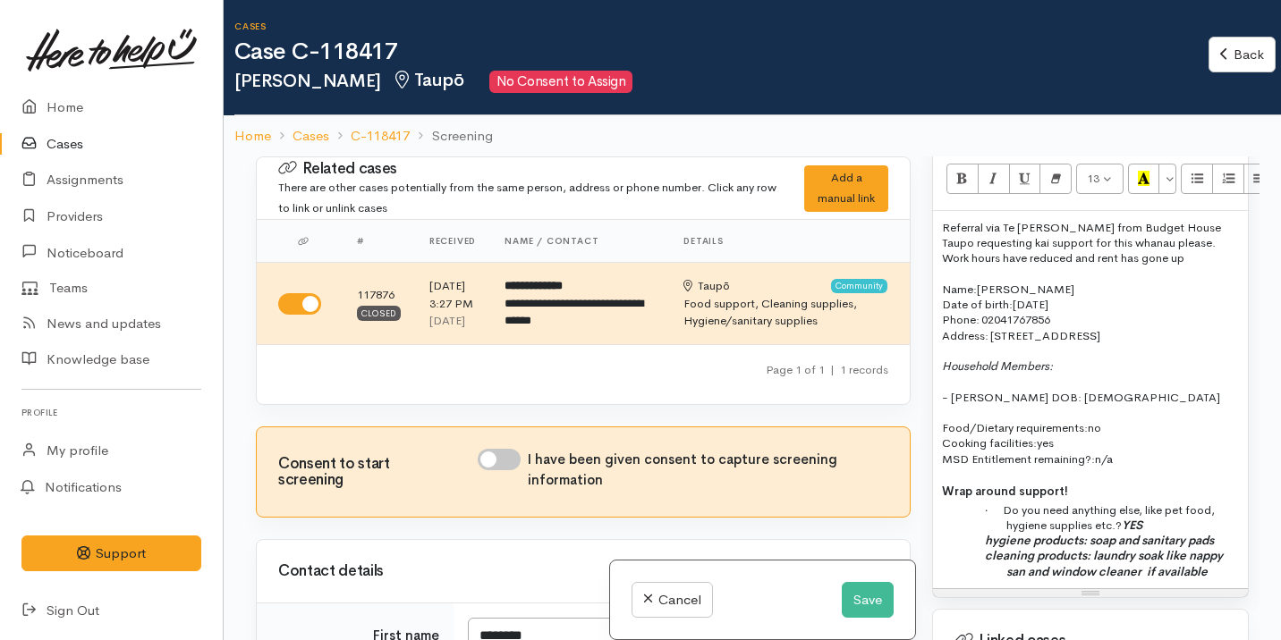
click at [507, 470] on input "I have been given consent to capture screening information" at bounding box center [499, 459] width 43 height 21
checkbox input "true"
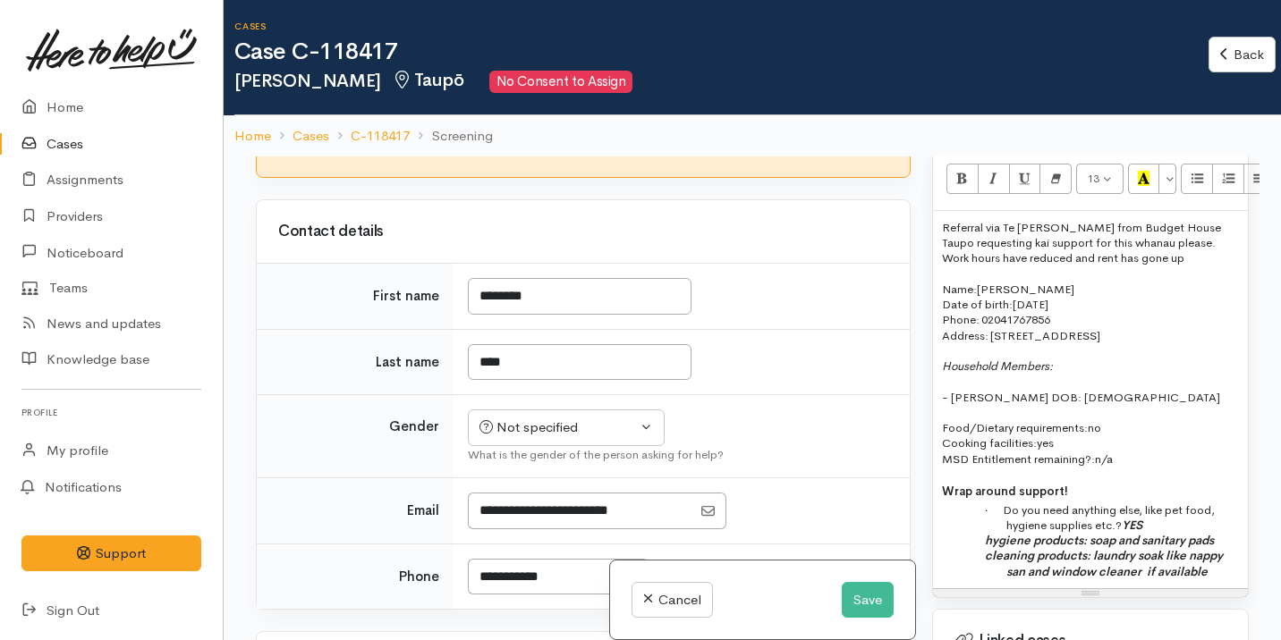
scroll to position [423, 0]
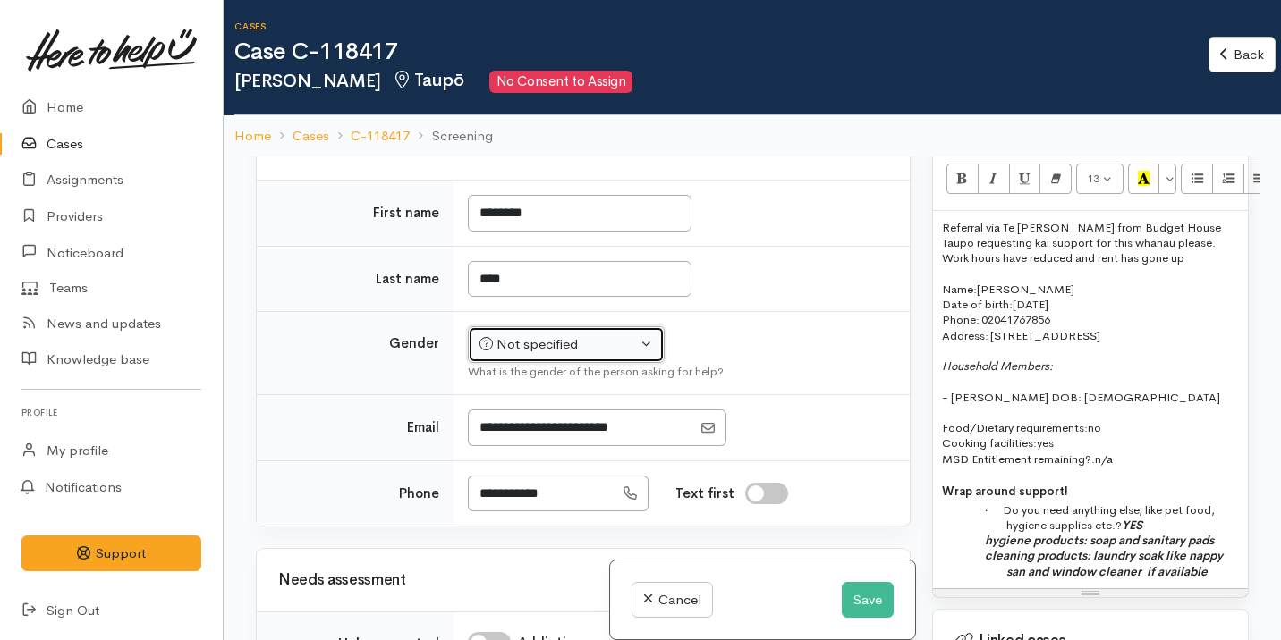
click at [573, 355] on div "Not specified" at bounding box center [557, 344] width 157 height 21
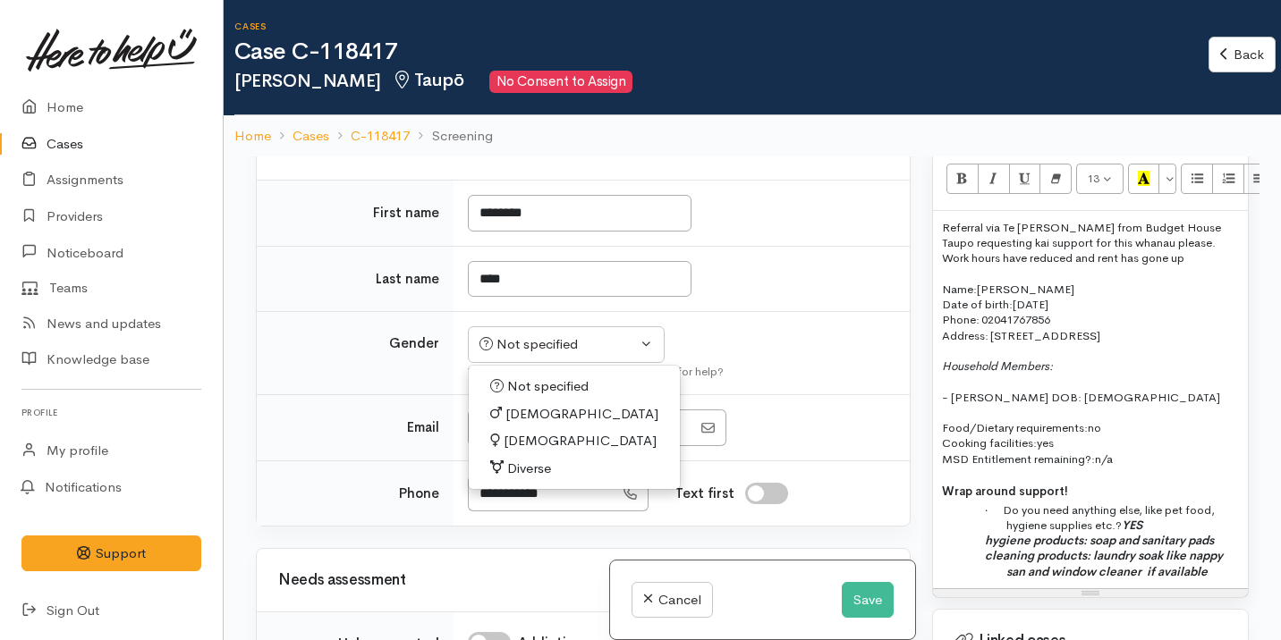
click at [547, 455] on link "[DEMOGRAPHIC_DATA]" at bounding box center [574, 441] width 211 height 28
select select "[DEMOGRAPHIC_DATA]"
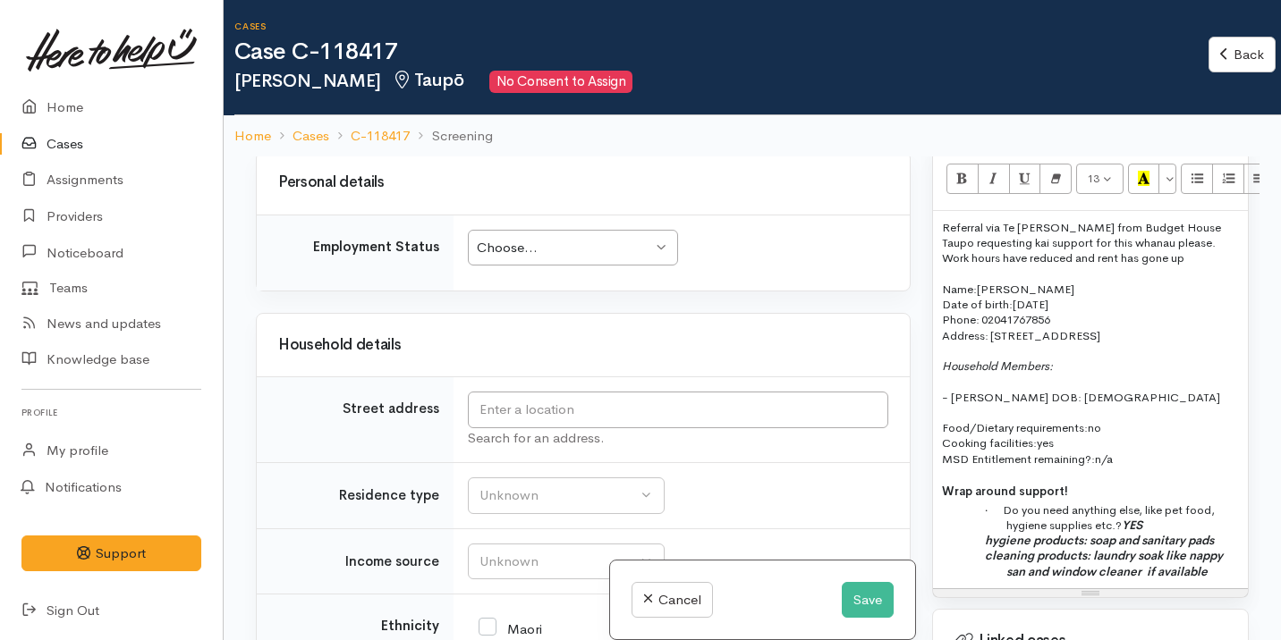
scroll to position [1950, 0]
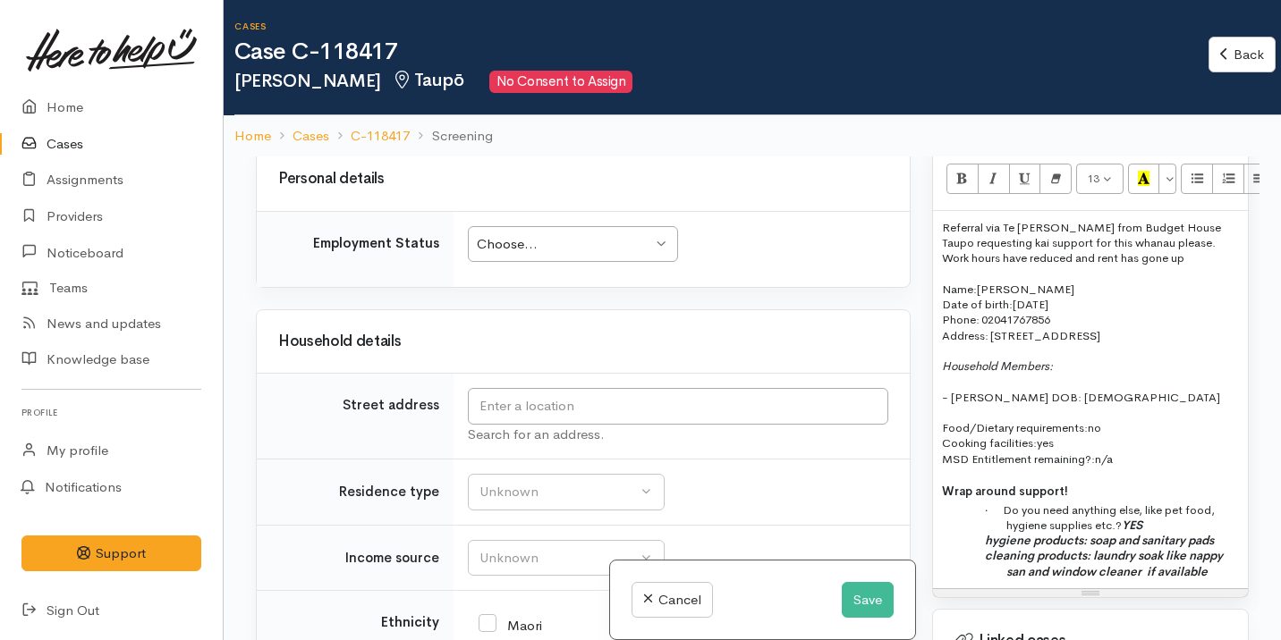
drag, startPoint x: 991, startPoint y: 336, endPoint x: 1194, endPoint y: 336, distance: 203.0
click at [1194, 336] on p "Address:   52 Taharepa Rd, Hilltop, Taupo" at bounding box center [1090, 335] width 297 height 15
copy span "[STREET_ADDRESS]"
click at [635, 425] on input "text" at bounding box center [678, 406] width 420 height 37
paste input "[STREET_ADDRESS]"
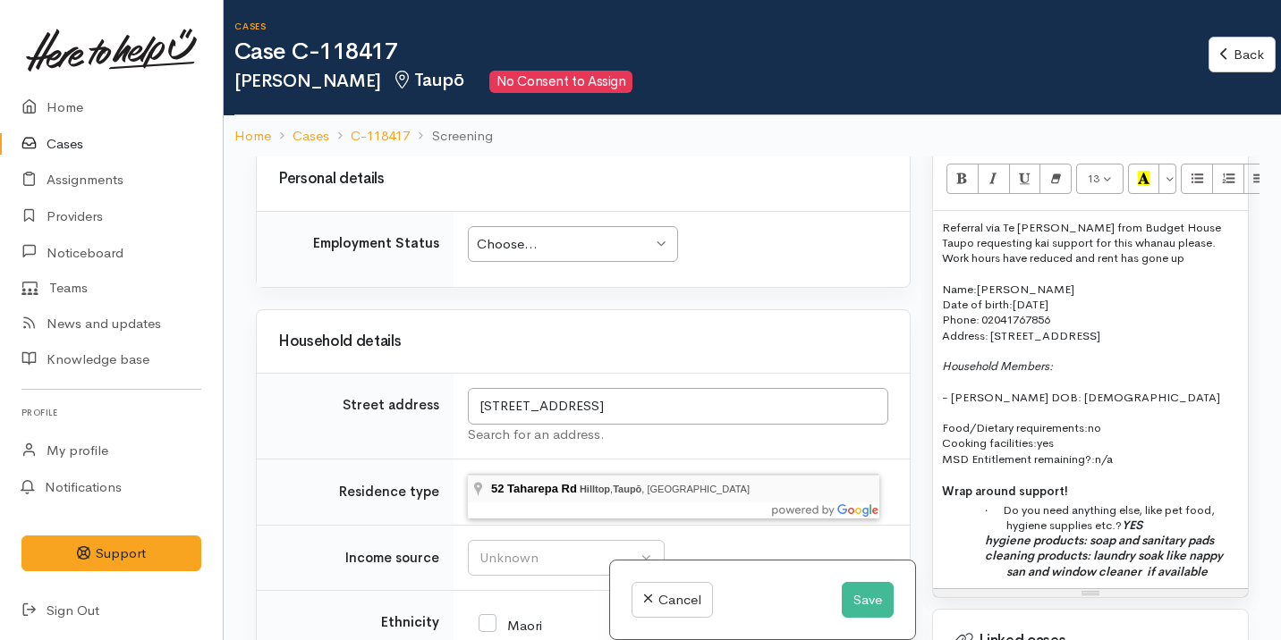
type input "52 Taharepa Rd, Hilltop, Taupō, New Zealand"
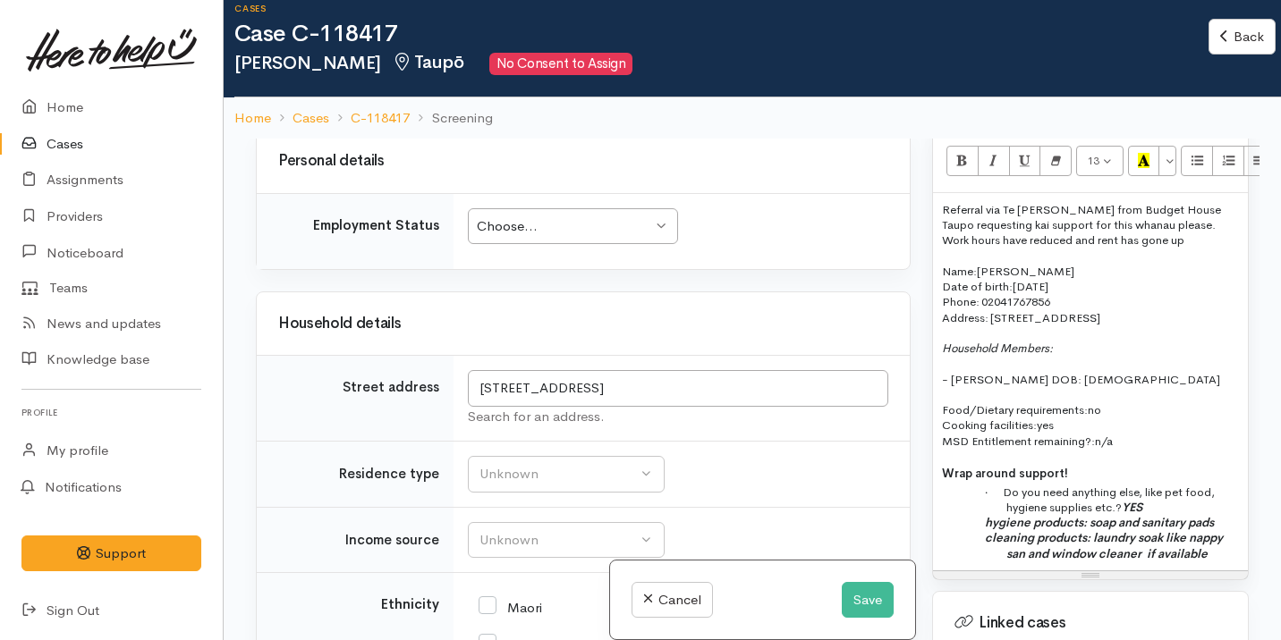
scroll to position [21, 0]
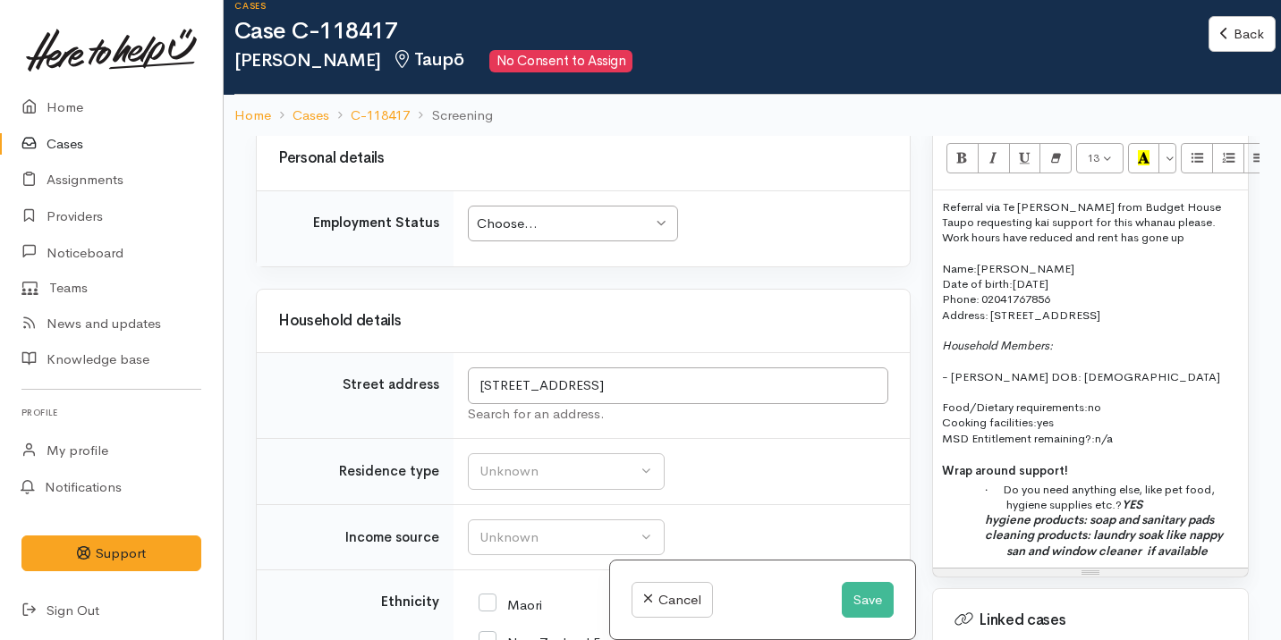
click at [1080, 351] on p "Household Members:" at bounding box center [1090, 345] width 297 height 15
drag, startPoint x: 1063, startPoint y: 347, endPoint x: 920, endPoint y: 343, distance: 143.2
click at [920, 343] on div "Related cases There are other cases potentially from the same person, address o…" at bounding box center [752, 456] width 1014 height 640
click at [987, 165] on icon "Italic (⌘+I)" at bounding box center [993, 157] width 12 height 15
click at [995, 393] on p at bounding box center [1090, 392] width 297 height 15
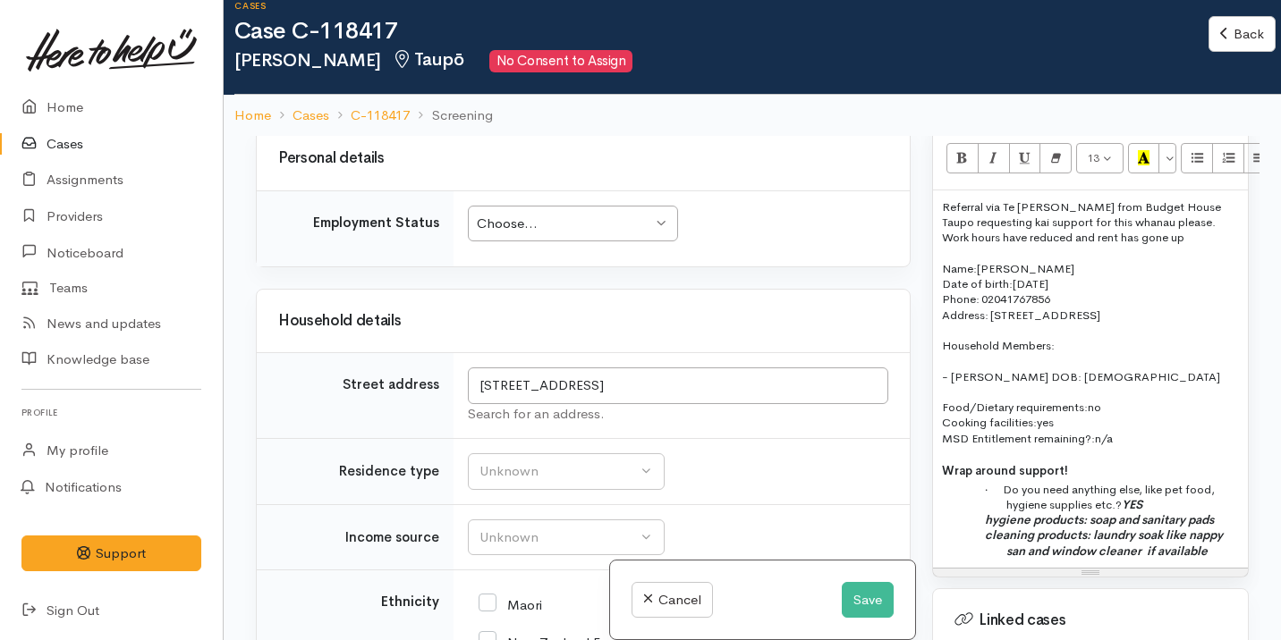
click at [967, 230] on span "Referral via Te Whetu Dewes from Budget House Taupo requesting kai support for …" at bounding box center [1081, 222] width 279 height 47
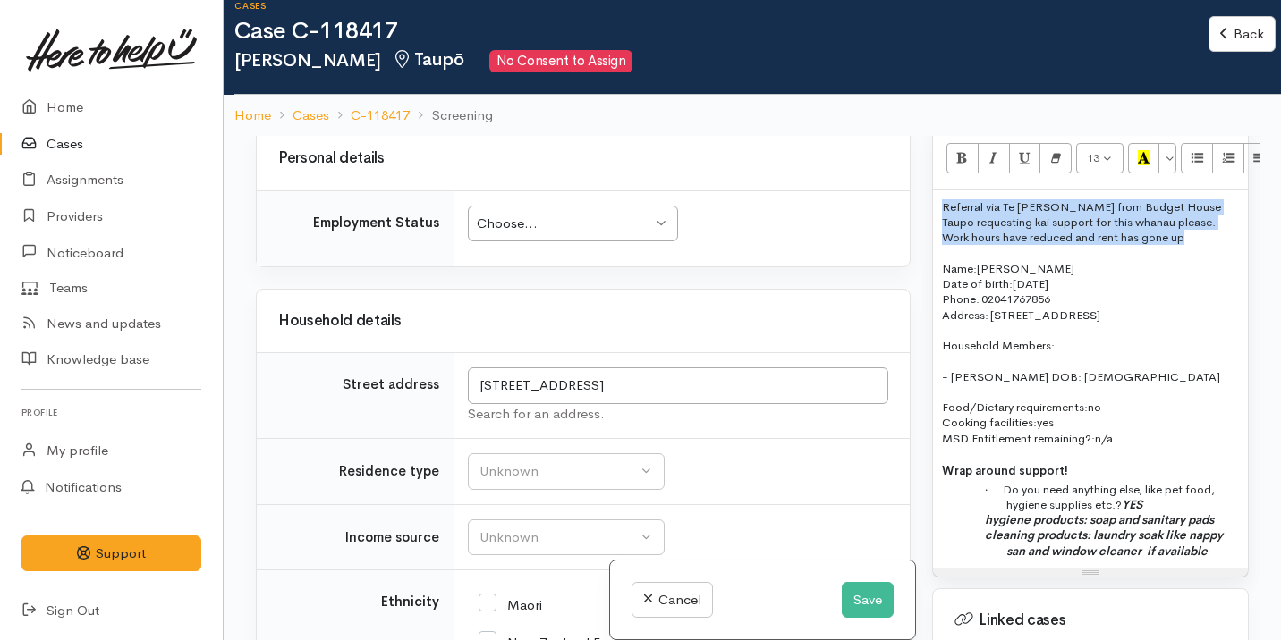
click at [967, 230] on span "Referral via Te Whetu Dewes from Budget House Taupo requesting kai support for …" at bounding box center [1081, 222] width 279 height 47
click at [968, 165] on icon "Bold (⌘+B)" at bounding box center [962, 157] width 12 height 15
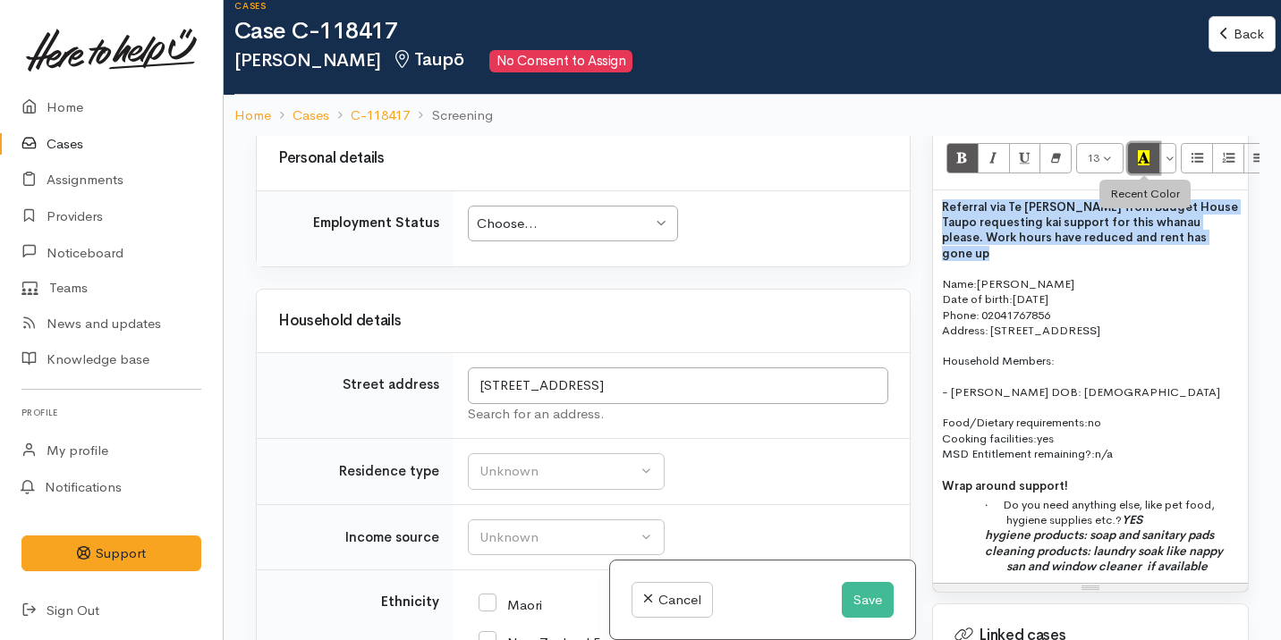
click at [1144, 151] on icon "Recent Color" at bounding box center [1144, 157] width 12 height 15
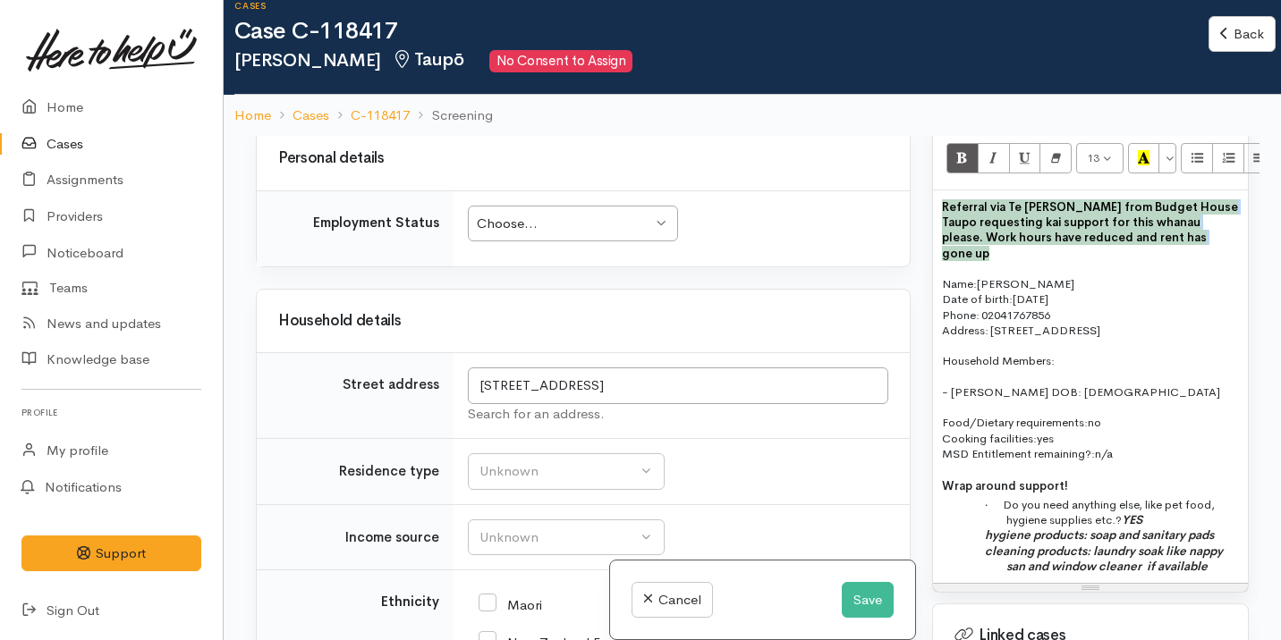
click at [1060, 338] on p at bounding box center [1090, 345] width 297 height 15
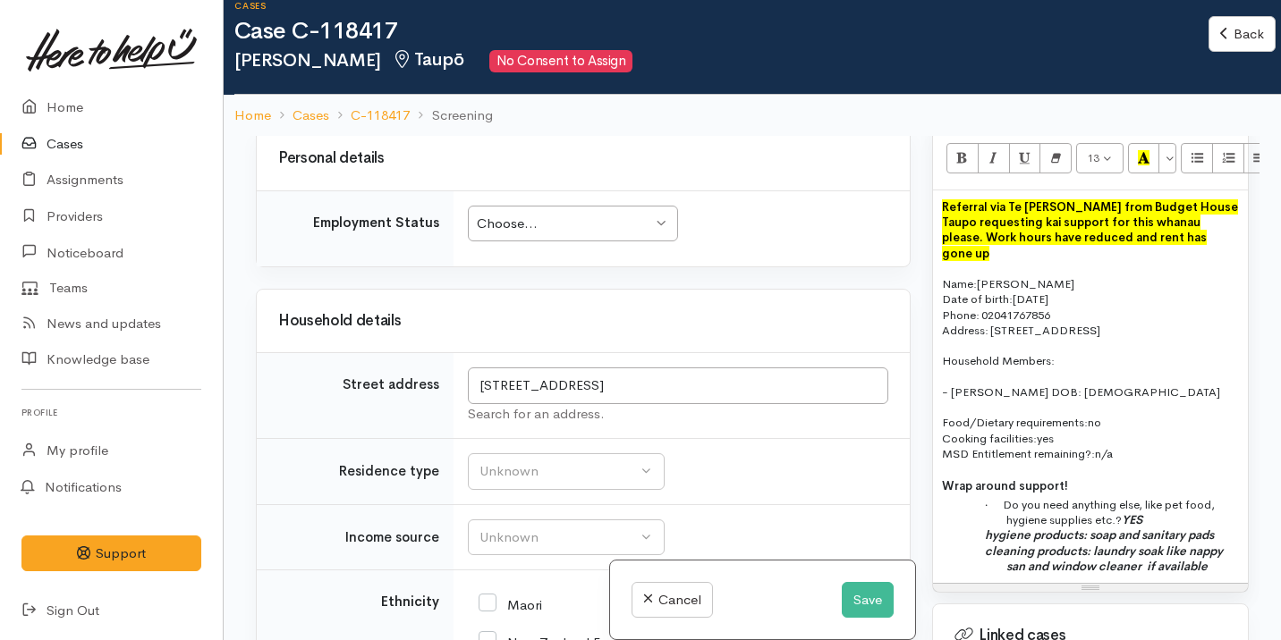
click at [1066, 353] on p "Household Members:" at bounding box center [1090, 360] width 297 height 15
click at [1011, 385] on span "- Adrian Pere DOB: 11/5/1968" at bounding box center [1081, 392] width 278 height 15
click at [1085, 353] on p "Household Members:" at bounding box center [1090, 360] width 297 height 15
click at [1010, 385] on span "- Adrian Pere DOB: 11/5/1968" at bounding box center [1081, 392] width 278 height 15
click at [1053, 400] on p at bounding box center [1090, 407] width 297 height 15
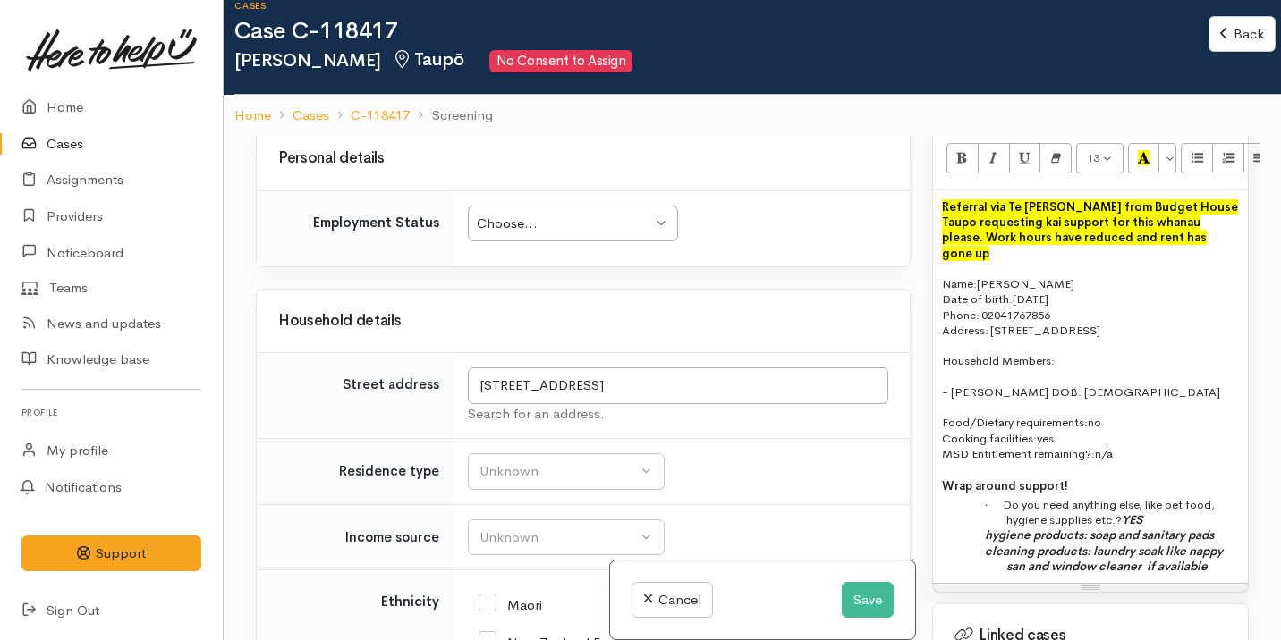
click at [1036, 385] on span "- Adrian Pere DOB: 11/5/1968" at bounding box center [1081, 392] width 278 height 15
click at [1130, 371] on p "- Adrian Pere DOB: 11/5/1968" at bounding box center [1090, 384] width 297 height 31
drag, startPoint x: 1130, startPoint y: 372, endPoint x: 940, endPoint y: 339, distance: 192.5
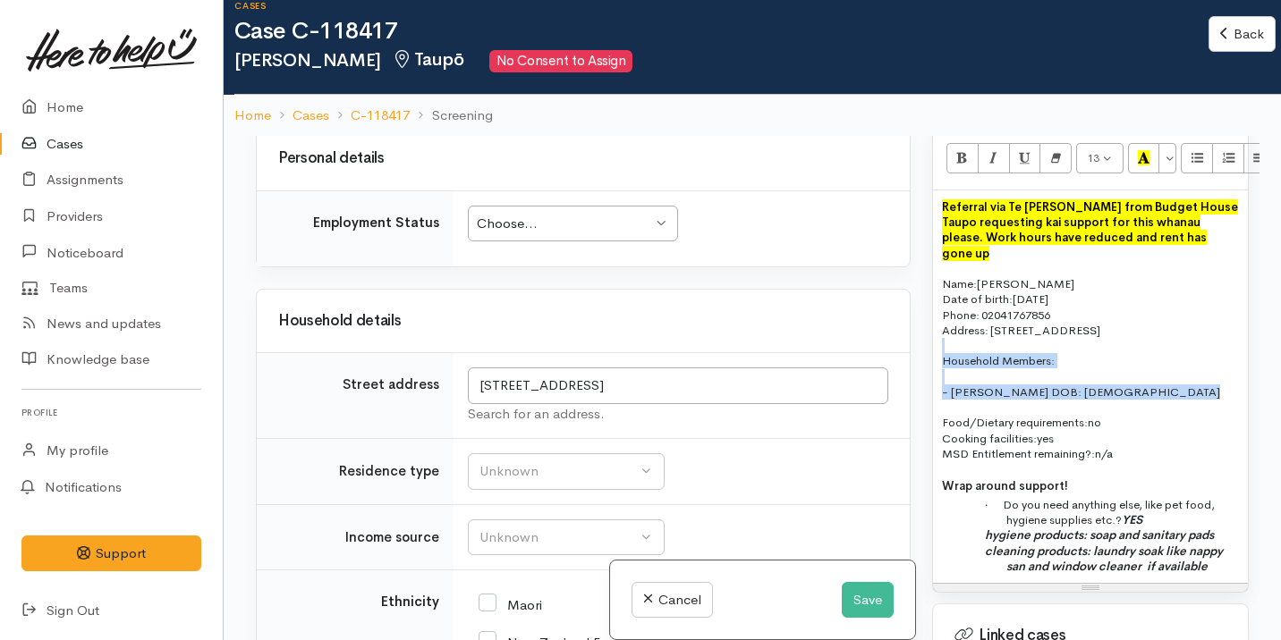
click at [940, 339] on div "Referral via Te Whetu Dewes from Budget House Taupo requesting kai support for …" at bounding box center [1090, 386] width 315 height 393
click at [1053, 369] on p "- Adrian Pere DOB: 11/5/1968" at bounding box center [1090, 384] width 297 height 31
click at [1031, 385] on span "- Adrian Pere DOB: 11/5/1968" at bounding box center [1081, 392] width 278 height 15
drag, startPoint x: 1011, startPoint y: 377, endPoint x: 1115, endPoint y: 377, distance: 103.7
click at [1116, 378] on p "- Adrian Pere DOB: 11/5/1968" at bounding box center [1090, 384] width 297 height 31
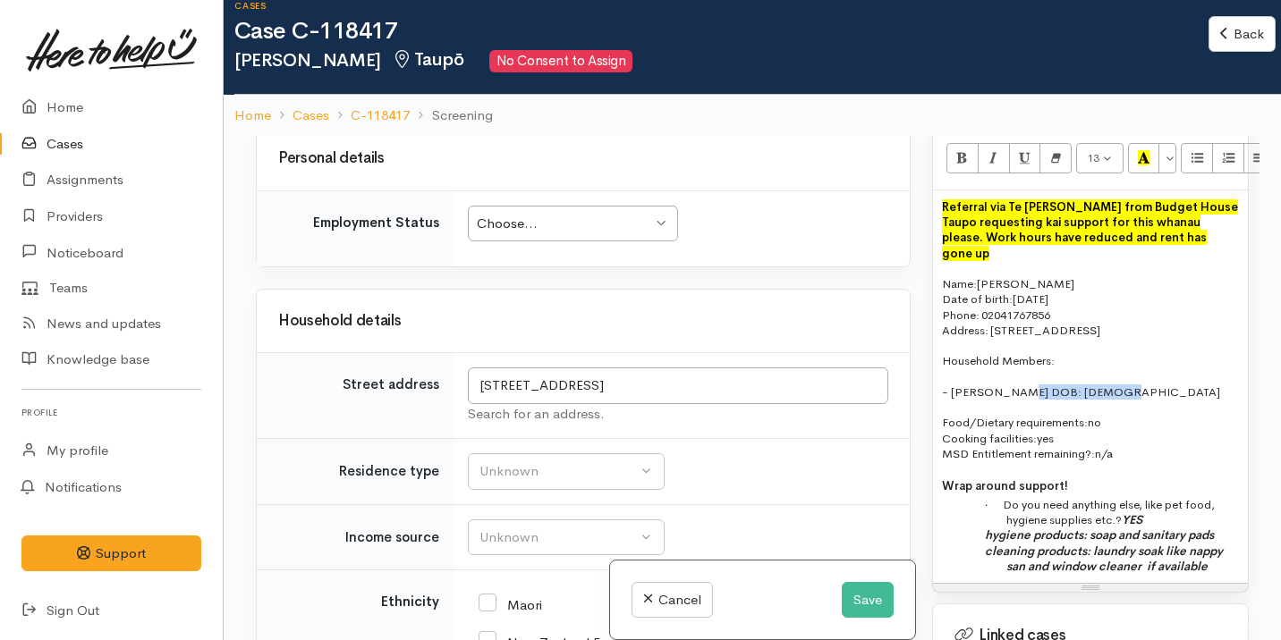
click at [1115, 377] on p "- Adrian Pere DOB: 11/5/1968" at bounding box center [1090, 384] width 297 height 31
click at [1017, 385] on span "- Adrian Pere DOB: 11/5/1968" at bounding box center [1081, 392] width 278 height 15
click at [860, 617] on button "Save" at bounding box center [868, 600] width 52 height 37
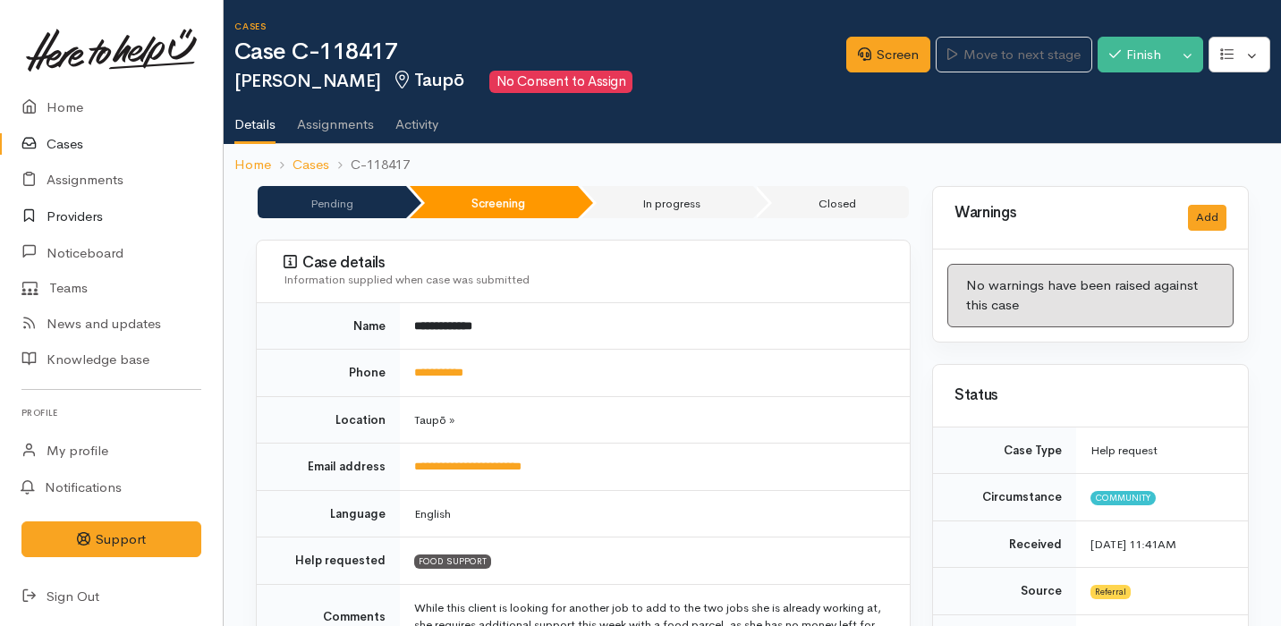
click at [149, 214] on link "Providers" at bounding box center [111, 217] width 223 height 37
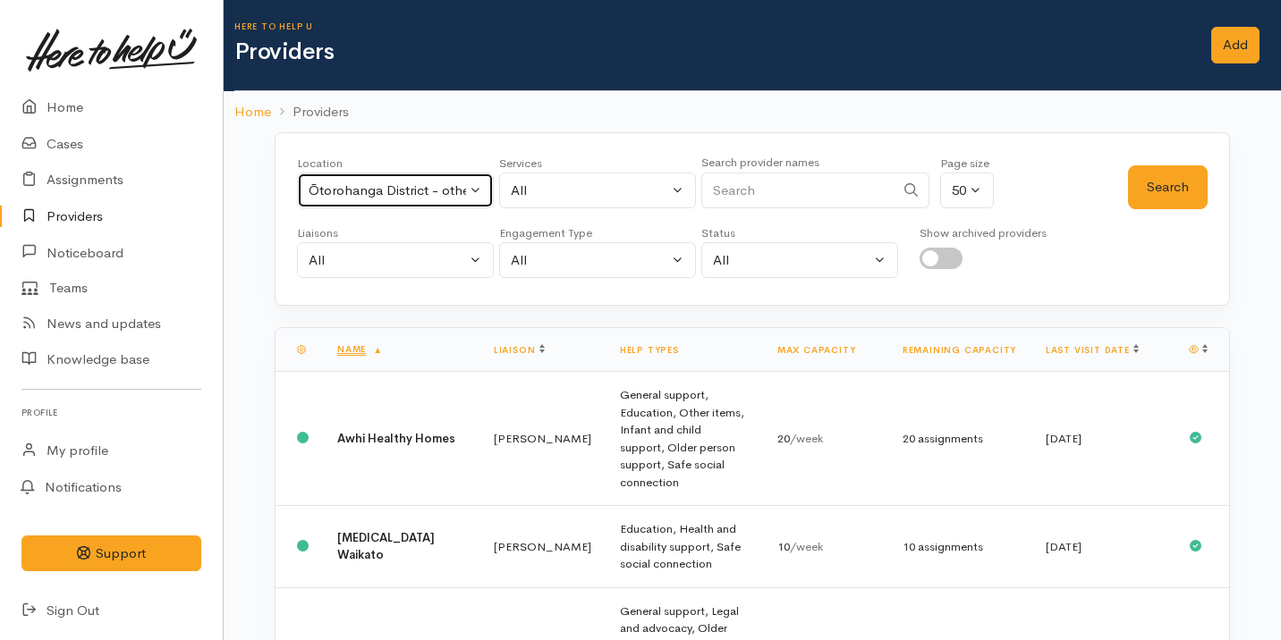
click at [415, 194] on div "Ōtorohanga District - other" at bounding box center [387, 191] width 157 height 21
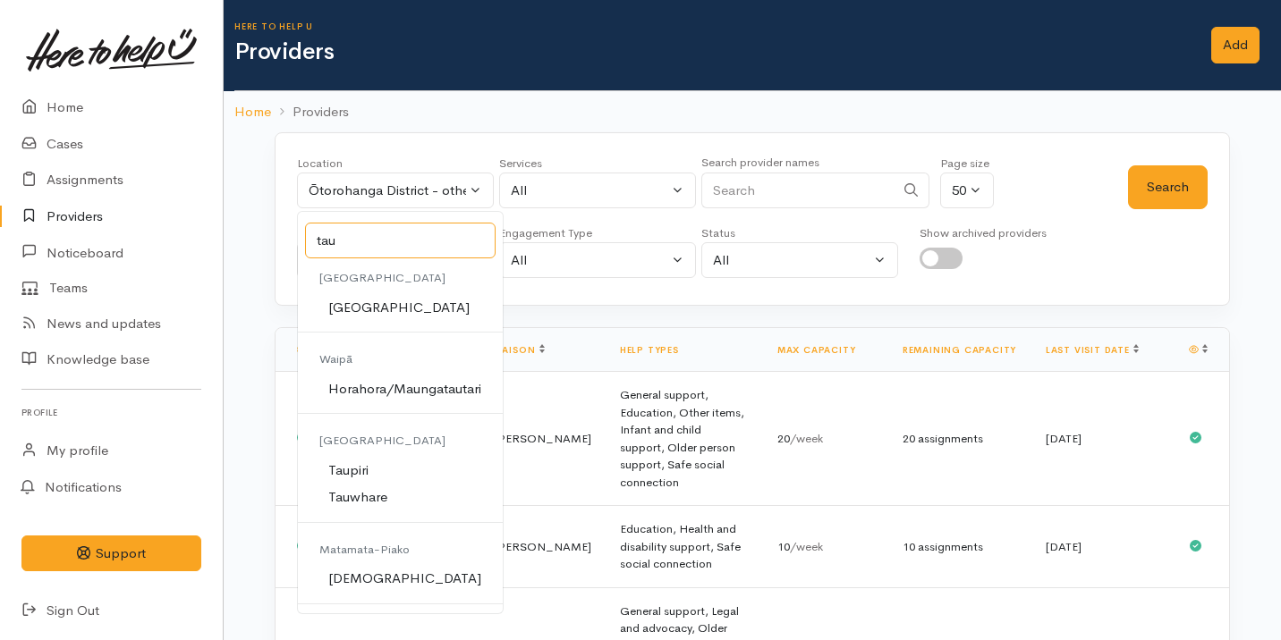
scroll to position [95, 0]
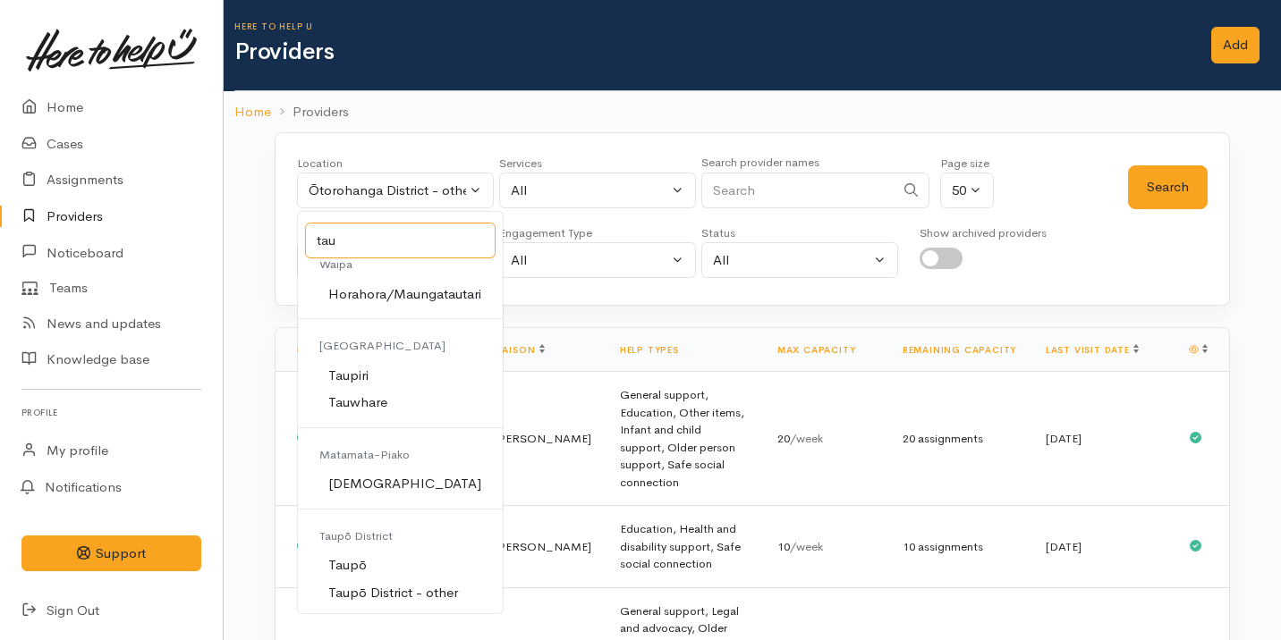
type input "tau"
click at [393, 566] on link "Taupō" at bounding box center [400, 566] width 205 height 28
select select "183"
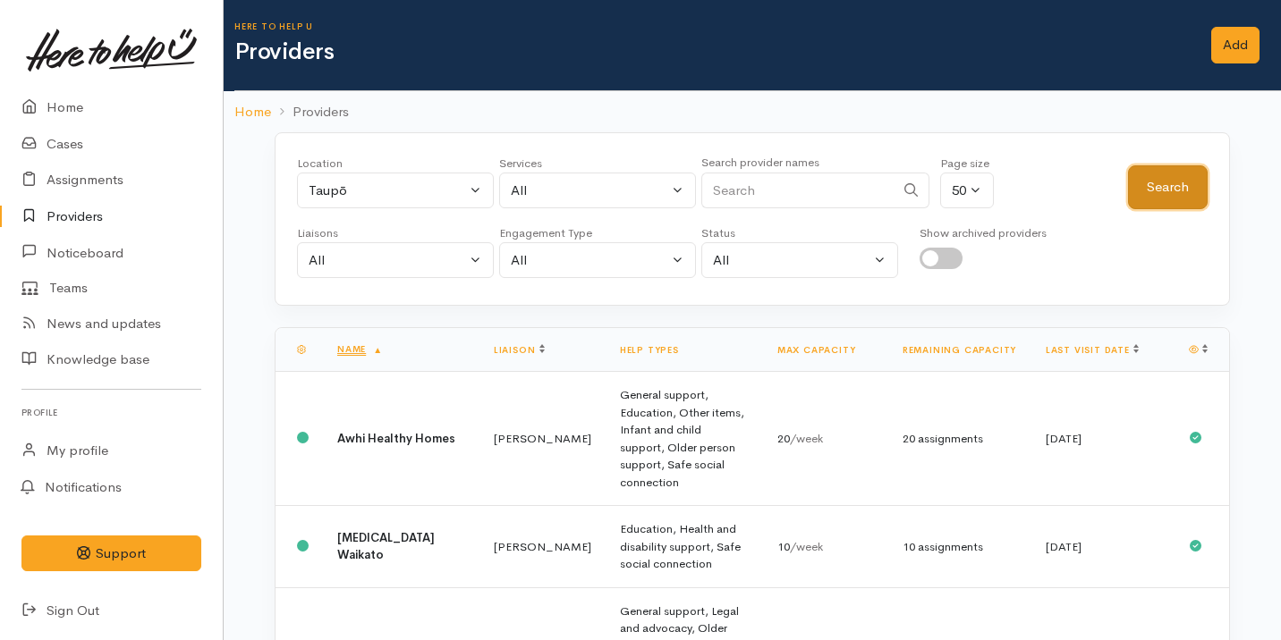
click at [1177, 190] on button "Search" at bounding box center [1168, 187] width 80 height 44
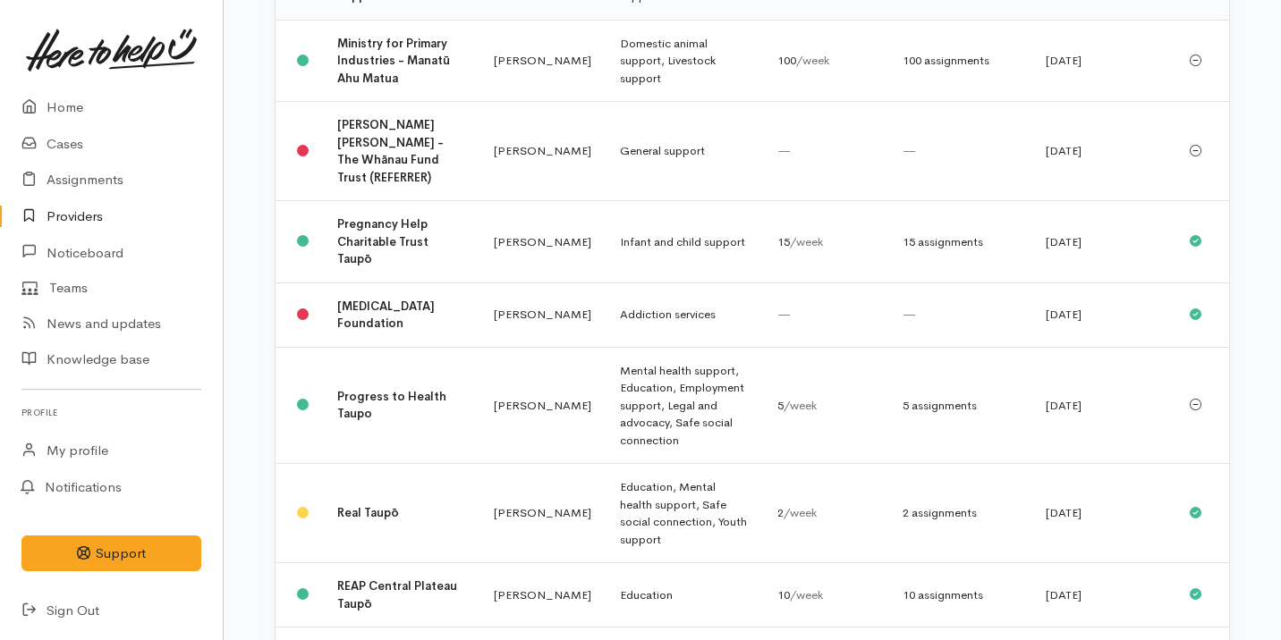
scroll to position [1973, 0]
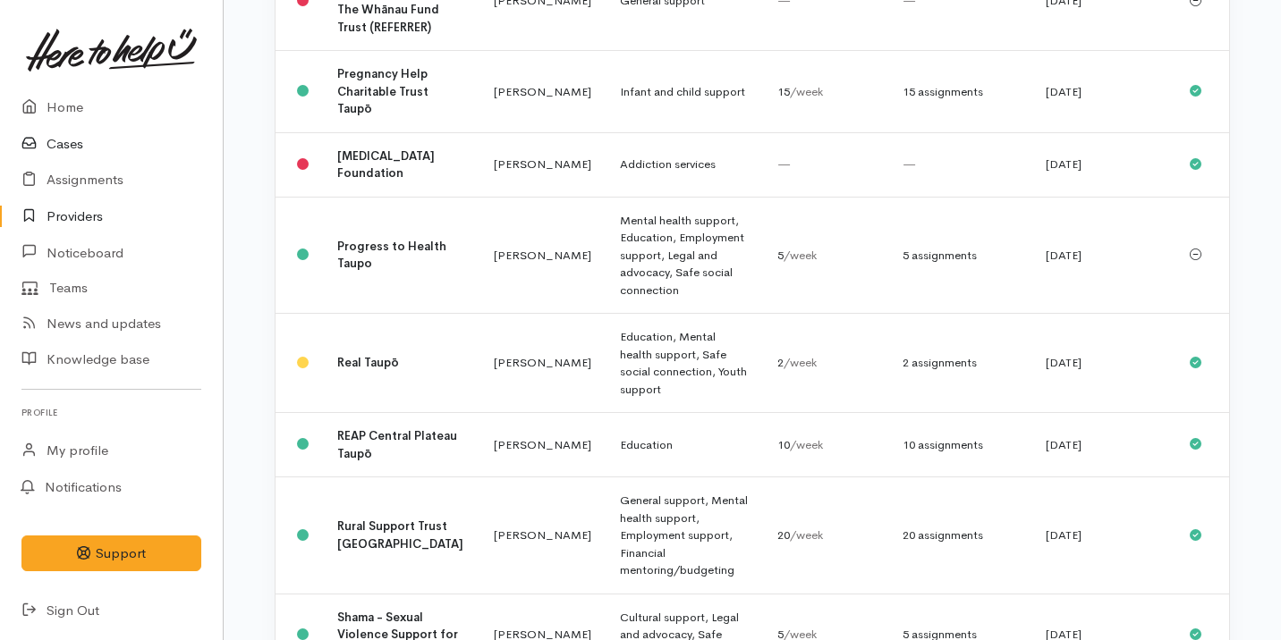
click at [138, 149] on link "Cases" at bounding box center [111, 144] width 223 height 37
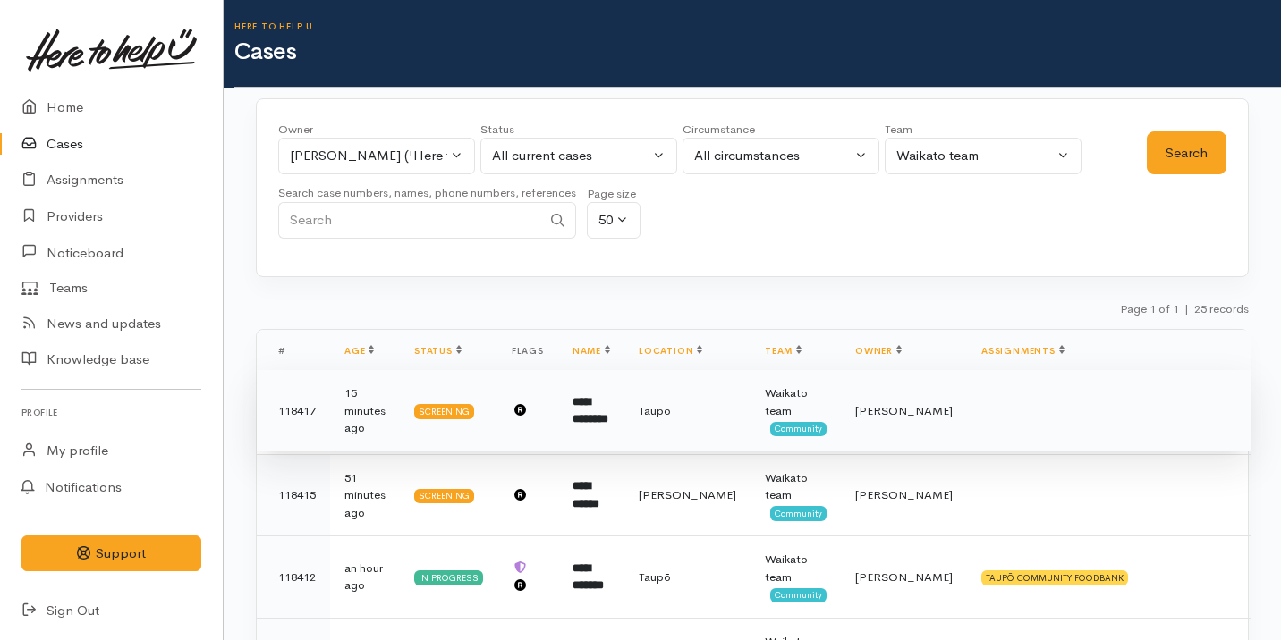
click at [624, 432] on td "**********" at bounding box center [591, 411] width 66 height 82
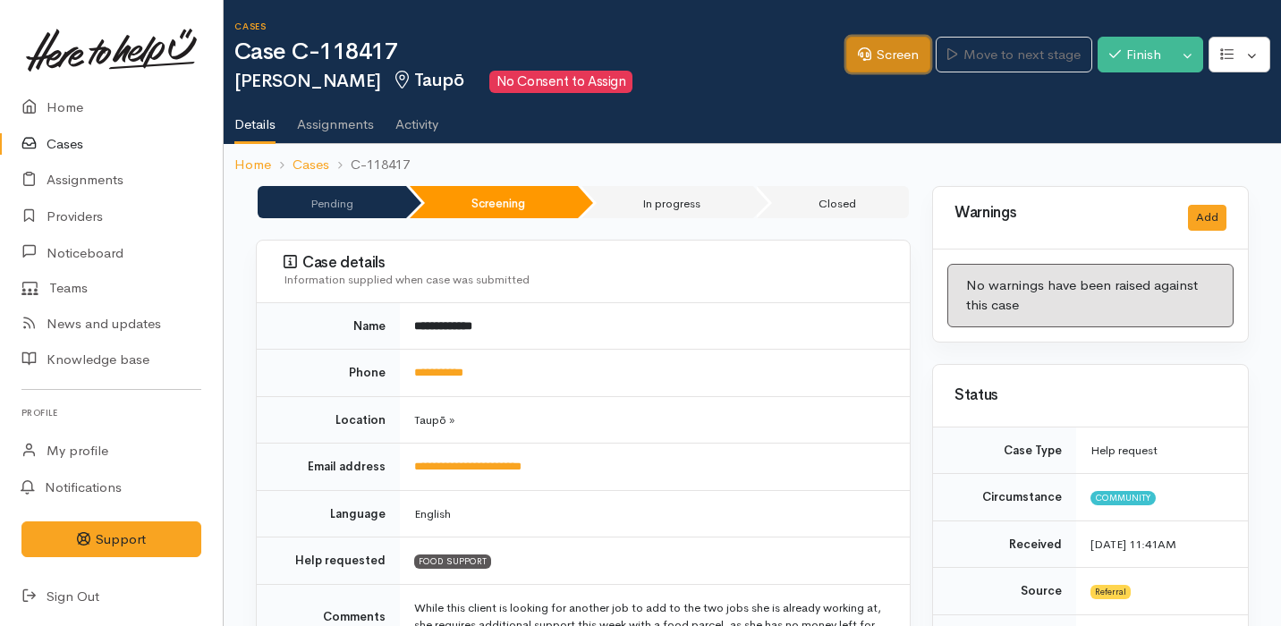
click at [860, 40] on link "Screen" at bounding box center [888, 55] width 84 height 37
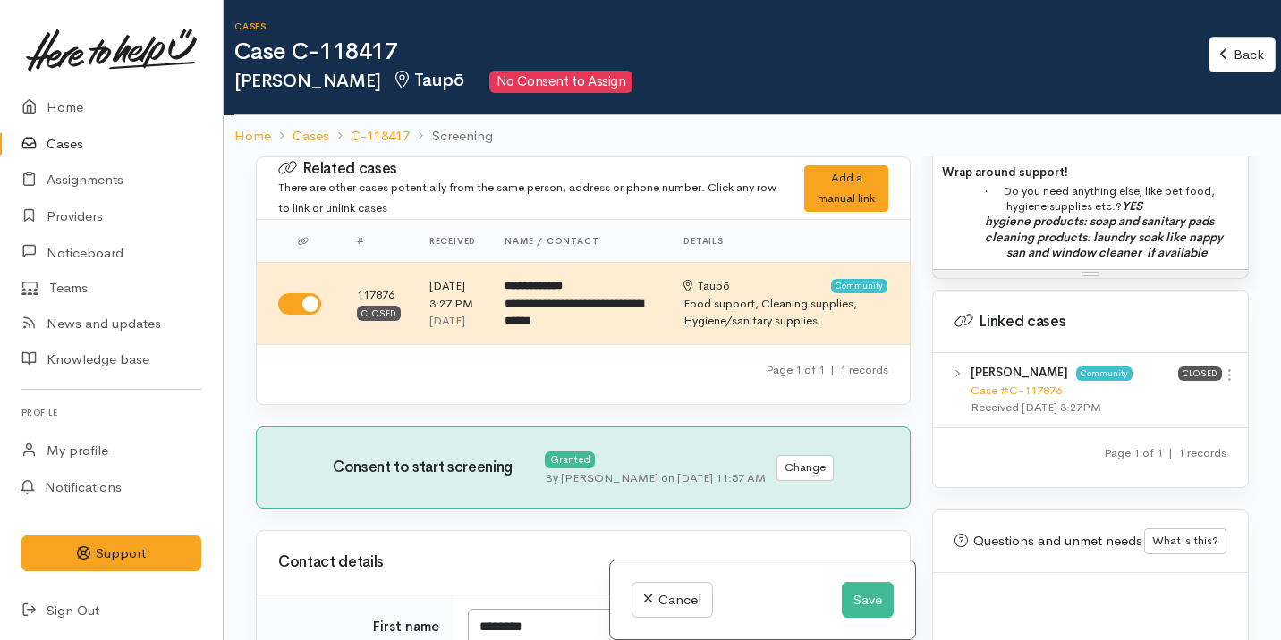
scroll to position [1848, 0]
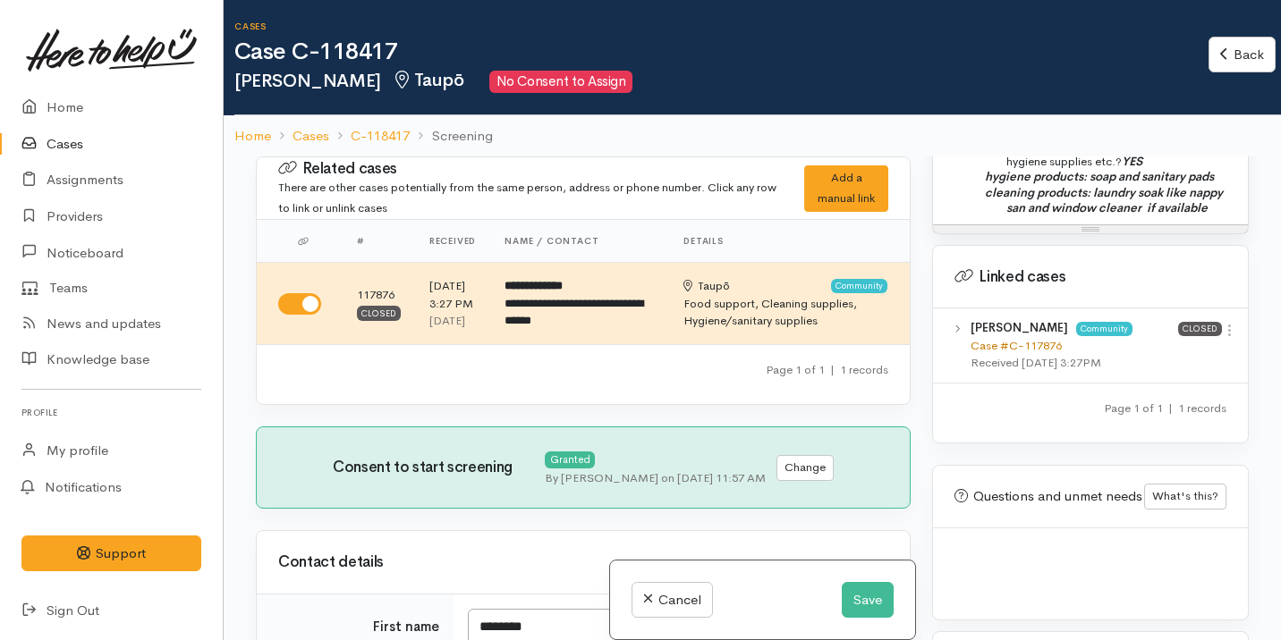
click at [1025, 338] on link "Case #C-117876" at bounding box center [1015, 345] width 91 height 15
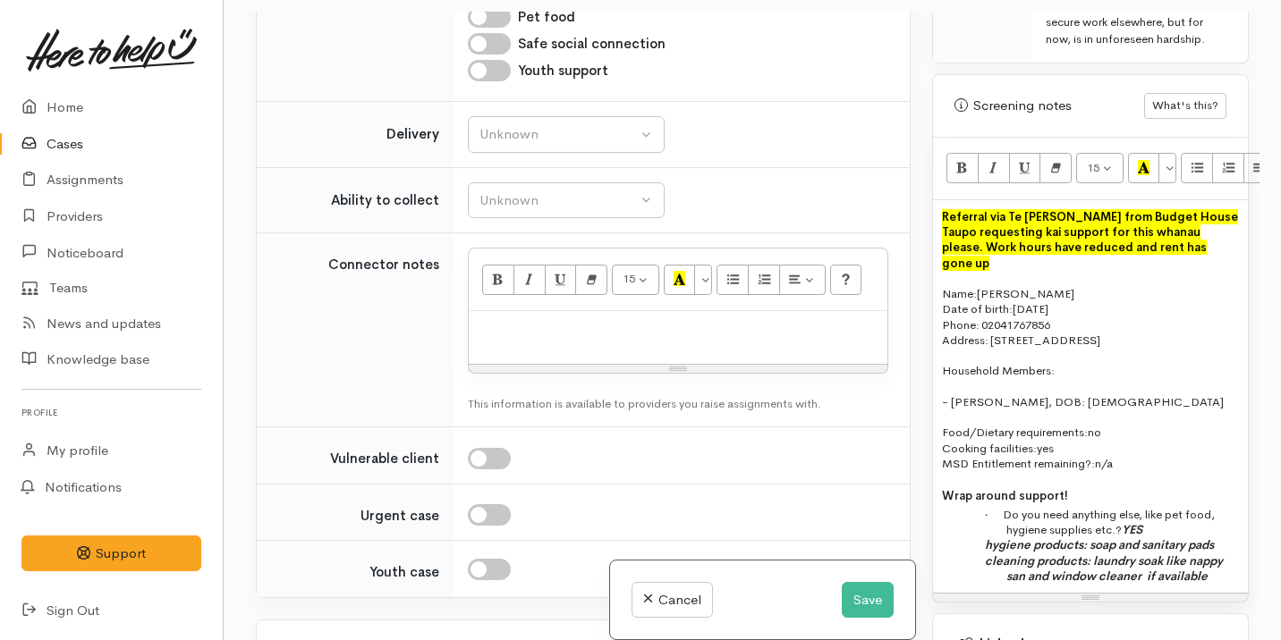
scroll to position [1316, 0]
click at [1070, 441] on span "Food/Dietary requirements:" at bounding box center [1015, 433] width 146 height 15
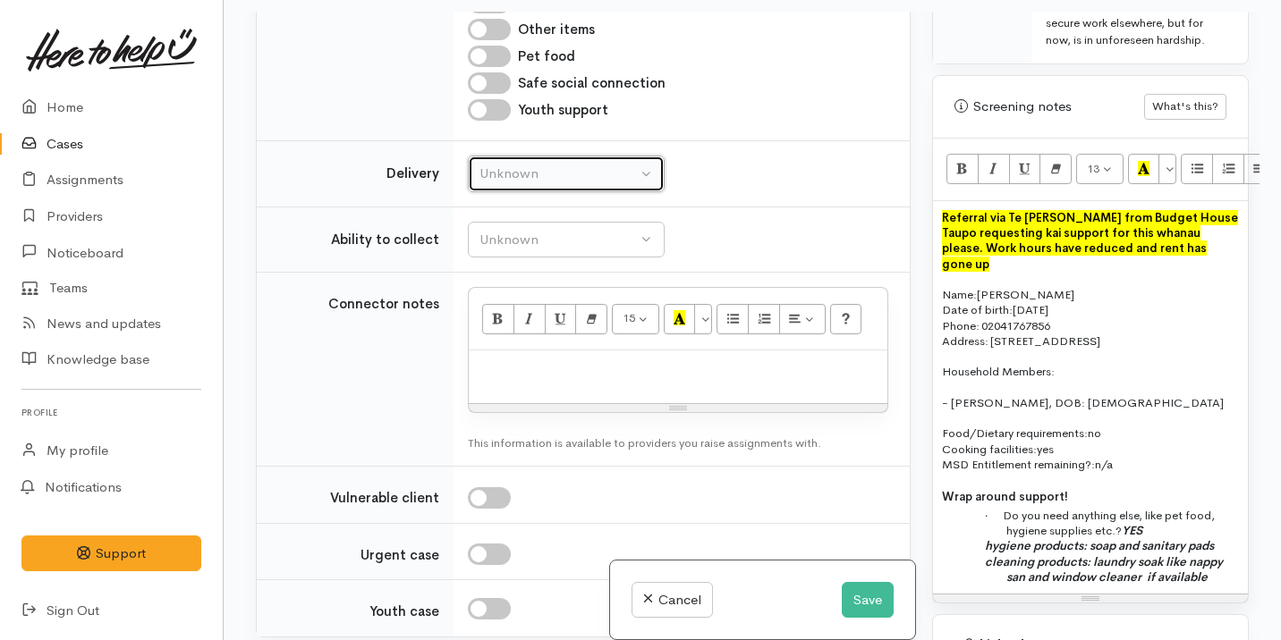
click at [512, 184] on div "Unknown" at bounding box center [557, 174] width 157 height 21
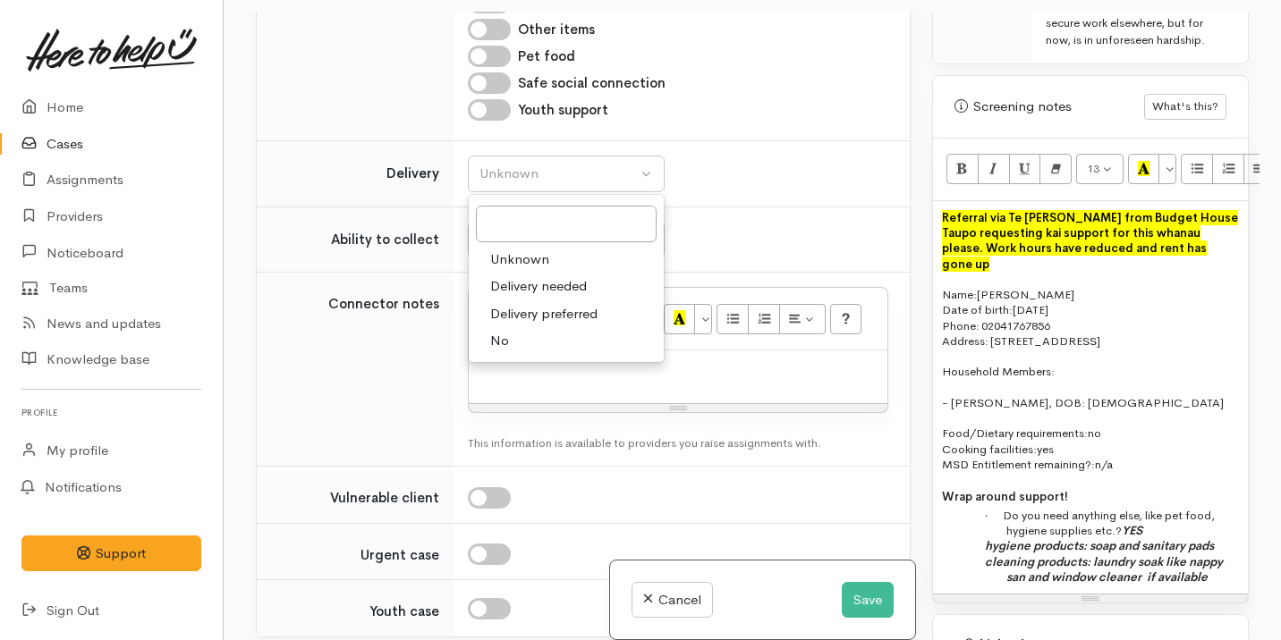
click at [571, 297] on span "Delivery needed" at bounding box center [538, 286] width 97 height 21
select select "3"
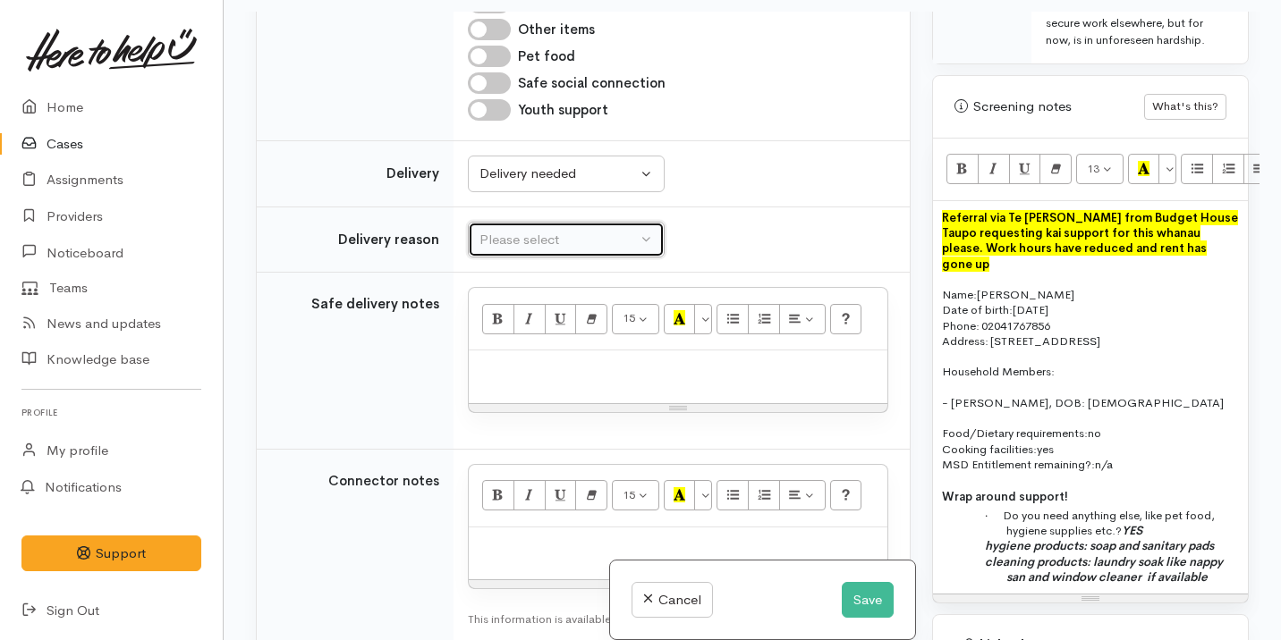
click at [589, 250] on div "Please select" at bounding box center [557, 240] width 157 height 21
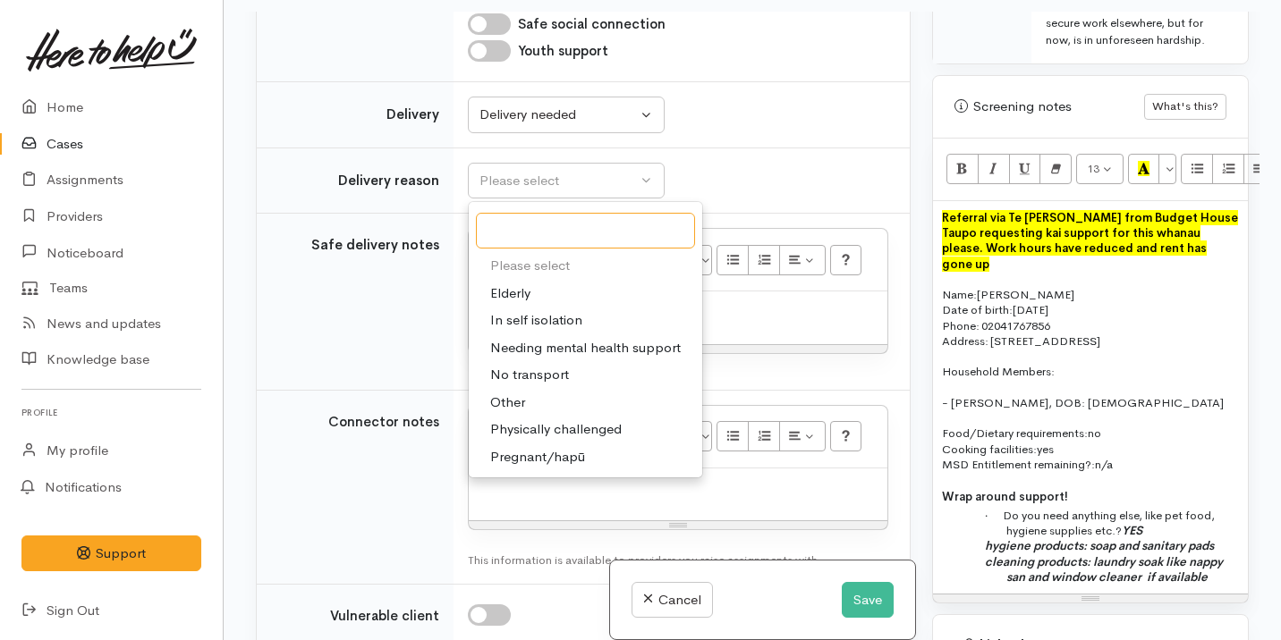
scroll to position [1352, 0]
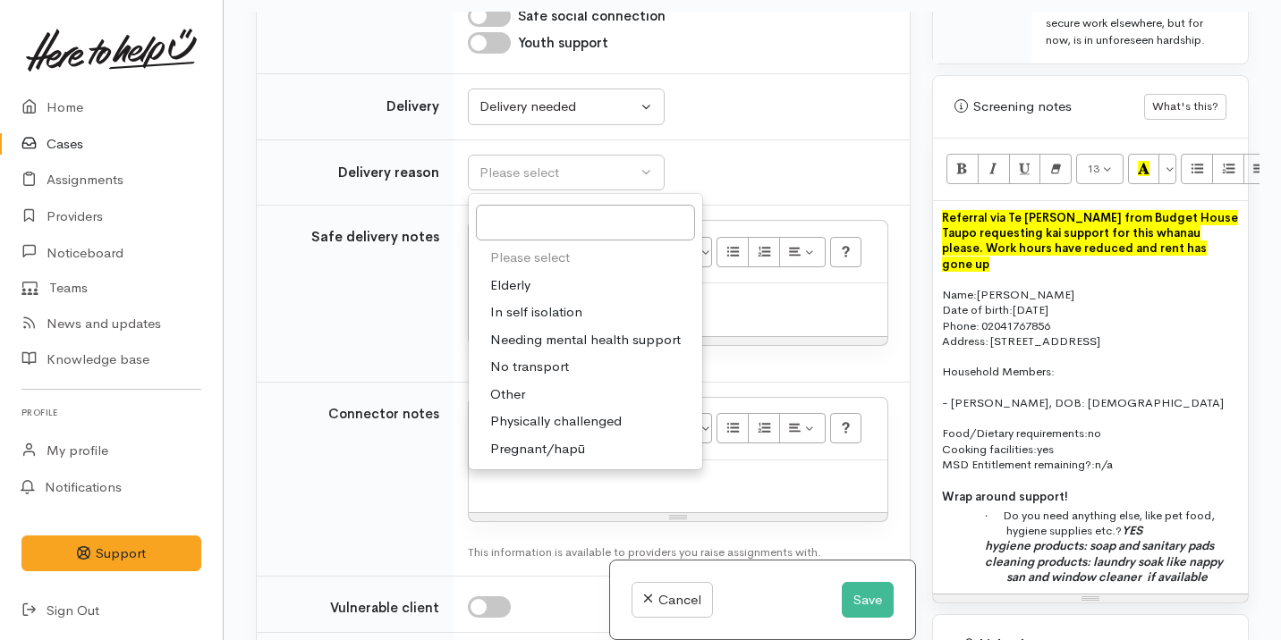
click at [588, 381] on link "No transport" at bounding box center [585, 367] width 233 height 28
select select "2"
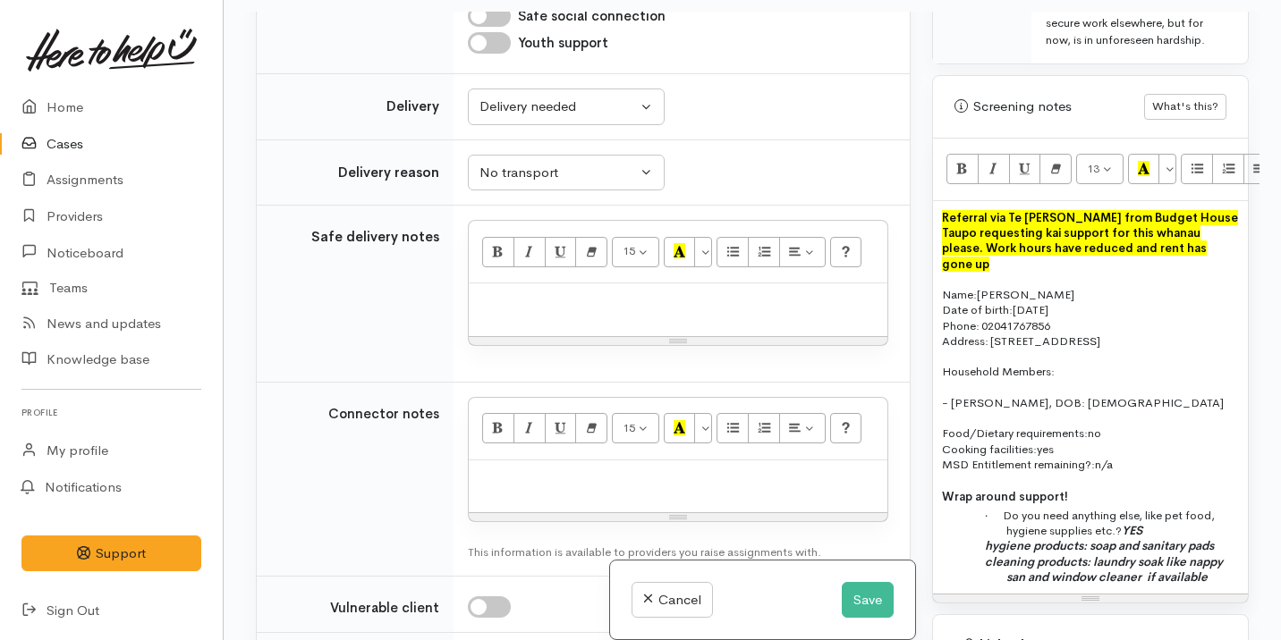
click at [610, 336] on div at bounding box center [678, 309] width 419 height 53
click at [503, 313] on p at bounding box center [678, 302] width 401 height 21
click at [1155, 472] on p "Food/Dietary requirements: no Cooking facilities: yes MSD Entitlement remaining…" at bounding box center [1090, 449] width 297 height 47
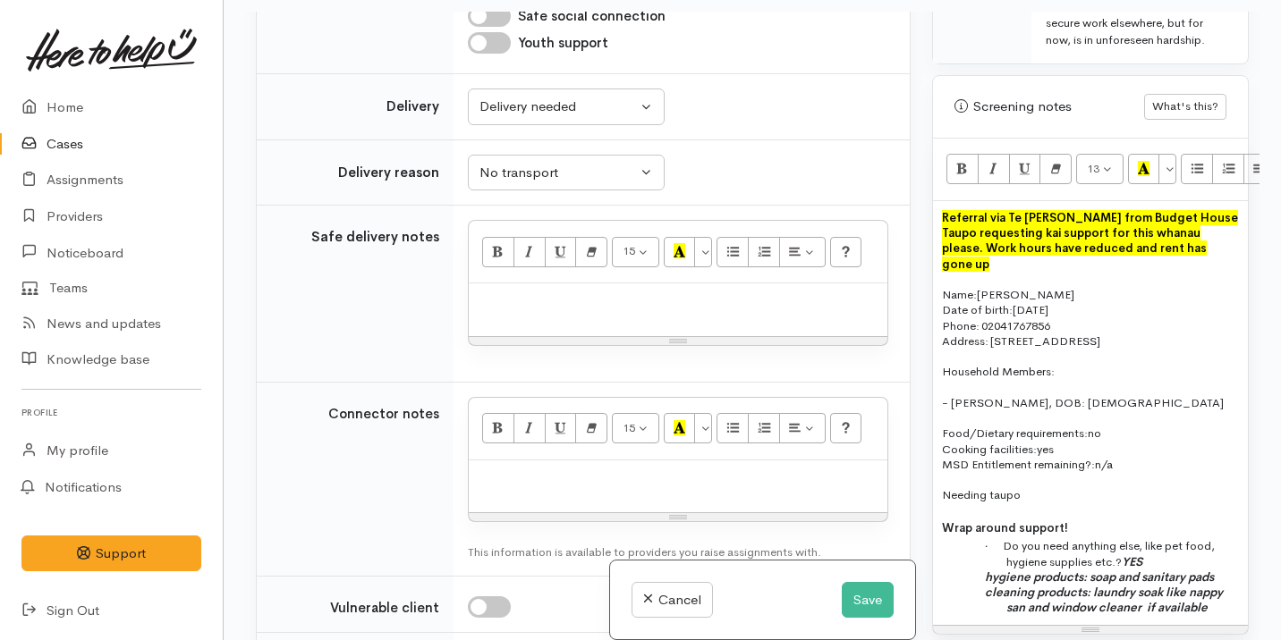
click at [524, 313] on p at bounding box center [678, 302] width 401 height 21
click at [1042, 497] on p "Needing taupo" at bounding box center [1090, 494] width 297 height 15
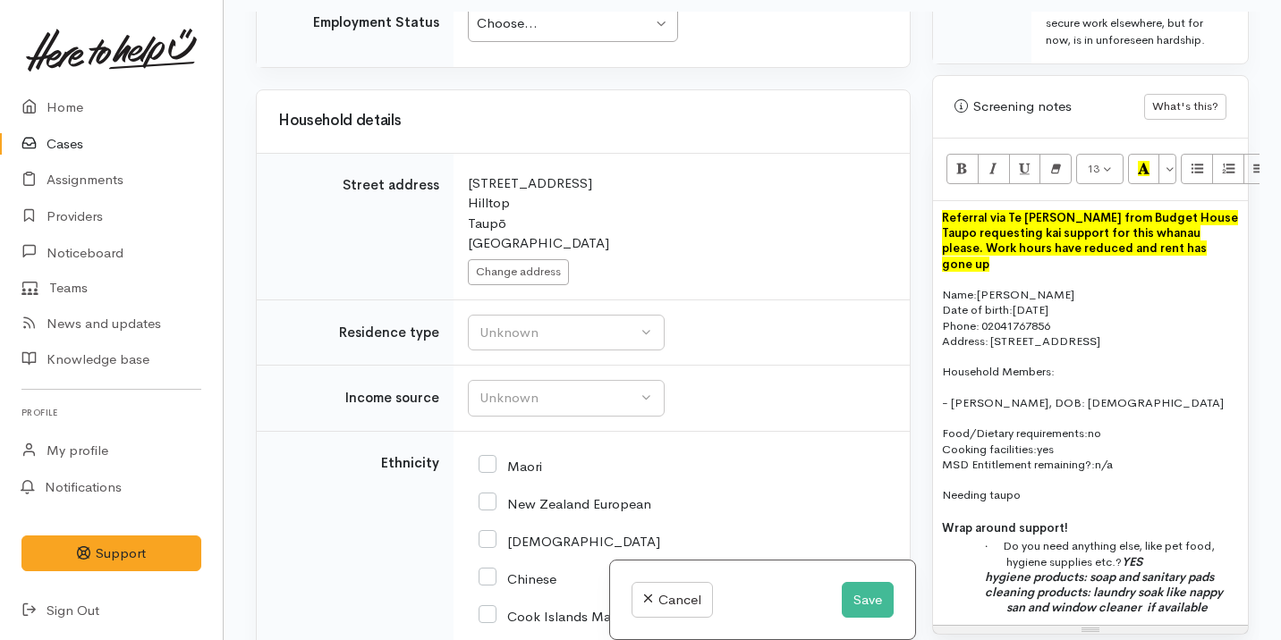
scroll to position [2213, 0]
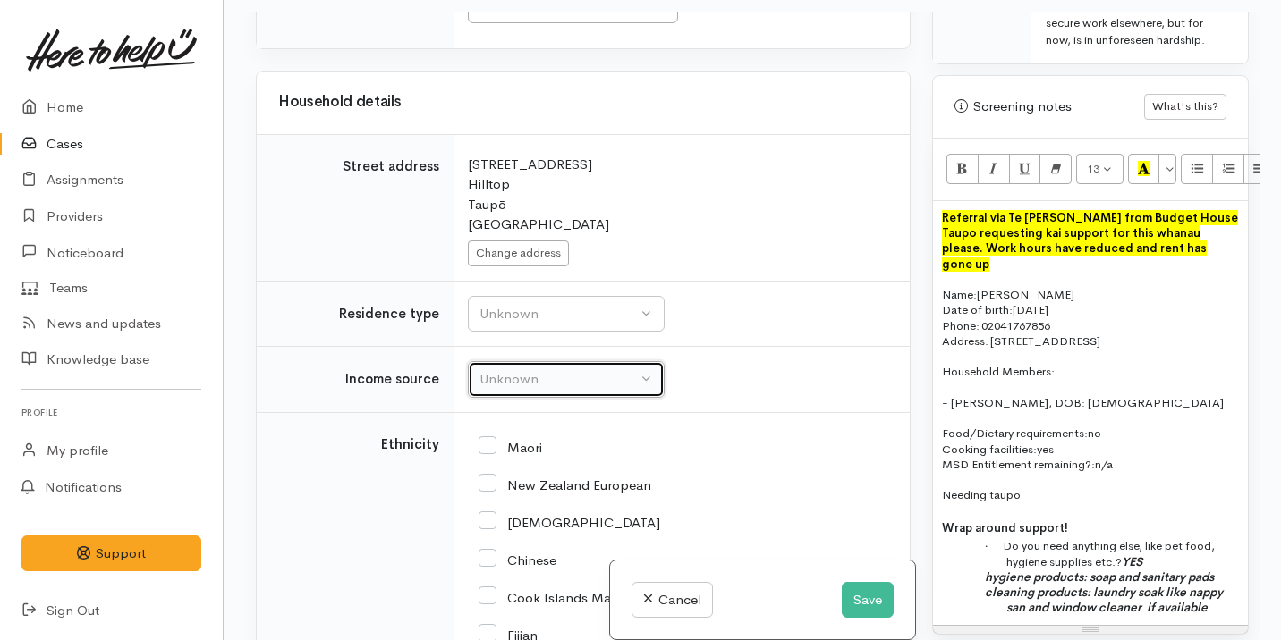
click at [563, 390] on div "Unknown" at bounding box center [557, 379] width 157 height 21
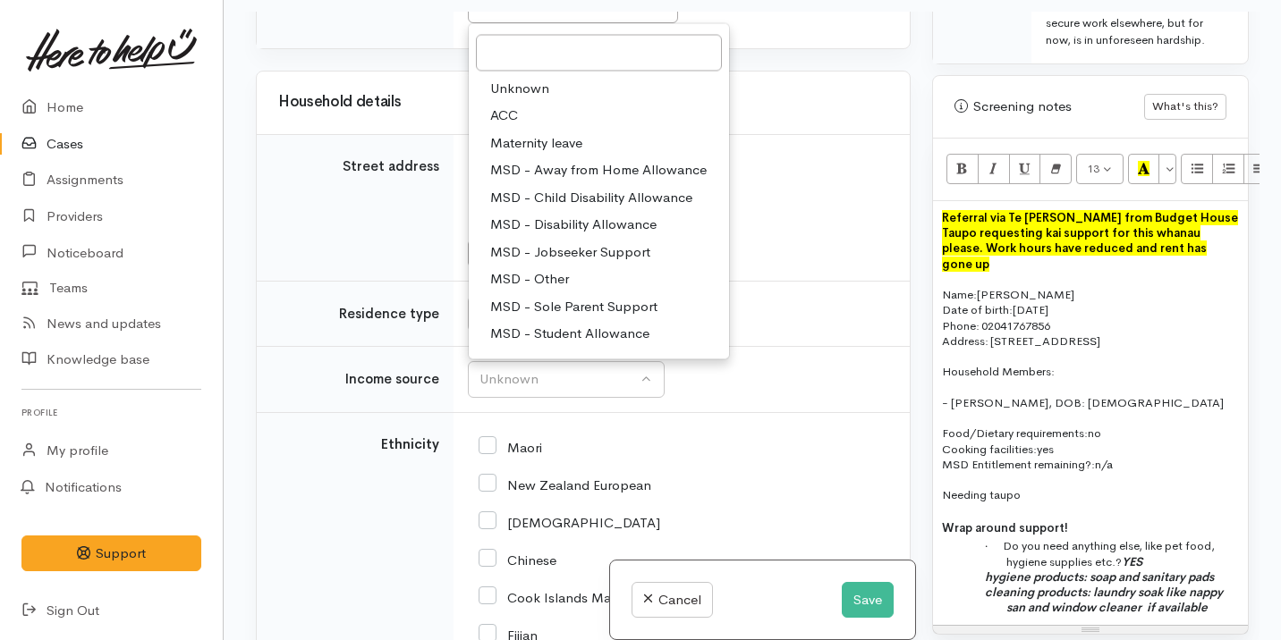
click at [598, 262] on span "MSD - Jobseeker Support" at bounding box center [570, 251] width 160 height 21
select select "4"
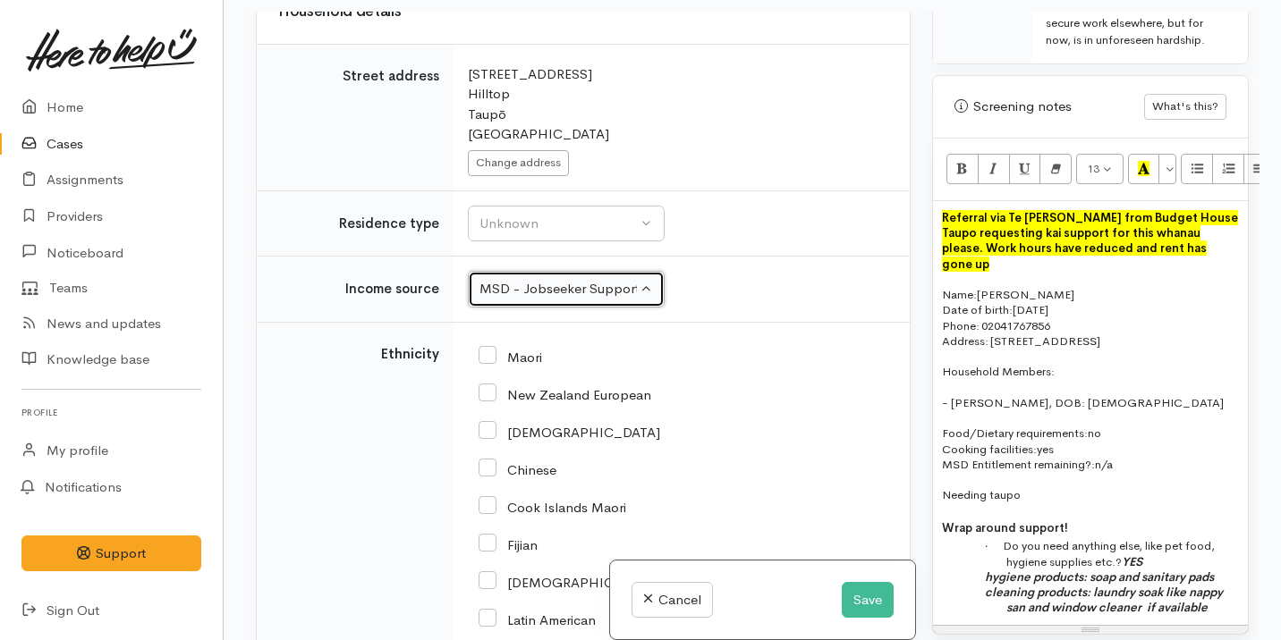
scroll to position [2304, 0]
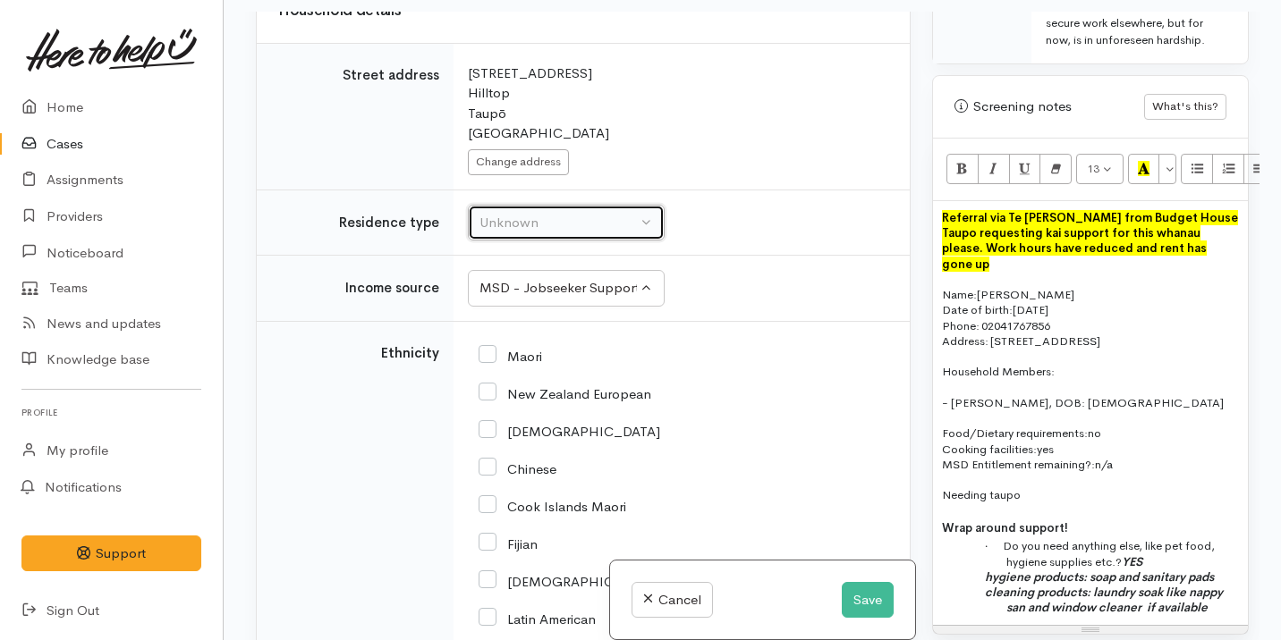
click at [603, 233] on div "Unknown" at bounding box center [557, 223] width 157 height 21
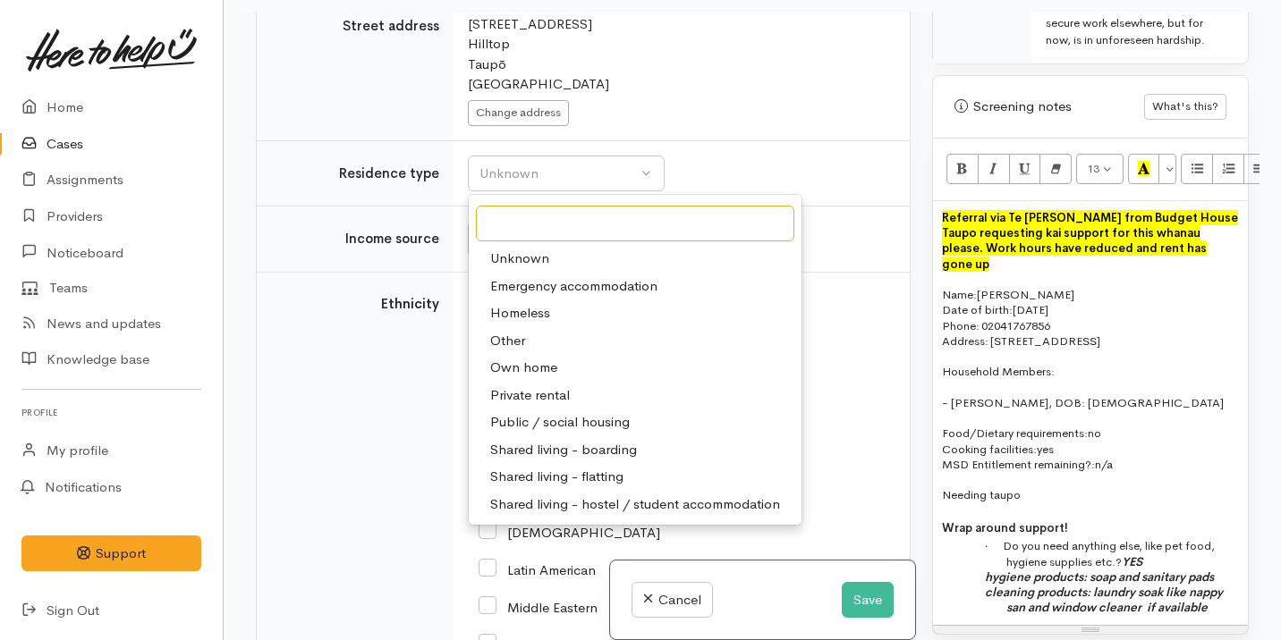
scroll to position [2380, 0]
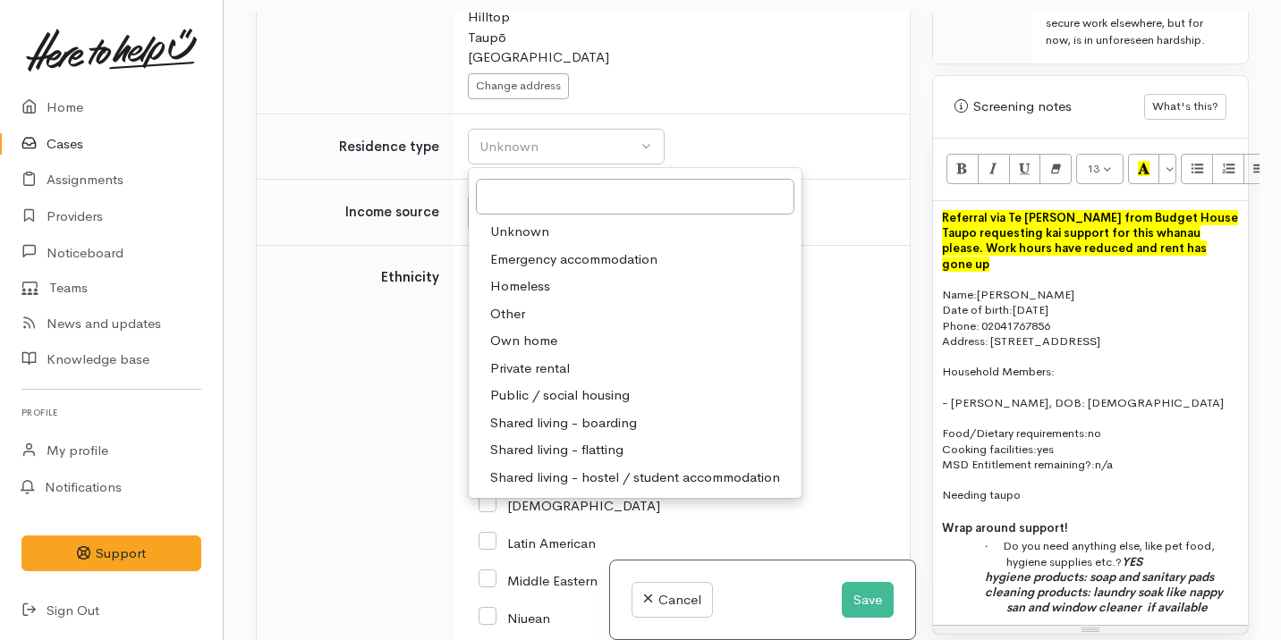
click at [577, 383] on link "Private rental" at bounding box center [635, 369] width 333 height 28
select select "2"
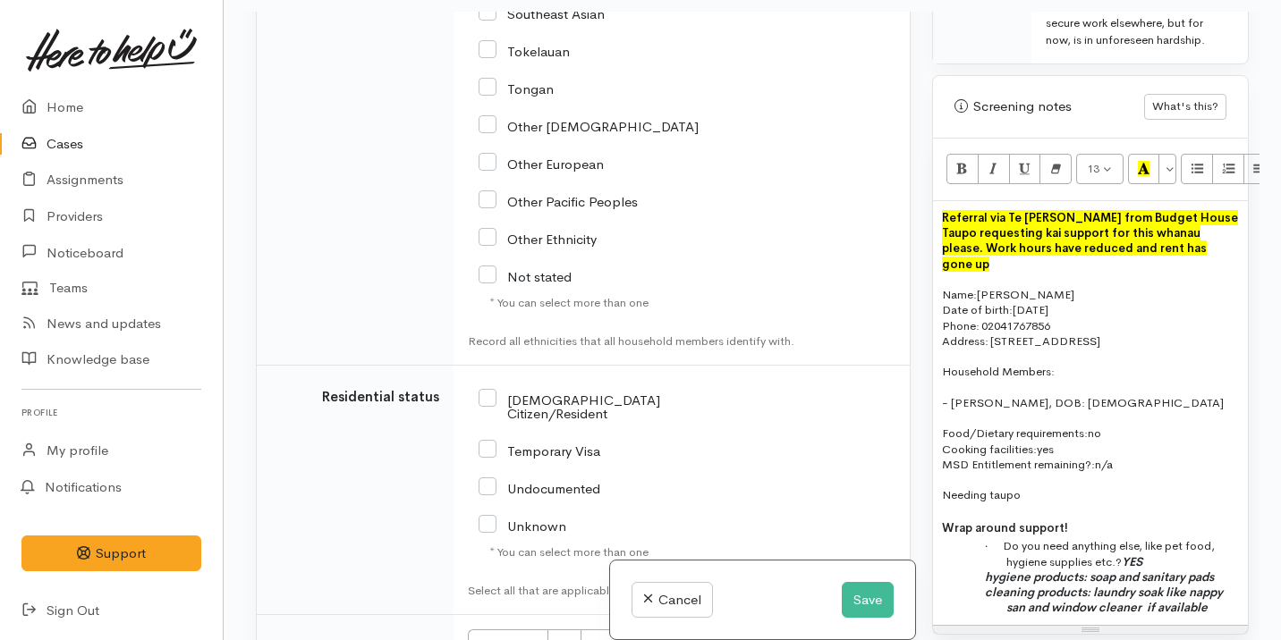
scroll to position [3264, 0]
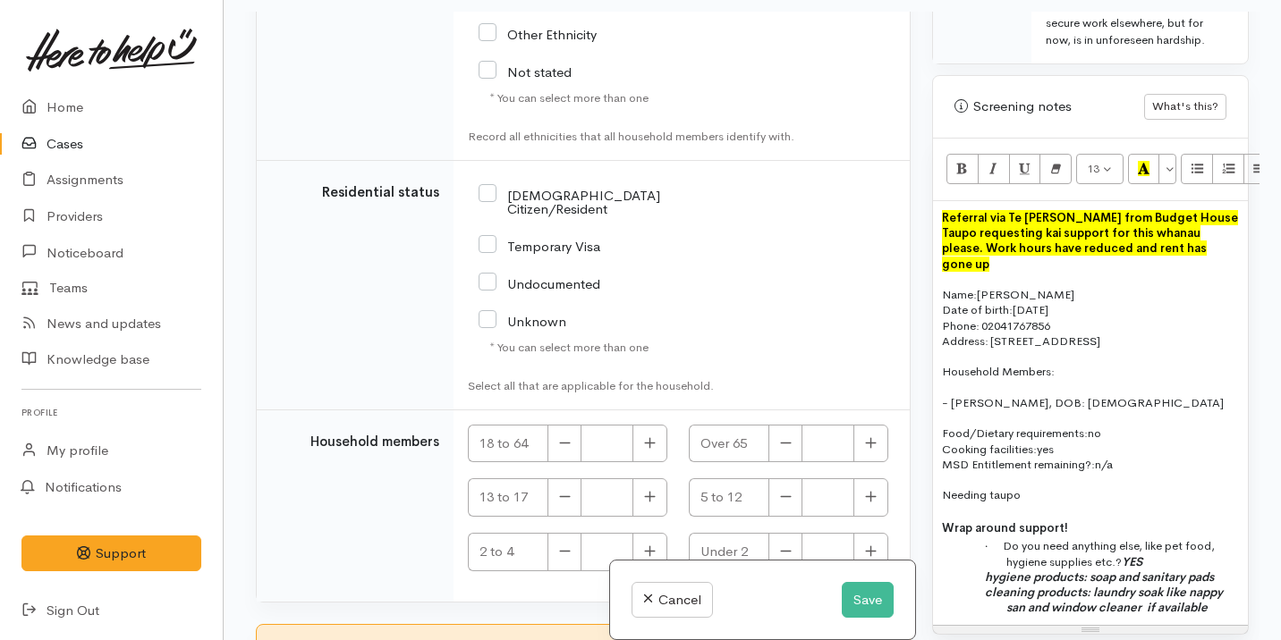
click at [588, 216] on input "[DEMOGRAPHIC_DATA] Citizen/Resident" at bounding box center [600, 201] width 245 height 30
checkbox input "true"
click at [650, 450] on icon "button" at bounding box center [650, 442] width 12 height 13
type input "1"
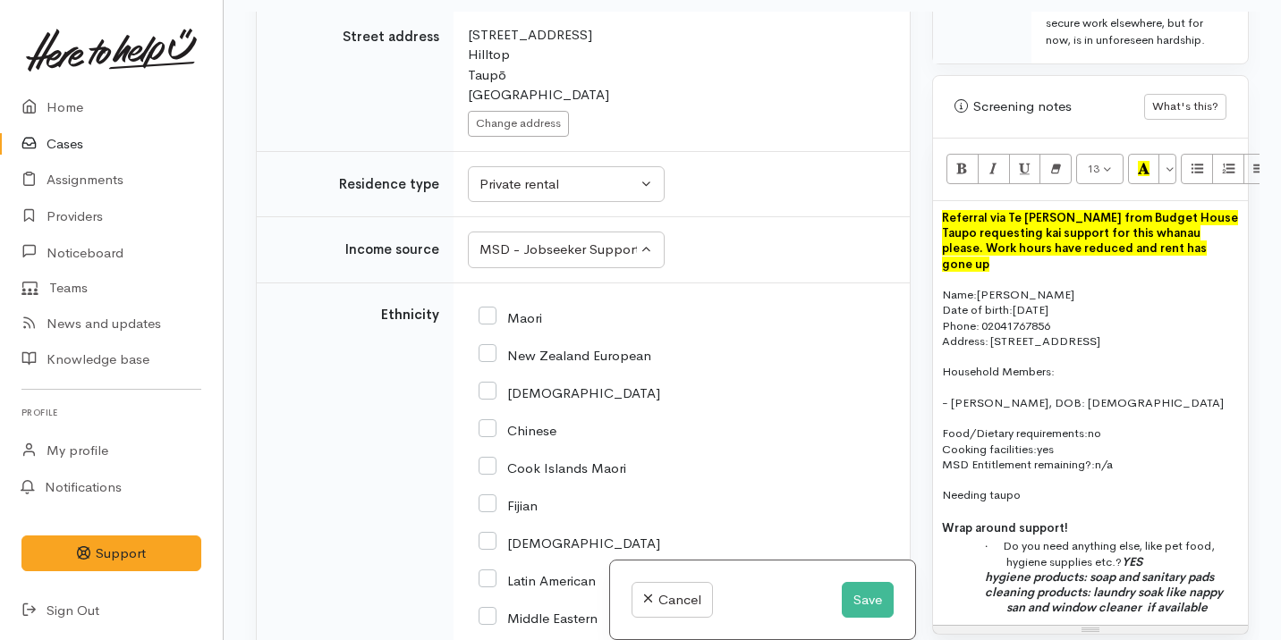
scroll to position [2345, 0]
click at [508, 322] on input "Maori" at bounding box center [509, 314] width 63 height 16
checkbox input "true"
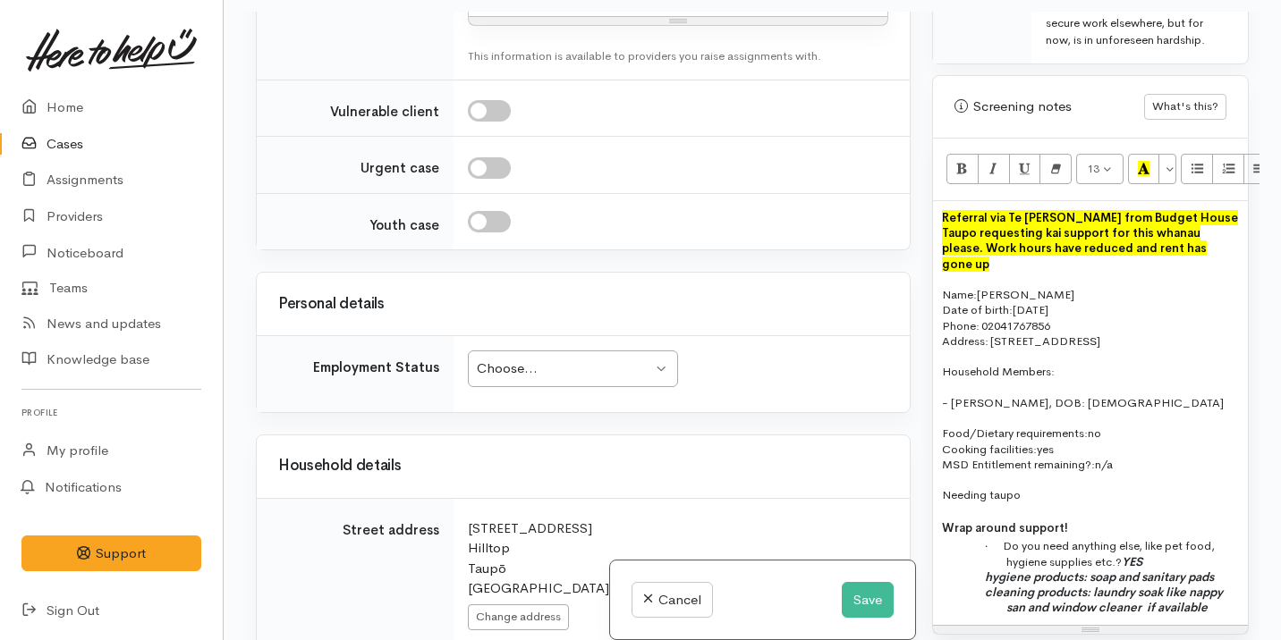
scroll to position [2039, 0]
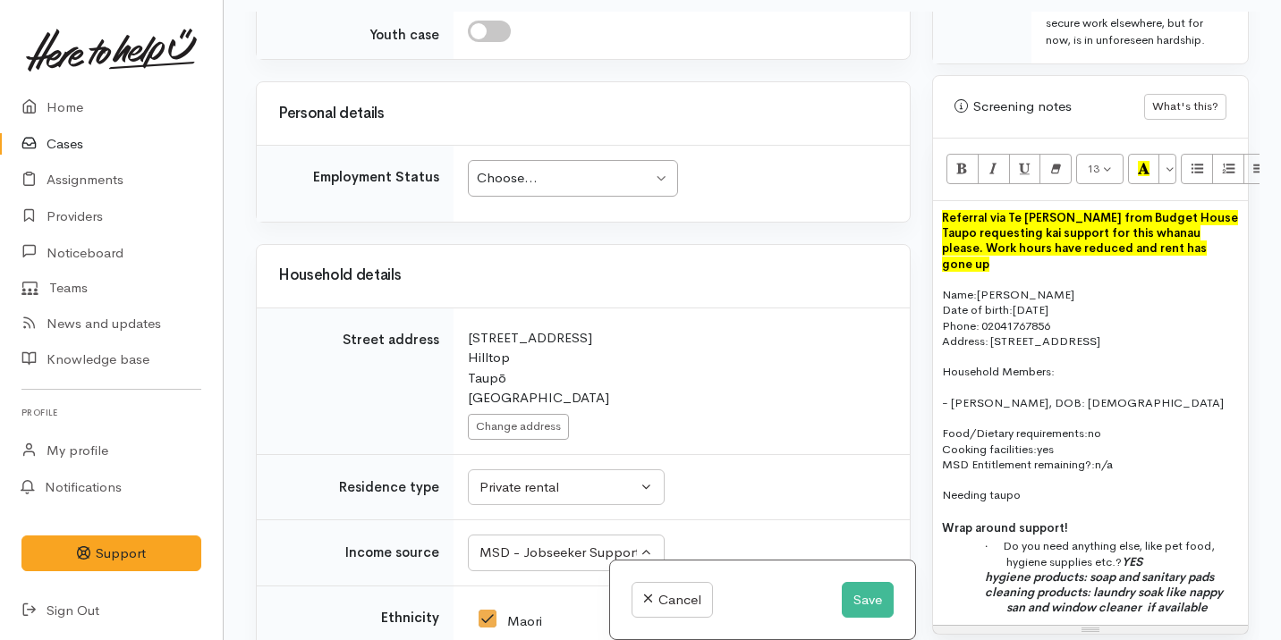
click at [575, 189] on div "Choose..." at bounding box center [564, 178] width 175 height 21
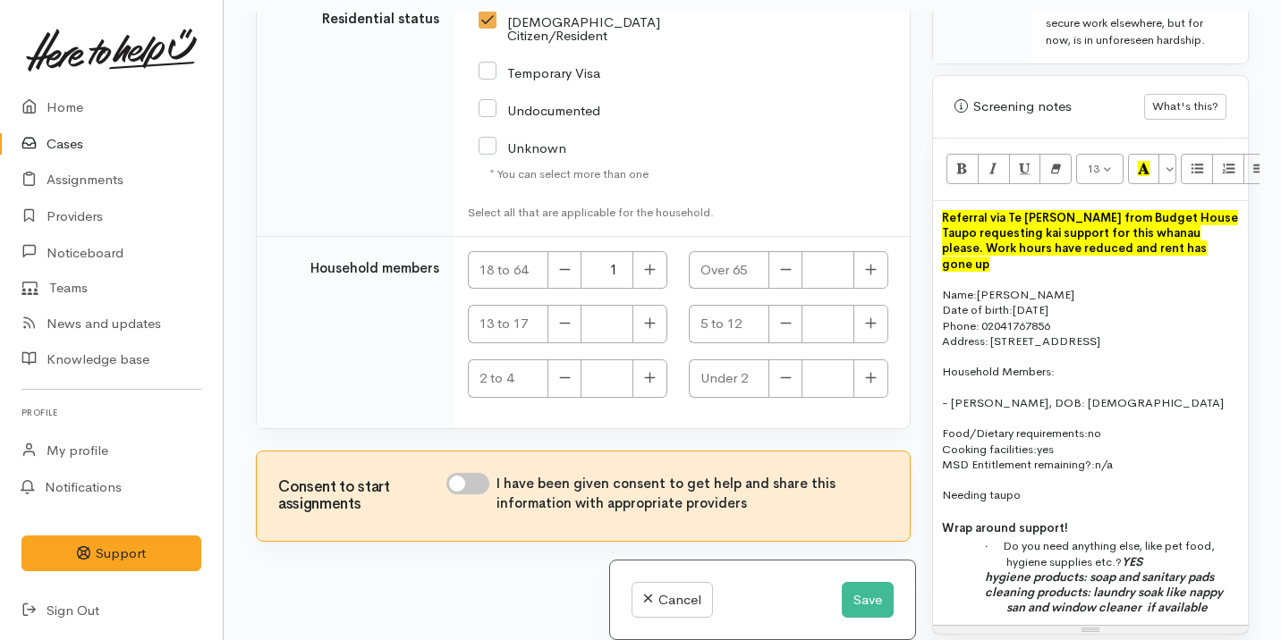
scroll to position [3474, 0]
click at [467, 486] on input "I have been given consent to get help and share this information with appropria…" at bounding box center [467, 482] width 43 height 21
checkbox input "true"
drag, startPoint x: 1216, startPoint y: 615, endPoint x: 943, endPoint y: 523, distance: 288.7
click at [943, 523] on div "Referral via Te Whetu Dewes from Budget House Taupo requesting kai support for …" at bounding box center [1090, 412] width 315 height 424
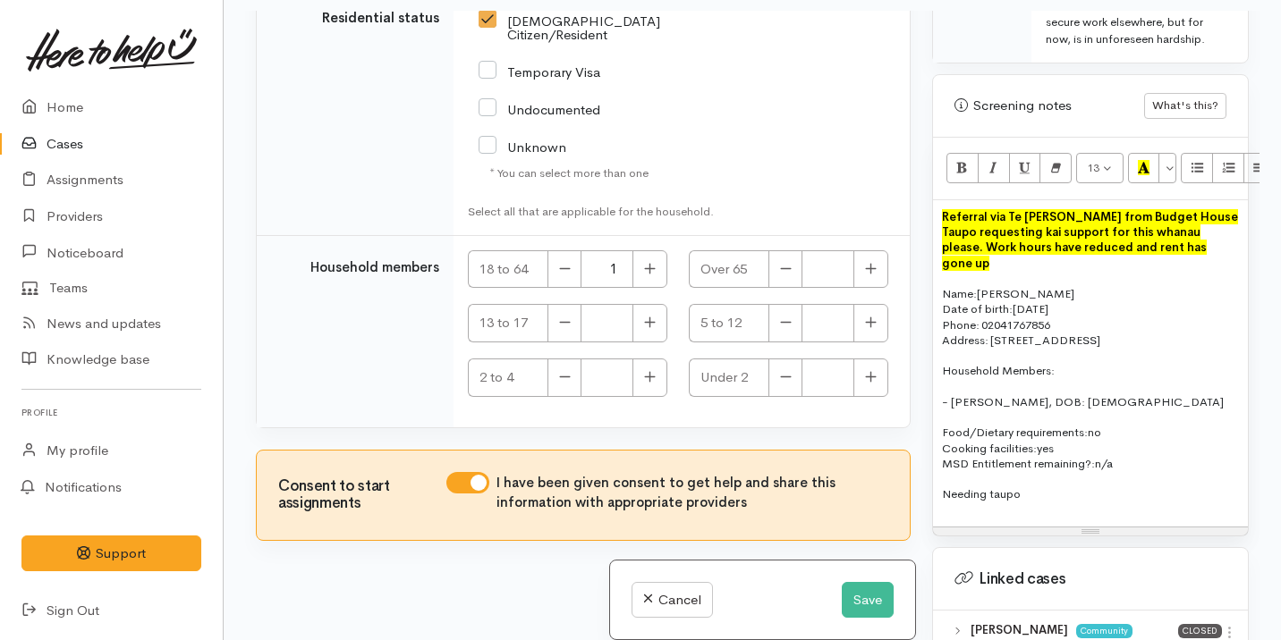
click at [1011, 498] on span "Needing taupo" at bounding box center [981, 494] width 79 height 15
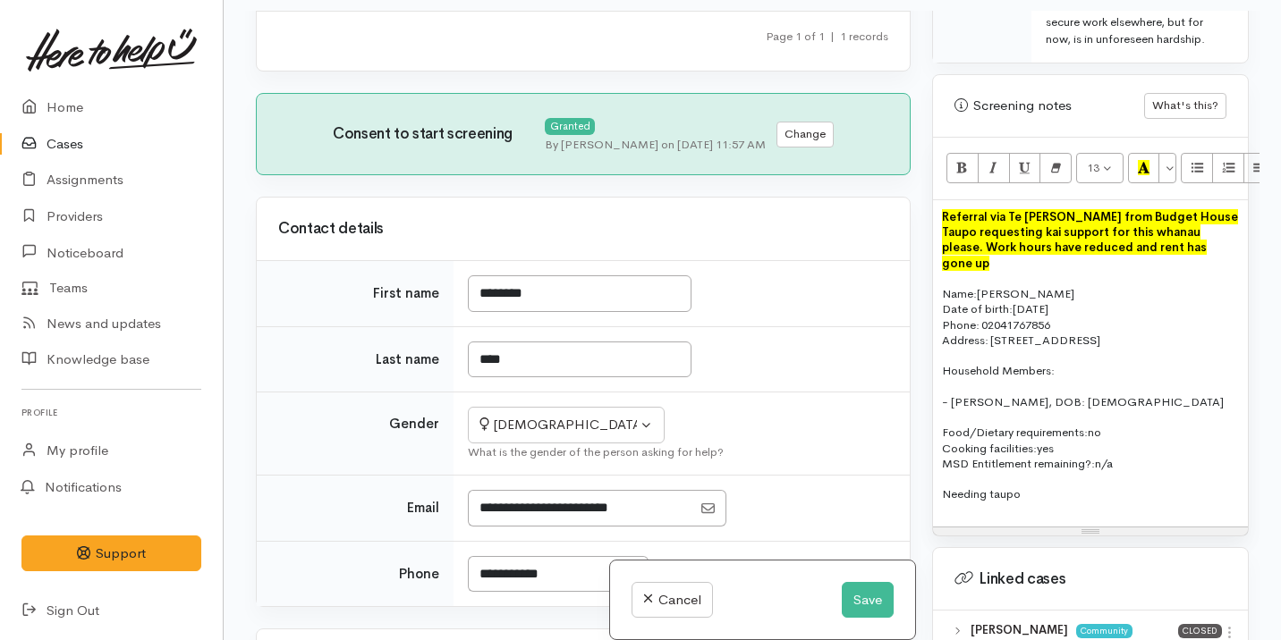
scroll to position [0, 0]
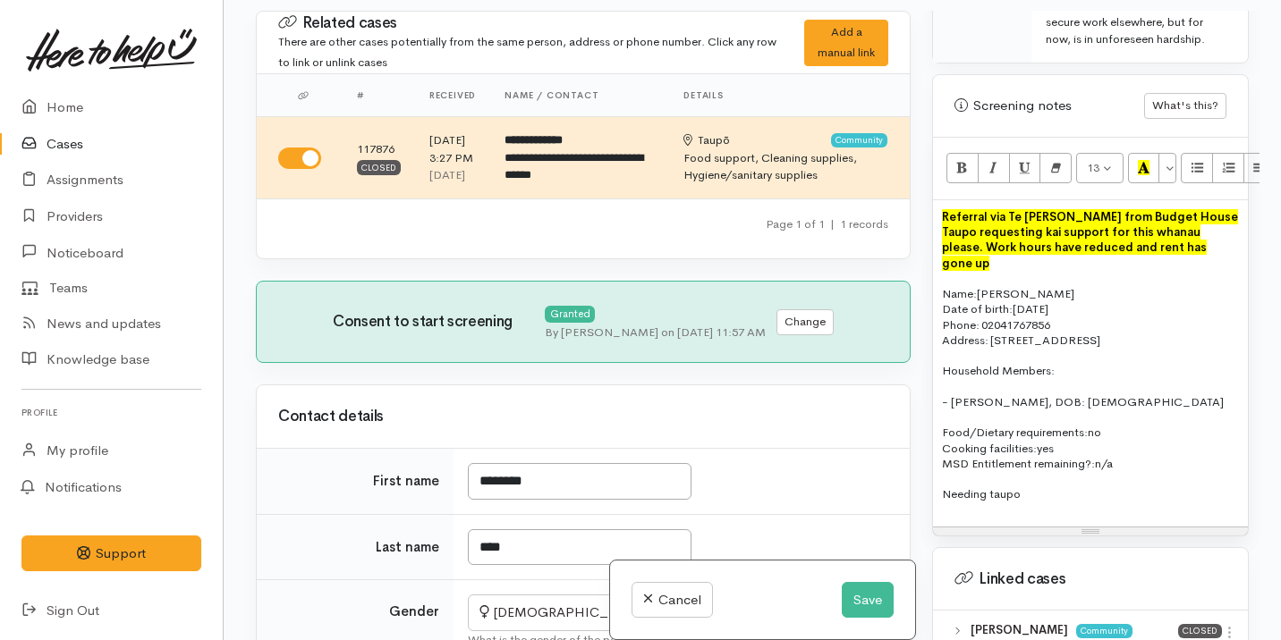
click at [1037, 370] on span "Household Members:" at bounding box center [998, 370] width 113 height 15
drag, startPoint x: 1129, startPoint y: 408, endPoint x: 937, endPoint y: 377, distance: 193.9
click at [937, 377] on div "Referral via Te Whetu Dewes from Budget House Taupo requesting kai support for …" at bounding box center [1090, 363] width 315 height 326
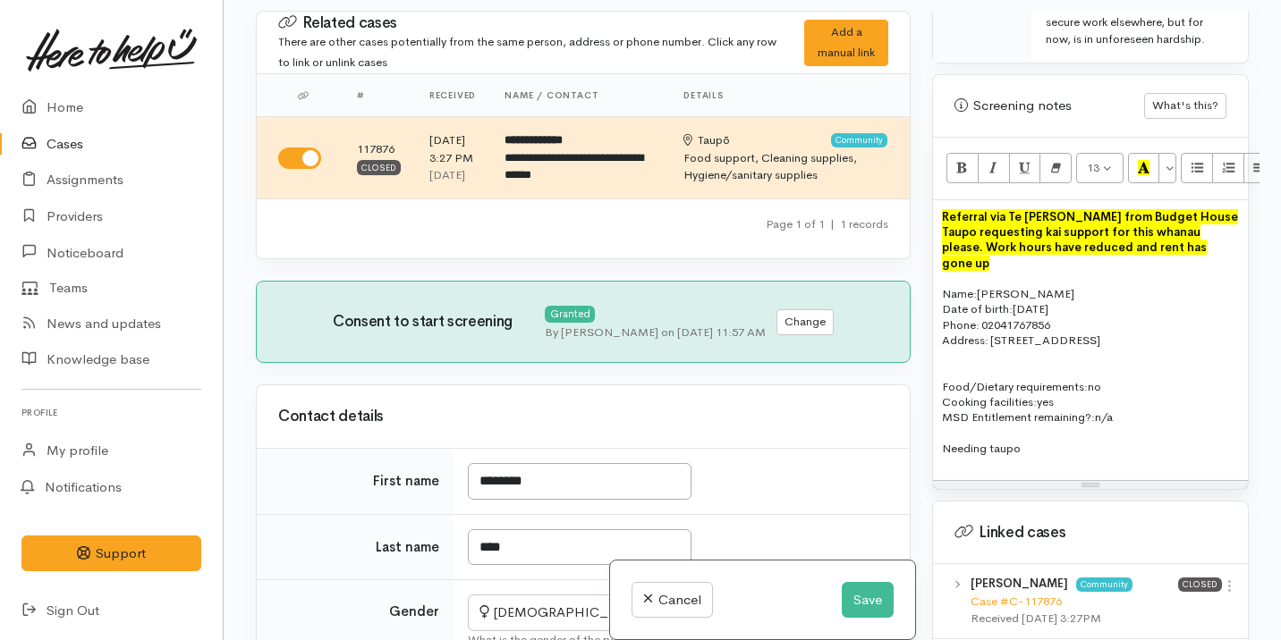
click at [1066, 421] on span "MSD Entitlement remaining?:" at bounding box center [1018, 417] width 153 height 15
click at [1216, 260] on p "Referral via Te [PERSON_NAME] from Budget House Taupo requesting kai support fo…" at bounding box center [1090, 240] width 297 height 62
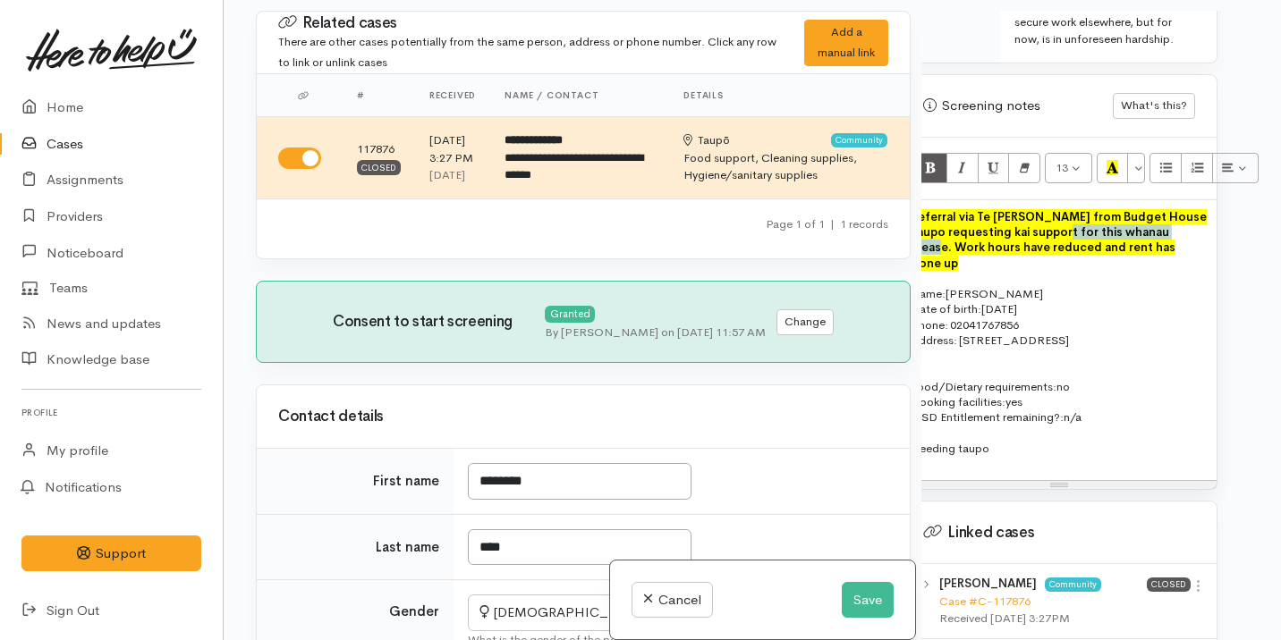
scroll to position [1316, 74]
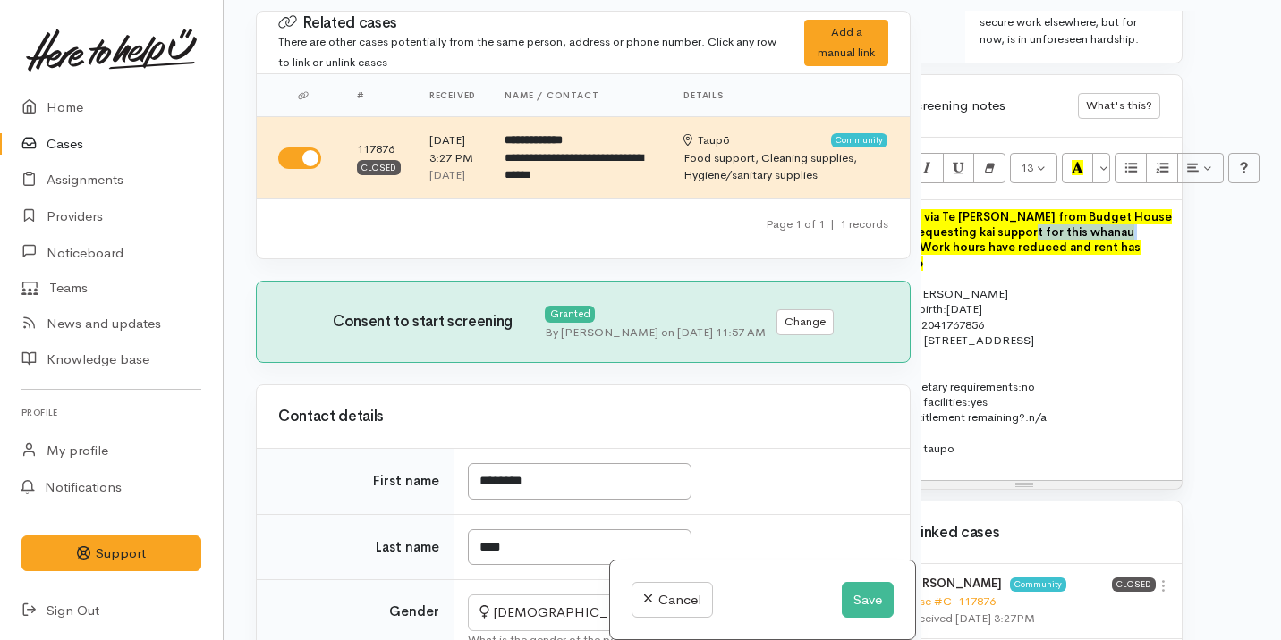
drag, startPoint x: 1104, startPoint y: 248, endPoint x: 1248, endPoint y: 247, distance: 143.1
click at [1248, 247] on div "Warnings Add No warnings have been raised against this case Add Warning Title ●…" at bounding box center [1090, 331] width 338 height 640
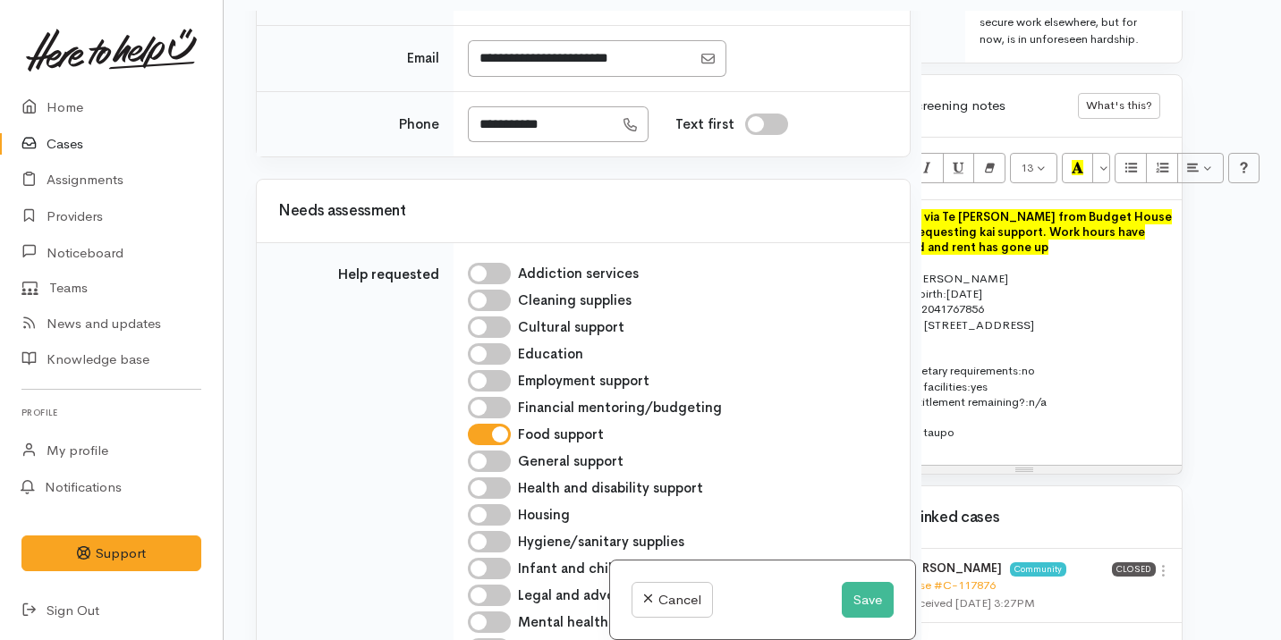
scroll to position [1316, 0]
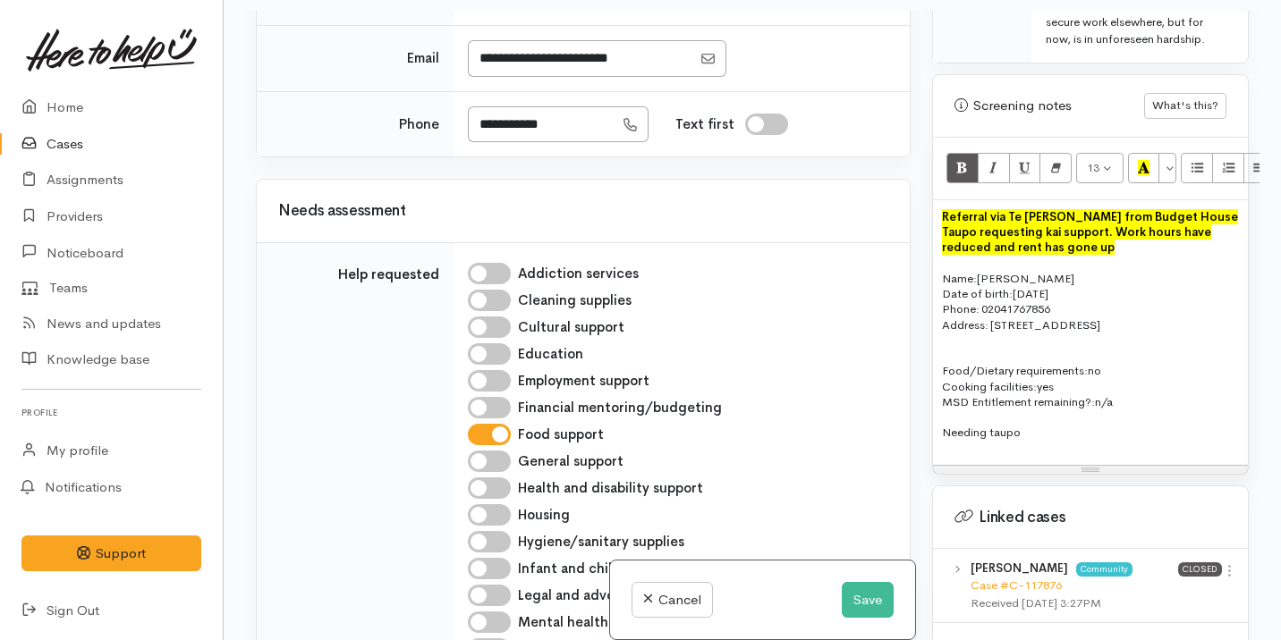
drag, startPoint x: 1040, startPoint y: 455, endPoint x: 936, endPoint y: 444, distance: 104.4
click at [936, 444] on div "Referral via Te Whetu Dewes from Budget House Taupo requesting kai support. Wor…" at bounding box center [1090, 332] width 315 height 265
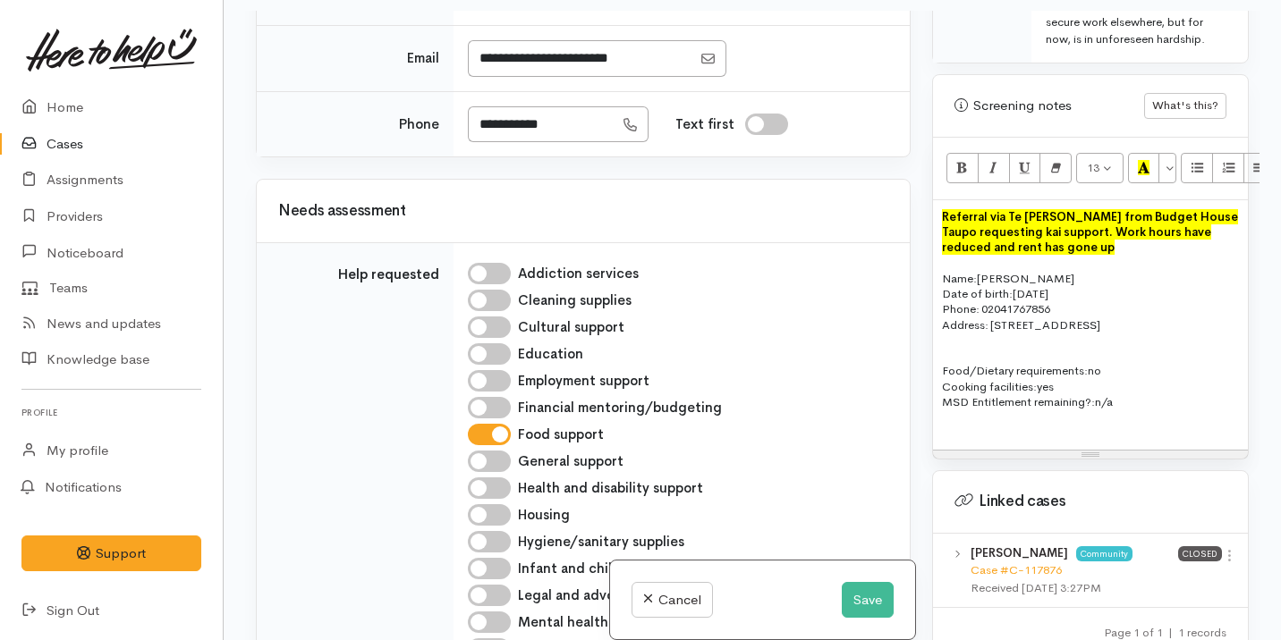
click at [1138, 410] on p "Food/Dietary requirements: no Cooking facilities: yes MSD Entitlement remaining…" at bounding box center [1090, 386] width 297 height 47
drag, startPoint x: 1162, startPoint y: 427, endPoint x: 937, endPoint y: 239, distance: 292.7
click at [937, 238] on div "Referral via Te Whetu Dewes from Budget House Taupo requesting kai support. Wor…" at bounding box center [1090, 325] width 315 height 250
copy div "Referral via Te Whetu Dewes from Budget House Taupo requesting kai support. Wor…"
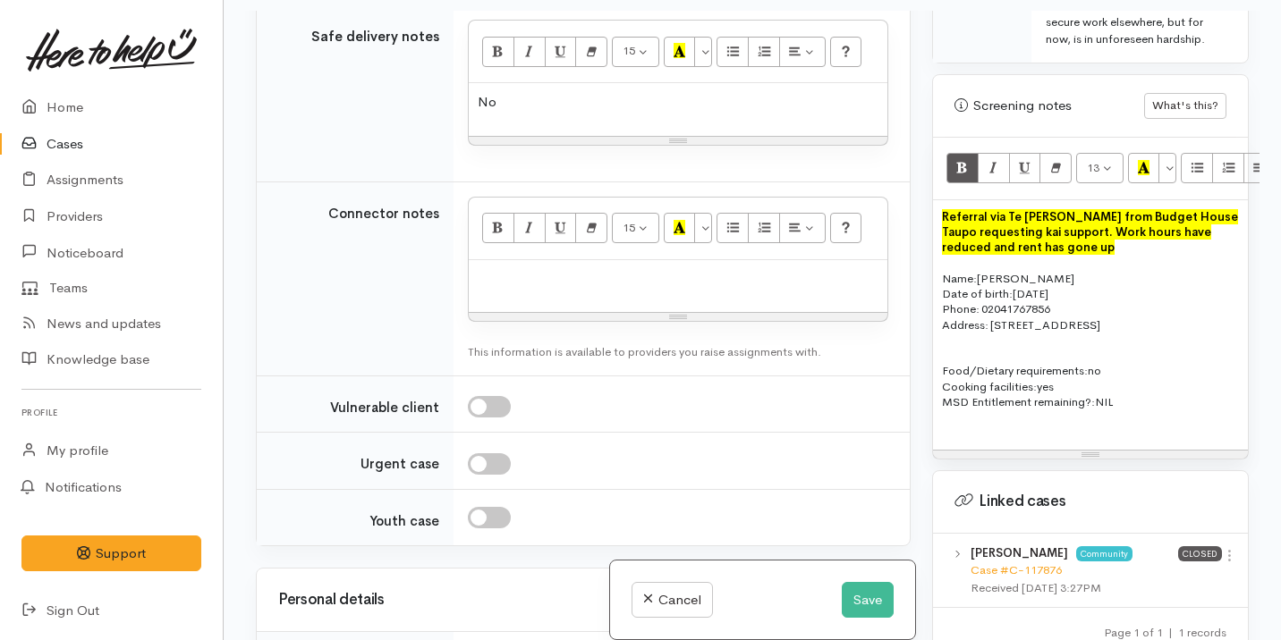
scroll to position [1535, 0]
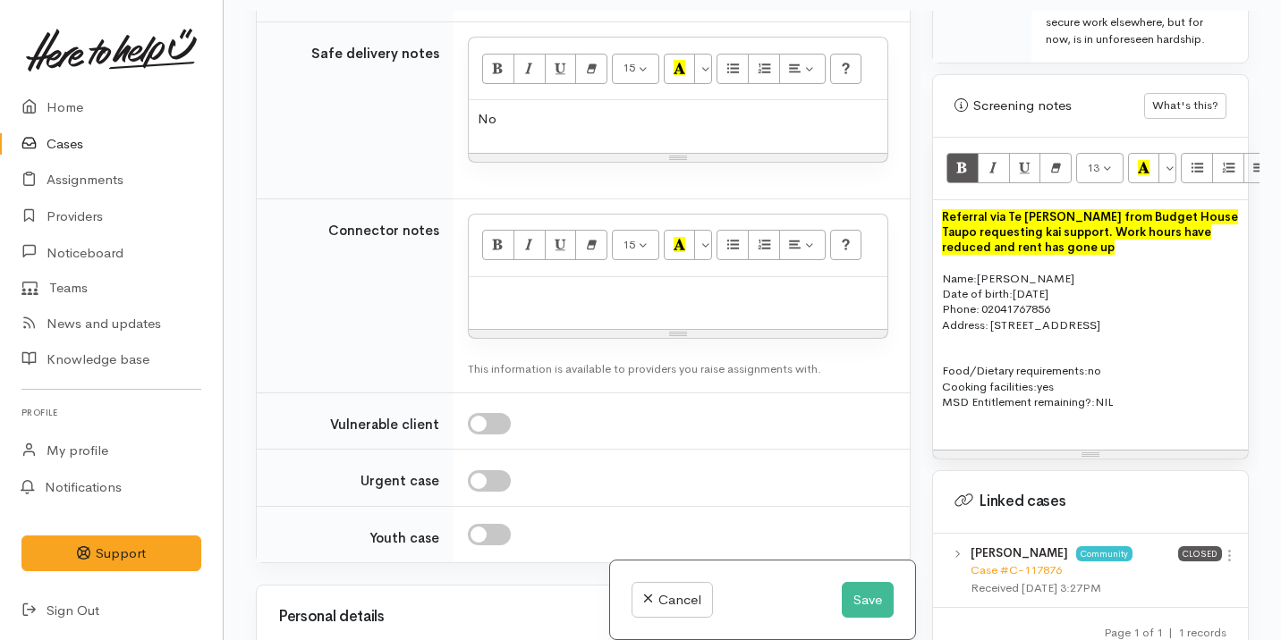
click at [629, 307] on p at bounding box center [678, 296] width 401 height 21
paste div
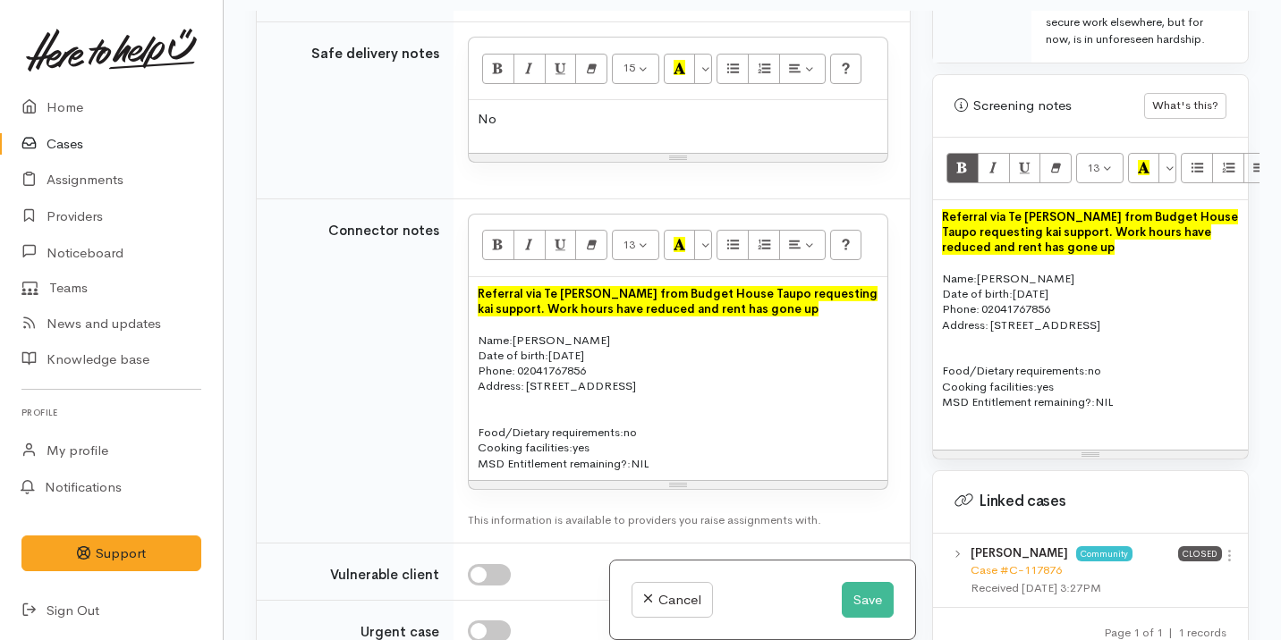
click at [585, 130] on p "No" at bounding box center [678, 119] width 401 height 21
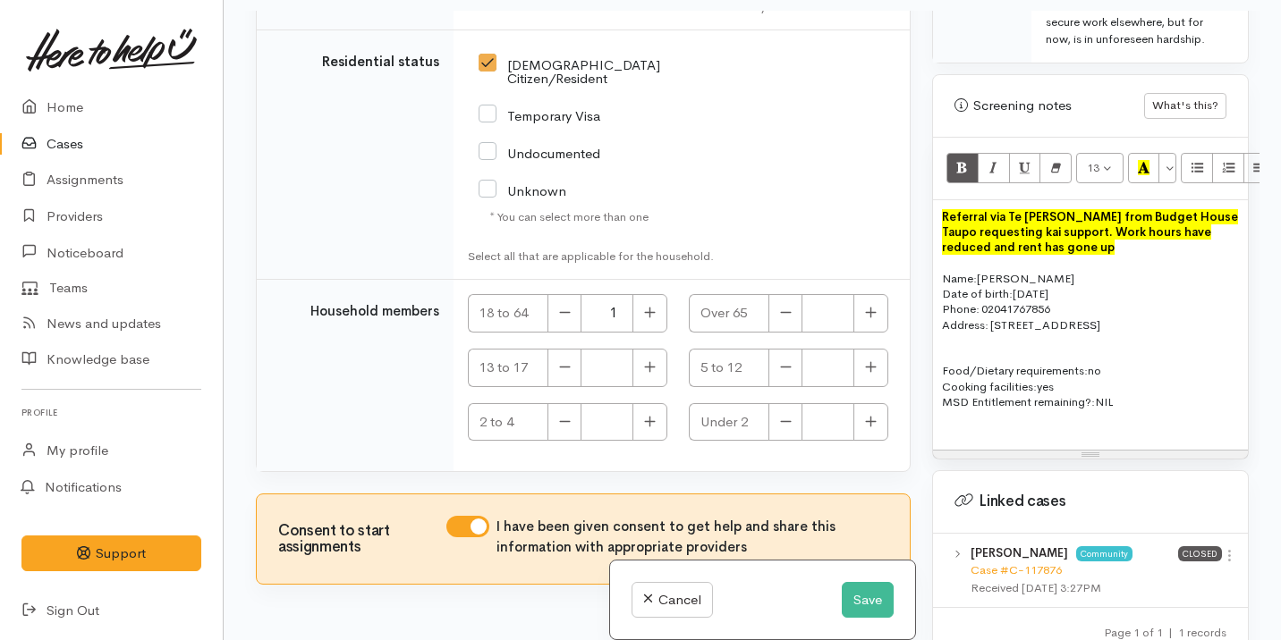
scroll to position [3625, 0]
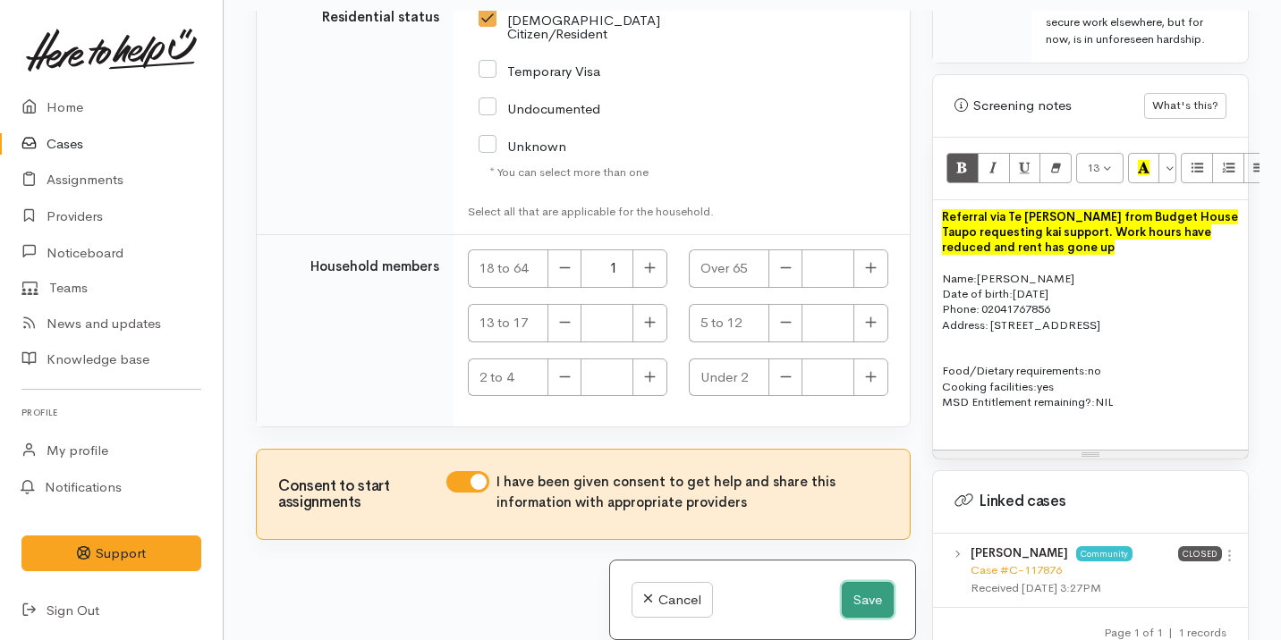
click at [869, 600] on button "Save" at bounding box center [868, 600] width 52 height 37
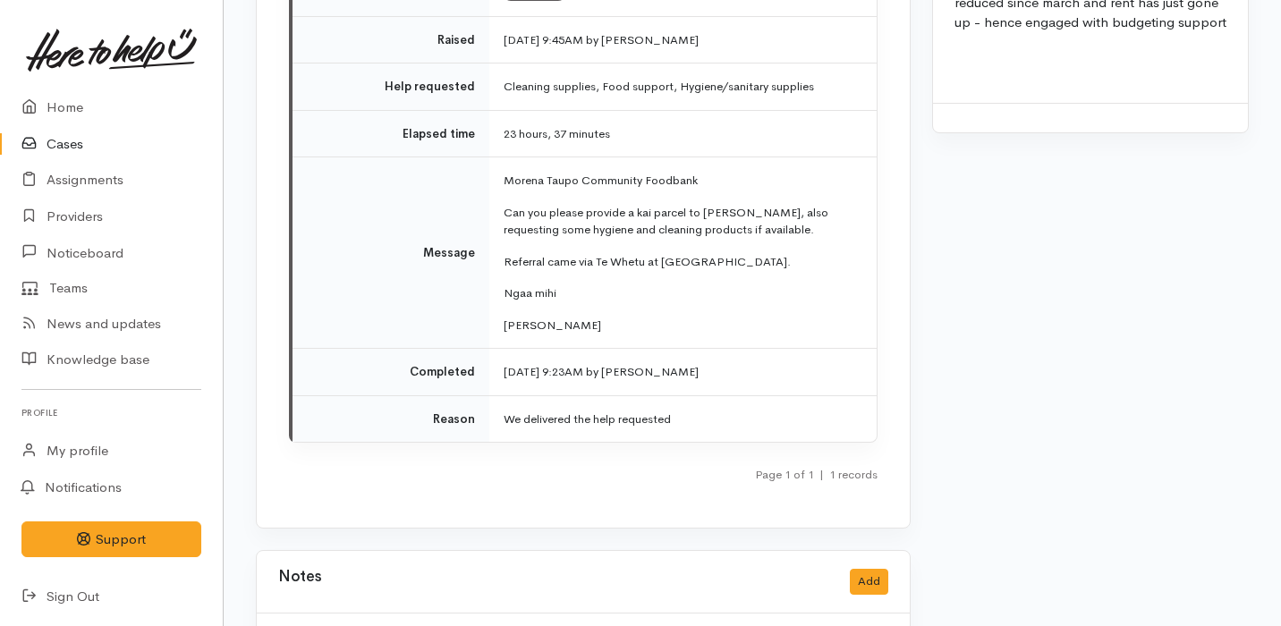
scroll to position [2498, 0]
click at [634, 368] on td "[DATE] 9:23AM by [PERSON_NAME]" at bounding box center [682, 373] width 387 height 47
click at [639, 365] on span "by [PERSON_NAME]" at bounding box center [642, 372] width 113 height 15
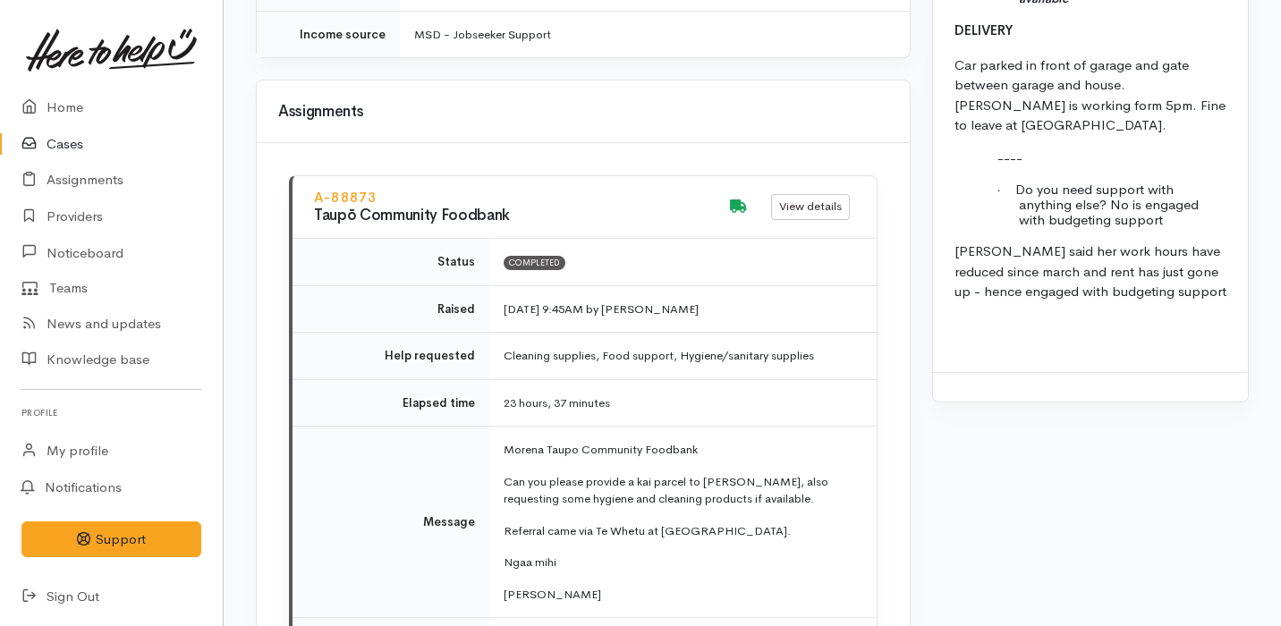
scroll to position [2199, 0]
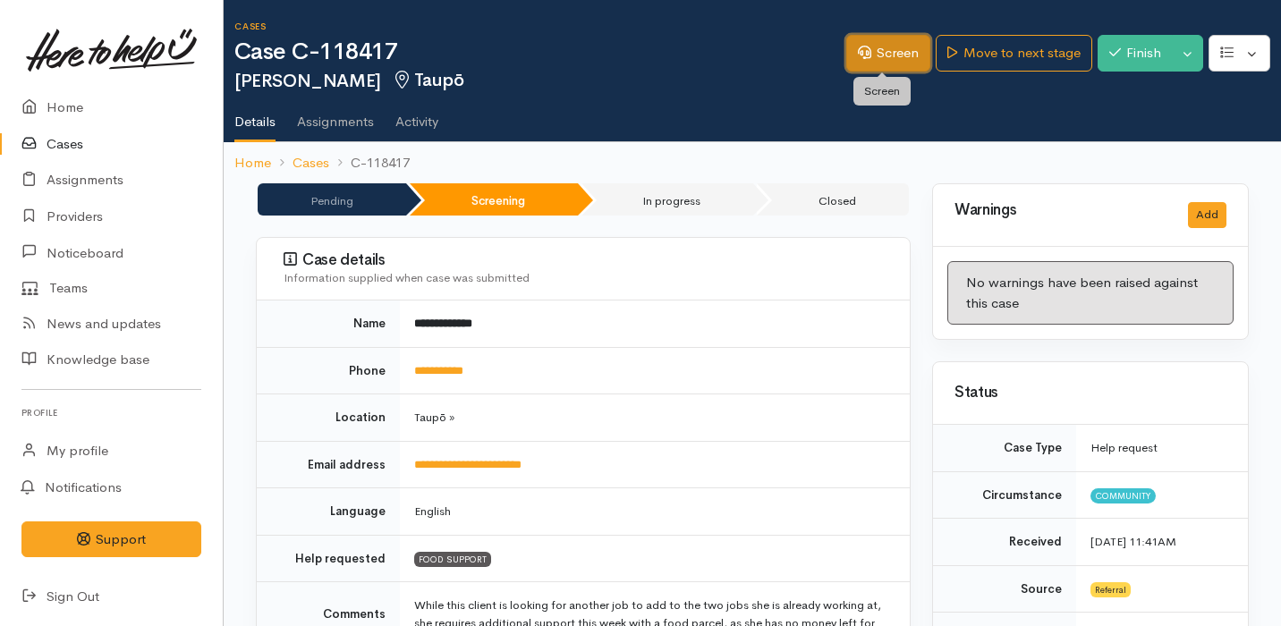
click at [878, 44] on link "Screen" at bounding box center [888, 53] width 84 height 37
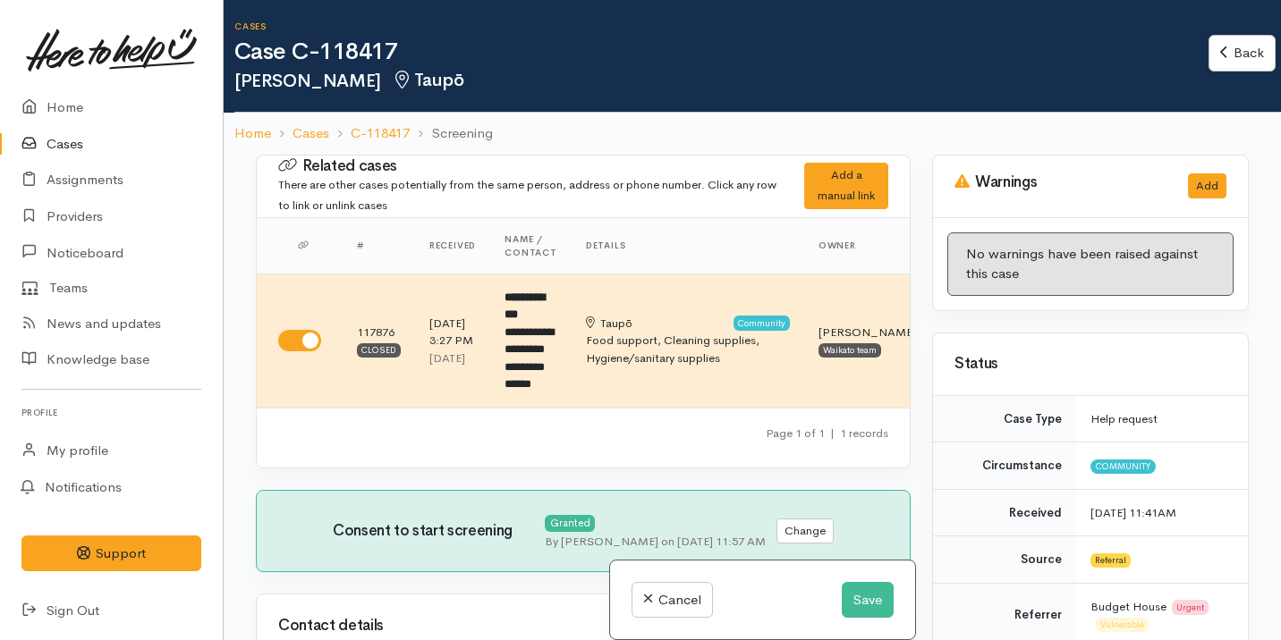
select select "2"
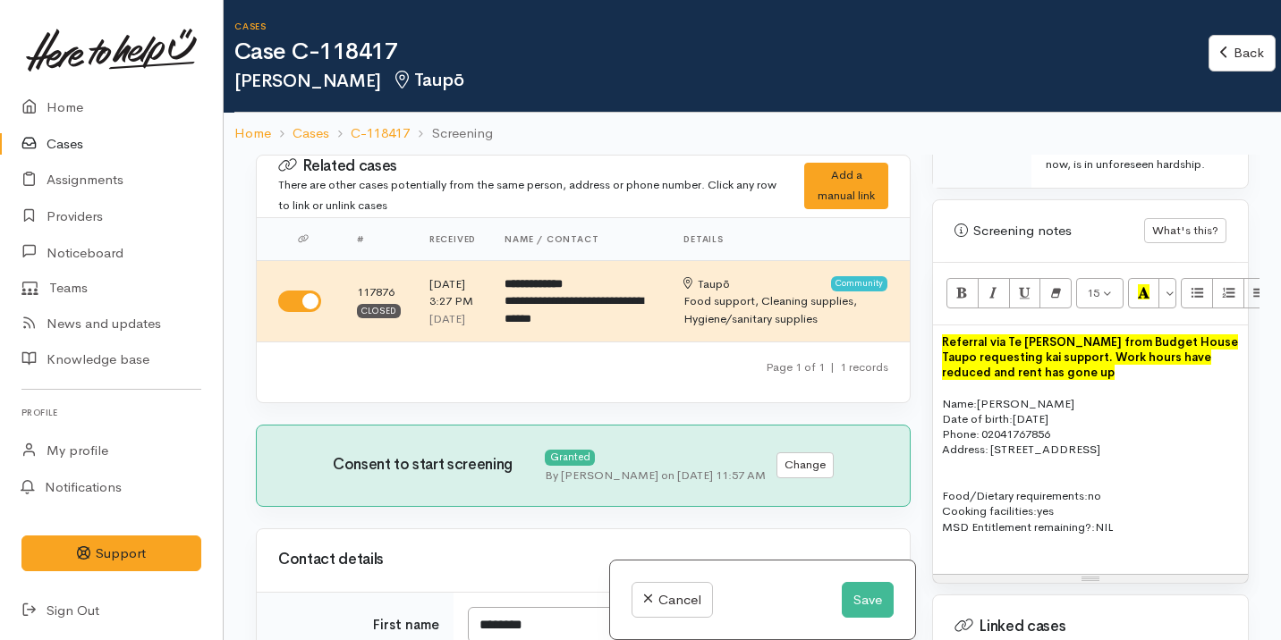
scroll to position [1559, 0]
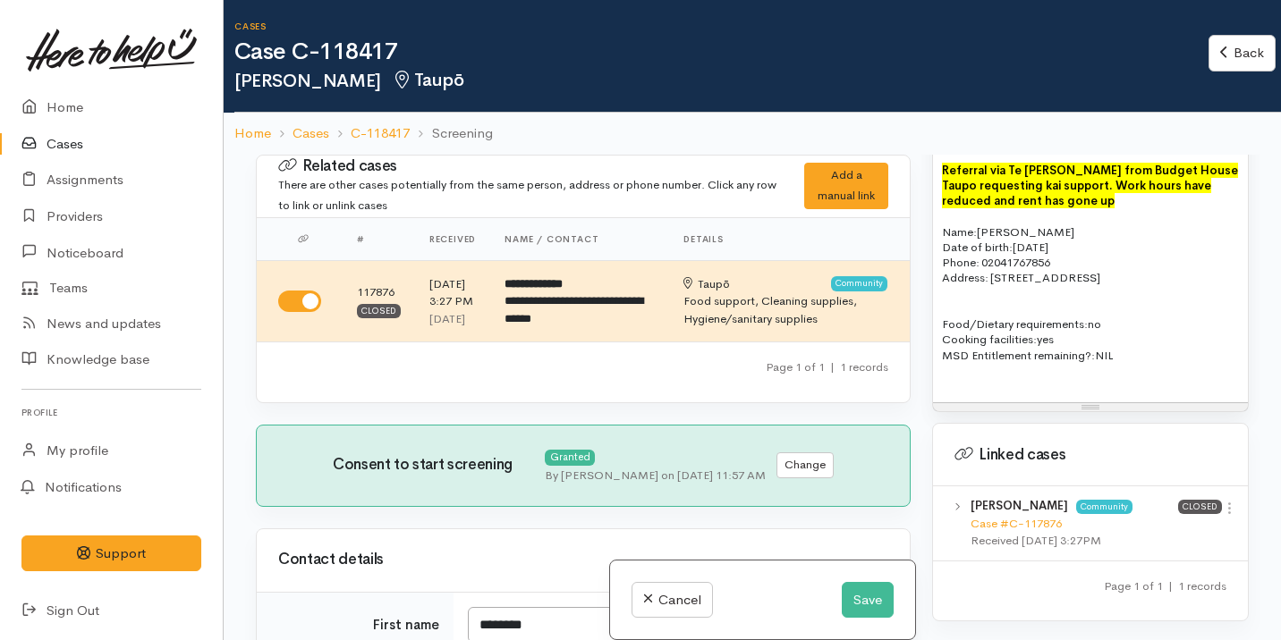
click at [1171, 285] on p "Address:   [STREET_ADDRESS]" at bounding box center [1090, 277] width 297 height 15
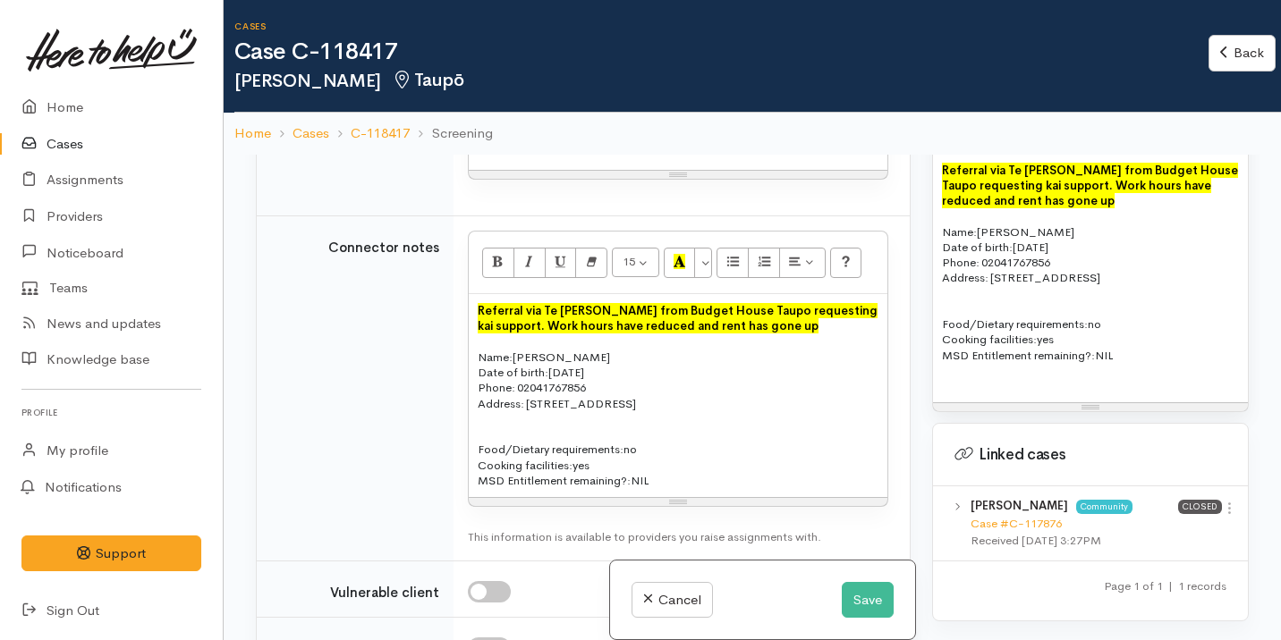
scroll to position [1722, 0]
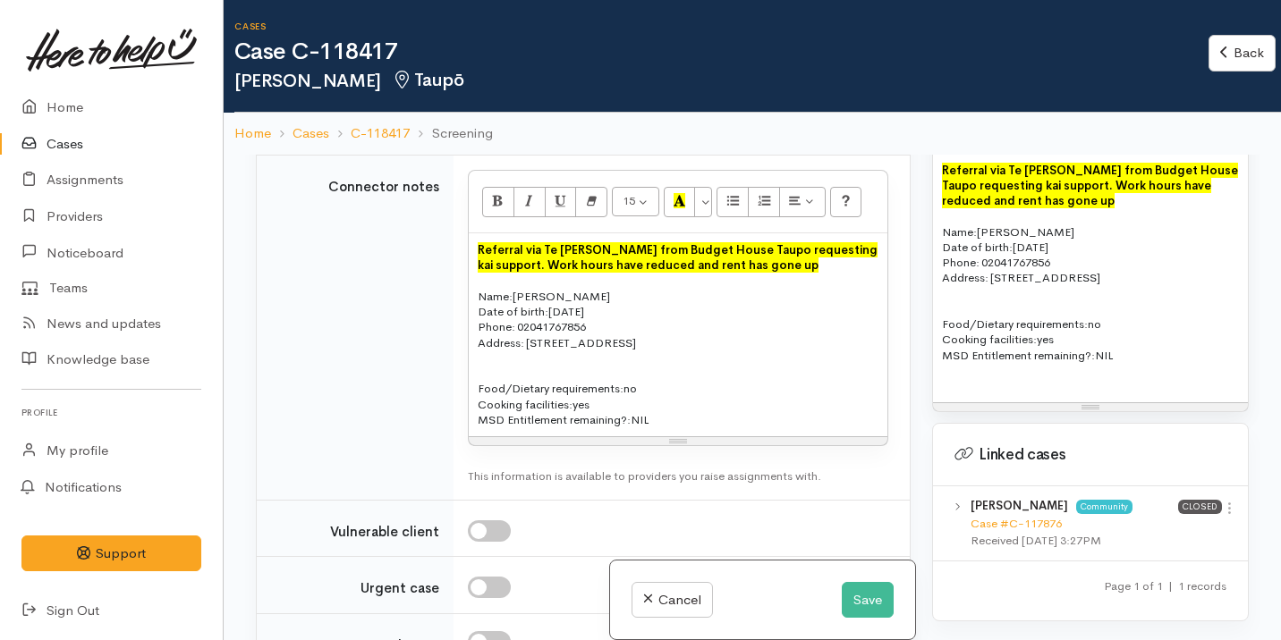
click at [775, 366] on p at bounding box center [678, 358] width 401 height 15
click at [856, 604] on button "Save" at bounding box center [868, 600] width 52 height 37
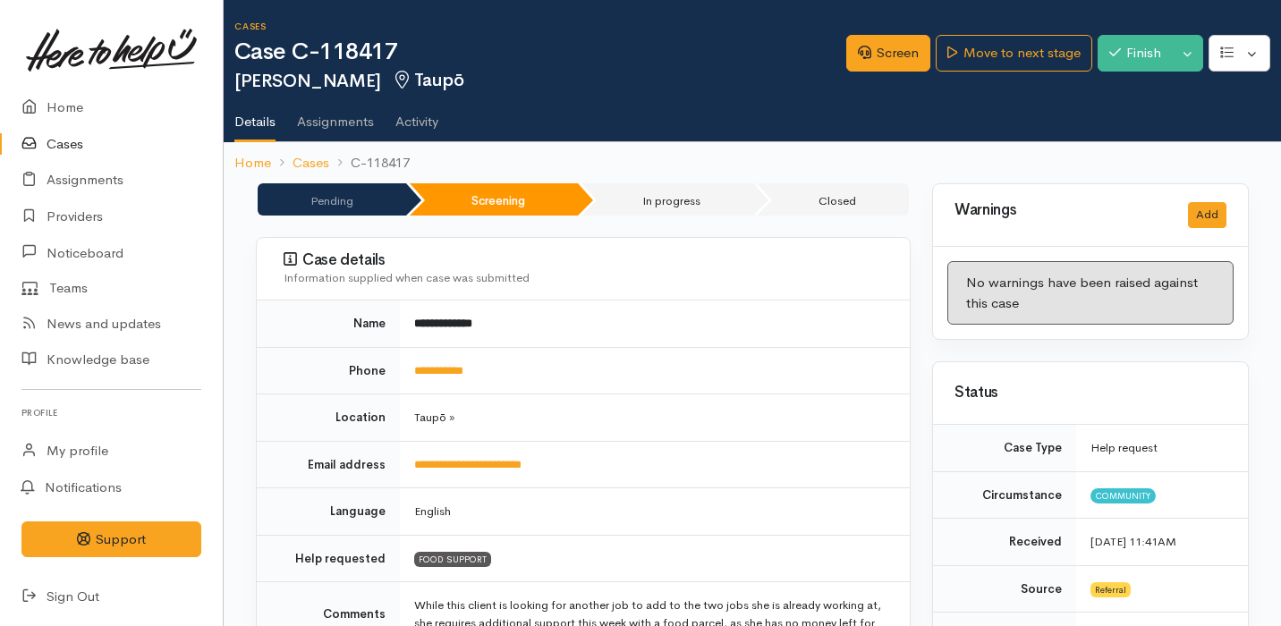
click at [123, 148] on link "Cases" at bounding box center [111, 144] width 223 height 37
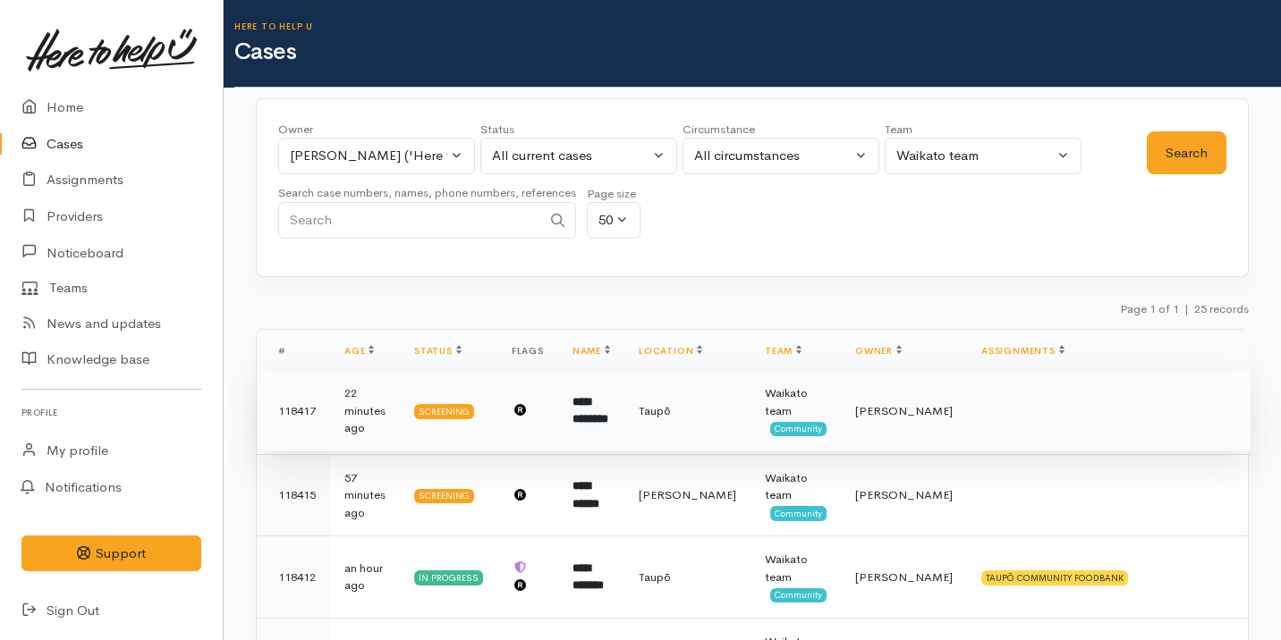
click at [624, 403] on td "**********" at bounding box center [591, 411] width 66 height 82
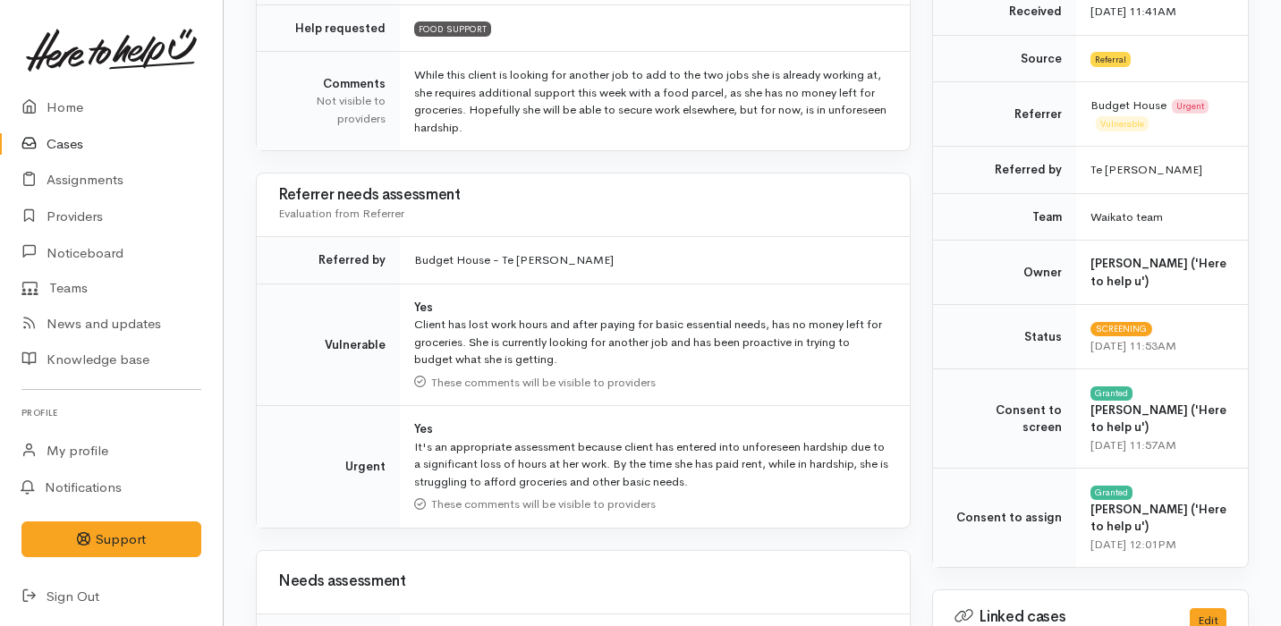
scroll to position [431, 0]
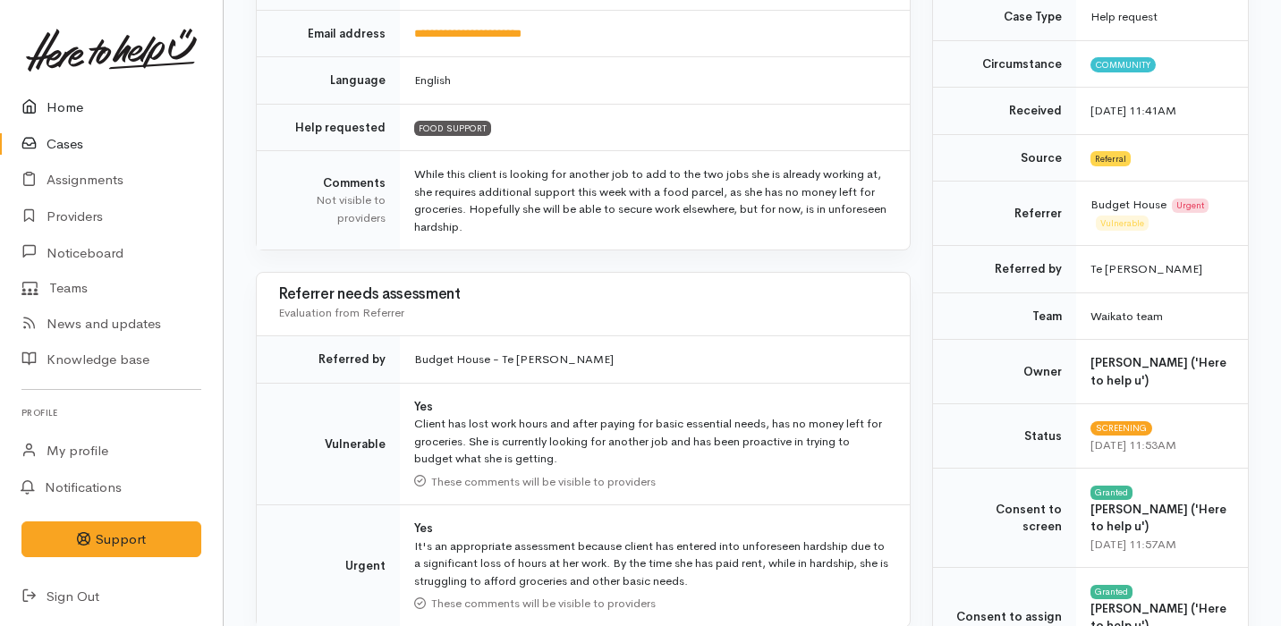
click at [51, 106] on link "Home" at bounding box center [111, 107] width 223 height 37
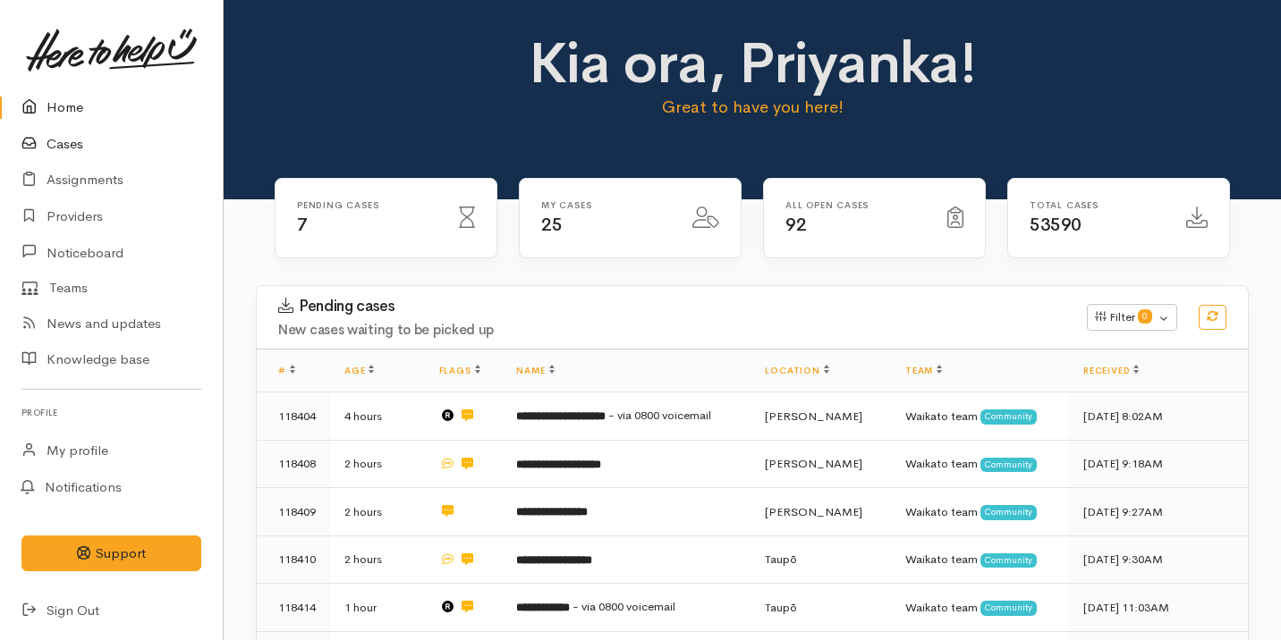
click at [107, 155] on link "Cases" at bounding box center [111, 144] width 223 height 37
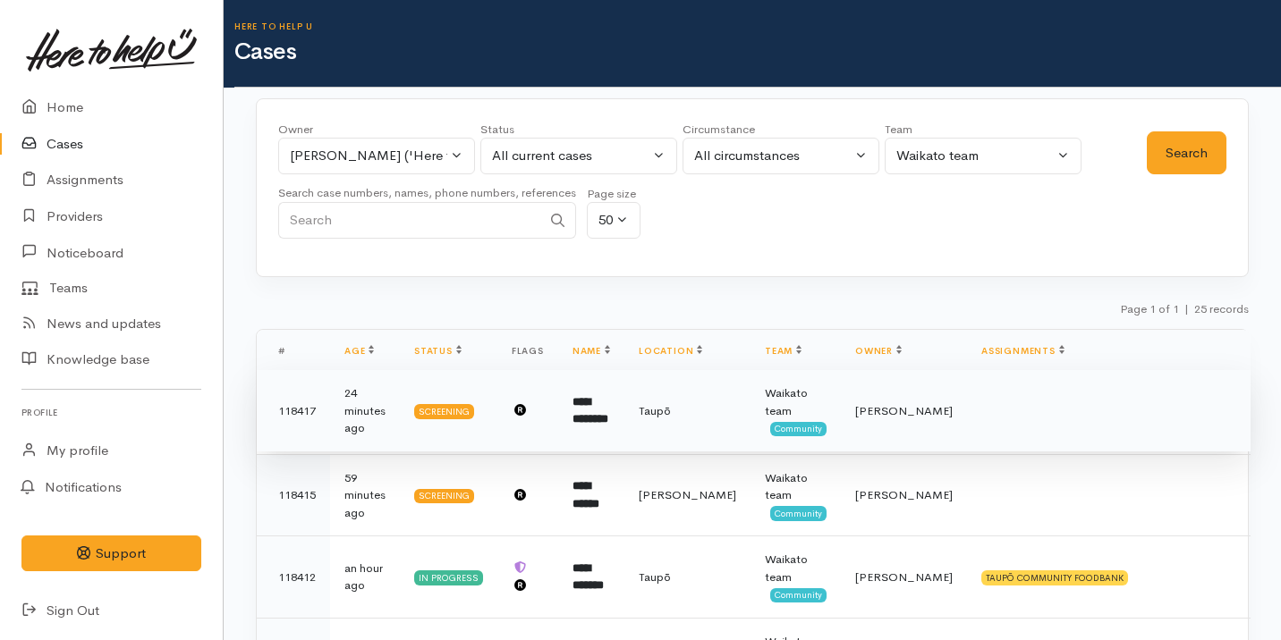
click at [691, 419] on td "Taupō" at bounding box center [687, 411] width 126 height 82
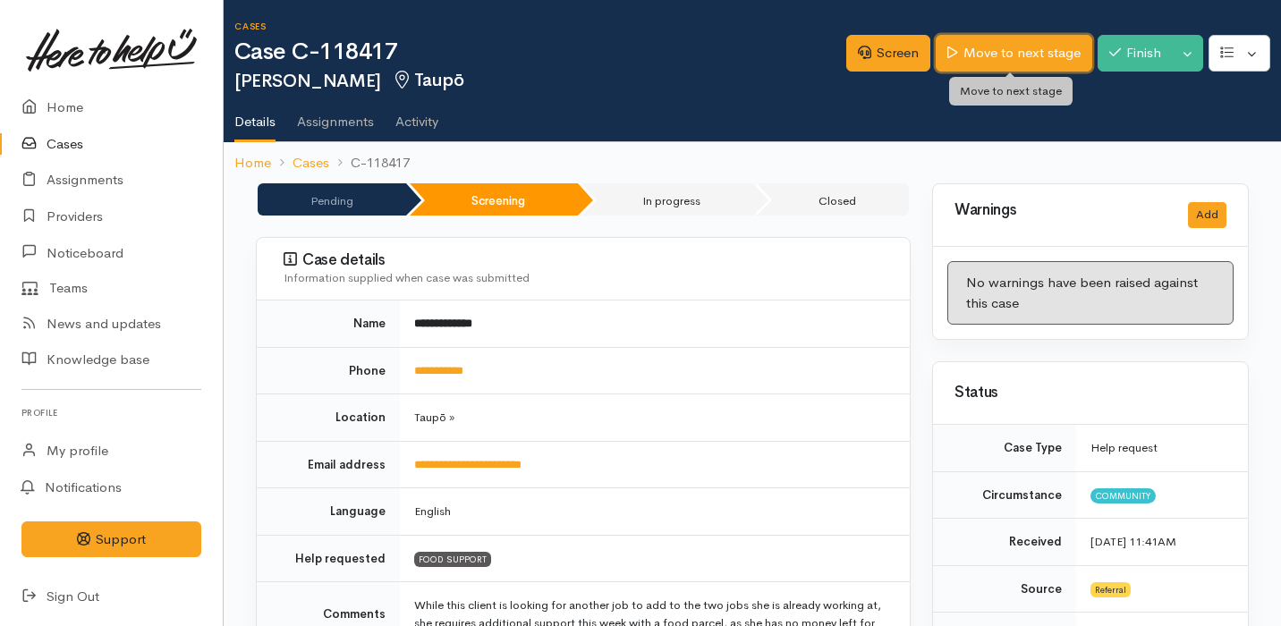
click at [984, 58] on link "Move to next stage" at bounding box center [1013, 53] width 156 height 37
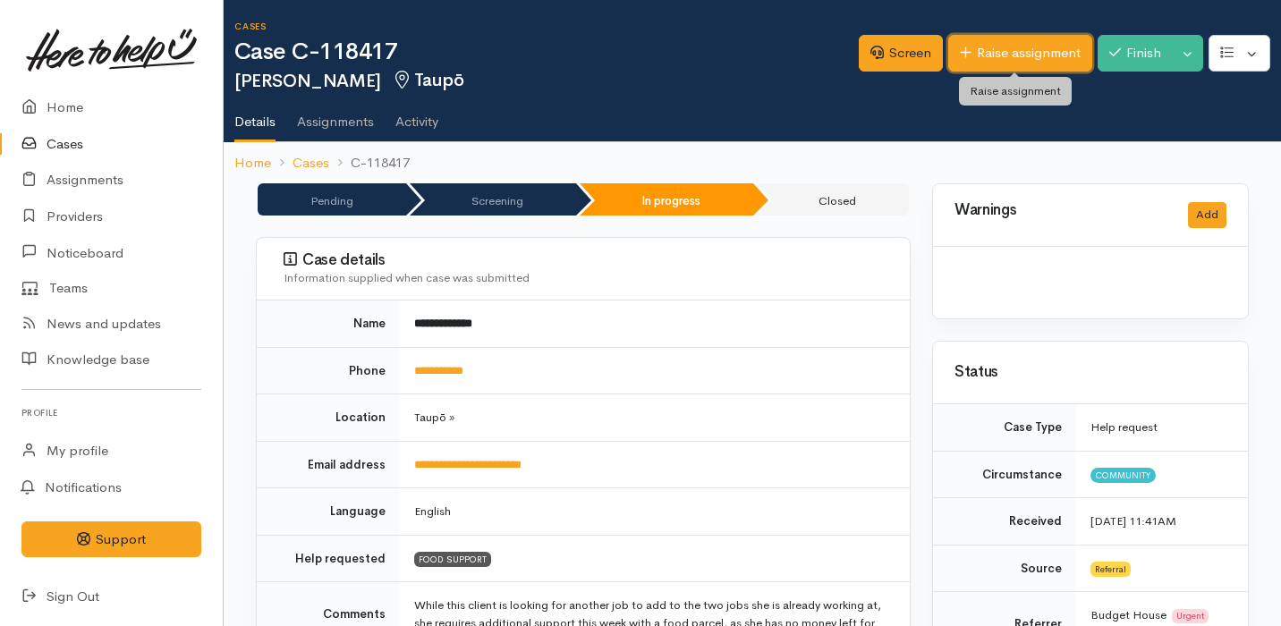
click at [986, 68] on link "Raise assignment" at bounding box center [1020, 53] width 144 height 37
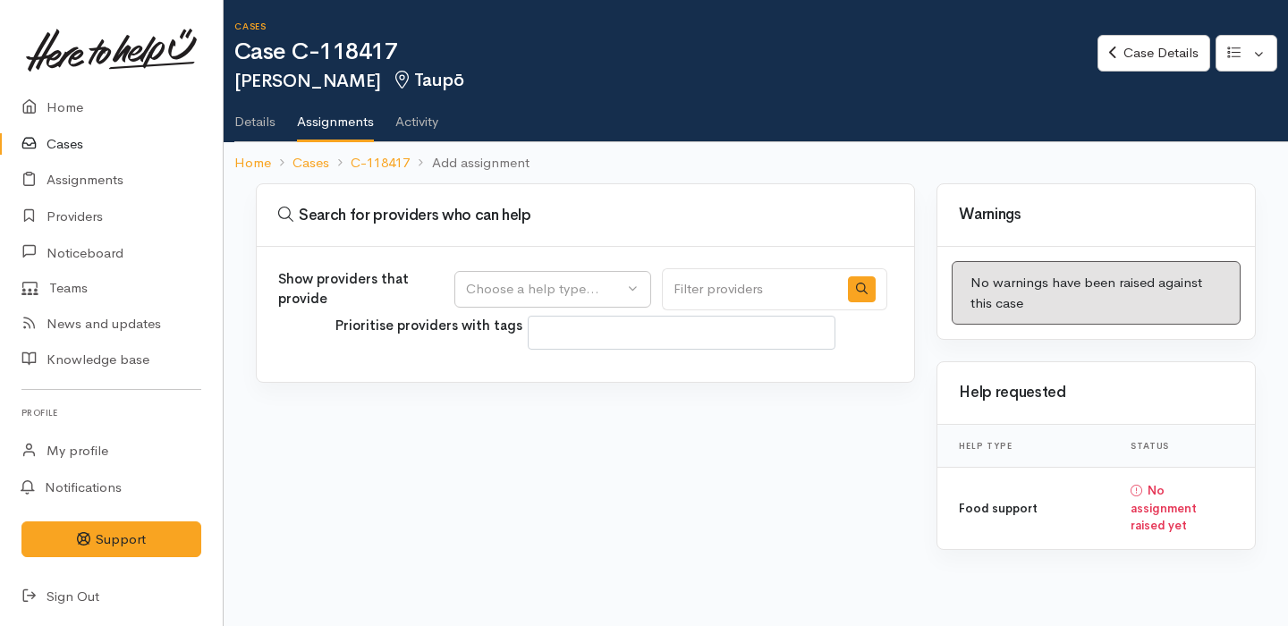
select select
click at [600, 296] on div "Choose a help type..." at bounding box center [544, 289] width 157 height 21
click at [583, 370] on link "Food support" at bounding box center [552, 375] width 195 height 28
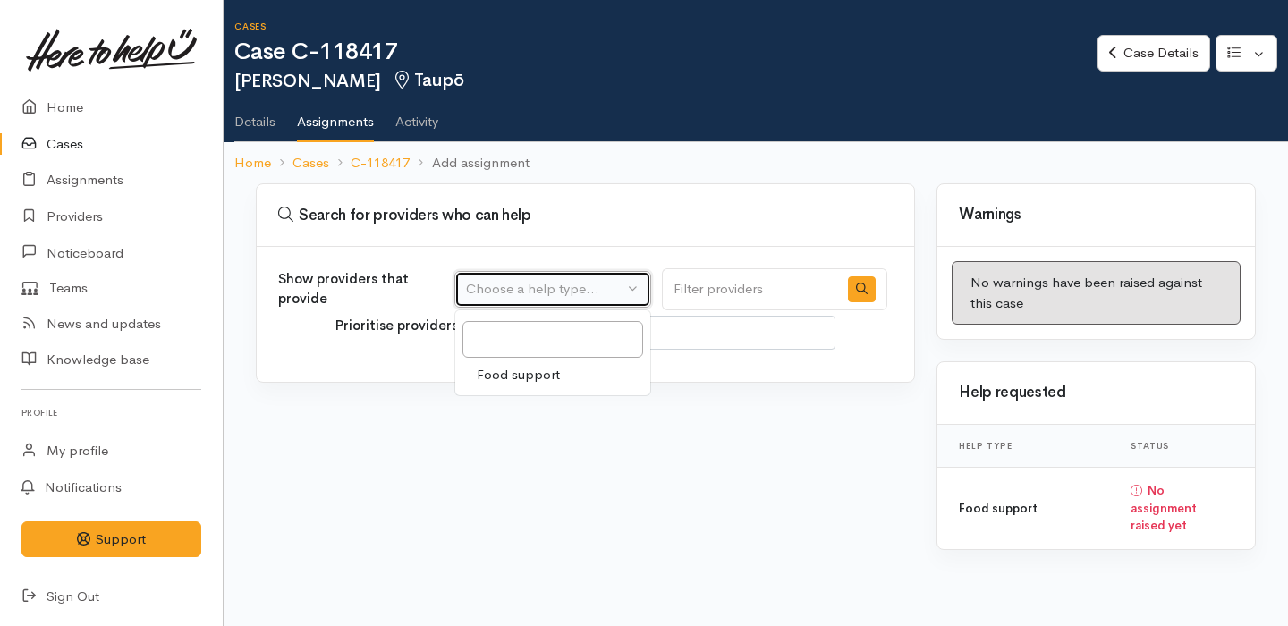
select select "3"
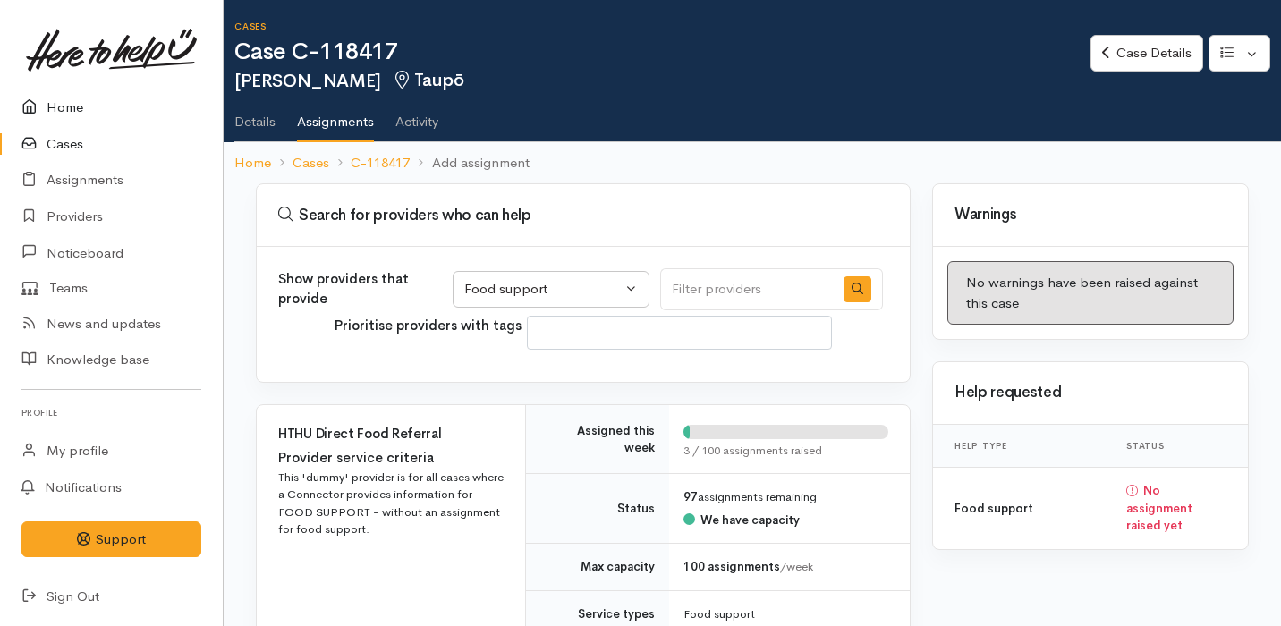
click at [78, 107] on link "Home" at bounding box center [111, 107] width 223 height 37
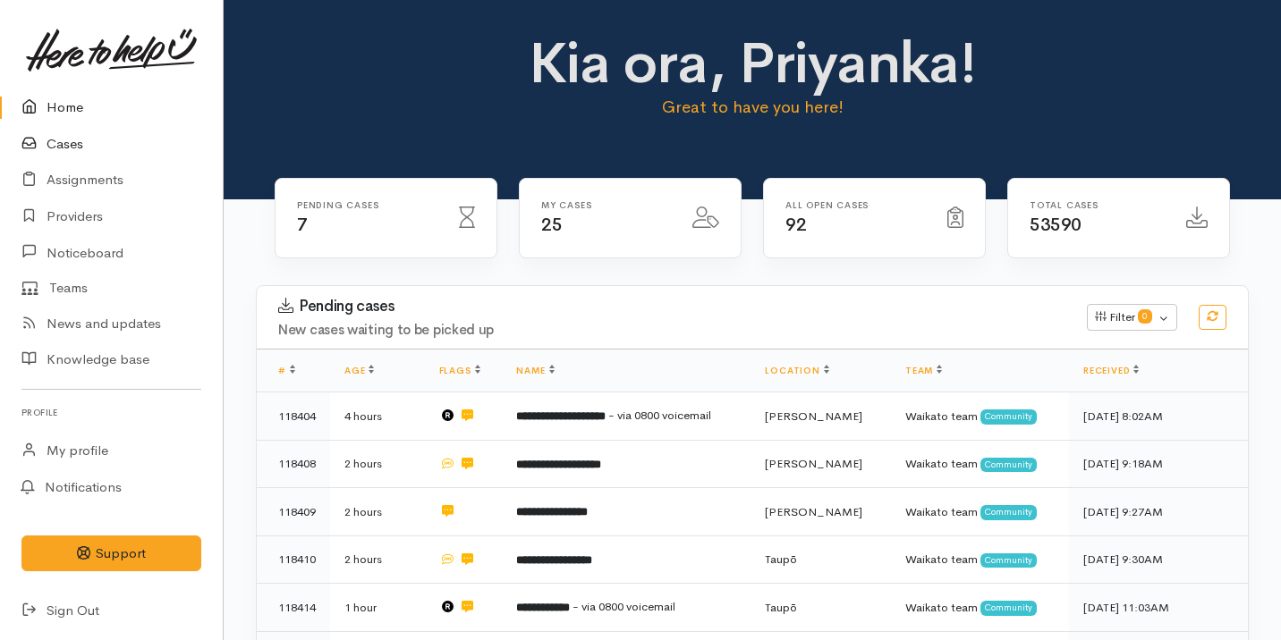
click at [80, 144] on link "Cases" at bounding box center [111, 144] width 223 height 37
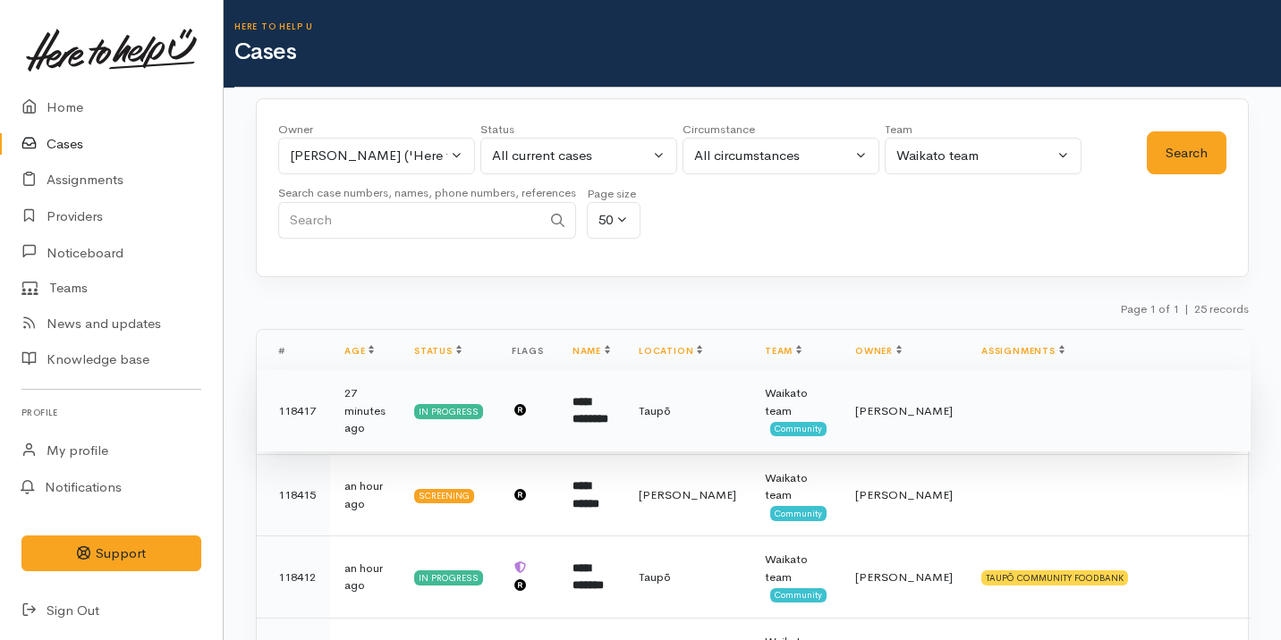
click at [603, 424] on b "**********" at bounding box center [590, 411] width 36 height 30
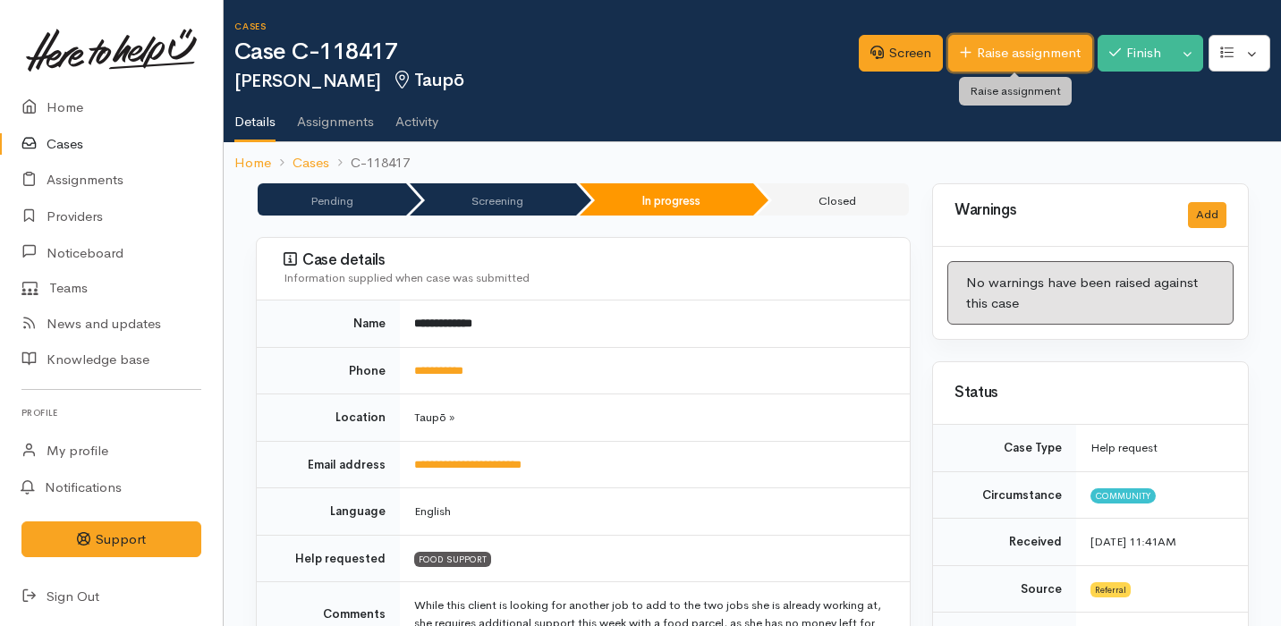
click at [991, 63] on link "Raise assignment" at bounding box center [1020, 53] width 144 height 37
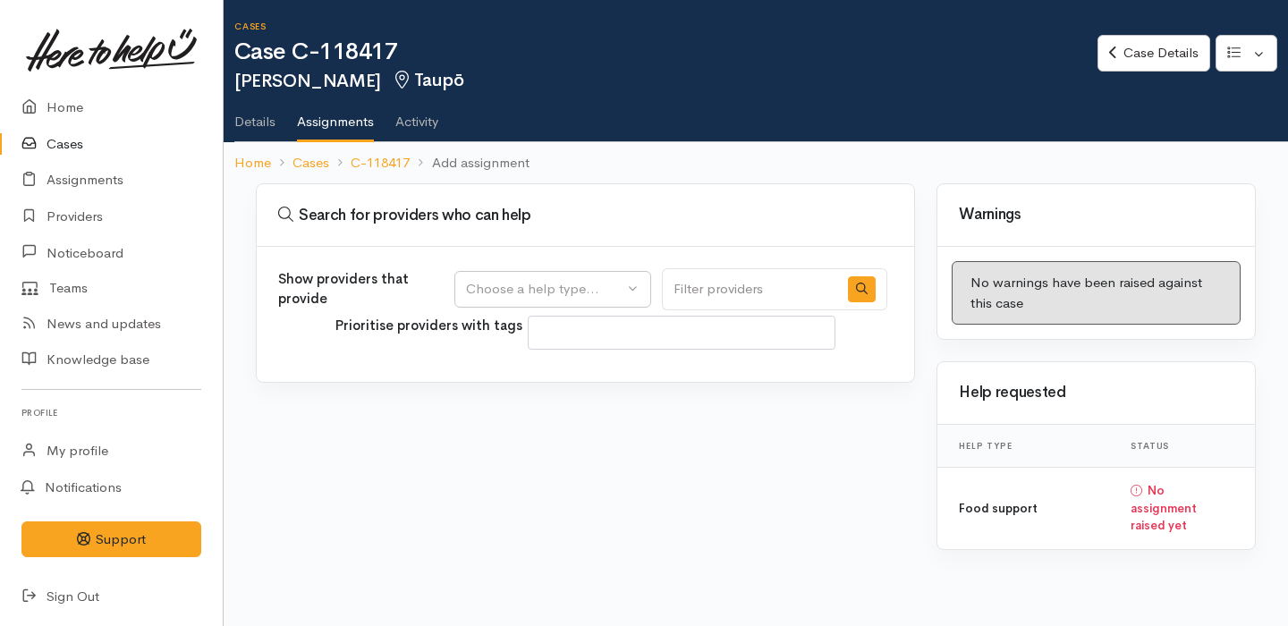
select select
click at [556, 288] on div "Choose a help type..." at bounding box center [544, 289] width 157 height 21
click at [552, 377] on span "Food support" at bounding box center [518, 375] width 83 height 21
select select "3"
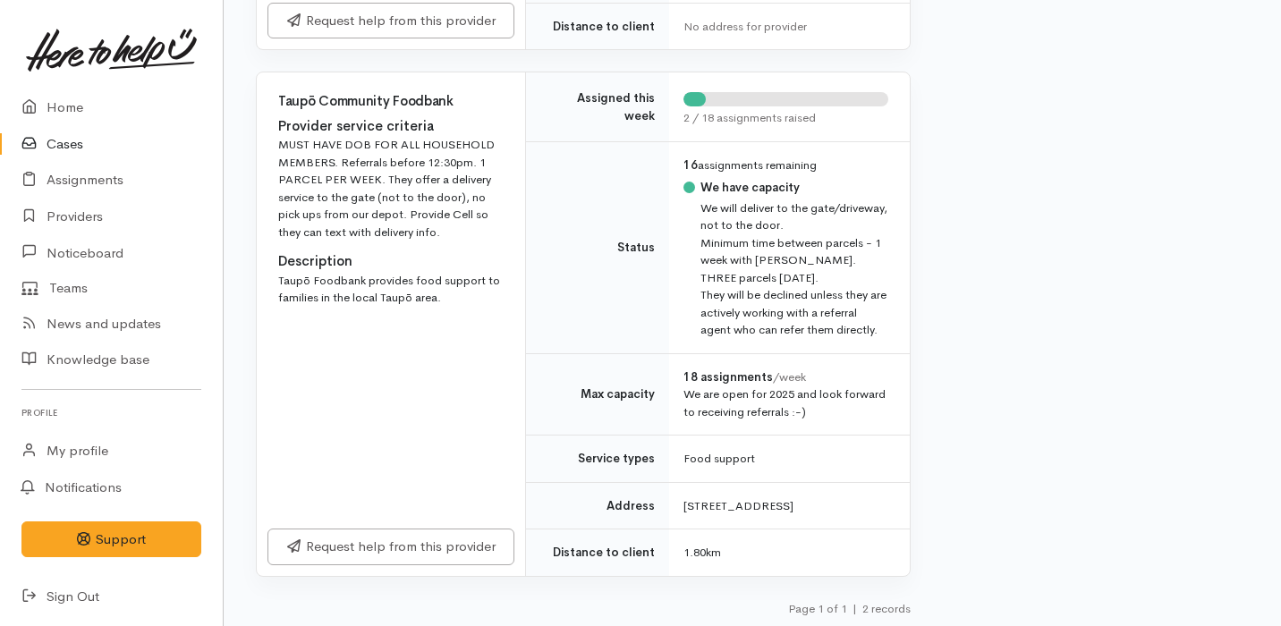
scroll to position [701, 0]
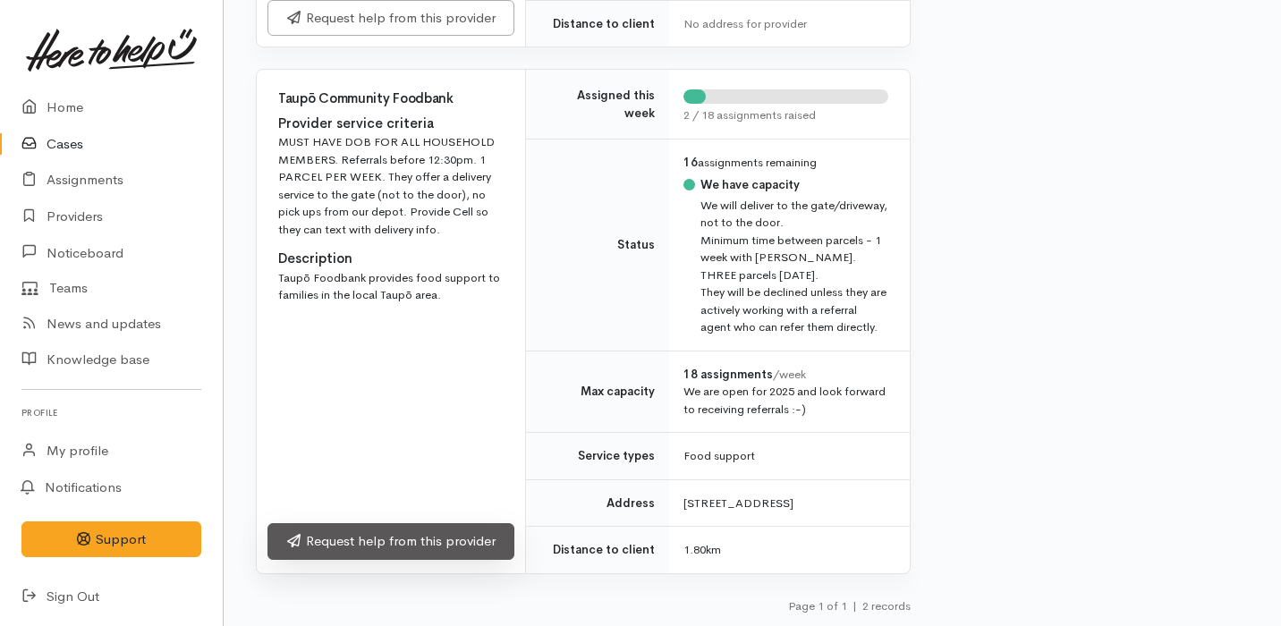
click at [459, 535] on link "Request help from this provider" at bounding box center [390, 541] width 247 height 37
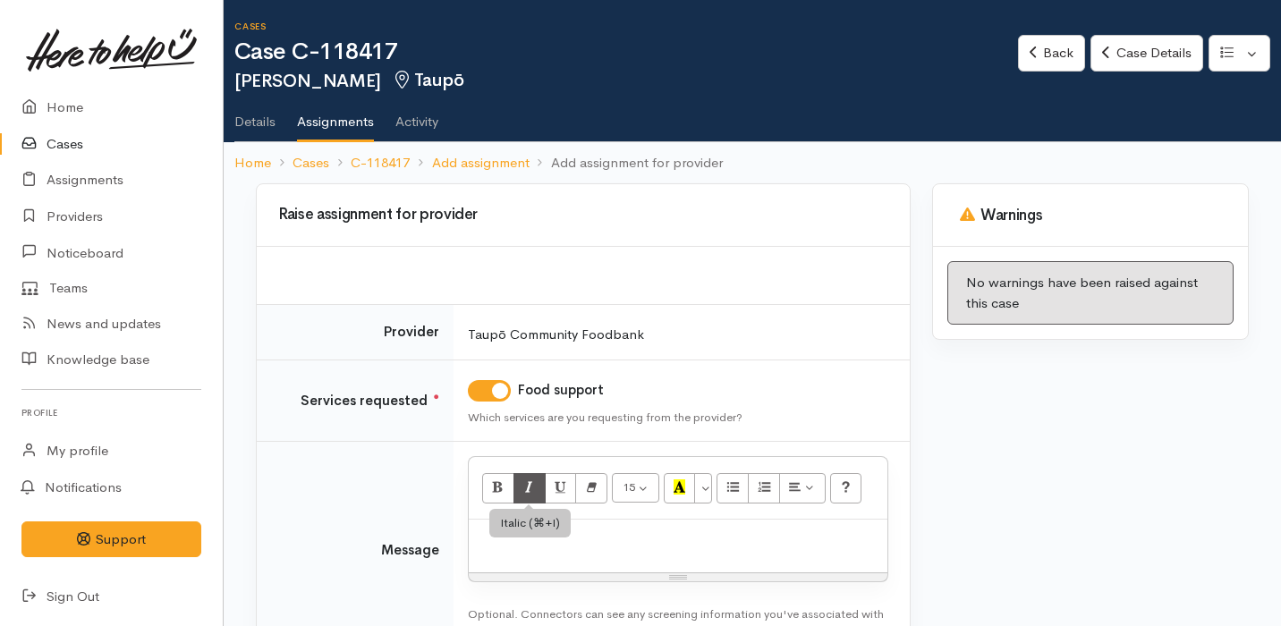
scroll to position [126, 0]
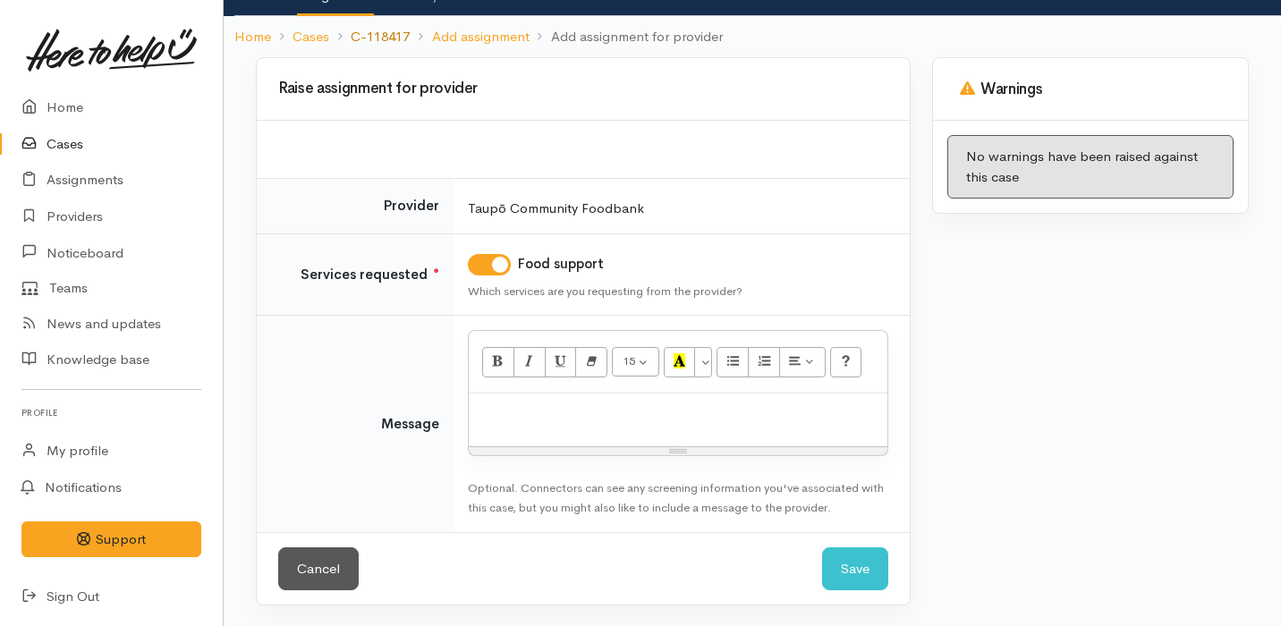
click at [391, 35] on link "C-118417" at bounding box center [380, 37] width 59 height 21
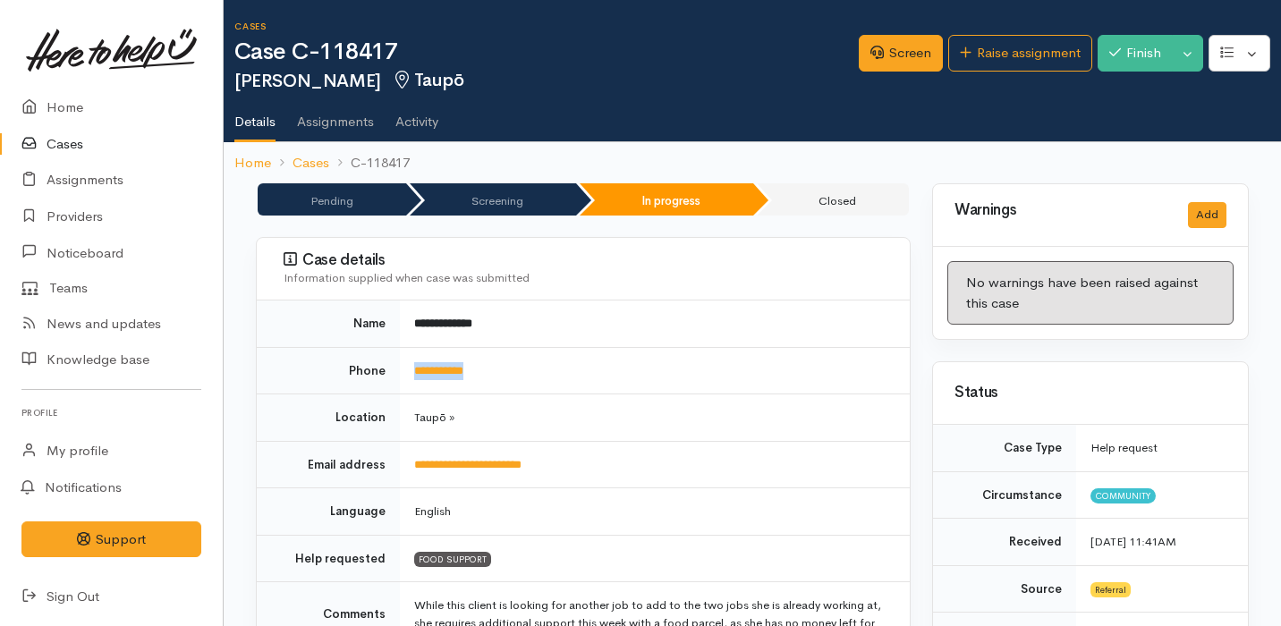
drag, startPoint x: 529, startPoint y: 367, endPoint x: 404, endPoint y: 362, distance: 125.3
click at [404, 364] on td "**********" at bounding box center [655, 370] width 510 height 47
copy link "**********"
click at [870, 53] on icon at bounding box center [876, 52] width 13 height 13
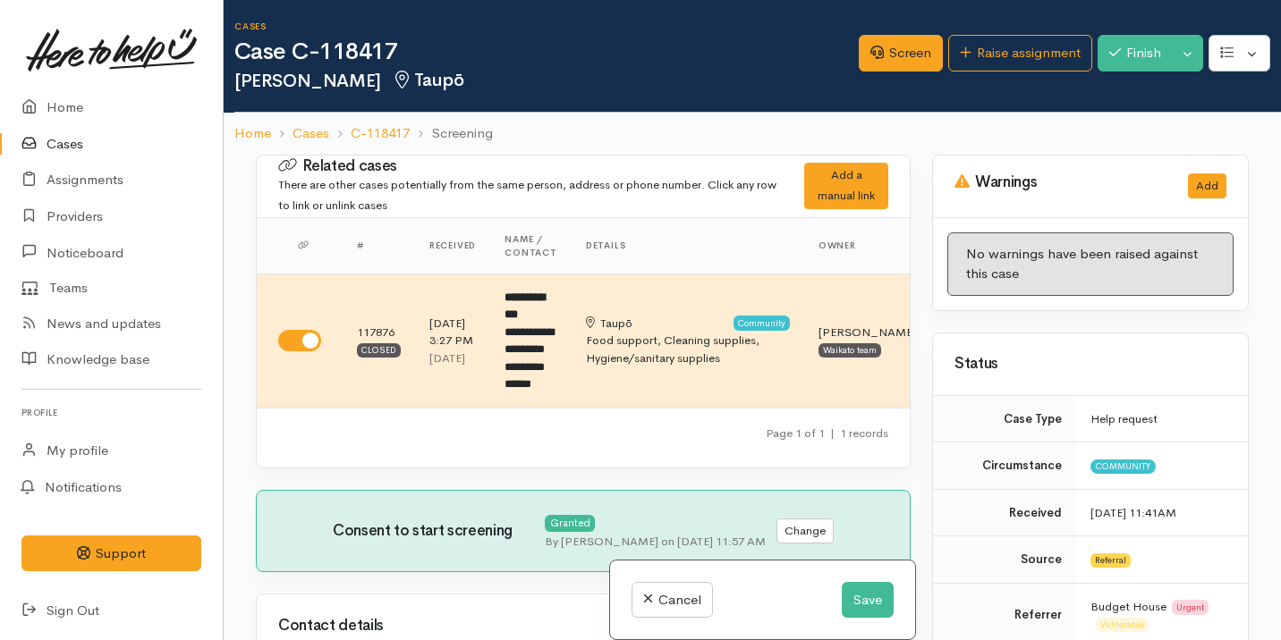
select select "2"
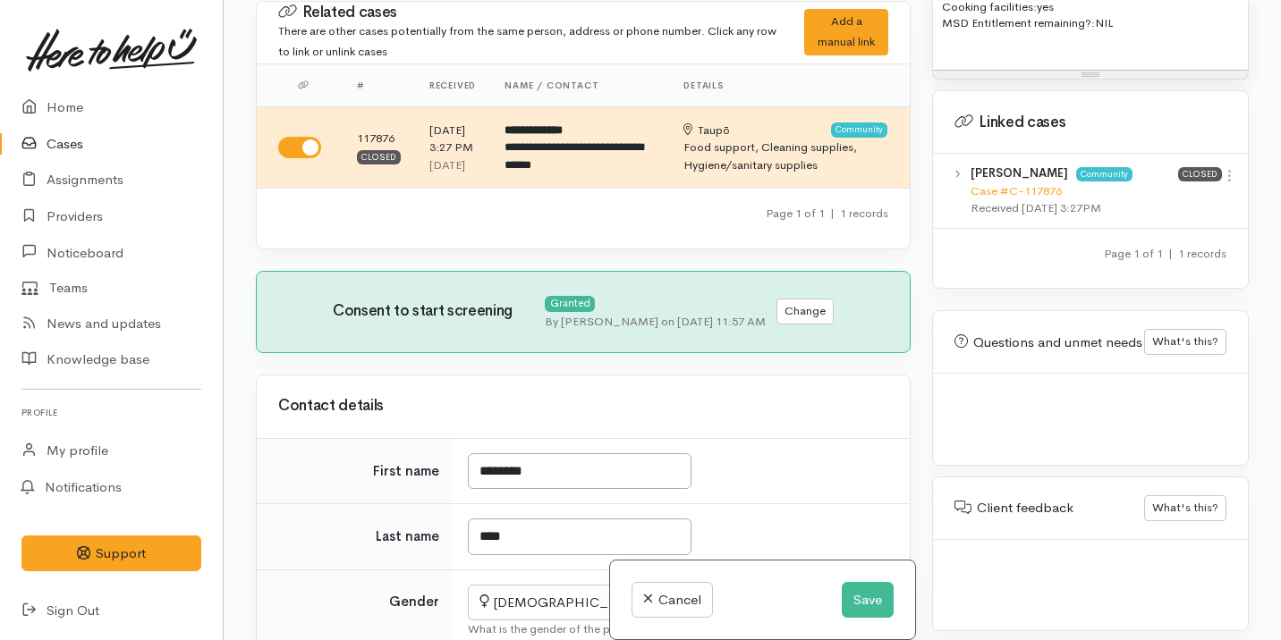
scroll to position [1772, 0]
click at [1044, 182] on link "Case #C-117876" at bounding box center [1015, 189] width 91 height 15
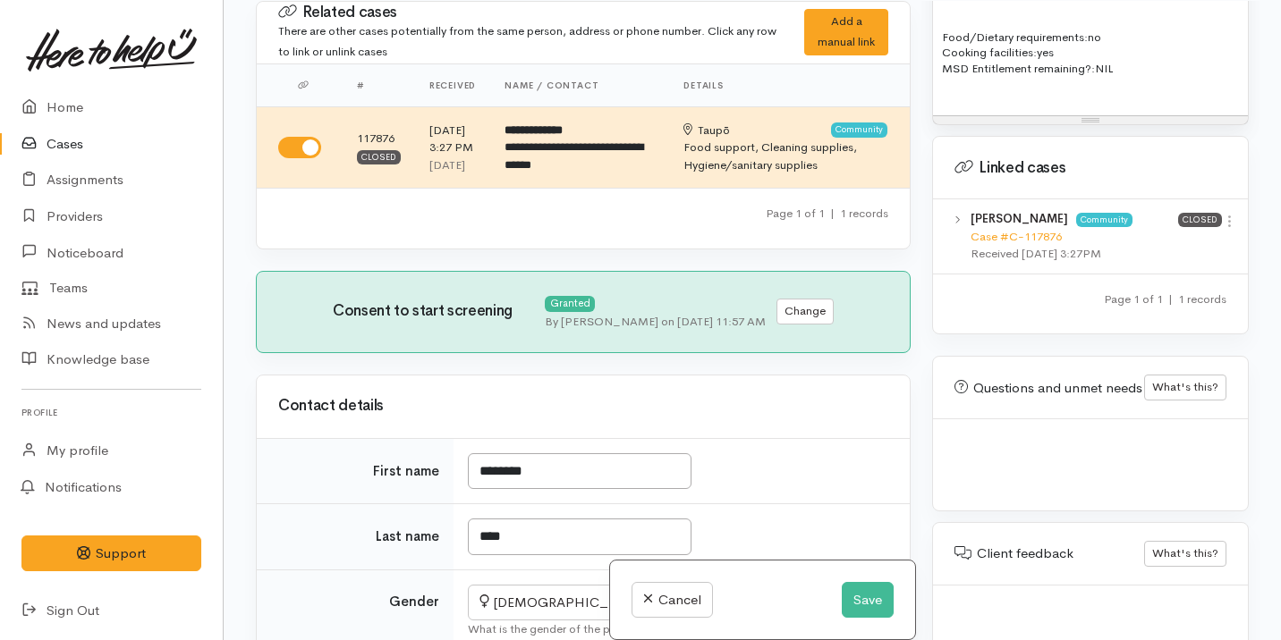
scroll to position [1536, 0]
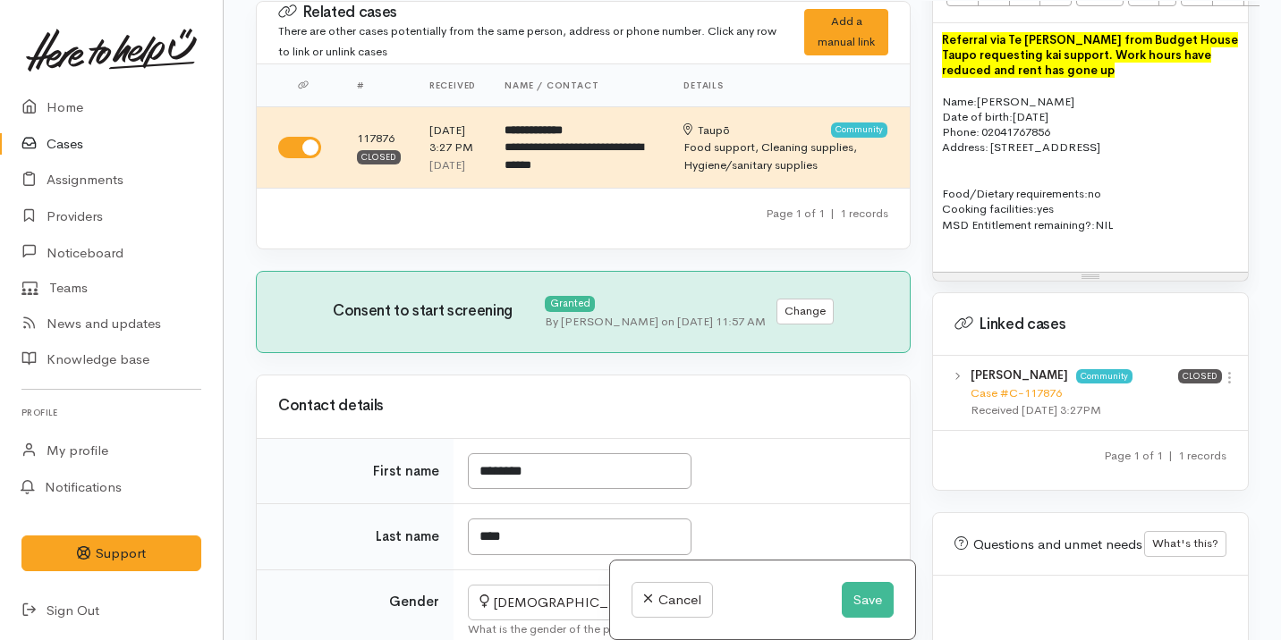
click at [1162, 155] on p "Address:   52 Taharepa Rd, Hilltop, Taupo" at bounding box center [1090, 147] width 297 height 15
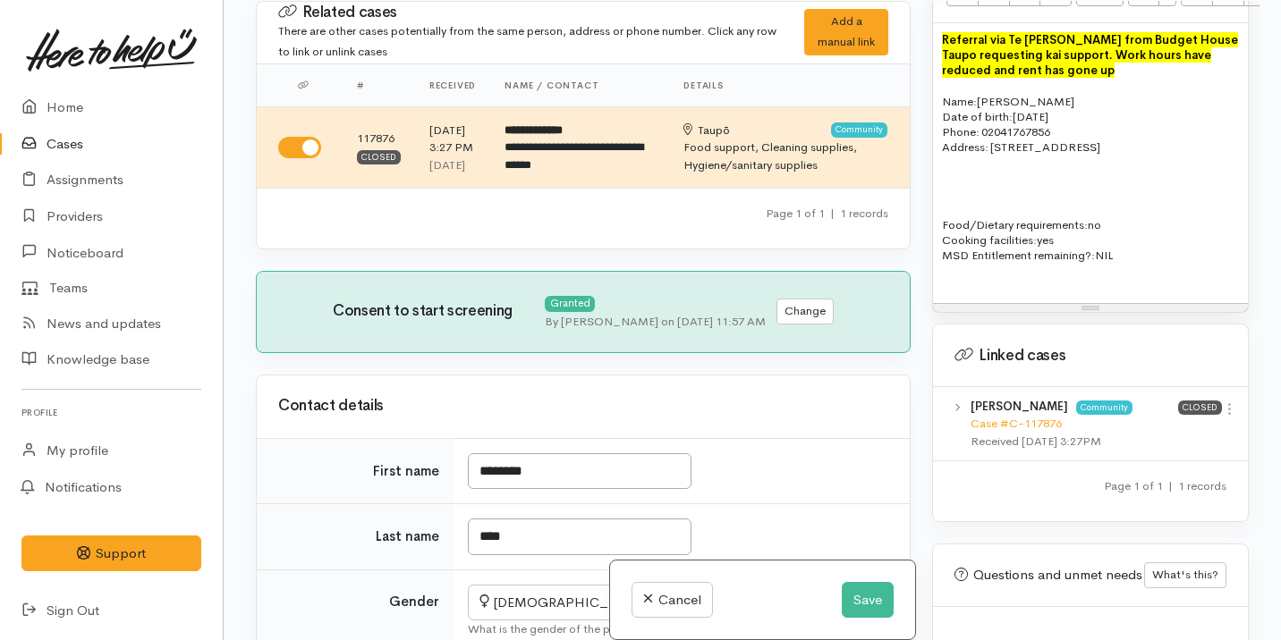
paste div
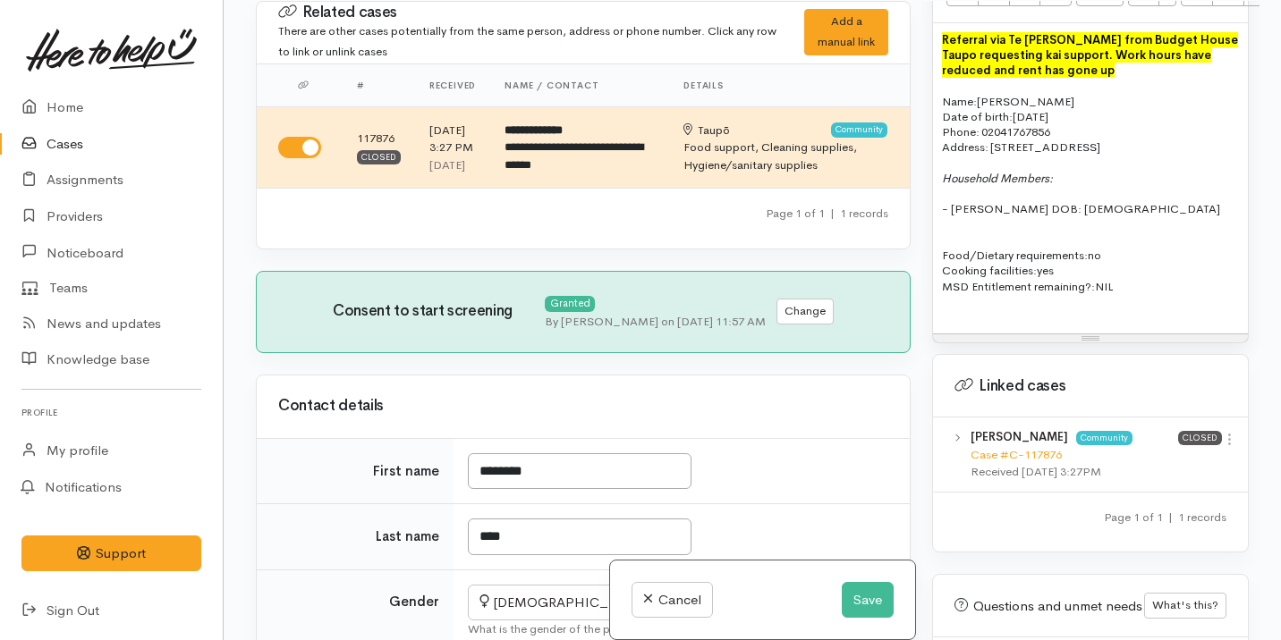
click at [1058, 186] on p "Household Members:" at bounding box center [1090, 178] width 297 height 15
drag, startPoint x: 1120, startPoint y: 201, endPoint x: 941, endPoint y: 199, distance: 178.9
click at [940, 199] on div "Referral via Te Whetu Dewes from Budget House Taupo requesting kai support. Wor…" at bounding box center [1090, 178] width 315 height 311
click at [1062, 186] on span "Household Members: Boarder" at bounding box center [1022, 178] width 160 height 15
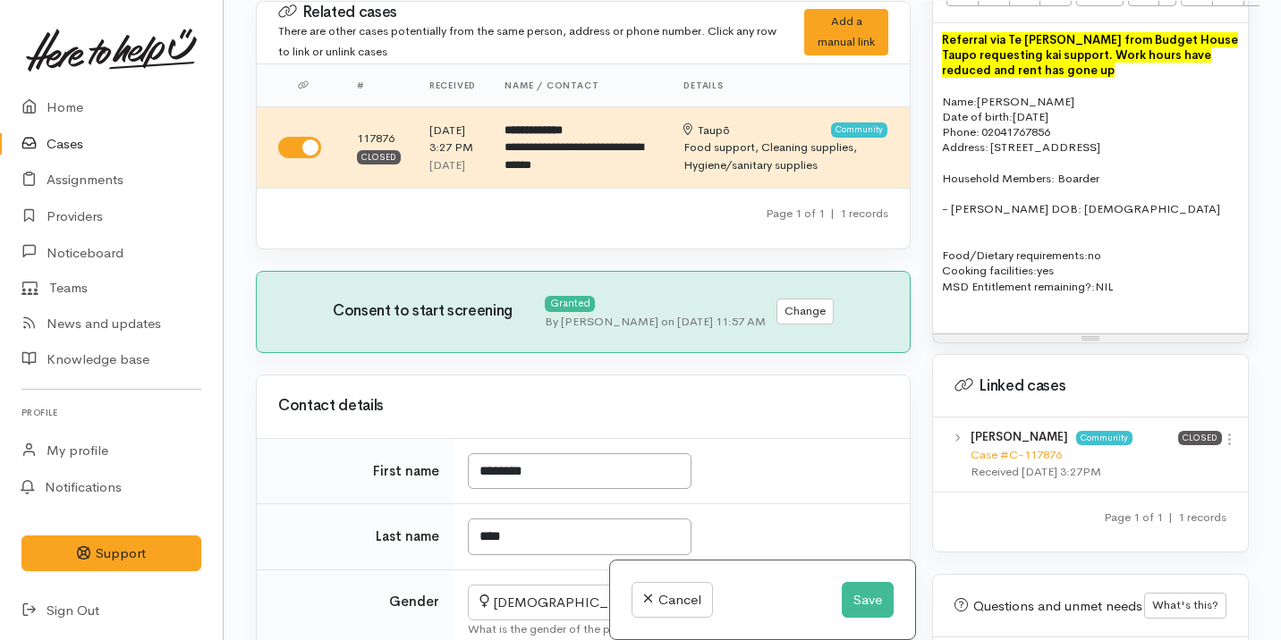
click at [1107, 186] on p "Household Members: Boarder" at bounding box center [1090, 178] width 297 height 15
click at [1121, 217] on p "- [PERSON_NAME] DOB: [DEMOGRAPHIC_DATA]" at bounding box center [1090, 201] width 297 height 31
click at [1155, 215] on p "- [PERSON_NAME] DOB: [DEMOGRAPHIC_DATA]" at bounding box center [1090, 201] width 297 height 31
drag, startPoint x: 1108, startPoint y: 232, endPoint x: 938, endPoint y: 197, distance: 173.5
click at [938, 197] on div "Referral via Te Whetu Dewes from Budget House Taupo requesting kai support. Wor…" at bounding box center [1090, 178] width 315 height 311
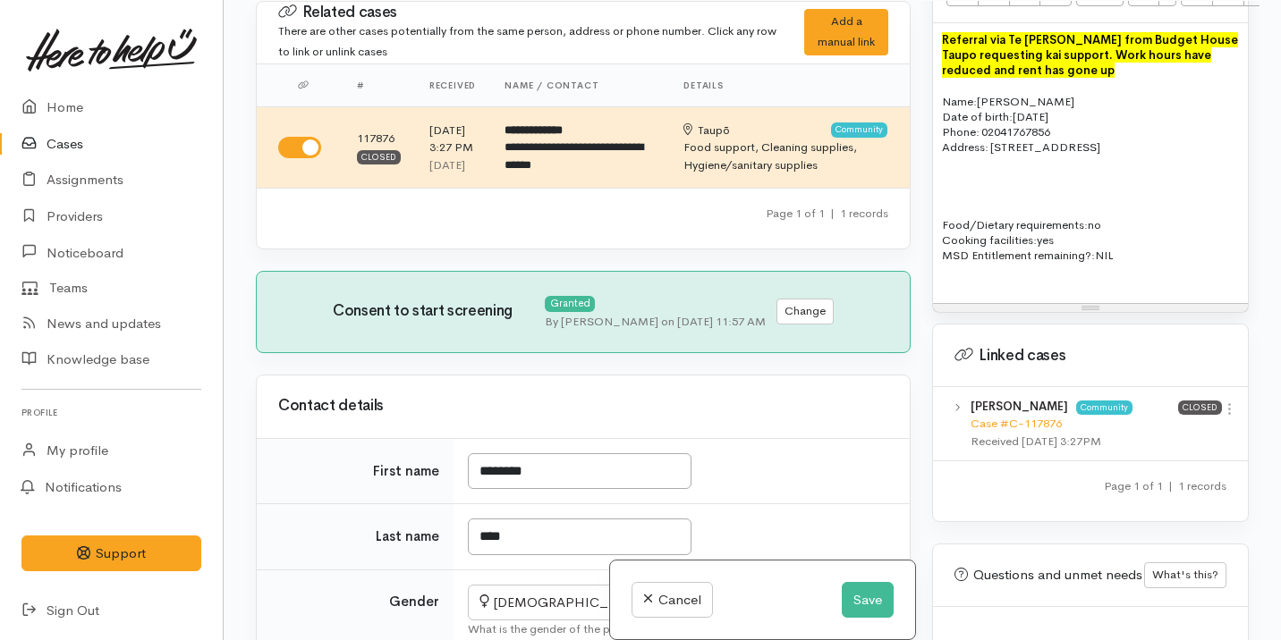
click at [943, 233] on span "Food/Dietary requirements:" at bounding box center [1015, 224] width 146 height 15
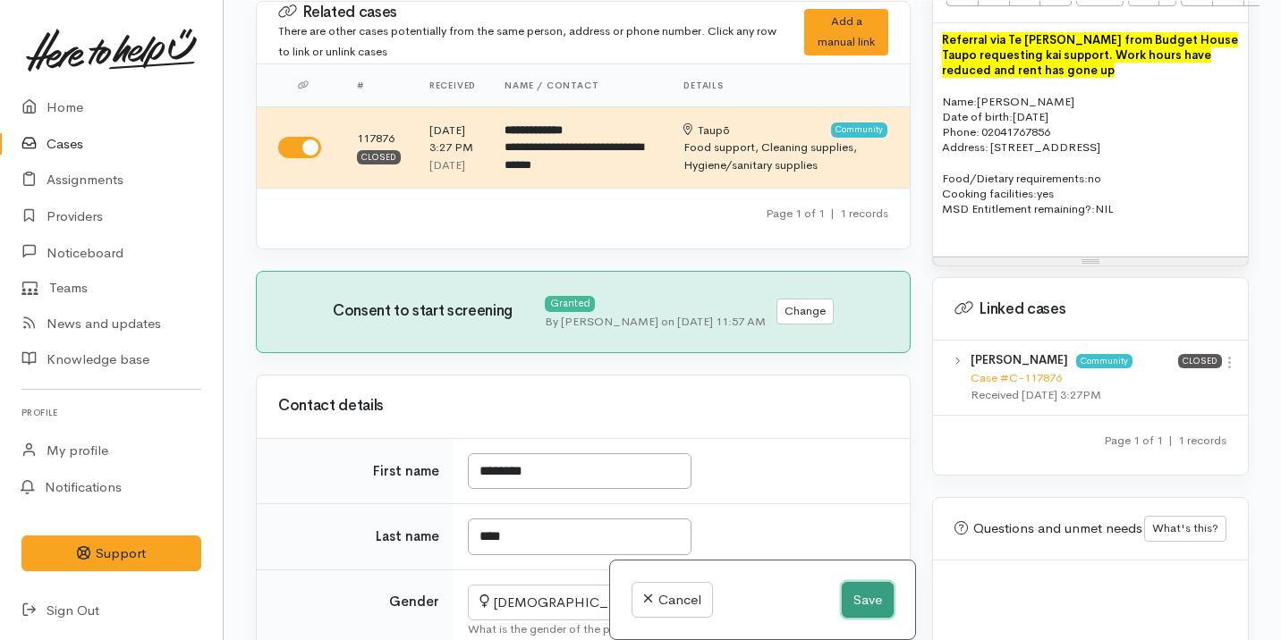
click at [858, 600] on button "Save" at bounding box center [868, 600] width 52 height 37
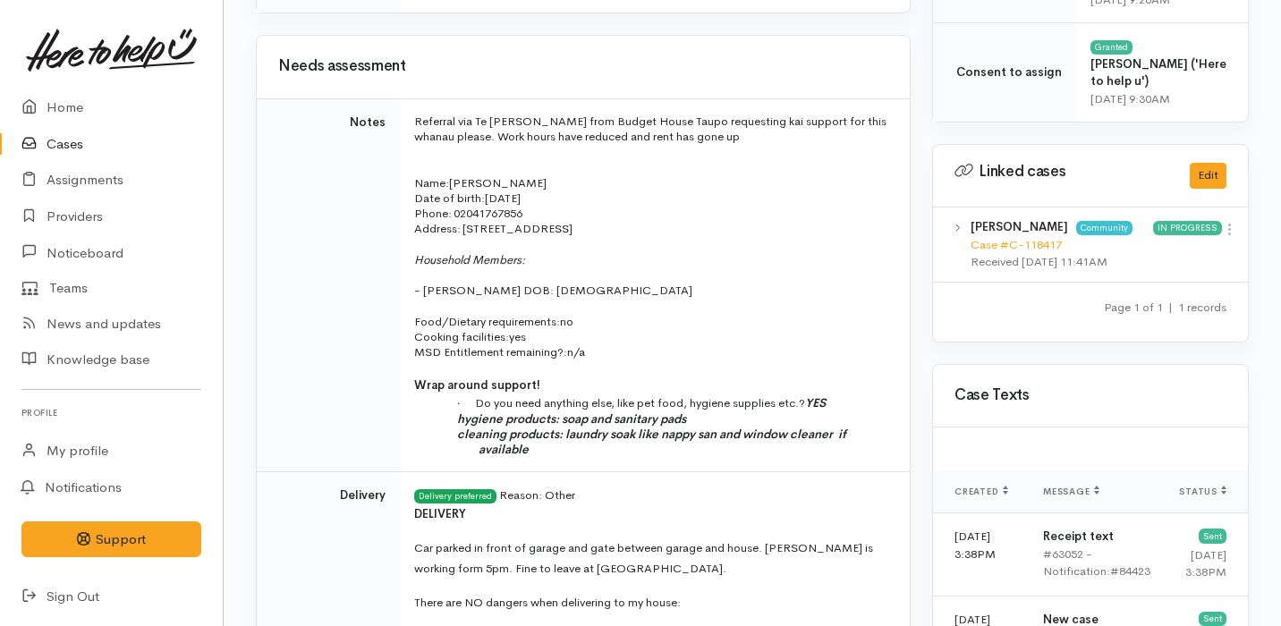
scroll to position [978, 0]
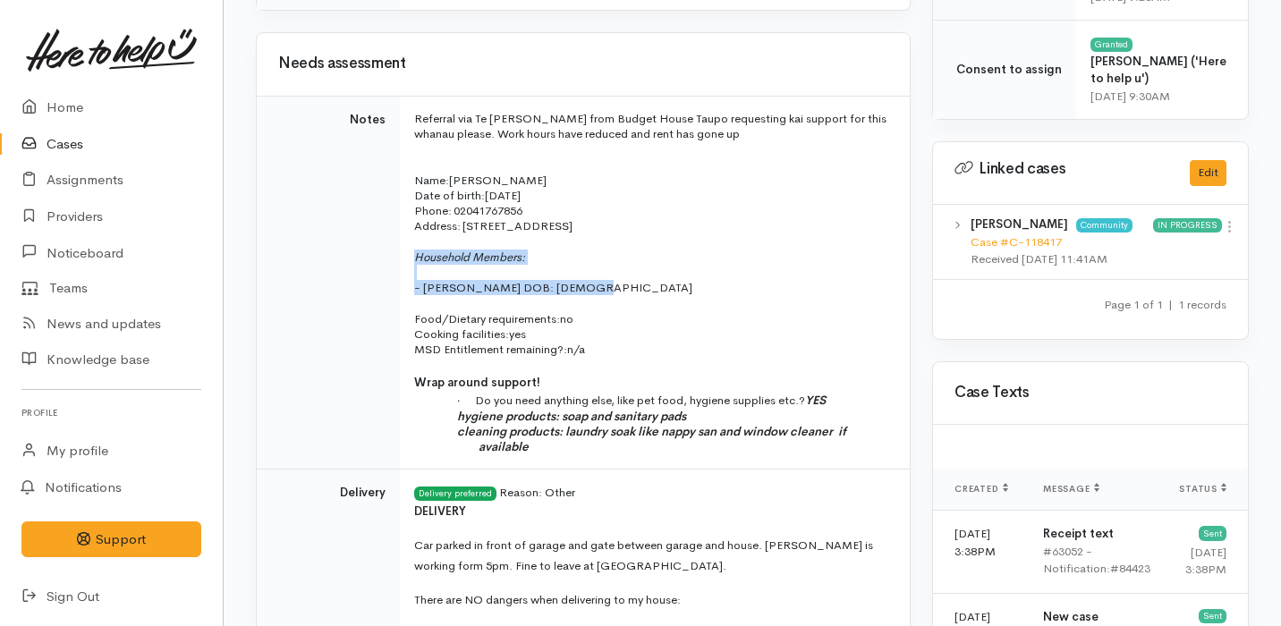
drag, startPoint x: 413, startPoint y: 256, endPoint x: 605, endPoint y: 290, distance: 194.4
click at [605, 291] on td "Referral via Te [PERSON_NAME] from Budget House Taupo requesting kai support fo…" at bounding box center [655, 283] width 510 height 374
copy td "Household Members: - [PERSON_NAME] DOB: [DEMOGRAPHIC_DATA]"
